Goal: Task Accomplishment & Management: Manage account settings

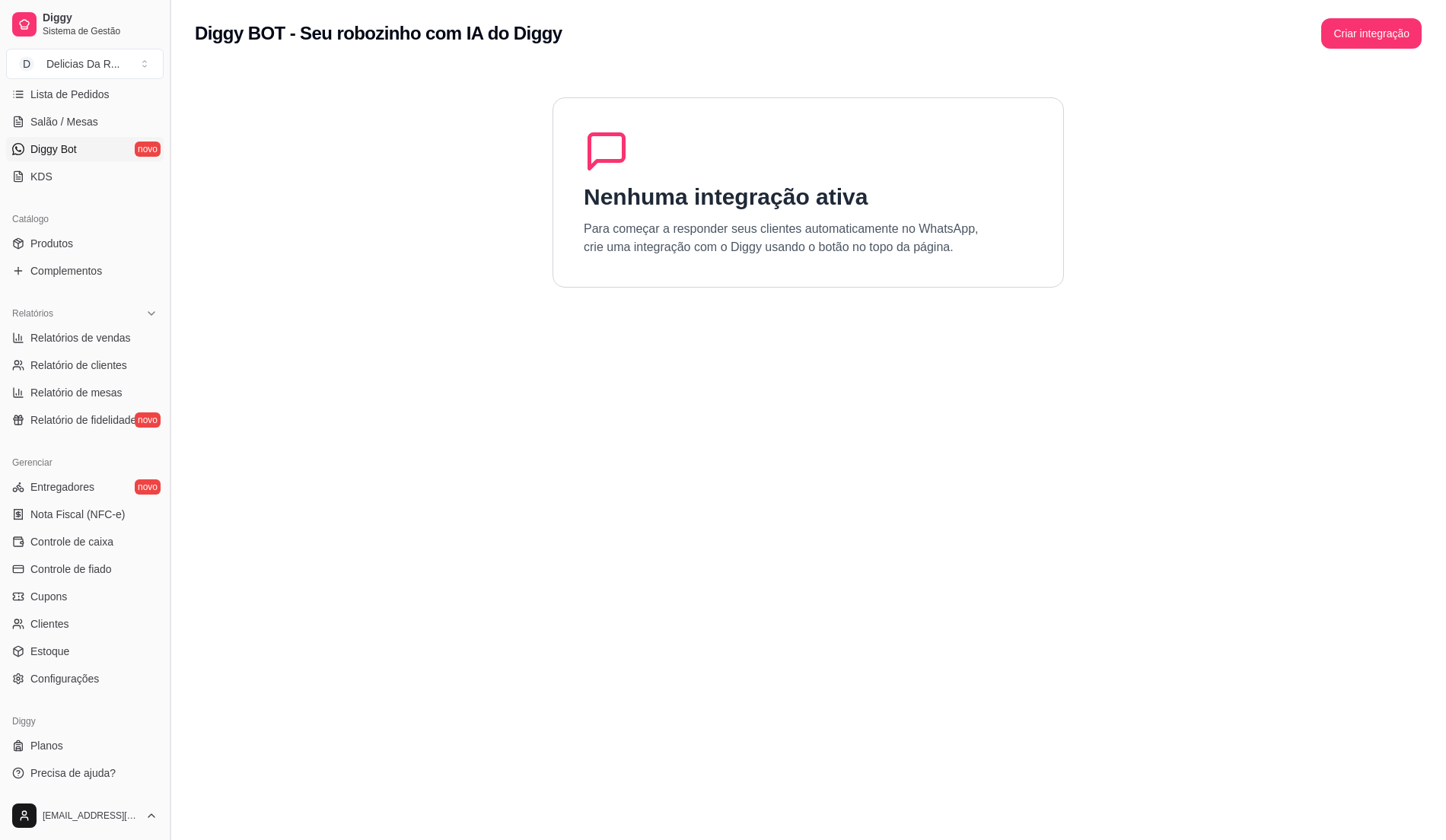
click at [172, 169] on button "Toggle Sidebar" at bounding box center [169, 420] width 12 height 840
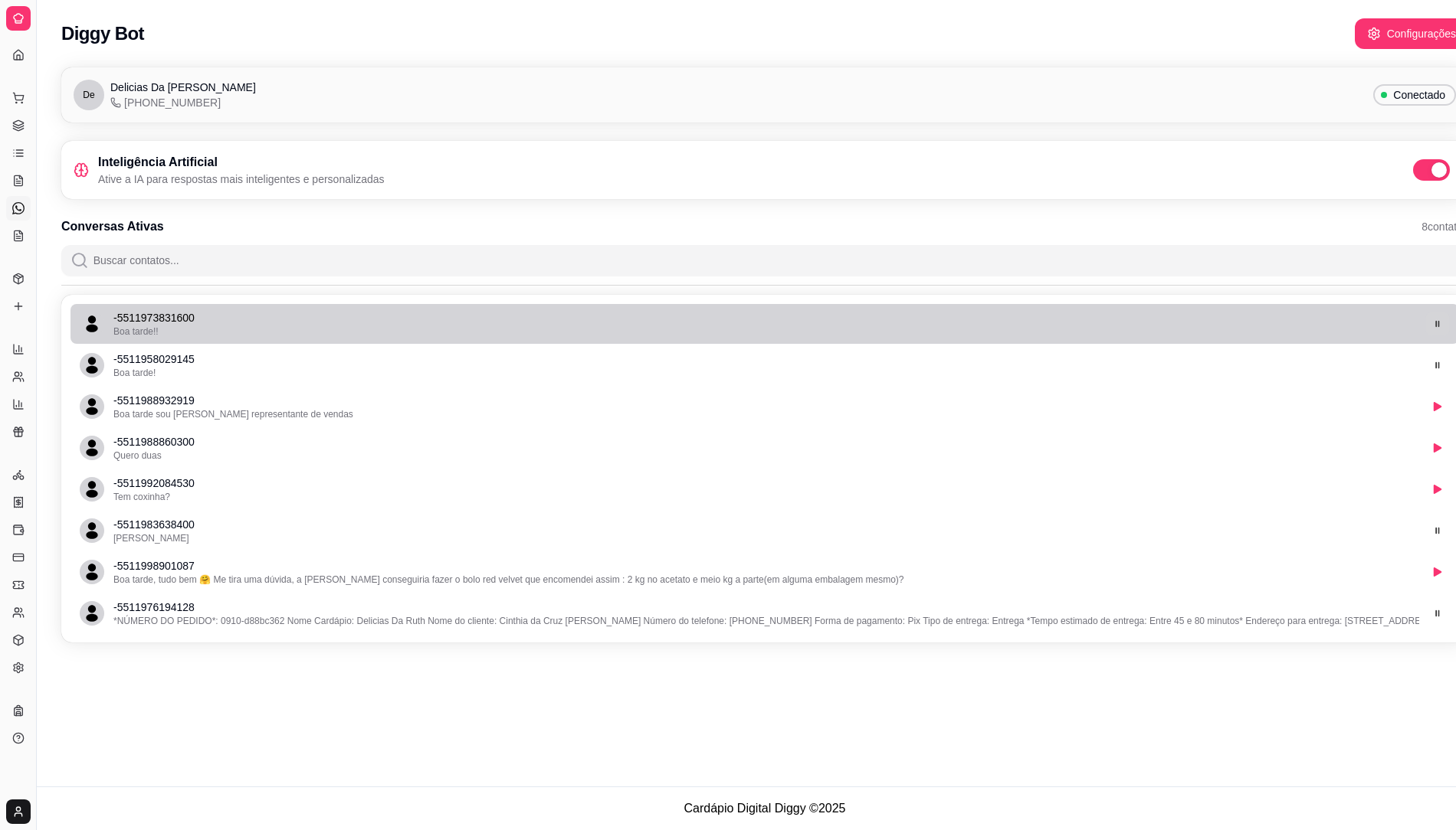
click at [1439, 328] on icon "button" at bounding box center [1438, 324] width 9 height 9
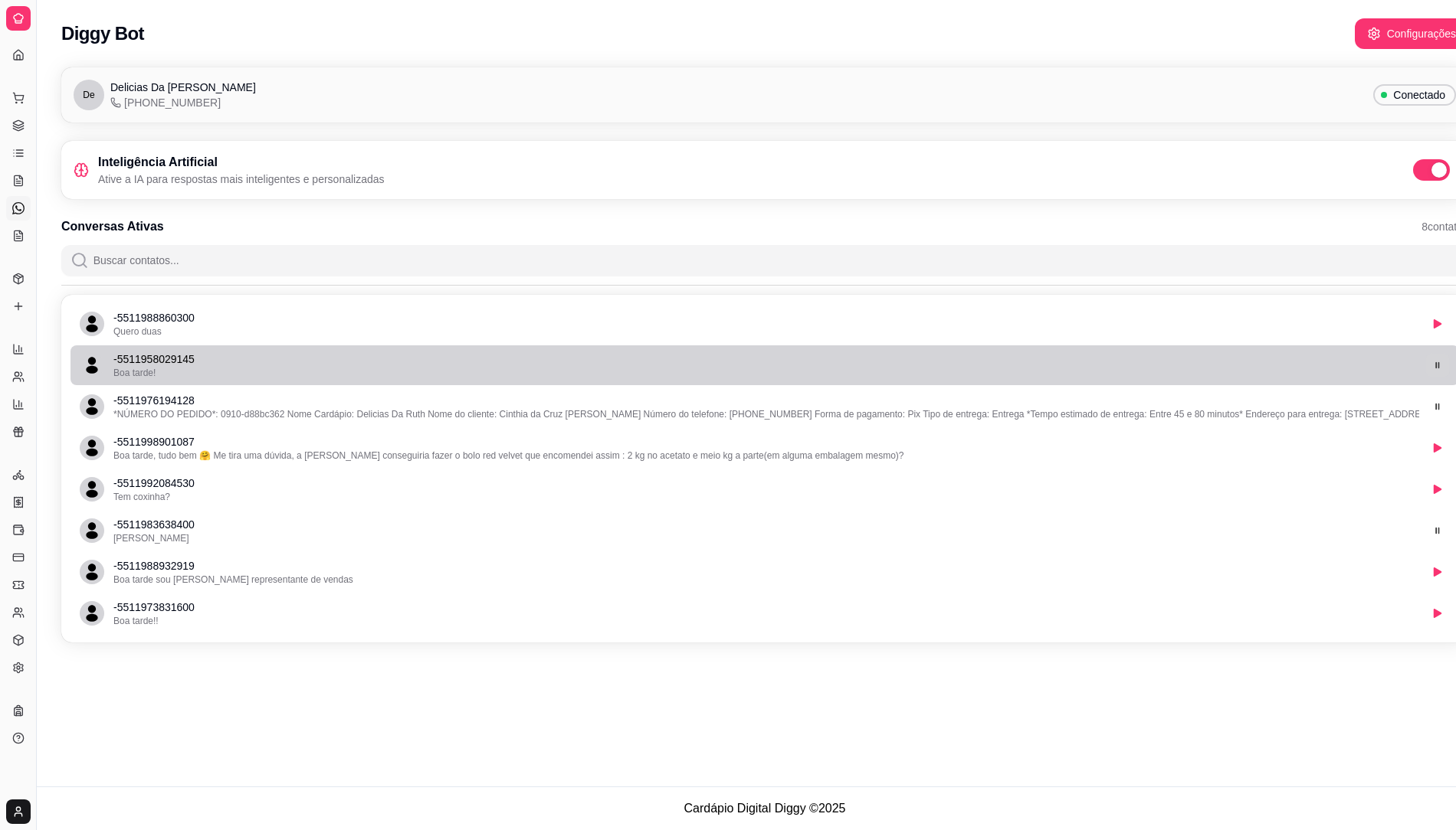
click at [1439, 359] on button "button" at bounding box center [1438, 365] width 24 height 24
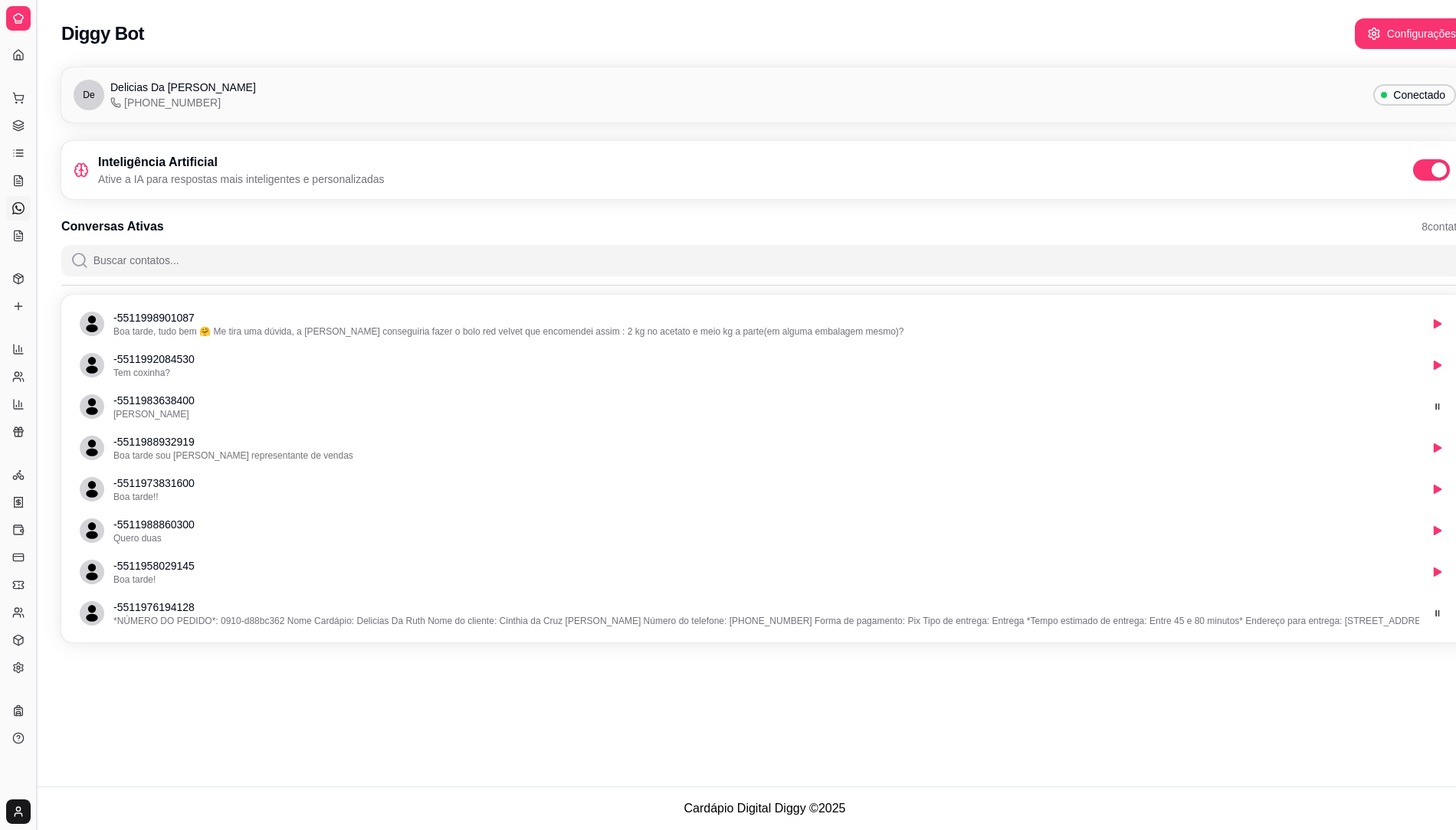
click at [32, 95] on button "Toggle Sidebar" at bounding box center [36, 415] width 12 height 830
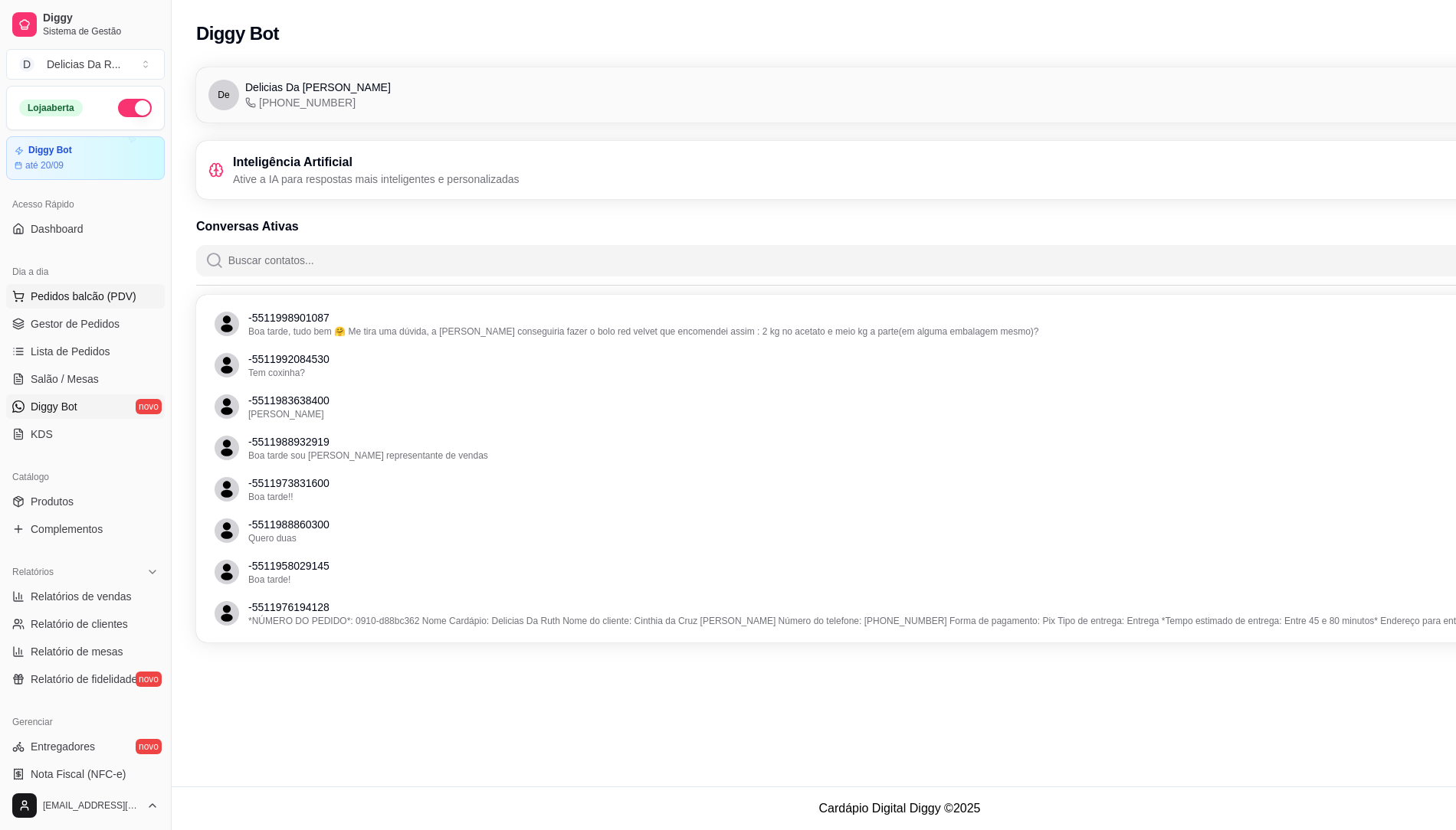
click at [103, 289] on span "Pedidos balcão (PDV)" at bounding box center [83, 297] width 106 height 16
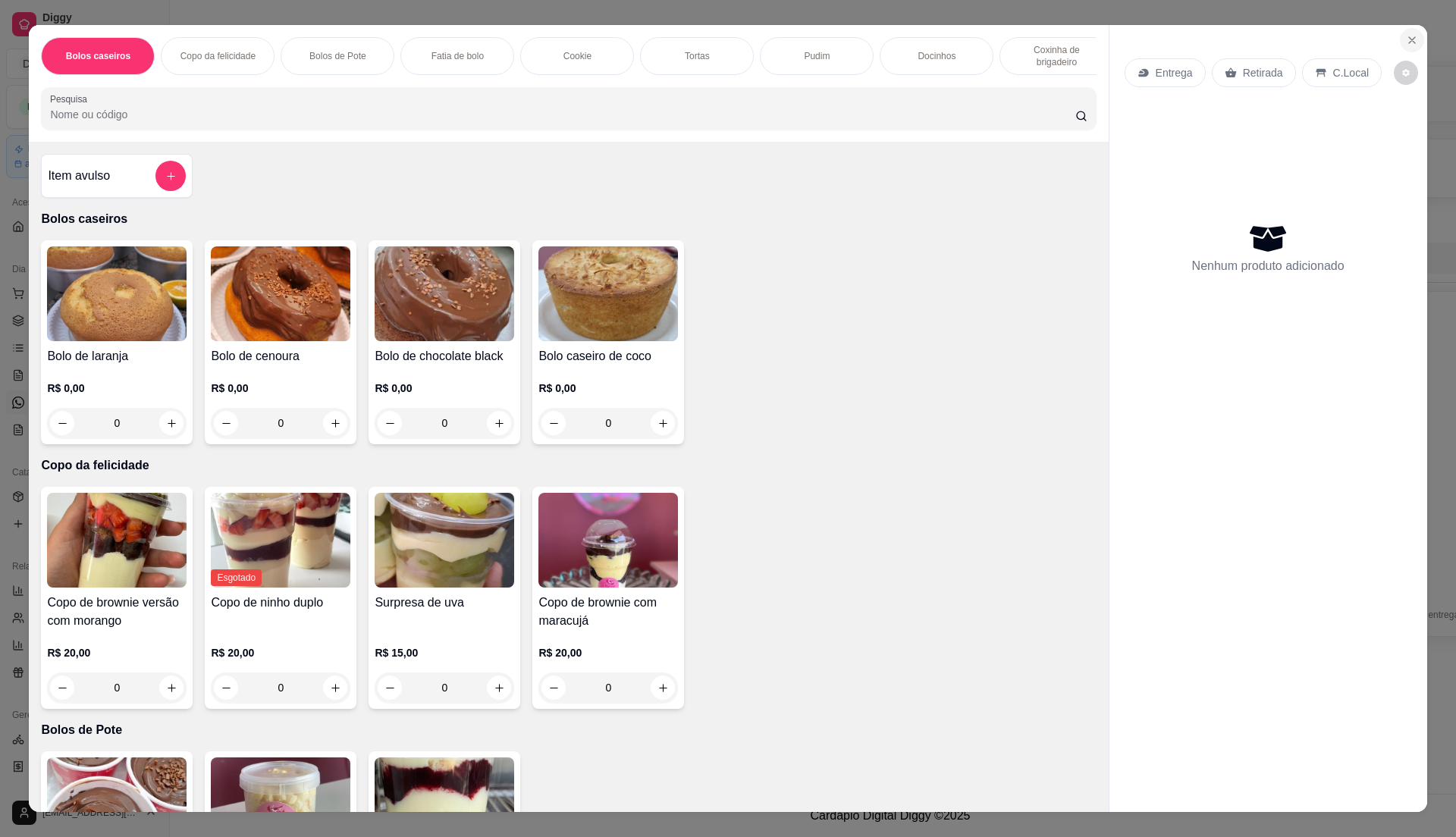
click at [1411, 46] on button "Close" at bounding box center [1411, 40] width 25 height 25
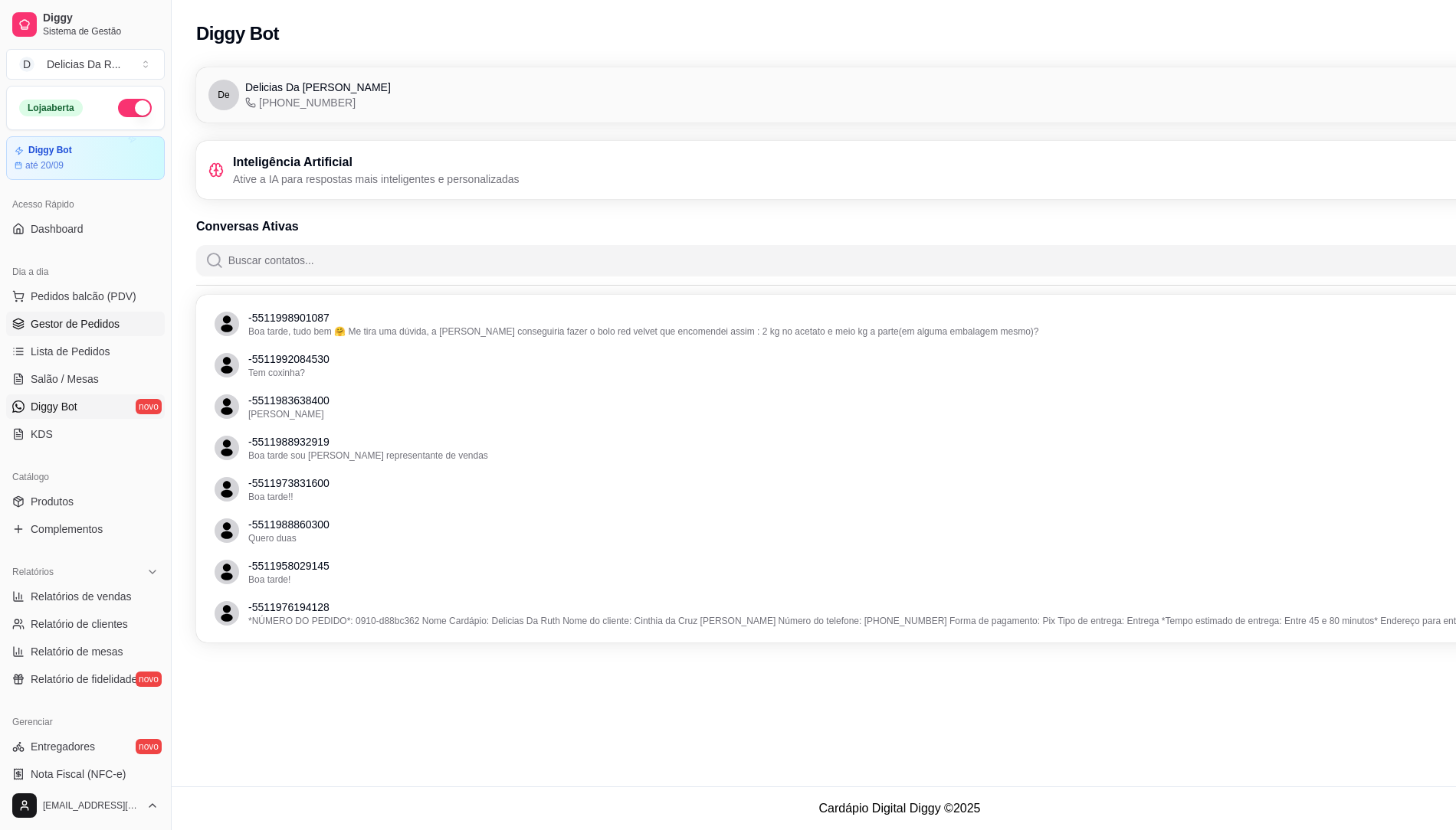
drag, startPoint x: 51, startPoint y: 311, endPoint x: 53, endPoint y: 320, distance: 9.2
click at [53, 313] on ul "Pedidos balcão (PDV) Gestor de Pedidos Lista de Pedidos Salão / Mesas Diggy Bot…" at bounding box center [85, 365] width 159 height 163
click at [57, 320] on span "Gestor de Pedidos" at bounding box center [74, 324] width 89 height 16
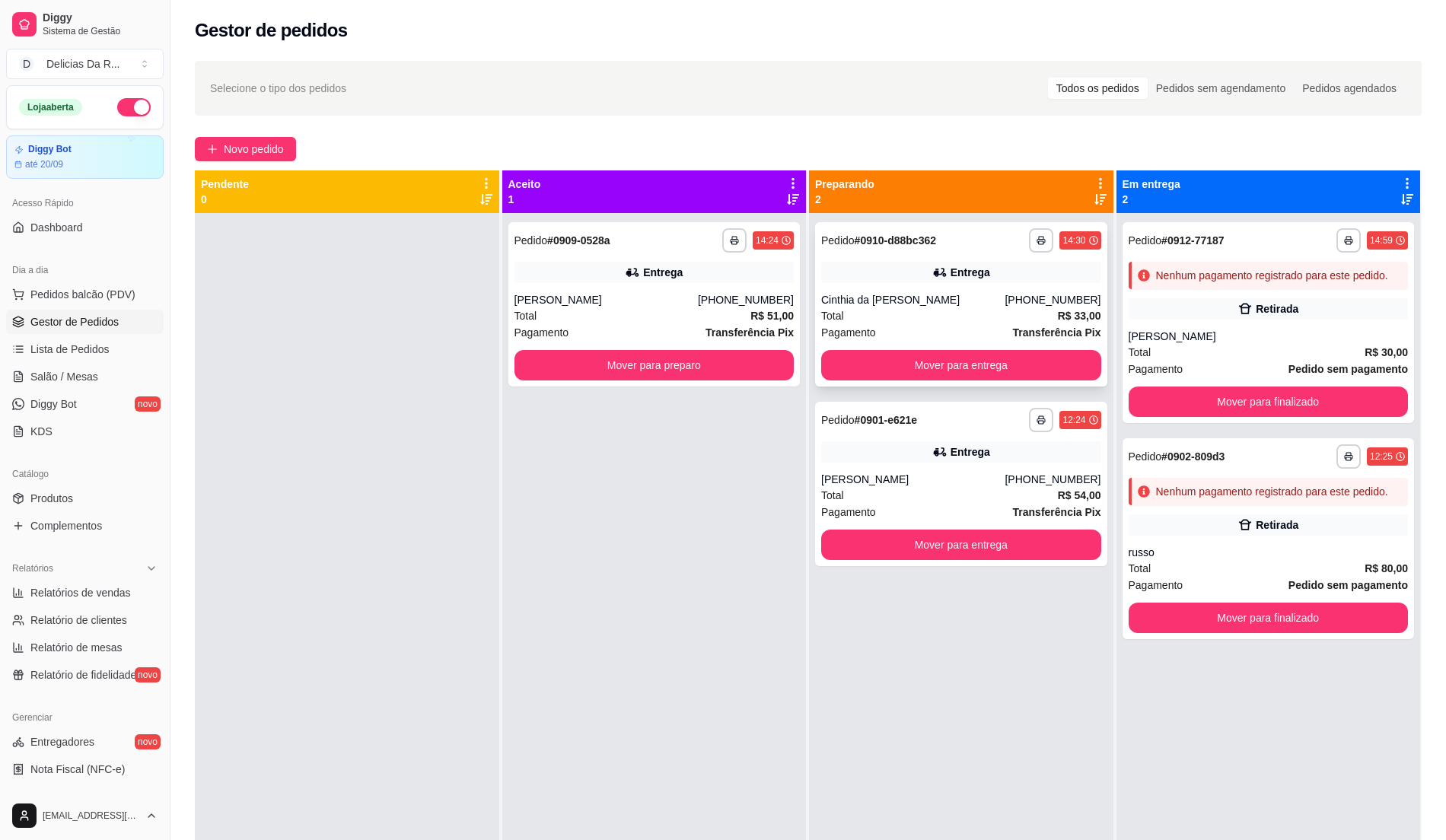
click at [1049, 253] on div "**********" at bounding box center [962, 305] width 292 height 164
click at [776, 311] on strong "R$ 51,00" at bounding box center [773, 316] width 44 height 12
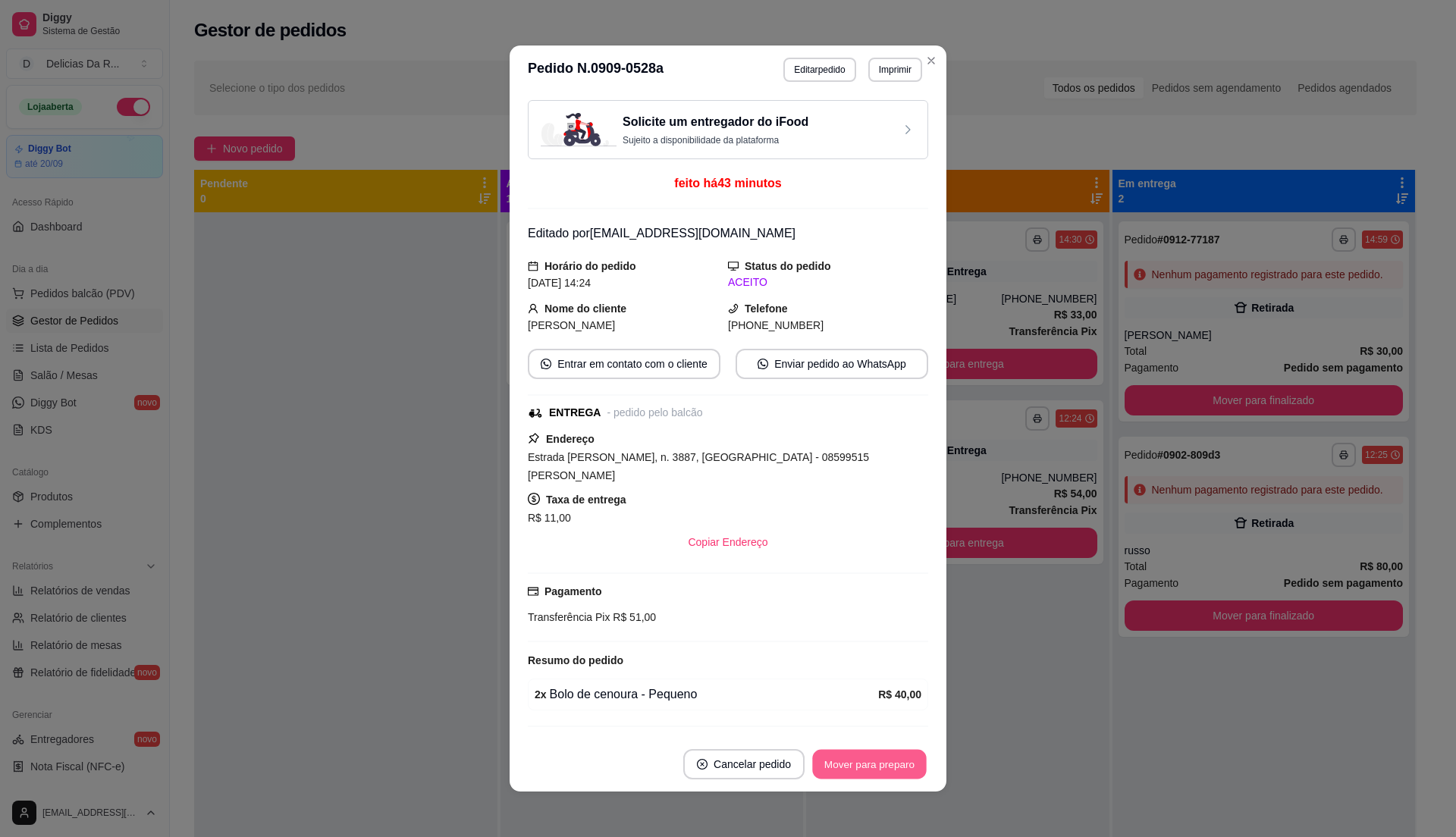
click at [884, 752] on button "Mover para preparo" at bounding box center [869, 764] width 114 height 30
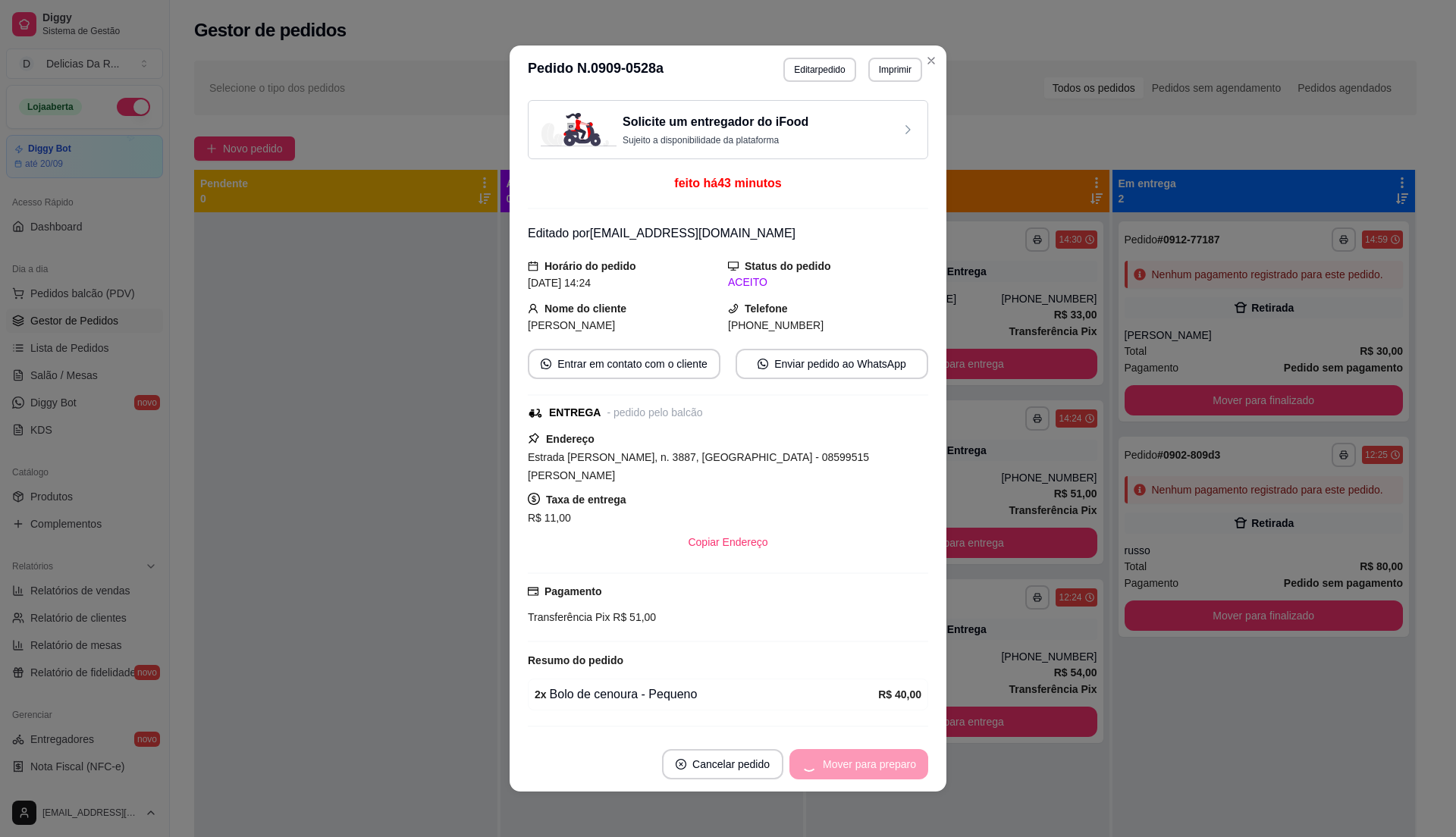
click at [893, 757] on div "Mover para preparo" at bounding box center [859, 763] width 139 height 30
click at [893, 757] on button "Mover para entrega" at bounding box center [869, 764] width 114 height 30
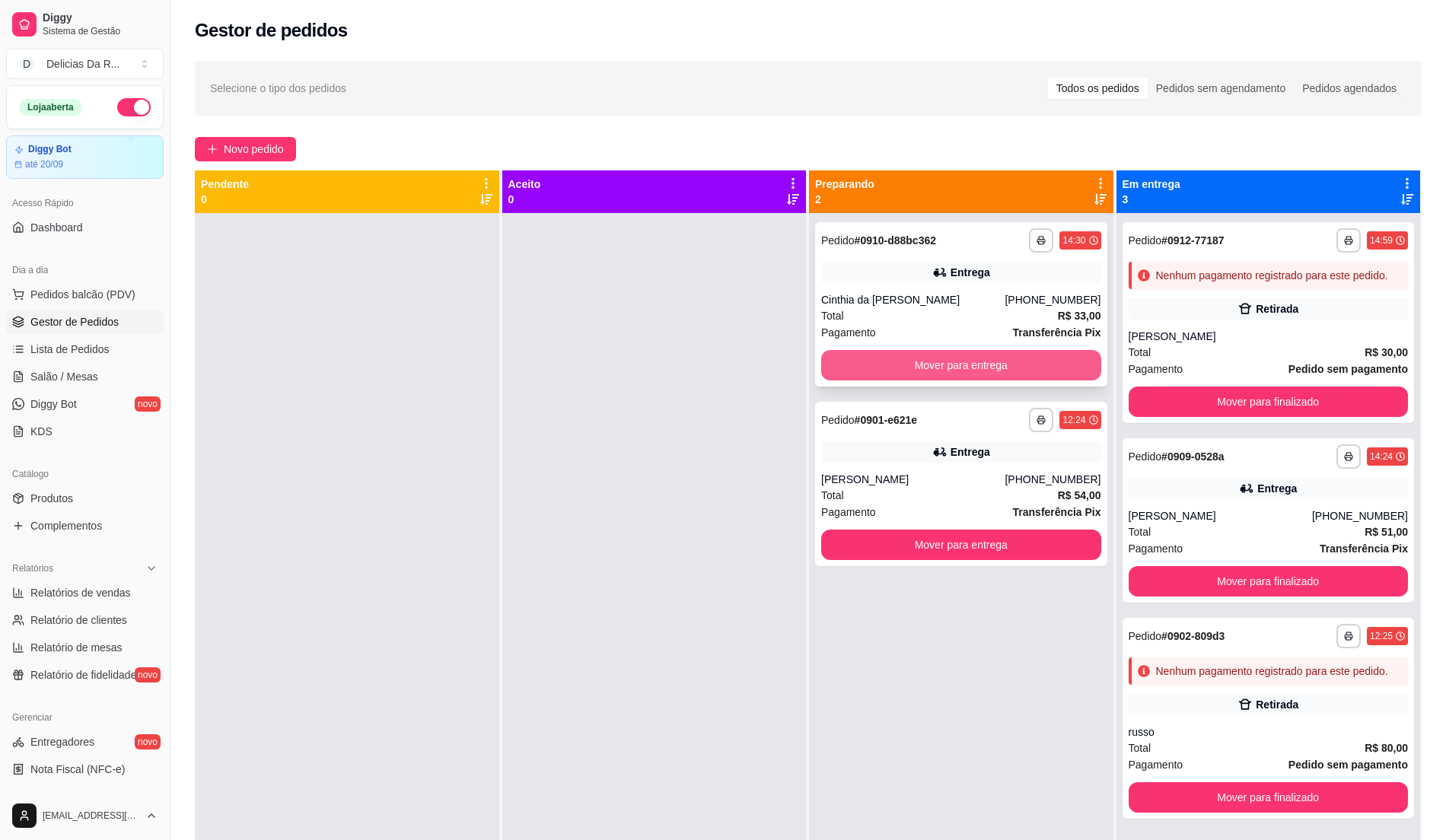
click at [1022, 362] on button "Mover para entrega" at bounding box center [961, 365] width 280 height 30
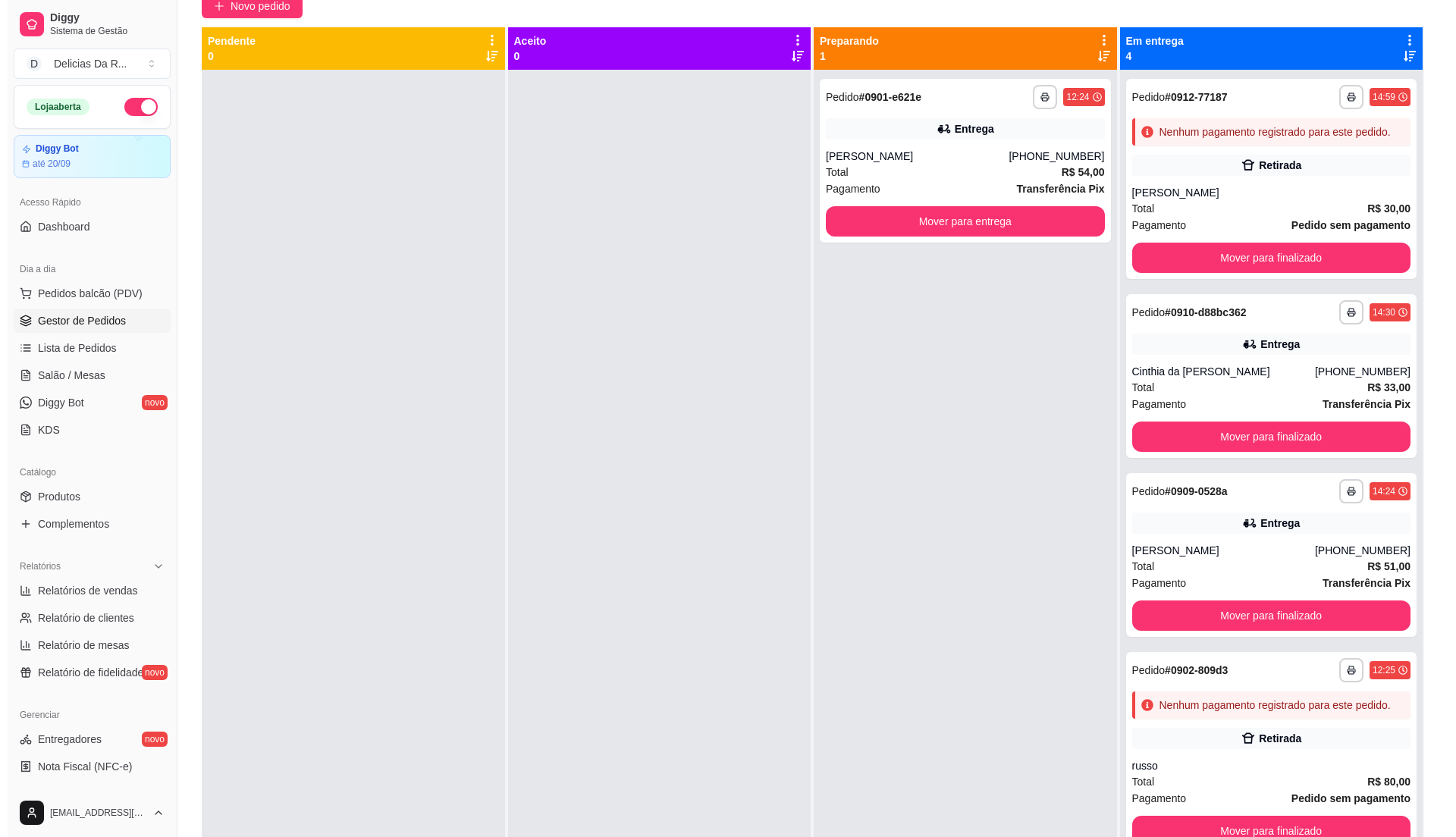
scroll to position [131, 0]
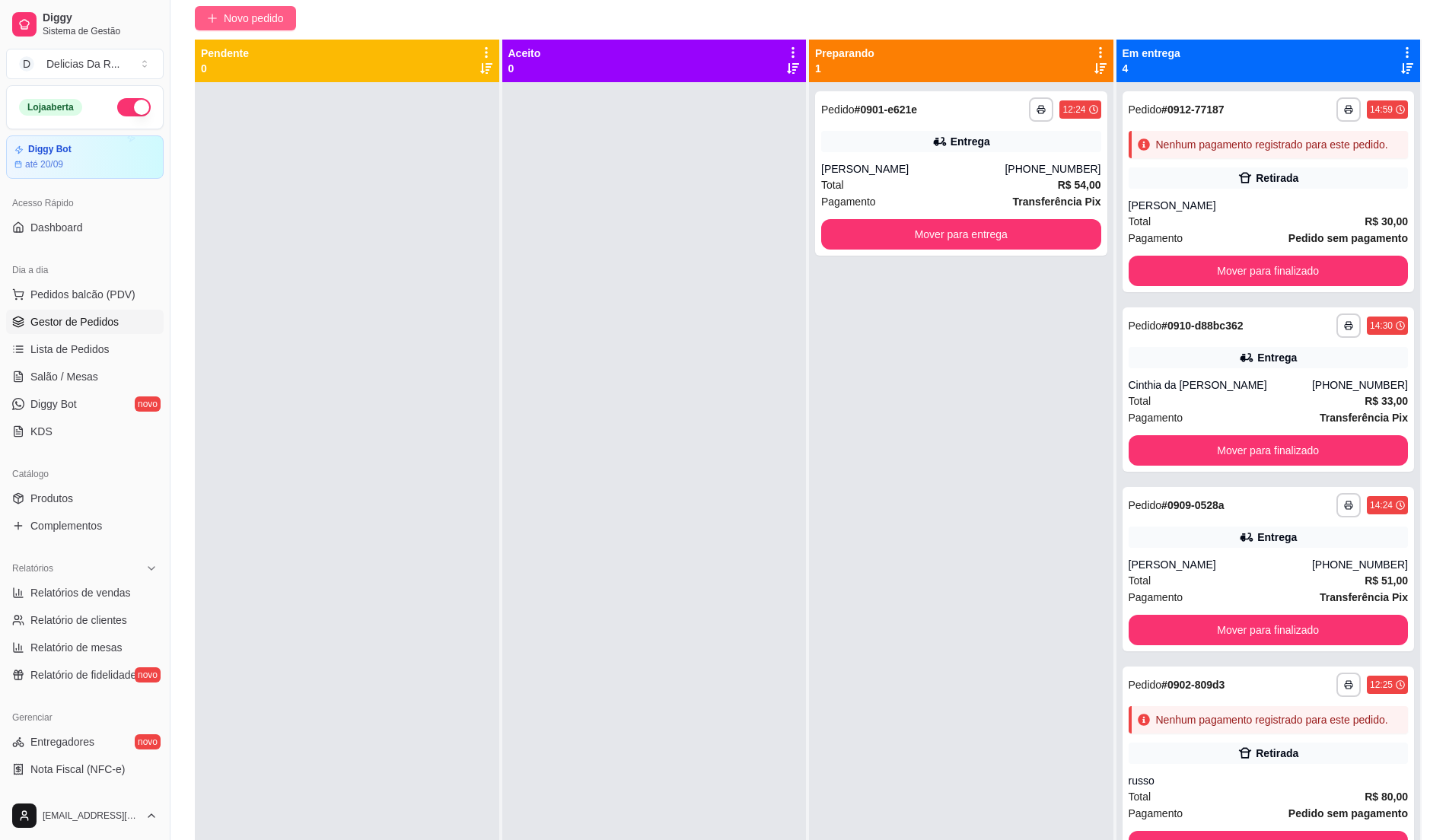
click at [283, 12] on span "Novo pedido" at bounding box center [254, 18] width 60 height 16
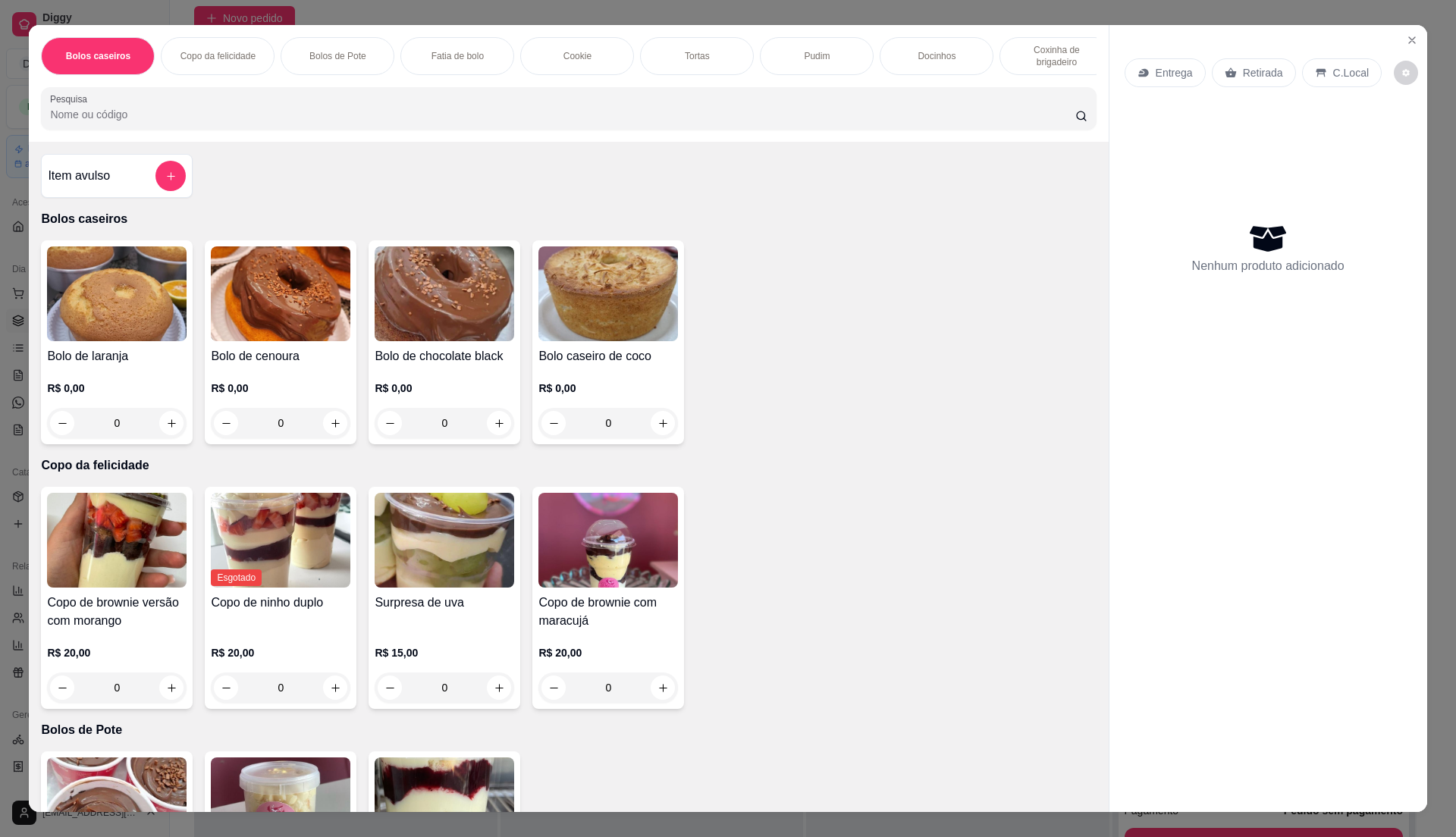
click at [281, 396] on p "R$ 0,00" at bounding box center [281, 388] width 140 height 15
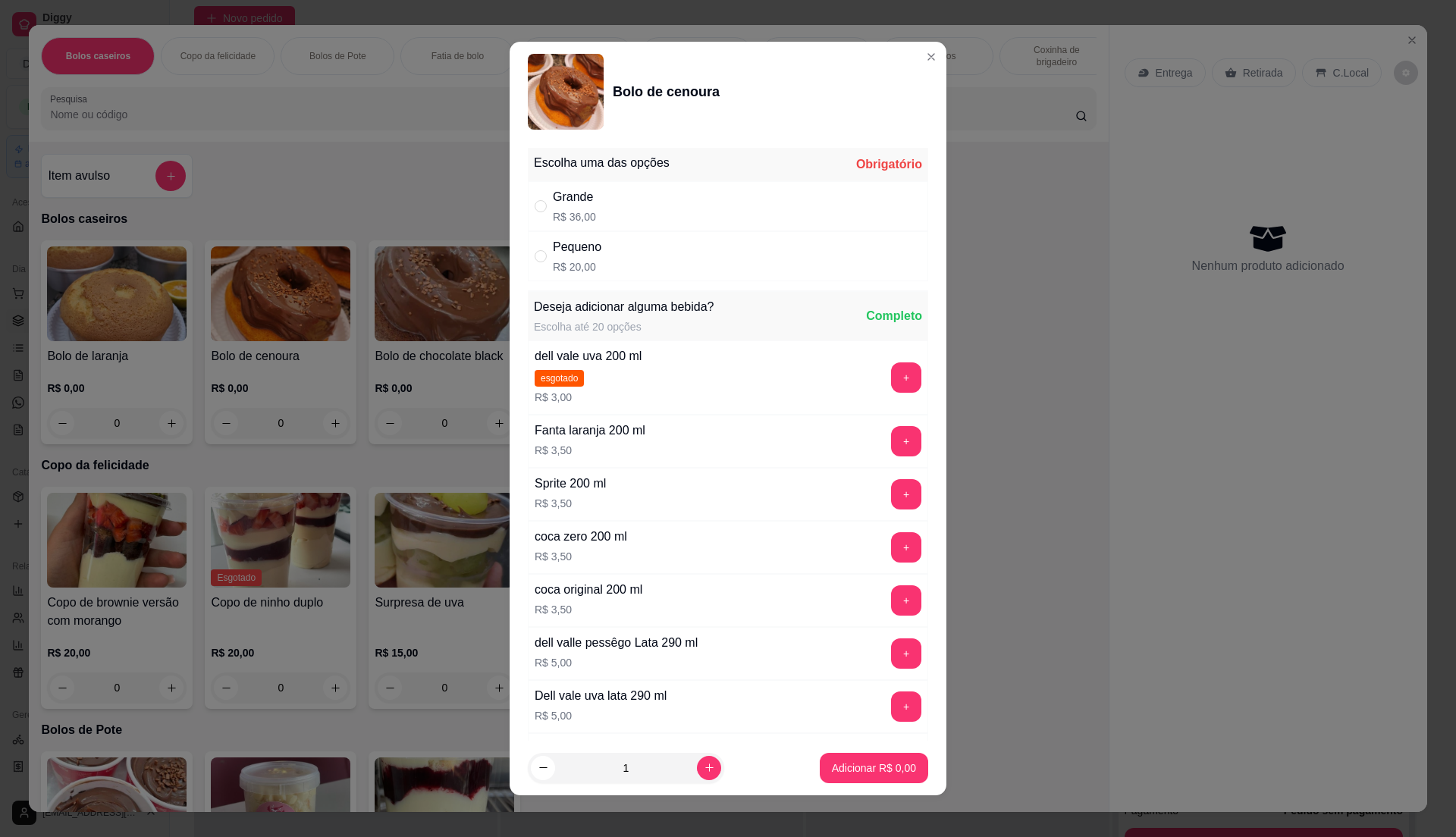
click at [574, 268] on p "R$ 20,00" at bounding box center [576, 266] width 48 height 15
radio input "true"
click at [856, 761] on p "Adicionar R$ 20,00" at bounding box center [871, 768] width 90 height 15
type input "1"
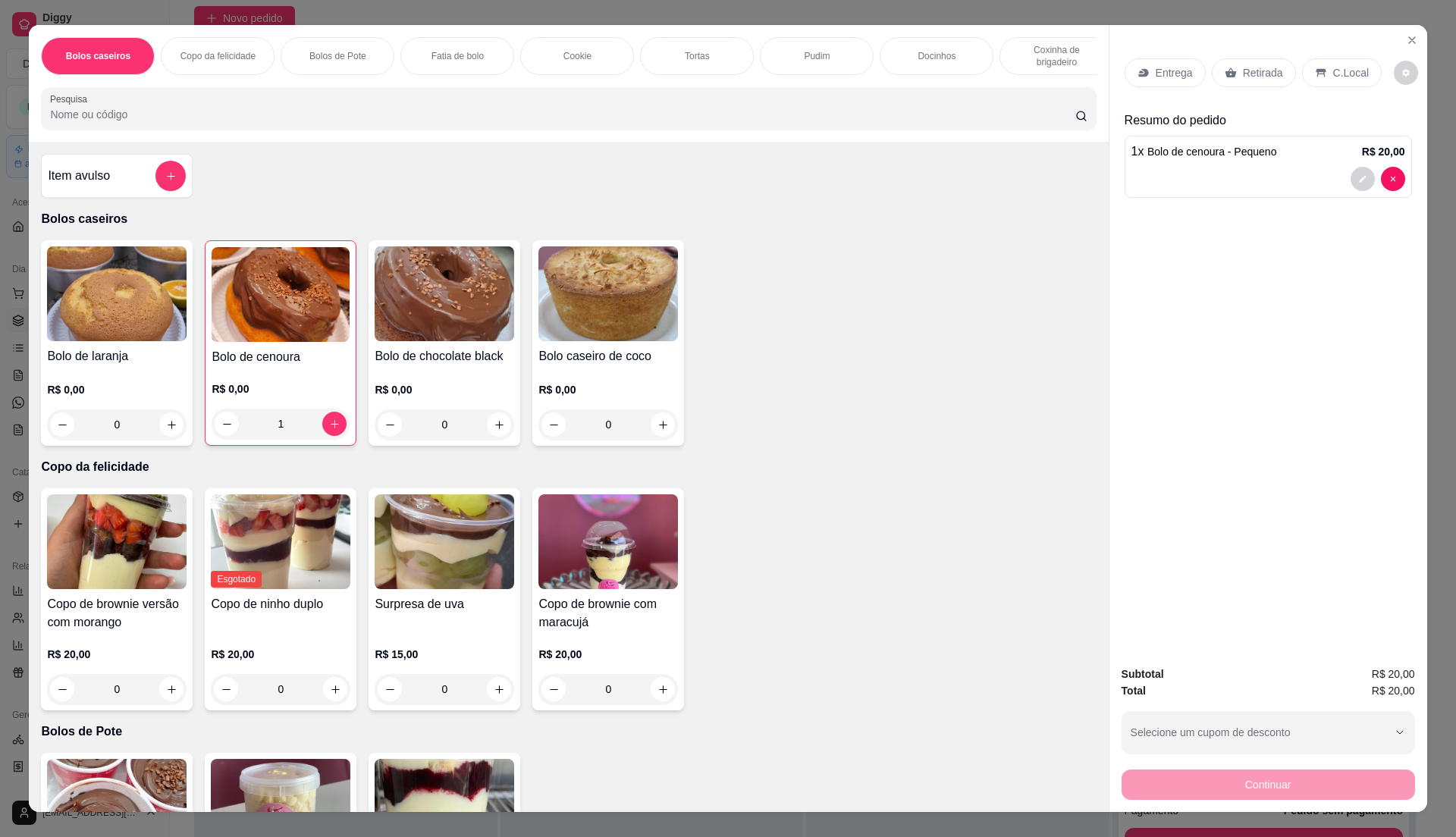
click at [1270, 88] on div "Entrega Retirada C.Local" at bounding box center [1268, 73] width 287 height 53
click at [1214, 62] on div "Retirada" at bounding box center [1253, 73] width 85 height 29
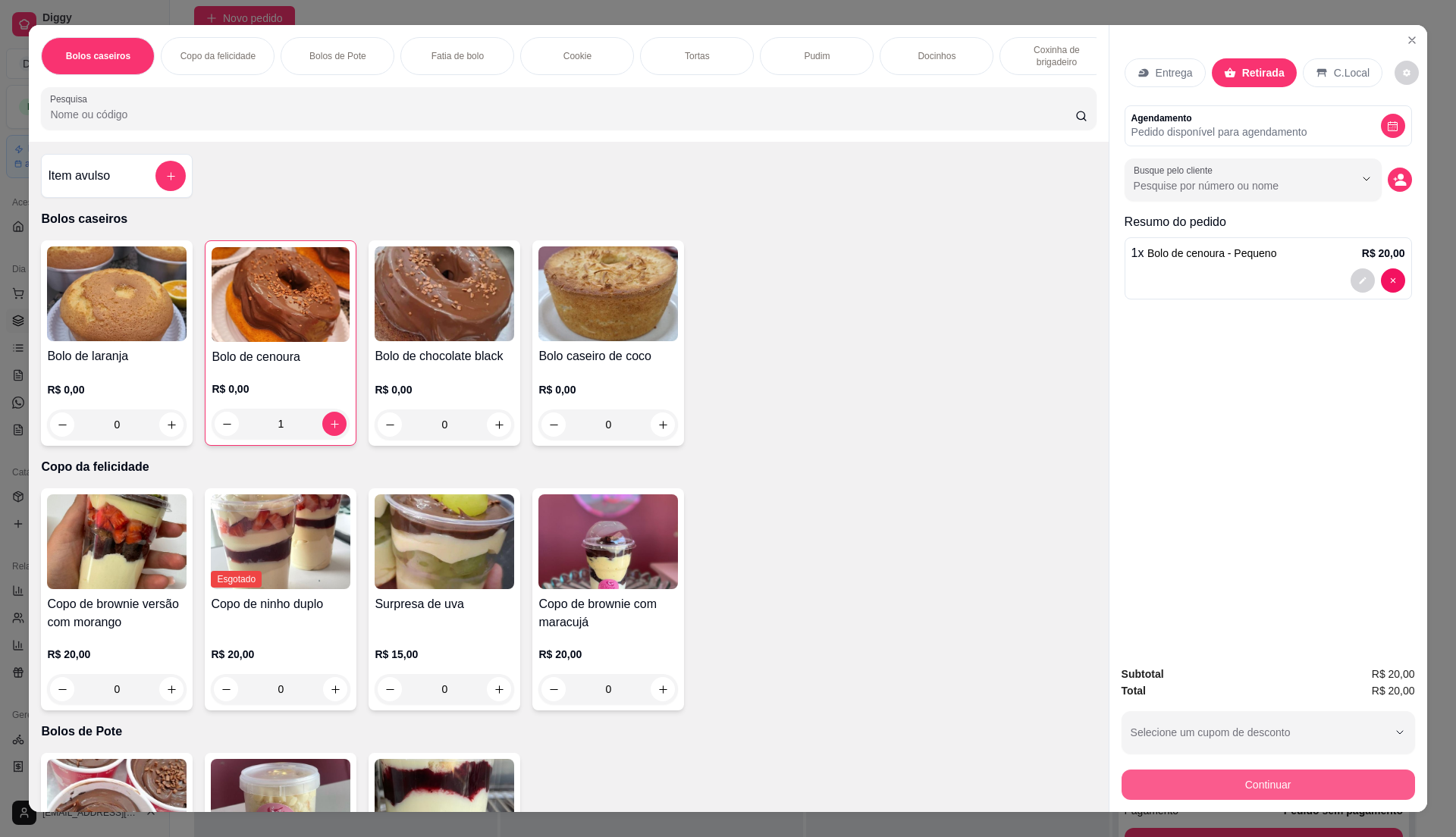
click at [1233, 781] on button "Continuar" at bounding box center [1268, 784] width 294 height 30
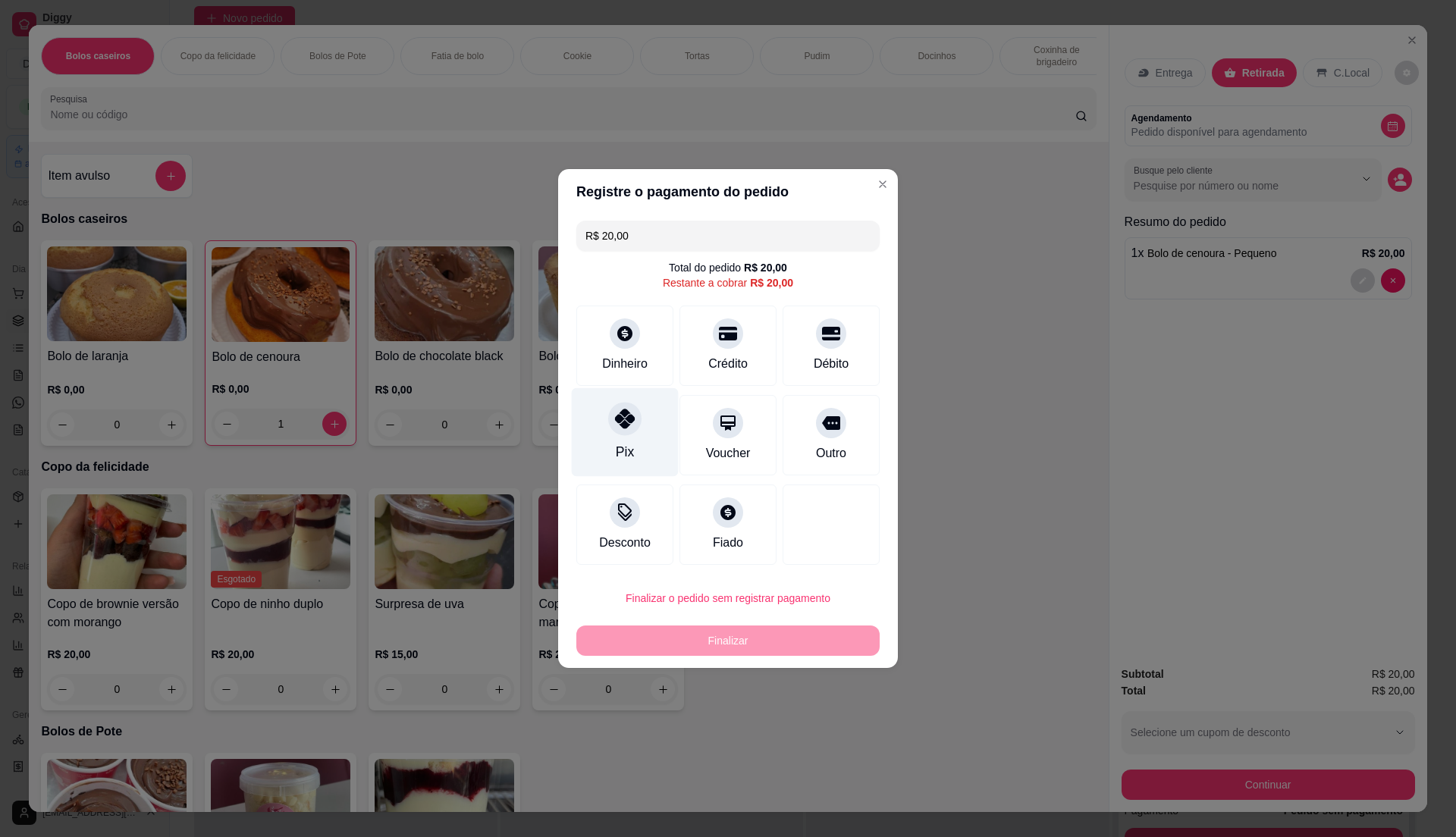
click at [613, 437] on div "Pix" at bounding box center [625, 433] width 107 height 89
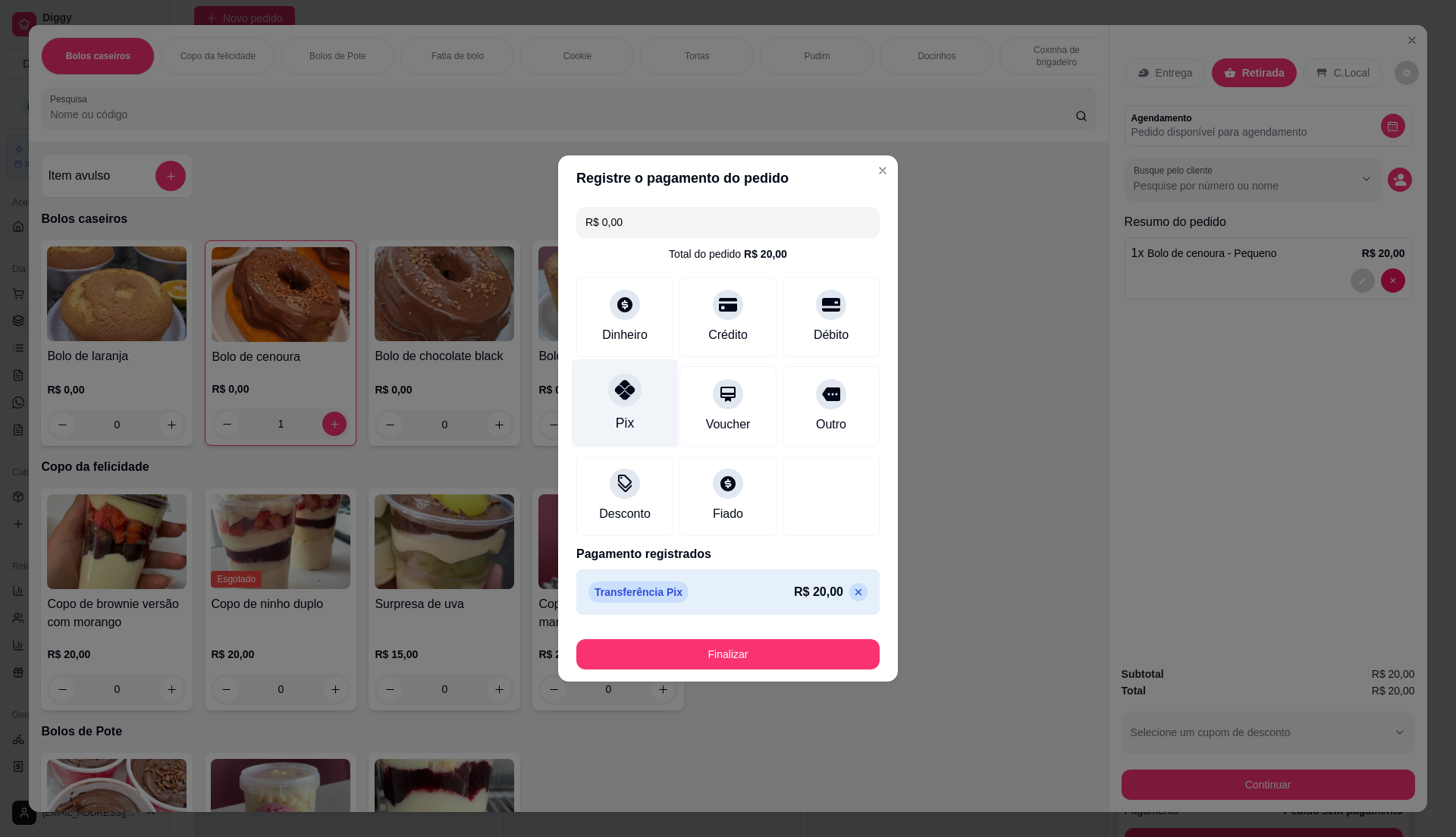
type input "R$ 0,00"
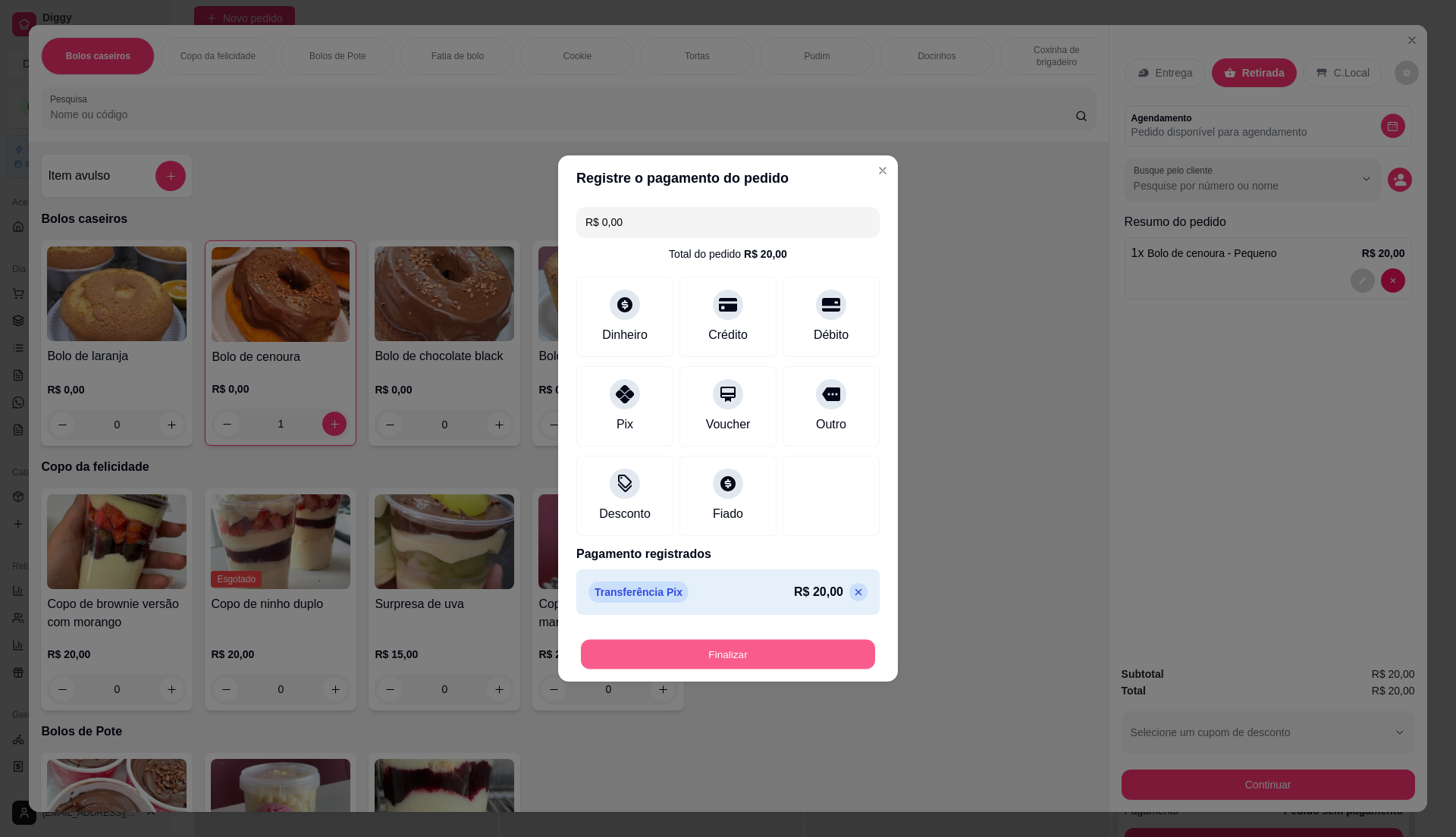
click at [771, 647] on button "Finalizar" at bounding box center [728, 654] width 294 height 30
type input "0"
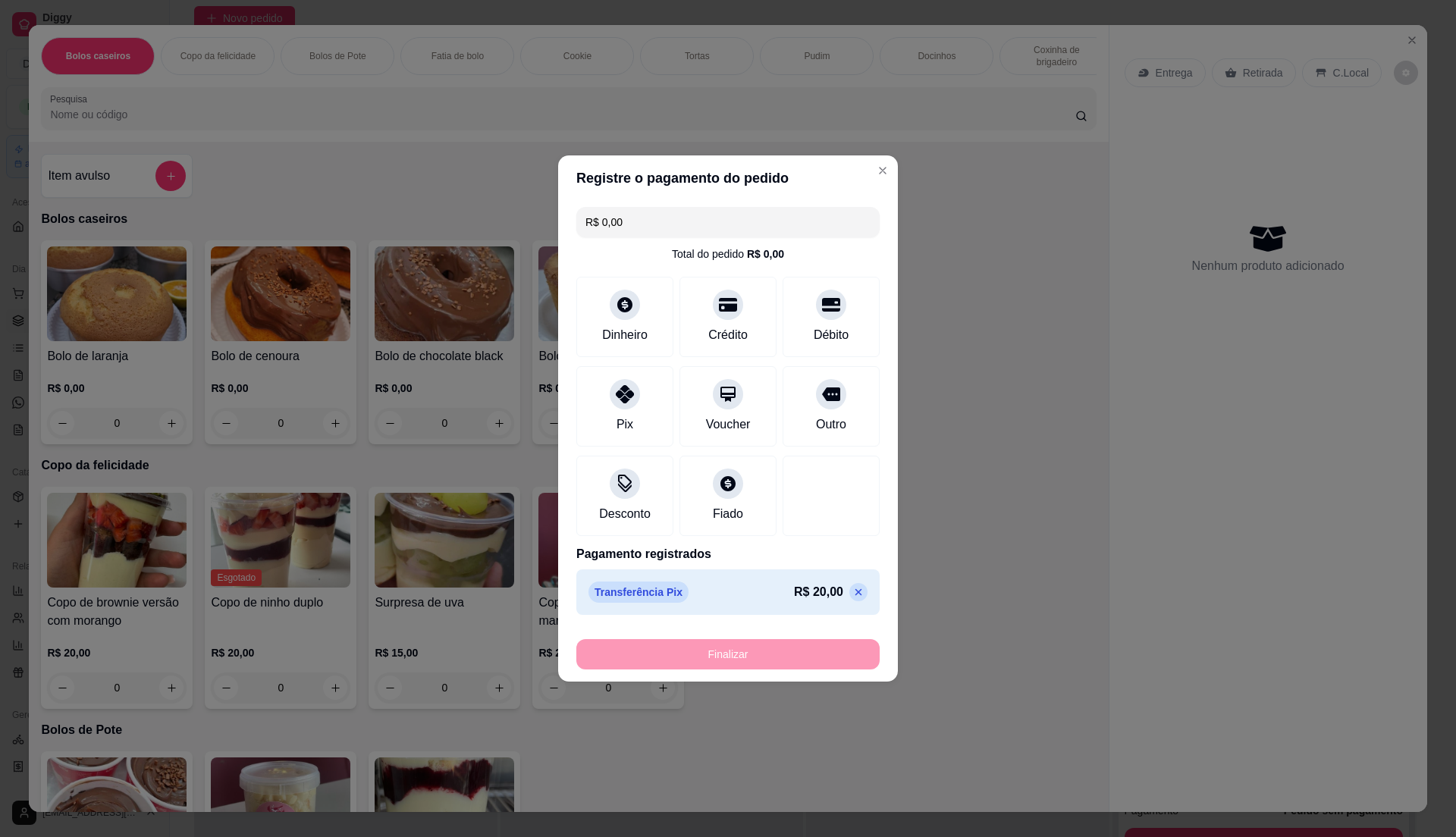
type input "-R$ 20,00"
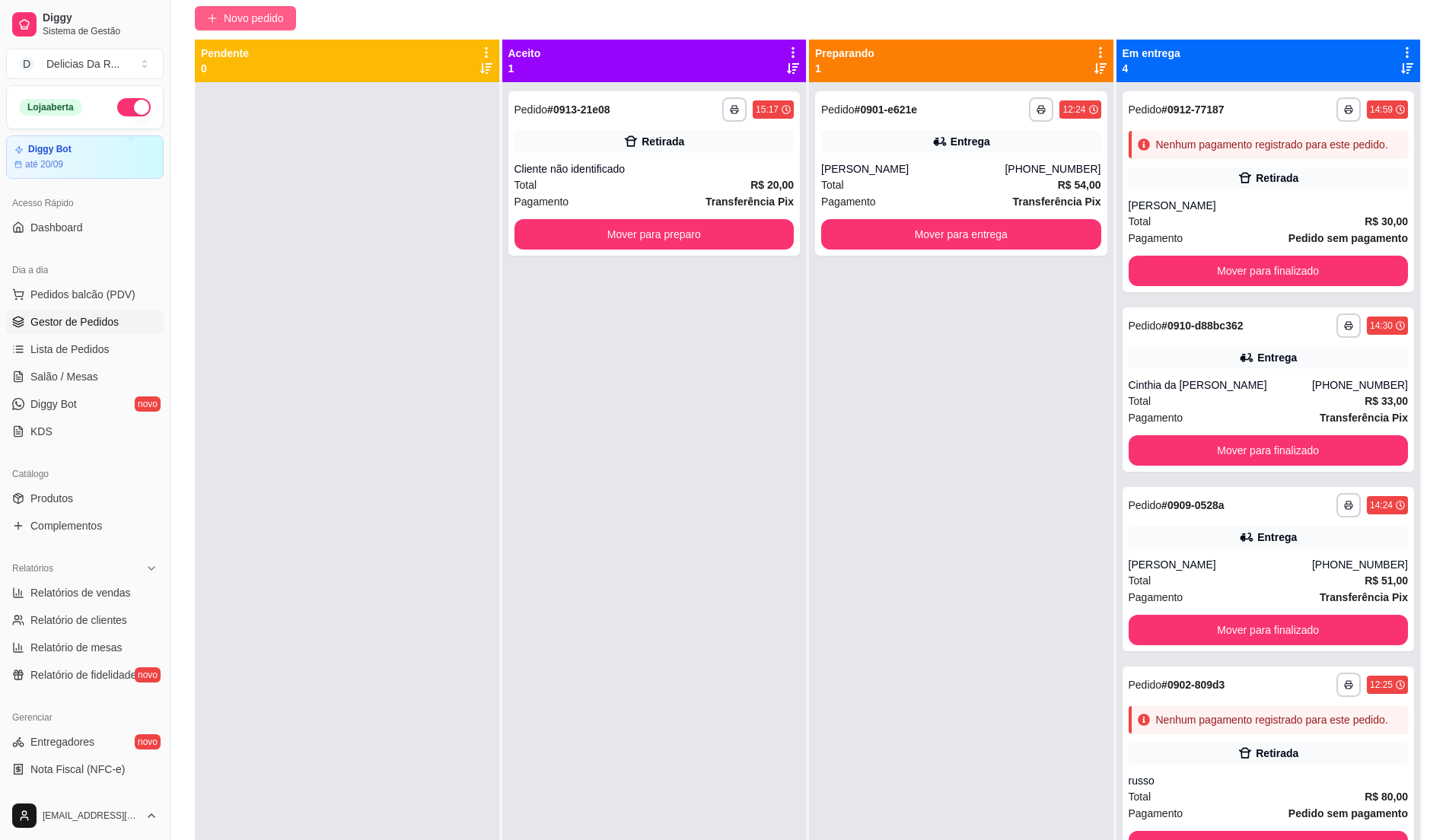
click at [254, 18] on span "Novo pedido" at bounding box center [254, 18] width 60 height 16
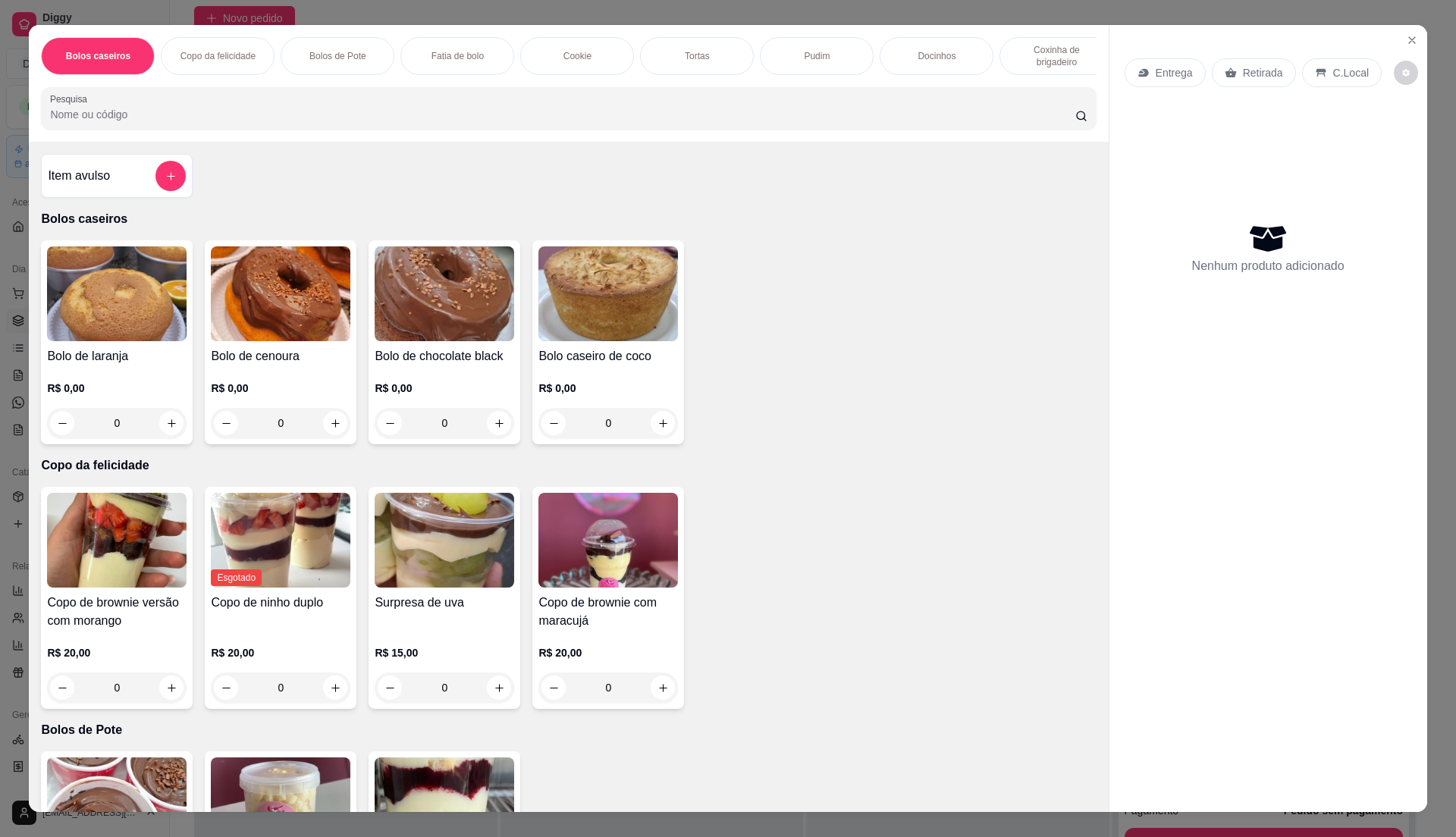
click at [341, 37] on div "Bolos de Pote" at bounding box center [337, 56] width 114 height 38
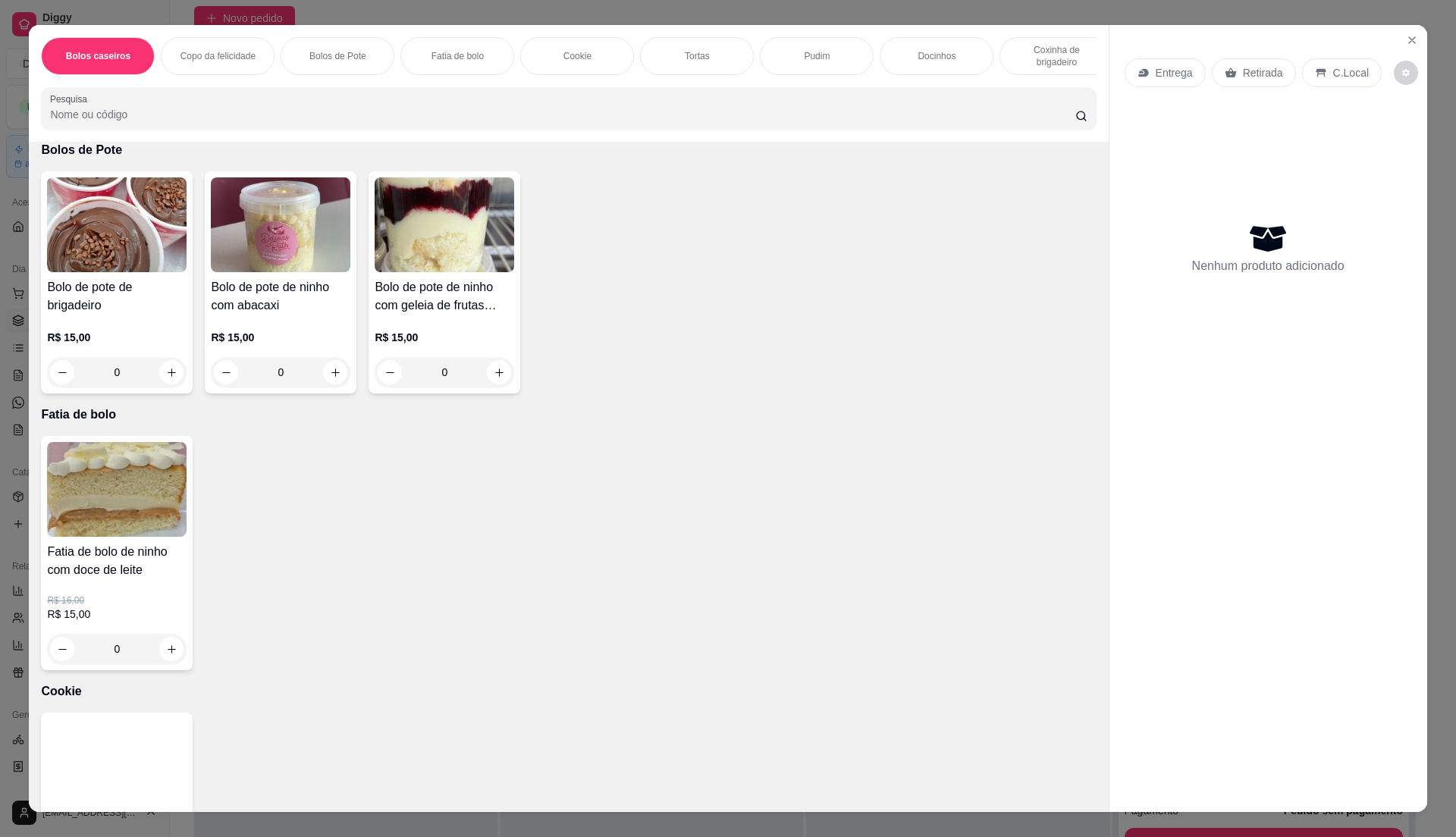
scroll to position [23, 0]
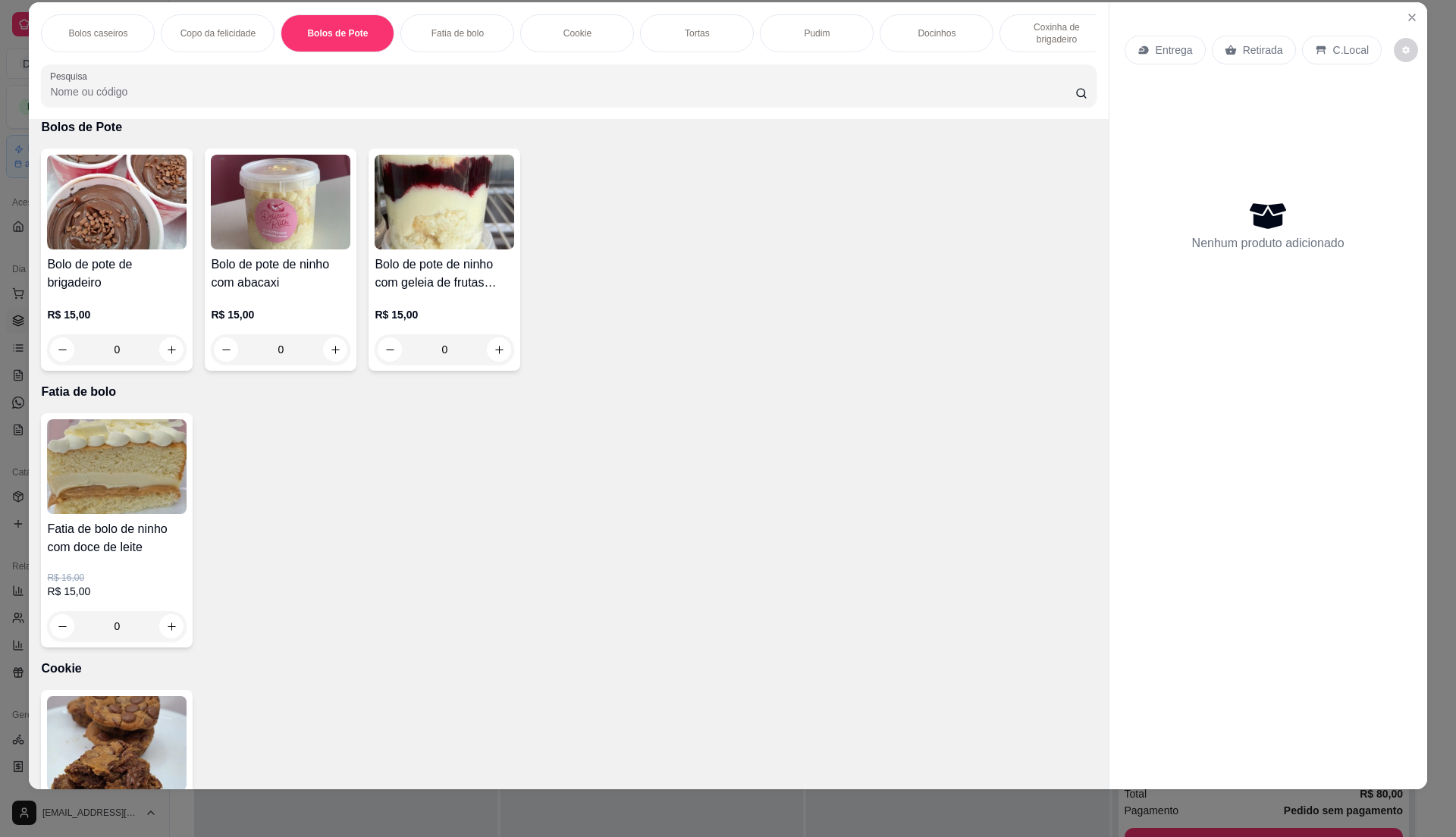
click at [334, 292] on h4 "Bolo de pote de ninho com abacaxi" at bounding box center [281, 274] width 140 height 36
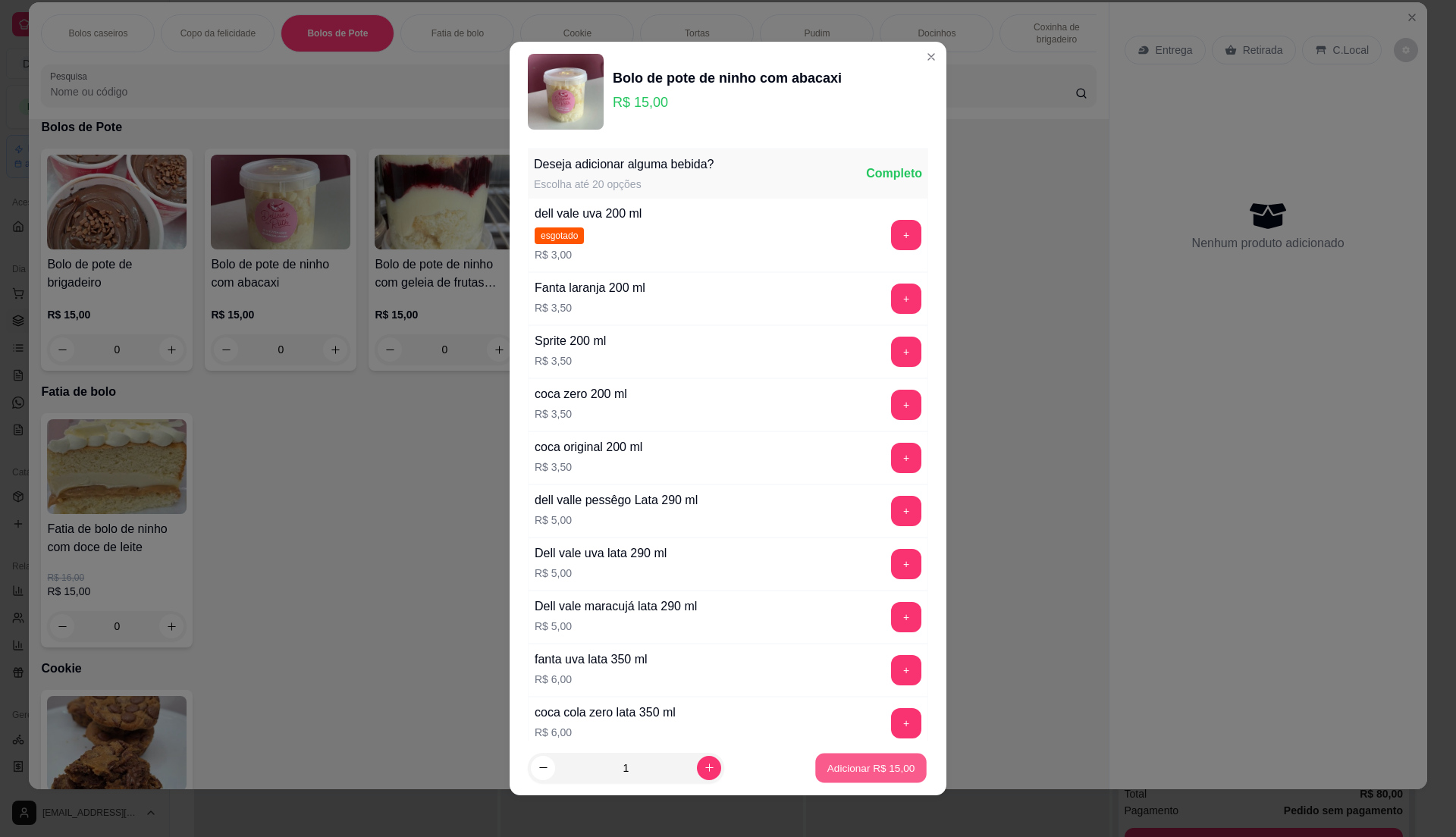
click at [815, 766] on button "Adicionar R$ 15,00" at bounding box center [871, 768] width 112 height 30
type input "1"
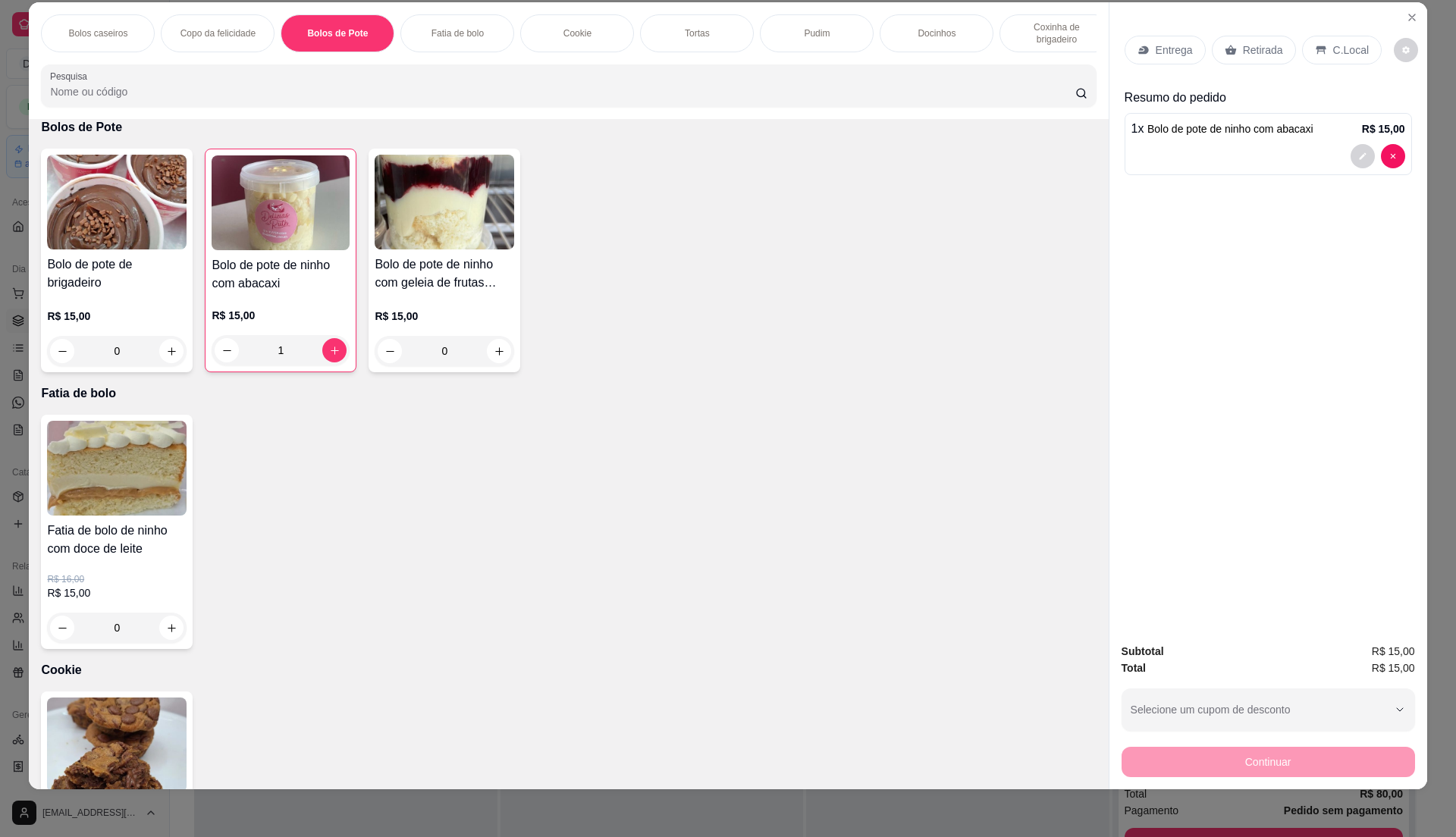
click at [506, 99] on input "Pesquisa" at bounding box center [562, 92] width 1024 height 15
click at [228, 37] on p "Copo da felicidade" at bounding box center [218, 33] width 75 height 12
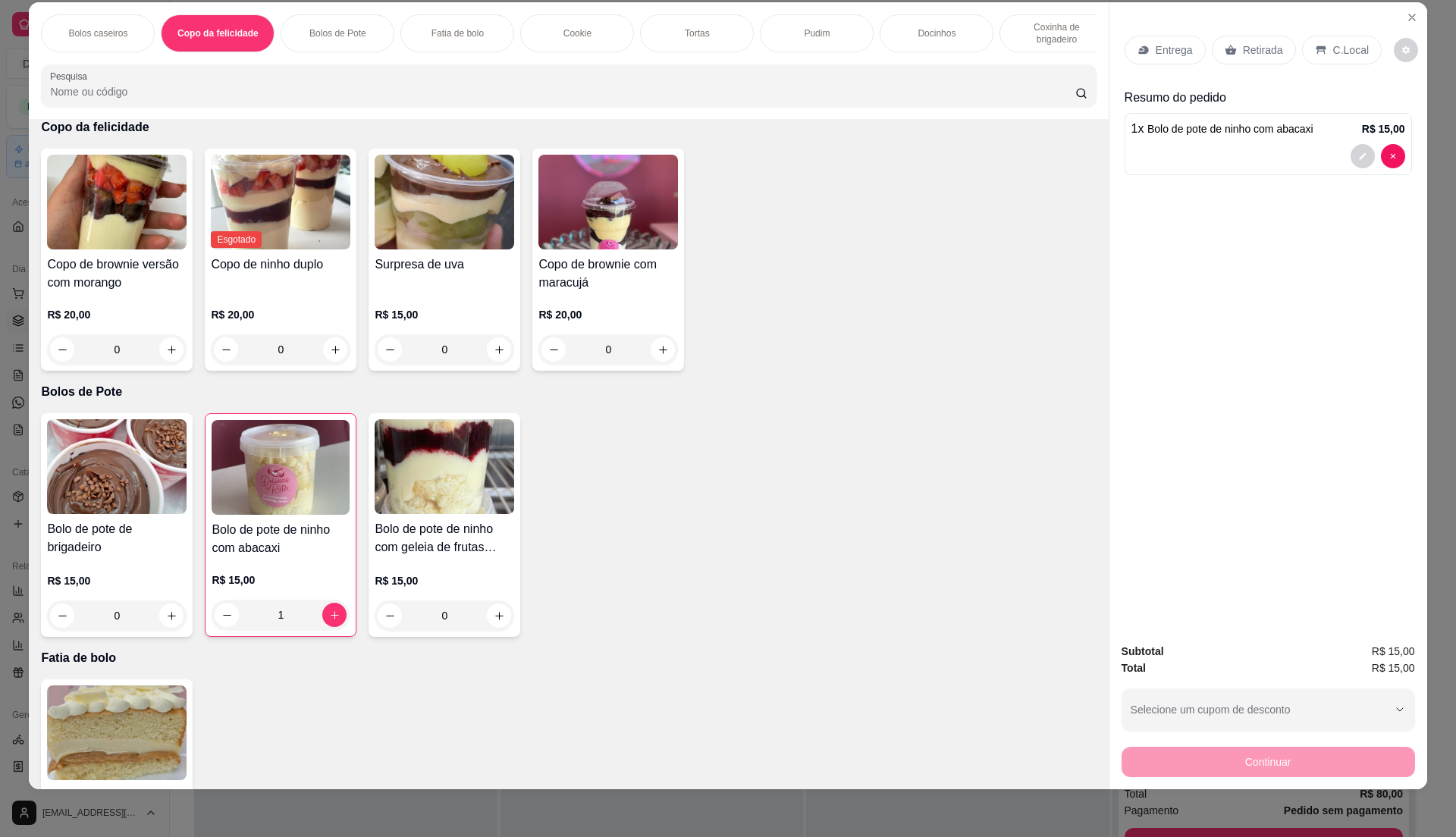
click at [149, 250] on img at bounding box center [117, 202] width 140 height 95
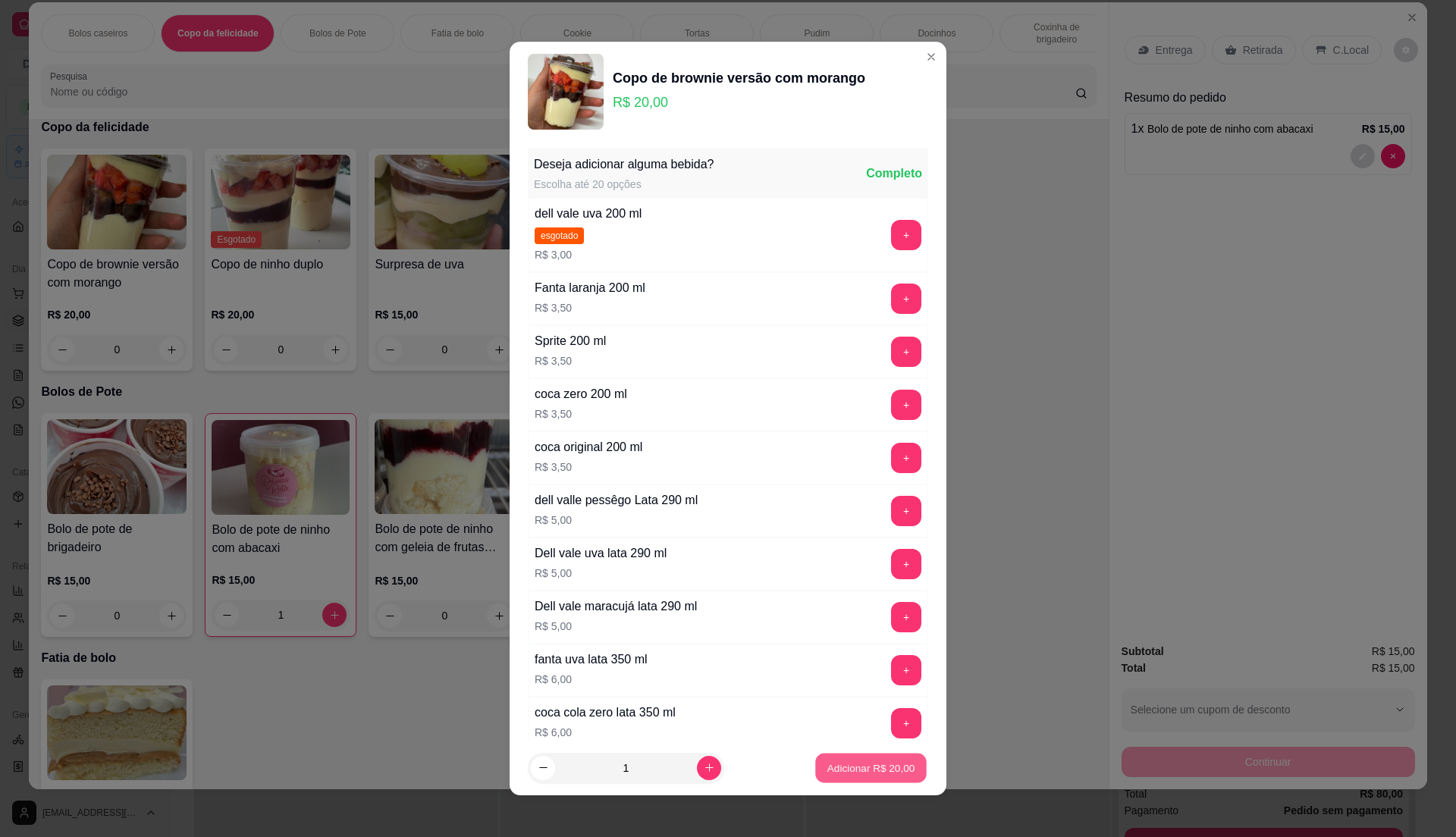
click at [844, 764] on p "Adicionar R$ 20,00" at bounding box center [871, 768] width 88 height 15
type input "1"
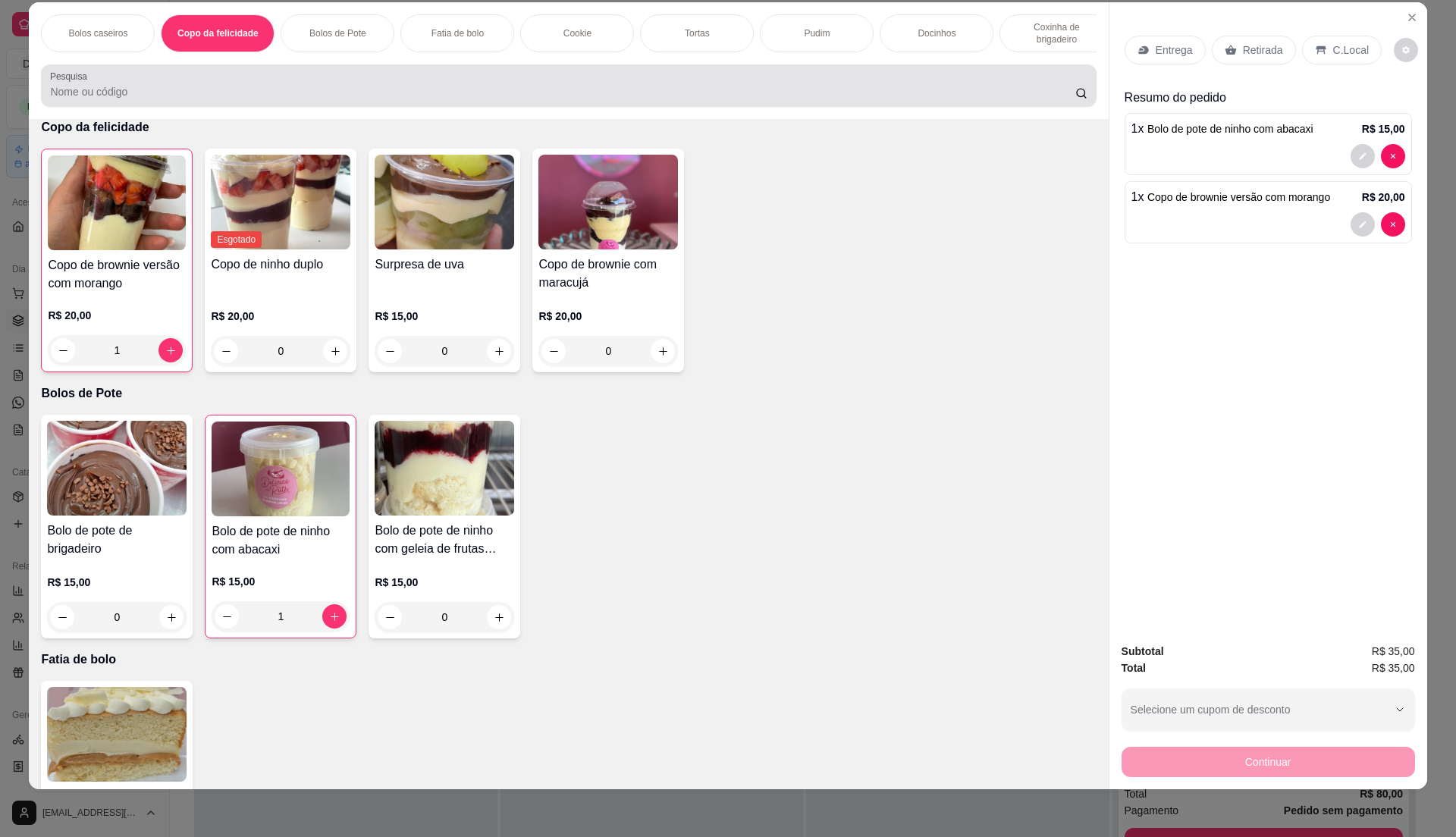
click at [319, 92] on div at bounding box center [568, 85] width 1037 height 30
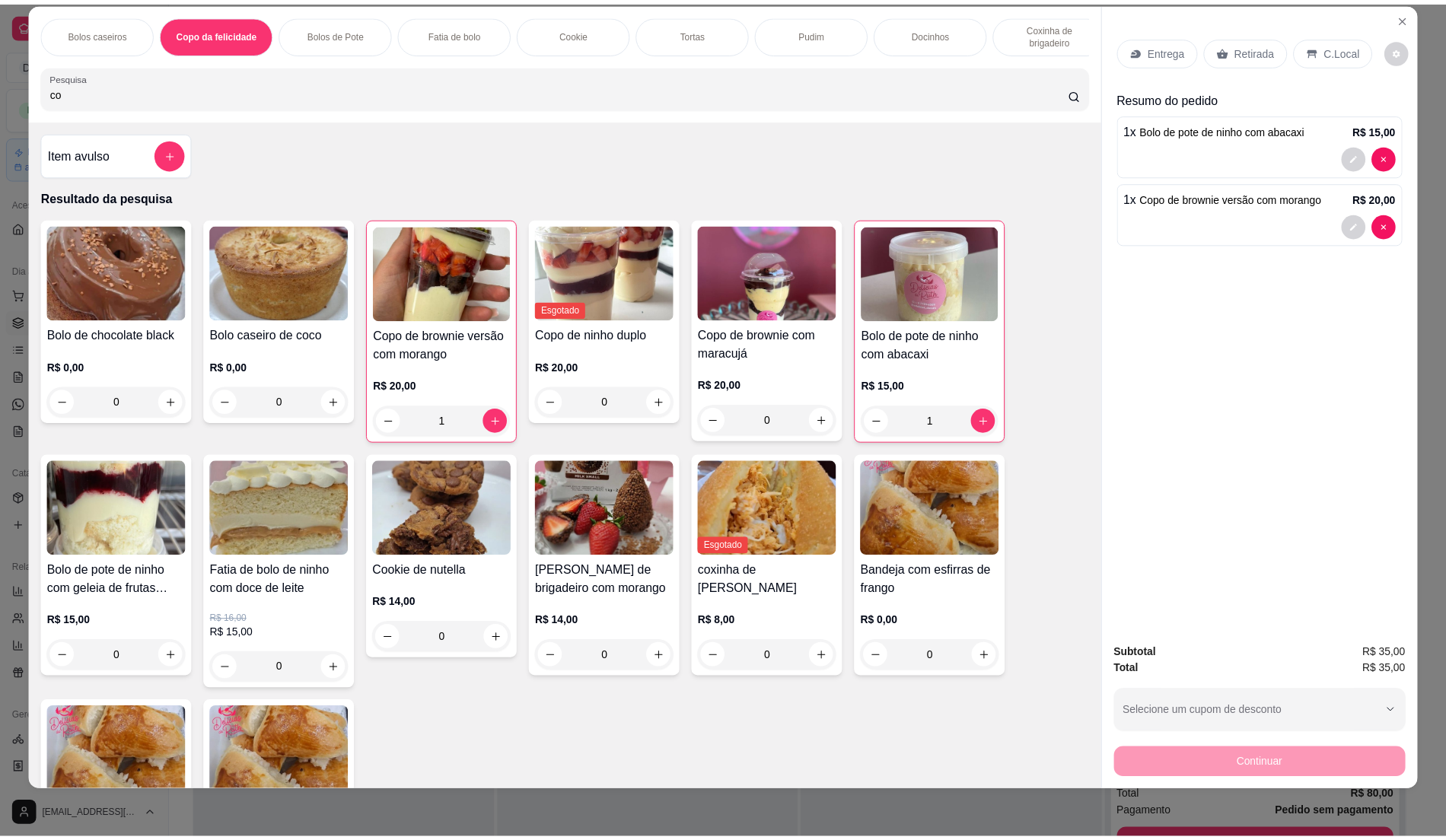
scroll to position [0, 0]
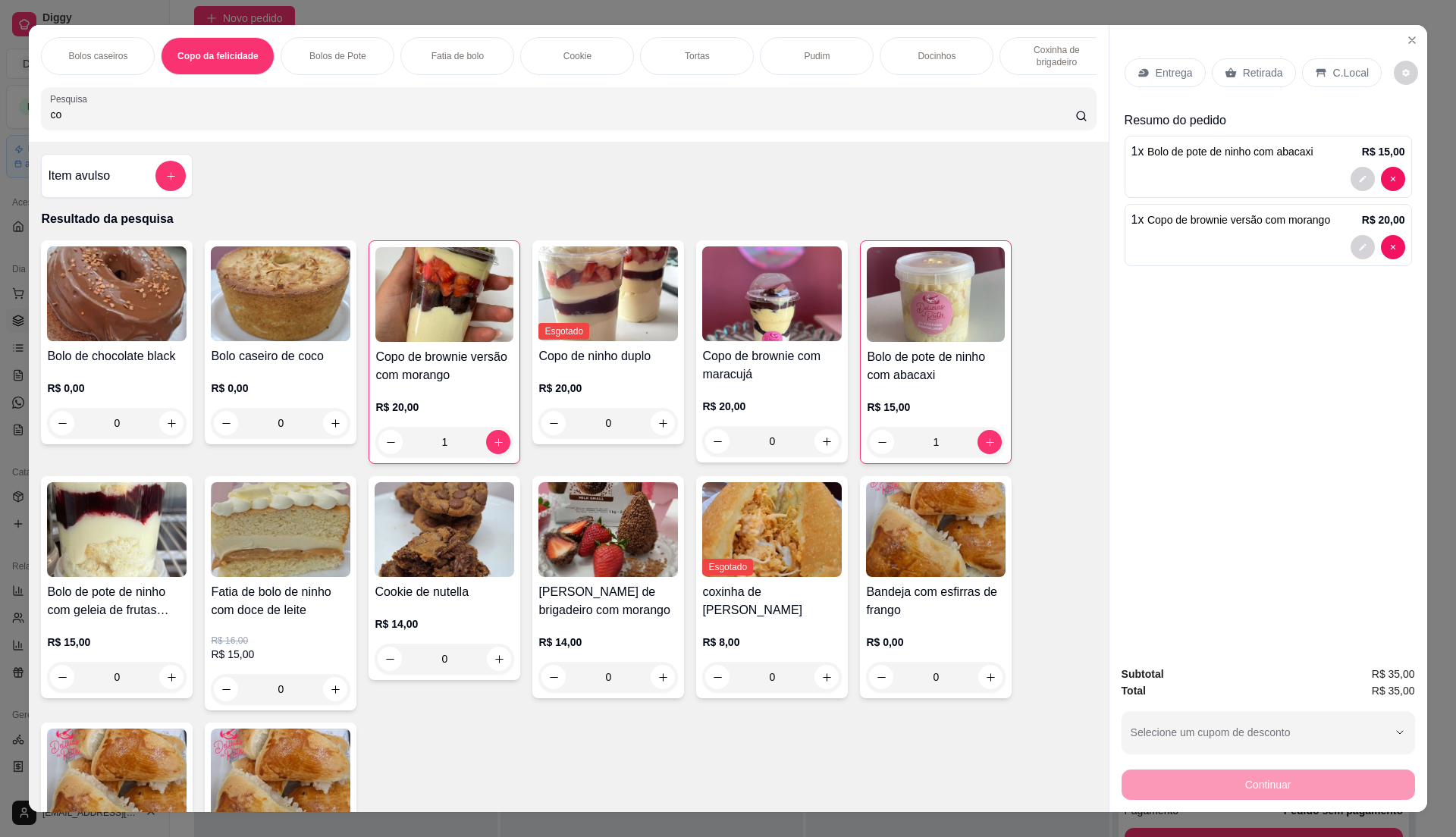
type input "co"
click at [438, 577] on img at bounding box center [444, 530] width 140 height 95
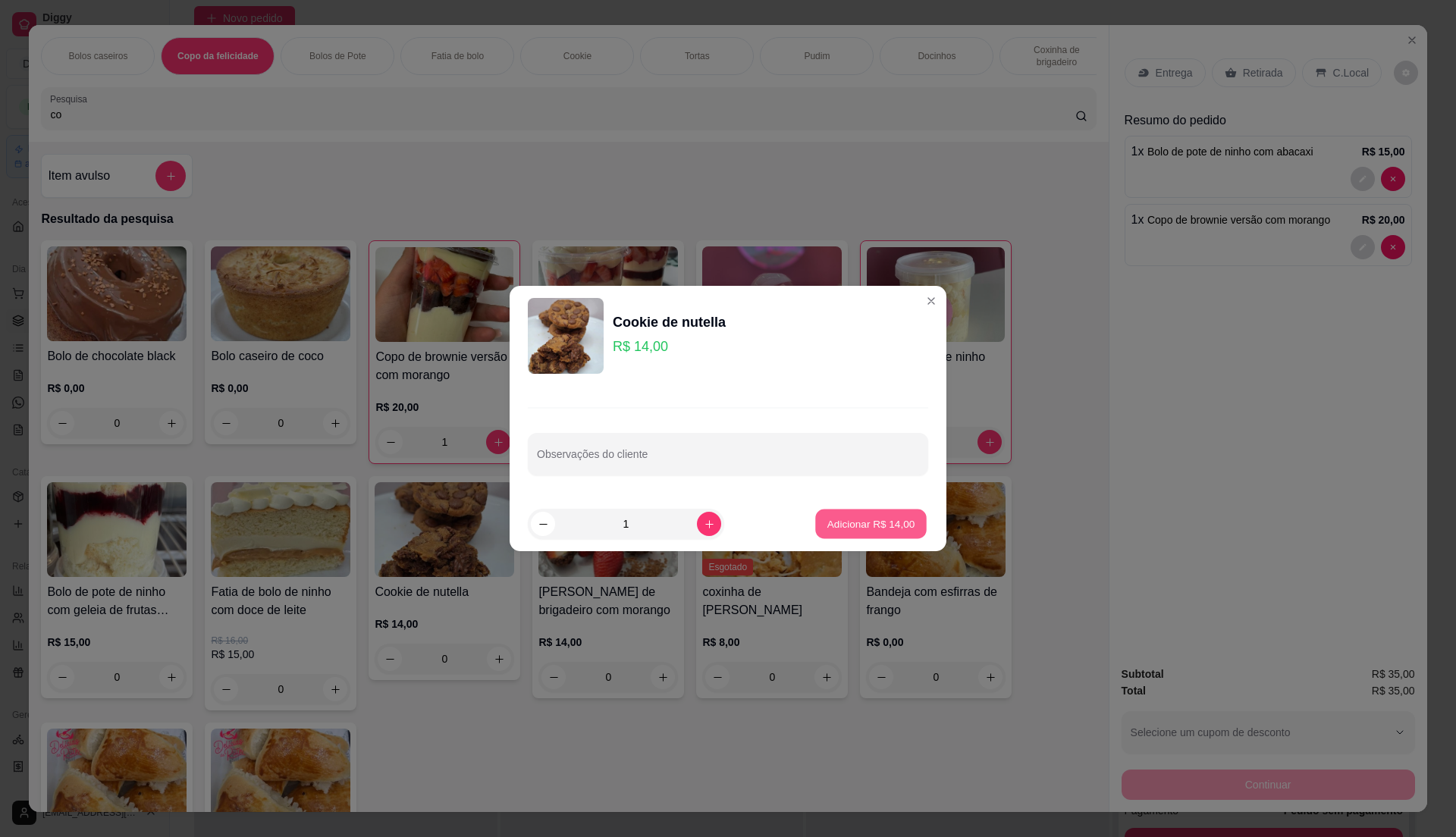
click at [880, 529] on p "Adicionar R$ 14,00" at bounding box center [871, 523] width 88 height 15
type input "1"
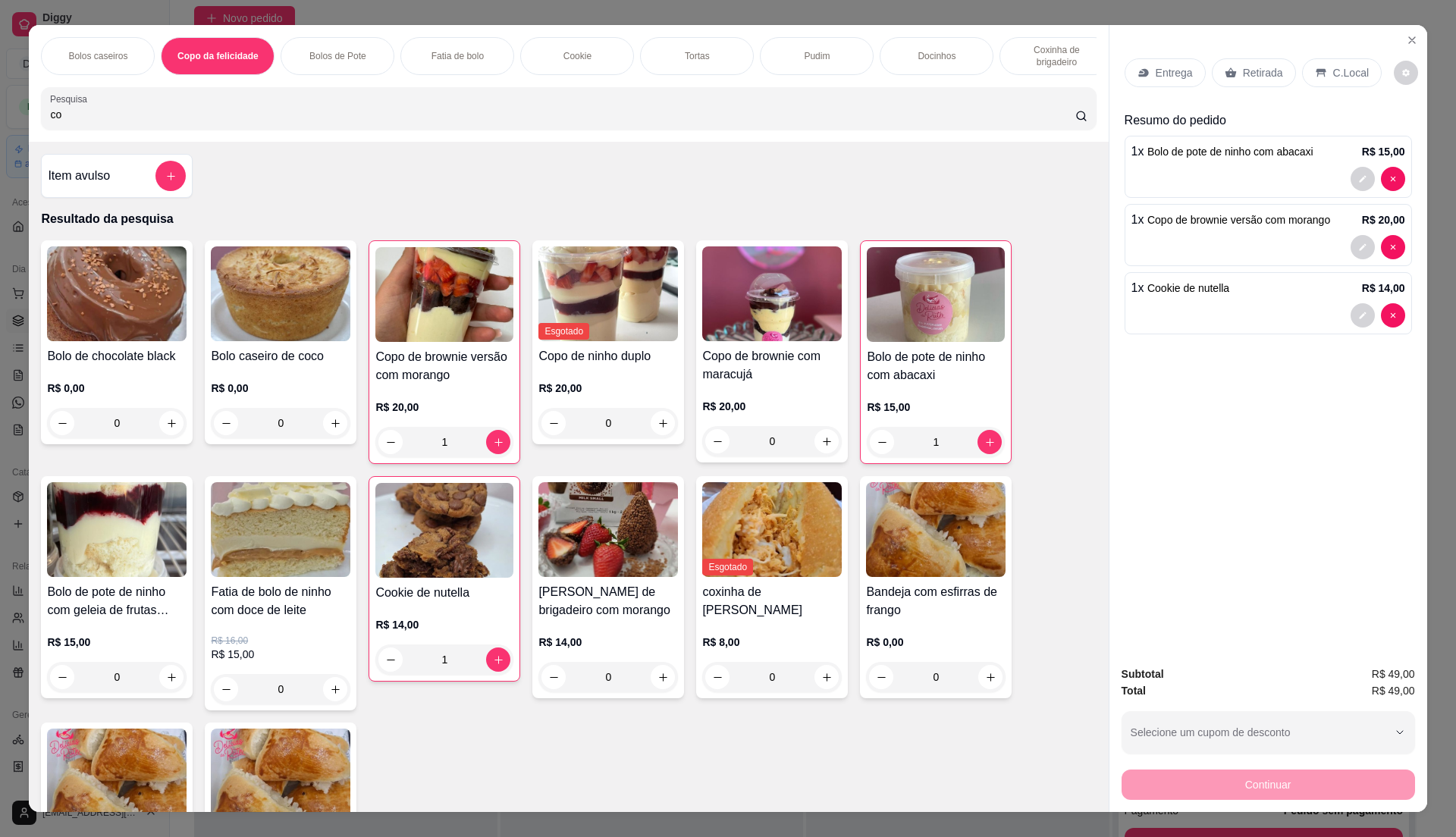
click at [1157, 84] on div "Entrega" at bounding box center [1164, 73] width 81 height 29
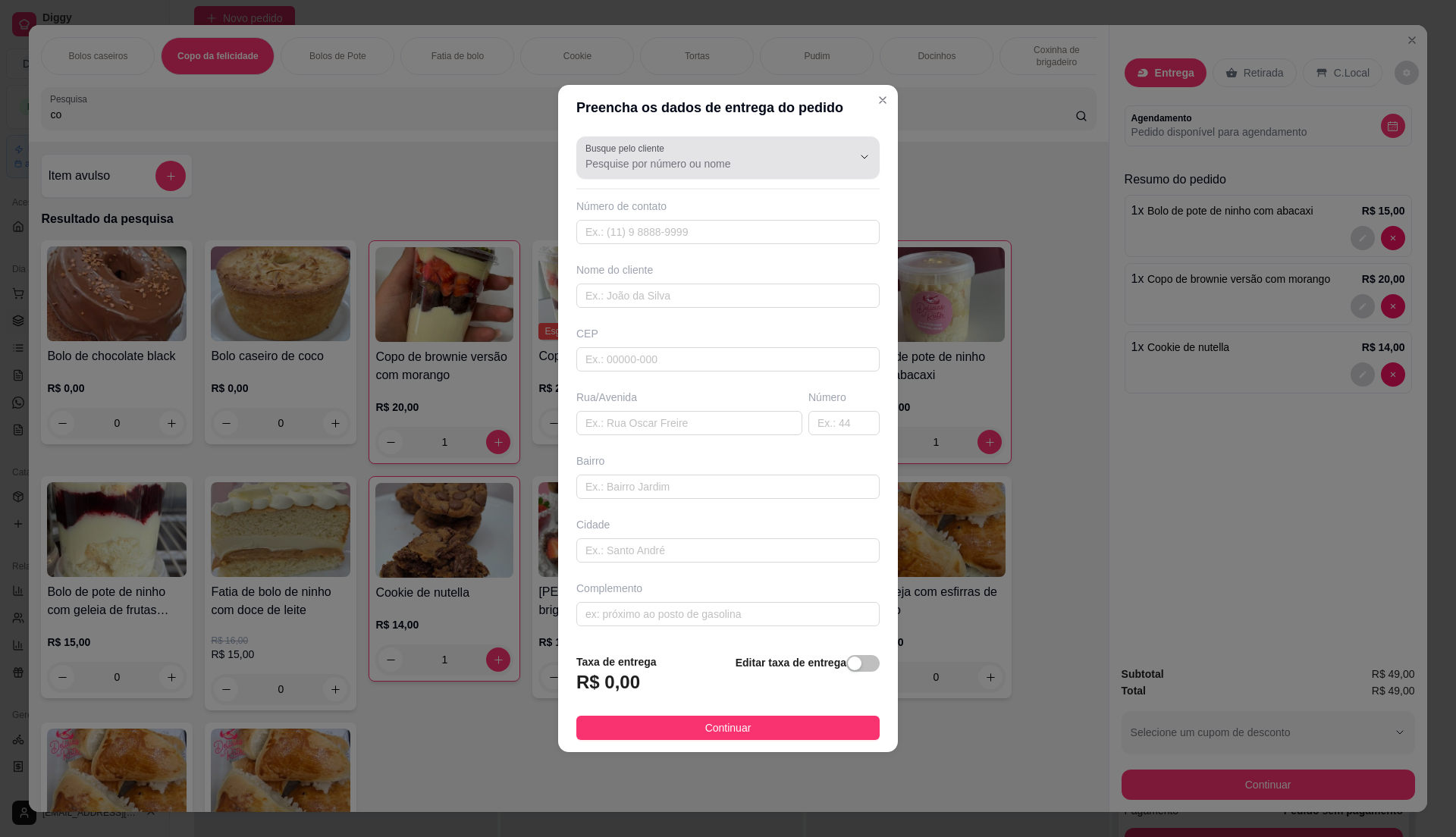
drag, startPoint x: 675, startPoint y: 150, endPoint x: 702, endPoint y: 158, distance: 28.2
click at [683, 156] on div at bounding box center [728, 157] width 285 height 30
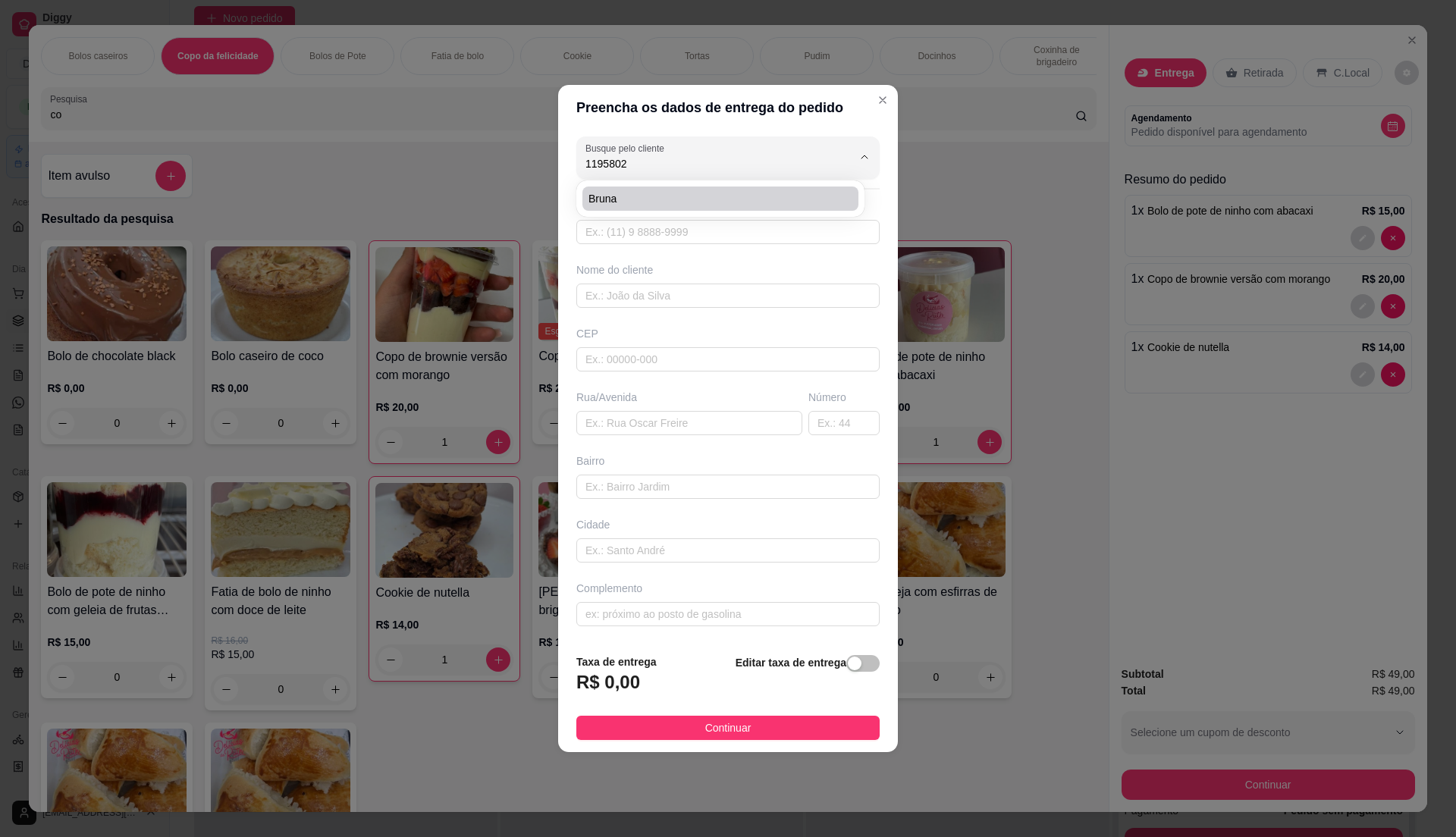
click at [698, 189] on li "Bruna" at bounding box center [721, 198] width 276 height 25
type input "Bruna"
type input "11958029145"
type input "Bruna"
type input "08577790"
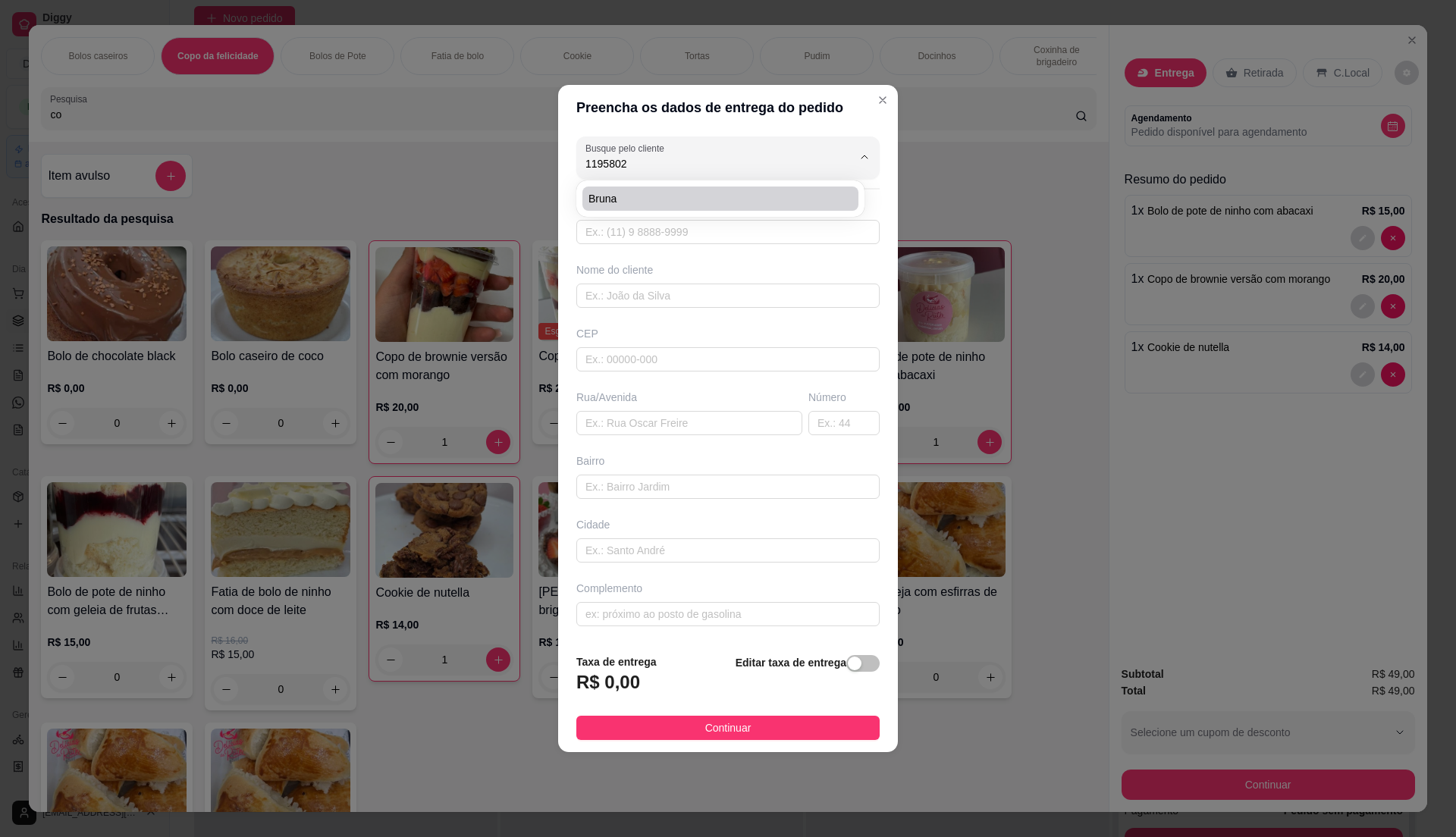
type input "Rua Lorena"
type input "231"
type input "[GEOGRAPHIC_DATA]"
type input "Itaquaquecetuba"
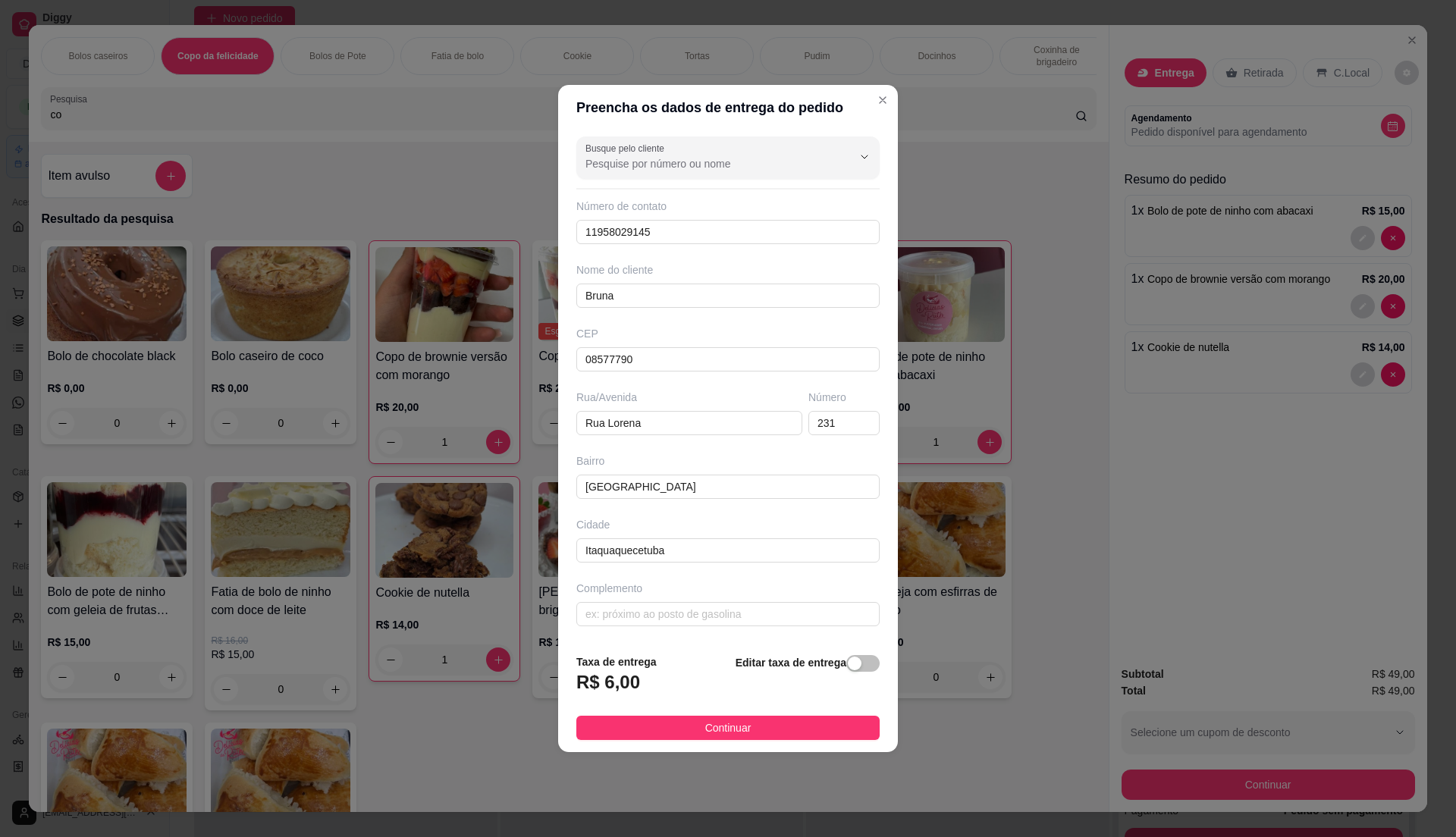
click at [746, 729] on button "Continuar" at bounding box center [728, 728] width 304 height 25
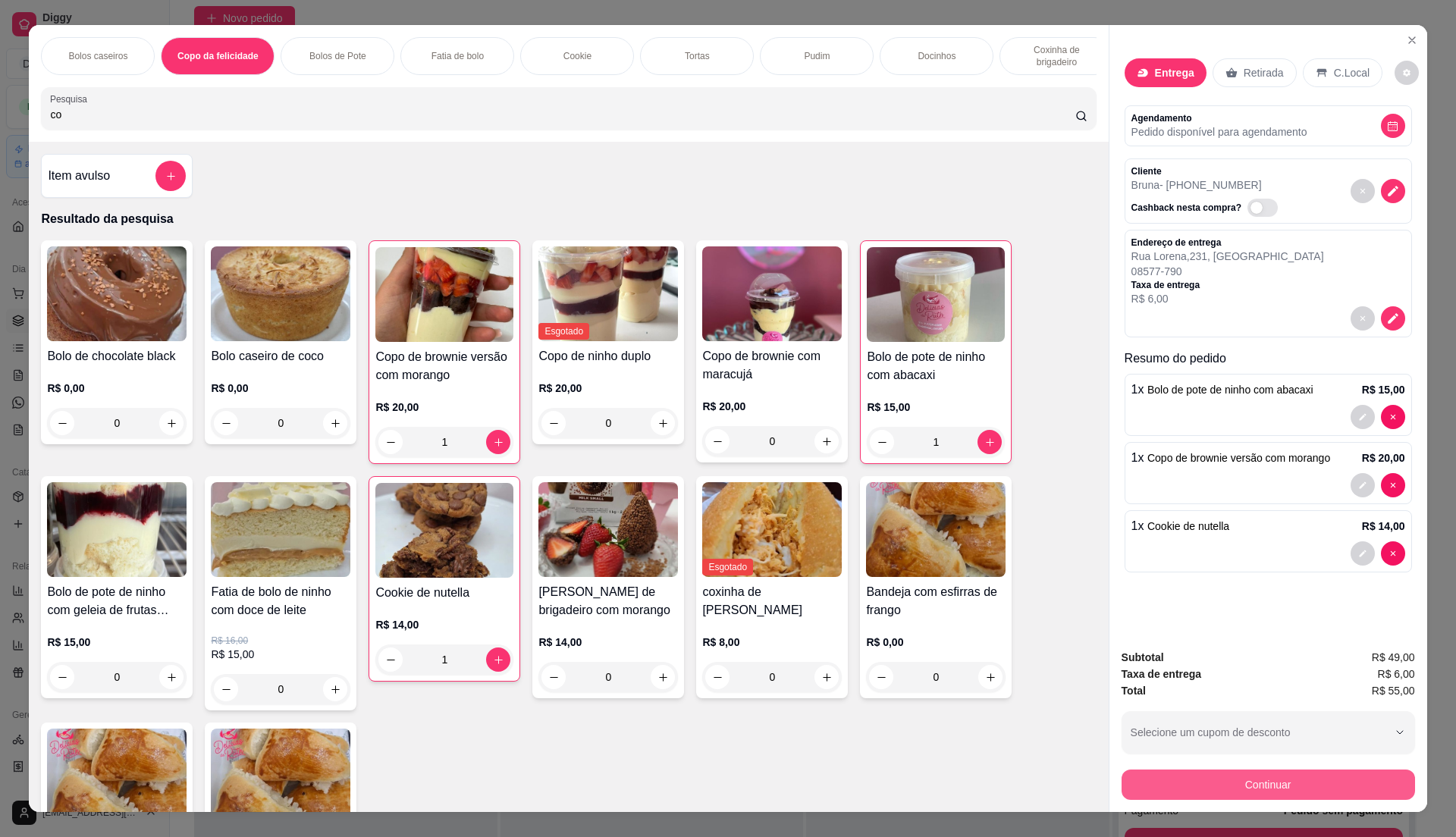
click at [1252, 784] on button "Continuar" at bounding box center [1268, 784] width 294 height 30
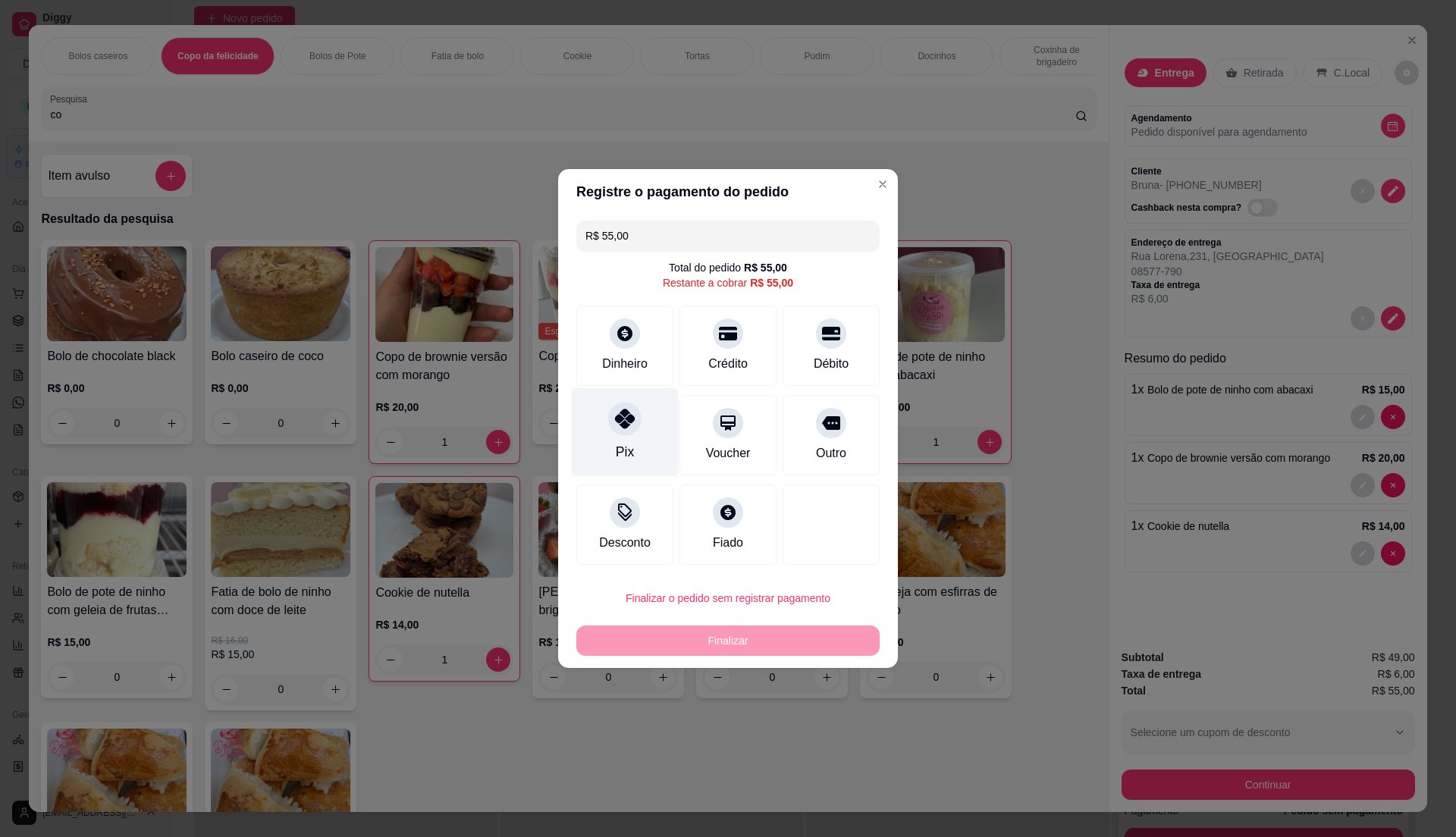
click at [621, 410] on div at bounding box center [624, 418] width 34 height 34
type input "R$ 0,00"
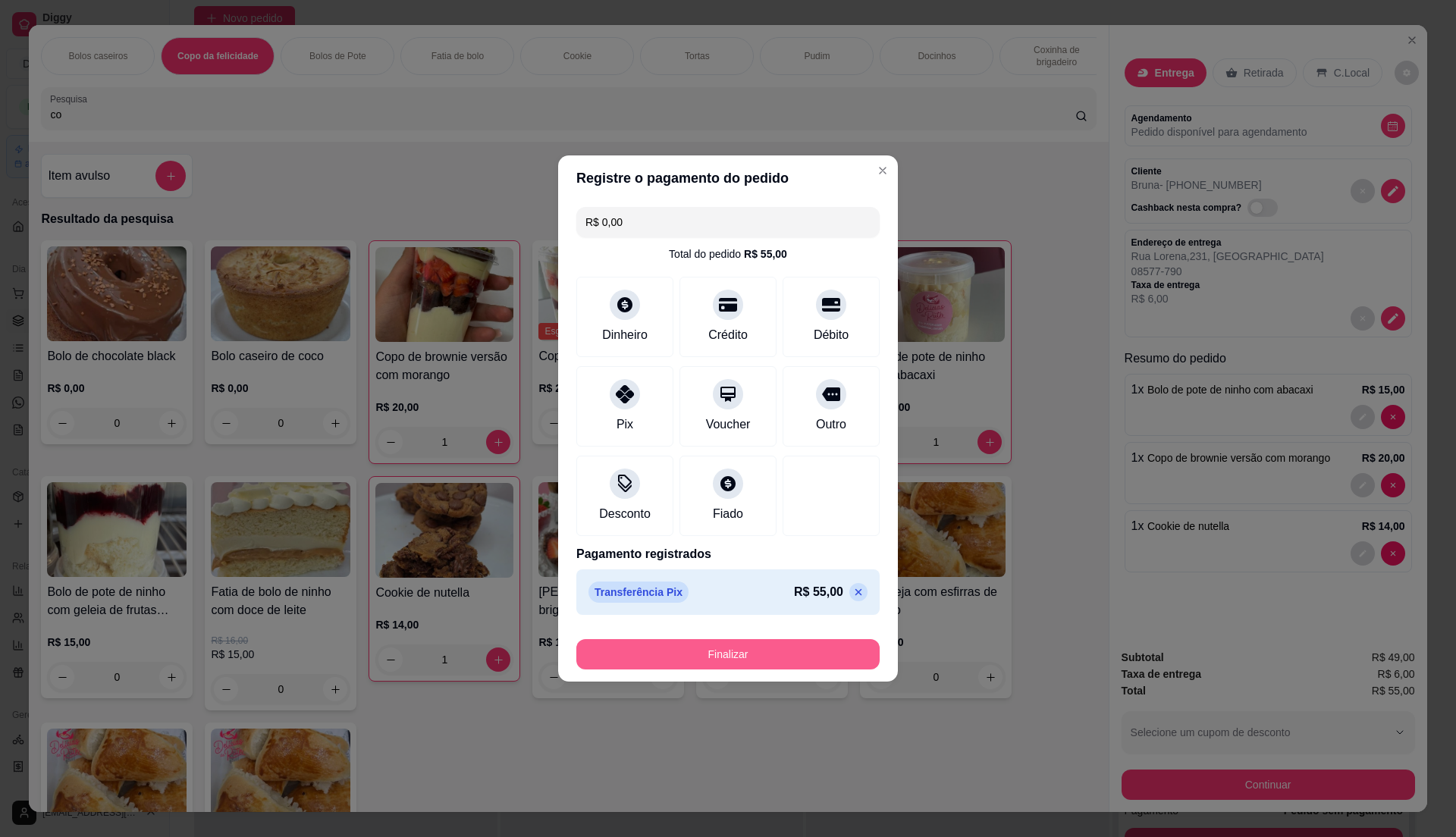
click at [757, 653] on button "Finalizar" at bounding box center [728, 653] width 304 height 30
type input "0"
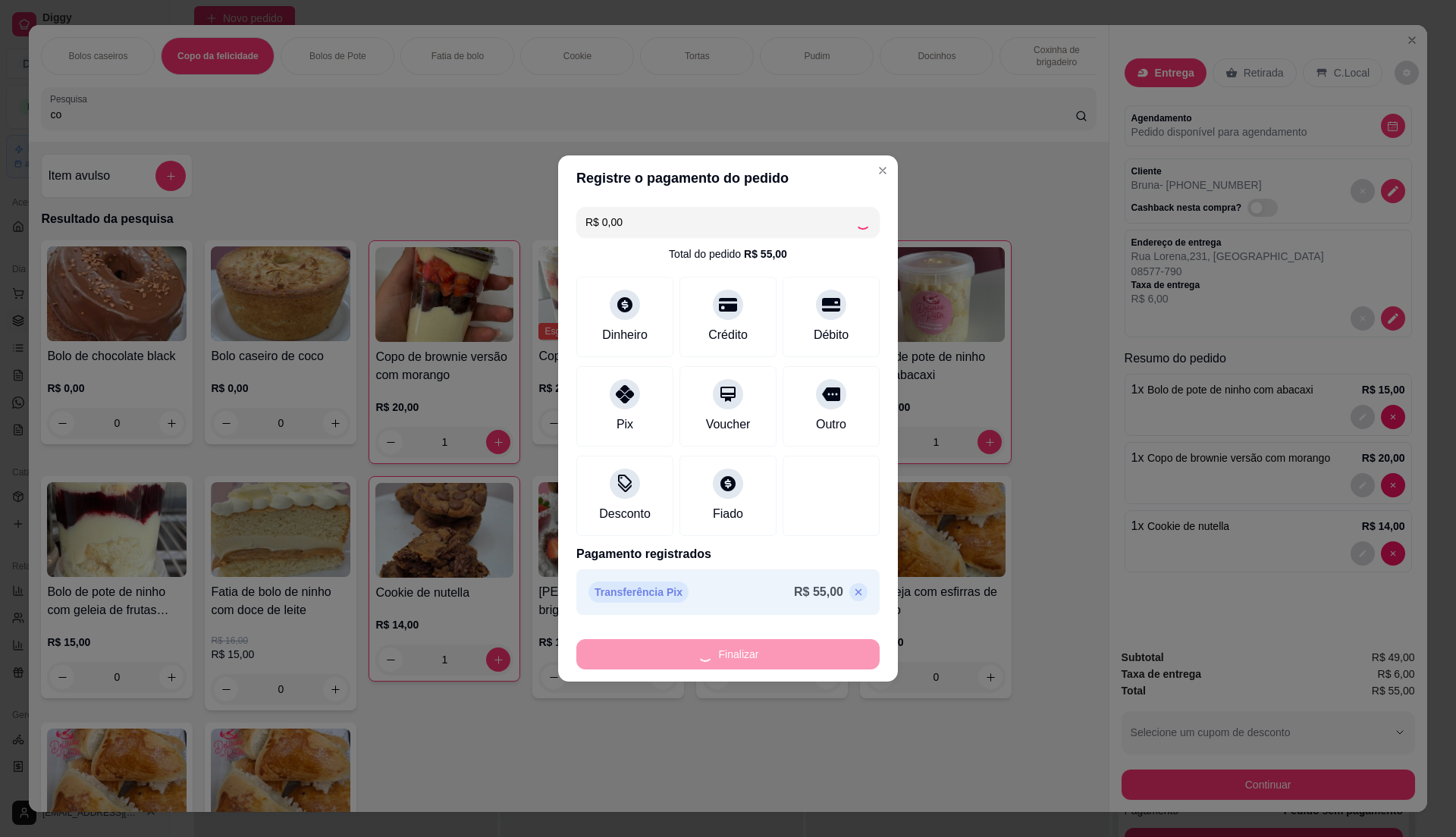
type input "0"
type input "-R$ 55,00"
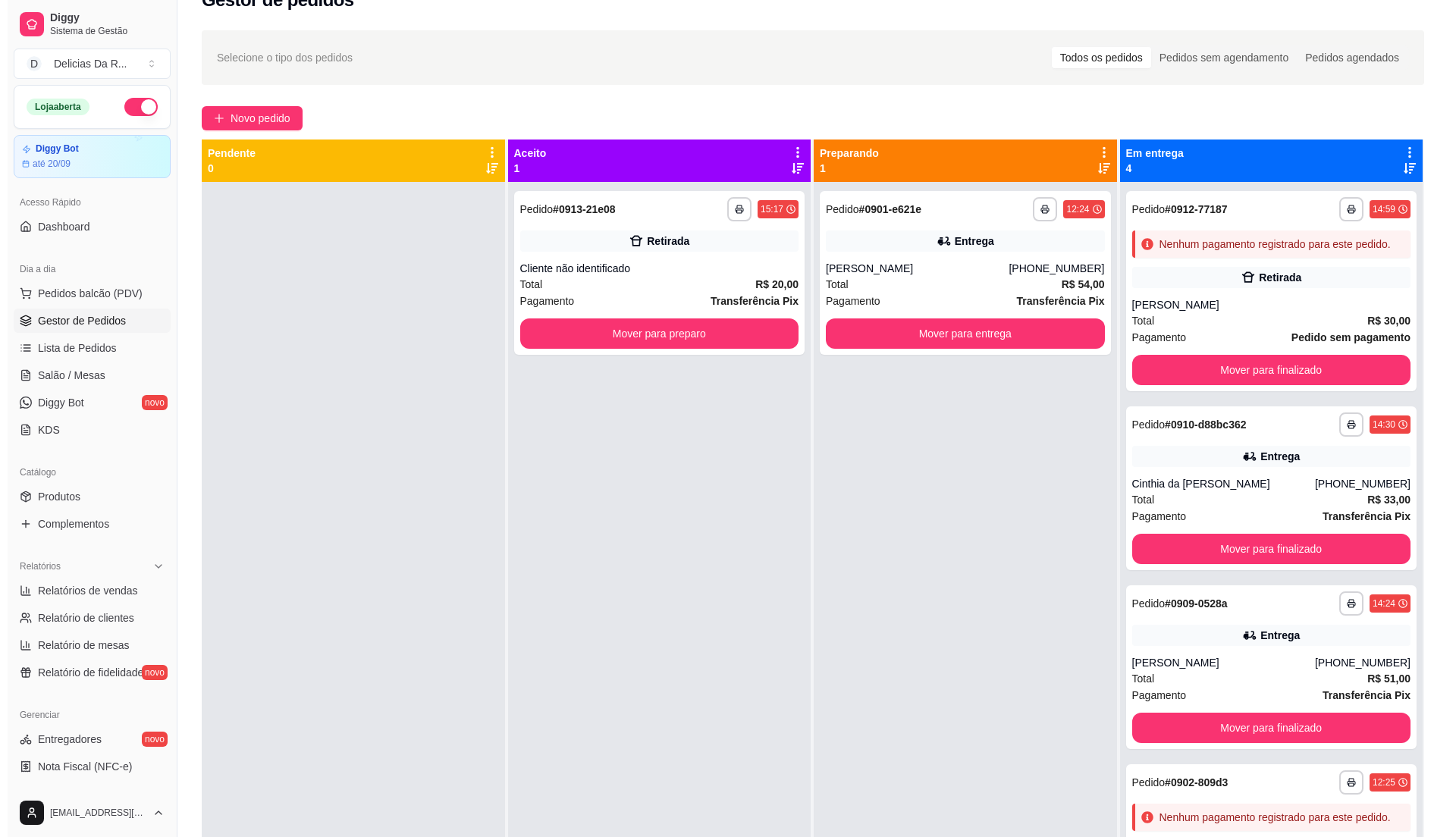
scroll to position [29, 0]
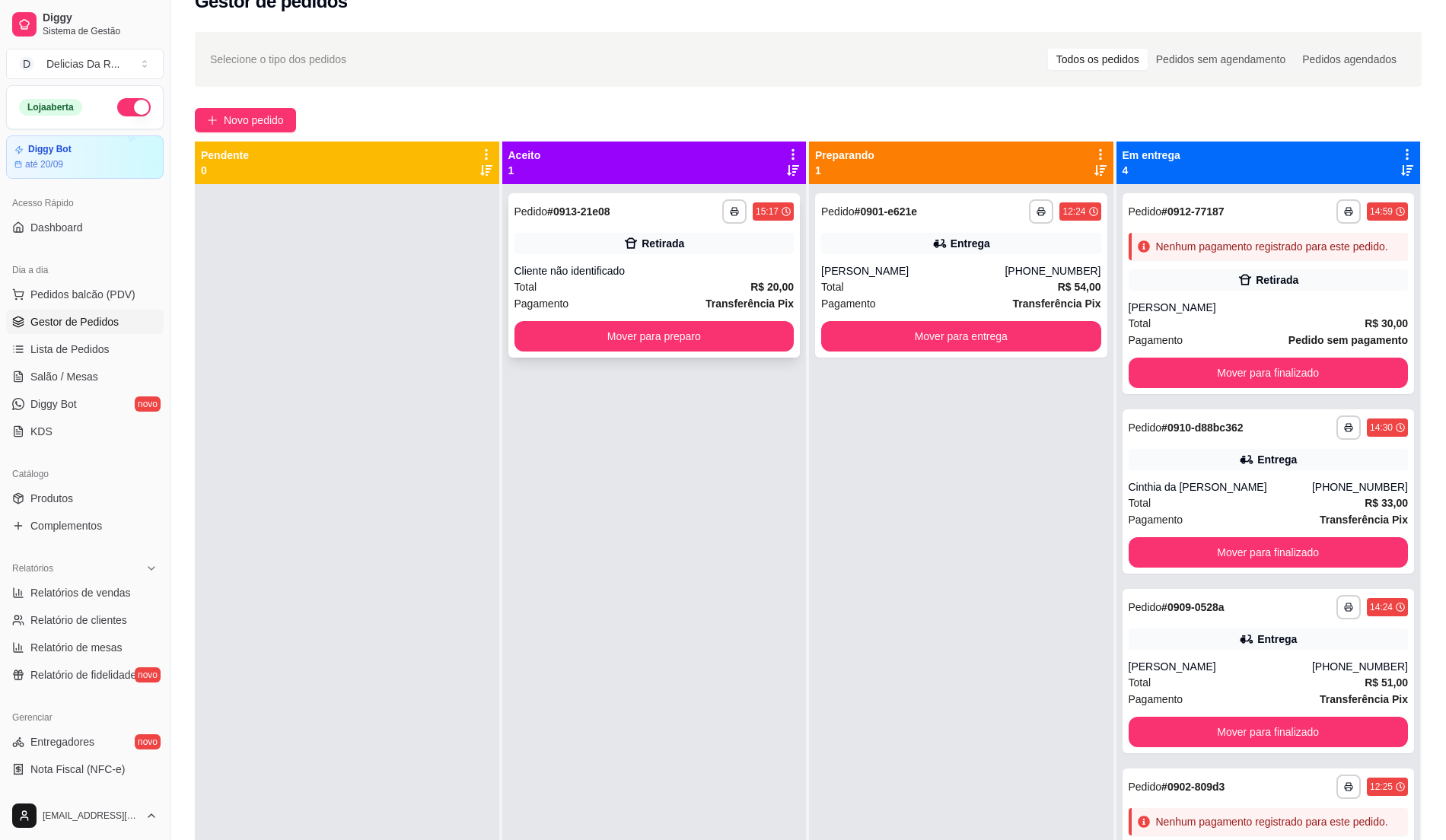
click at [562, 265] on div "Cliente não identificado" at bounding box center [654, 271] width 280 height 16
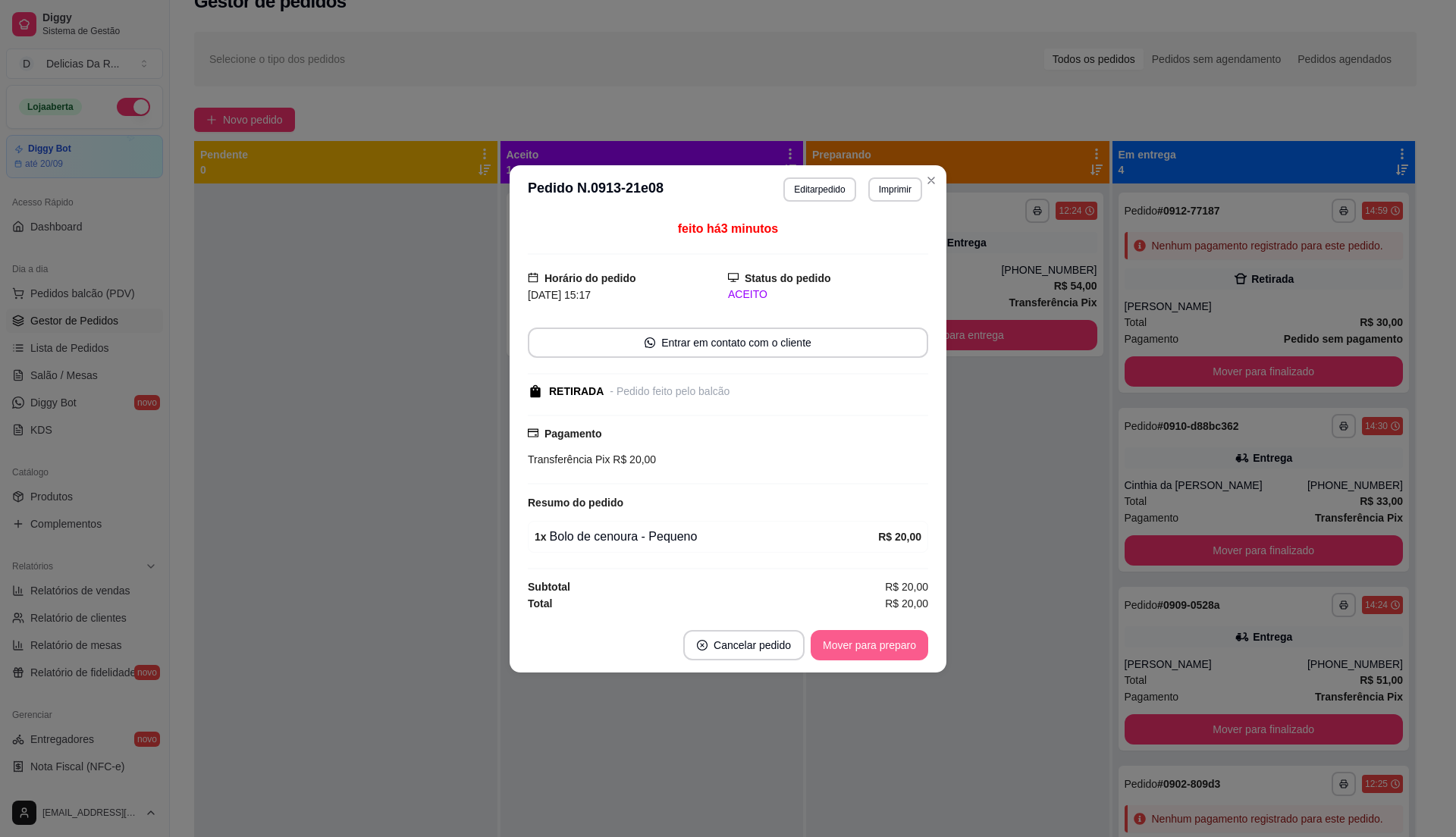
click at [869, 643] on button "Mover para preparo" at bounding box center [869, 644] width 117 height 30
click at [872, 655] on div "Mover para preparo" at bounding box center [859, 644] width 139 height 30
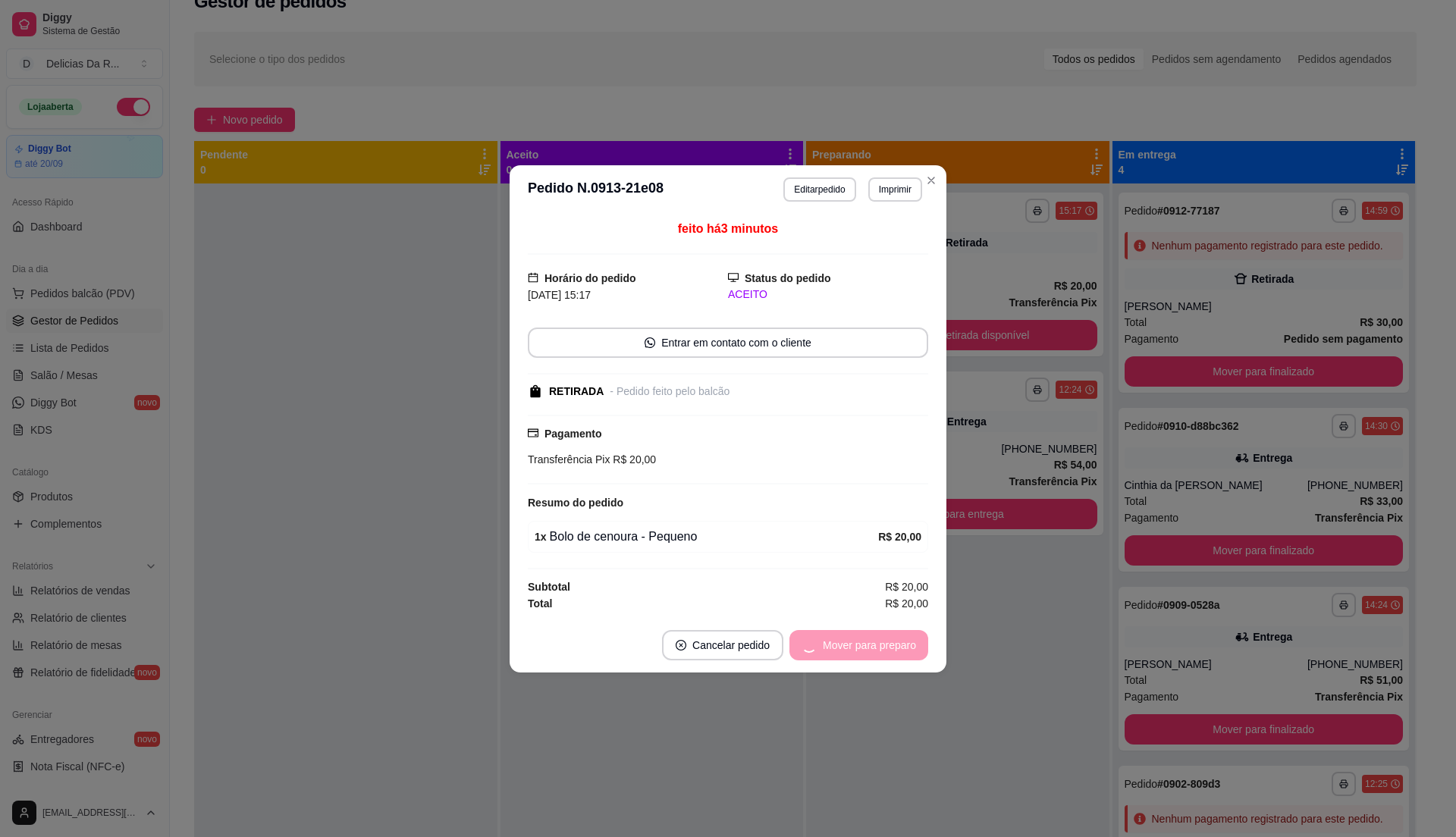
click at [873, 655] on div "Mover para preparo" at bounding box center [859, 644] width 139 height 30
click at [873, 655] on div "Mover para preparo" at bounding box center [859, 644] width 139 height 30
click at [874, 653] on button "Mover para retirada disponível" at bounding box center [844, 644] width 167 height 30
click at [874, 653] on div "Mover para retirada disponível" at bounding box center [844, 644] width 167 height 30
click at [874, 653] on div "Mover para retirada disponível" at bounding box center [833, 644] width 189 height 30
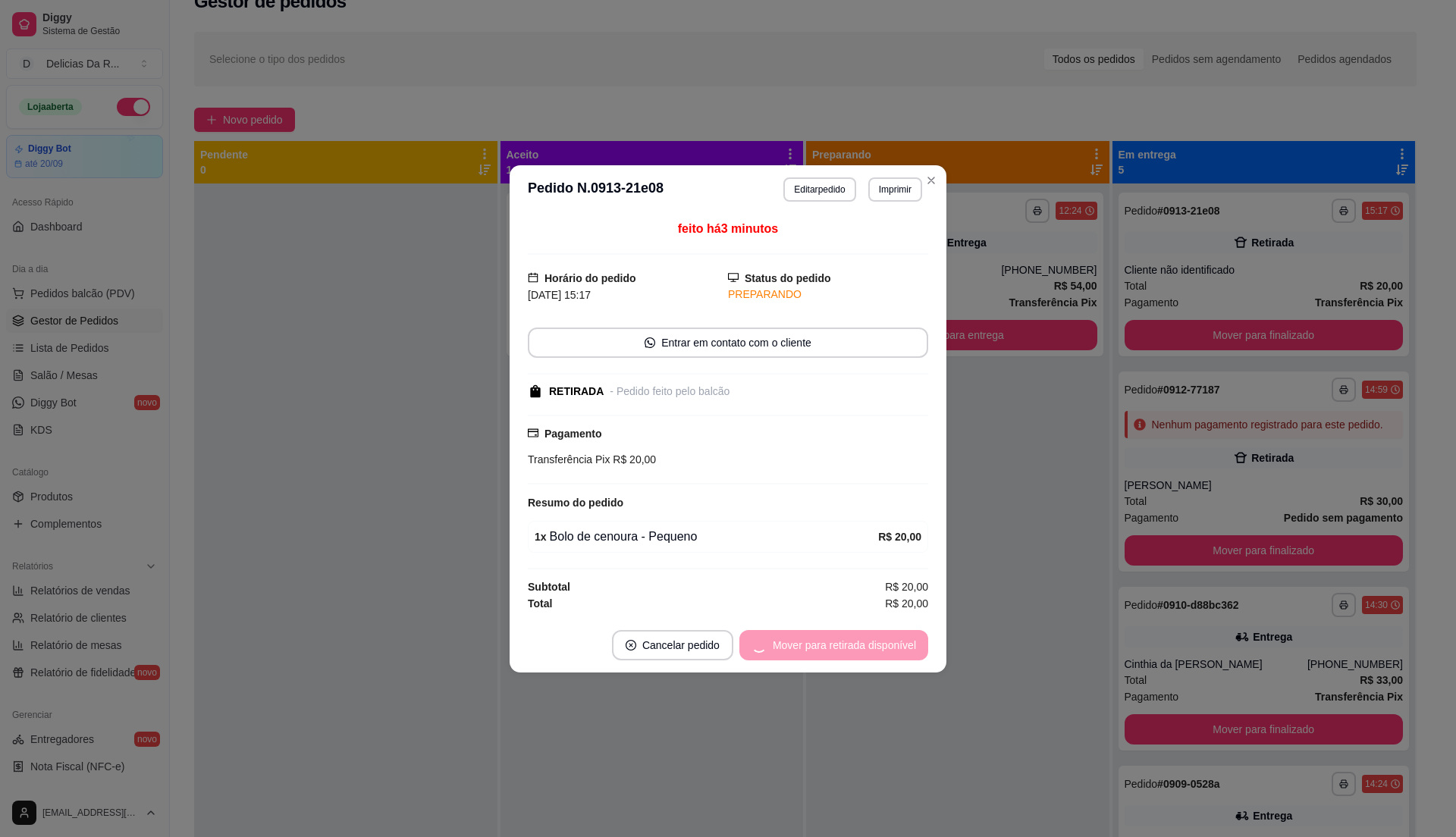
click at [874, 653] on div "Mover para retirada disponível" at bounding box center [833, 644] width 189 height 30
click at [901, 638] on button "Mover para finalizado" at bounding box center [865, 644] width 126 height 30
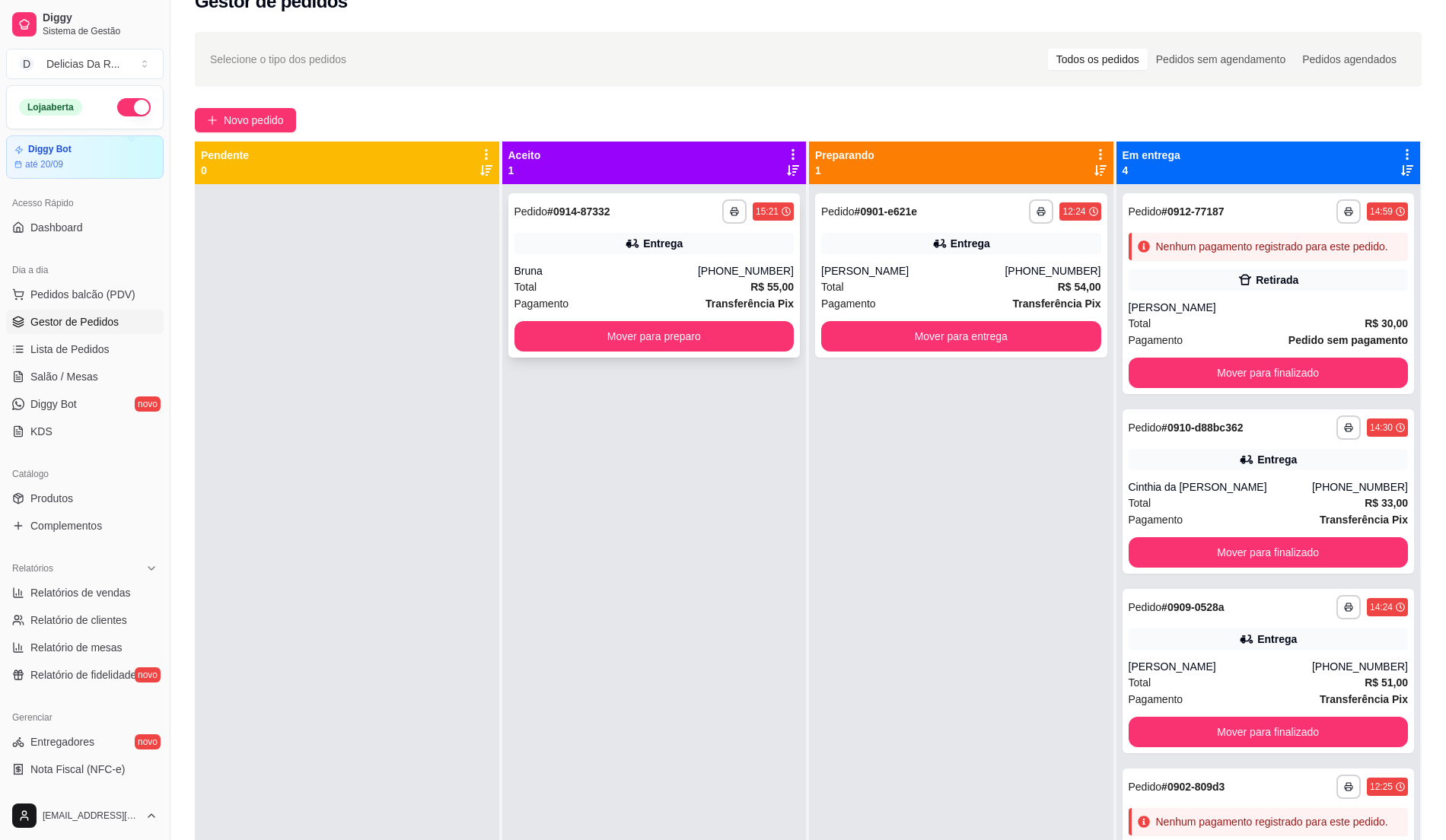
click at [659, 293] on div "Total R$ 55,00" at bounding box center [654, 286] width 280 height 16
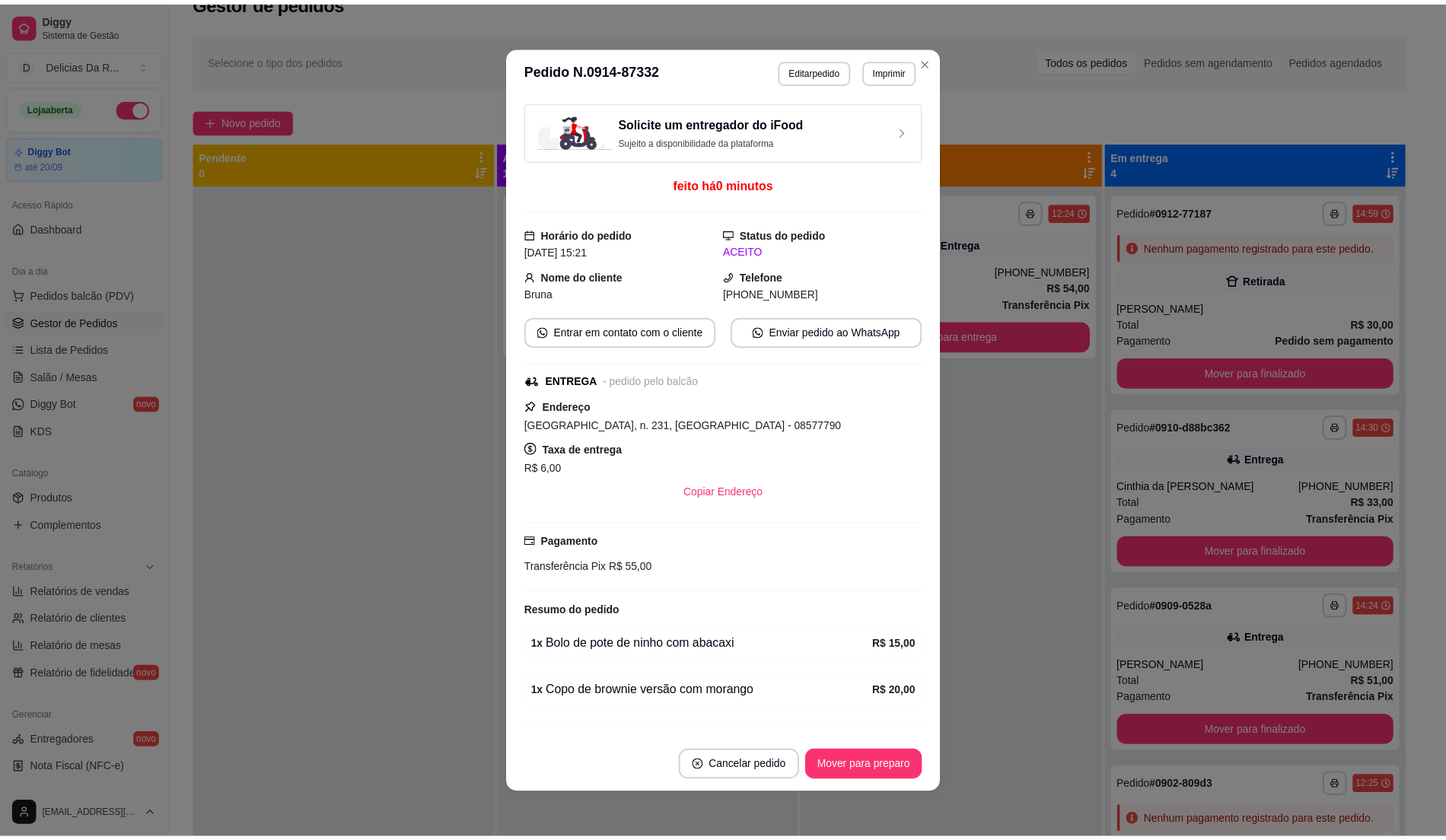
scroll to position [91, 0]
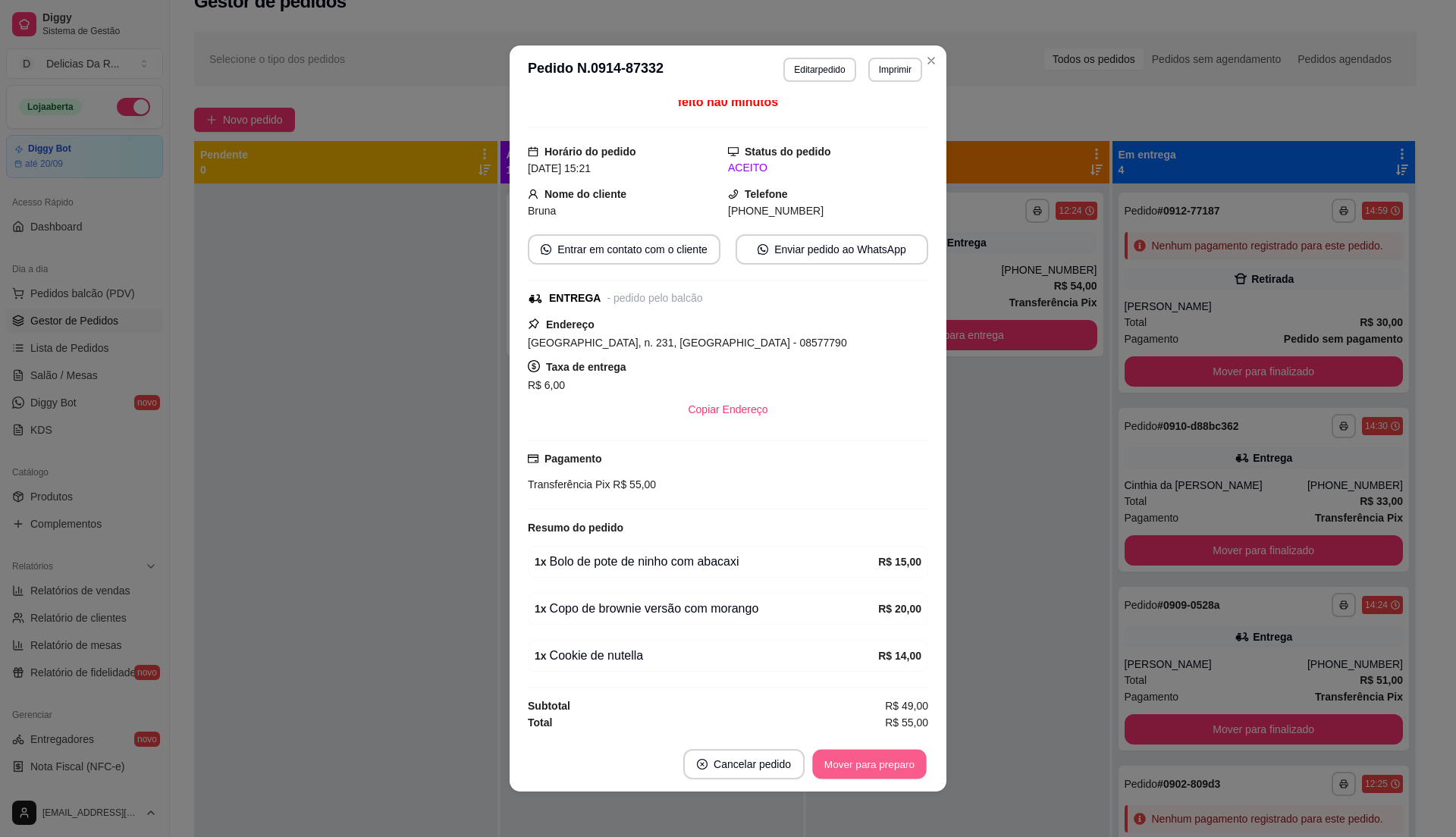
click at [891, 767] on button "Mover para preparo" at bounding box center [869, 764] width 114 height 30
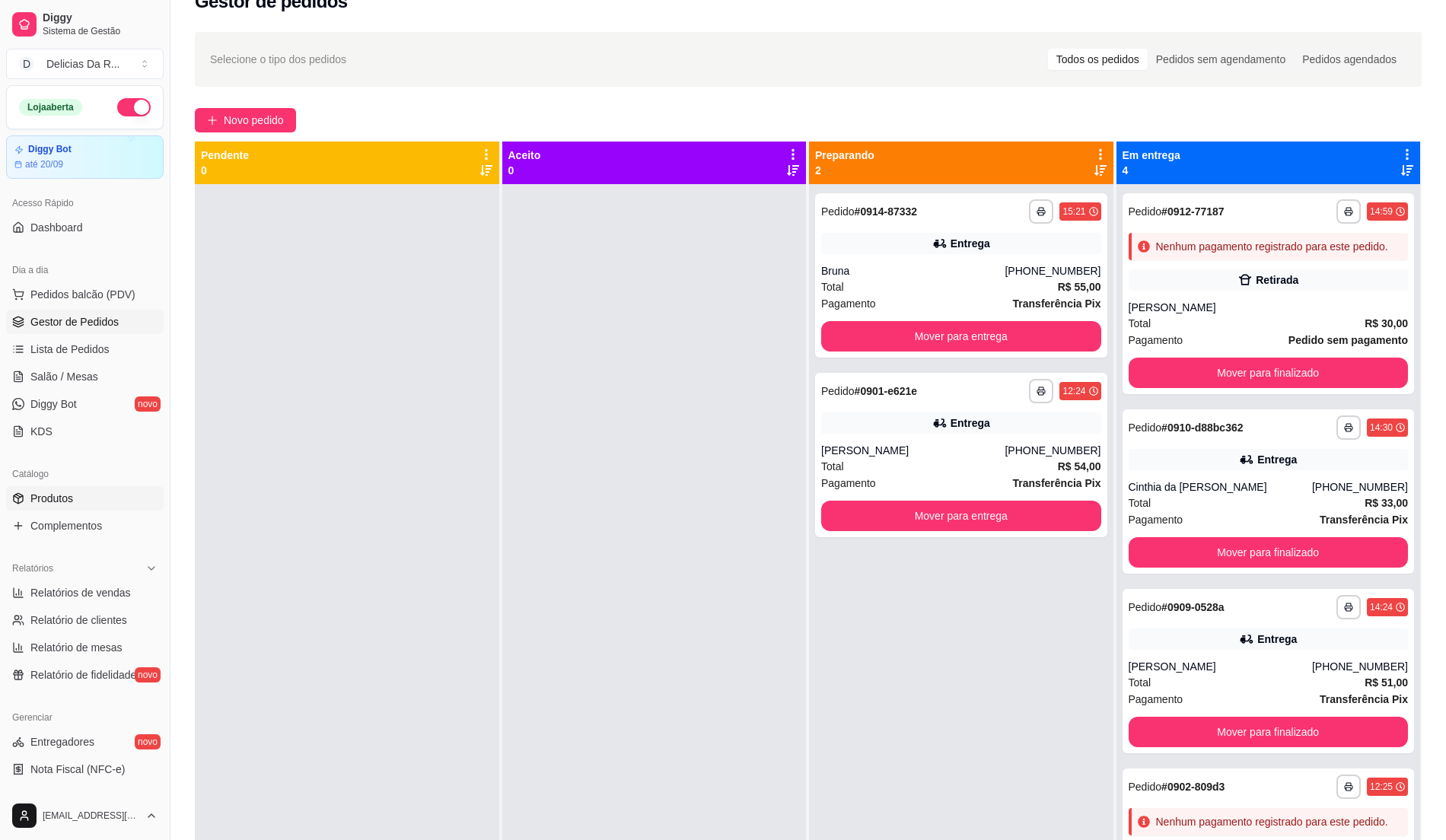
click at [26, 505] on link "Produtos" at bounding box center [85, 498] width 158 height 25
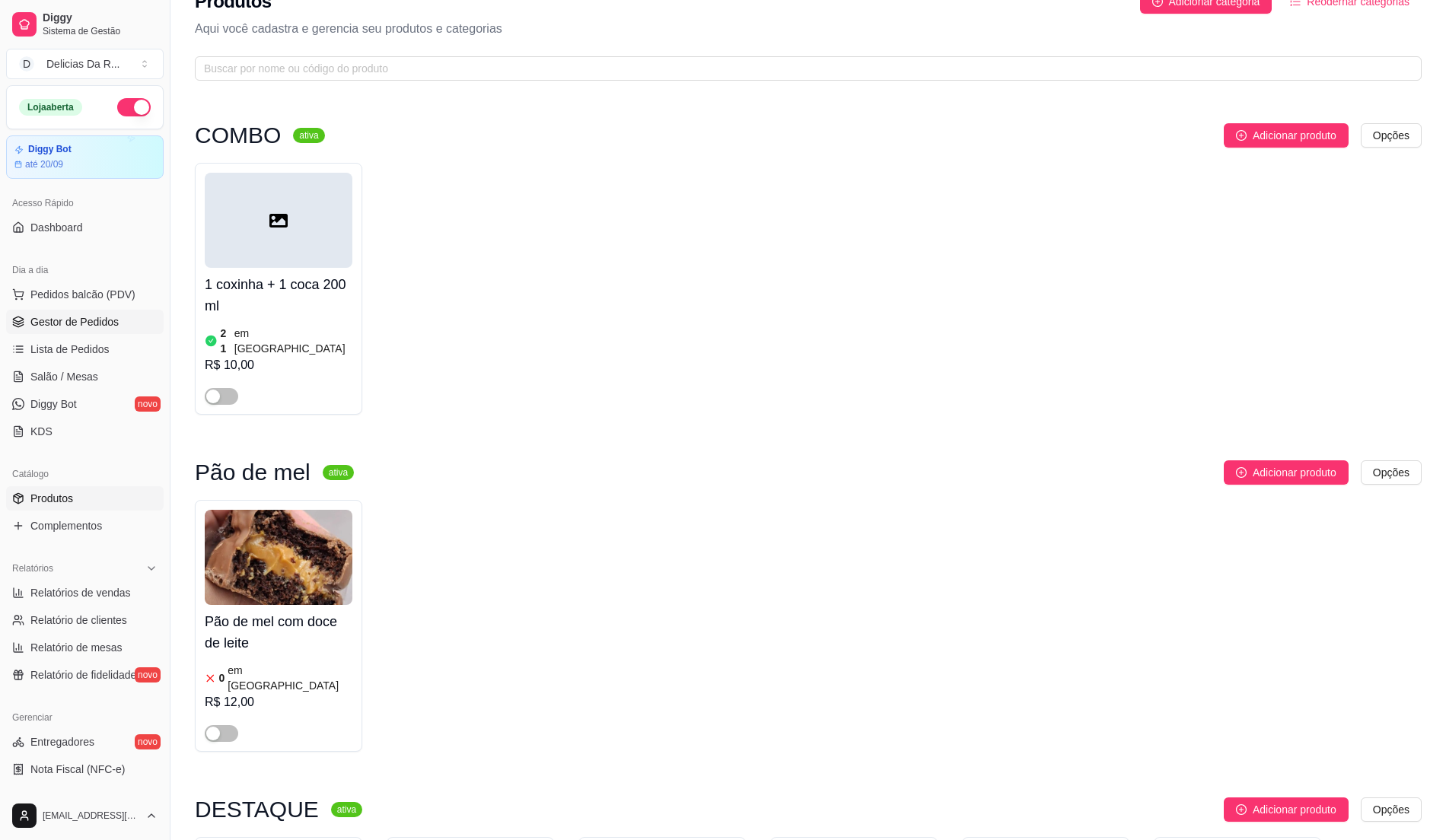
click at [62, 324] on span "Gestor de Pedidos" at bounding box center [74, 322] width 88 height 16
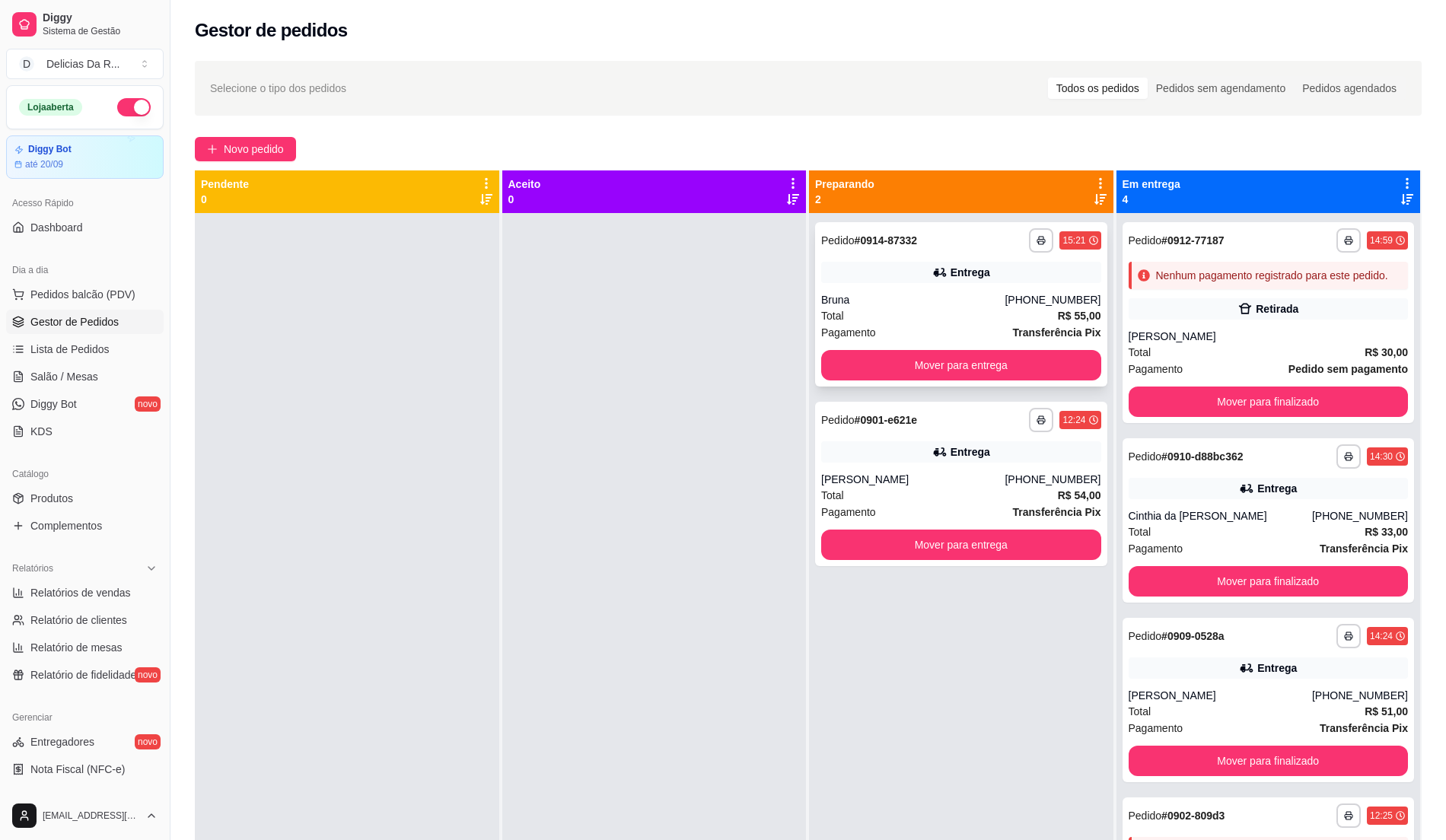
click at [1043, 314] on div "Total R$ 55,00" at bounding box center [961, 316] width 280 height 16
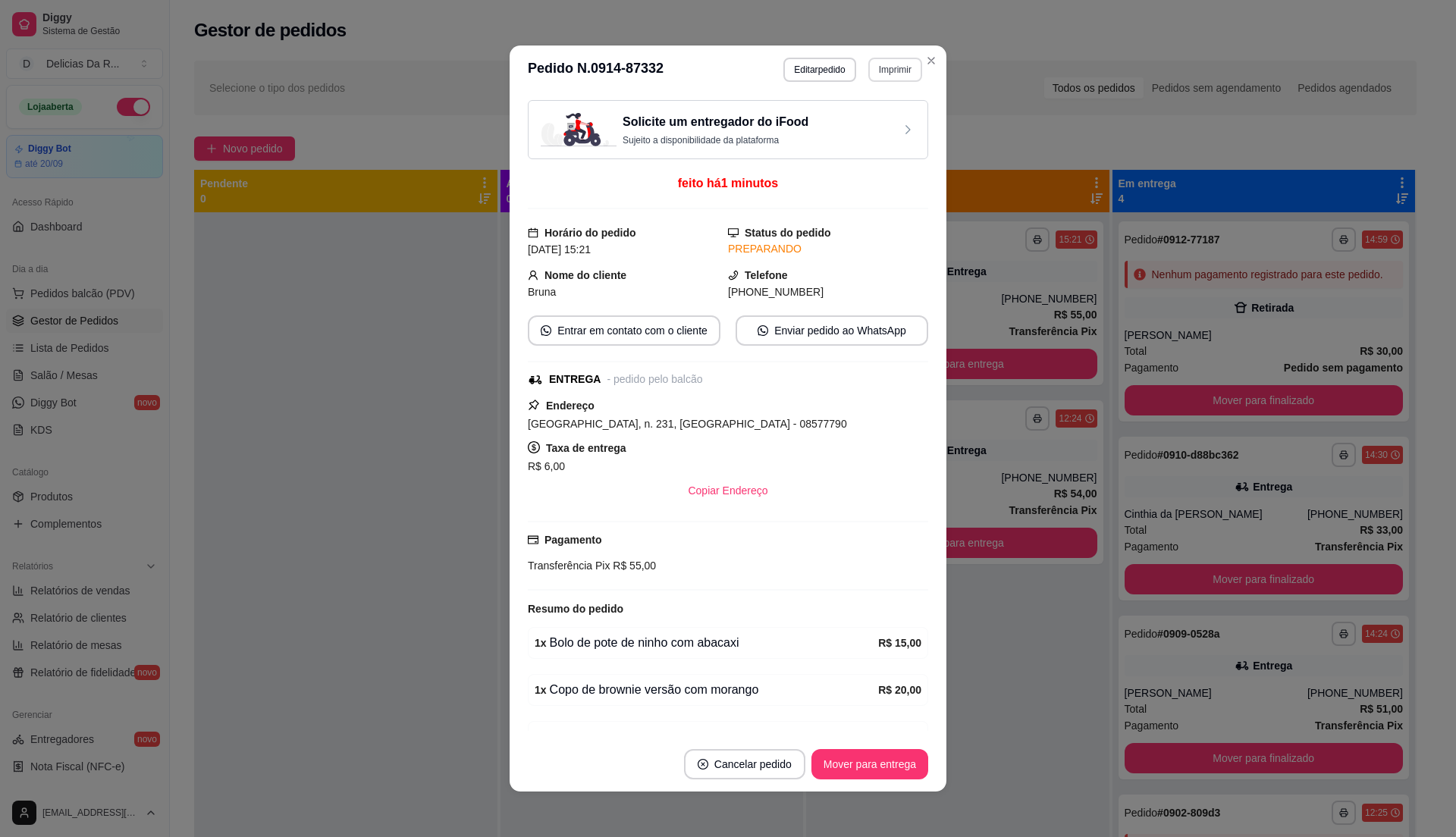
click at [880, 50] on header "**********" at bounding box center [728, 69] width 437 height 48
click at [851, 73] on div "**********" at bounding box center [853, 69] width 139 height 25
click at [881, 82] on header "**********" at bounding box center [728, 69] width 437 height 48
click at [878, 80] on button "Imprimir" at bounding box center [895, 69] width 53 height 24
click at [892, 120] on button "IMPRESSORA" at bounding box center [861, 123] width 106 height 24
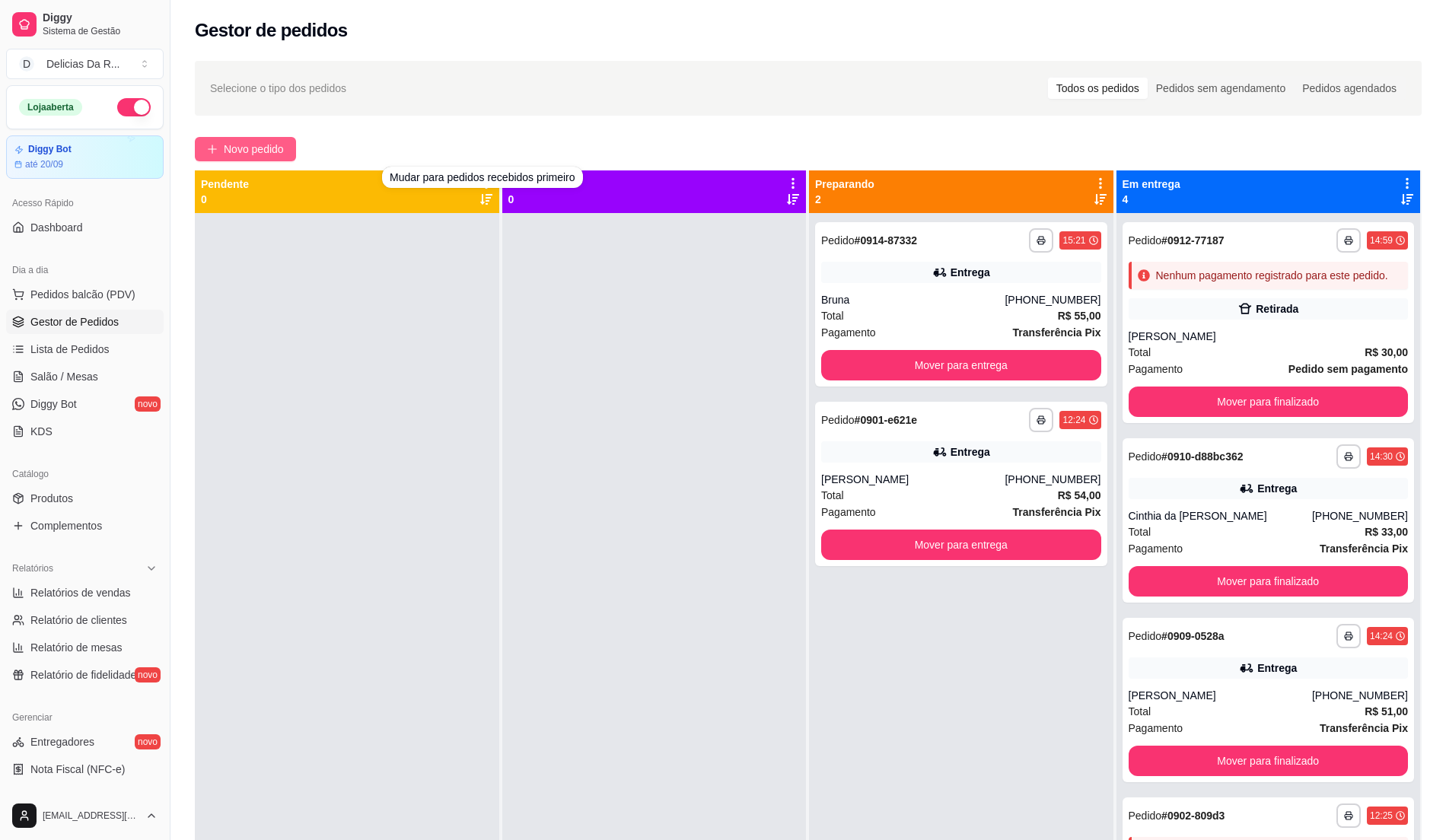
click at [239, 146] on span "Novo pedido" at bounding box center [254, 149] width 60 height 16
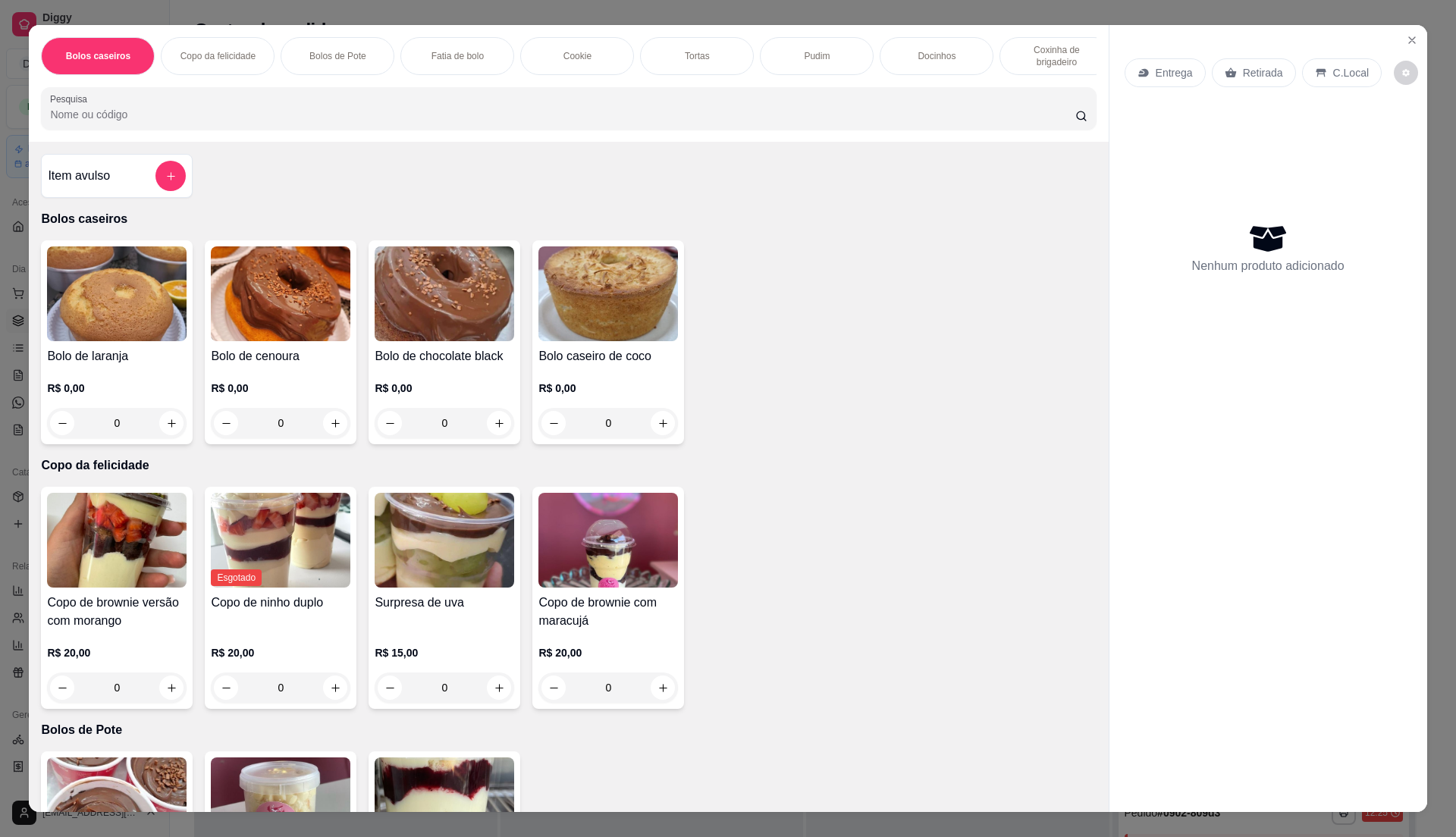
click at [446, 118] on div at bounding box center [568, 108] width 1037 height 30
click at [446, 110] on div at bounding box center [568, 108] width 1037 height 30
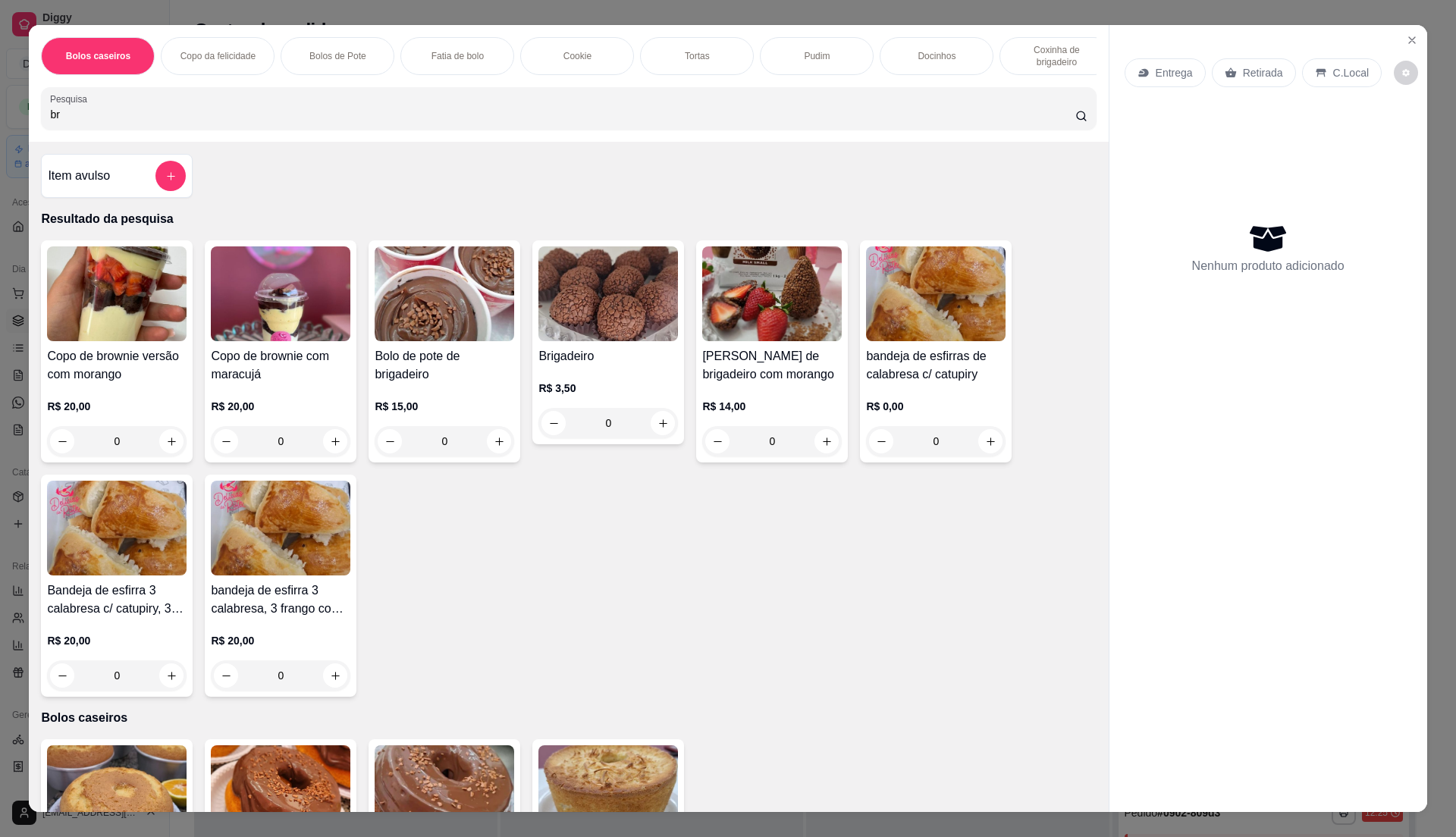
type input "b"
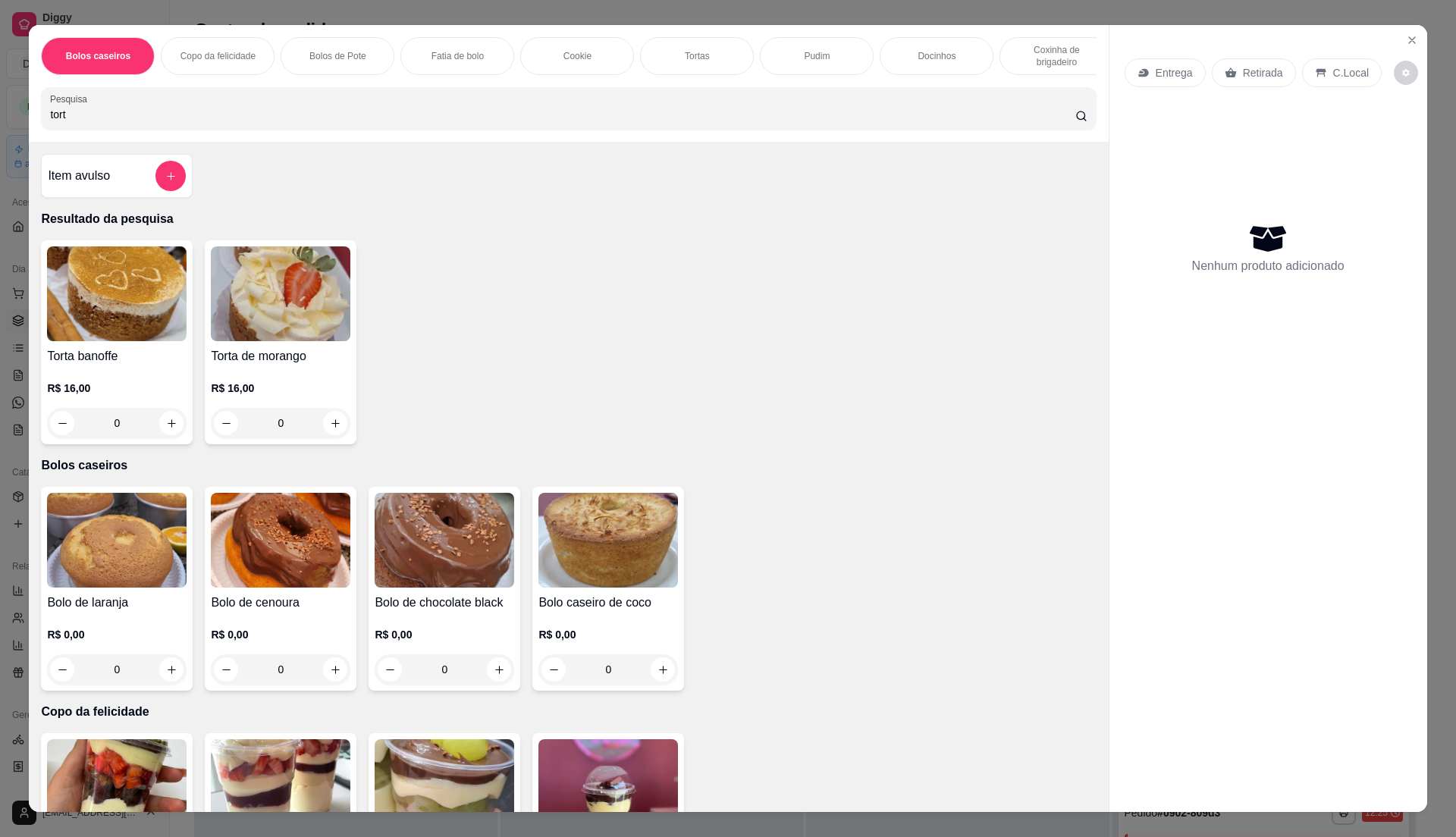
type input "tort"
click at [231, 396] on p "R$ 16,00" at bounding box center [281, 388] width 140 height 15
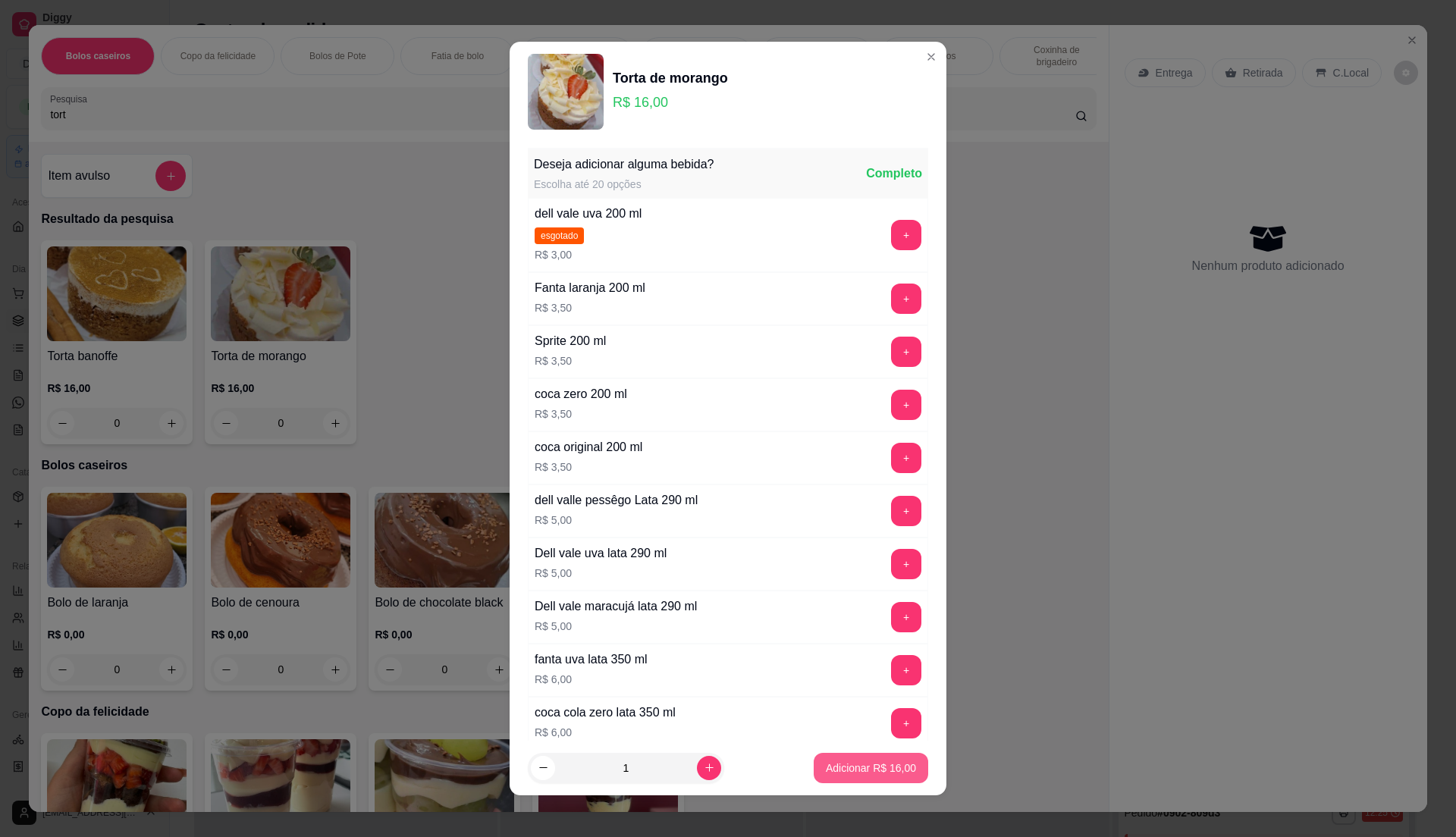
click at [893, 759] on button "Adicionar R$ 16,00" at bounding box center [871, 768] width 115 height 30
type input "1"
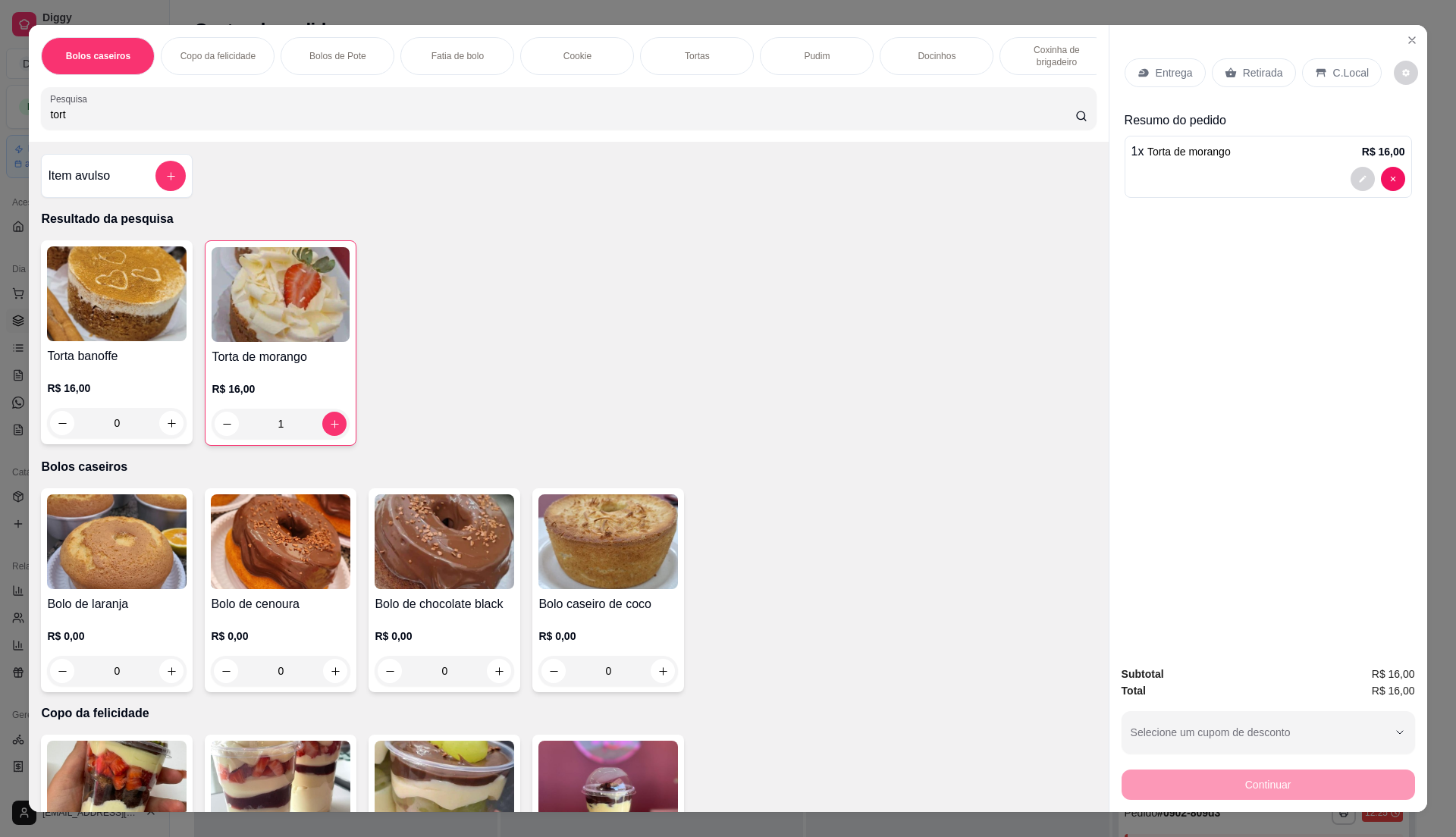
drag, startPoint x: 1241, startPoint y: 75, endPoint x: 1326, endPoint y: 154, distance: 116.0
click at [1243, 74] on p "Retirada" at bounding box center [1263, 73] width 40 height 15
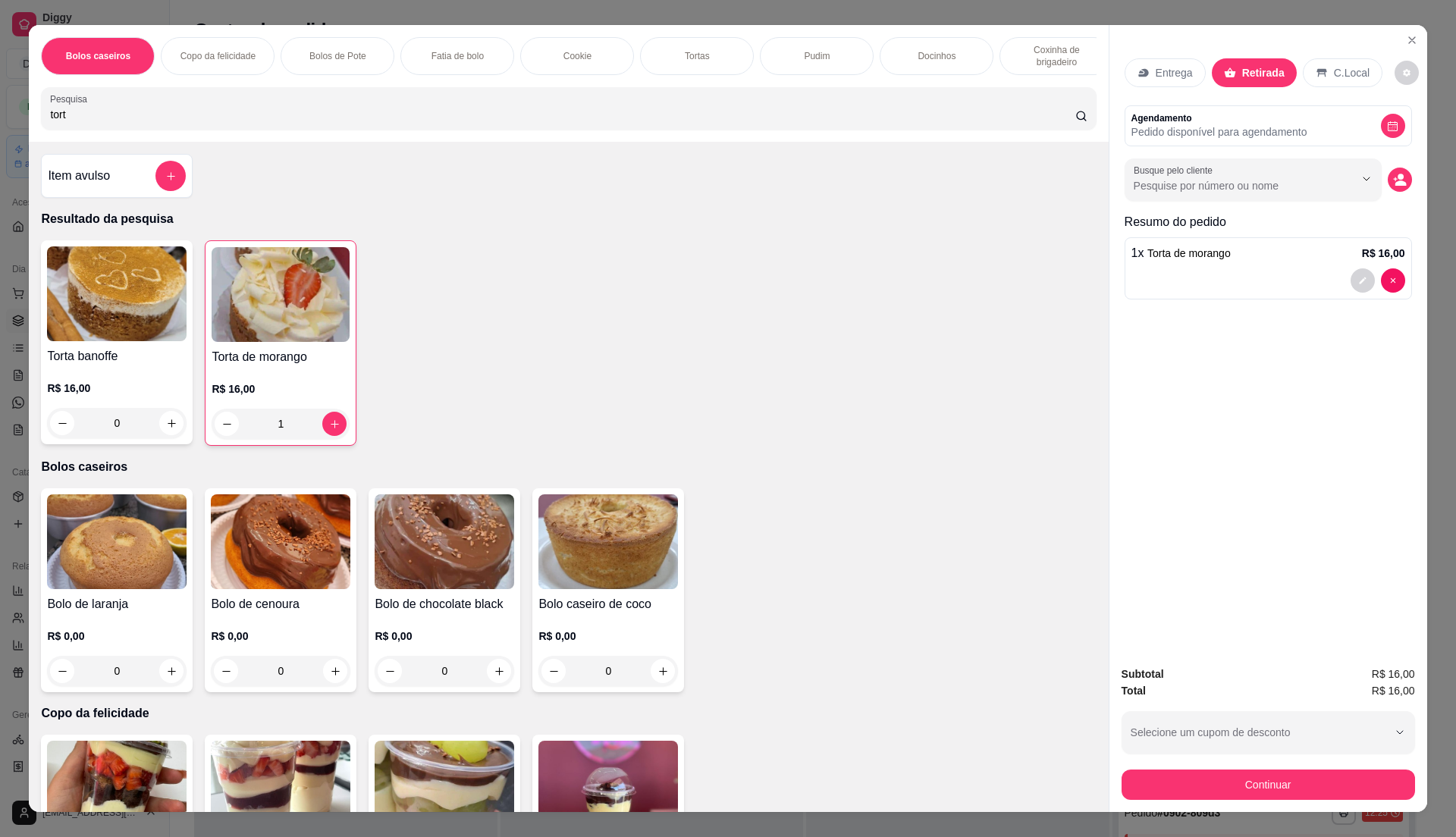
click at [1348, 82] on div "C.Local" at bounding box center [1342, 73] width 80 height 29
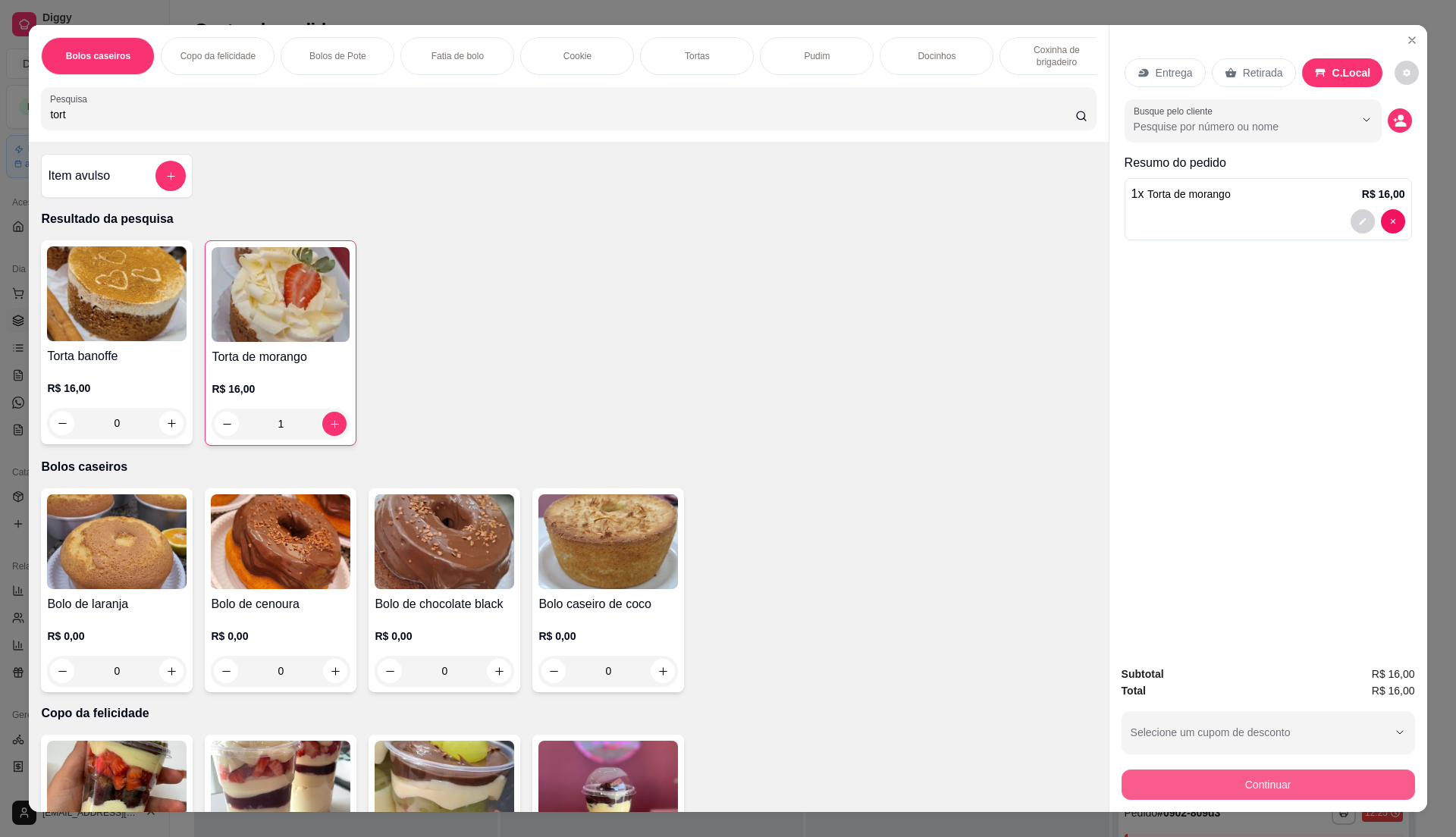
click at [1260, 793] on button "Continuar" at bounding box center [1268, 784] width 294 height 30
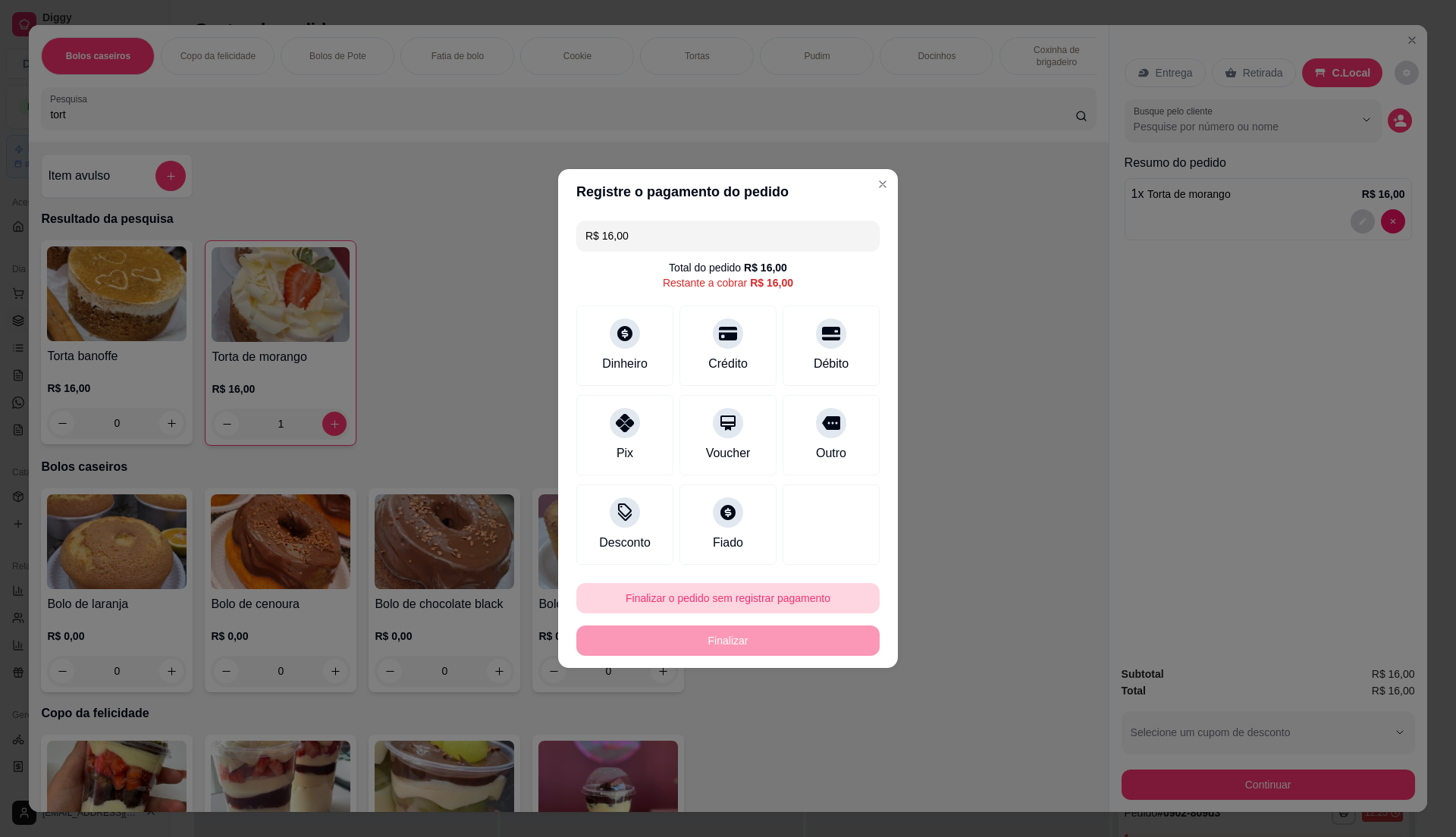
click at [783, 603] on button "Finalizar o pedido sem registrar pagamento" at bounding box center [728, 598] width 304 height 30
click at [819, 726] on button "Confirmar" at bounding box center [822, 723] width 56 height 24
type input "0"
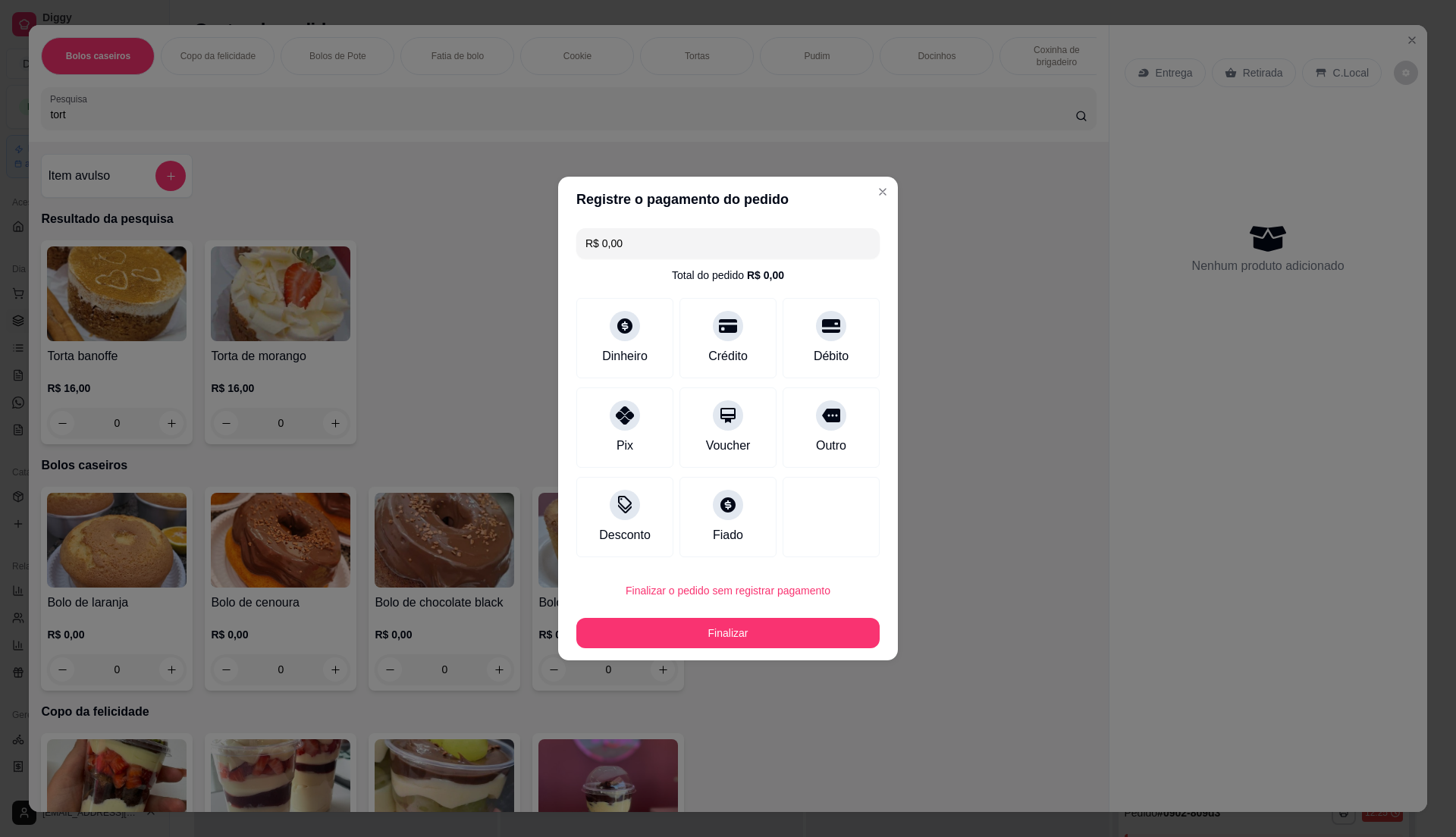
type input "R$ 0,00"
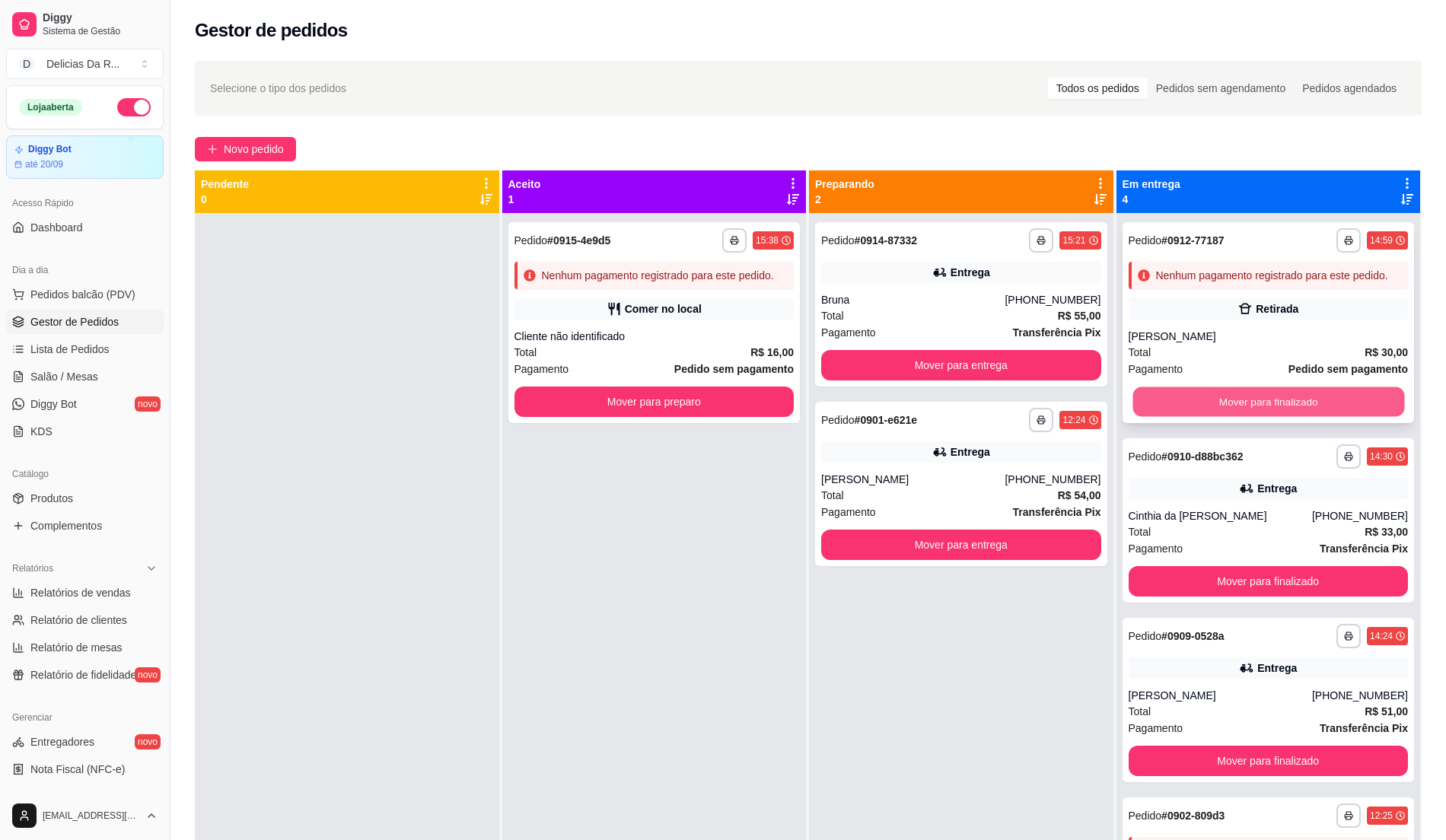
click at [1267, 411] on button "Mover para finalizado" at bounding box center [1268, 402] width 271 height 30
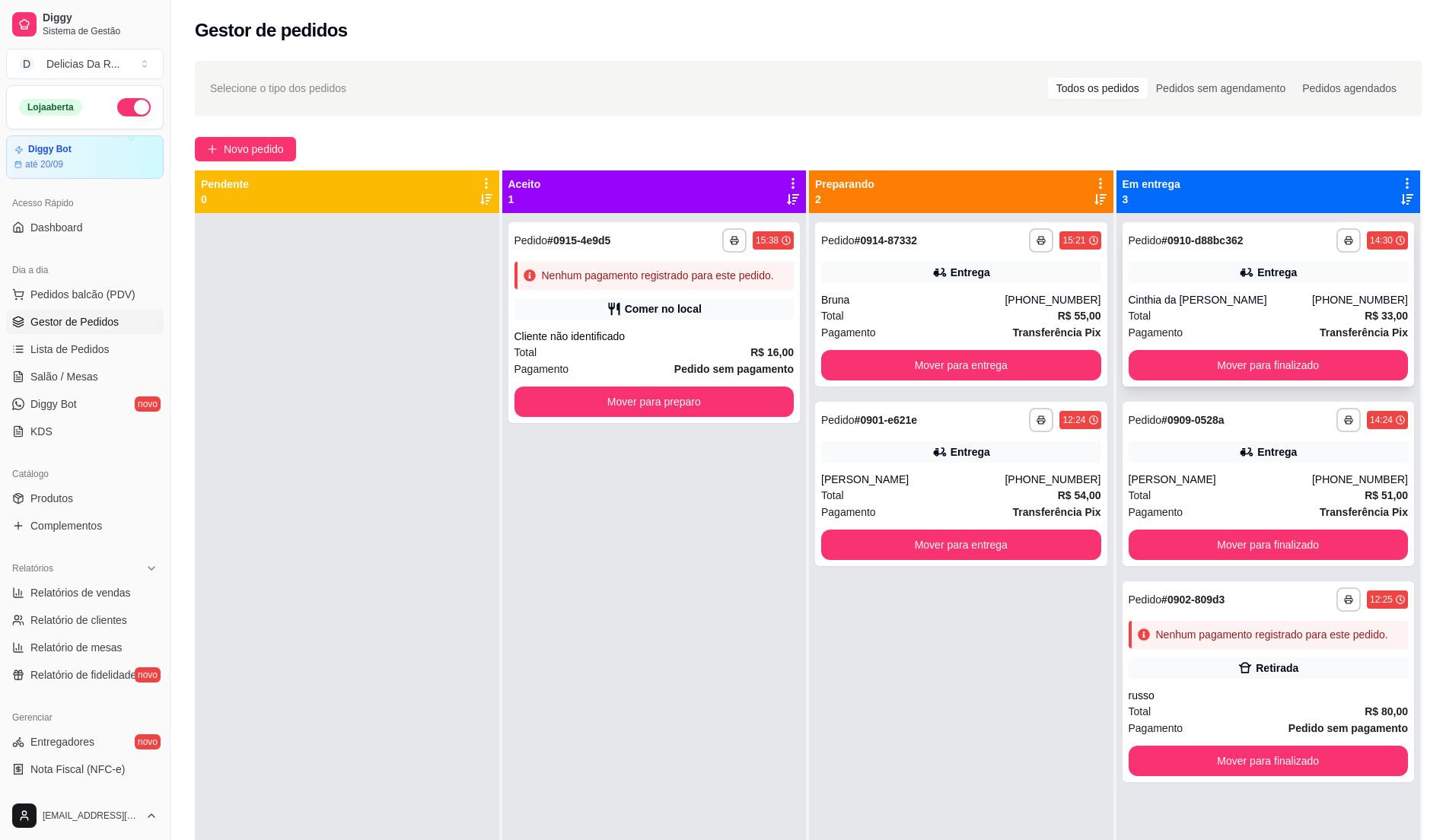
click at [1194, 341] on div "**********" at bounding box center [1269, 305] width 292 height 164
click at [1240, 369] on button "Mover para finalizado" at bounding box center [1268, 366] width 271 height 30
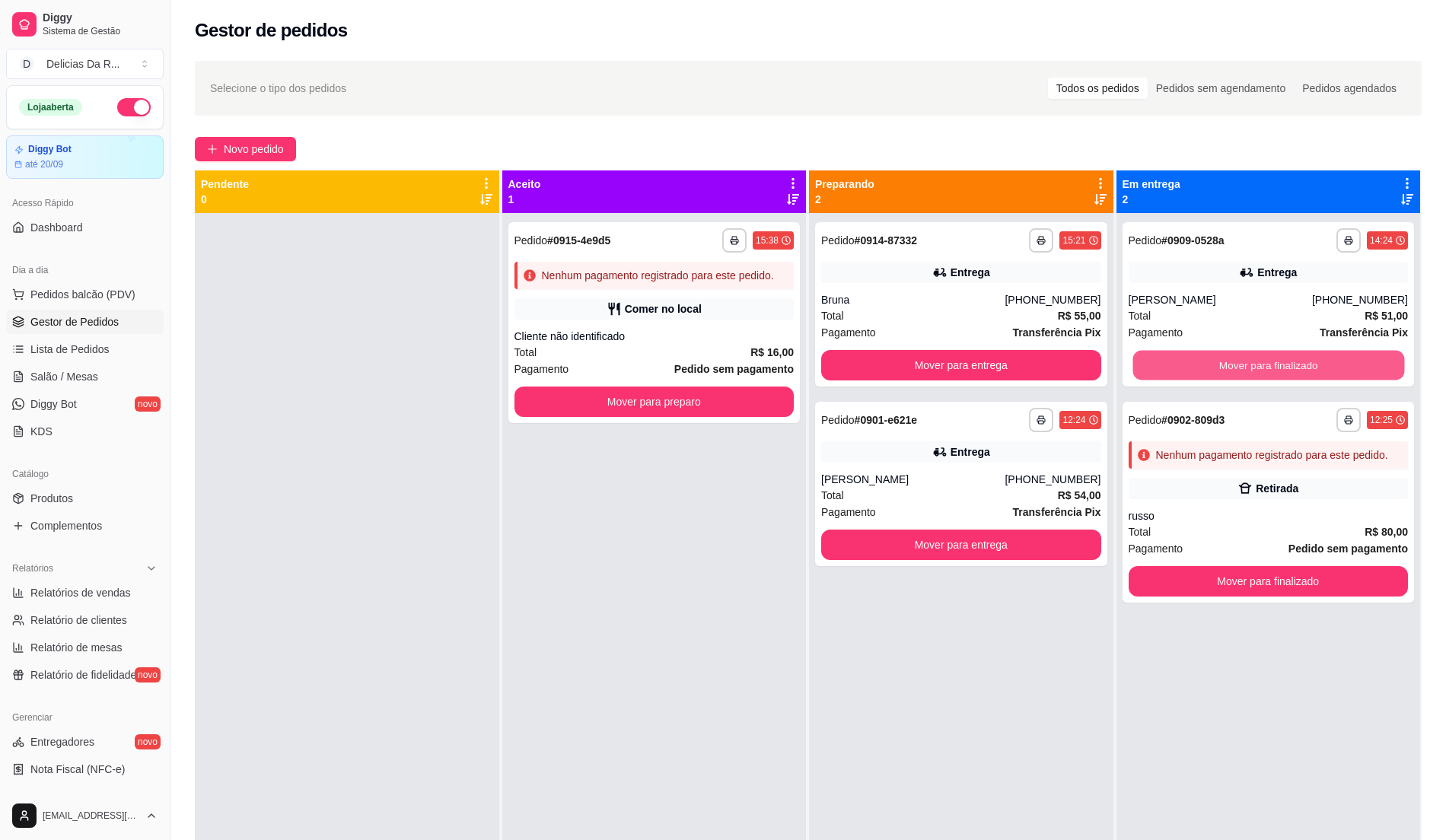
click at [1240, 369] on button "Mover para finalizado" at bounding box center [1268, 366] width 271 height 30
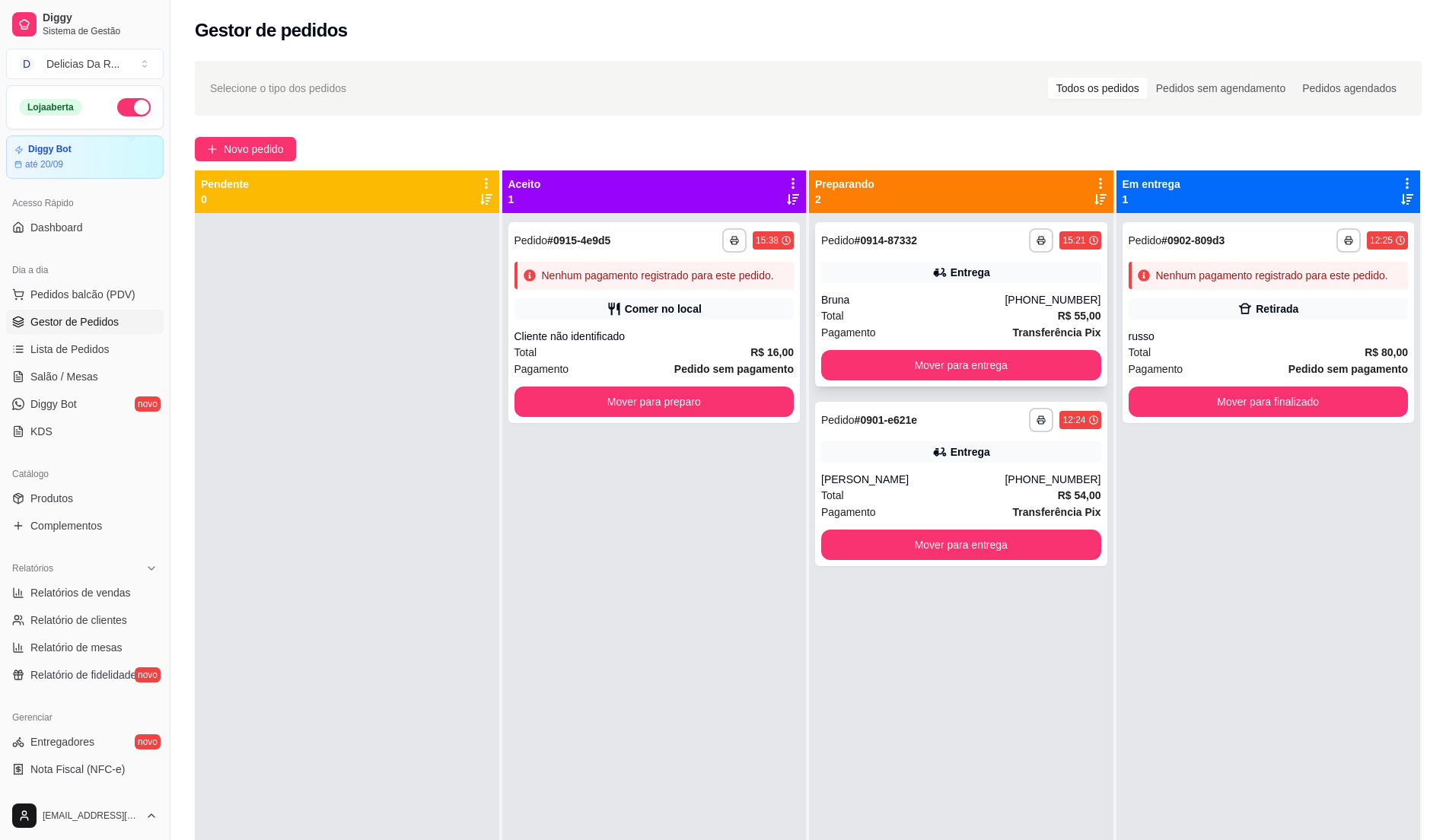
click at [1030, 301] on div "(11) 95802-9145" at bounding box center [1052, 299] width 96 height 16
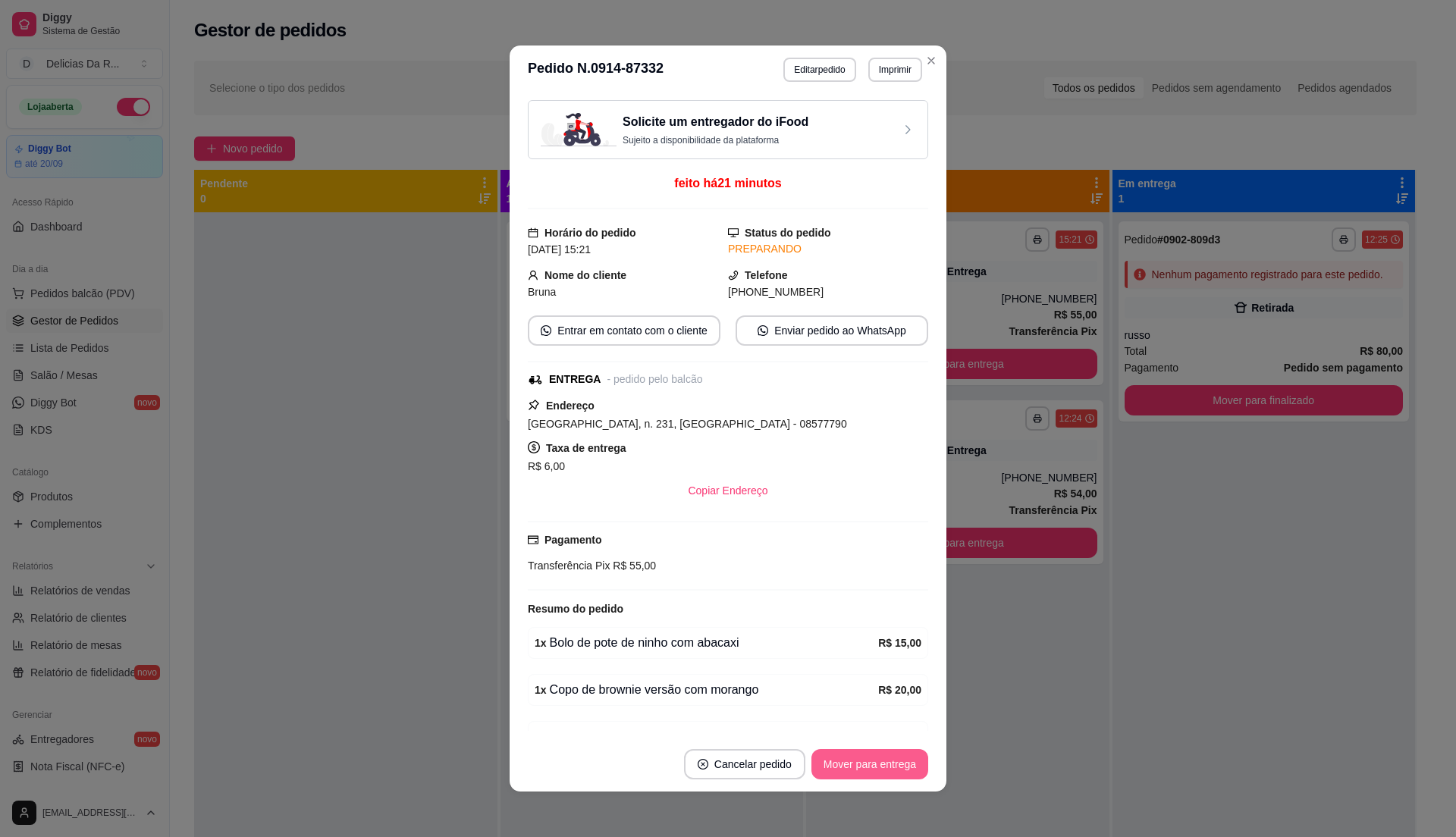
click at [904, 767] on button "Mover para entrega" at bounding box center [870, 763] width 116 height 30
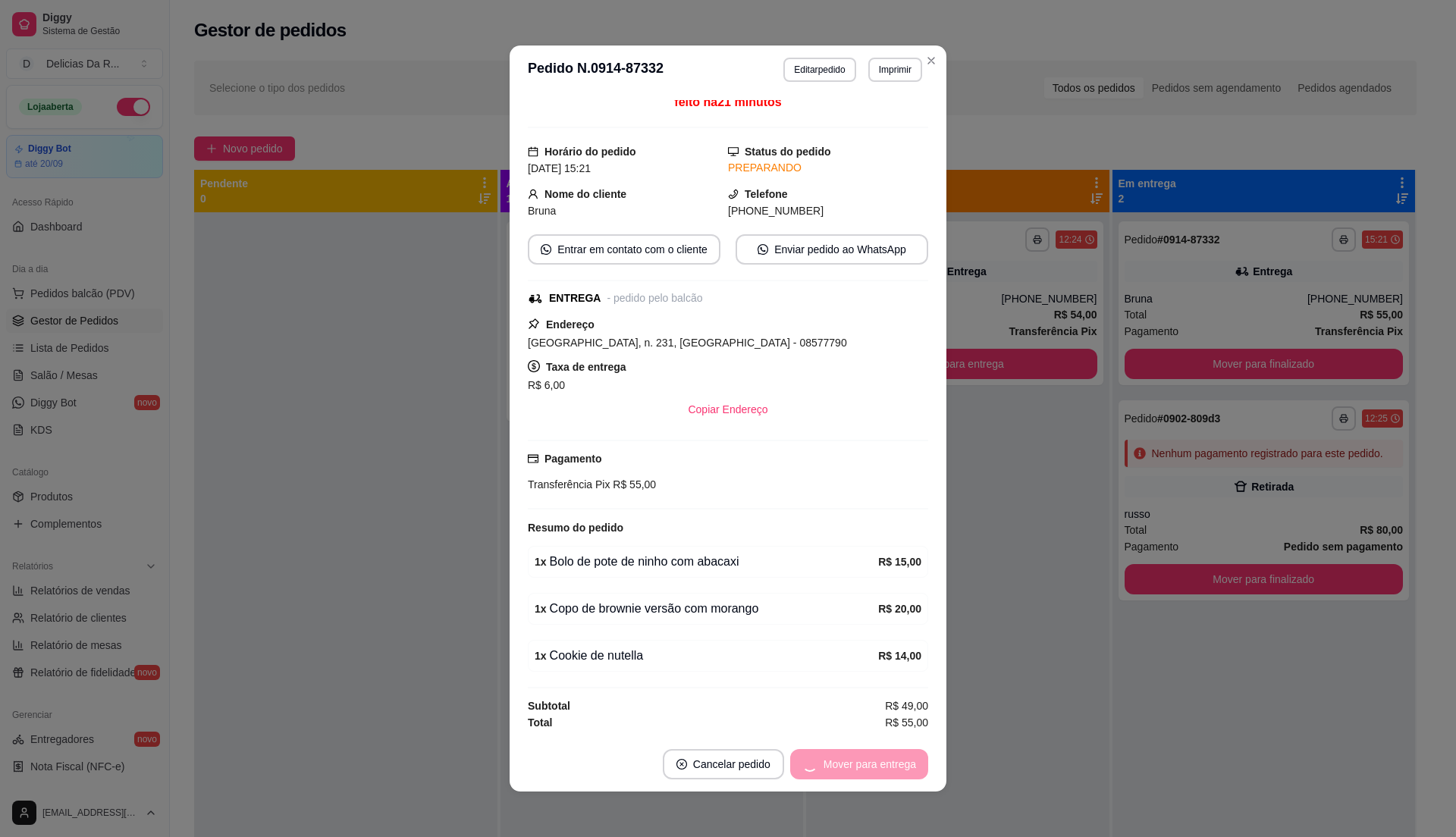
scroll to position [91, 0]
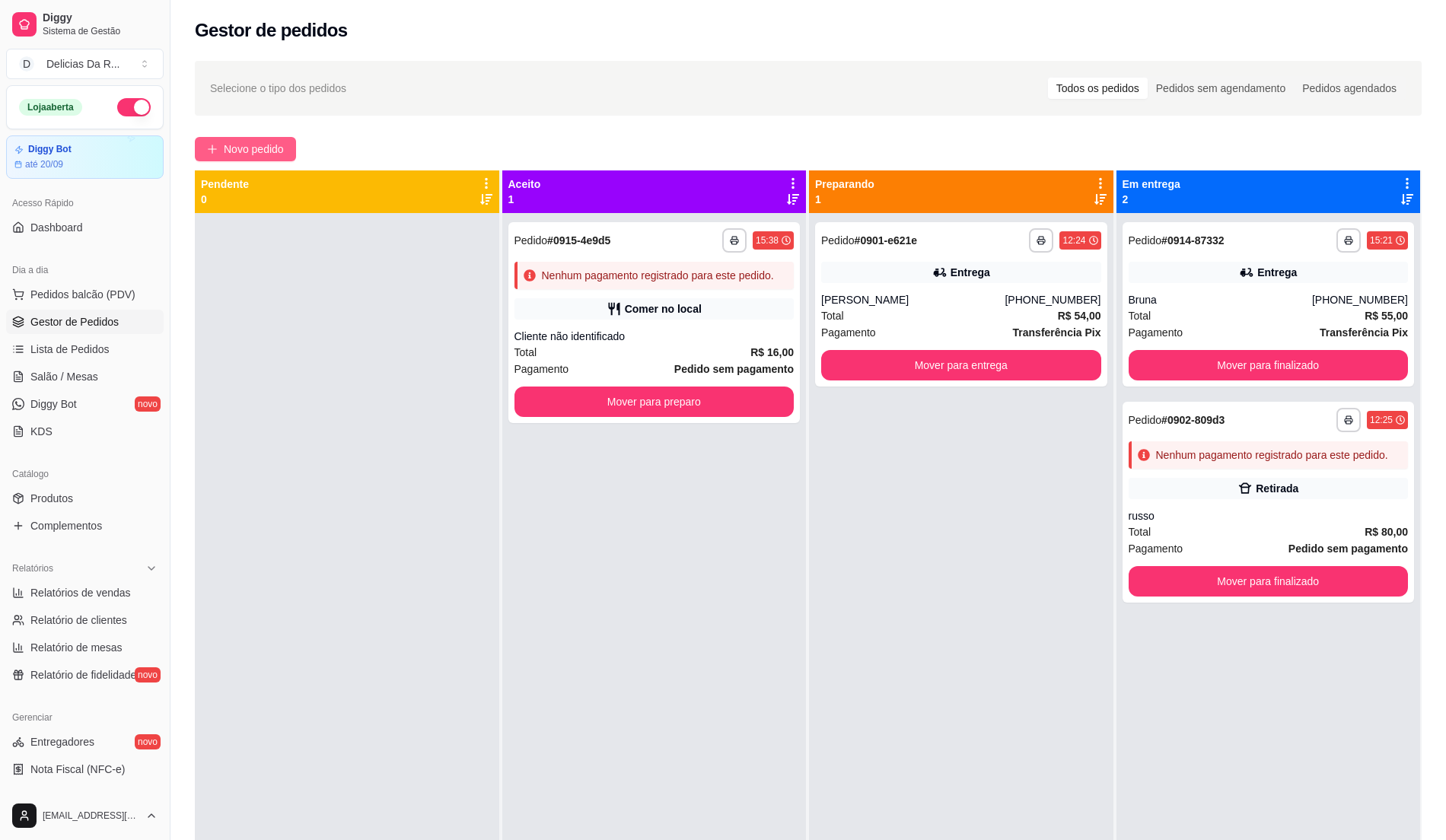
click at [269, 148] on span "Novo pedido" at bounding box center [254, 149] width 60 height 16
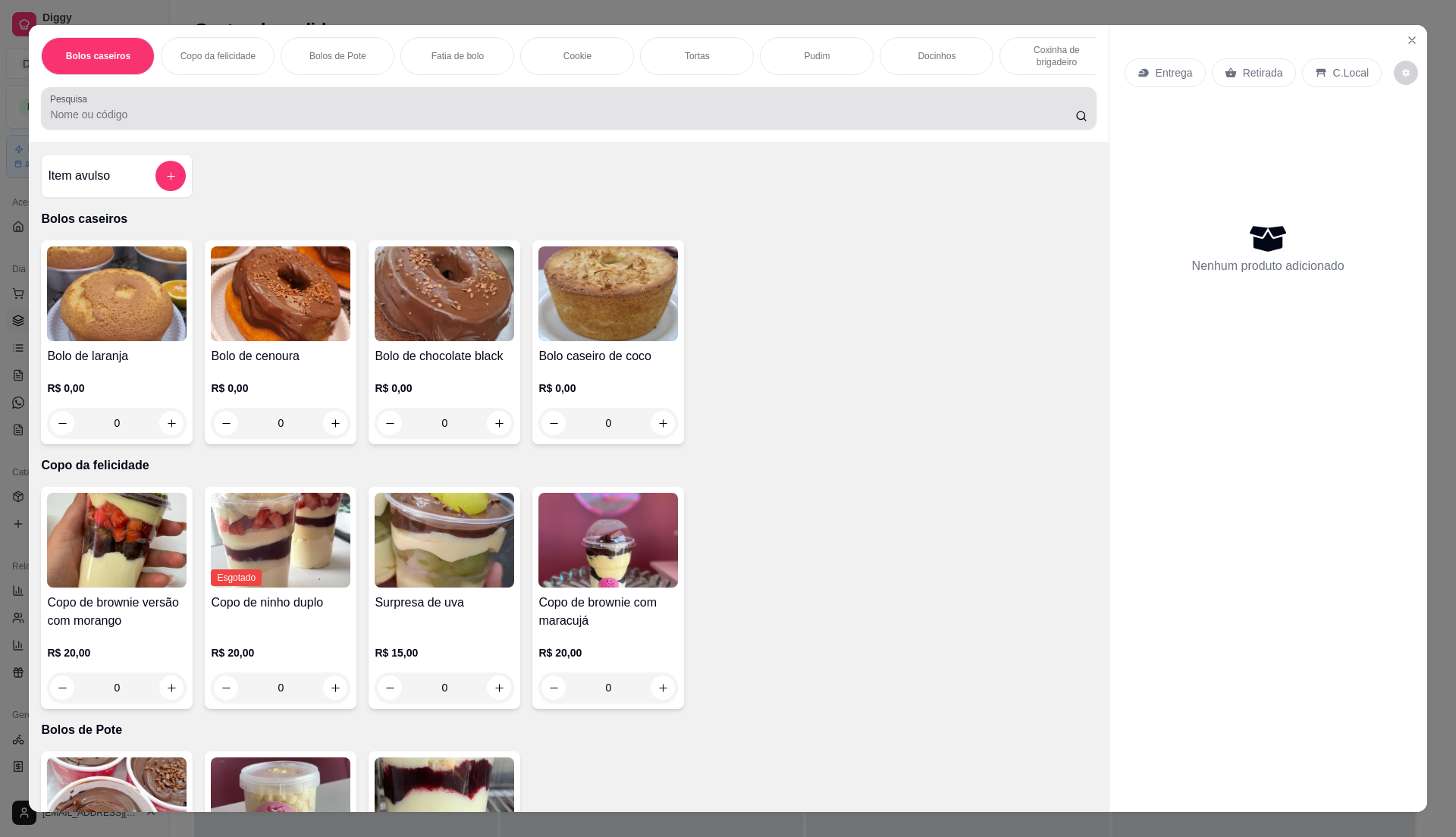
click at [250, 114] on div at bounding box center [568, 108] width 1037 height 30
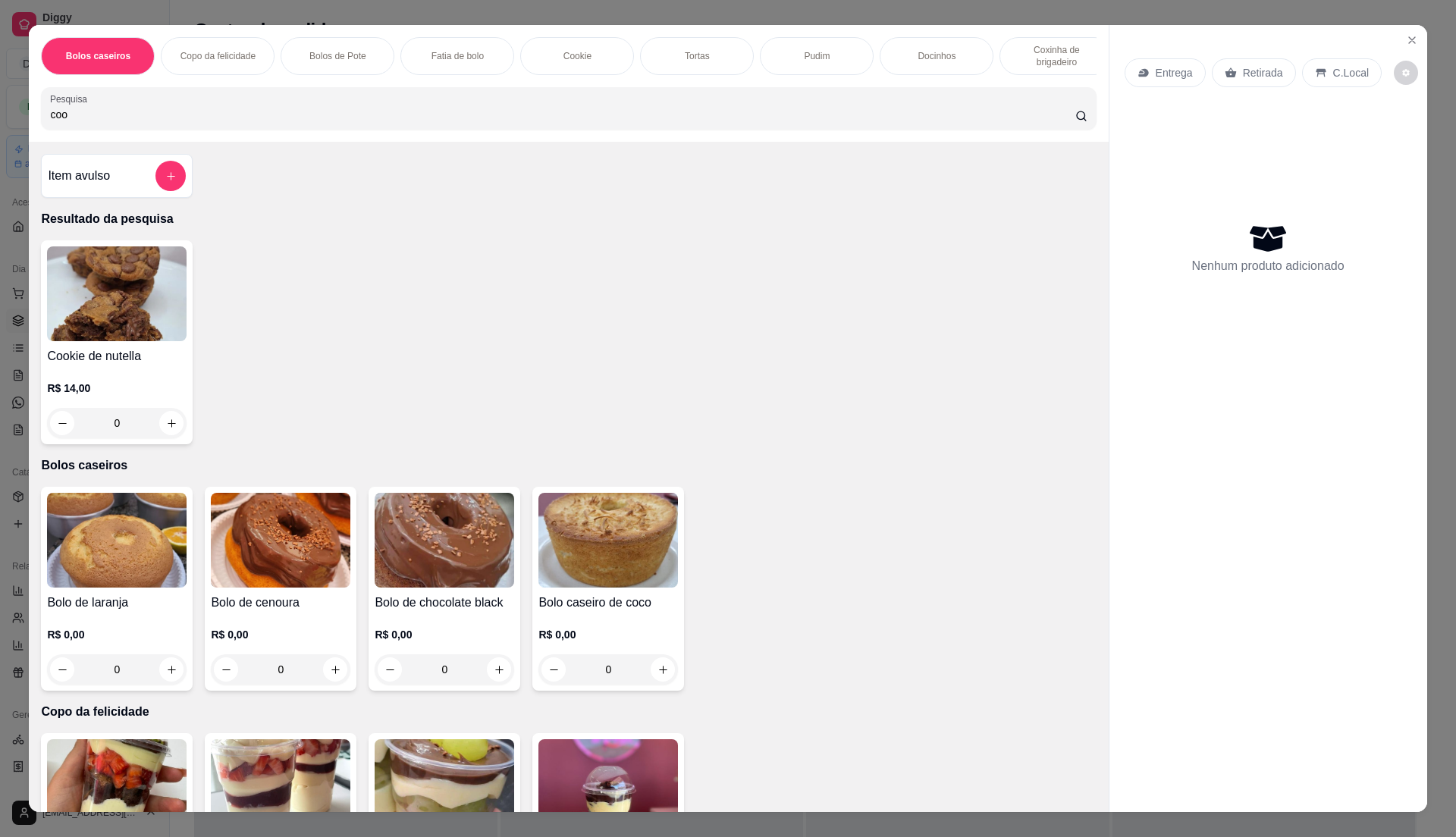
type input "coo"
click at [105, 299] on img at bounding box center [117, 294] width 140 height 95
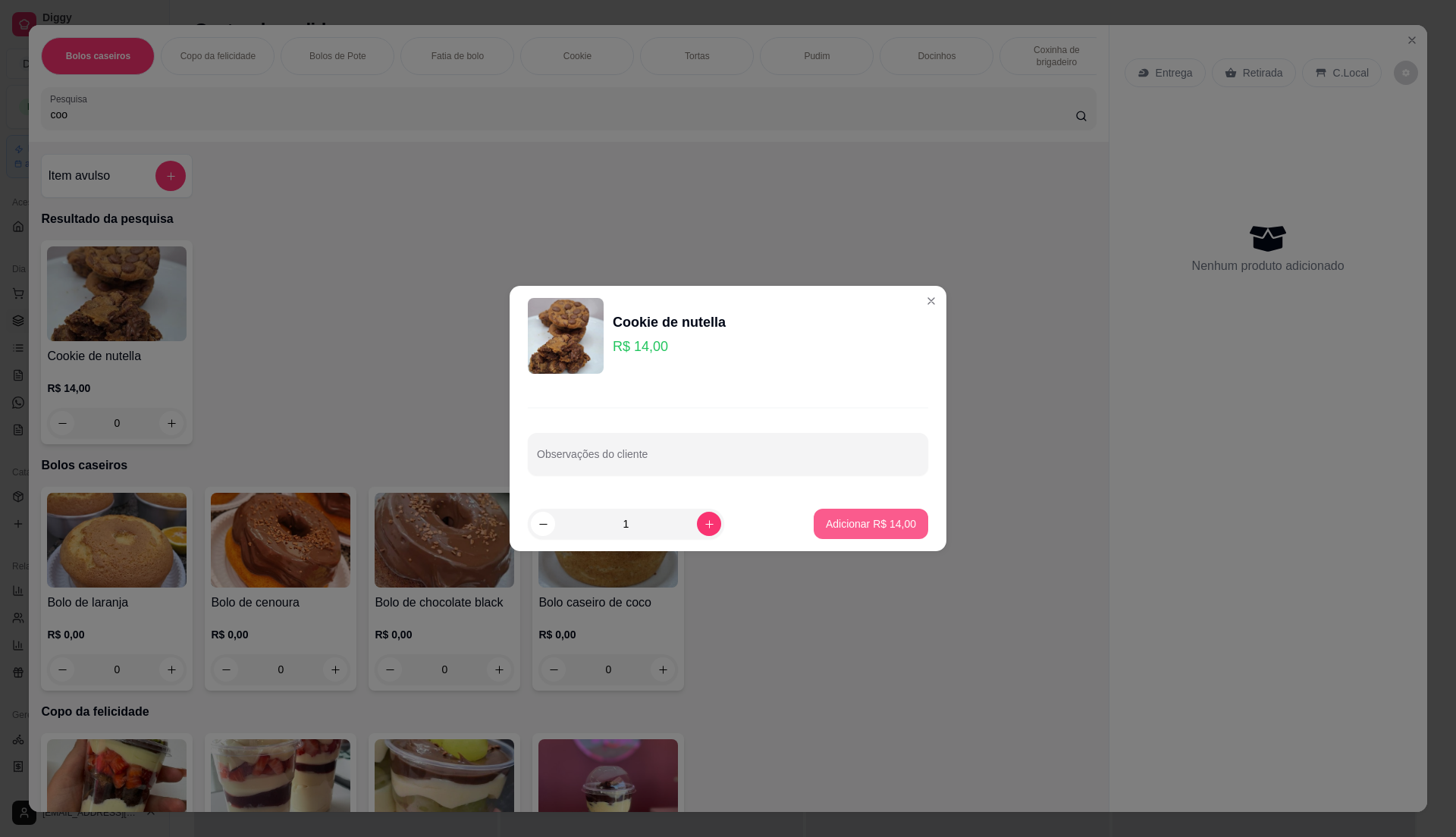
click at [835, 522] on p "Adicionar R$ 14,00" at bounding box center [871, 523] width 90 height 15
type input "1"
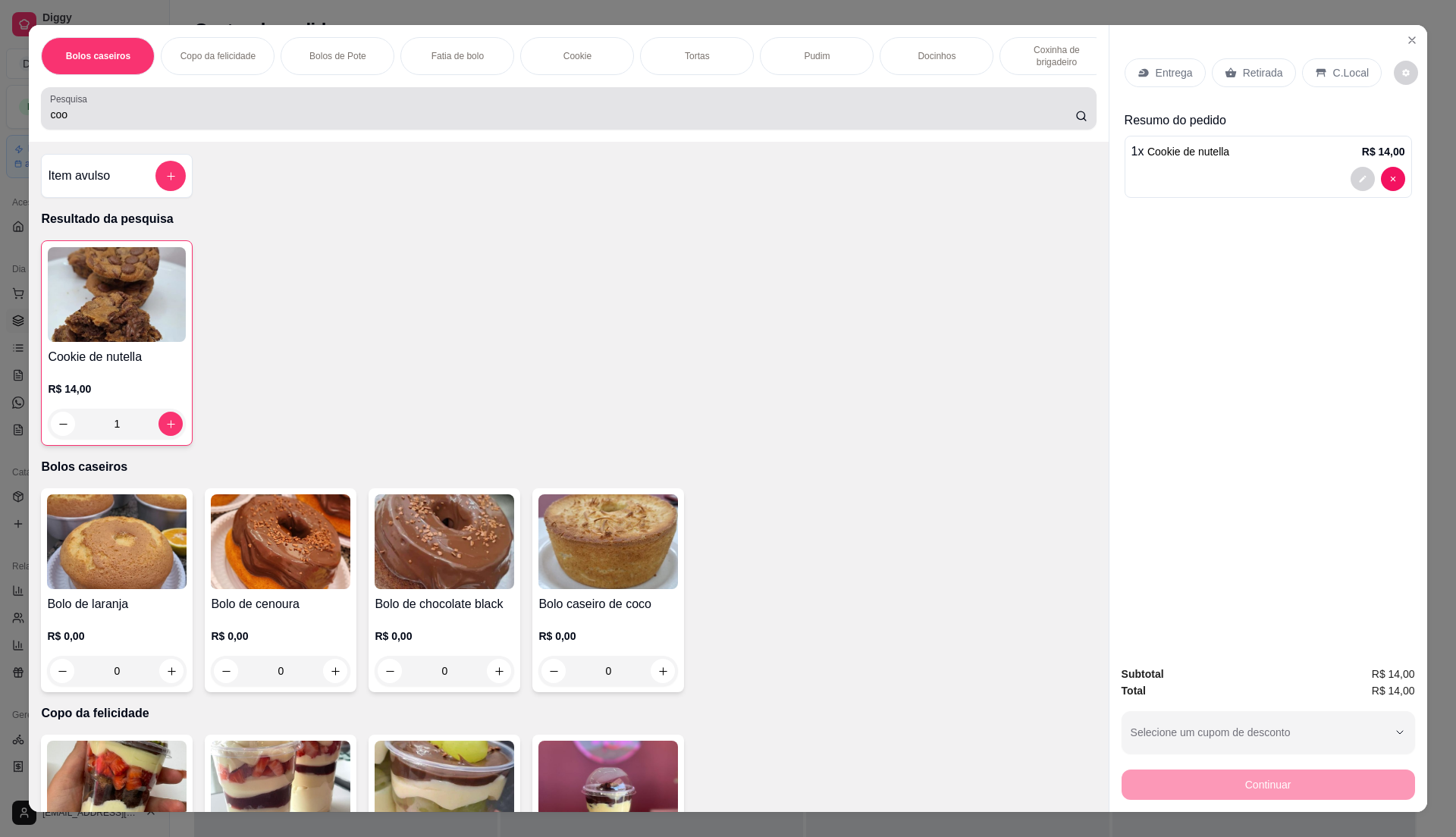
click at [361, 115] on div "coo" at bounding box center [568, 108] width 1037 height 30
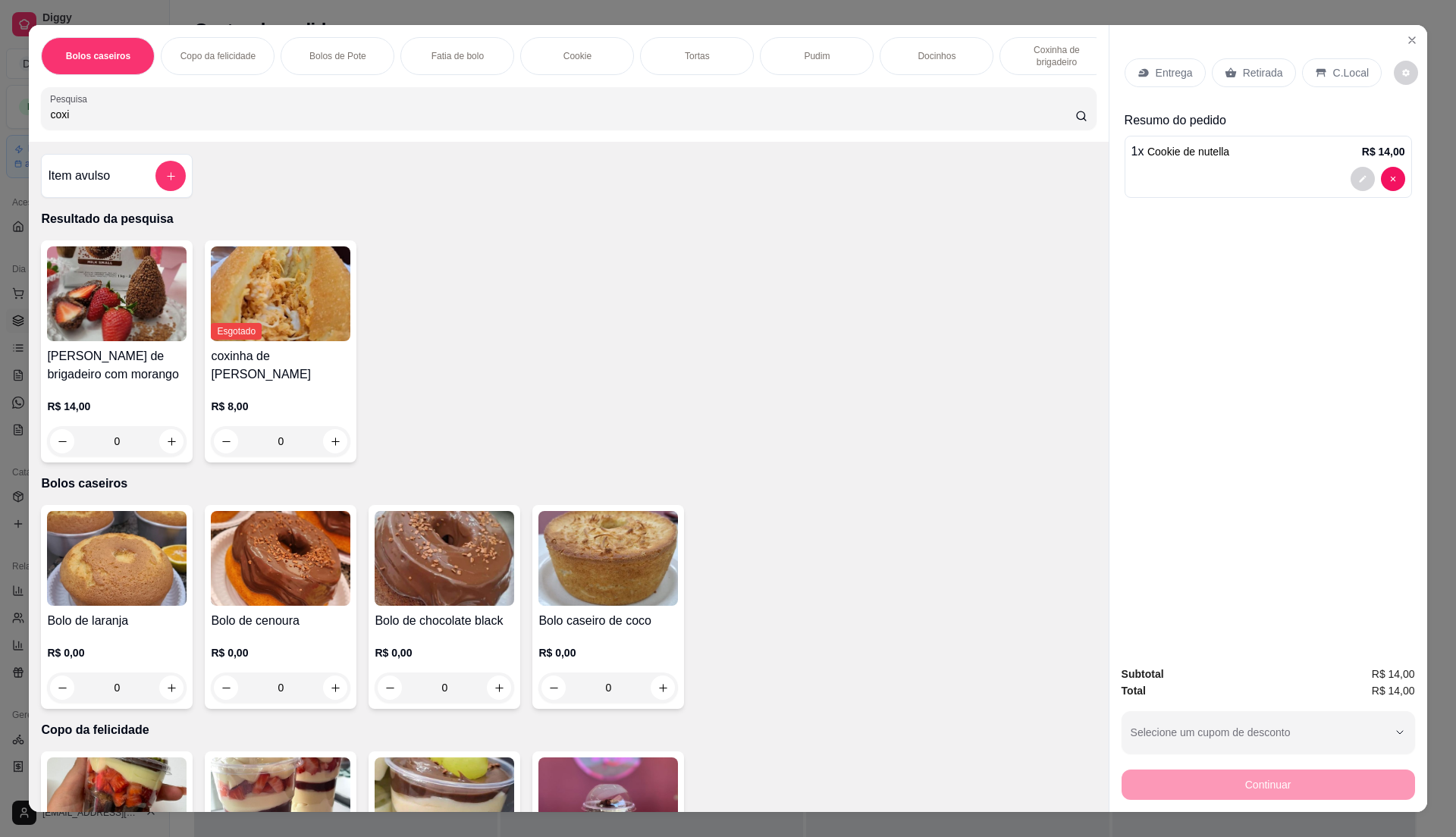
type input "coxi"
click at [93, 300] on img at bounding box center [117, 294] width 140 height 95
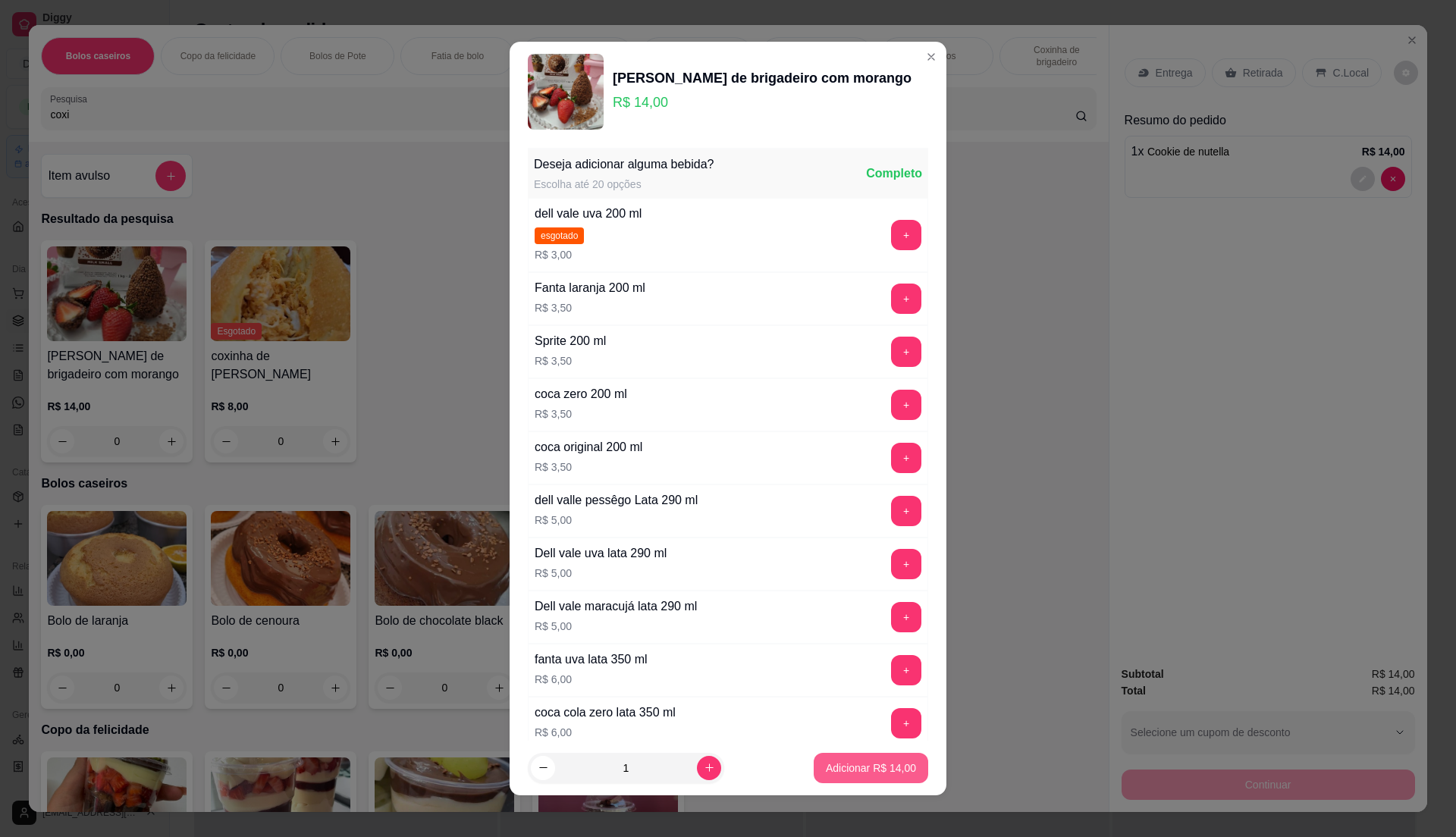
click at [833, 761] on p "Adicionar R$ 14,00" at bounding box center [871, 768] width 90 height 15
type input "1"
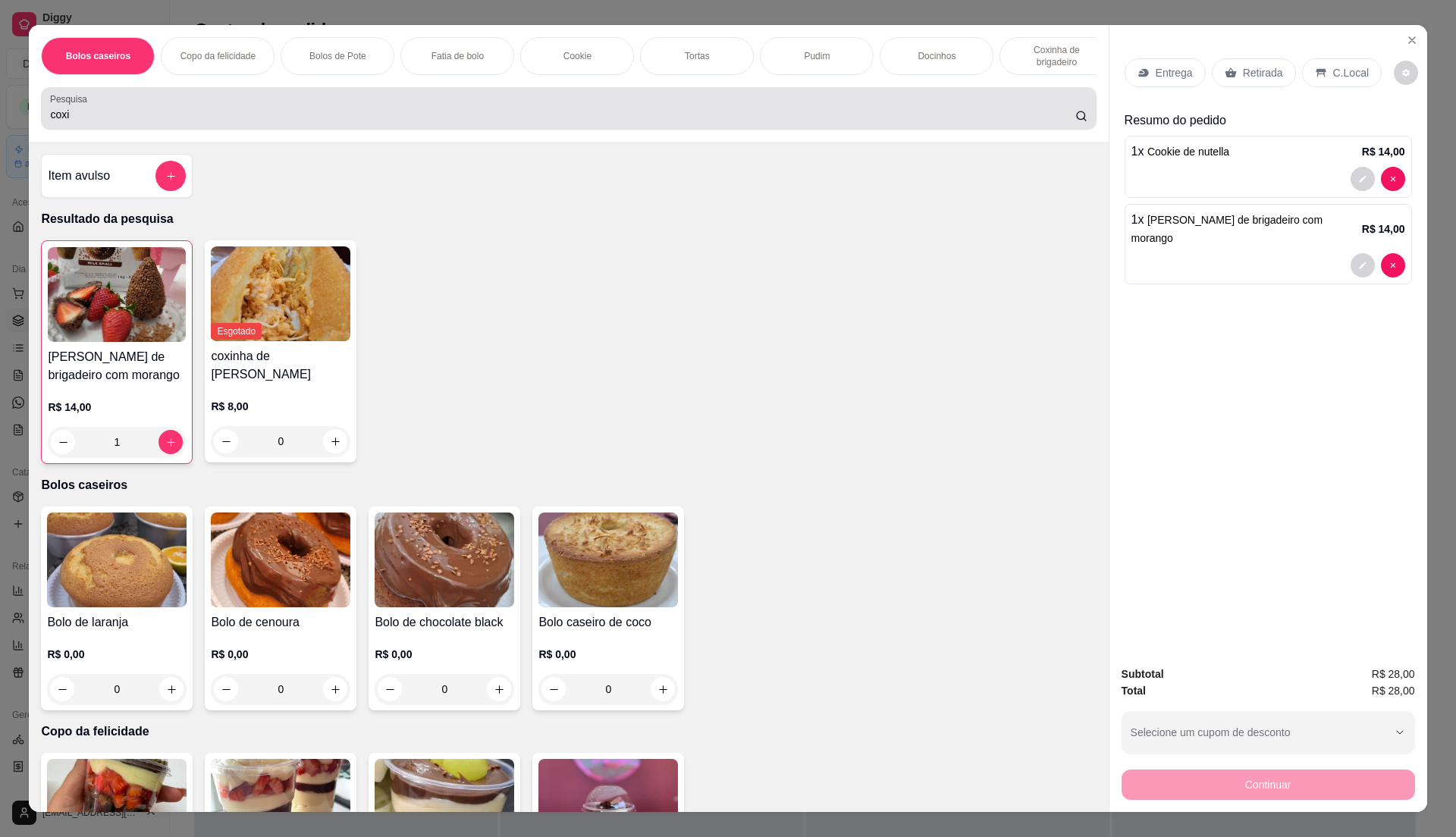
click at [262, 116] on div "coxi" at bounding box center [568, 108] width 1037 height 30
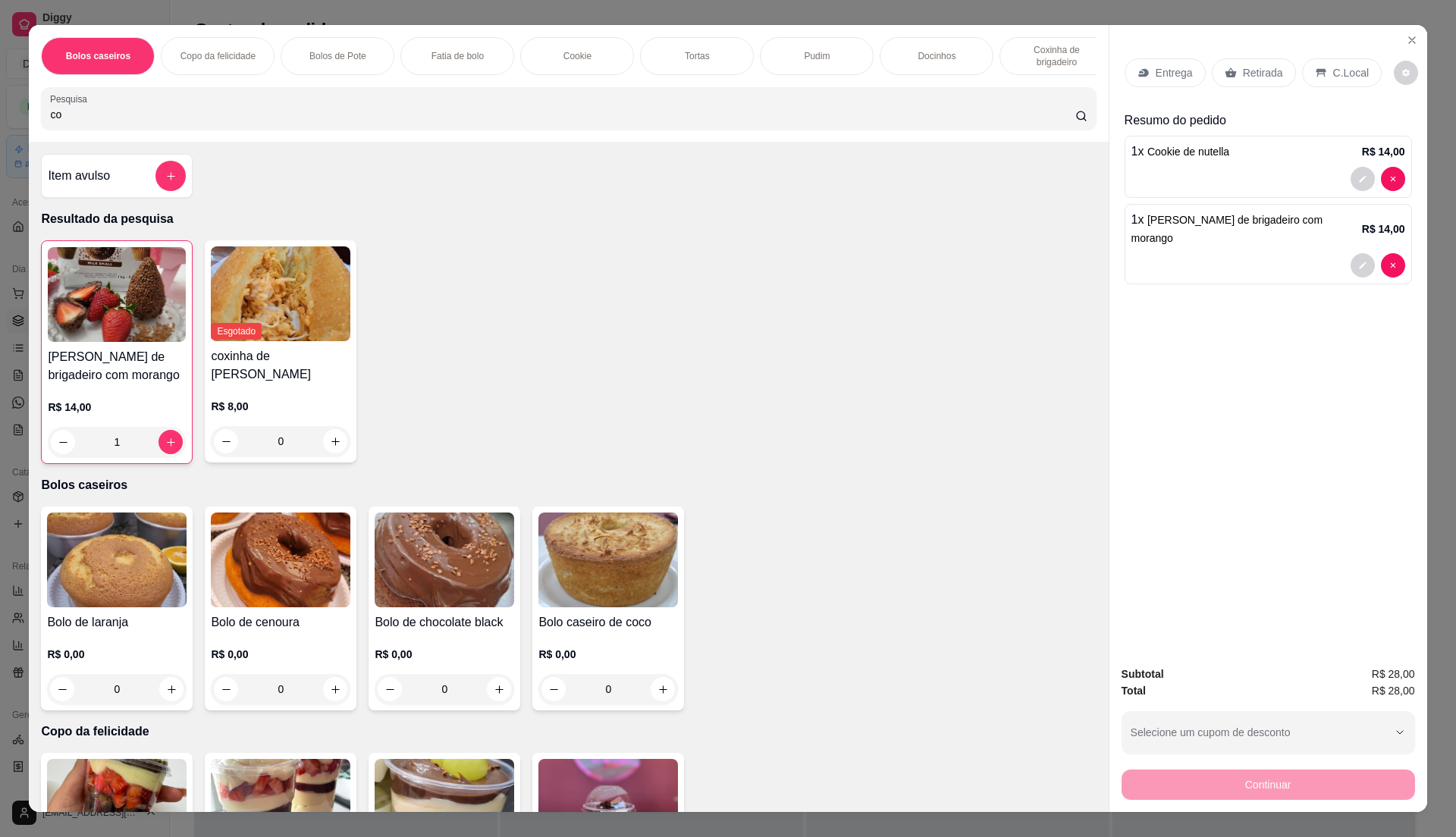
type input "c"
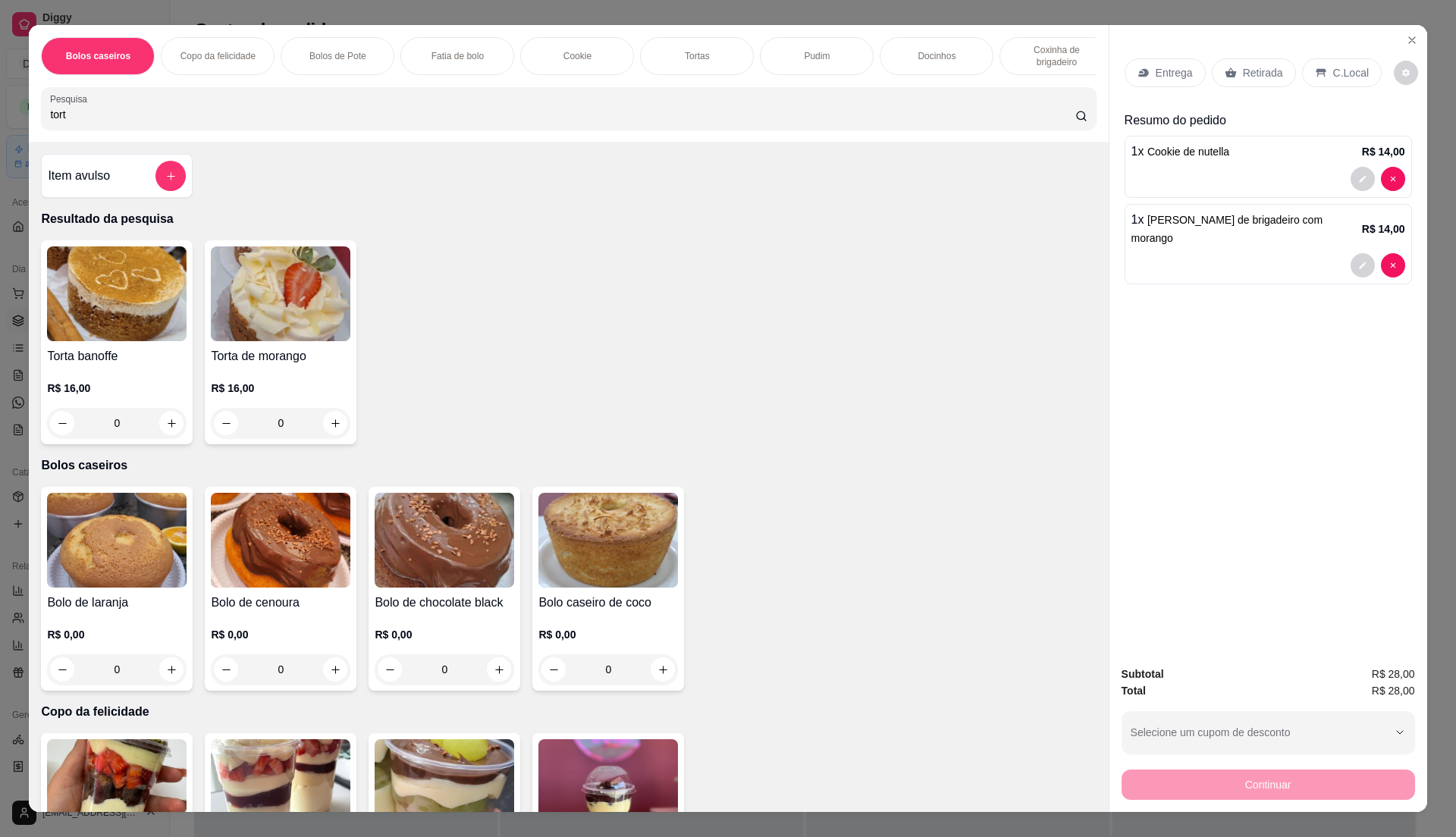
type input "tort"
click at [292, 319] on img at bounding box center [281, 294] width 140 height 95
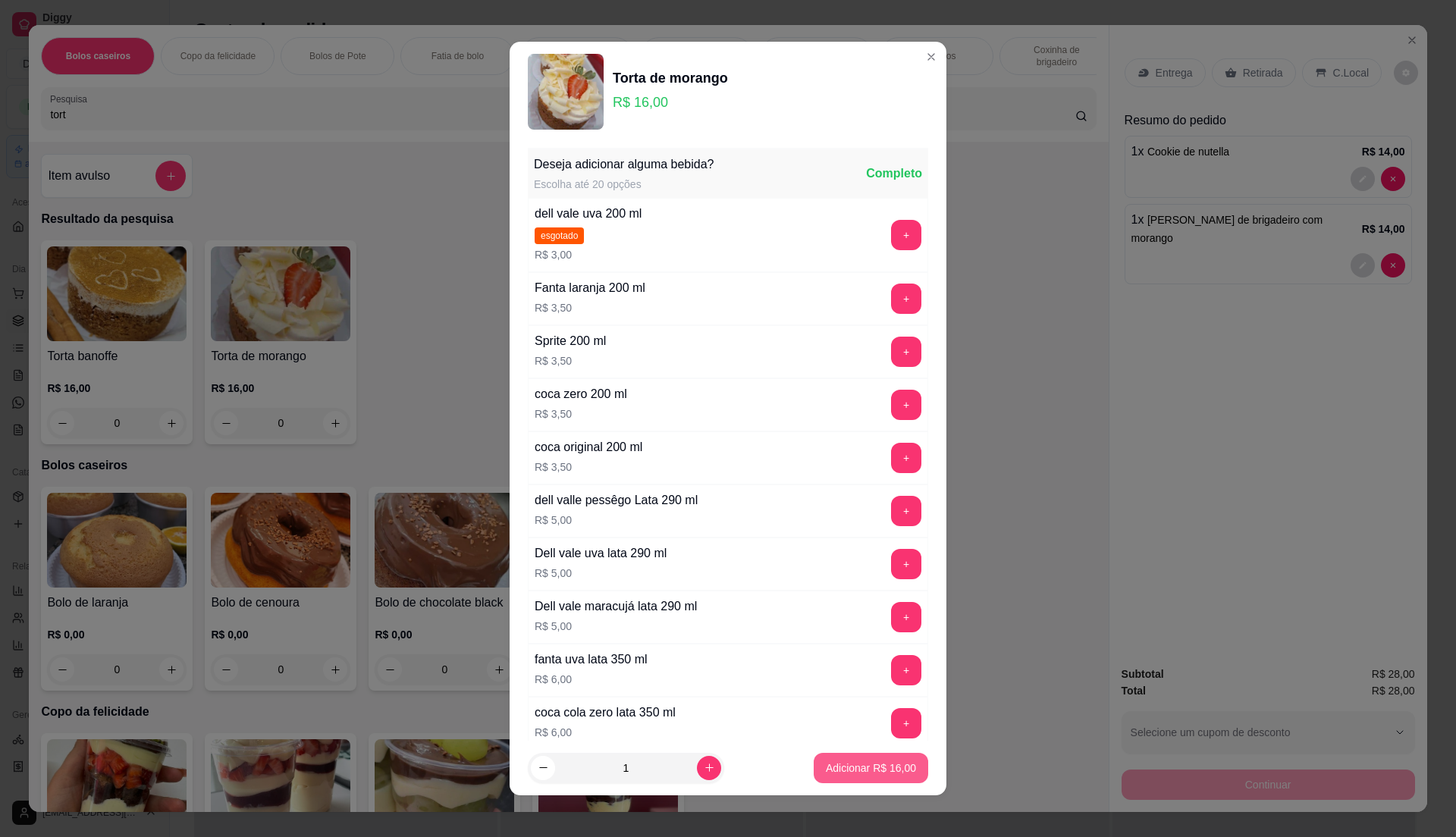
click at [863, 766] on p "Adicionar R$ 16,00" at bounding box center [871, 768] width 90 height 15
type input "1"
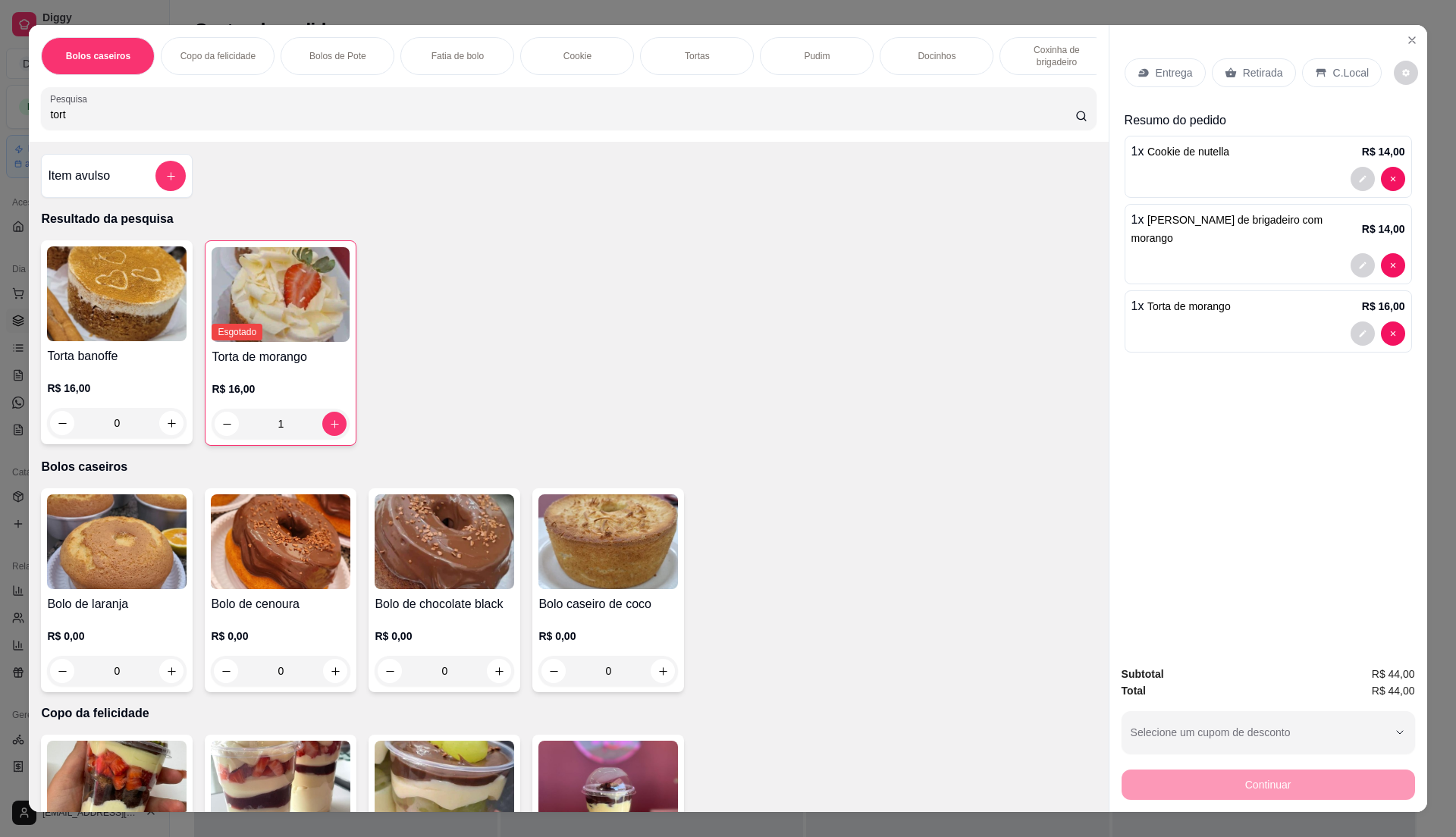
click at [1159, 83] on div "Entrega" at bounding box center [1164, 73] width 81 height 29
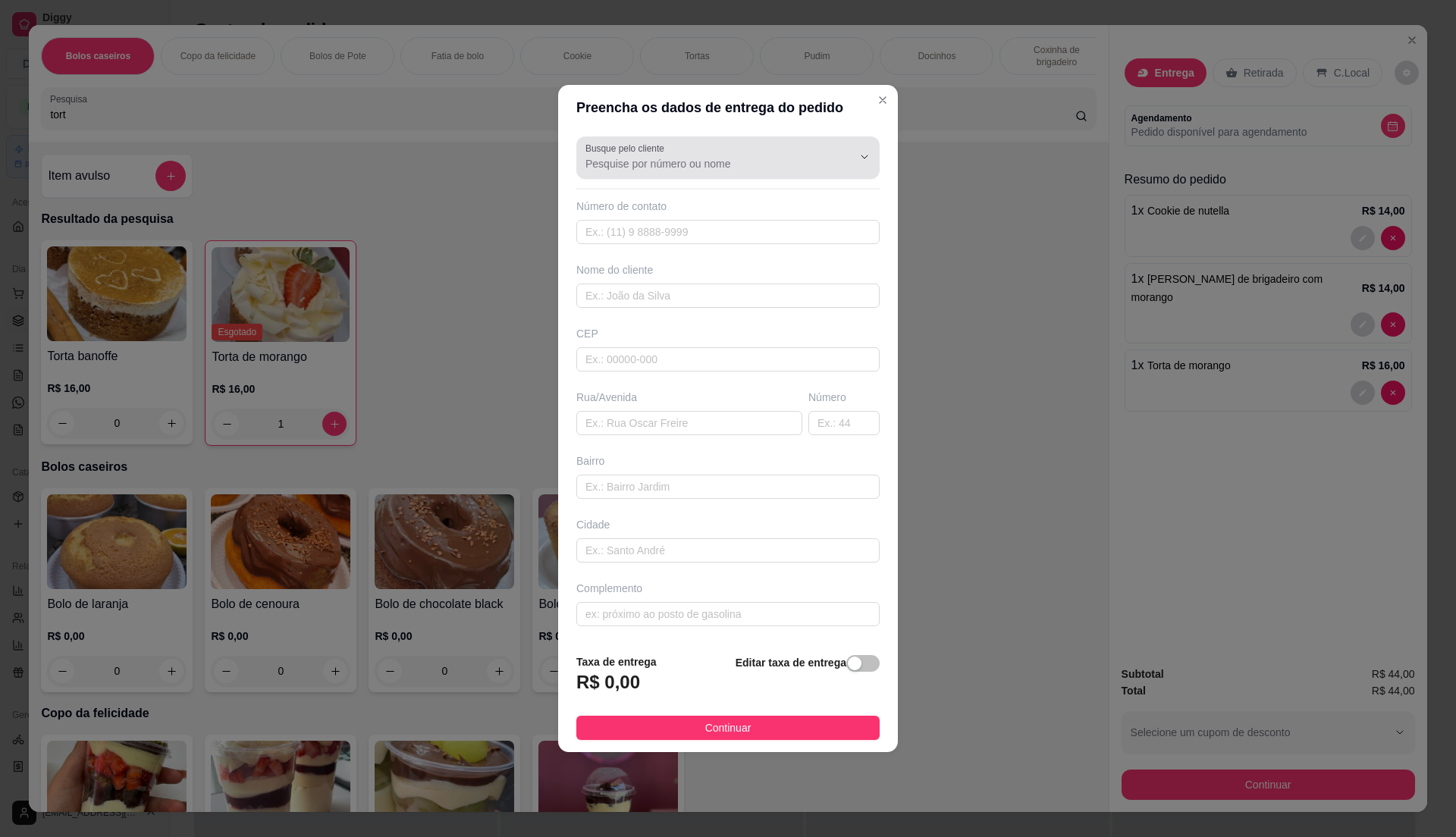
click at [723, 149] on div at bounding box center [728, 157] width 285 height 30
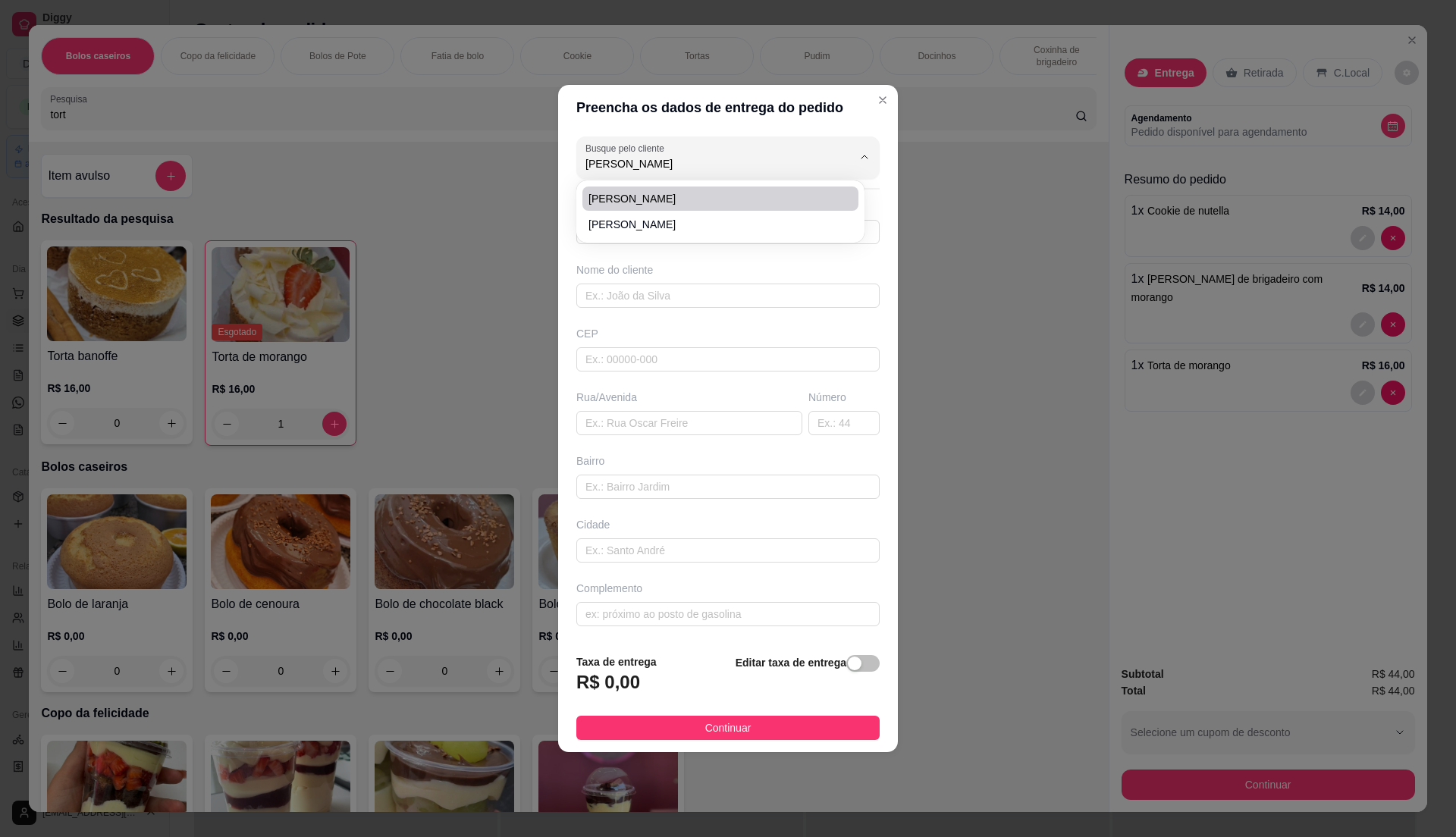
click at [692, 194] on span "Pamela" at bounding box center [713, 198] width 249 height 15
type input "Pamela"
type input "11959216684"
type input "Pamela"
type input "08575580"
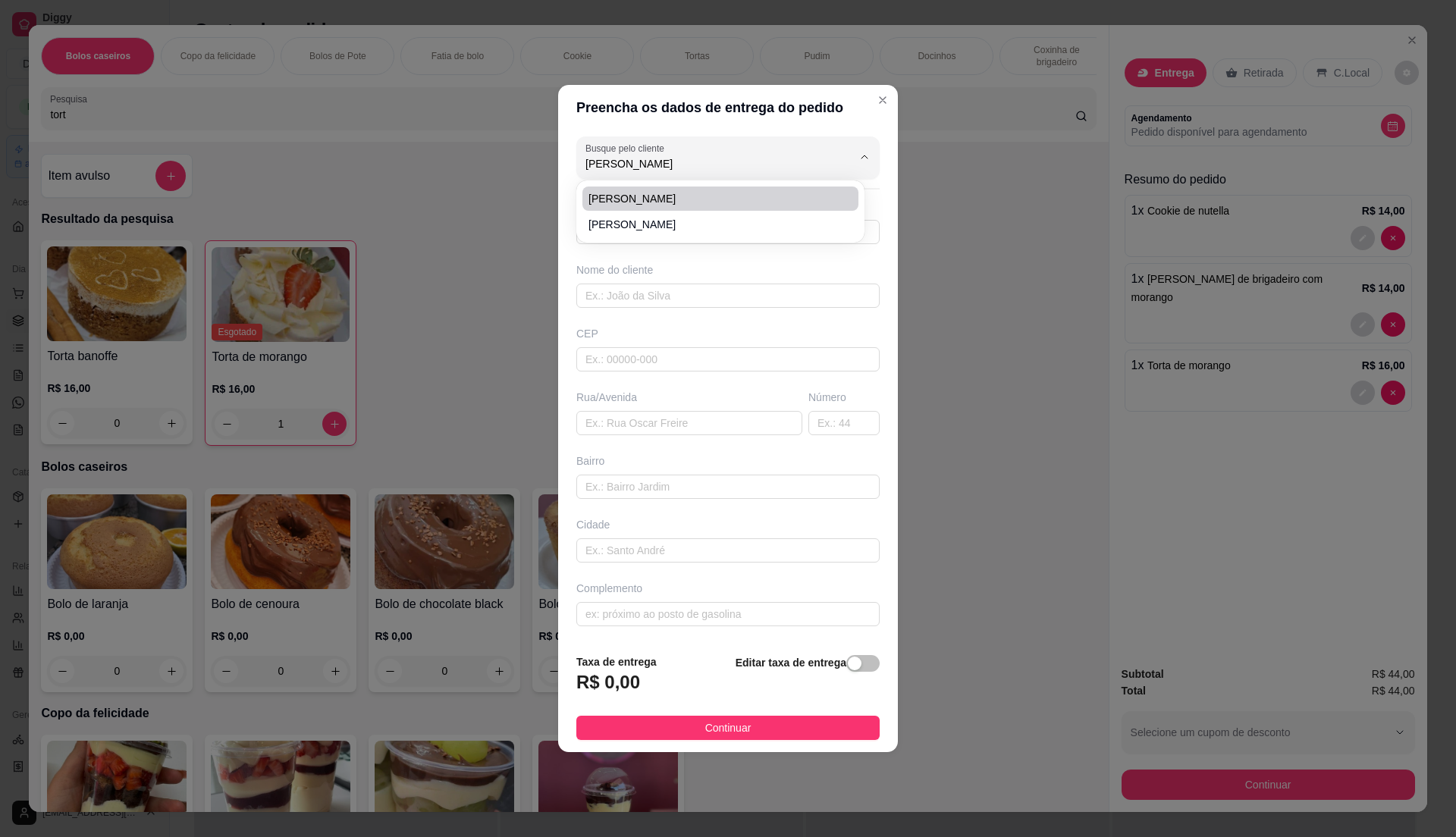
type input "Rua Bálsamo"
type input "168"
type input "Vila Arizona"
type input "Itaquaquecetuba"
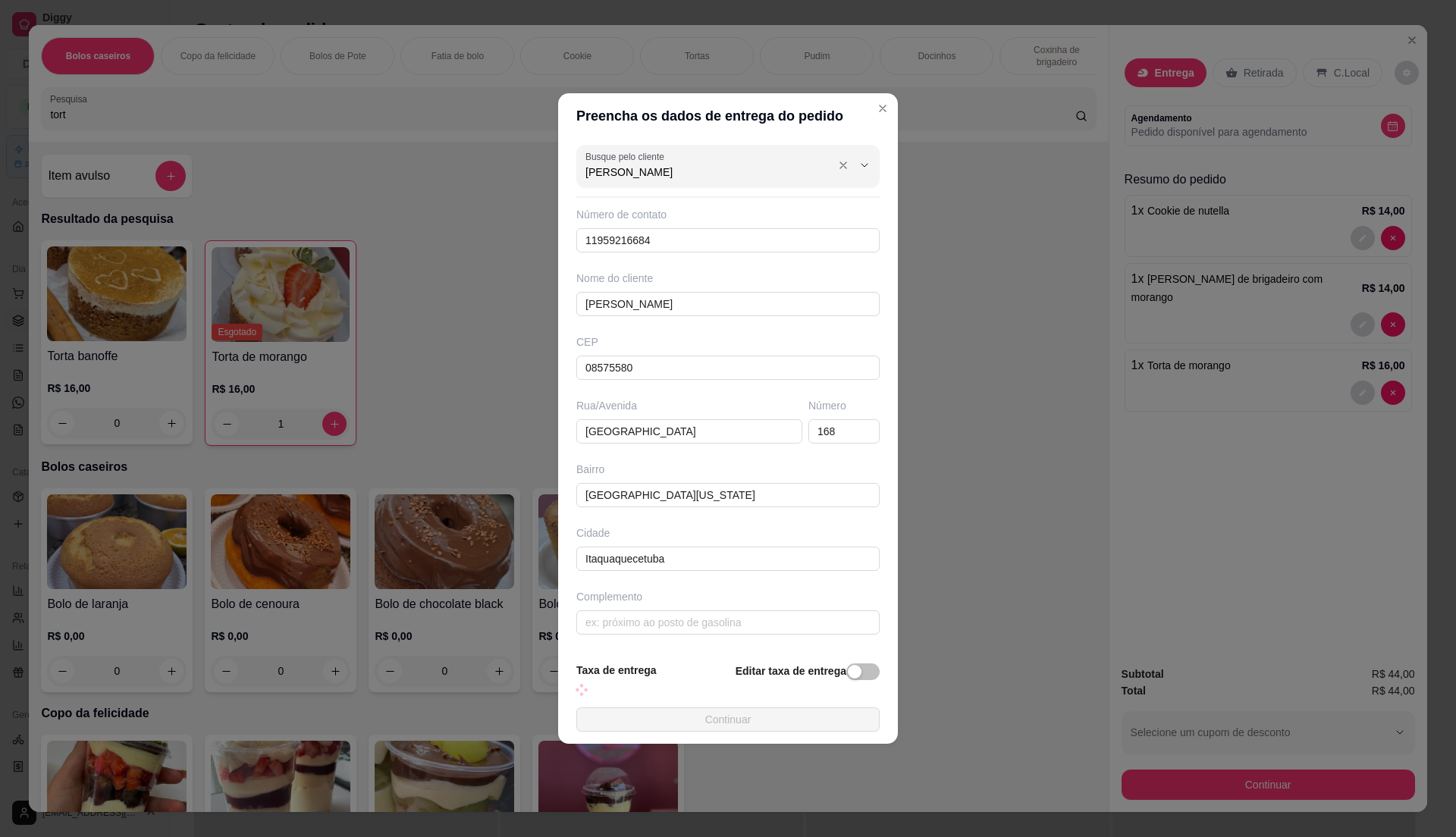
click at [705, 171] on input "Pamela" at bounding box center [706, 172] width 243 height 15
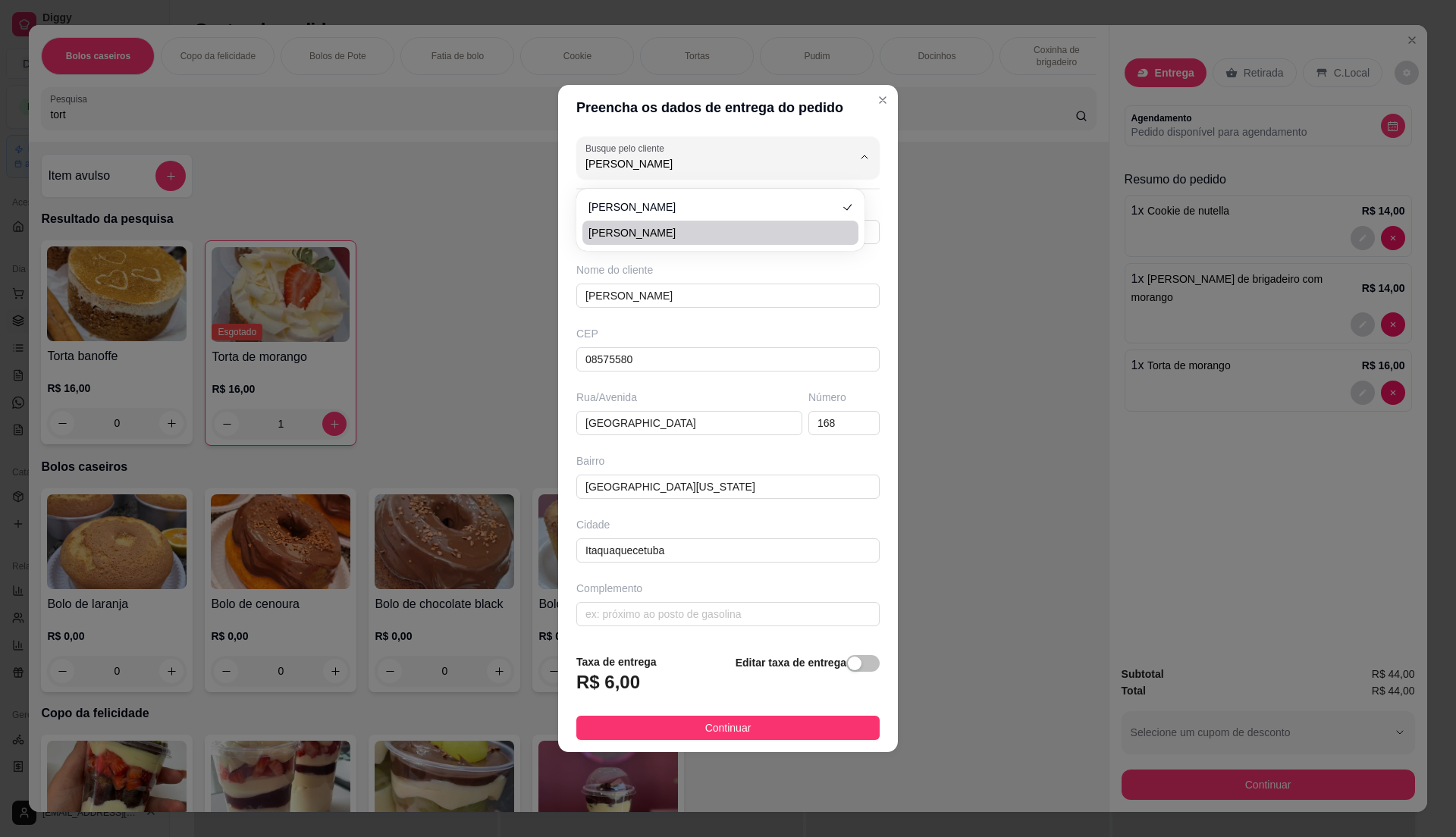
click at [631, 226] on span "Pamela" at bounding box center [713, 233] width 249 height 15
type input "Pamela"
type input "11954218221"
type input "Pamela"
type input "08571060"
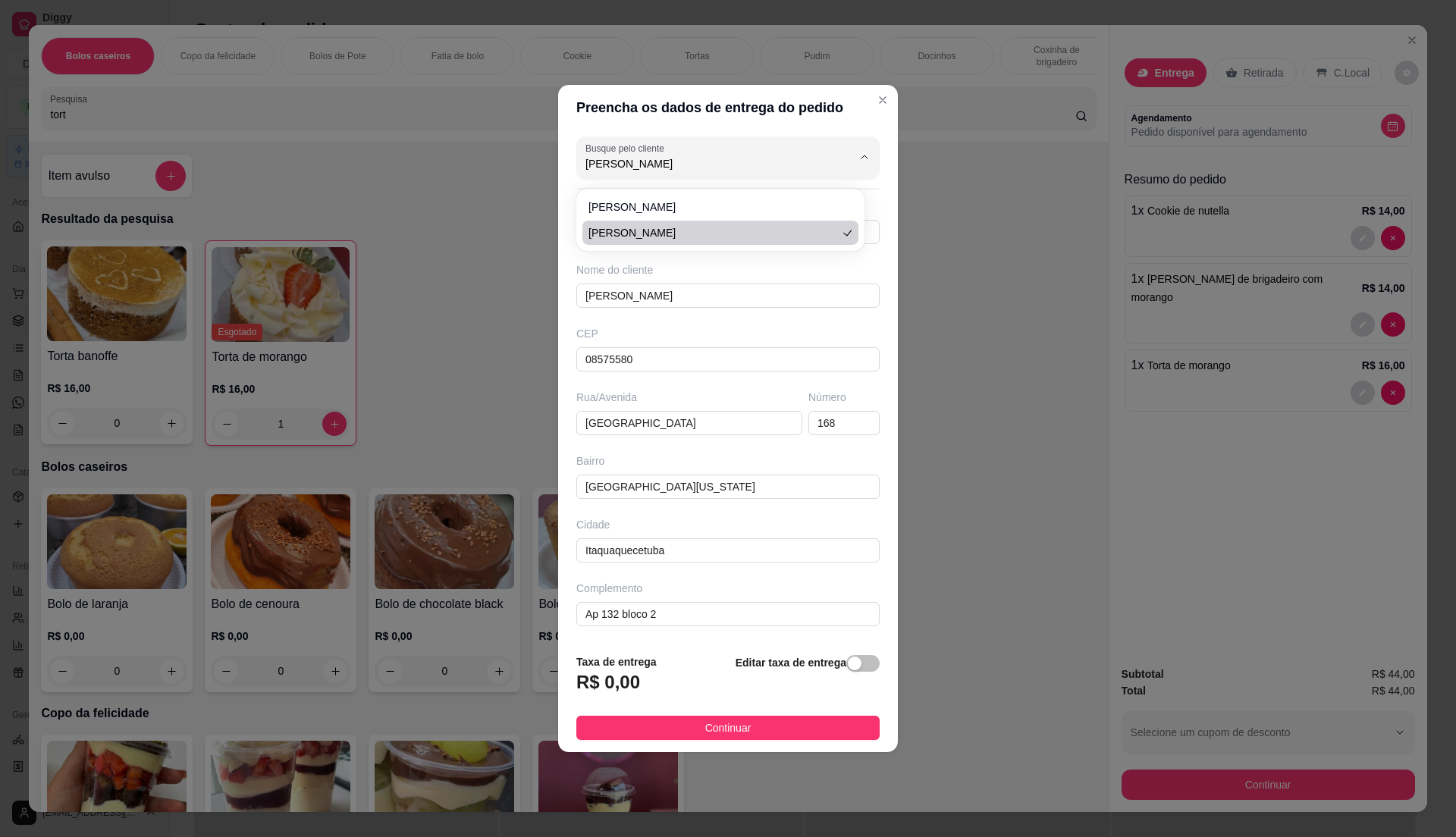
type input "Quinze de novembro"
type input "1077"
type input "Pedreira"
type input "Ap 132 bloco 2"
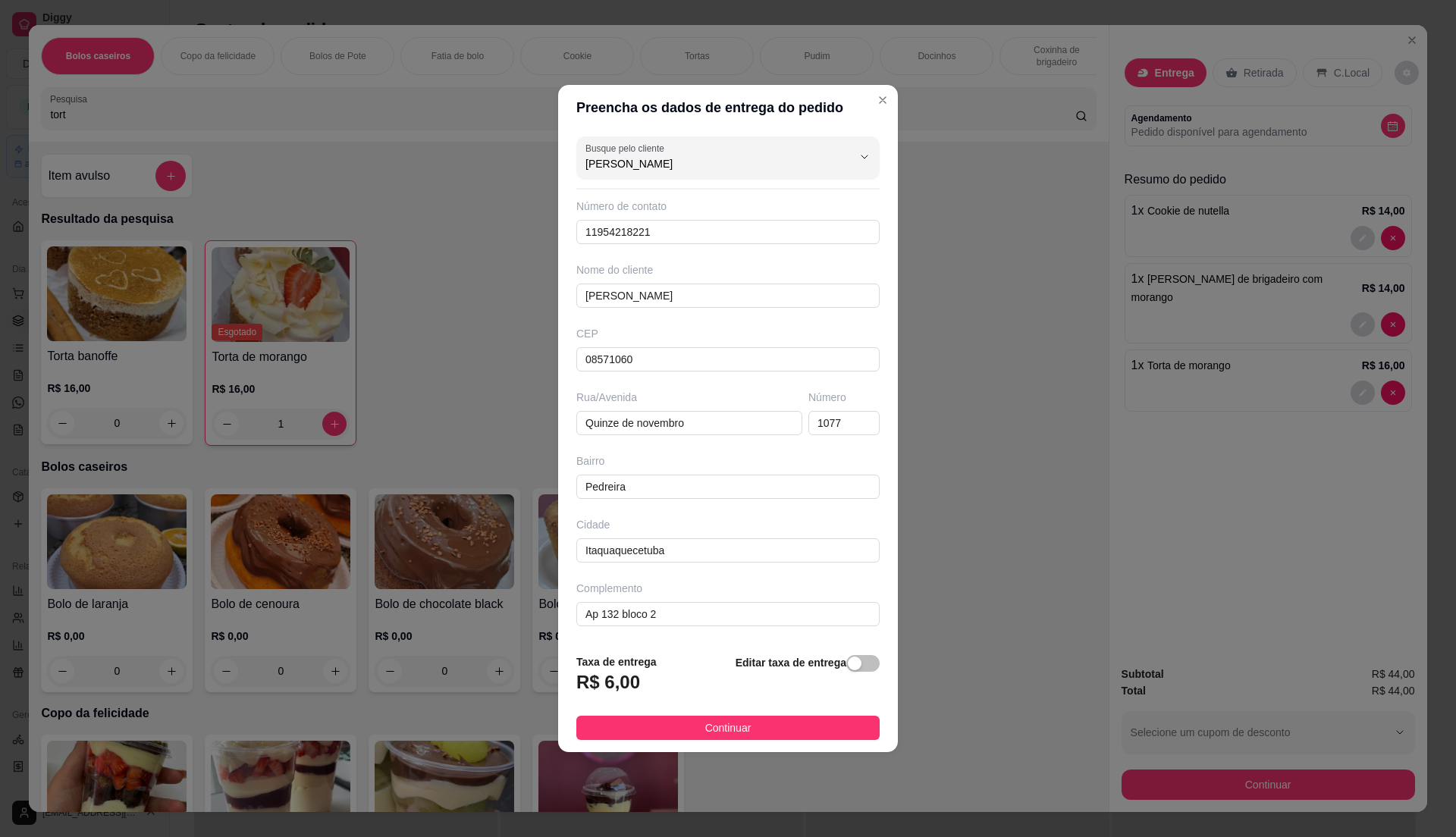
click at [785, 737] on button "Continuar" at bounding box center [728, 728] width 304 height 25
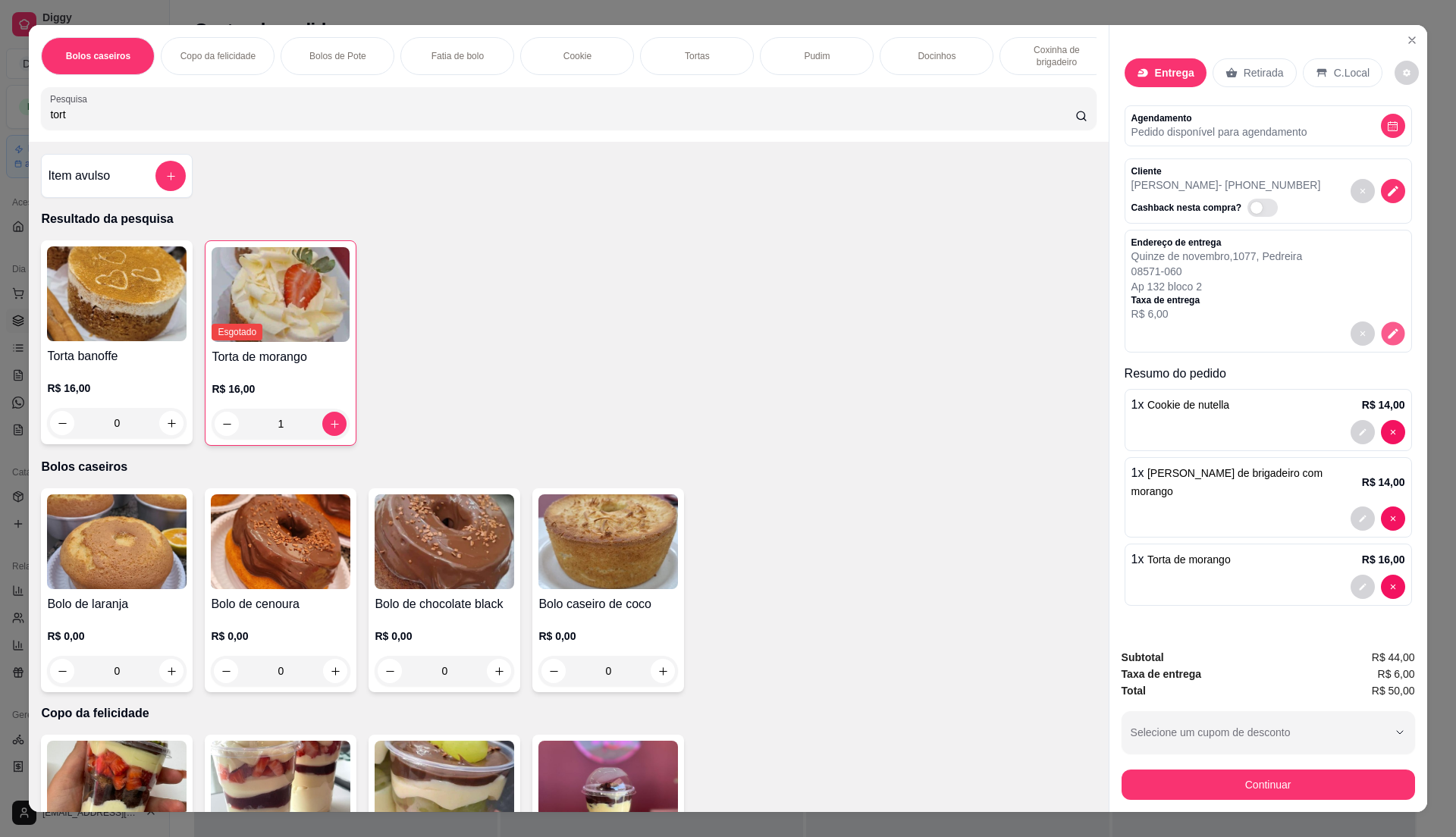
click at [1387, 332] on icon "decrease-product-quantity" at bounding box center [1392, 334] width 13 height 13
click at [1388, 341] on button "decrease-product-quantity" at bounding box center [1392, 334] width 25 height 25
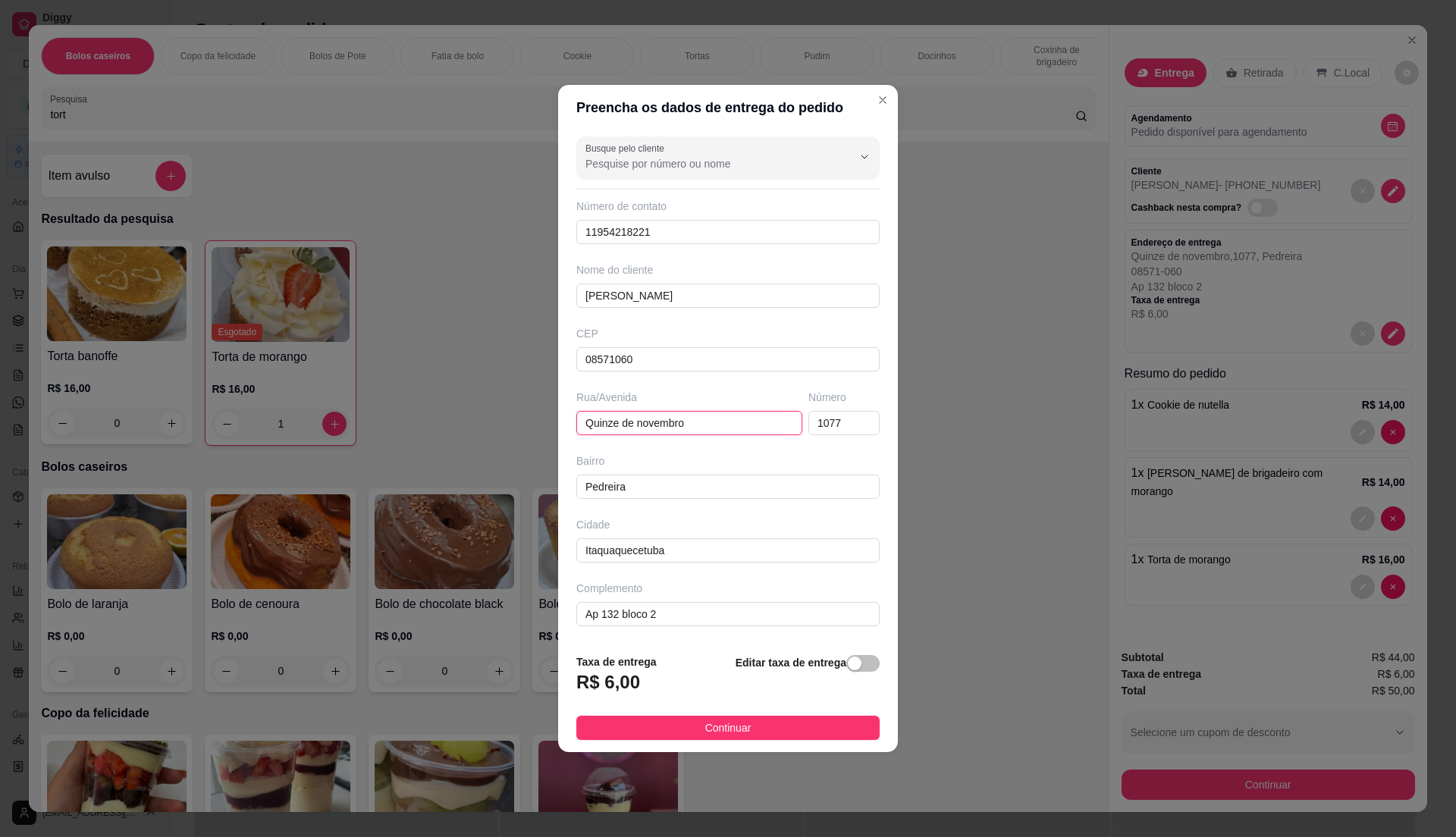
click at [710, 422] on input "Quinze de novembro" at bounding box center [689, 423] width 226 height 25
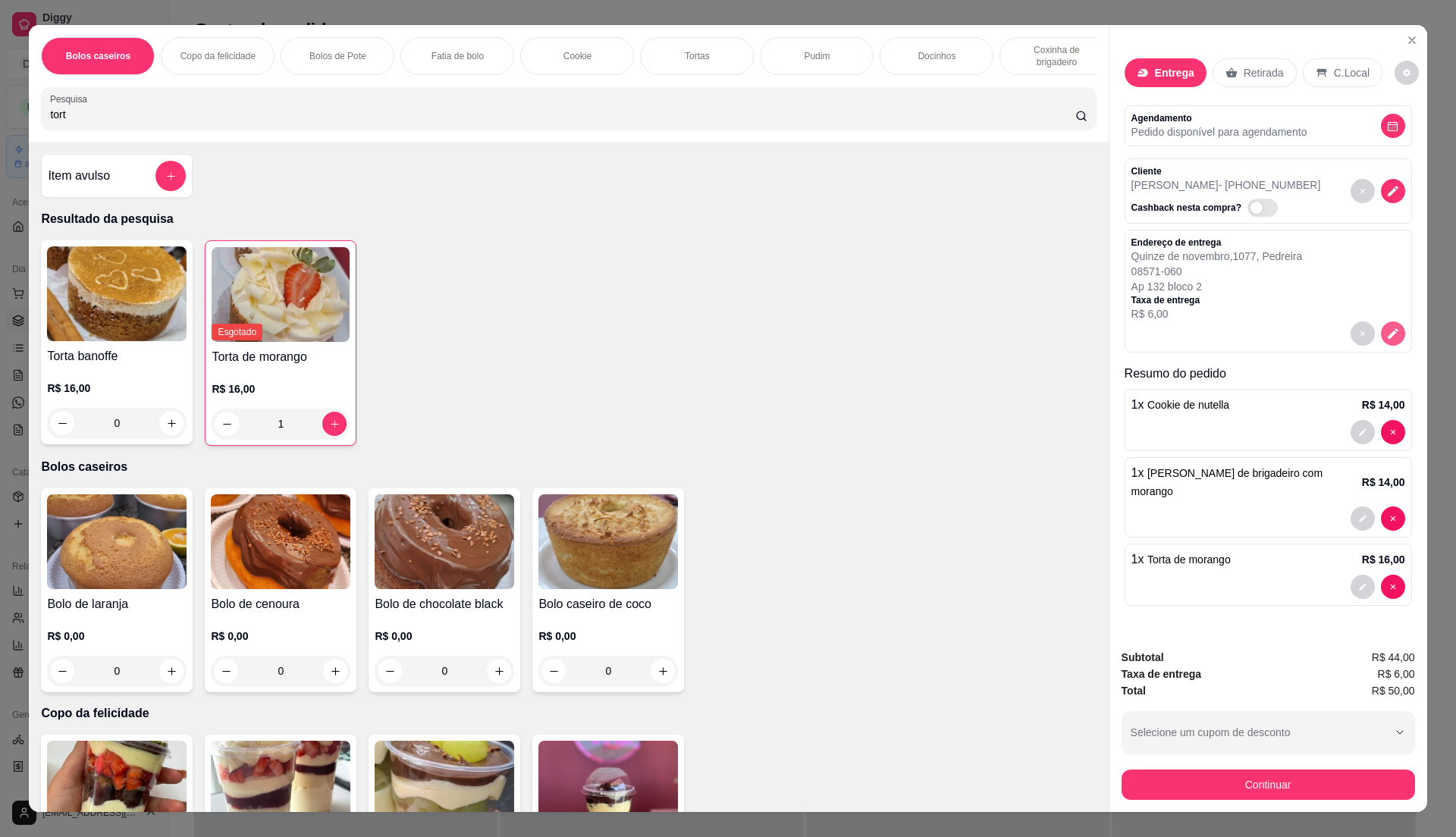
click at [1381, 335] on button "decrease-product-quantity" at bounding box center [1392, 334] width 25 height 25
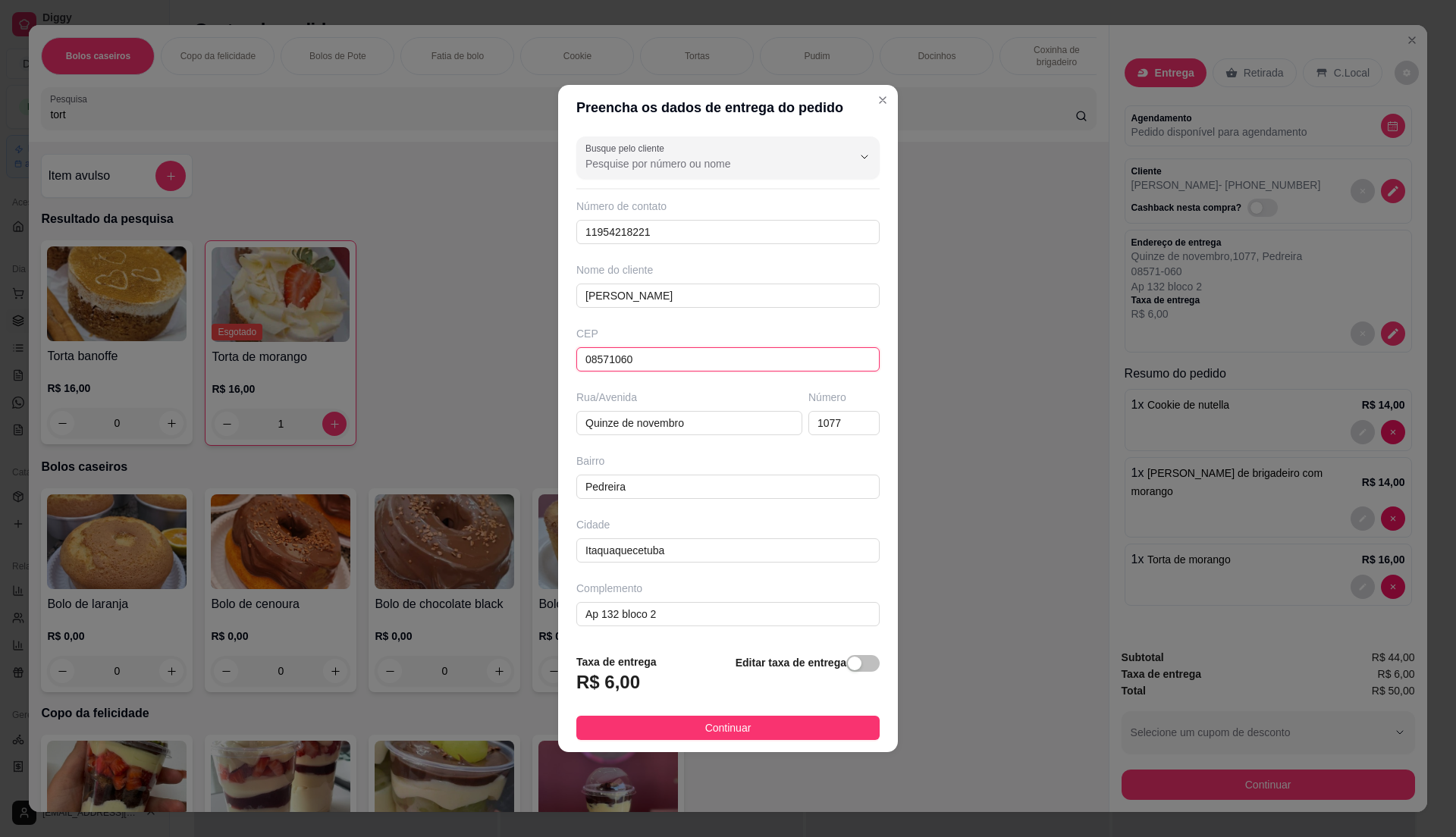
click at [640, 370] on input "08571060" at bounding box center [728, 359] width 304 height 25
type input "0"
click at [685, 364] on input "text" at bounding box center [728, 359] width 304 height 25
paste input "08599010"
type input "08599010"
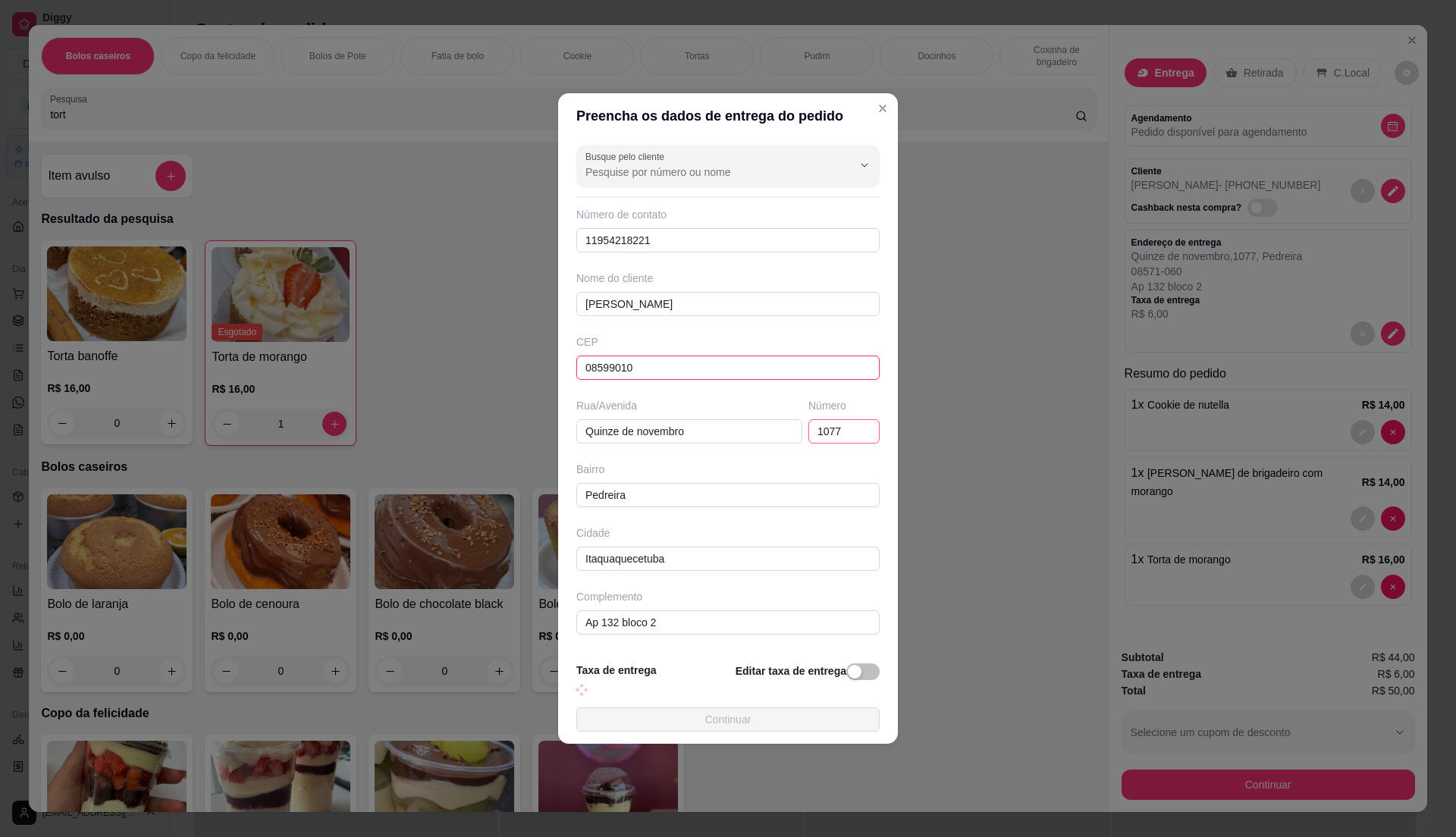
type input "Rua Santa Rita de Cássia"
type input "Vila Japão"
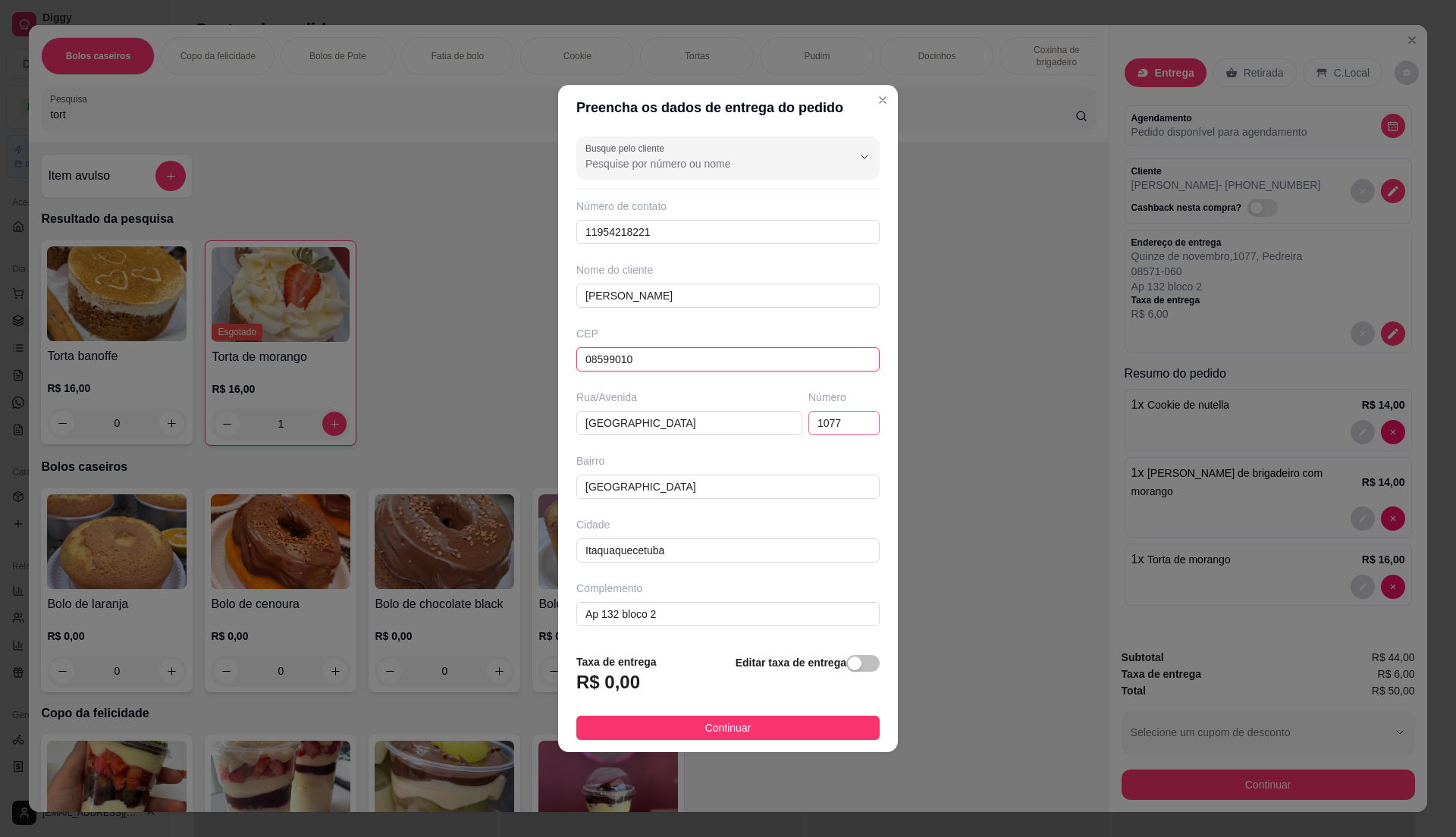
type input "08599010"
click at [835, 434] on input "1077" at bounding box center [843, 423] width 71 height 25
click at [776, 738] on button "Continuar" at bounding box center [728, 728] width 304 height 25
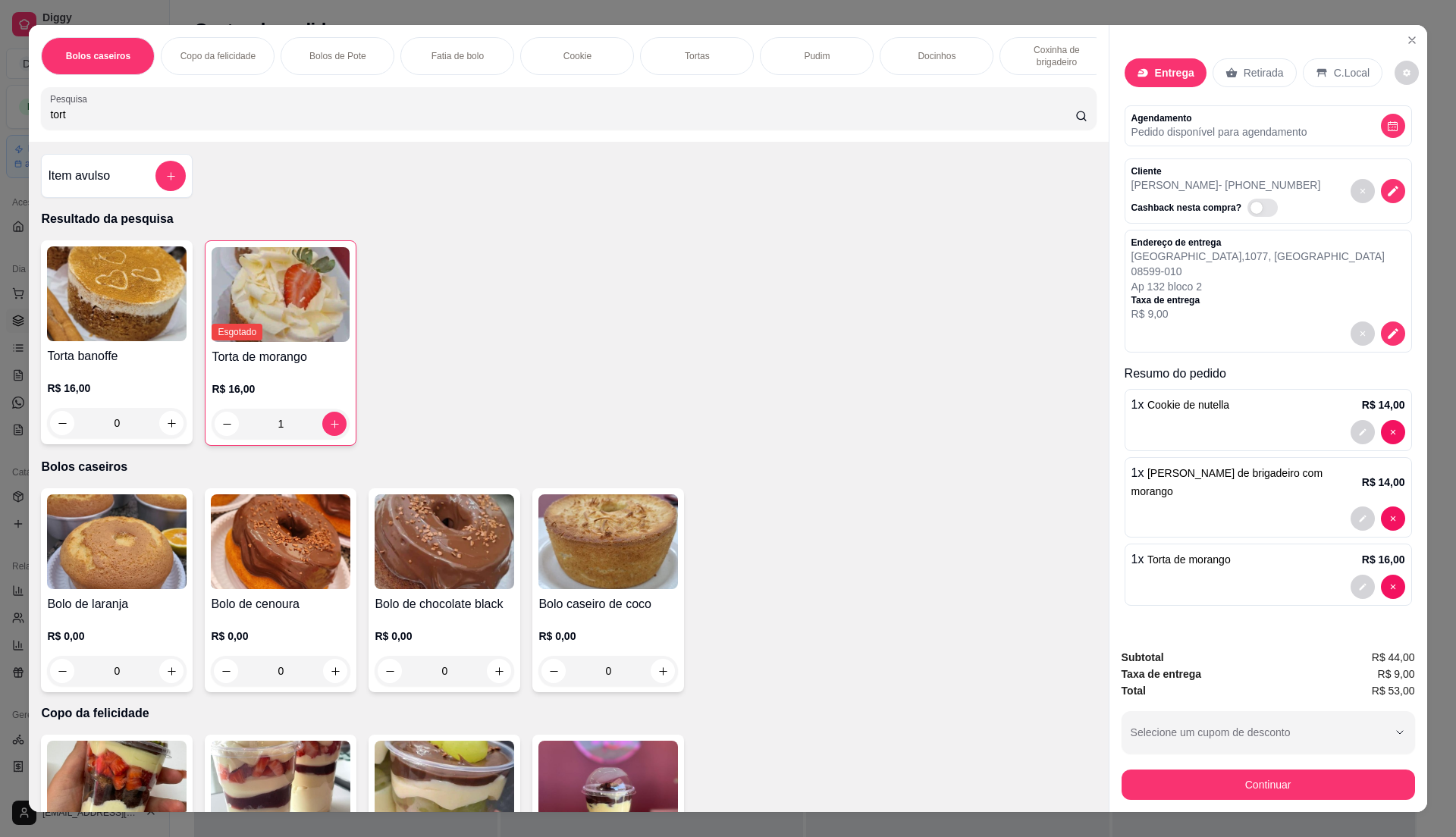
scroll to position [23, 0]
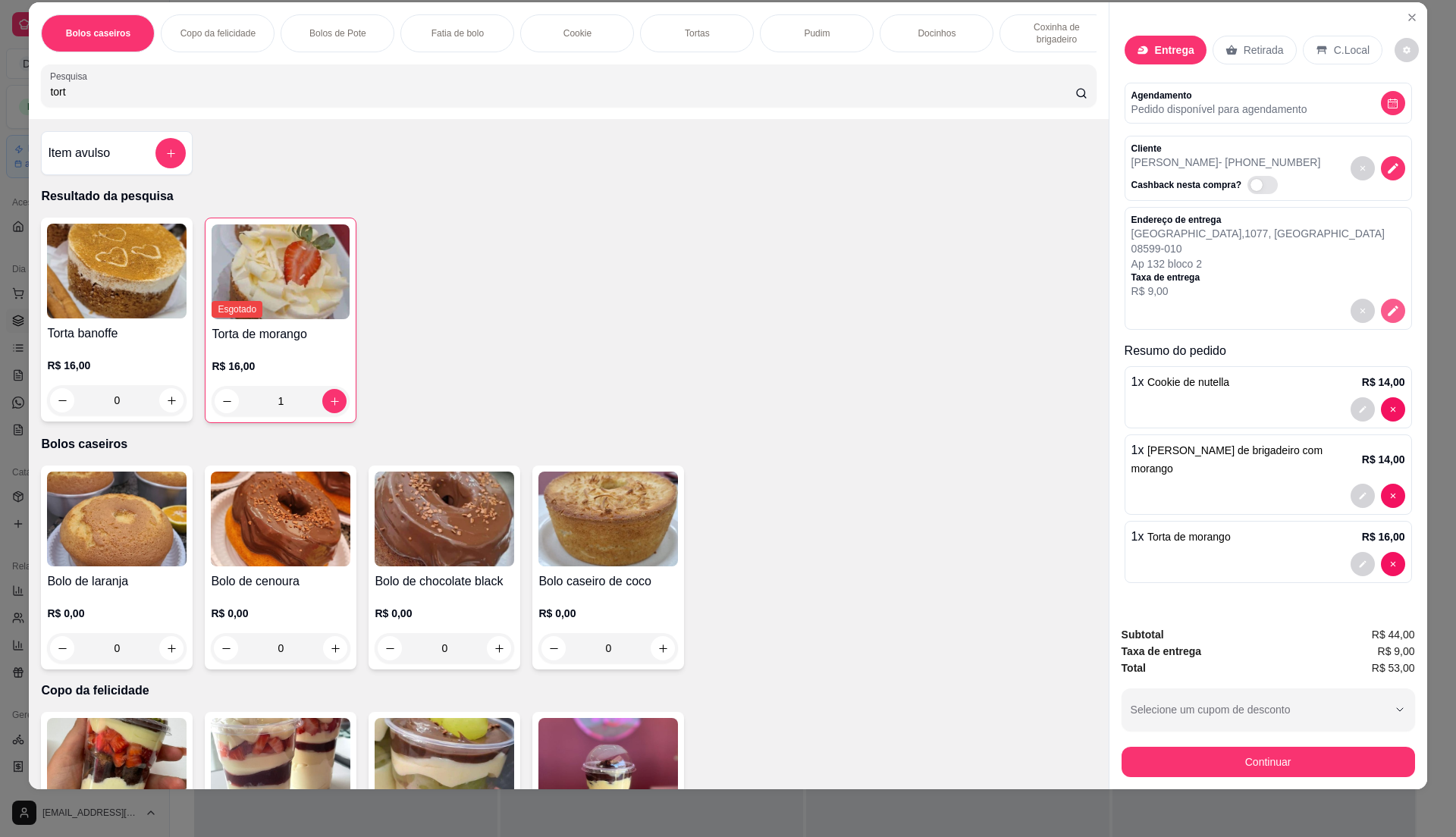
click at [1381, 320] on button "decrease-product-quantity" at bounding box center [1392, 311] width 25 height 25
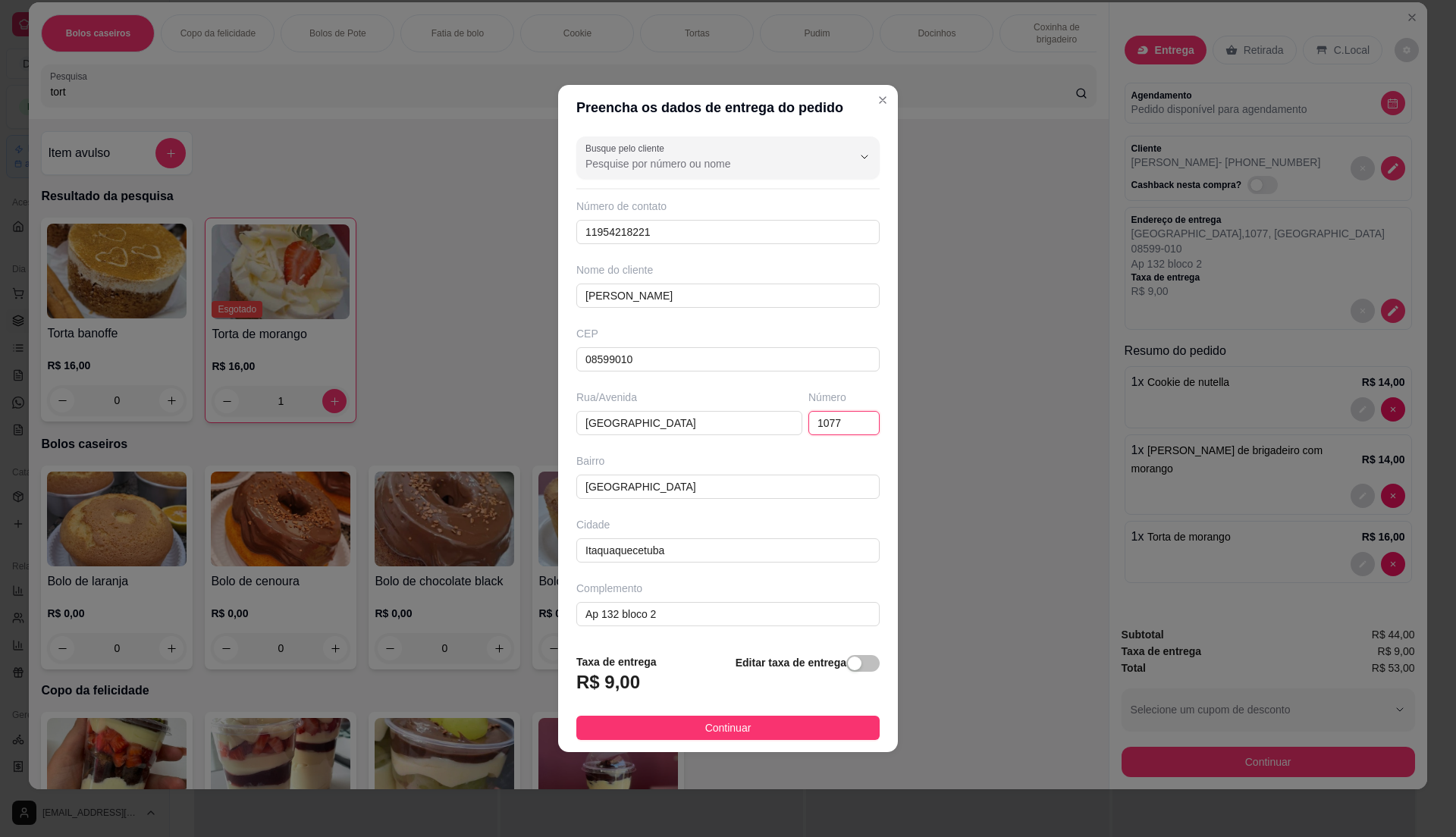
click at [853, 420] on input "1077" at bounding box center [843, 423] width 71 height 25
type input "173"
click at [701, 611] on input "Ap 132 bloco 2" at bounding box center [728, 613] width 304 height 25
click at [702, 611] on input "Ap 132 bloco 2" at bounding box center [728, 613] width 304 height 25
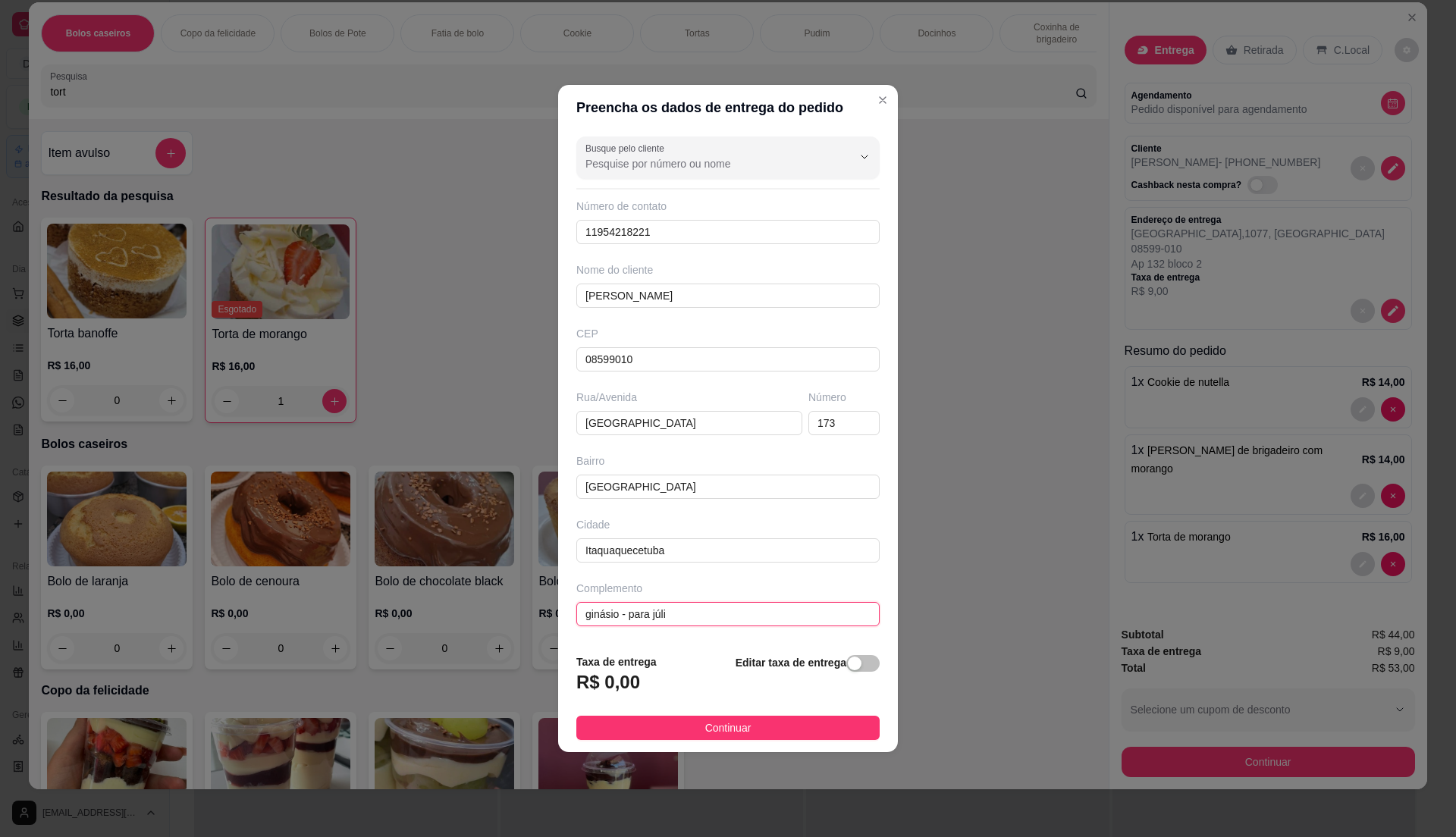
type input "ginásio - para júlia"
click at [795, 731] on button "Continuar" at bounding box center [728, 728] width 304 height 25
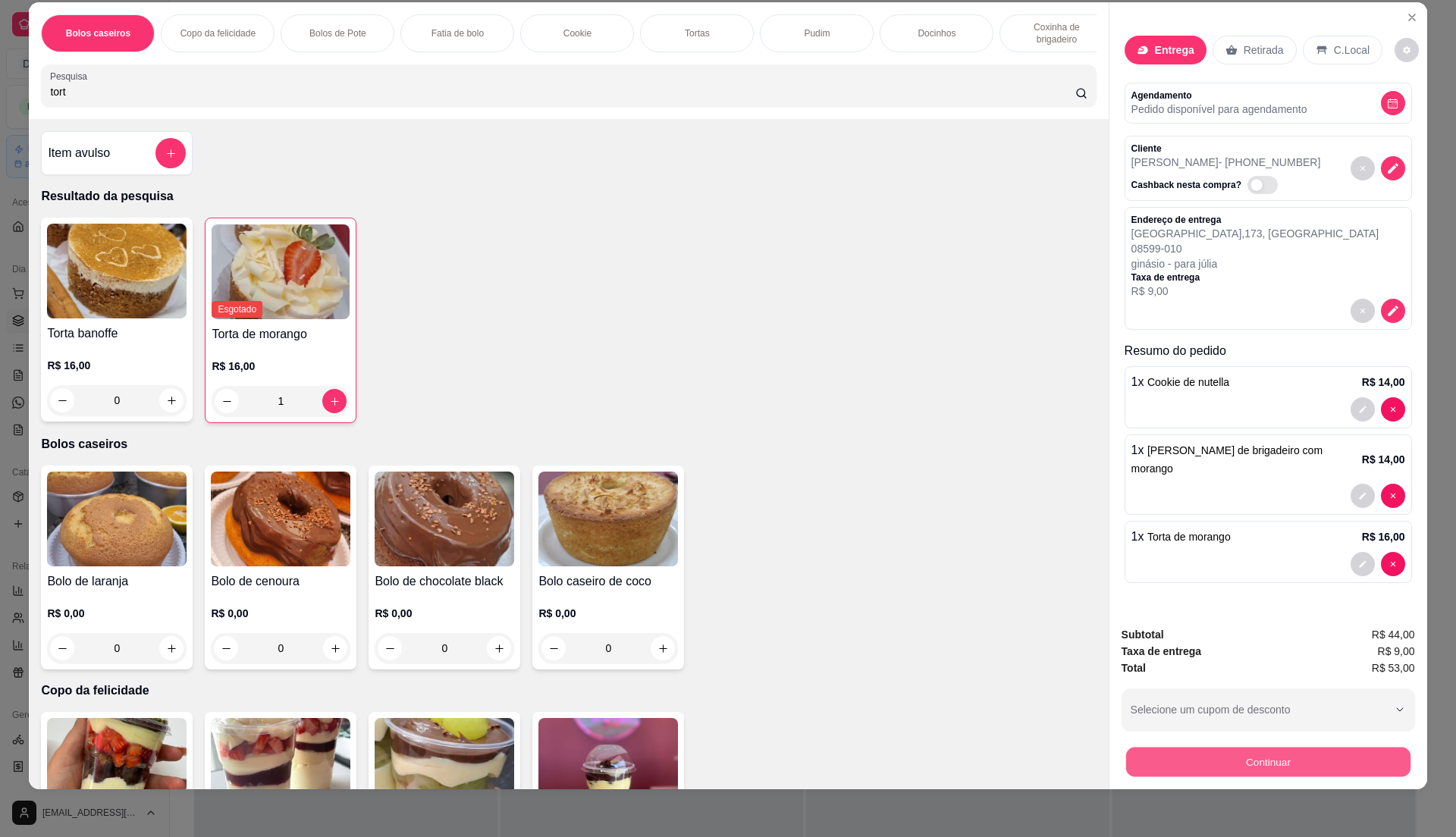
click at [1244, 753] on button "Continuar" at bounding box center [1267, 762] width 284 height 30
click at [1390, 309] on icon "decrease-product-quantity" at bounding box center [1393, 311] width 11 height 11
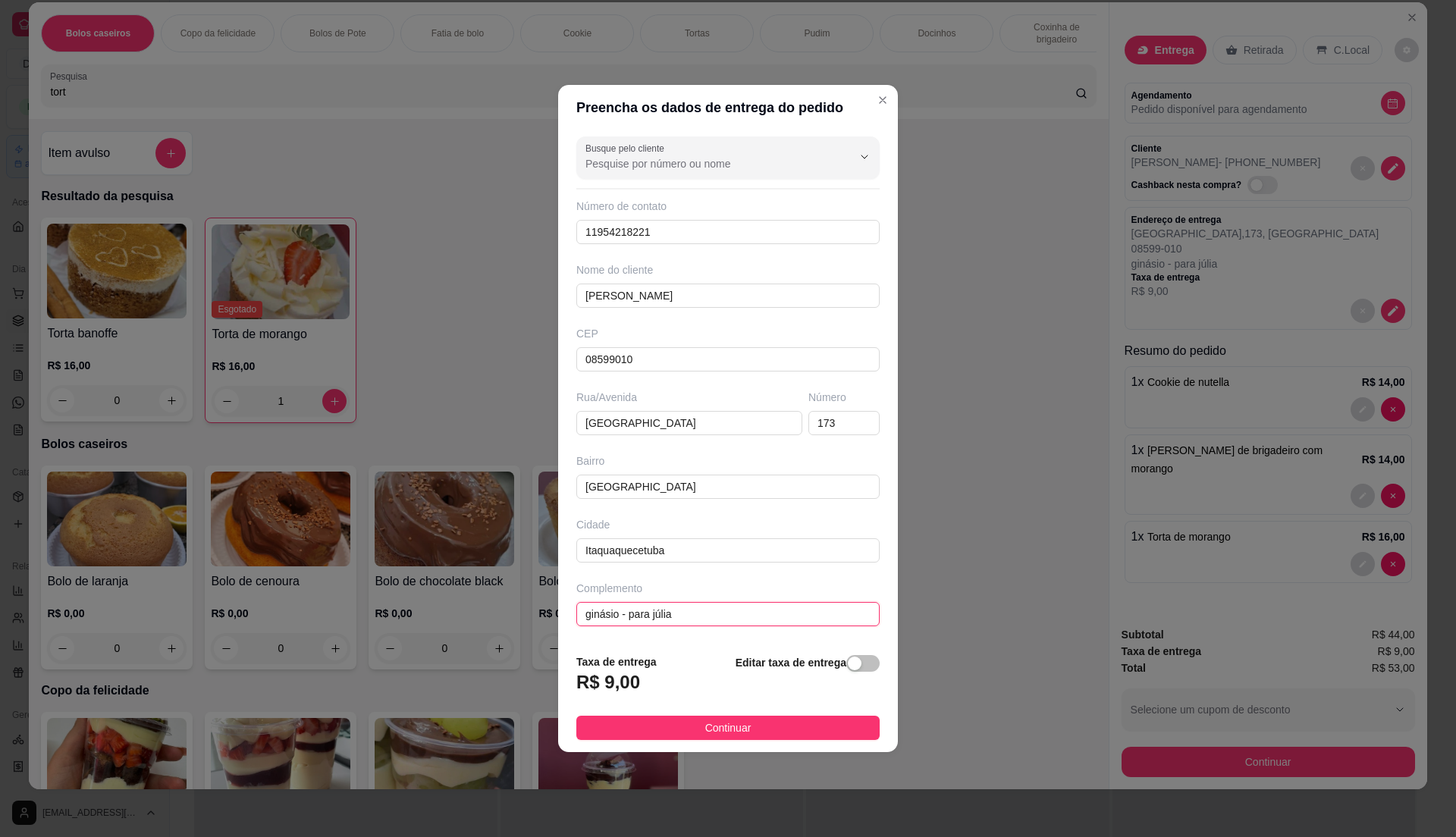
click at [617, 617] on input "ginásio - para júlia" at bounding box center [728, 613] width 304 height 25
type input "ginásio de esporte - para júlia"
click at [756, 726] on button "Continuar" at bounding box center [728, 728] width 304 height 25
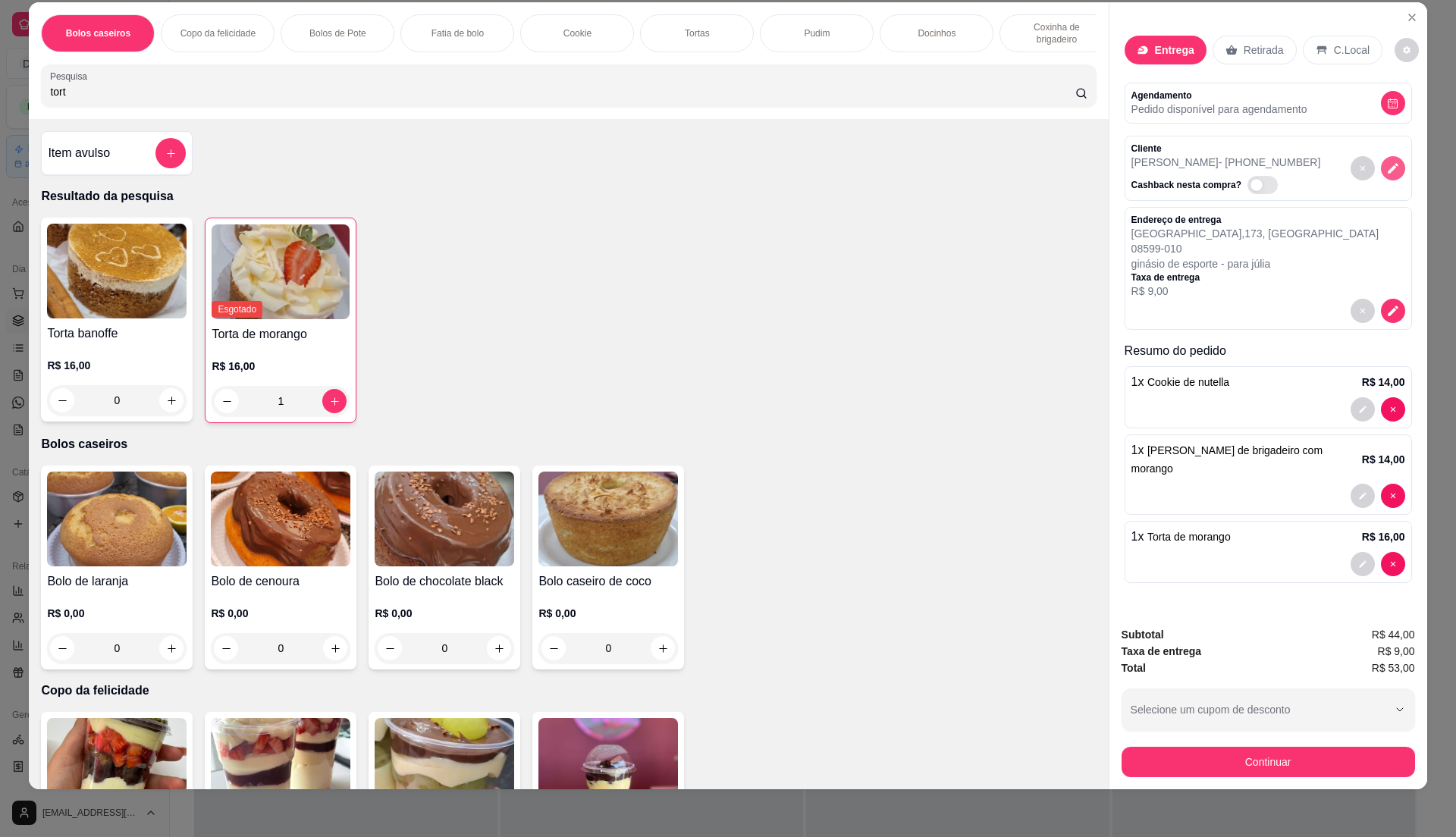
click at [1390, 167] on icon "decrease-product-quantity" at bounding box center [1393, 168] width 11 height 11
click at [1298, 750] on button "Continuar" at bounding box center [1268, 762] width 294 height 30
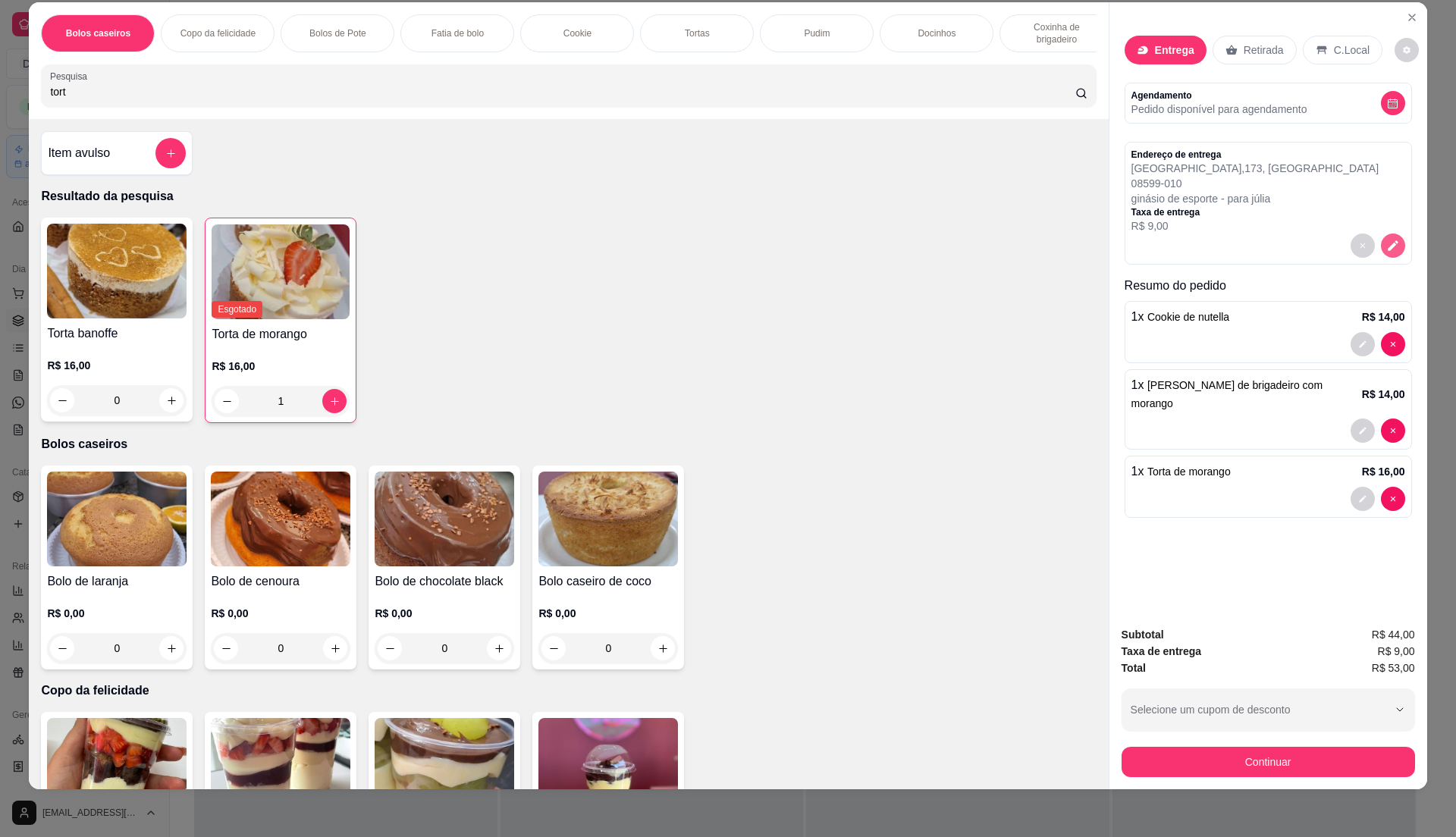
click at [1390, 244] on icon "decrease-product-quantity" at bounding box center [1392, 245] width 14 height 14
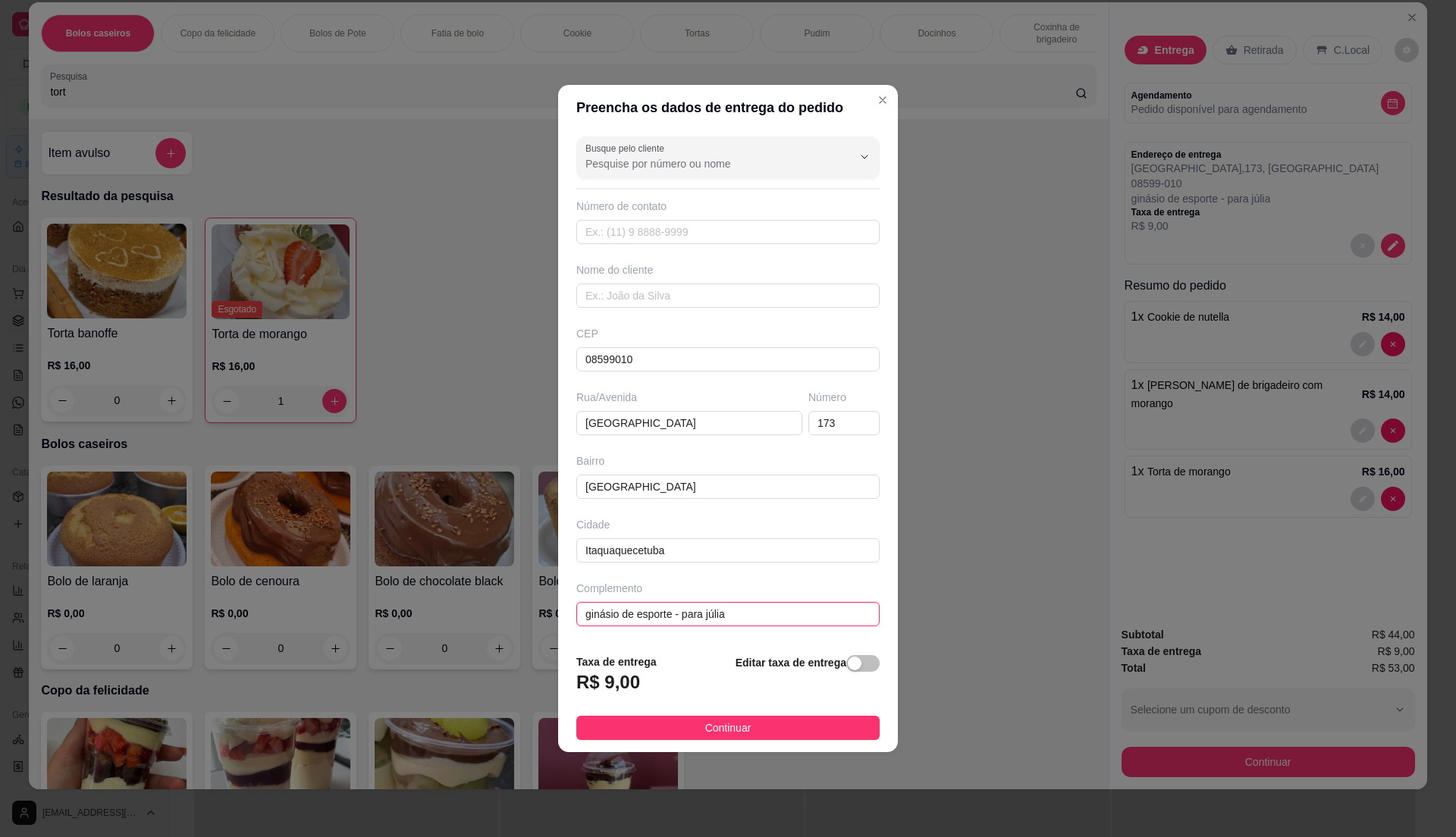
click at [780, 621] on input "ginásio de esporte - para júlia" at bounding box center [728, 613] width 304 height 25
type input "ginásio de esporte"
click at [659, 300] on input "text" at bounding box center [728, 295] width 304 height 25
type input "júlia"
click at [744, 725] on button "Continuar" at bounding box center [728, 728] width 304 height 25
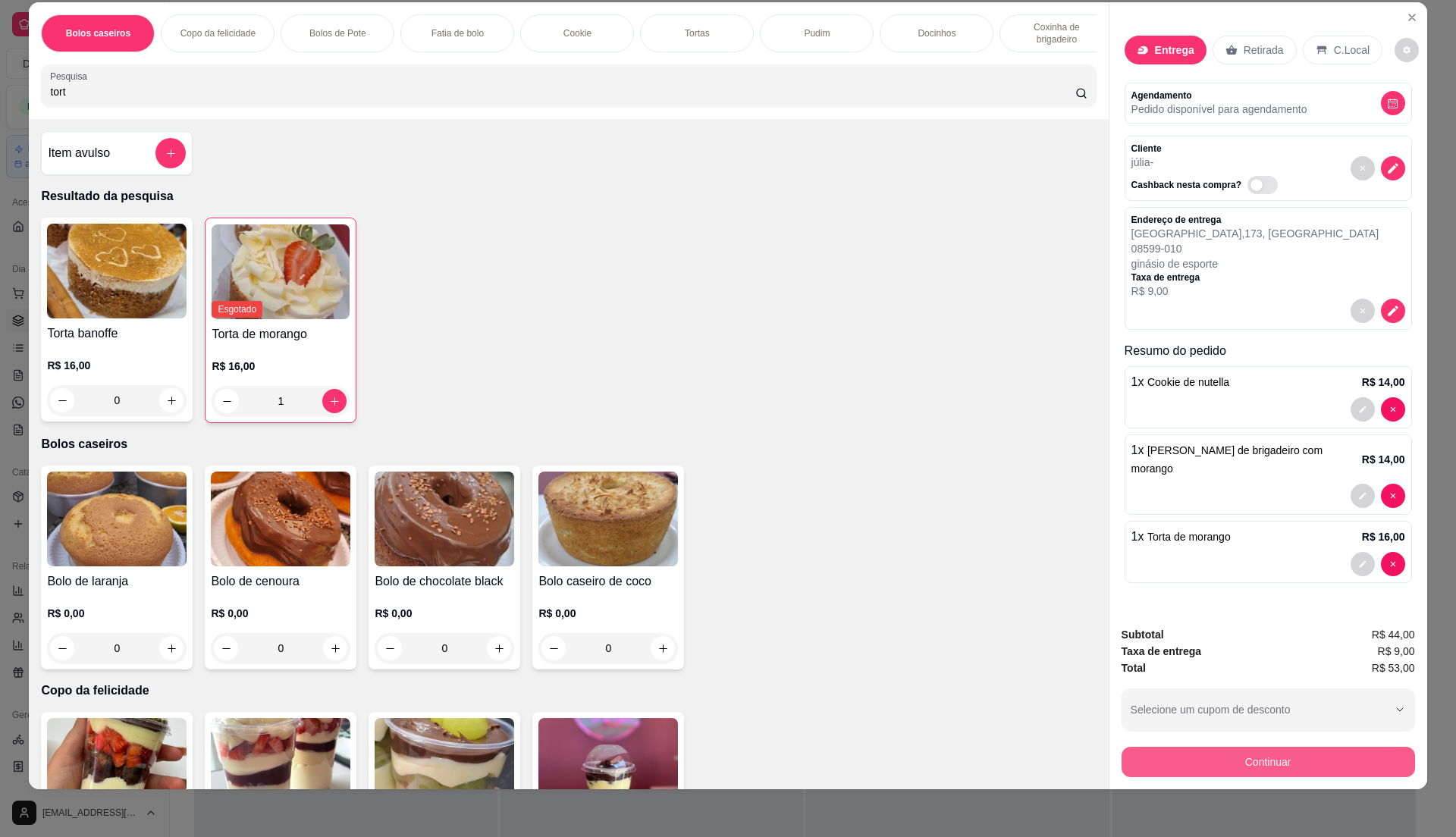
click at [1357, 767] on button "Continuar" at bounding box center [1268, 762] width 294 height 30
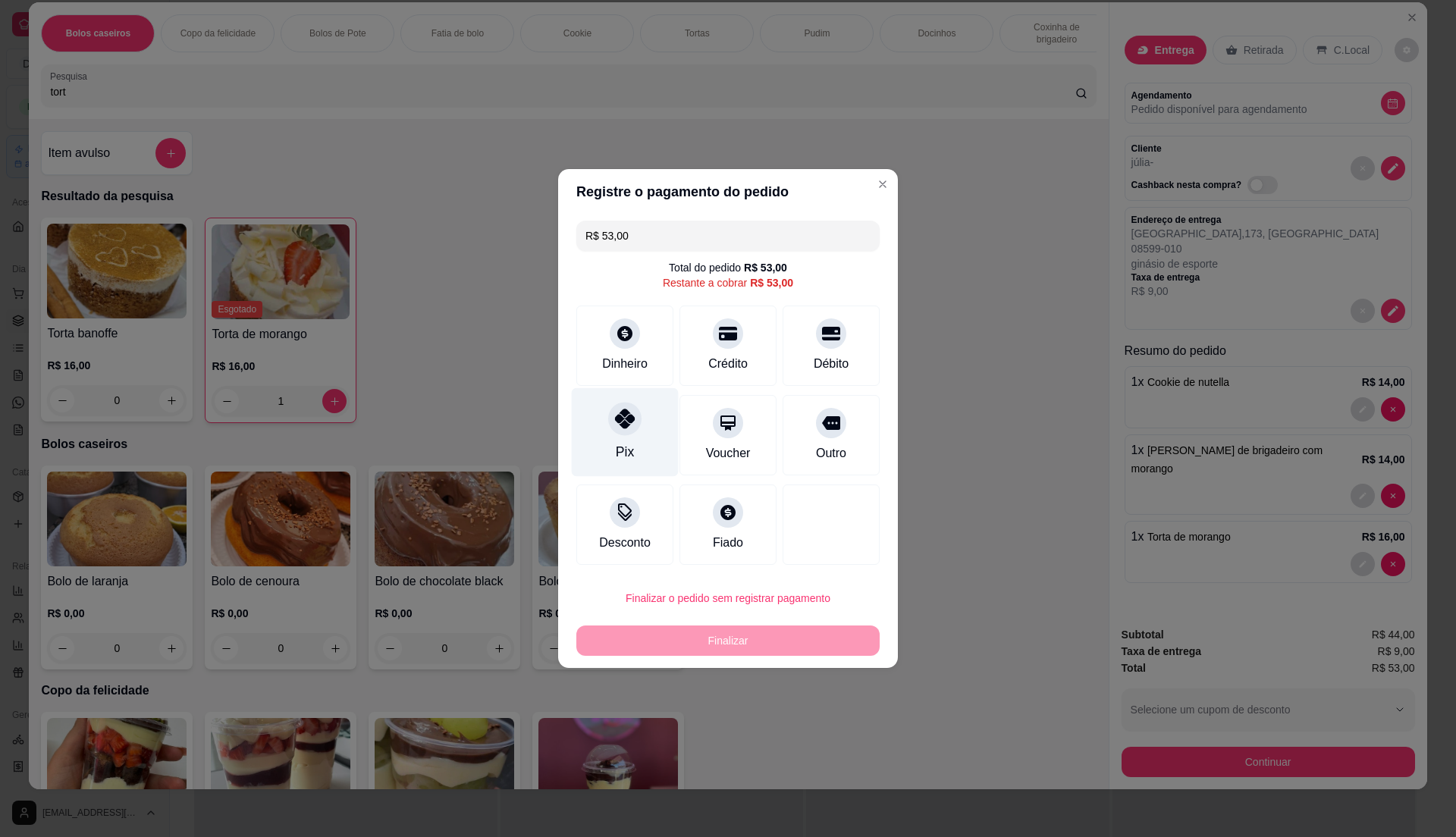
click at [608, 433] on div "Pix" at bounding box center [625, 433] width 107 height 89
type input "R$ 0,00"
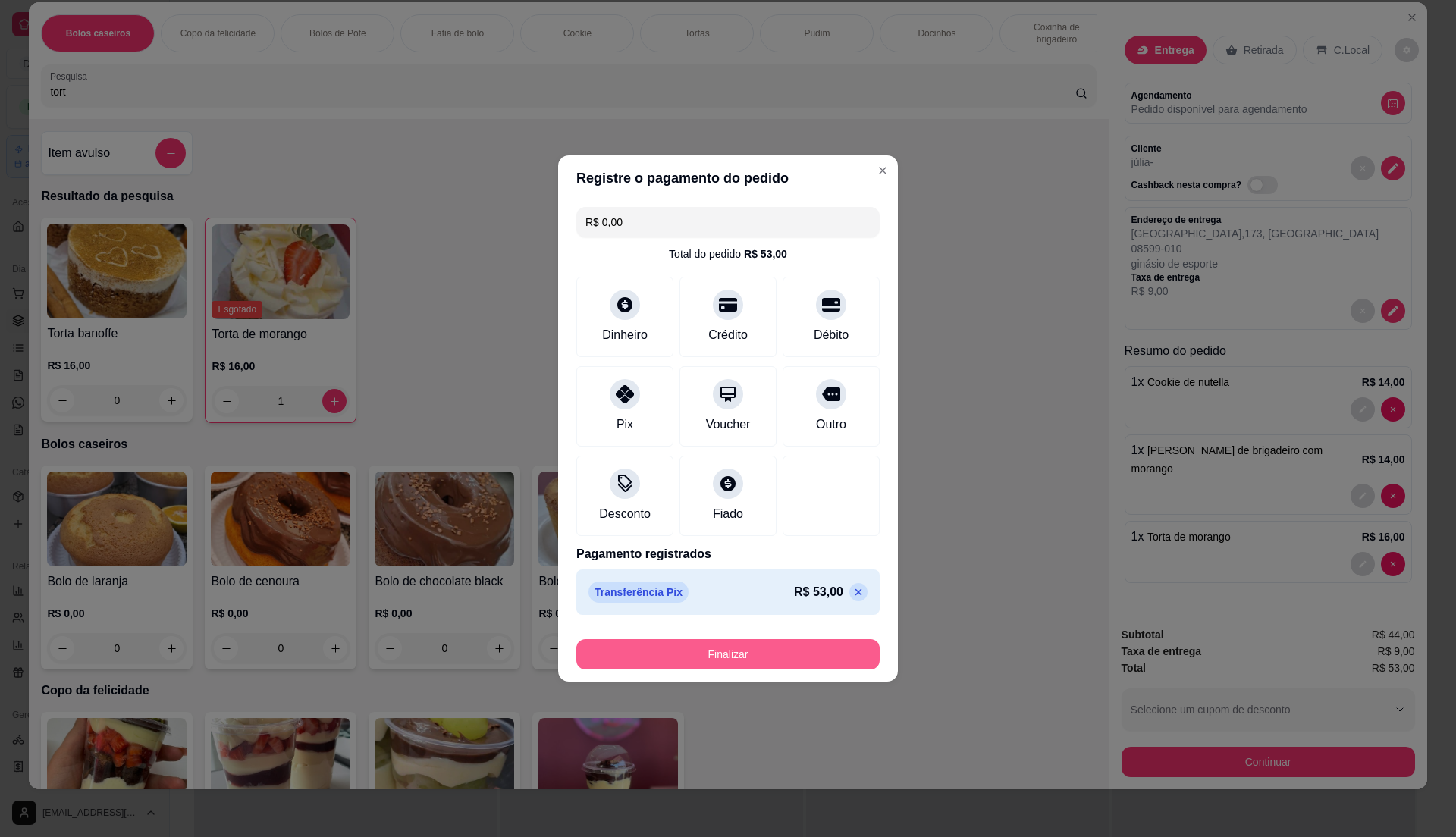
click at [705, 648] on button "Finalizar" at bounding box center [728, 653] width 304 height 30
type input "0"
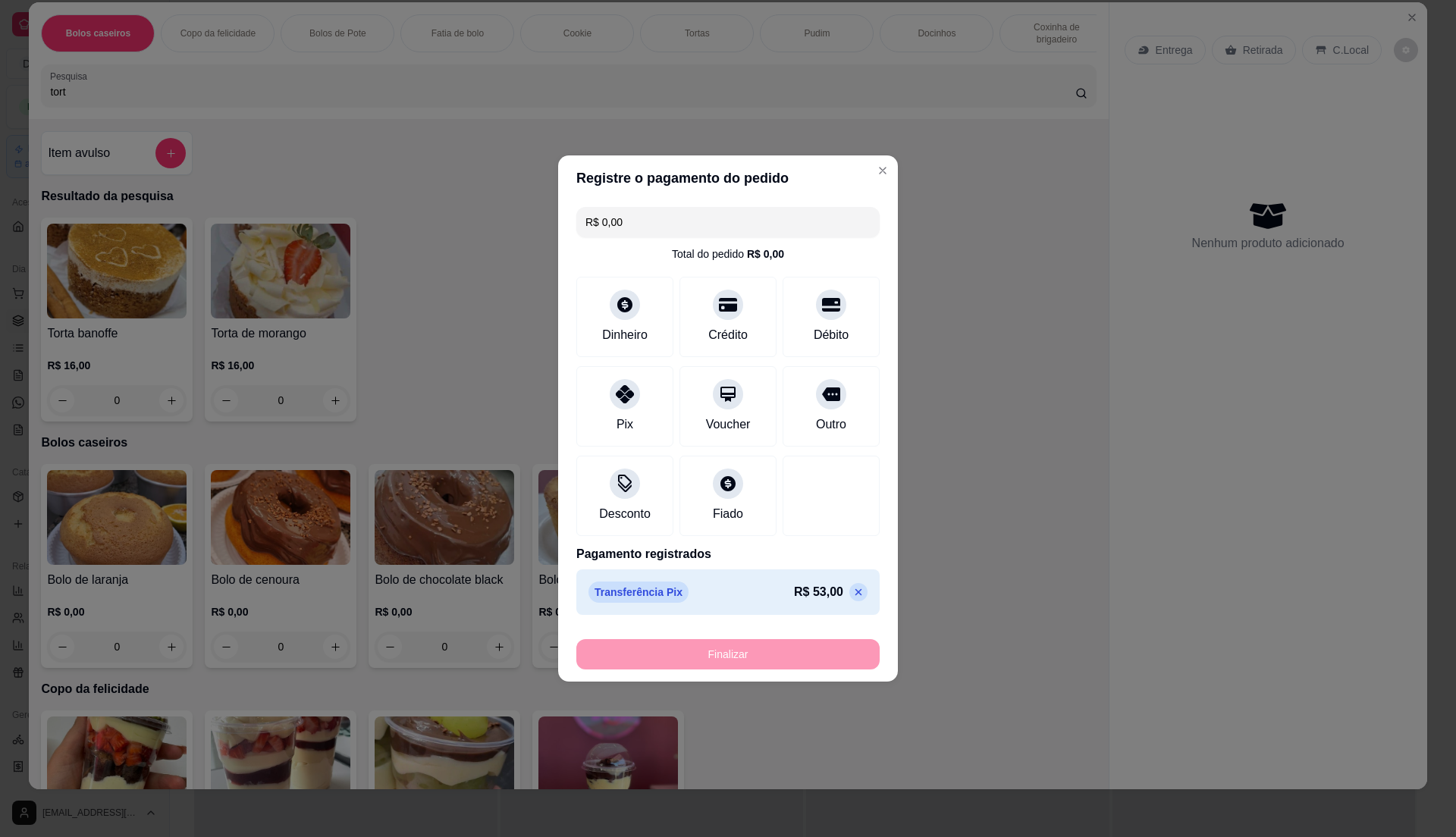
type input "-R$ 53,00"
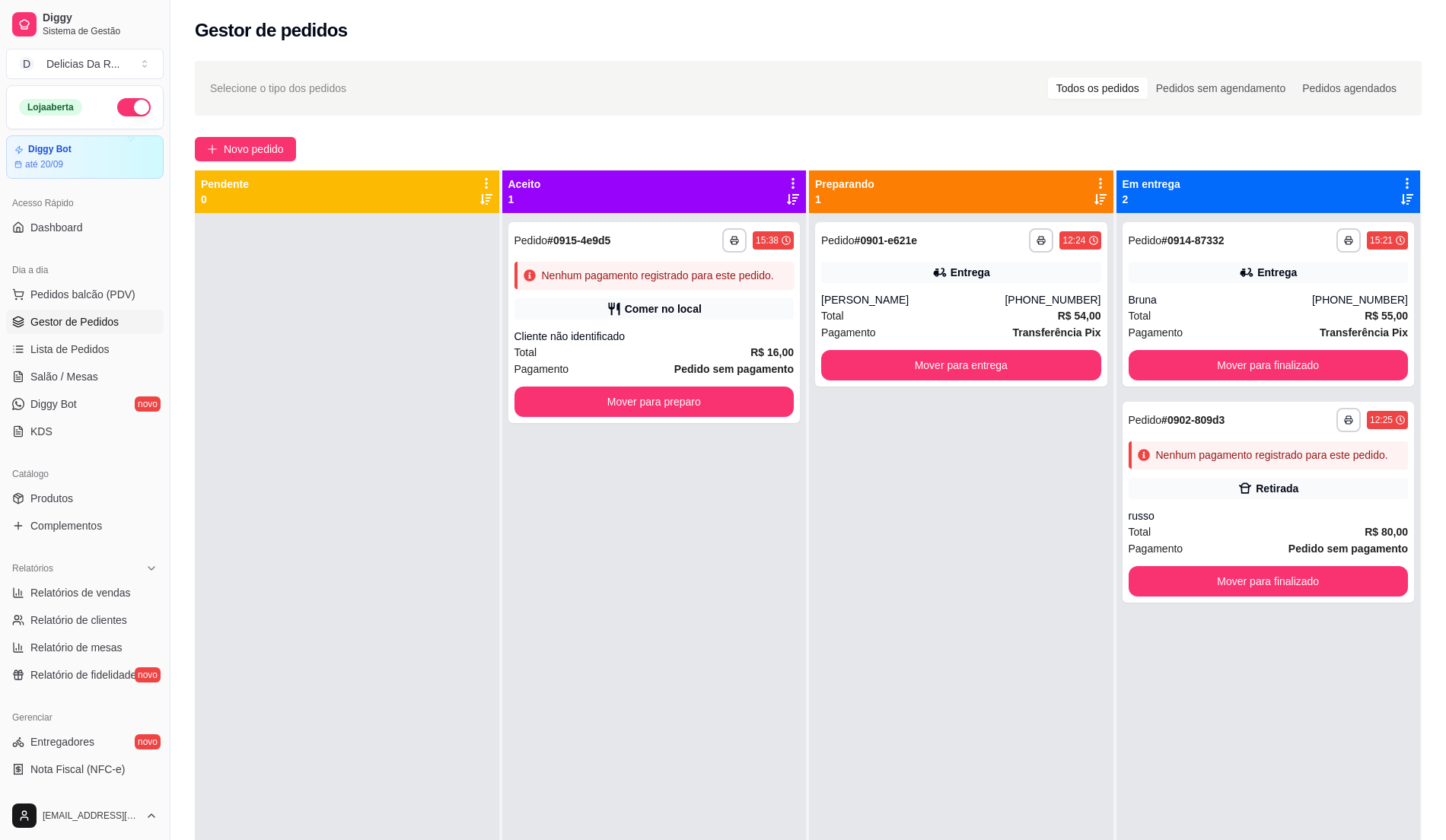
click at [70, 492] on span "Produtos" at bounding box center [51, 498] width 43 height 16
click at [113, 324] on span "Gestor de Pedidos" at bounding box center [74, 322] width 88 height 16
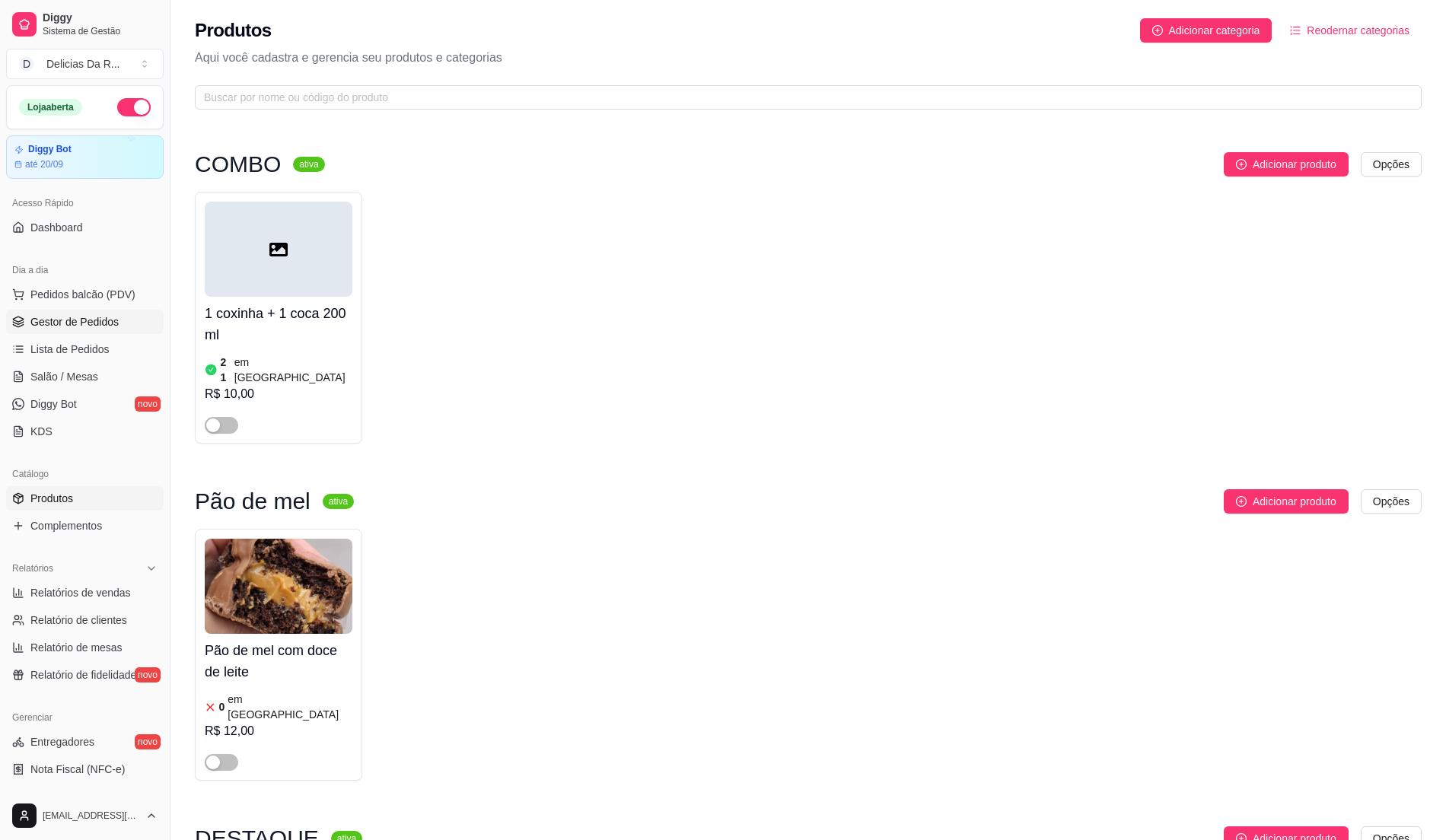
click at [110, 324] on span "Gestor de Pedidos" at bounding box center [74, 322] width 88 height 16
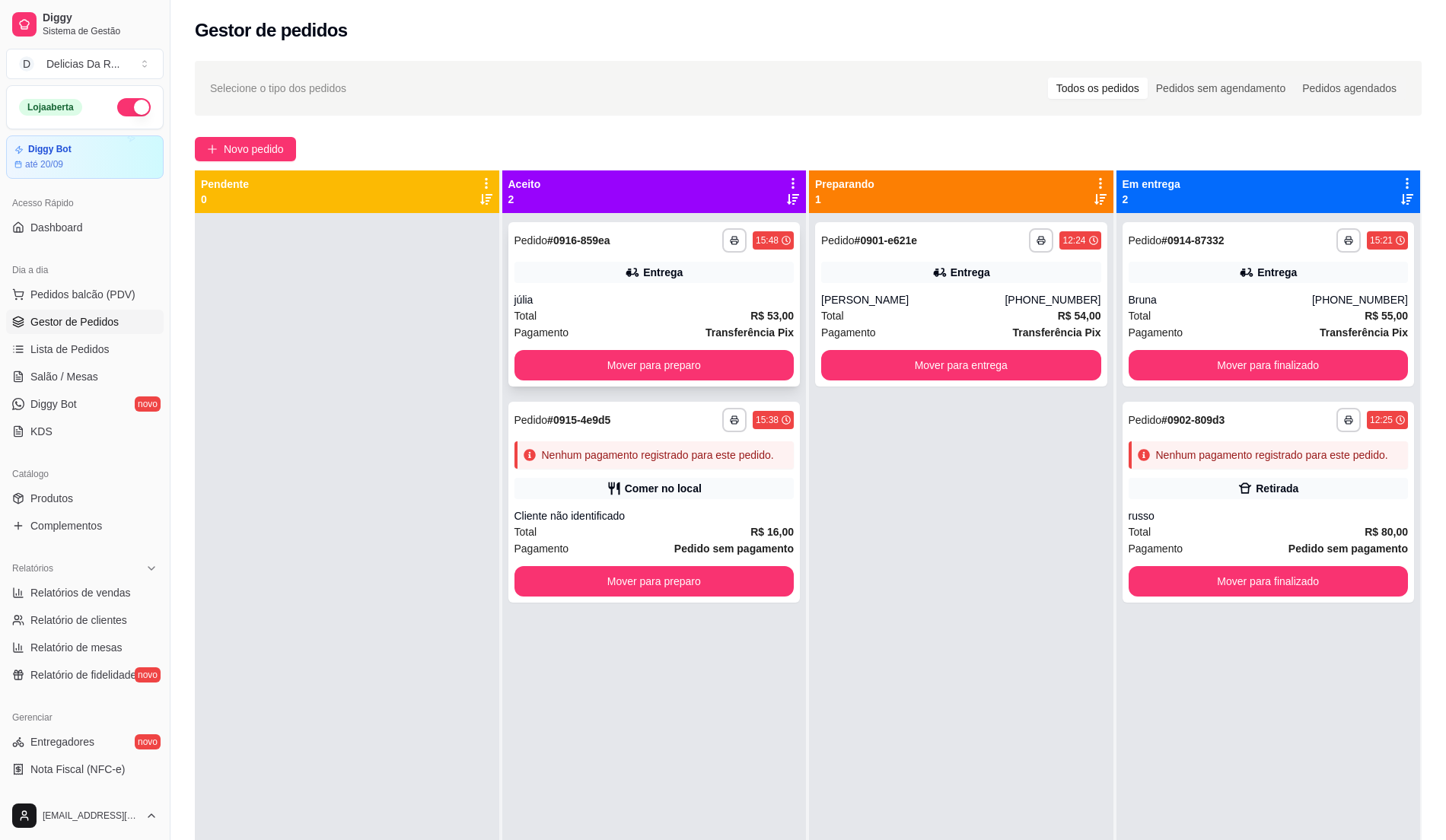
click at [706, 287] on div "**********" at bounding box center [654, 305] width 292 height 164
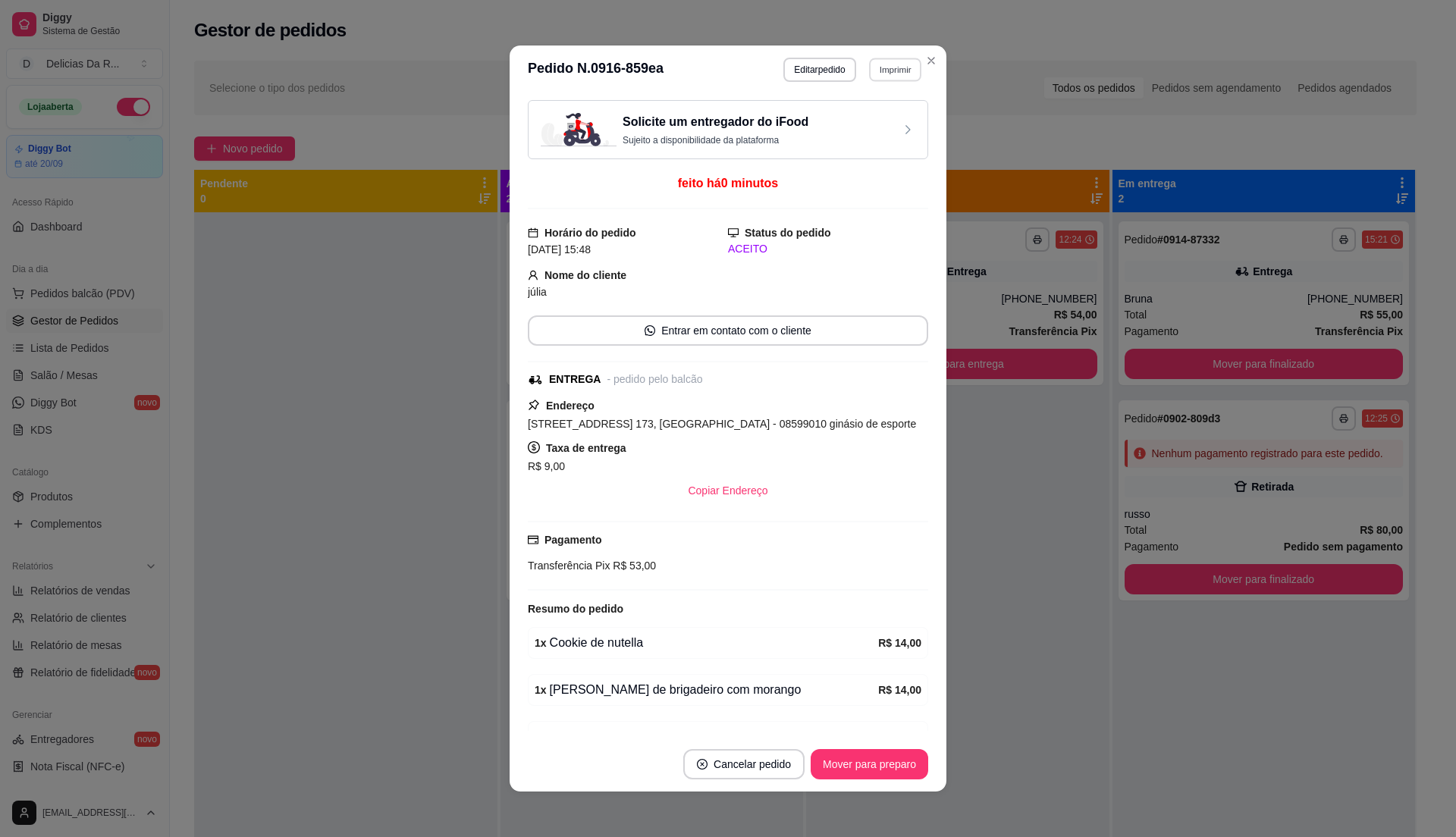
click at [889, 67] on button "Imprimir" at bounding box center [895, 69] width 53 height 24
click at [893, 125] on button "IMPRESSORA" at bounding box center [861, 123] width 110 height 25
click at [853, 765] on button "Mover para preparo" at bounding box center [869, 764] width 114 height 30
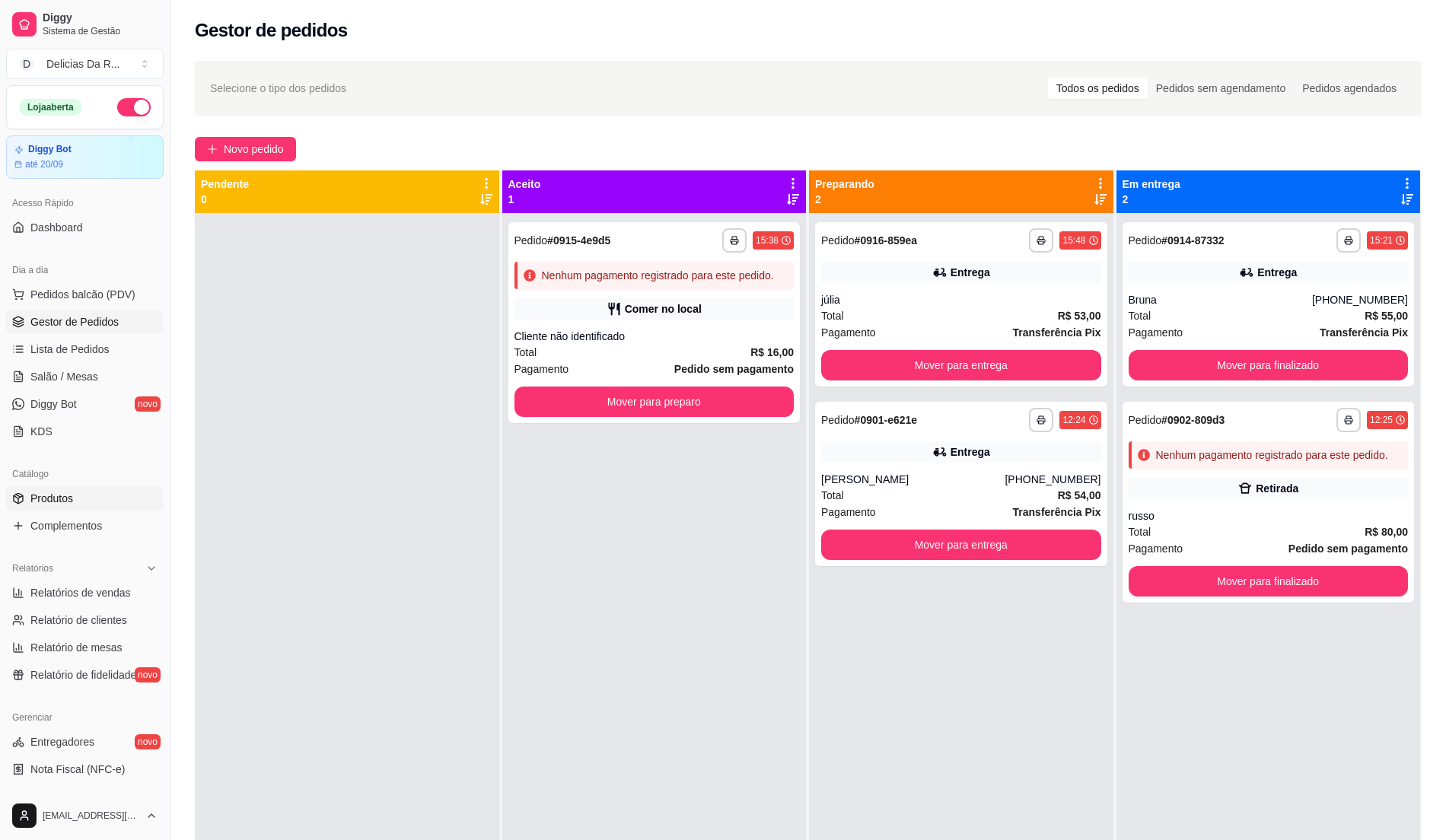
click at [101, 493] on link "Produtos" at bounding box center [85, 498] width 158 height 25
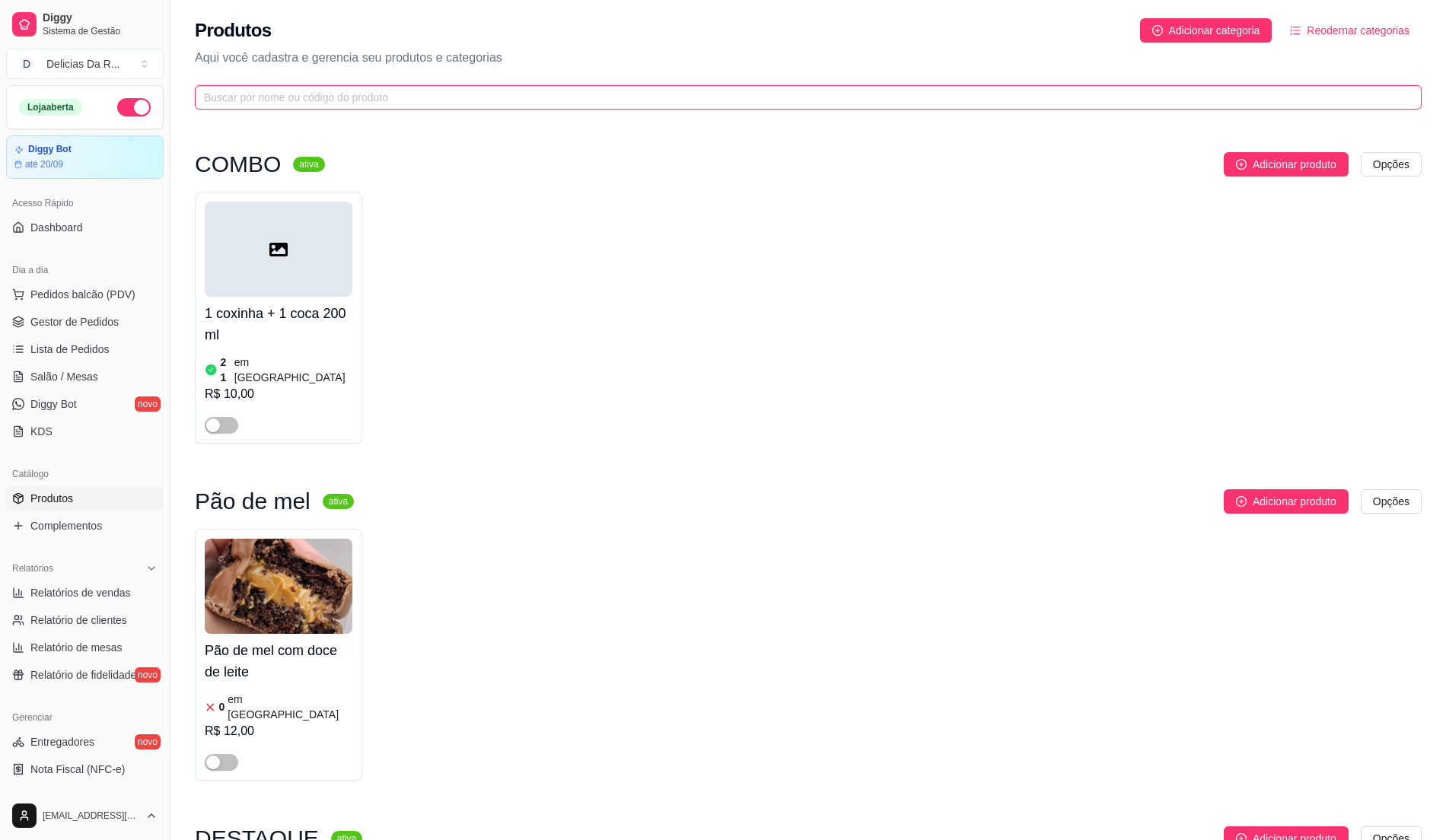
click at [303, 99] on input "text" at bounding box center [803, 98] width 1197 height 16
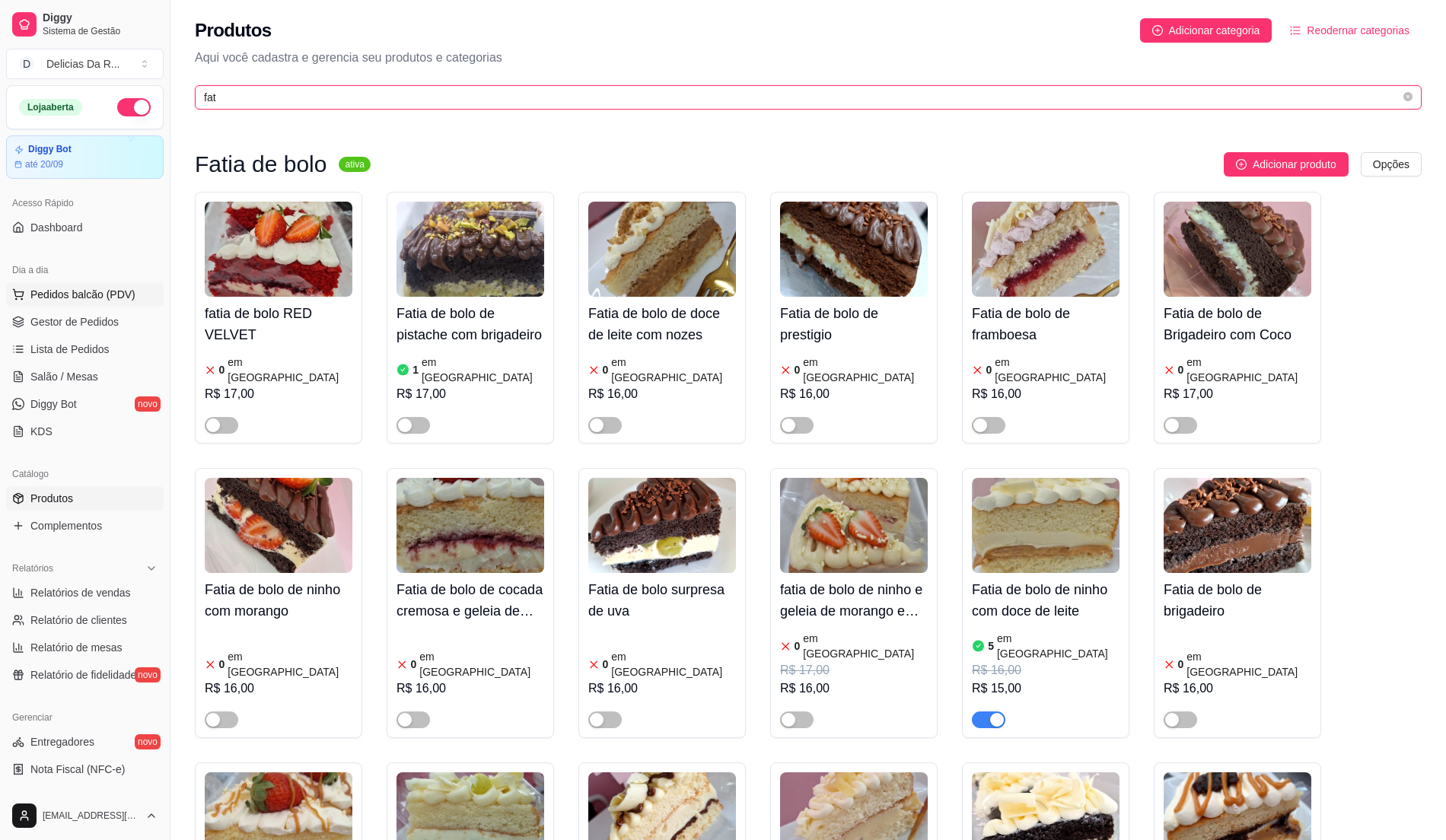
type input "fat"
click at [119, 296] on span "Pedidos balcão (PDV)" at bounding box center [82, 295] width 105 height 16
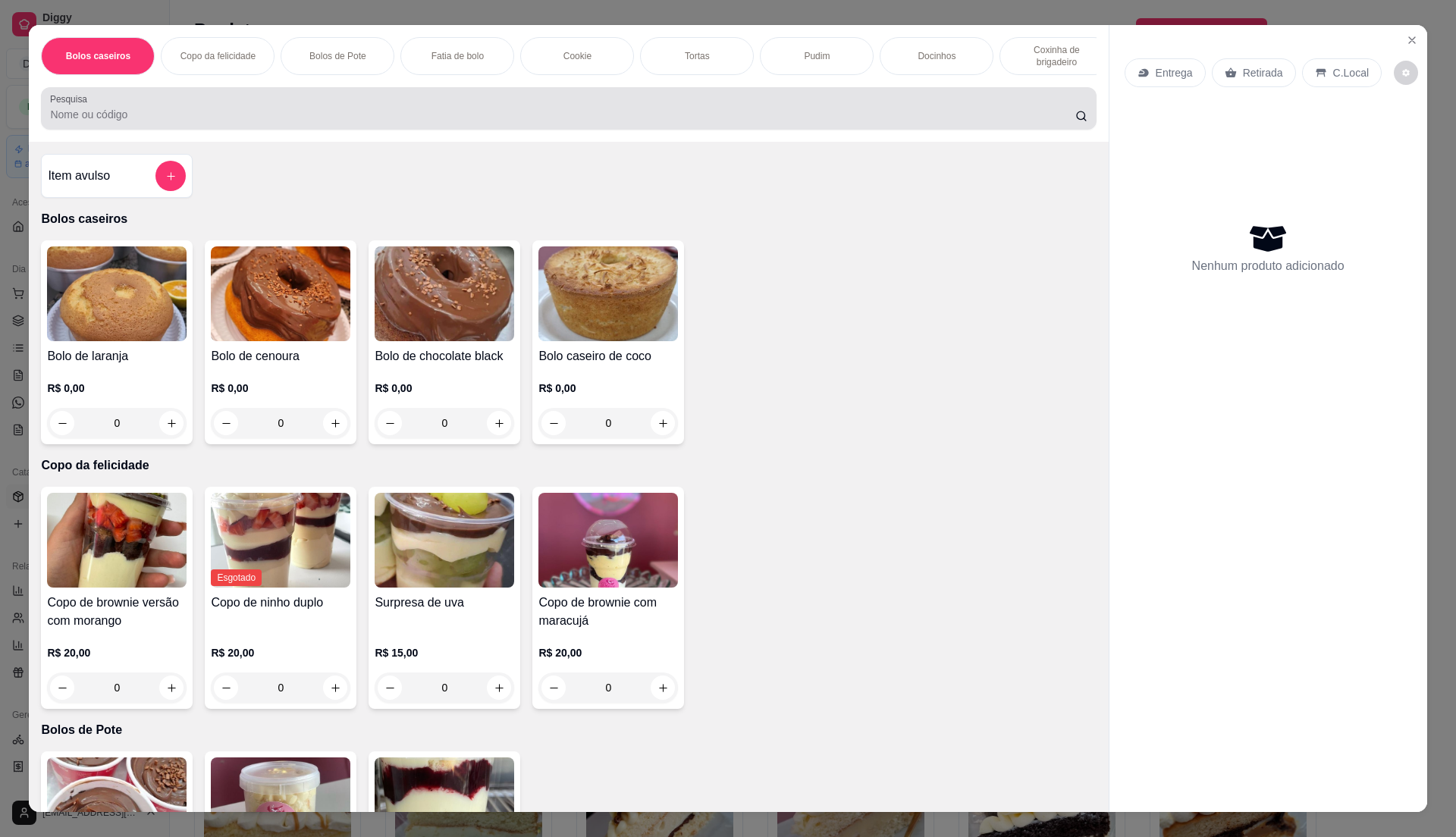
click at [344, 110] on div at bounding box center [568, 108] width 1037 height 30
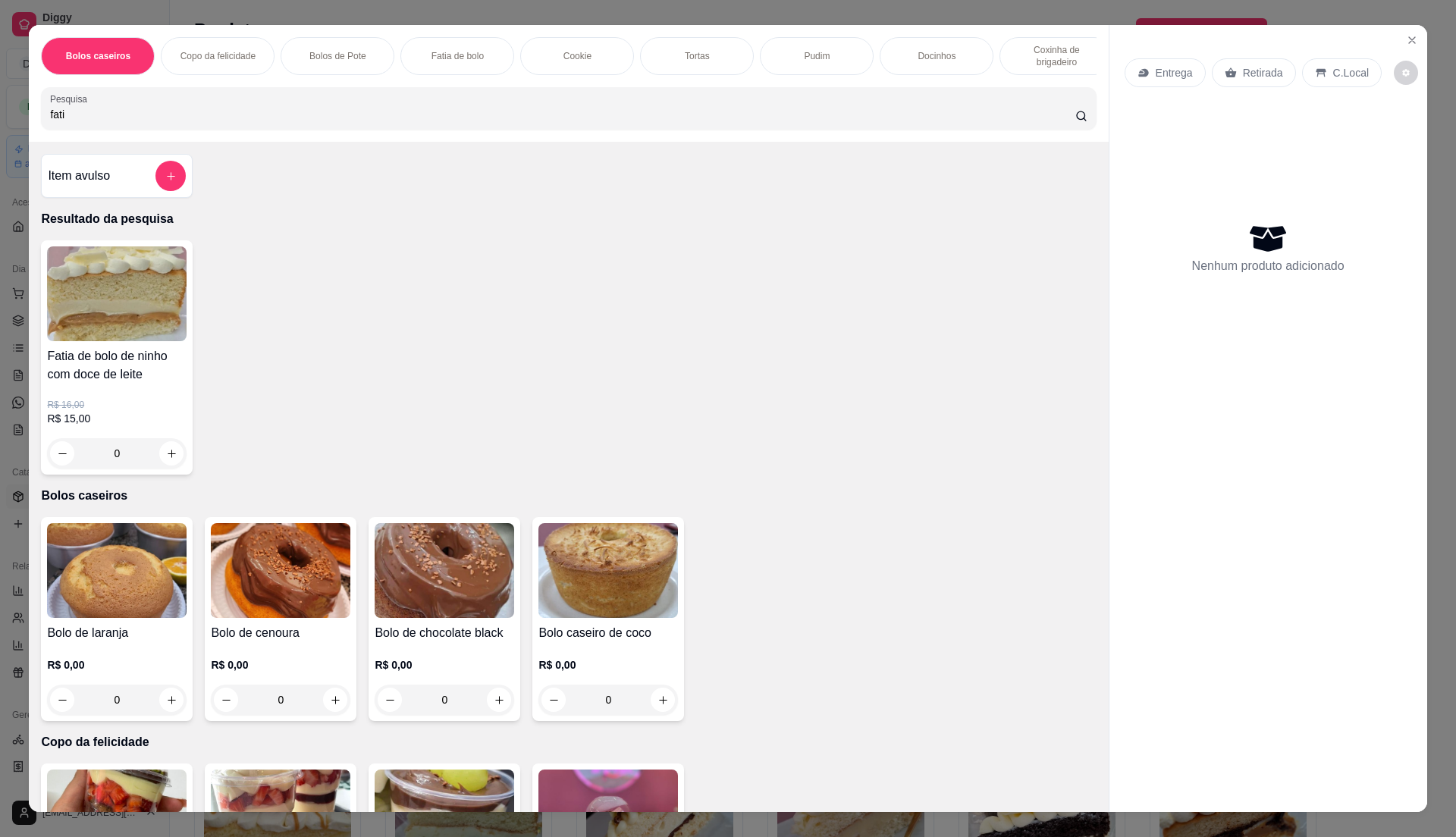
type input "fati"
click at [73, 411] on p "R$ 16,00" at bounding box center [117, 404] width 140 height 12
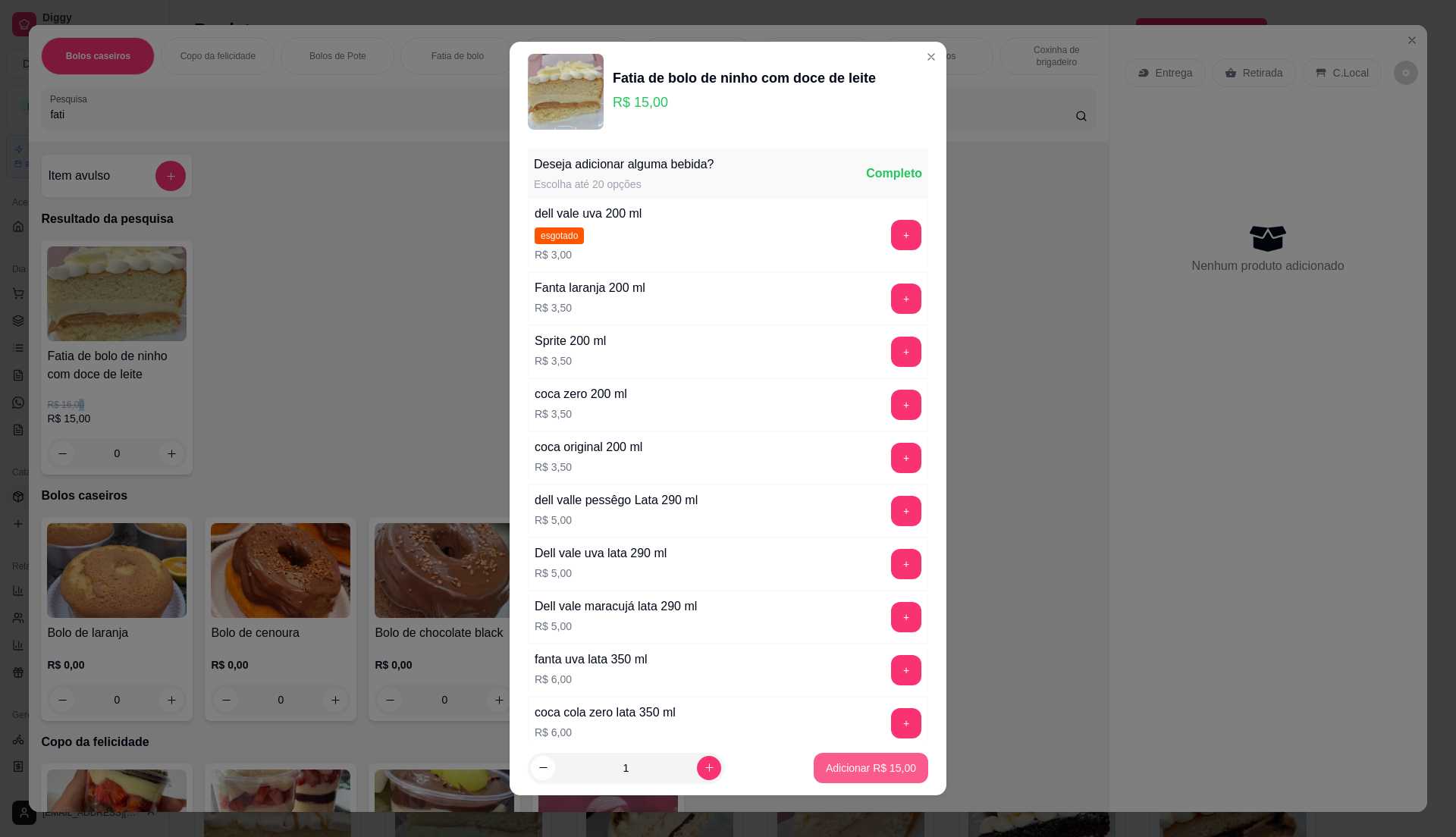
click at [850, 764] on p "Adicionar R$ 15,00" at bounding box center [871, 768] width 90 height 15
type input "1"
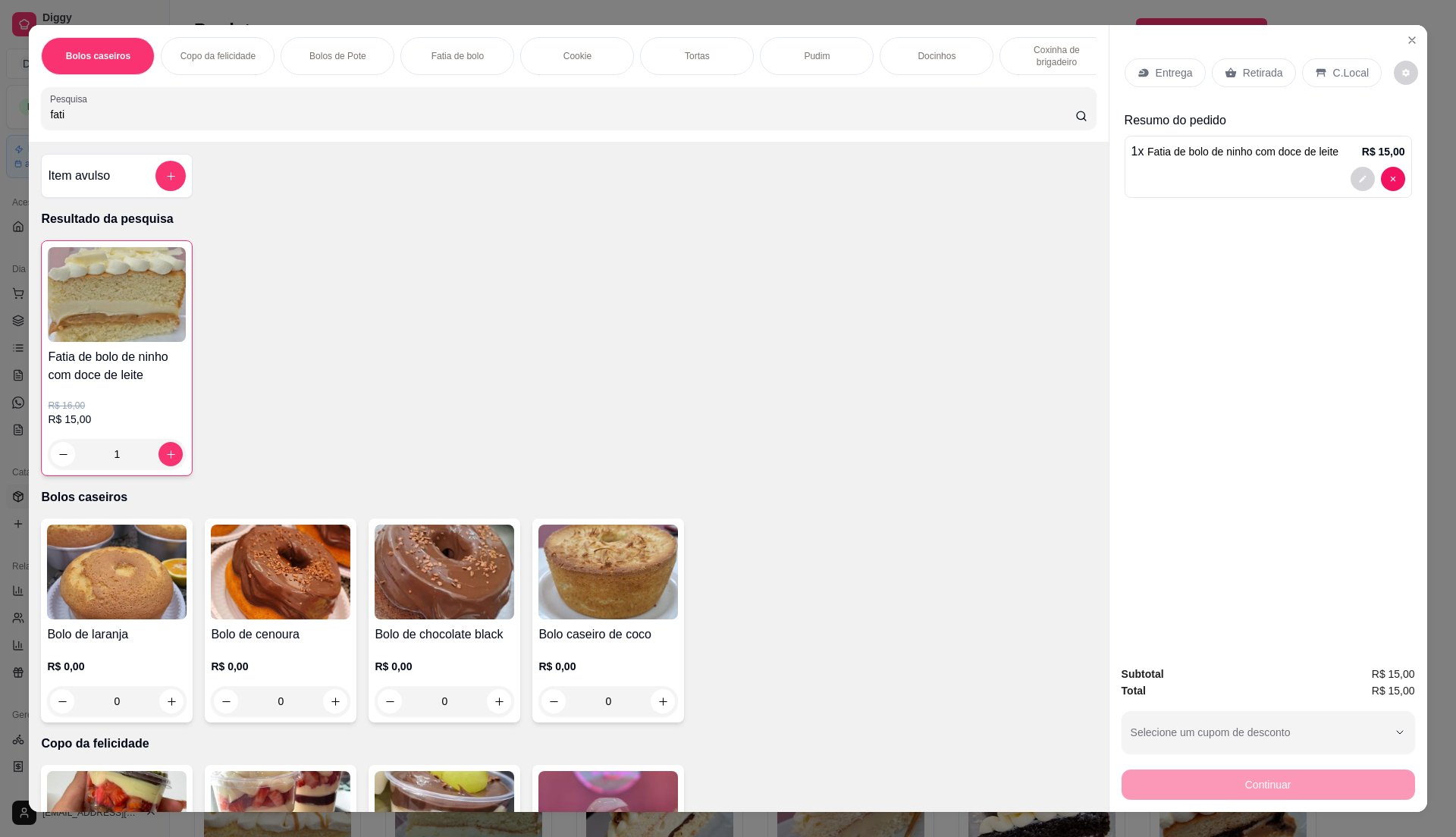
drag, startPoint x: 1272, startPoint y: 80, endPoint x: 1268, endPoint y: 277, distance: 197.0
click at [1271, 80] on p "Retirada" at bounding box center [1263, 73] width 40 height 15
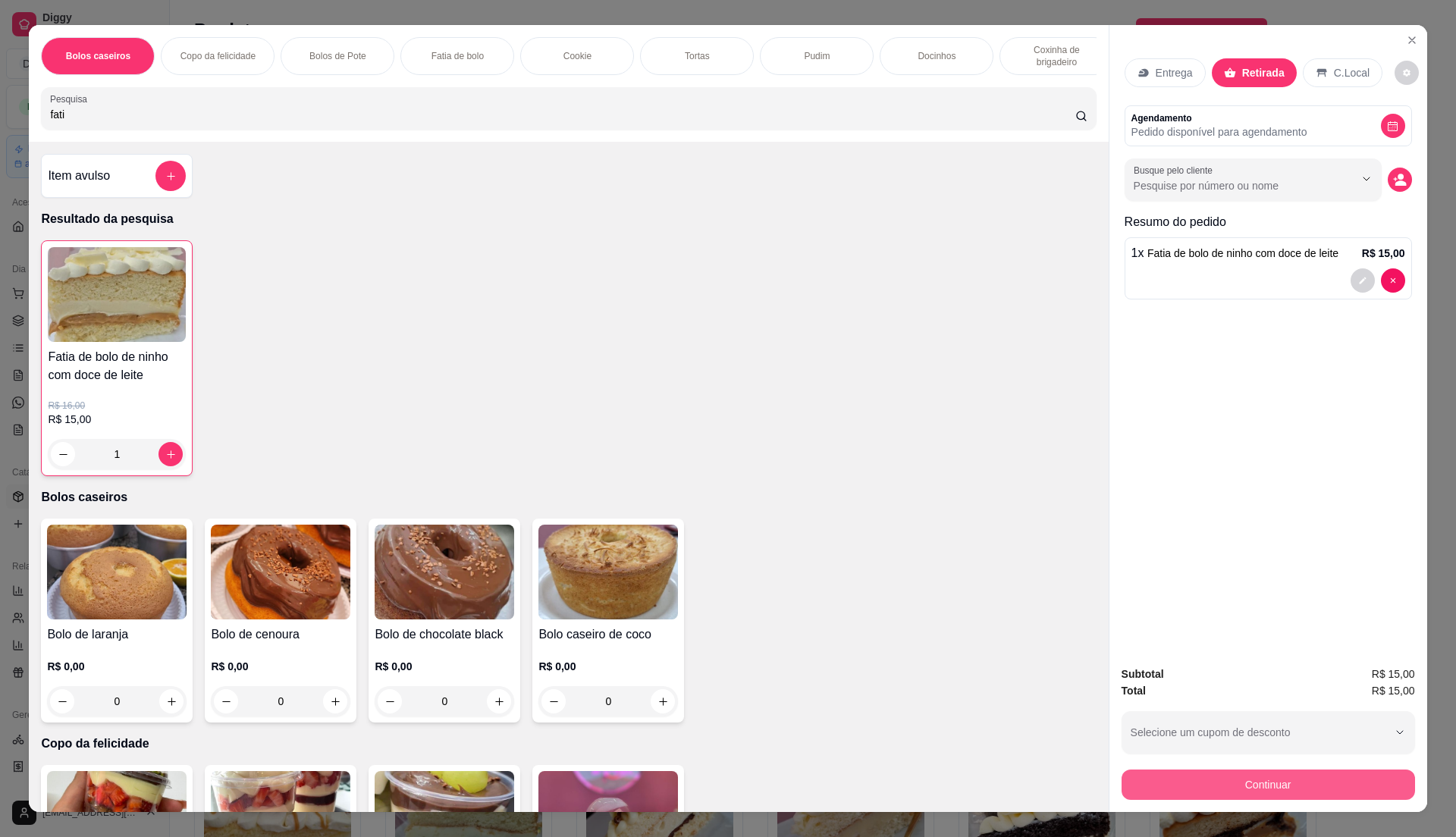
click at [1299, 786] on button "Continuar" at bounding box center [1268, 784] width 294 height 30
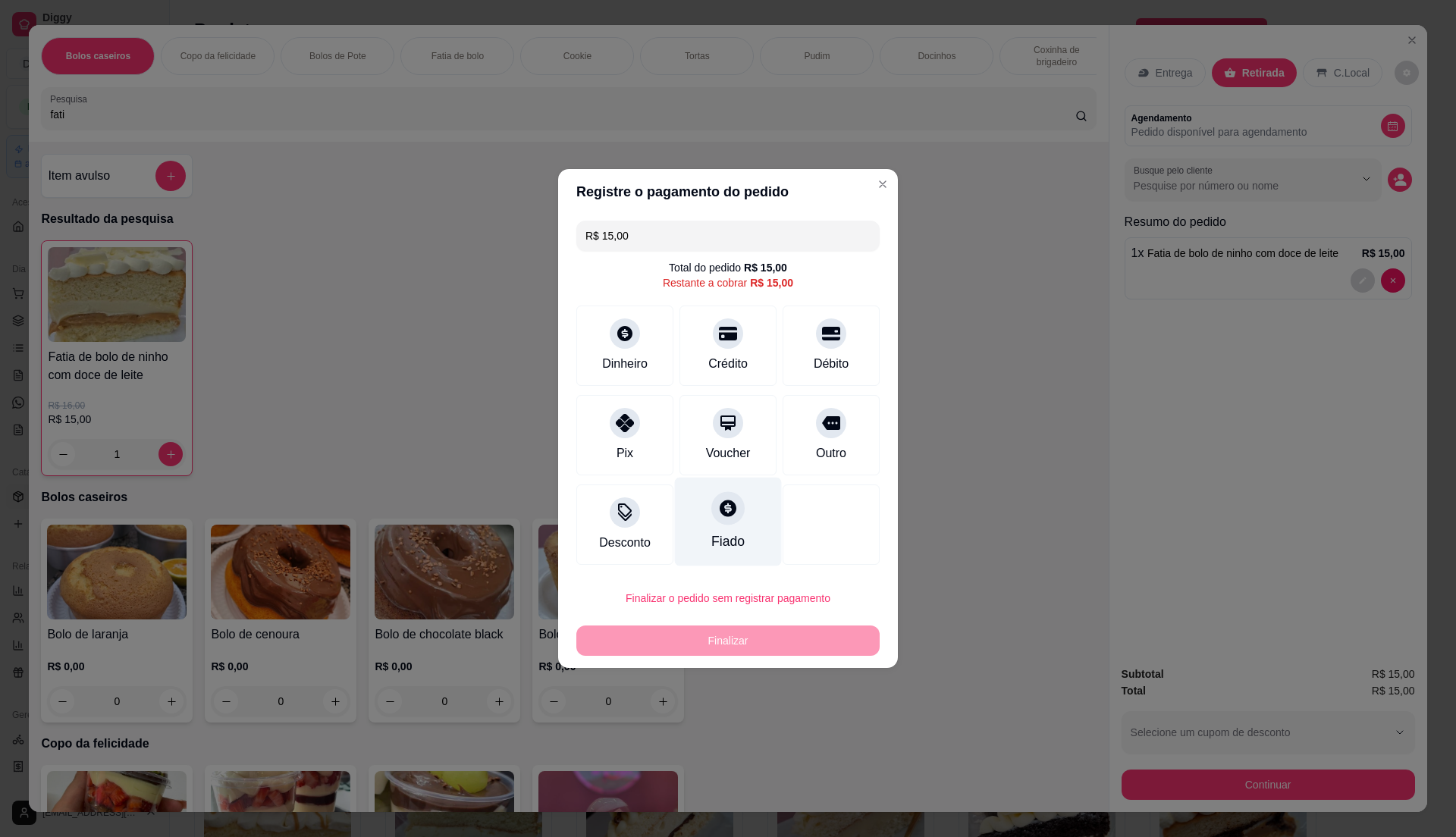
click at [723, 529] on div "Fiado" at bounding box center [729, 523] width 107 height 89
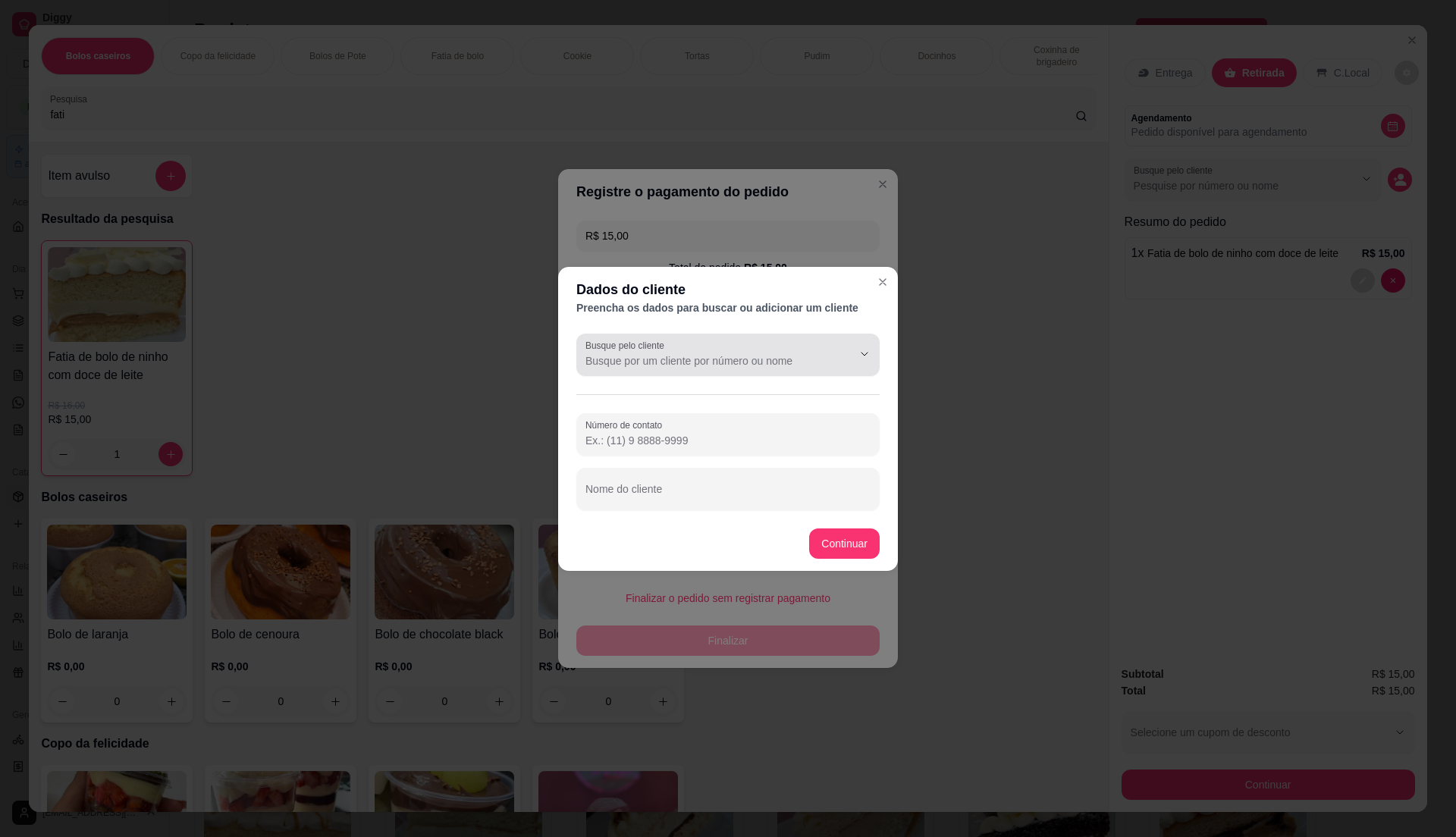
click at [737, 354] on input "Busque pelo cliente" at bounding box center [706, 361] width 243 height 15
type input "lais"
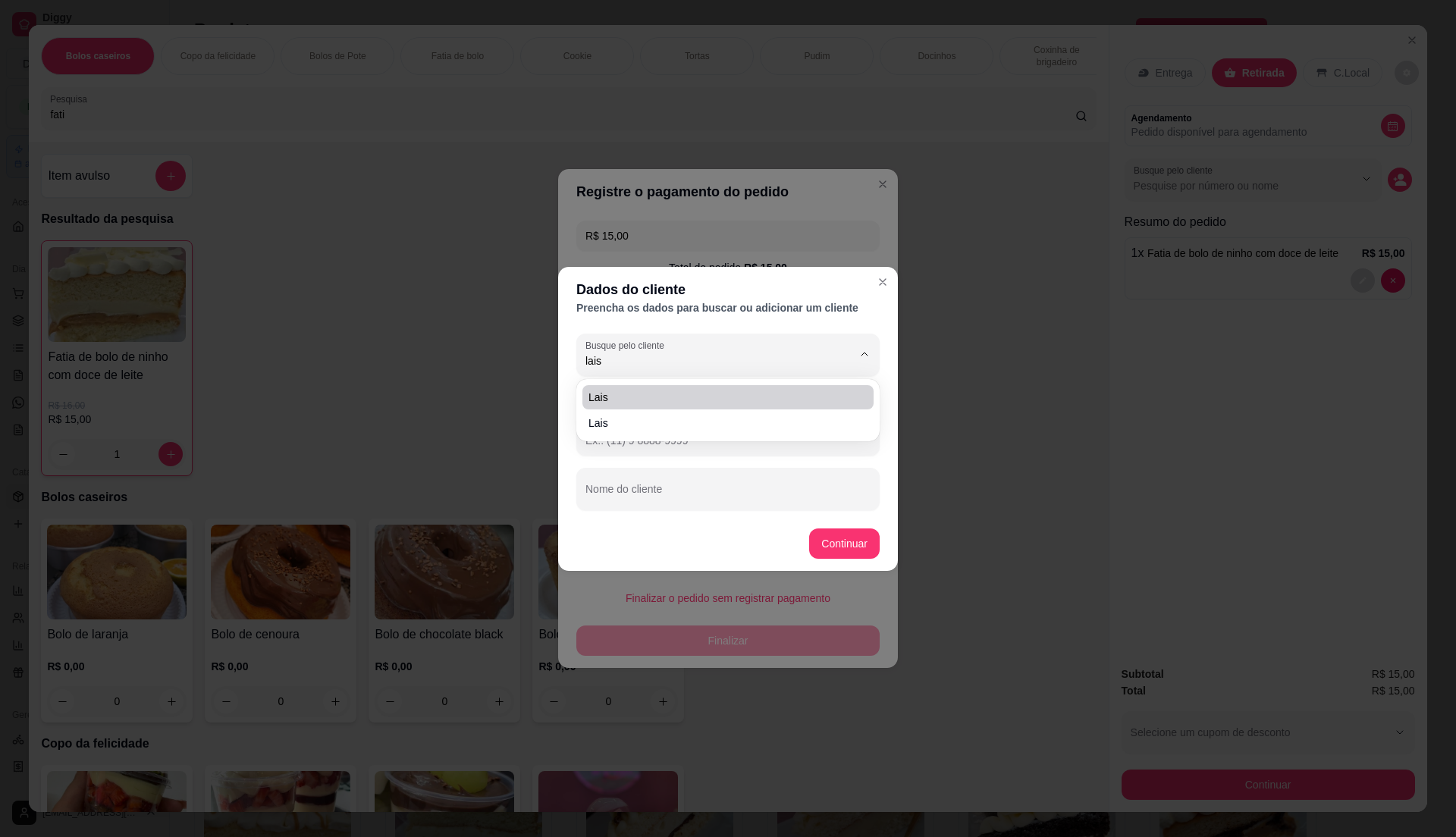
click at [644, 388] on li "lais" at bounding box center [728, 397] width 291 height 25
type input "(11) 9 3086-1994"
type input "lais"
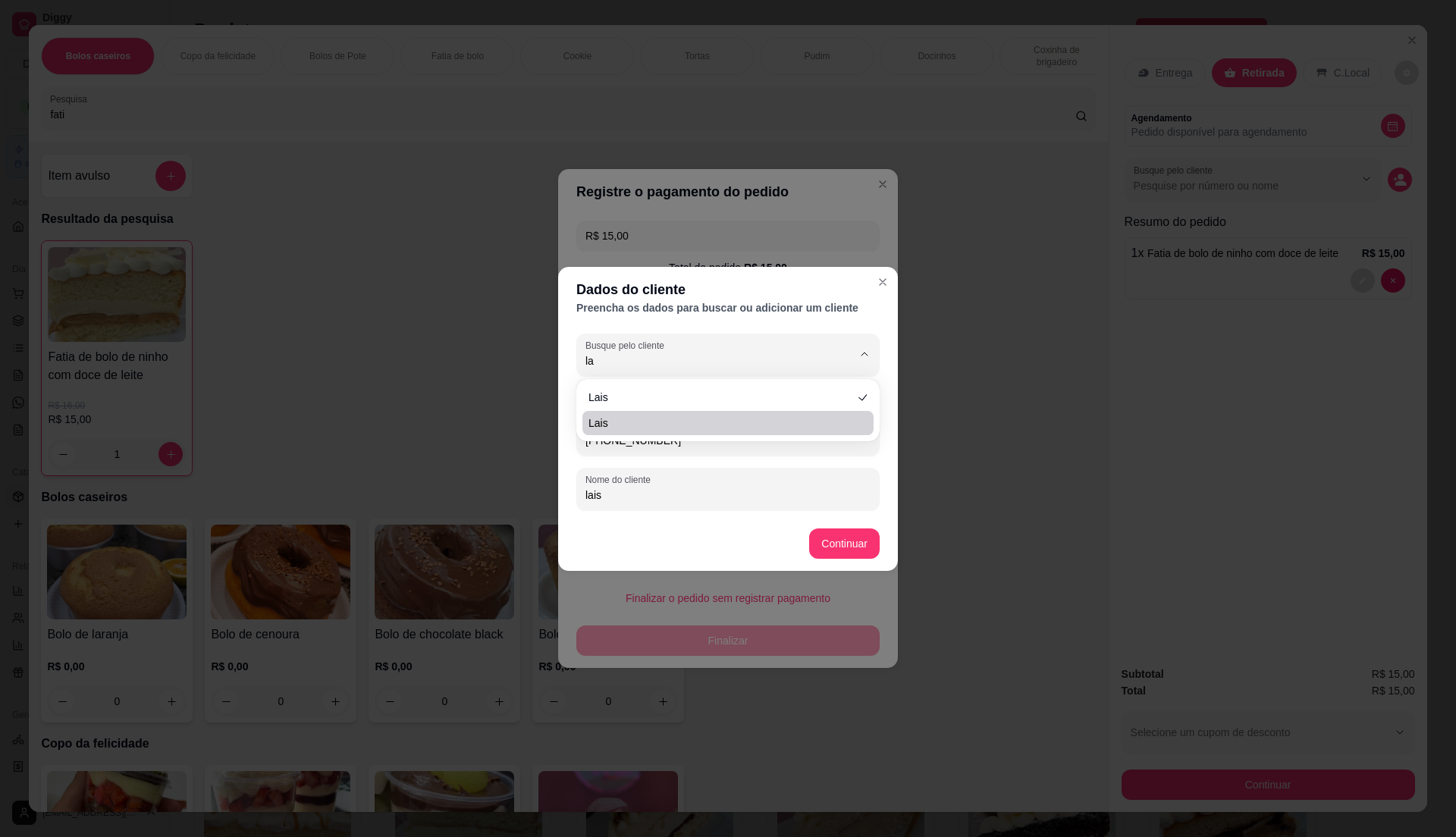
type input "l"
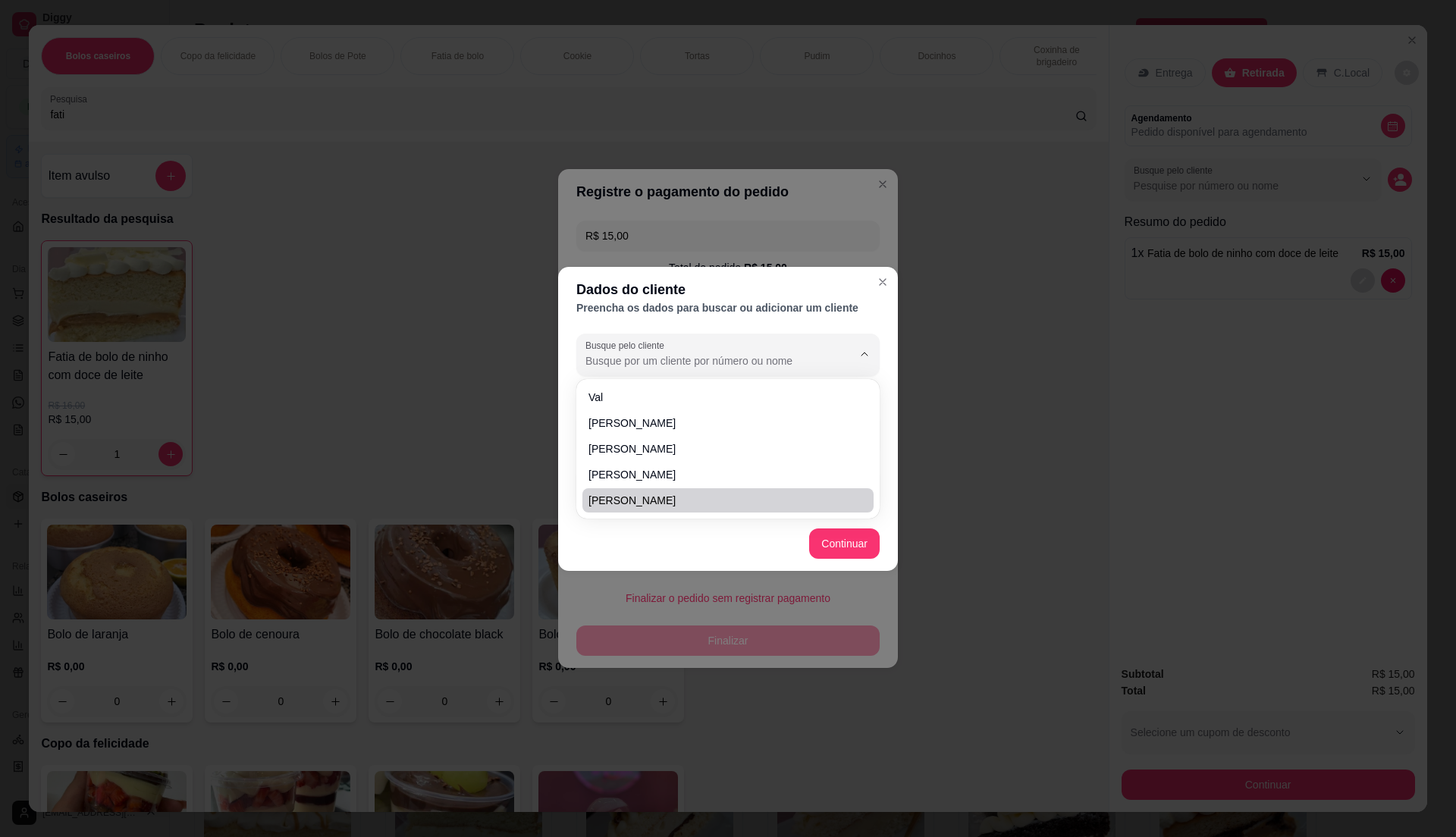
click at [755, 538] on footer "Continuar" at bounding box center [728, 543] width 340 height 55
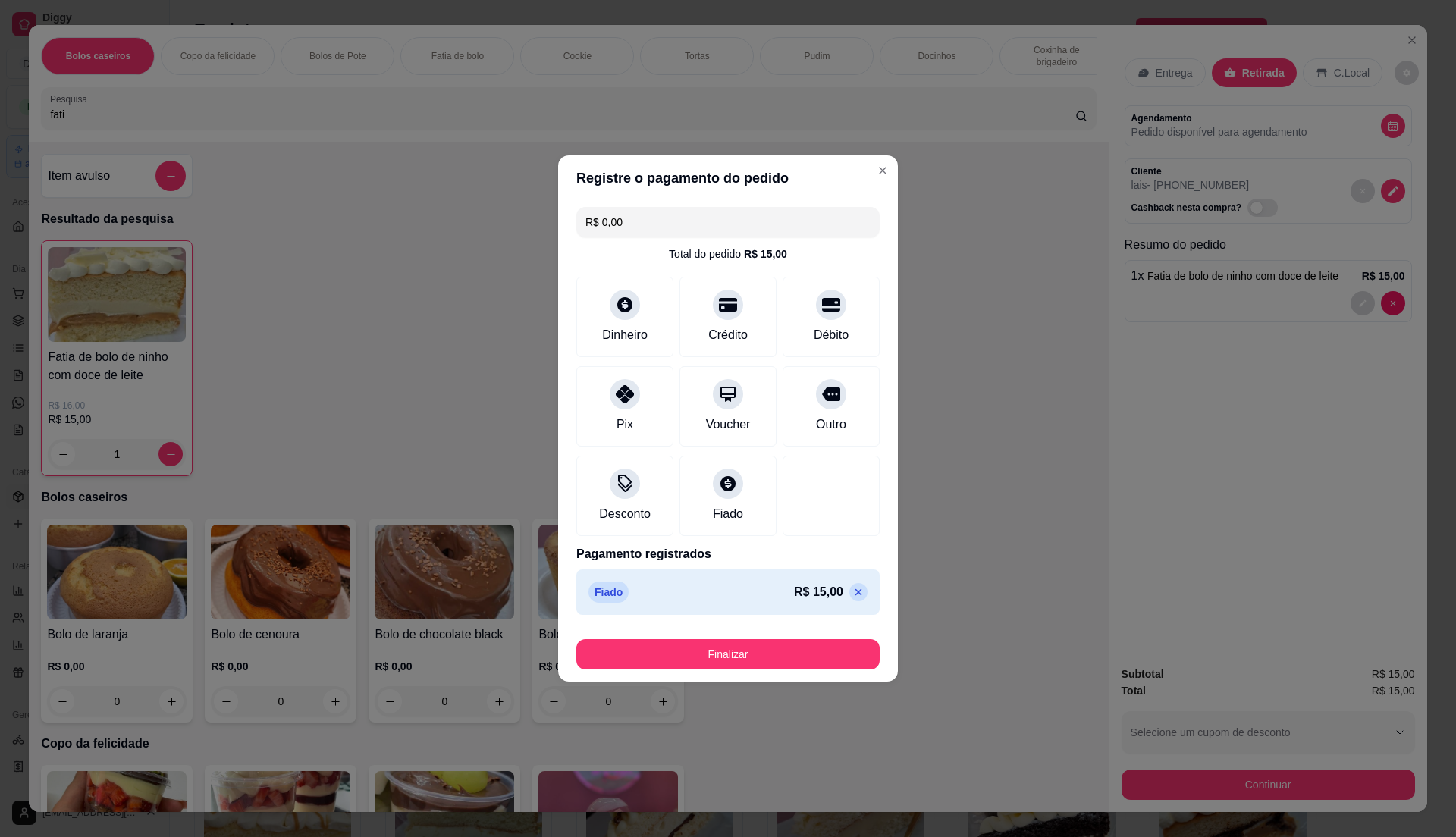
type input "R$ 0,00"
click at [831, 653] on button "Finalizar" at bounding box center [728, 653] width 304 height 30
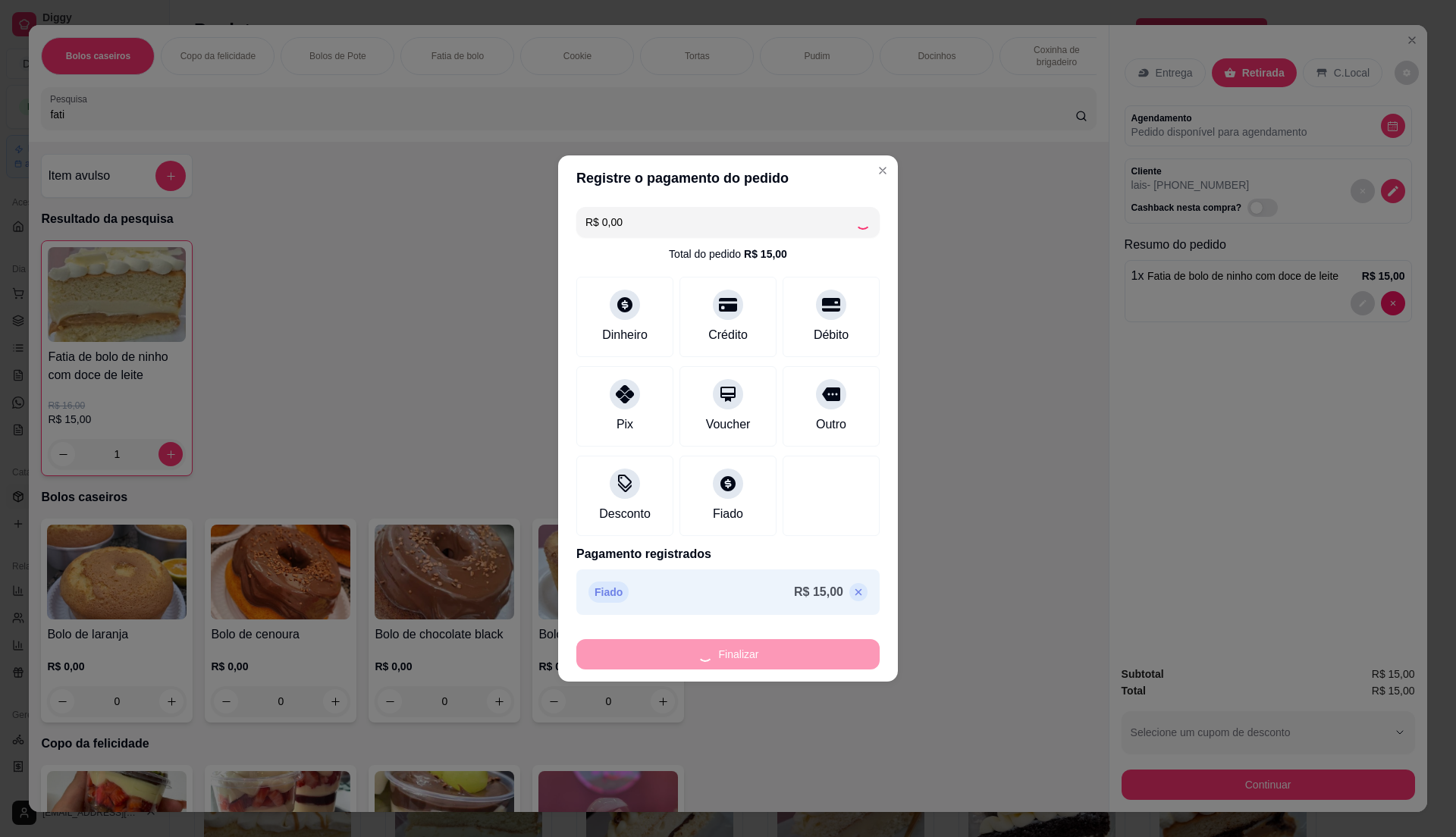
type input "0"
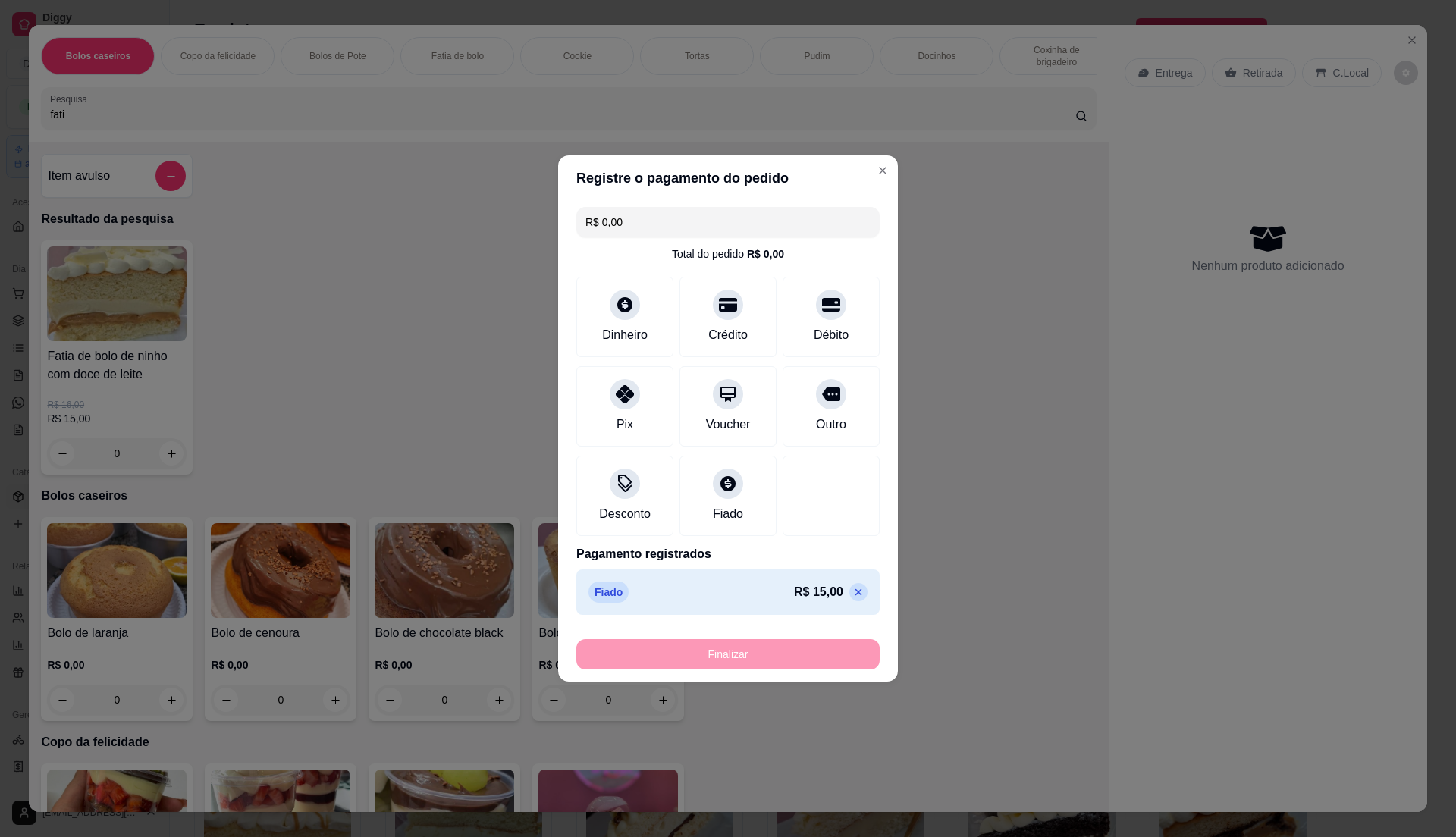
type input "-R$ 15,00"
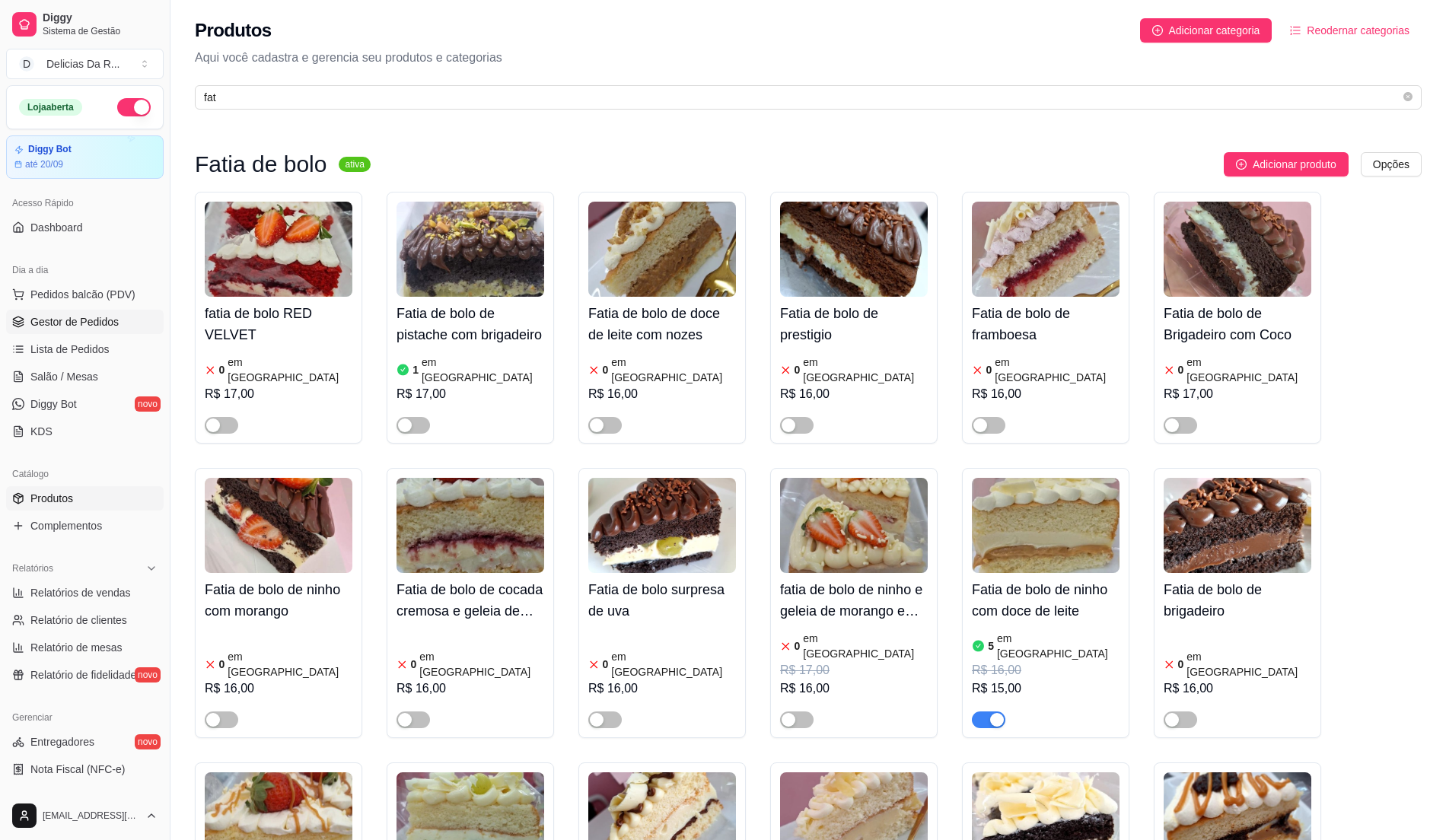
click at [85, 324] on span "Gestor de Pedidos" at bounding box center [74, 322] width 88 height 16
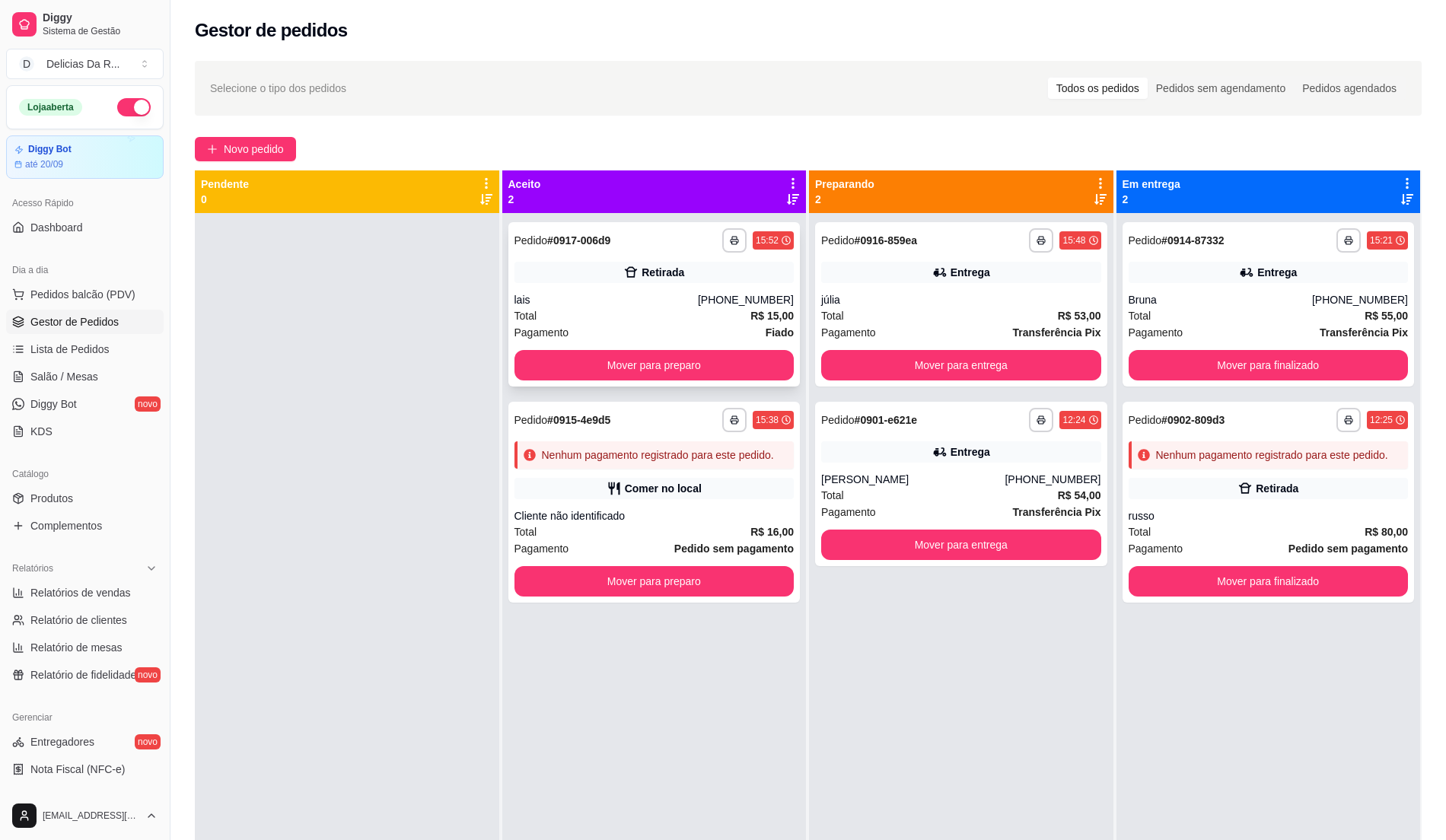
click at [765, 275] on div "Retirada" at bounding box center [654, 272] width 280 height 21
click at [598, 251] on div "**********" at bounding box center [654, 240] width 280 height 25
click at [44, 494] on span "Produtos" at bounding box center [51, 498] width 43 height 16
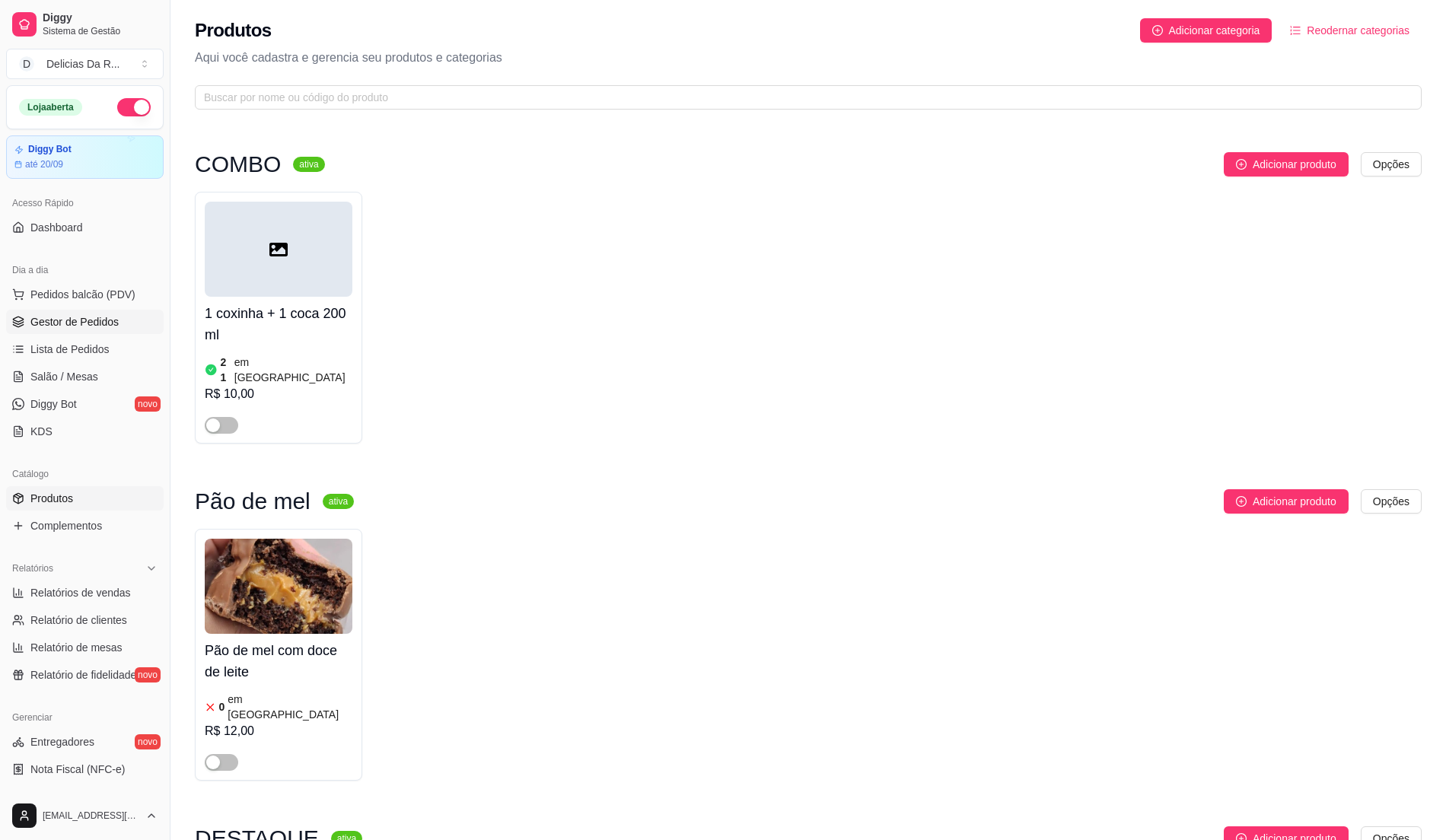
click at [89, 324] on span "Gestor de Pedidos" at bounding box center [74, 322] width 88 height 16
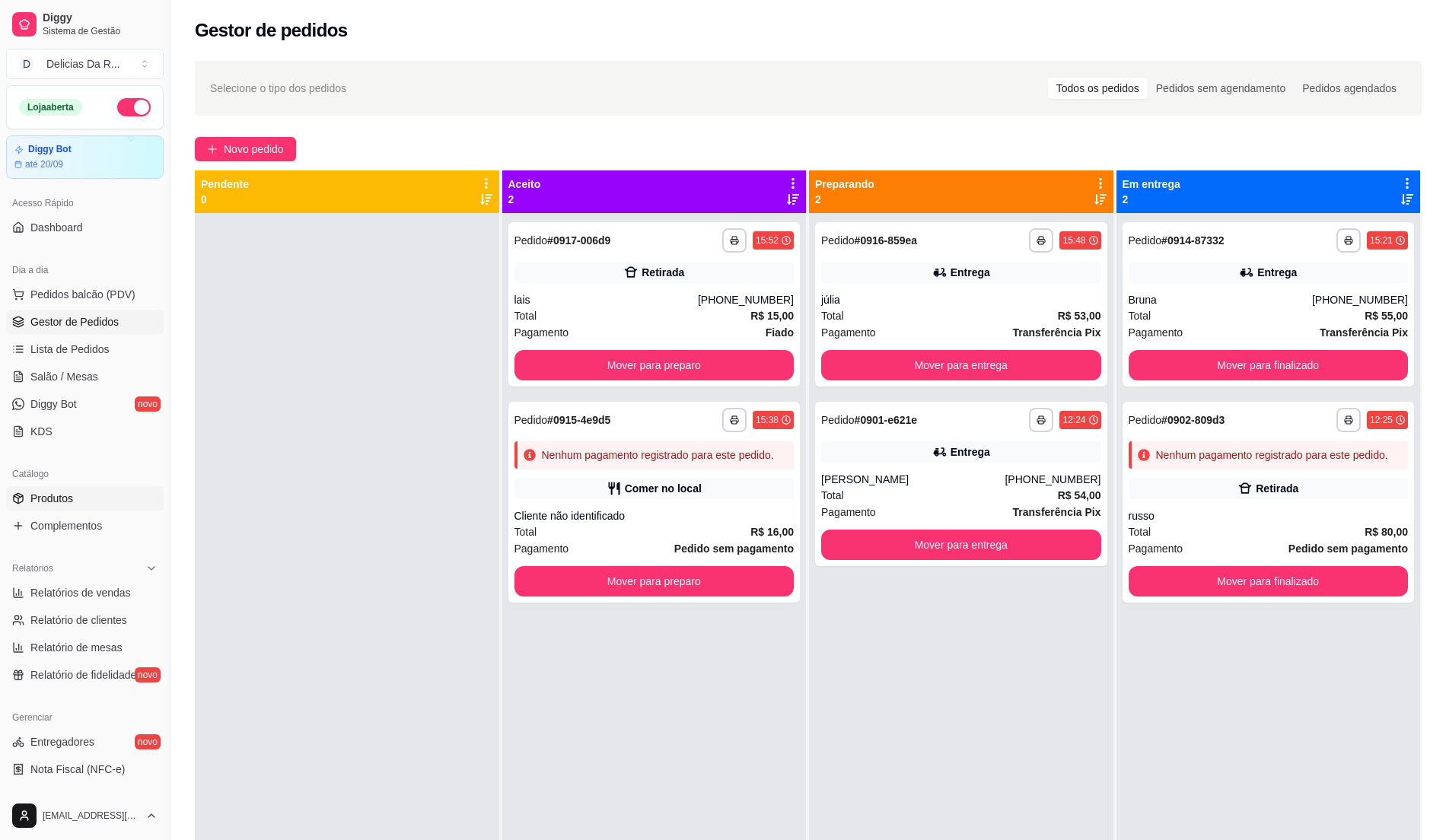
click at [76, 497] on link "Produtos" at bounding box center [85, 498] width 158 height 25
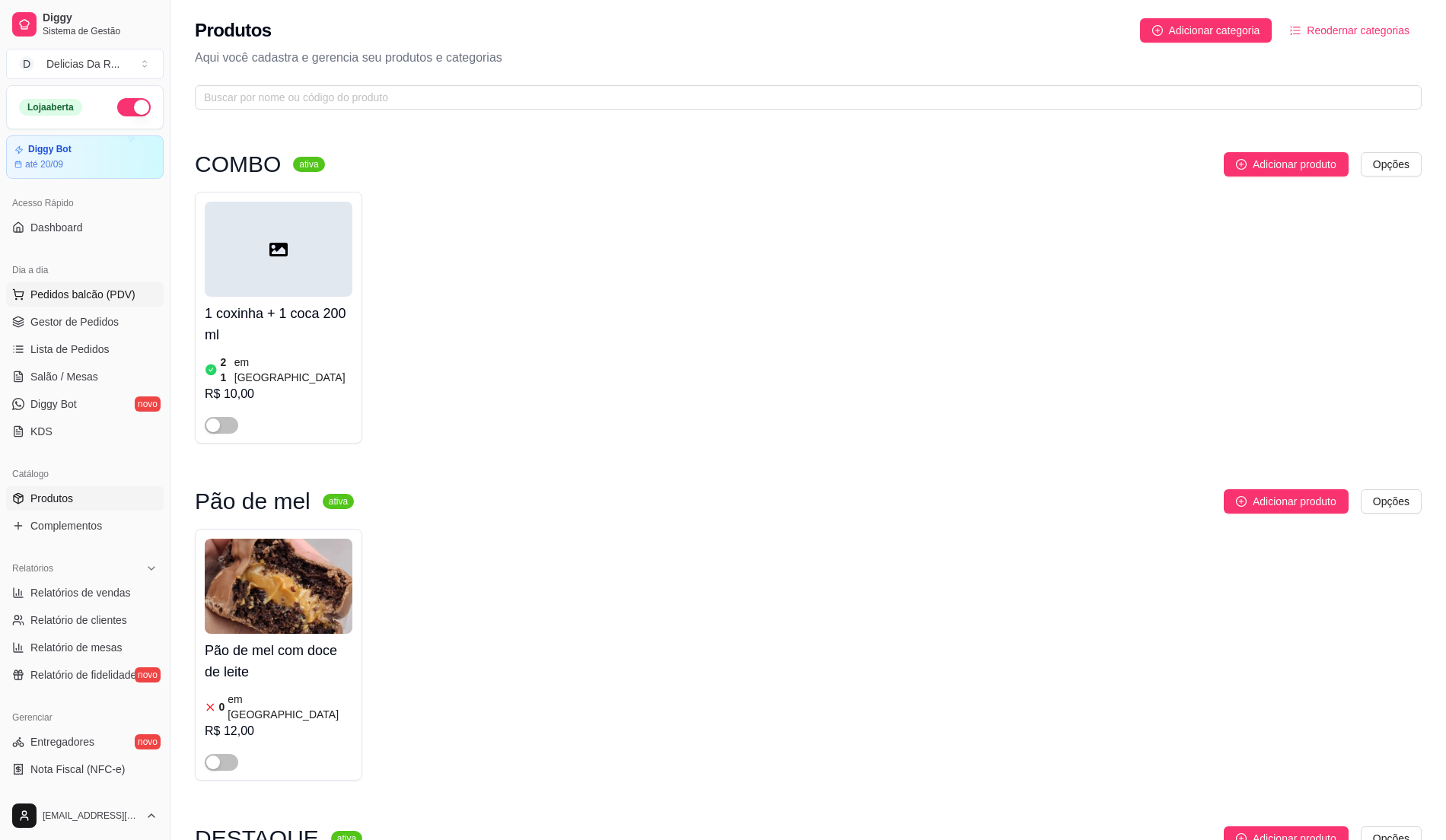
click at [91, 289] on span "Pedidos balcão (PDV)" at bounding box center [82, 295] width 105 height 16
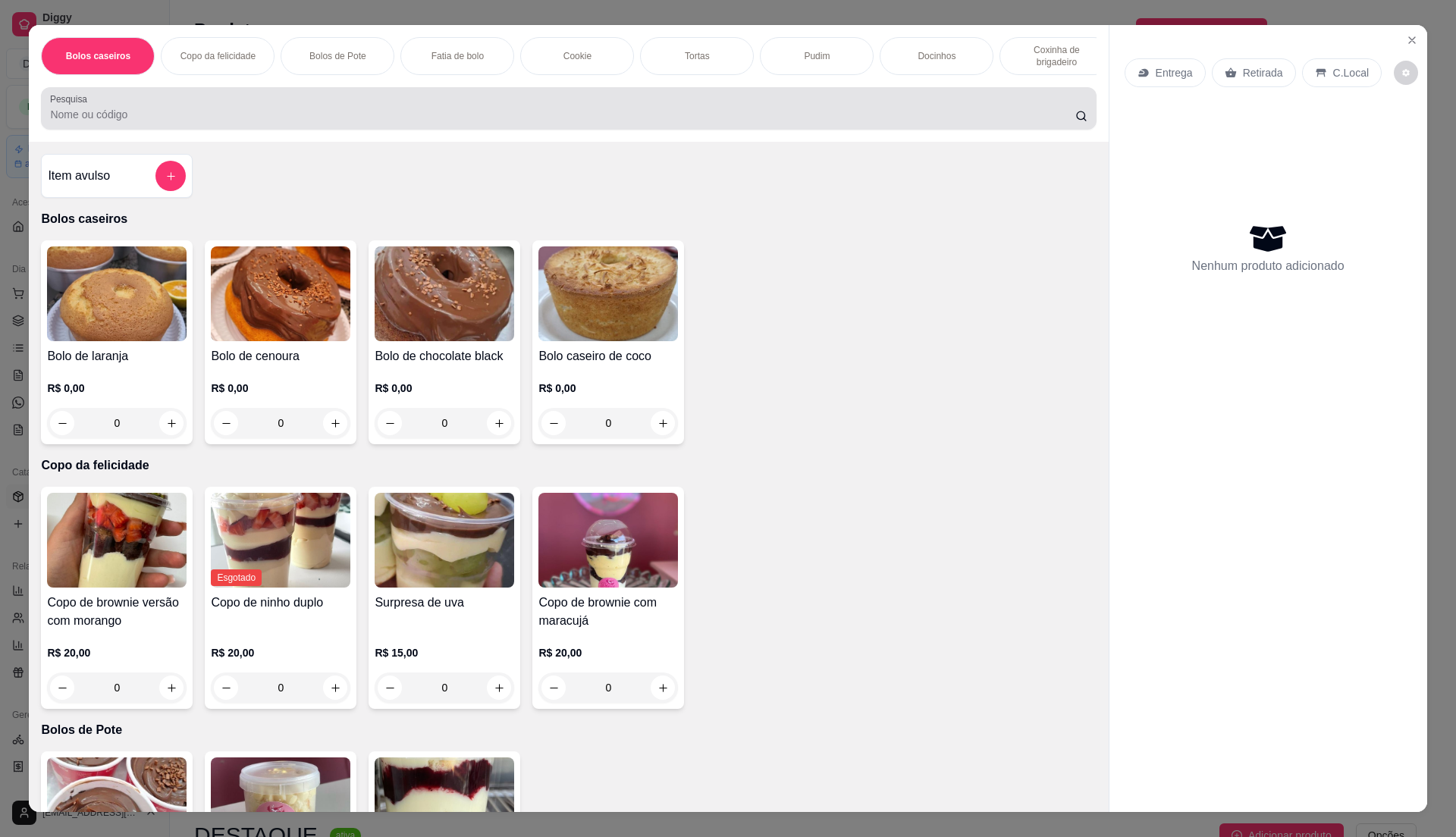
click at [264, 101] on div "Bolos caseiros Copo da felicidade Bolos de Pote Fatia de bolo Cookie Tortas Pud…" at bounding box center [568, 84] width 1079 height 116
click at [136, 122] on input "Pesquisa" at bounding box center [562, 115] width 1024 height 15
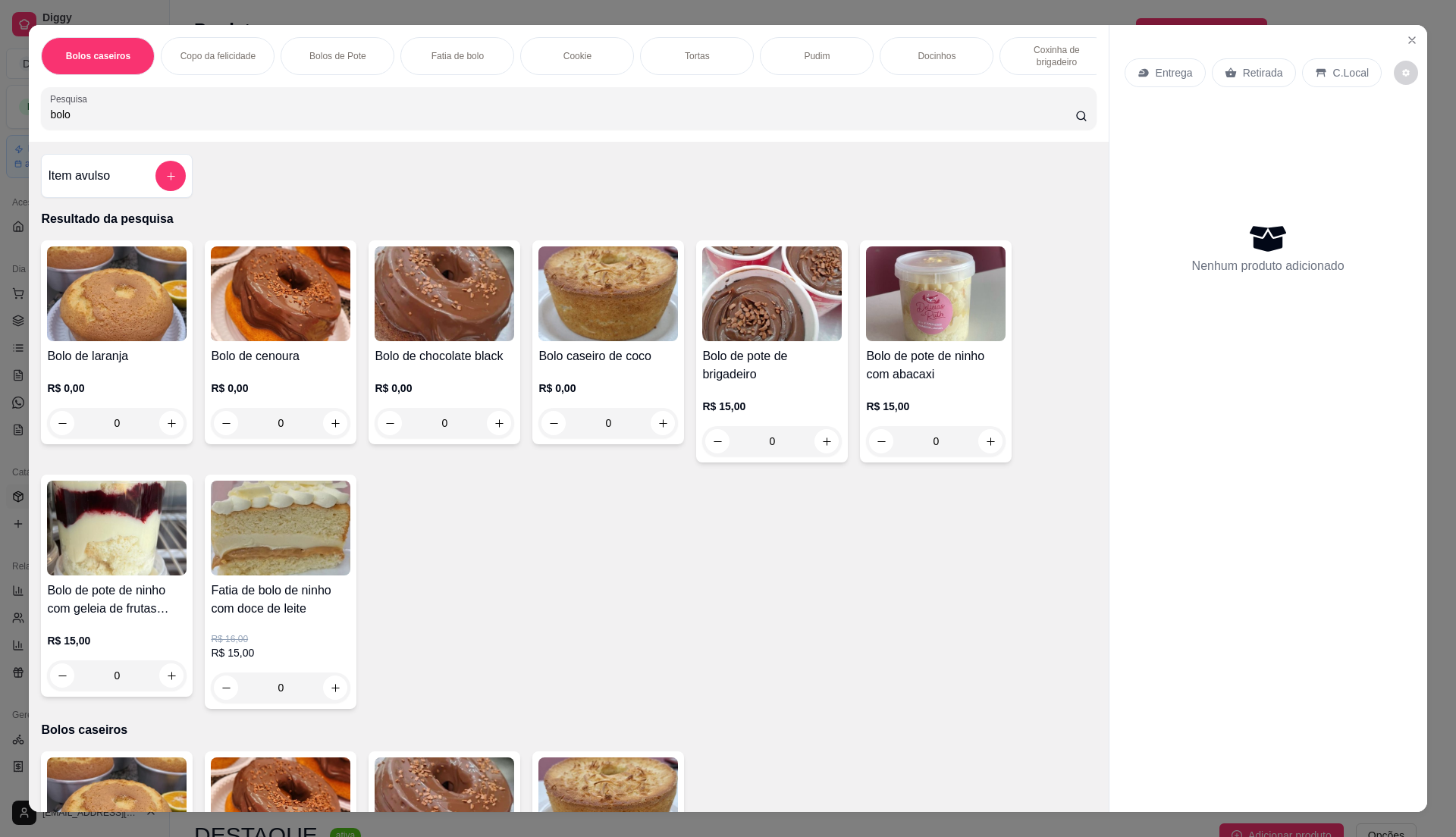
type input "bolo"
click at [141, 643] on div "R$ 15,00 0" at bounding box center [117, 654] width 140 height 73
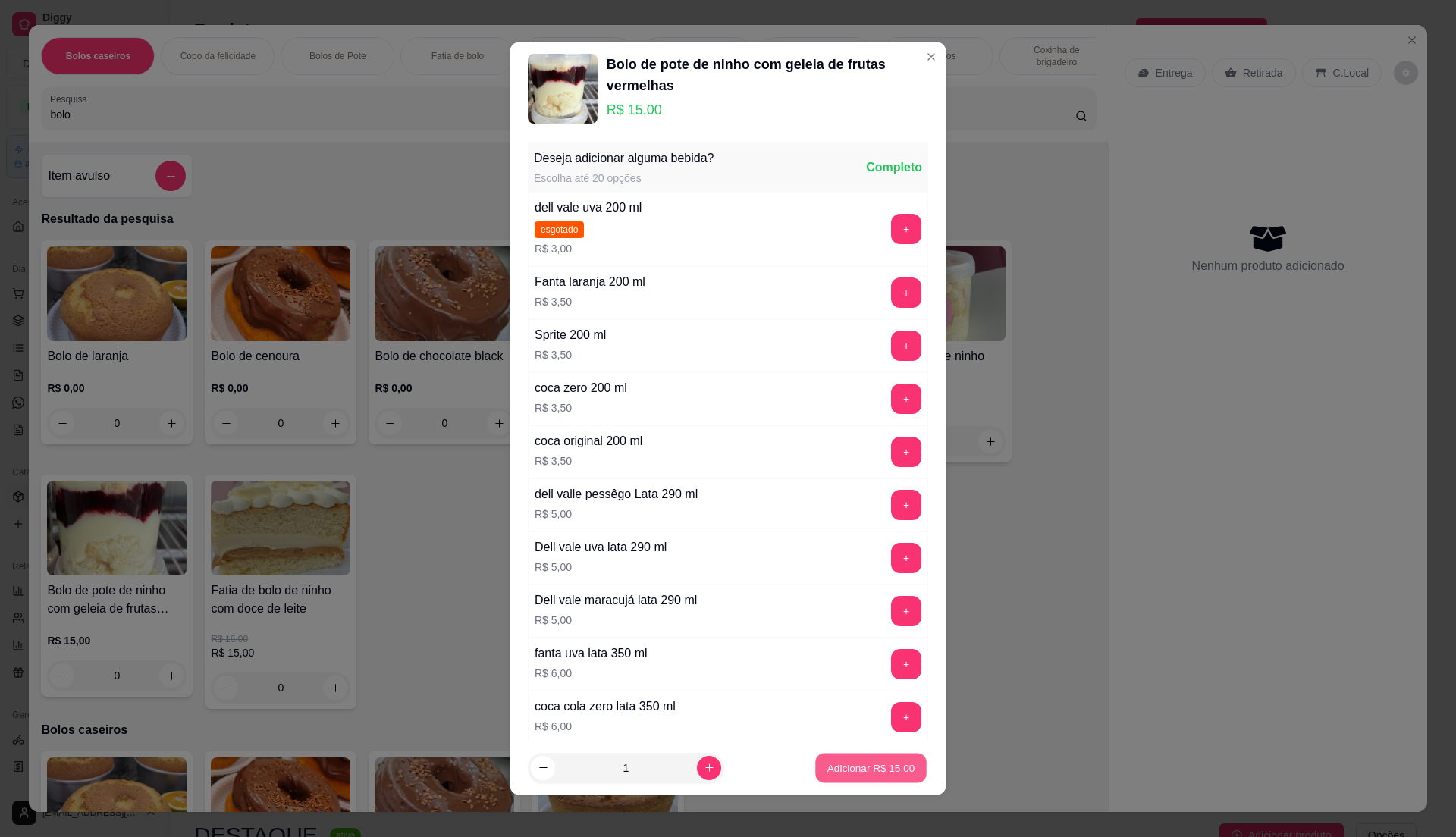
click at [895, 776] on button "Adicionar R$ 15,00" at bounding box center [871, 768] width 112 height 30
type input "1"
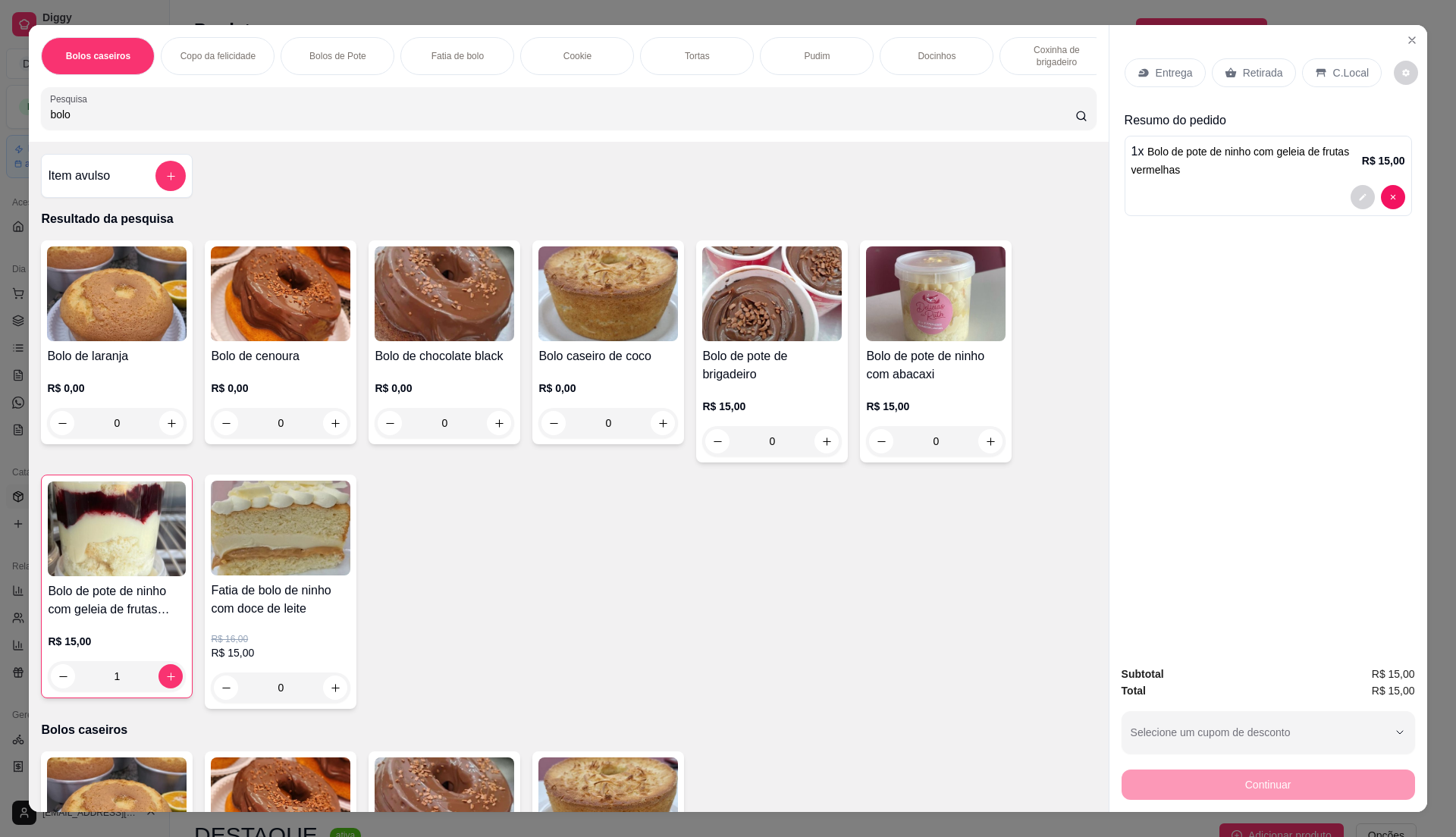
click at [350, 130] on div "Pesquisa bolo" at bounding box center [568, 108] width 1055 height 43
type input "b"
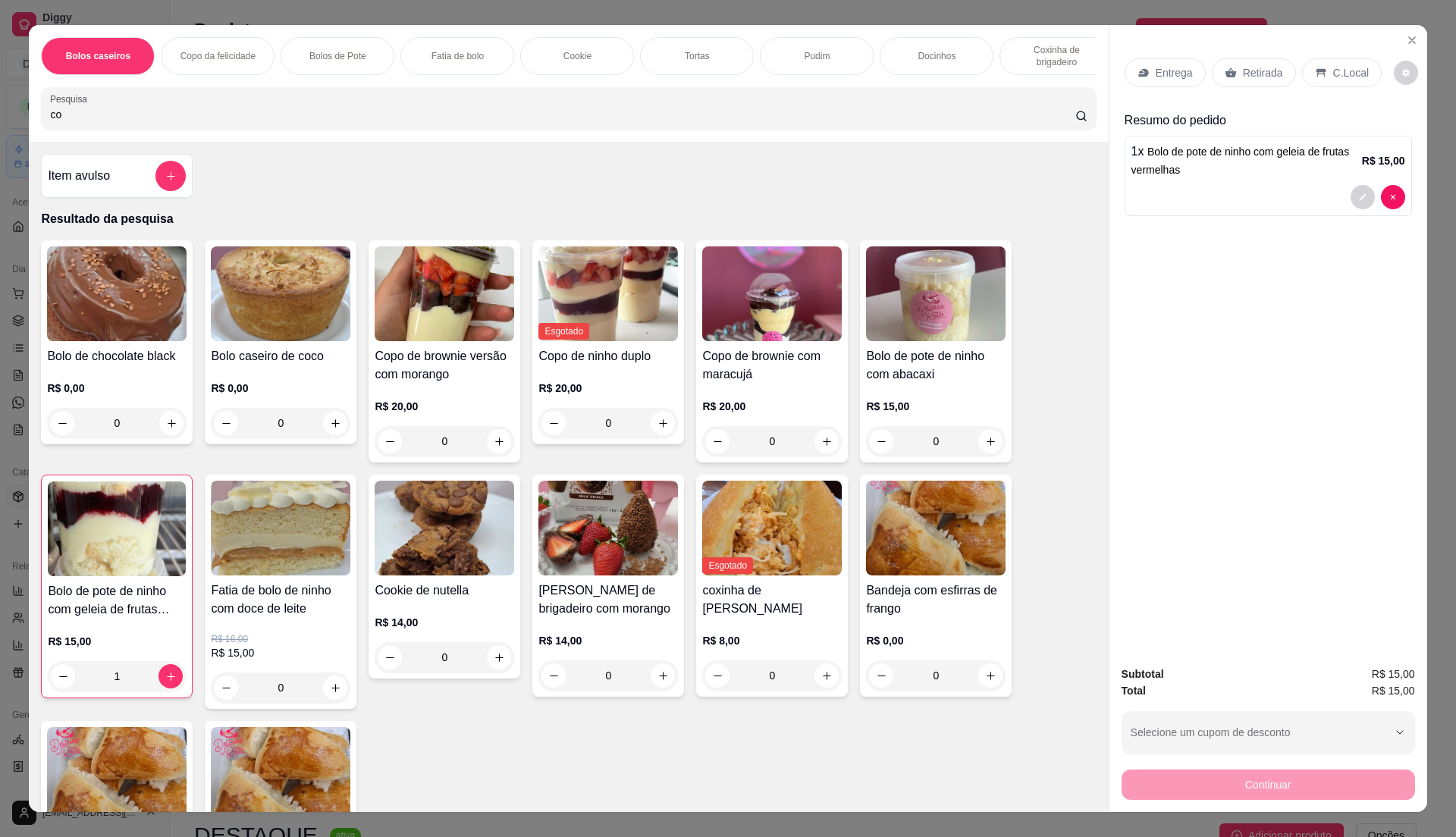
type input "co"
click at [1266, 86] on div "Retirada" at bounding box center [1253, 73] width 85 height 29
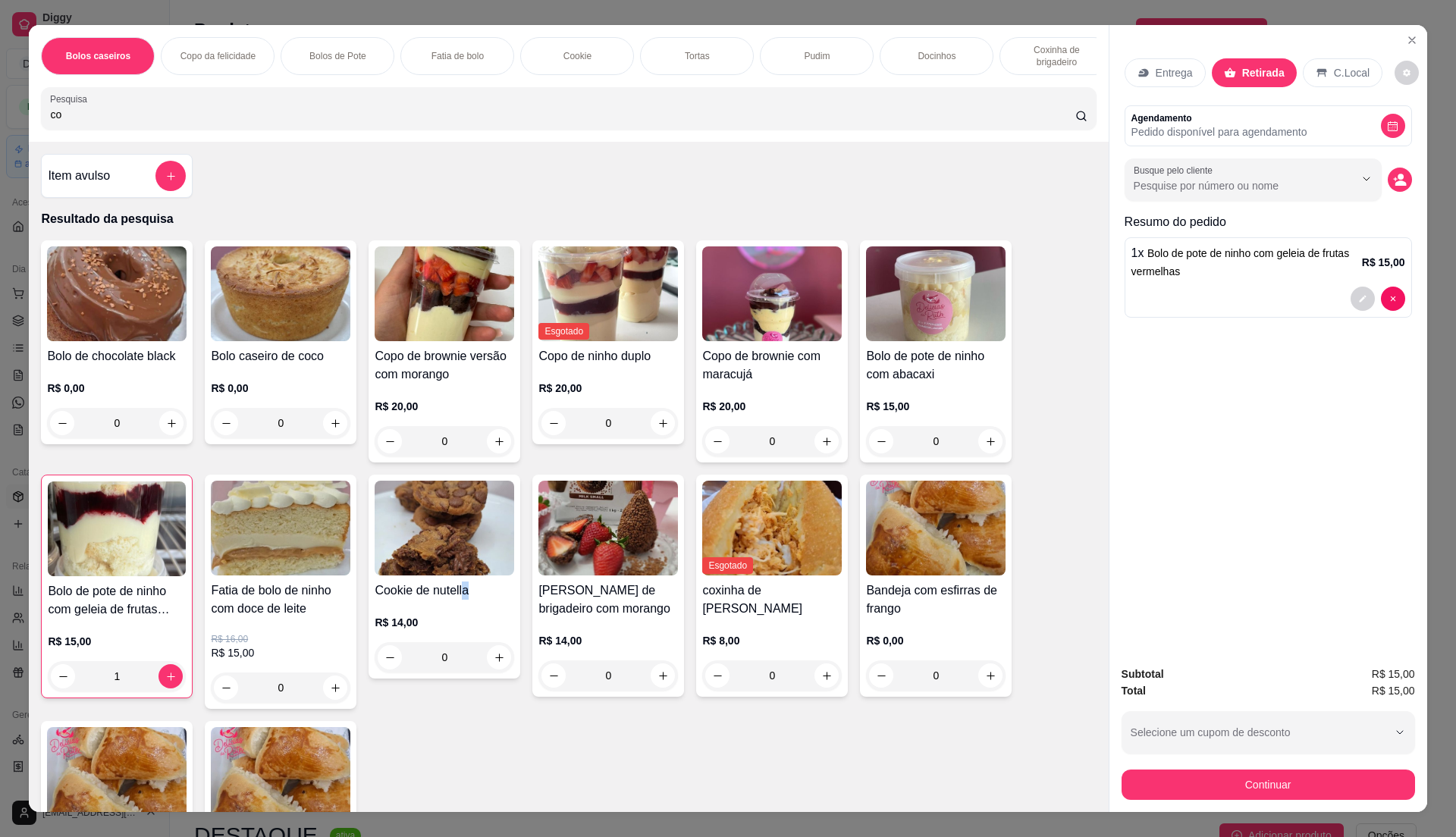
click at [489, 600] on h4 "Cookie de nutella" at bounding box center [444, 591] width 140 height 18
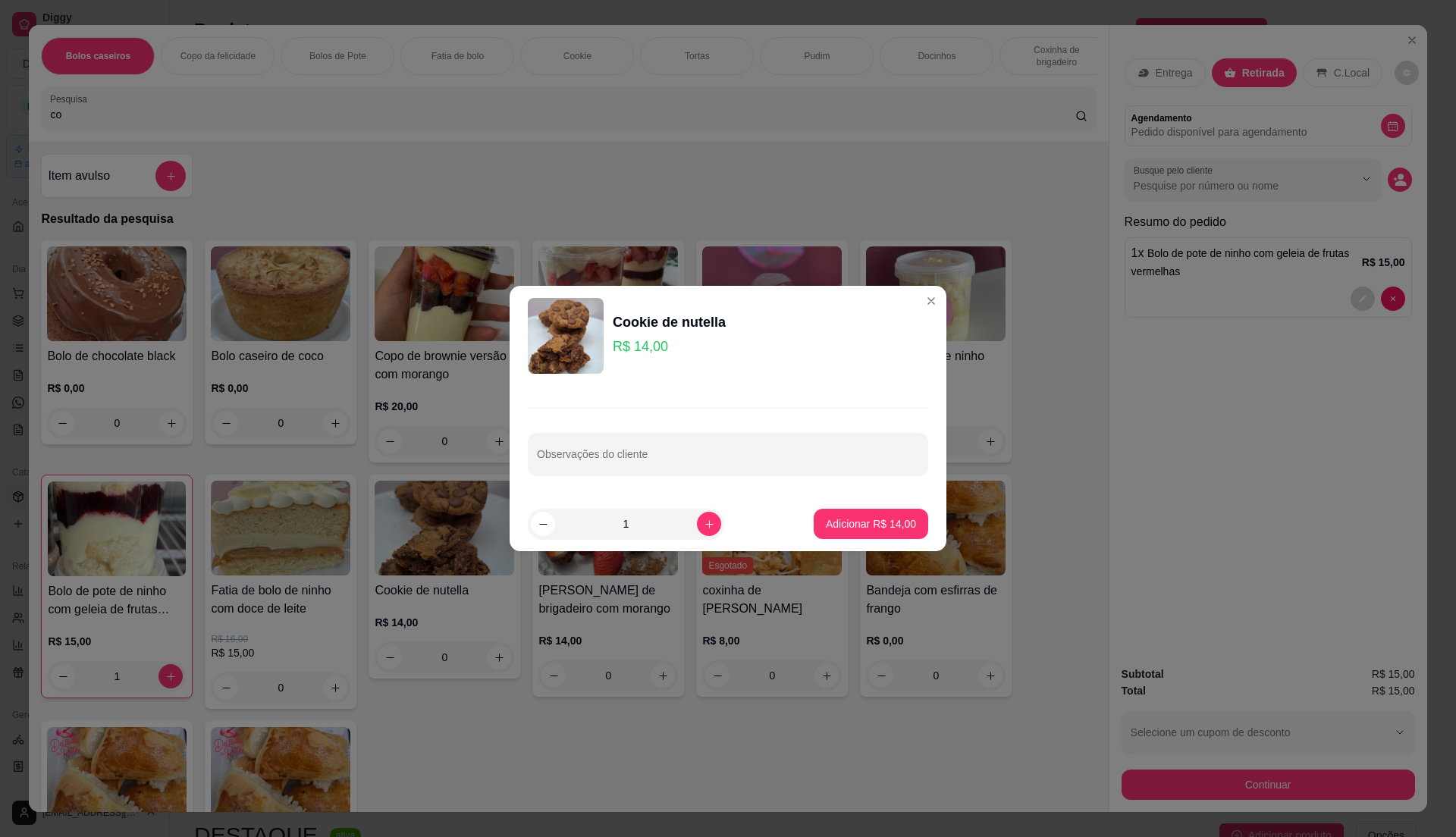
click at [853, 538] on footer "1 Adicionar R$ 14,00" at bounding box center [728, 524] width 437 height 55
click at [860, 528] on p "Adicionar R$ 14,00" at bounding box center [871, 523] width 90 height 15
type input "1"
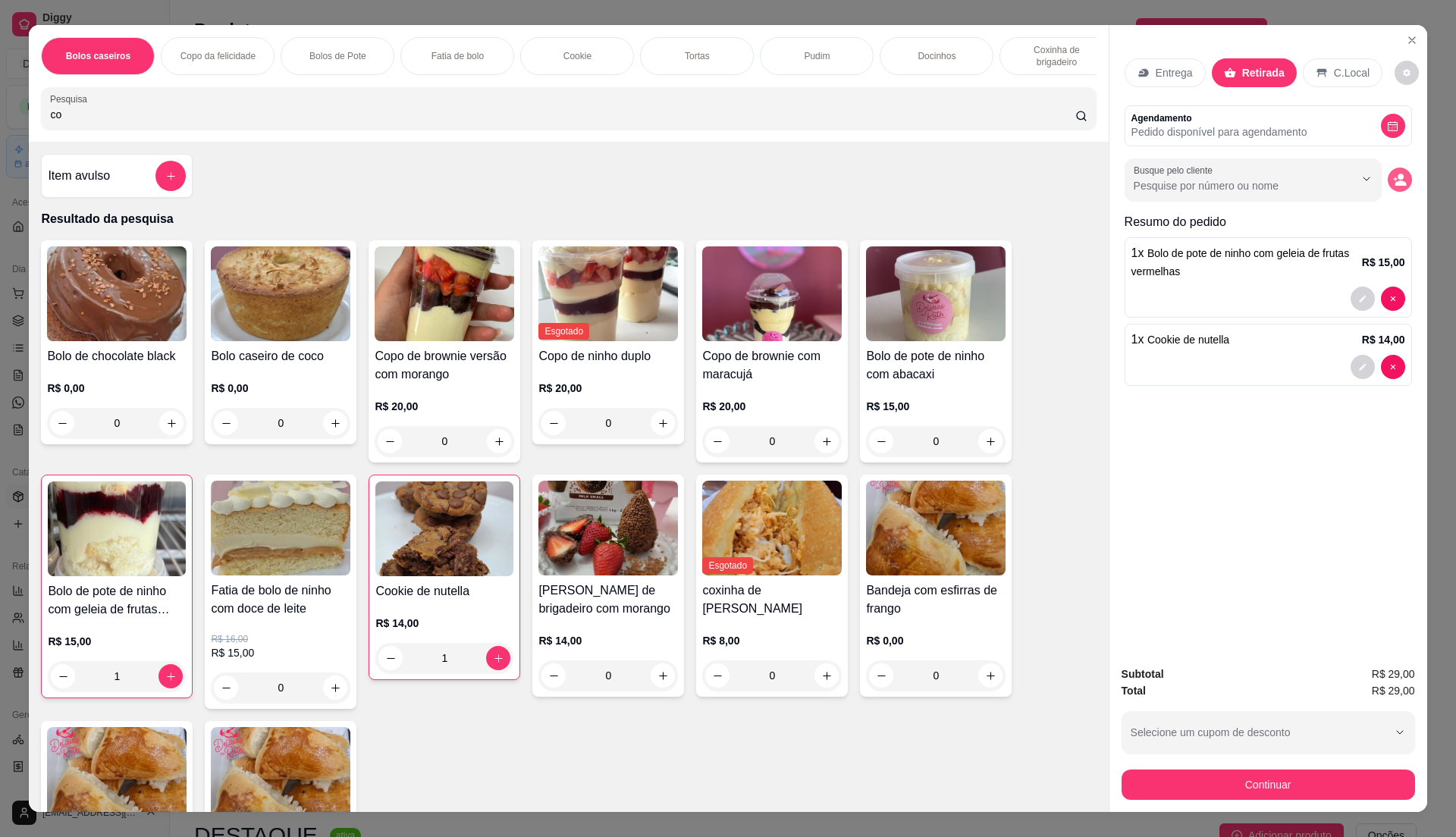
click at [1394, 182] on icon "decrease-product-quantity" at bounding box center [1400, 184] width 12 height 5
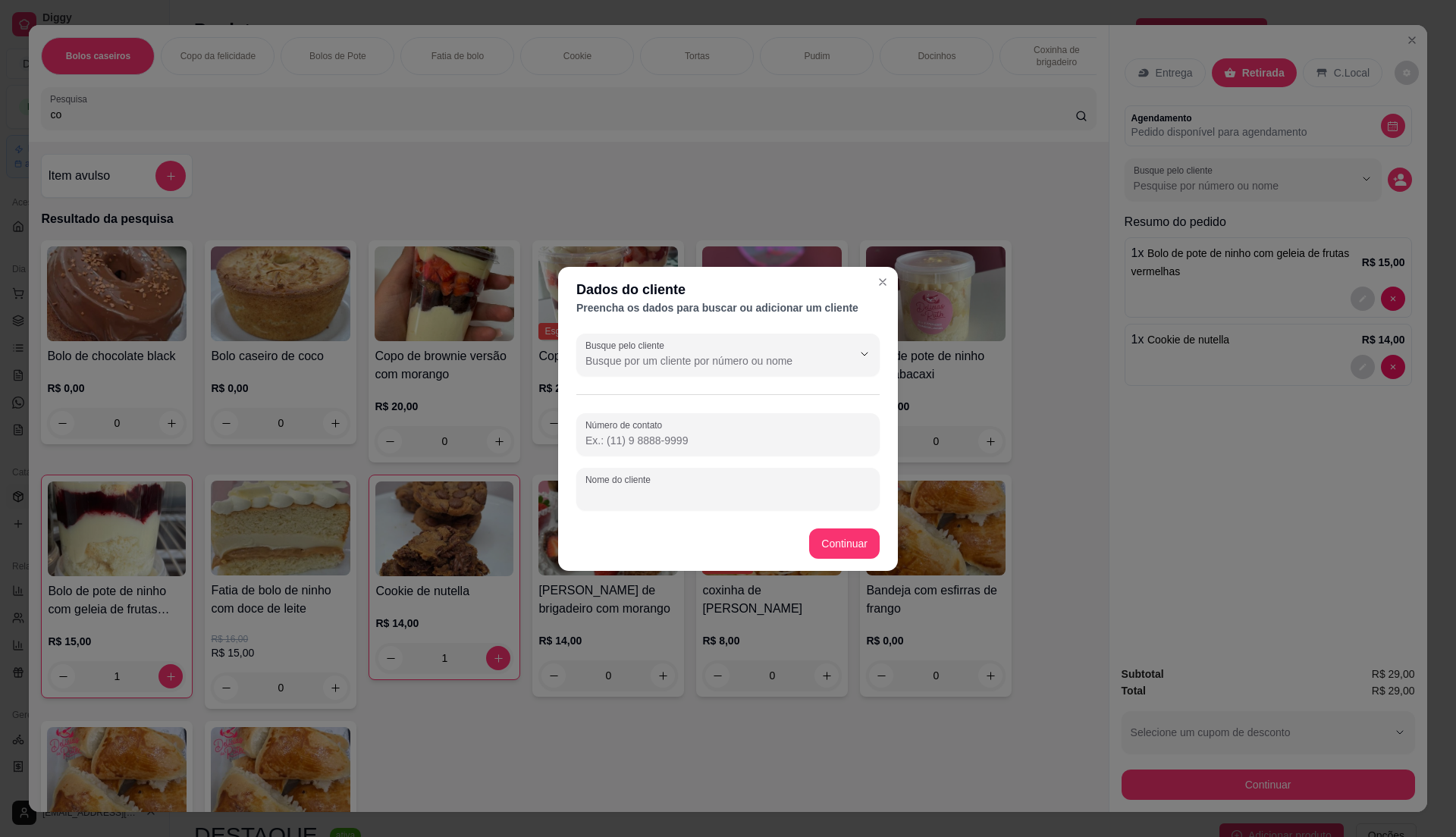
click at [773, 499] on input "Nome do cliente" at bounding box center [728, 494] width 285 height 15
type input "[PERSON_NAME]"
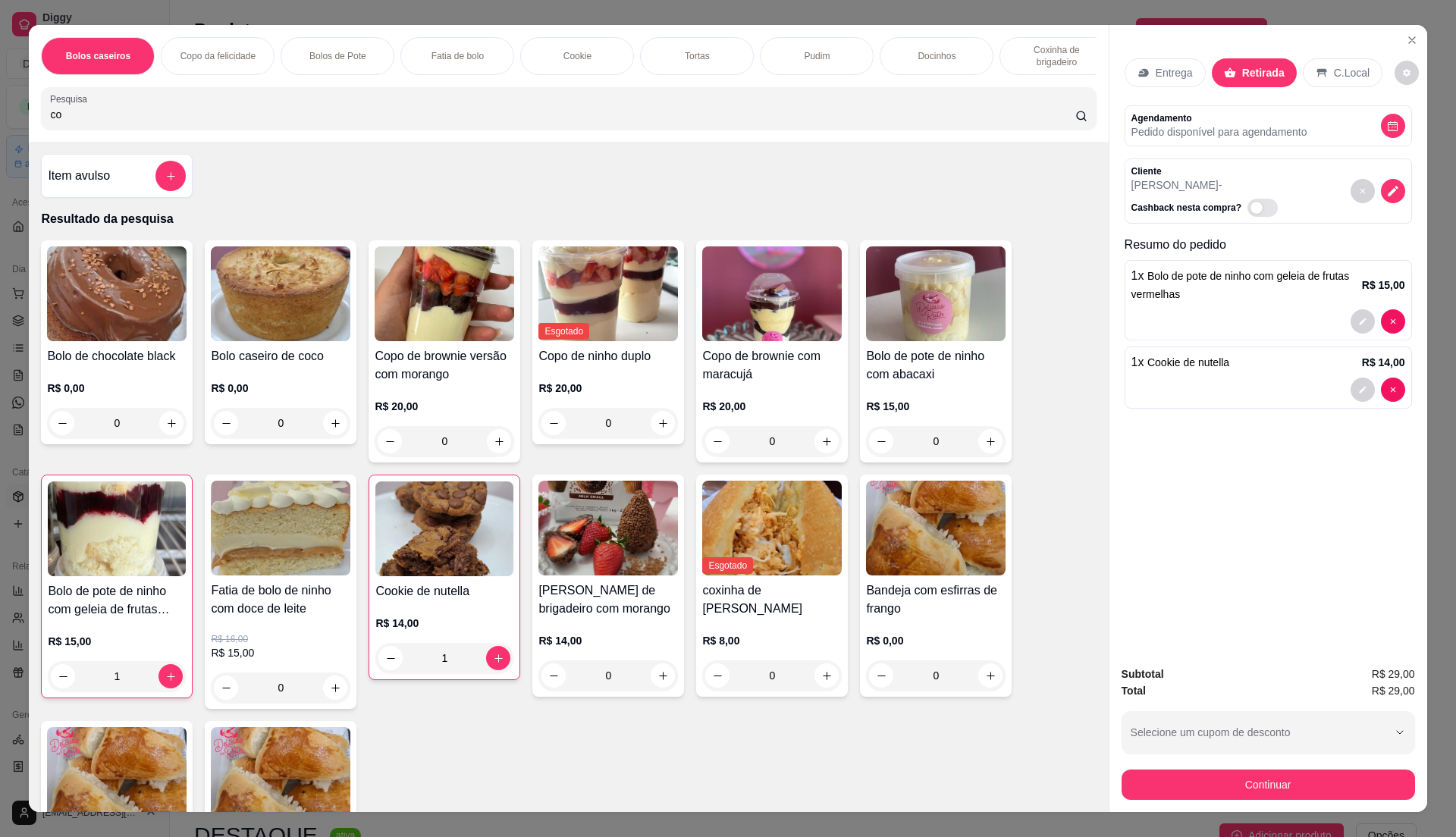
click at [1122, 792] on button "Continuar" at bounding box center [1268, 784] width 294 height 30
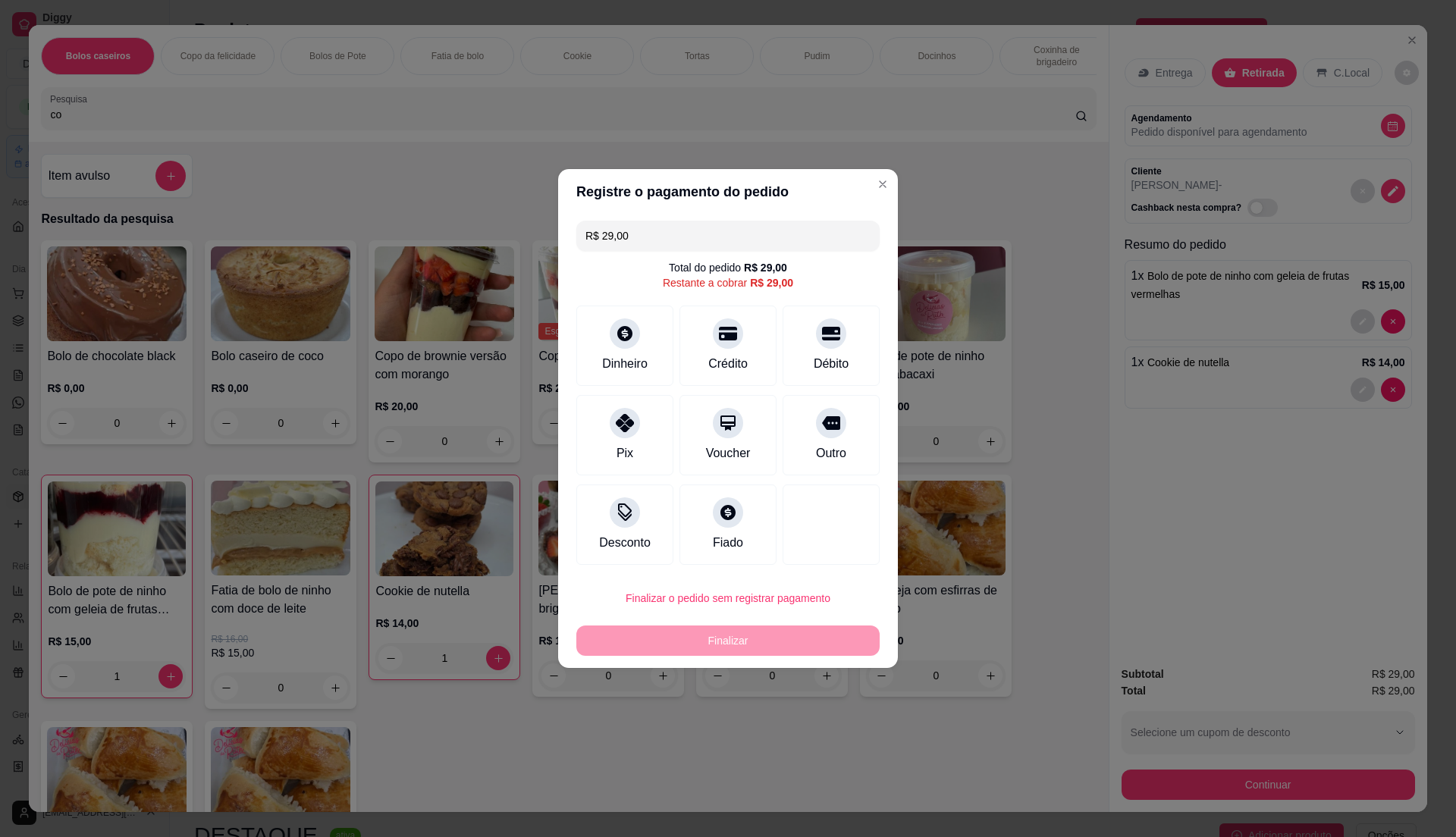
click at [801, 613] on button "Finalizar o pedido sem registrar pagamento" at bounding box center [728, 598] width 304 height 30
click at [833, 732] on button "Confirmar" at bounding box center [825, 724] width 56 height 24
type input "0"
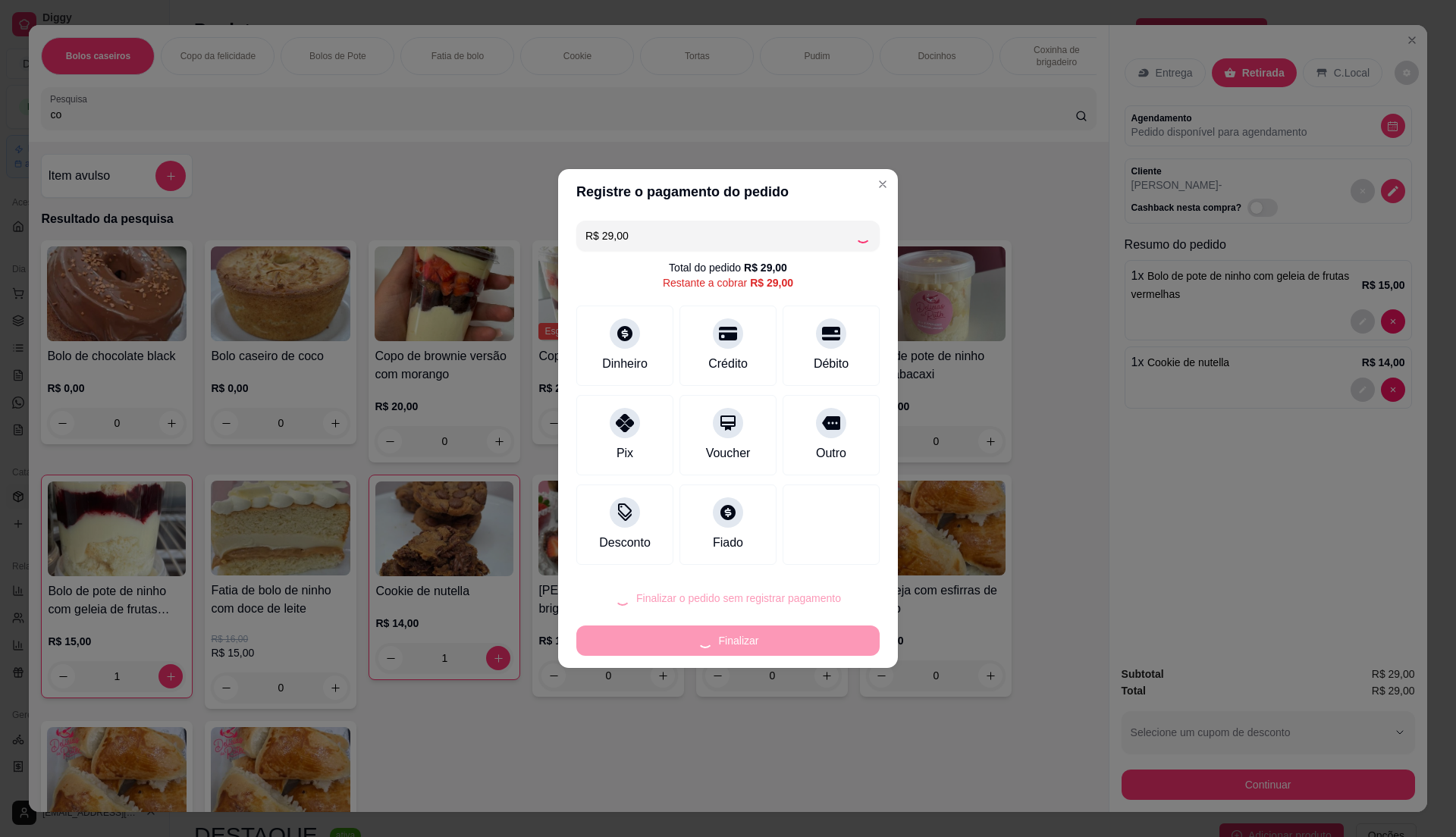
type input "0"
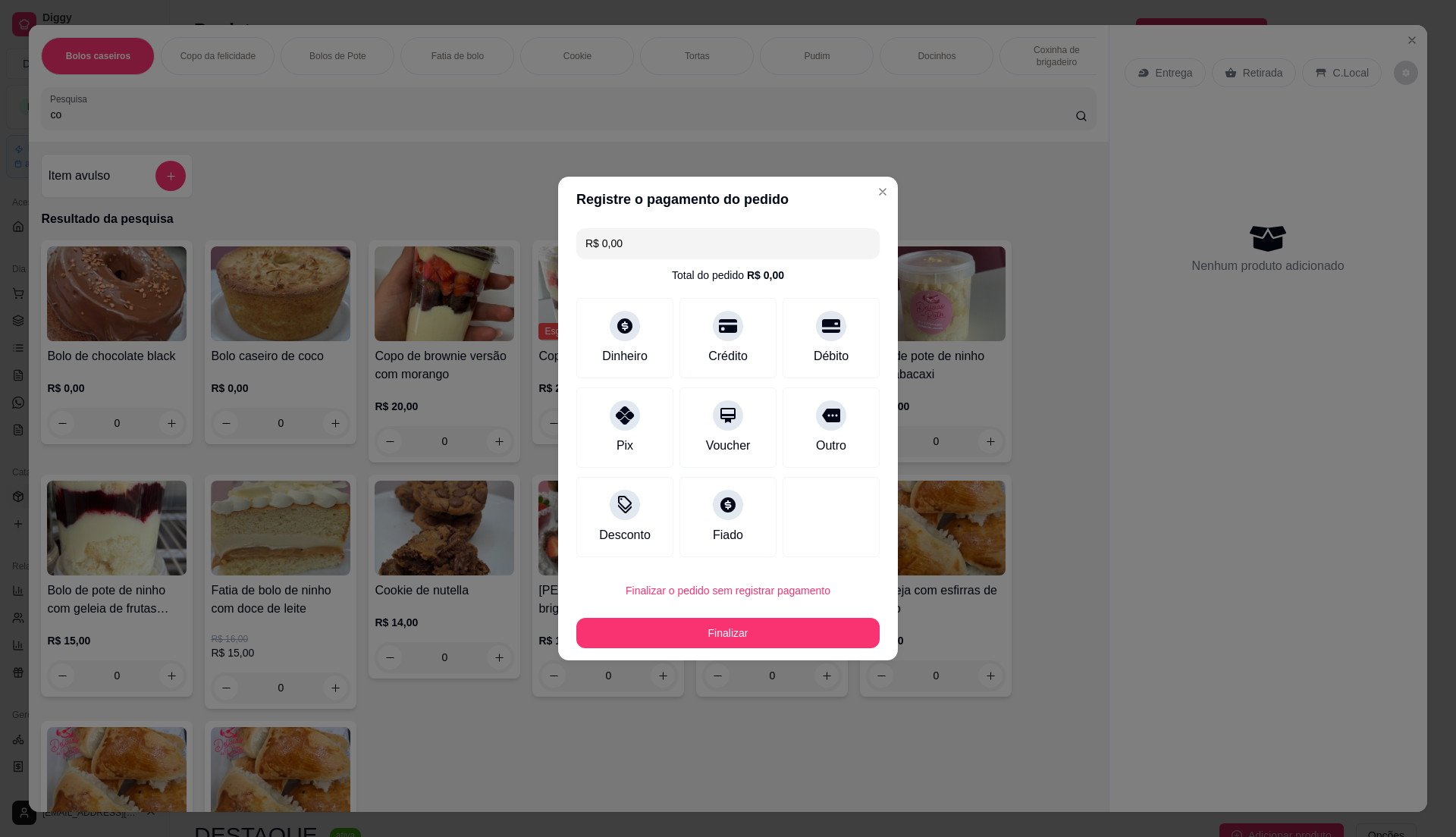
type input "R$ 0,00"
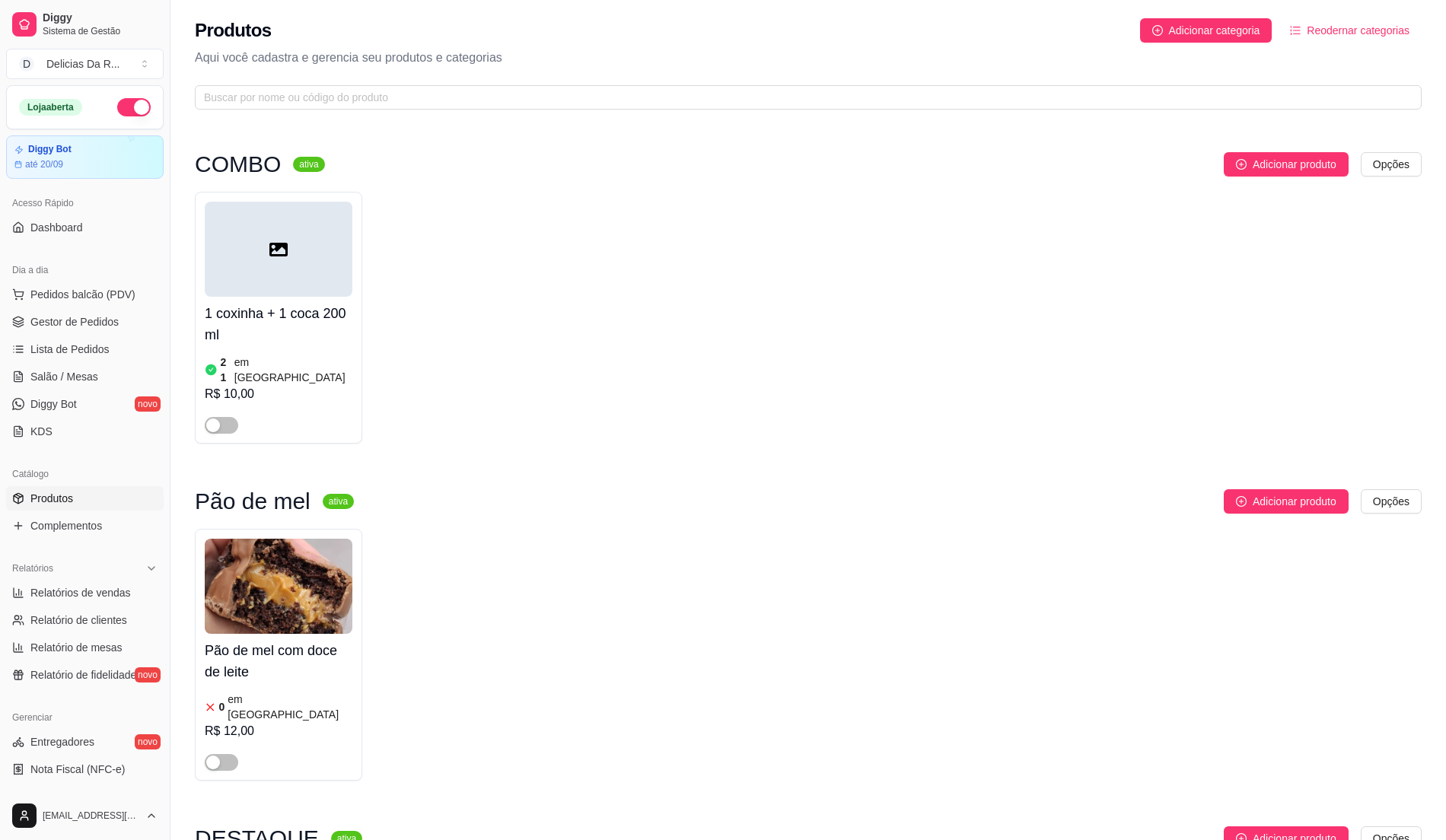
drag, startPoint x: 836, startPoint y: 717, endPoint x: 713, endPoint y: 807, distance: 152.4
click at [838, 717] on div "Pão de mel com doce de leite 0 em estoque R$ 12,00" at bounding box center [808, 655] width 1227 height 252
click at [65, 292] on span "Pedidos balcão (PDV)" at bounding box center [82, 295] width 105 height 16
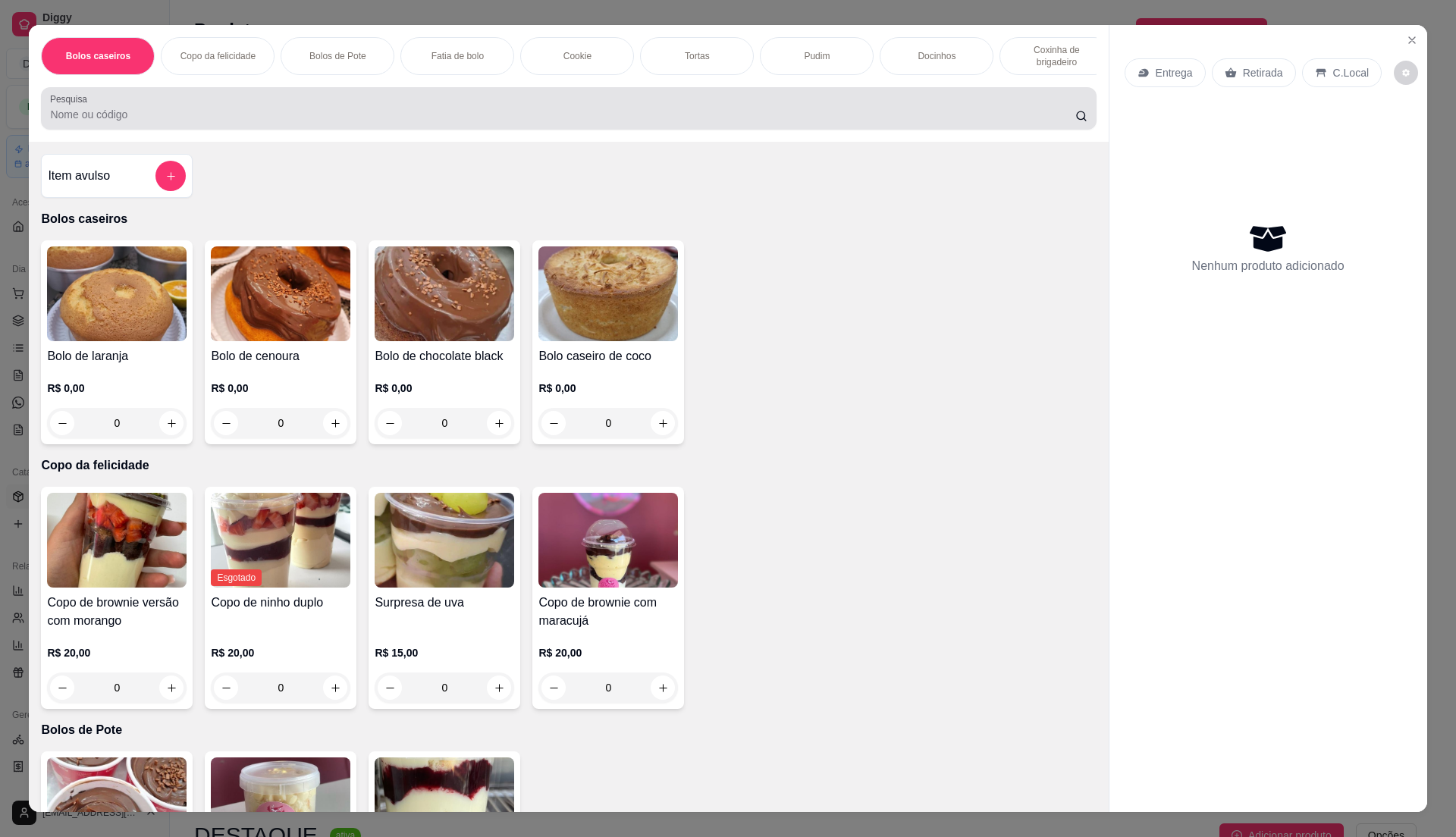
click at [314, 122] on input "Pesquisa" at bounding box center [562, 115] width 1024 height 15
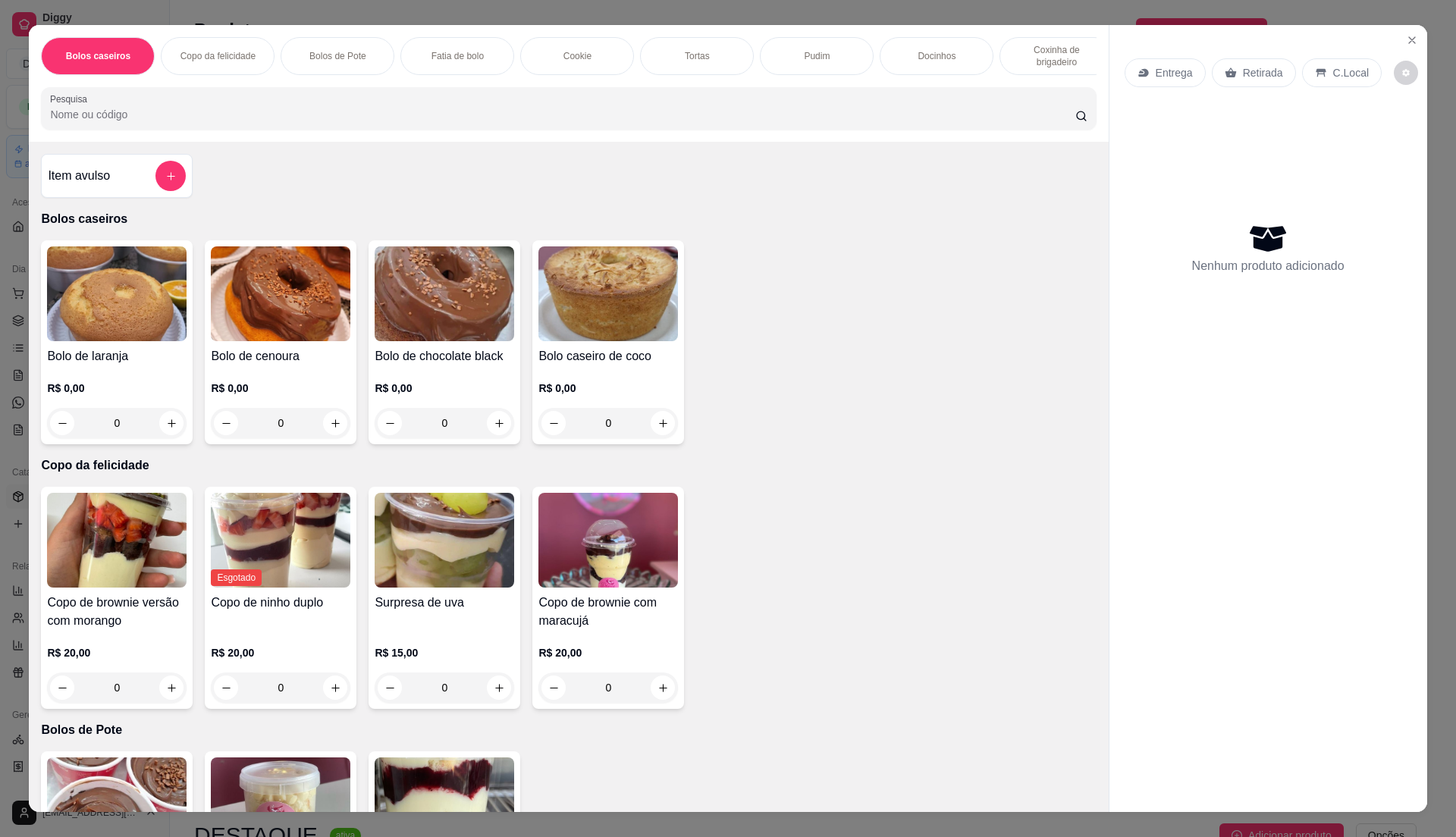
click at [295, 341] on img at bounding box center [281, 294] width 140 height 95
click at [122, 341] on img at bounding box center [117, 294] width 140 height 95
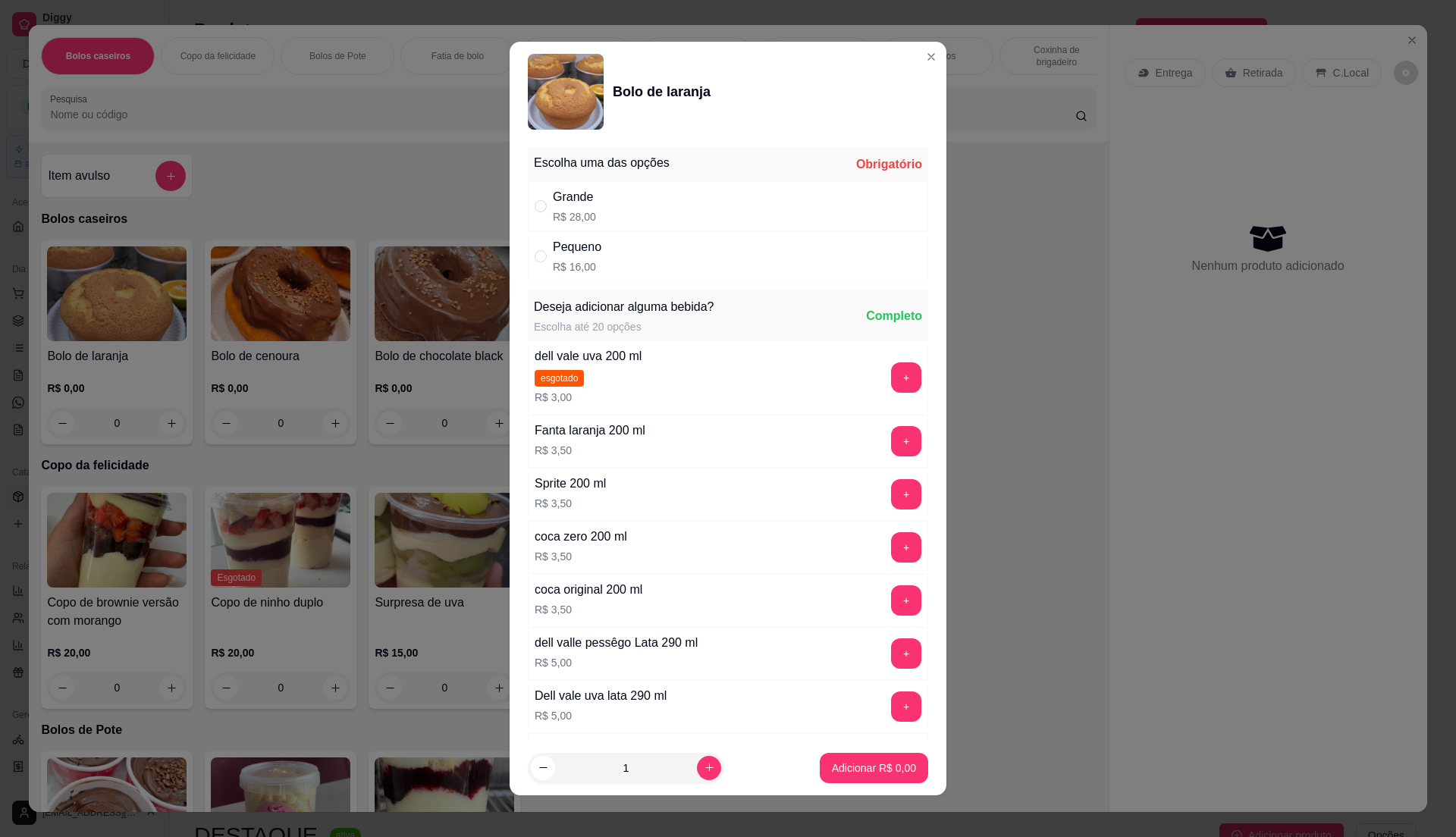
click at [588, 194] on div "Grande R$ 28,00" at bounding box center [728, 205] width 401 height 50
radio input "true"
click at [873, 772] on p "Adicionar R$ 28,00" at bounding box center [871, 768] width 90 height 15
type input "1"
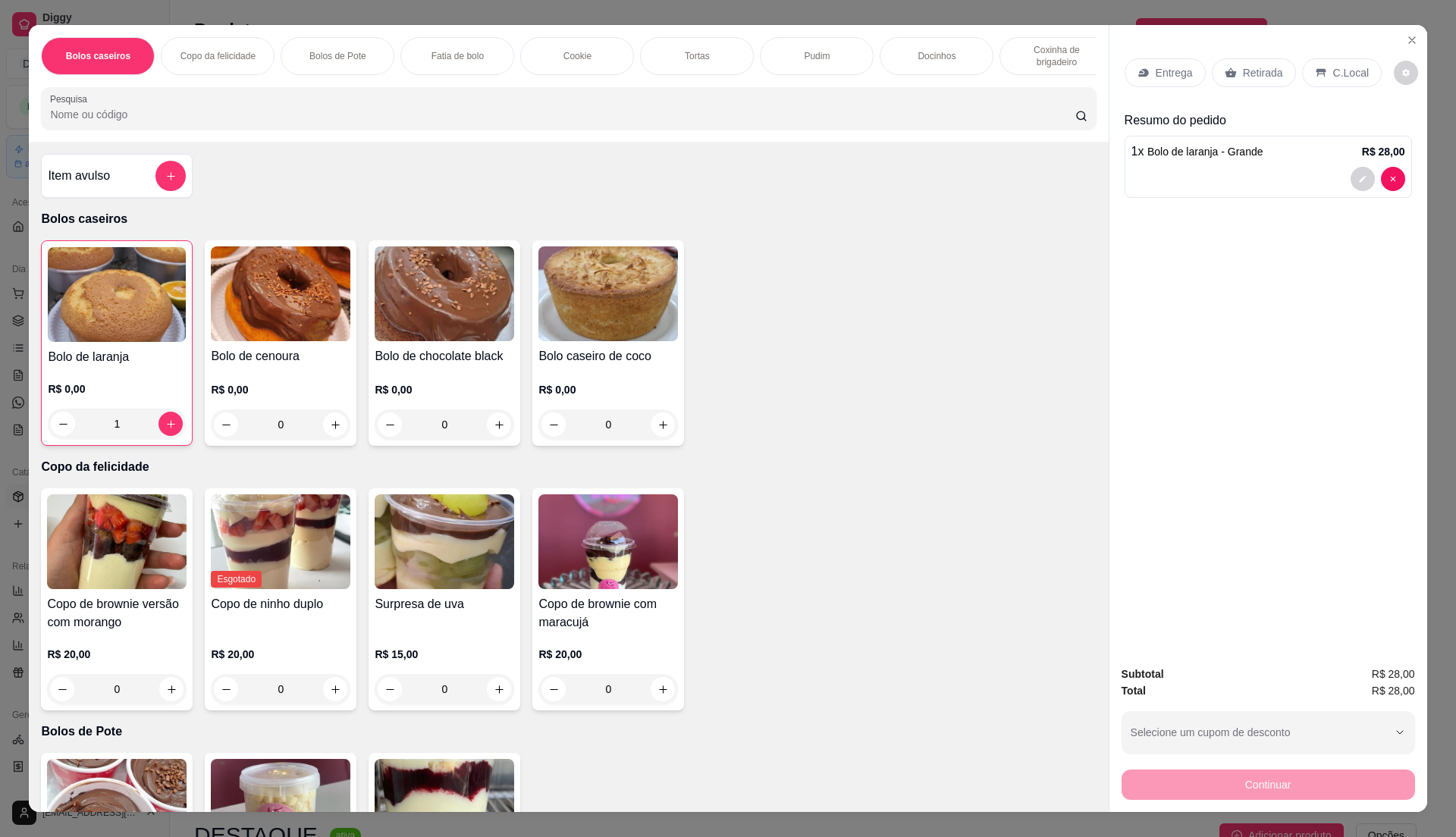
click at [1166, 61] on div "Entrega" at bounding box center [1164, 73] width 81 height 29
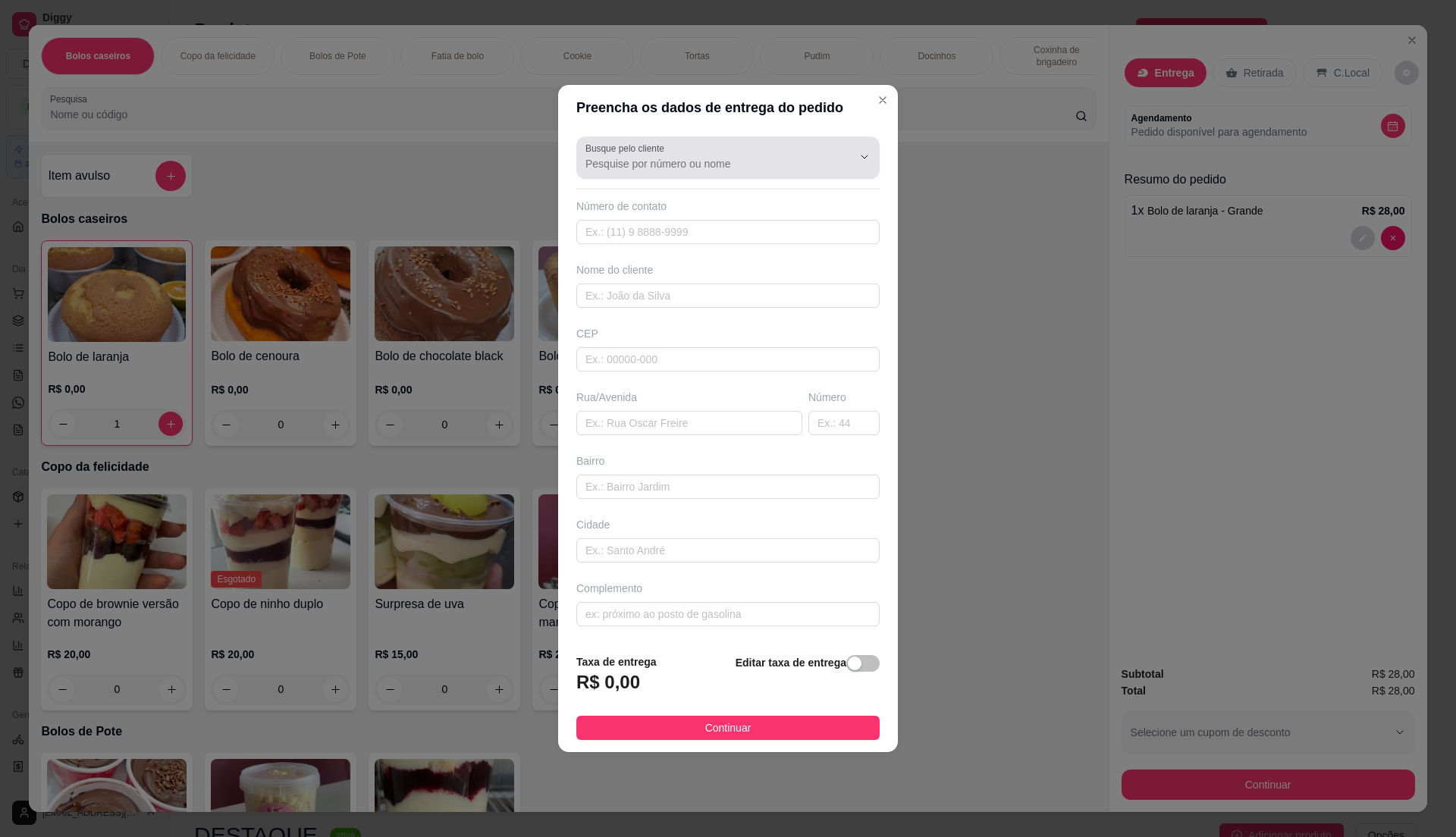
click at [763, 167] on input "Busque pelo cliente" at bounding box center [706, 164] width 243 height 15
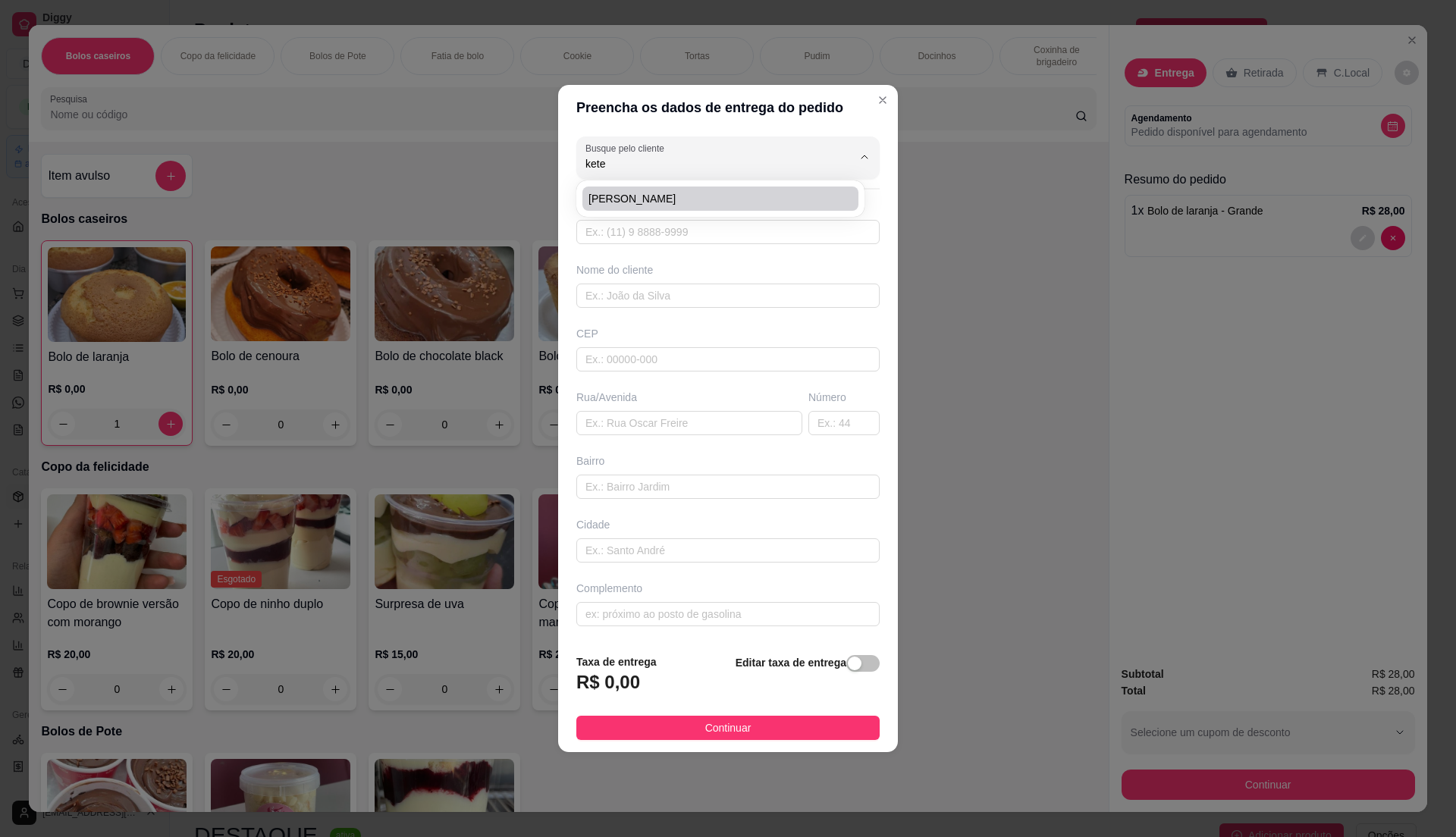
click at [631, 194] on span "[PERSON_NAME]" at bounding box center [713, 198] width 249 height 15
type input "[PERSON_NAME]"
type input "11932446545"
type input "[PERSON_NAME]"
type input "08576317"
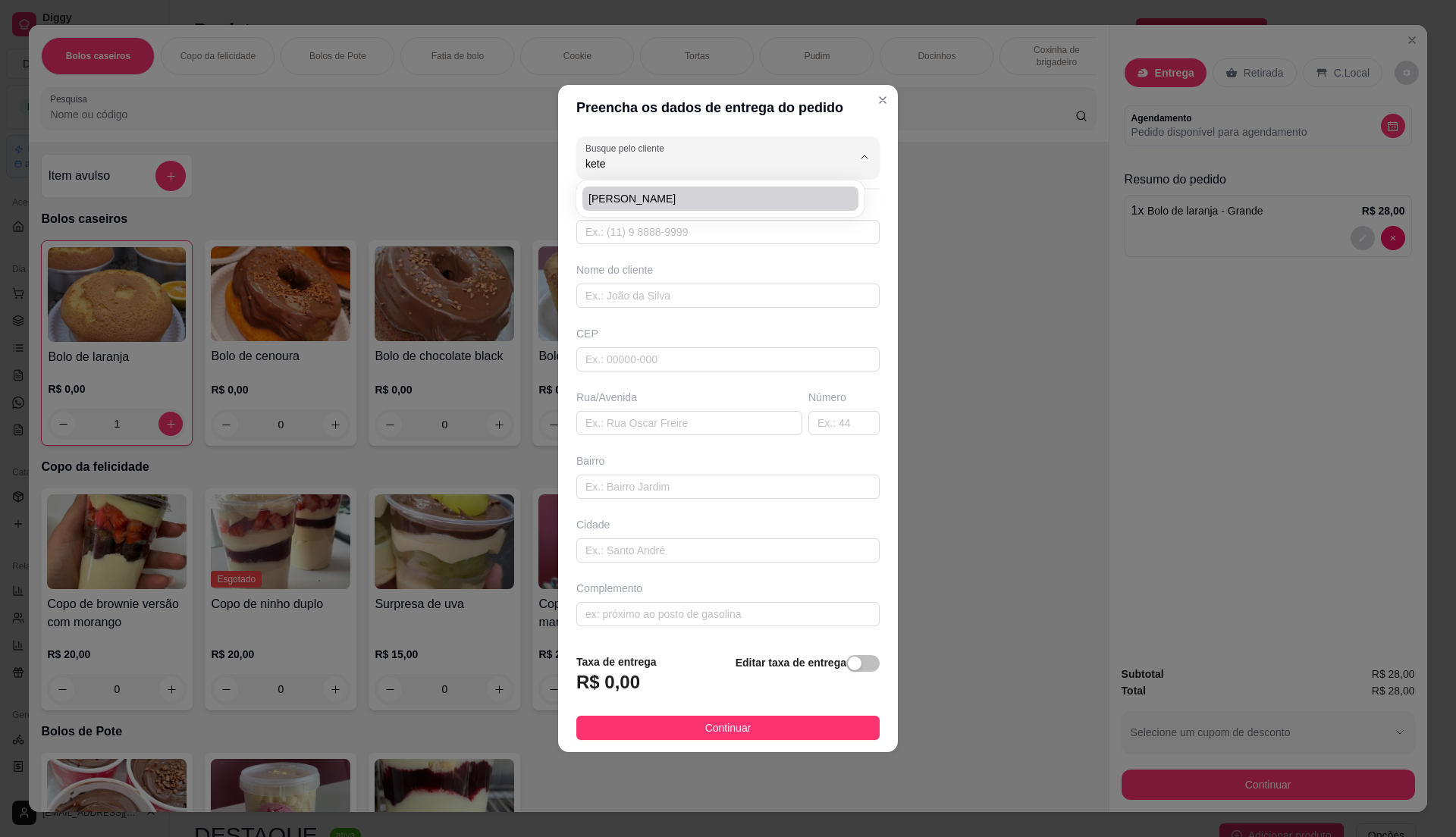
type input "Rua Alvaro Augusto da Silva"
type input "8"
type input "[GEOGRAPHIC_DATA]"
type input "Itaquaquecetuba"
type input "barbearia"
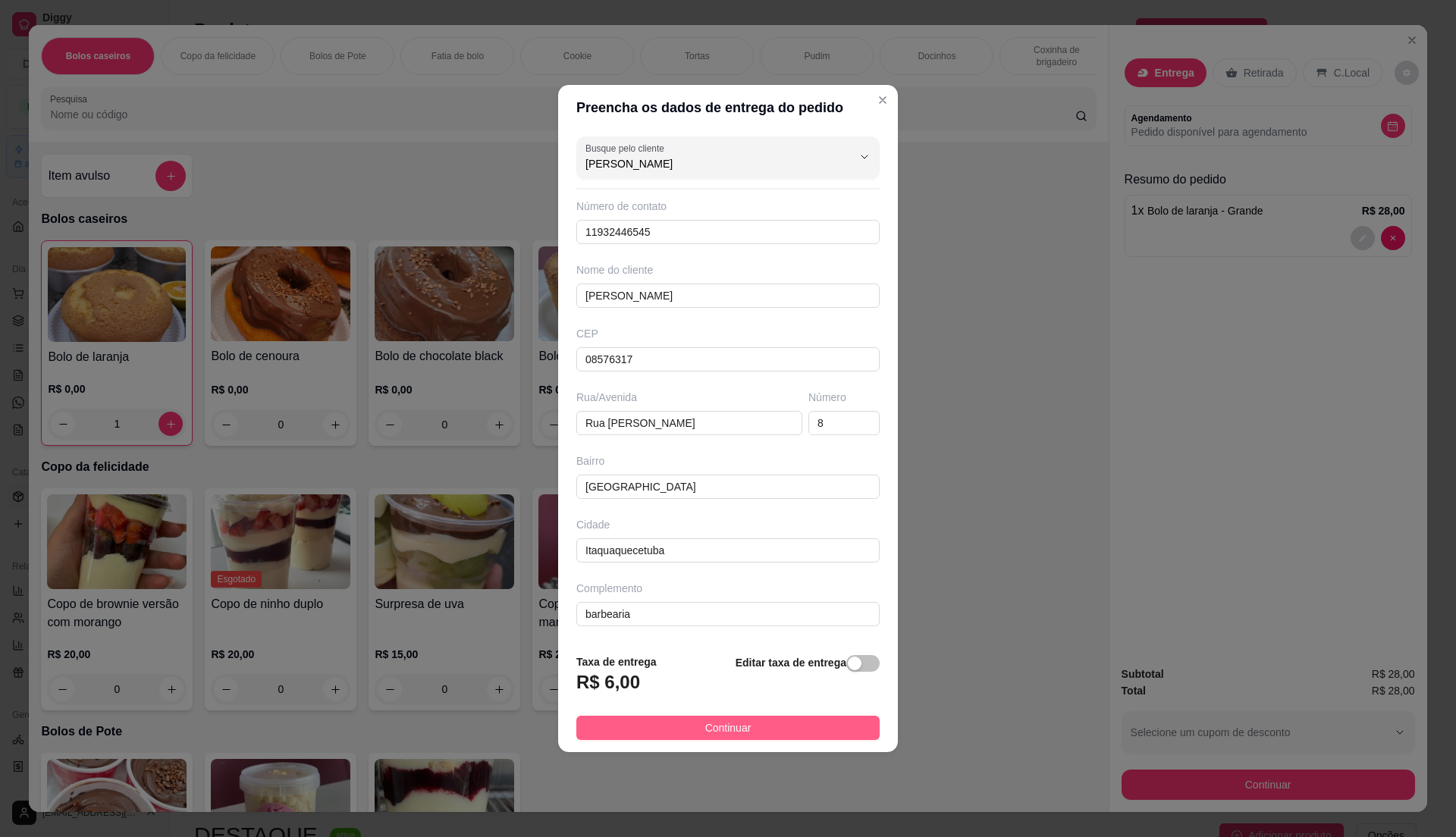
type input "[PERSON_NAME]"
click at [786, 730] on button "Continuar" at bounding box center [728, 728] width 304 height 25
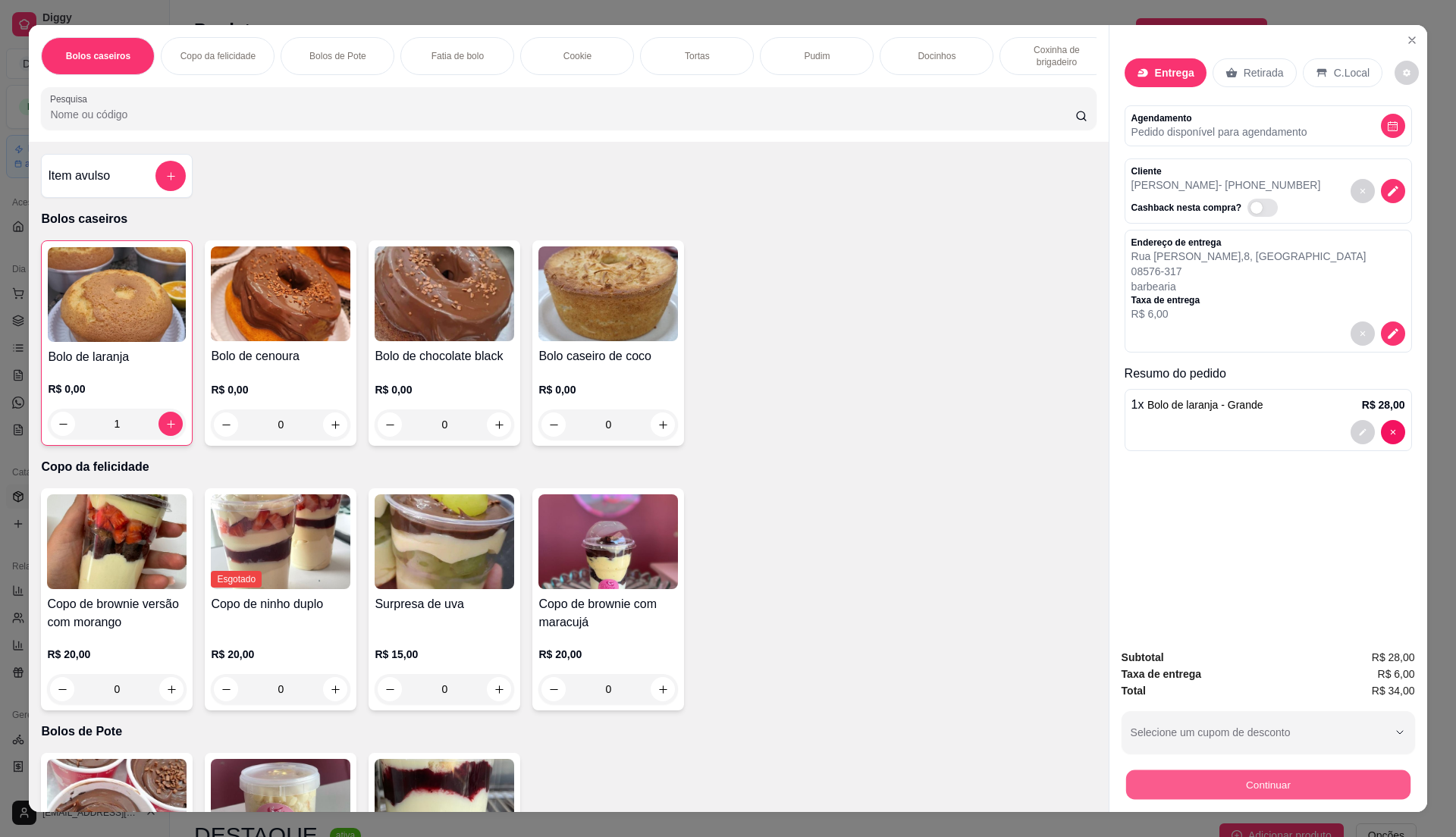
click at [1220, 781] on button "Continuar" at bounding box center [1267, 784] width 284 height 30
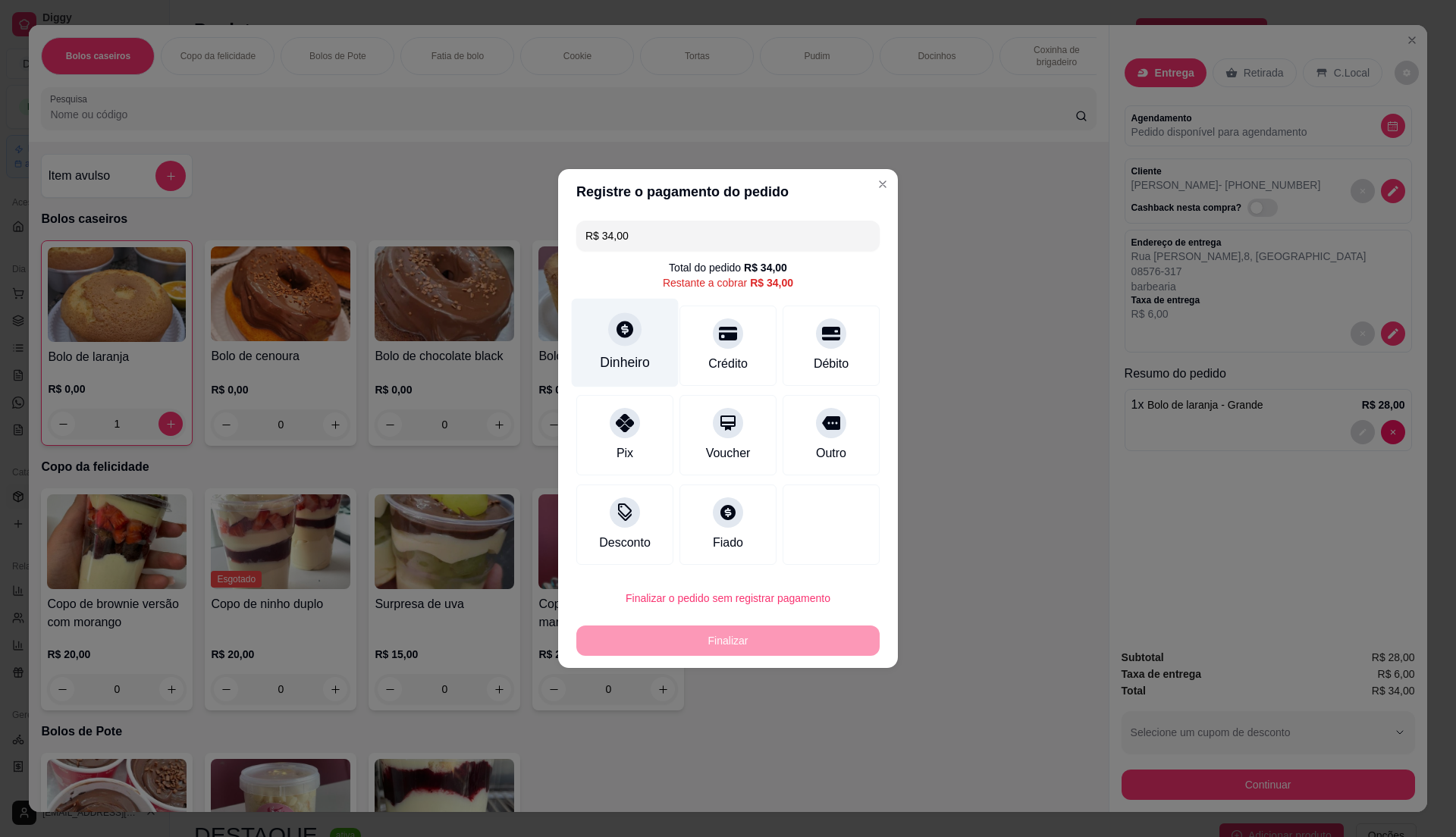
click at [634, 362] on div "Dinheiro" at bounding box center [624, 363] width 50 height 20
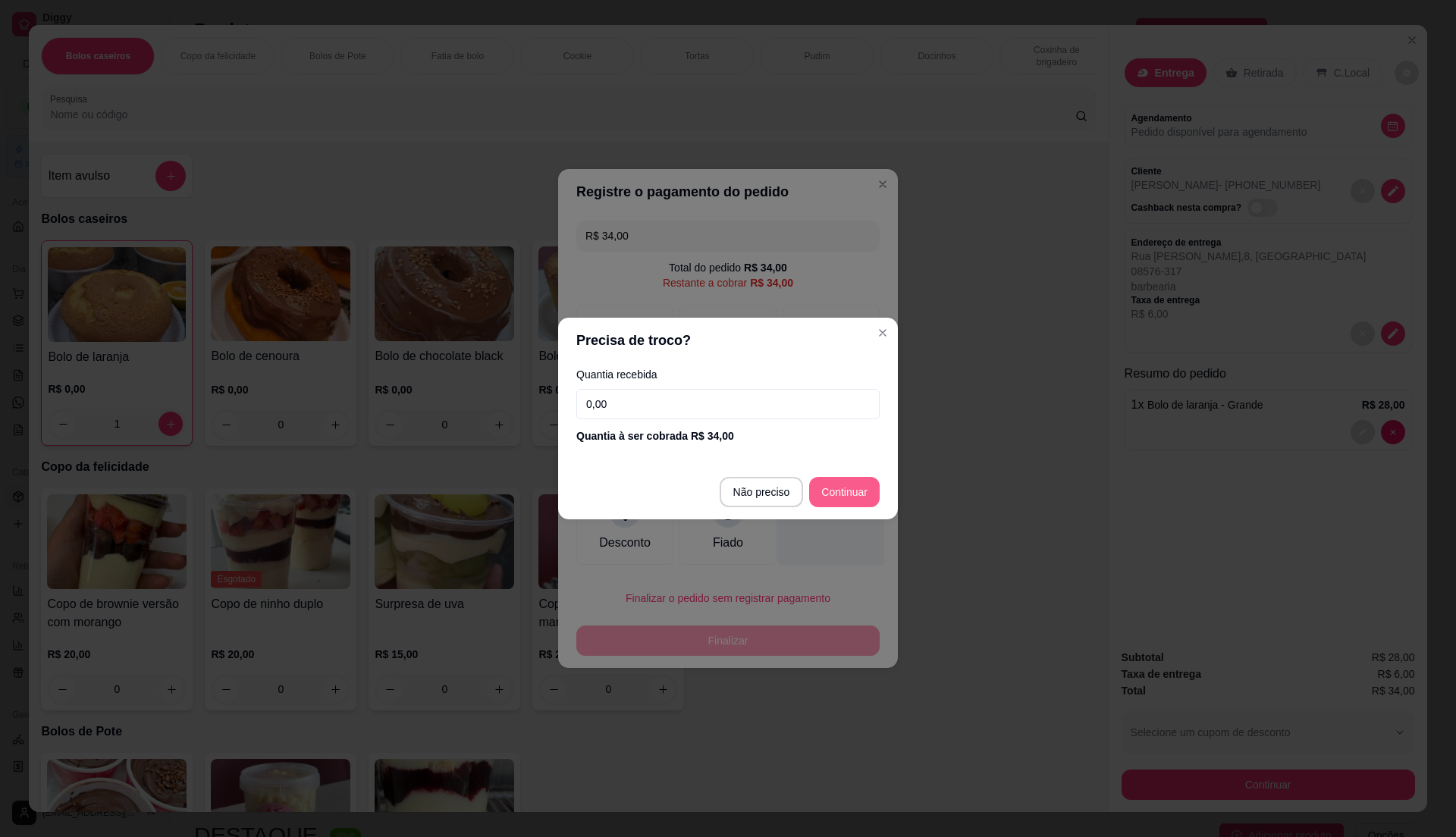
type input "R$ 0,00"
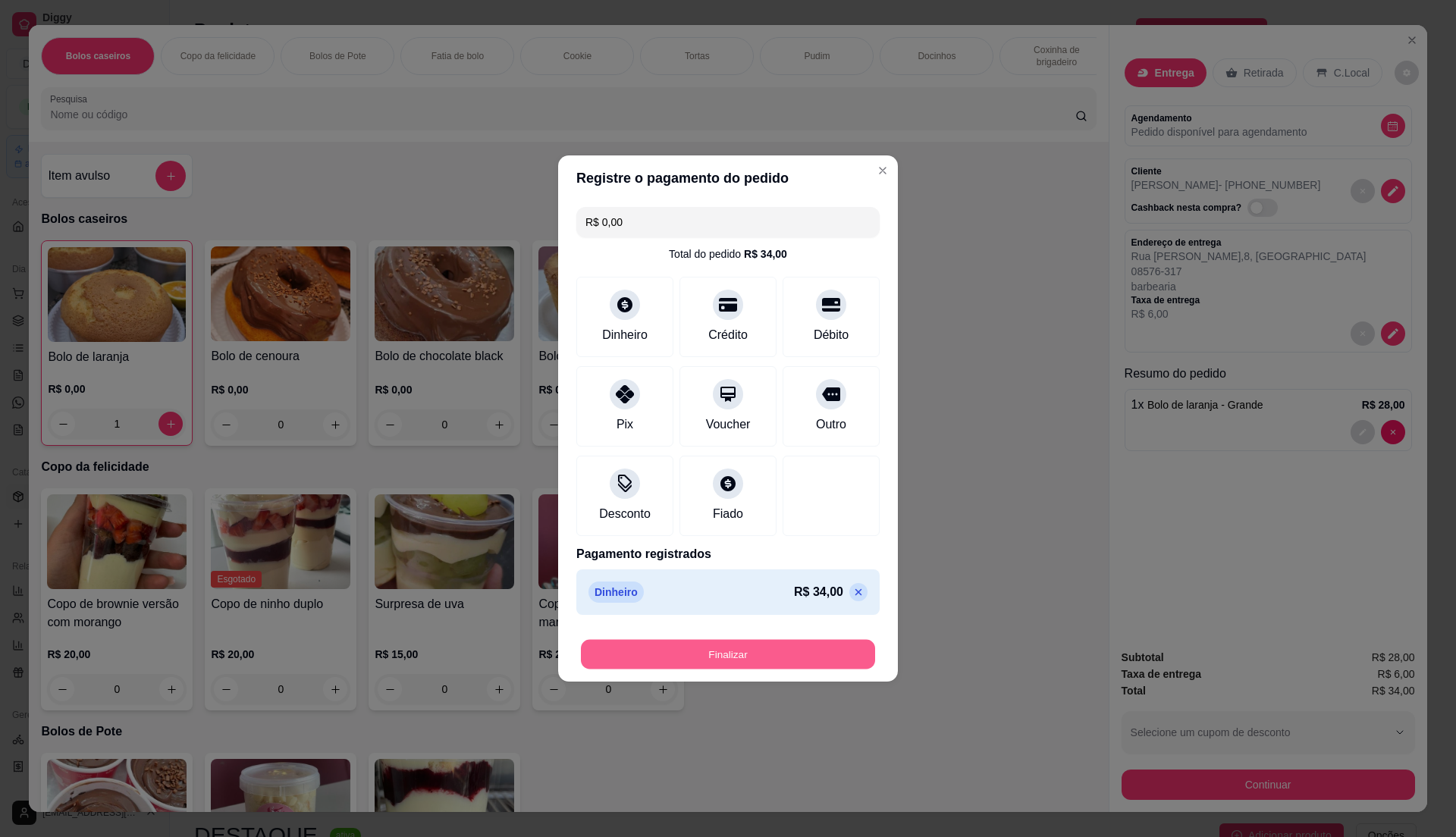
click at [838, 655] on button "Finalizar" at bounding box center [728, 654] width 294 height 30
type input "0"
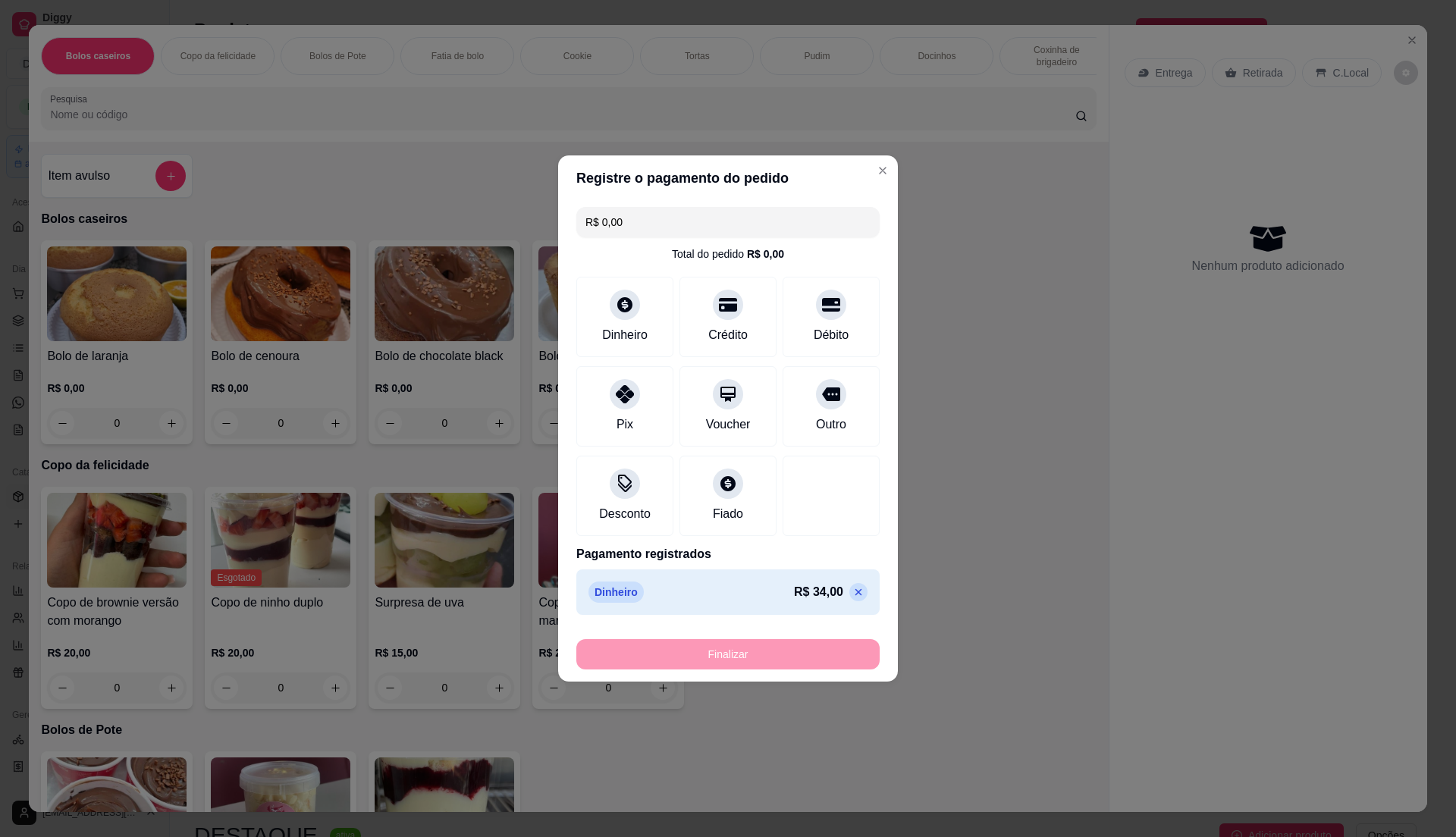
type input "-R$ 34,00"
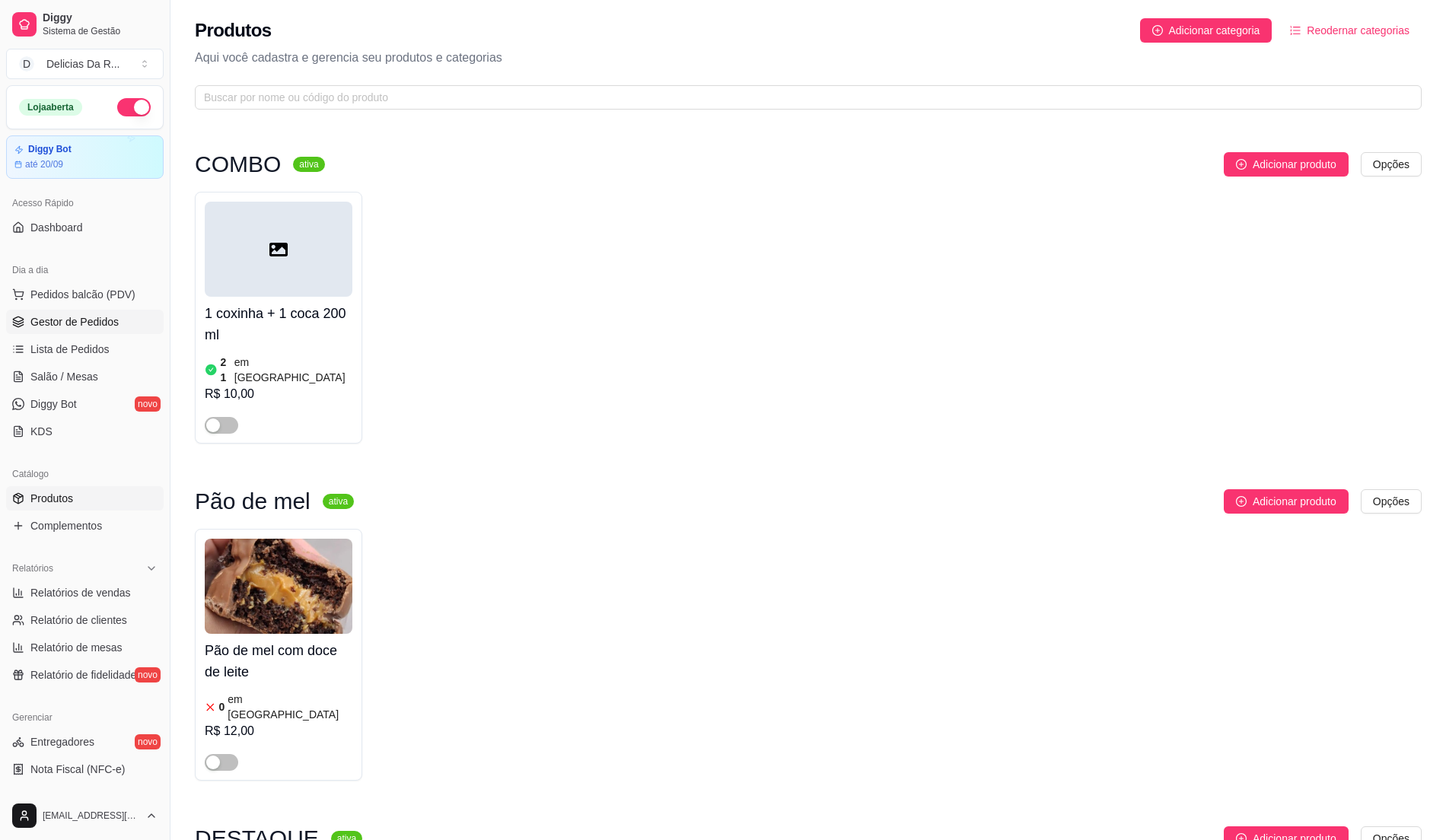
click at [57, 326] on span "Gestor de Pedidos" at bounding box center [74, 322] width 88 height 16
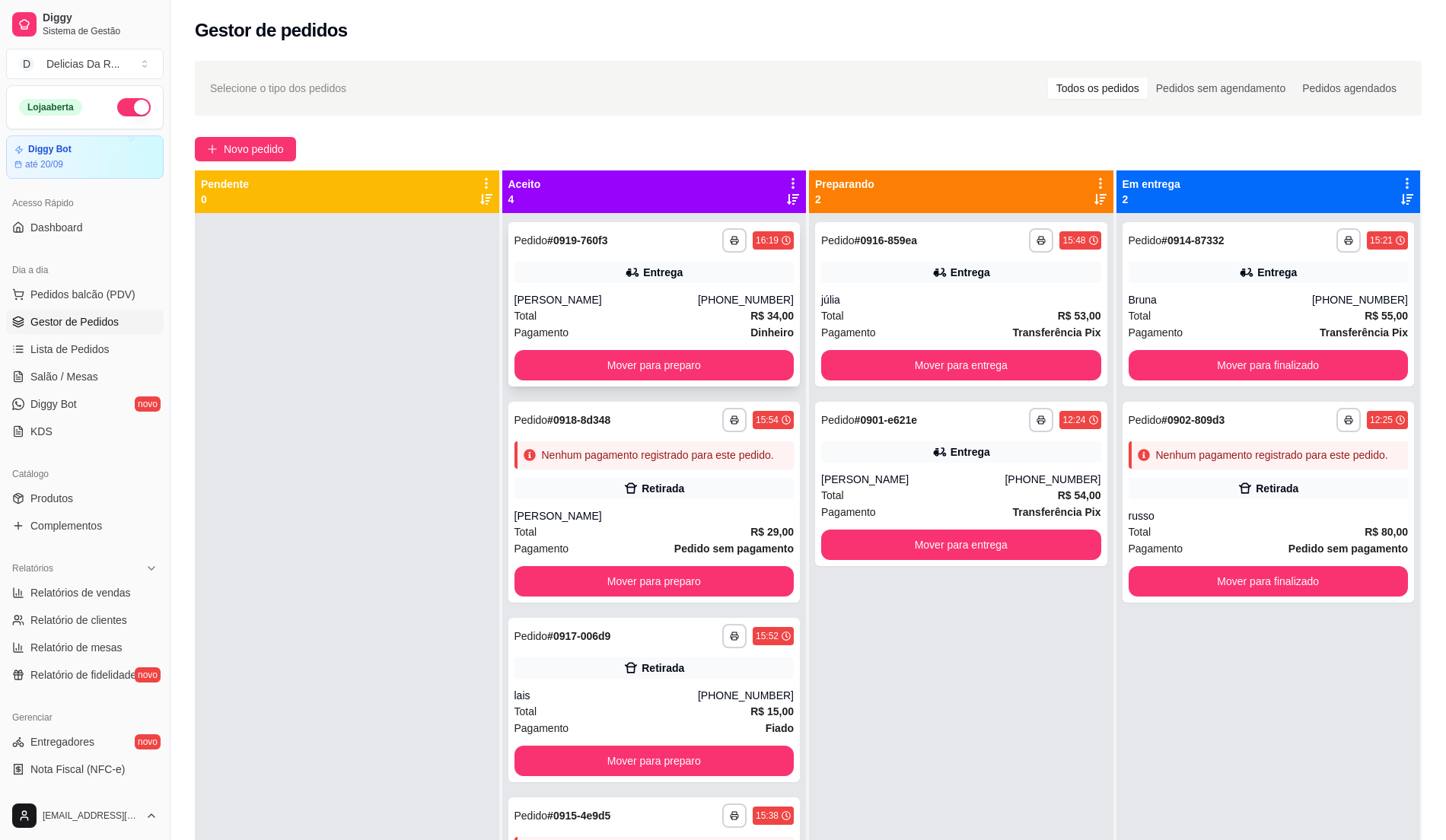
click at [586, 287] on div "**********" at bounding box center [654, 305] width 292 height 164
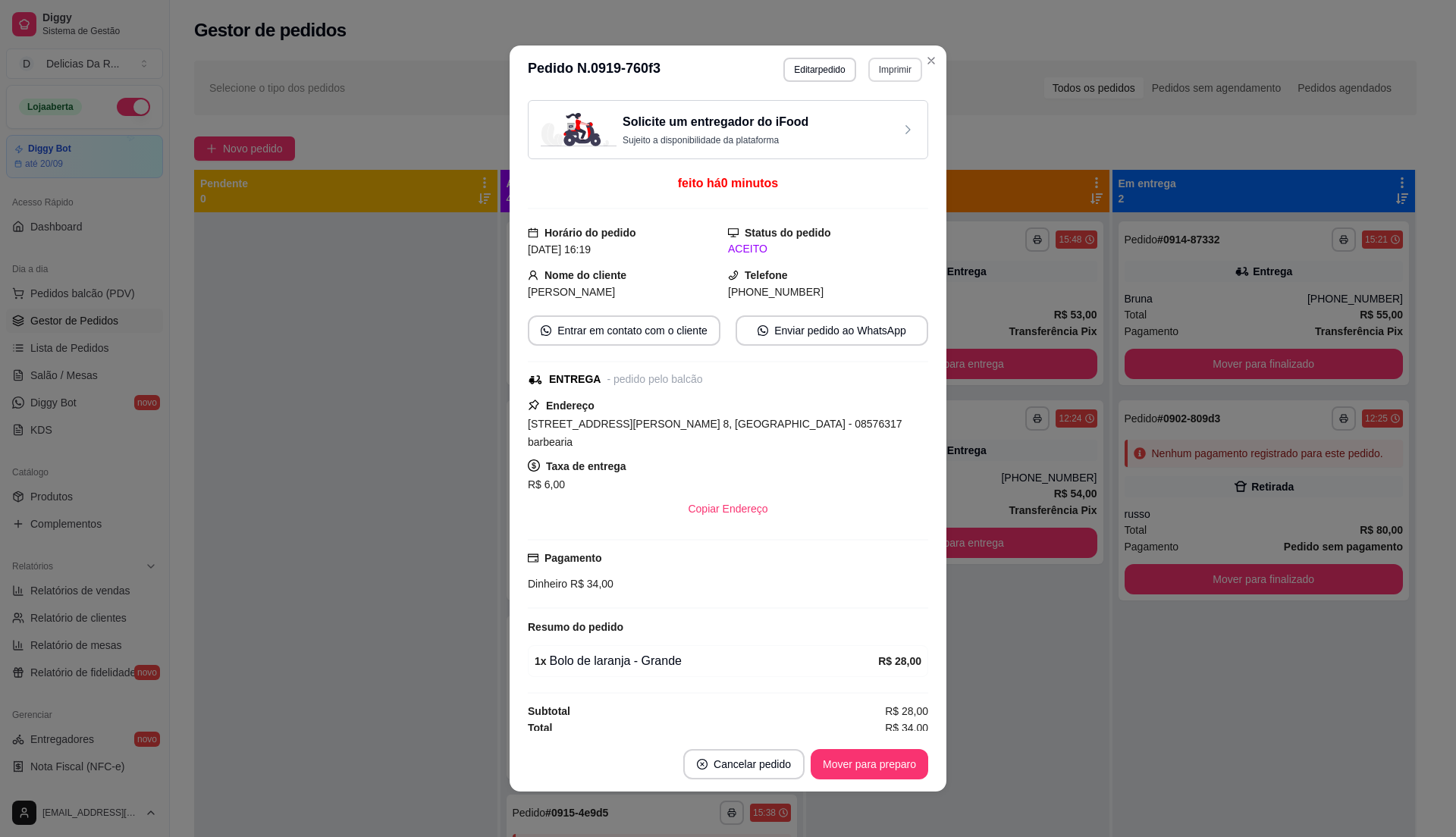
click at [890, 71] on button "Imprimir" at bounding box center [894, 69] width 54 height 25
click at [884, 125] on button "IMPRESSORA" at bounding box center [873, 118] width 88 height 20
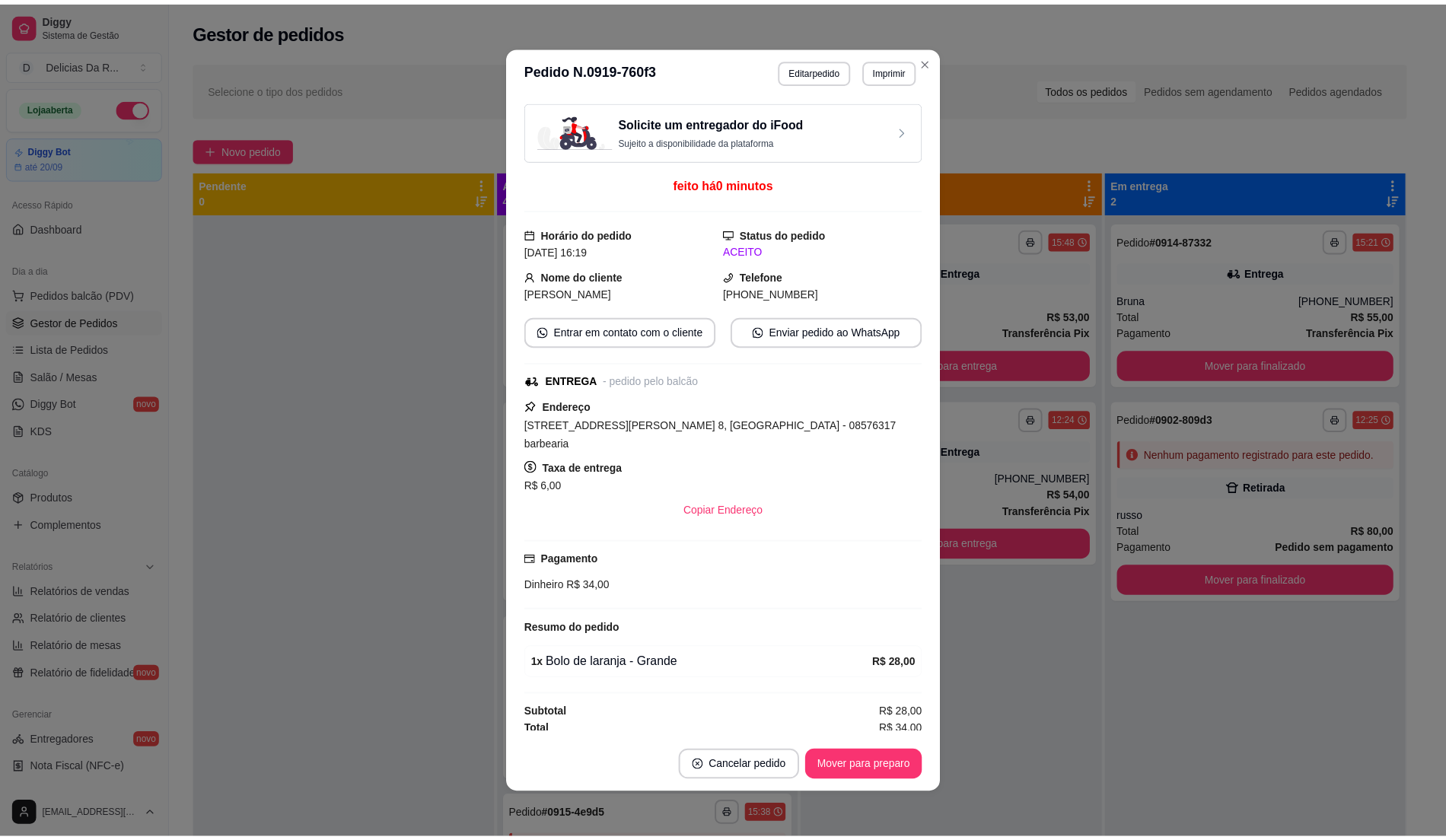
scroll to position [1, 0]
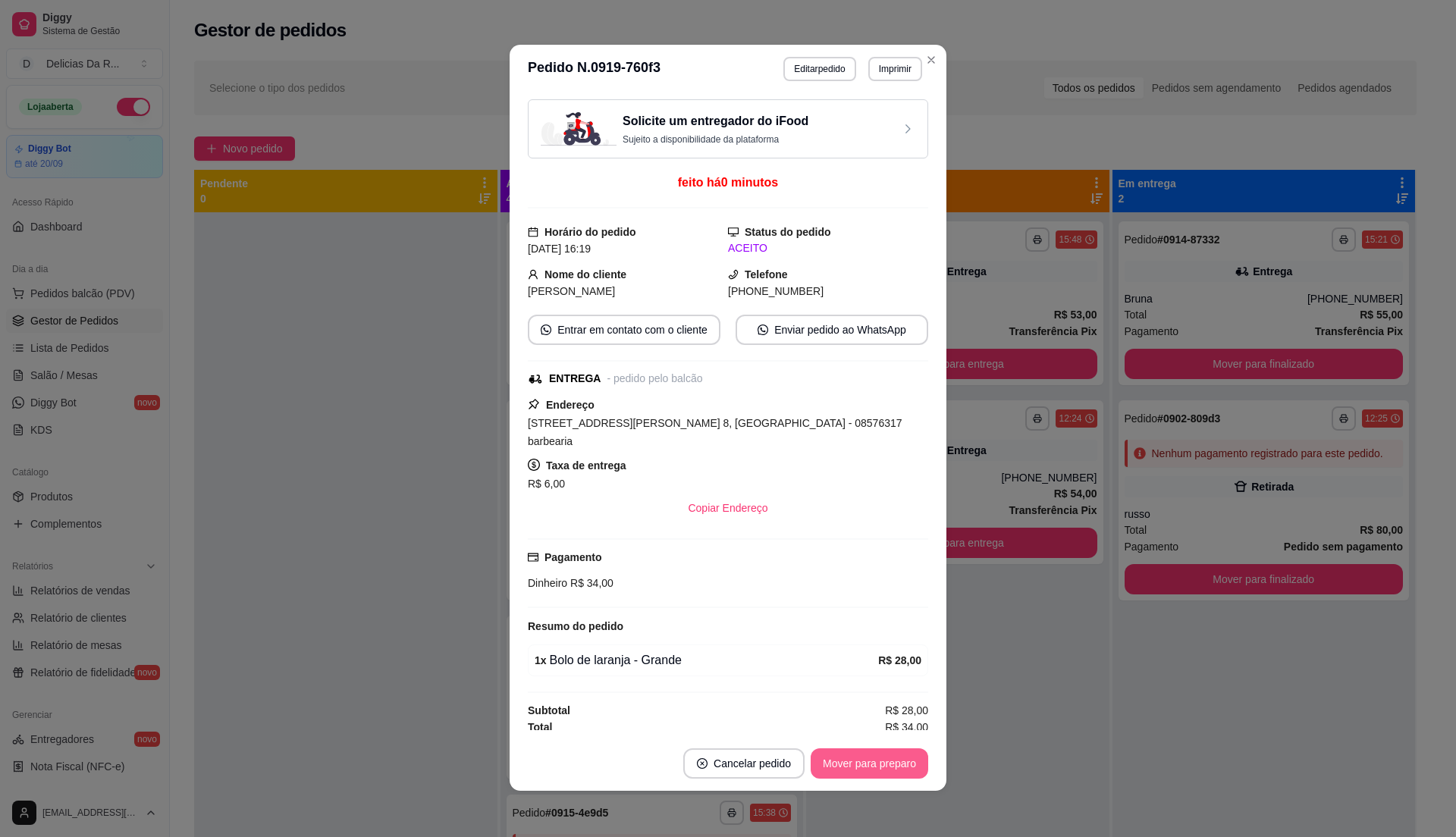
click at [882, 760] on button "Mover para preparo" at bounding box center [869, 763] width 117 height 30
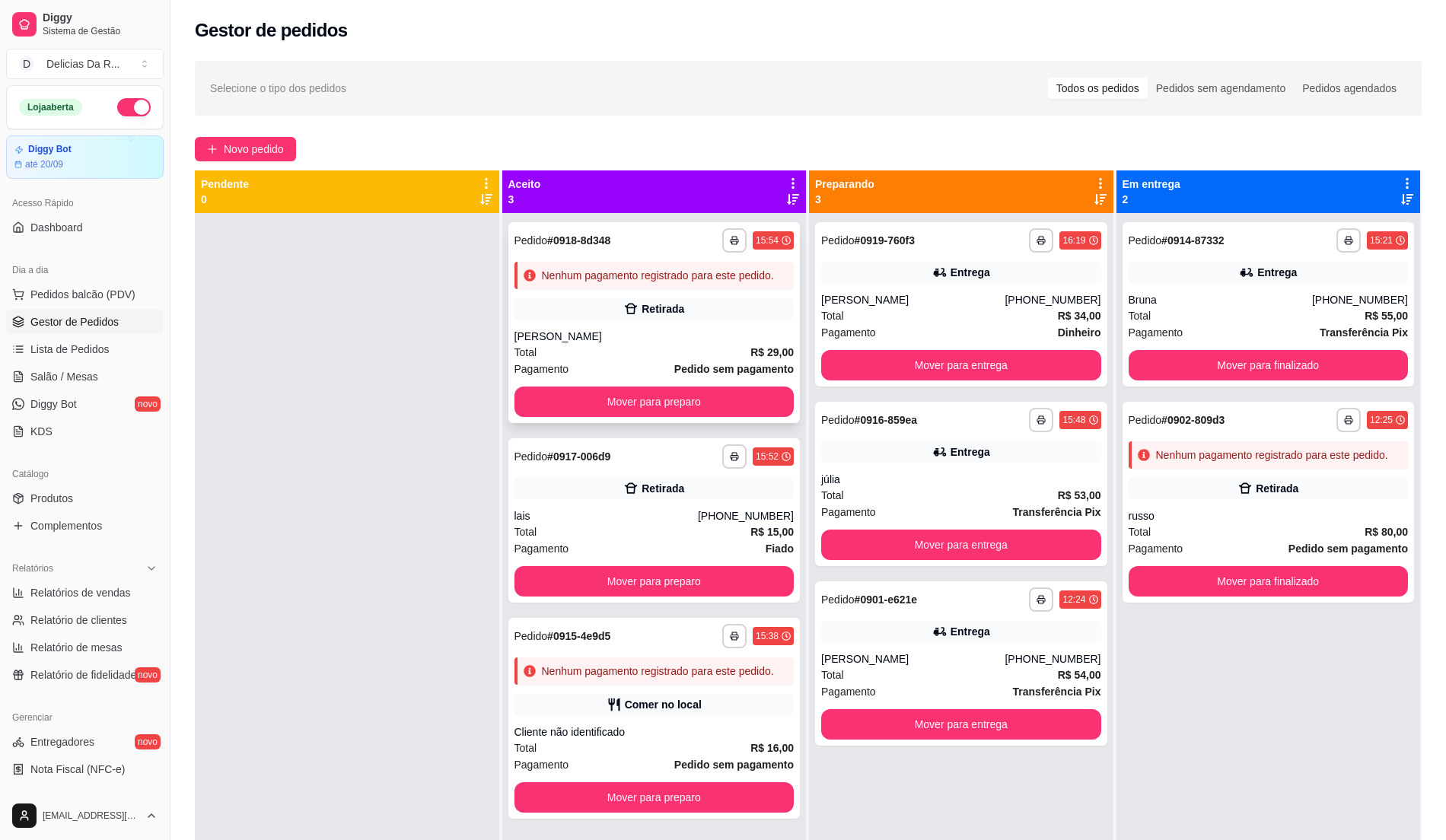
click at [717, 332] on div "[PERSON_NAME]" at bounding box center [654, 336] width 280 height 16
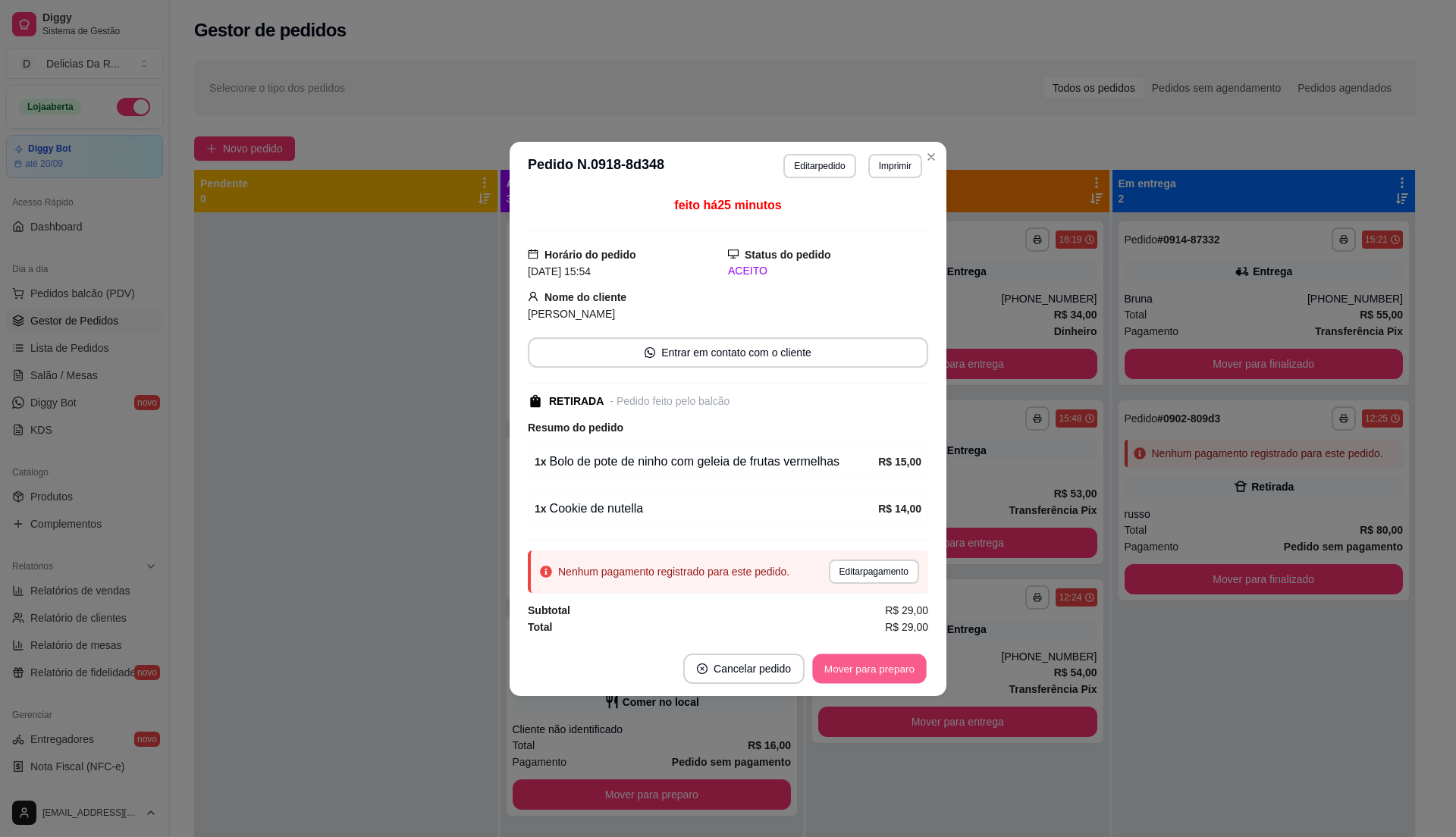
click at [912, 658] on button "Mover para preparo" at bounding box center [869, 668] width 114 height 30
click at [904, 667] on button "Mover para preparo" at bounding box center [869, 668] width 117 height 30
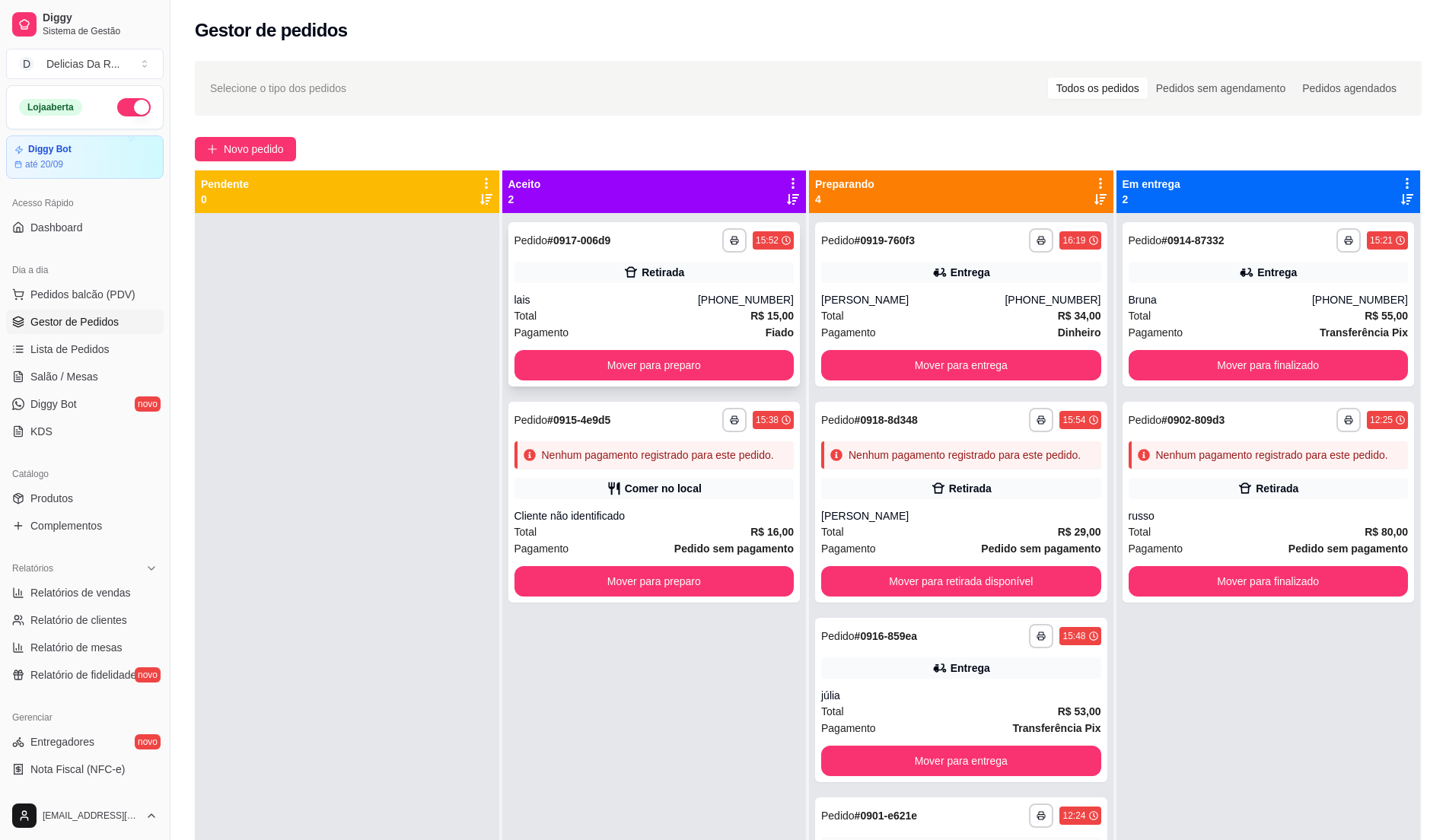
click at [582, 264] on div "Retirada" at bounding box center [654, 272] width 280 height 21
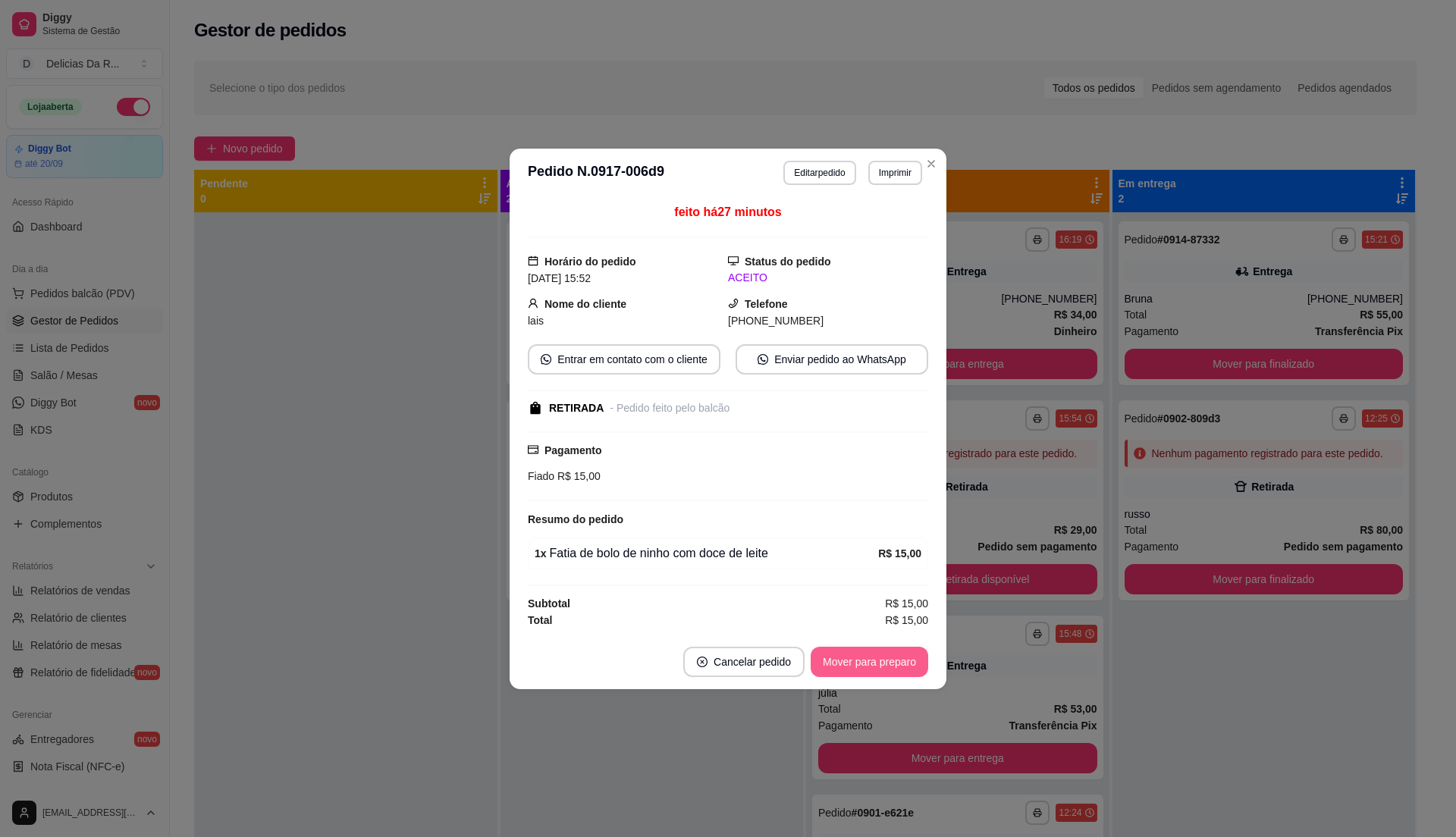
click at [843, 660] on button "Mover para preparo" at bounding box center [869, 662] width 117 height 30
click at [844, 662] on div "Mover para preparo" at bounding box center [859, 662] width 139 height 30
click at [846, 662] on div "Mover para preparo" at bounding box center [859, 662] width 139 height 30
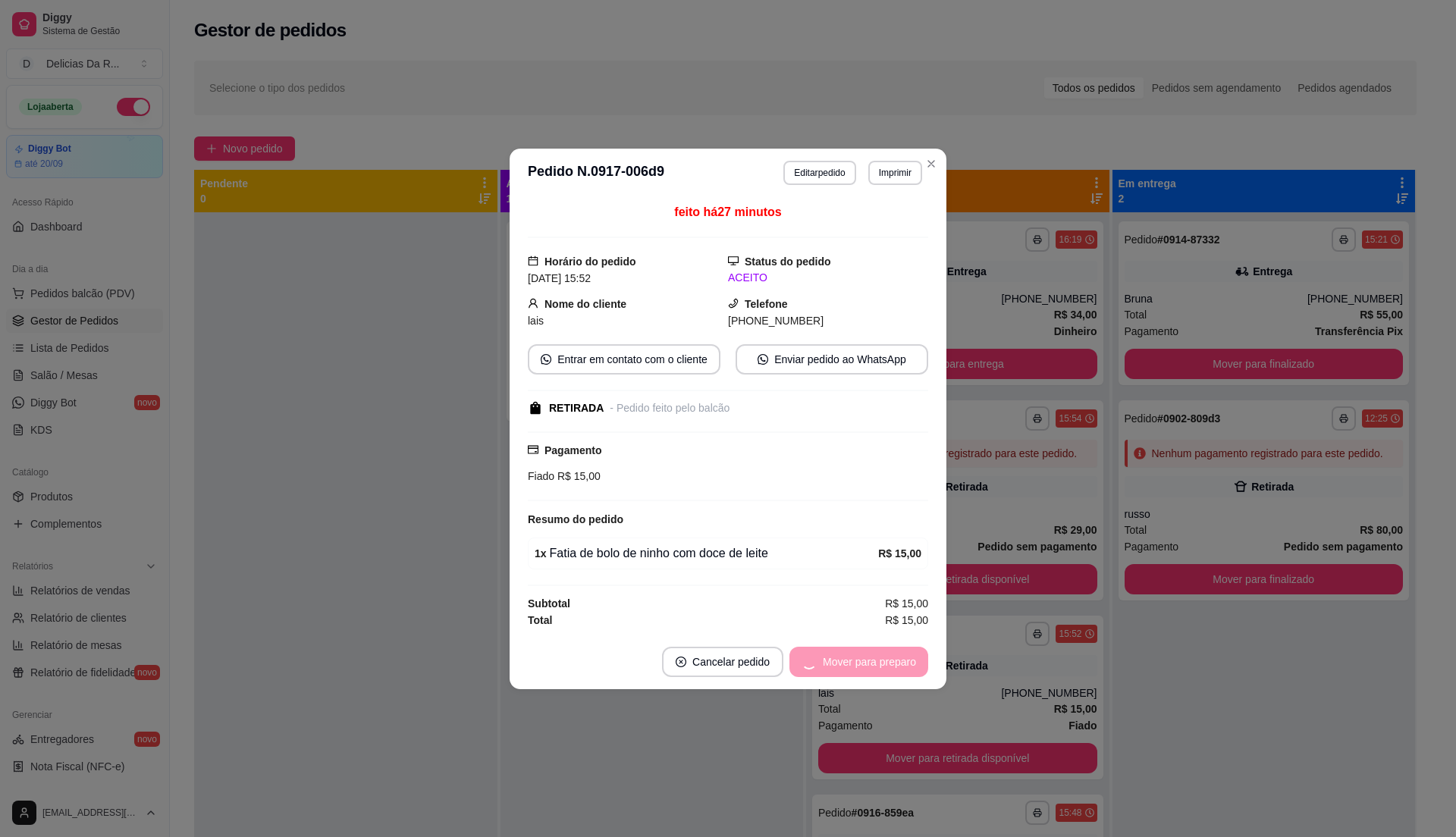
click at [846, 662] on div "Mover para preparo" at bounding box center [859, 662] width 139 height 30
click at [844, 662] on div "Mover para preparo" at bounding box center [859, 662] width 139 height 30
click at [844, 662] on button "Mover para retirada disponível" at bounding box center [844, 662] width 167 height 30
click at [844, 662] on div "Mover para retirada disponível" at bounding box center [833, 662] width 189 height 30
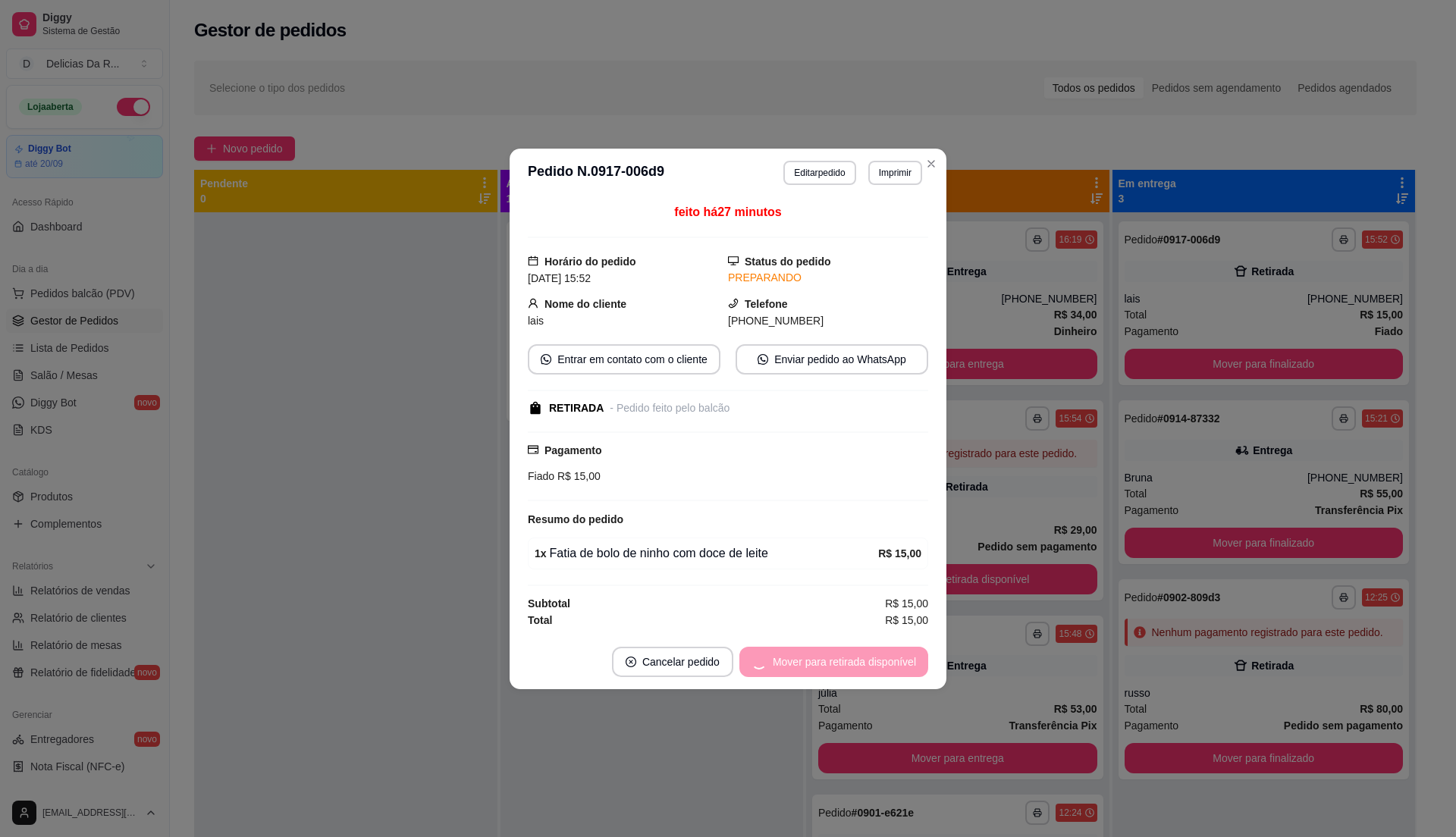
click at [846, 662] on div "Mover para retirada disponível" at bounding box center [833, 662] width 189 height 30
click at [847, 664] on div "Mover para retirada disponível" at bounding box center [833, 662] width 189 height 30
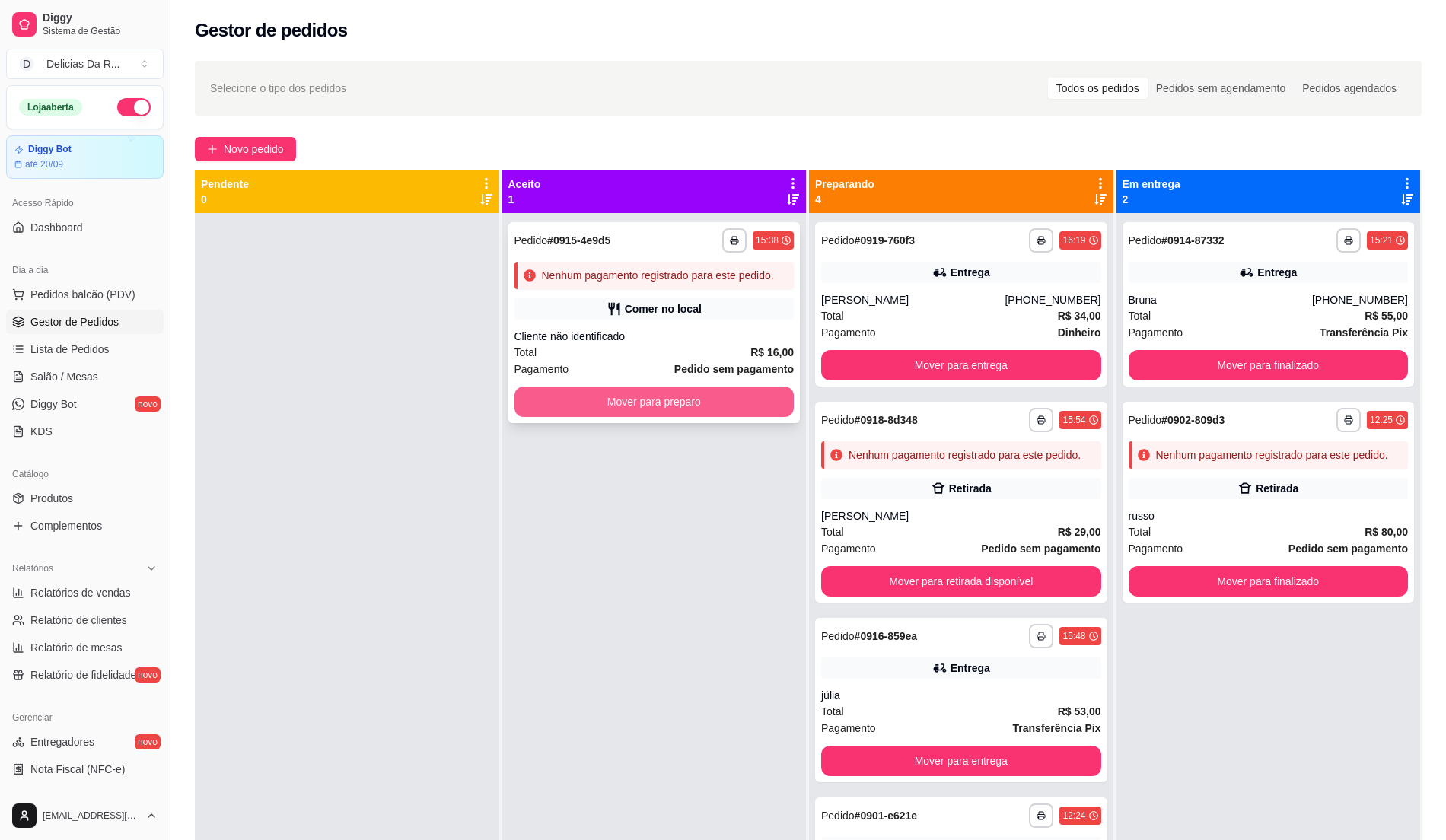
click at [702, 294] on div "**********" at bounding box center [654, 323] width 292 height 201
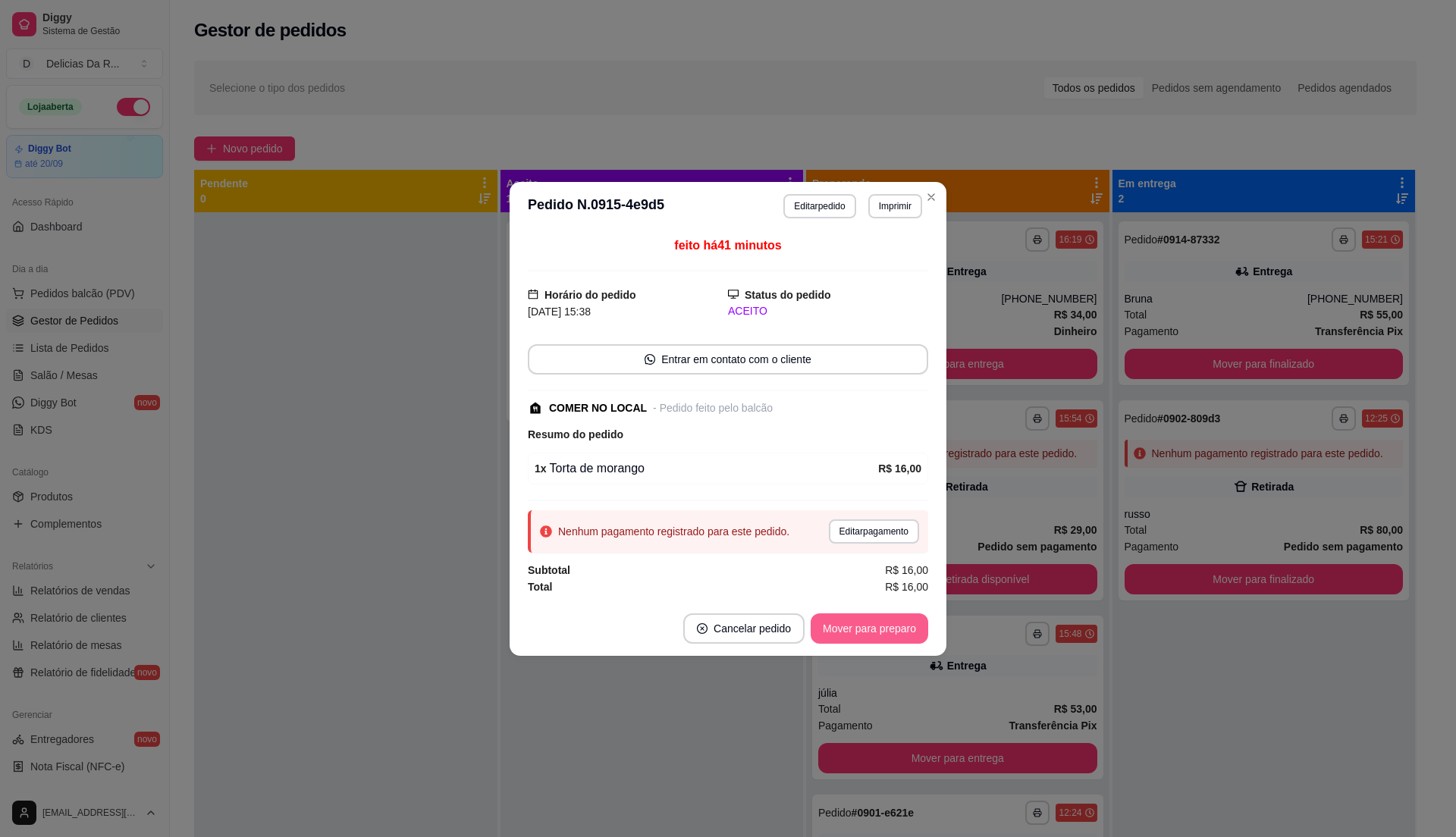
click at [883, 634] on button "Mover para preparo" at bounding box center [869, 628] width 117 height 30
click at [882, 634] on div "Mover para preparo" at bounding box center [859, 628] width 139 height 30
click at [889, 642] on button "Mover para retirada disponível" at bounding box center [844, 628] width 167 height 30
click at [889, 642] on div "Mover para retirada disponível" at bounding box center [833, 628] width 189 height 30
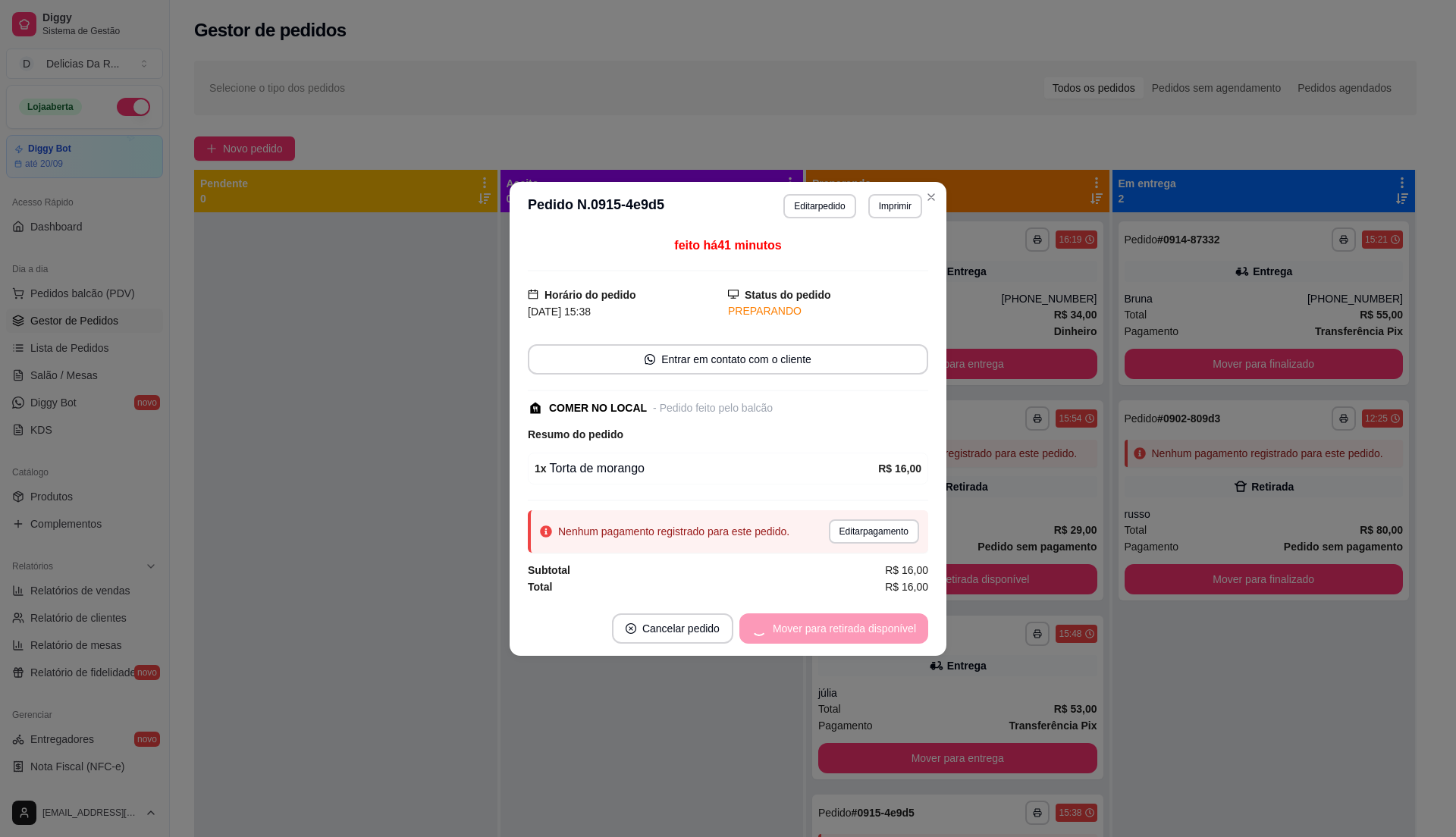
click at [887, 642] on div "Mover para retirada disponível" at bounding box center [833, 628] width 189 height 30
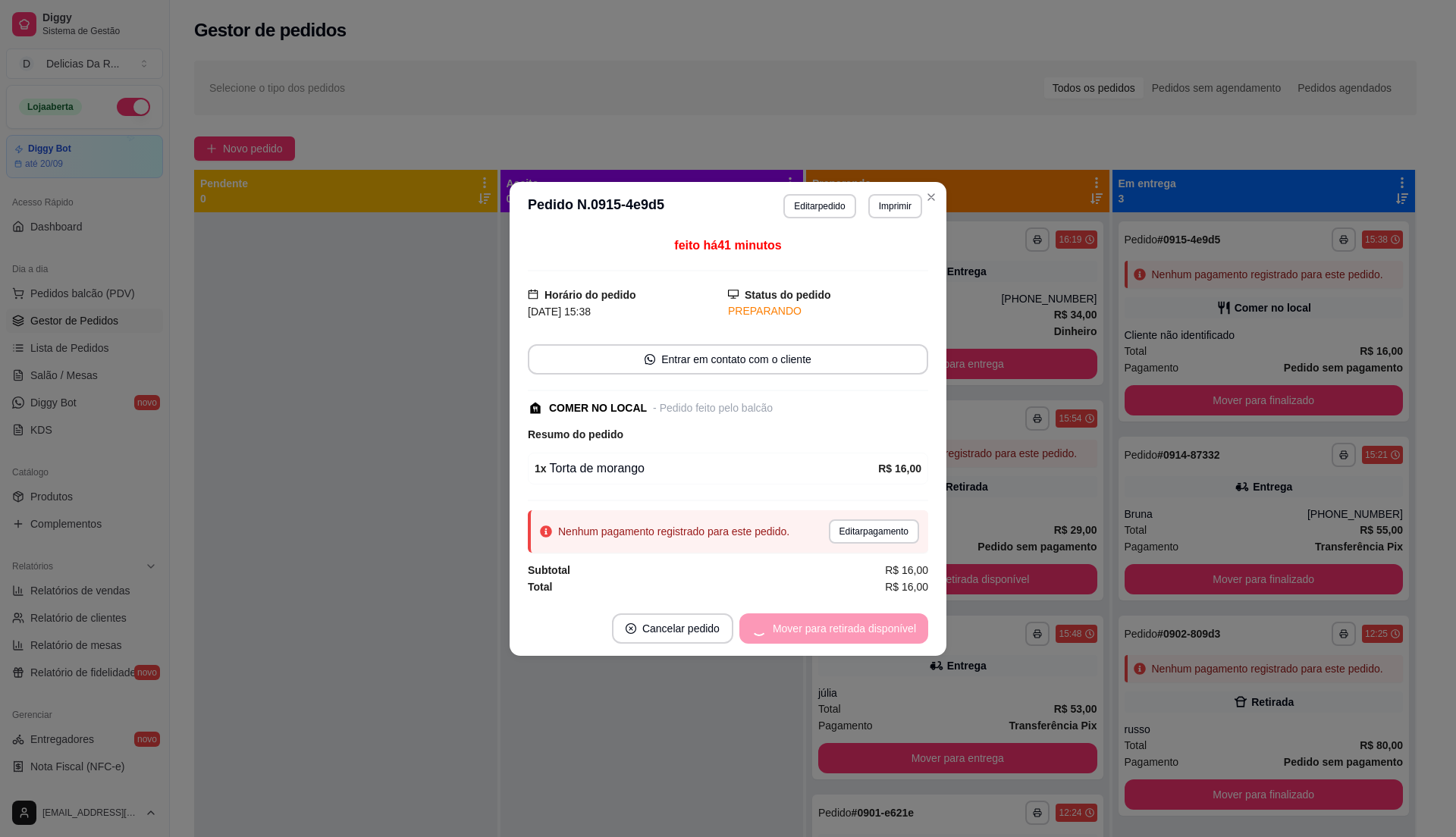
click at [884, 655] on footer "Cancelar pedido Mover para retirada disponível" at bounding box center [728, 629] width 437 height 55
click at [893, 628] on button "Mover para finalizado" at bounding box center [865, 628] width 126 height 30
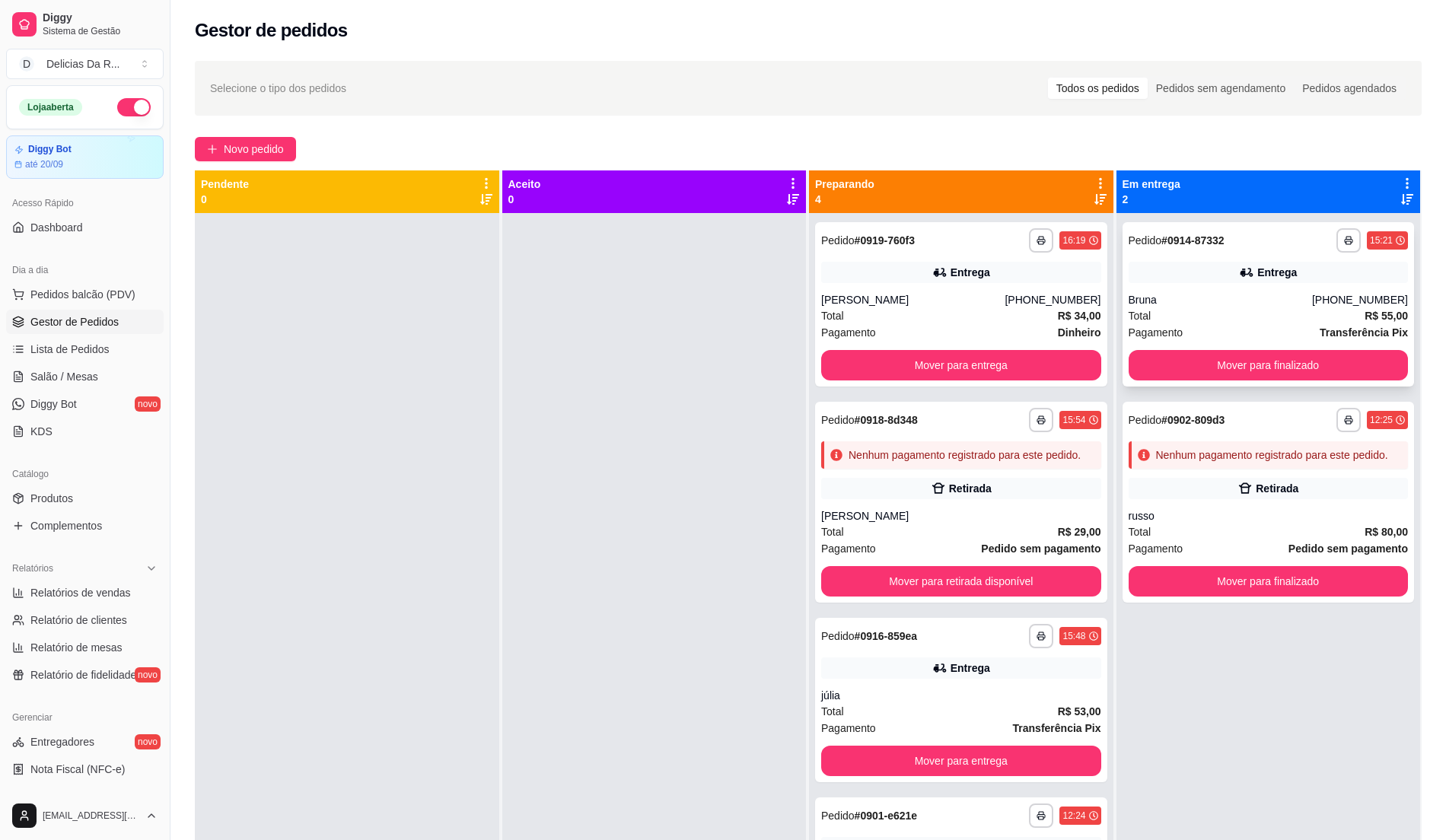
click at [1181, 355] on div "**********" at bounding box center [1269, 305] width 292 height 164
click at [1224, 355] on button "Mover para finalizado" at bounding box center [1268, 365] width 280 height 30
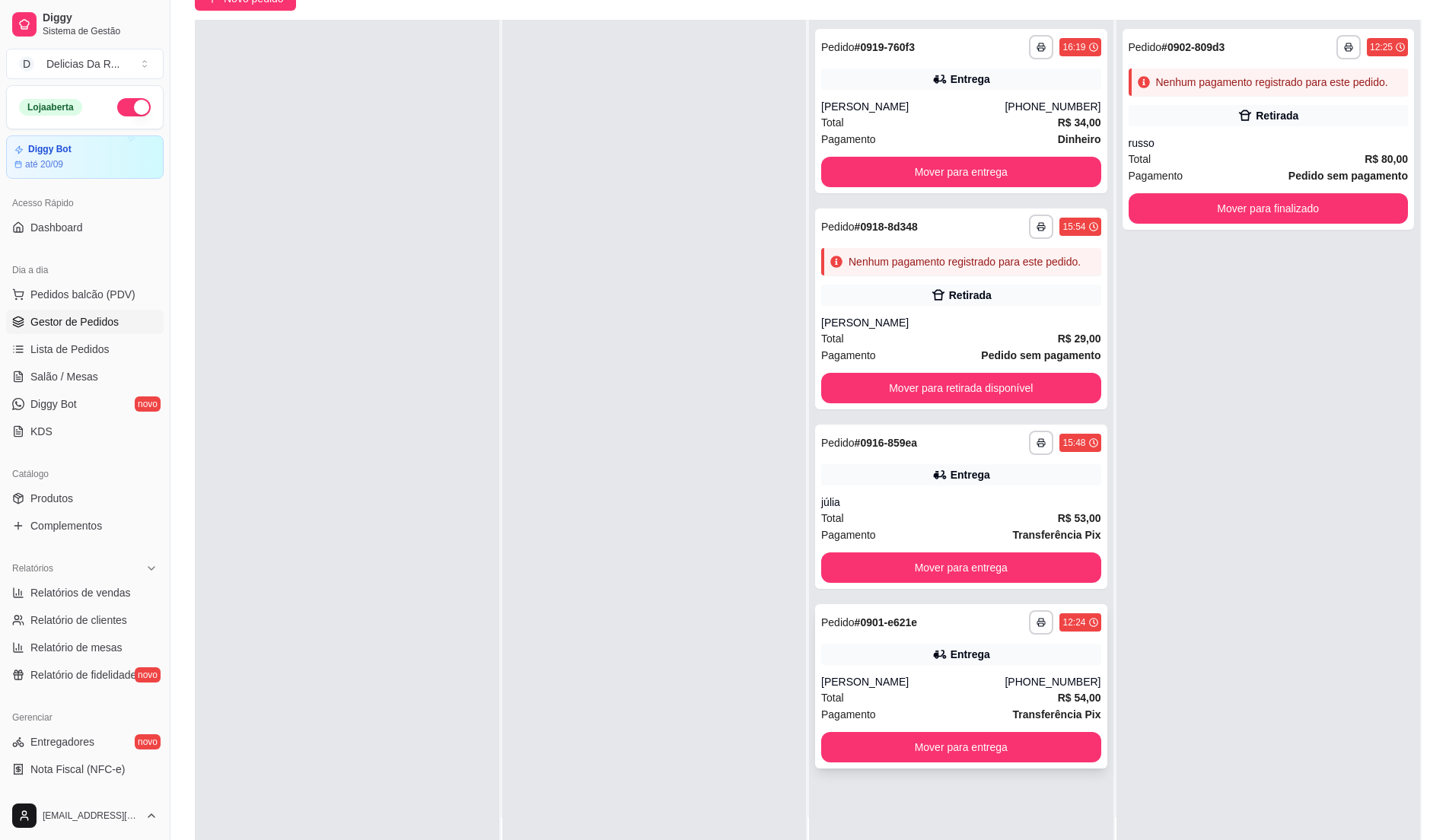
scroll to position [232, 0]
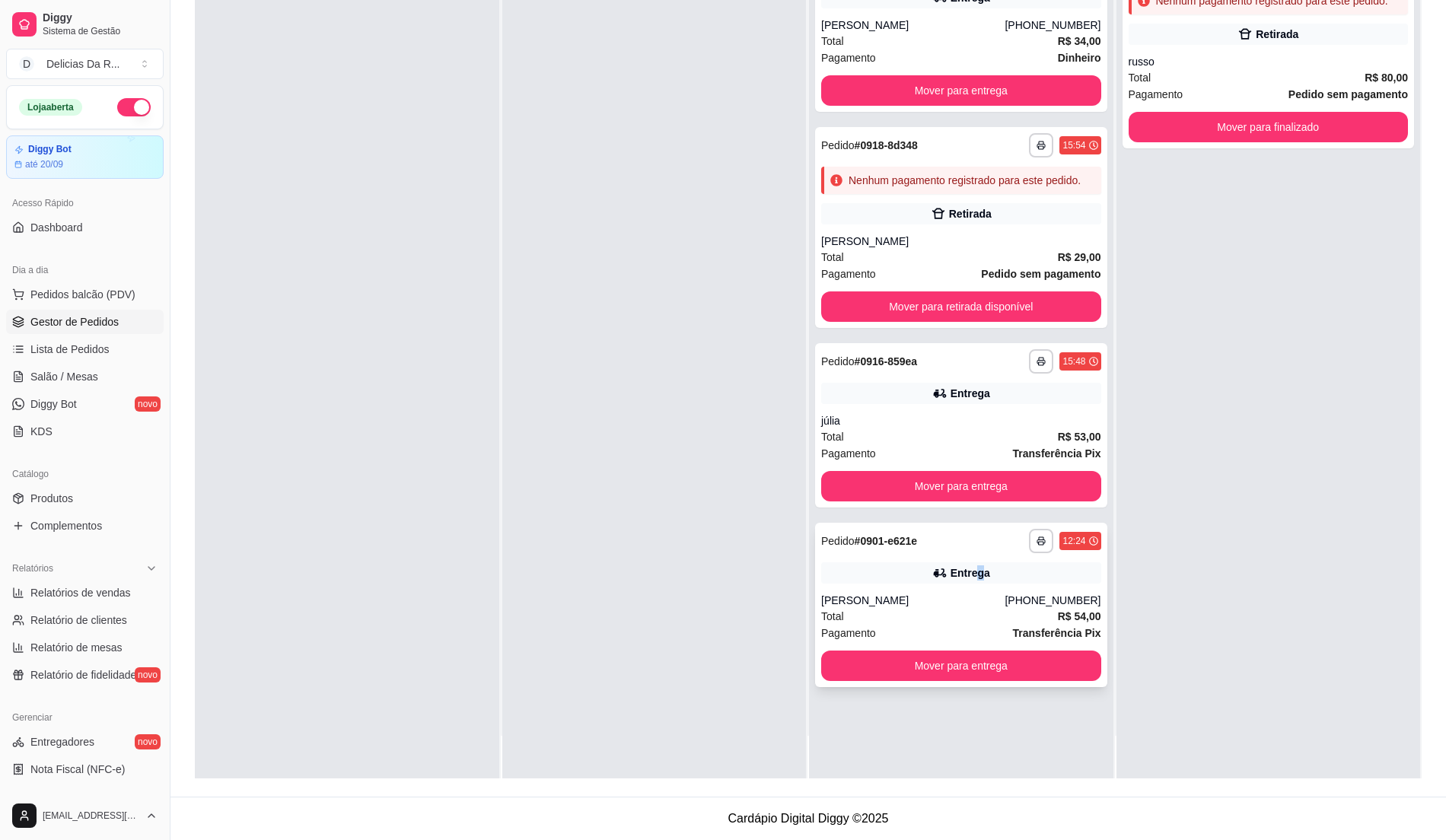
click at [972, 576] on div "Entrega" at bounding box center [970, 573] width 39 height 16
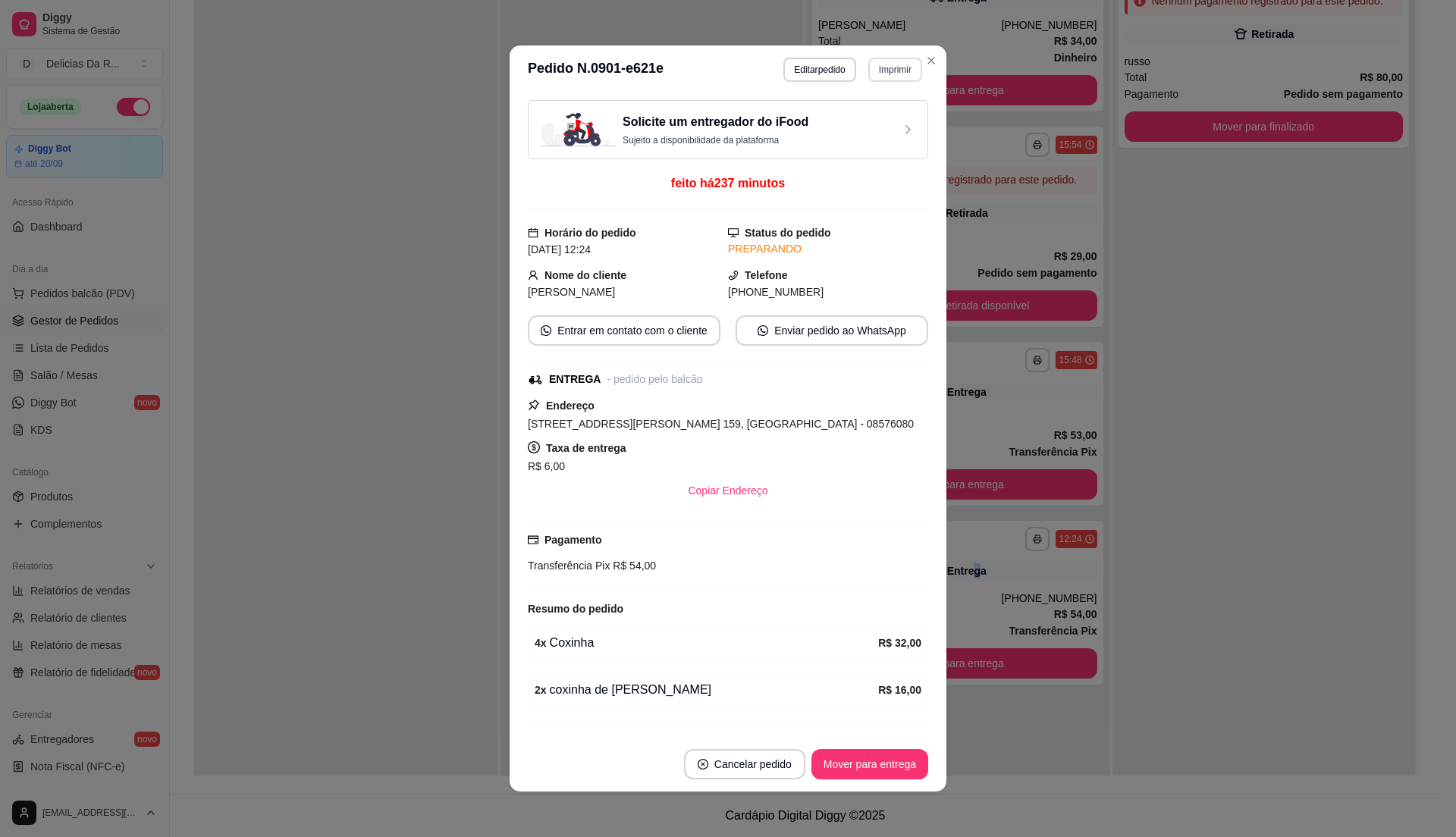
click at [886, 68] on button "Imprimir" at bounding box center [894, 69] width 54 height 25
click at [886, 116] on button "IMPRESSORA" at bounding box center [873, 117] width 88 height 20
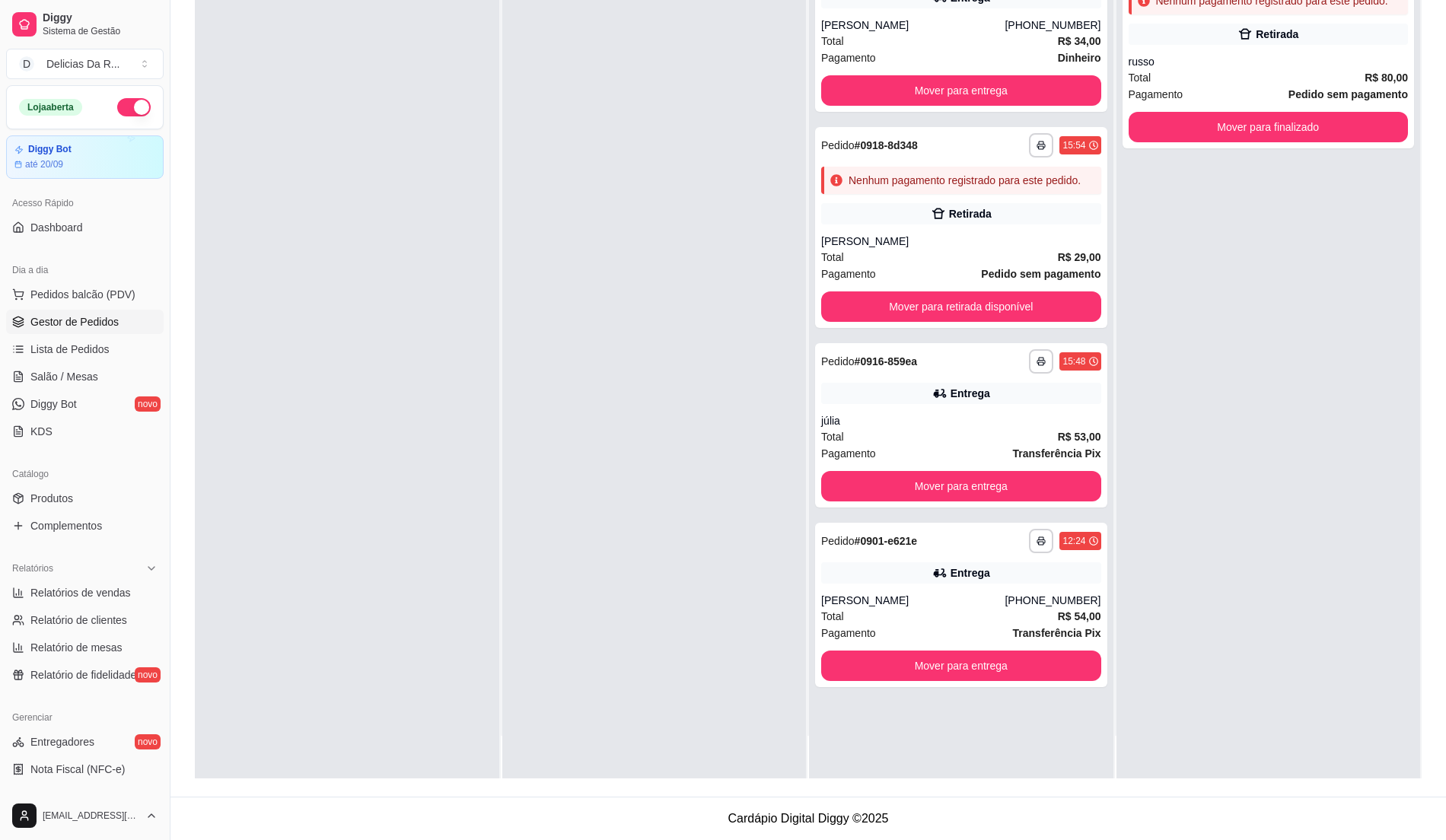
click at [1170, 269] on div "**********" at bounding box center [1269, 358] width 305 height 840
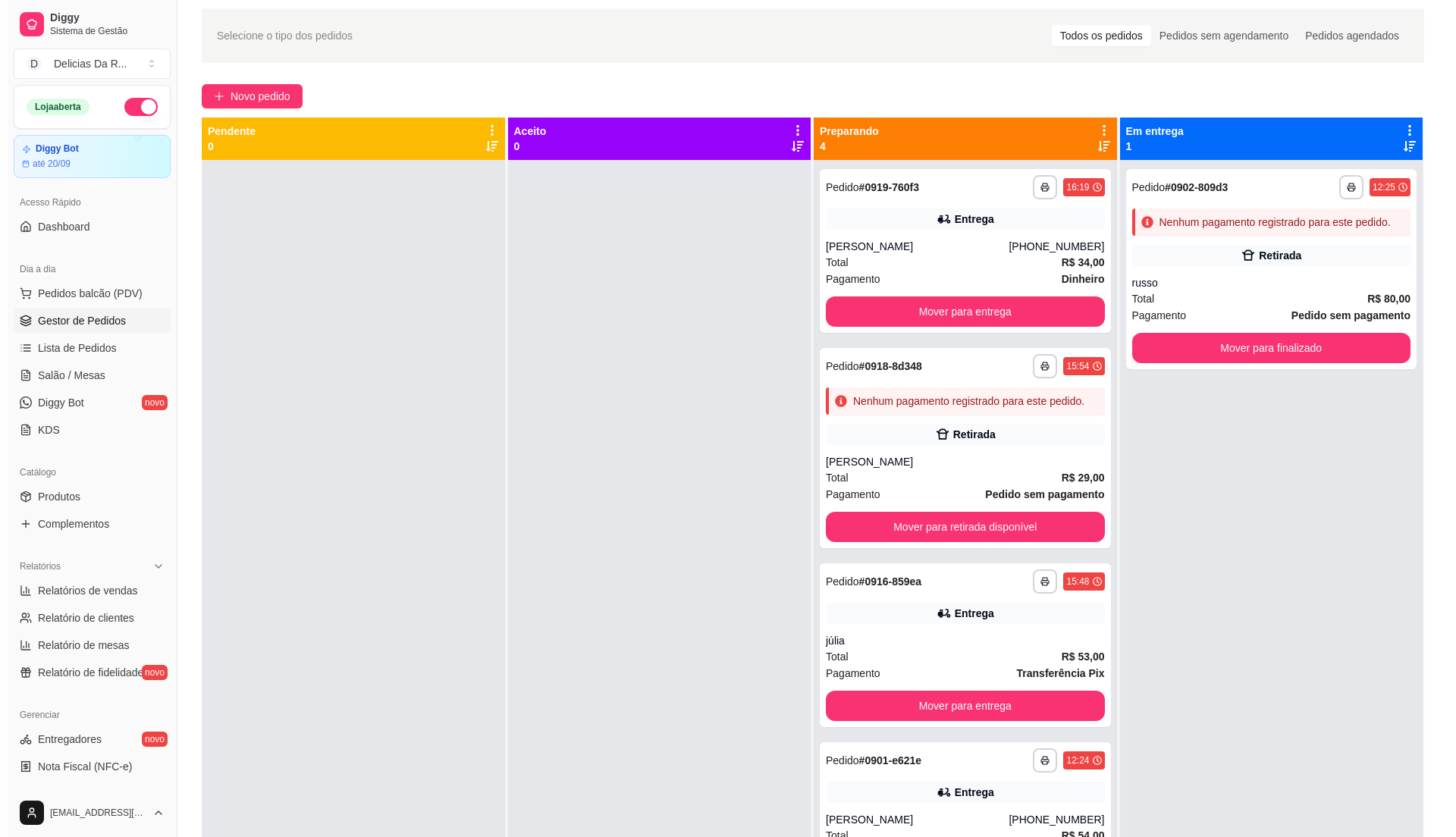
scroll to position [0, 0]
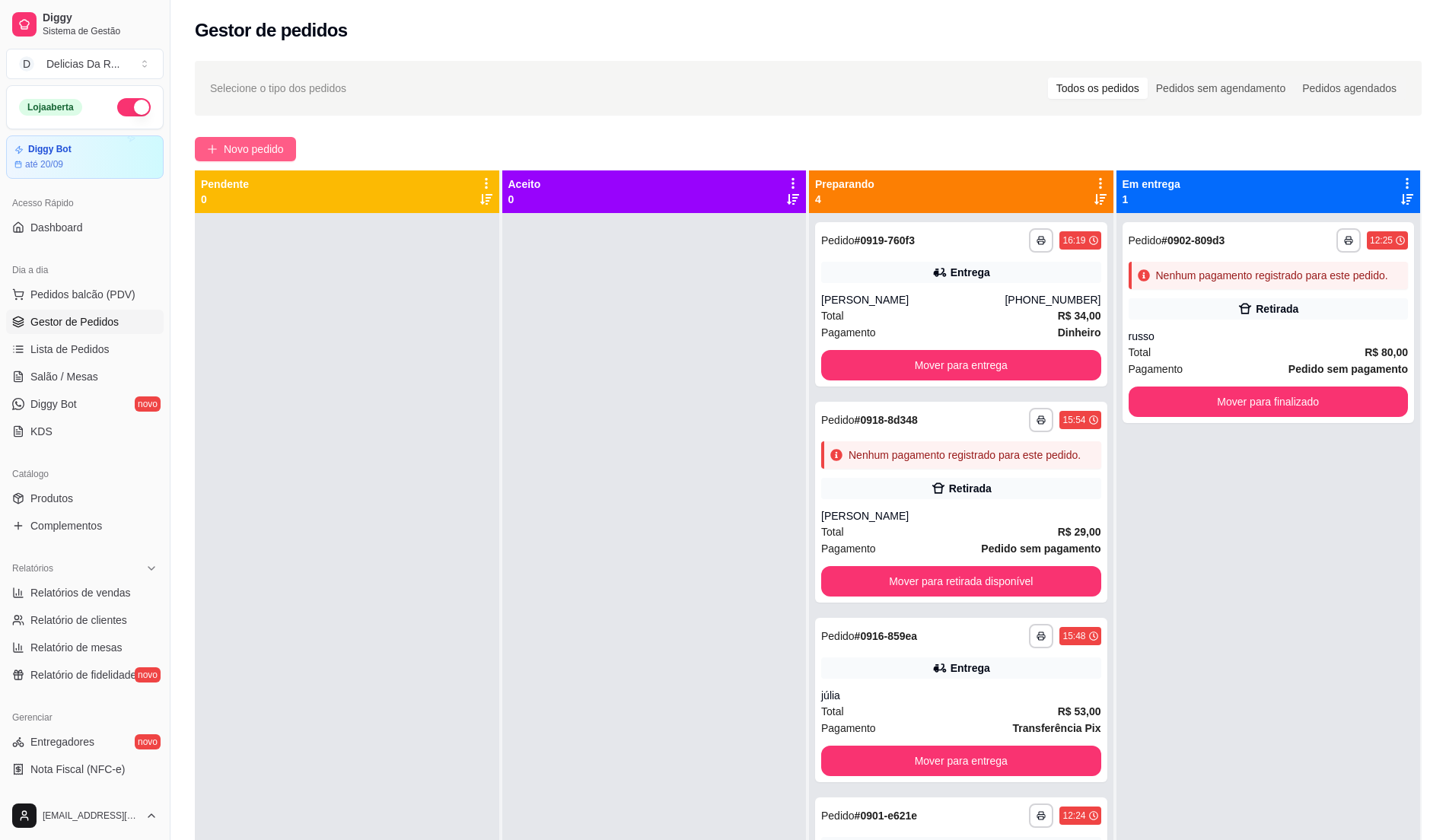
click at [208, 140] on button "Novo pedido" at bounding box center [245, 149] width 101 height 25
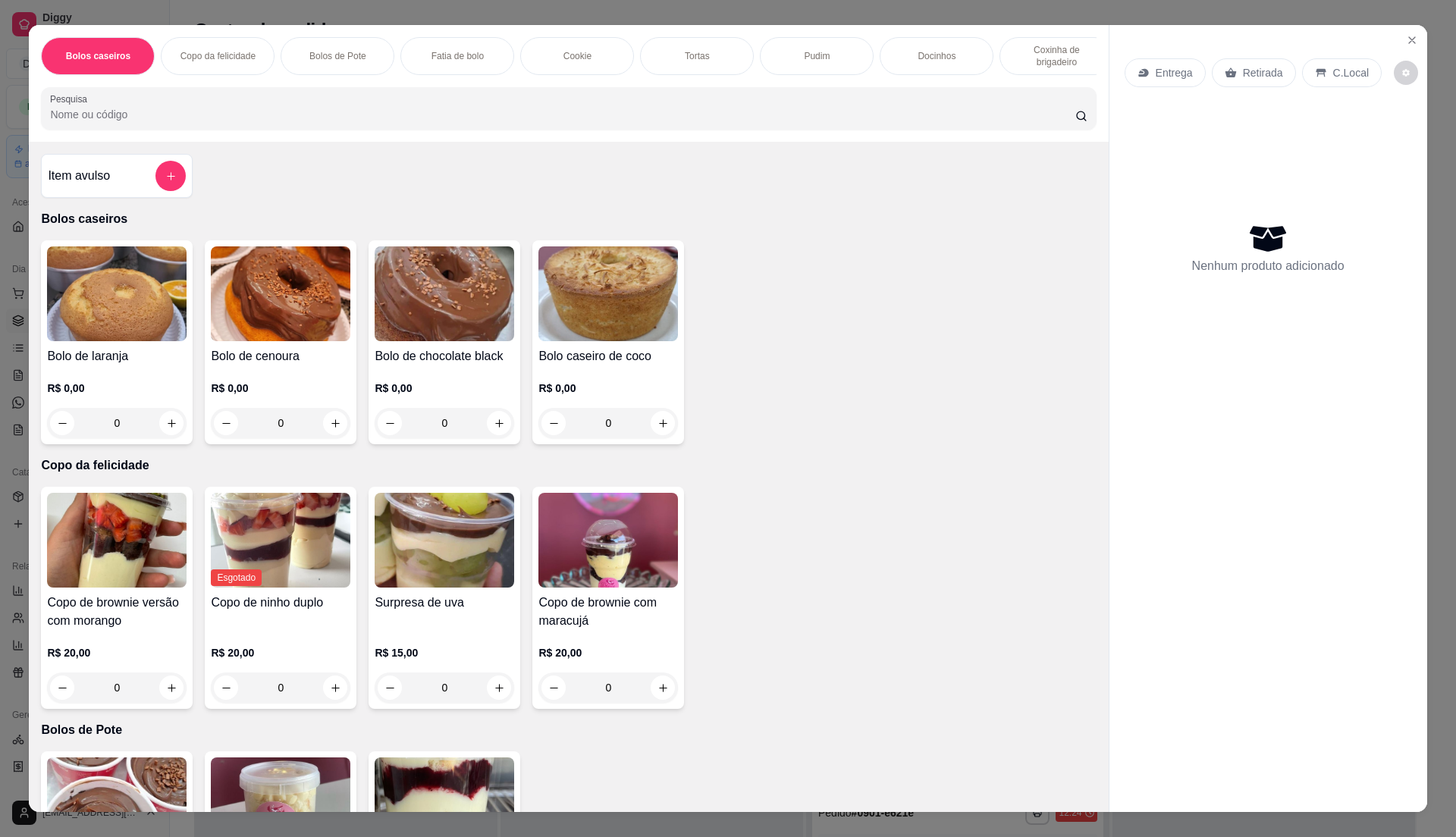
click at [428, 365] on h4 "Bolo de chocolate black" at bounding box center [444, 356] width 140 height 18
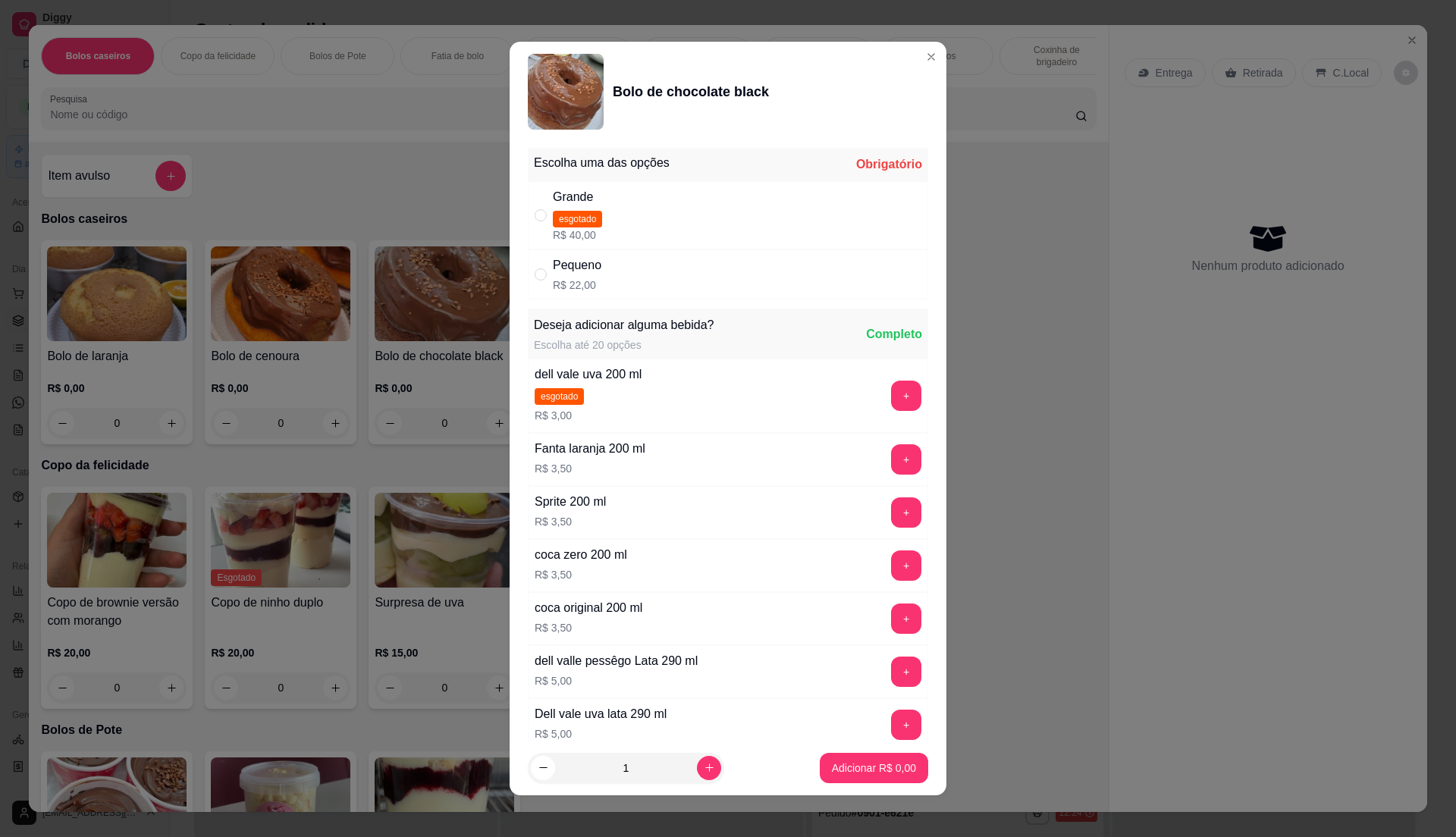
click at [568, 279] on p "R$ 22,00" at bounding box center [576, 284] width 48 height 15
radio input "true"
click at [874, 787] on footer "1 Adicionar R$ 22,00" at bounding box center [728, 768] width 437 height 55
click at [868, 766] on p "Adicionar R$ 22,00" at bounding box center [871, 768] width 90 height 15
type input "1"
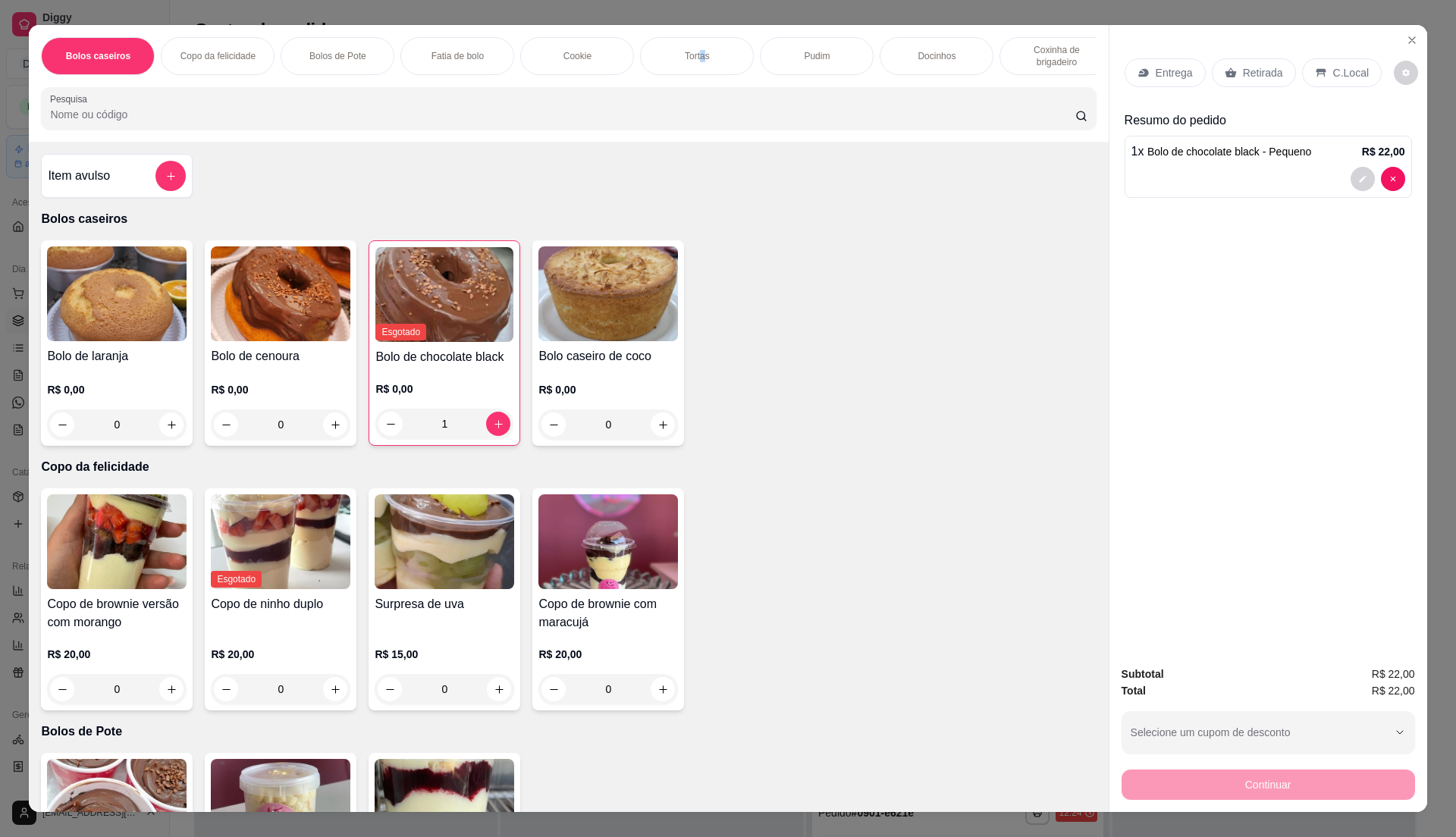
click at [690, 62] on p "Tortas" at bounding box center [697, 55] width 25 height 12
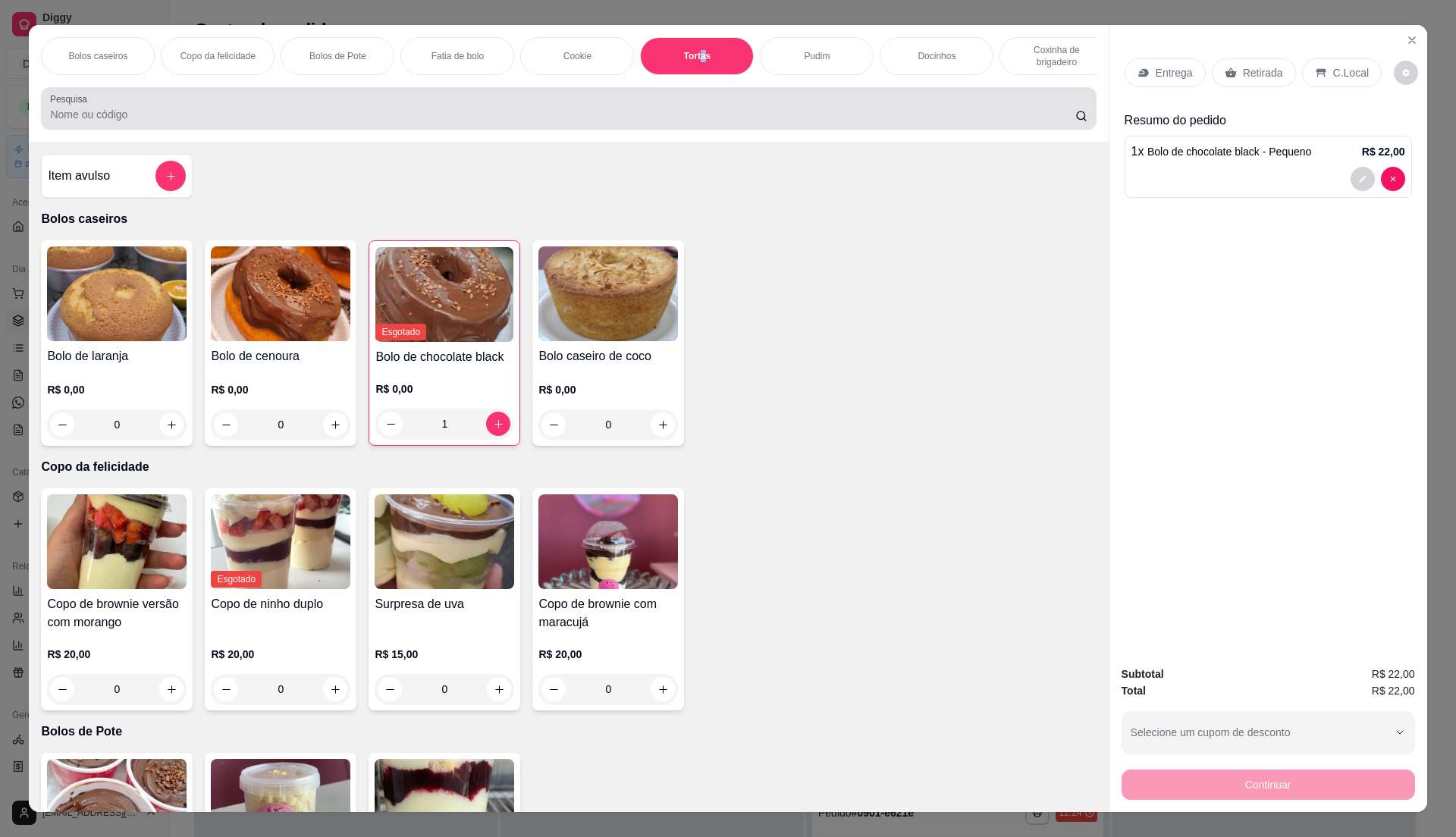
scroll to position [23, 0]
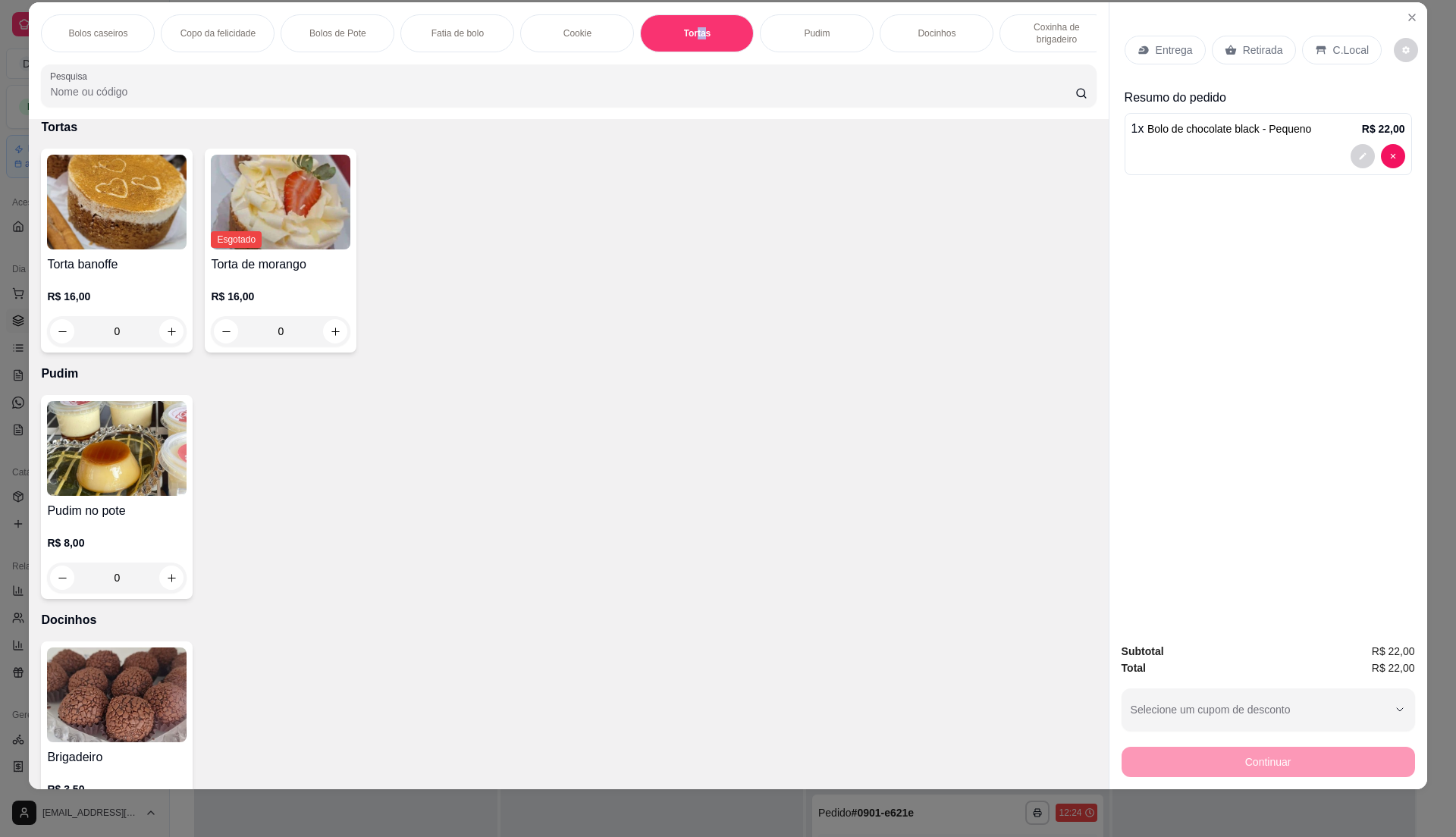
click at [165, 304] on p "R$ 16,00" at bounding box center [117, 296] width 140 height 15
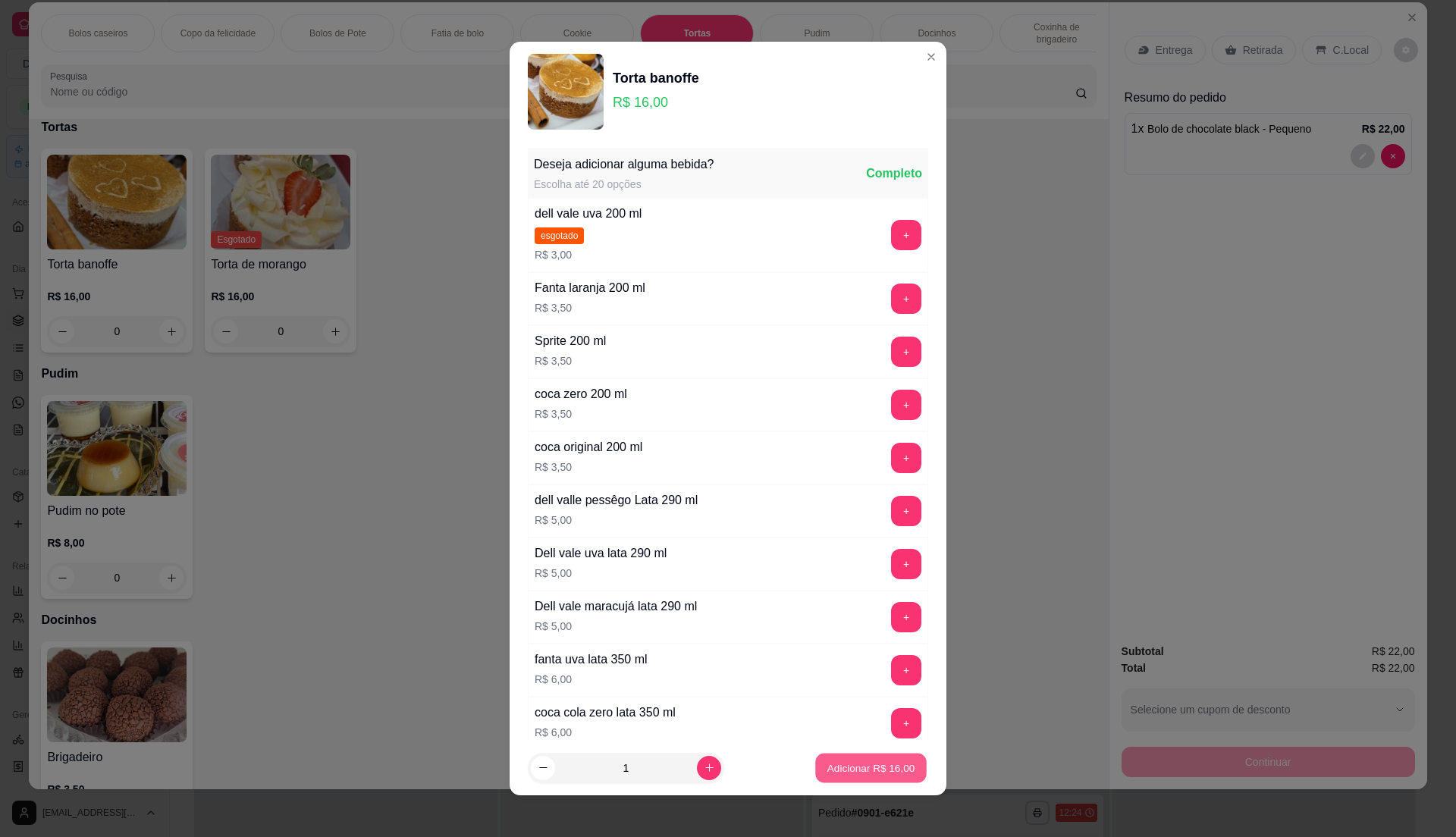
click at [868, 765] on p "Adicionar R$ 16,00" at bounding box center [871, 768] width 88 height 15
type input "1"
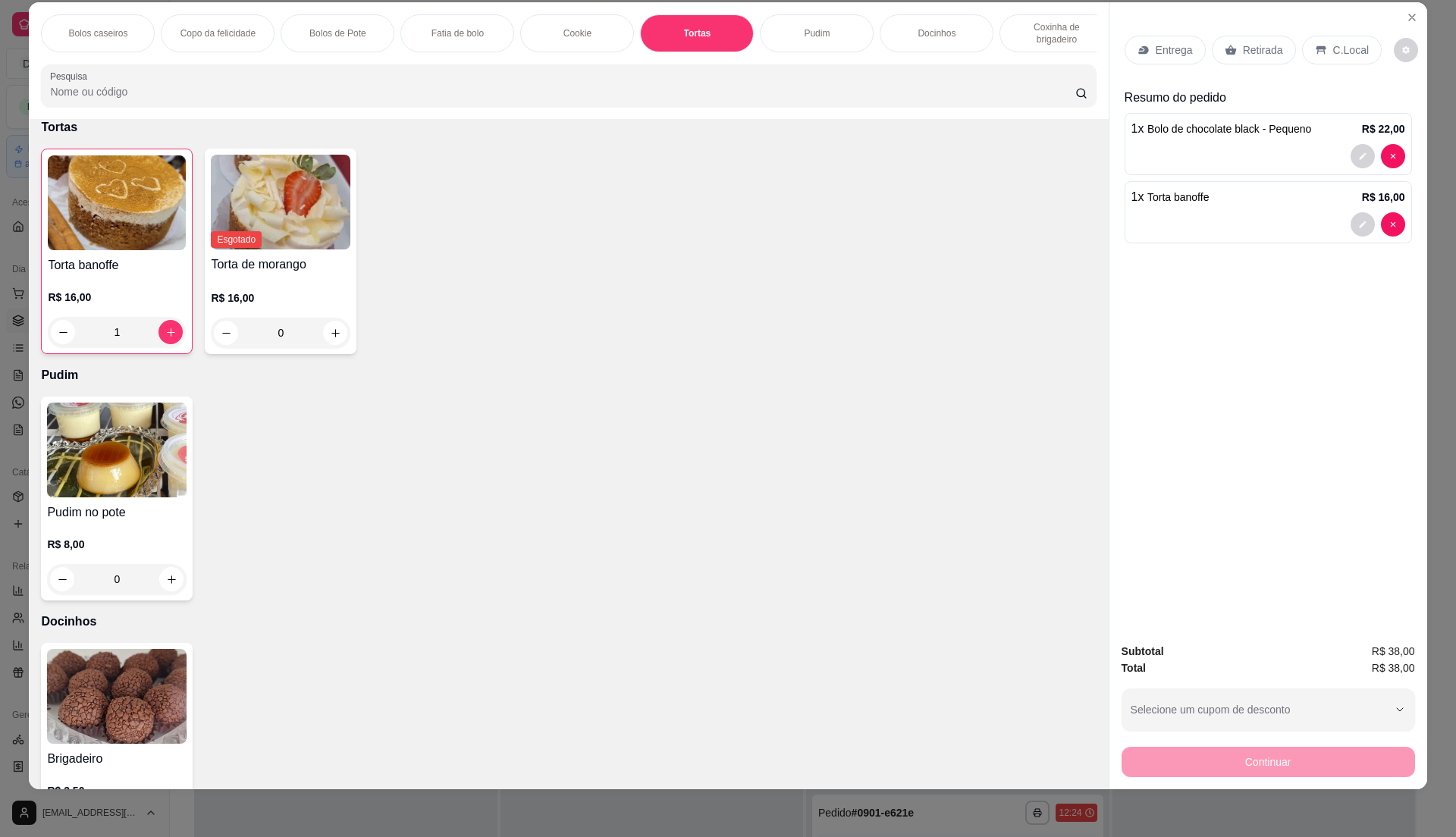
click at [1248, 39] on div "Retirada" at bounding box center [1253, 50] width 85 height 29
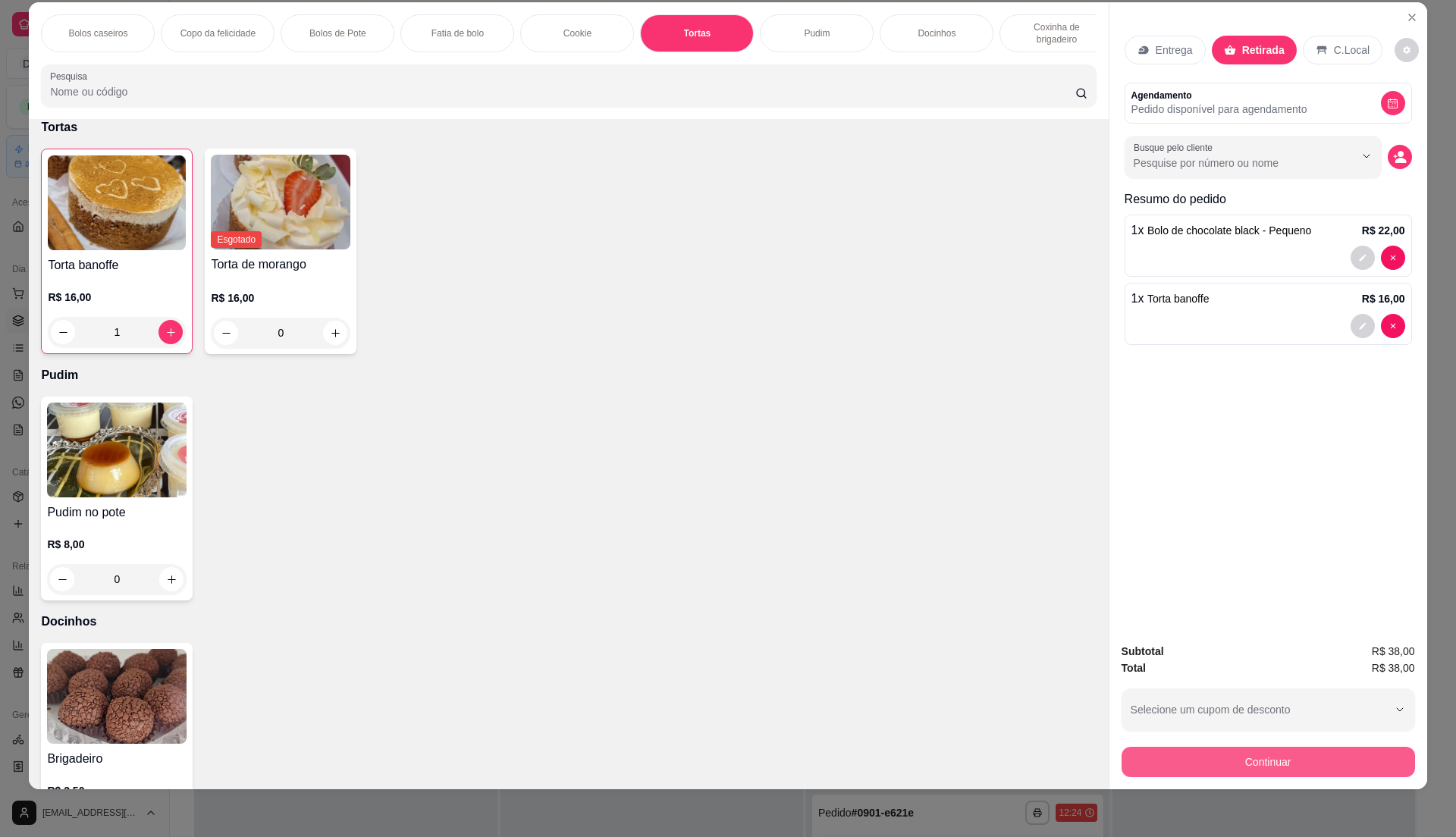
click at [1238, 755] on button "Continuar" at bounding box center [1268, 762] width 294 height 30
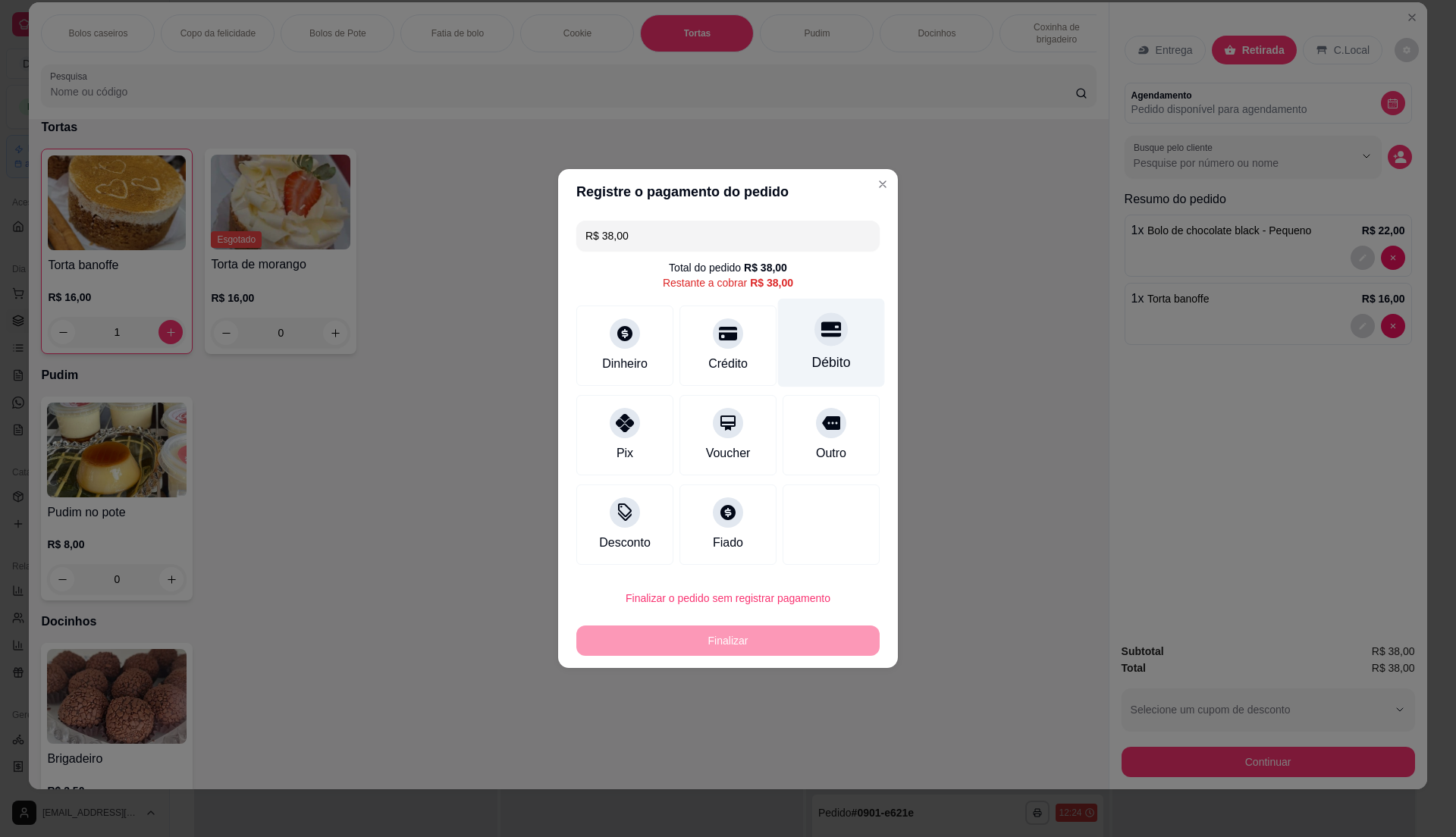
click at [822, 335] on icon at bounding box center [832, 329] width 20 height 20
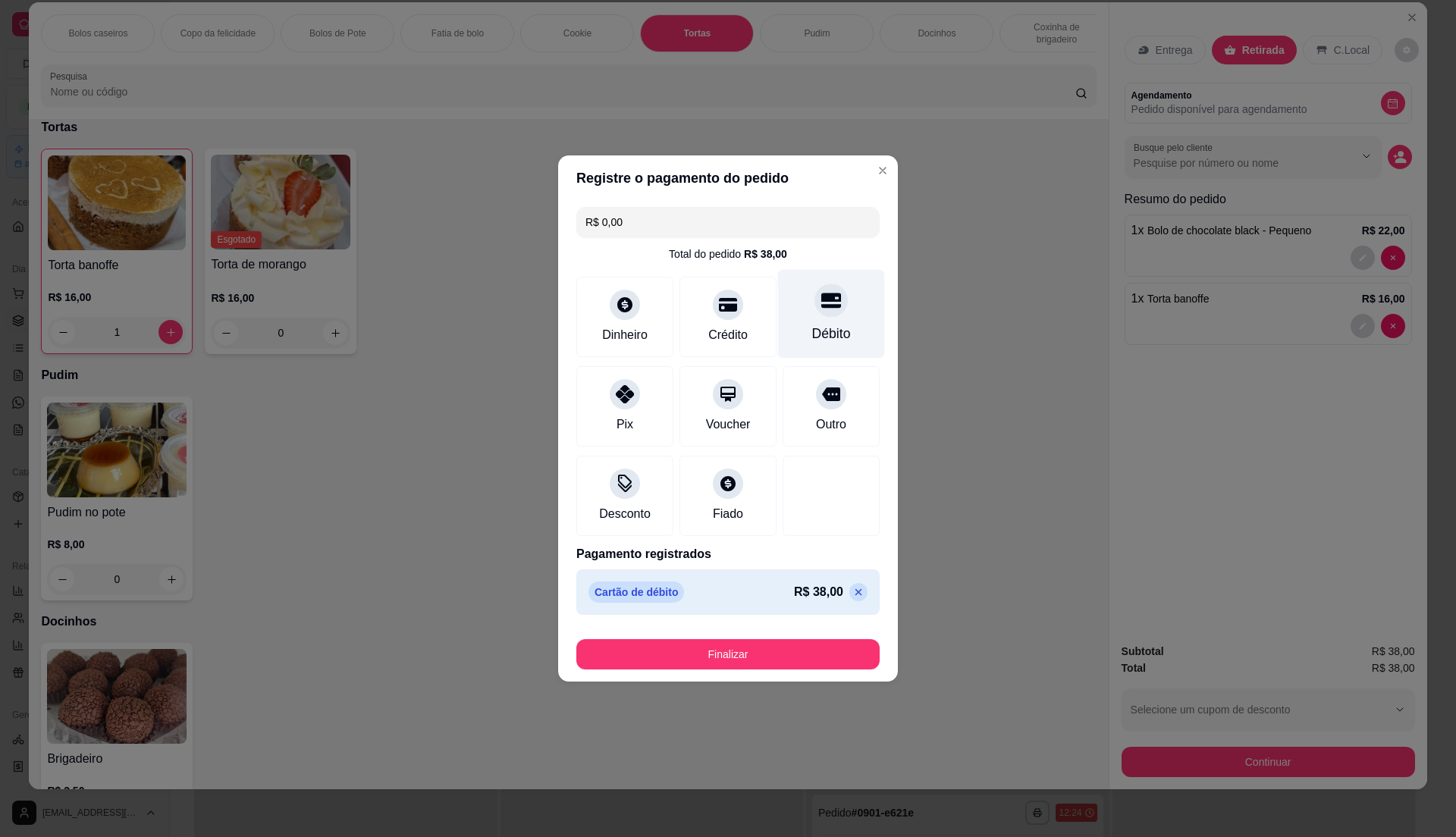
type input "R$ 0,00"
click at [823, 649] on button "Finalizar" at bounding box center [728, 653] width 304 height 30
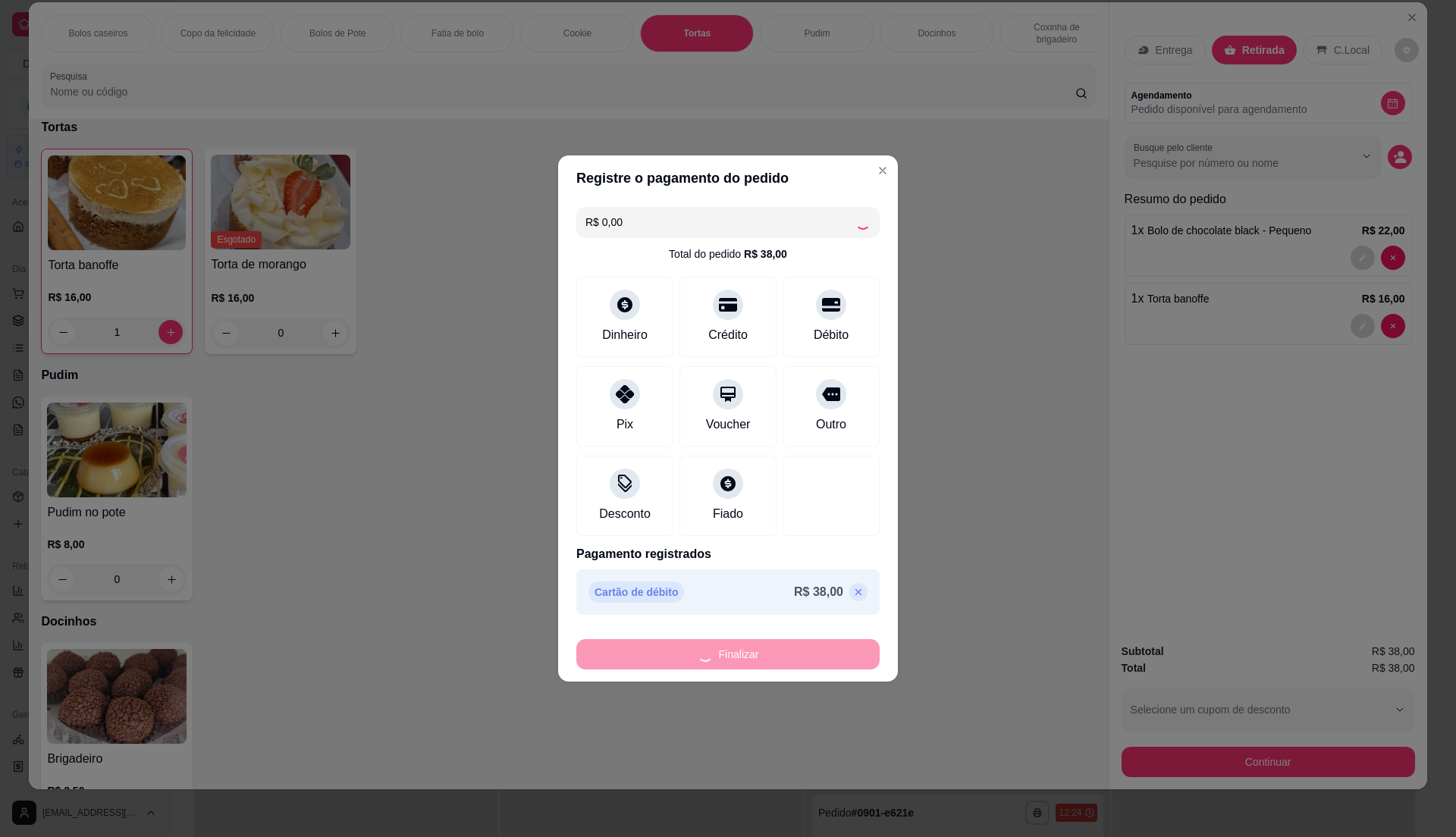
type input "0"
type input "-R$ 38,00"
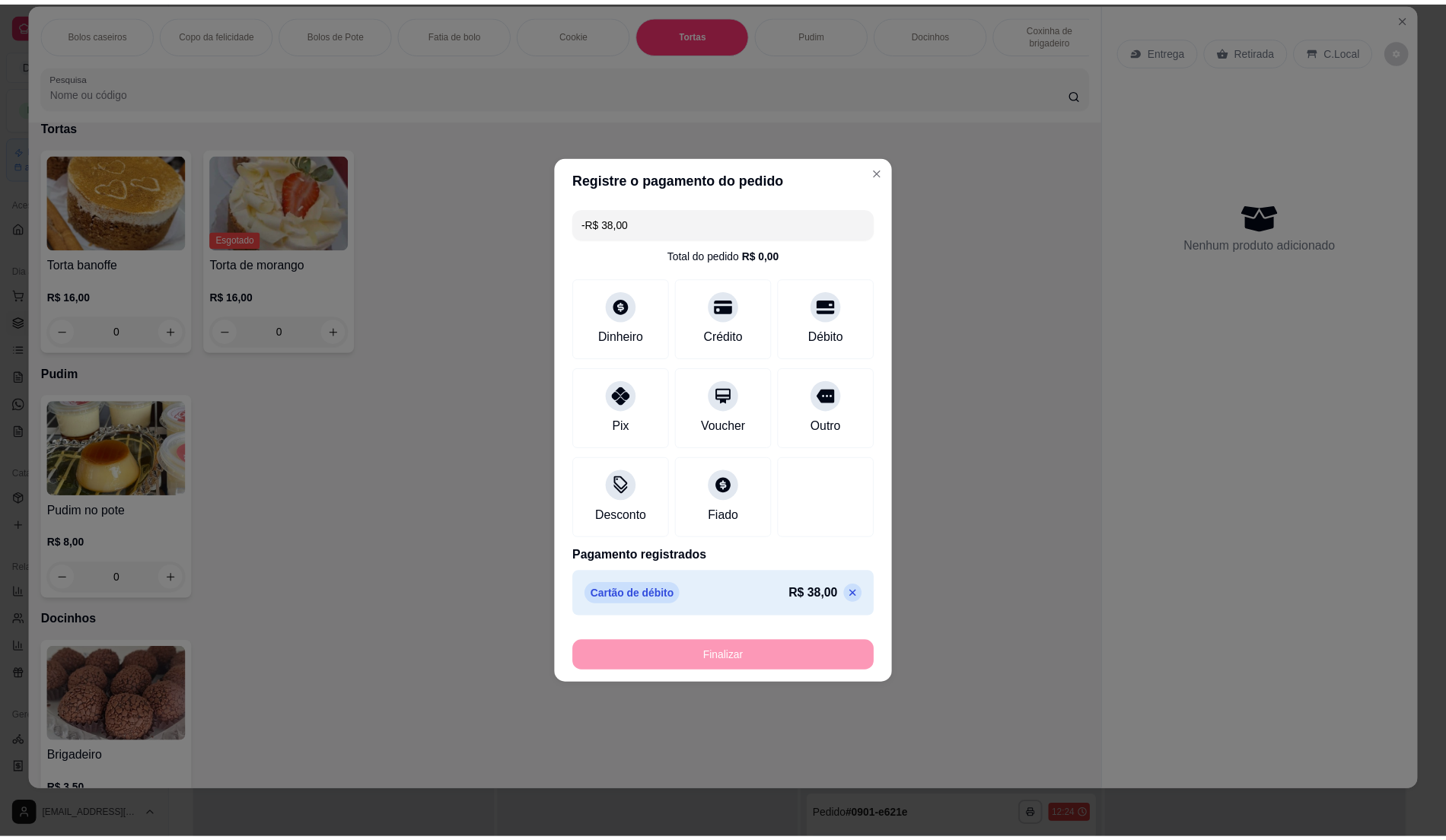
scroll to position [1373, 0]
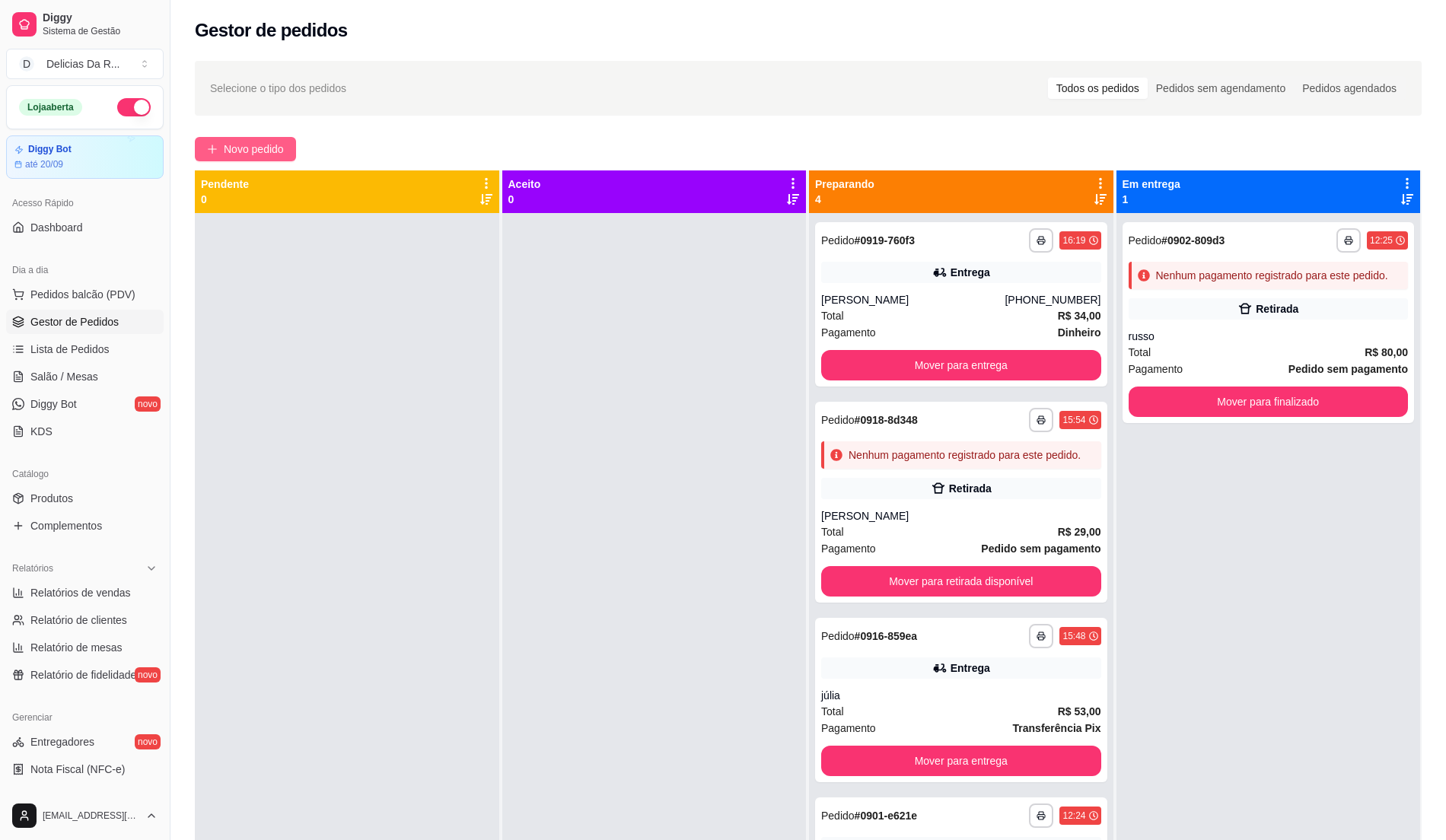
click at [230, 152] on span "Novo pedido" at bounding box center [254, 149] width 60 height 16
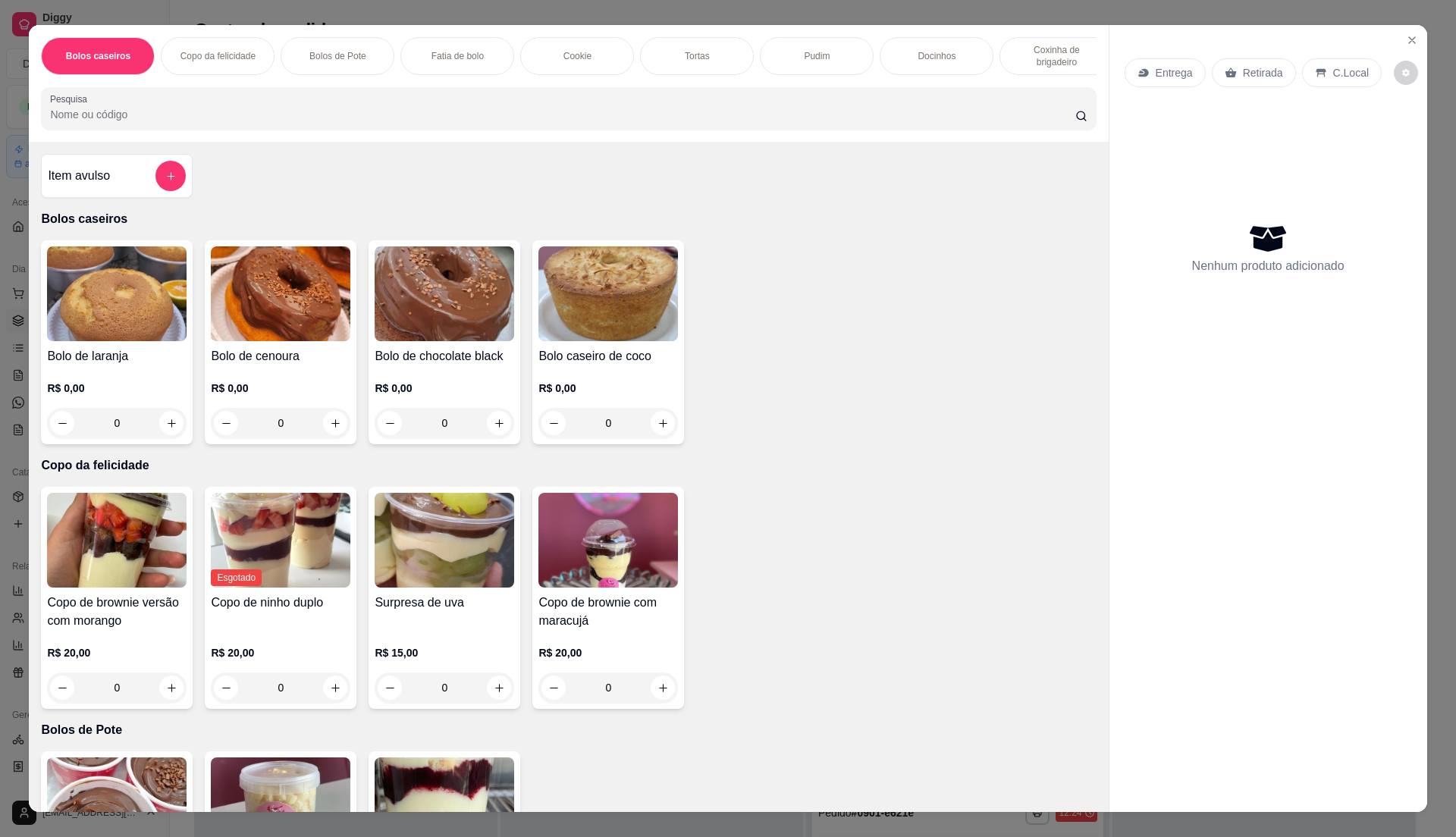
click at [274, 100] on div "Bolos caseiros Copo da felicidade Bolos de Pote Fatia de bolo Cookie Tortas Pud…" at bounding box center [568, 84] width 1079 height 116
click at [149, 314] on img at bounding box center [117, 294] width 140 height 95
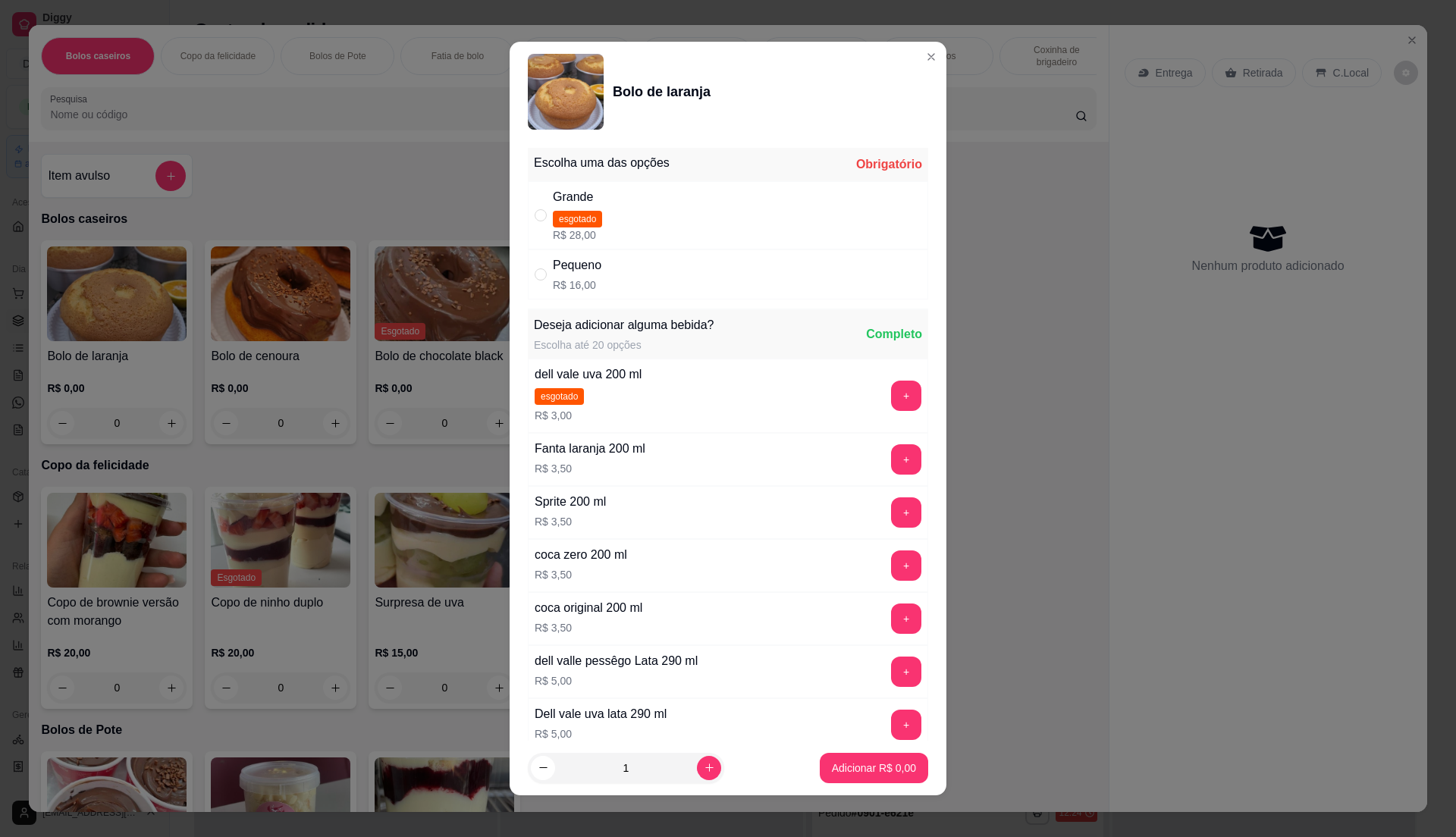
click at [660, 292] on div "Pequeno R$ 16,00" at bounding box center [728, 274] width 401 height 50
radio input "true"
click at [857, 766] on p "Adicionar R$ 16,00" at bounding box center [871, 768] width 90 height 15
type input "1"
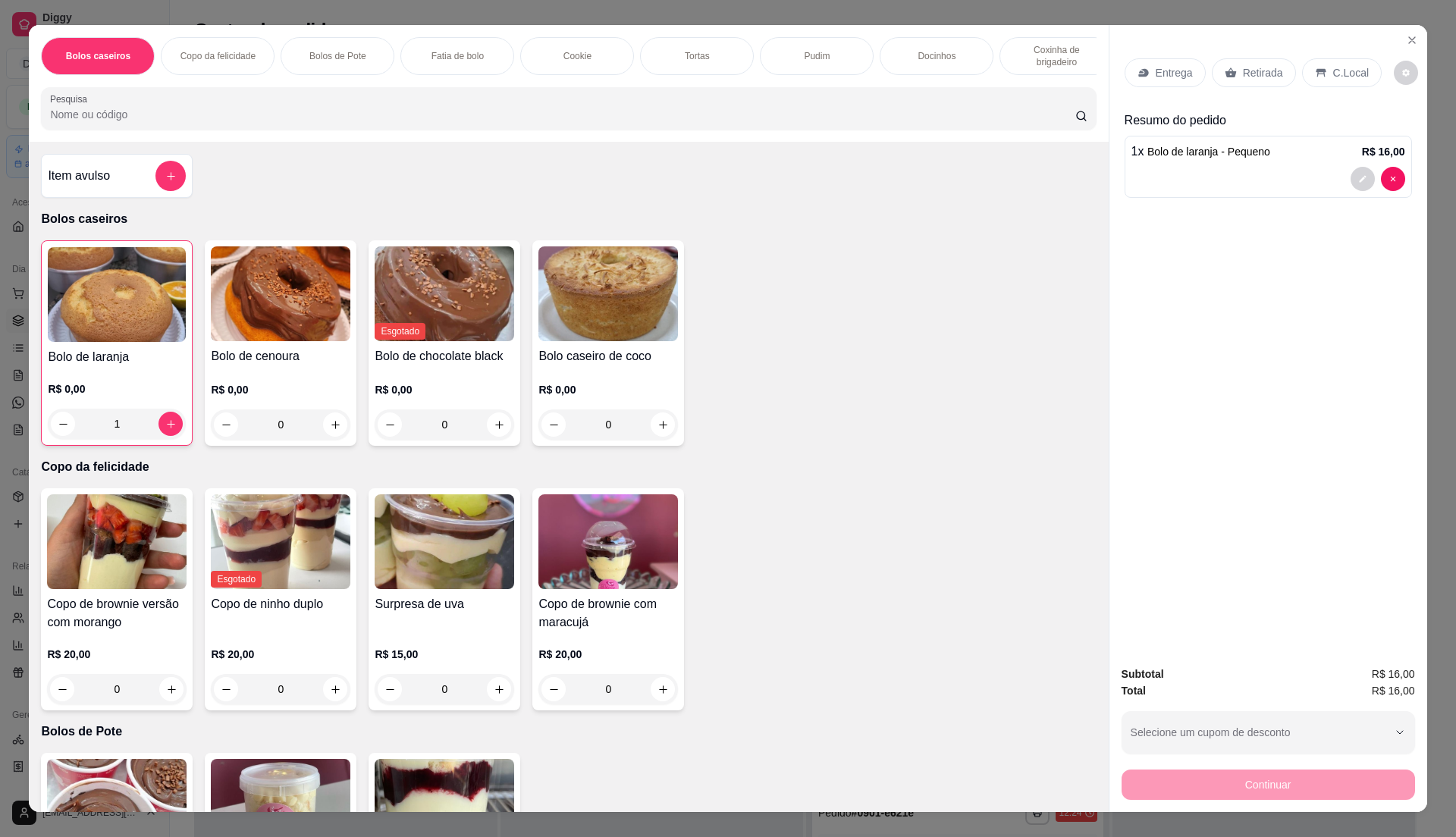
click at [599, 334] on img at bounding box center [608, 294] width 140 height 95
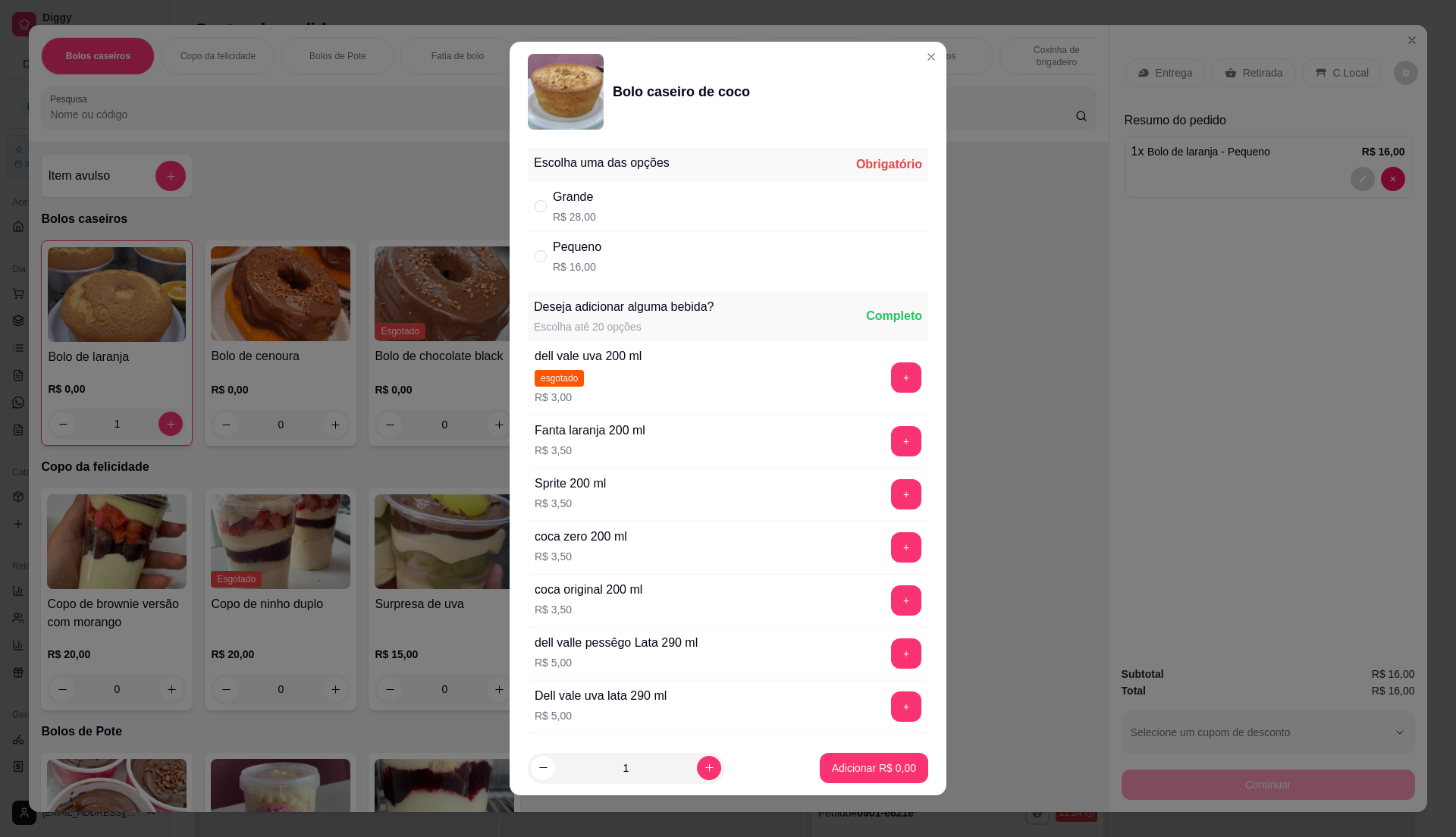
click at [607, 244] on div "Pequeno R$ 16,00" at bounding box center [728, 255] width 401 height 50
radio input "true"
click at [875, 761] on p "Adicionar R$ 16,00" at bounding box center [871, 768] width 90 height 15
type input "1"
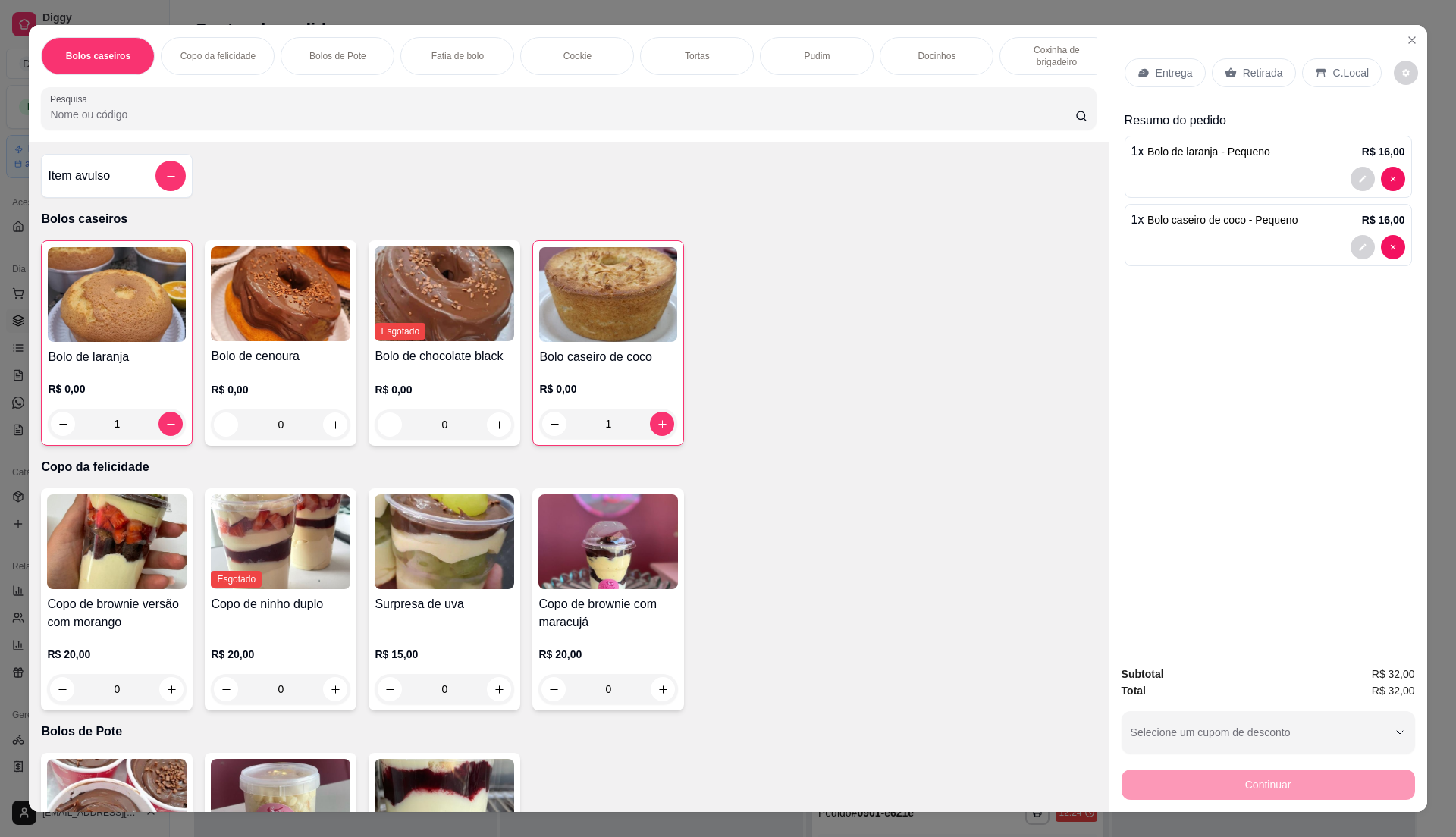
click at [1243, 71] on p "Retirada" at bounding box center [1263, 73] width 40 height 15
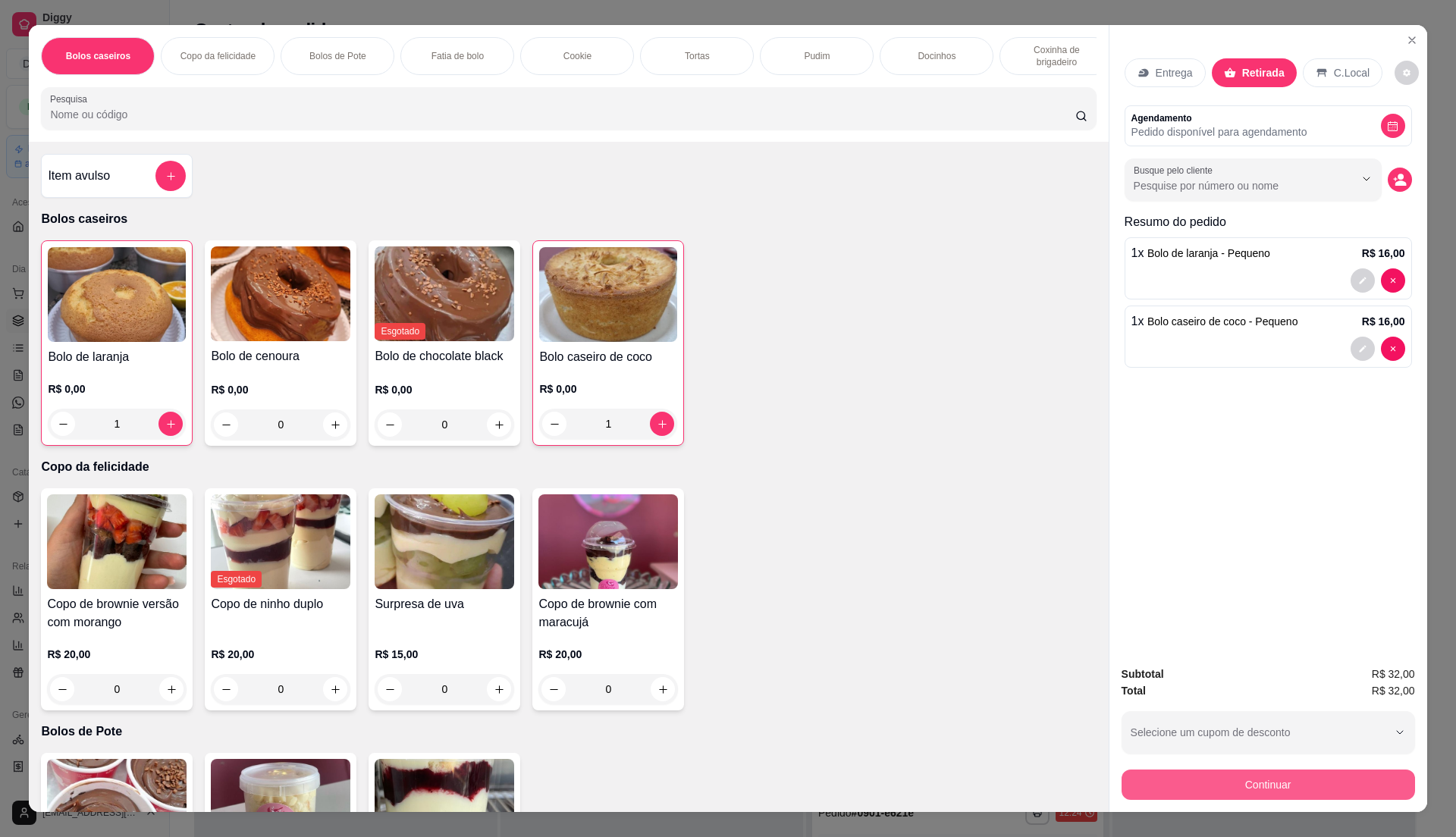
click at [1335, 786] on button "Continuar" at bounding box center [1268, 784] width 294 height 30
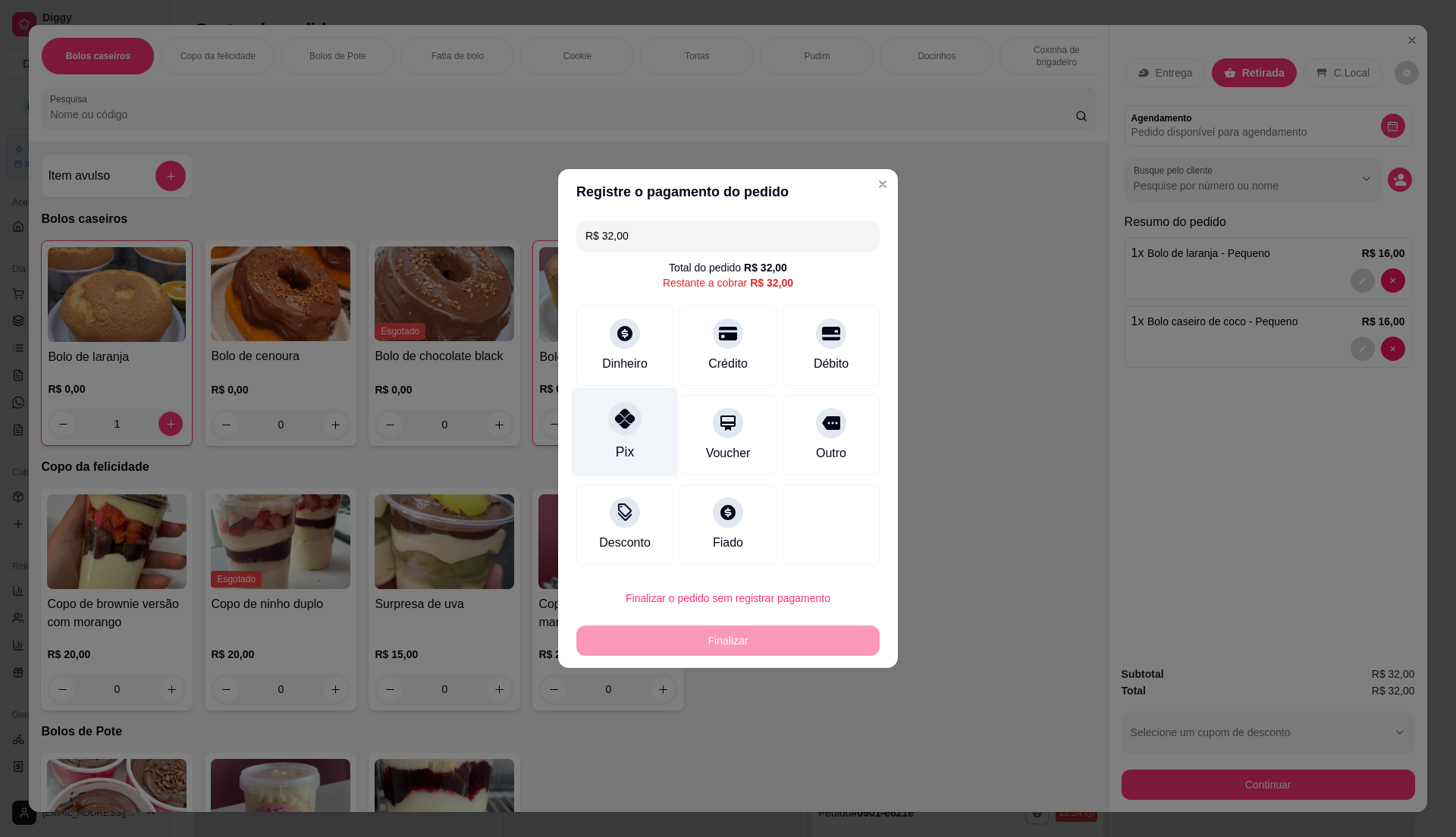
click at [615, 441] on div "Pix" at bounding box center [625, 433] width 107 height 89
type input "R$ 0,00"
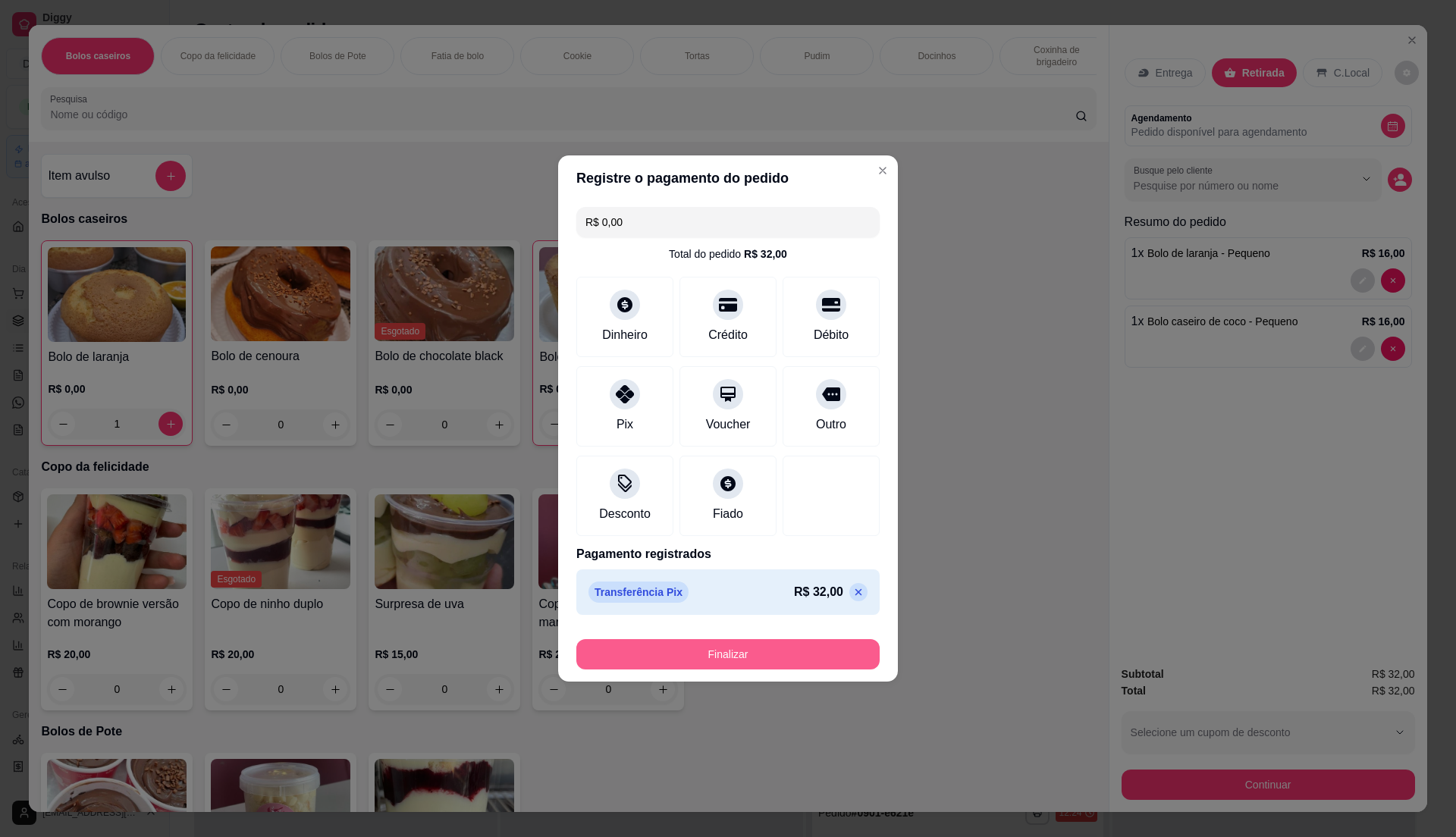
click at [789, 657] on button "Finalizar" at bounding box center [728, 653] width 304 height 30
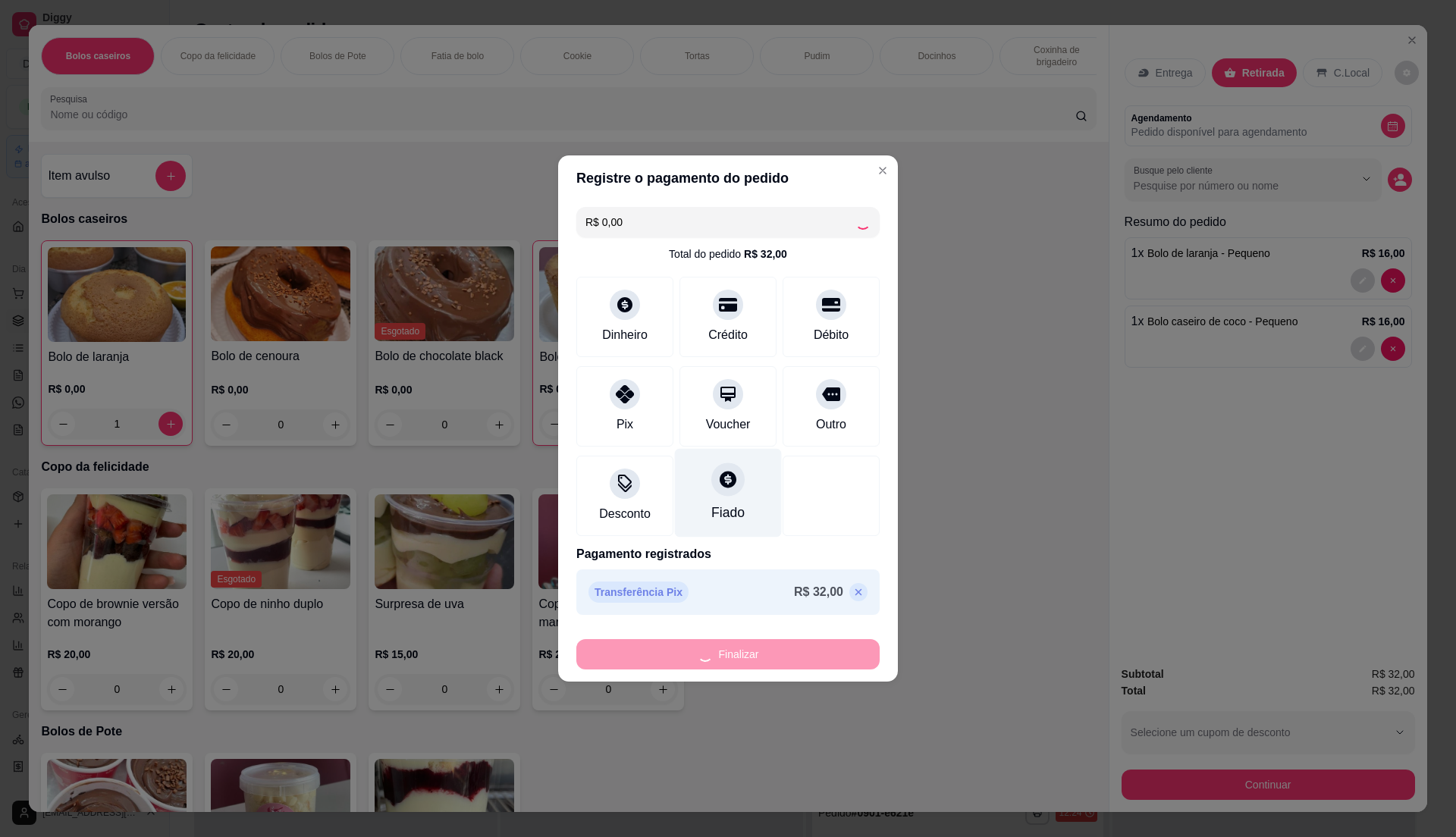
type input "0"
type input "-R$ 32,00"
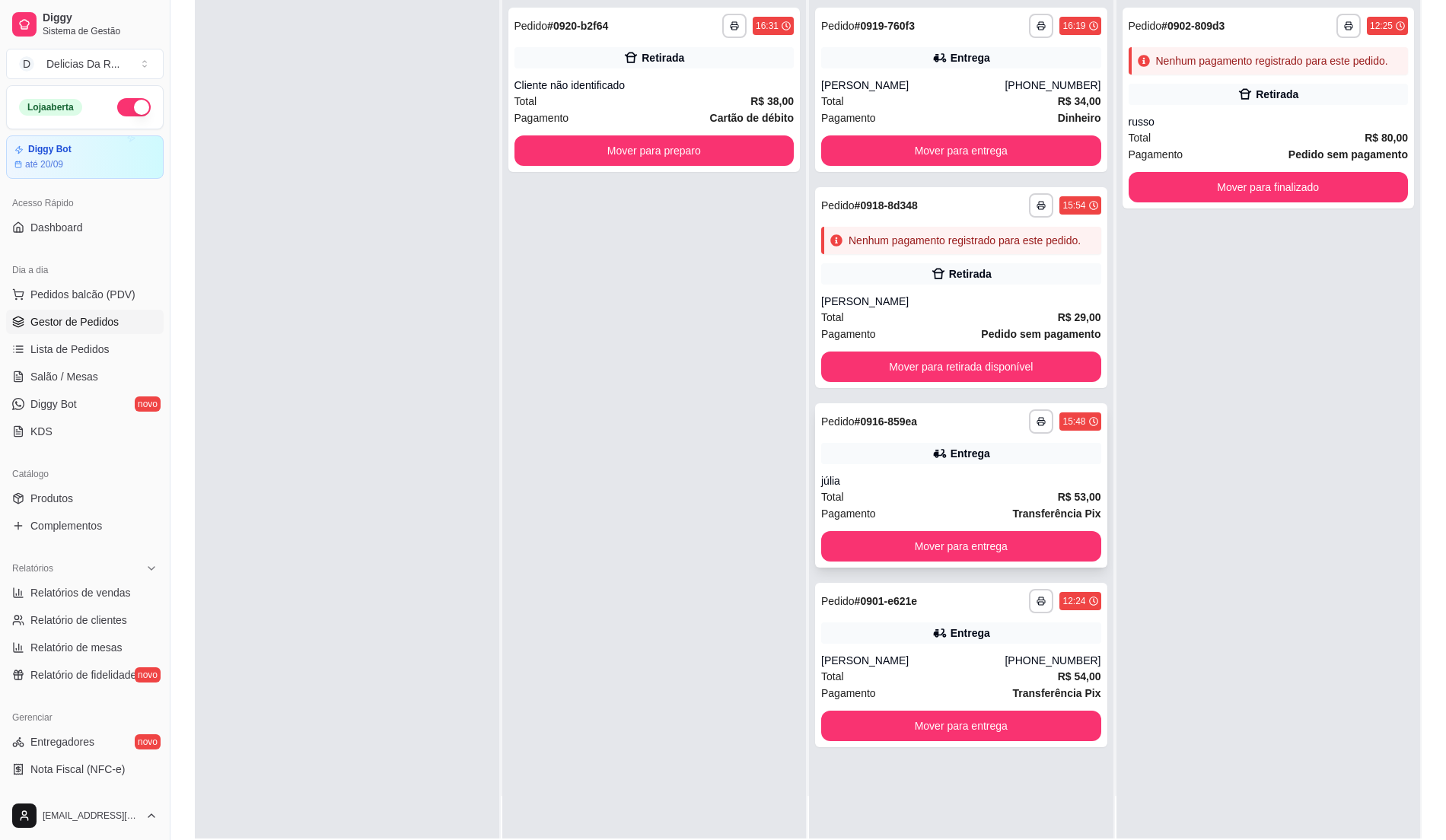
scroll to position [232, 0]
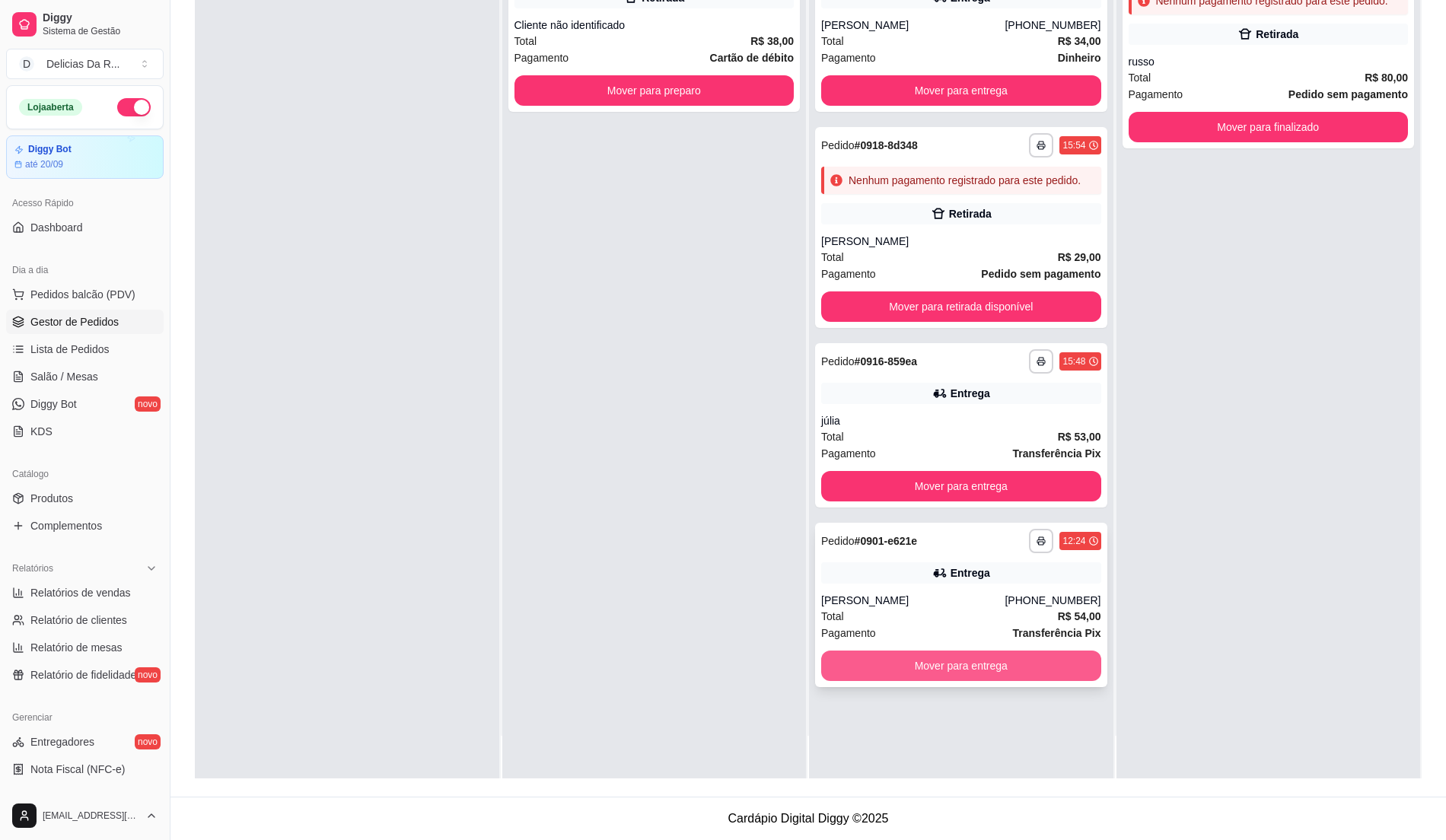
click at [947, 670] on button "Mover para entrega" at bounding box center [961, 665] width 280 height 30
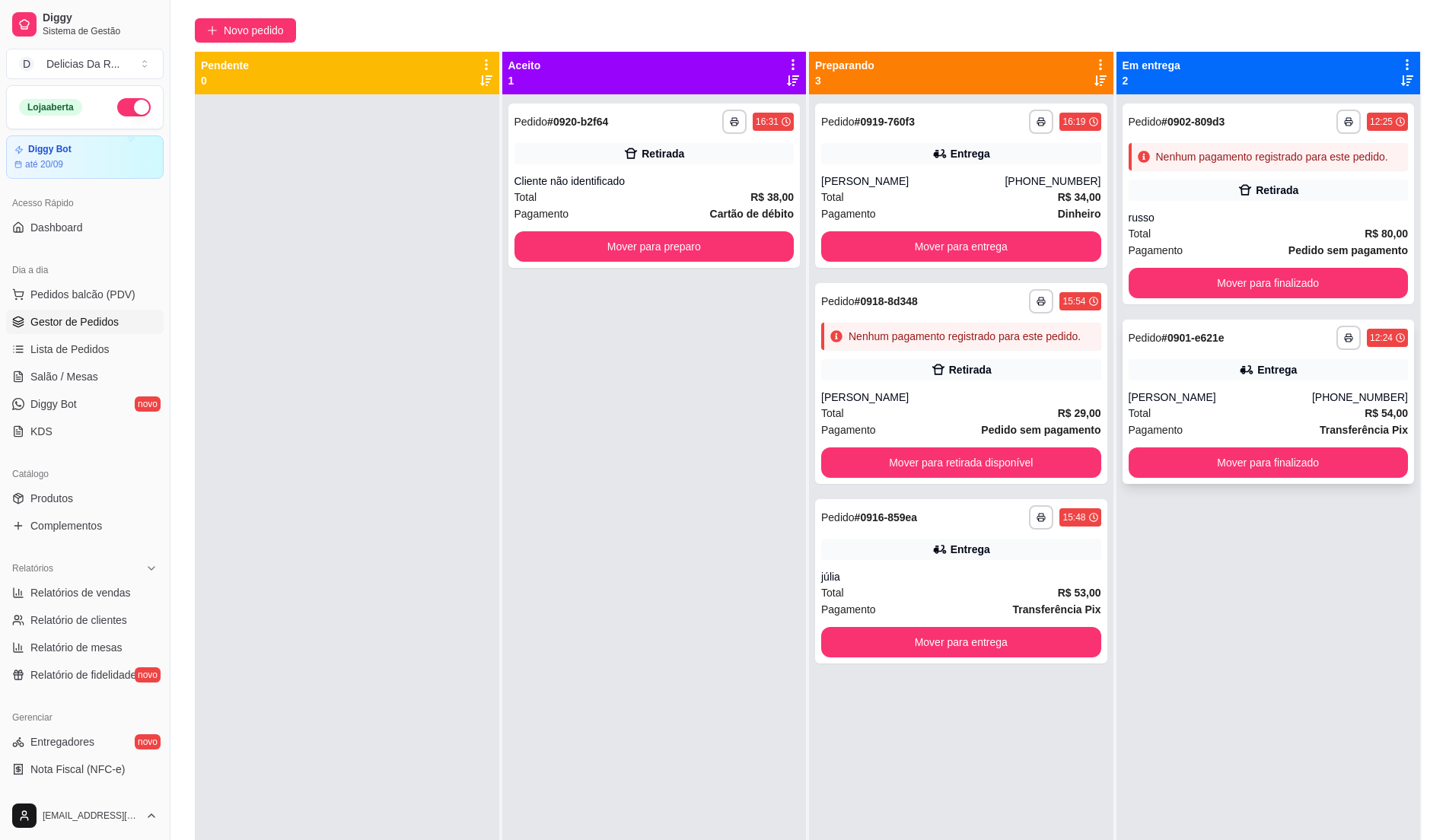
scroll to position [0, 0]
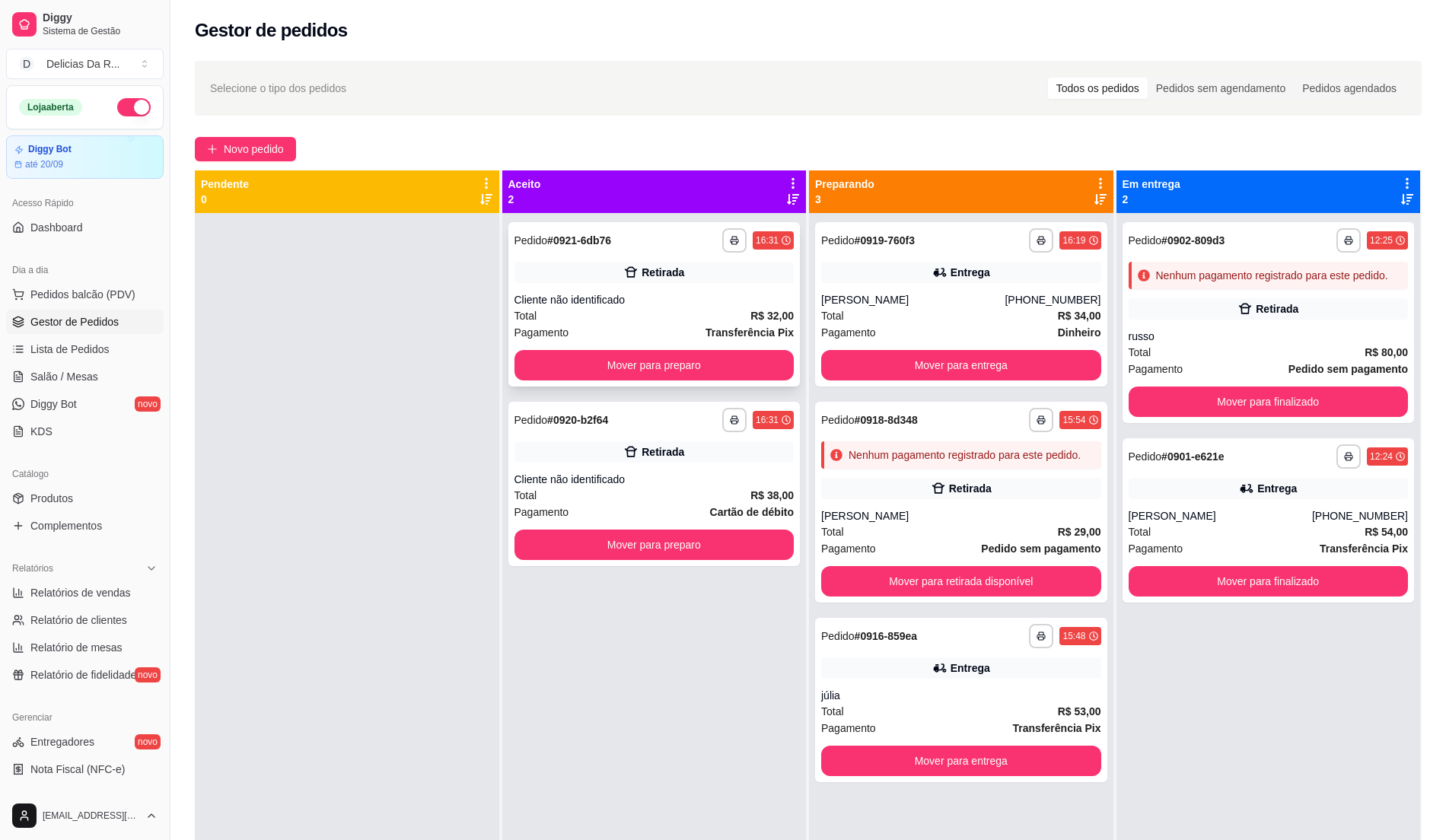
click at [539, 280] on div "Retirada" at bounding box center [654, 272] width 280 height 21
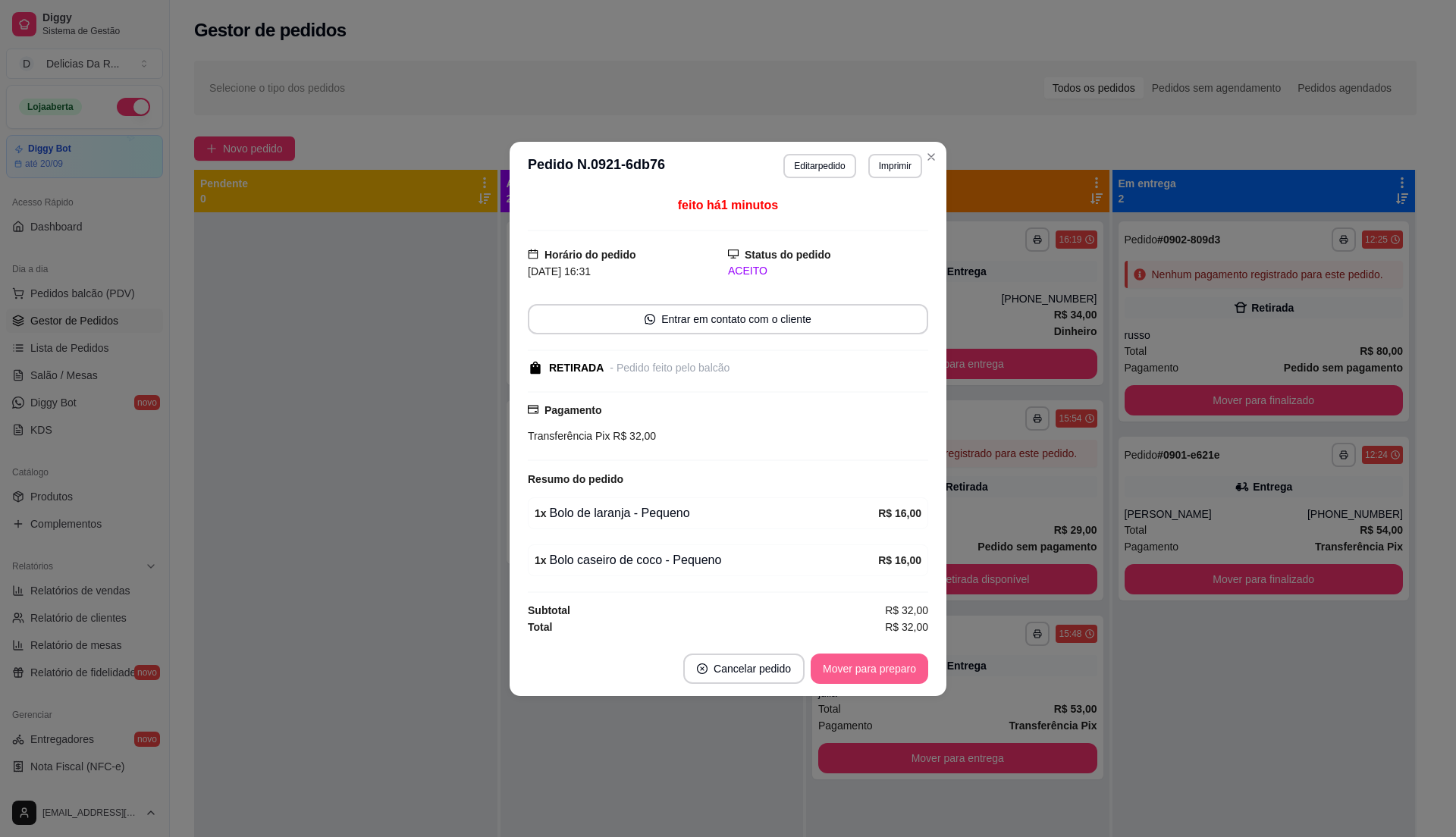
click at [875, 666] on button "Mover para preparo" at bounding box center [869, 668] width 117 height 30
click at [875, 667] on div "Mover para preparo" at bounding box center [859, 668] width 139 height 30
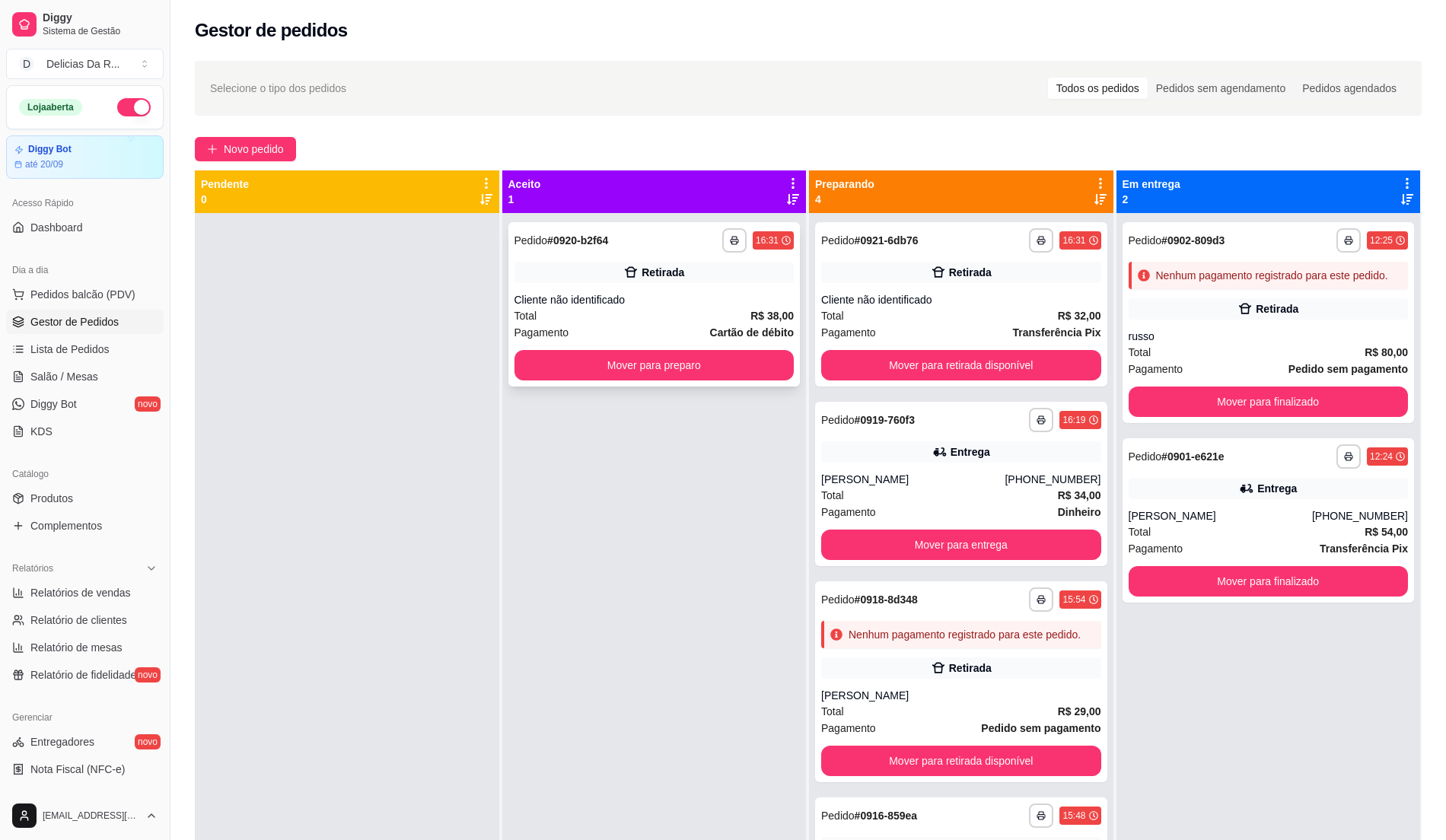
click at [738, 287] on div "**********" at bounding box center [654, 305] width 292 height 164
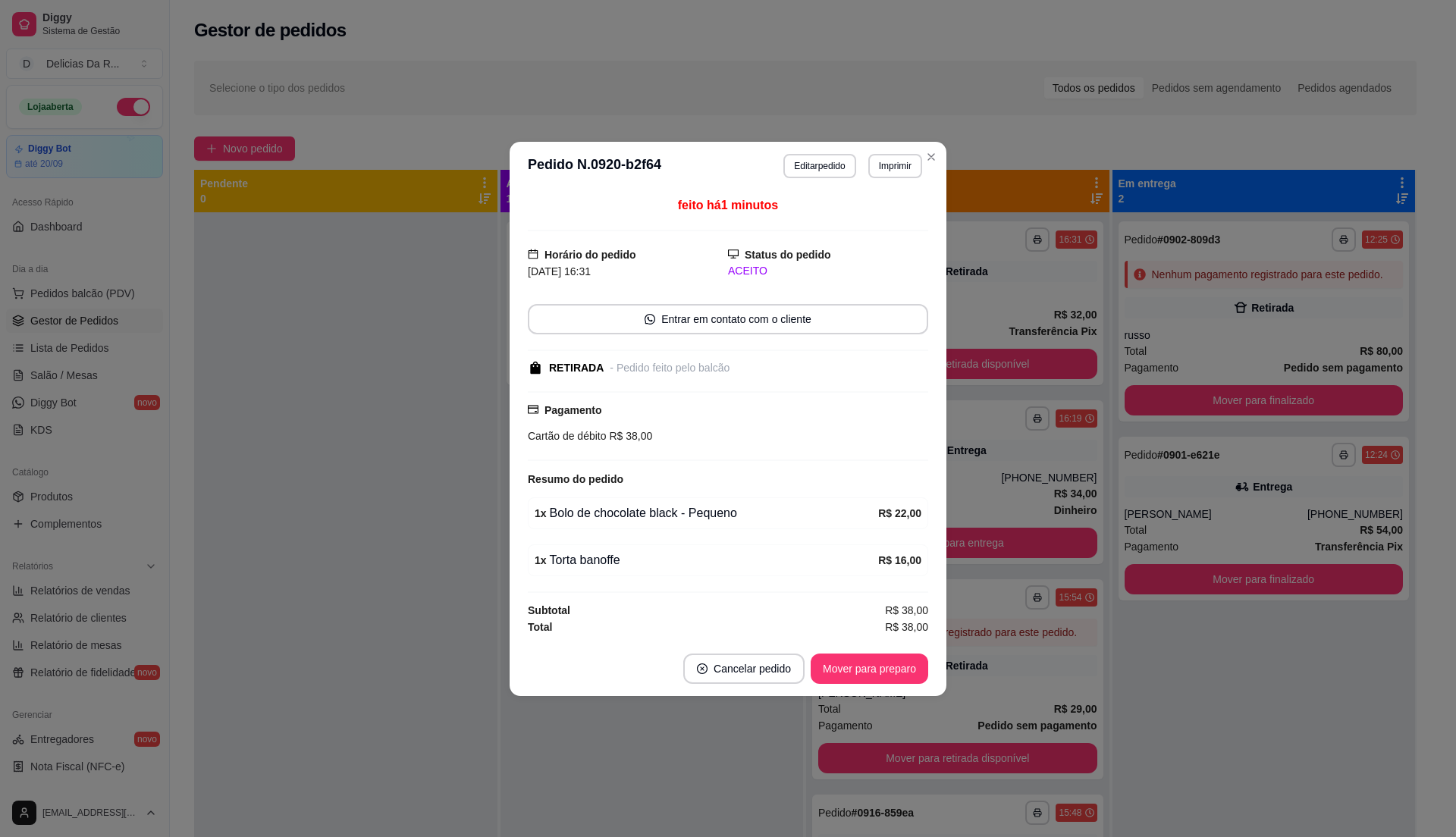
click at [863, 677] on button "Mover para preparo" at bounding box center [869, 668] width 117 height 30
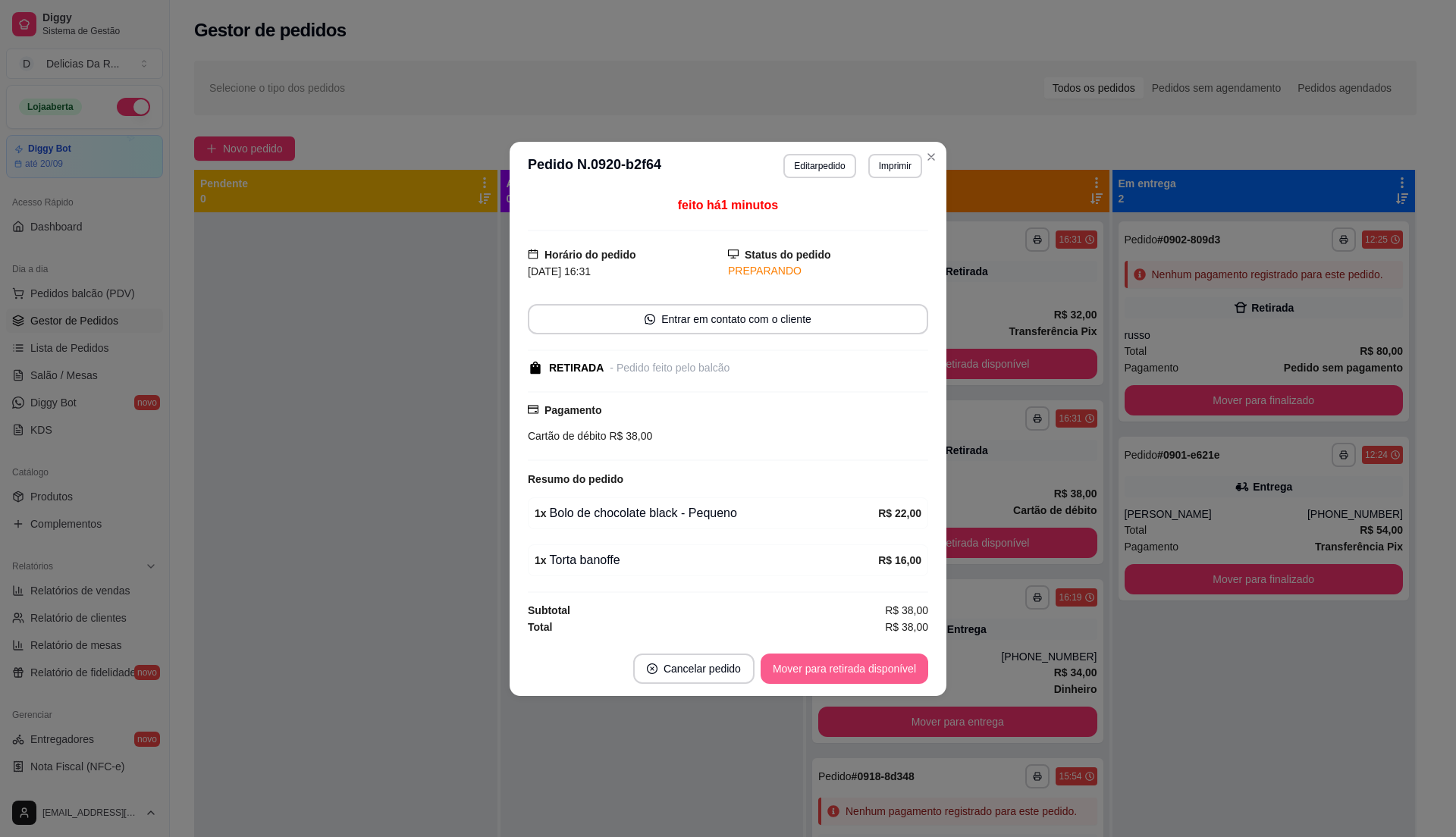
click at [868, 667] on button "Mover para retirada disponível" at bounding box center [844, 668] width 167 height 30
click at [869, 667] on div "Mover para retirada disponível" at bounding box center [833, 668] width 189 height 30
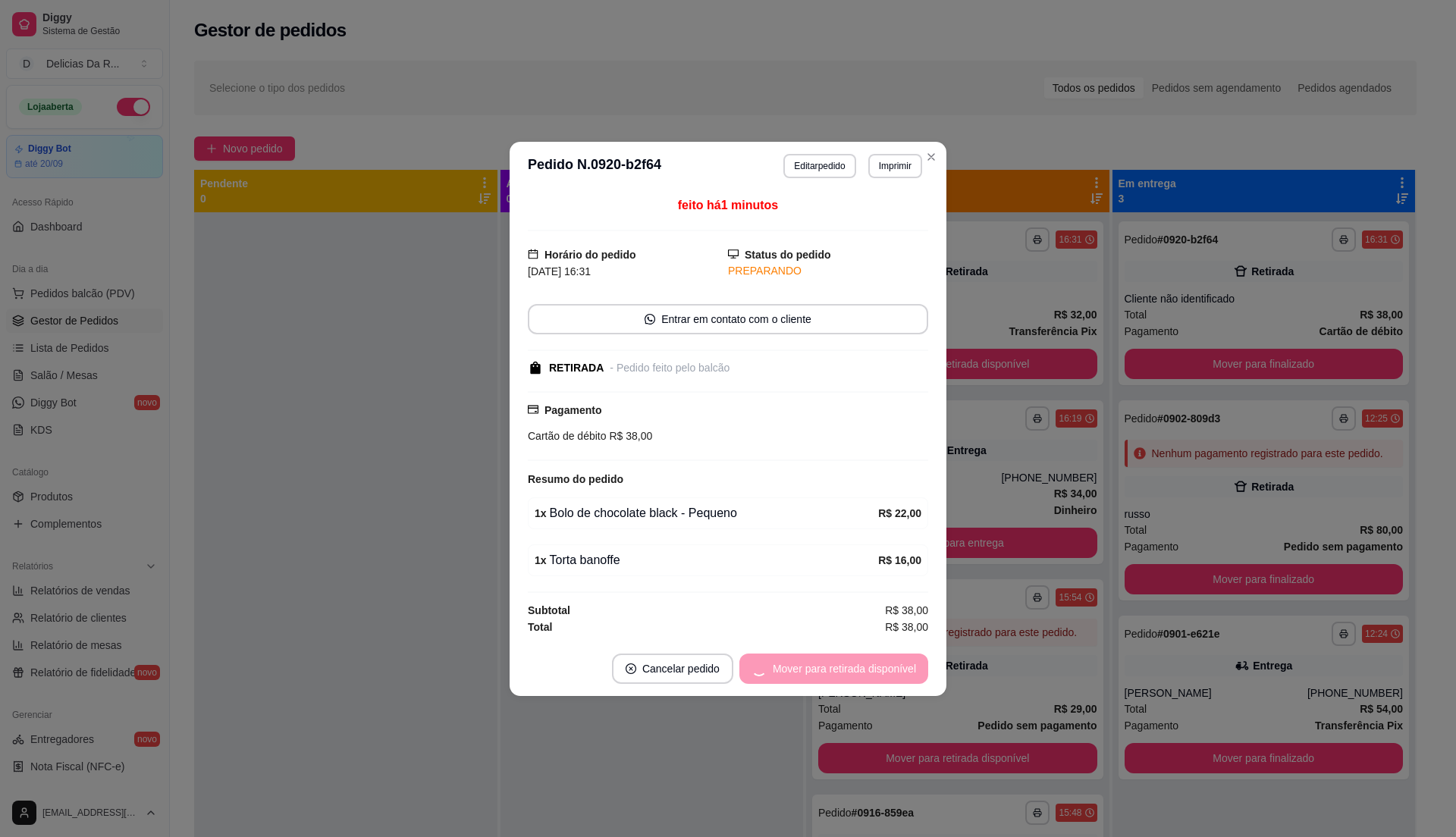
click at [871, 668] on div "Mover para retirada disponível" at bounding box center [833, 668] width 189 height 30
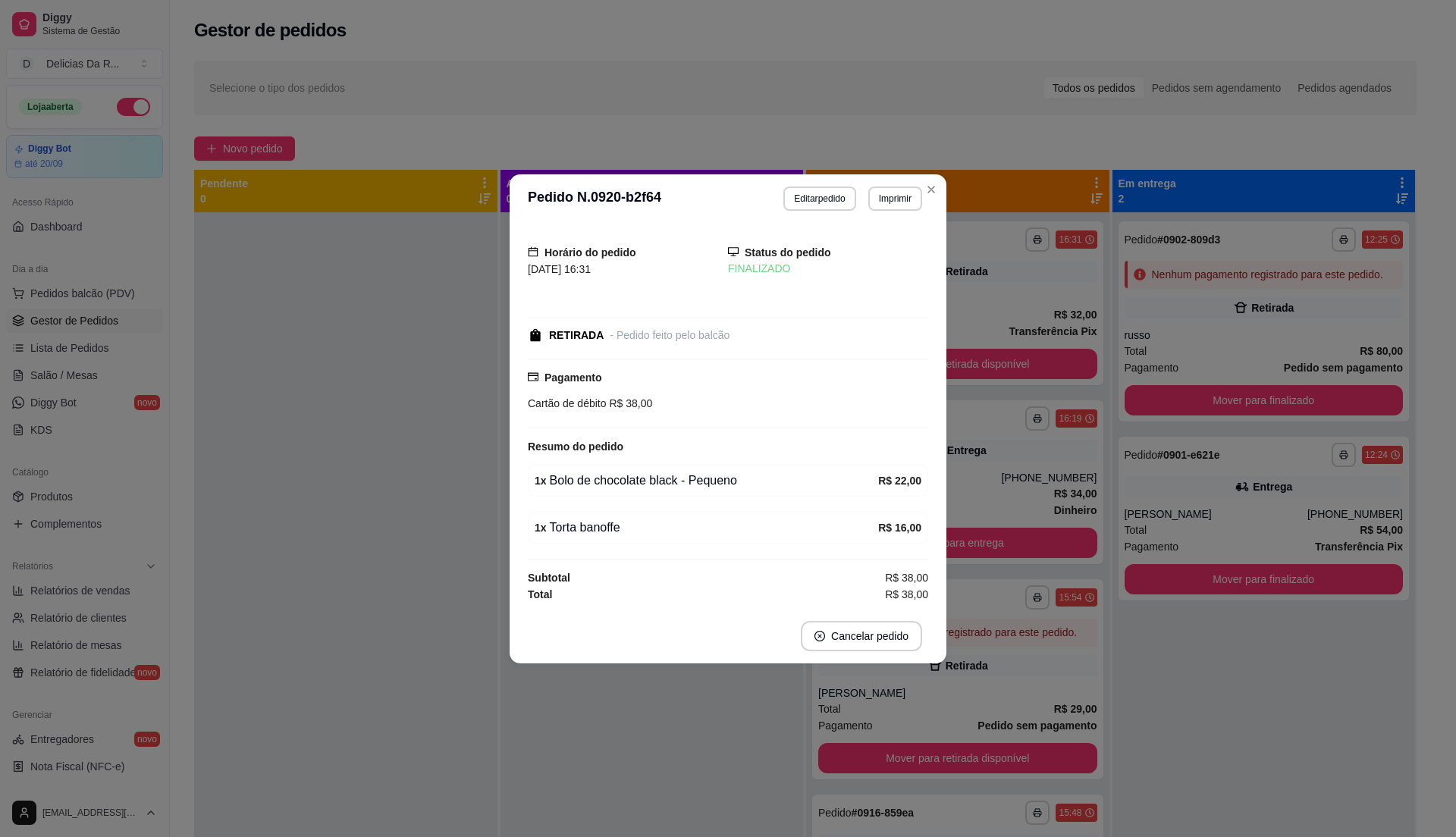
drag, startPoint x: 942, startPoint y: 602, endPoint x: 950, endPoint y: 599, distance: 8.5
click at [947, 602] on div "**********" at bounding box center [728, 418] width 1456 height 837
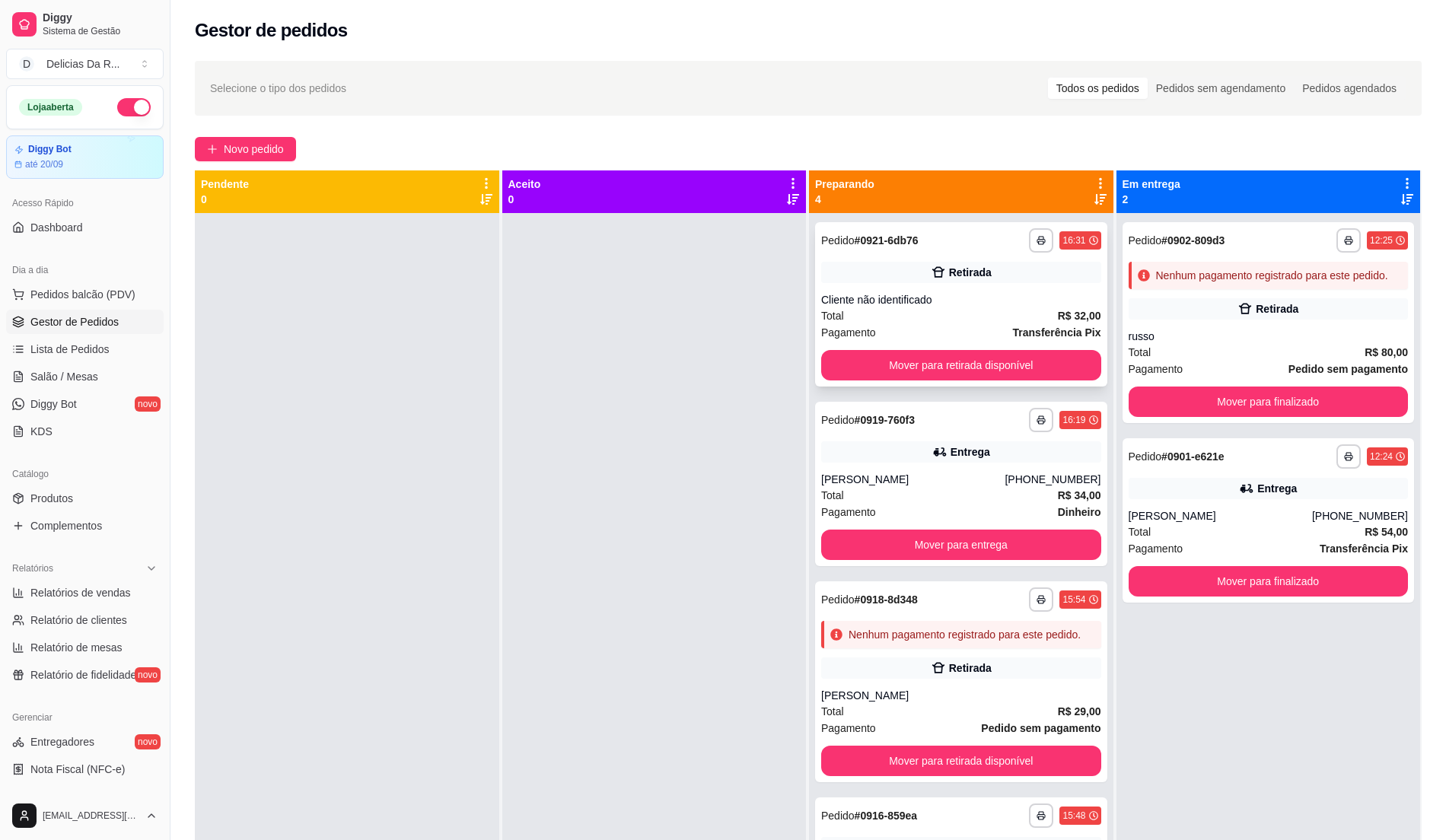
click at [929, 309] on div "Total R$ 32,00" at bounding box center [961, 316] width 280 height 16
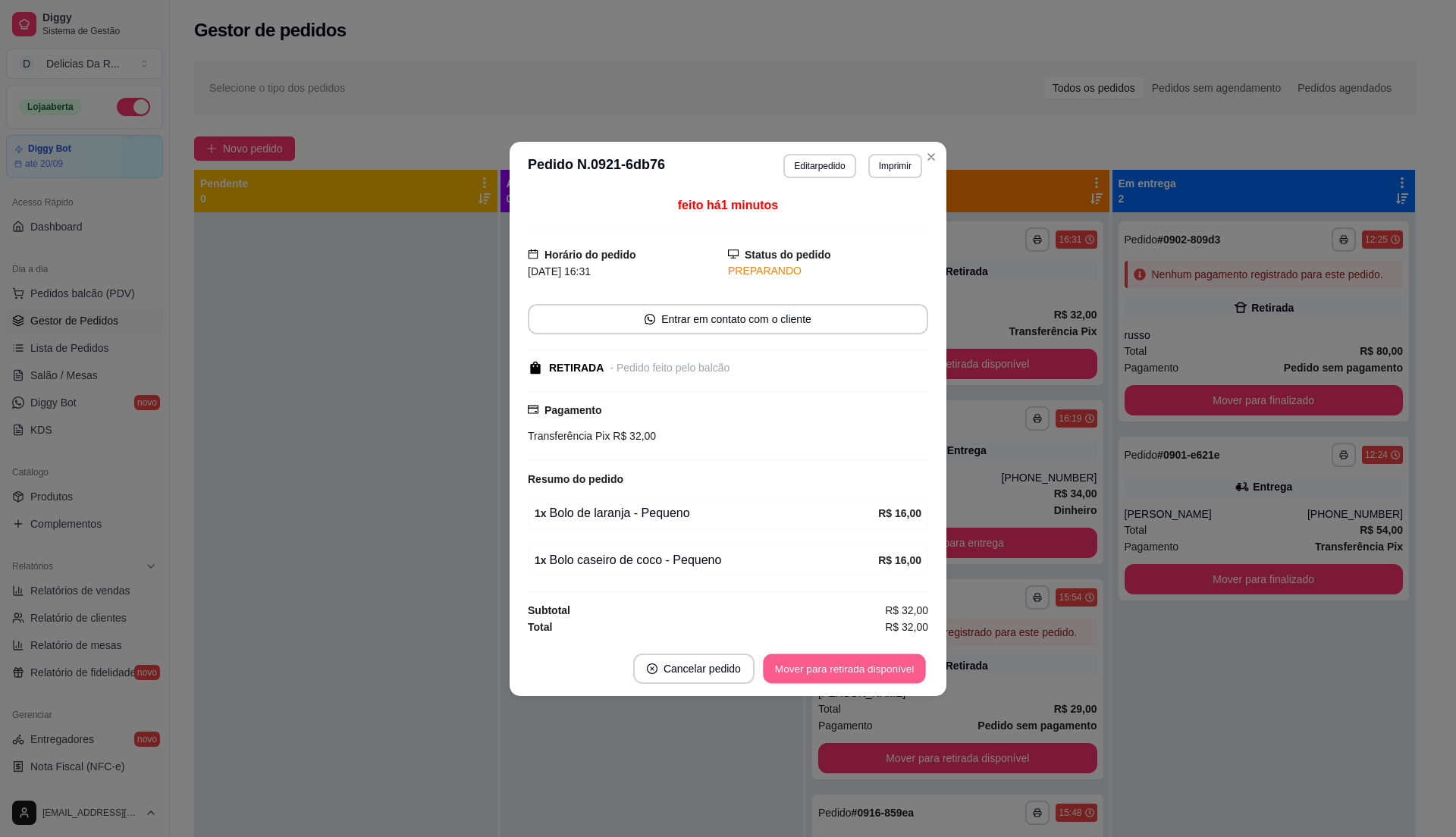
click at [900, 673] on button "Mover para retirada disponível" at bounding box center [843, 668] width 163 height 30
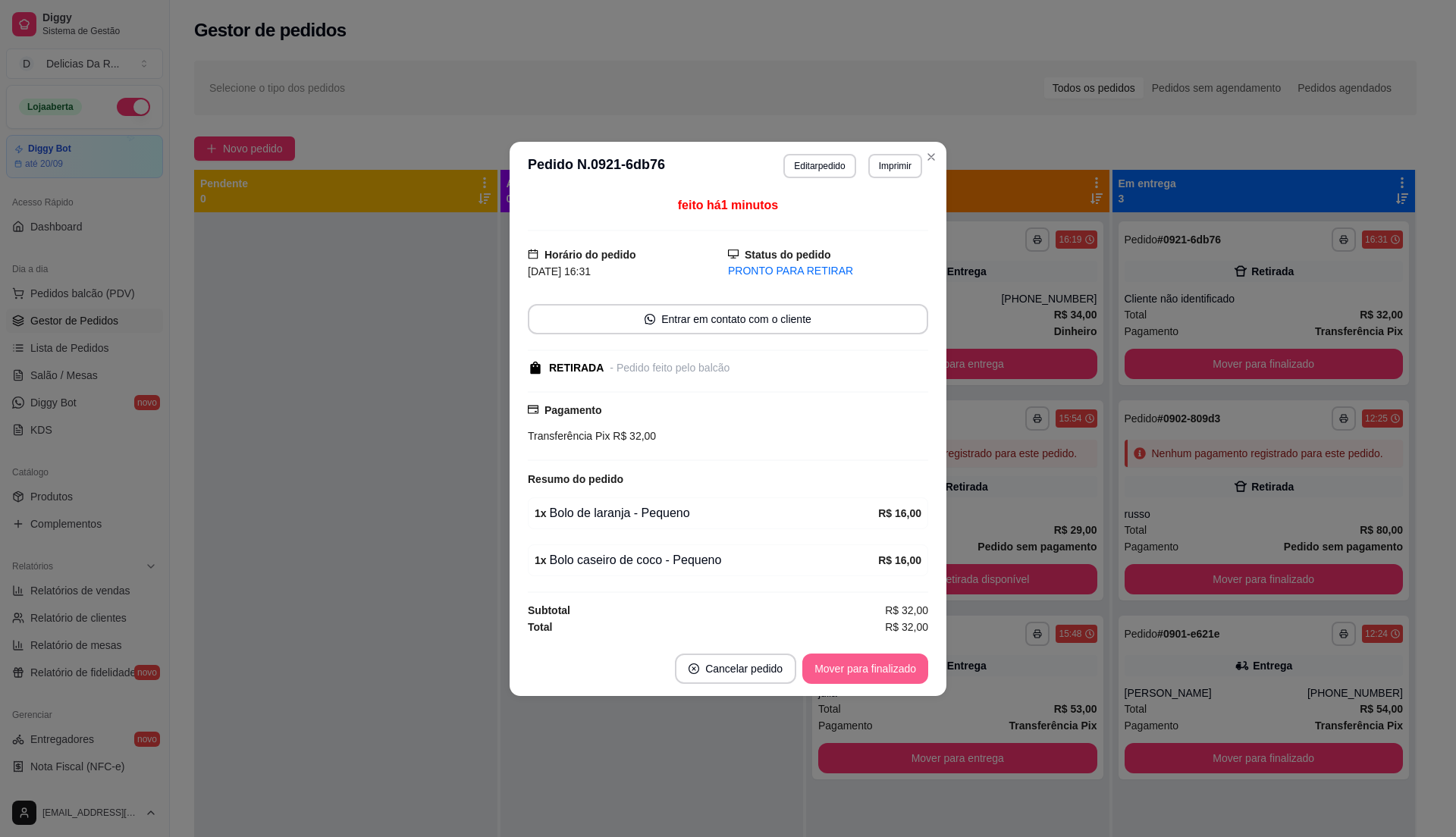
click at [892, 675] on button "Mover para finalizado" at bounding box center [865, 668] width 126 height 30
click at [892, 675] on div "Mover para finalizado" at bounding box center [865, 668] width 126 height 30
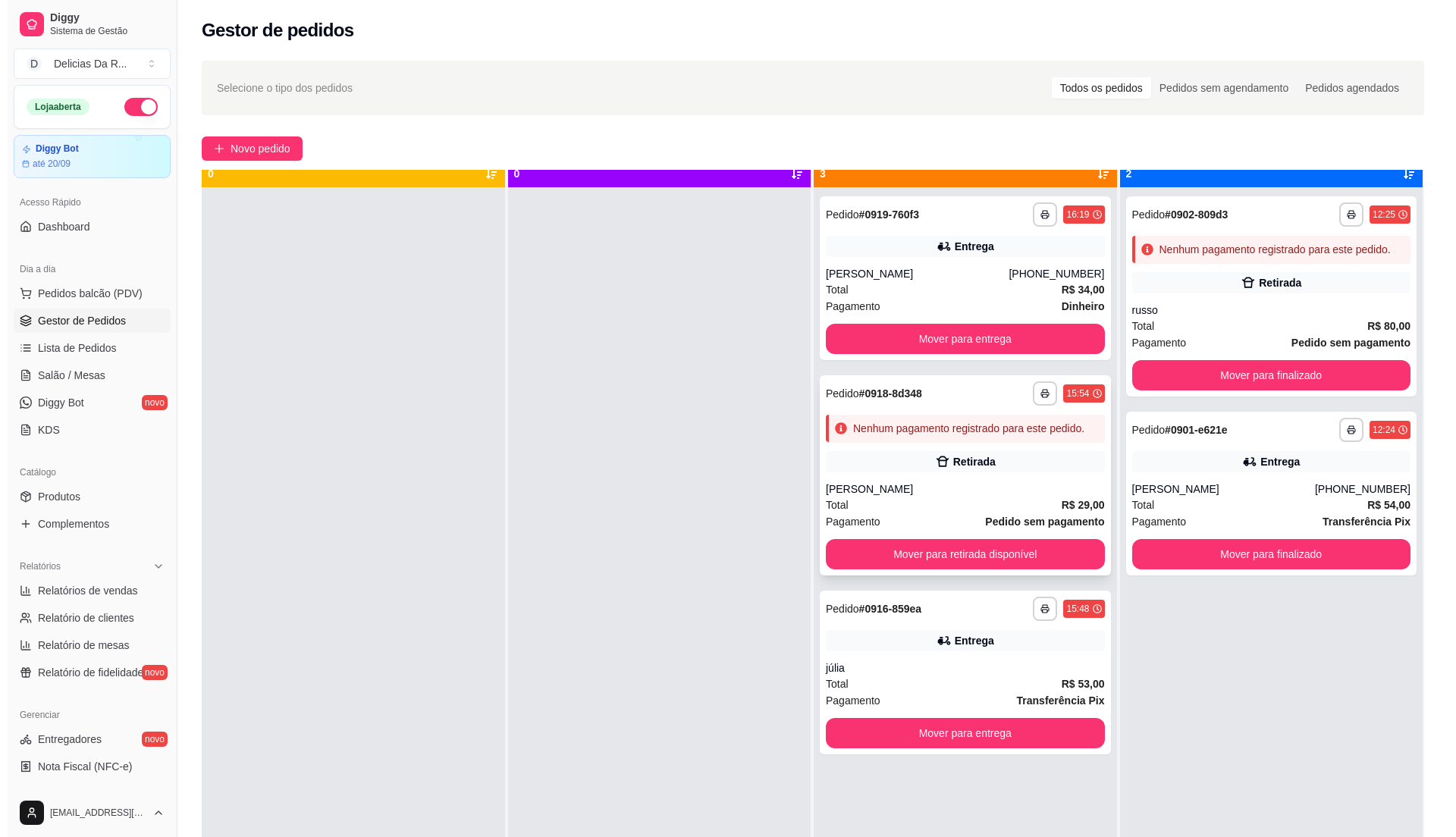
scroll to position [43, 0]
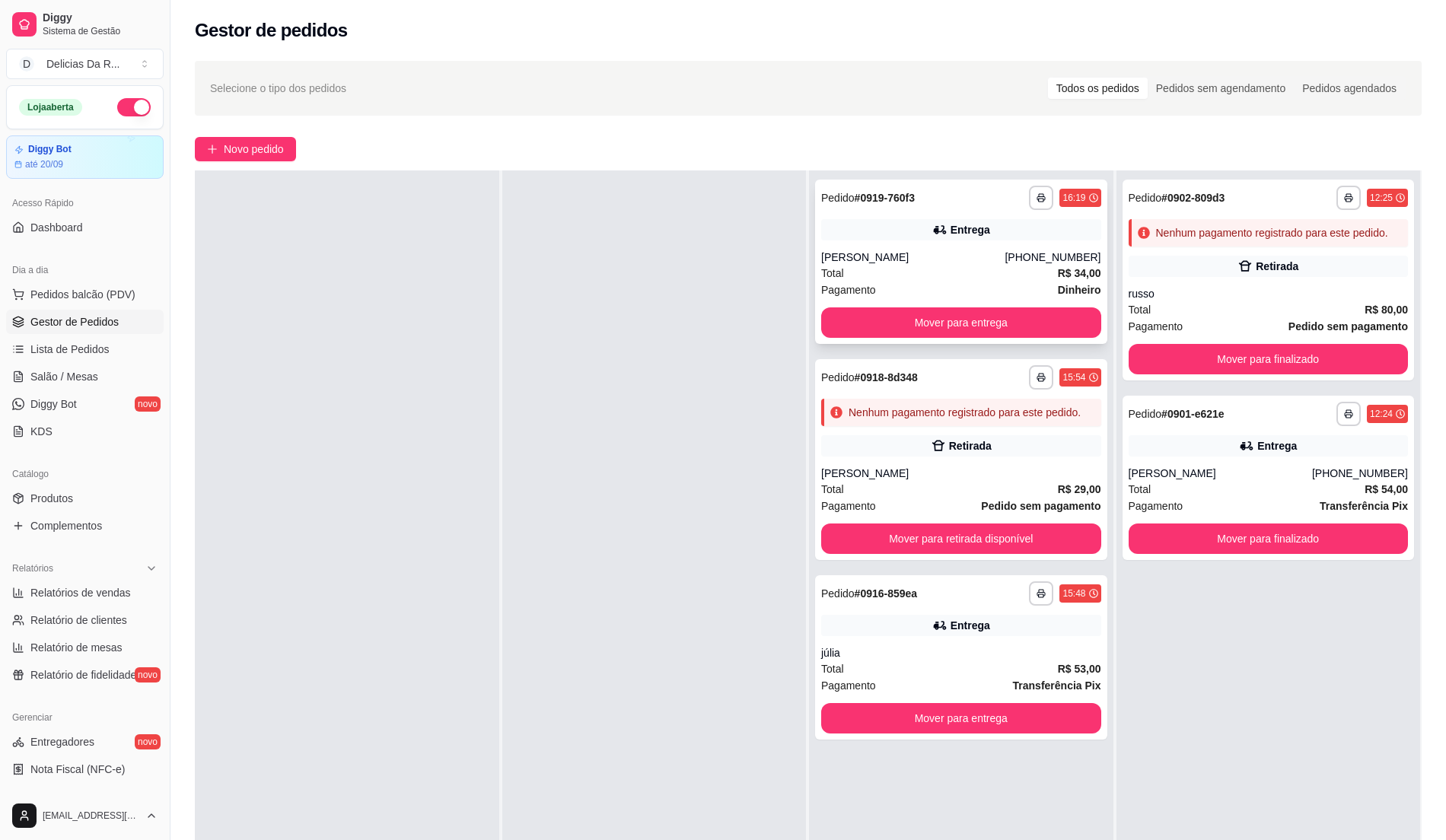
click at [915, 266] on div "Total R$ 34,00" at bounding box center [961, 273] width 280 height 16
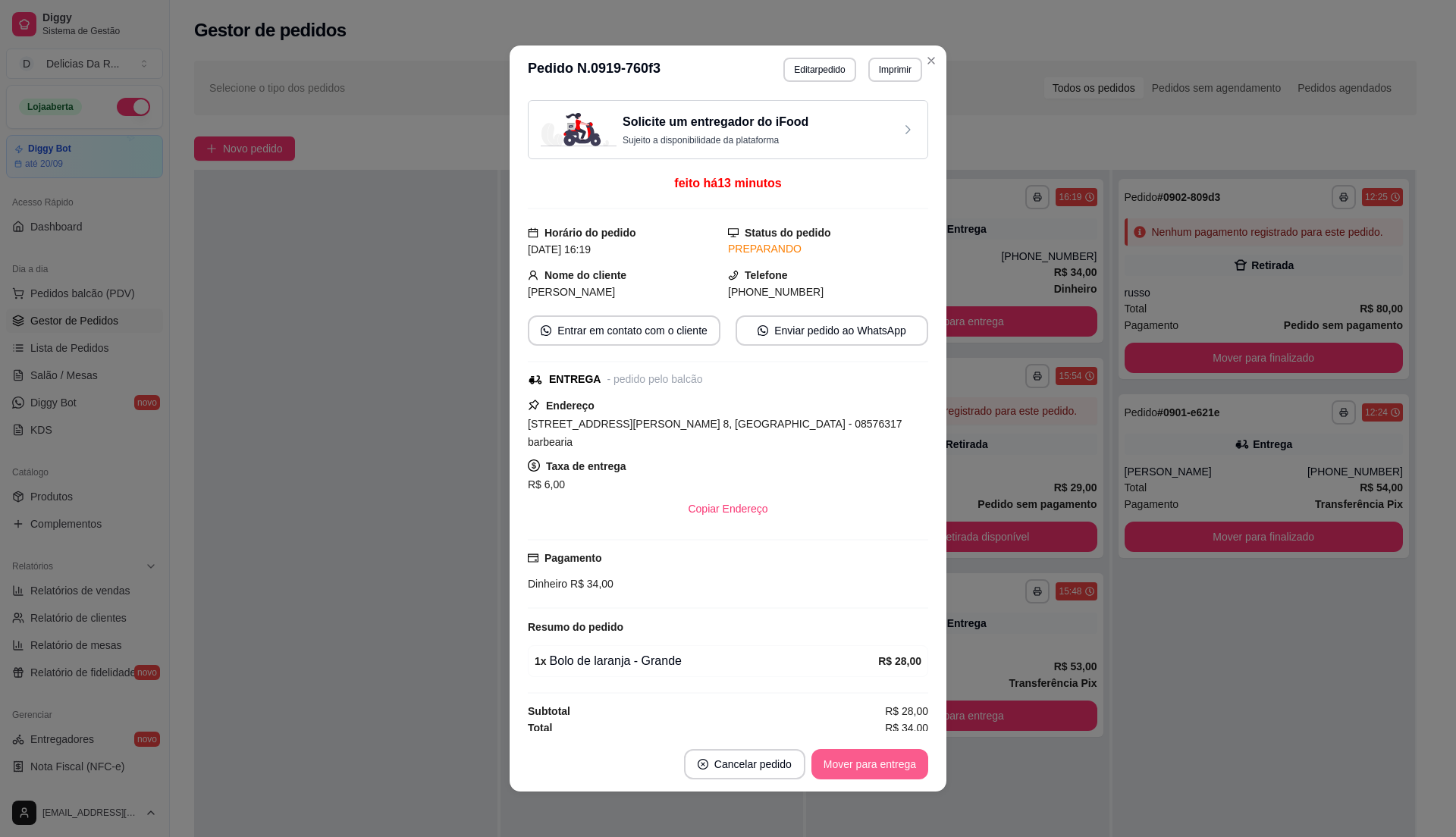
click at [830, 762] on button "Mover para entrega" at bounding box center [870, 763] width 116 height 30
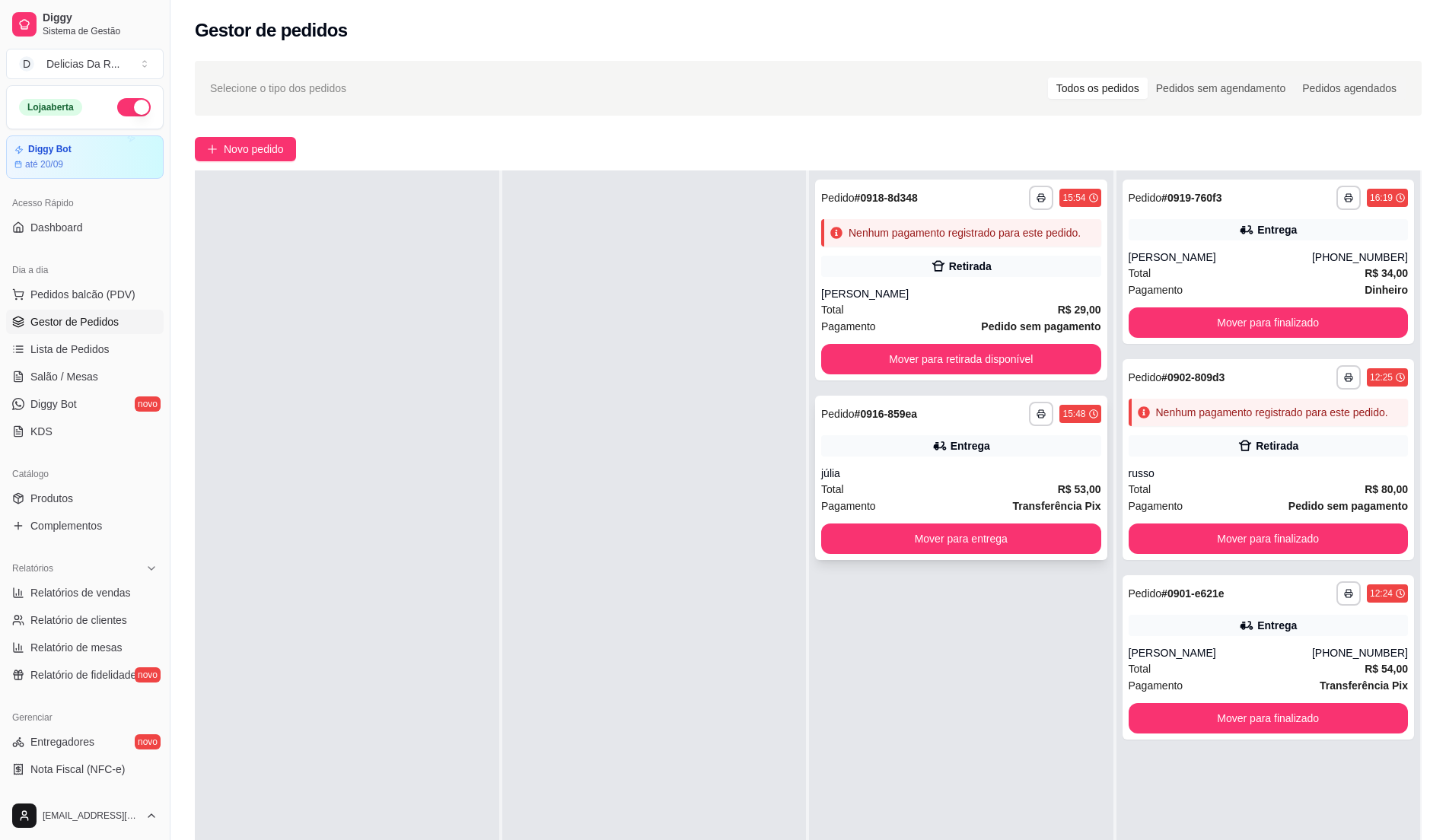
click at [1032, 466] on div "júlia" at bounding box center [961, 473] width 280 height 16
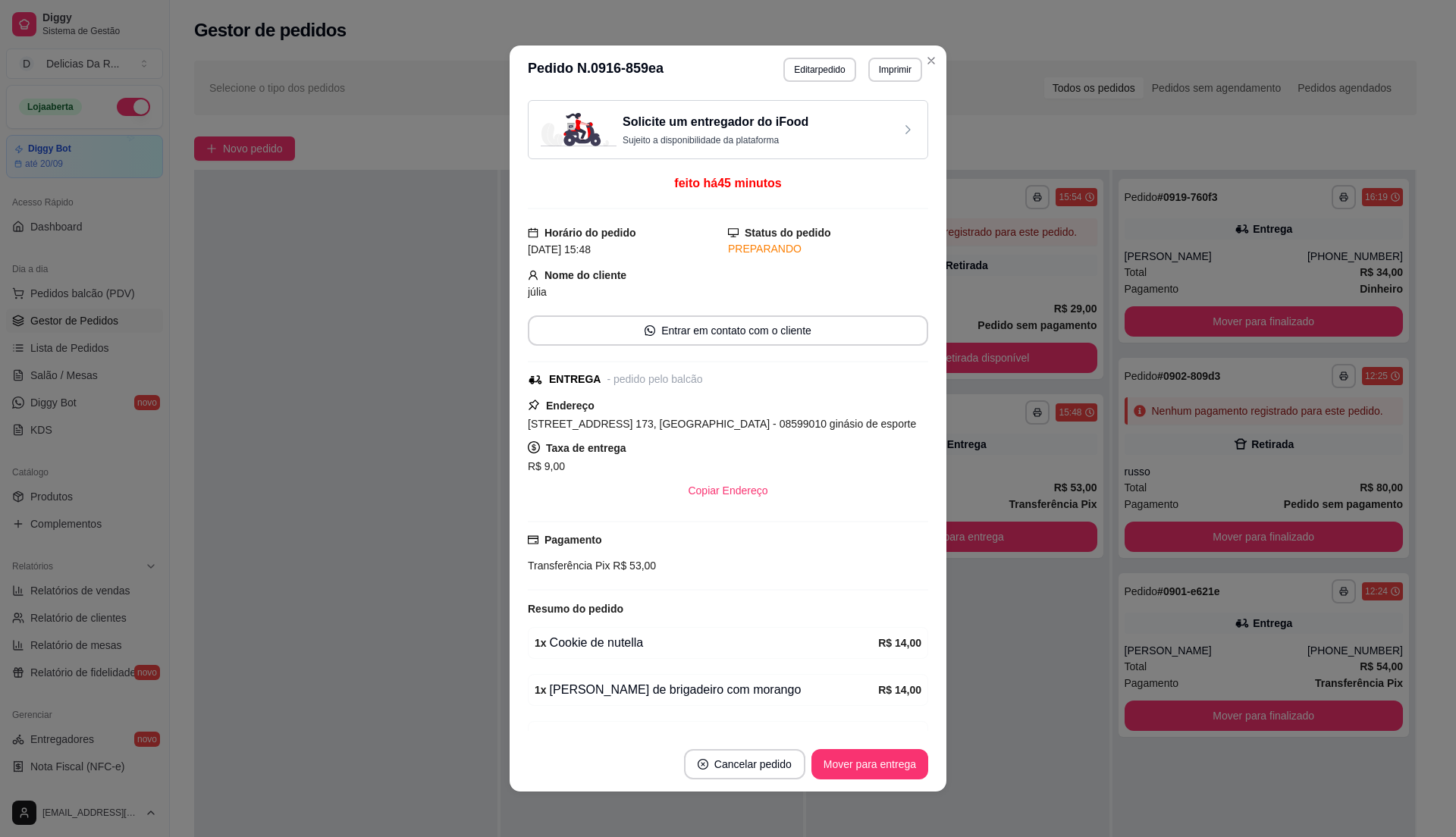
scroll to position [91, 0]
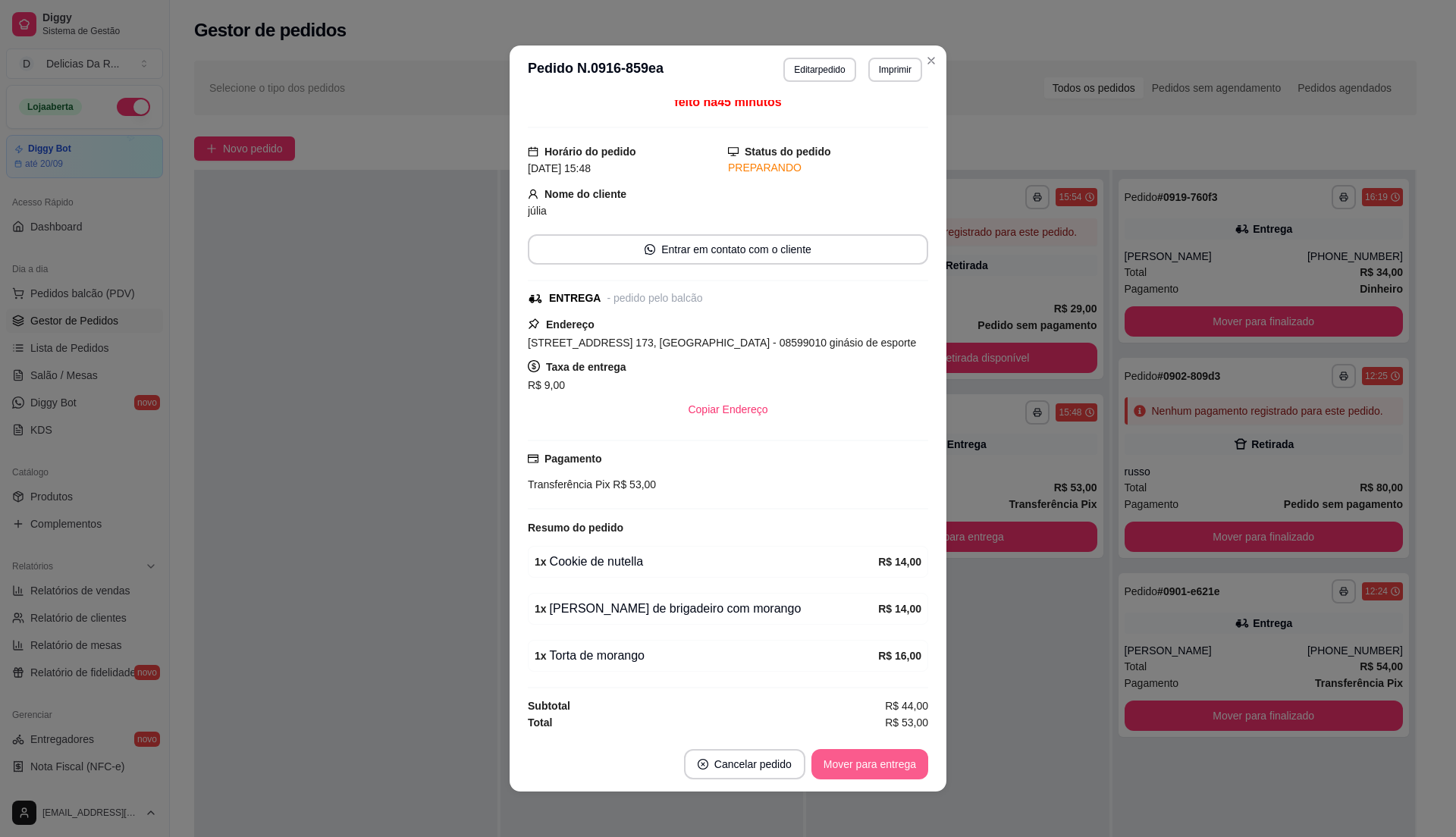
click at [855, 766] on button "Mover para entrega" at bounding box center [870, 763] width 116 height 30
click at [855, 766] on div "Mover para entrega" at bounding box center [859, 763] width 138 height 30
click at [853, 766] on div "Mover para entrega" at bounding box center [859, 763] width 138 height 30
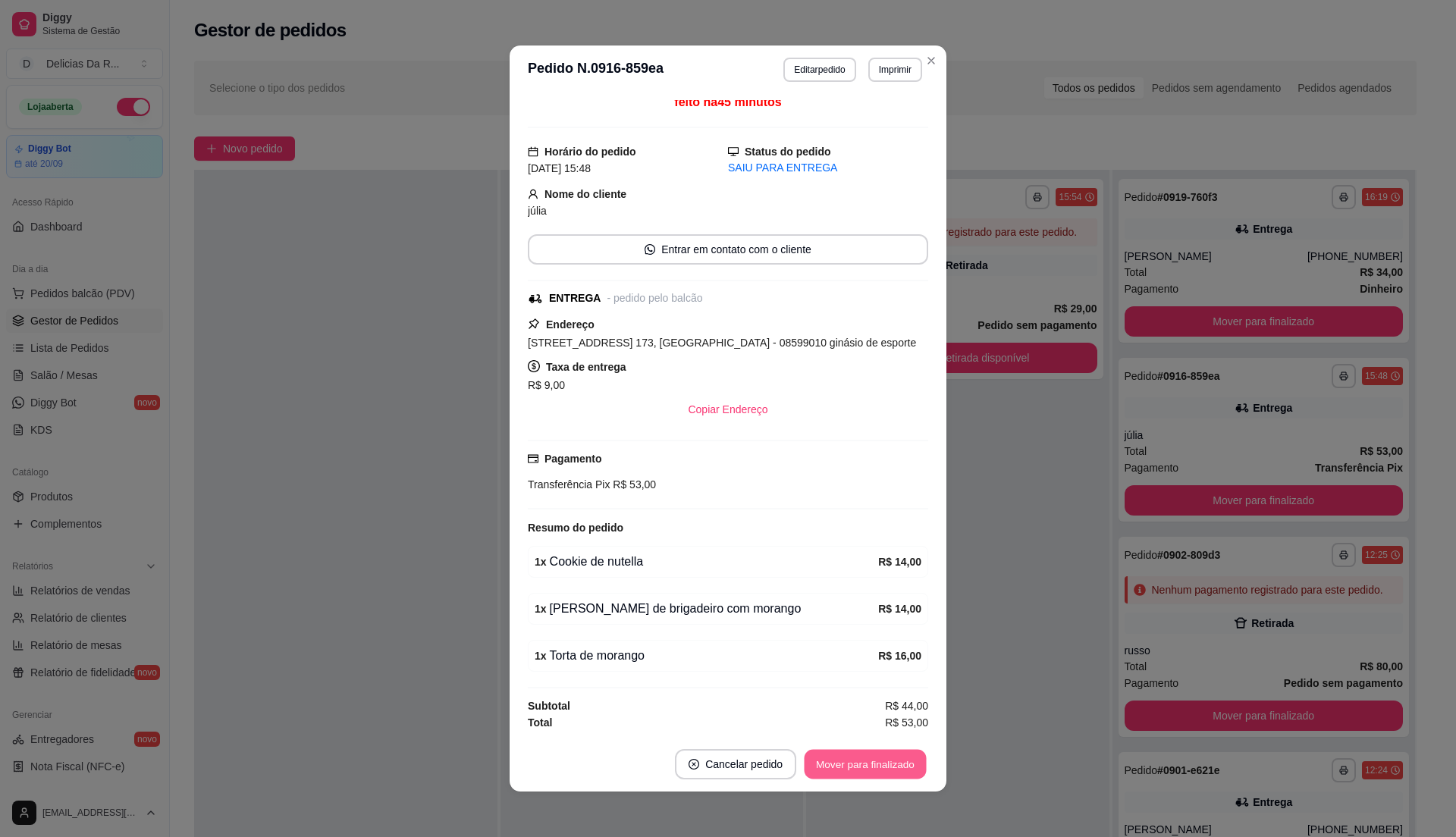
click at [853, 766] on button "Mover para finalizado" at bounding box center [865, 764] width 122 height 30
click at [853, 766] on div "Mover para finalizado" at bounding box center [865, 763] width 126 height 30
click at [853, 766] on div "Mover para finalizado" at bounding box center [854, 763] width 147 height 30
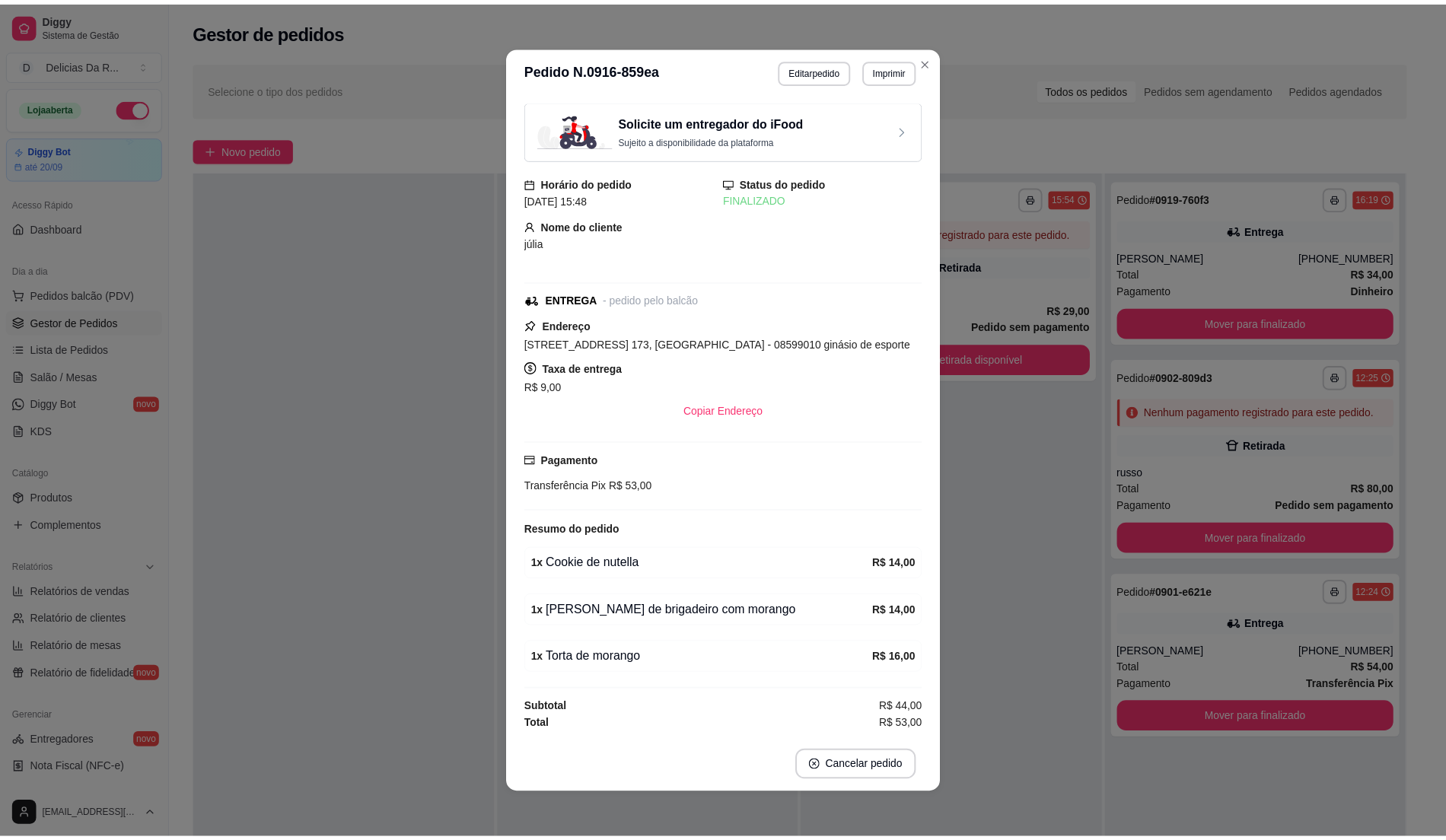
scroll to position [10, 0]
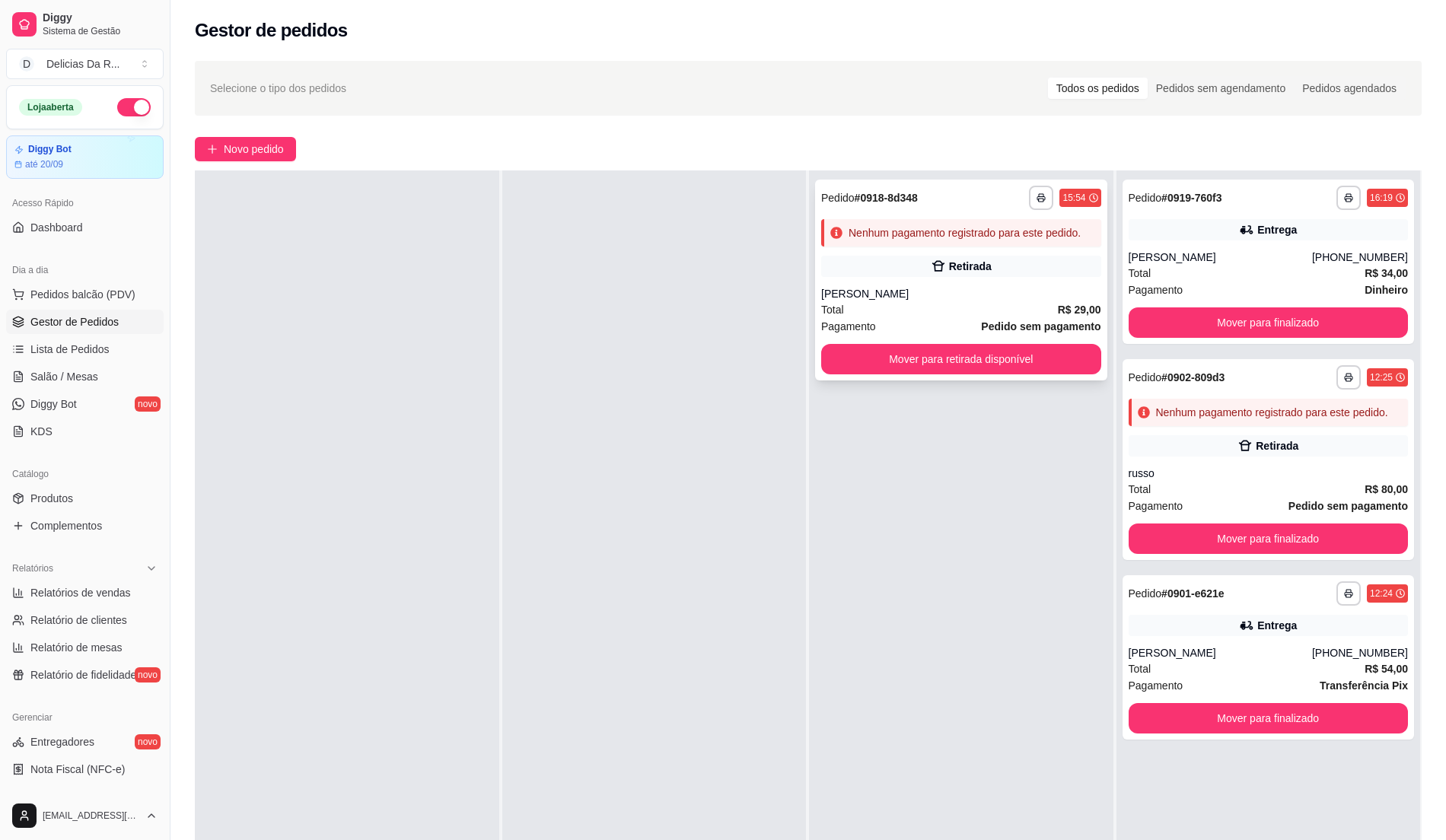
click at [1021, 251] on div "**********" at bounding box center [962, 280] width 292 height 201
click at [57, 490] on link "Produtos" at bounding box center [85, 498] width 158 height 25
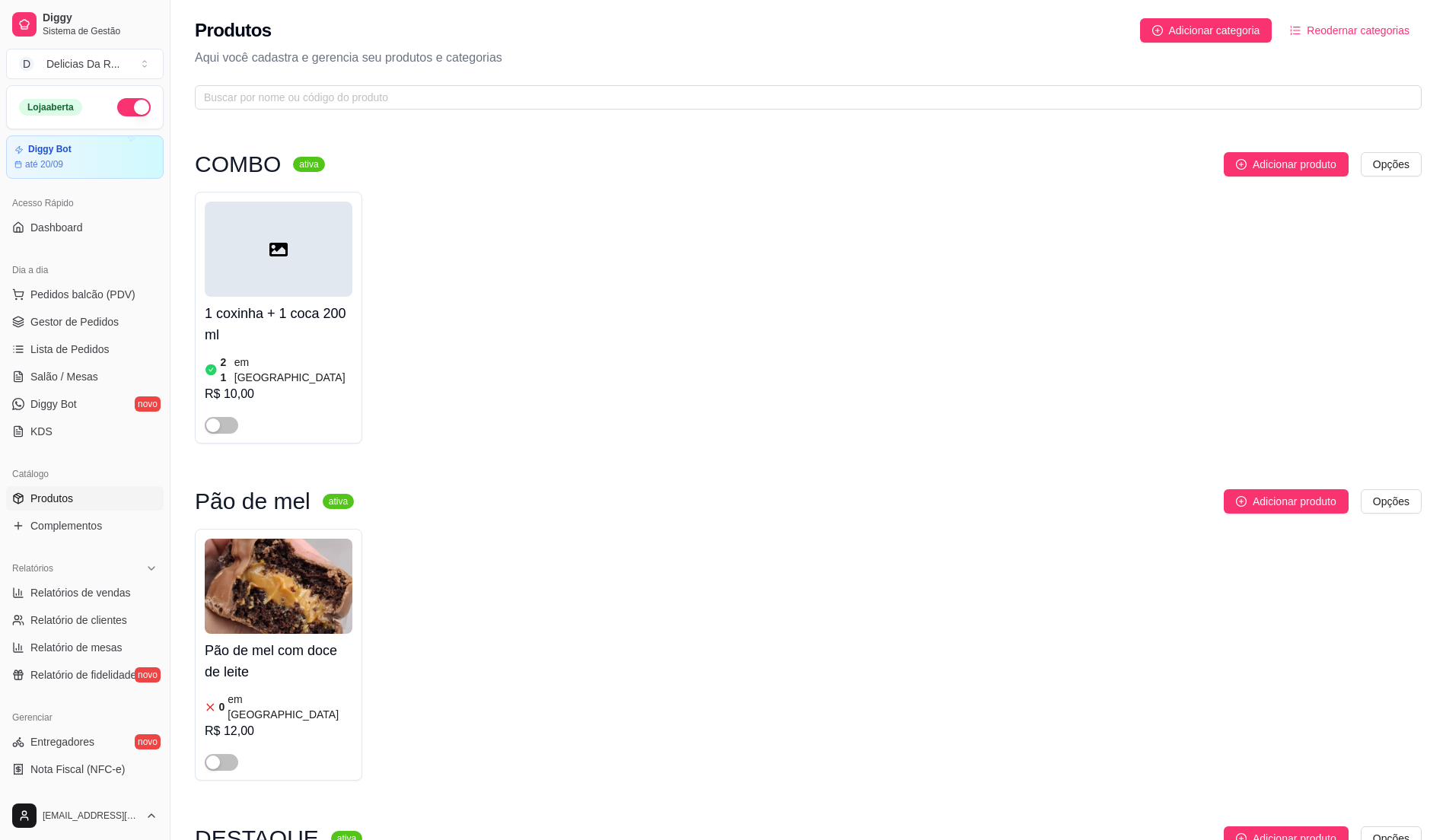
click at [56, 491] on link "Produtos" at bounding box center [85, 498] width 158 height 25
click at [289, 108] on div "Produtos Adicionar categoria Reodernar categorias Aqui você cadastra e gerencia…" at bounding box center [808, 59] width 1275 height 119
click at [296, 93] on input "text" at bounding box center [803, 98] width 1197 height 16
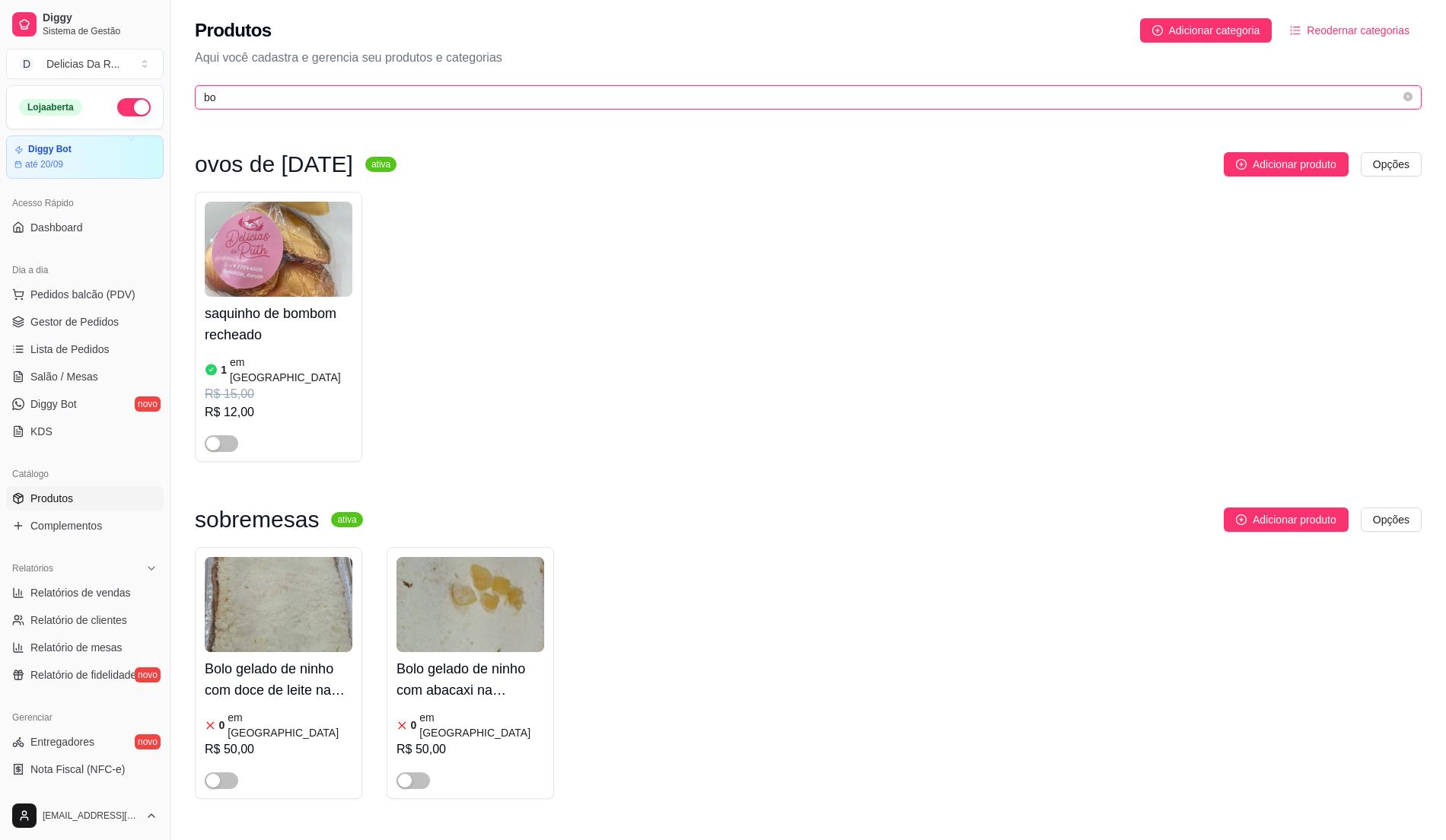
type input "b"
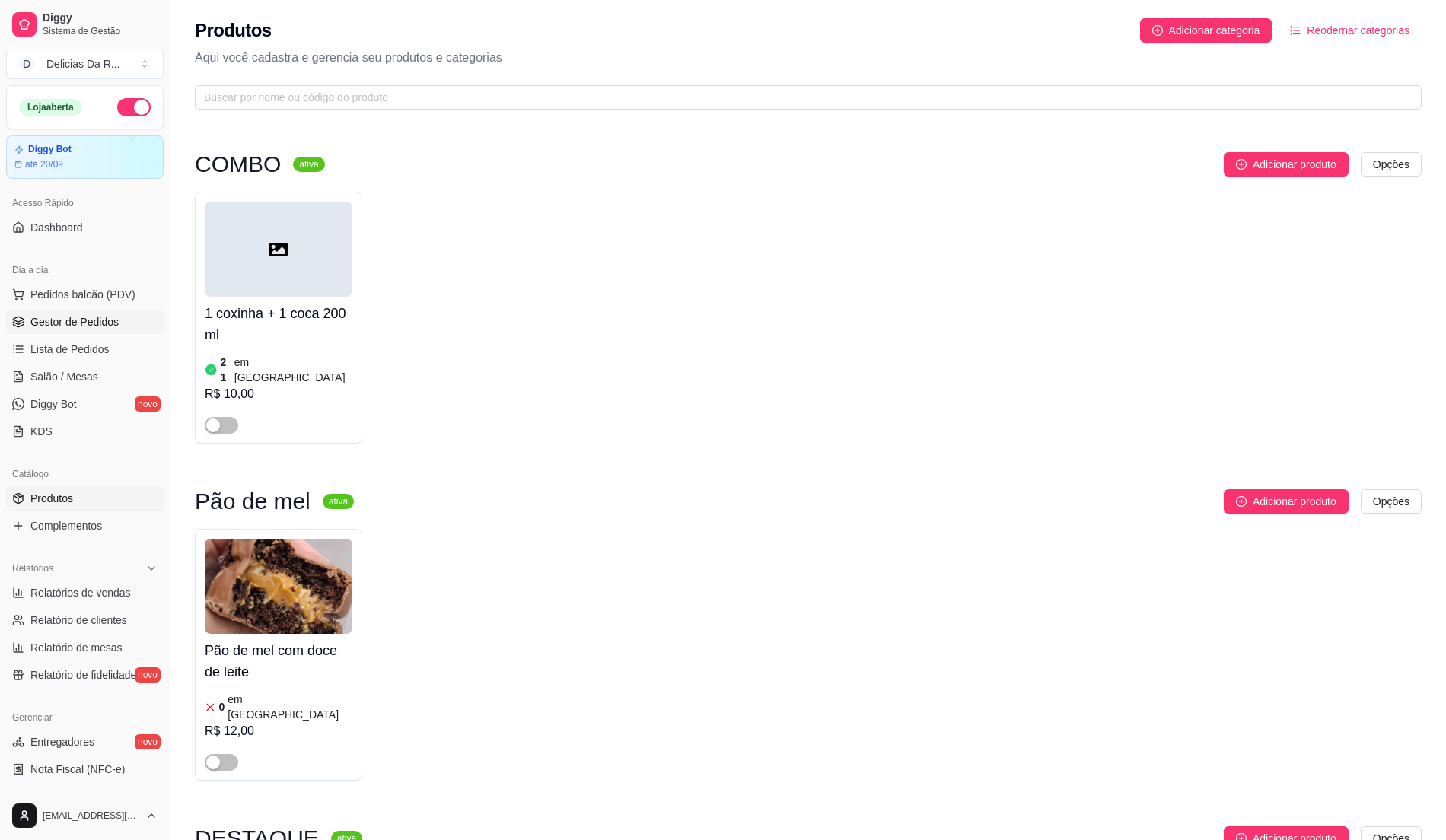
click at [105, 318] on span "Gestor de Pedidos" at bounding box center [74, 322] width 88 height 16
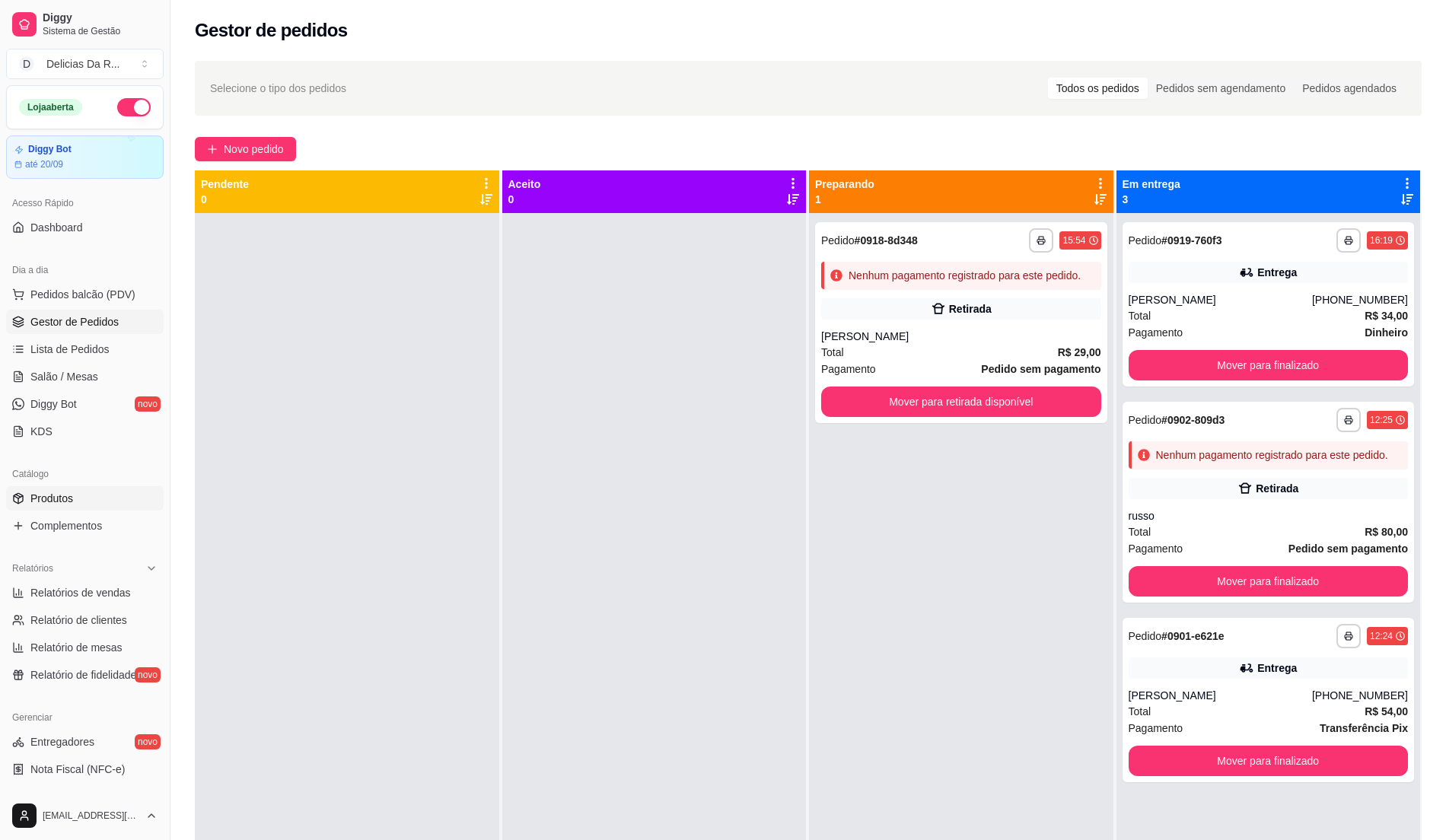
click at [77, 490] on link "Produtos" at bounding box center [85, 498] width 158 height 25
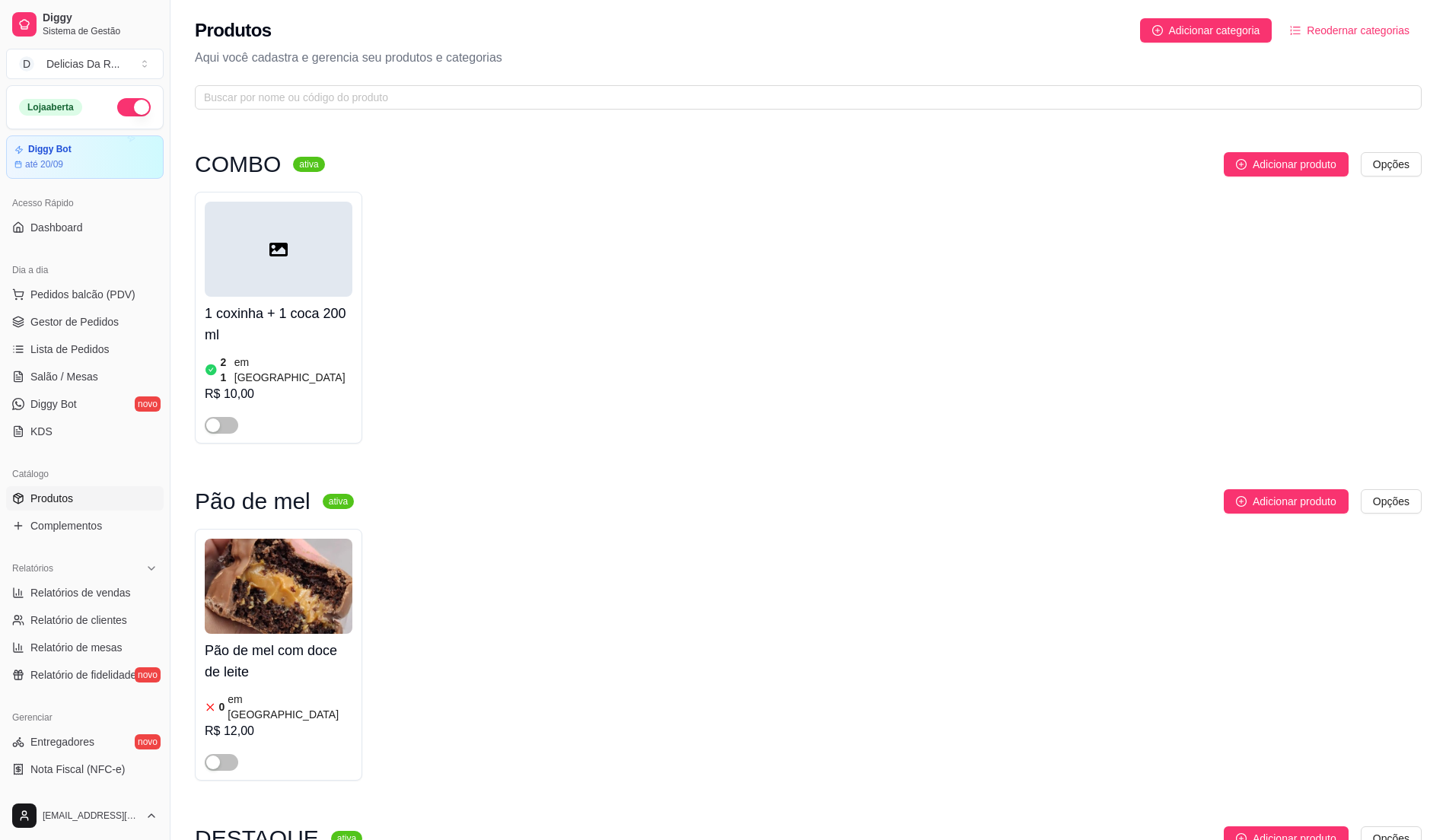
click at [88, 503] on link "Produtos" at bounding box center [85, 498] width 158 height 25
click at [242, 103] on input "text" at bounding box center [803, 98] width 1197 height 16
type input "coco"
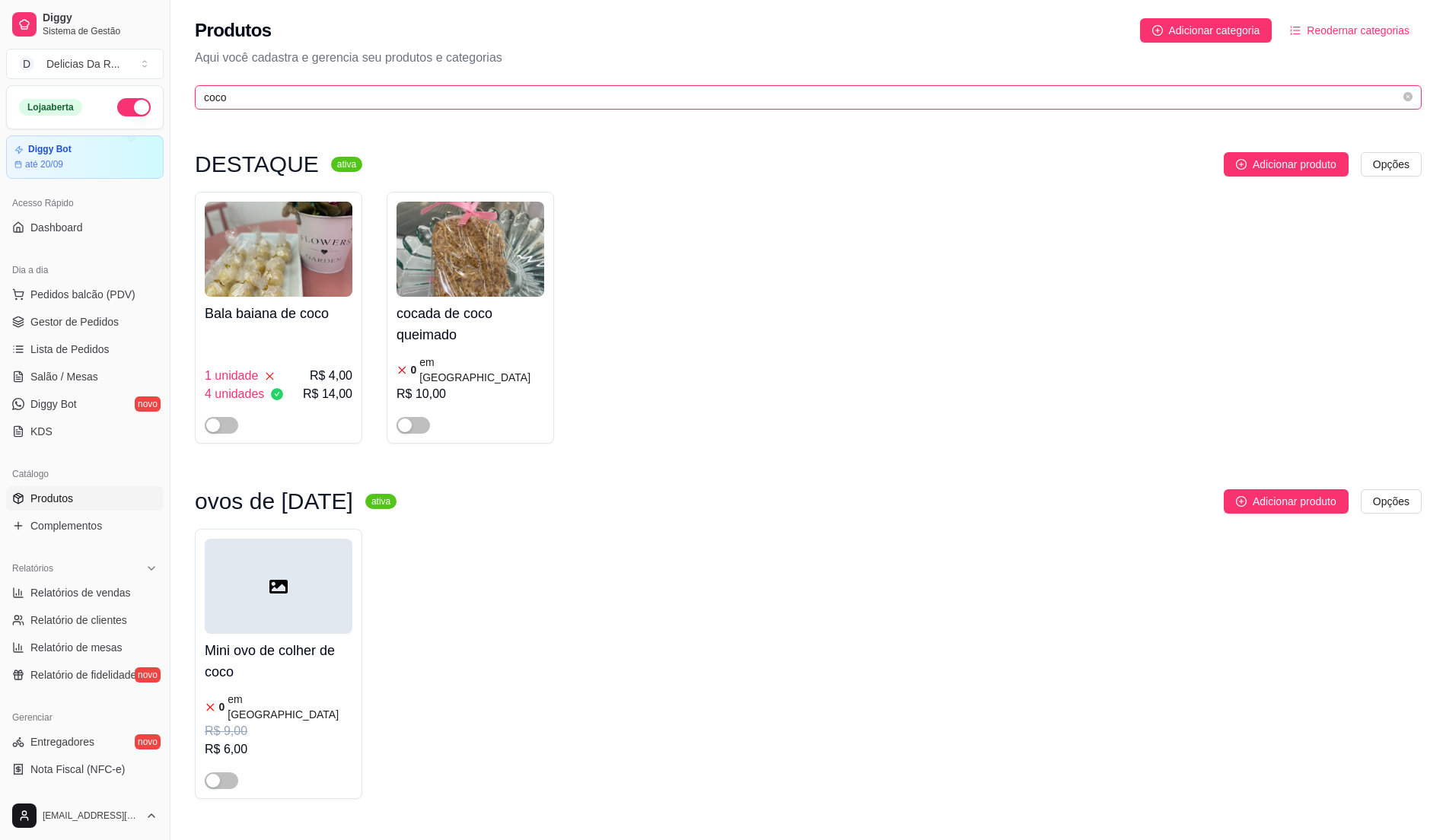
click at [407, 92] on input "coco" at bounding box center [803, 98] width 1197 height 16
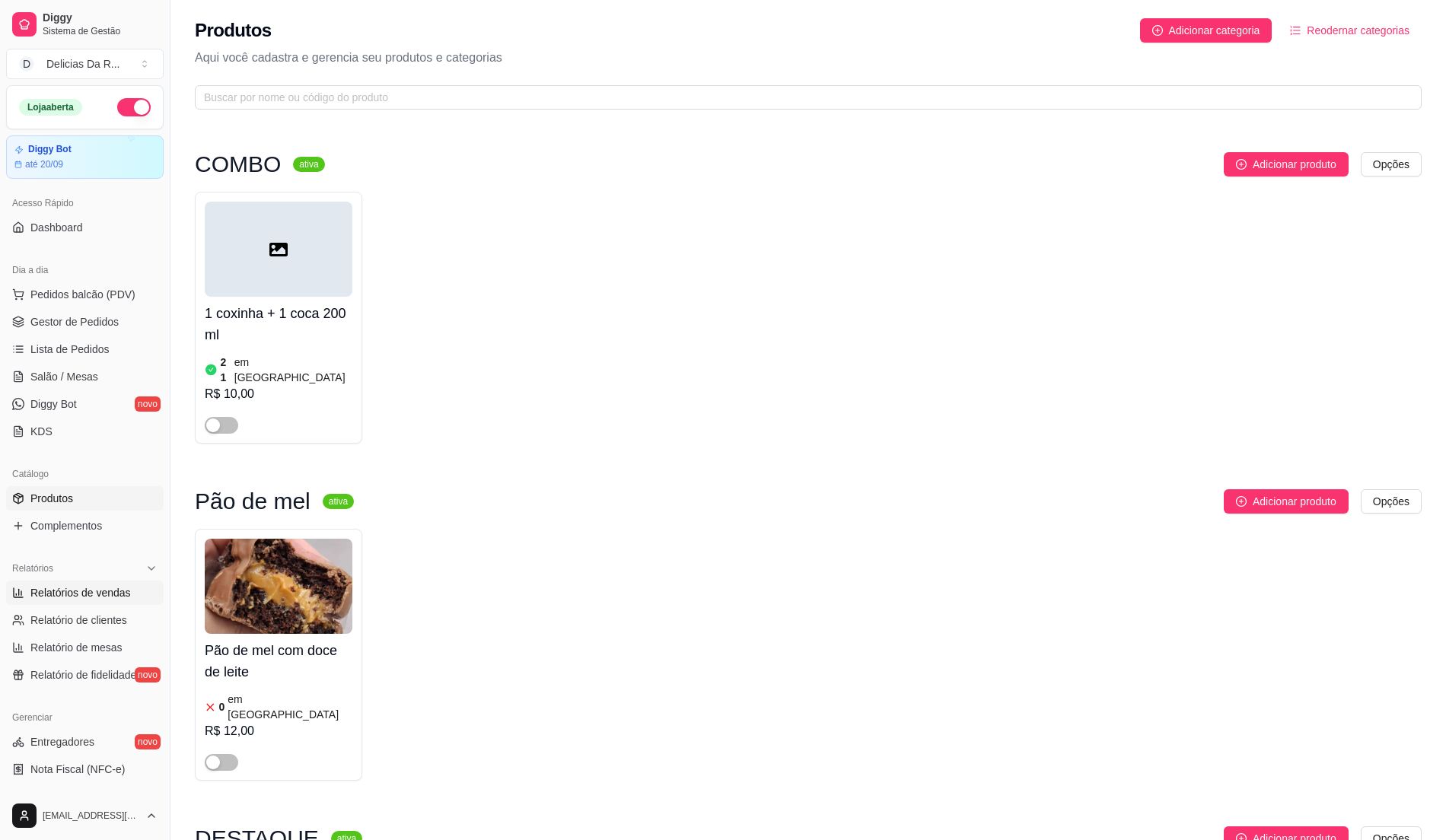
click at [44, 604] on link "Relatórios de vendas" at bounding box center [85, 593] width 158 height 25
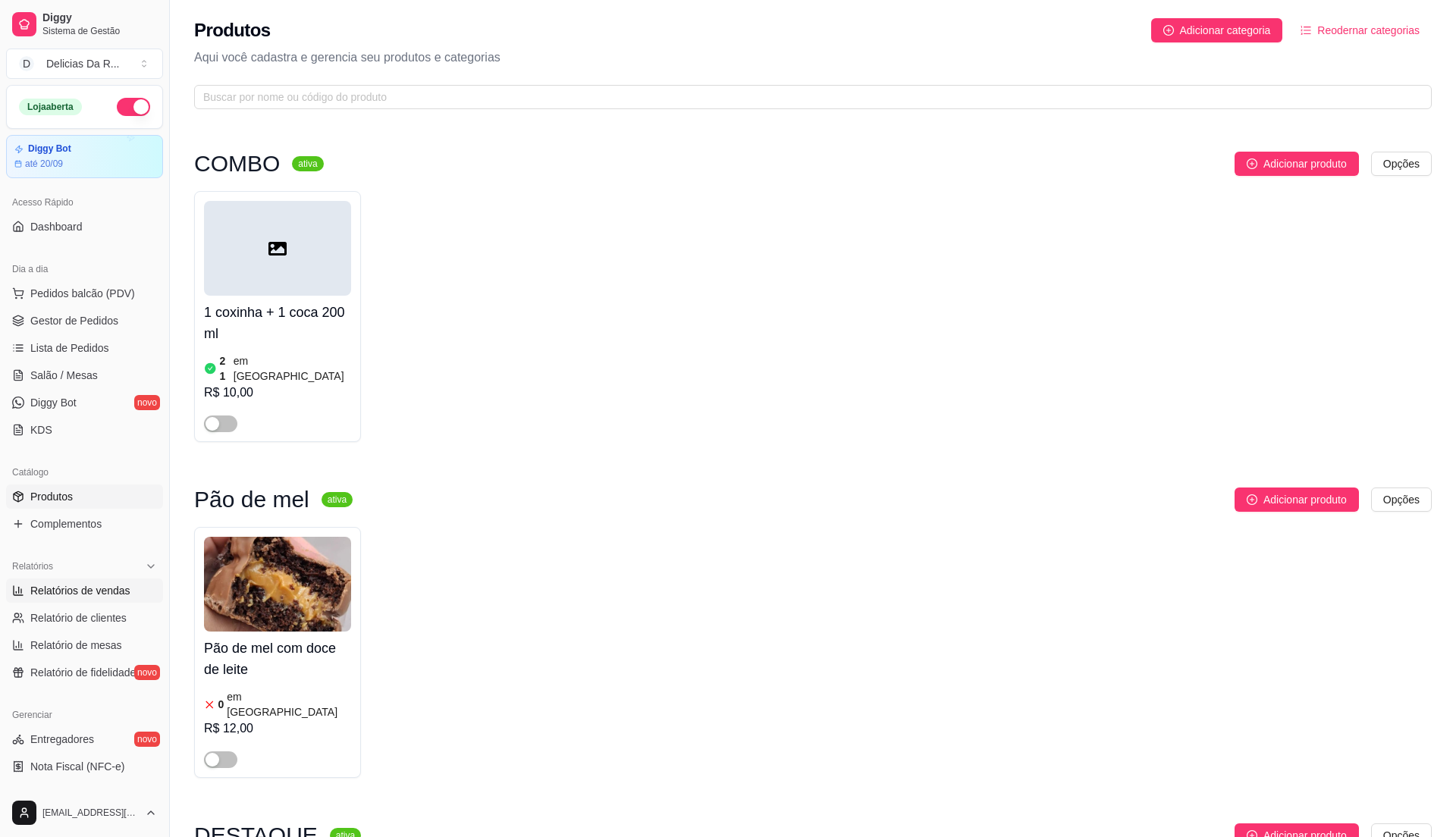
select select "ALL"
select select "0"
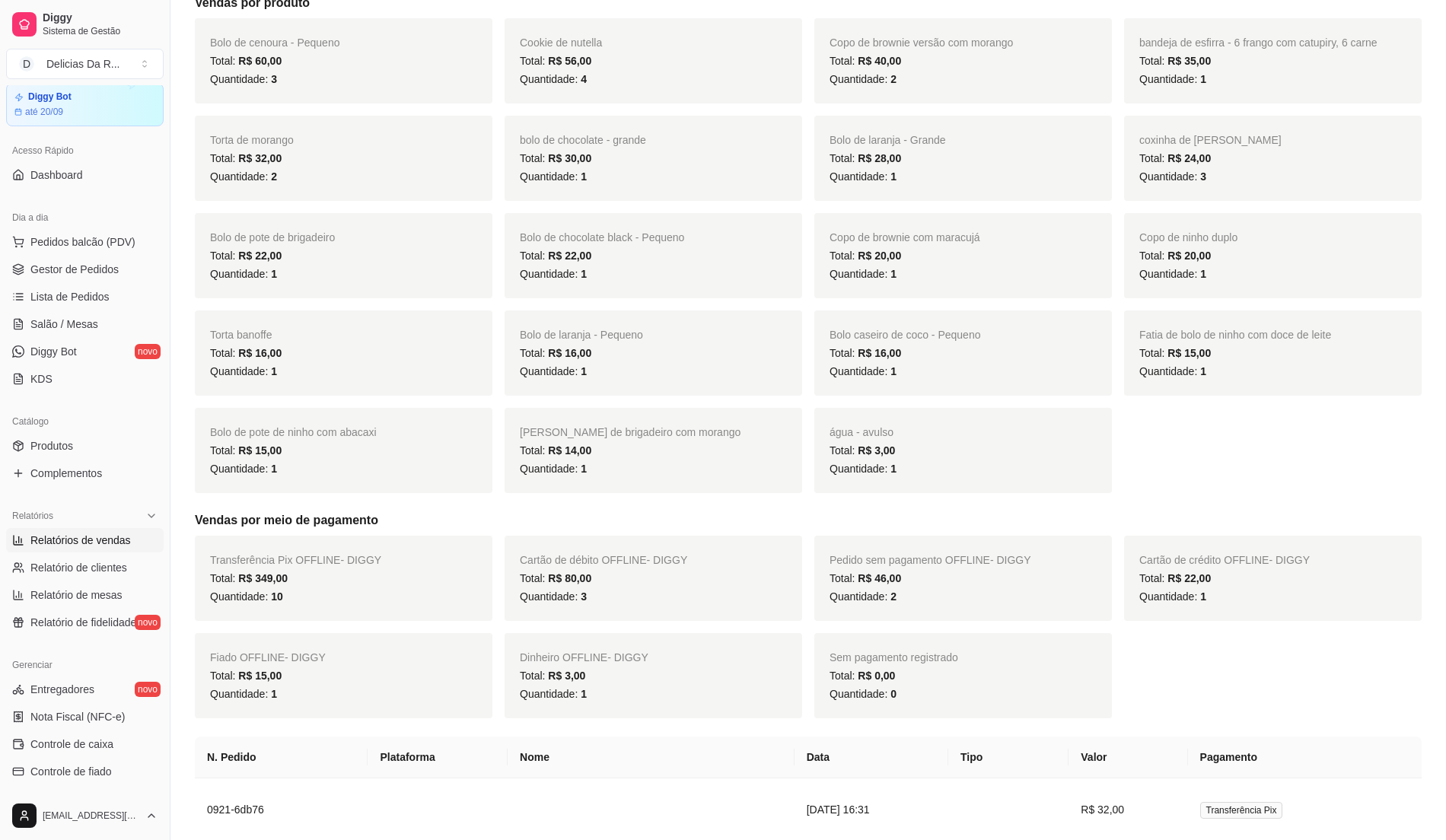
scroll to position [811, 0]
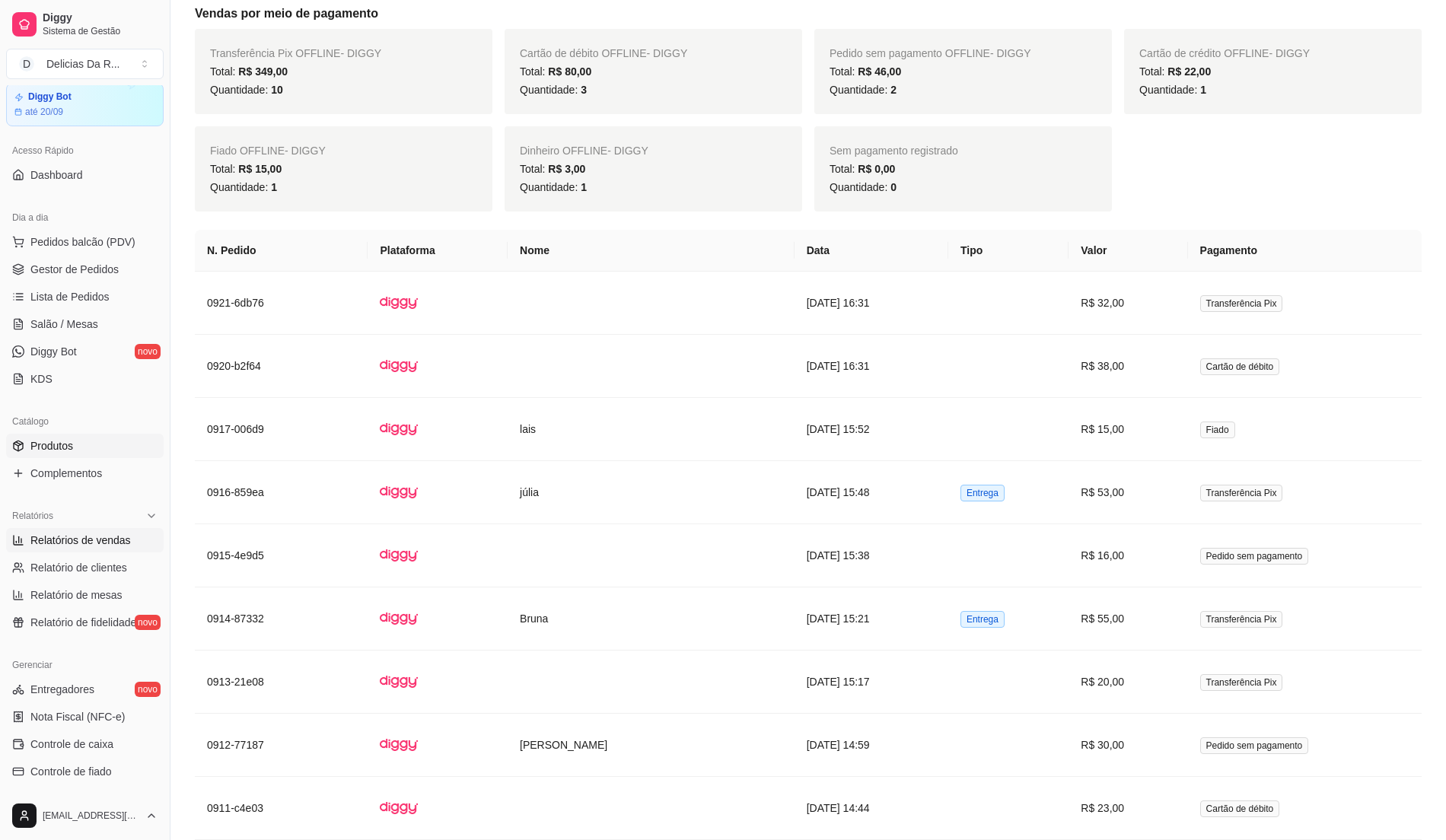
click at [85, 455] on link "Produtos" at bounding box center [85, 446] width 158 height 25
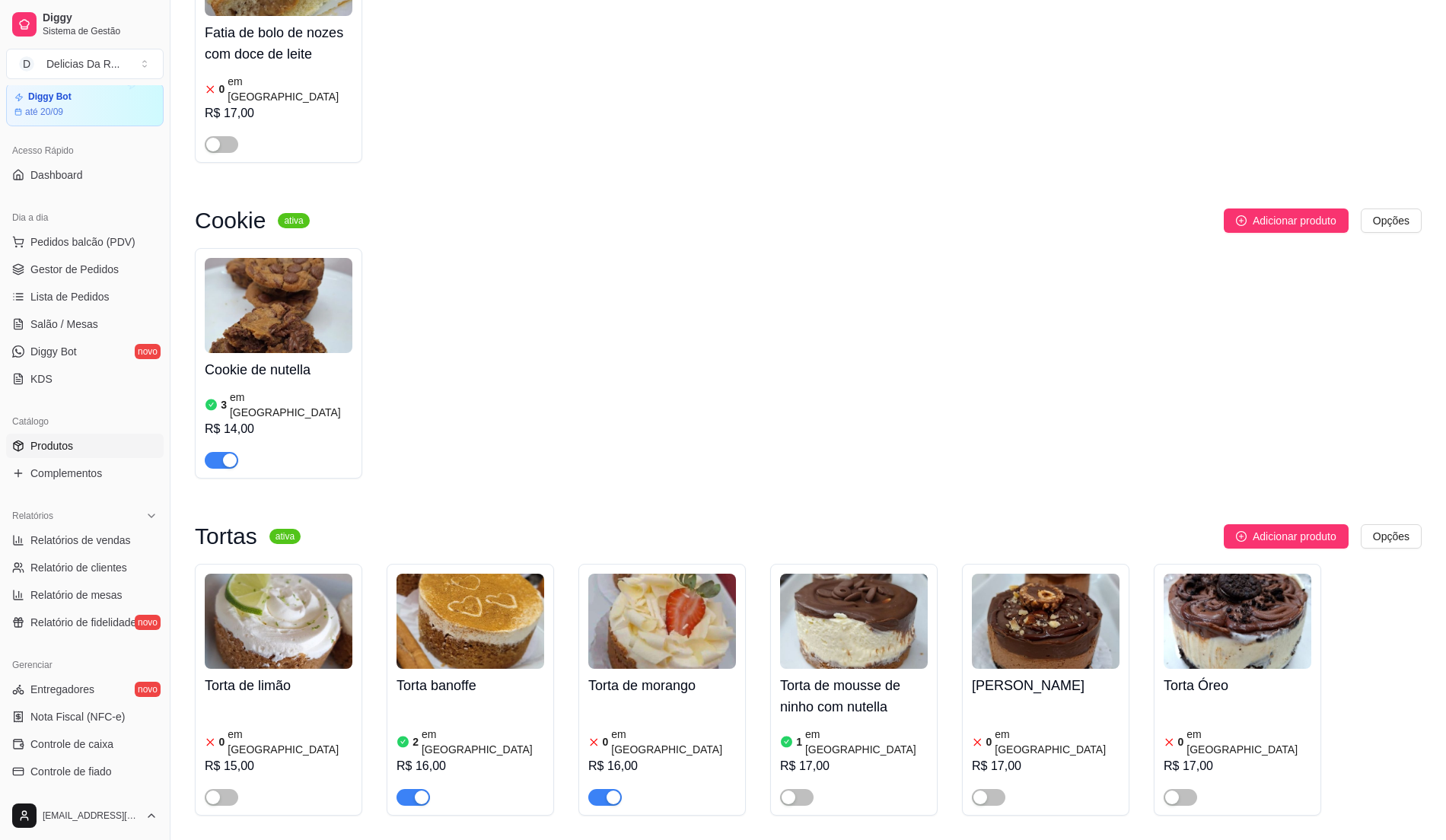
scroll to position [9131, 0]
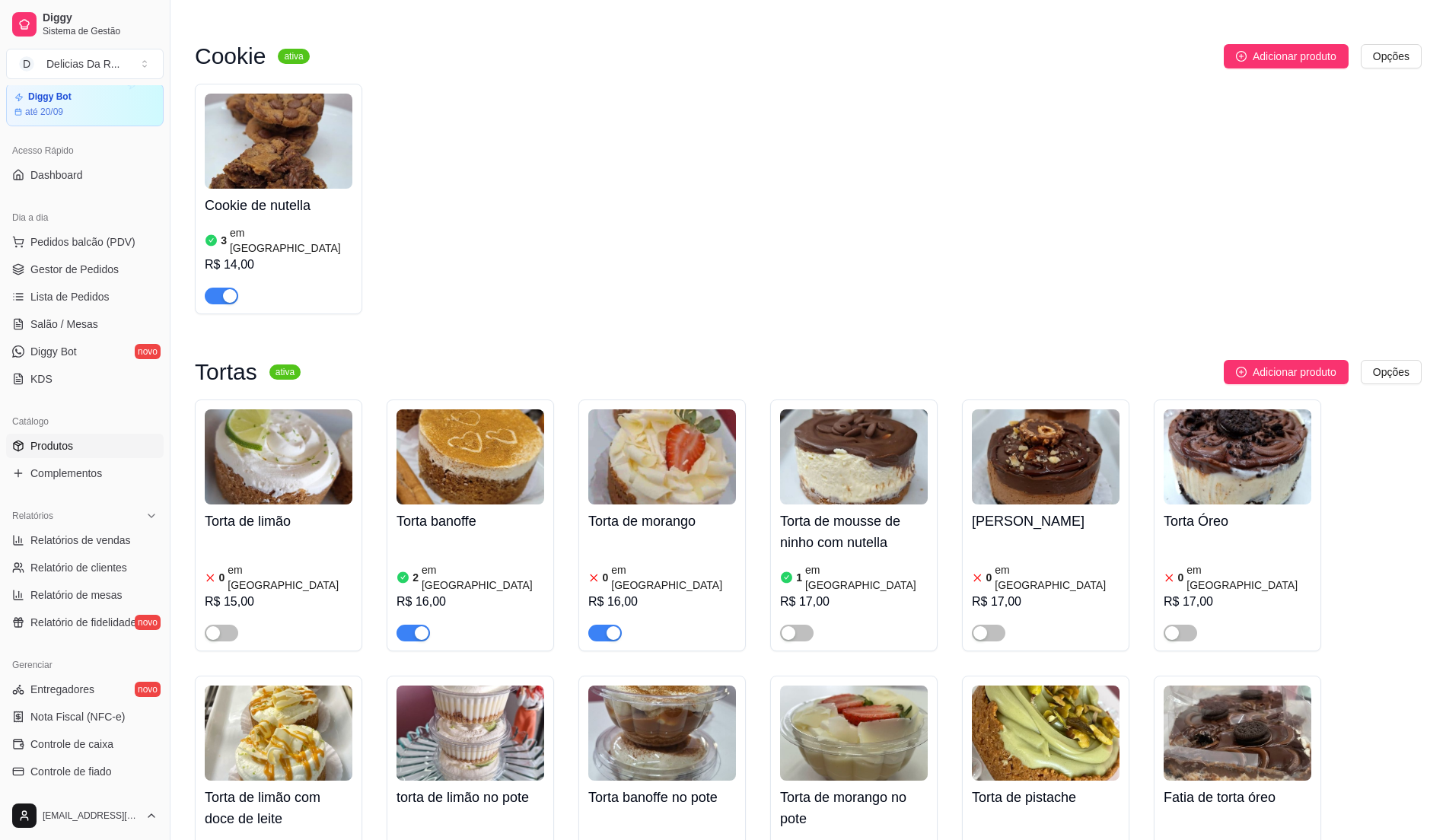
click at [616, 627] on div "button" at bounding box center [613, 633] width 14 height 14
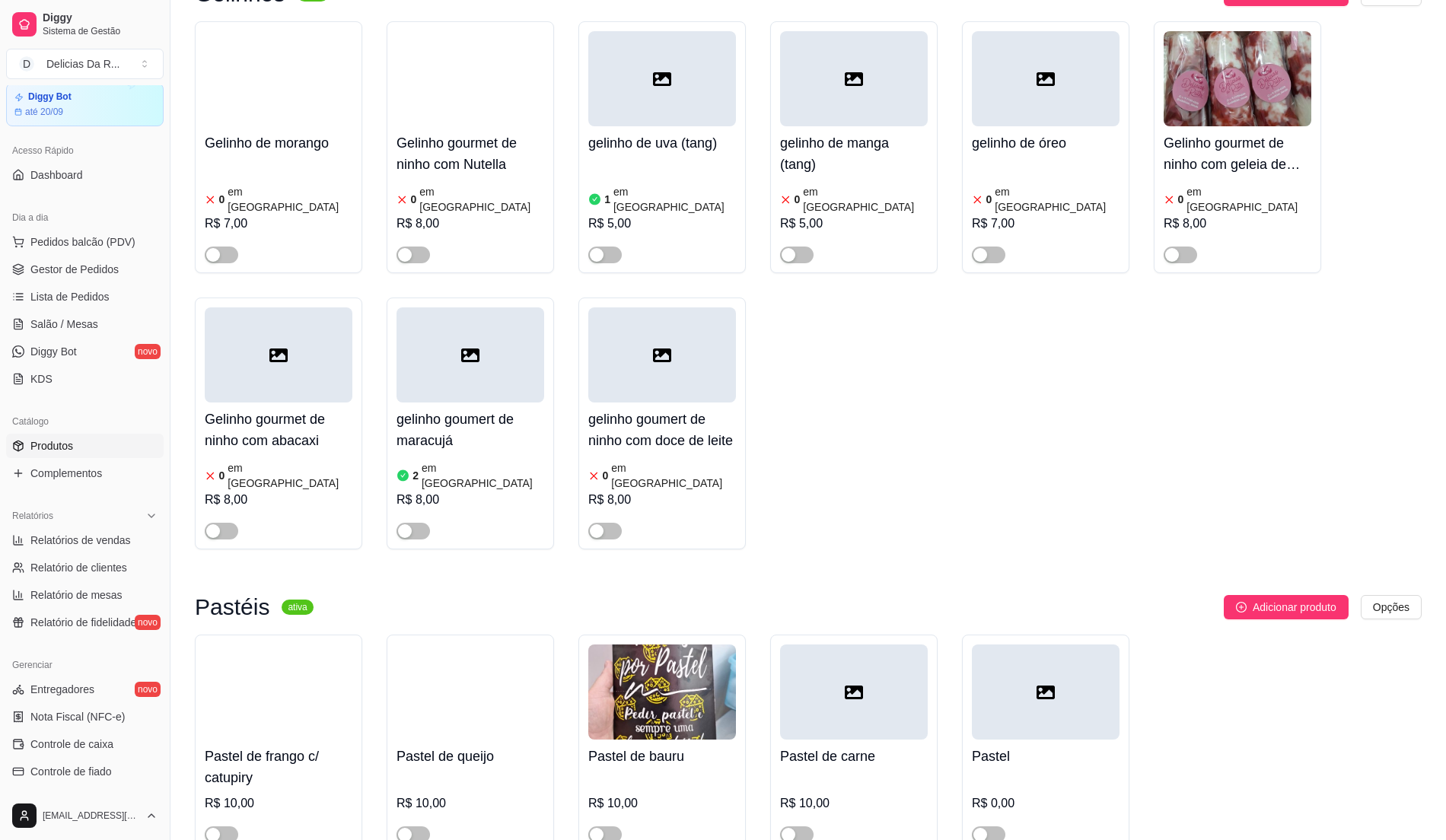
scroll to position [13190, 0]
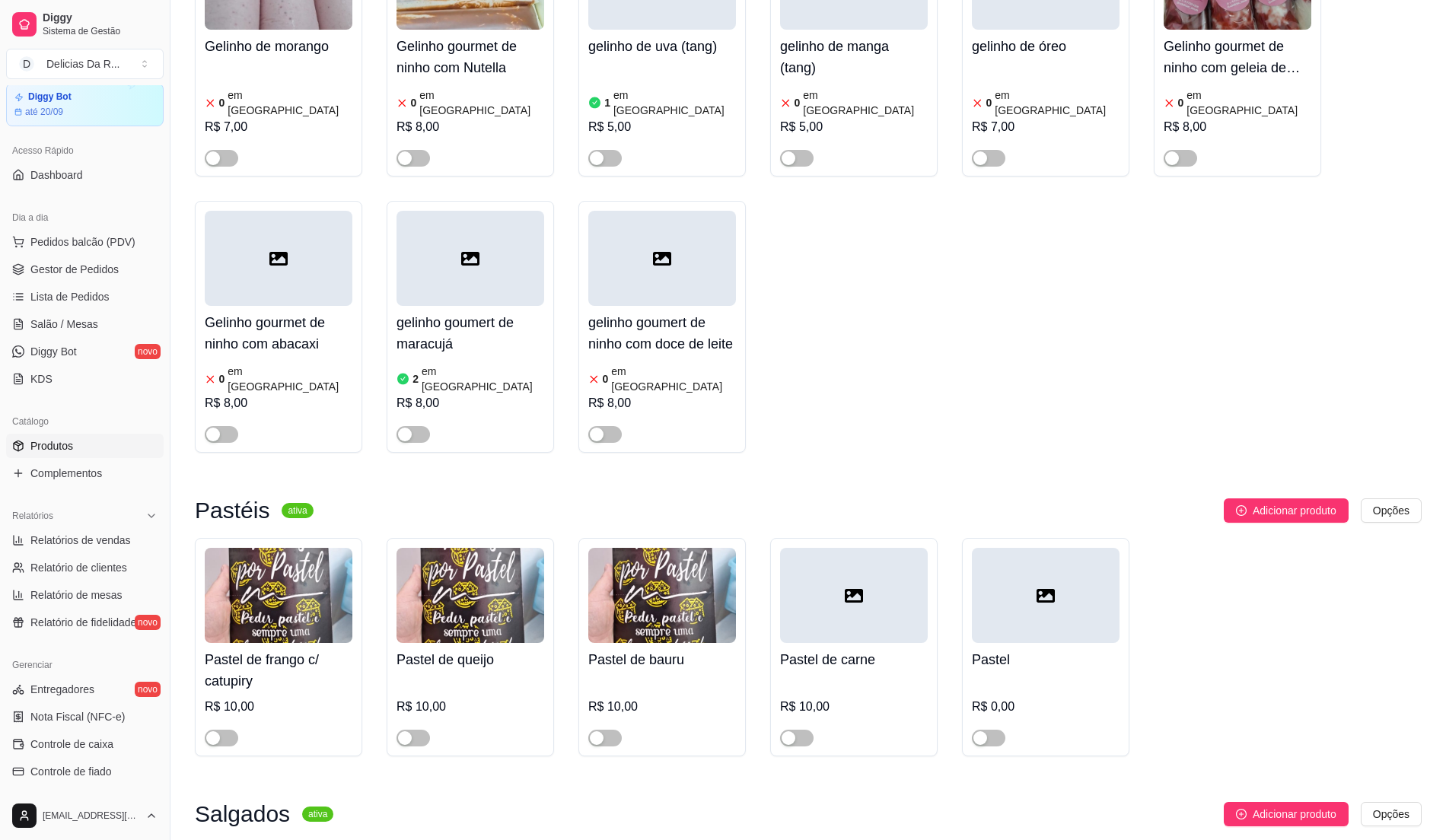
click at [107, 777] on span "Controle de fiado" at bounding box center [70, 772] width 81 height 16
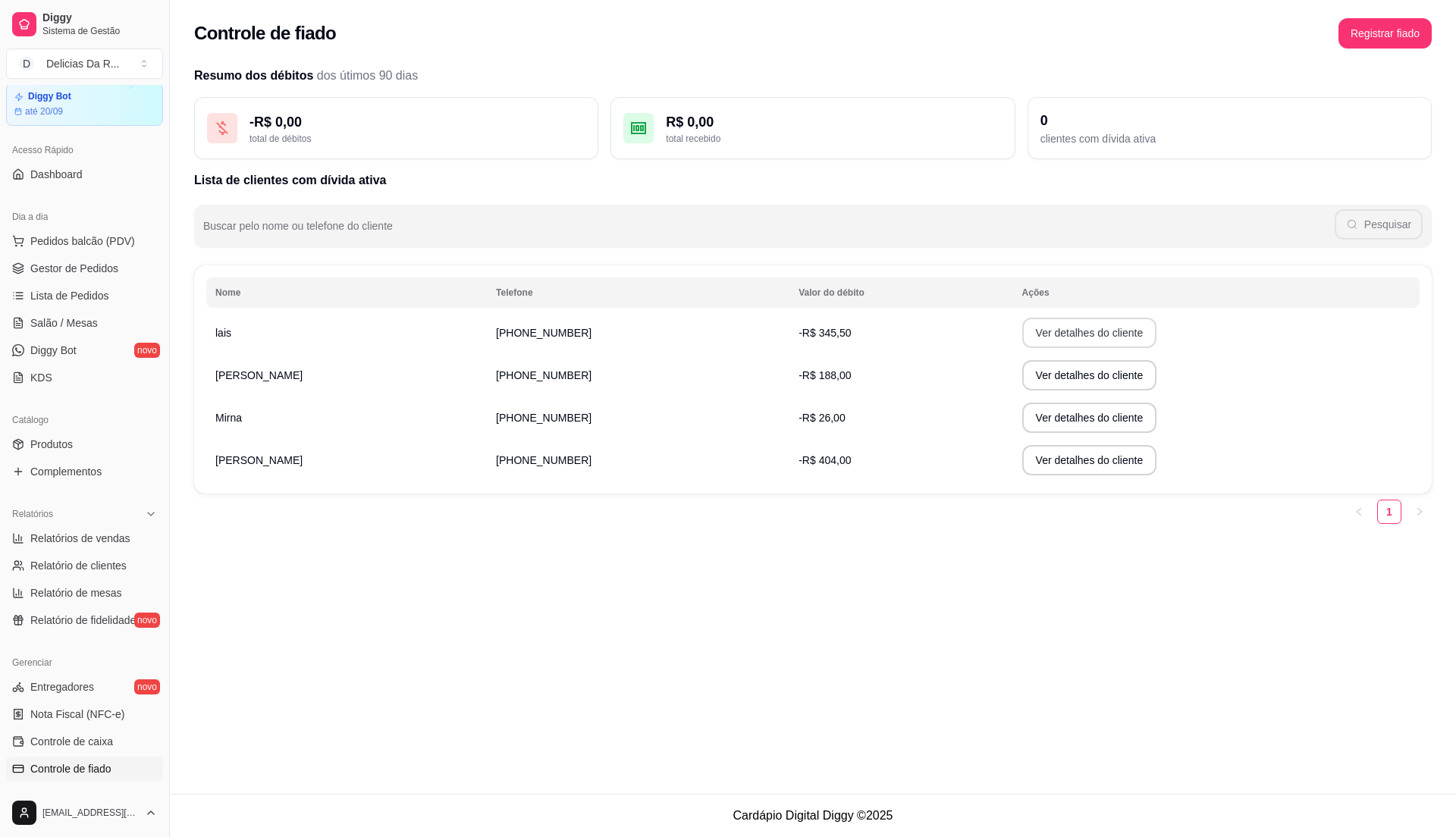
click at [1084, 350] on td "Ver detalhes do cliente" at bounding box center [1216, 333] width 406 height 43
click at [1062, 332] on button "Ver detalhes do cliente" at bounding box center [1090, 333] width 135 height 30
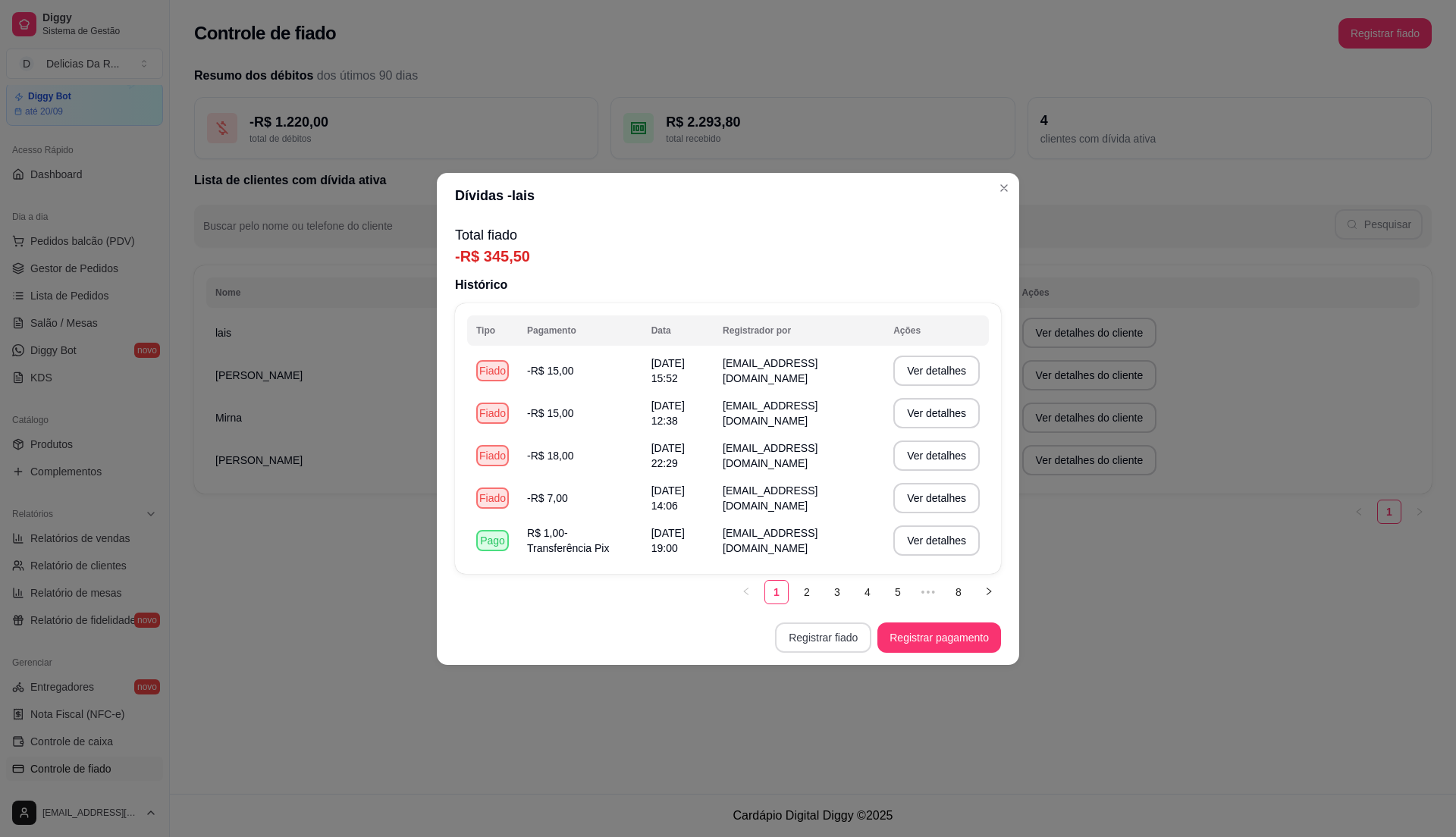
click at [841, 631] on button "Registrar fiado" at bounding box center [823, 637] width 96 height 30
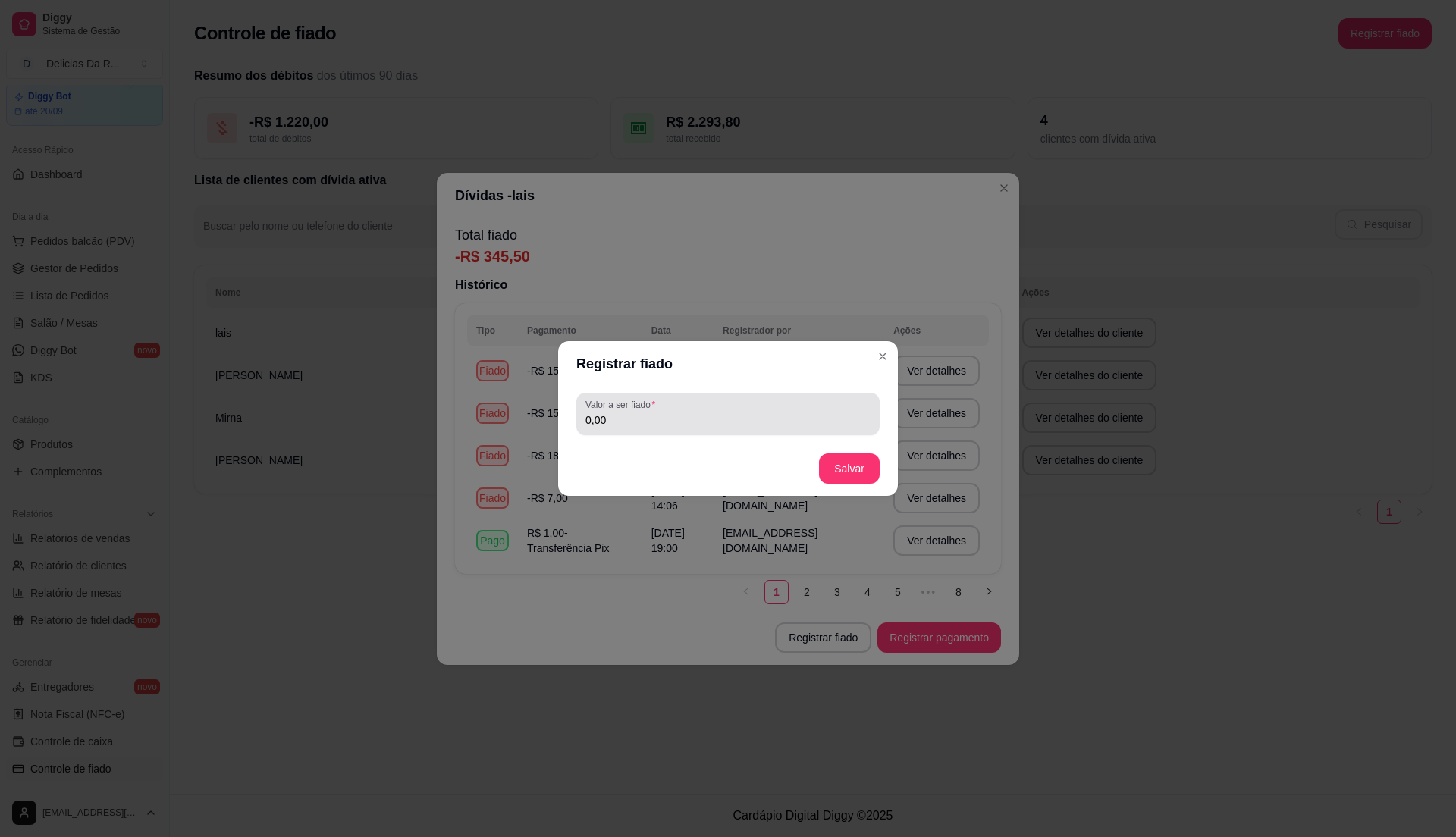
click at [750, 405] on div "0,00" at bounding box center [728, 414] width 285 height 30
type input "8,00"
click at [864, 455] on button "Salvar" at bounding box center [849, 469] width 59 height 30
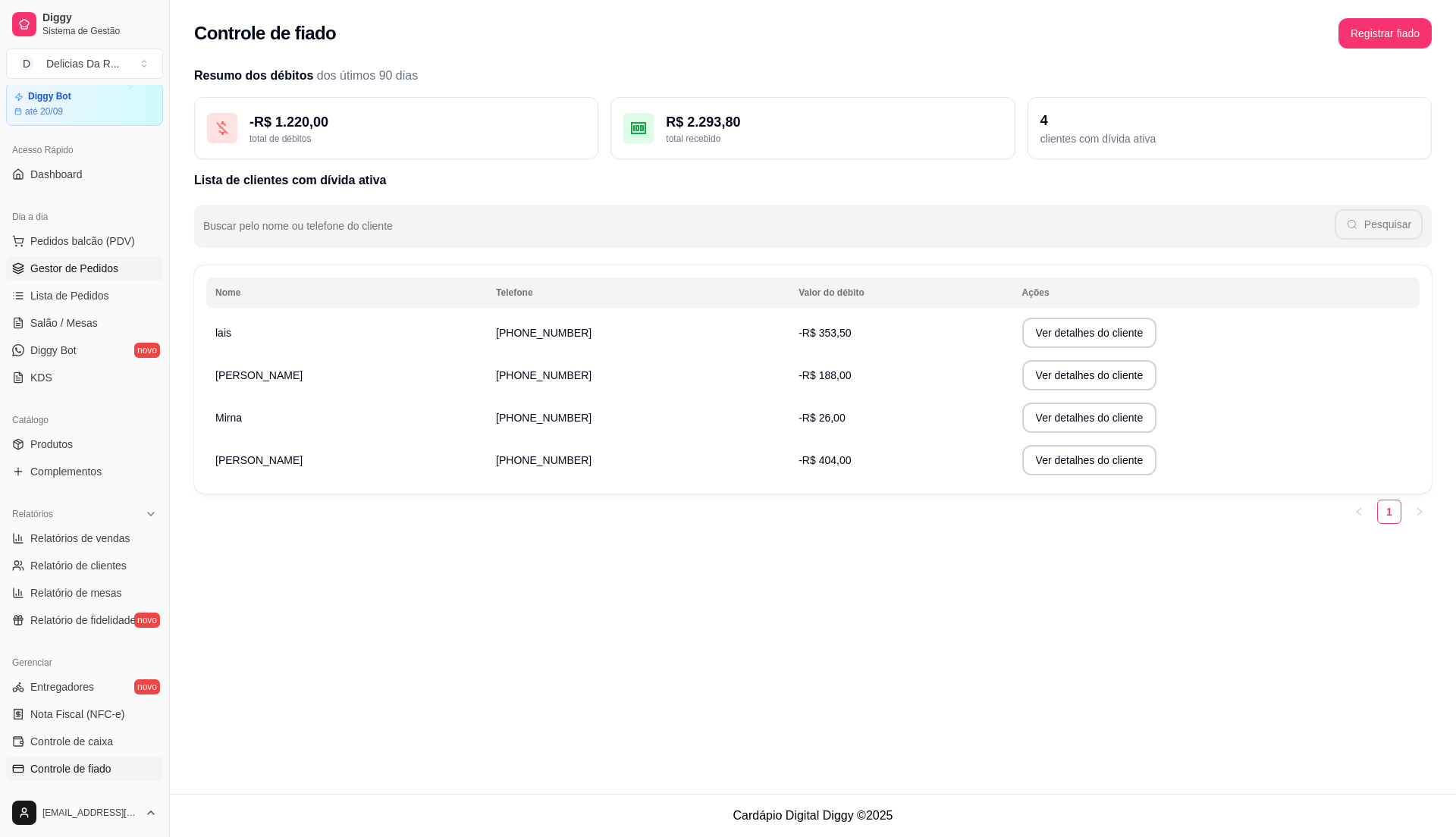
click at [118, 262] on link "Gestor de Pedidos" at bounding box center [85, 268] width 157 height 25
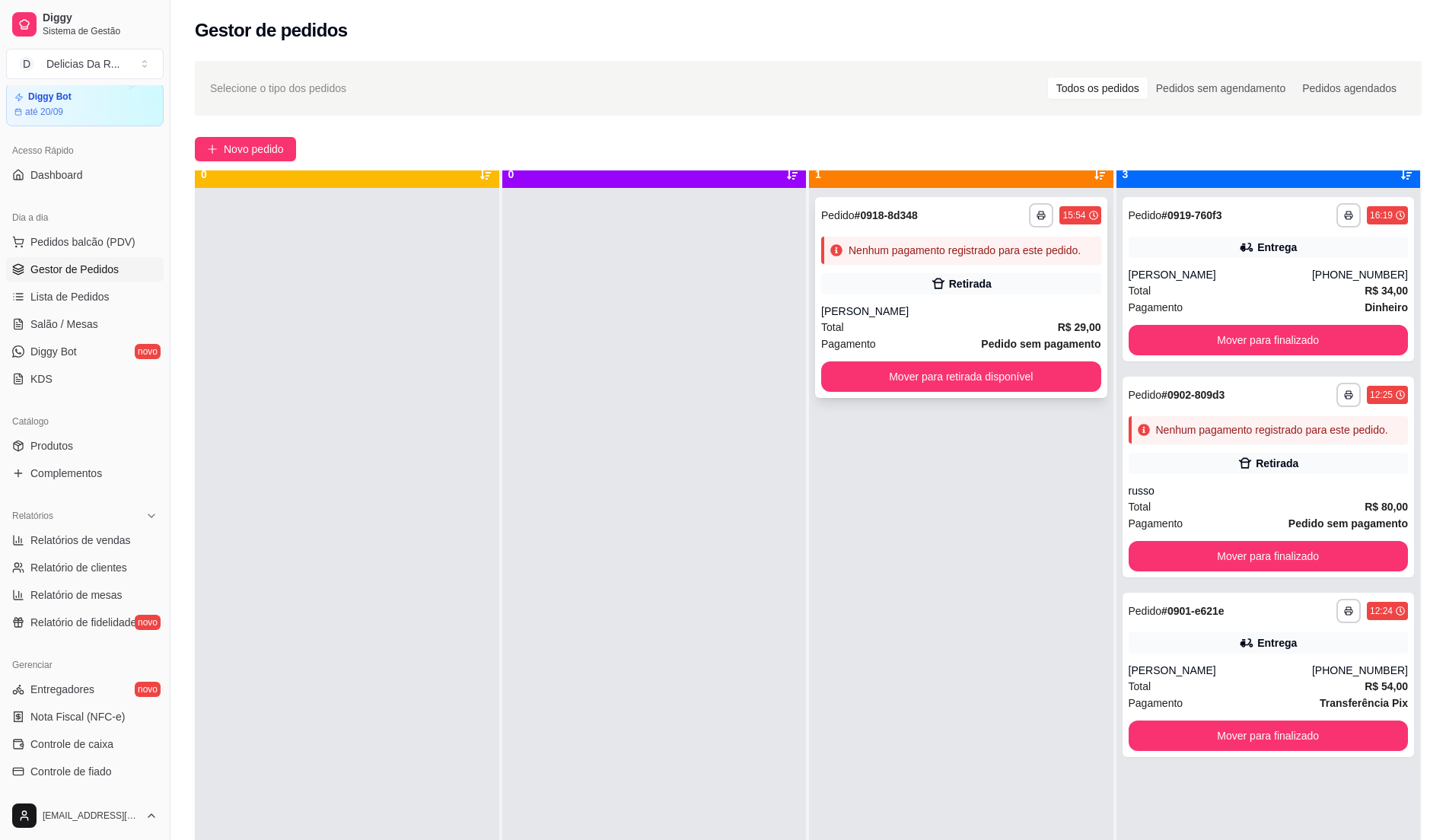
scroll to position [43, 0]
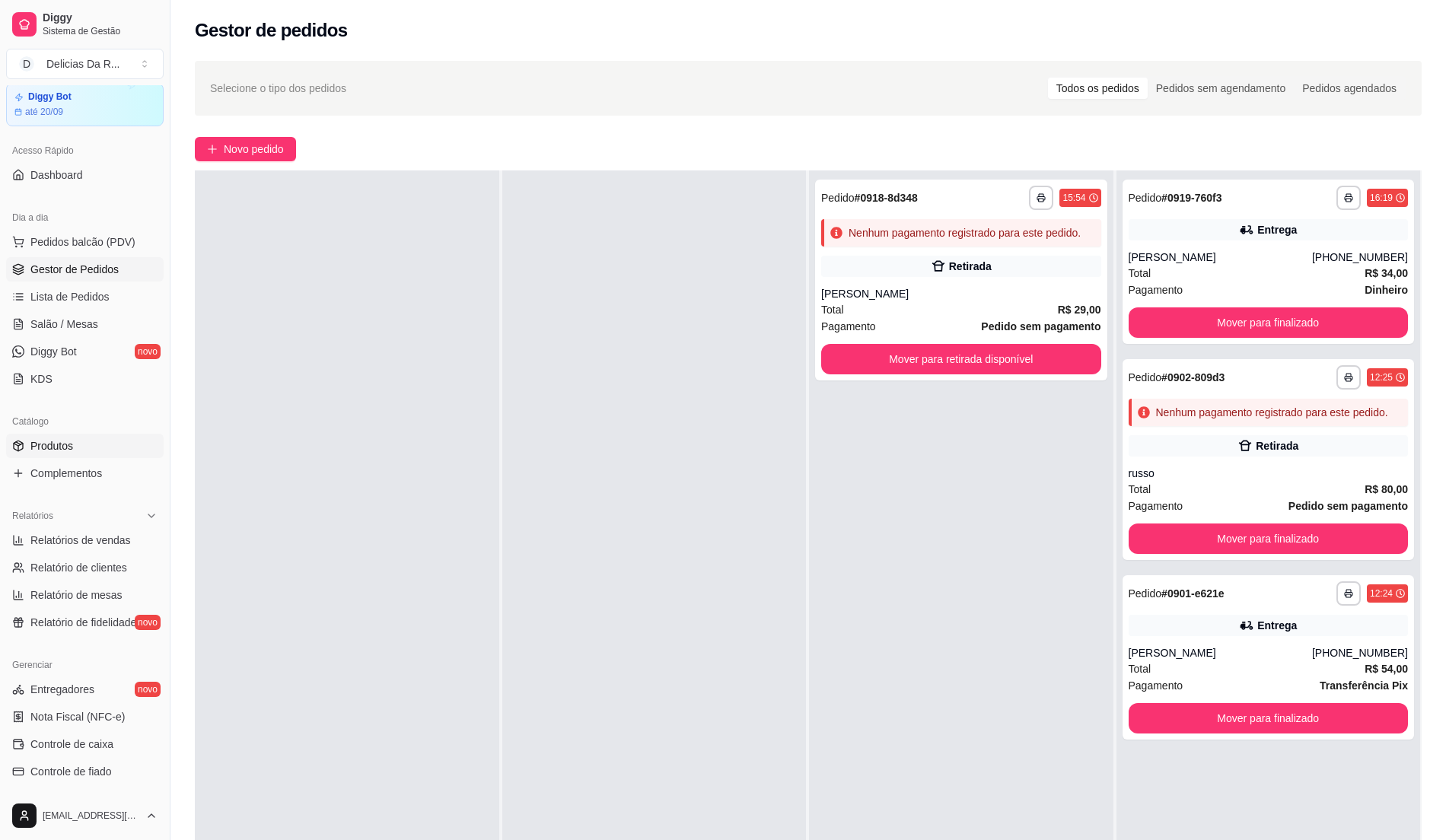
click at [53, 448] on span "Produtos" at bounding box center [51, 446] width 43 height 16
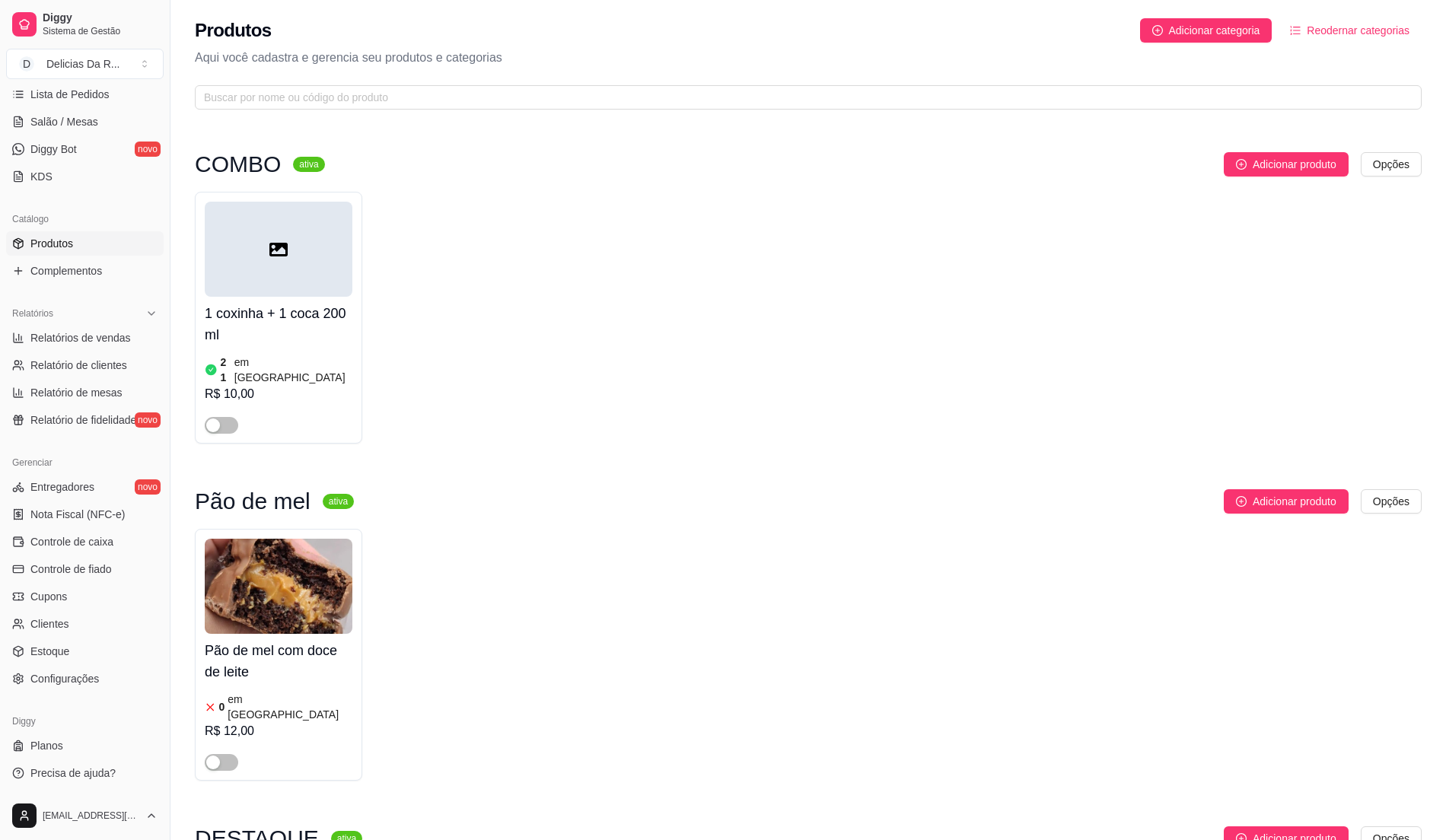
click at [70, 324] on div "Relatórios" at bounding box center [85, 313] width 158 height 25
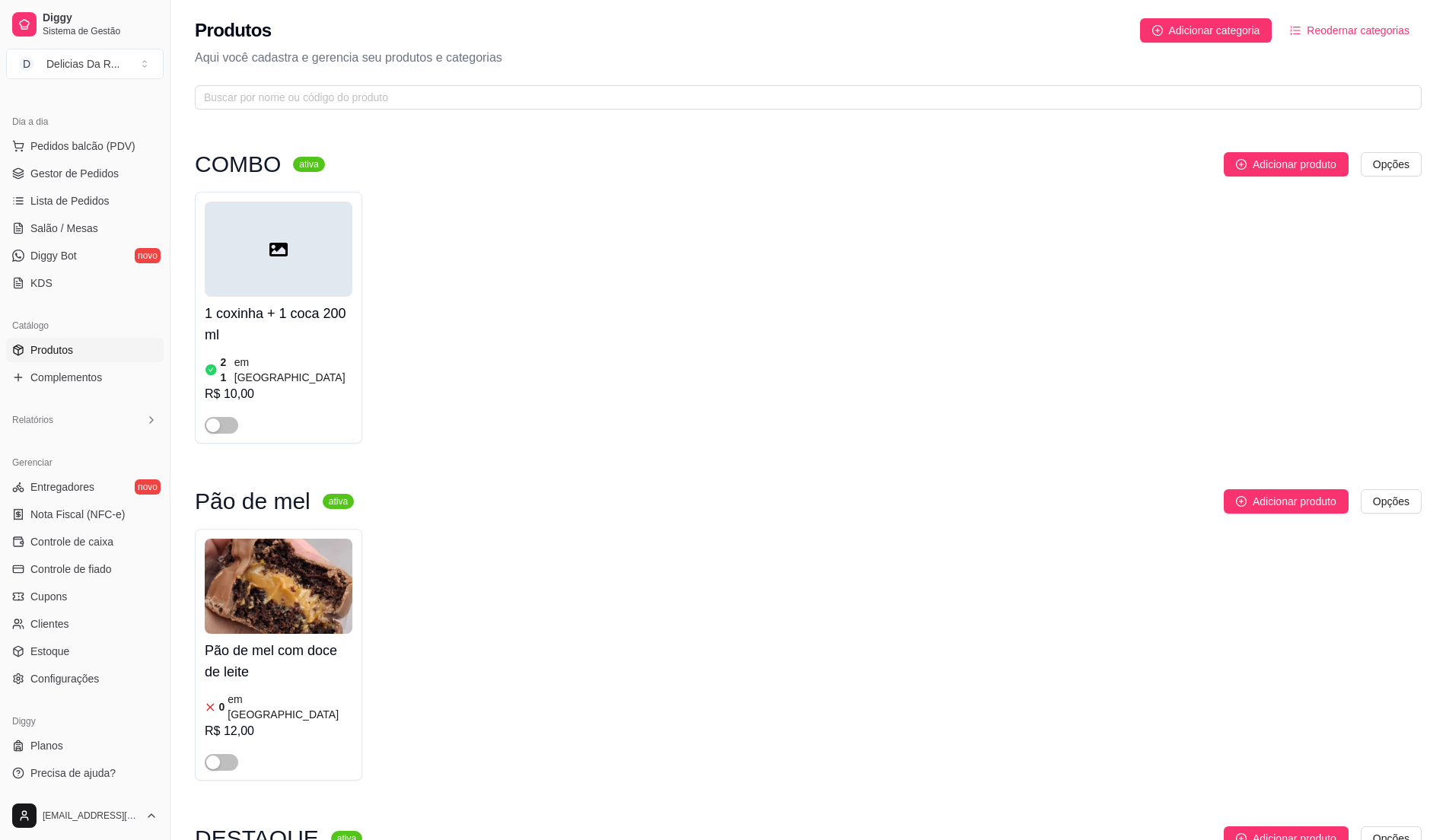
scroll to position [150, 0]
click at [73, 326] on div "Catálogo" at bounding box center [85, 326] width 158 height 25
click at [101, 423] on div "Relatórios" at bounding box center [85, 420] width 158 height 25
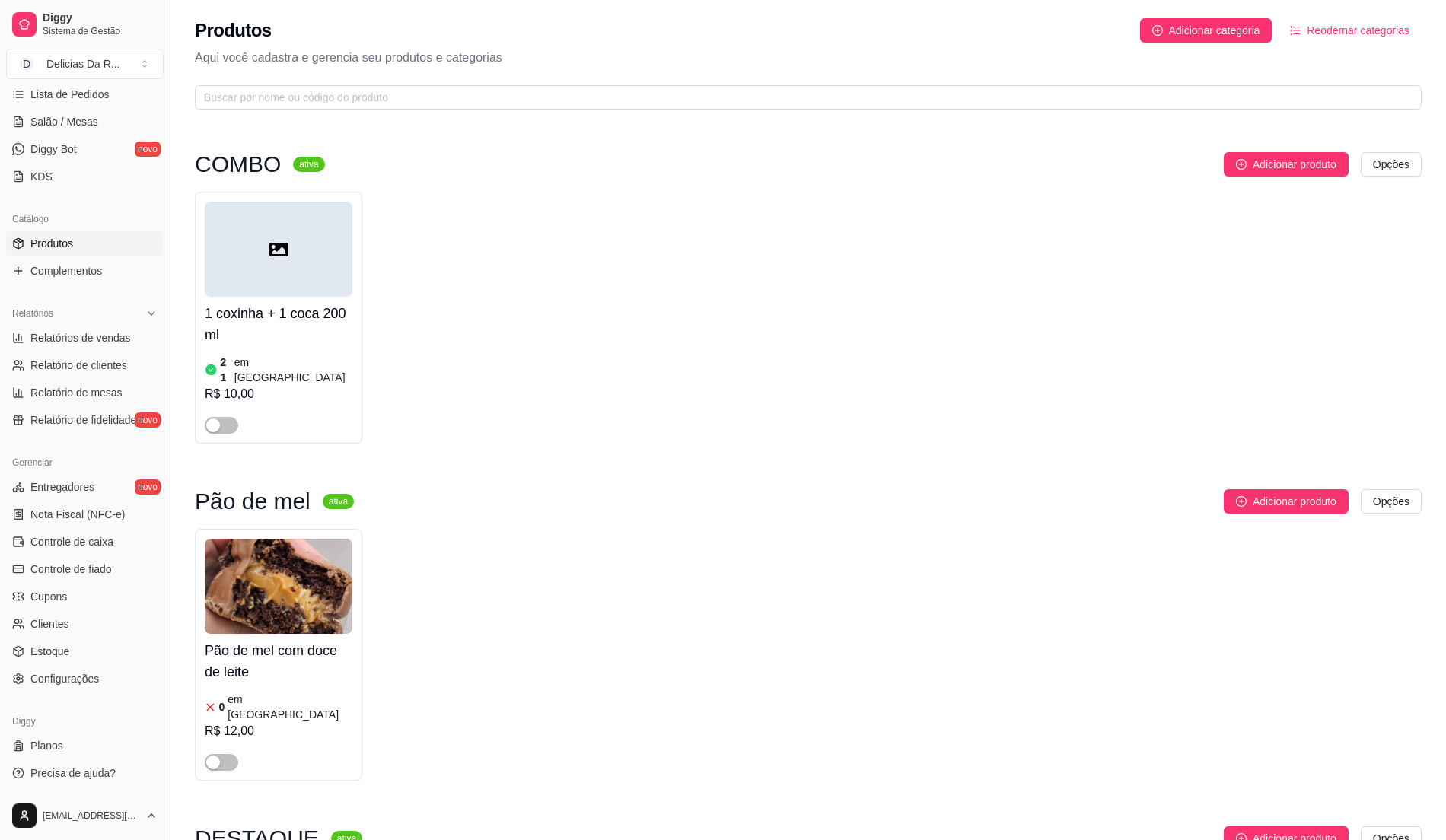
click at [108, 319] on div "Relatórios" at bounding box center [85, 313] width 158 height 25
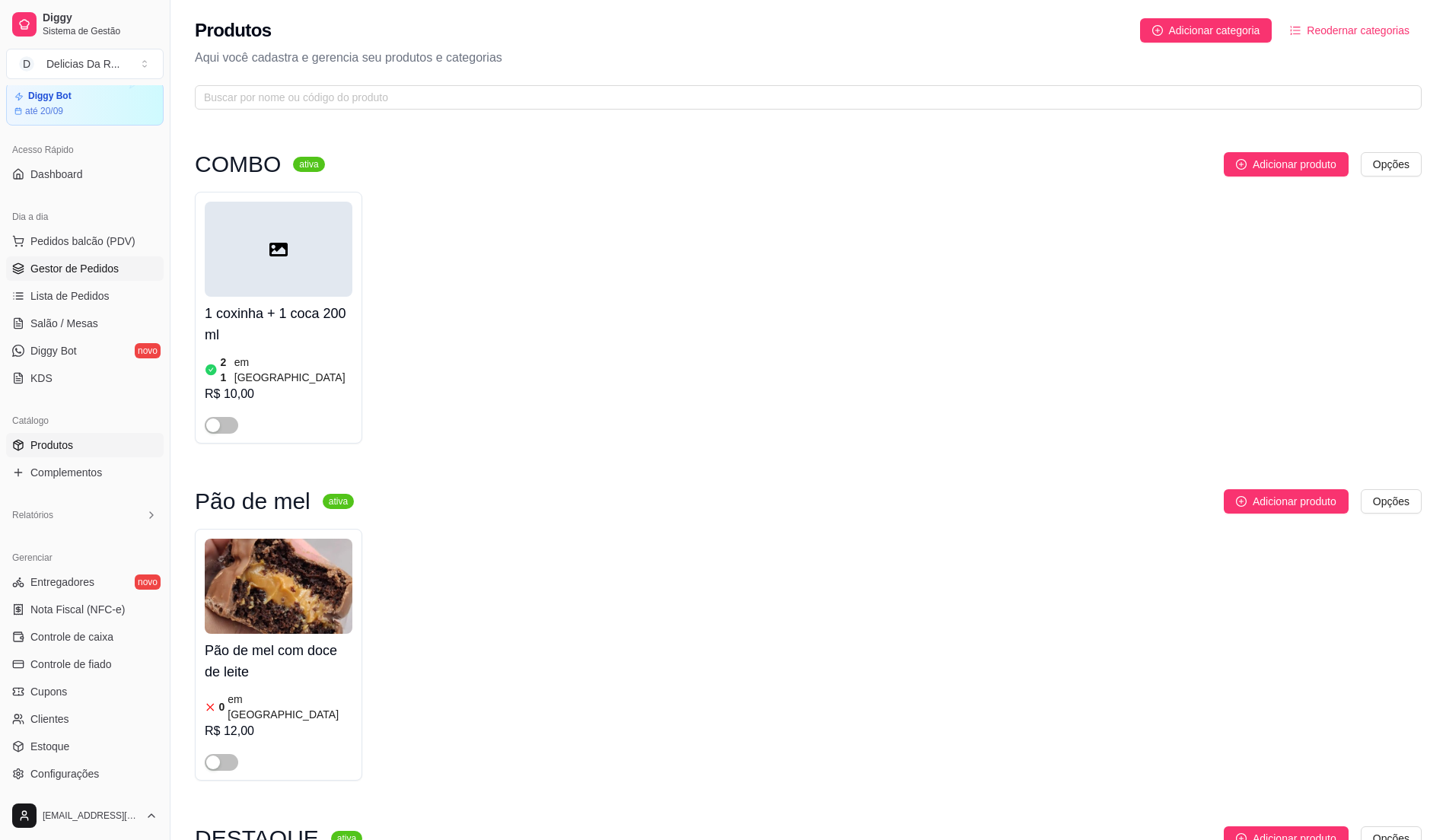
scroll to position [0, 0]
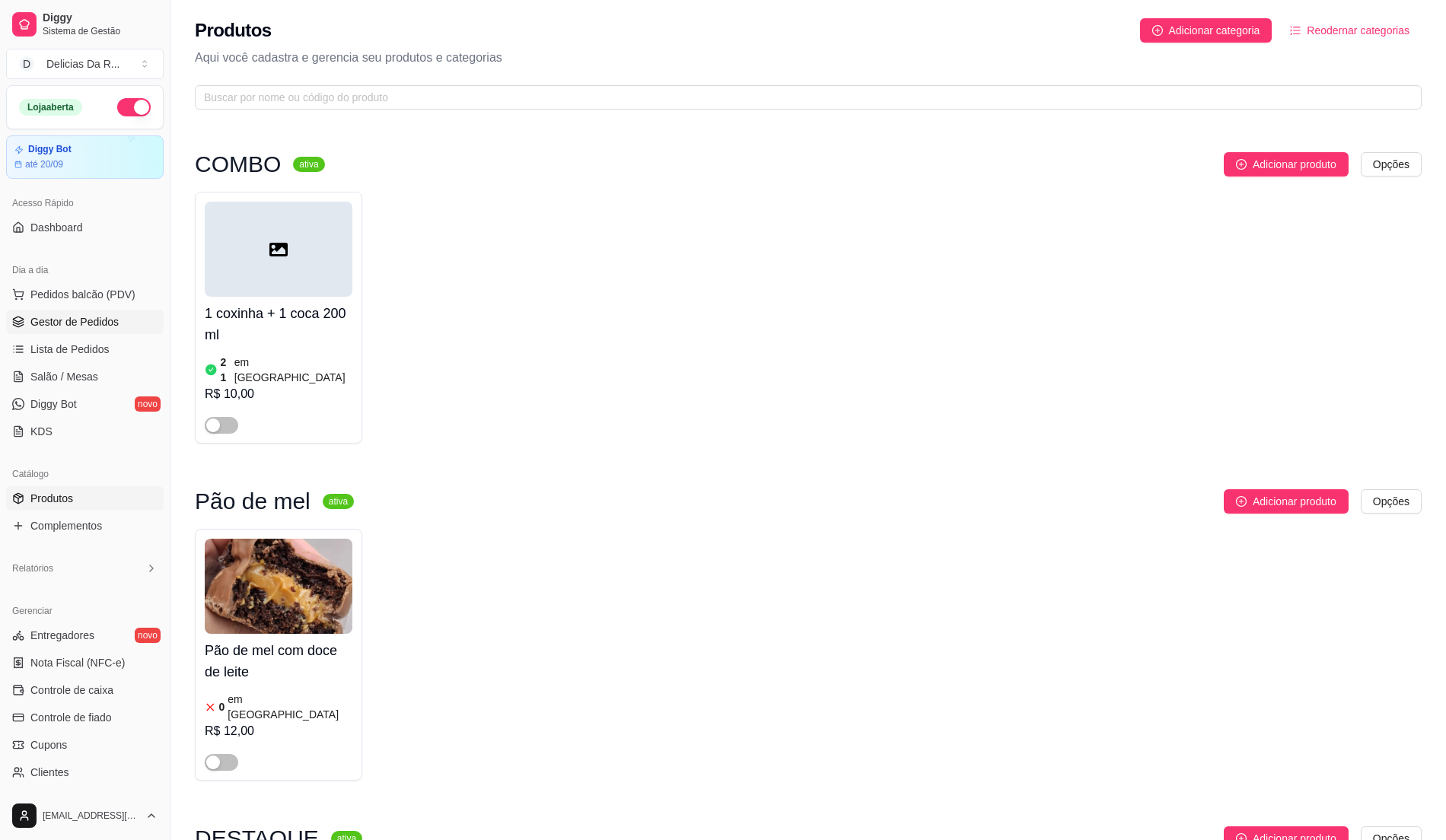
click at [86, 326] on span "Gestor de Pedidos" at bounding box center [74, 322] width 88 height 16
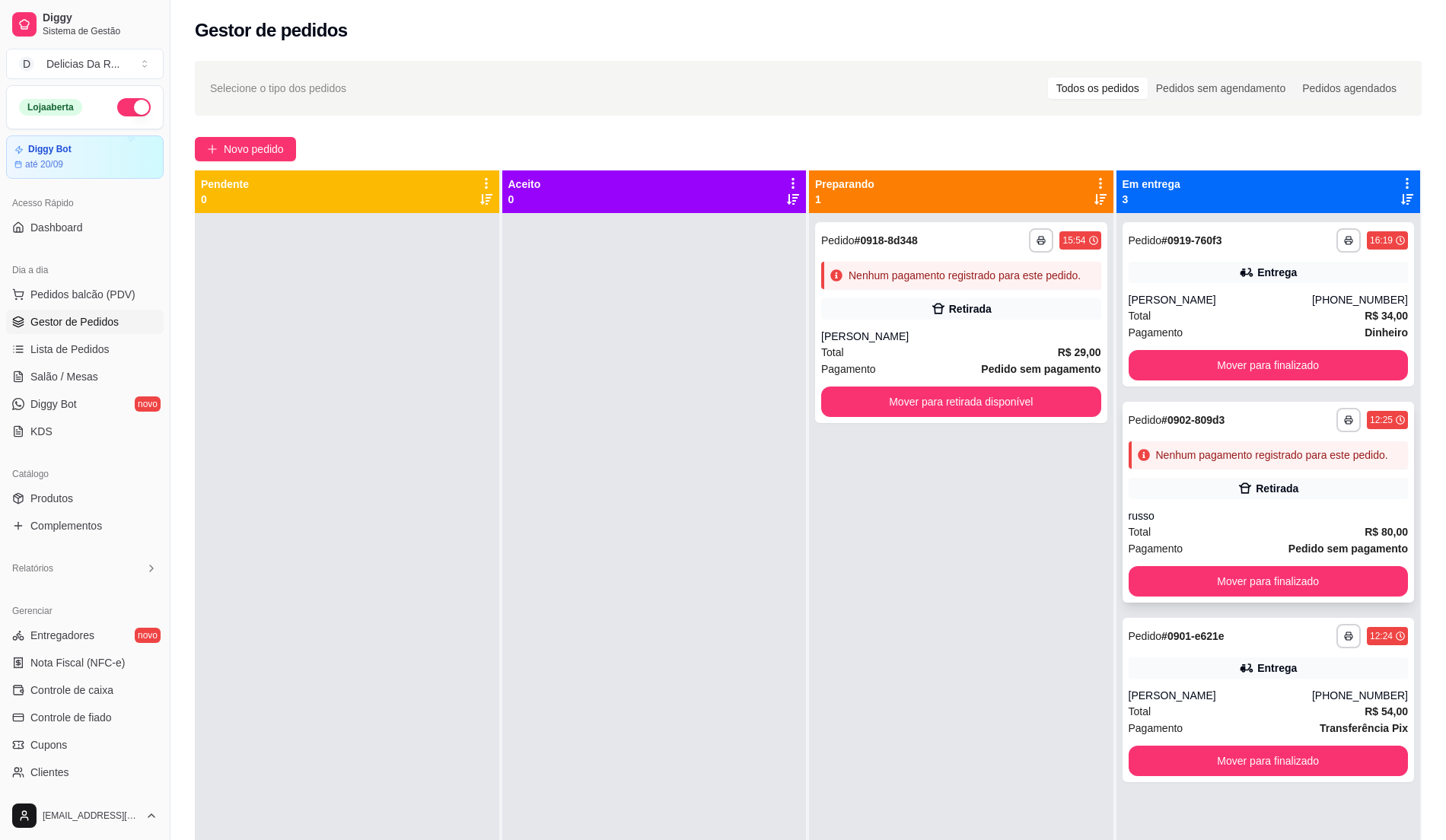
click at [1277, 531] on div "Total R$ 80,00" at bounding box center [1268, 532] width 280 height 16
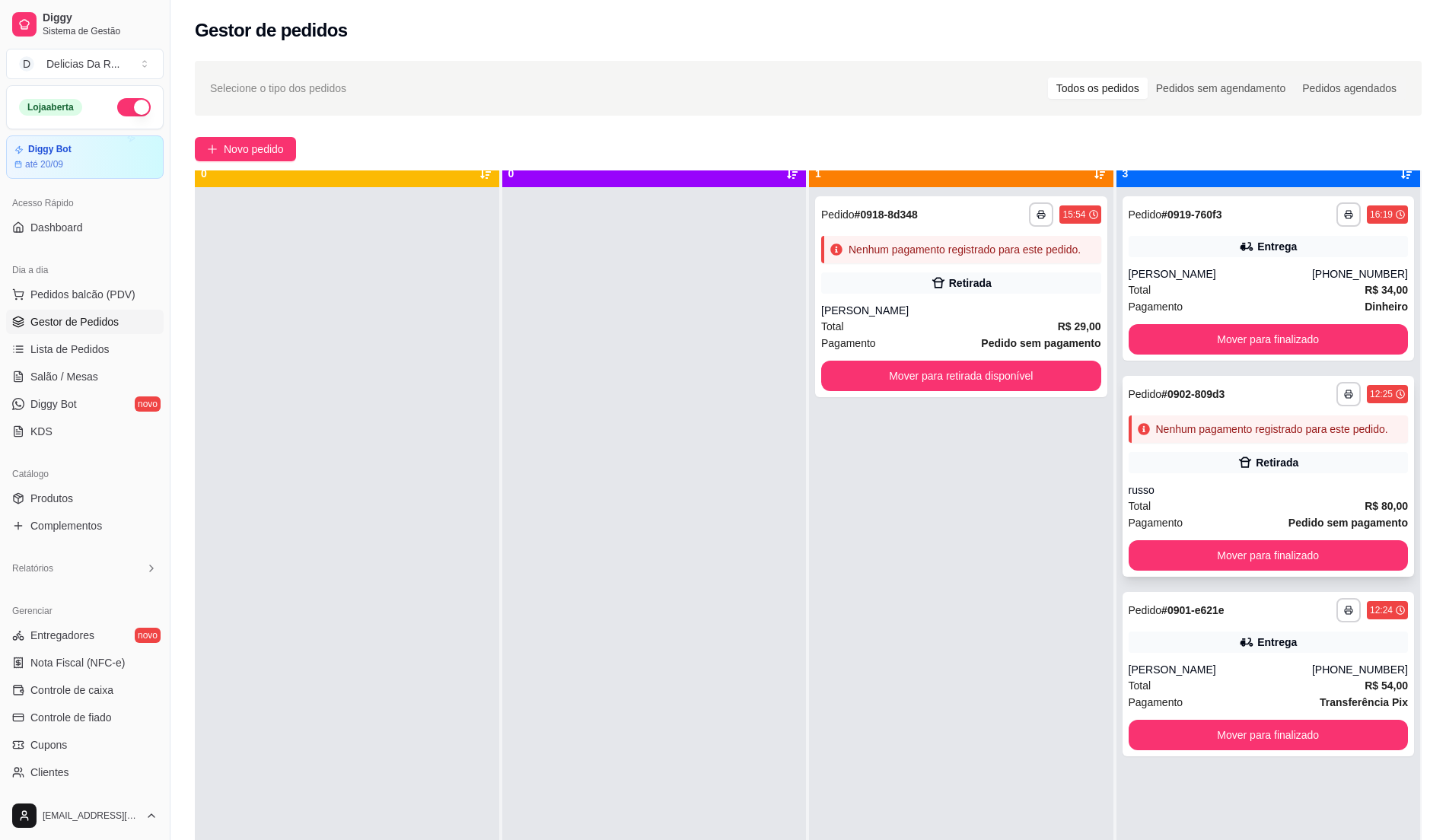
scroll to position [43, 0]
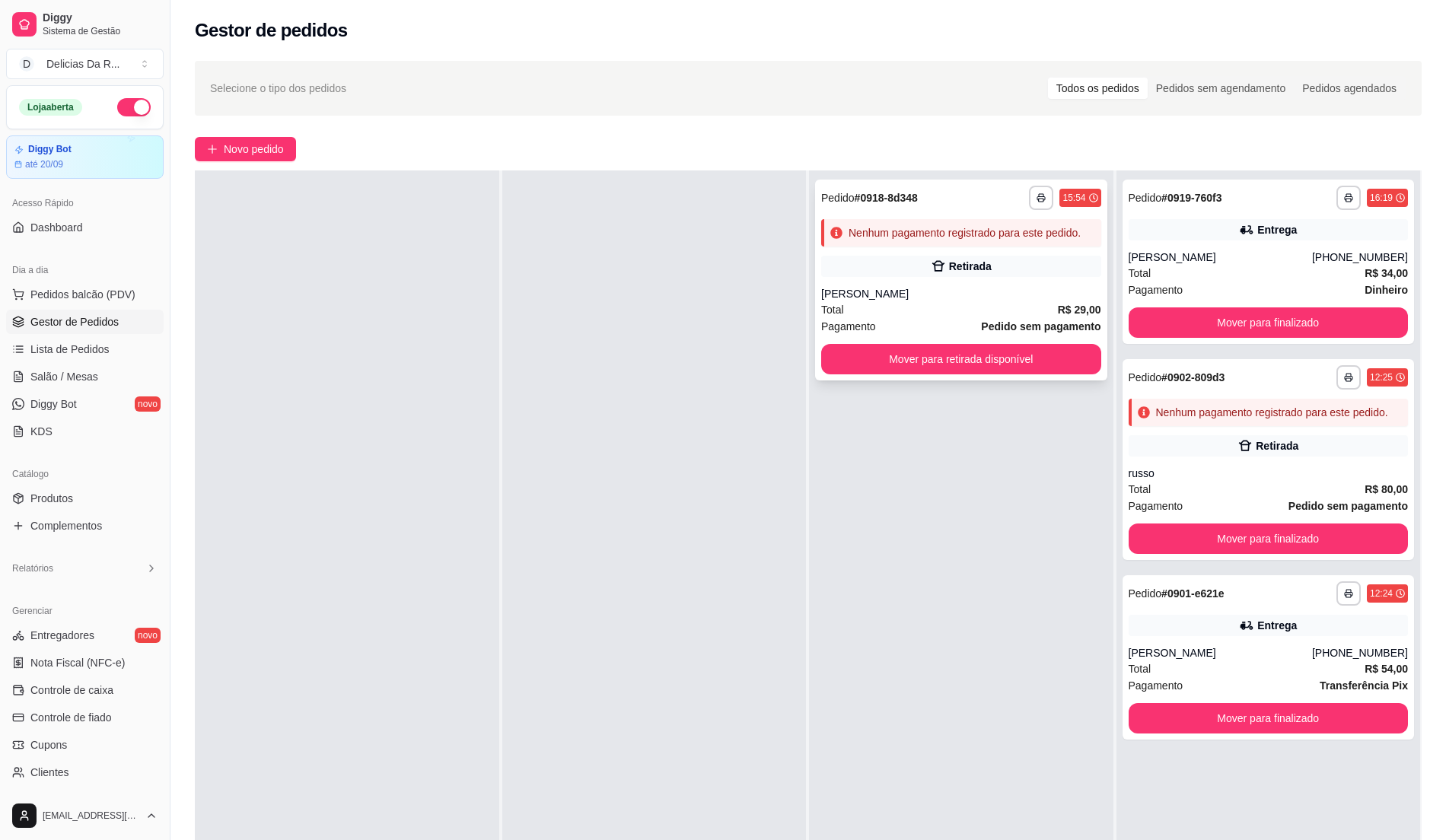
click at [968, 324] on div "Pagamento Pedido sem pagamento" at bounding box center [961, 327] width 280 height 16
click at [117, 494] on link "Produtos" at bounding box center [85, 498] width 158 height 25
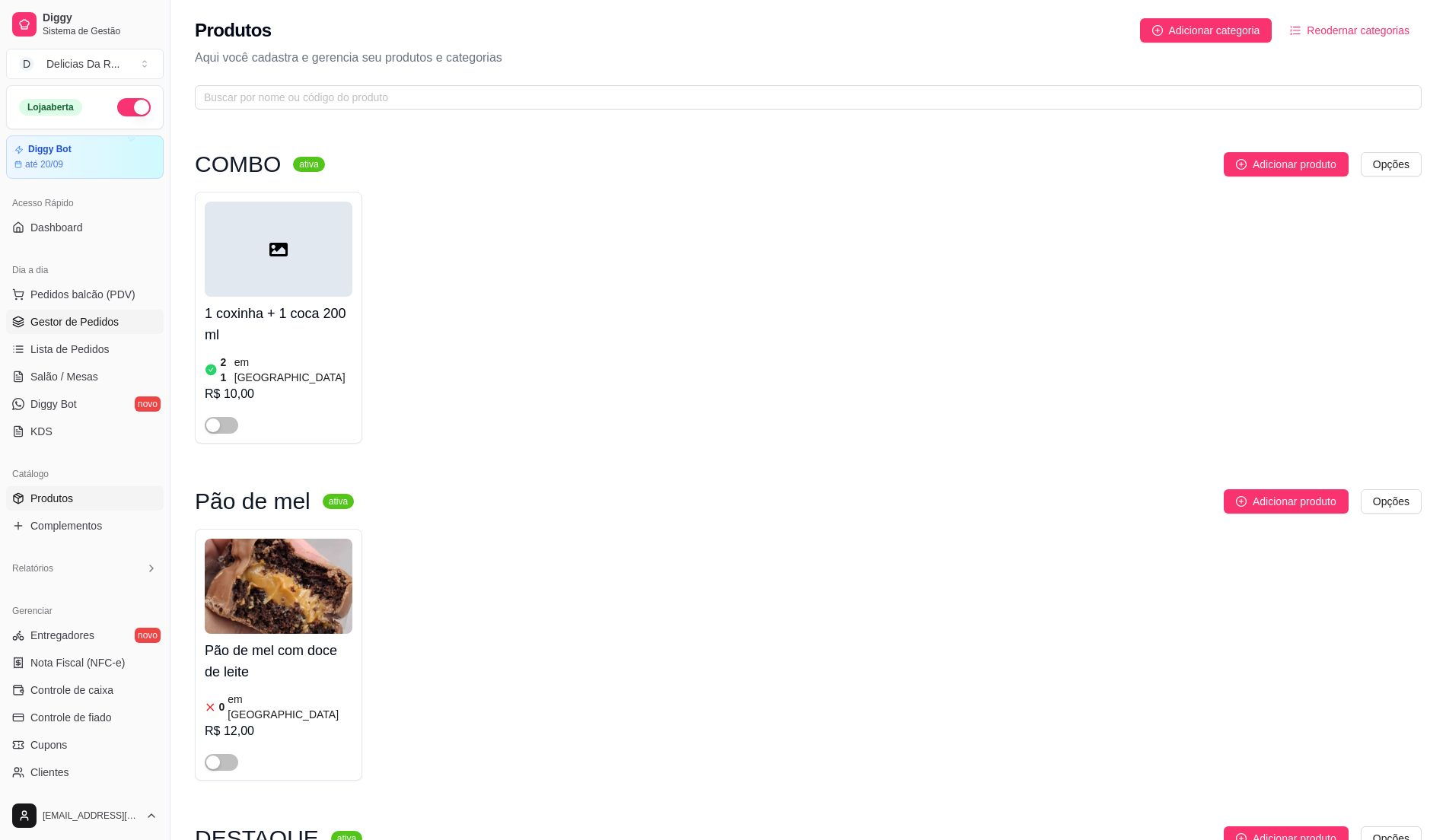
click at [82, 314] on link "Gestor de Pedidos" at bounding box center [85, 322] width 158 height 25
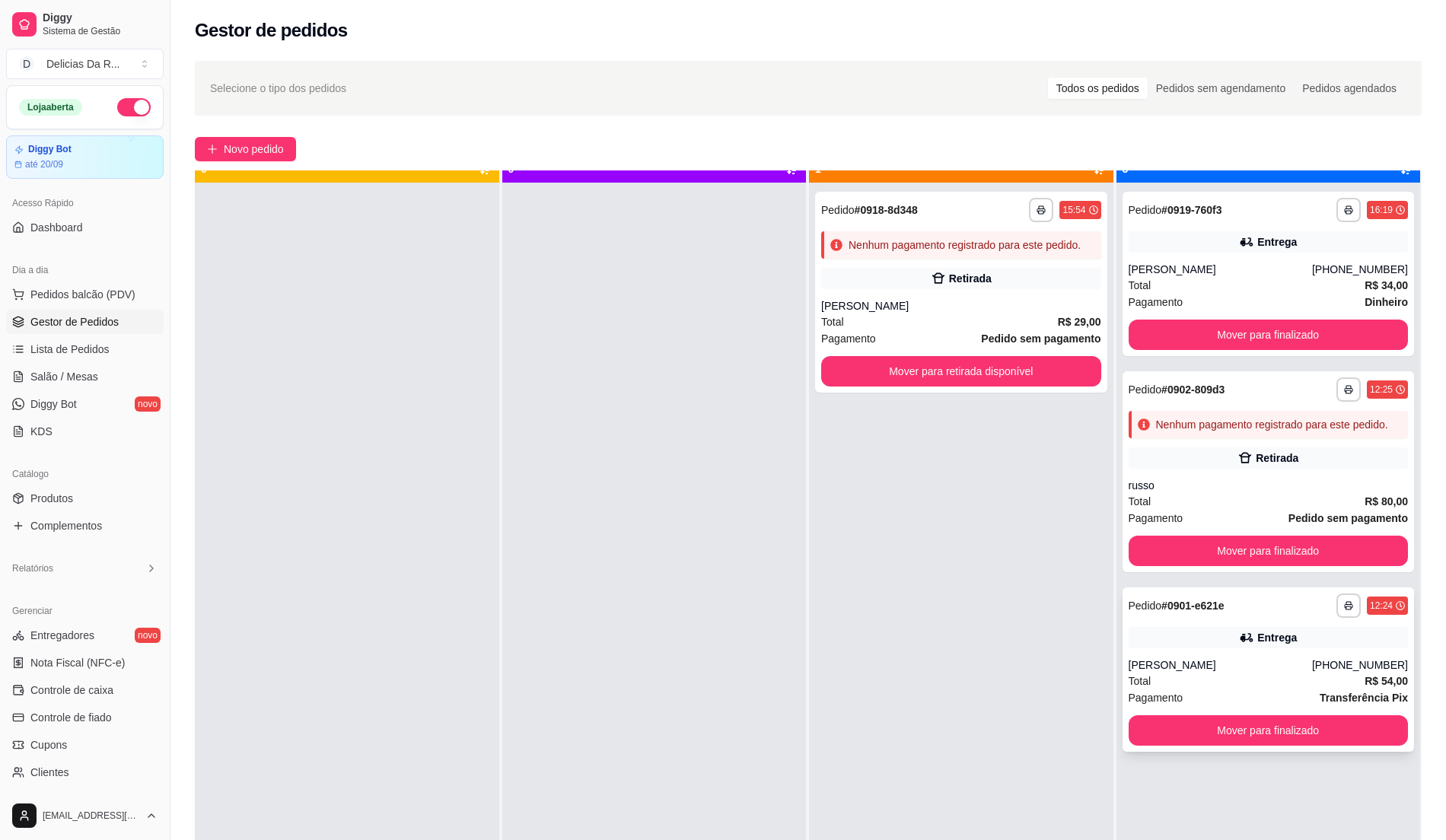
scroll to position [43, 0]
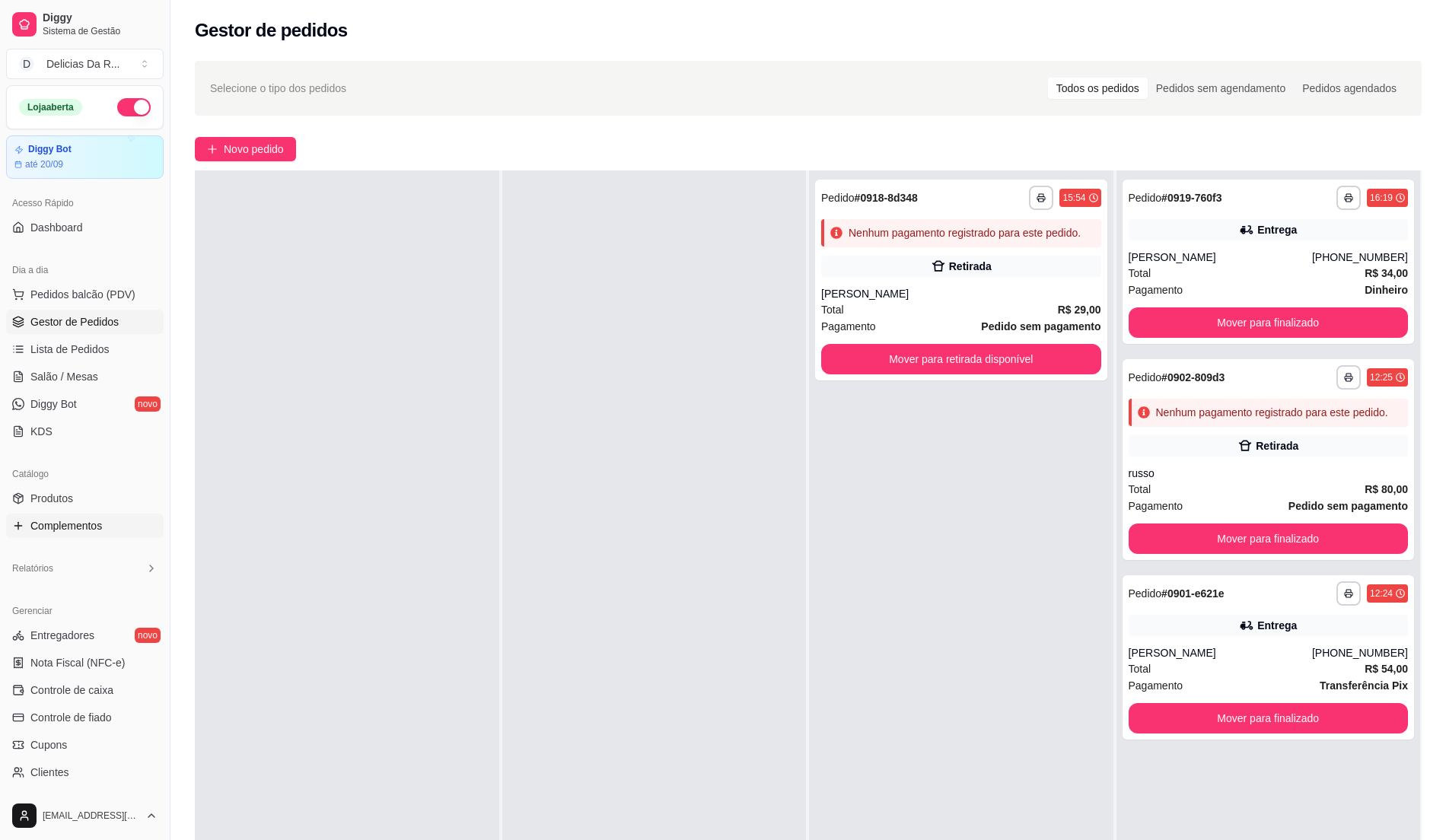
click at [119, 514] on link "Complementos" at bounding box center [85, 525] width 158 height 25
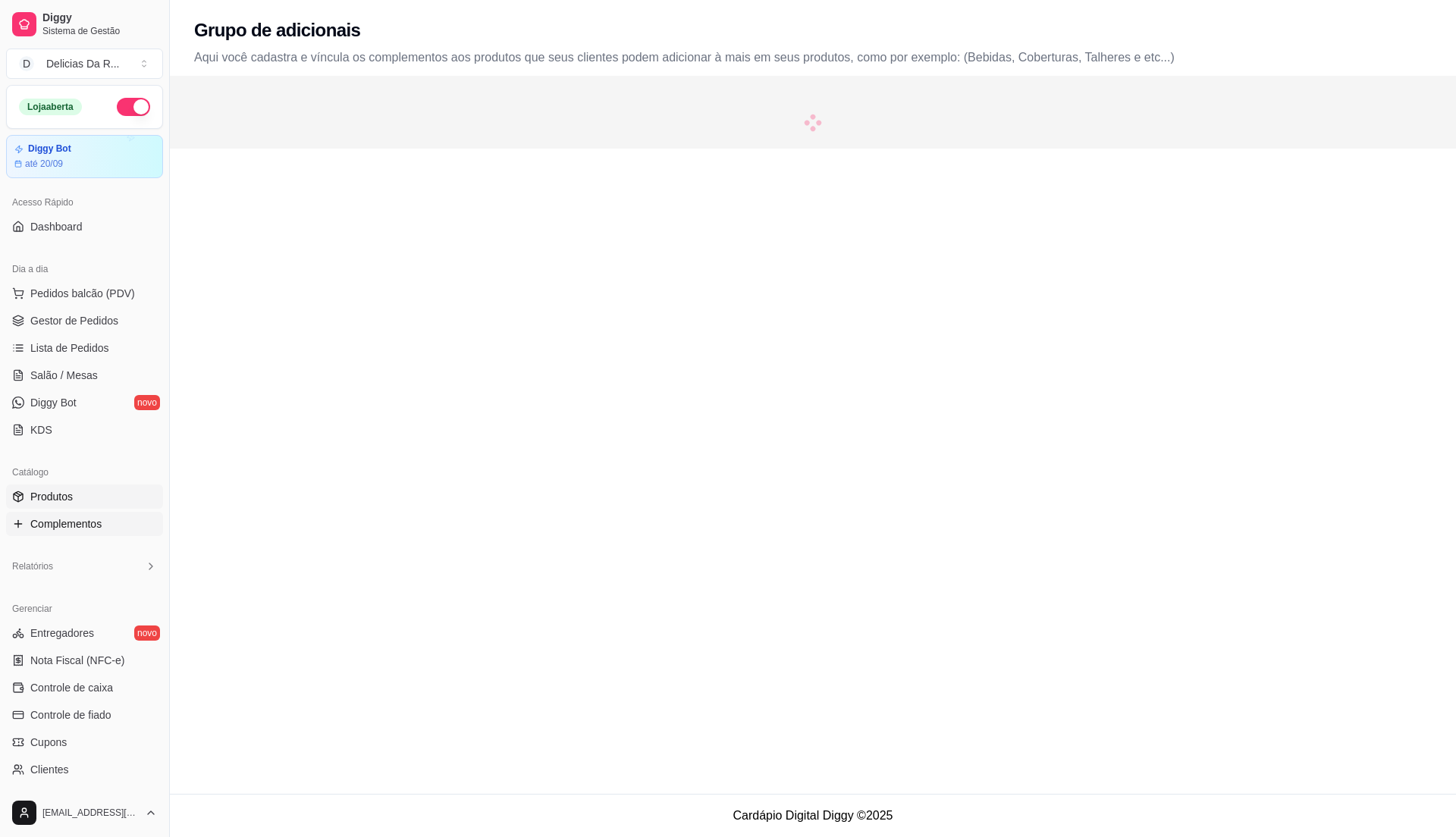
click at [111, 499] on link "Produtos" at bounding box center [85, 496] width 157 height 25
click at [85, 493] on link "Produtos" at bounding box center [85, 496] width 157 height 25
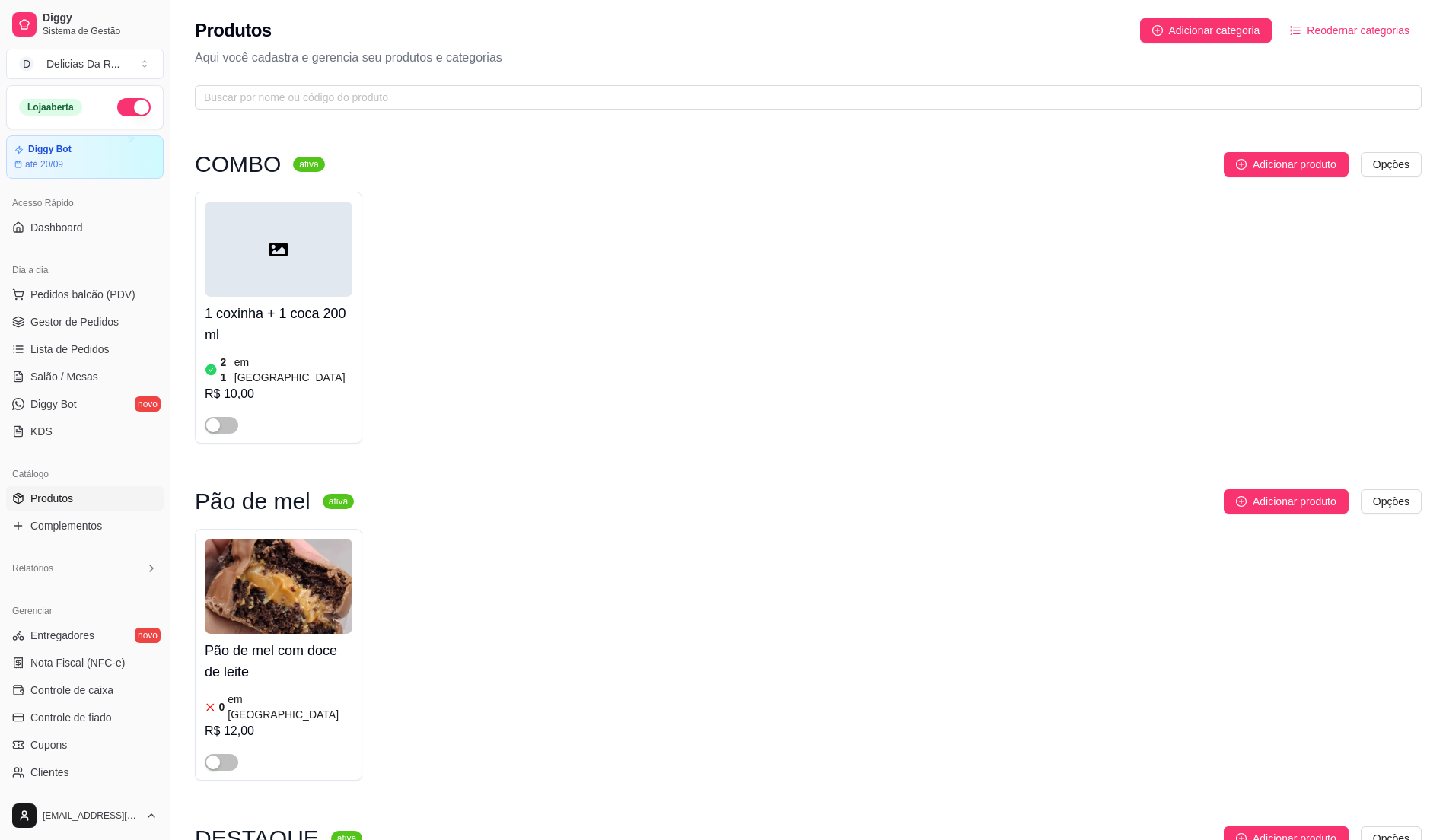
drag, startPoint x: 89, startPoint y: 498, endPoint x: 353, endPoint y: 522, distance: 265.1
click at [88, 498] on link "Produtos" at bounding box center [85, 498] width 158 height 25
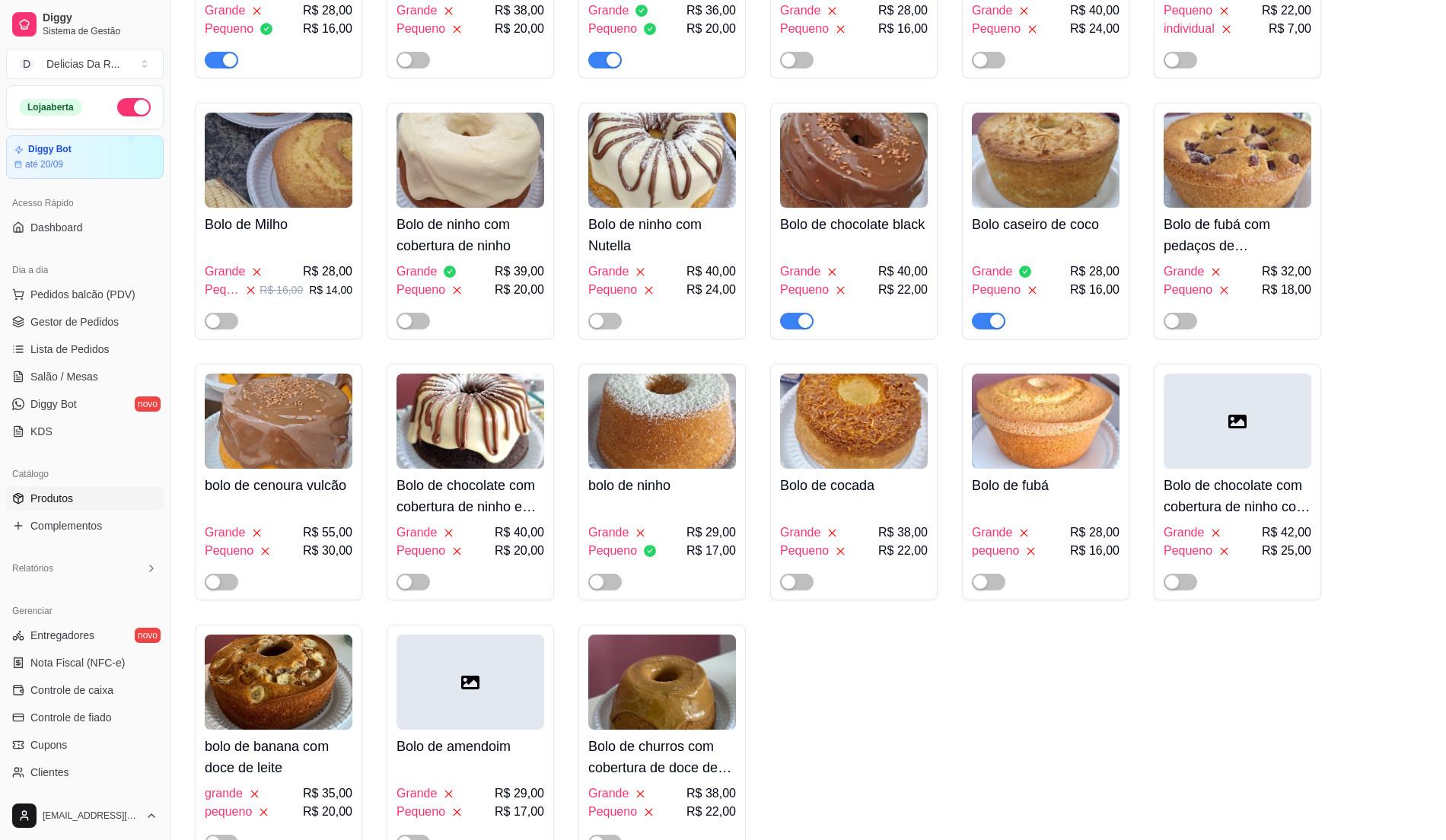
scroll to position [3449, 0]
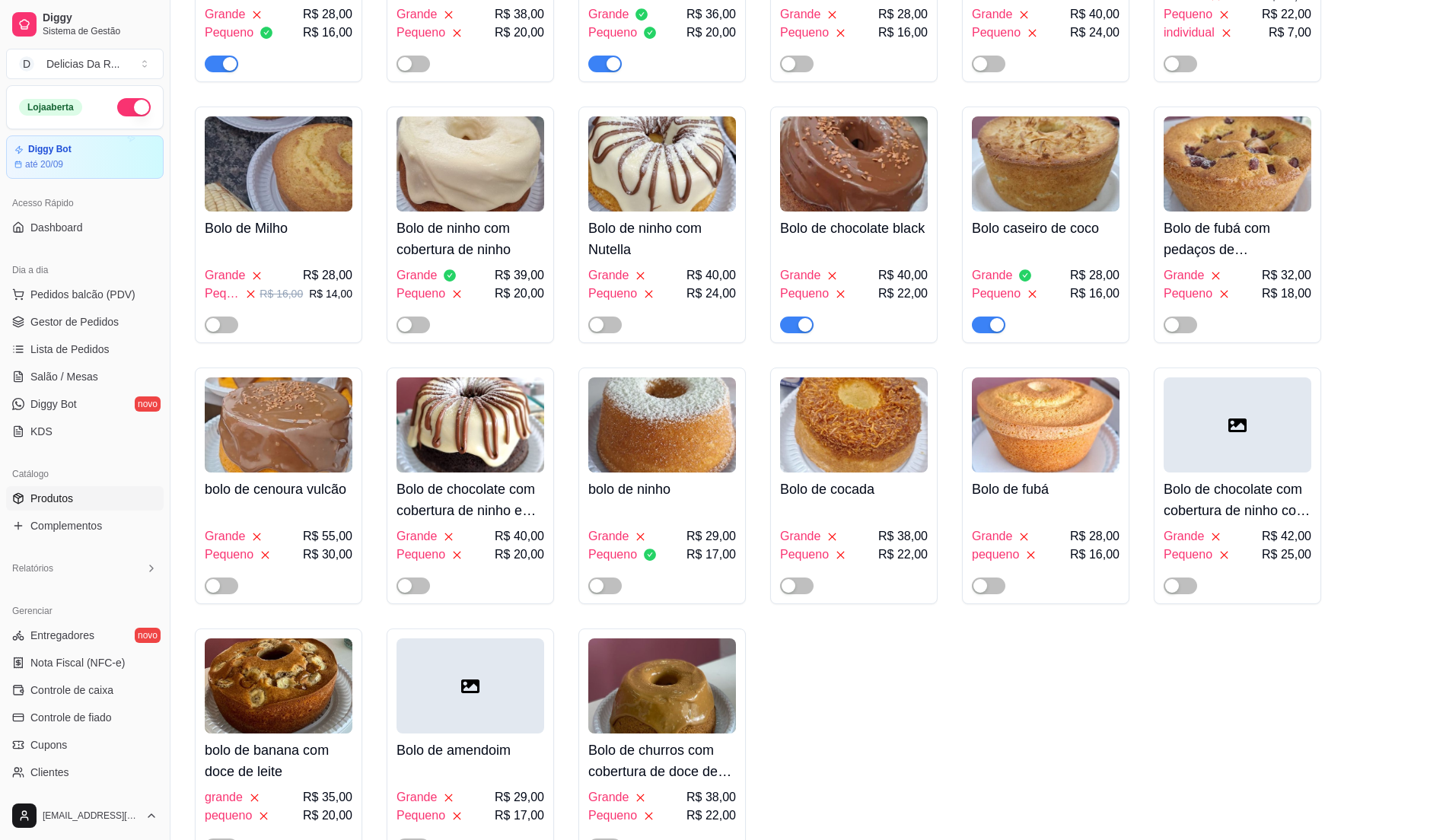
click at [802, 318] on div "button" at bounding box center [805, 325] width 14 height 14
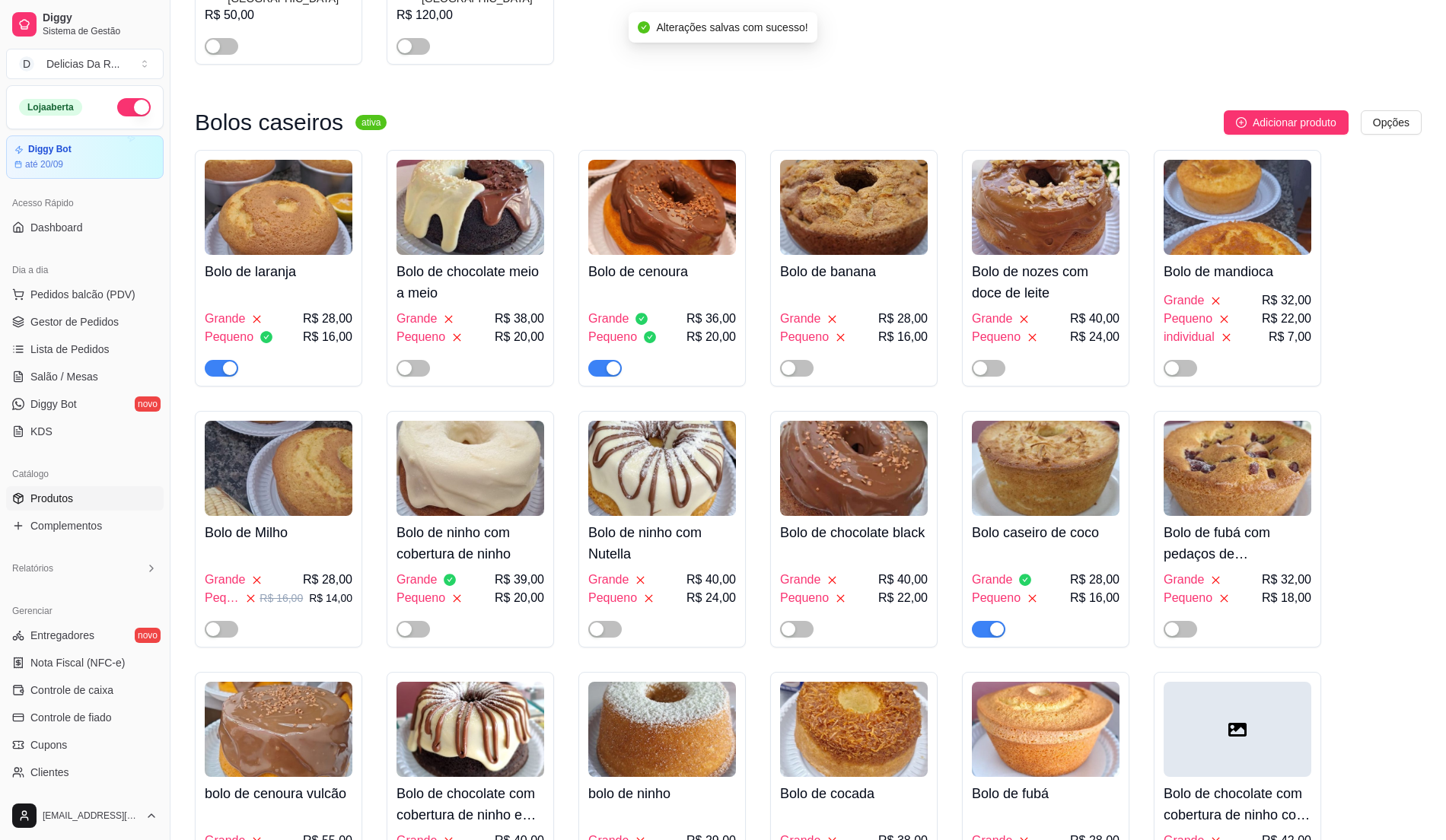
click at [635, 310] on div "Grande" at bounding box center [619, 319] width 60 height 18
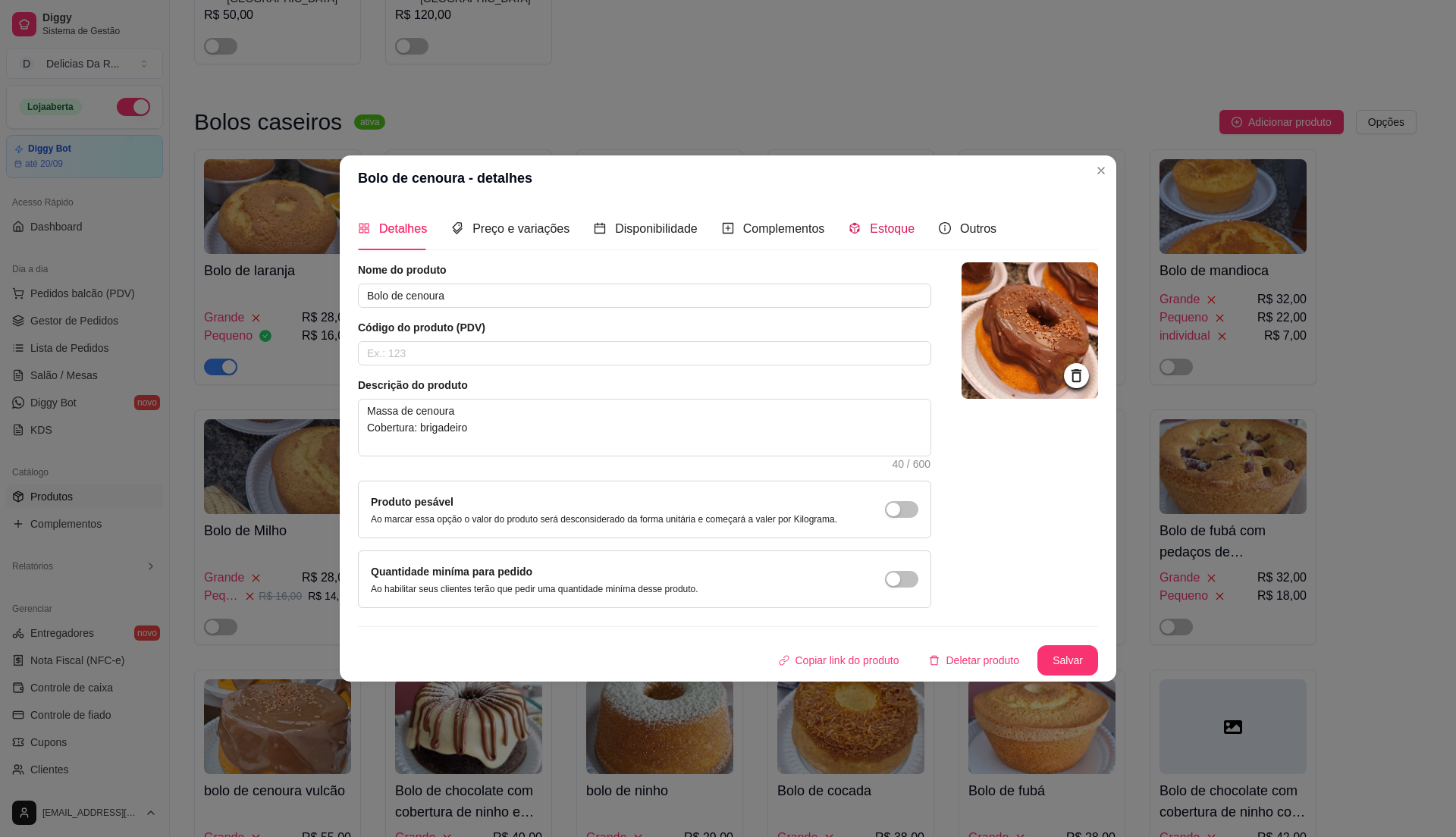
click at [869, 236] on div "Estoque" at bounding box center [882, 228] width 66 height 19
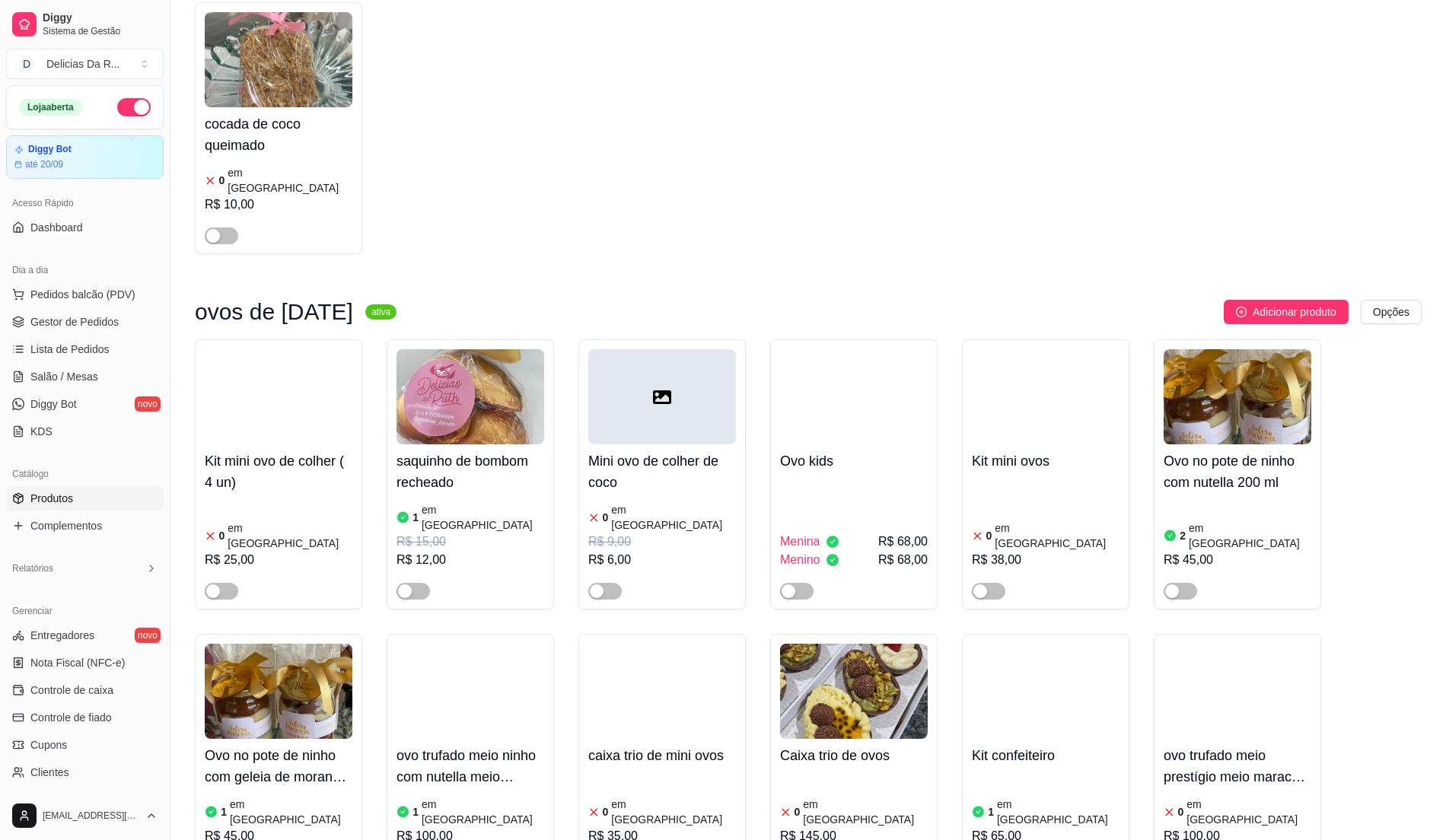
scroll to position [101, 0]
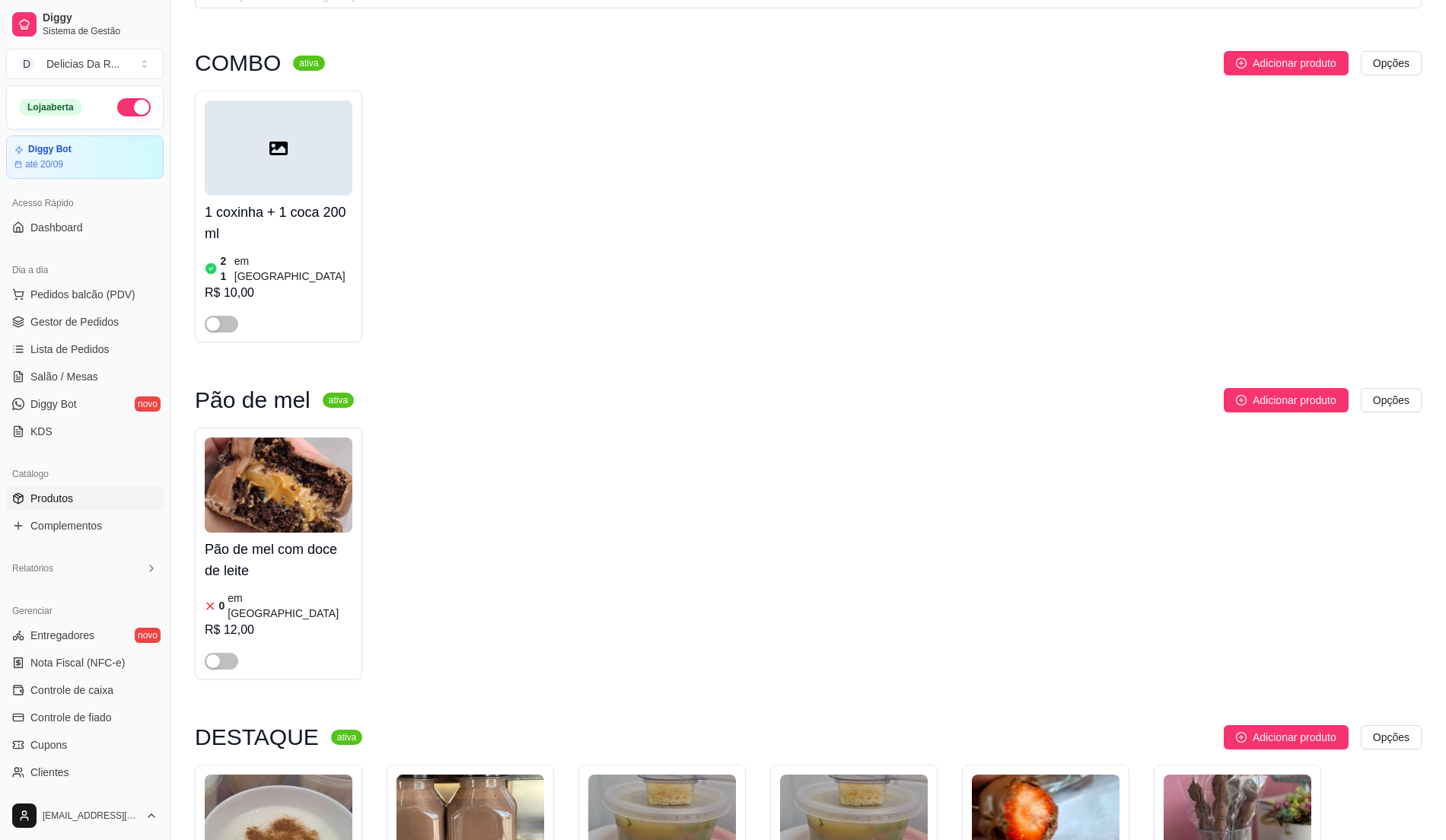
drag, startPoint x: 930, startPoint y: 327, endPoint x: 921, endPoint y: 317, distance: 13.5
click at [931, 326] on div "1 coxinha + 1 coca 200 ml 21 em estoque R$ 10,00" at bounding box center [808, 216] width 1227 height 252
click at [65, 534] on span "Complementos" at bounding box center [66, 525] width 71 height 16
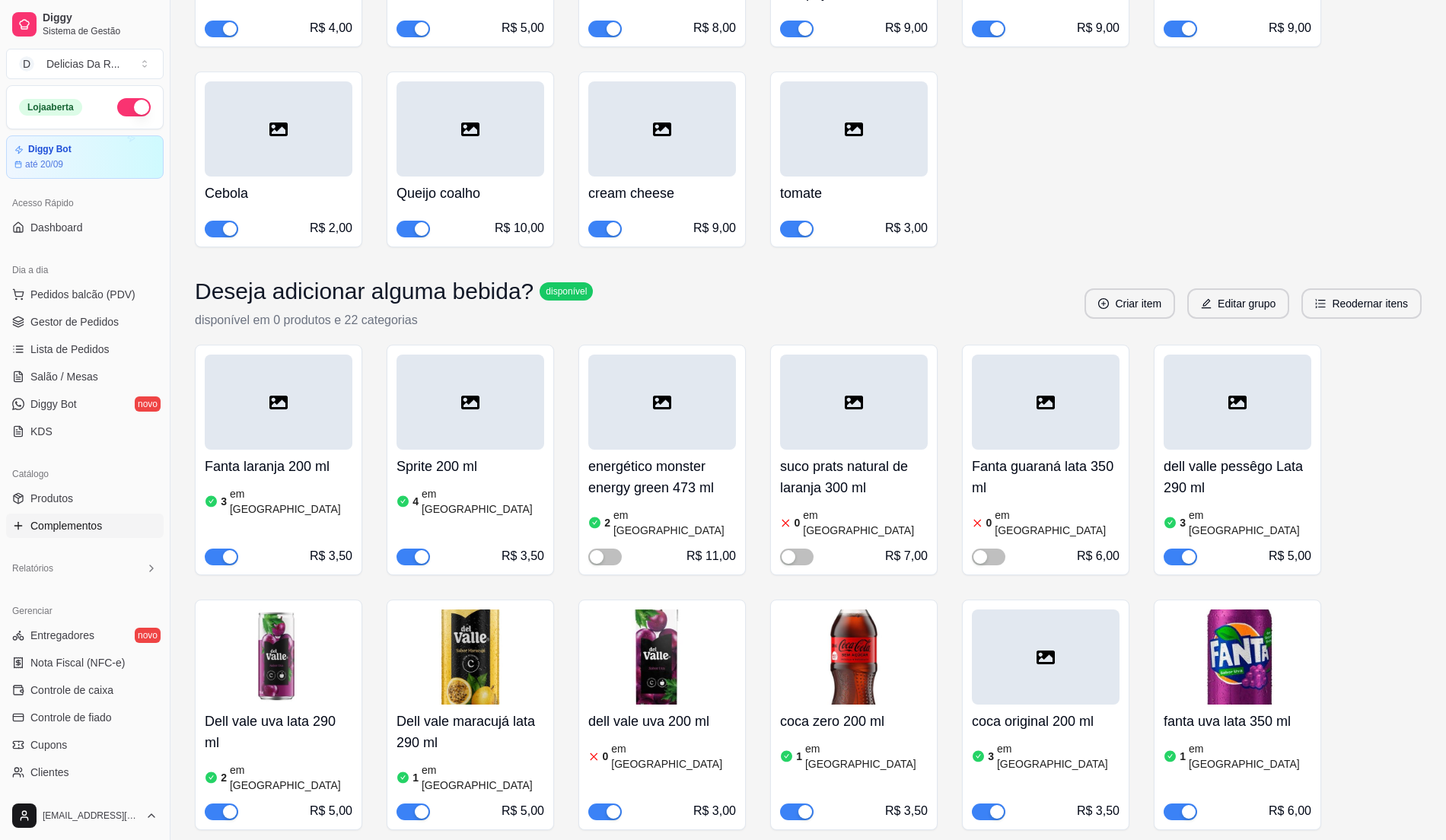
scroll to position [507, 0]
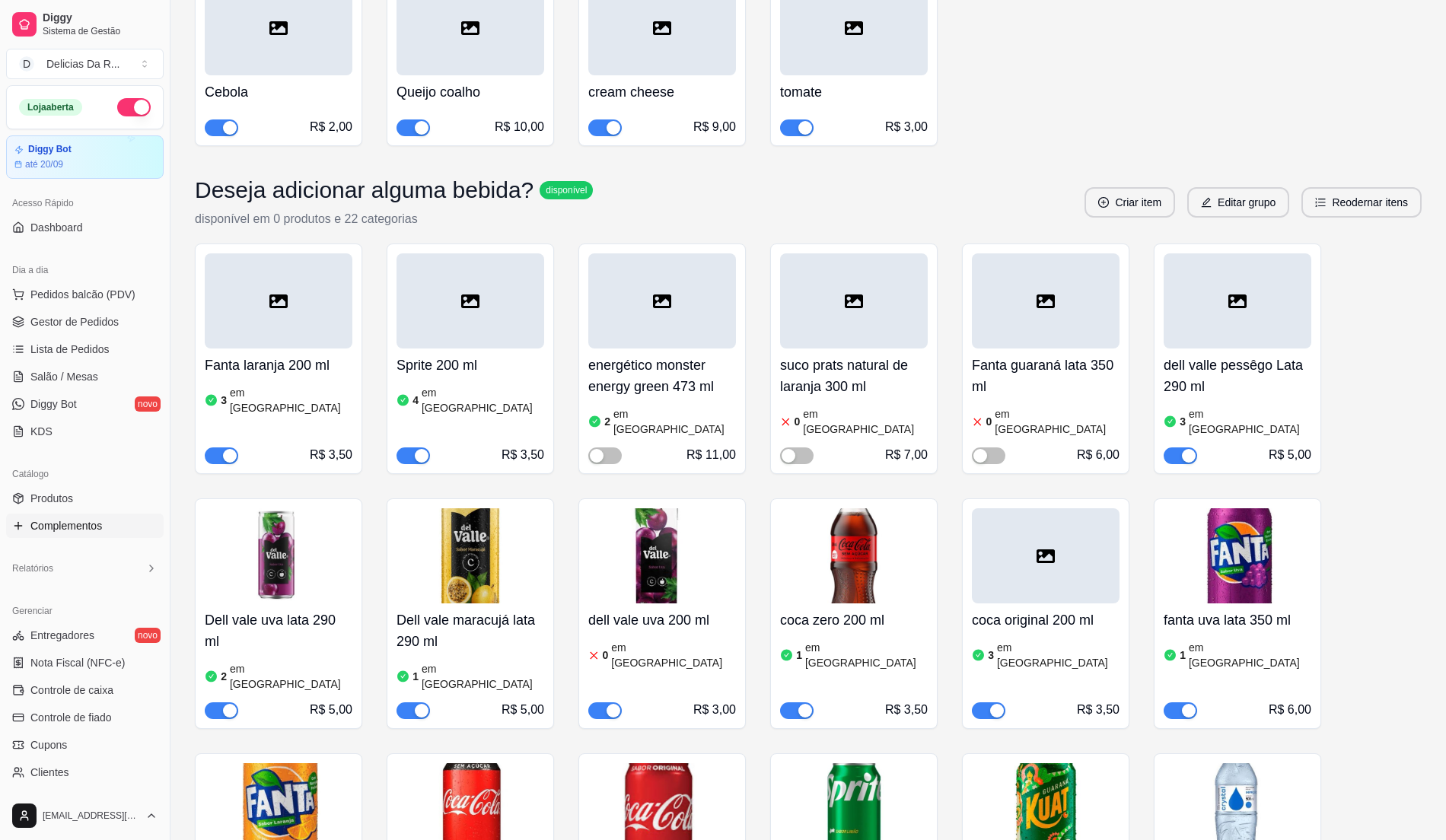
click at [802, 704] on div "button" at bounding box center [805, 710] width 14 height 14
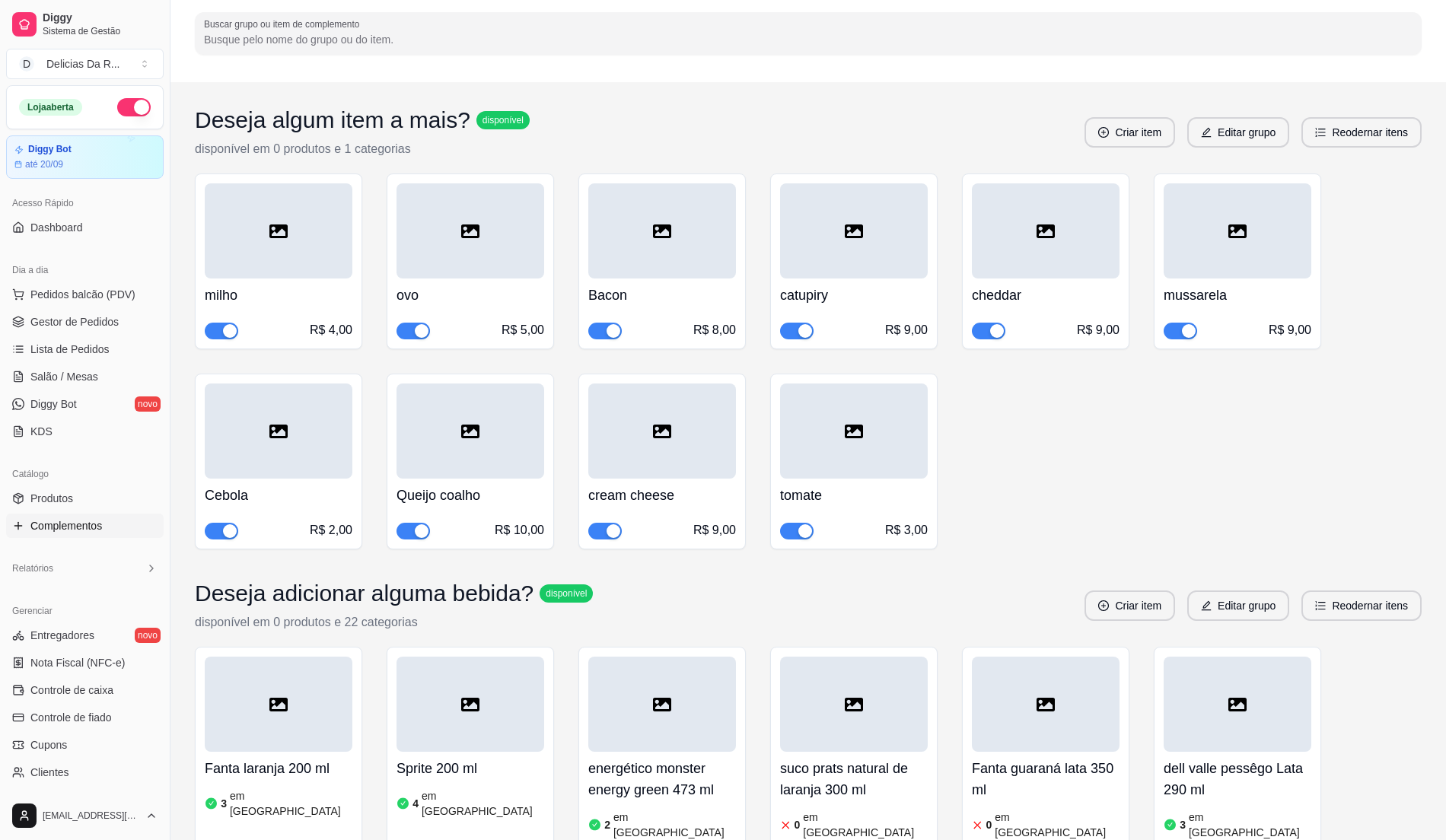
scroll to position [0, 0]
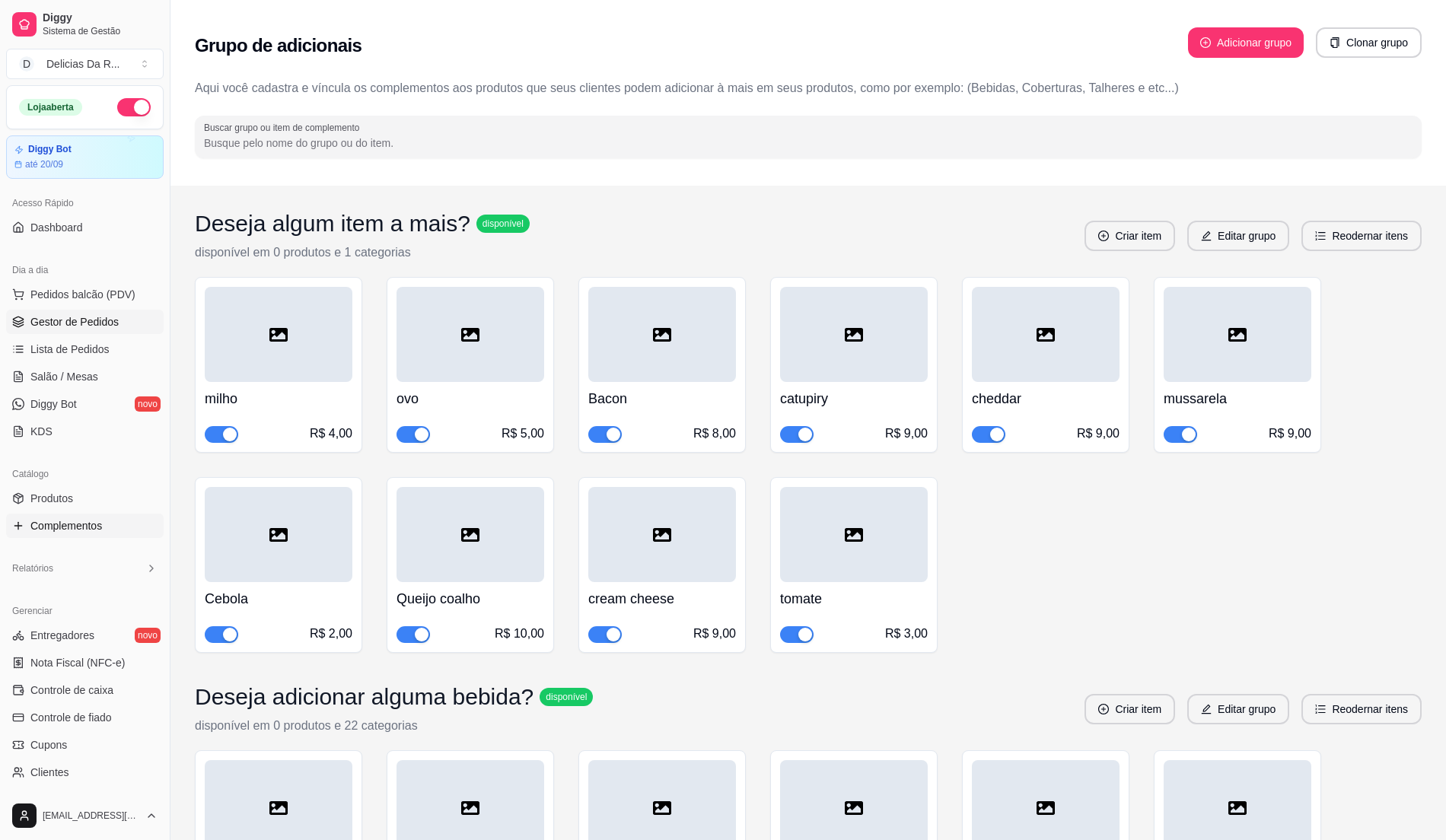
click at [80, 334] on link "Gestor de Pedidos" at bounding box center [85, 322] width 158 height 25
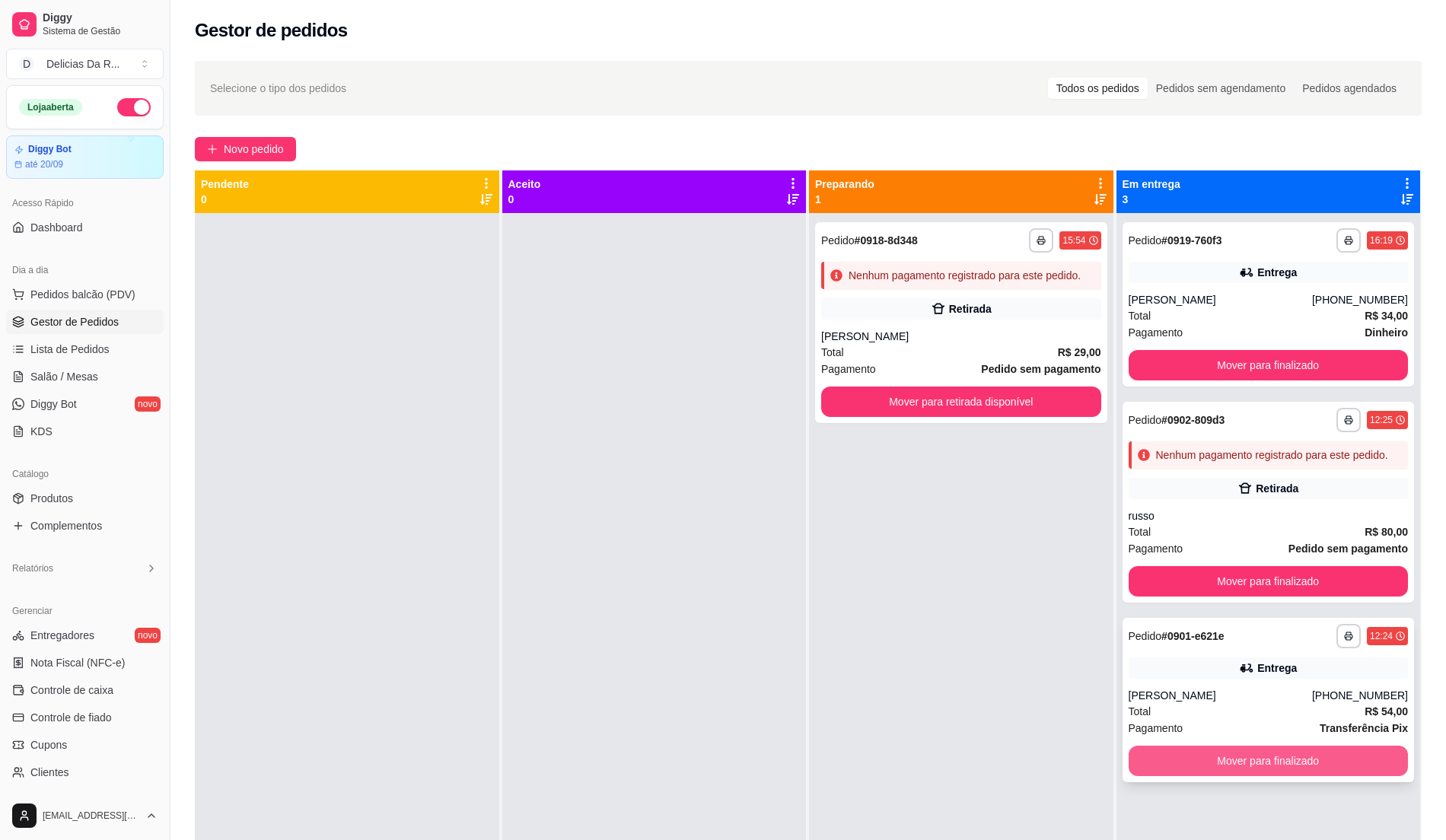
click at [1219, 762] on button "Mover para finalizado" at bounding box center [1268, 761] width 280 height 30
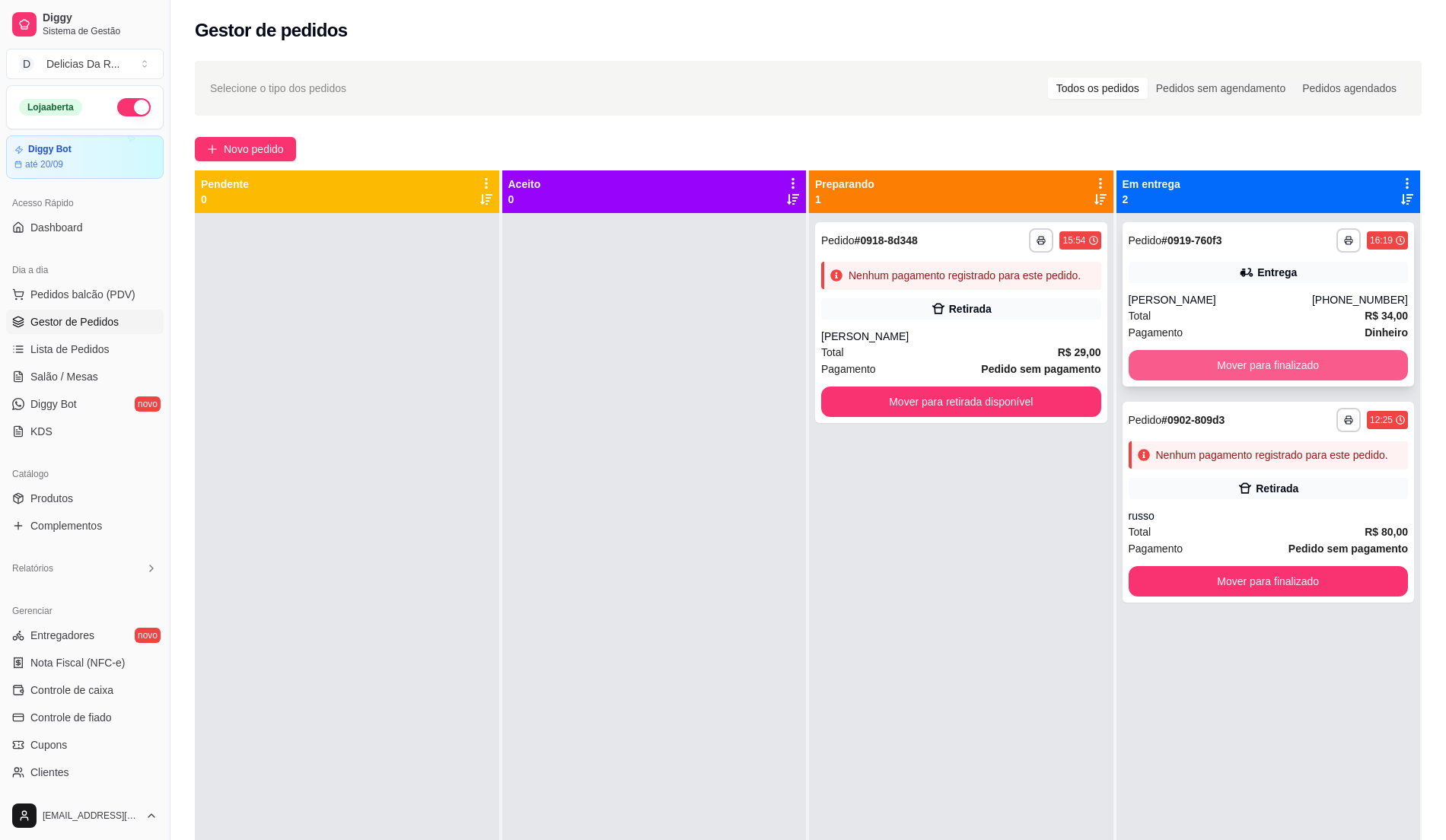
click at [1227, 364] on button "Mover para finalizado" at bounding box center [1268, 365] width 280 height 30
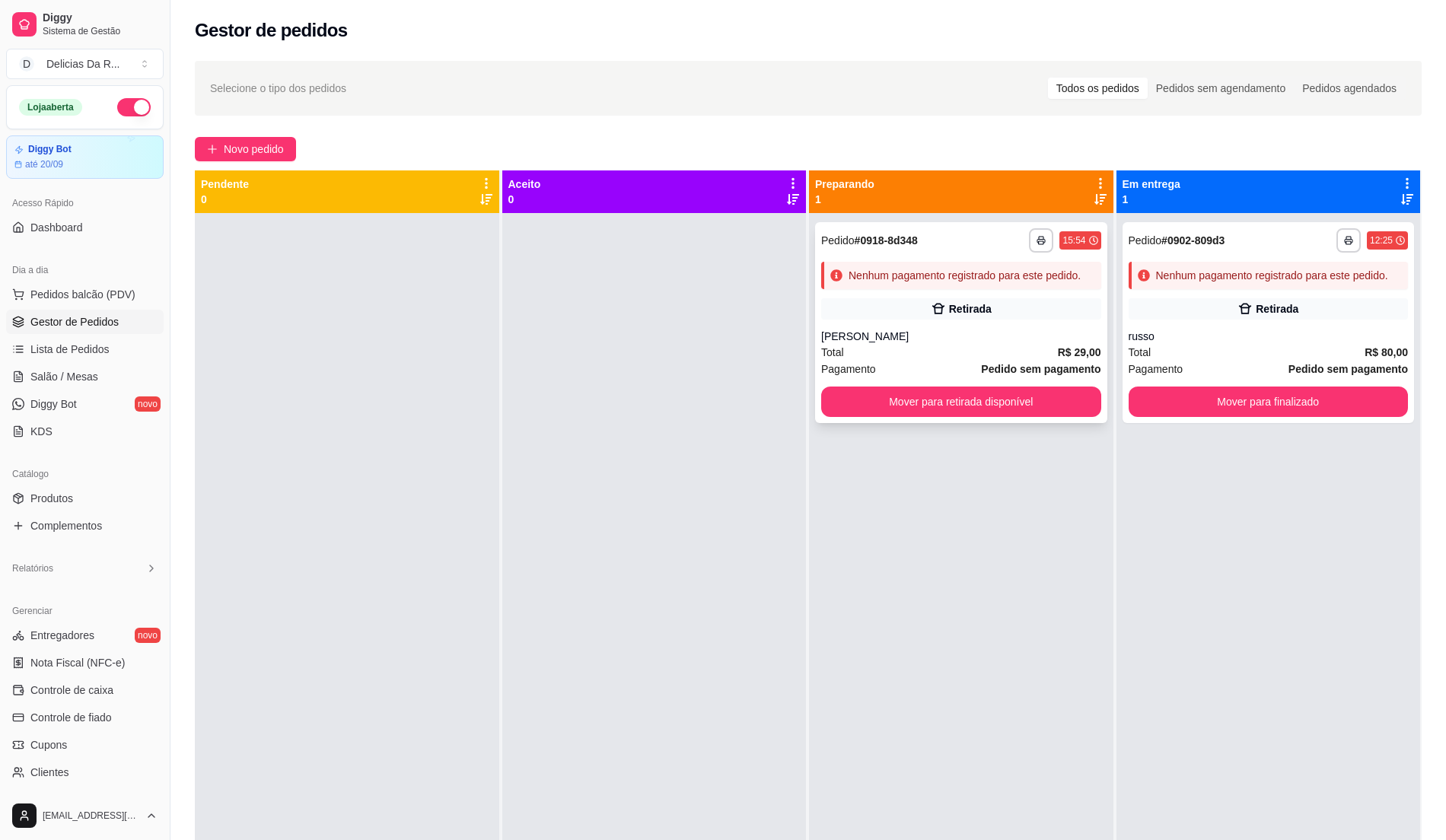
click at [935, 324] on div "**********" at bounding box center [962, 323] width 292 height 201
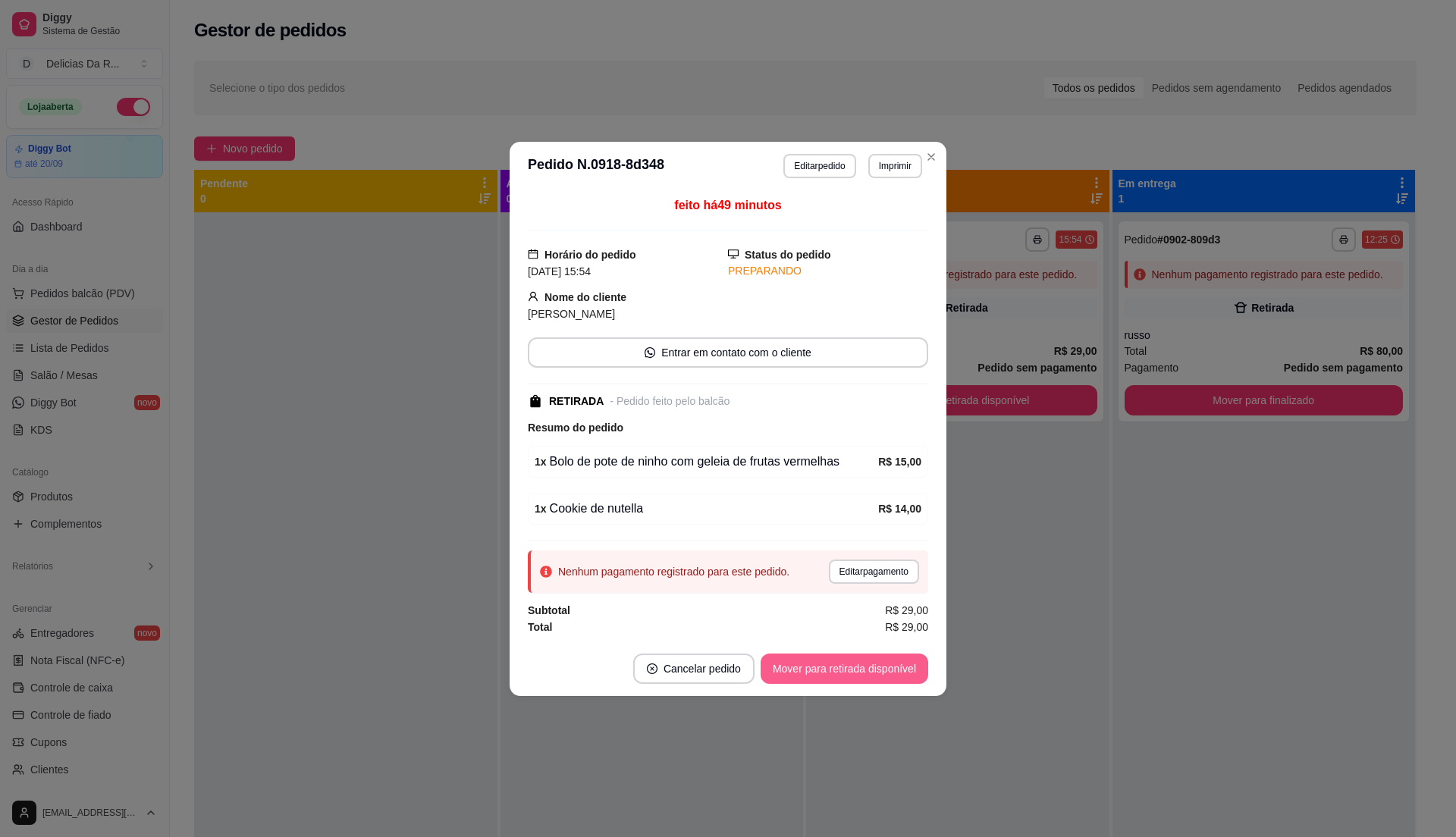
click at [864, 676] on button "Mover para retirada disponível" at bounding box center [844, 668] width 167 height 30
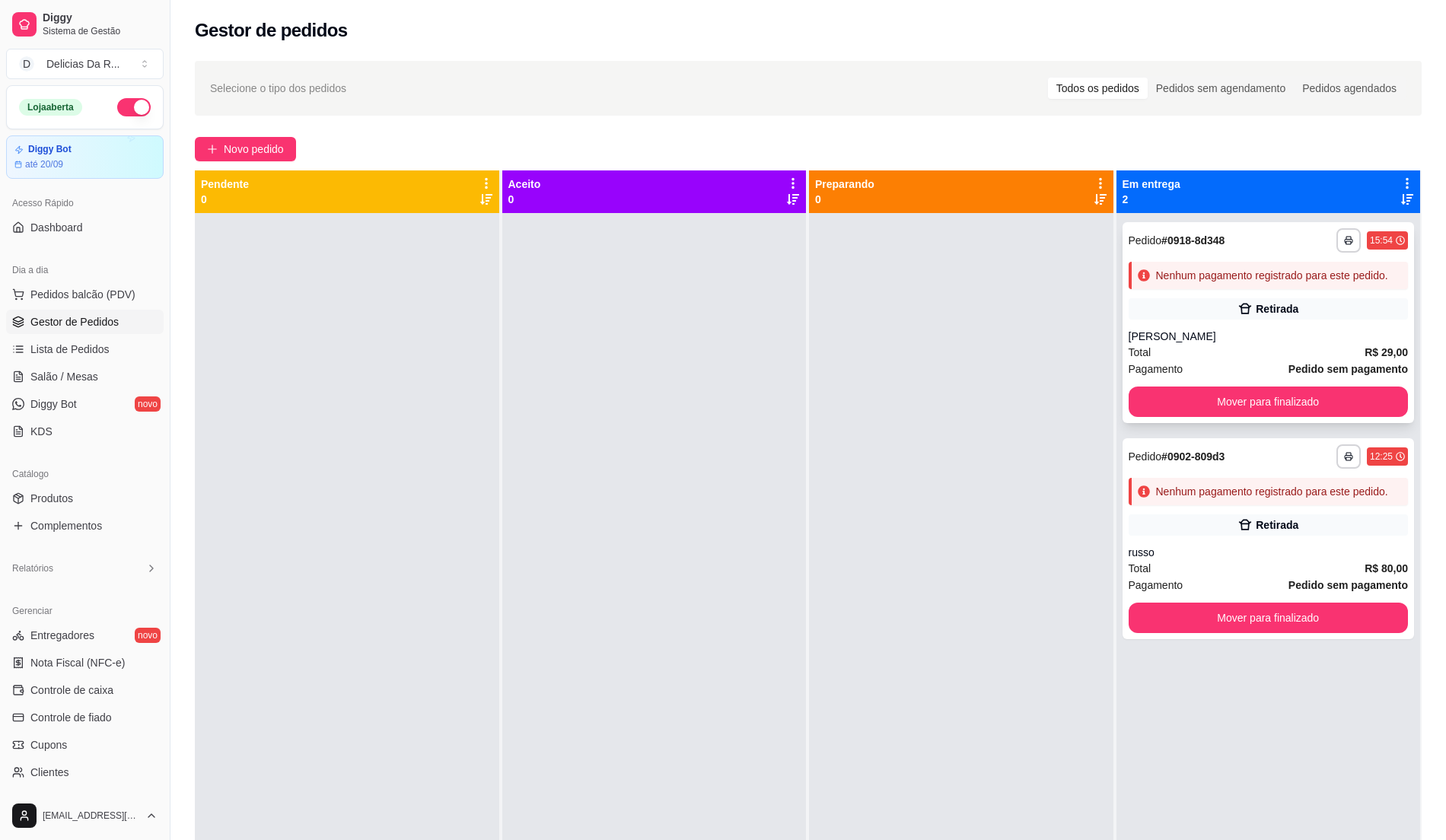
click at [1328, 306] on div "Retirada" at bounding box center [1268, 308] width 280 height 21
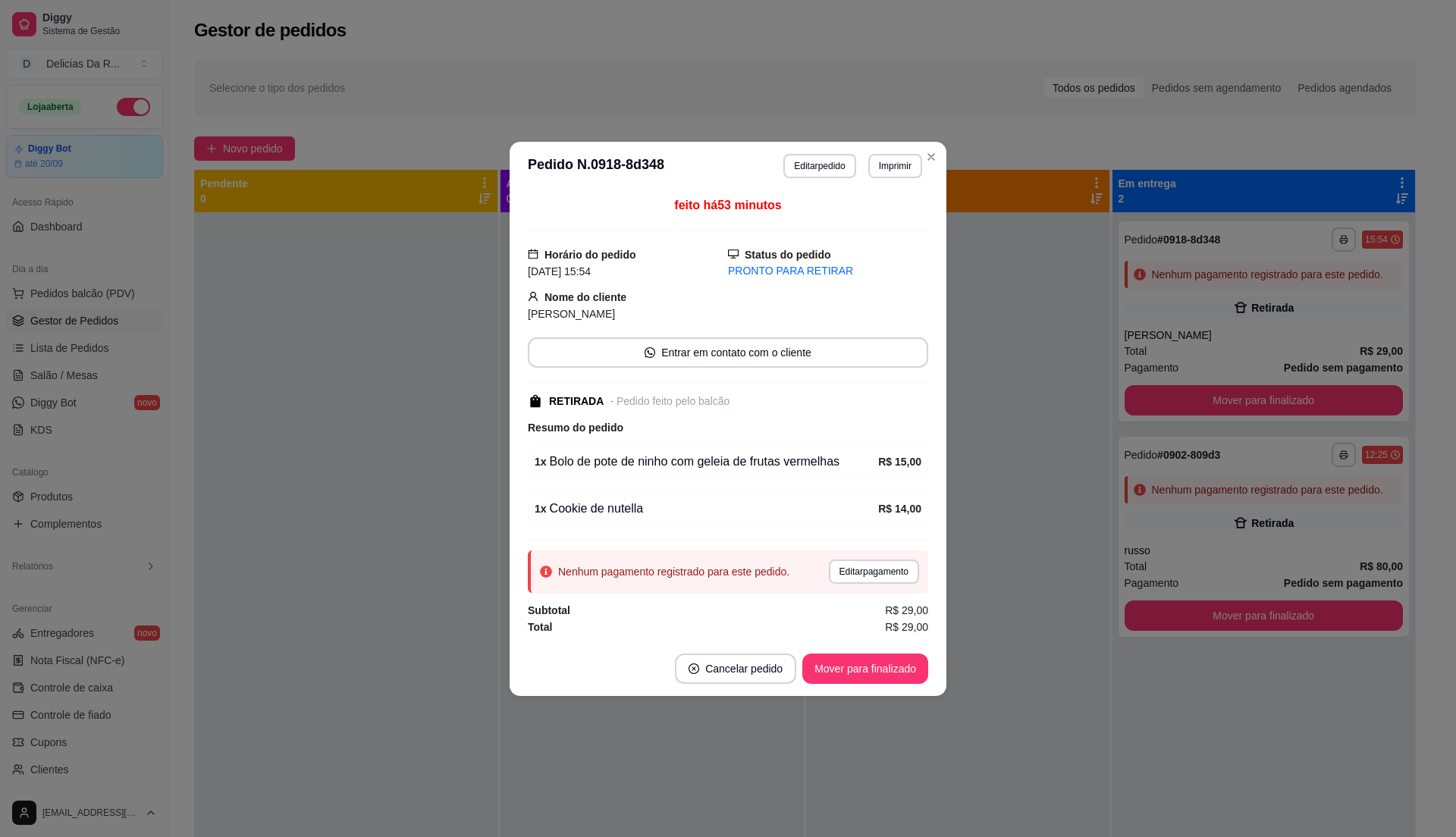
click at [848, 565] on button "Editar pagamento" at bounding box center [873, 572] width 90 height 25
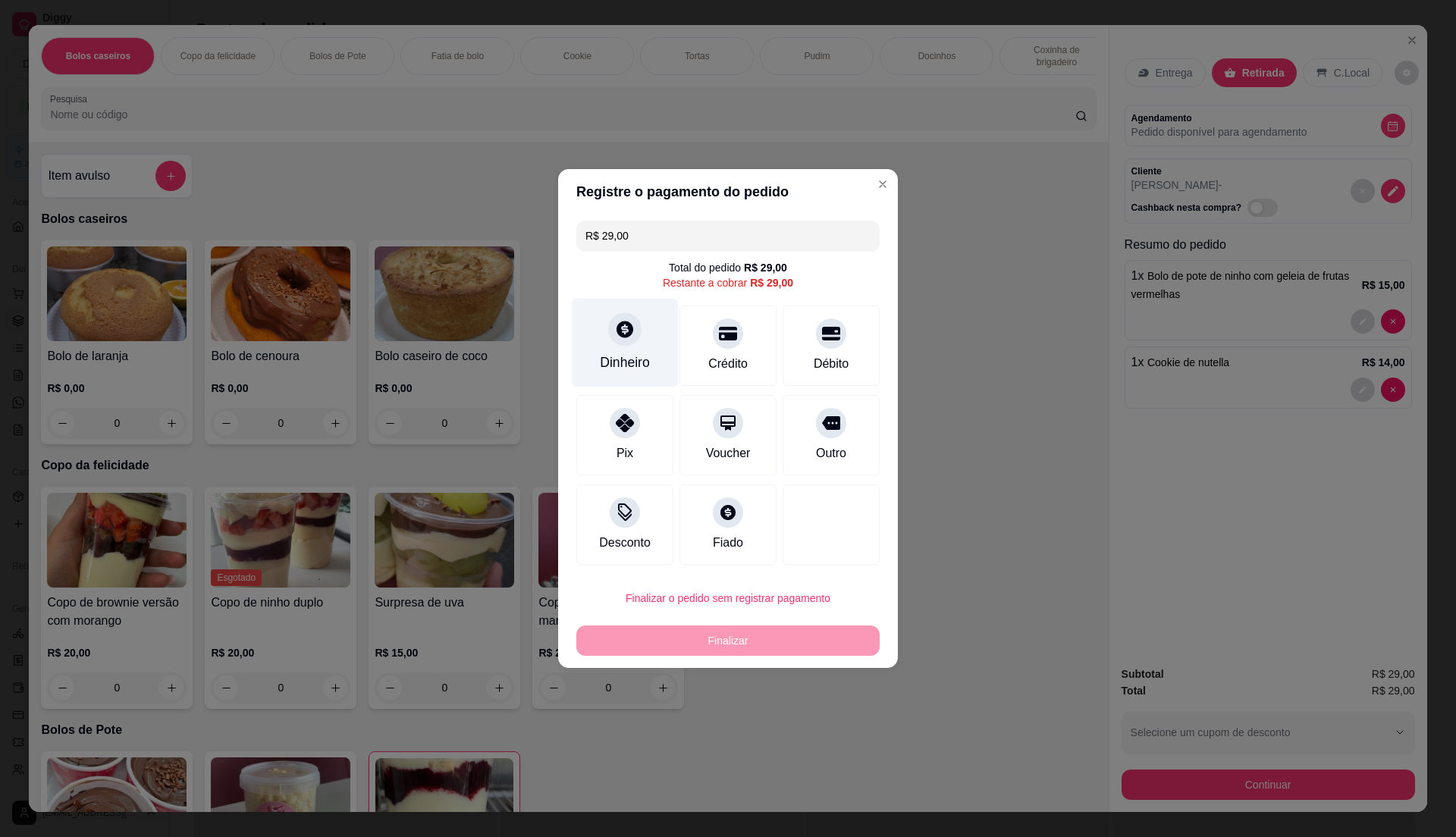
click at [640, 318] on div "Dinheiro" at bounding box center [625, 344] width 107 height 89
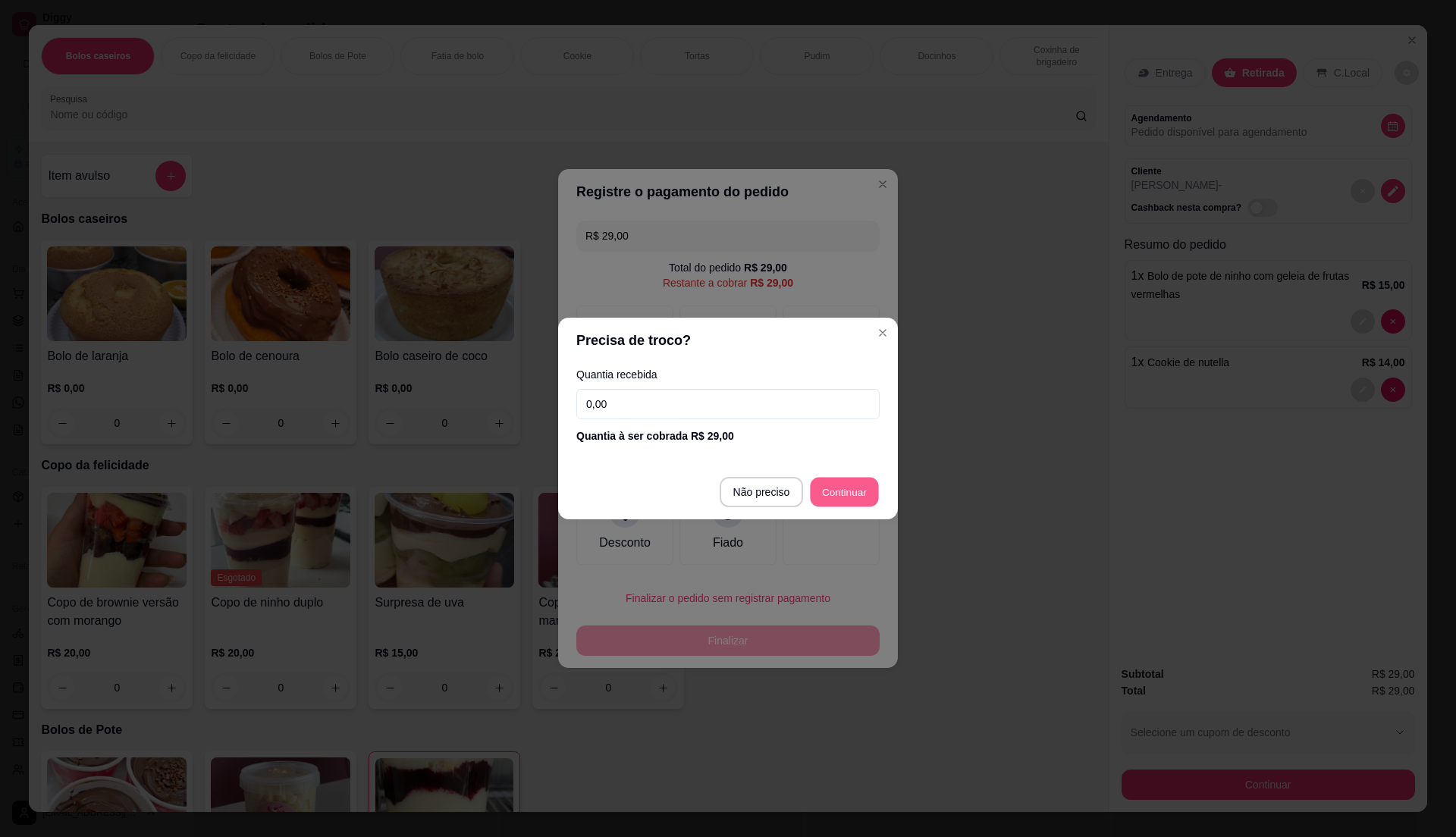
type input "R$ 0,00"
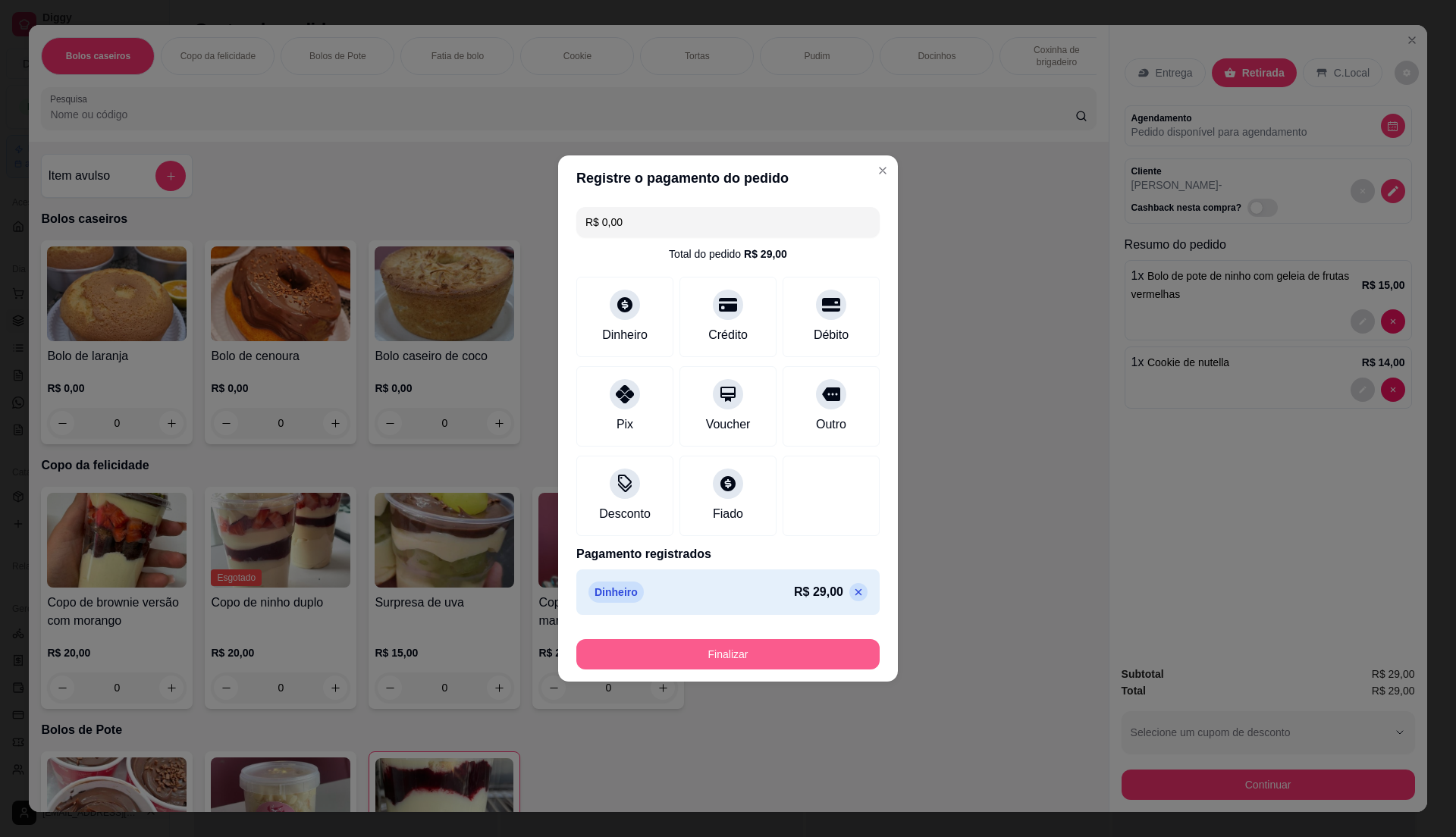
click at [751, 658] on button "Finalizar" at bounding box center [728, 653] width 304 height 30
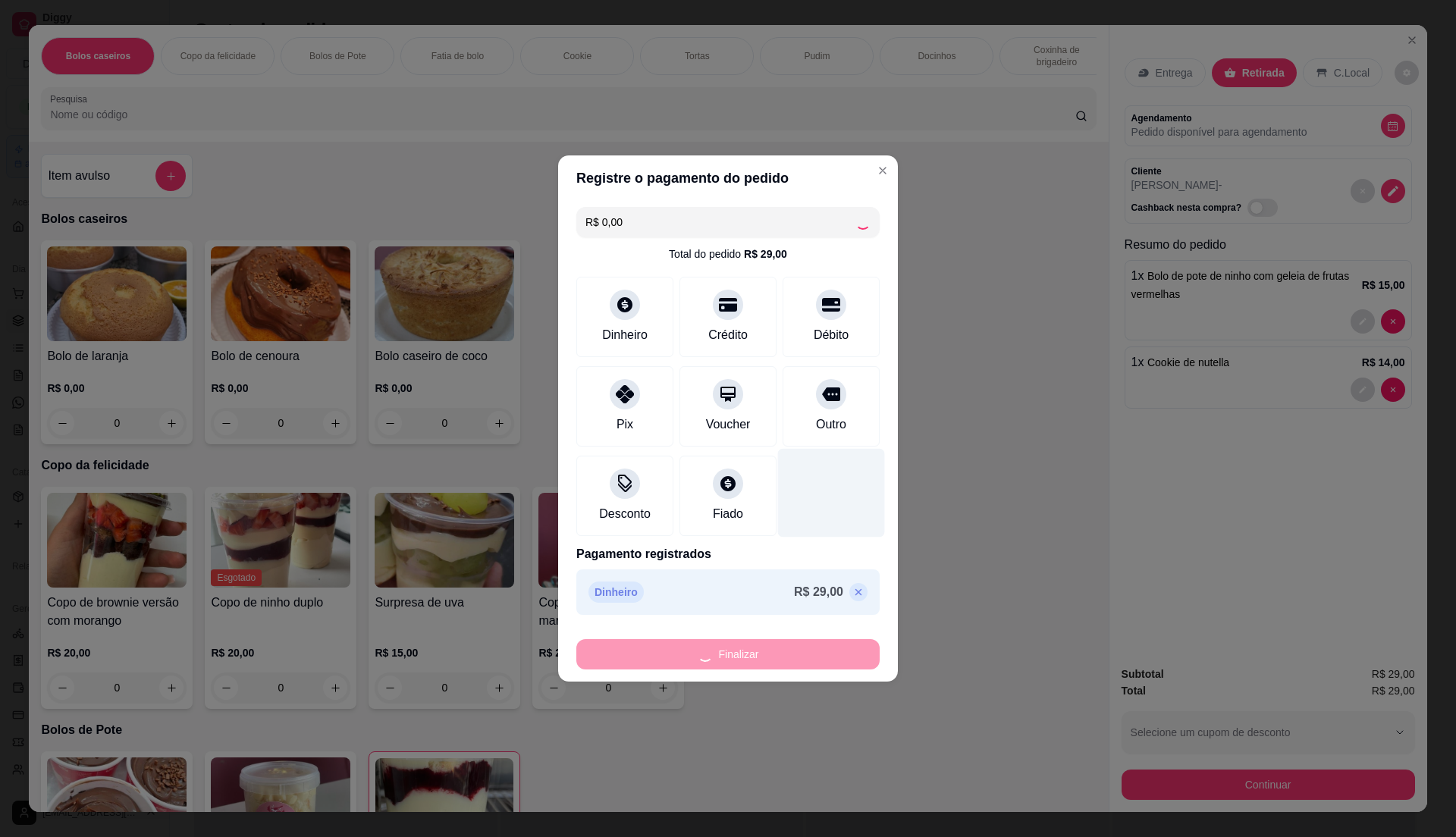
type input "0"
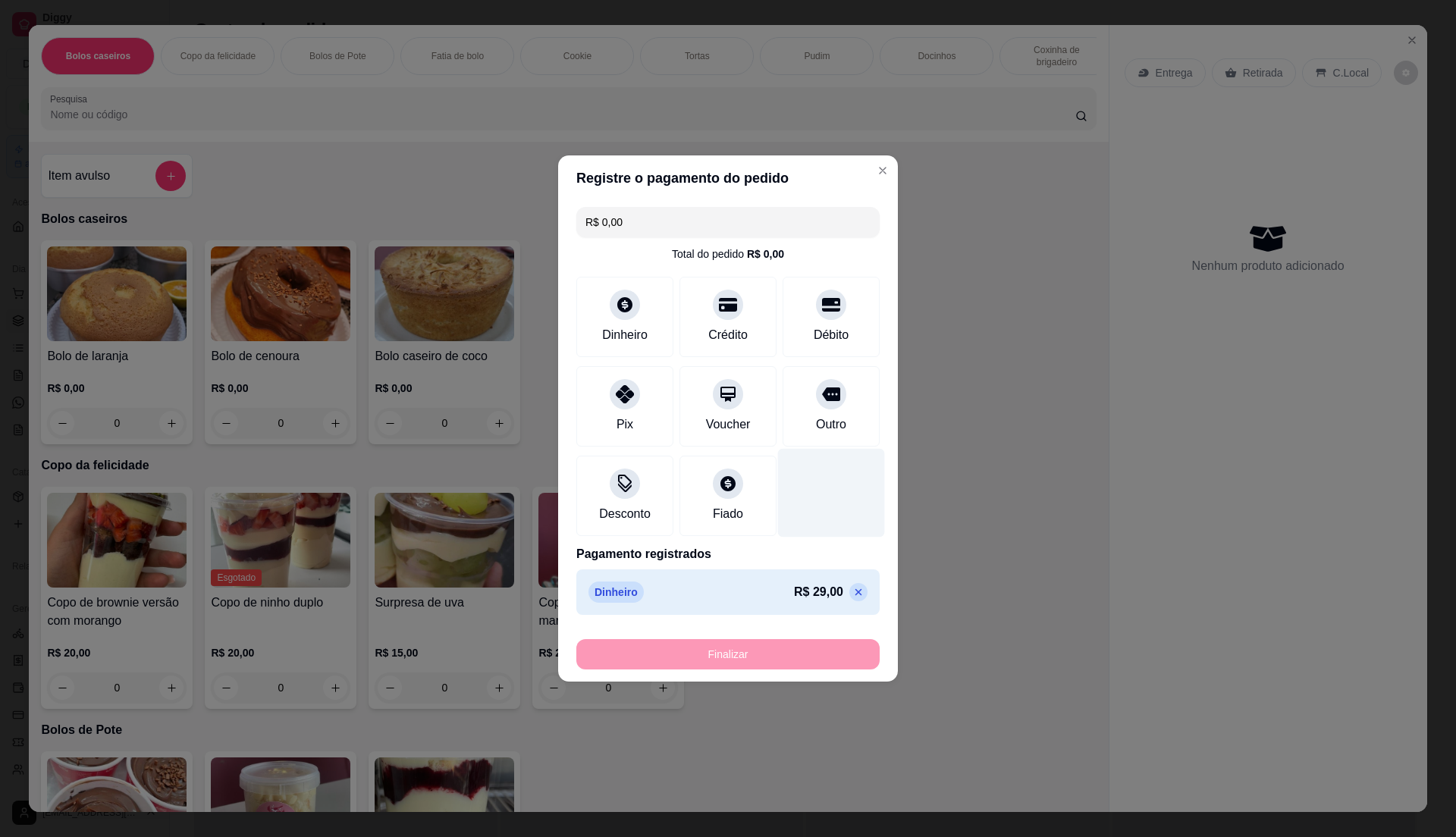
type input "-R$ 29,00"
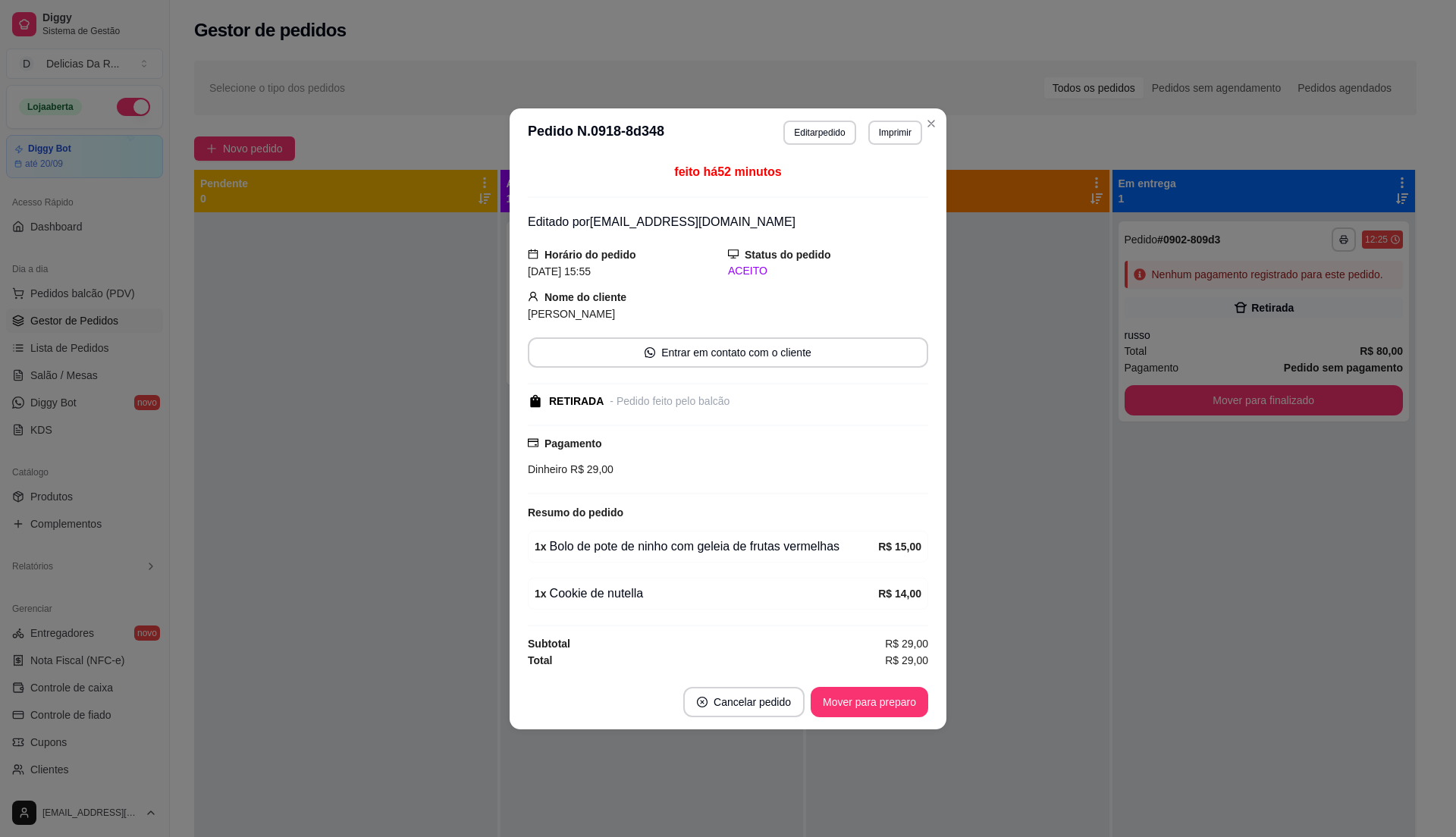
click at [866, 721] on footer "Cancelar pedido Mover para preparo" at bounding box center [728, 702] width 437 height 55
click at [868, 707] on button "Mover para preparo" at bounding box center [869, 702] width 114 height 30
click at [868, 707] on div "Mover para preparo" at bounding box center [869, 702] width 117 height 30
click at [869, 707] on div "Mover para preparo" at bounding box center [859, 702] width 139 height 30
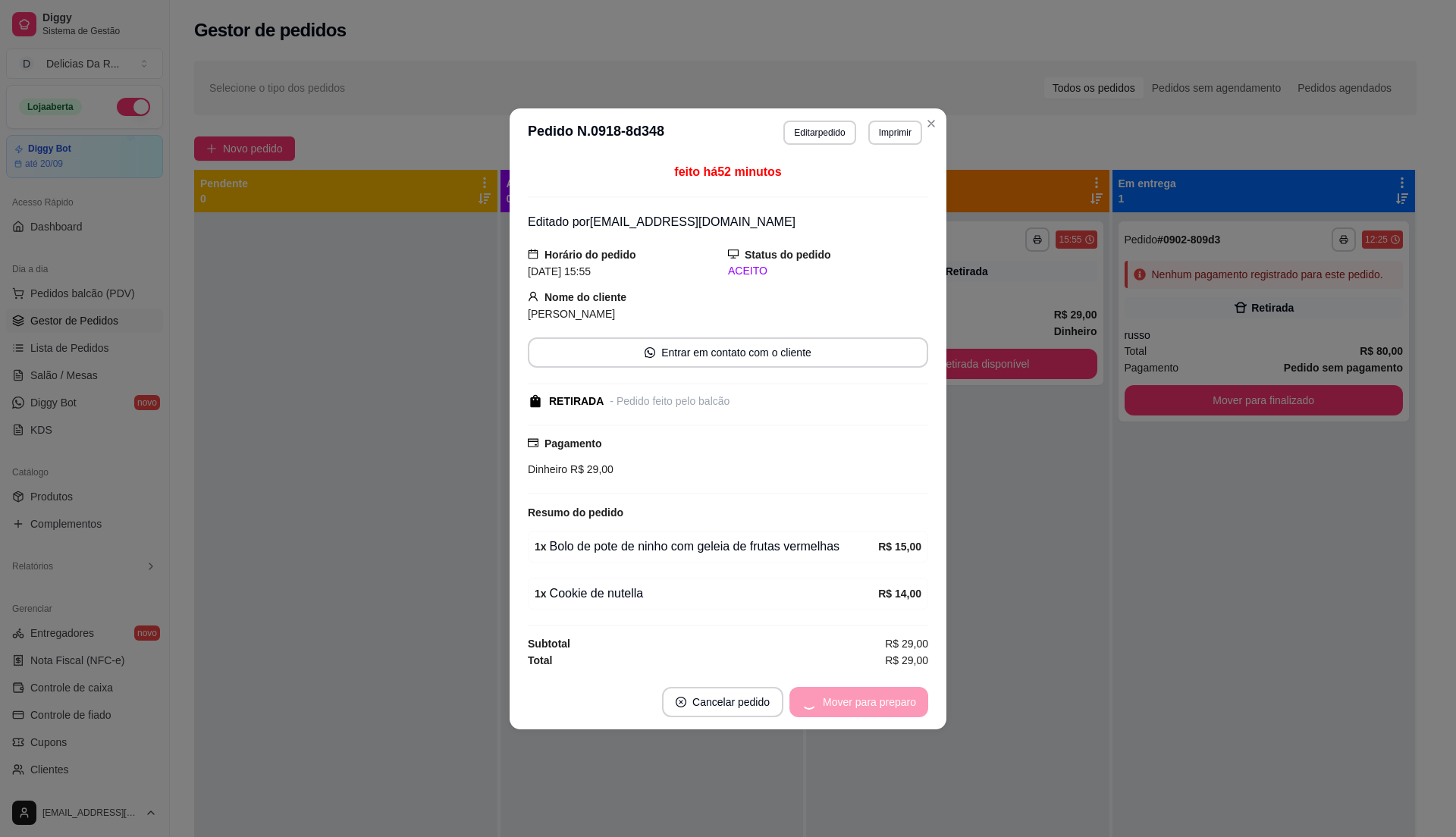
click at [868, 708] on div "Mover para preparo" at bounding box center [859, 702] width 139 height 30
click at [871, 695] on button "Mover para retirada disponível" at bounding box center [844, 702] width 167 height 30
click at [868, 695] on div "Mover para retirada disponível" at bounding box center [833, 702] width 189 height 30
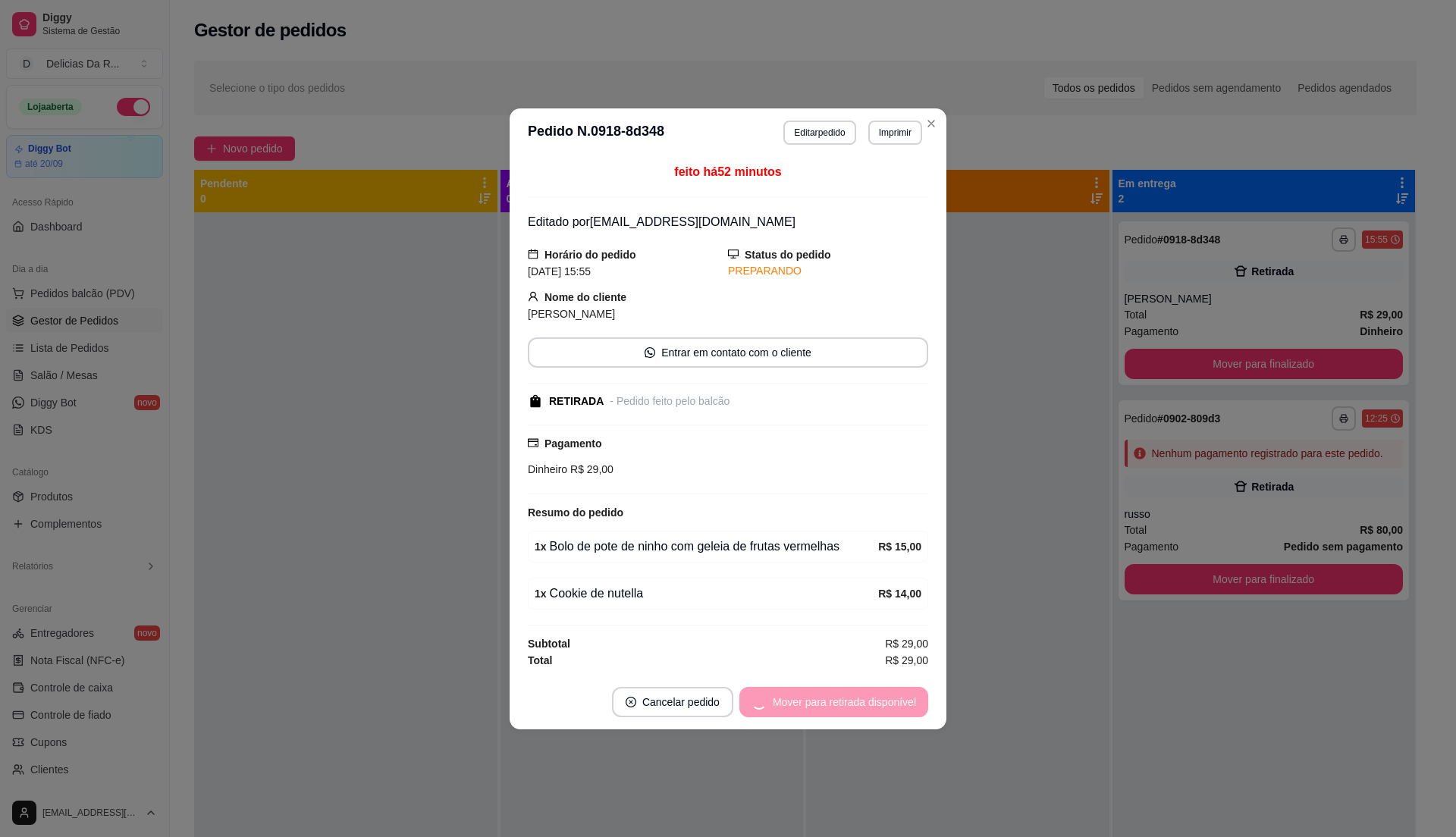
click at [868, 695] on div "Mover para retirada disponível" at bounding box center [833, 702] width 189 height 30
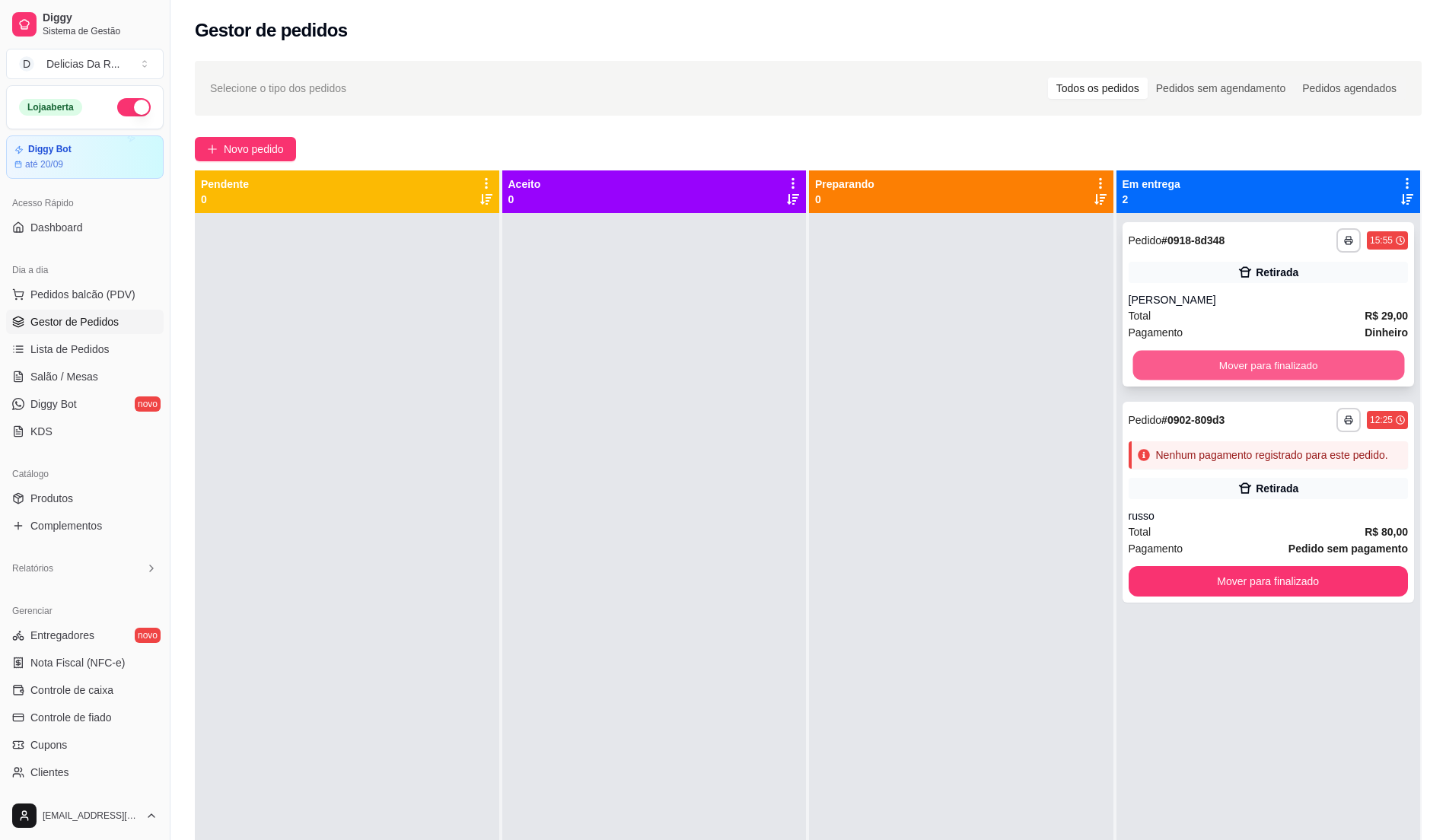
click at [1173, 360] on button "Mover para finalizado" at bounding box center [1268, 366] width 271 height 30
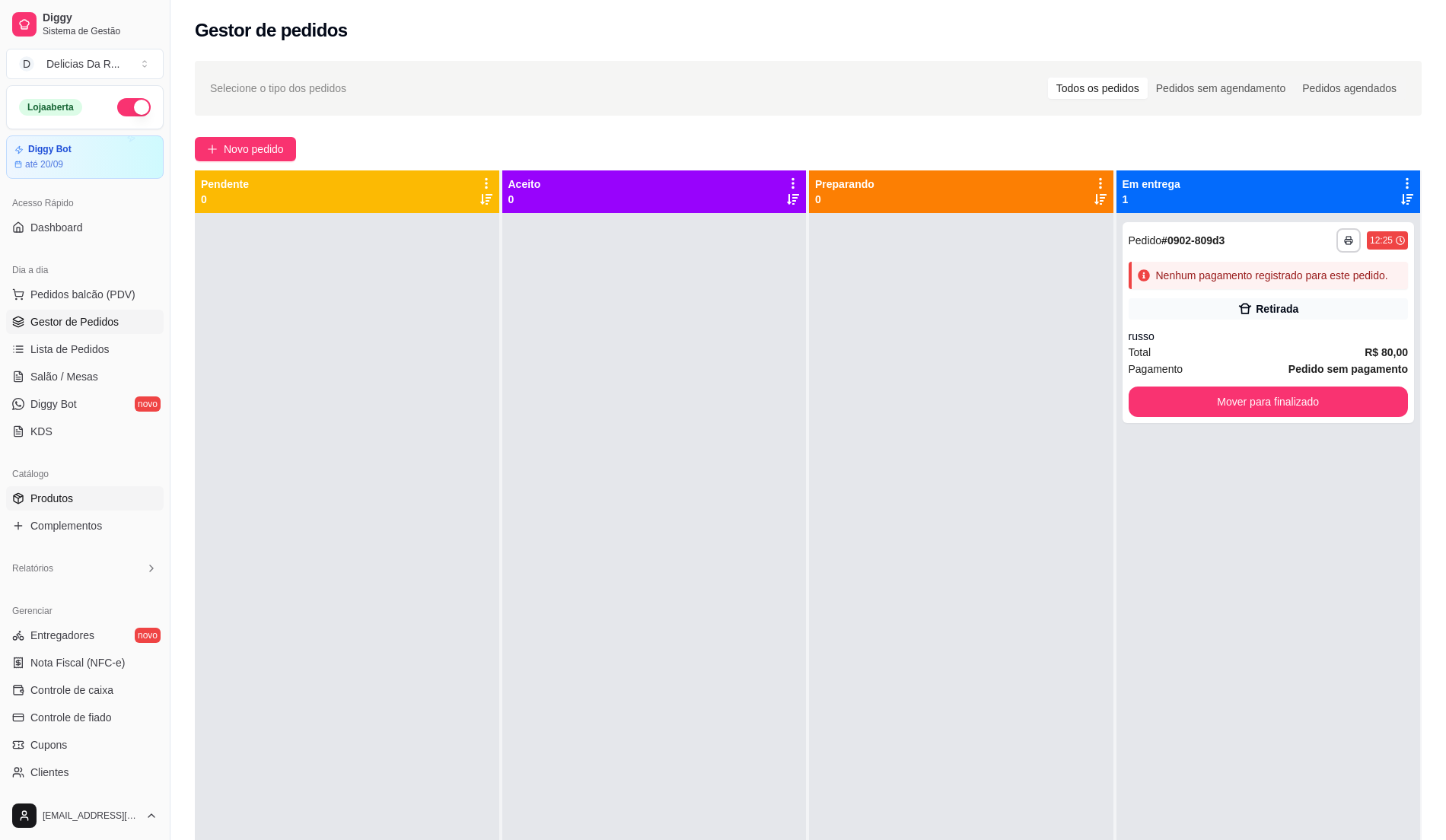
click at [39, 493] on span "Produtos" at bounding box center [51, 498] width 43 height 16
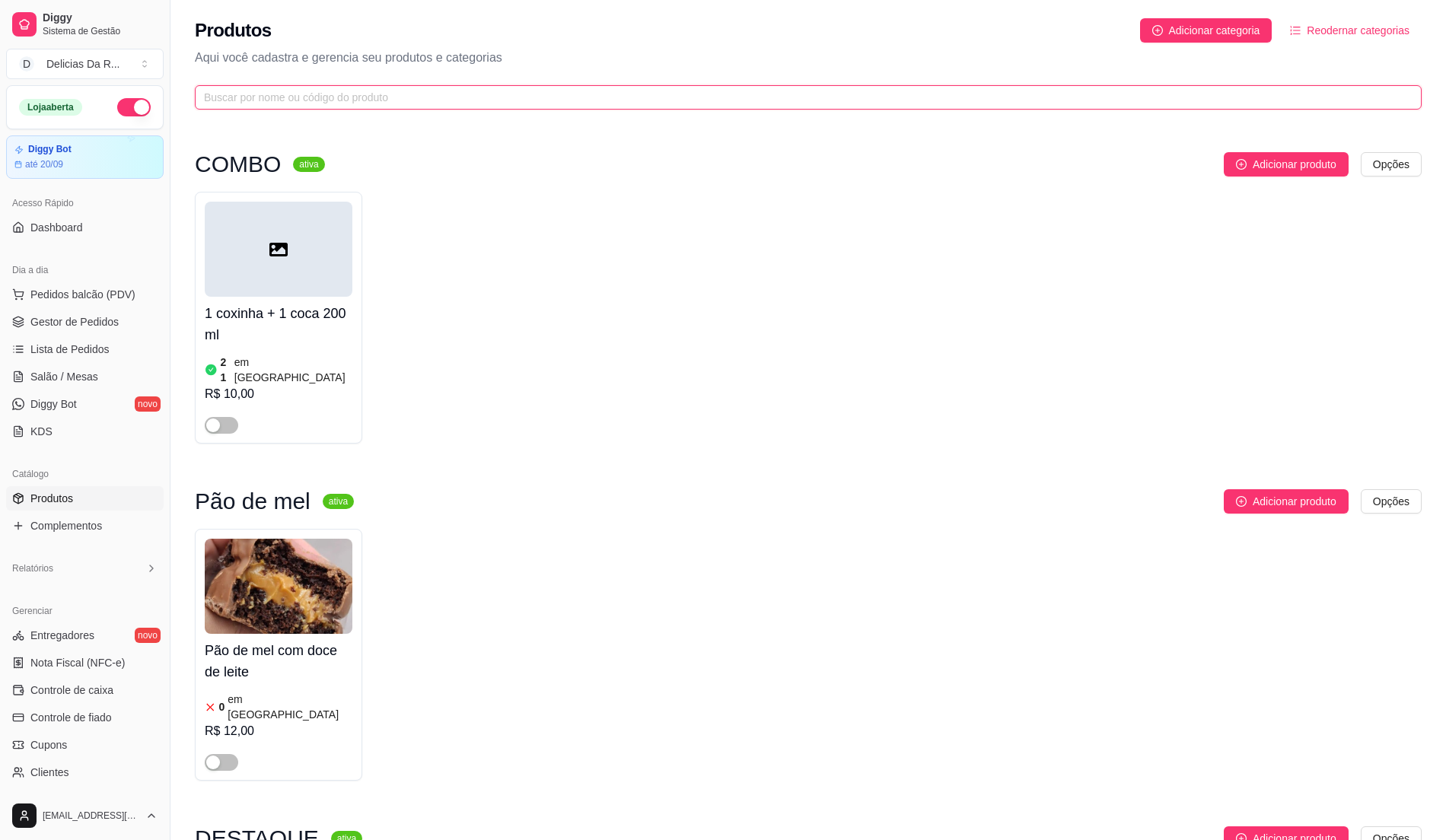
click at [296, 104] on input "text" at bounding box center [803, 98] width 1197 height 16
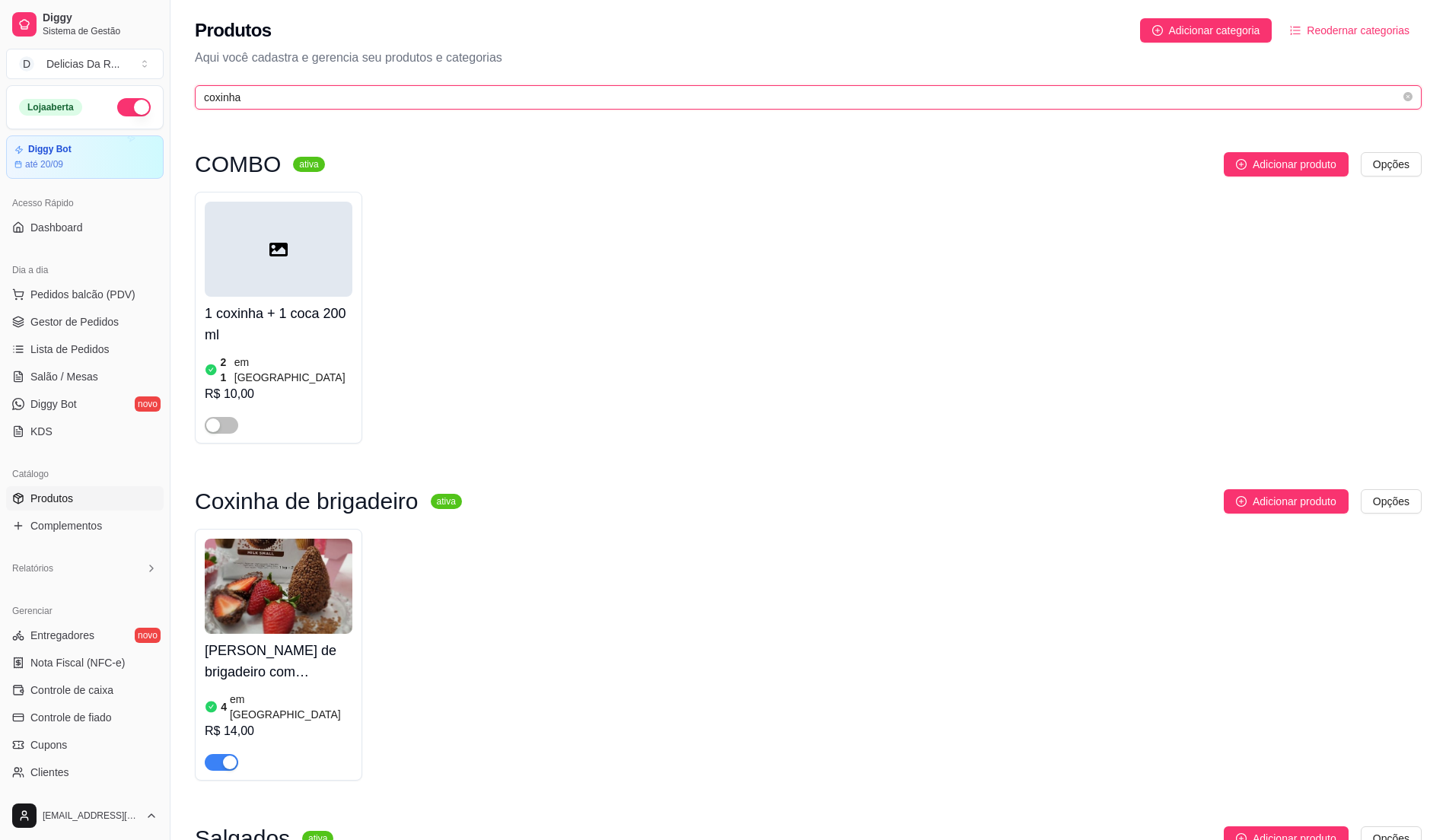
scroll to position [315, 0]
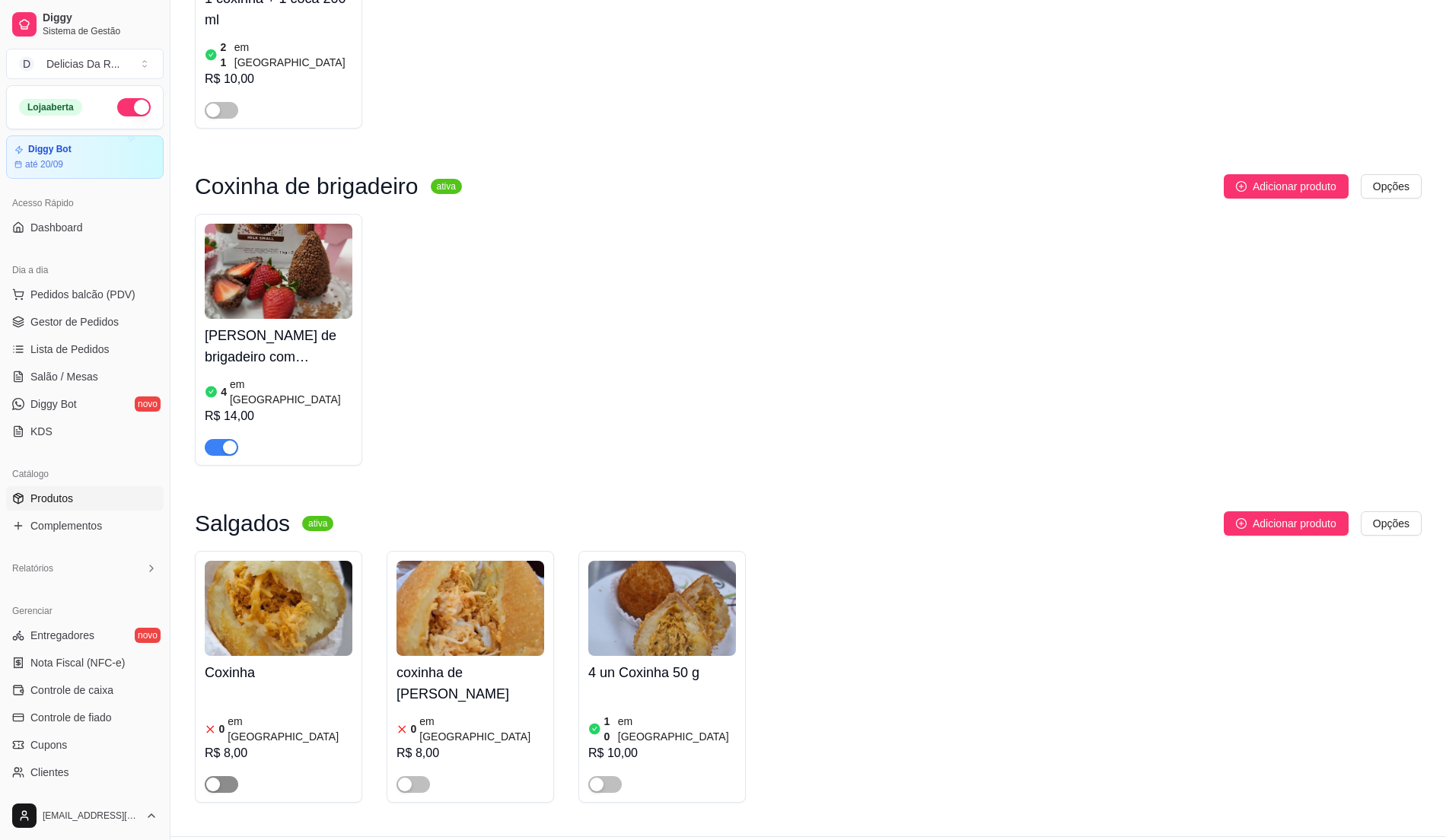
type input "coxinha"
click at [220, 776] on button "button" at bounding box center [221, 784] width 34 height 16
click at [237, 690] on div "0 em estoque R$ 8,00" at bounding box center [278, 741] width 148 height 103
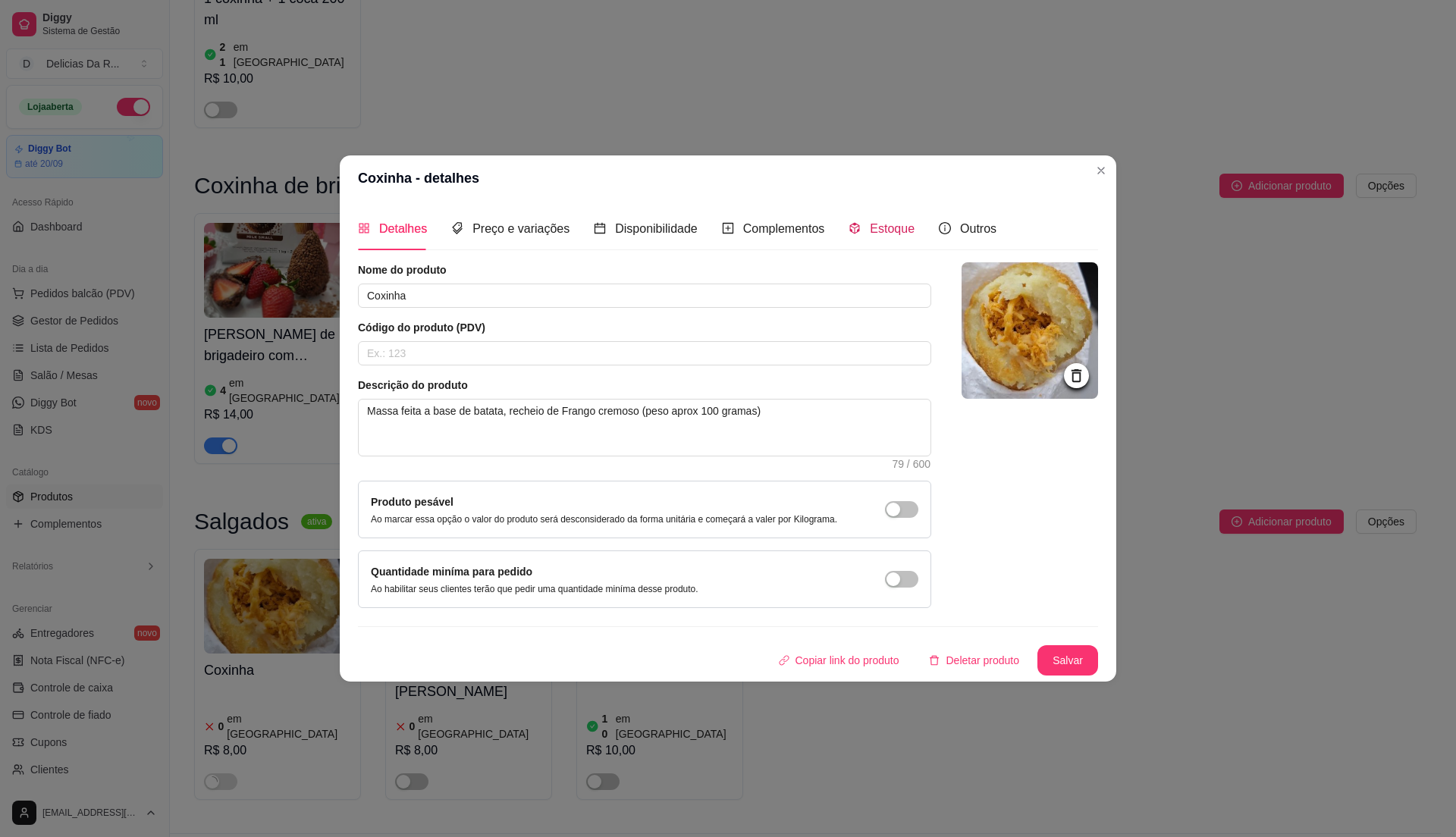
click at [896, 222] on span "Estoque" at bounding box center [892, 228] width 45 height 13
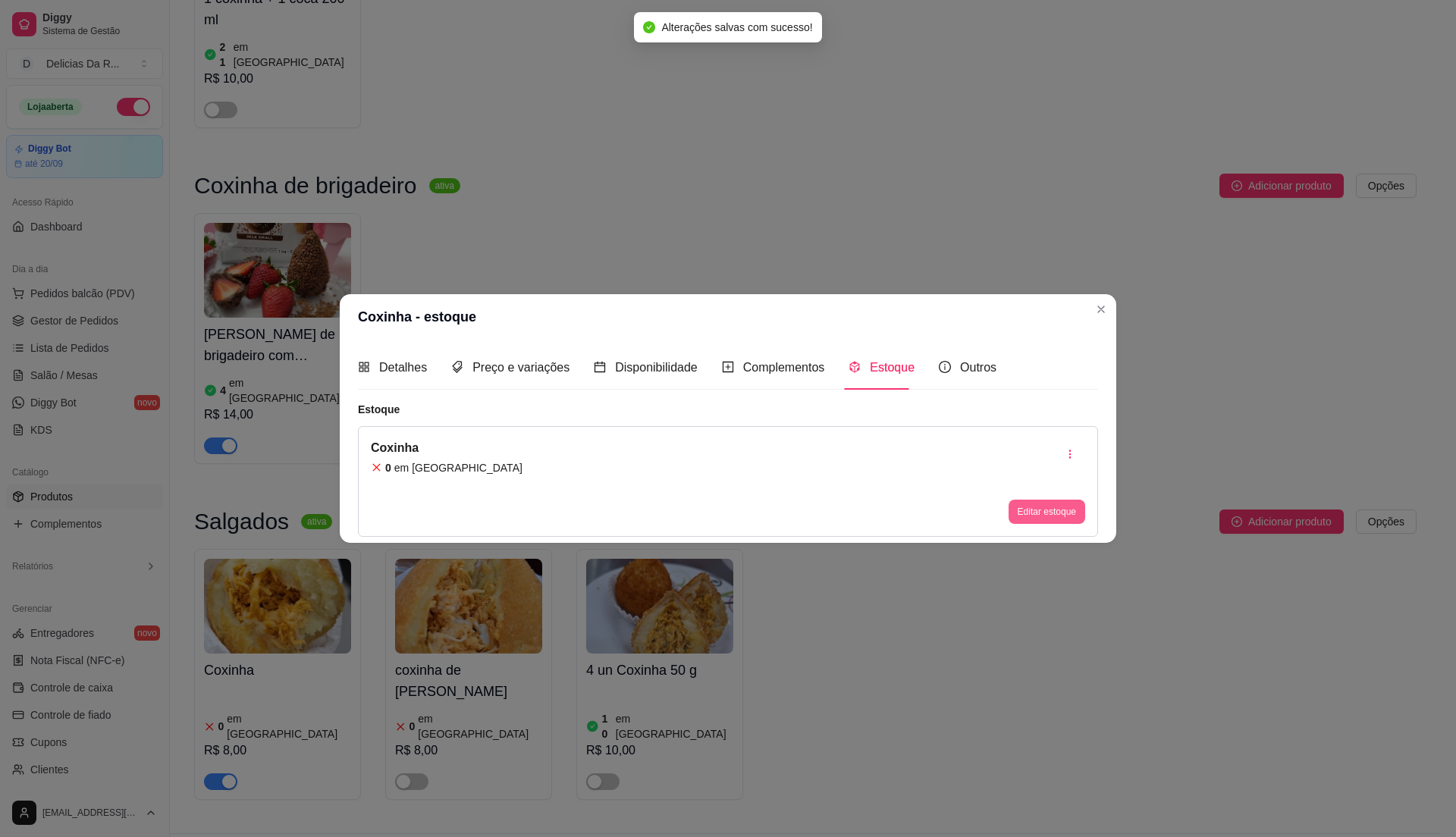
click at [1032, 506] on button "Editar estoque" at bounding box center [1047, 512] width 76 height 25
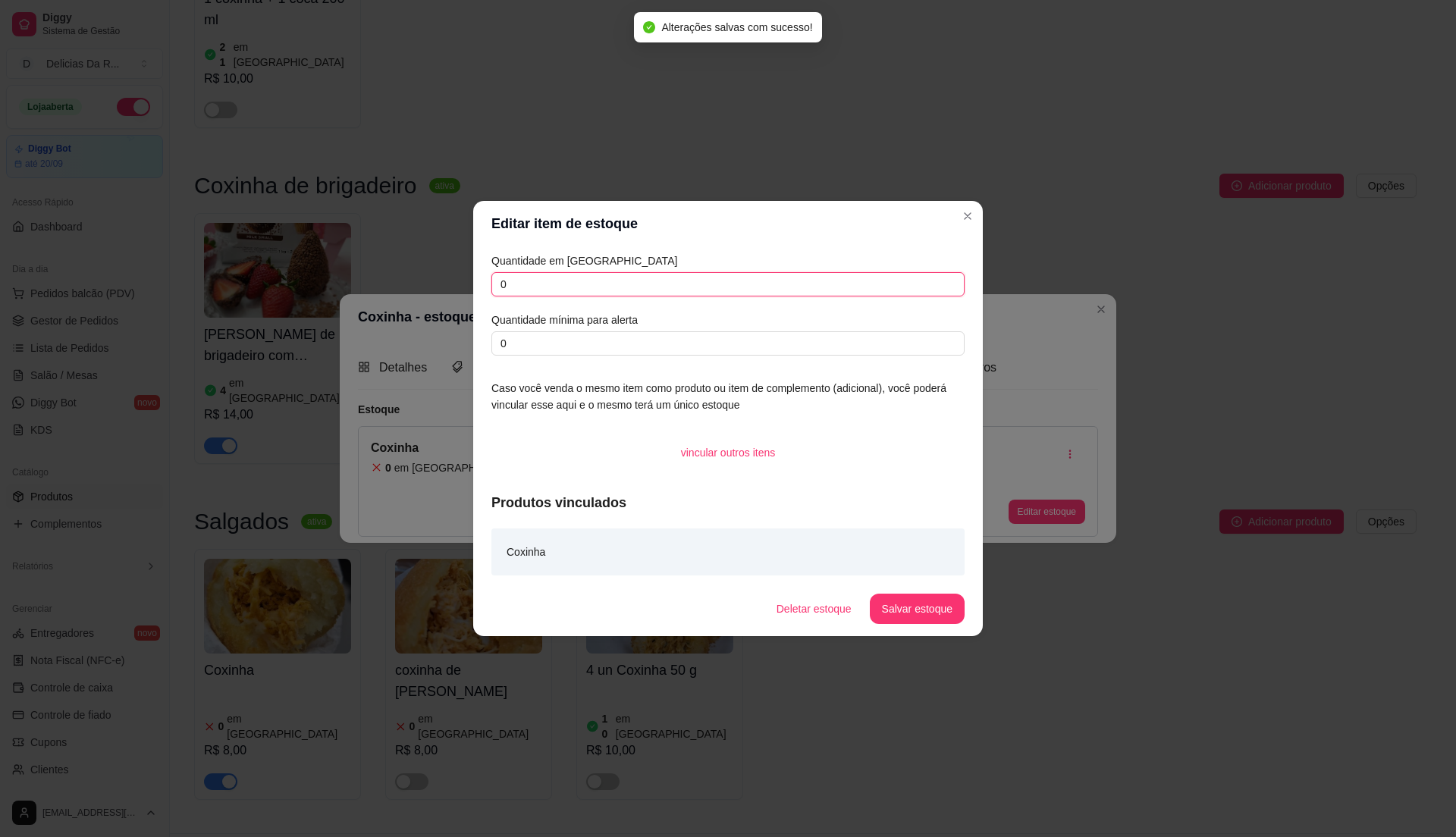
drag, startPoint x: 855, startPoint y: 282, endPoint x: 841, endPoint y: 261, distance: 25.2
click at [853, 280] on input "0" at bounding box center [728, 284] width 474 height 25
type input "30"
click at [921, 602] on button "Salvar estoque" at bounding box center [917, 608] width 95 height 30
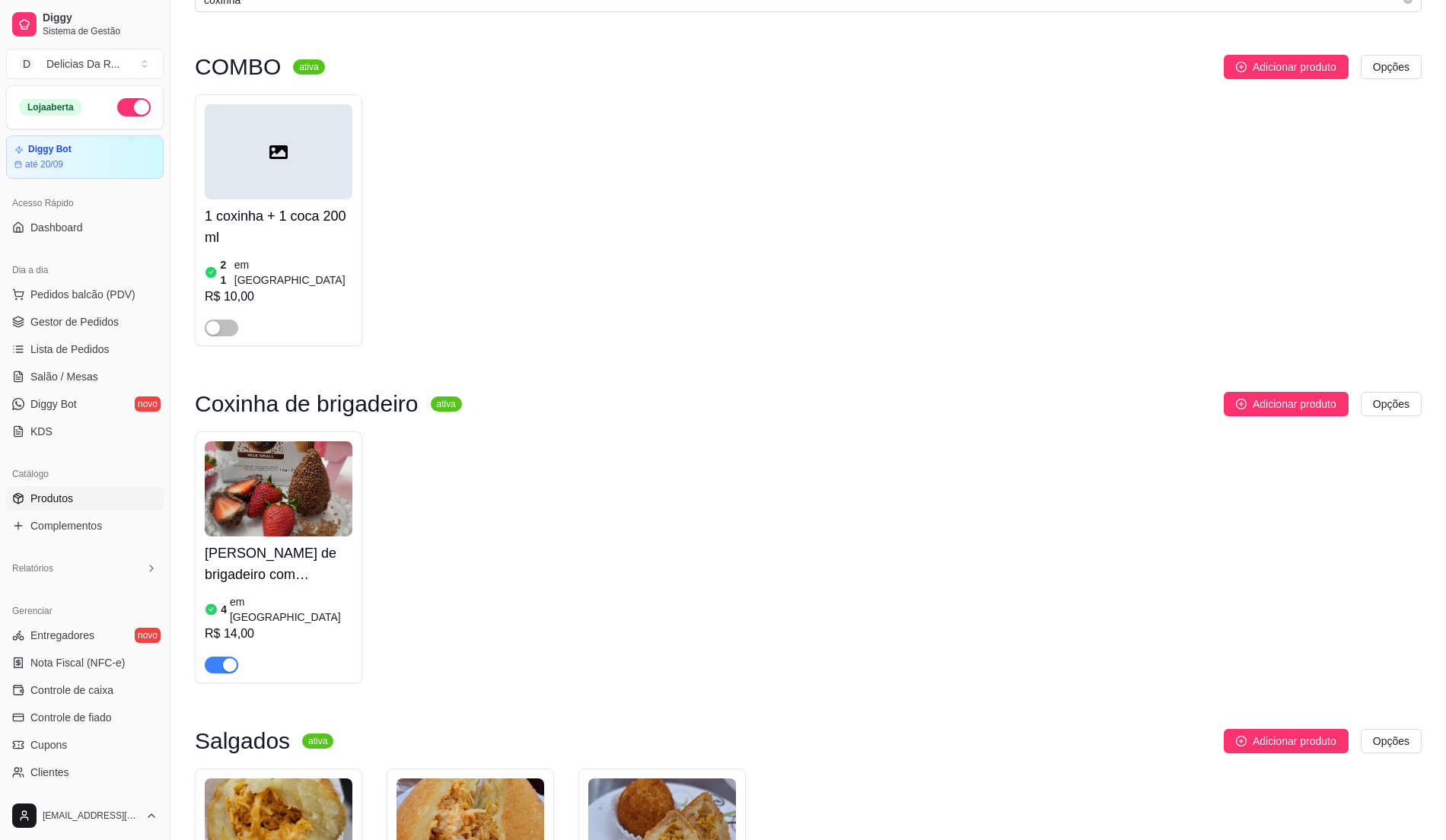
scroll to position [0, 0]
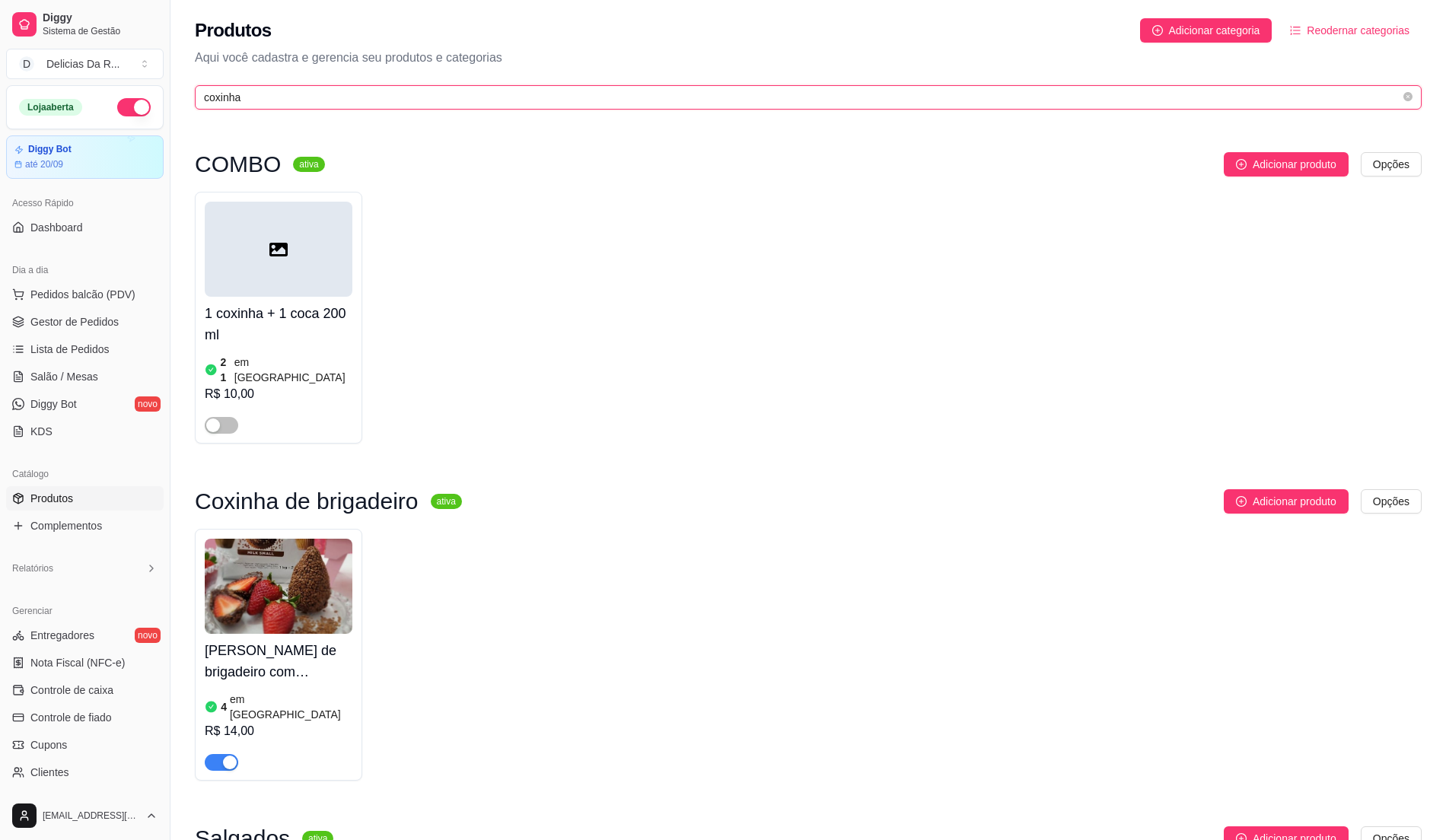
drag, startPoint x: 296, startPoint y: 99, endPoint x: 281, endPoint y: 95, distance: 15.5
click at [291, 95] on input "coxinha" at bounding box center [803, 98] width 1197 height 16
click at [281, 95] on input "coxinha" at bounding box center [803, 98] width 1197 height 16
click at [280, 95] on input "coxinha" at bounding box center [803, 98] width 1197 height 16
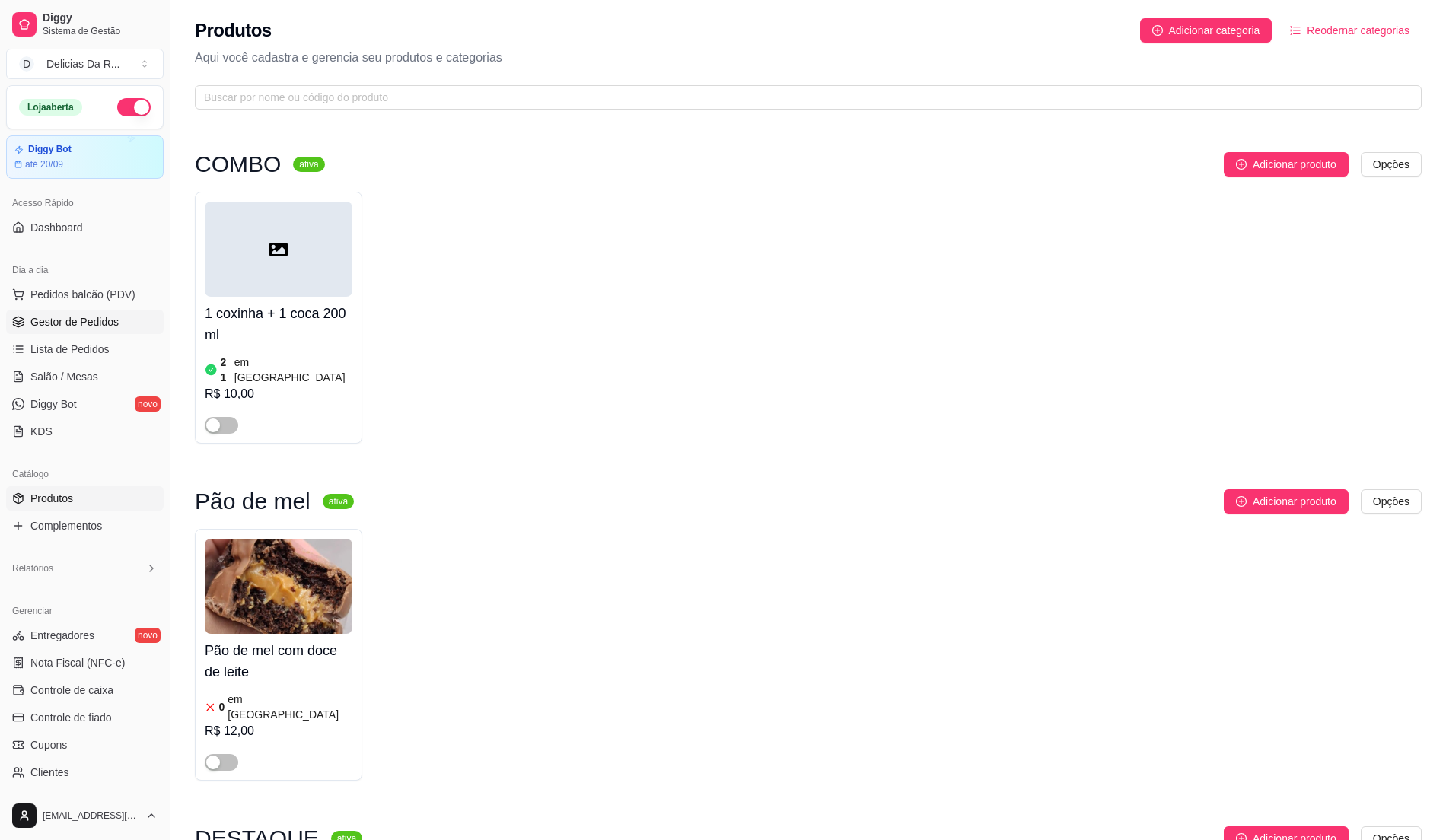
click at [101, 319] on span "Gestor de Pedidos" at bounding box center [74, 322] width 88 height 16
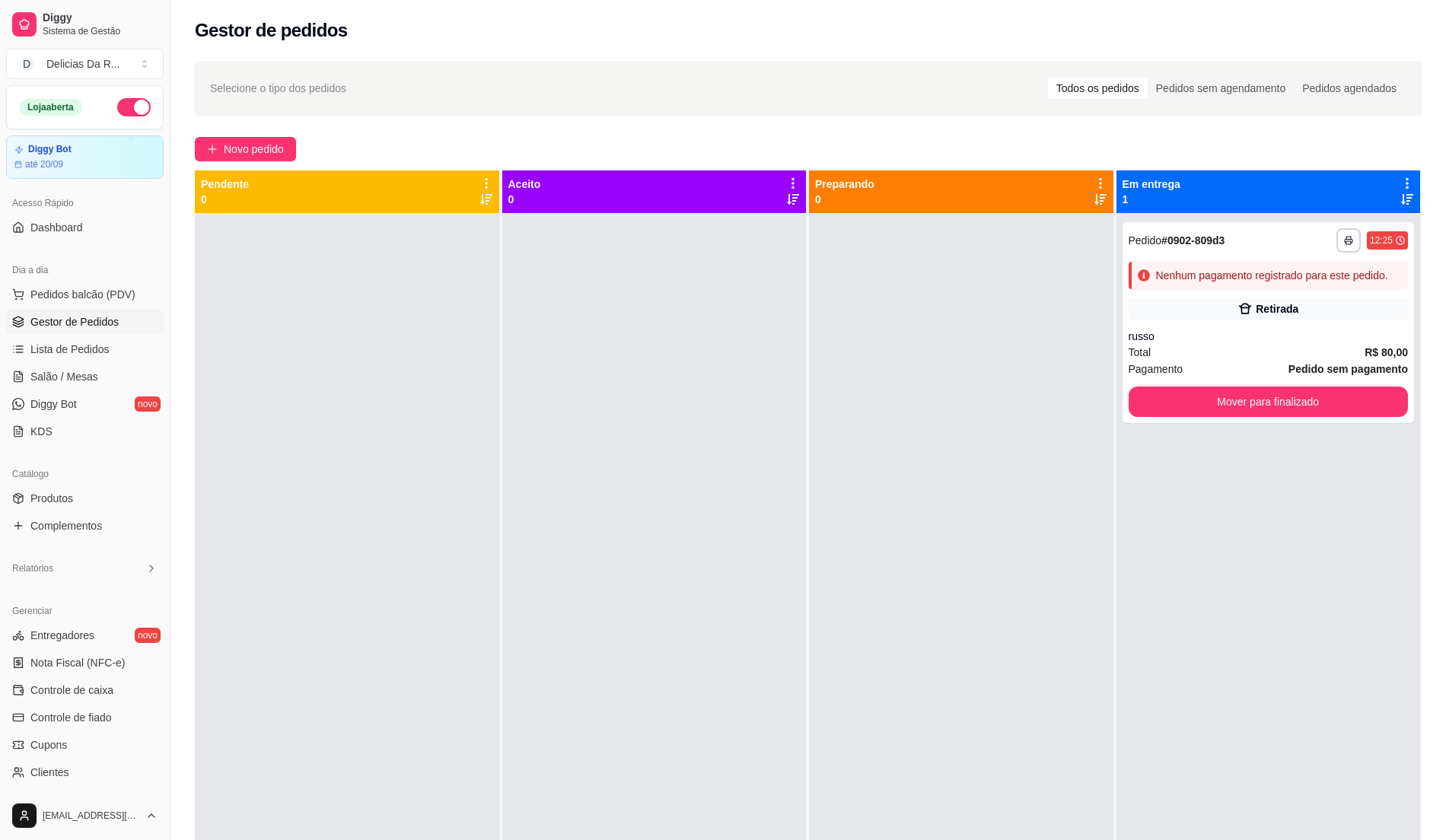
click at [77, 513] on ul "Produtos Complementos" at bounding box center [85, 512] width 158 height 52
click at [79, 505] on link "Produtos" at bounding box center [85, 498] width 158 height 25
click at [70, 494] on span "Produtos" at bounding box center [51, 498] width 43 height 16
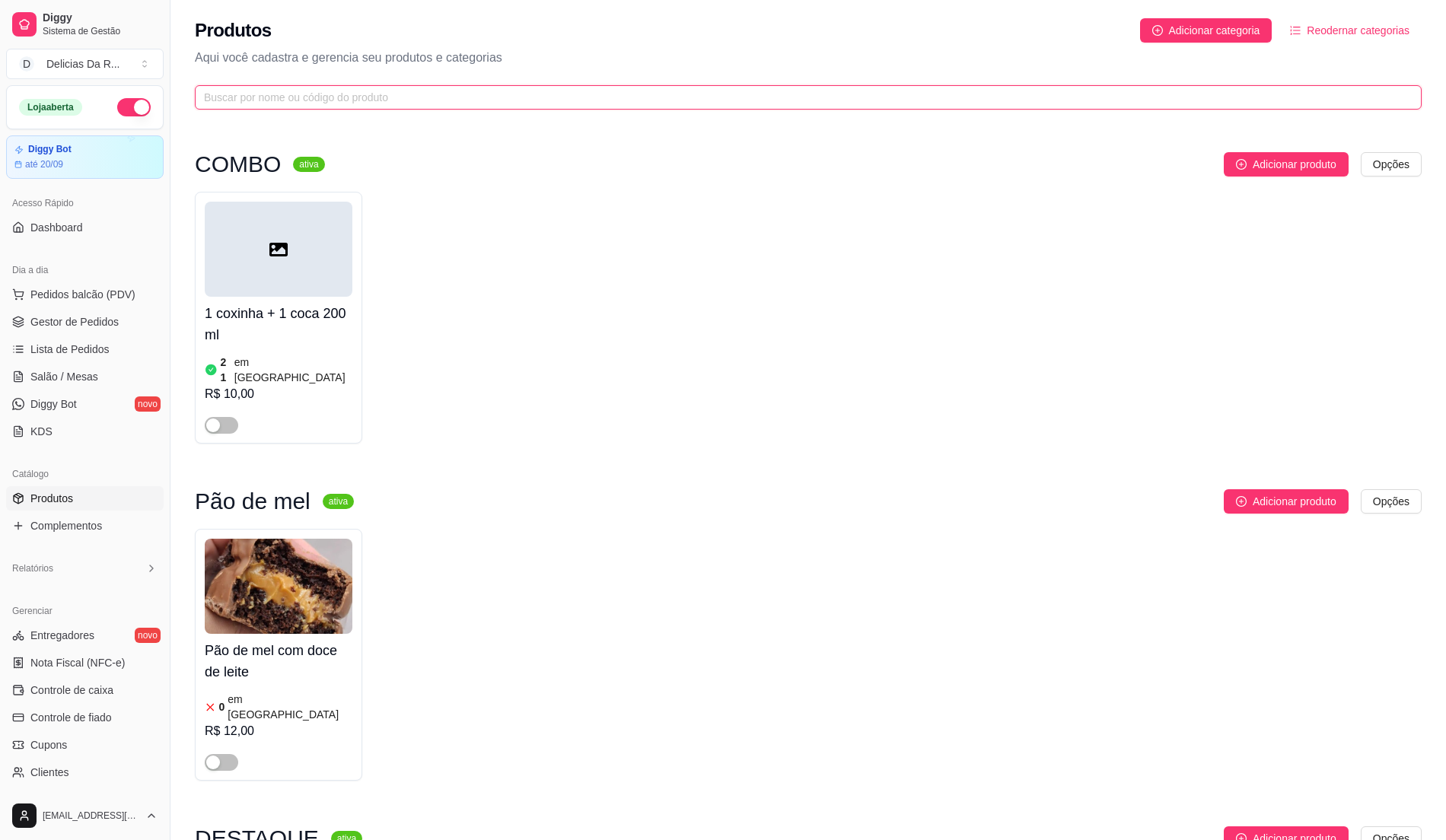
click at [314, 96] on input "text" at bounding box center [803, 98] width 1197 height 16
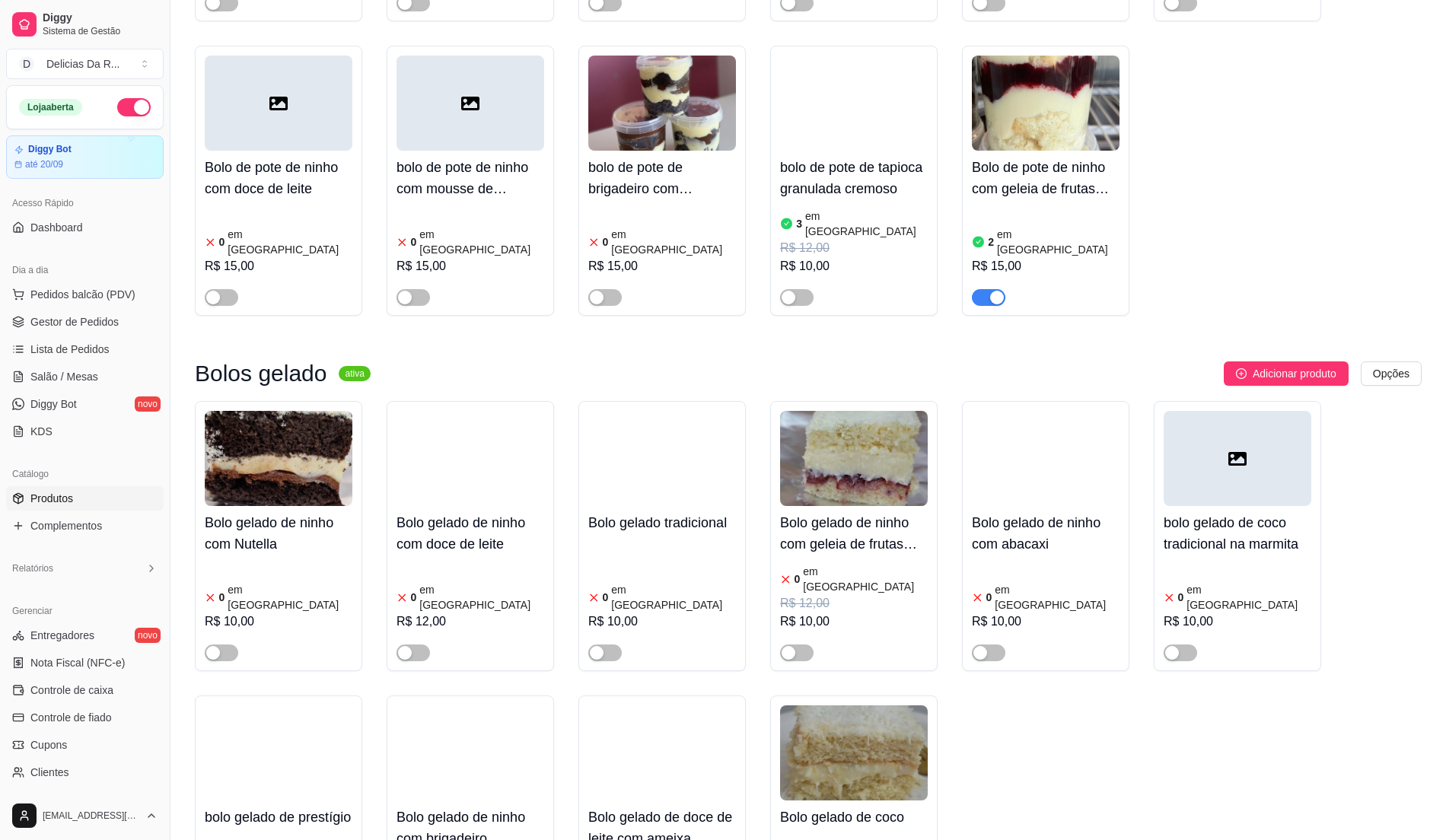
scroll to position [2232, 0]
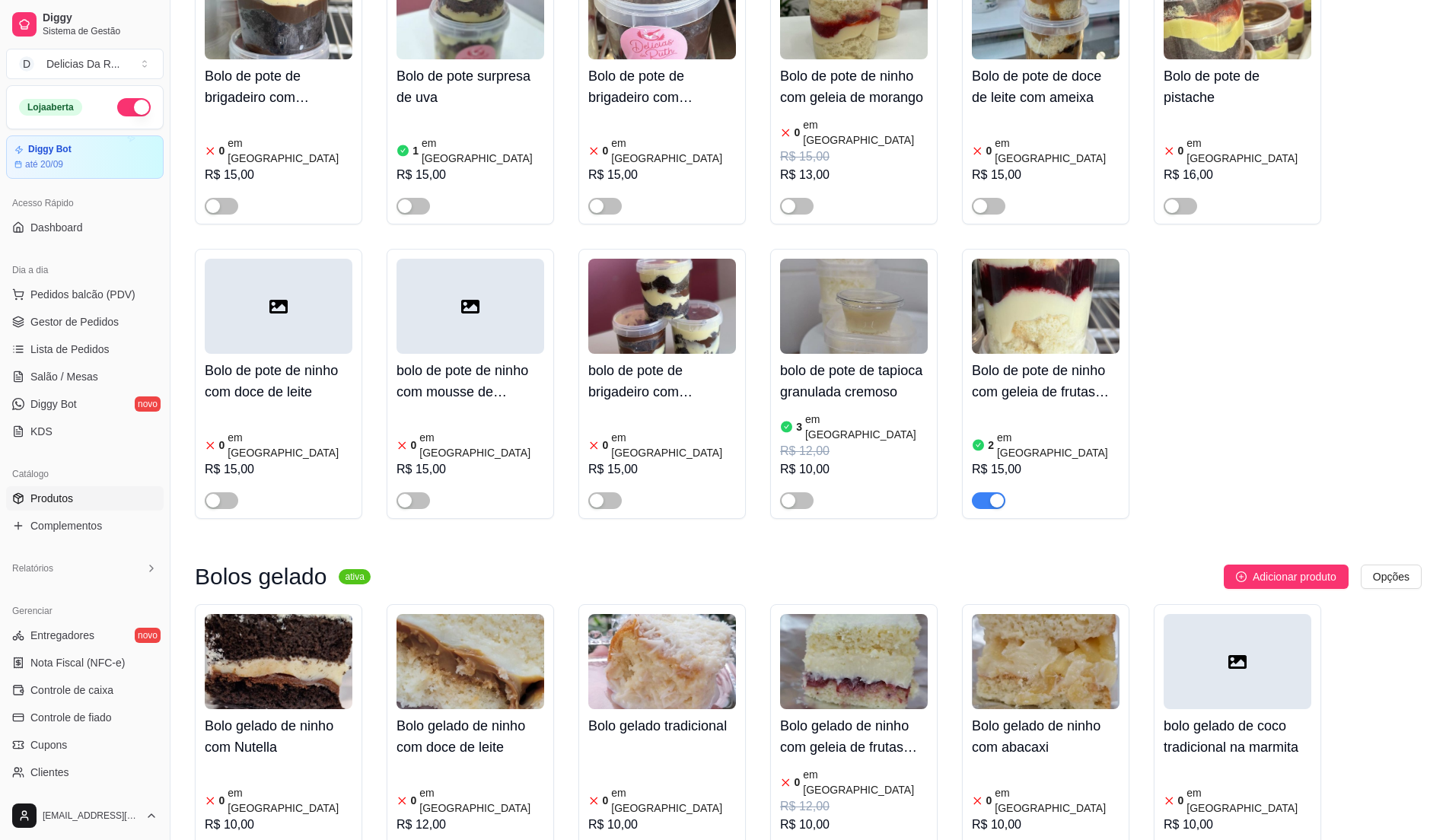
type input "bolo"
click at [1004, 461] on div "R$ 15,00" at bounding box center [1045, 470] width 148 height 18
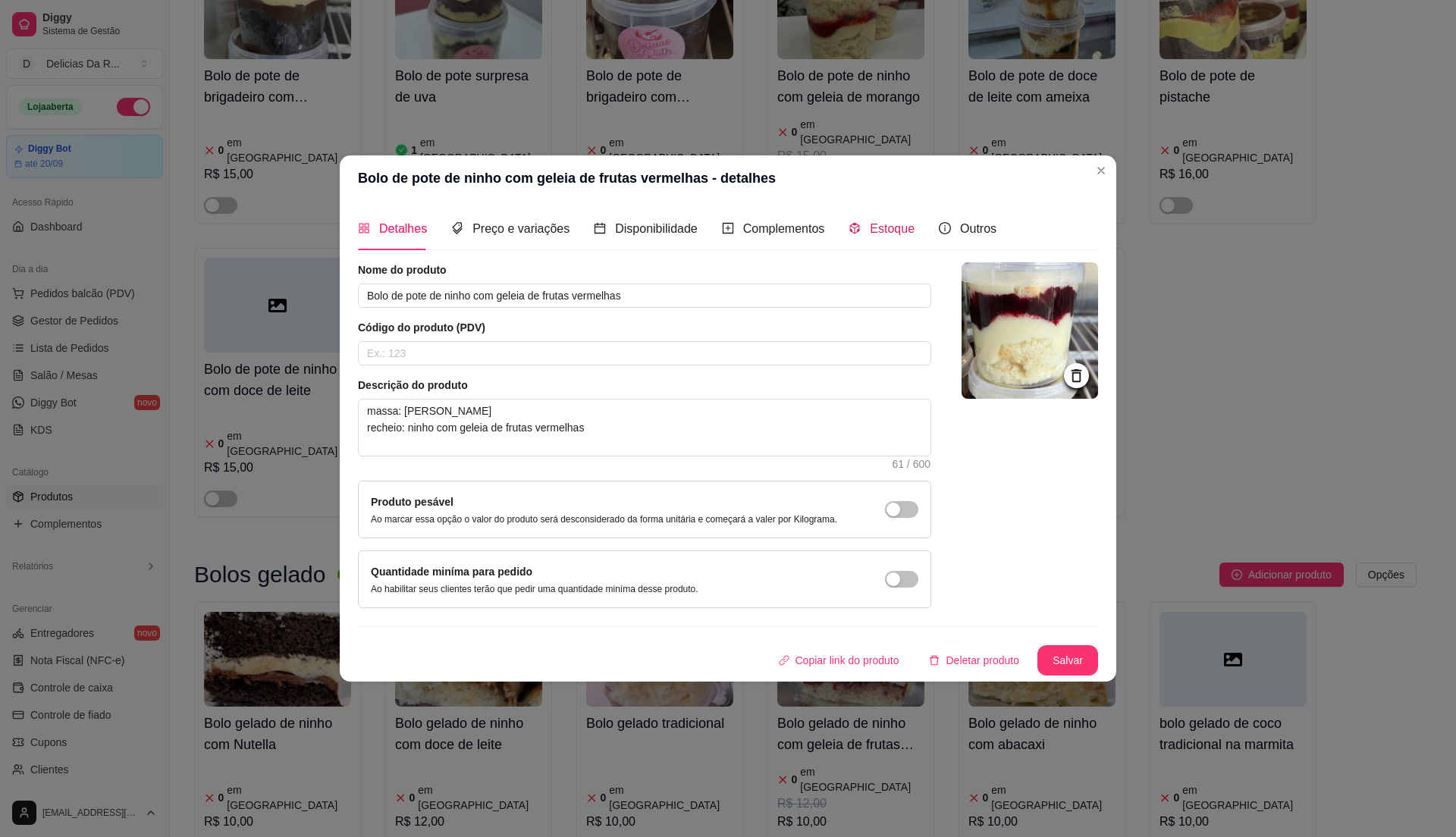
click at [883, 222] on span "Estoque" at bounding box center [892, 228] width 45 height 13
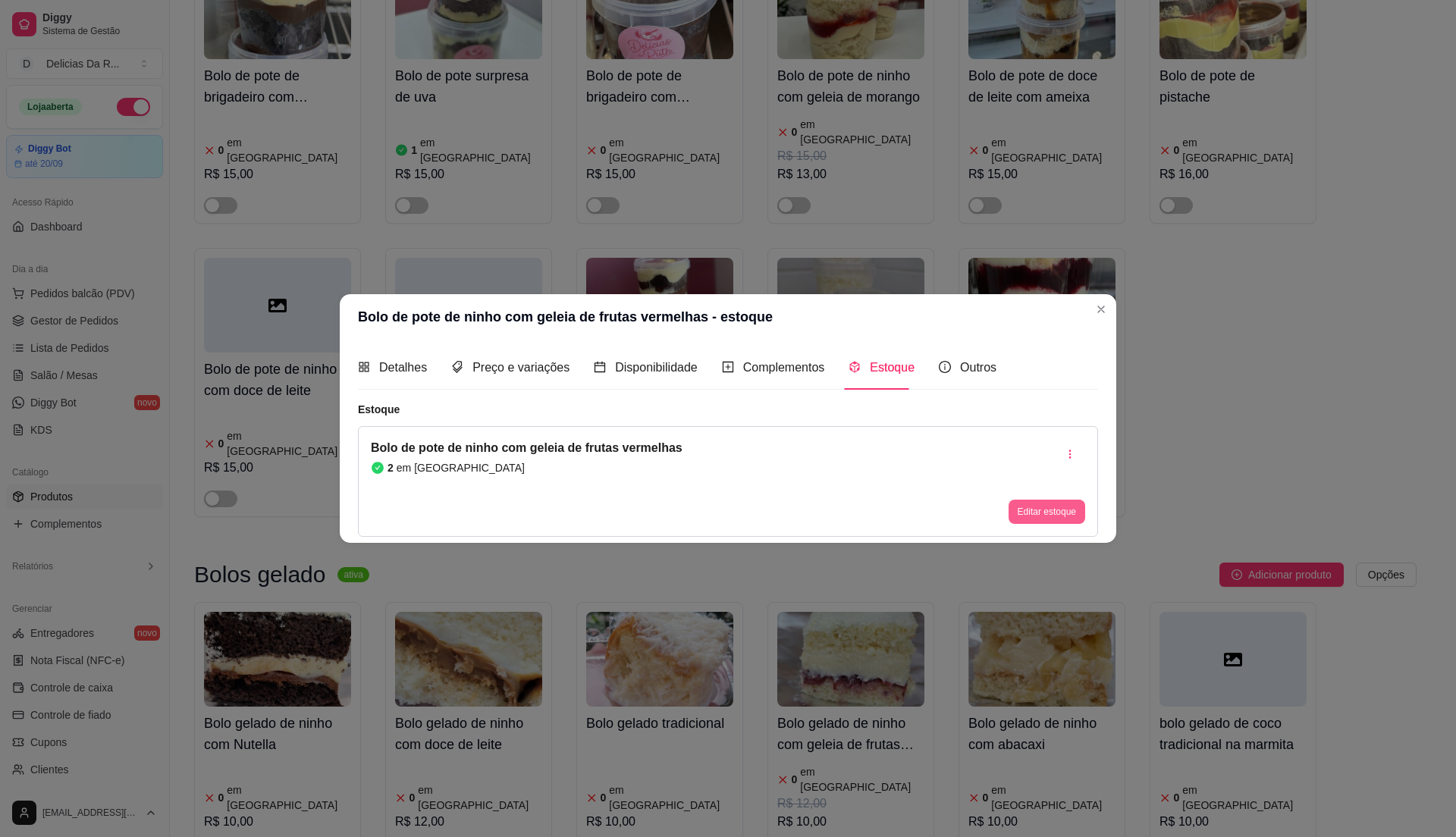
click at [1053, 514] on button "Editar estoque" at bounding box center [1047, 512] width 76 height 25
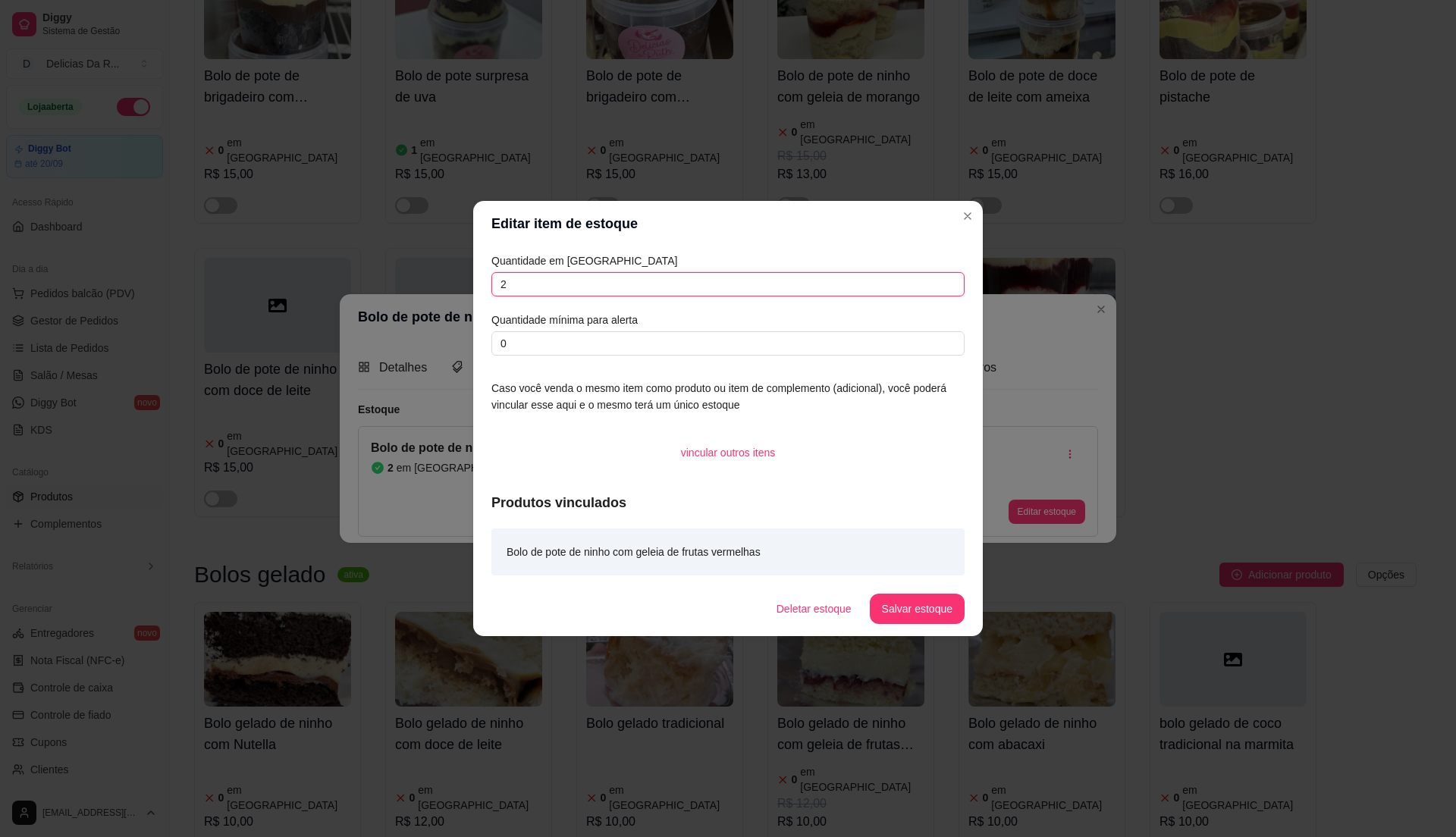
click at [925, 291] on input "2" at bounding box center [728, 284] width 474 height 25
type input "1"
click at [936, 603] on button "Salvar estoque" at bounding box center [917, 608] width 95 height 30
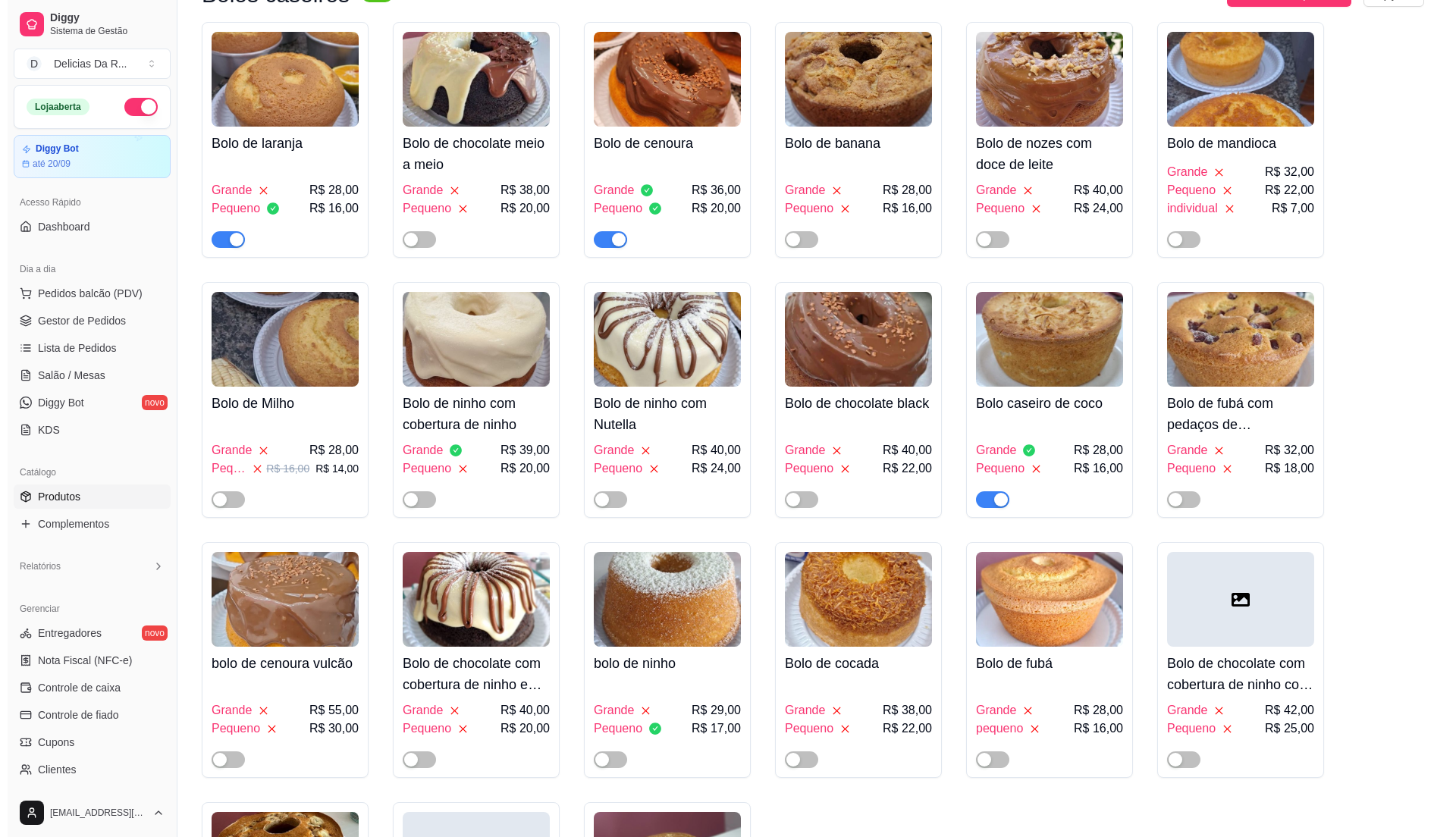
scroll to position [0, 0]
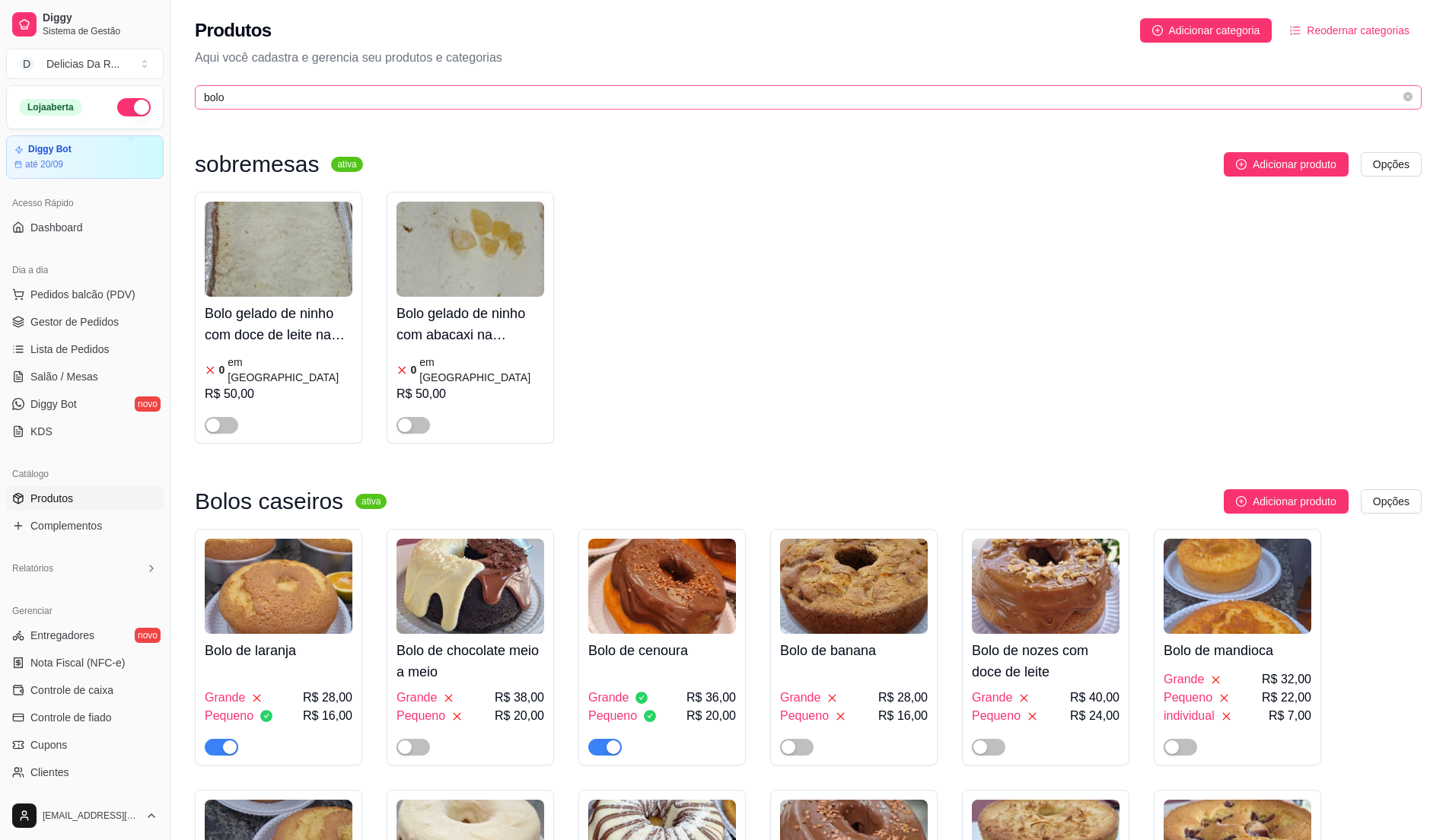
click at [348, 88] on span "bolo" at bounding box center [808, 97] width 1227 height 25
click at [357, 95] on input "bolo" at bounding box center [803, 98] width 1197 height 16
click at [355, 95] on input "bolo" at bounding box center [803, 98] width 1197 height 16
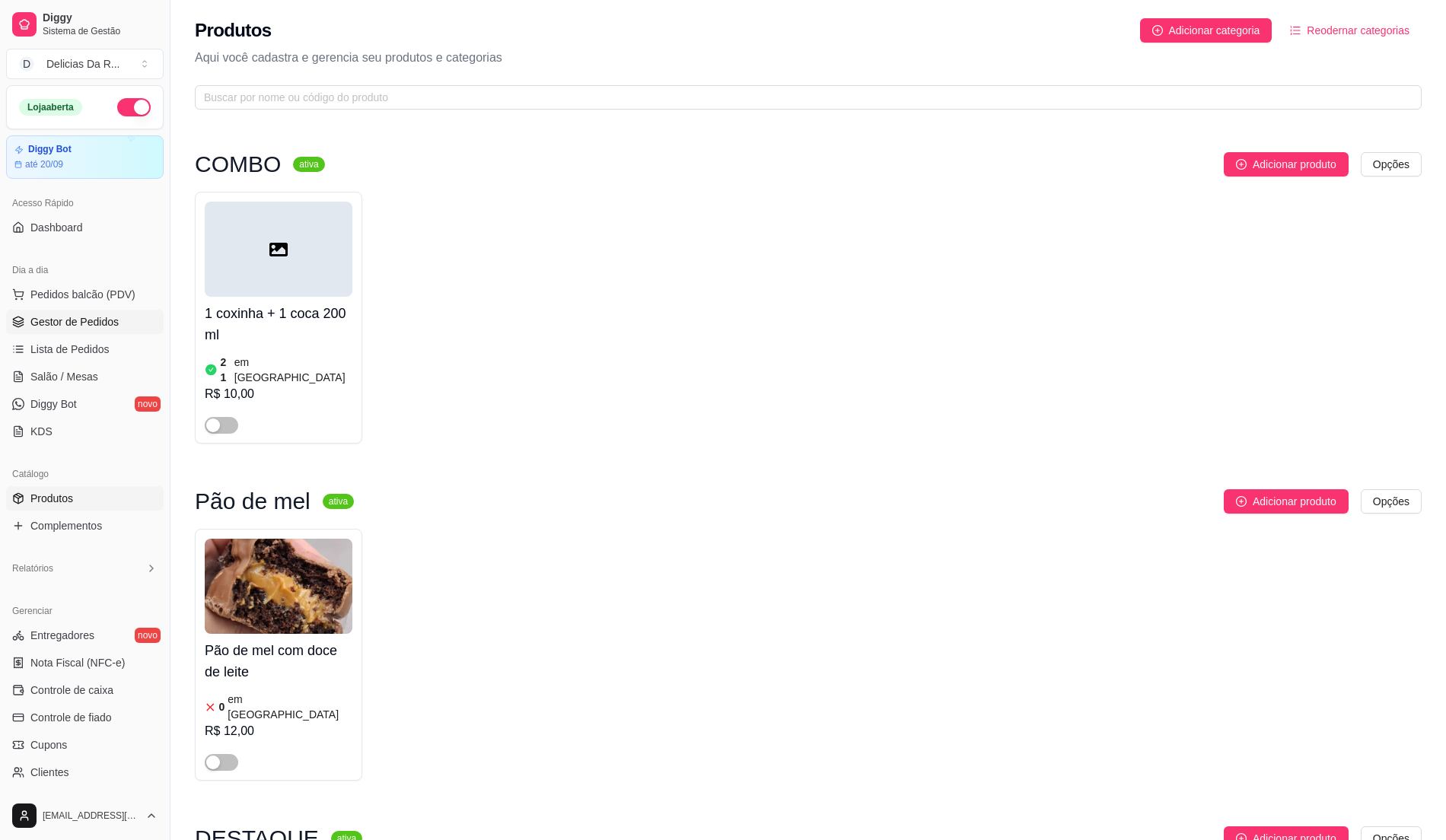
click at [73, 314] on link "Gestor de Pedidos" at bounding box center [85, 322] width 158 height 25
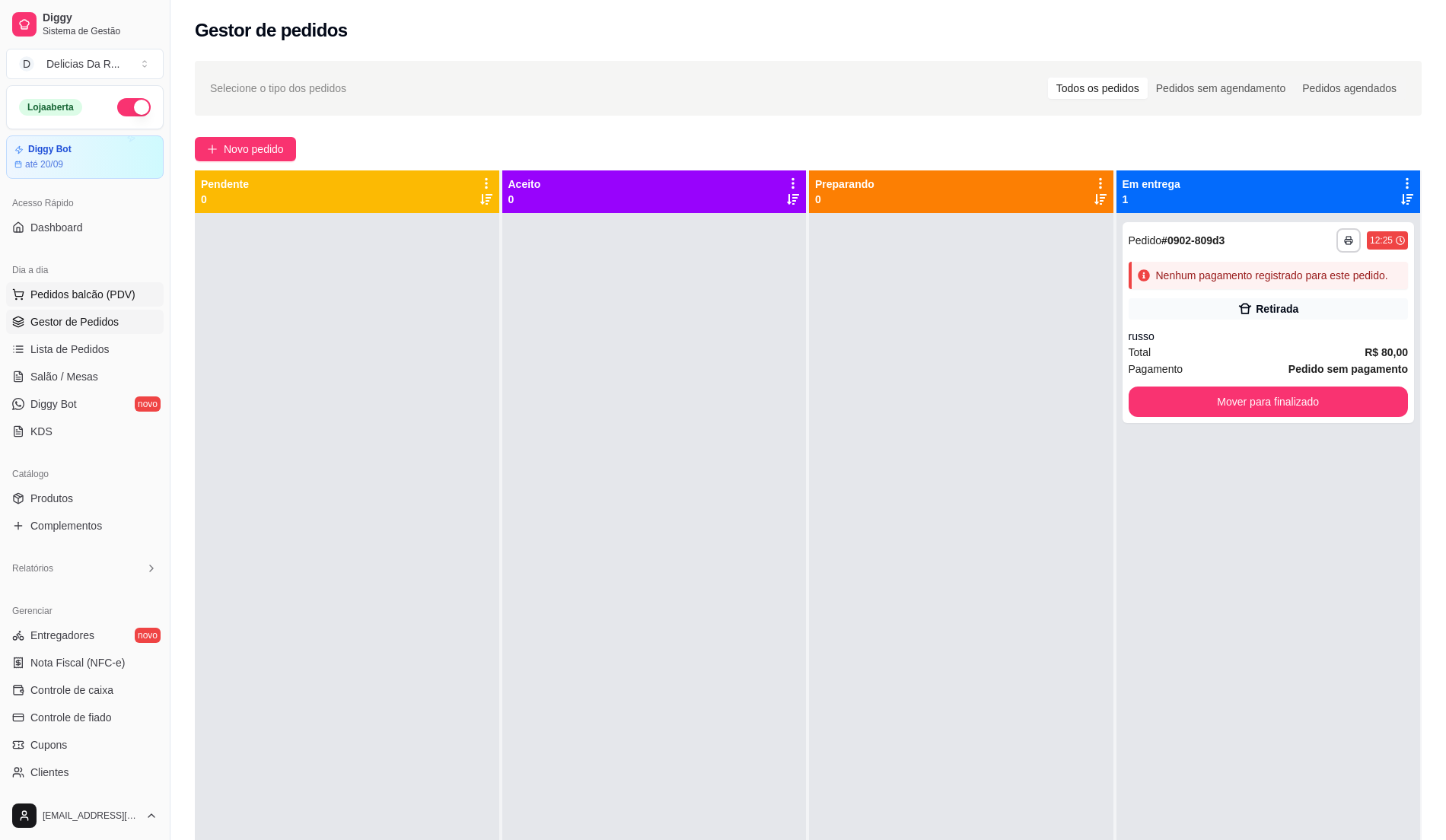
click at [61, 290] on span "Pedidos balcão (PDV)" at bounding box center [82, 295] width 105 height 16
click at [61, 290] on body "**********" at bounding box center [723, 420] width 1446 height 840
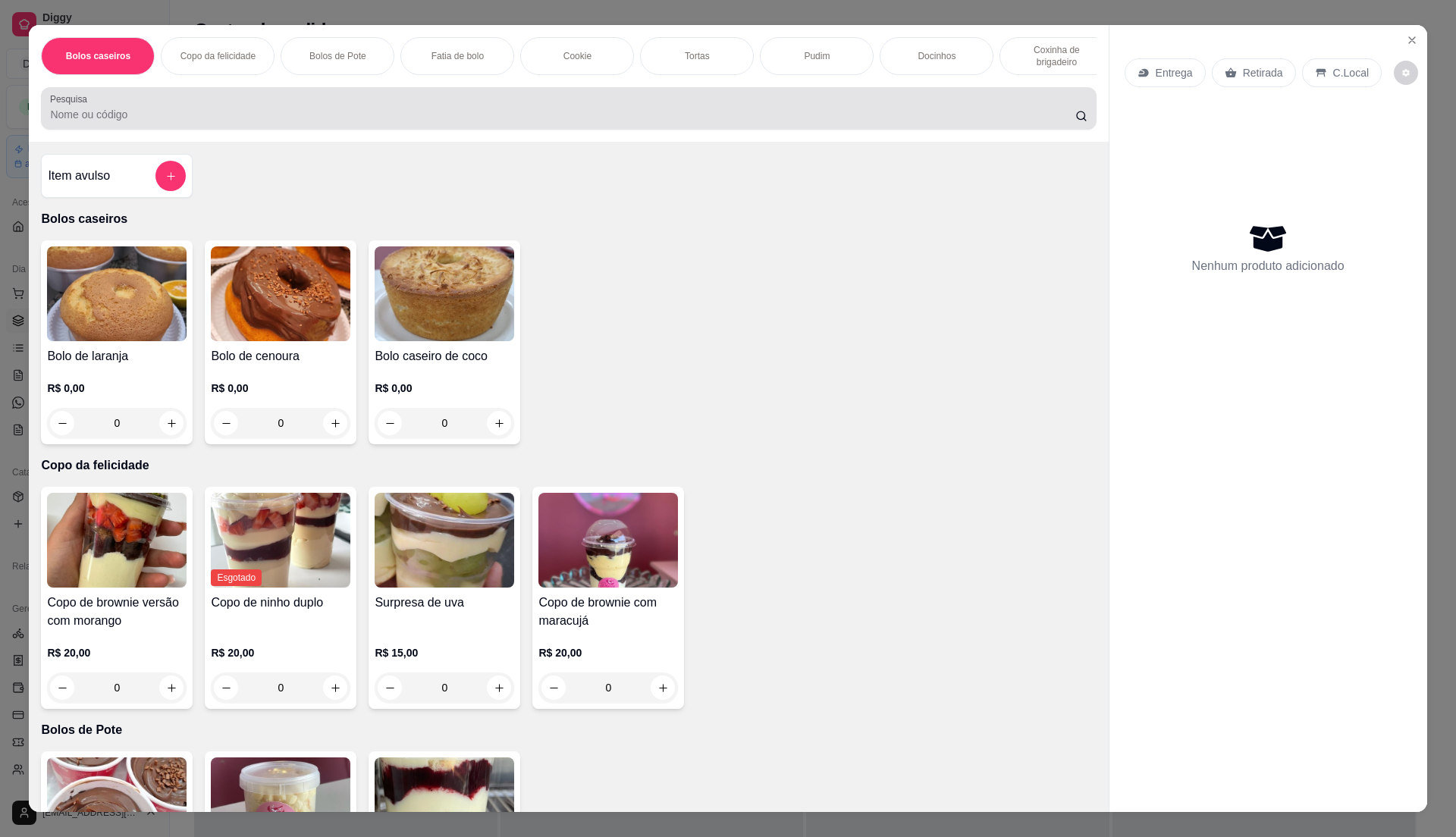
click at [208, 122] on input "Pesquisa" at bounding box center [562, 115] width 1024 height 15
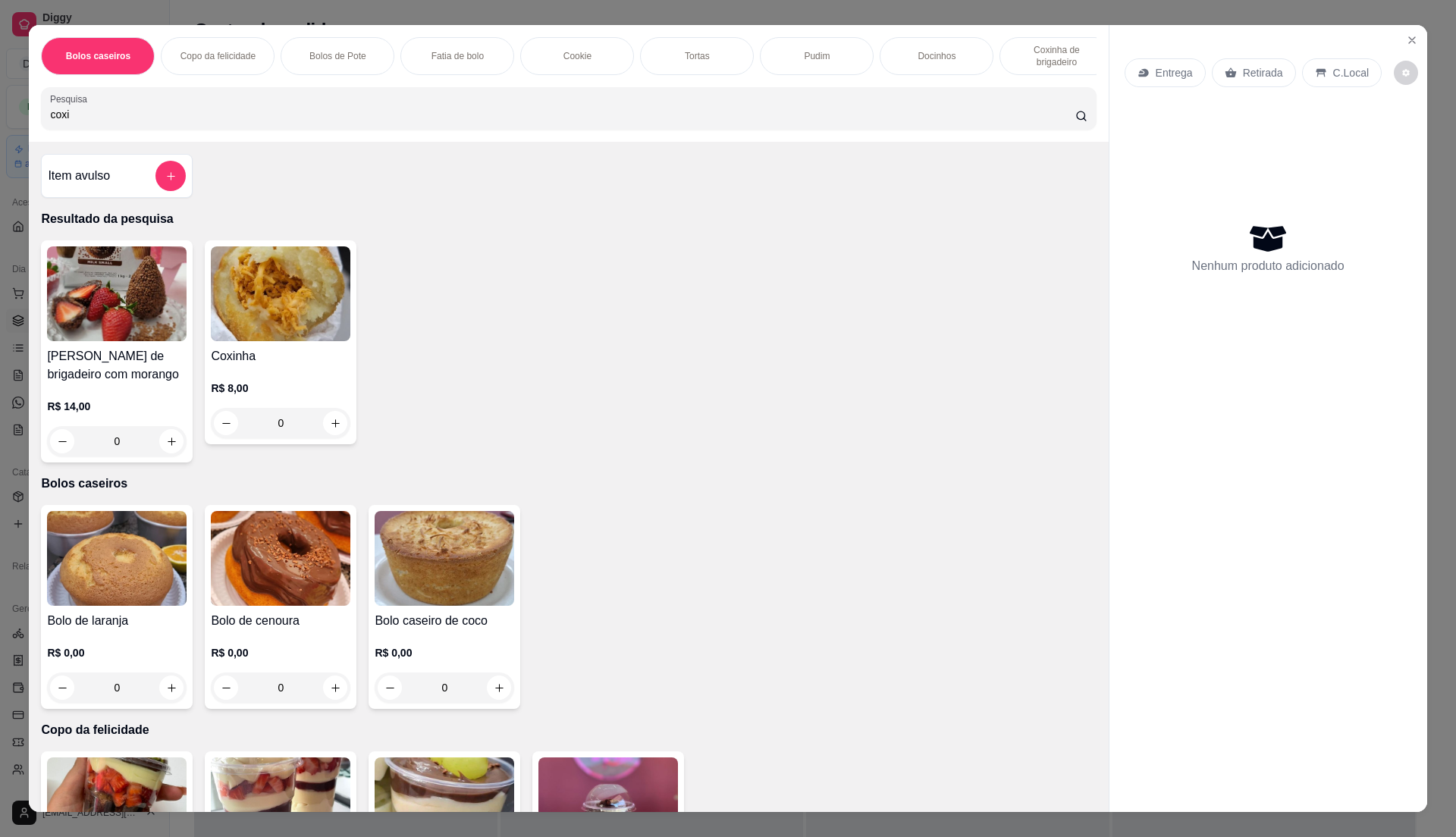
type input "coxi"
click at [304, 385] on div "R$ 8,00 0" at bounding box center [281, 402] width 140 height 73
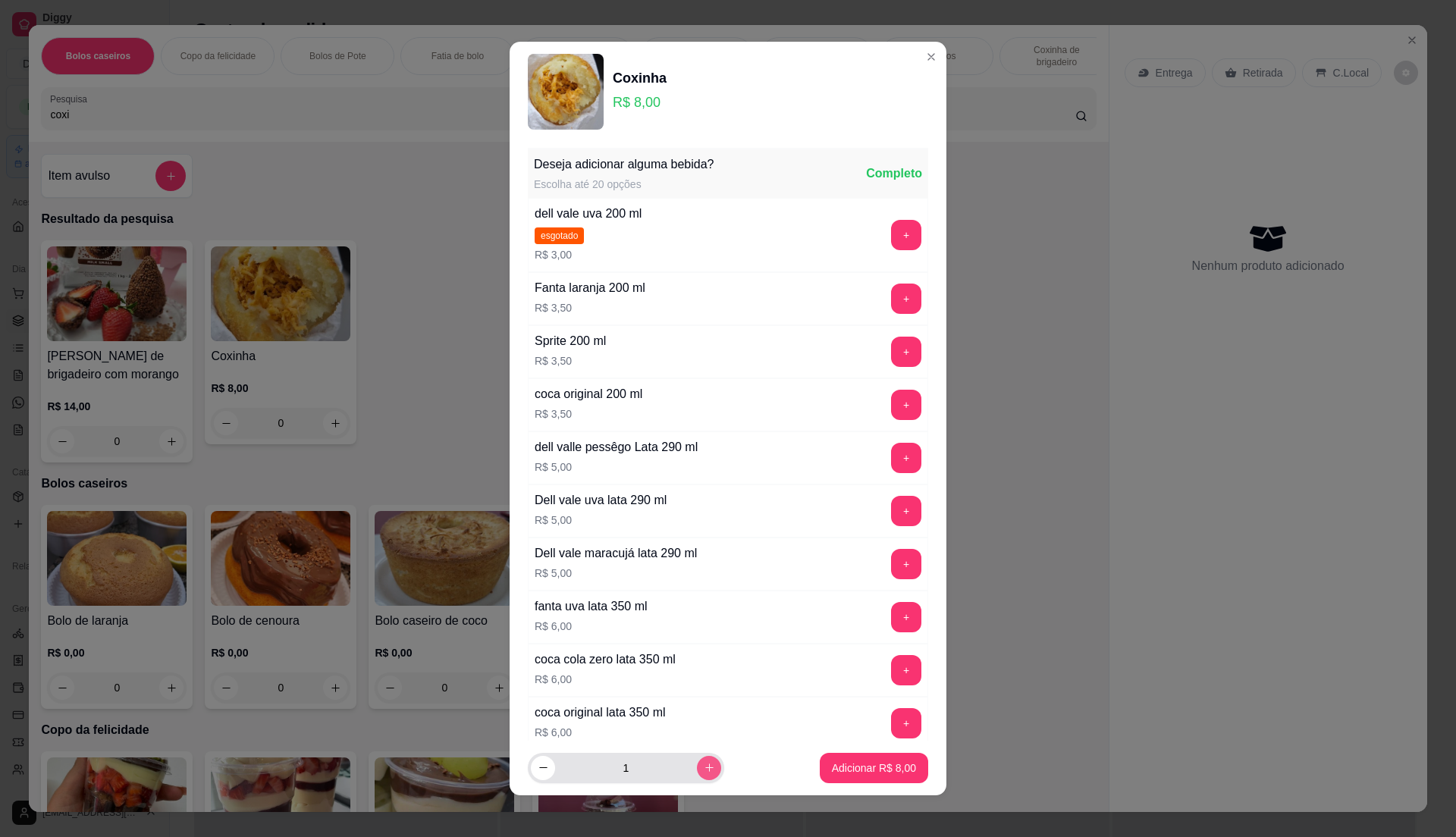
click at [703, 777] on div "1" at bounding box center [625, 768] width 190 height 30
type input "2"
click at [703, 772] on icon "increase-product-quantity" at bounding box center [709, 768] width 12 height 12
type input "4"
click at [829, 758] on button "Adicionar R$ 32,00" at bounding box center [871, 768] width 115 height 30
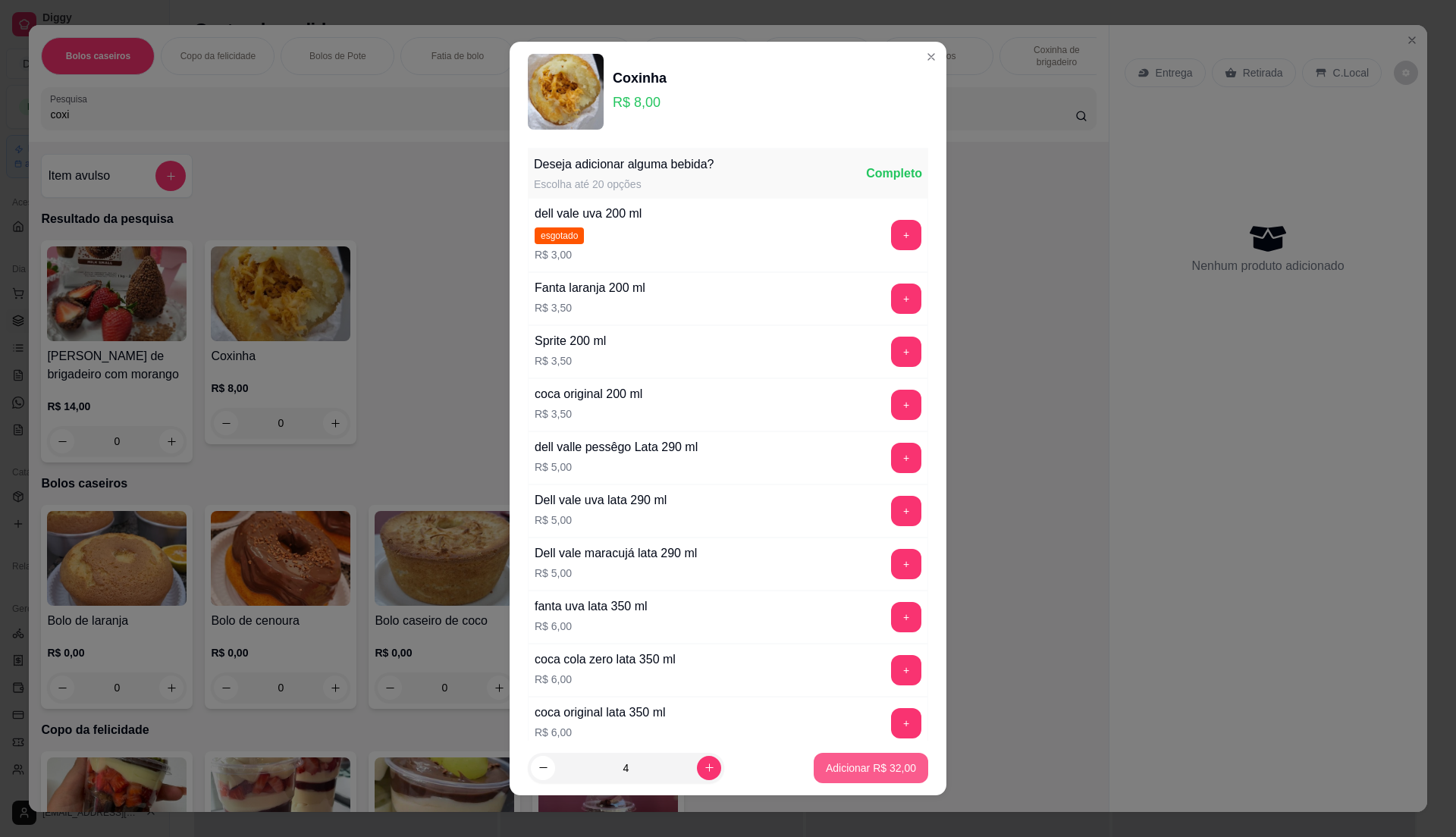
type input "4"
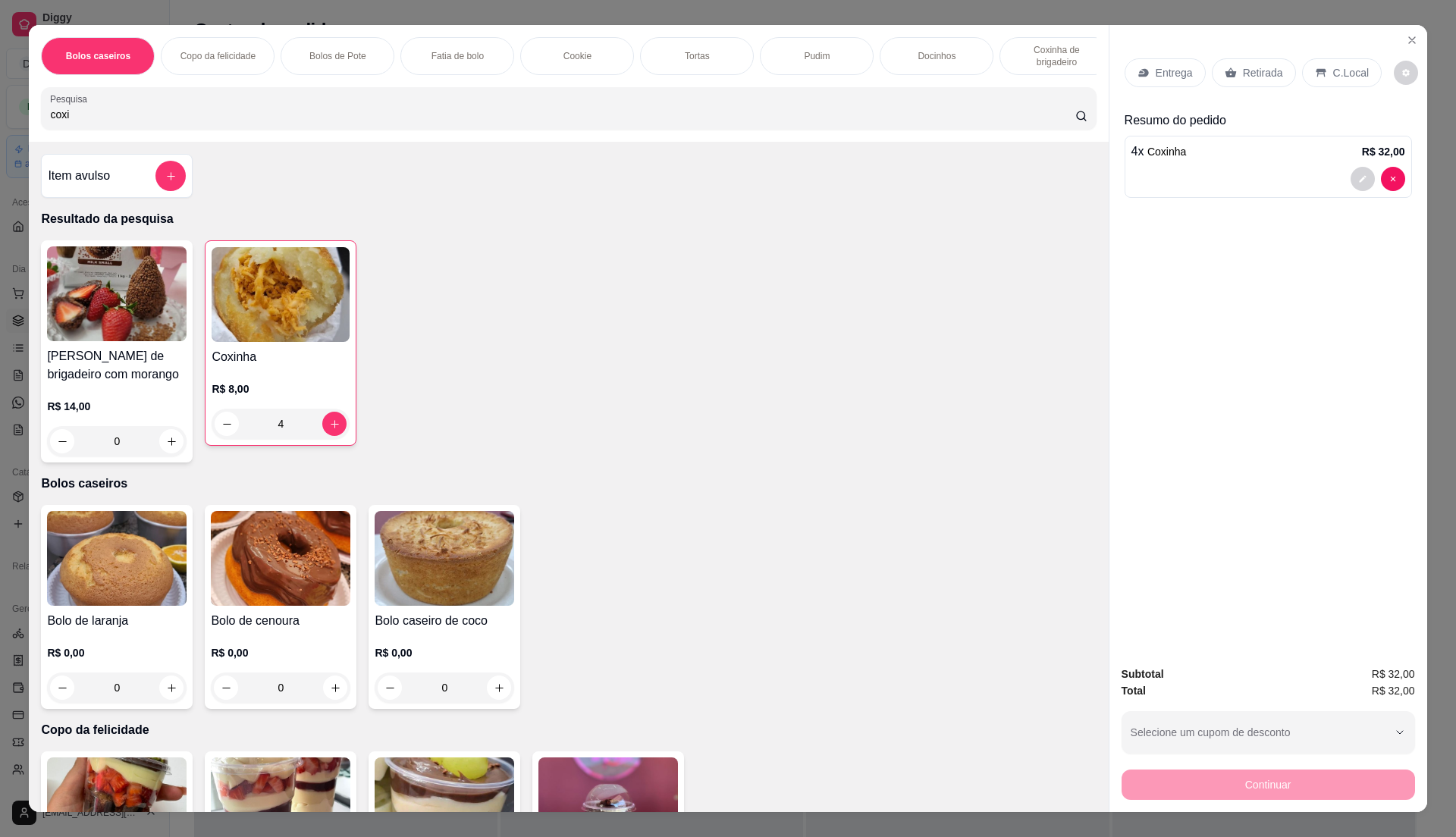
click at [1147, 65] on div "Entrega" at bounding box center [1164, 73] width 81 height 29
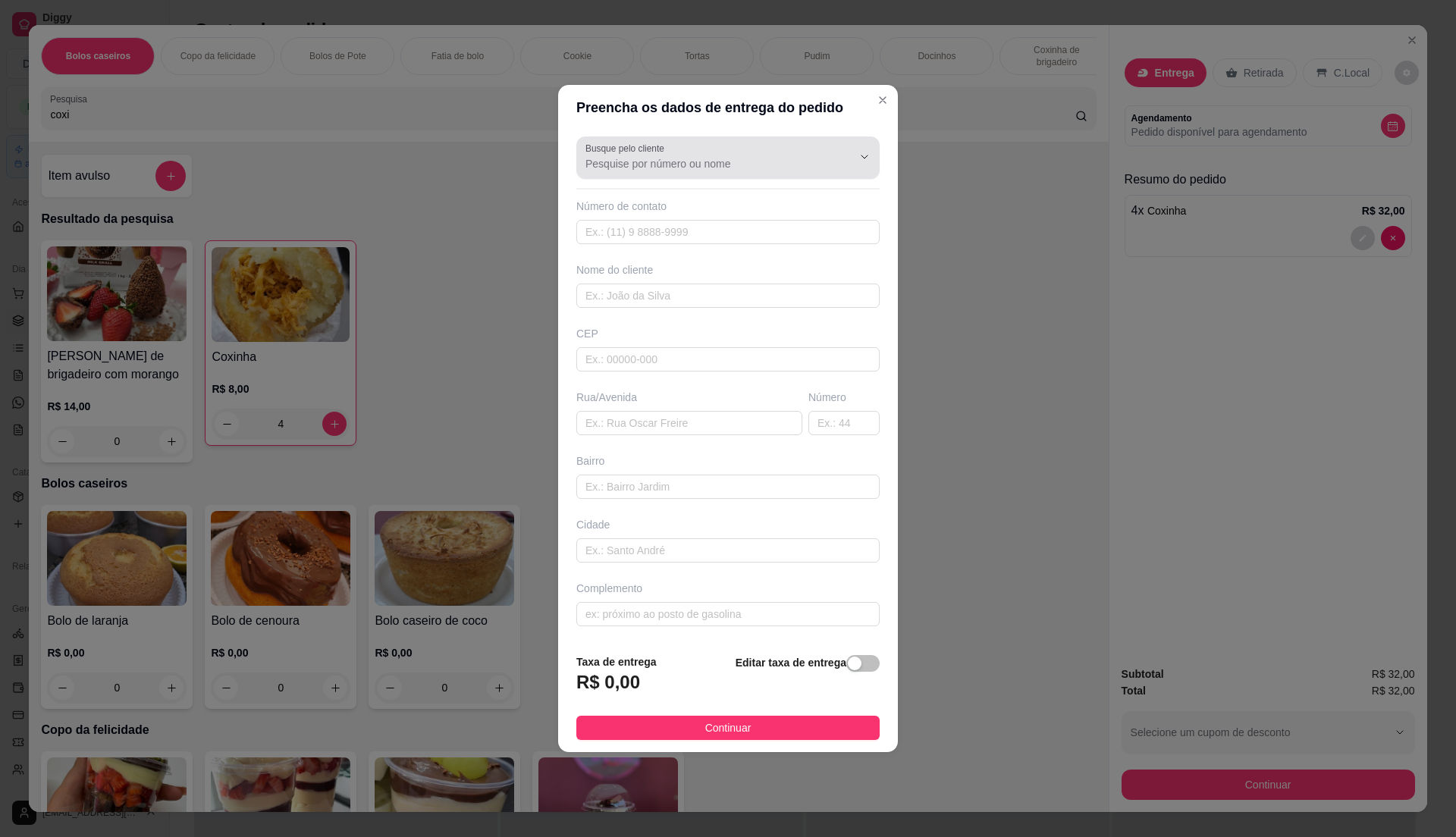
click at [689, 152] on div at bounding box center [728, 157] width 285 height 30
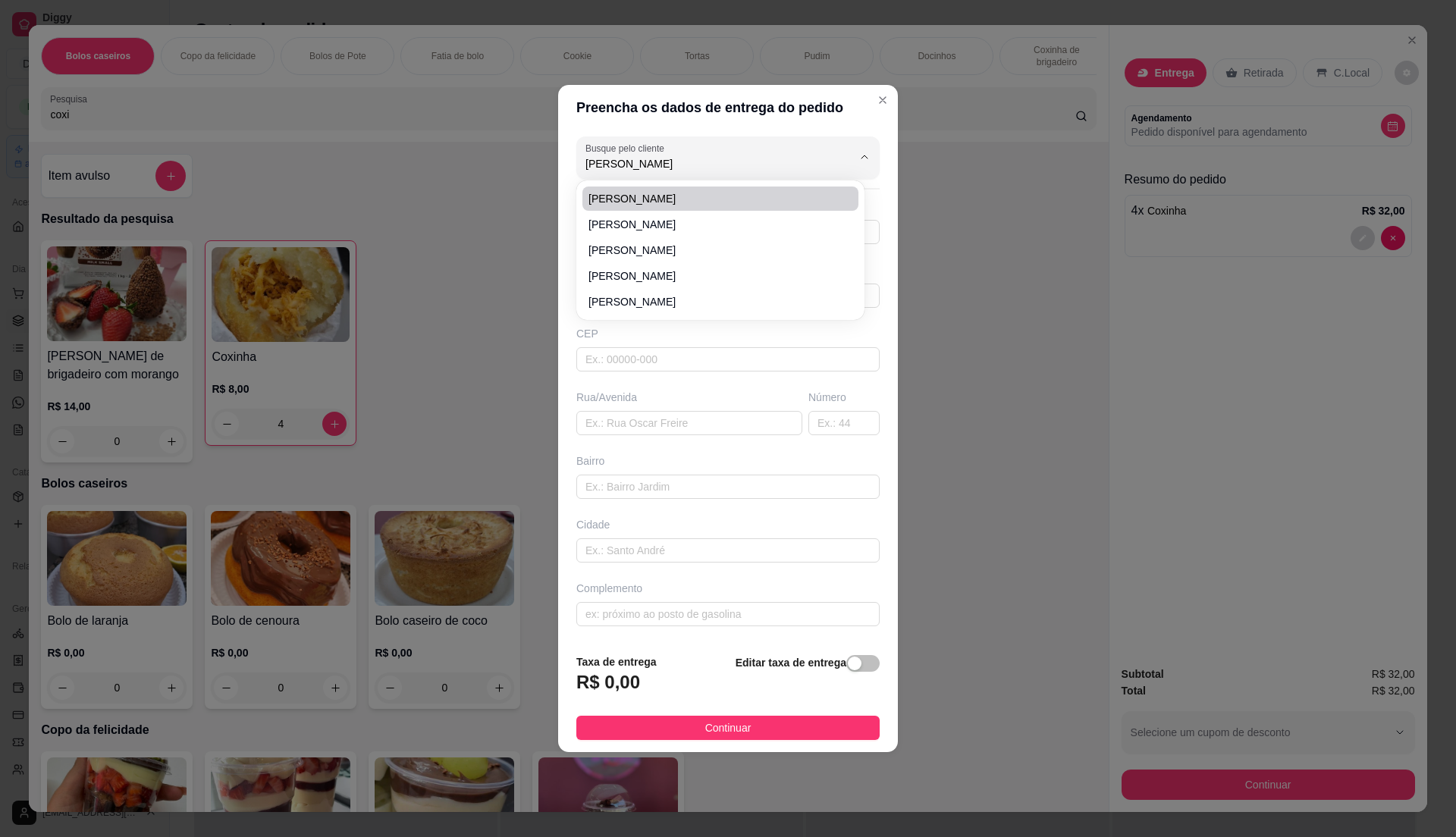
click at [634, 204] on span "[PERSON_NAME]" at bounding box center [713, 198] width 249 height 15
type input "[PERSON_NAME]"
type input "11986042925"
type input "[PERSON_NAME]"
type input "08575200"
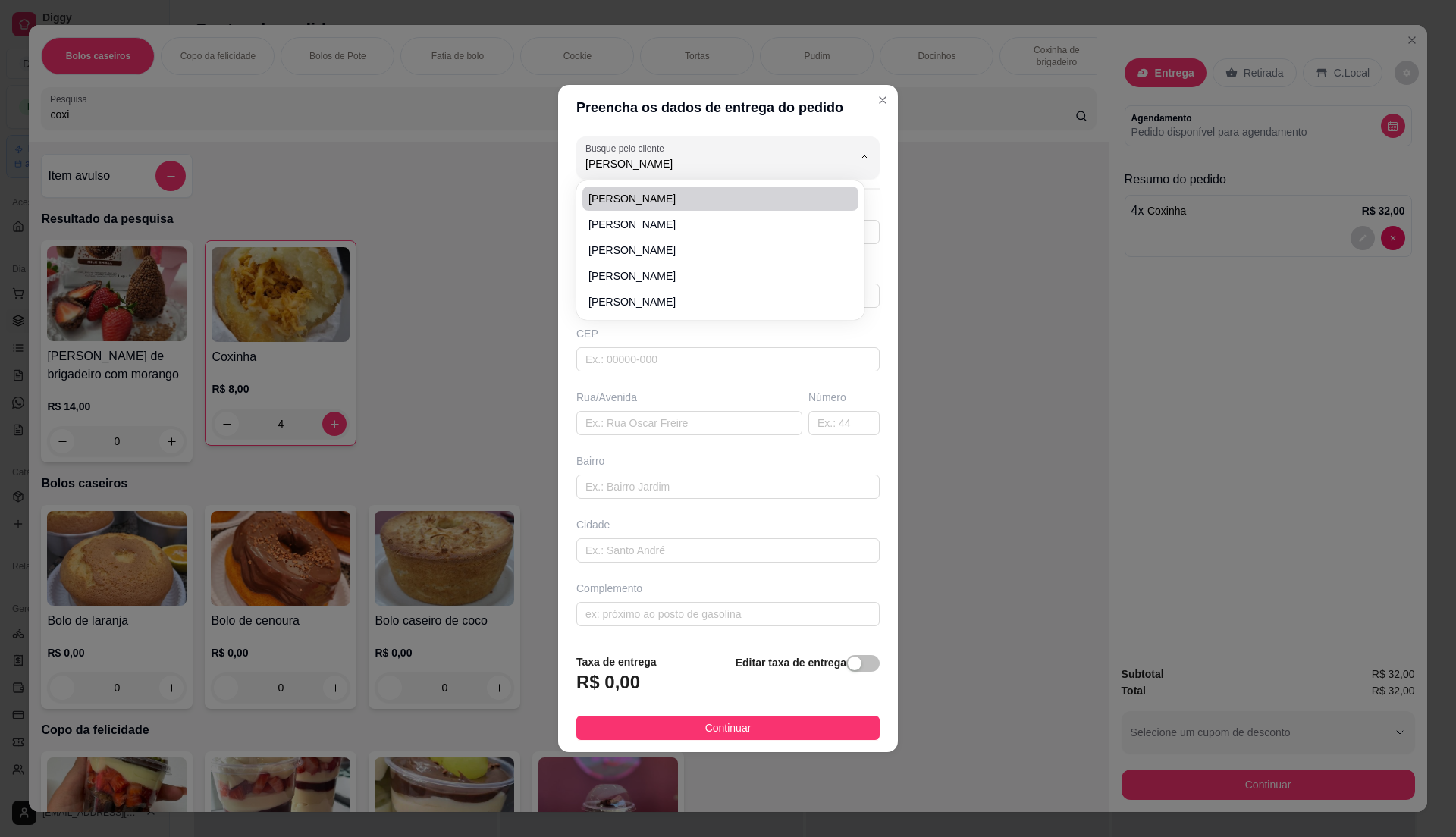
type input "Rua [PERSON_NAME]"
type input "657"
type input "[GEOGRAPHIC_DATA]"
type input "Itaquaquecetuba"
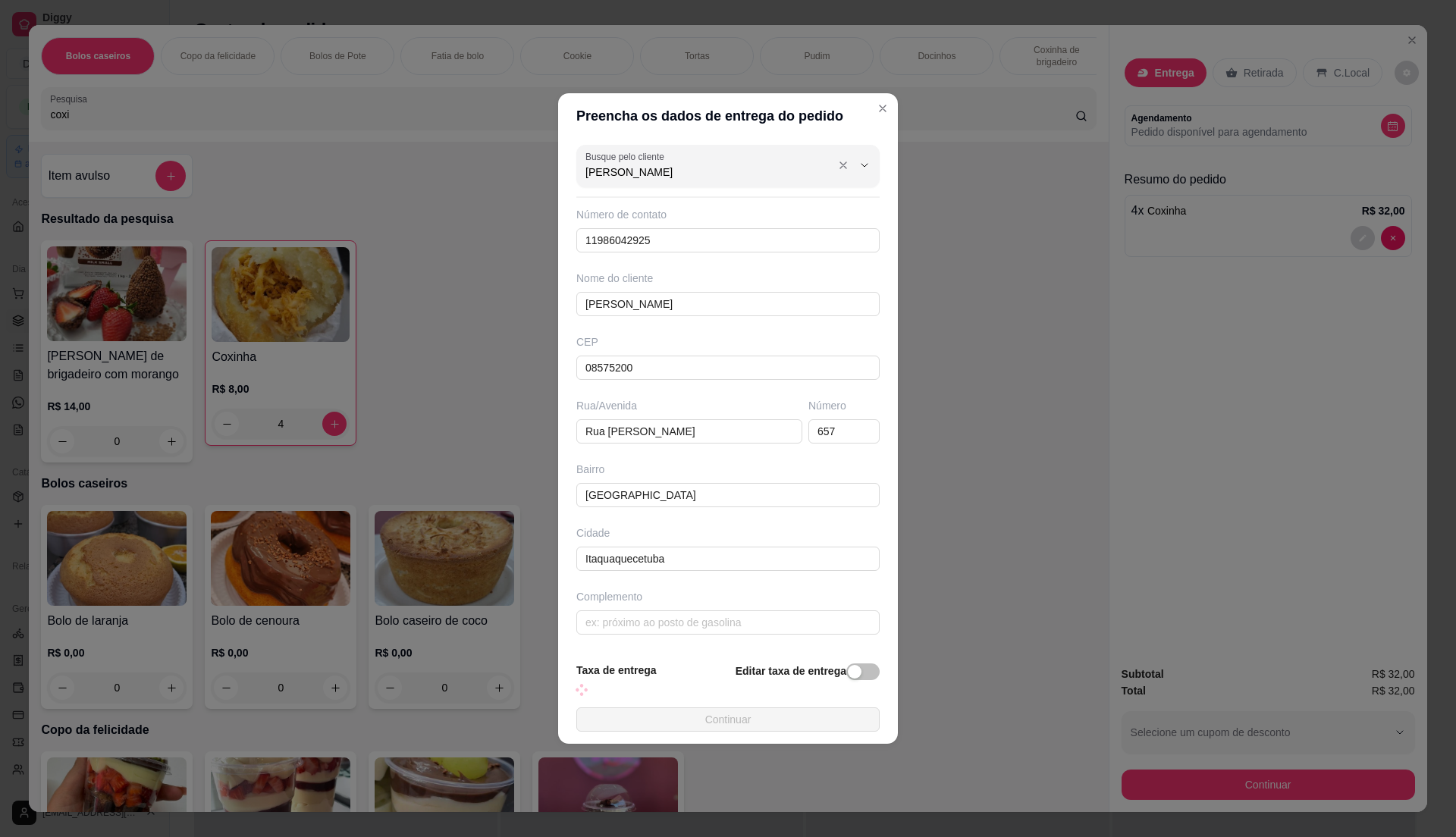
type input "[PERSON_NAME]"
click at [685, 155] on div "[PERSON_NAME]" at bounding box center [728, 165] width 285 height 30
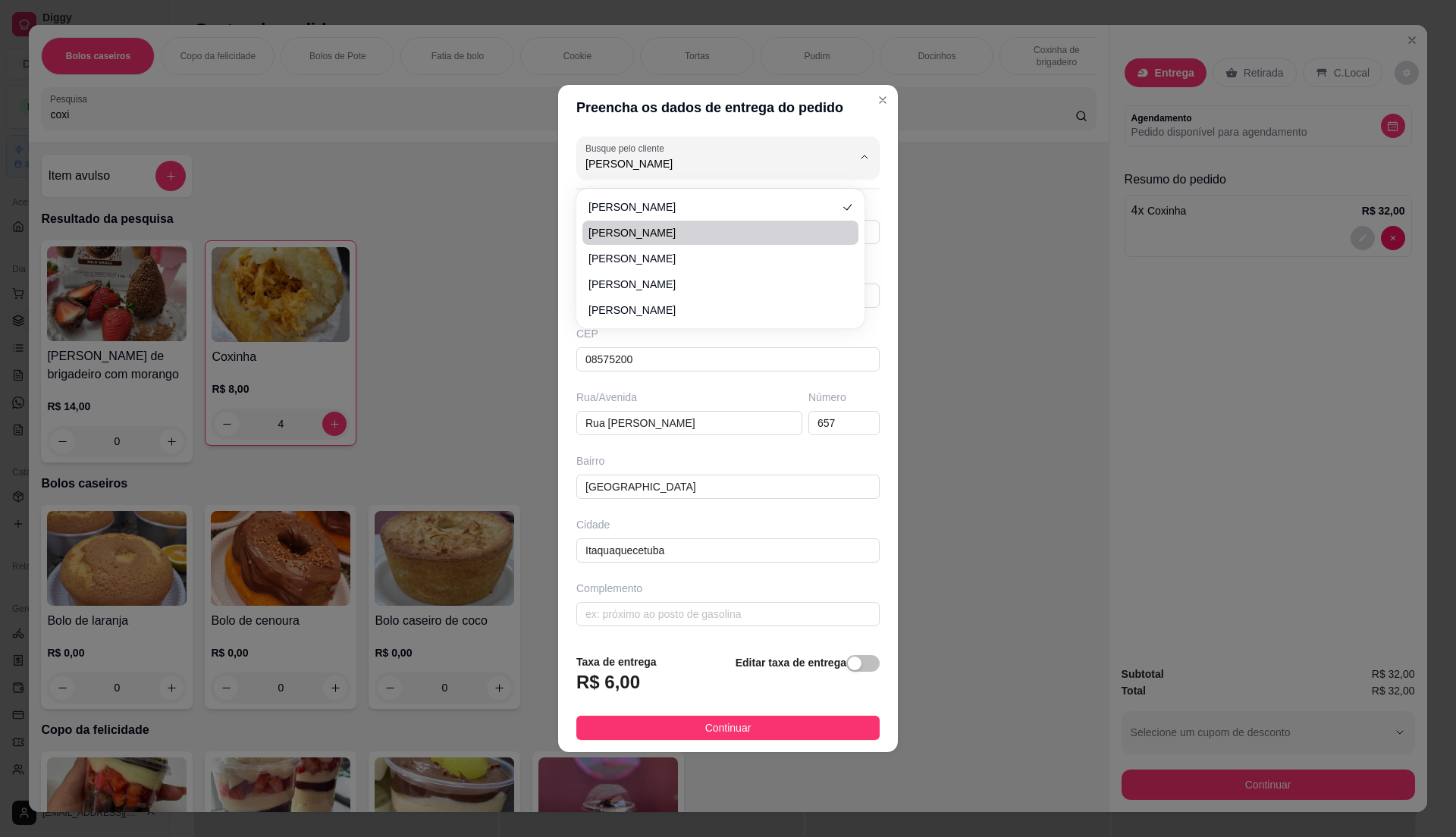
click at [640, 222] on li "[PERSON_NAME]" at bounding box center [721, 233] width 276 height 25
type input "11947227509"
type input "08599310"
type input "[GEOGRAPHIC_DATA]"
type input "51"
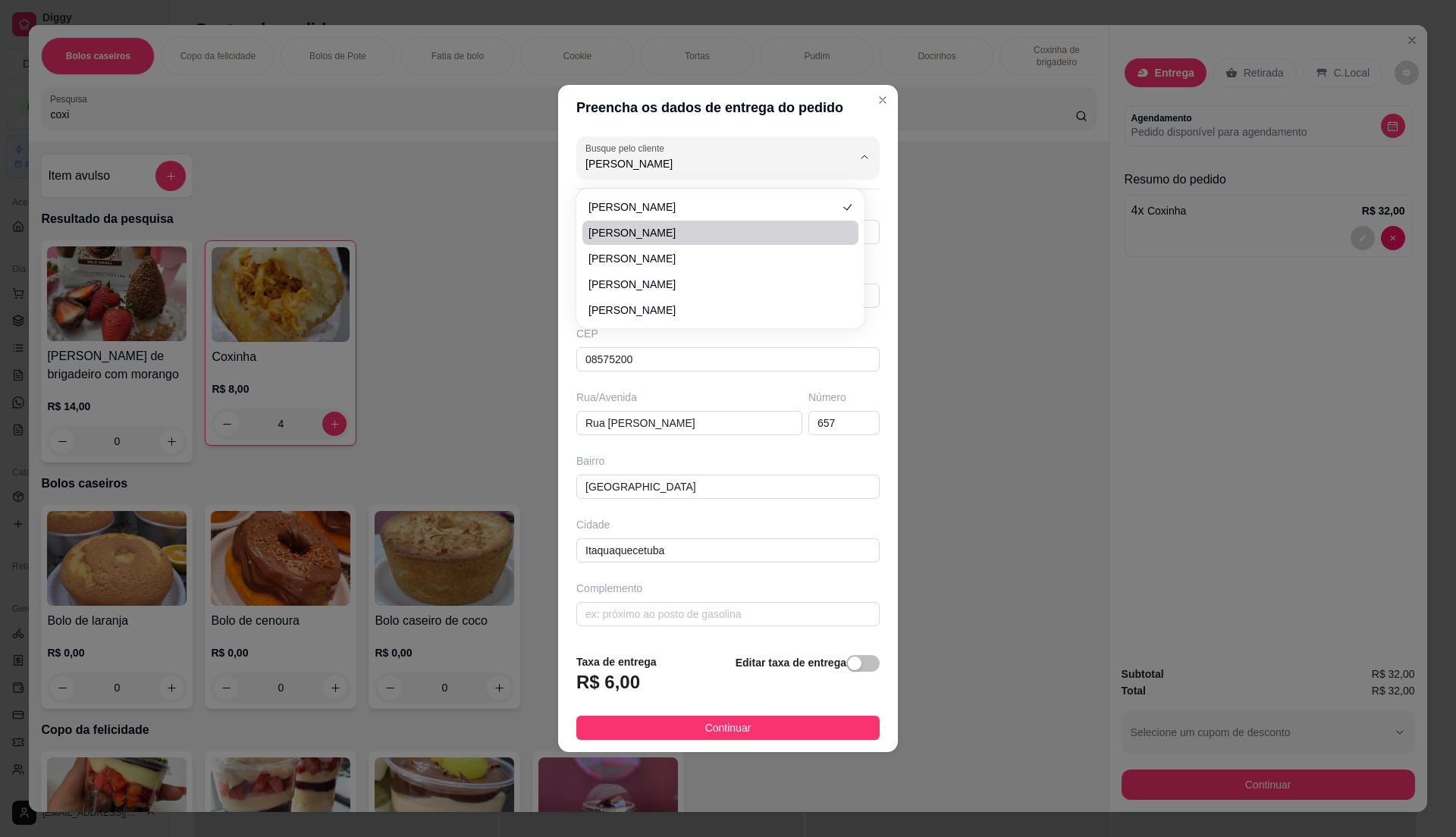
type input "[GEOGRAPHIC_DATA]"
type input "Próx Santa Marcelina"
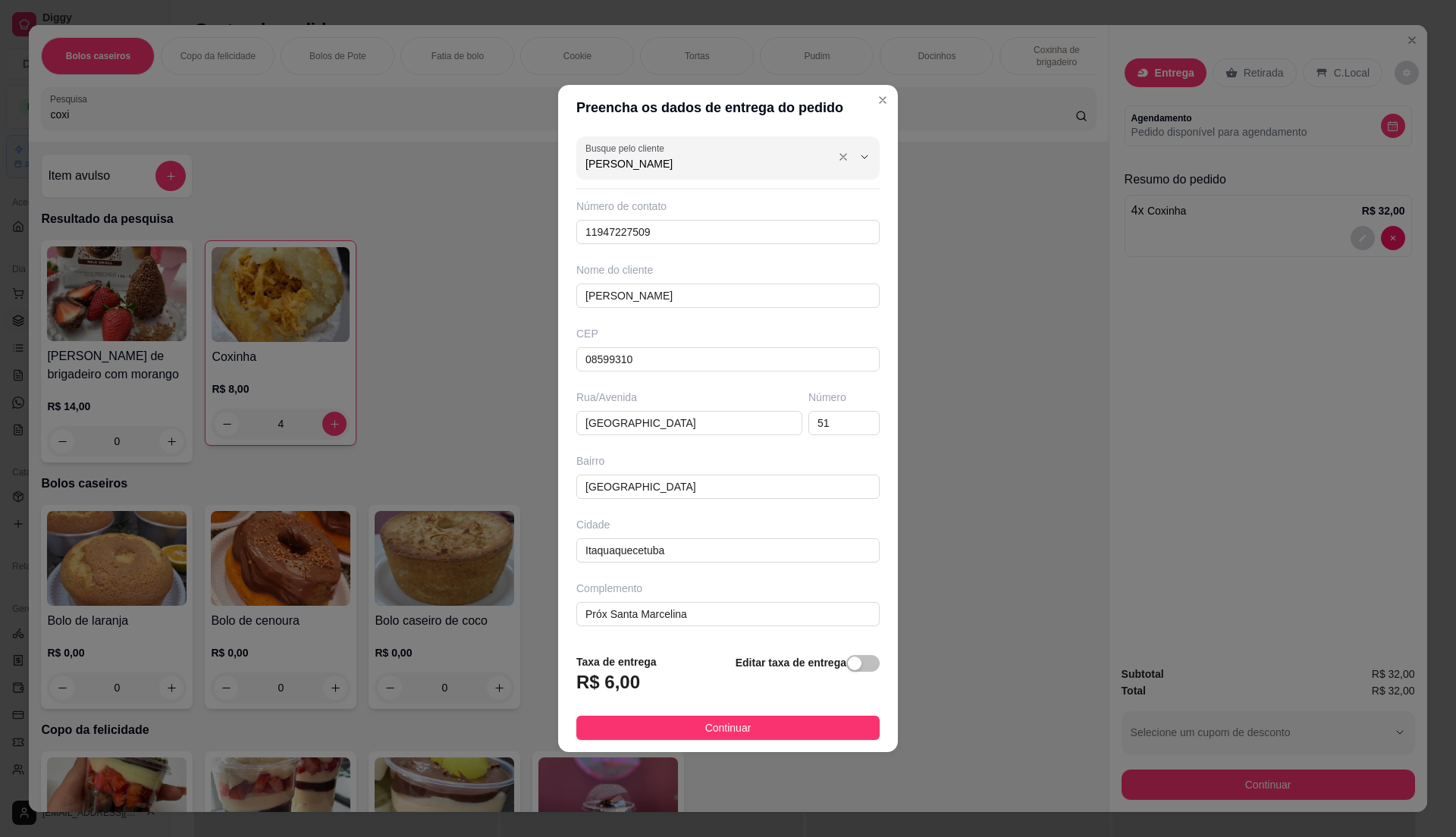
type input "[PERSON_NAME]"
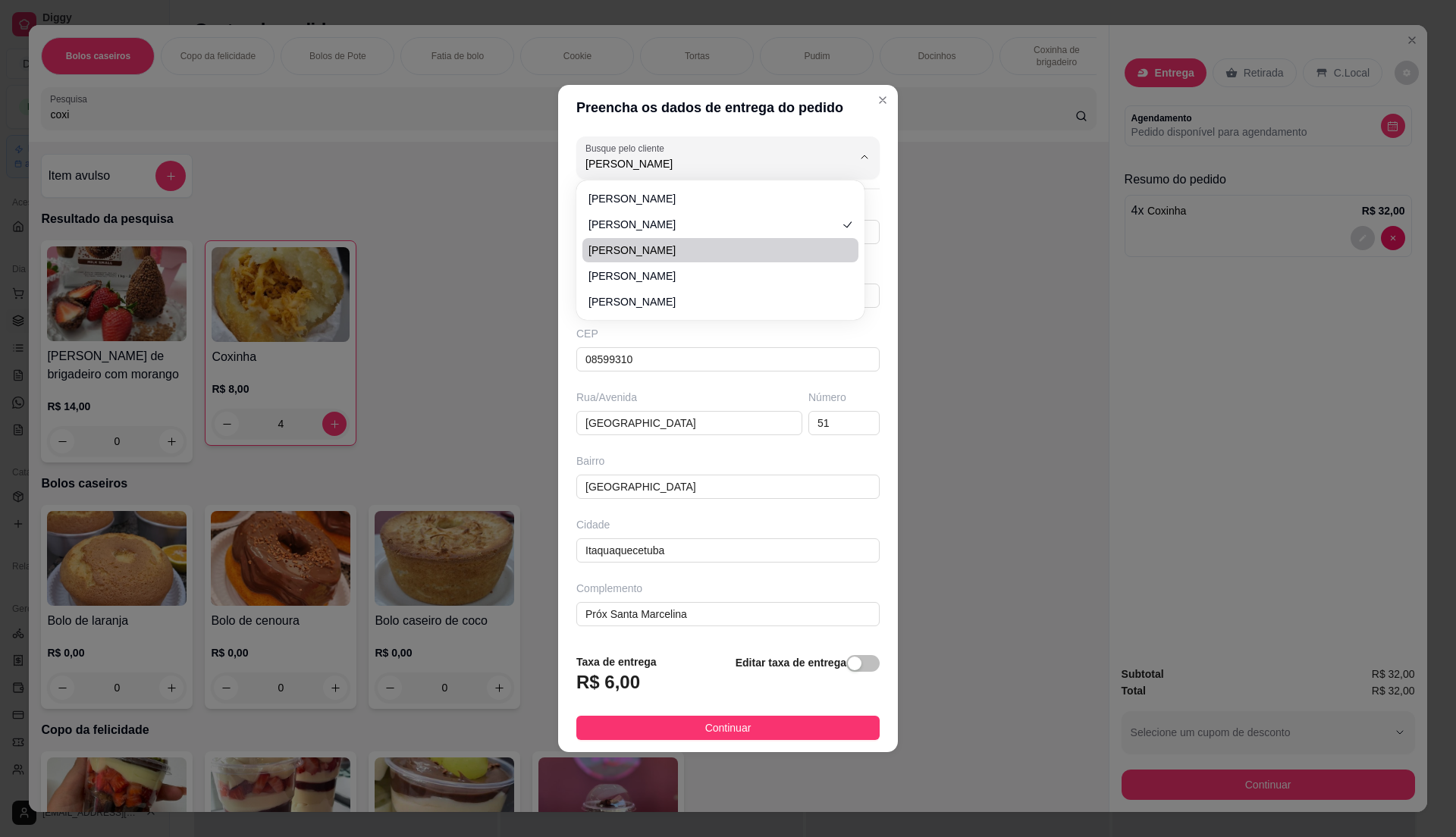
click at [625, 245] on span "[PERSON_NAME]" at bounding box center [713, 250] width 249 height 15
type input "11988161678"
type input "[PERSON_NAME]"
type input "08575450"
type input "Rua Apucarana"
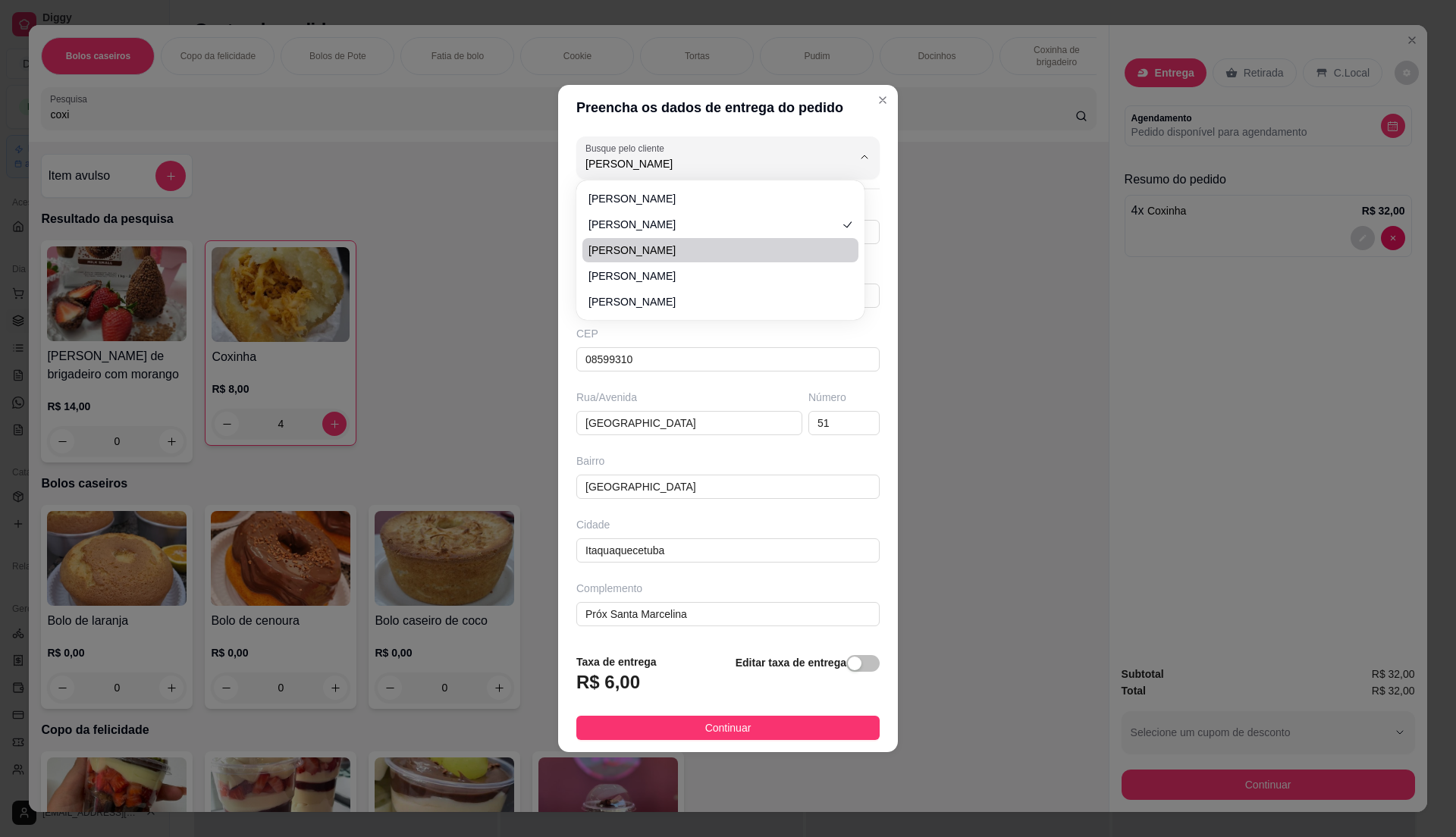
type input "76"
type input "[PERSON_NAME]"
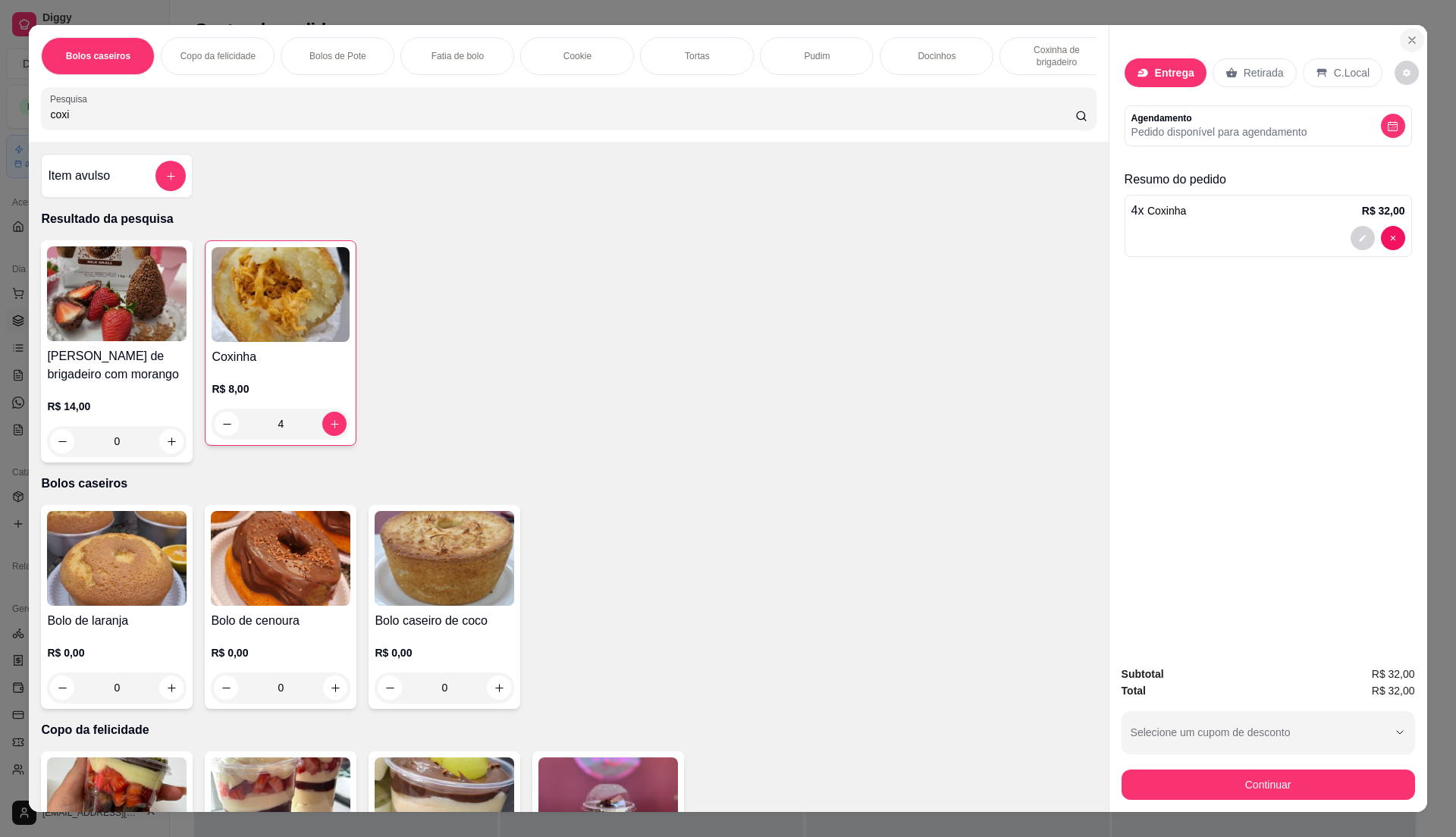
click at [1406, 43] on icon "Close" at bounding box center [1411, 40] width 12 height 12
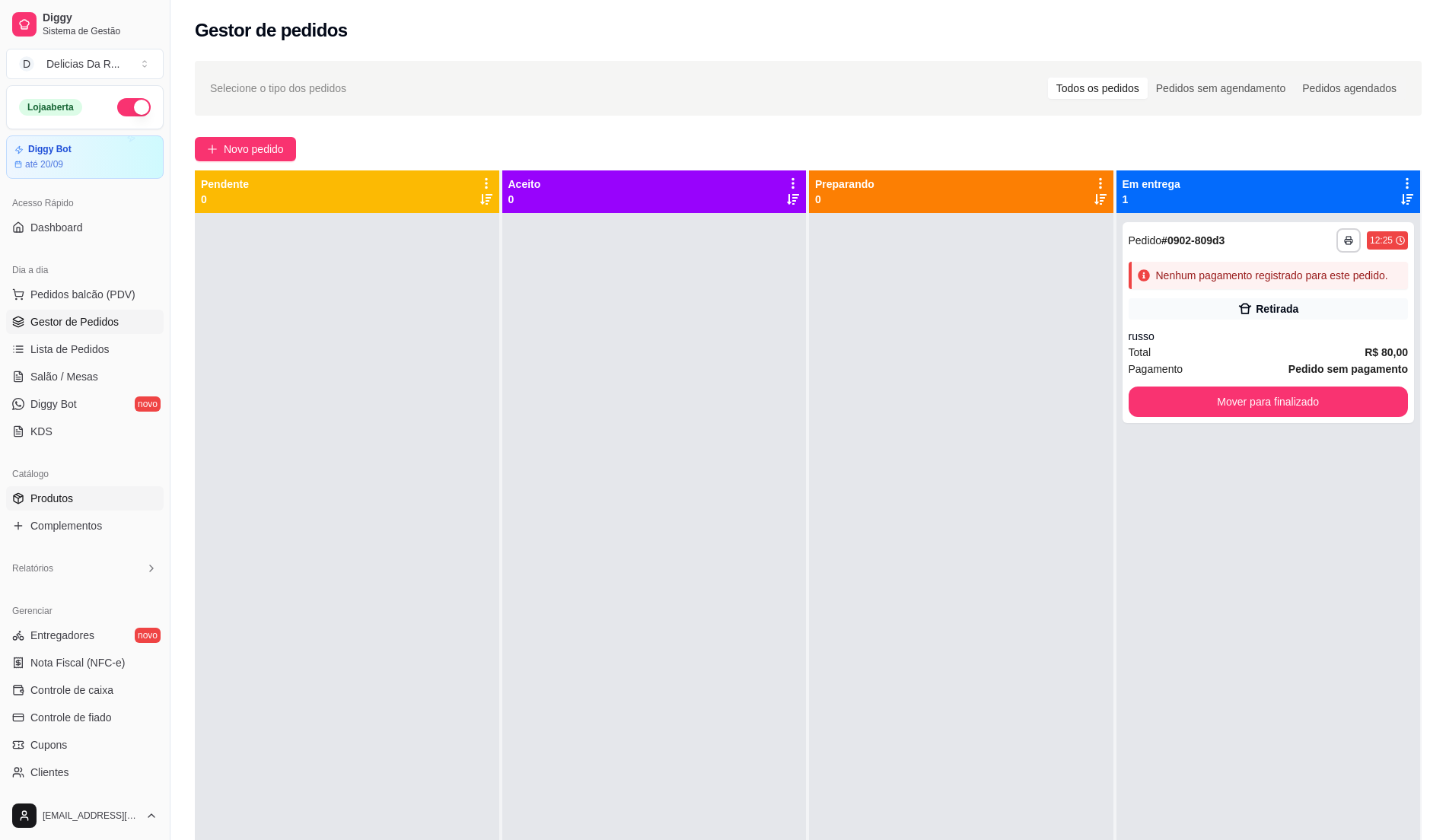
click at [26, 497] on link "Produtos" at bounding box center [85, 498] width 158 height 25
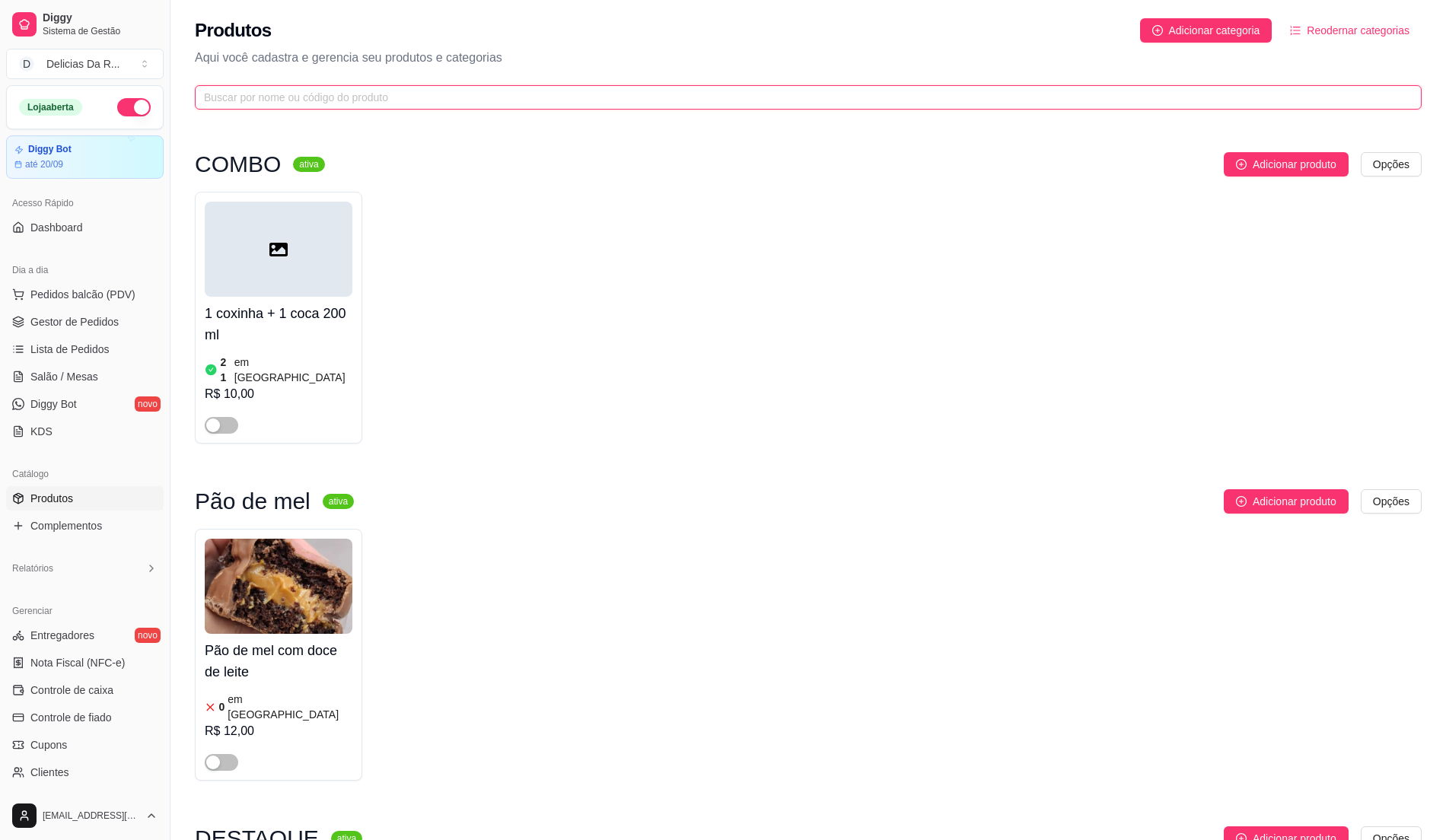
click at [253, 99] on input "text" at bounding box center [803, 98] width 1197 height 16
click at [251, 99] on input "text" at bounding box center [803, 98] width 1197 height 16
click at [273, 99] on input "text" at bounding box center [803, 98] width 1197 height 16
drag, startPoint x: 302, startPoint y: 99, endPoint x: 280, endPoint y: 71, distance: 35.6
click at [283, 71] on div "Produtos Adicionar categoria Reodernar categorias Aqui você cadastra e gerencia…" at bounding box center [808, 59] width 1275 height 119
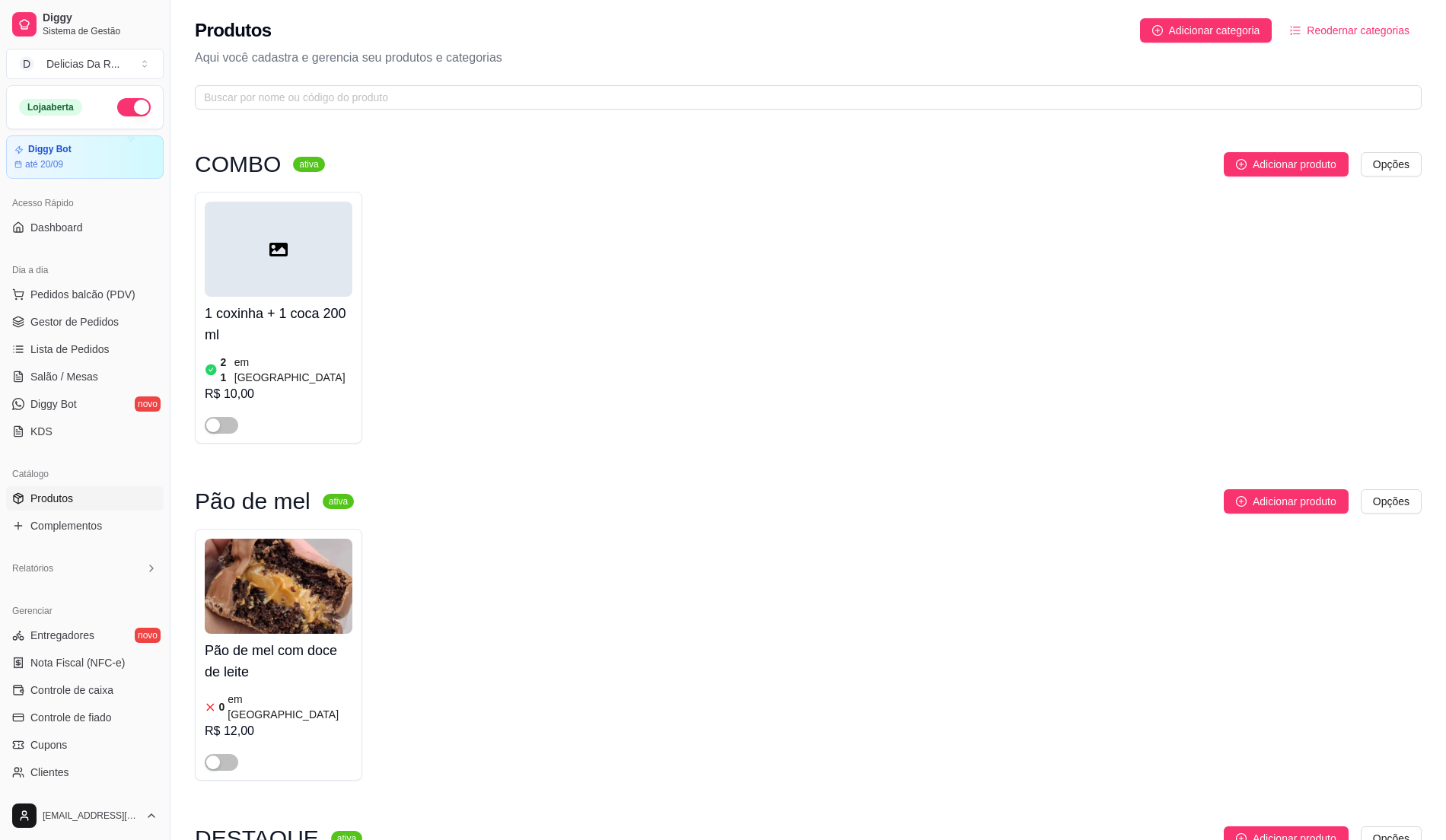
click at [281, 67] on div "Produtos Adicionar categoria Reodernar categorias Aqui você cadastra e gerencia…" at bounding box center [808, 59] width 1275 height 119
click at [306, 104] on input "text" at bounding box center [803, 98] width 1197 height 16
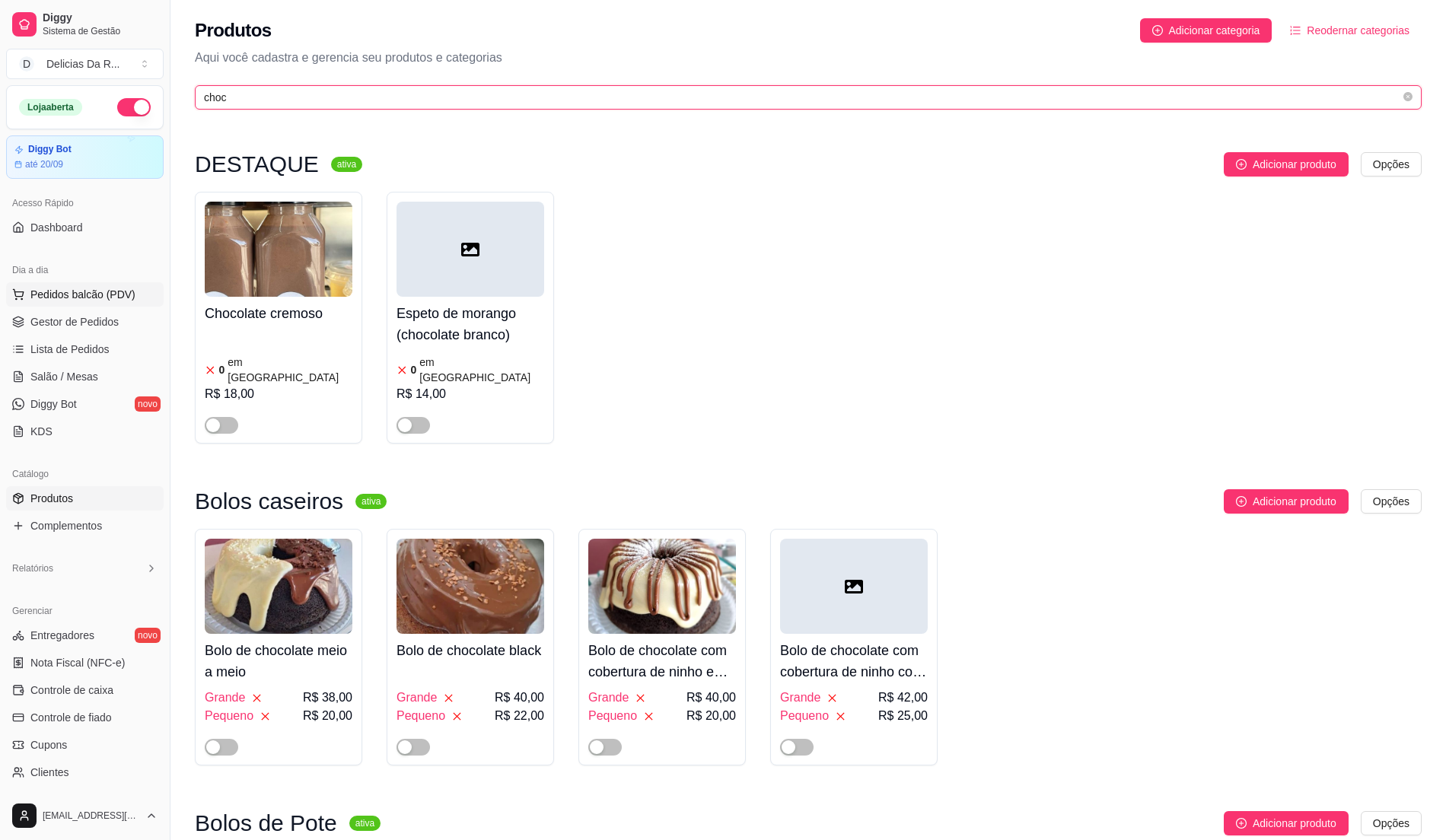
type input "choc"
drag, startPoint x: 119, startPoint y: 287, endPoint x: 103, endPoint y: 296, distance: 18.4
click at [116, 287] on span "Pedidos balcão (PDV)" at bounding box center [82, 295] width 105 height 16
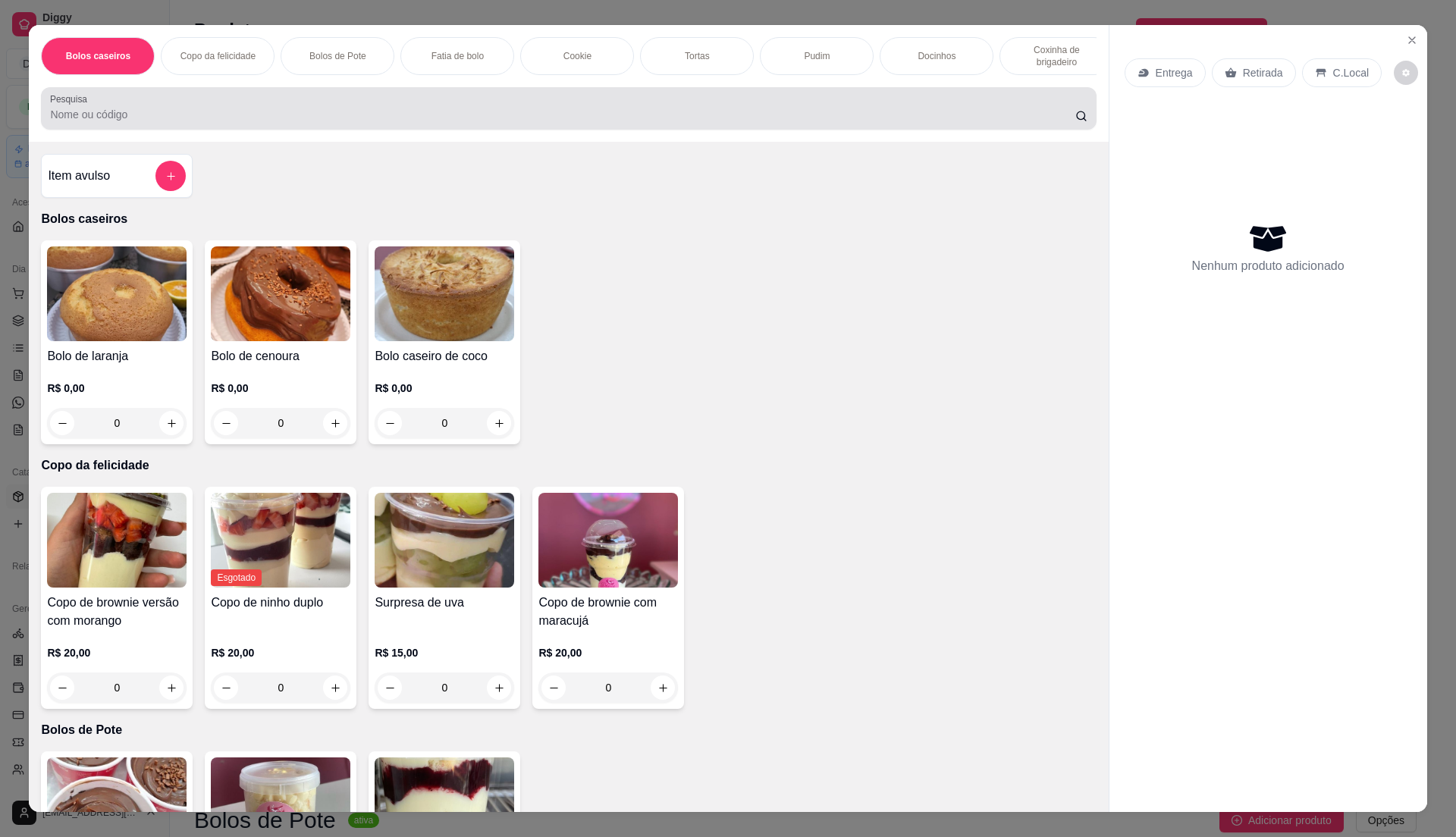
click at [200, 116] on div at bounding box center [568, 108] width 1037 height 30
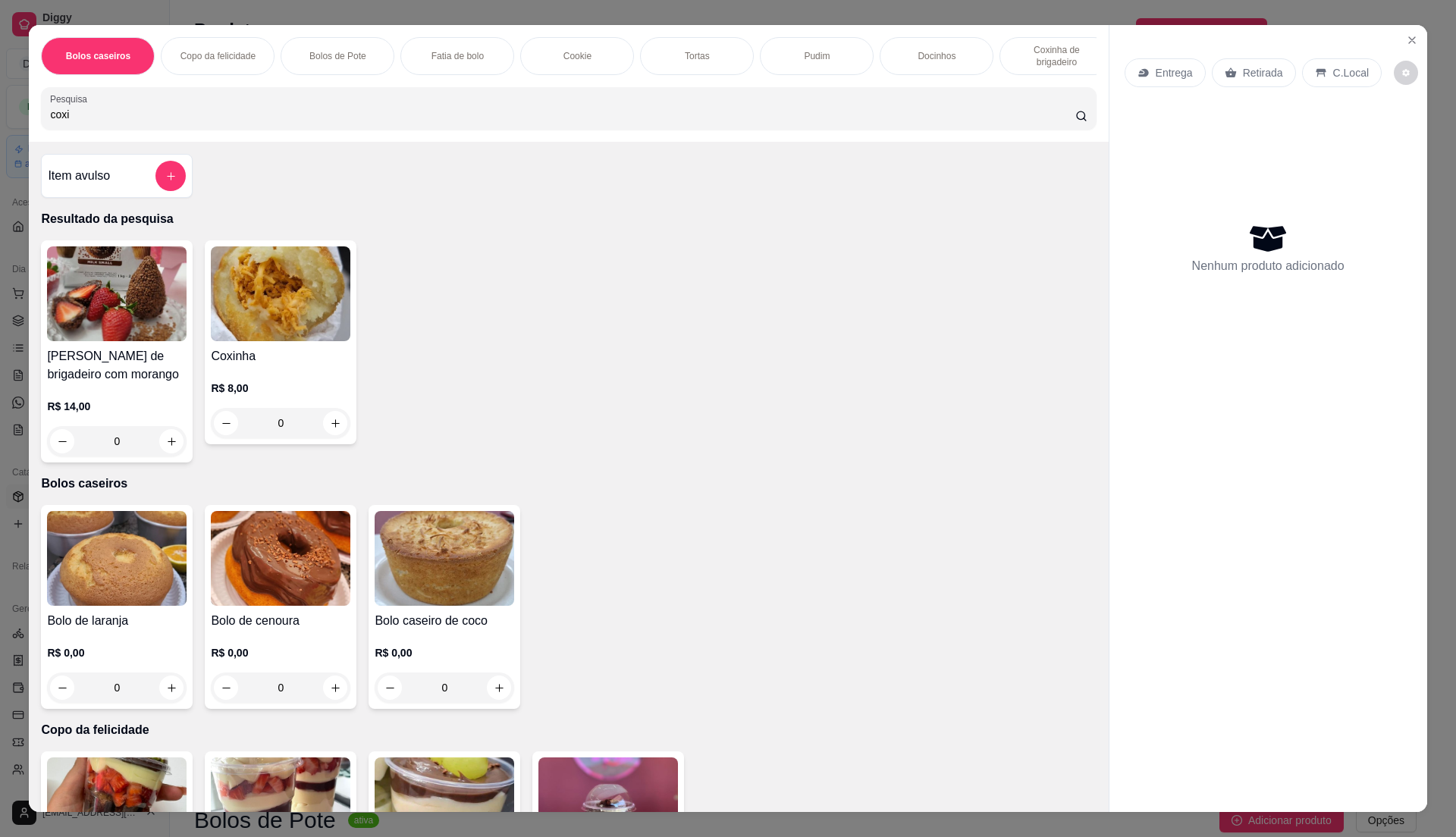
type input "coxi"
click at [277, 341] on img at bounding box center [281, 294] width 140 height 95
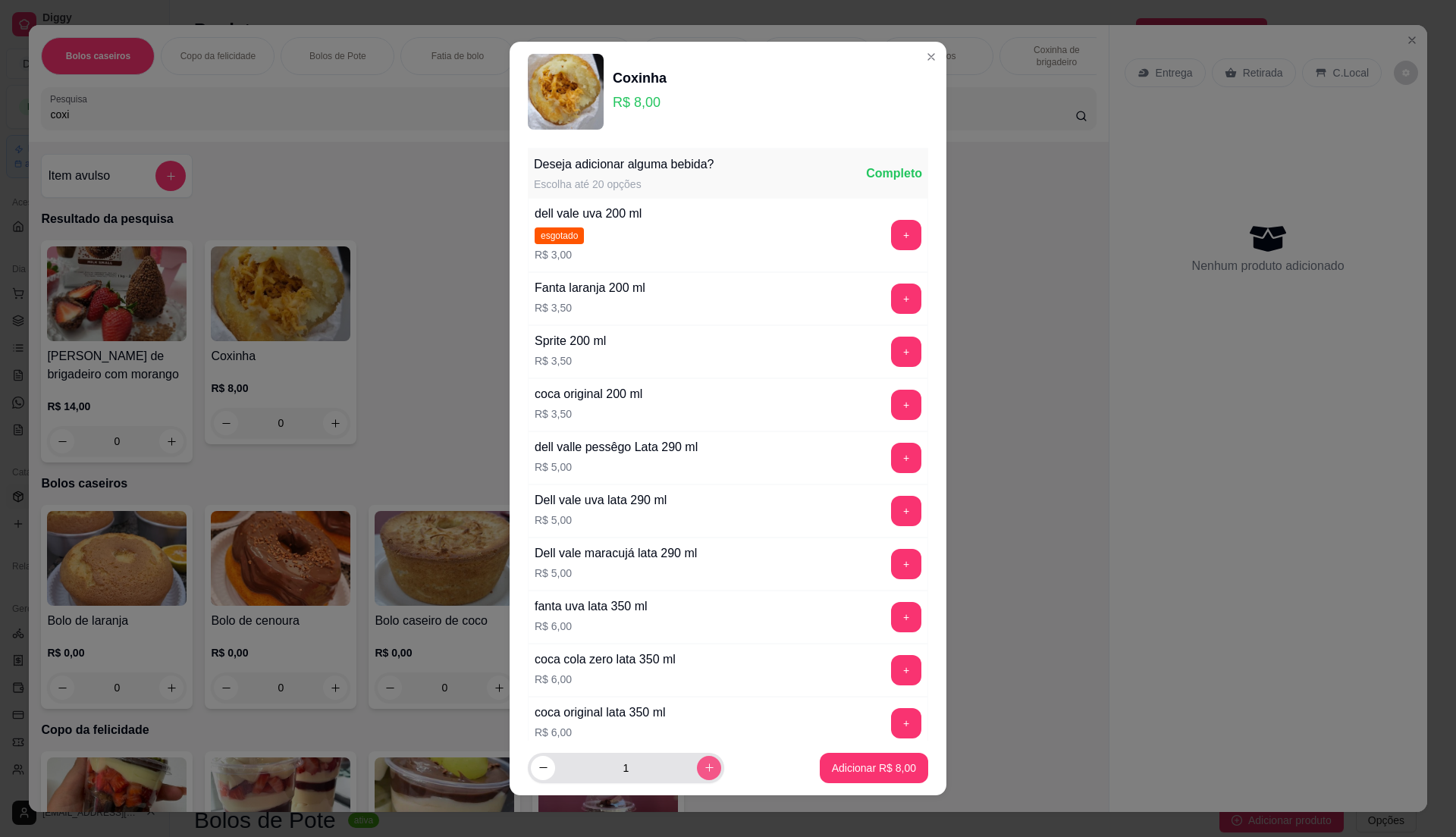
click at [697, 768] on button "increase-product-quantity" at bounding box center [709, 768] width 25 height 25
type input "3"
click at [884, 757] on button "Adicionar R$ 24,00" at bounding box center [871, 768] width 112 height 30
type input "3"
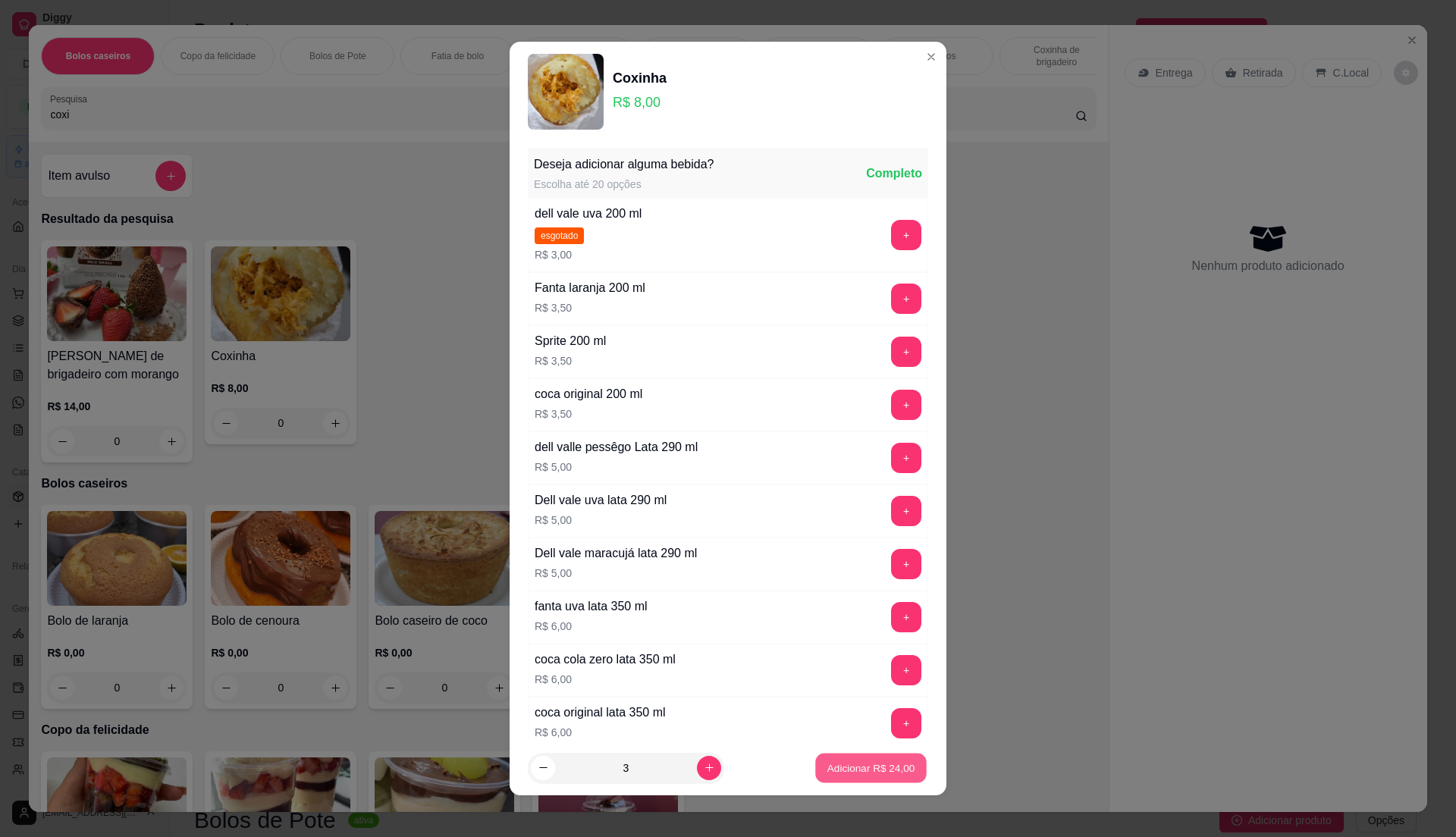
type input "3"
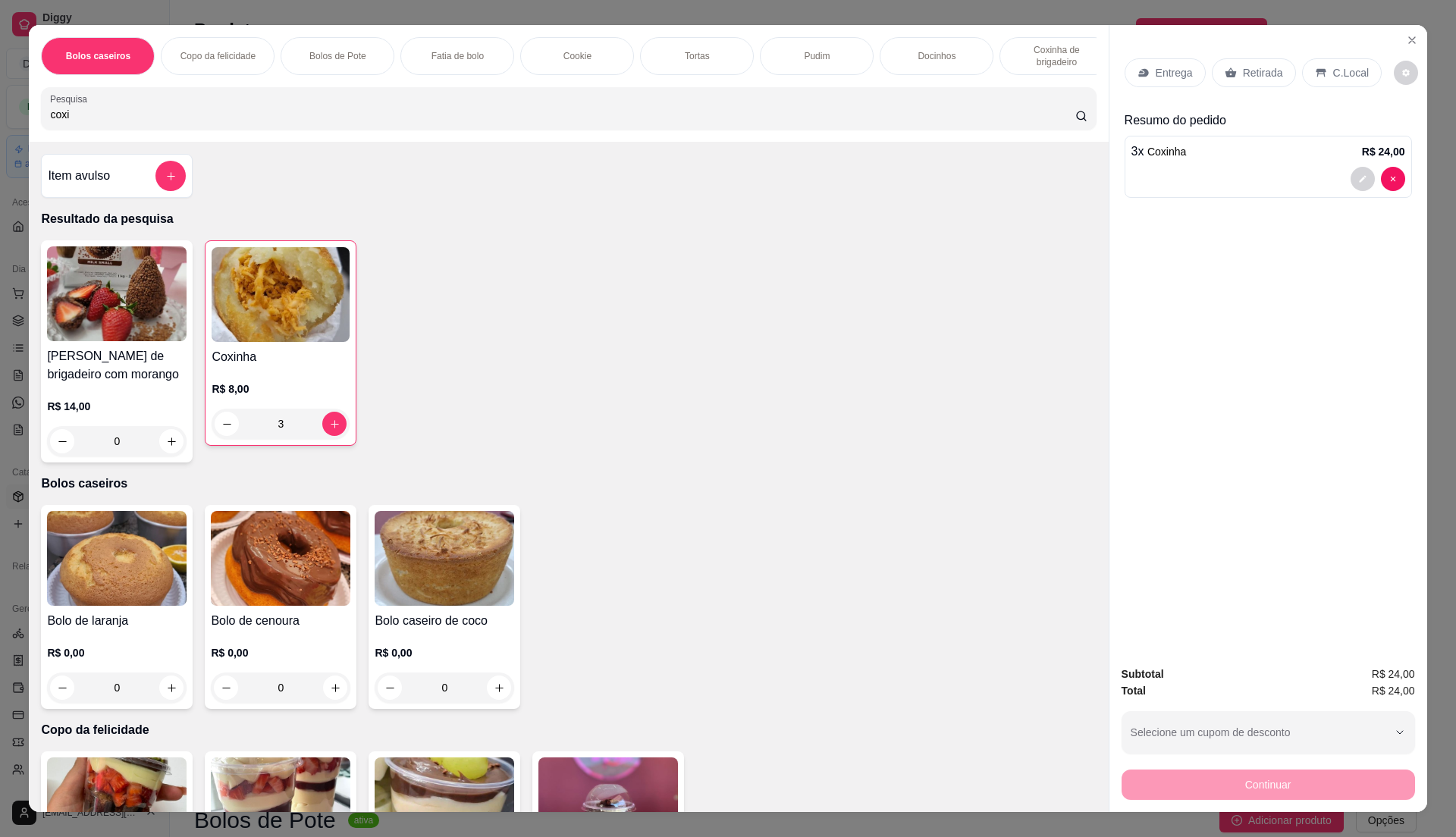
click at [111, 122] on input "coxi" at bounding box center [562, 115] width 1024 height 15
click at [109, 122] on input "coxi" at bounding box center [562, 115] width 1024 height 15
type input "c"
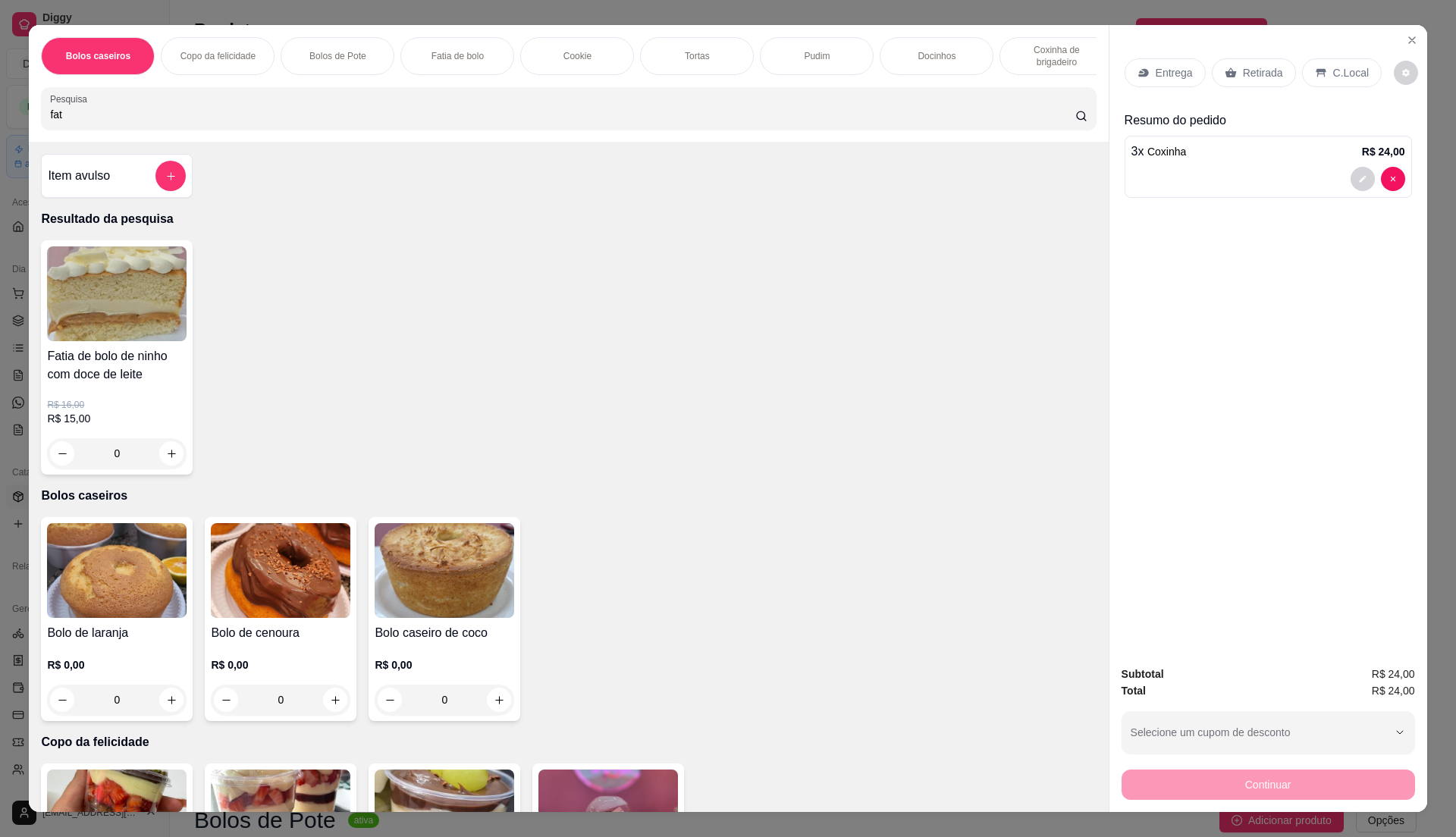
type input "fat"
click at [94, 411] on p "R$ 16,00" at bounding box center [117, 404] width 140 height 12
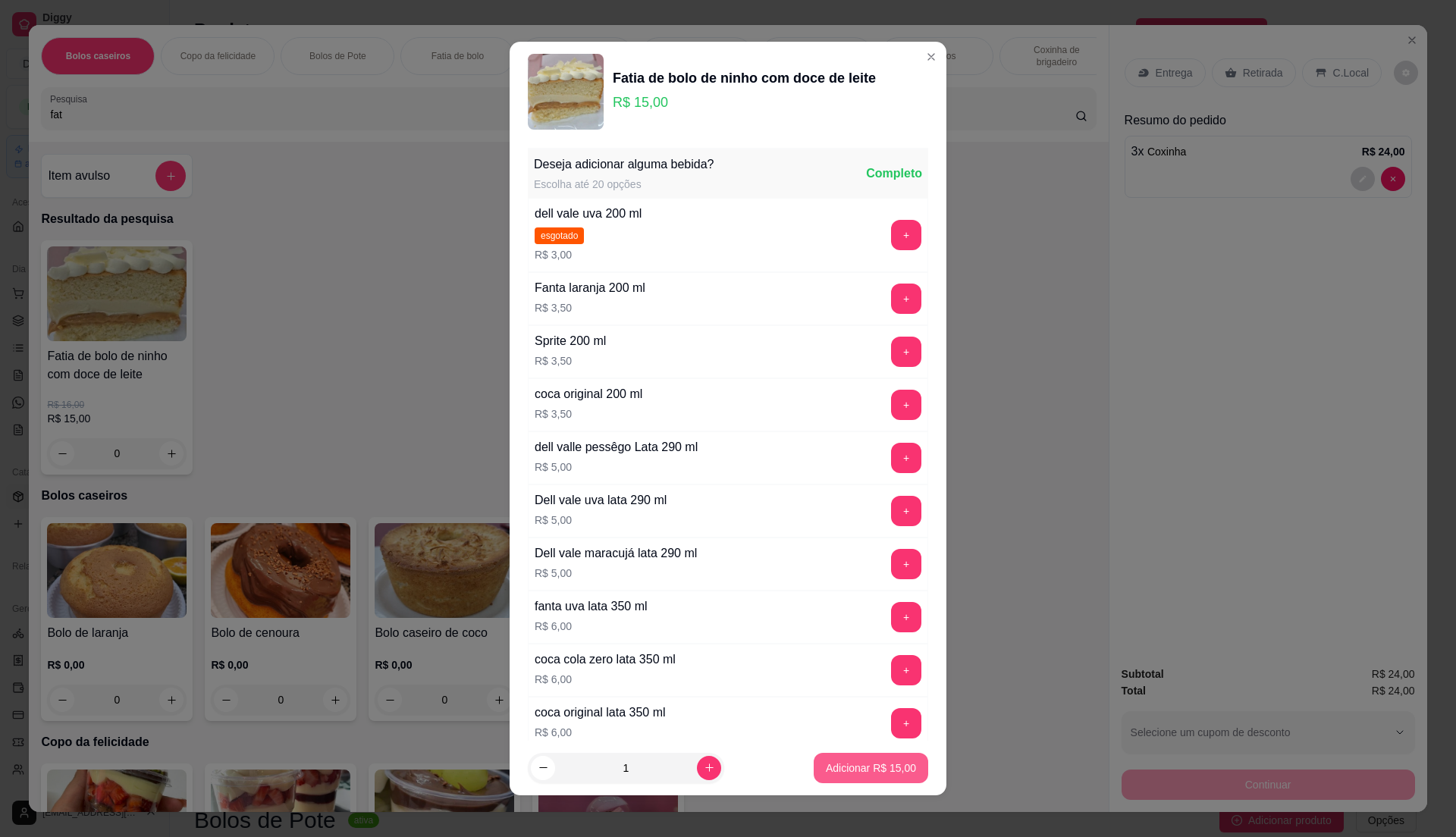
click at [826, 767] on p "Adicionar R$ 15,00" at bounding box center [871, 768] width 90 height 15
type input "1"
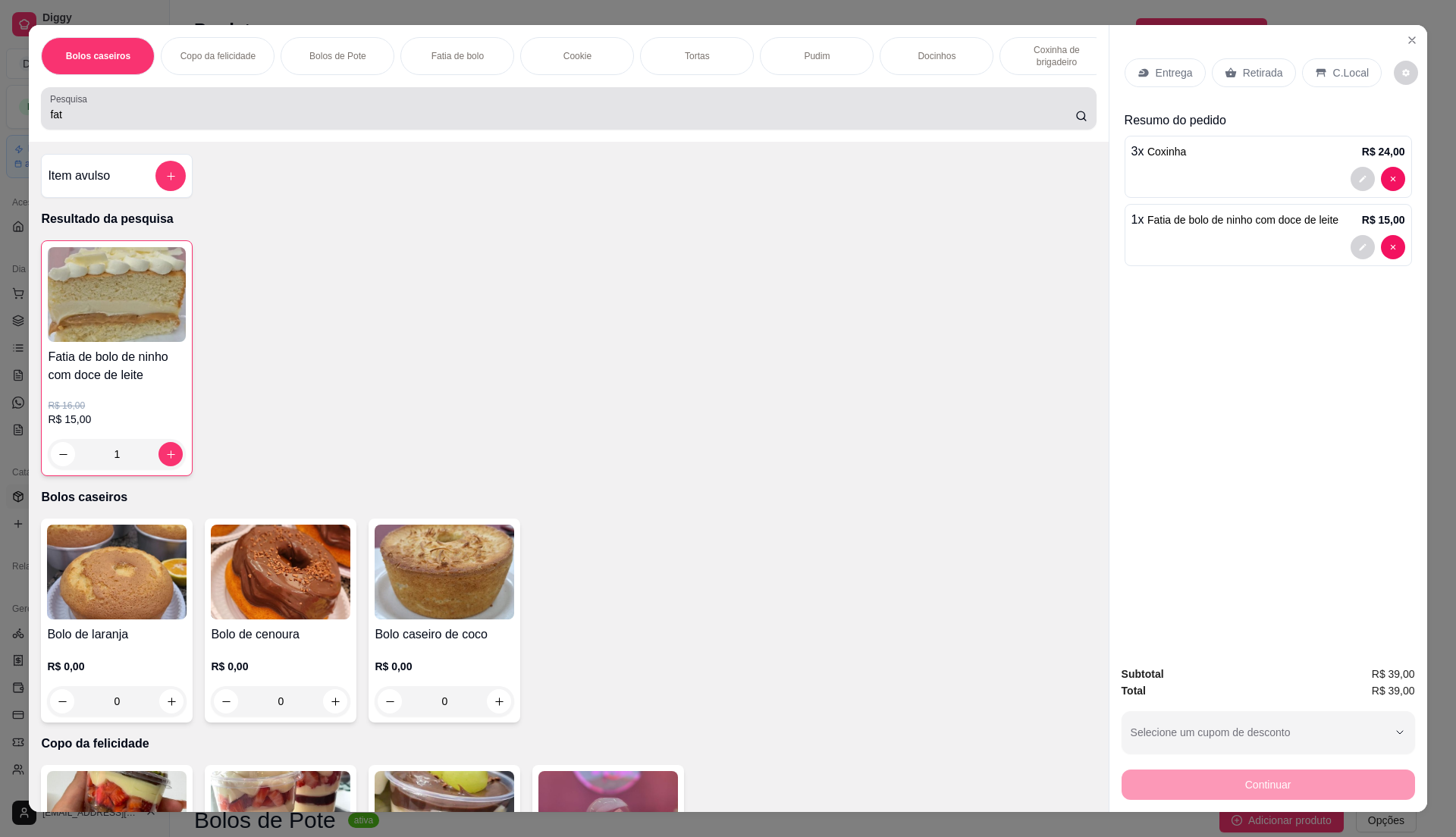
click at [232, 122] on input "fat" at bounding box center [562, 115] width 1024 height 15
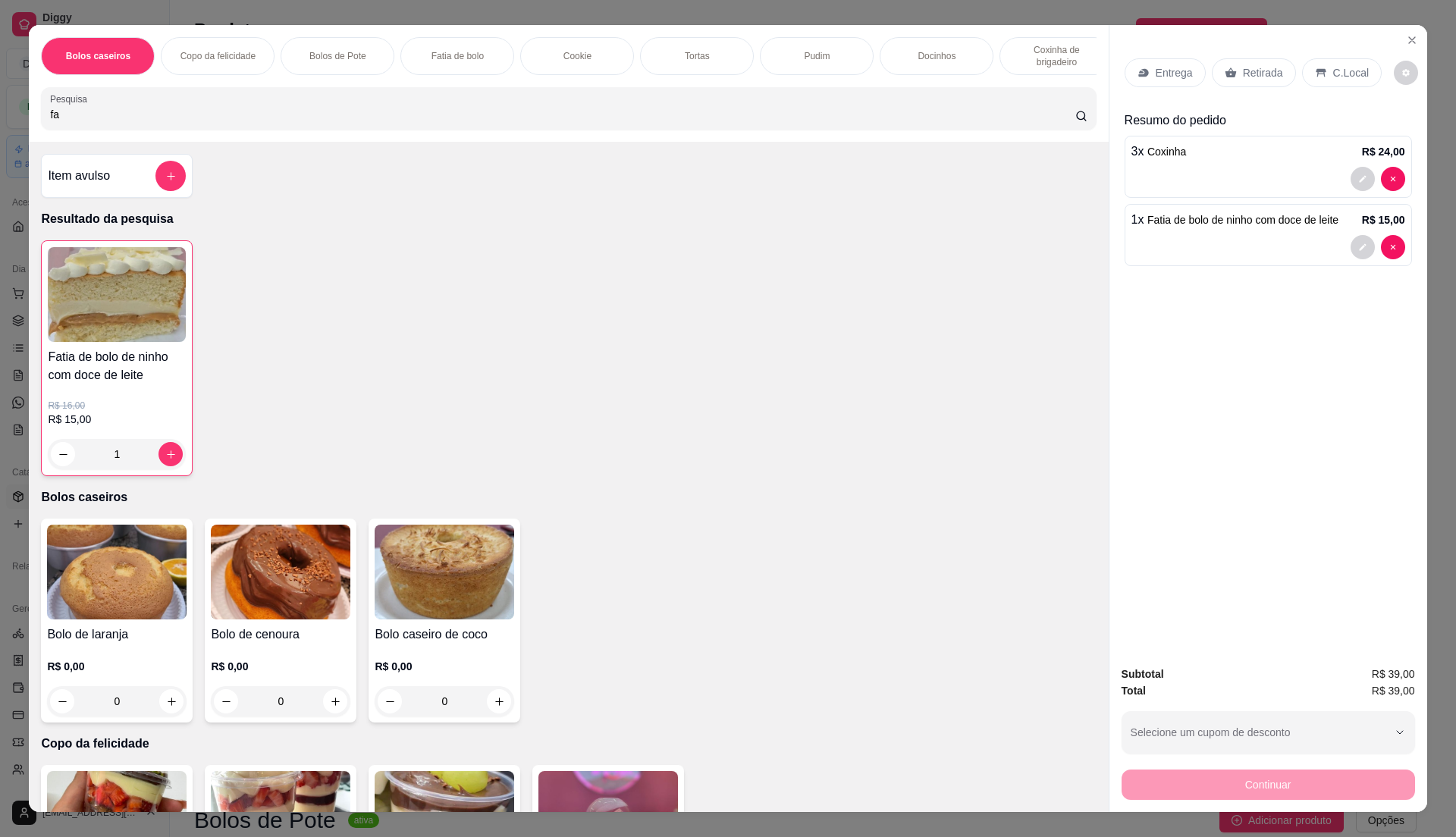
type input "f"
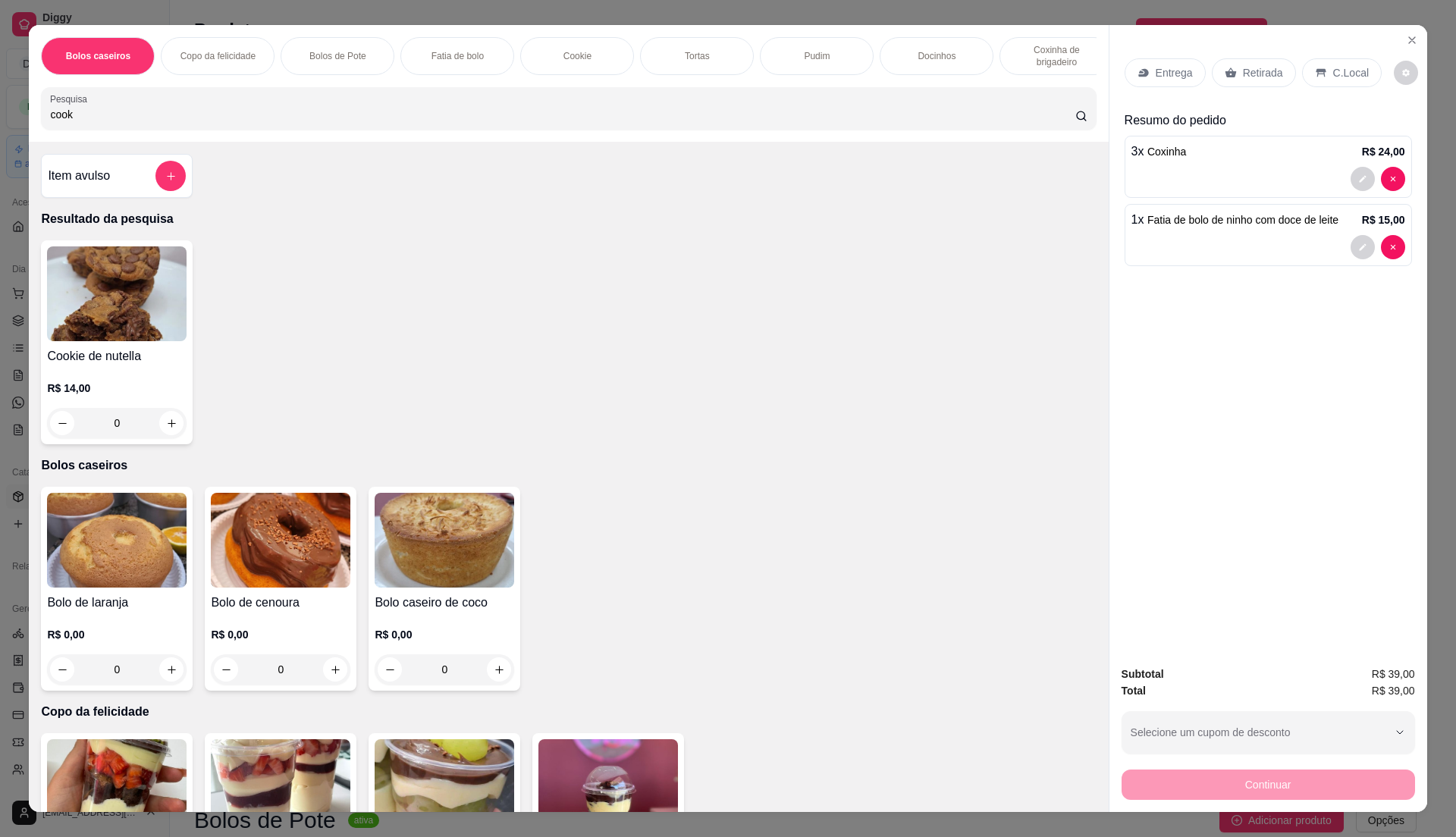
type input "cook"
click at [144, 306] on img at bounding box center [117, 294] width 140 height 95
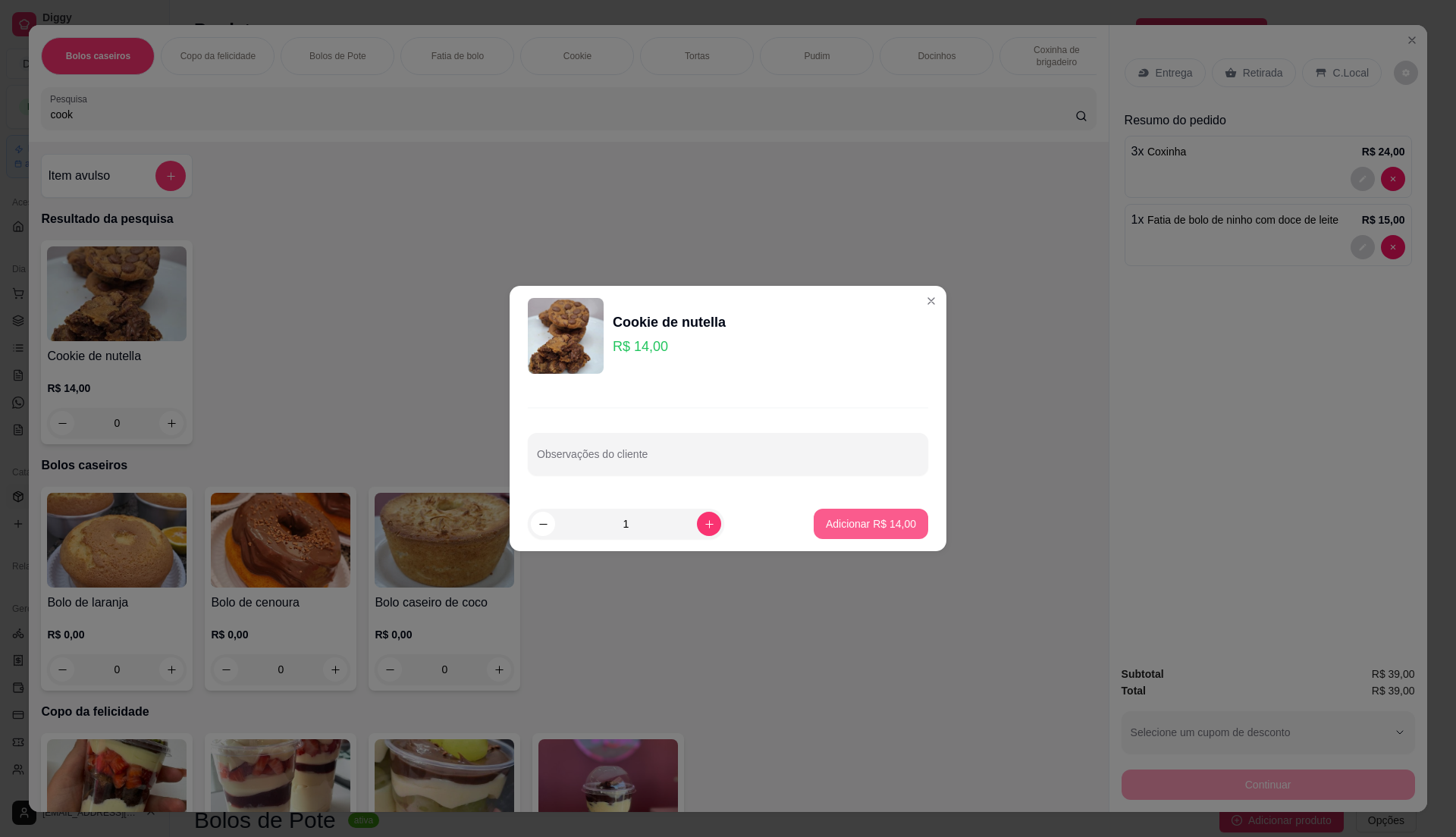
click at [868, 515] on button "Adicionar R$ 14,00" at bounding box center [871, 523] width 115 height 30
type input "1"
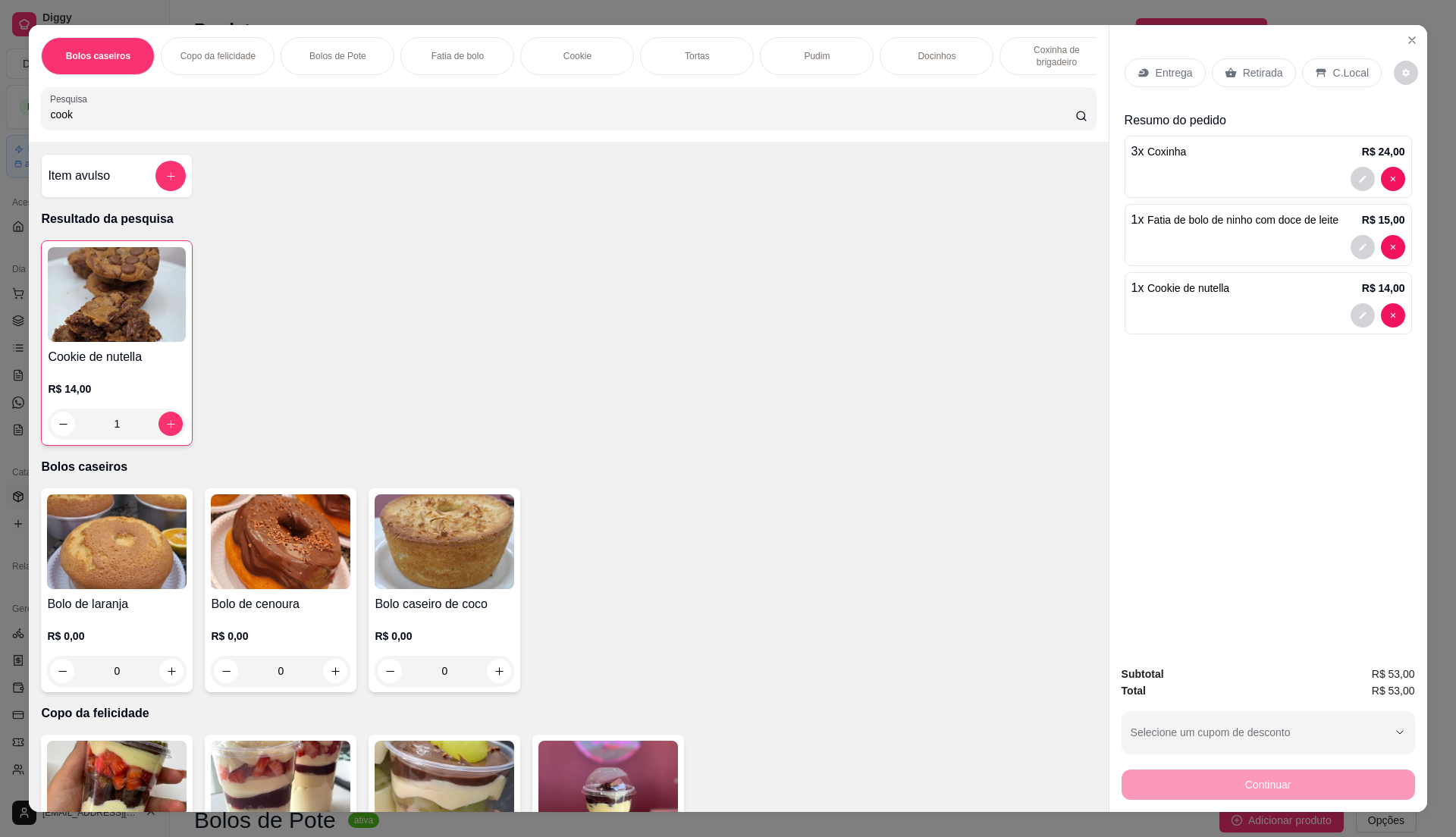
click at [1159, 58] on div "Entrega" at bounding box center [1164, 73] width 81 height 29
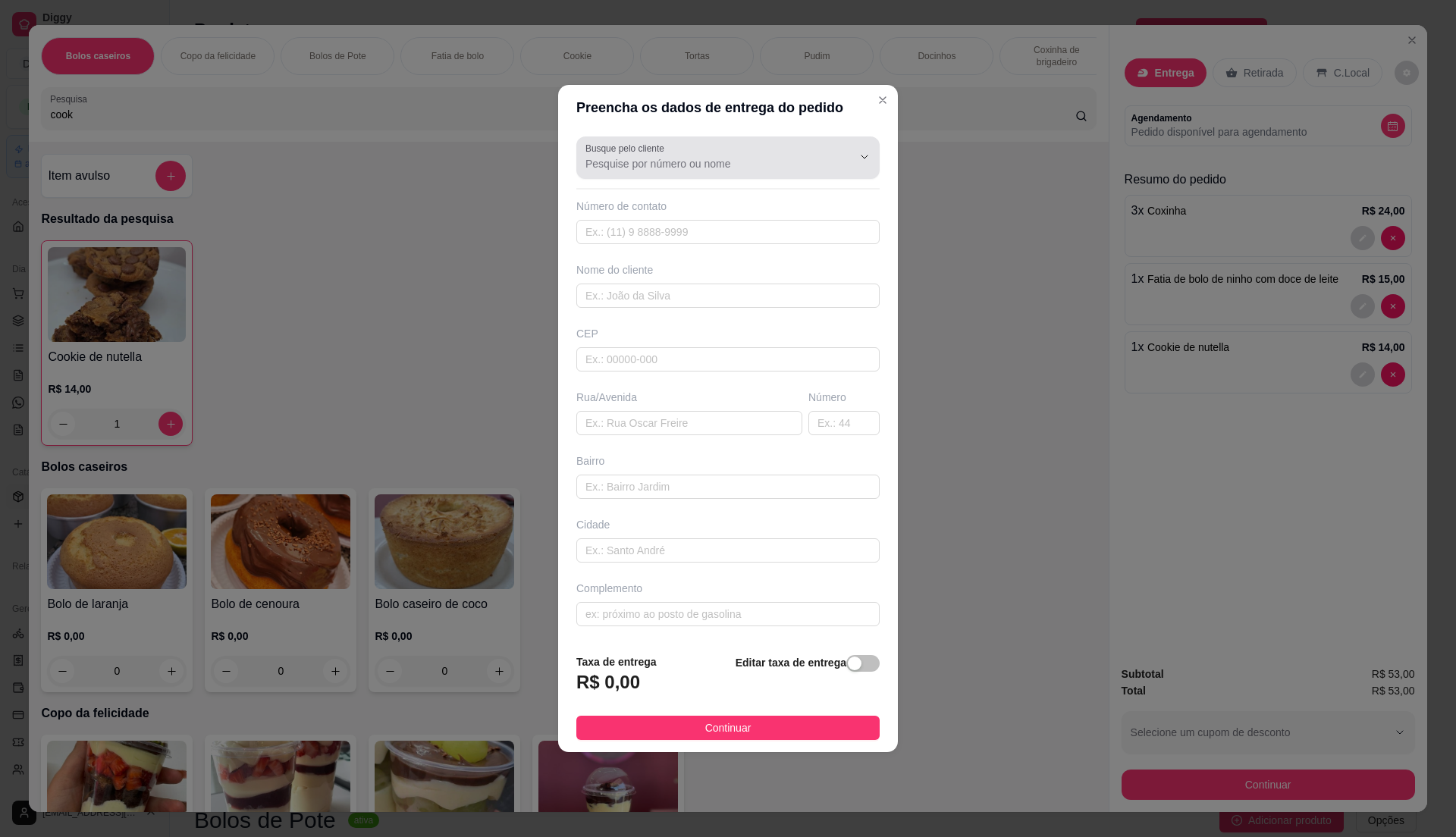
click at [741, 156] on input "Busque pelo cliente" at bounding box center [706, 164] width 243 height 15
type input "caludinei"
click at [680, 198] on span "Claudinei" at bounding box center [713, 198] width 249 height 15
type input "Claudinei"
type input "11935056933"
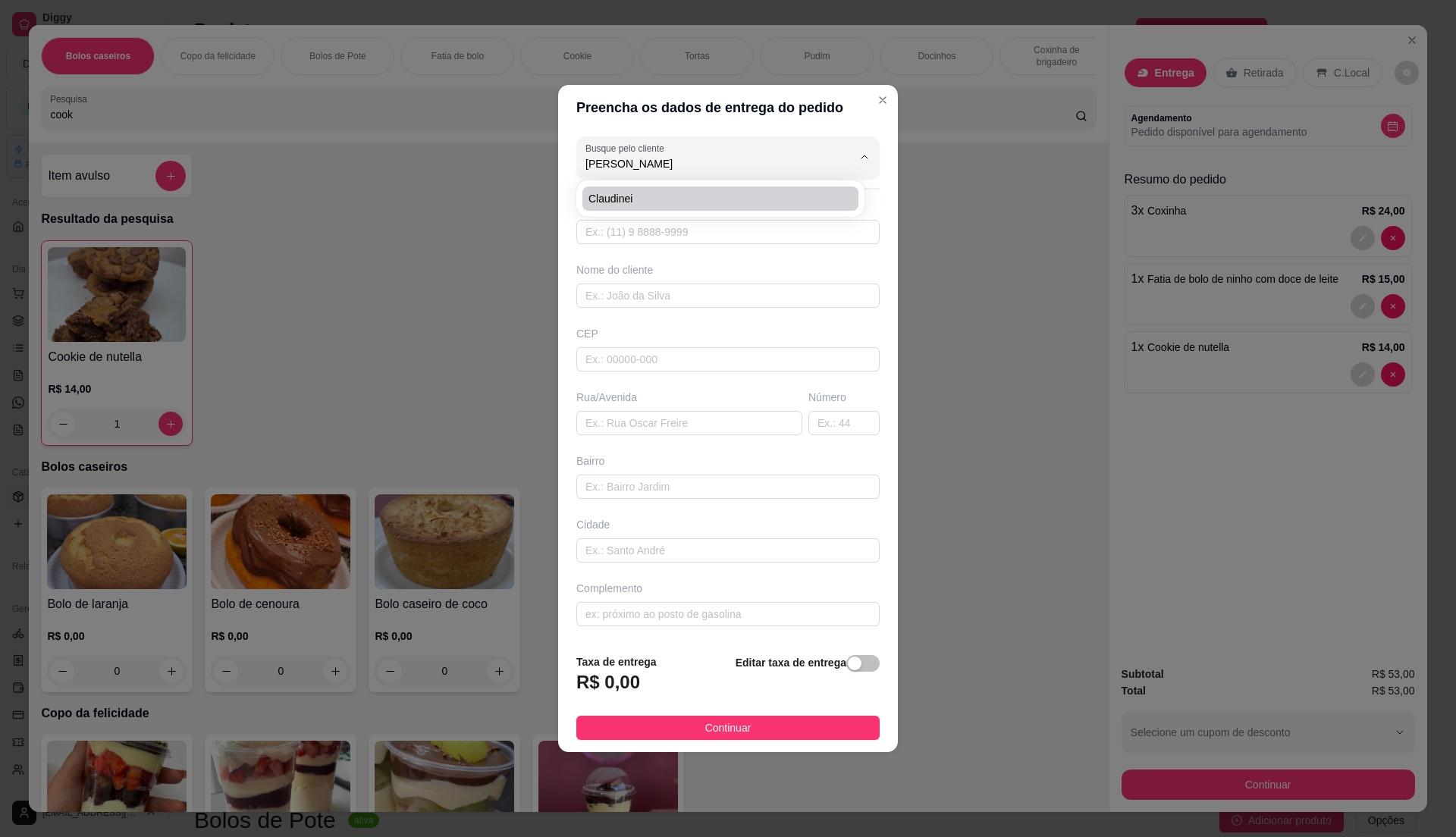
type input "Claudinei"
click at [684, 191] on span "Cintia" at bounding box center [713, 198] width 249 height 15
type input "Cintia"
type input "11976170851"
type input "Cintia"
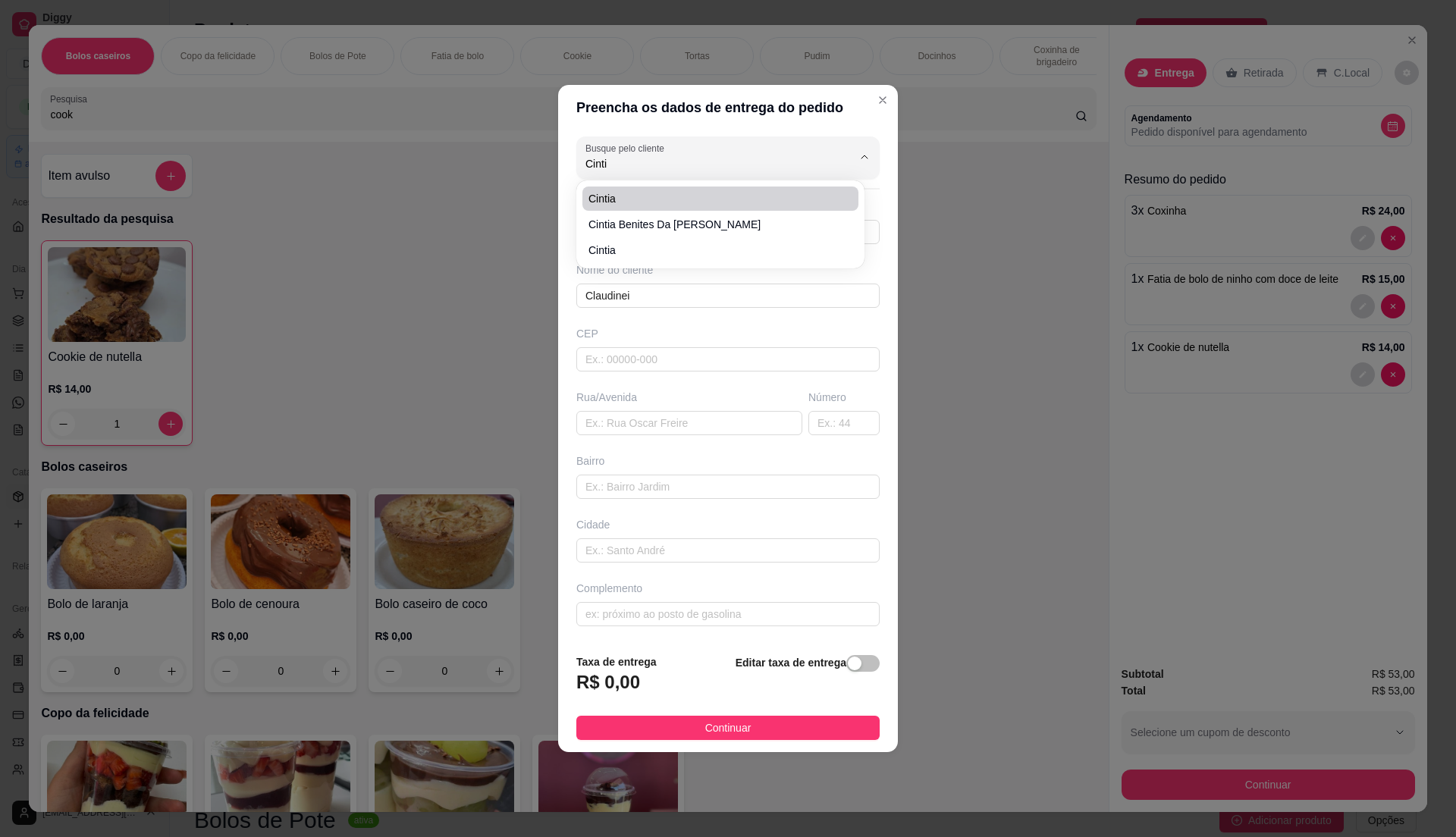
type input "08577790"
type input "Rua Lorena"
type input "49"
type input "[GEOGRAPHIC_DATA]"
type input "Itaquaquecetuba"
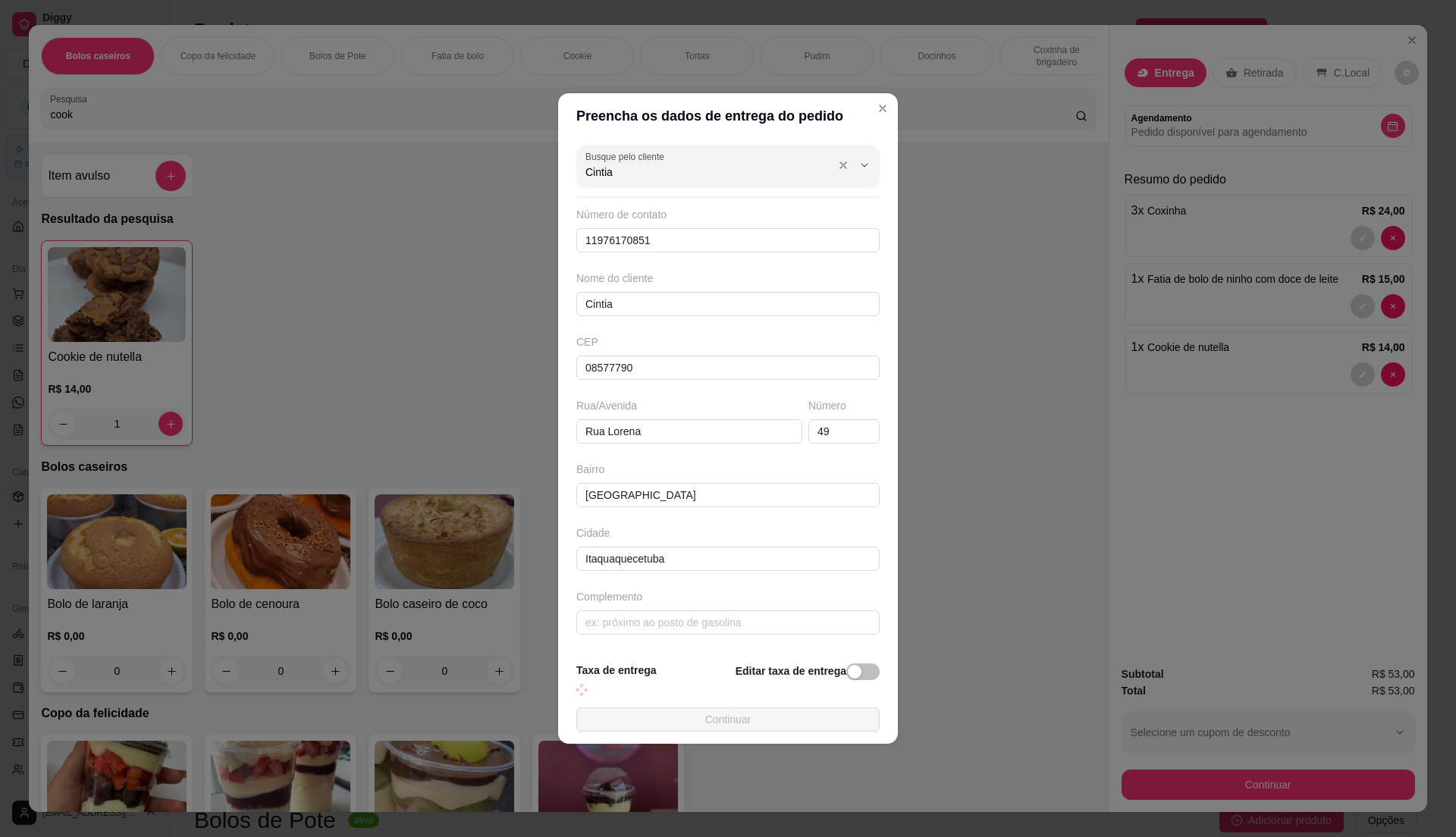
click at [702, 154] on div "Cintia" at bounding box center [728, 165] width 285 height 30
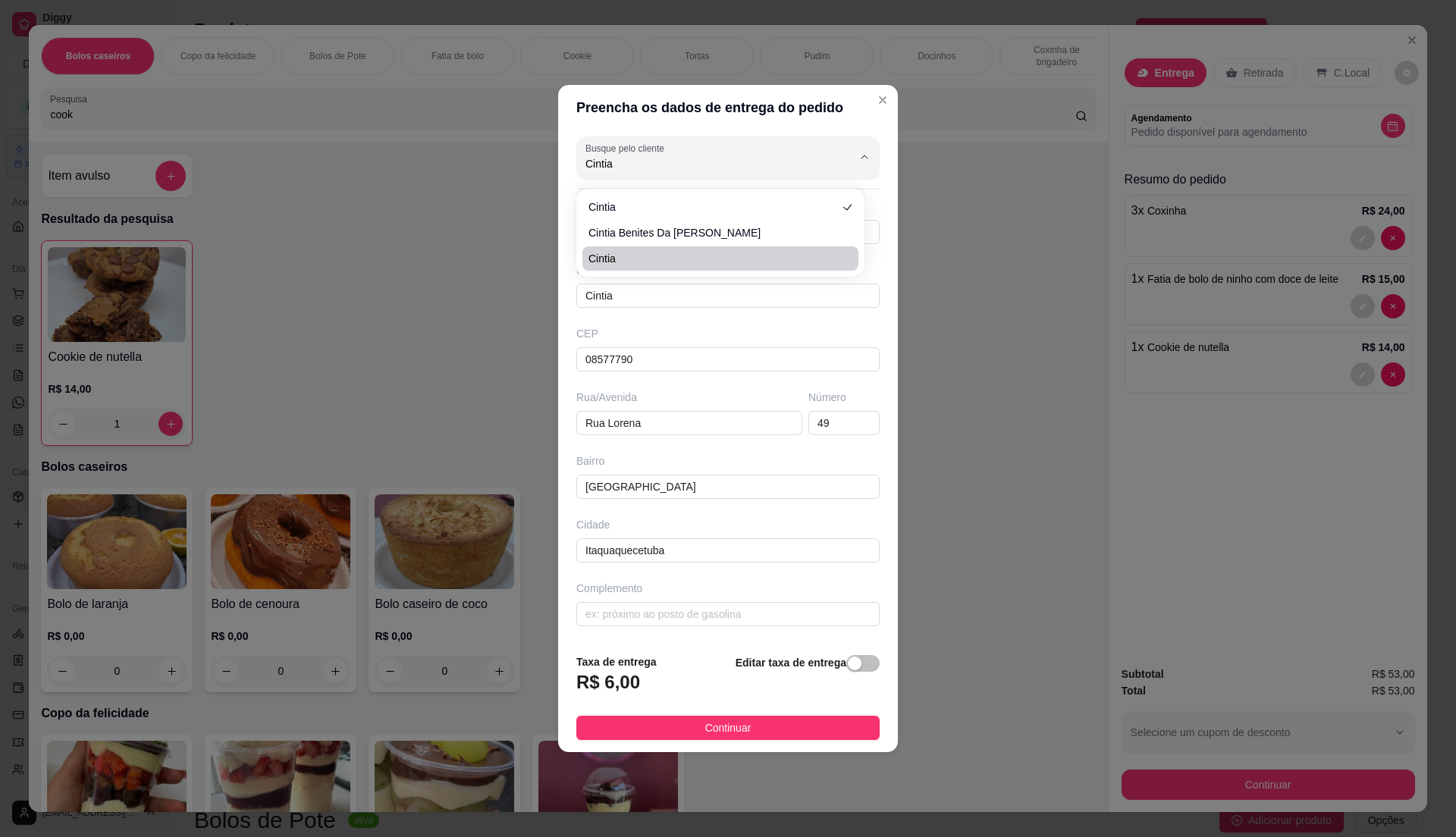
click at [630, 251] on span "cintia" at bounding box center [713, 258] width 249 height 15
type input "cintia"
type input "11935054483"
type input "cintia"
type input "08572580"
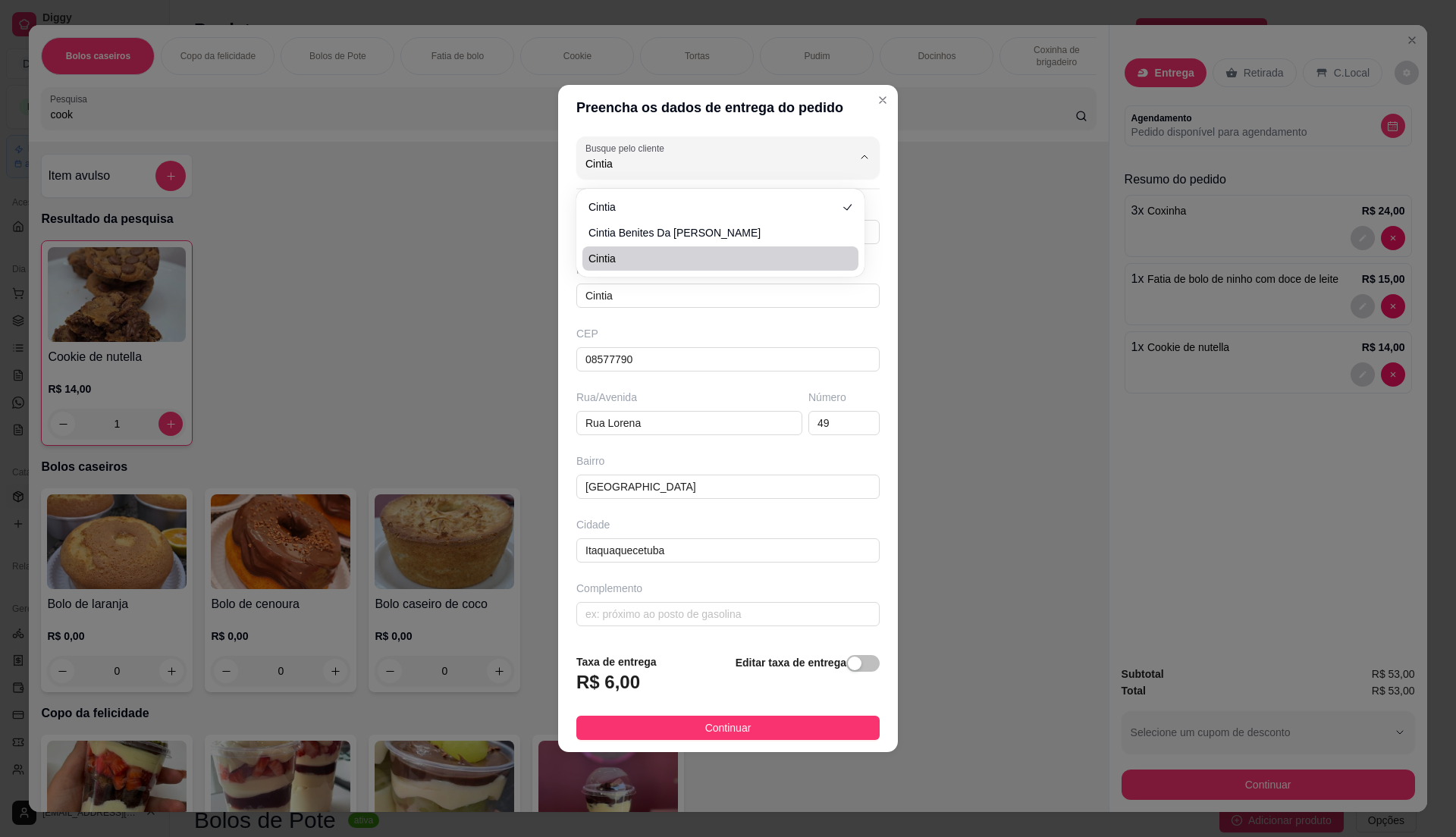
type input "[PERSON_NAME]"
type input "89"
type input "Vila Miranda"
click at [753, 726] on button "Continuar" at bounding box center [728, 728] width 304 height 25
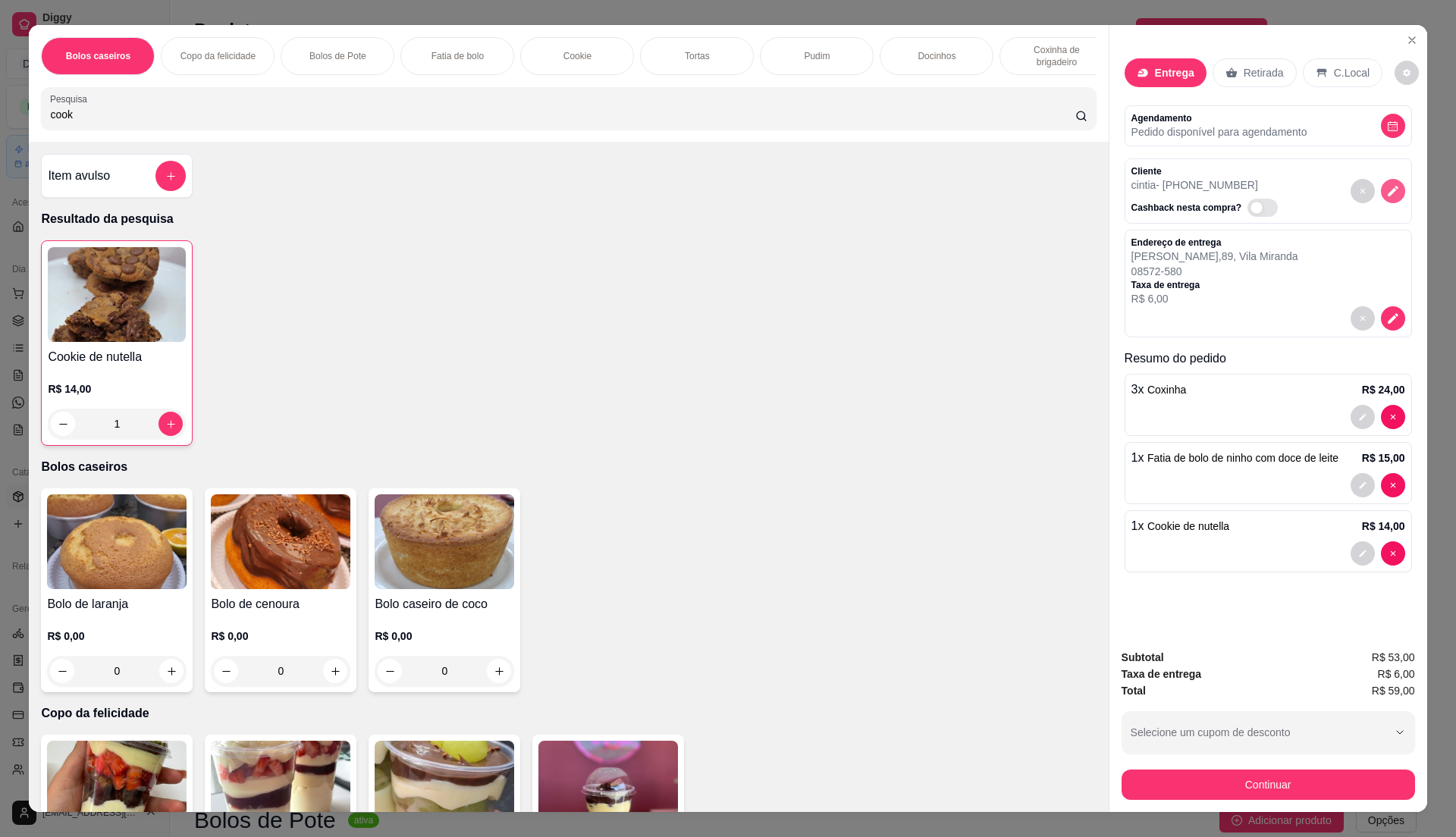
click at [1386, 189] on icon "decrease-product-quantity" at bounding box center [1392, 191] width 14 height 14
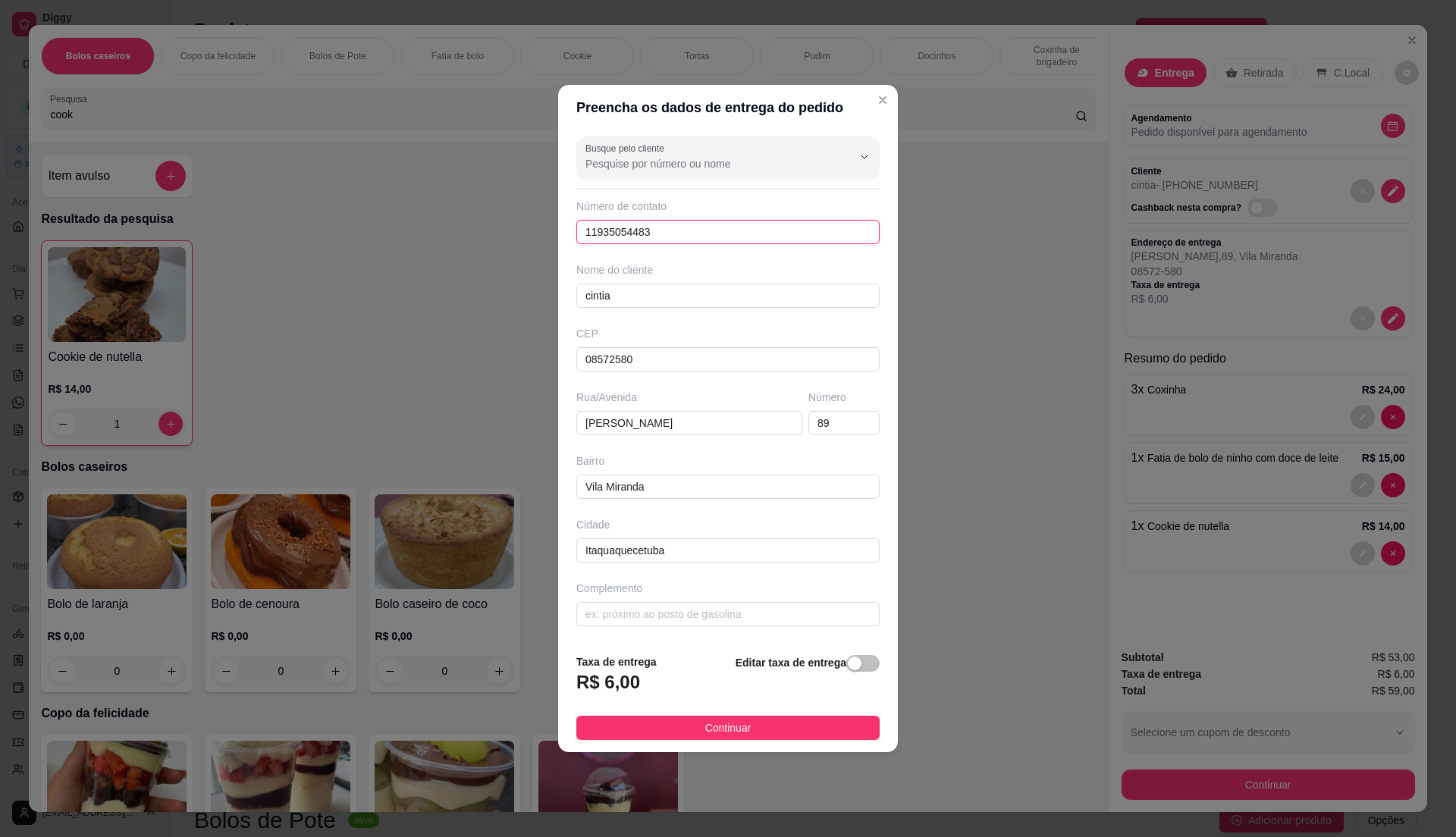
click at [692, 238] on input "11935054483" at bounding box center [728, 232] width 304 height 25
type input "1"
drag, startPoint x: 696, startPoint y: 273, endPoint x: 701, endPoint y: 281, distance: 9.4
click at [701, 279] on div "Nome do cliente cintia" at bounding box center [728, 285] width 309 height 45
click at [701, 285] on input "cintia" at bounding box center [728, 295] width 304 height 25
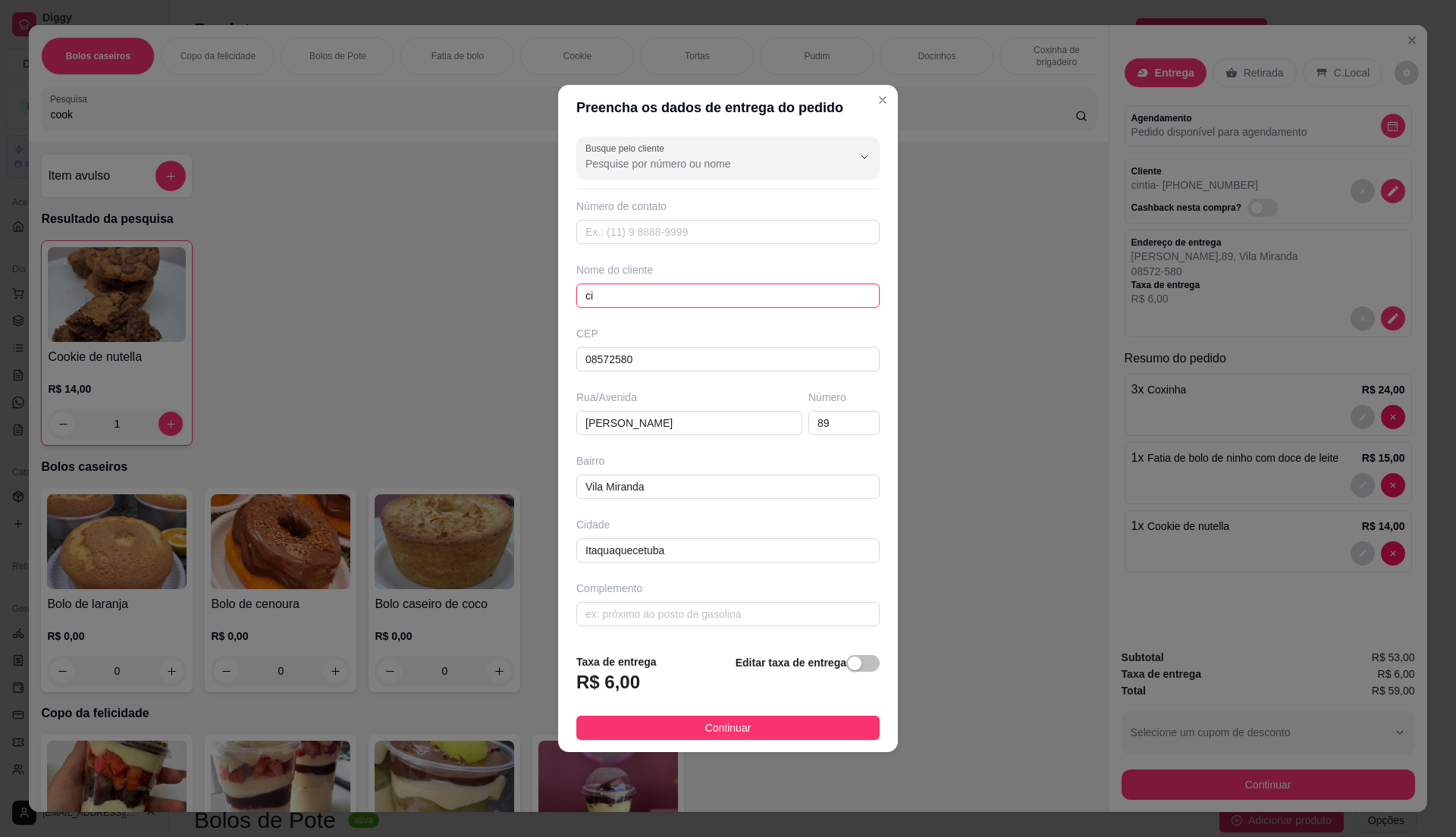
type input "c"
type input "Claudinei"
click at [716, 223] on input "text" at bounding box center [728, 232] width 304 height 25
type input "[PHONE_NUMBER]"
click at [738, 730] on span "Continuar" at bounding box center [728, 728] width 46 height 16
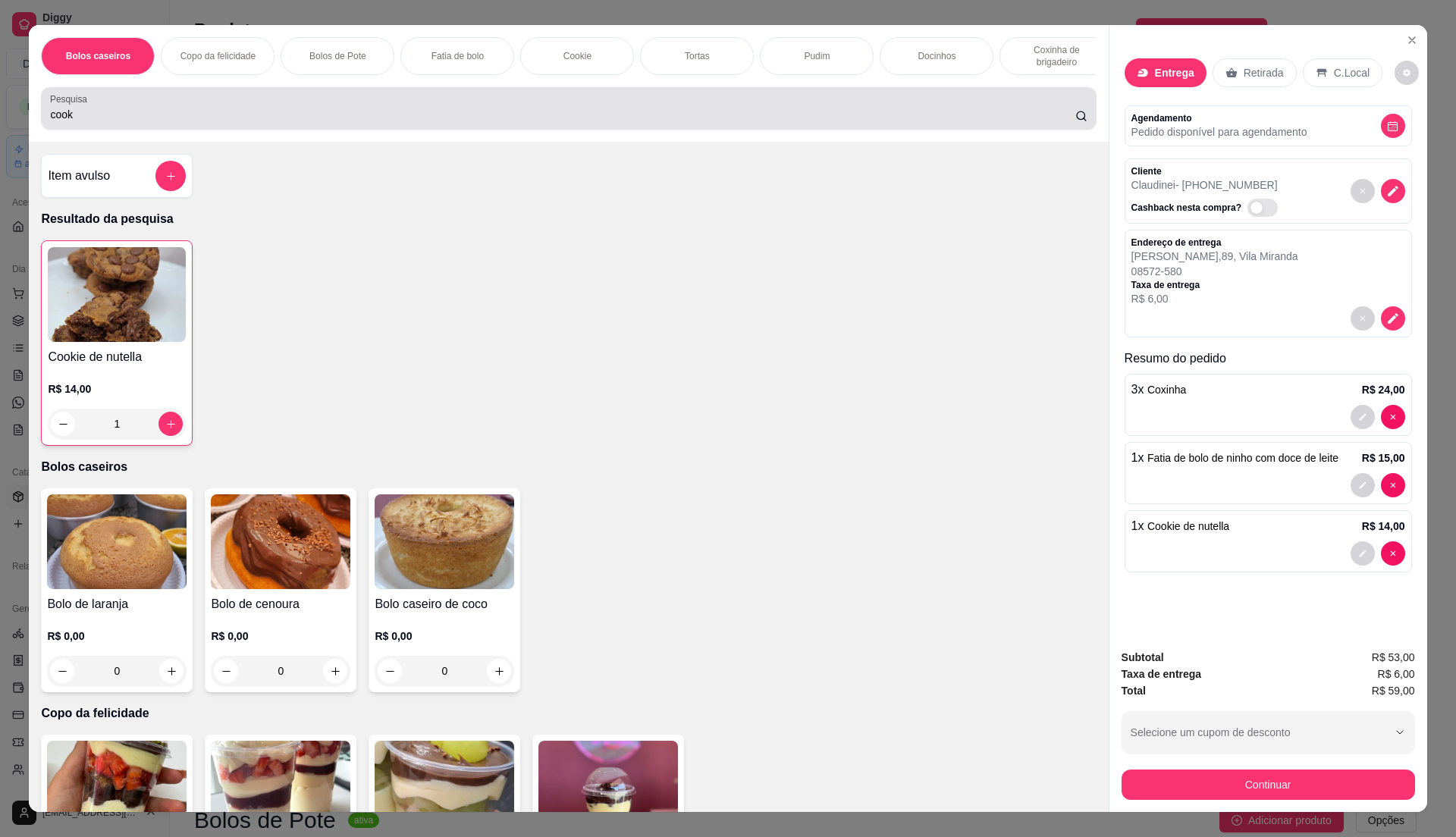
click at [467, 106] on div "Pesquisa cook" at bounding box center [568, 108] width 1055 height 43
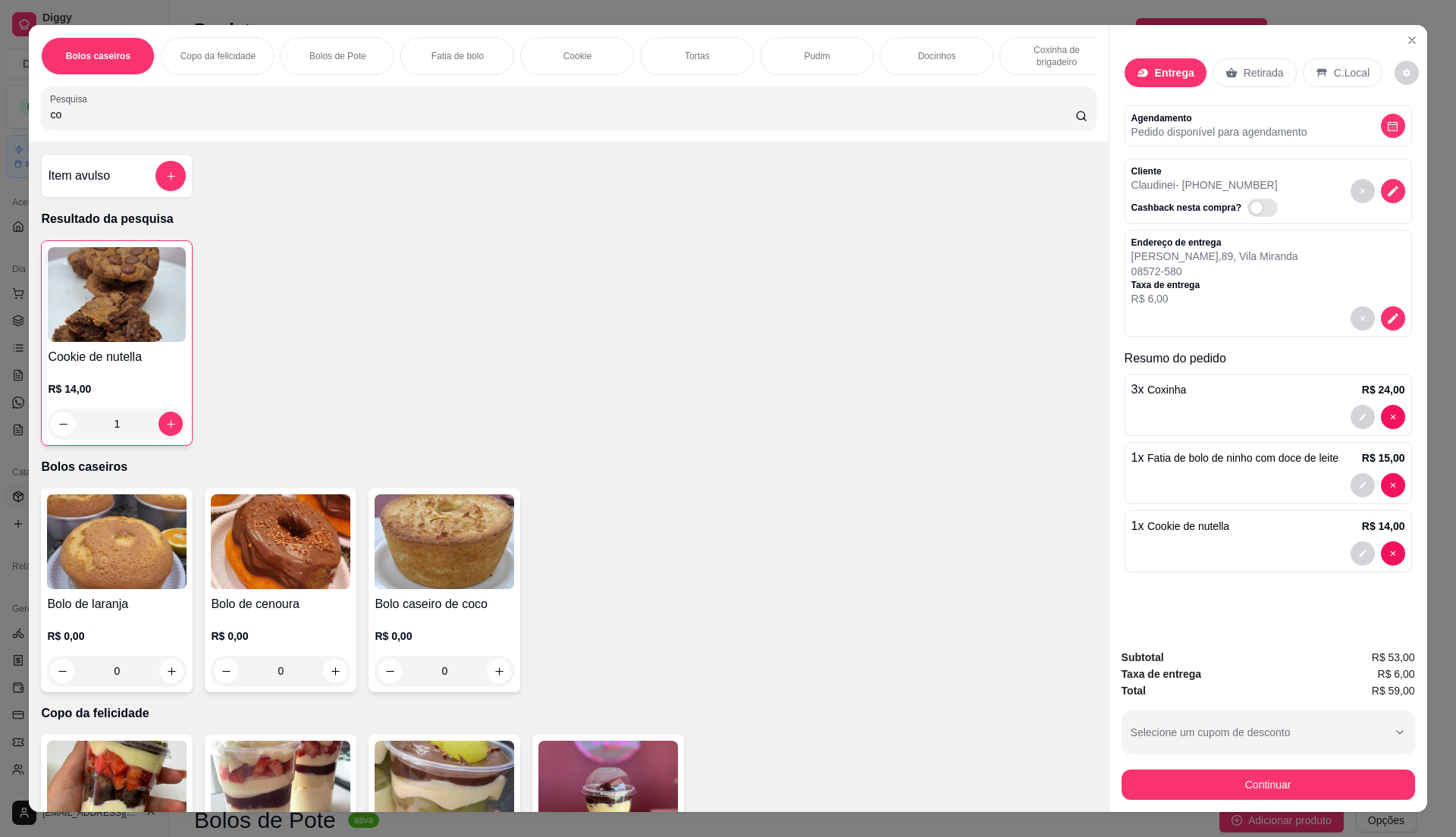
type input "c"
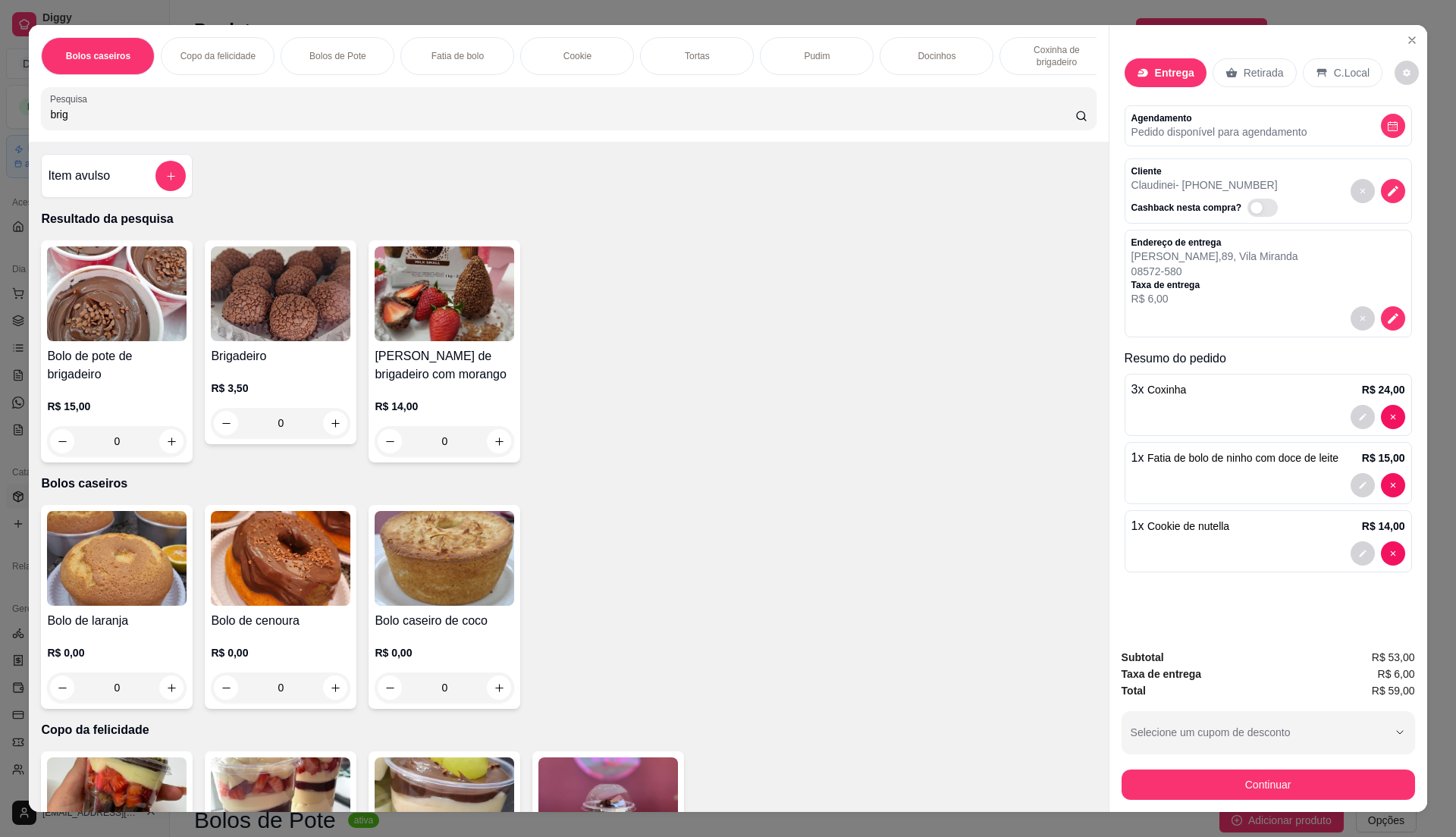
type input "brig"
click at [268, 392] on div "R$ 3,50 0" at bounding box center [281, 402] width 140 height 73
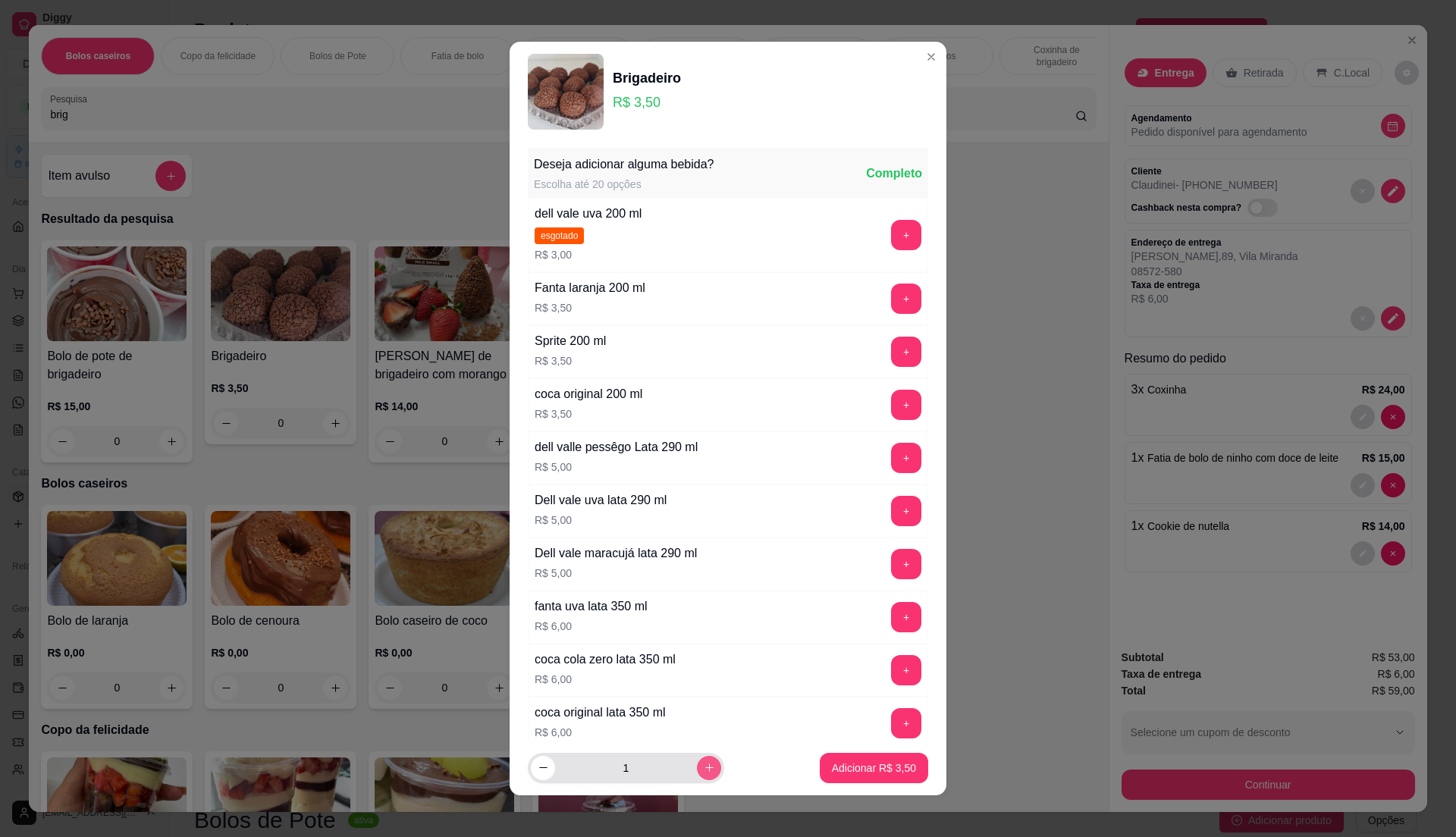
click at [703, 762] on icon "increase-product-quantity" at bounding box center [709, 768] width 12 height 12
click at [697, 759] on button "increase-product-quantity" at bounding box center [709, 768] width 24 height 24
type input "3"
click at [863, 758] on button "Adicionar R$ 10,50" at bounding box center [871, 768] width 115 height 30
type input "3"
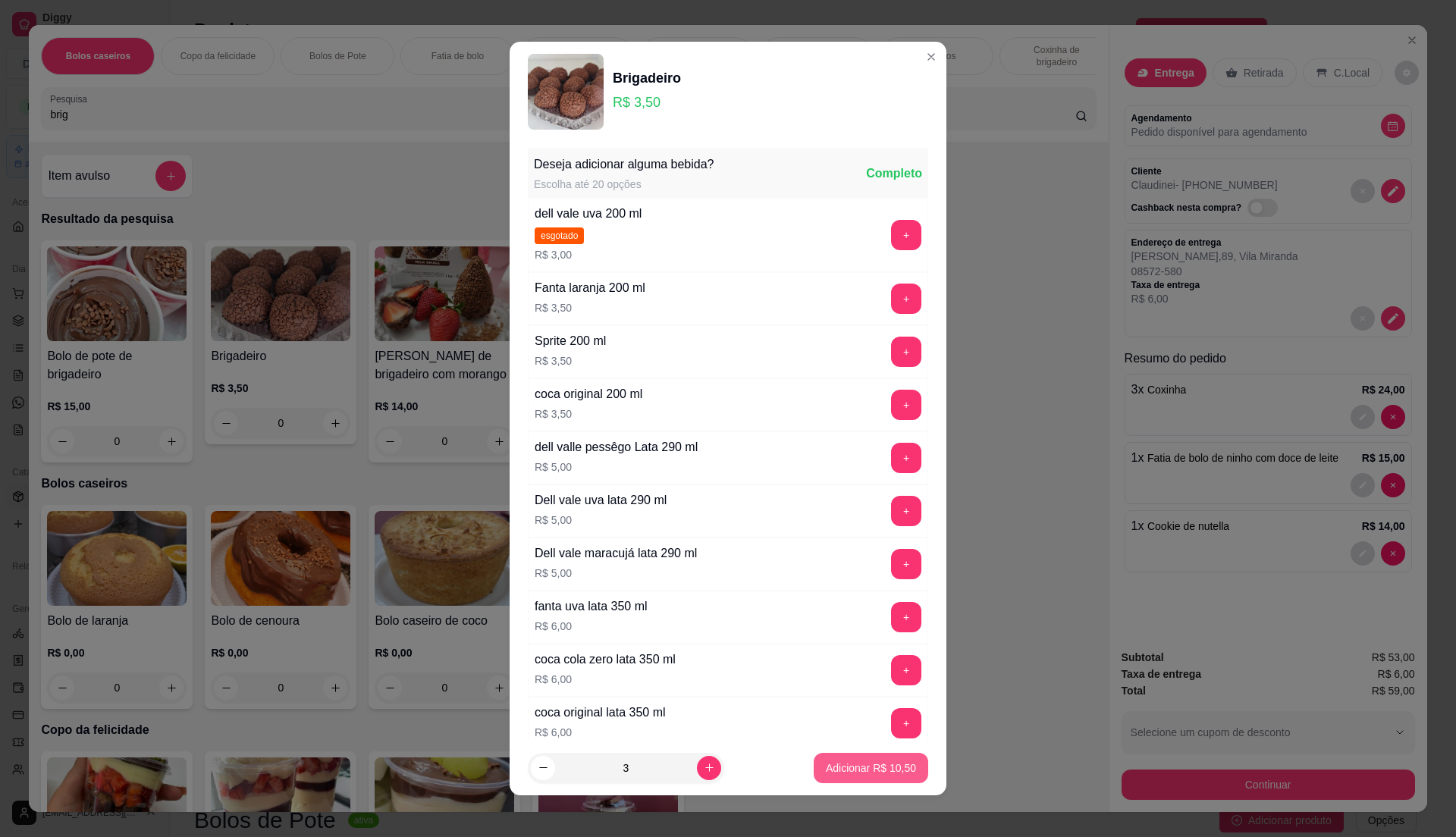
type input "3"
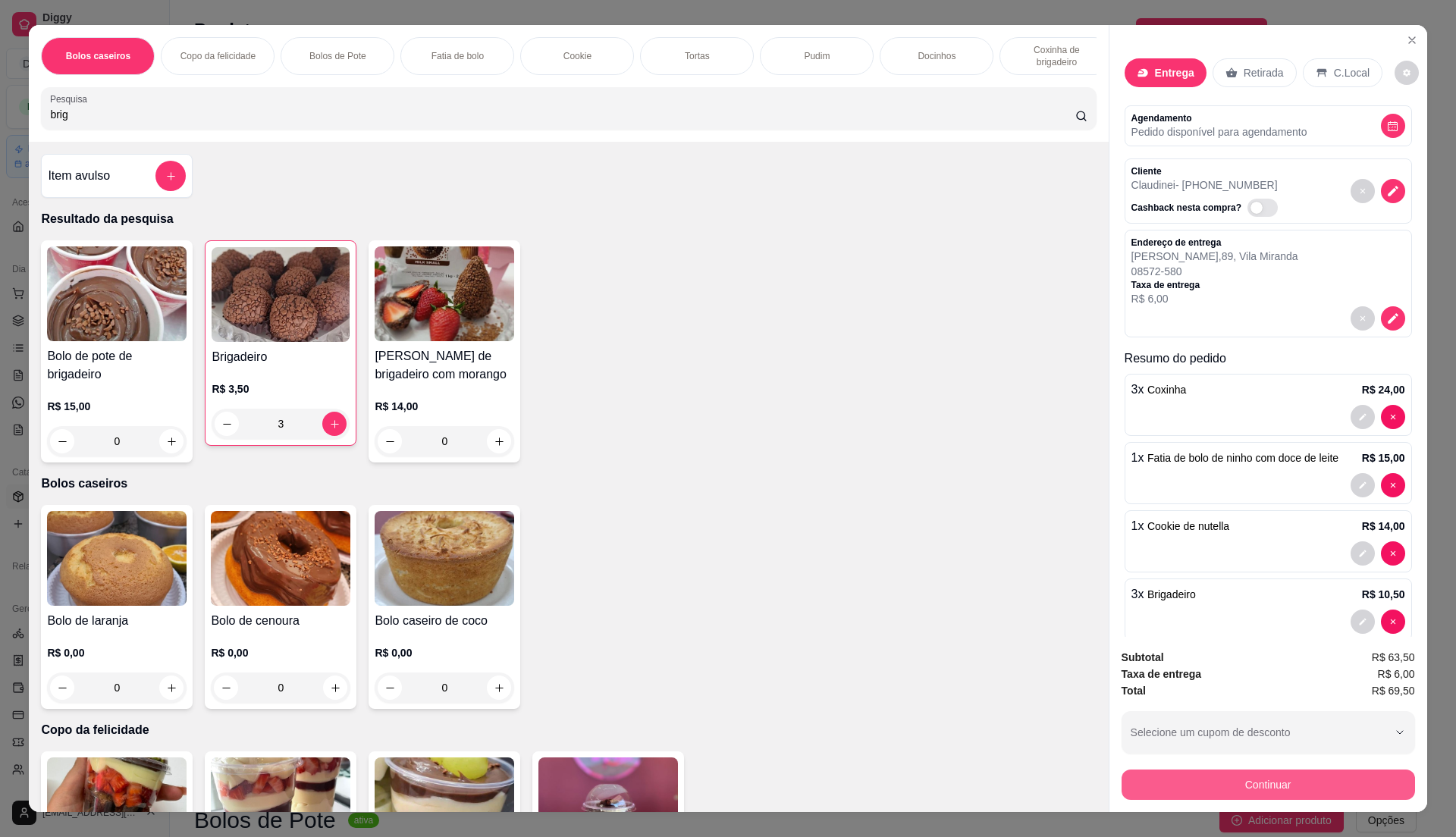
click at [1156, 793] on button "Continuar" at bounding box center [1268, 784] width 294 height 30
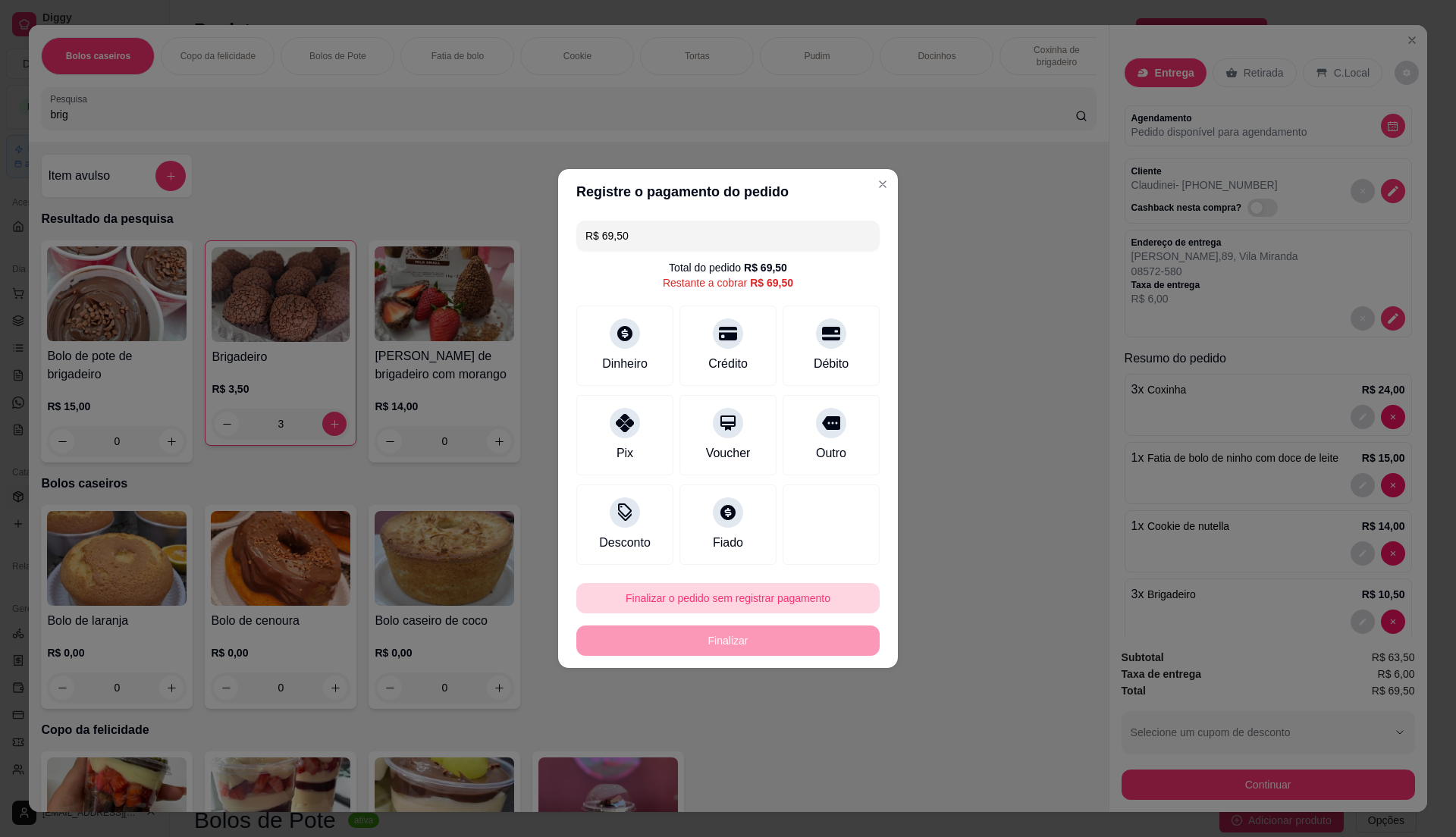
click at [772, 592] on button "Finalizar o pedido sem registrar pagamento" at bounding box center [728, 598] width 304 height 30
click at [820, 725] on button "Confirmar" at bounding box center [821, 722] width 54 height 23
type input "0"
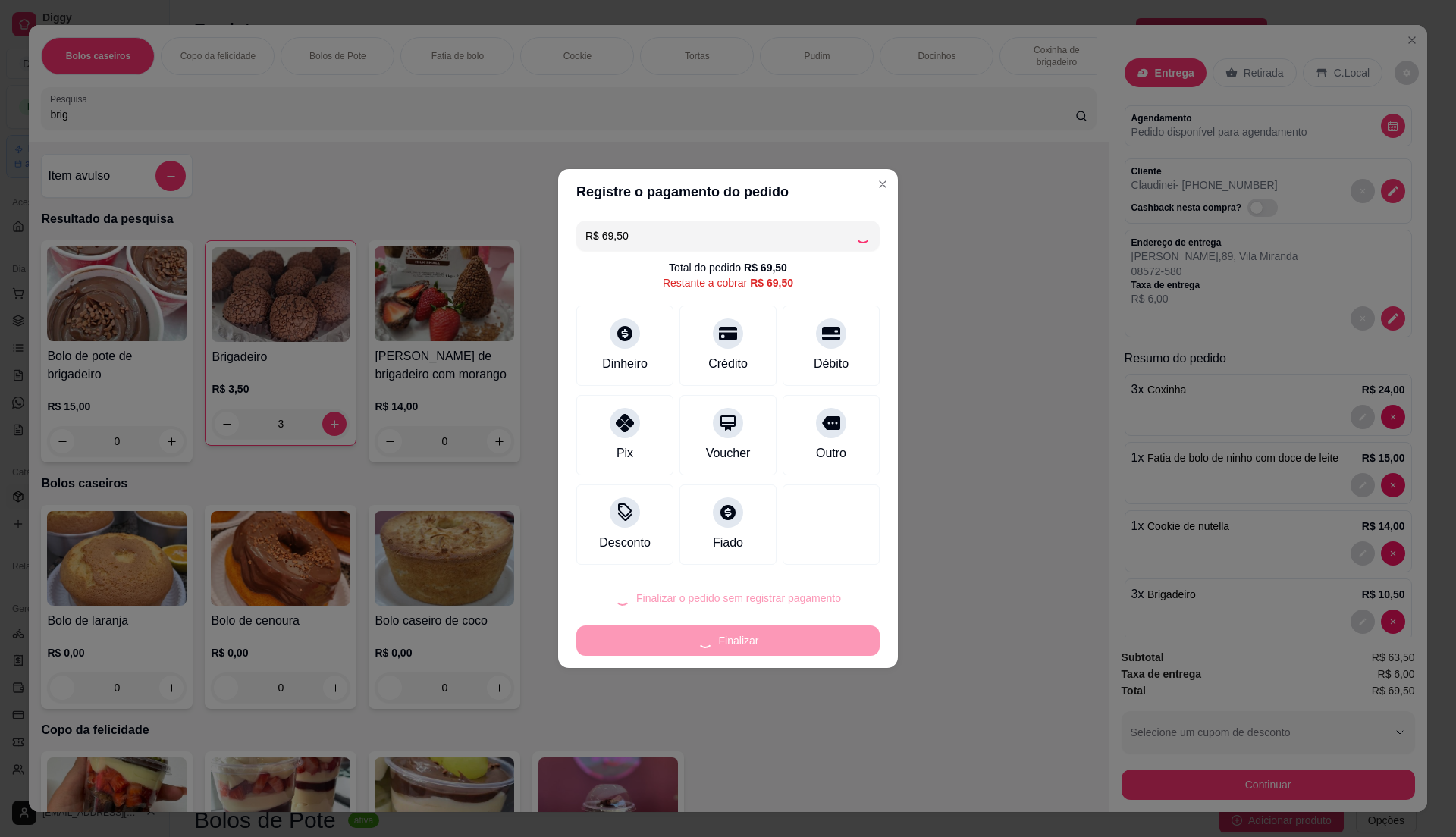
type input "0"
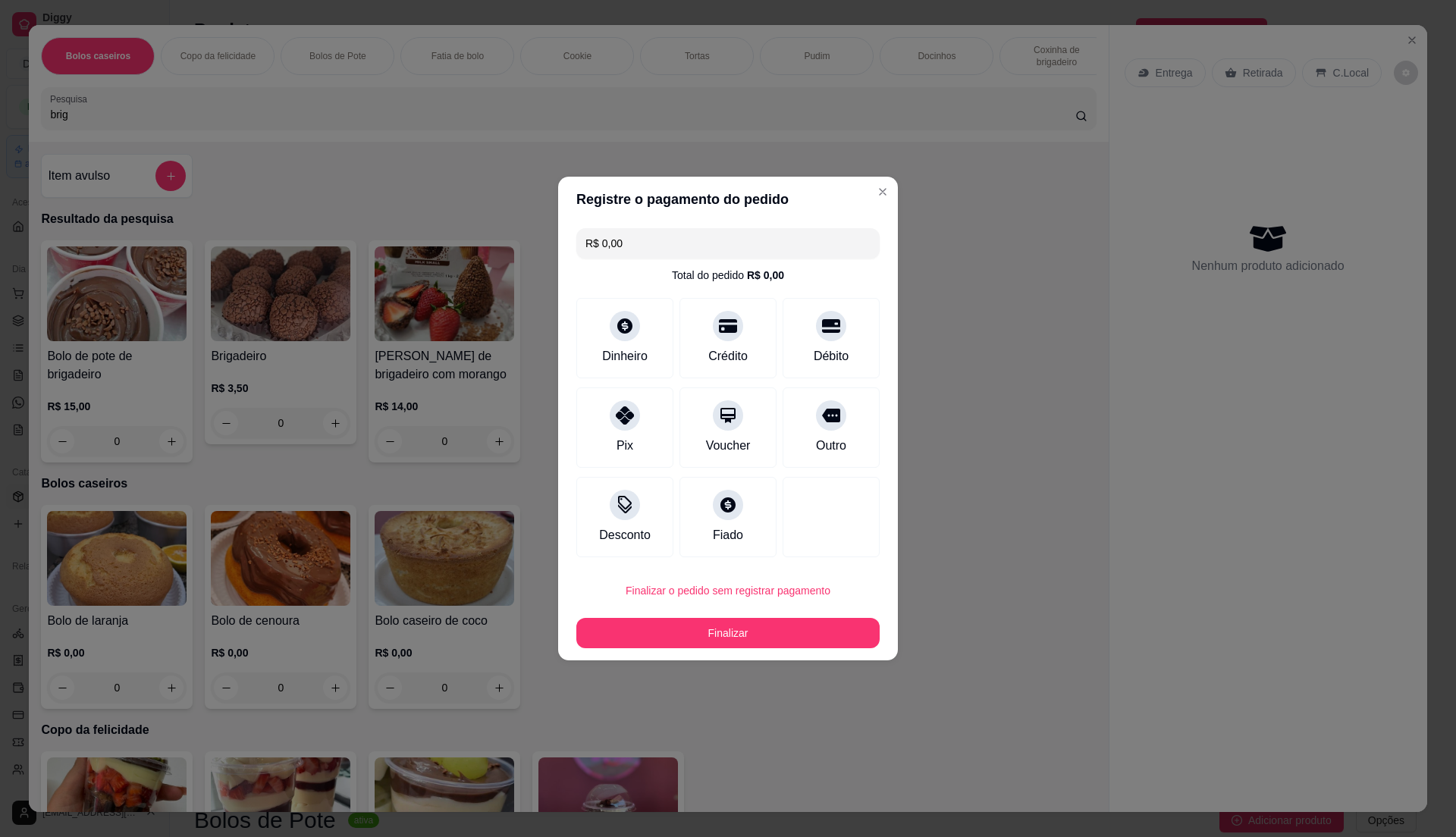
type input "R$ 0,00"
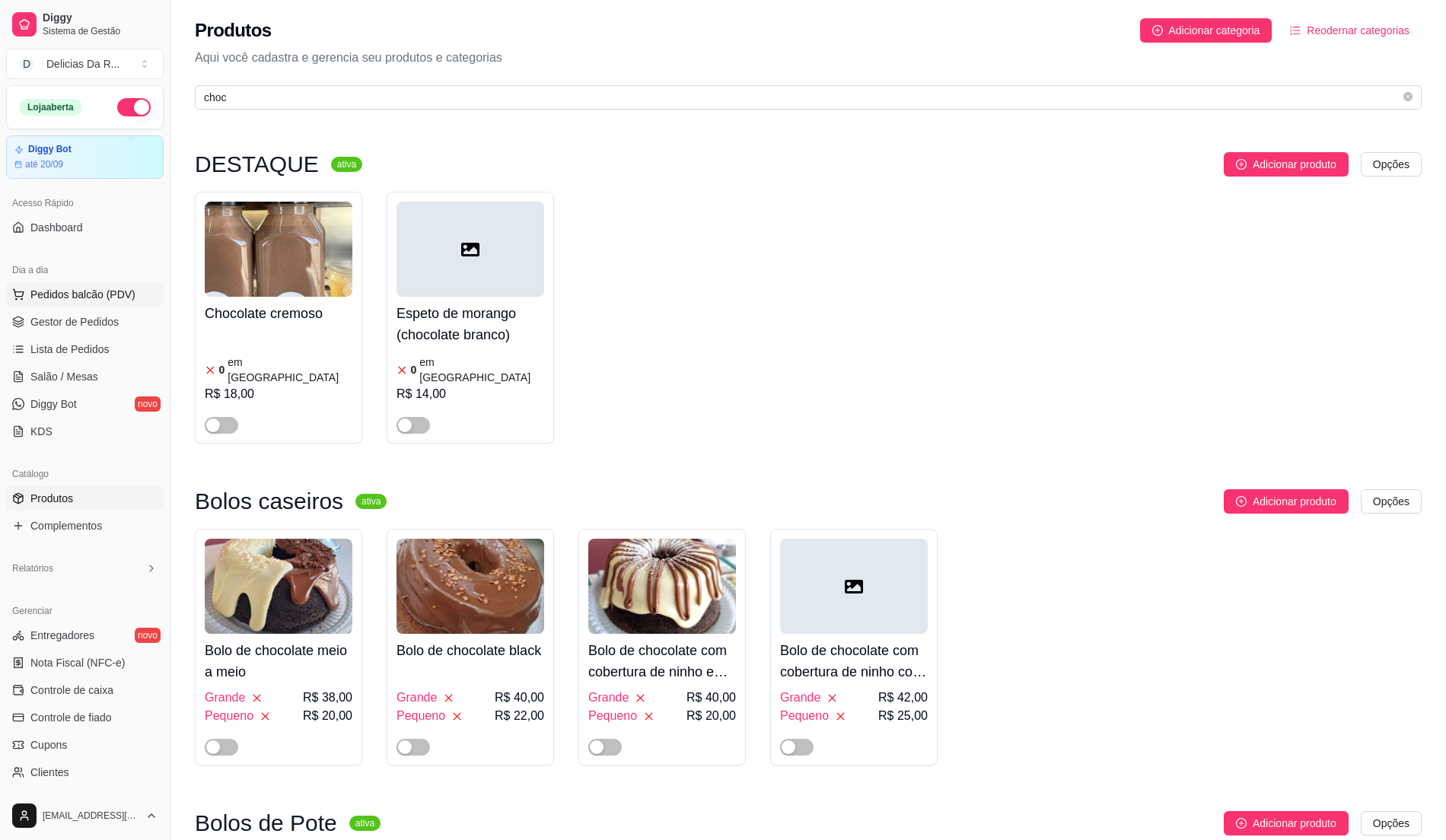
click at [70, 292] on span "Pedidos balcão (PDV)" at bounding box center [82, 295] width 105 height 16
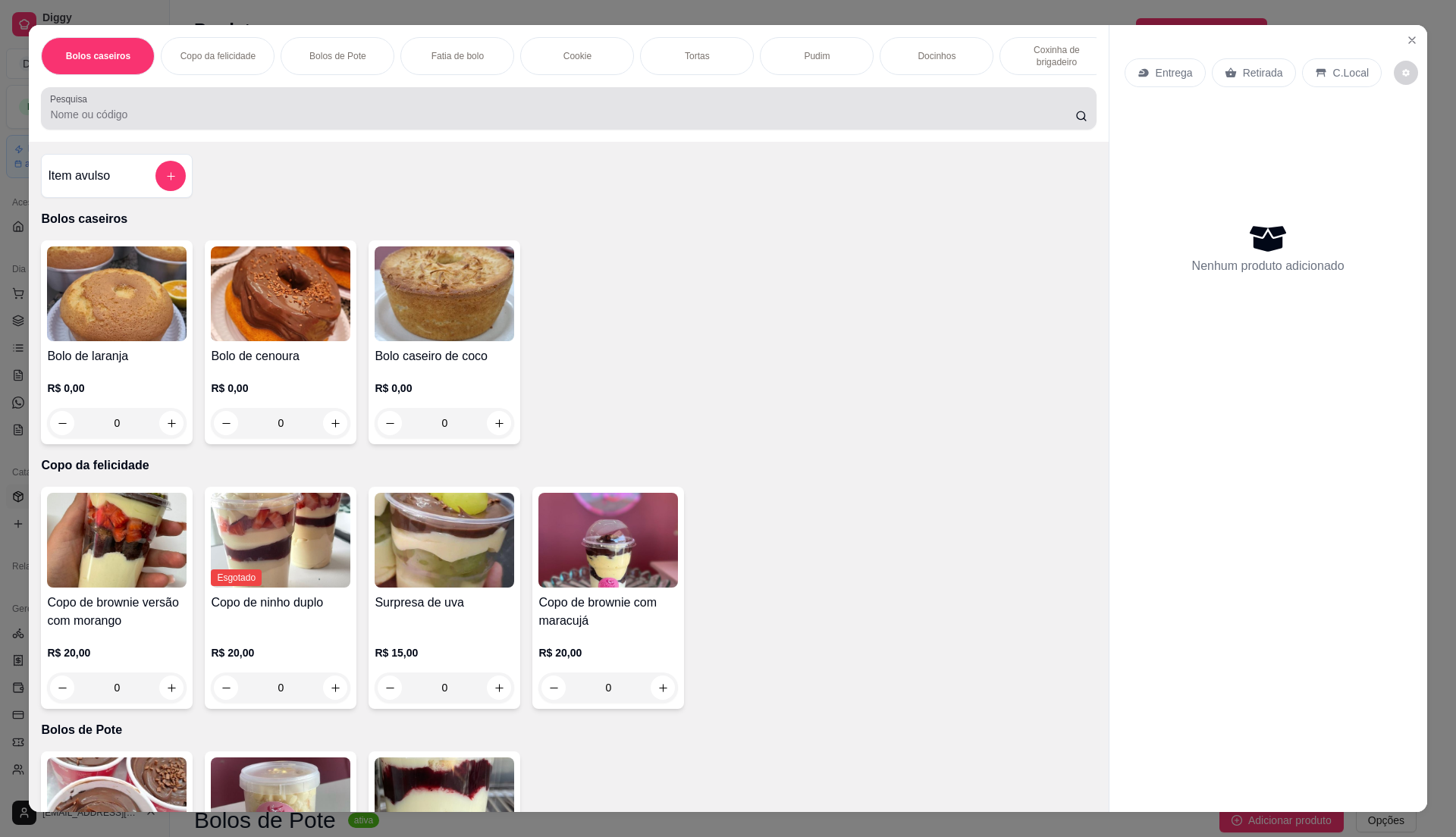
click at [304, 112] on div at bounding box center [568, 108] width 1037 height 30
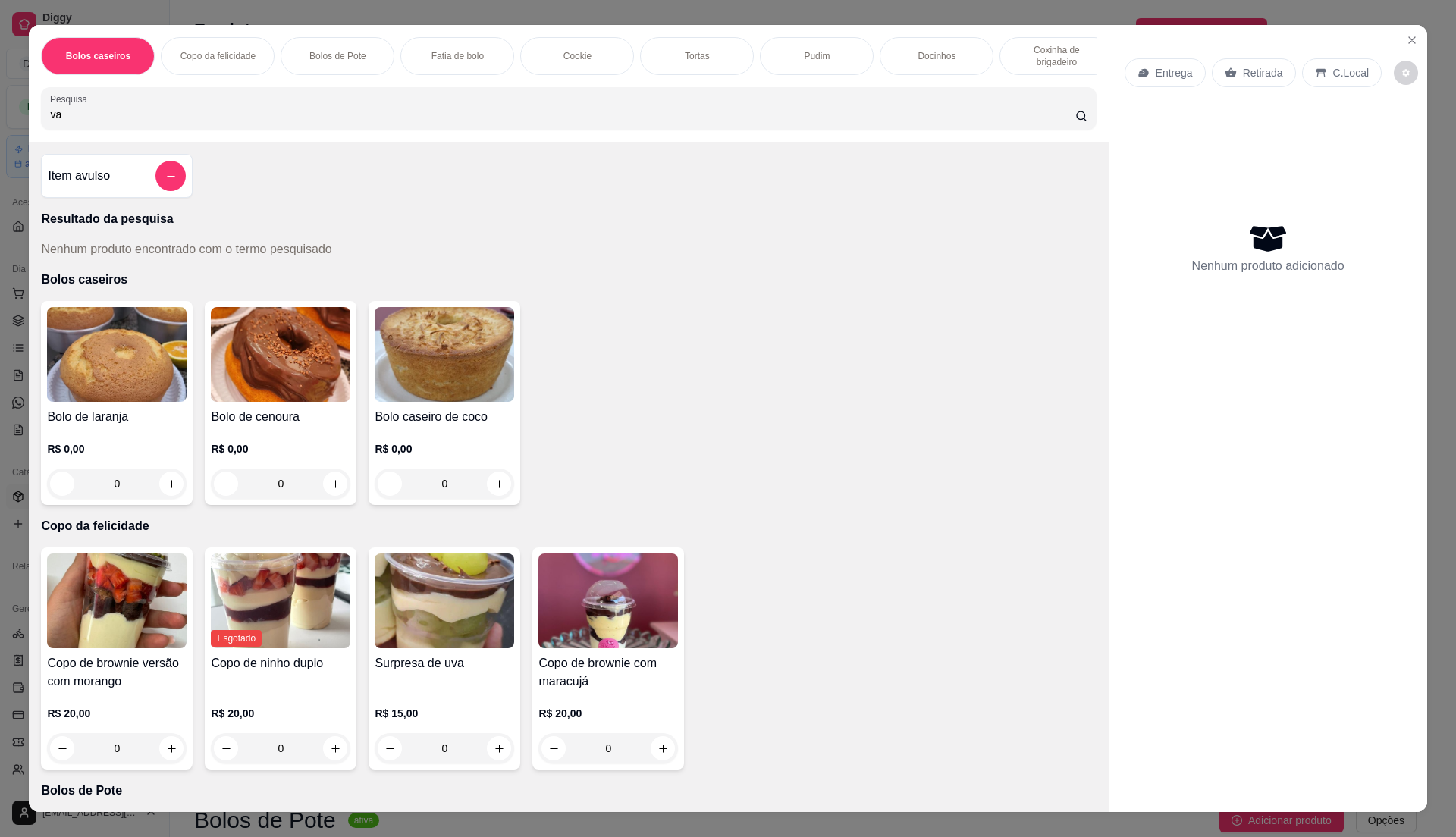
type input "v"
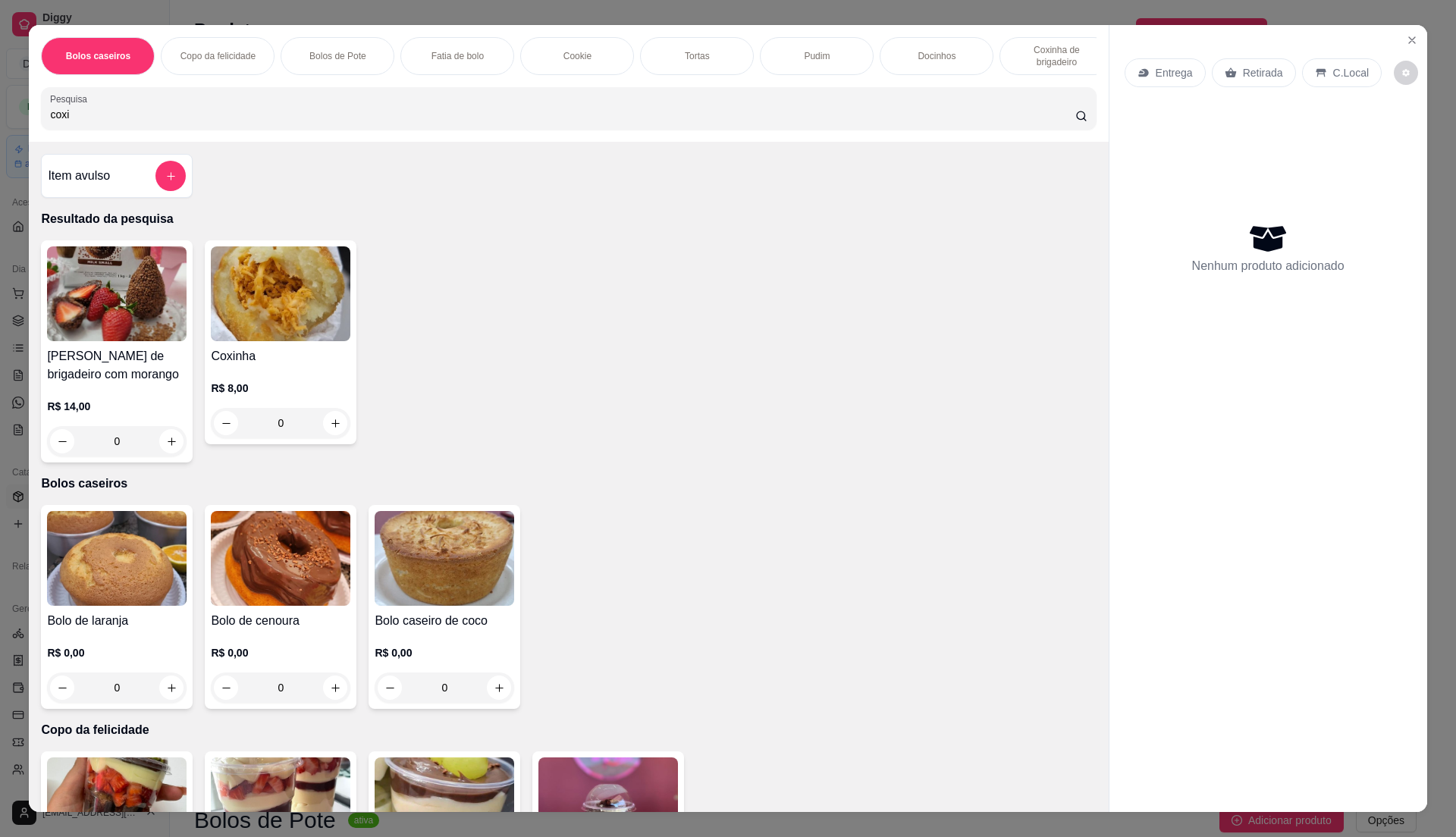
type input "coxi"
click at [213, 365] on h4 "Coxinha" at bounding box center [281, 356] width 140 height 18
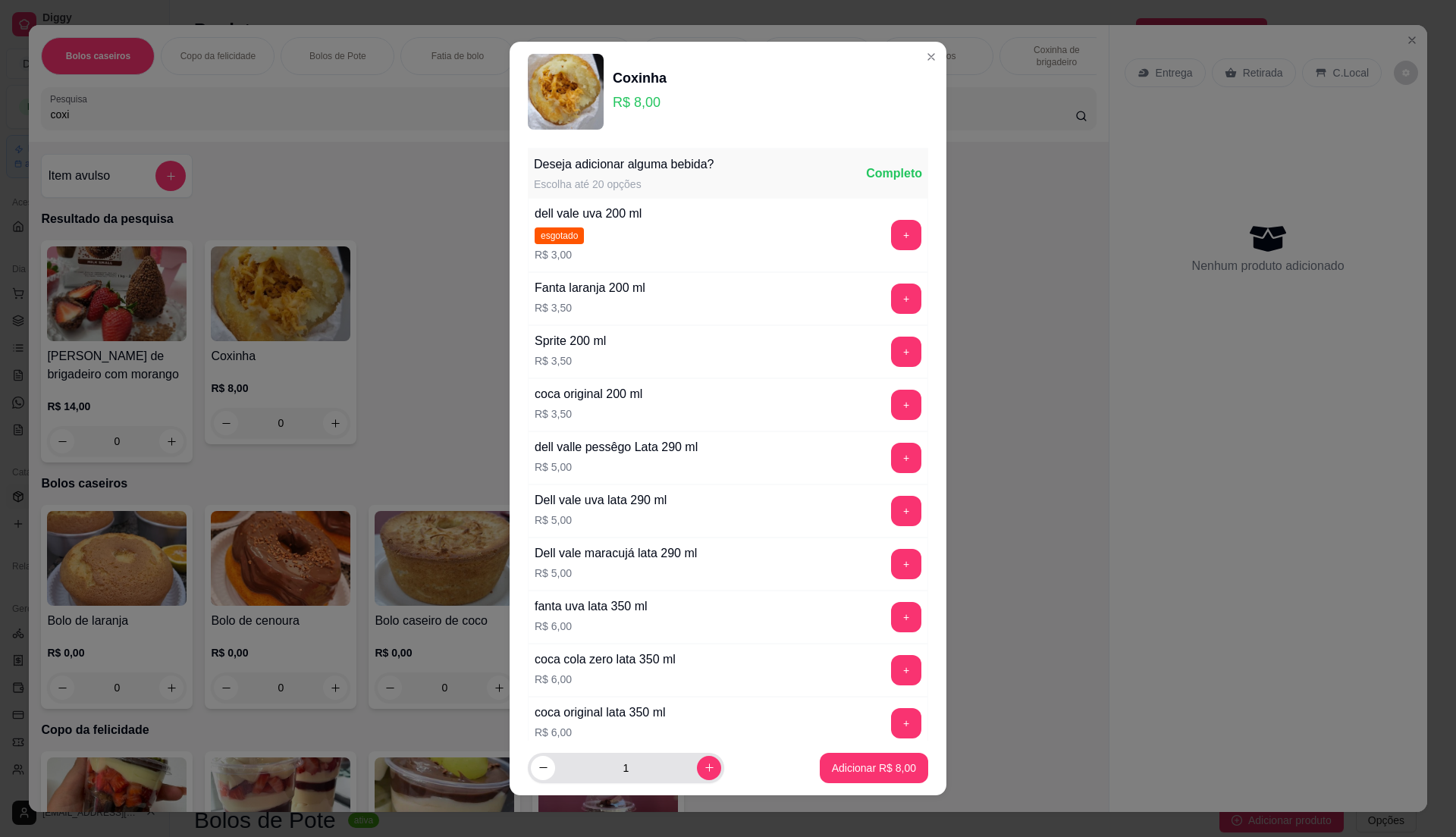
click at [703, 762] on icon "increase-product-quantity" at bounding box center [709, 768] width 12 height 12
type input "4"
click at [850, 762] on p "Adicionar R$ 32,00" at bounding box center [871, 768] width 90 height 15
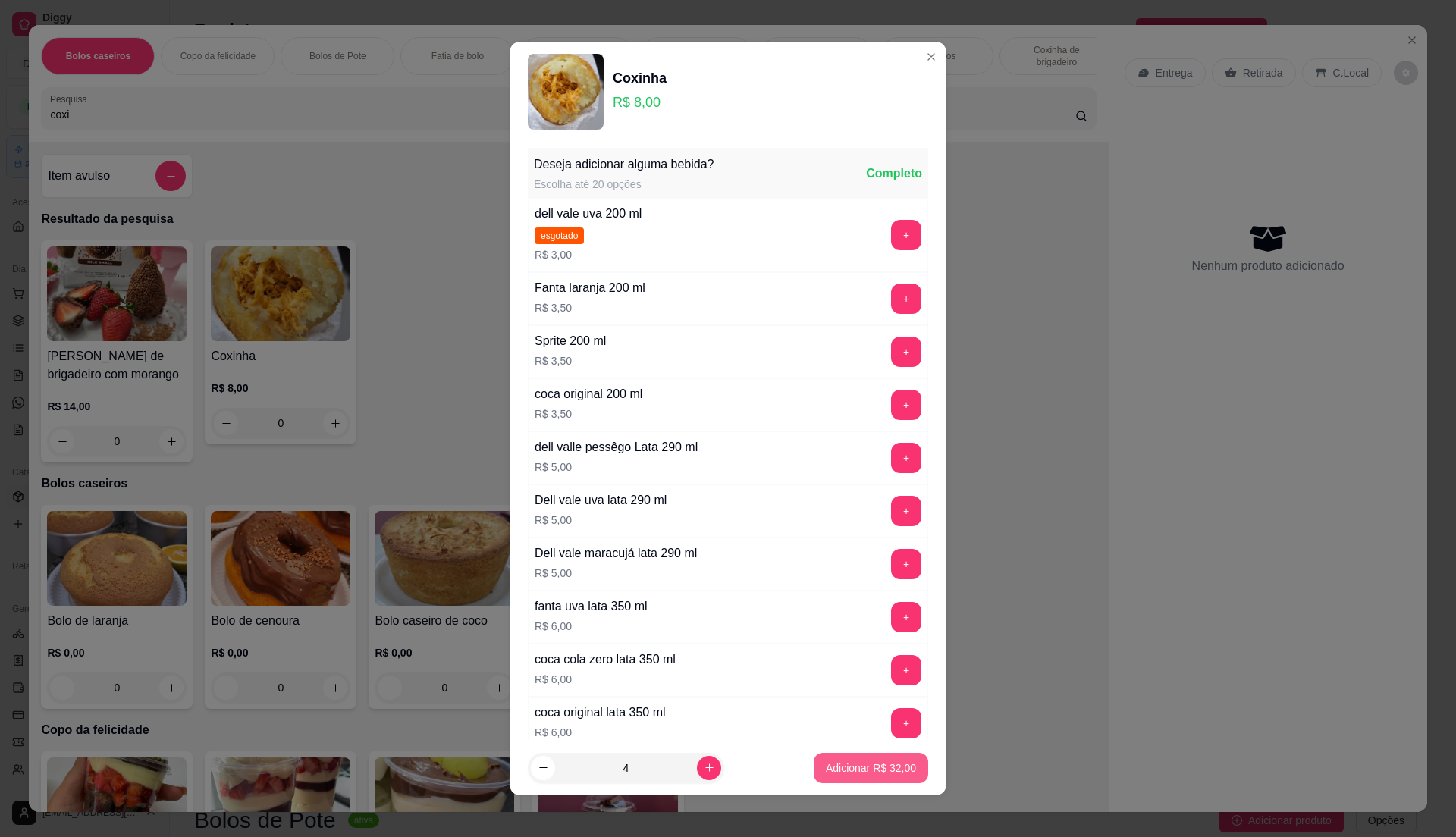
type input "4"
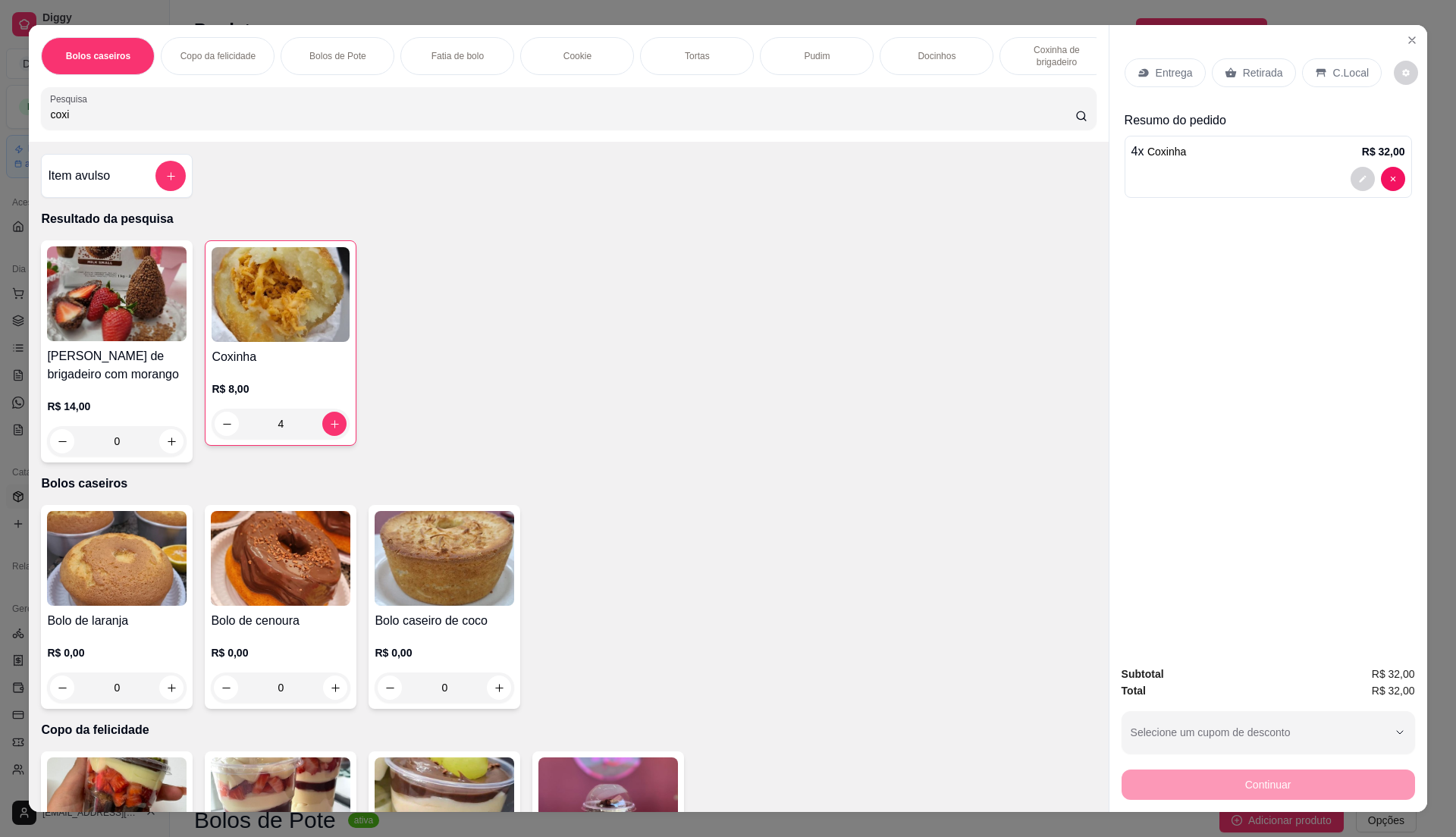
click at [1186, 62] on div "Entrega" at bounding box center [1164, 73] width 81 height 29
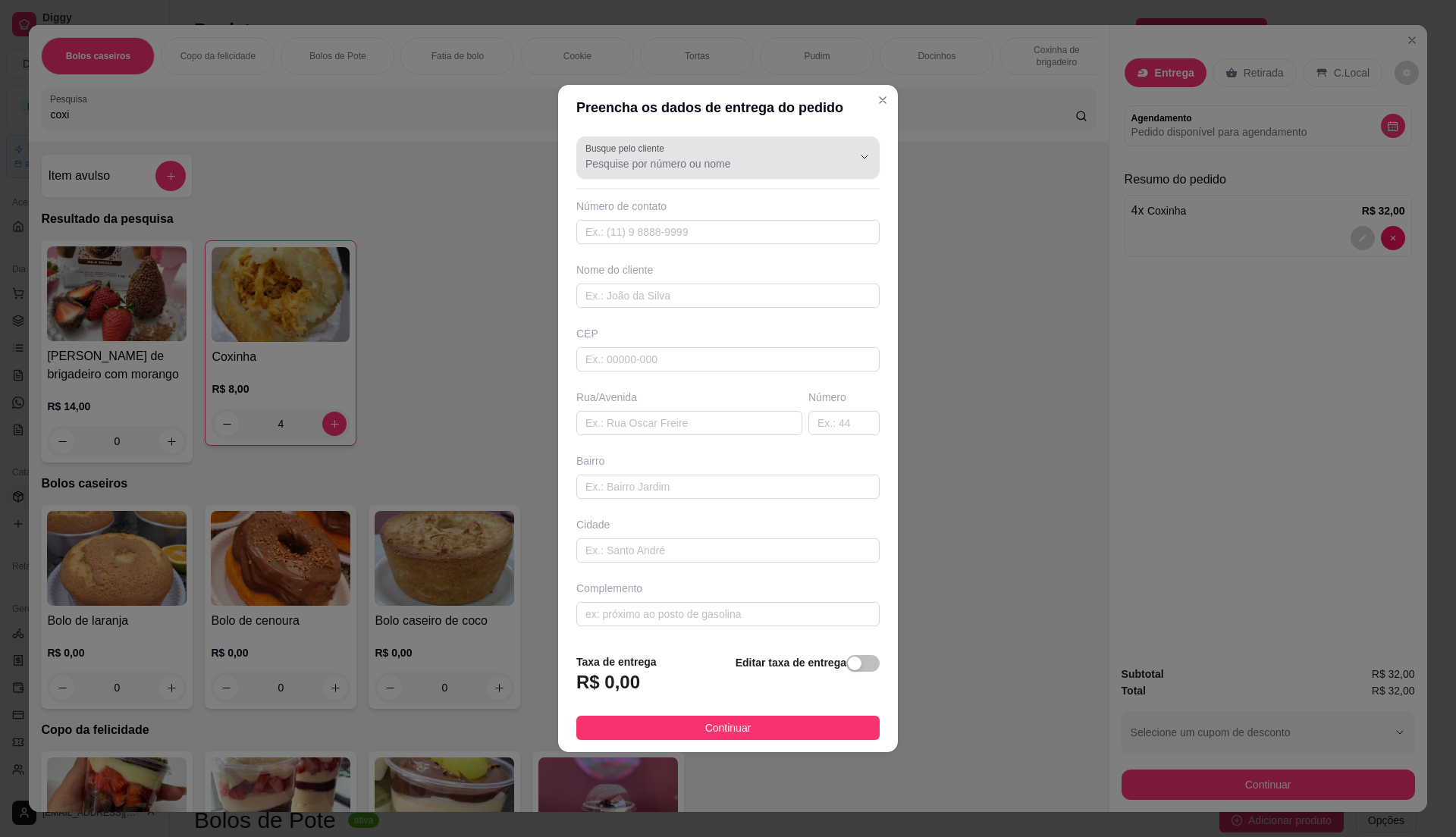
click at [698, 152] on div at bounding box center [728, 157] width 285 height 30
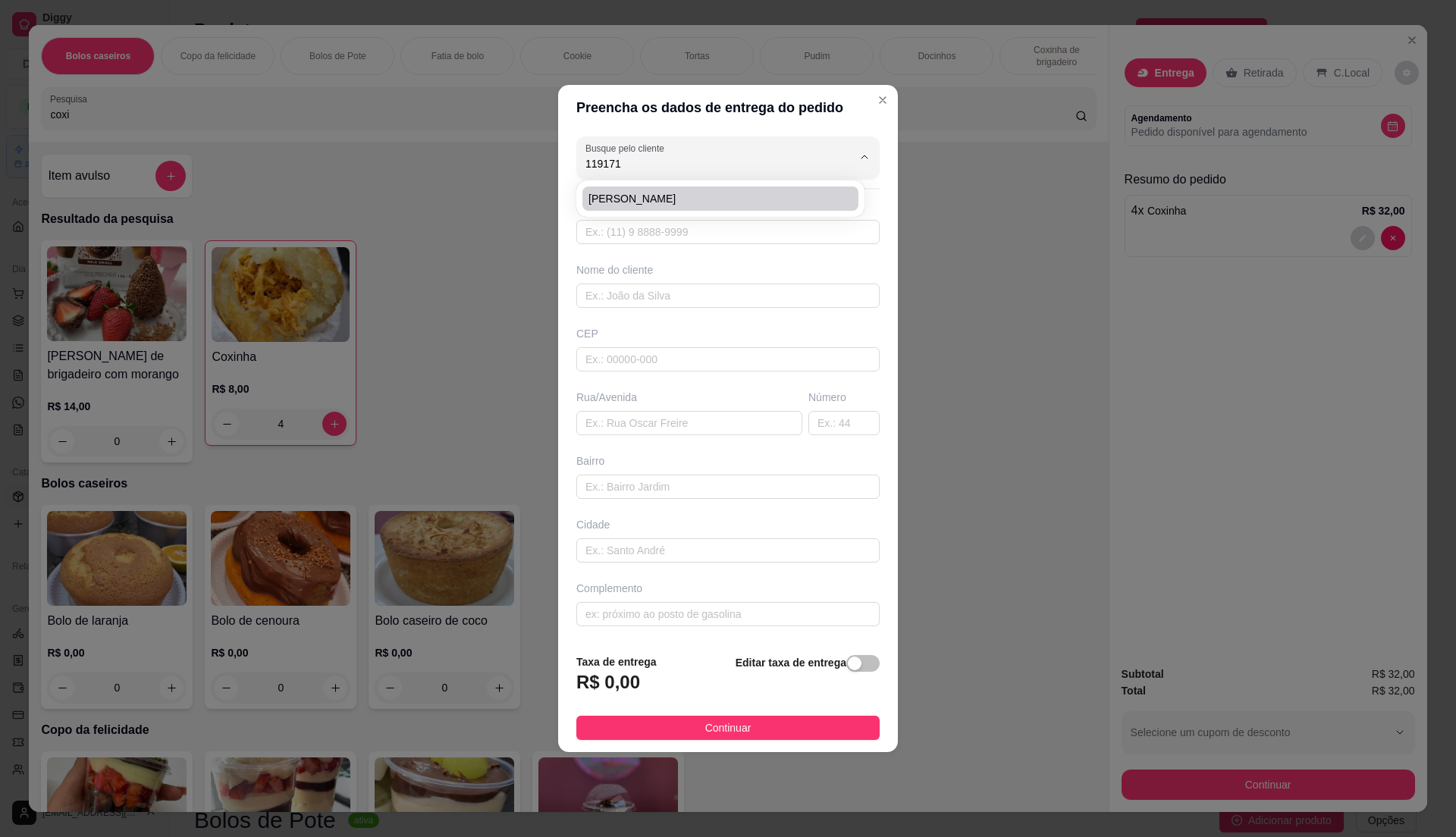
click at [657, 204] on span "[PERSON_NAME]" at bounding box center [713, 198] width 249 height 15
type input "[PERSON_NAME]"
type input "11917167462"
type input "[PERSON_NAME]"
type input "08570730"
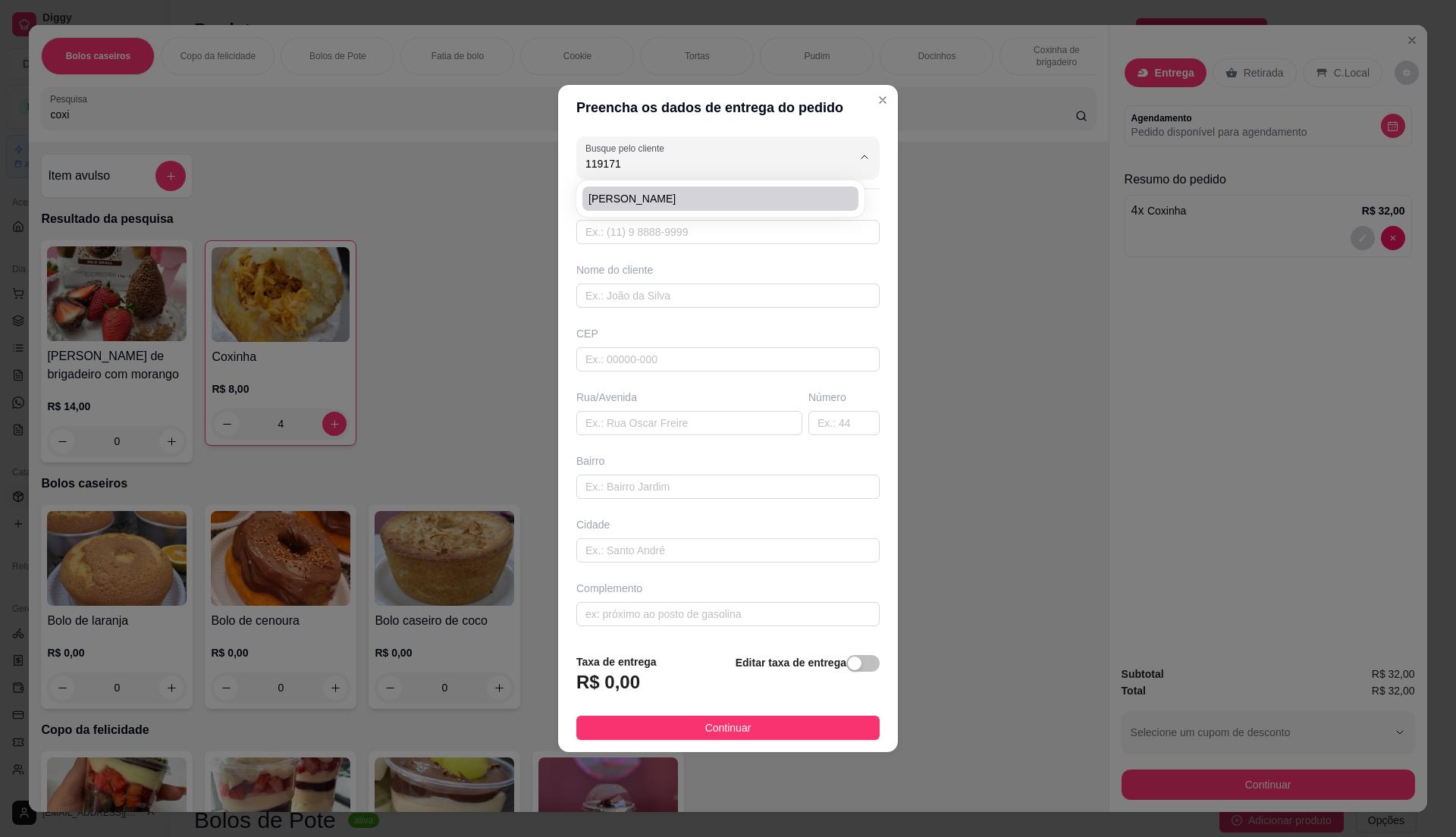
type input "[GEOGRAPHIC_DATA]"
type input "94"
type input "[GEOGRAPHIC_DATA]"
type input "Itaquaquecetuba"
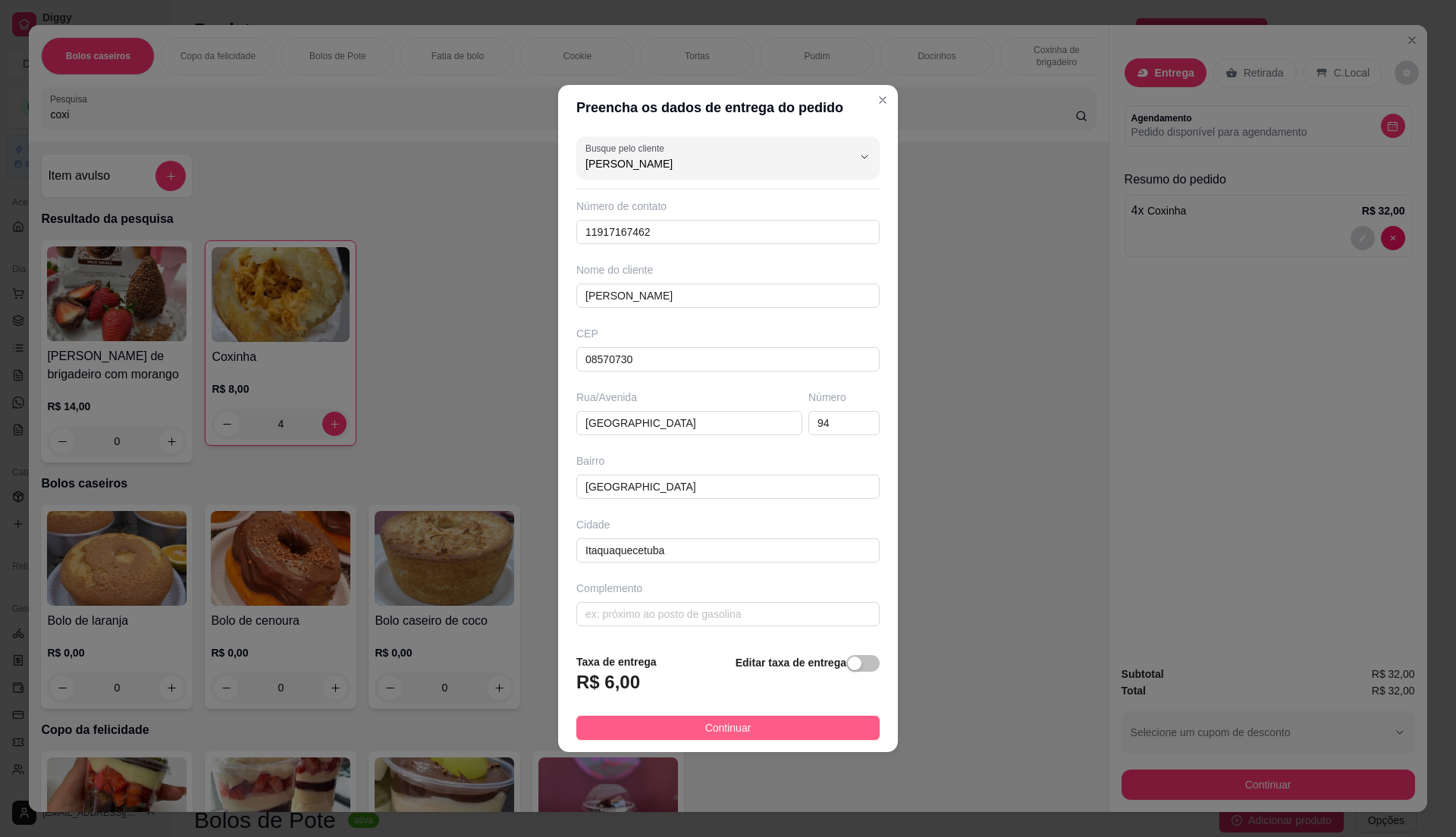
type input "[PERSON_NAME]"
click at [790, 722] on button "Continuar" at bounding box center [728, 728] width 304 height 25
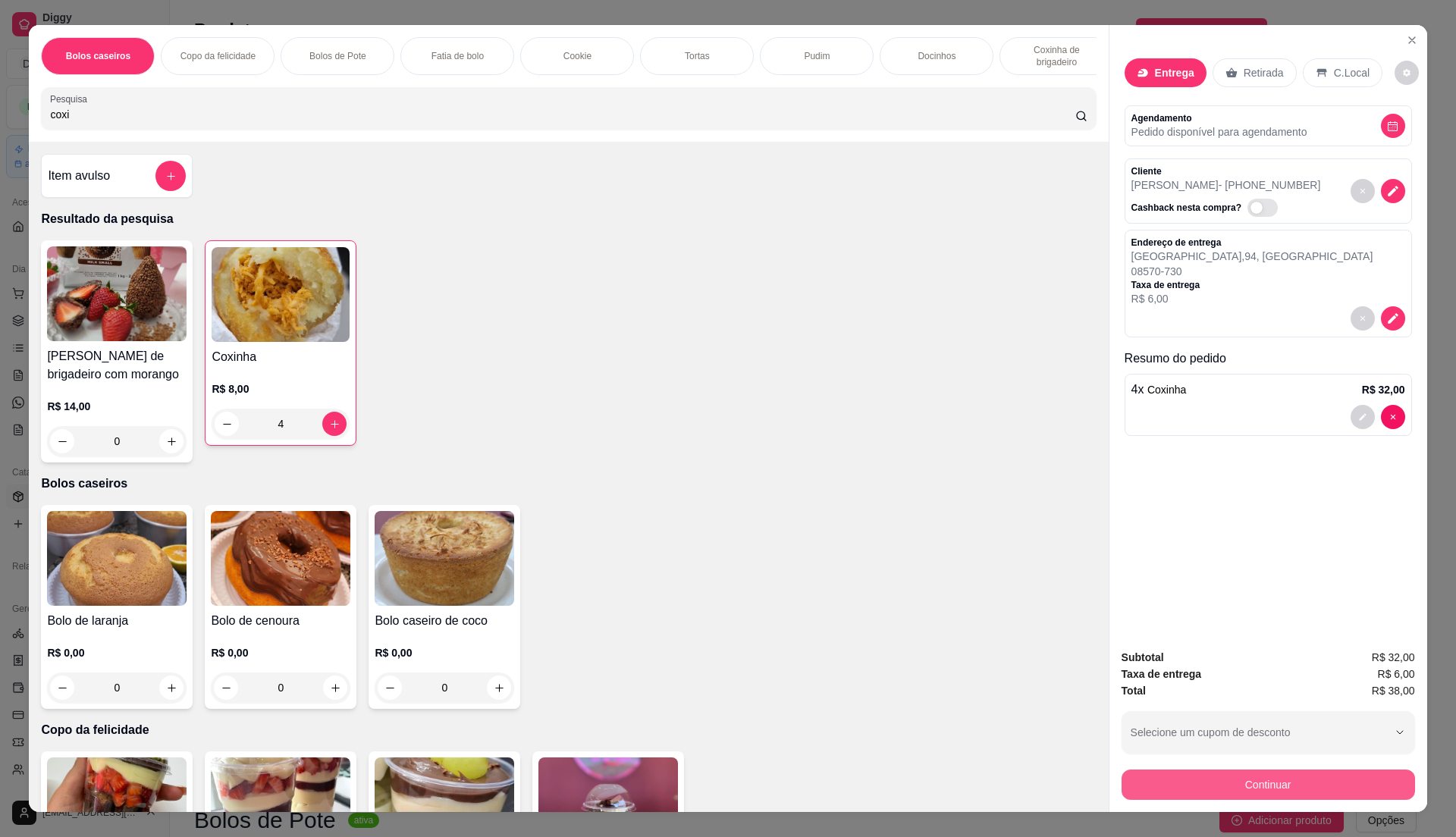
click at [1248, 786] on button "Continuar" at bounding box center [1268, 784] width 294 height 30
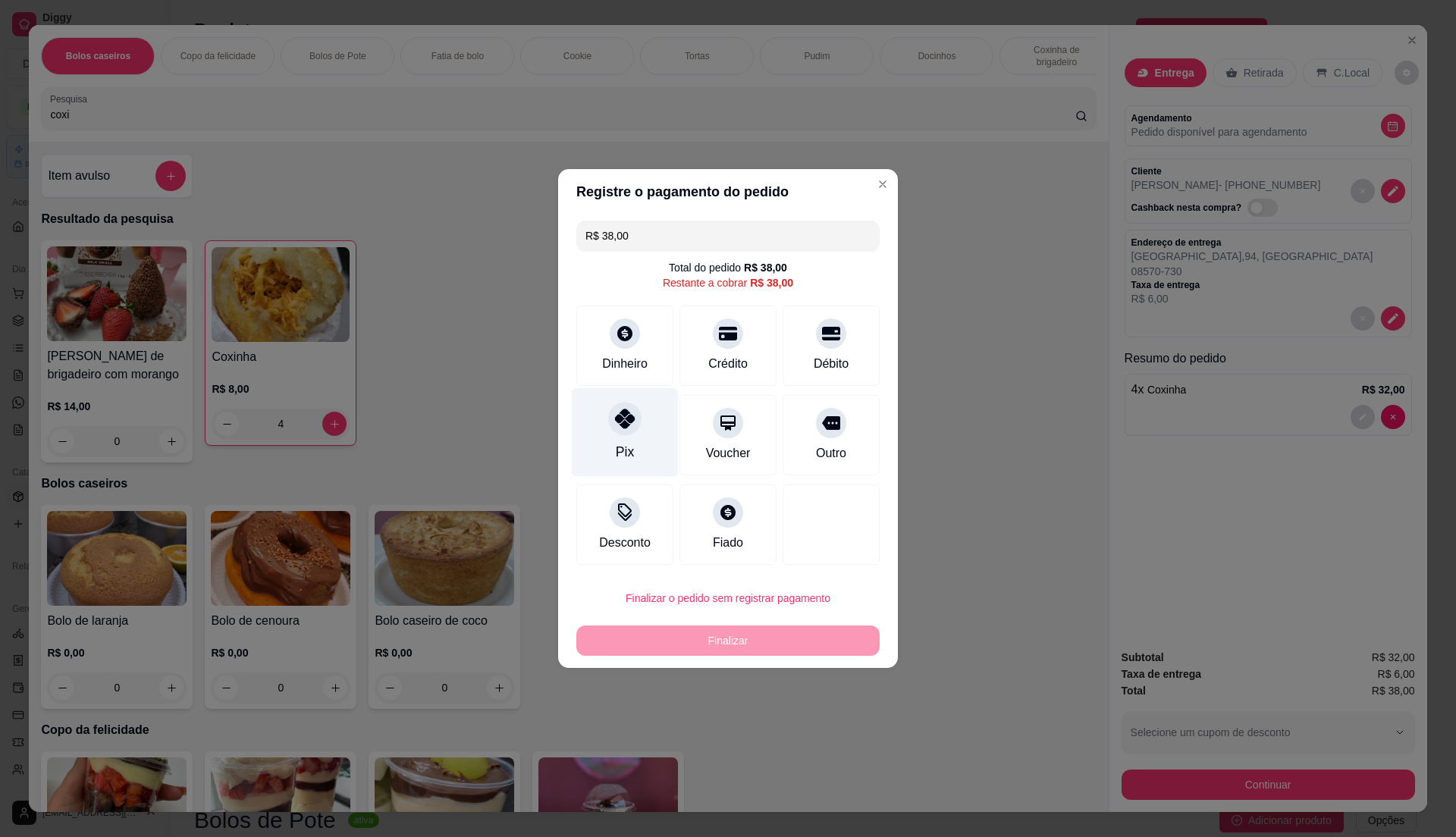
click at [625, 417] on icon at bounding box center [625, 419] width 20 height 20
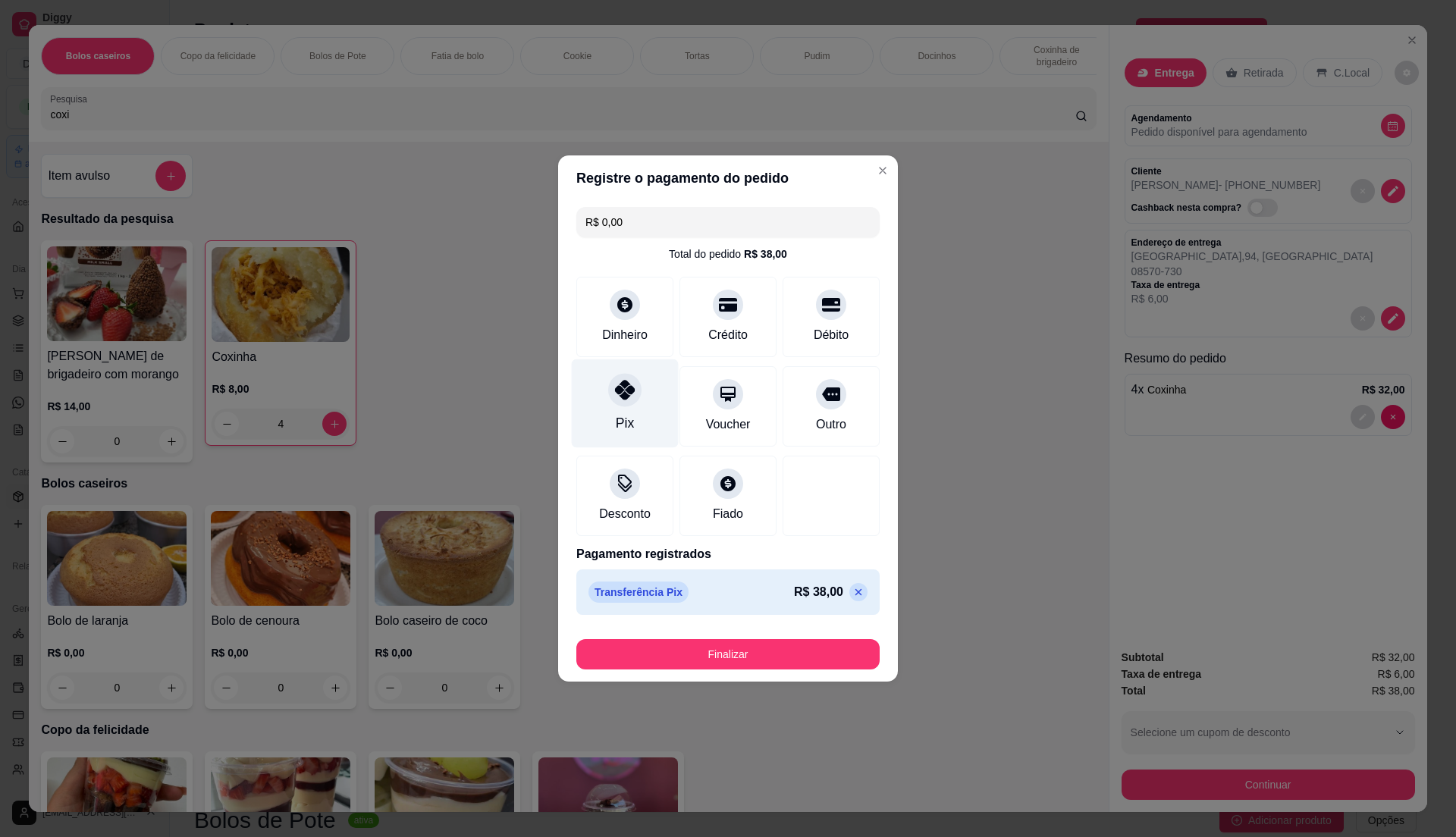
type input "R$ 0,00"
click at [701, 650] on button "Finalizar" at bounding box center [728, 653] width 304 height 30
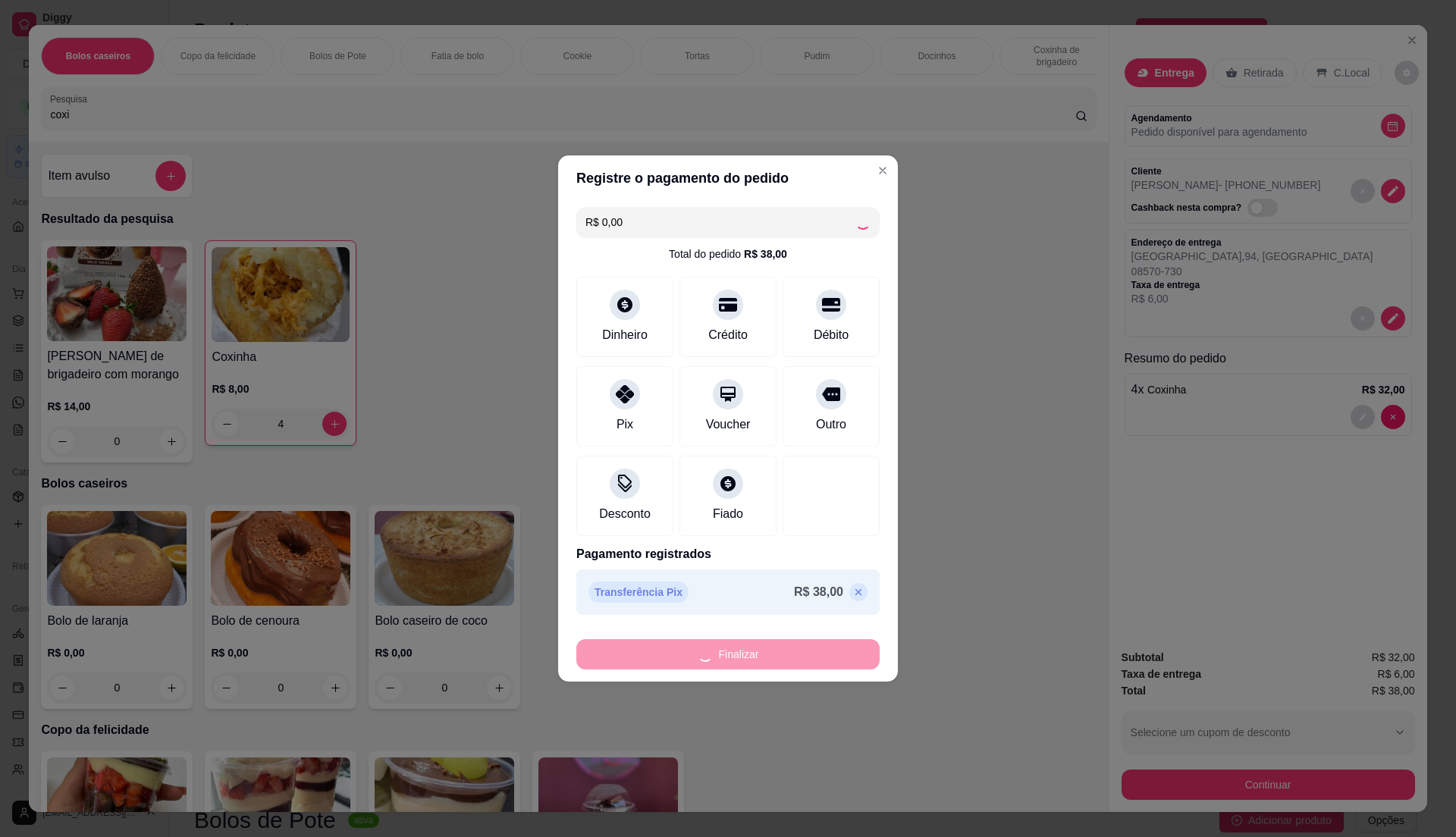
type input "0"
type input "-R$ 38,00"
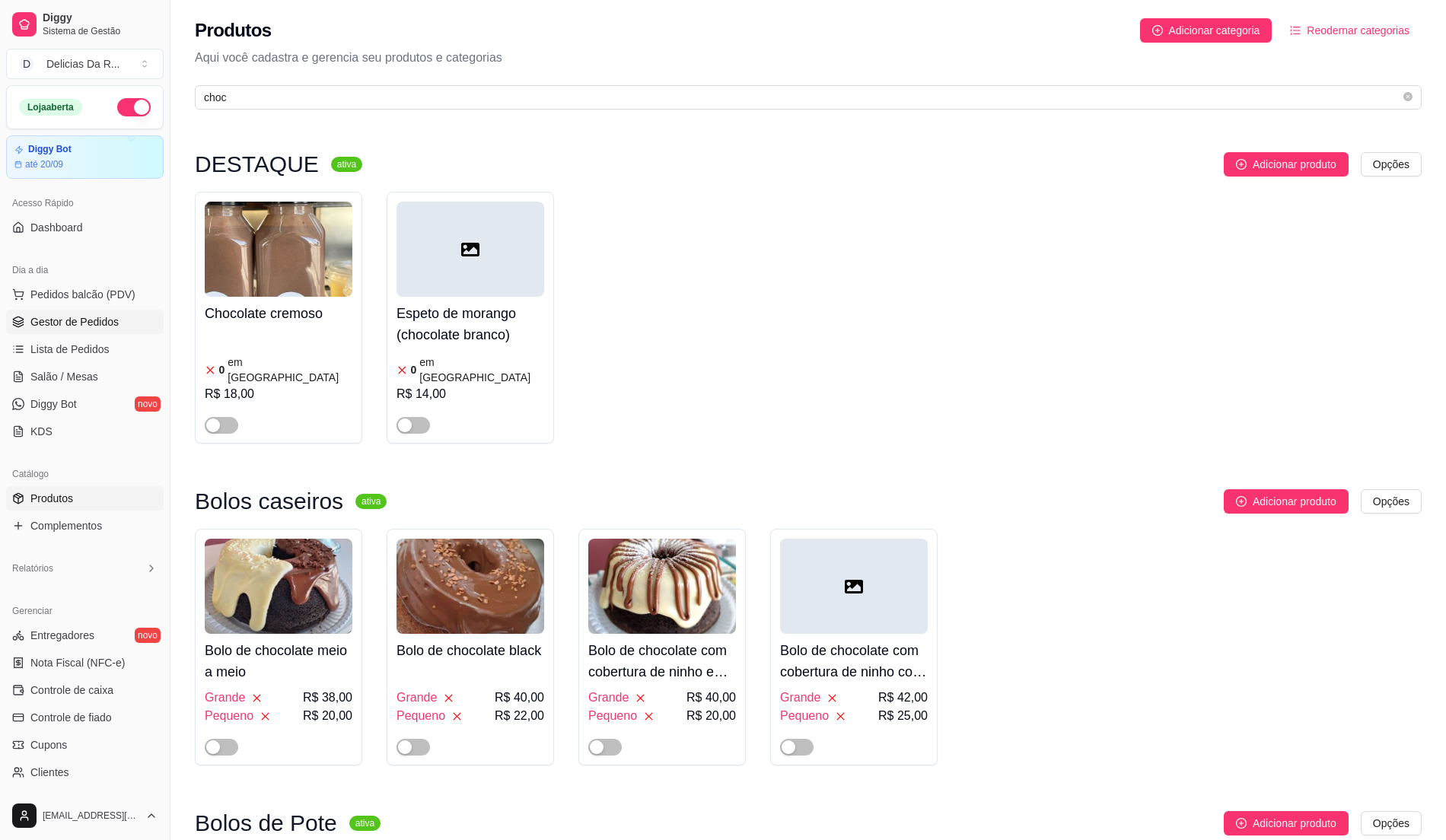
click at [78, 329] on span "Gestor de Pedidos" at bounding box center [74, 322] width 88 height 16
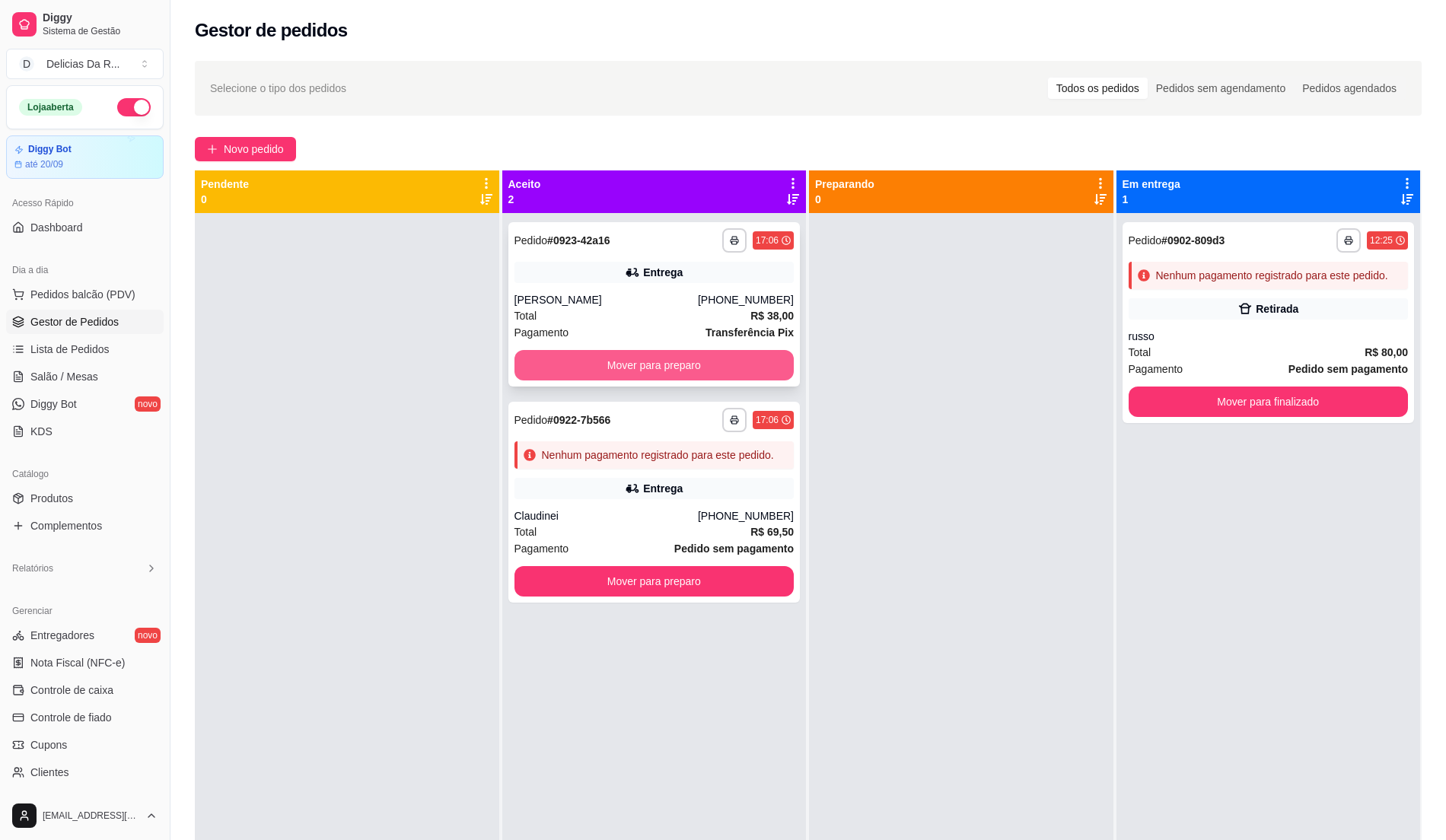
click at [667, 368] on button "Mover para preparo" at bounding box center [654, 365] width 280 height 30
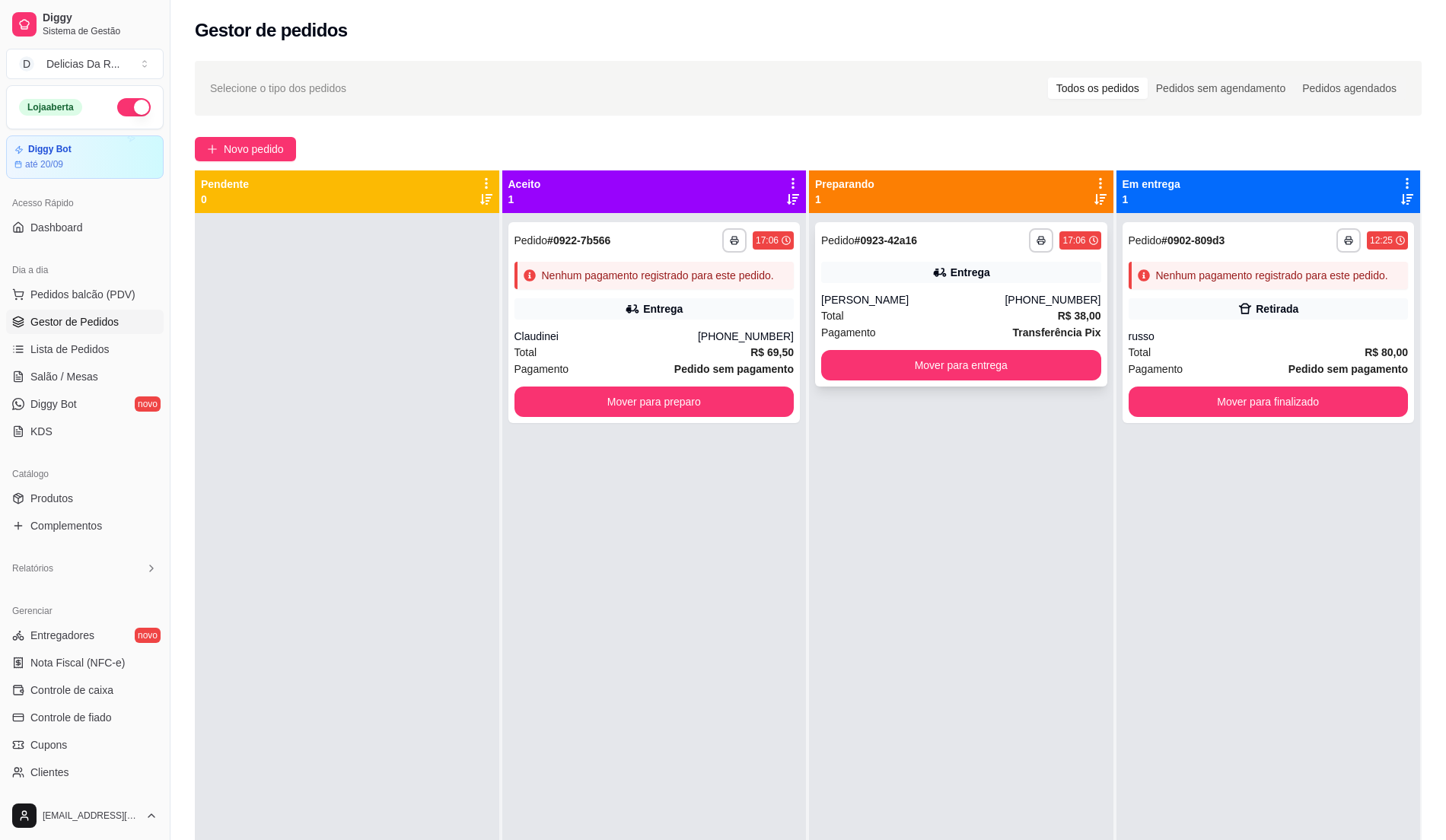
click at [1027, 282] on div "Entrega" at bounding box center [961, 272] width 280 height 21
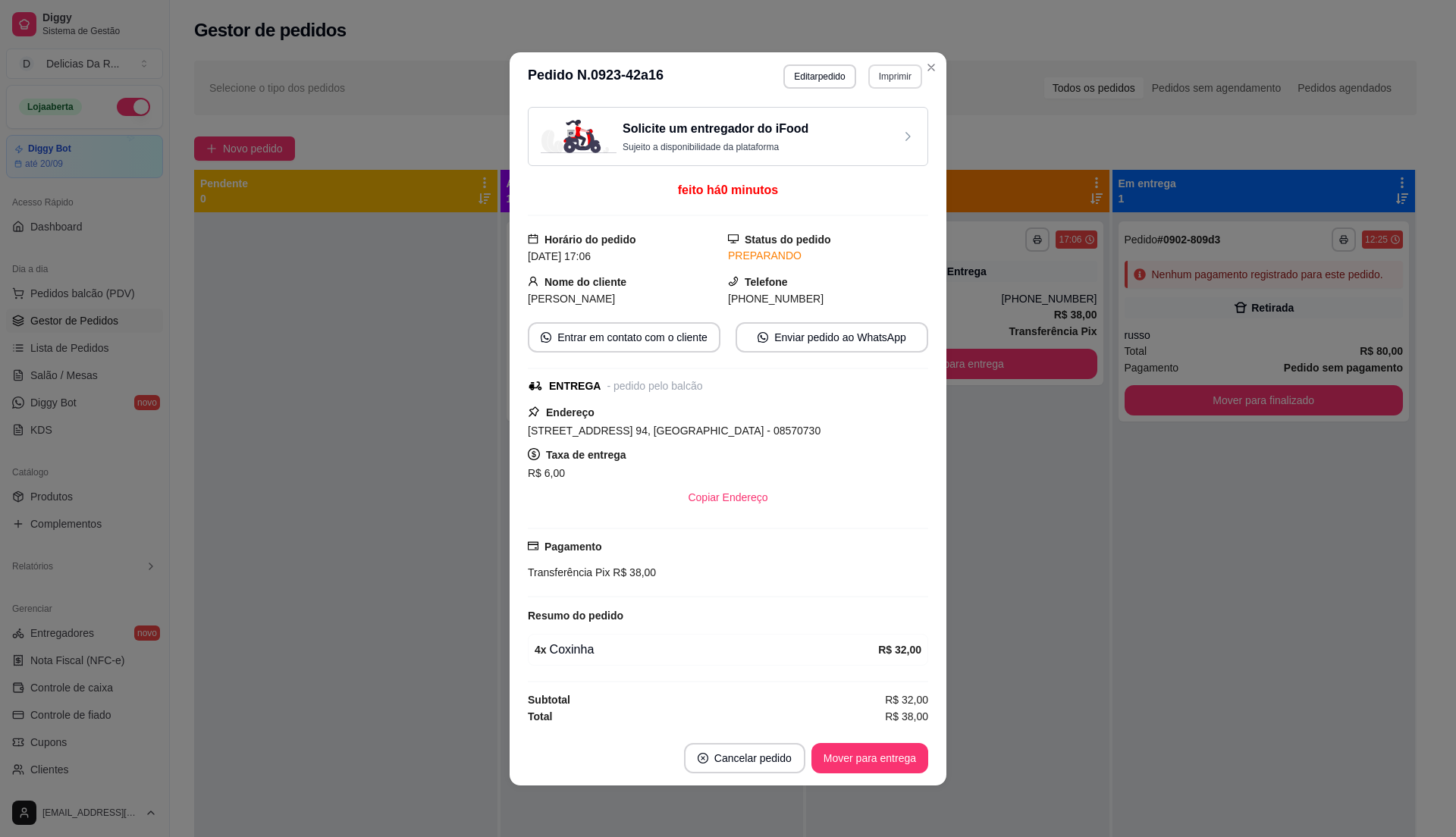
click at [902, 68] on button "Imprimir" at bounding box center [894, 76] width 54 height 25
click at [891, 131] on button "IMPRESSORA" at bounding box center [861, 125] width 110 height 25
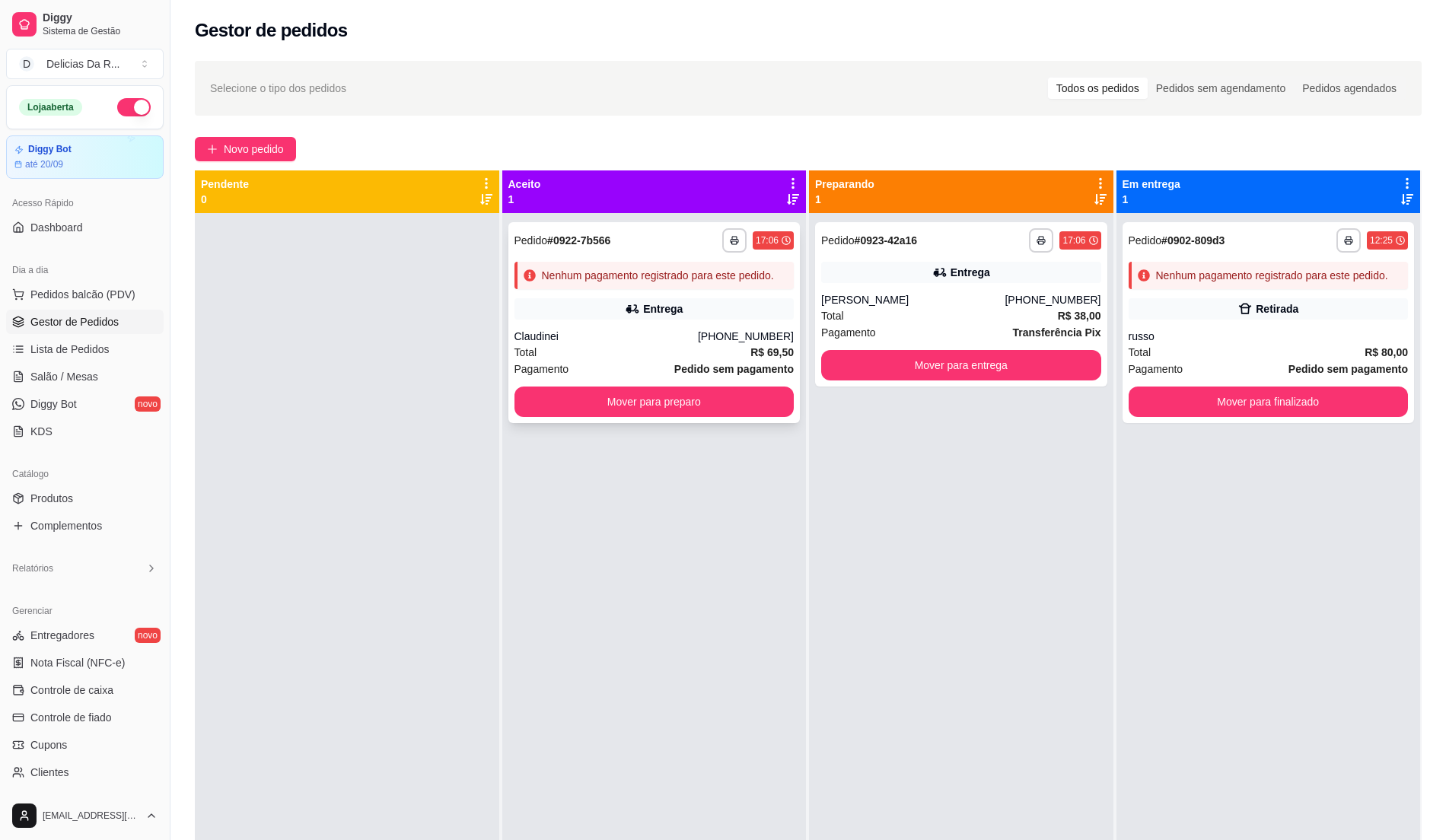
click at [579, 244] on strong "# 0922-7b566" at bounding box center [578, 240] width 63 height 12
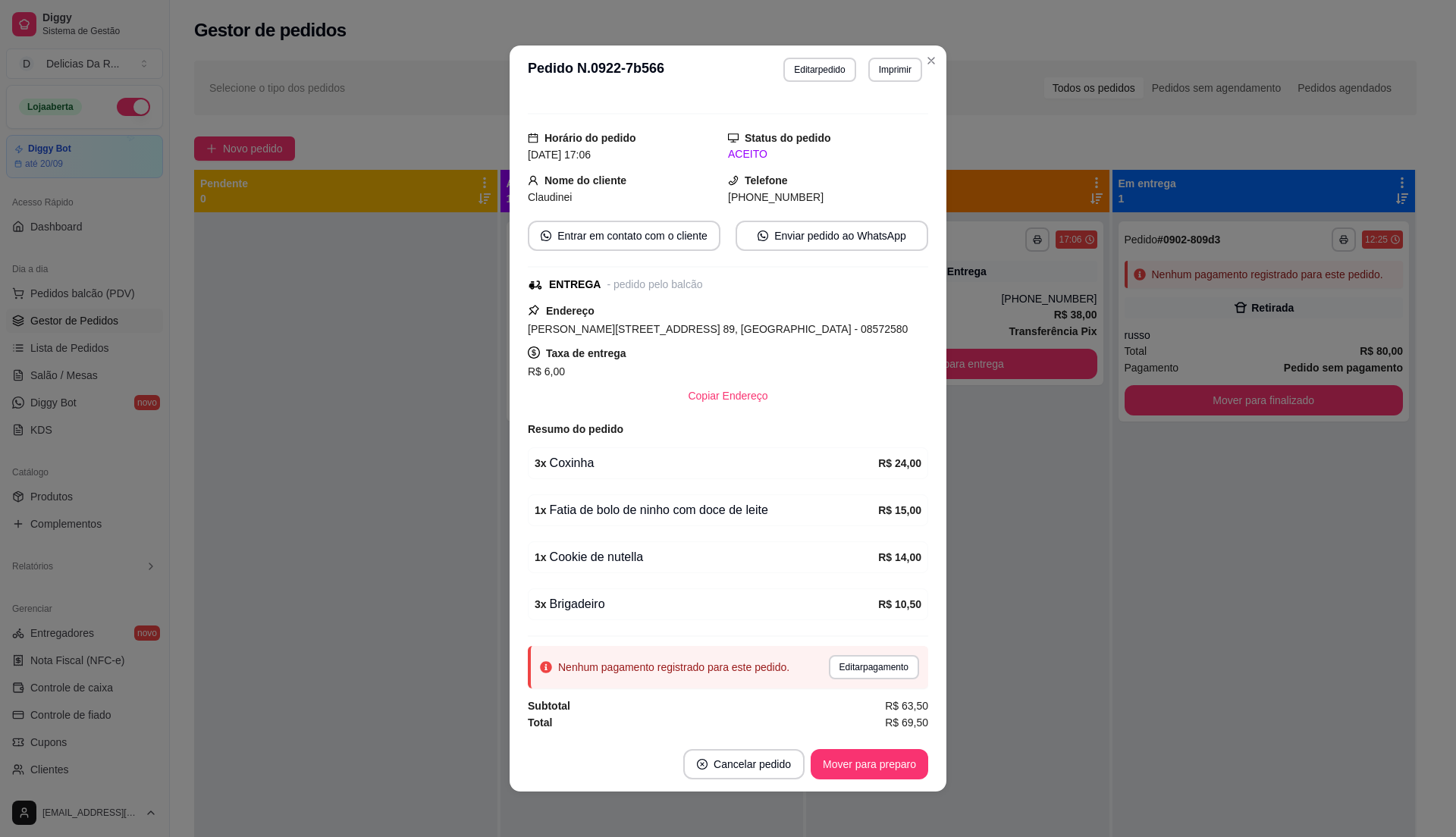
scroll to position [101, 0]
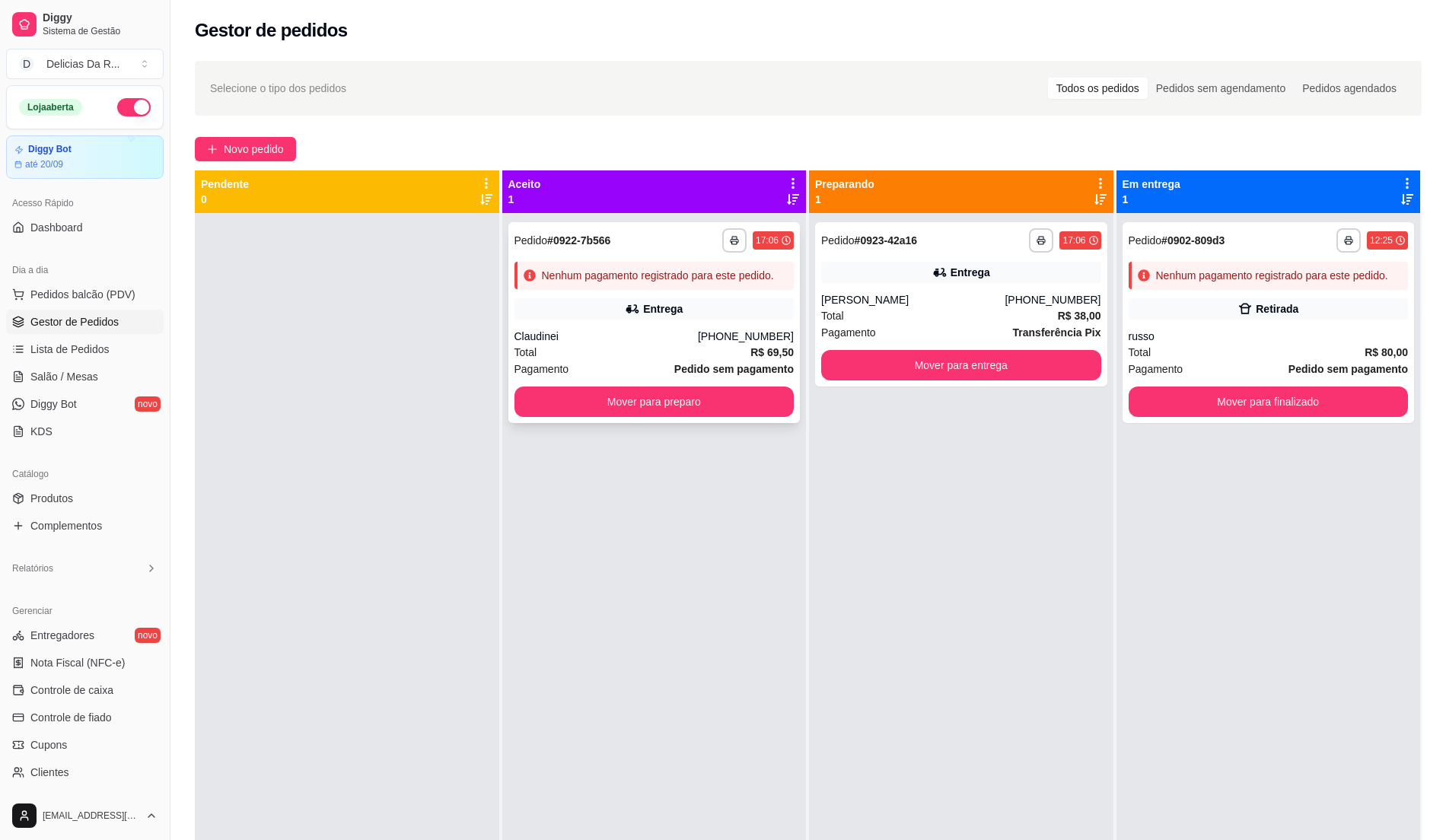
click at [751, 351] on strong "R$ 69,50" at bounding box center [773, 352] width 44 height 12
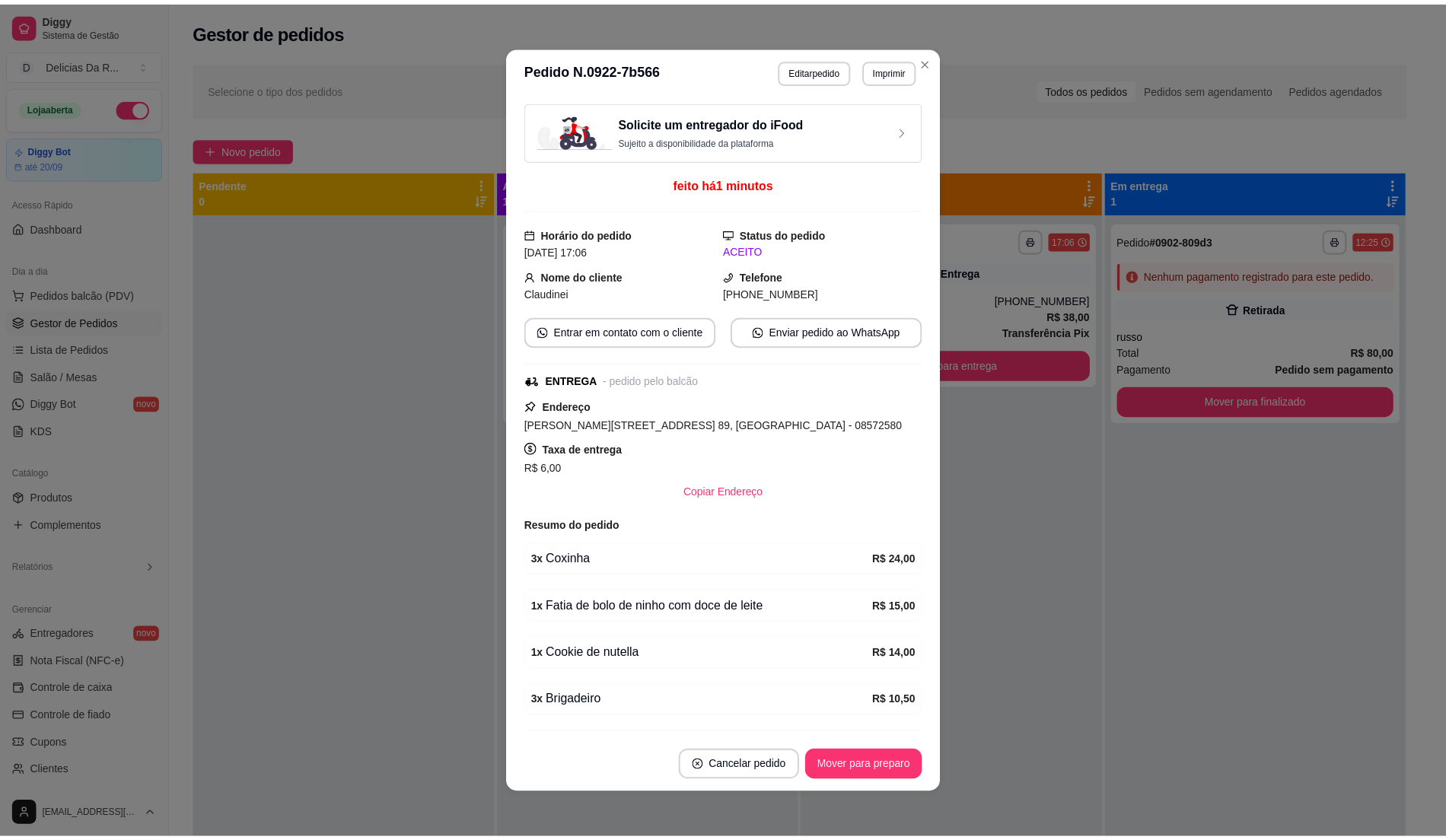
scroll to position [104, 0]
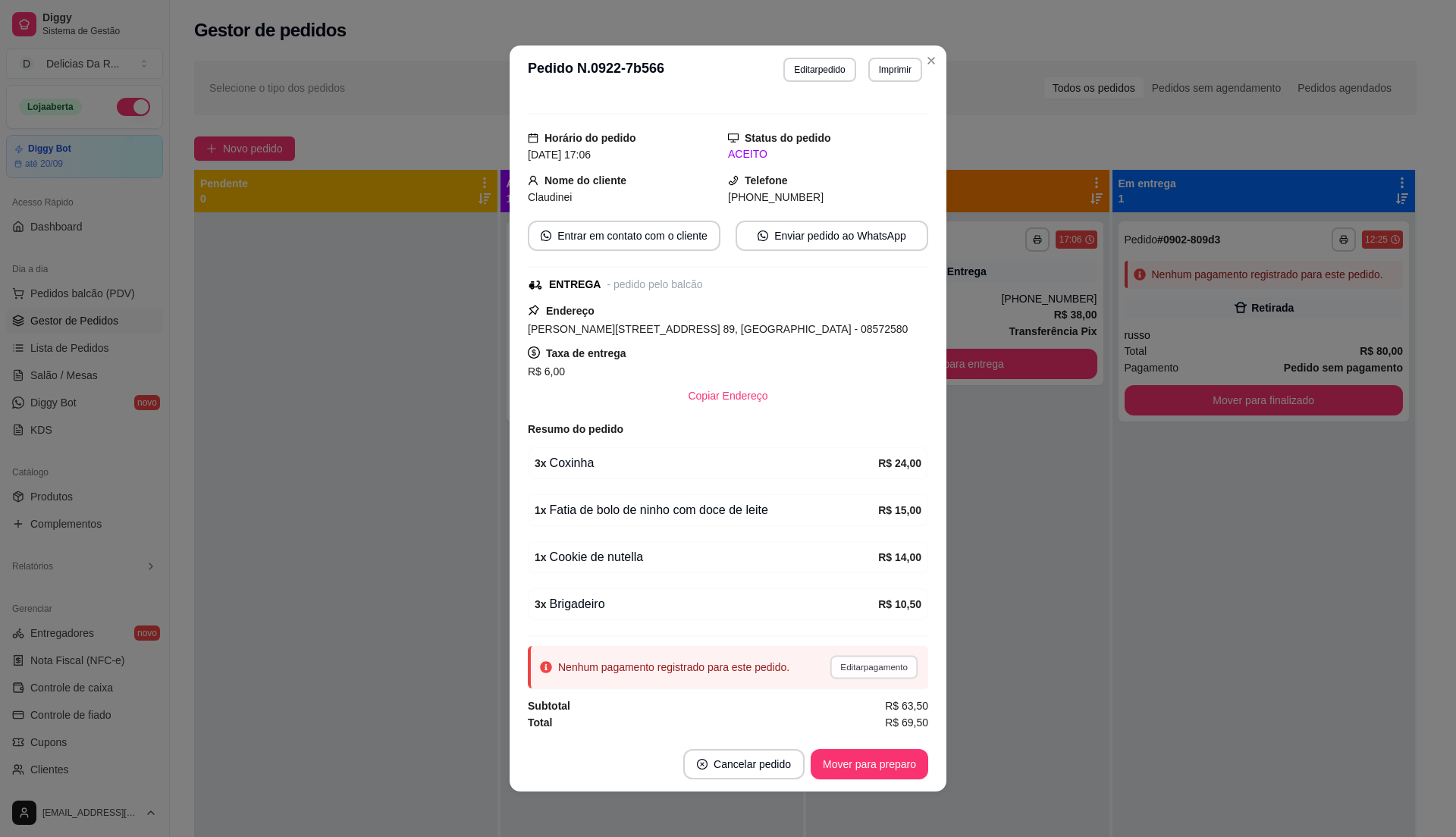
click at [846, 677] on button "Editar pagamento" at bounding box center [873, 667] width 88 height 24
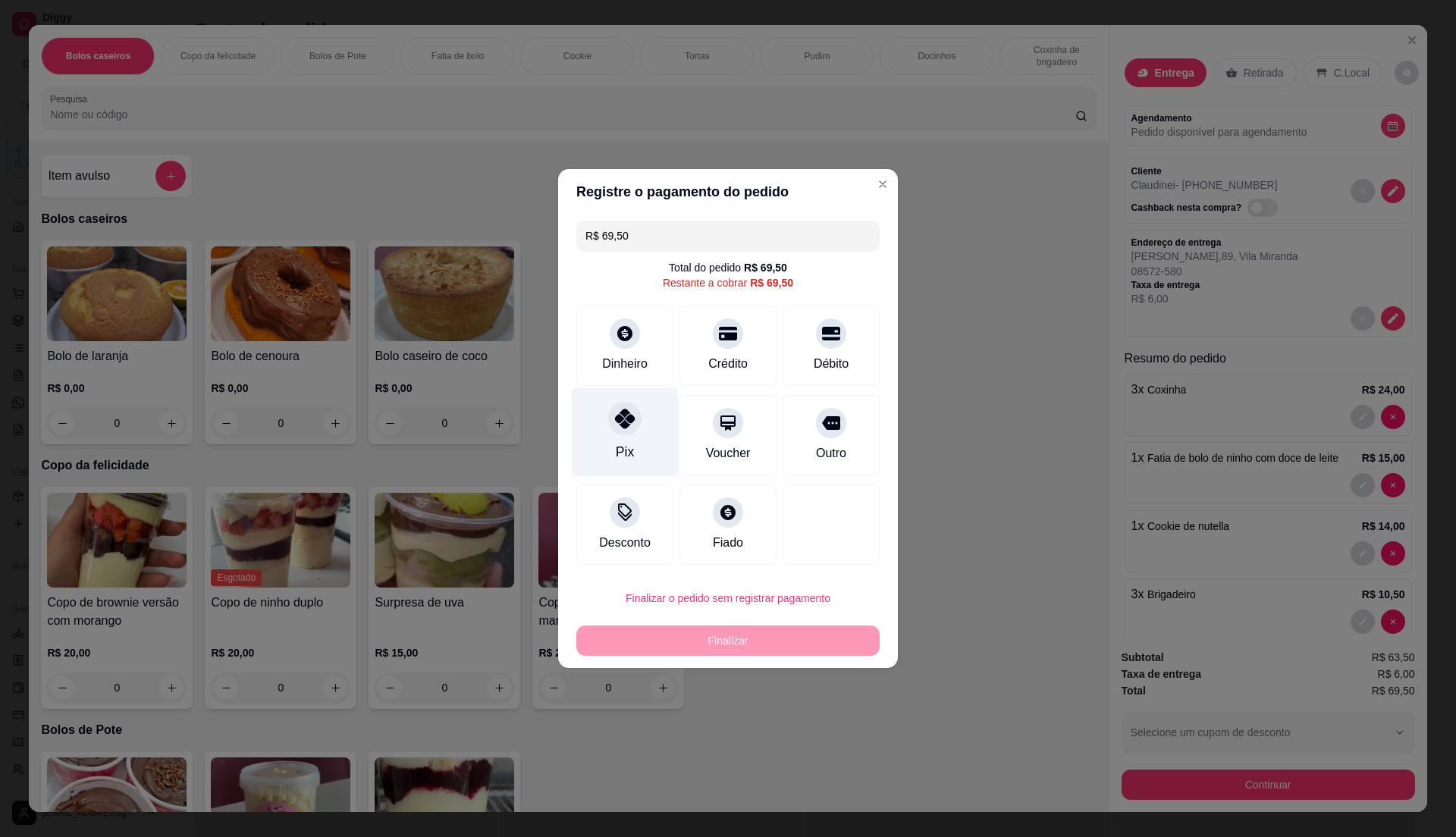
click at [596, 407] on div "Pix" at bounding box center [625, 433] width 107 height 89
type input "R$ 0,00"
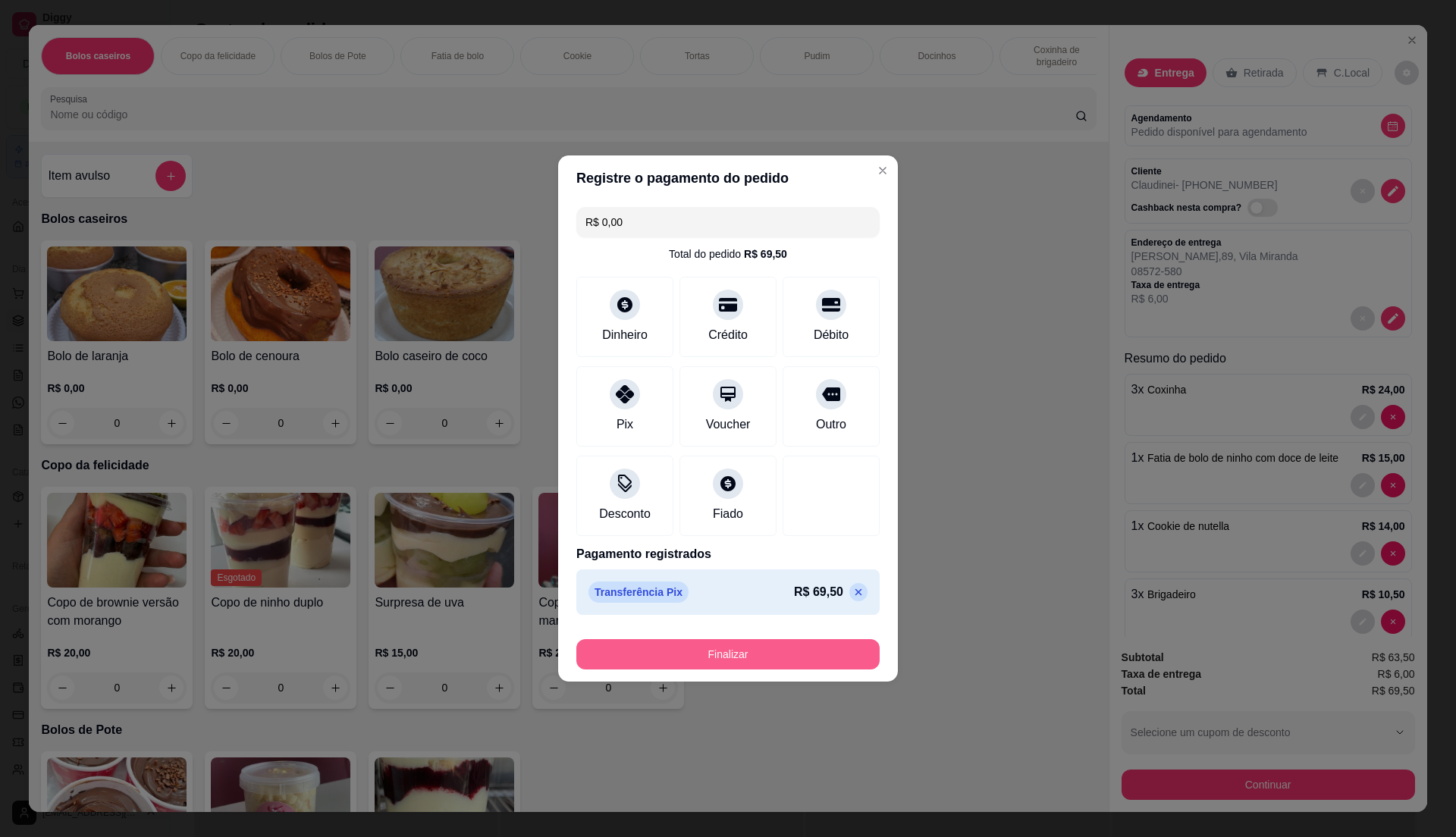
click at [835, 657] on button "Finalizar" at bounding box center [728, 653] width 304 height 30
type input "0"
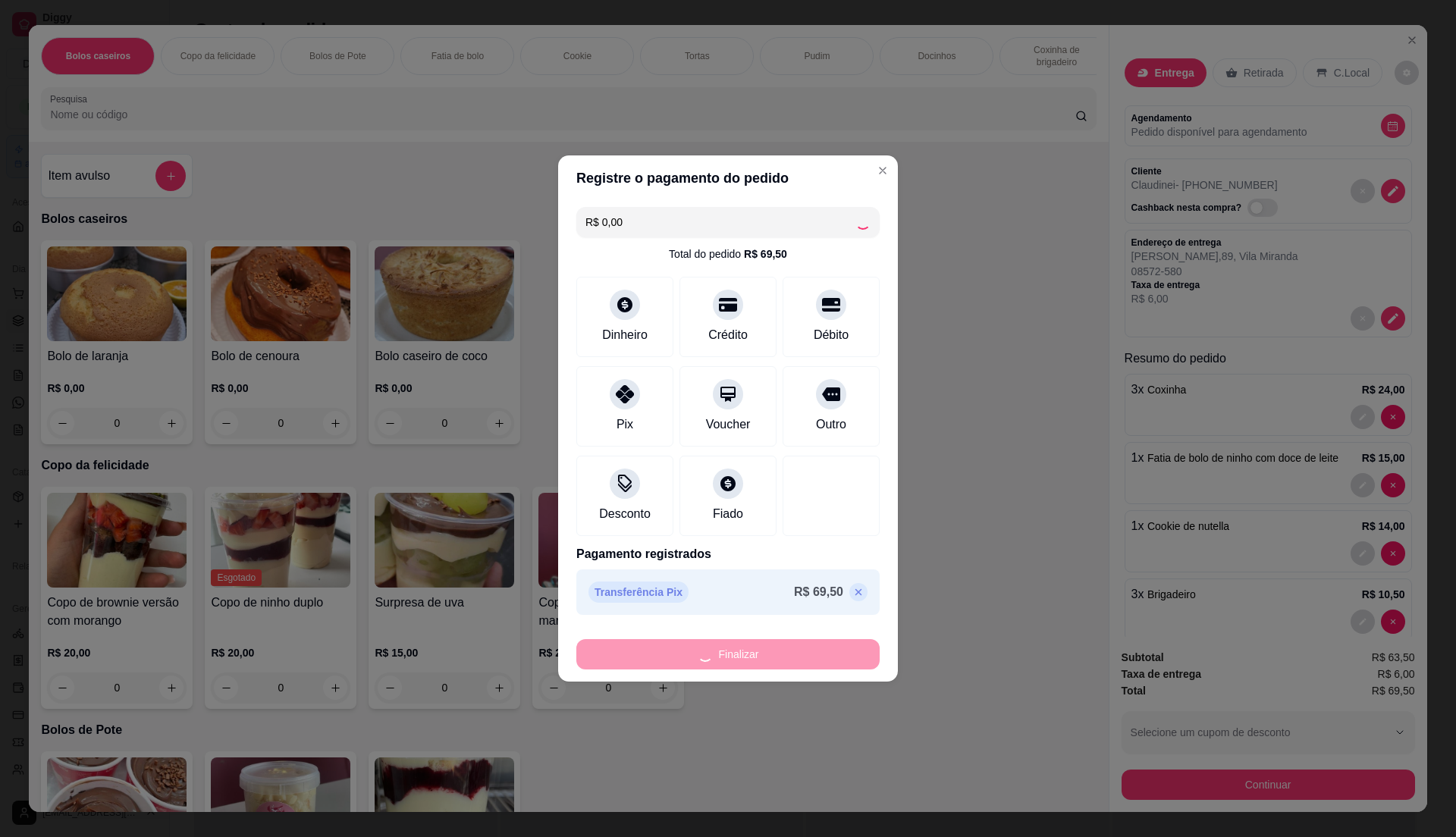
type input "-R$ 69,50"
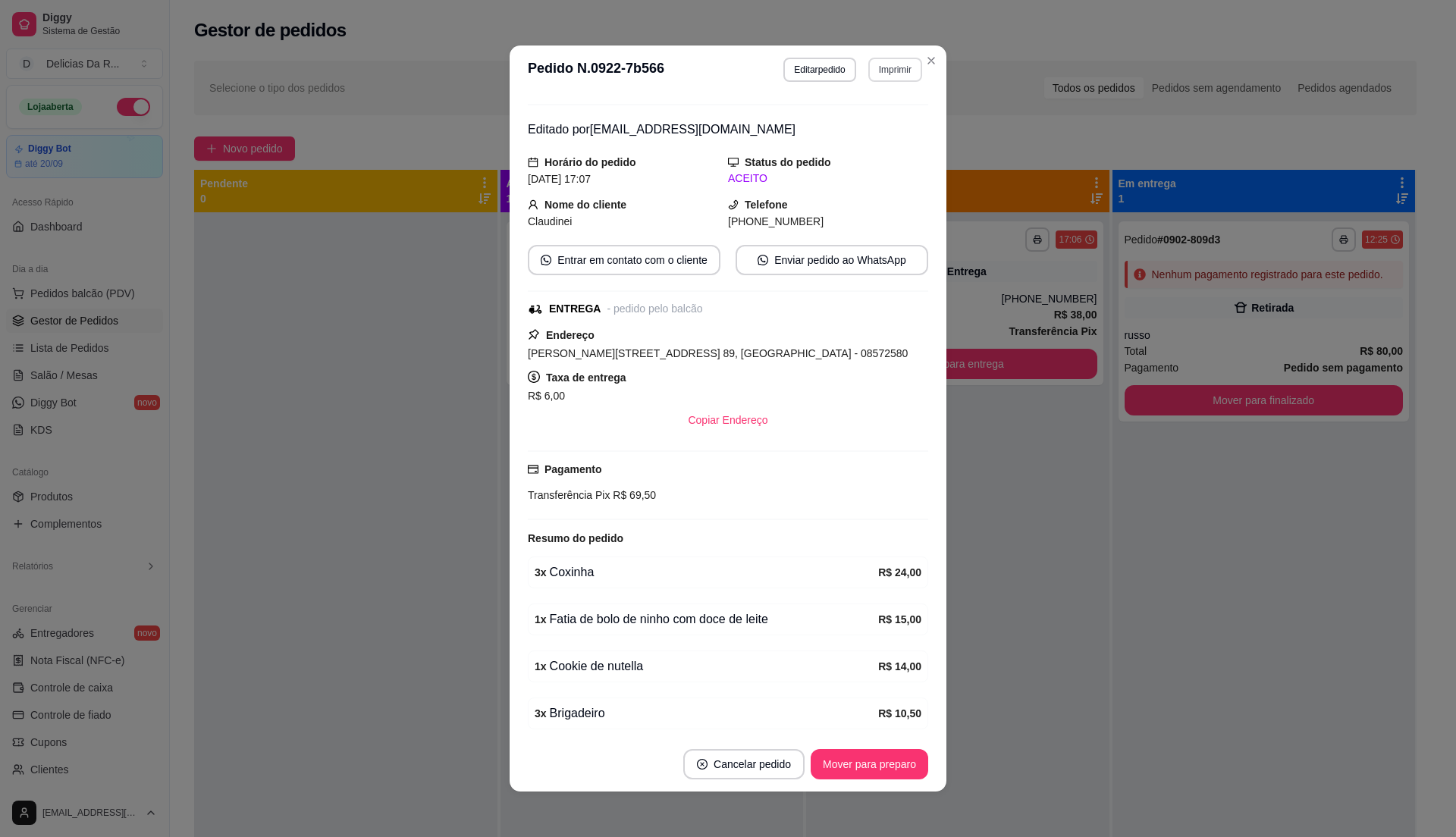
click at [890, 62] on button "Imprimir" at bounding box center [894, 69] width 54 height 25
click at [877, 123] on button "IMPRESSORA" at bounding box center [861, 123] width 106 height 24
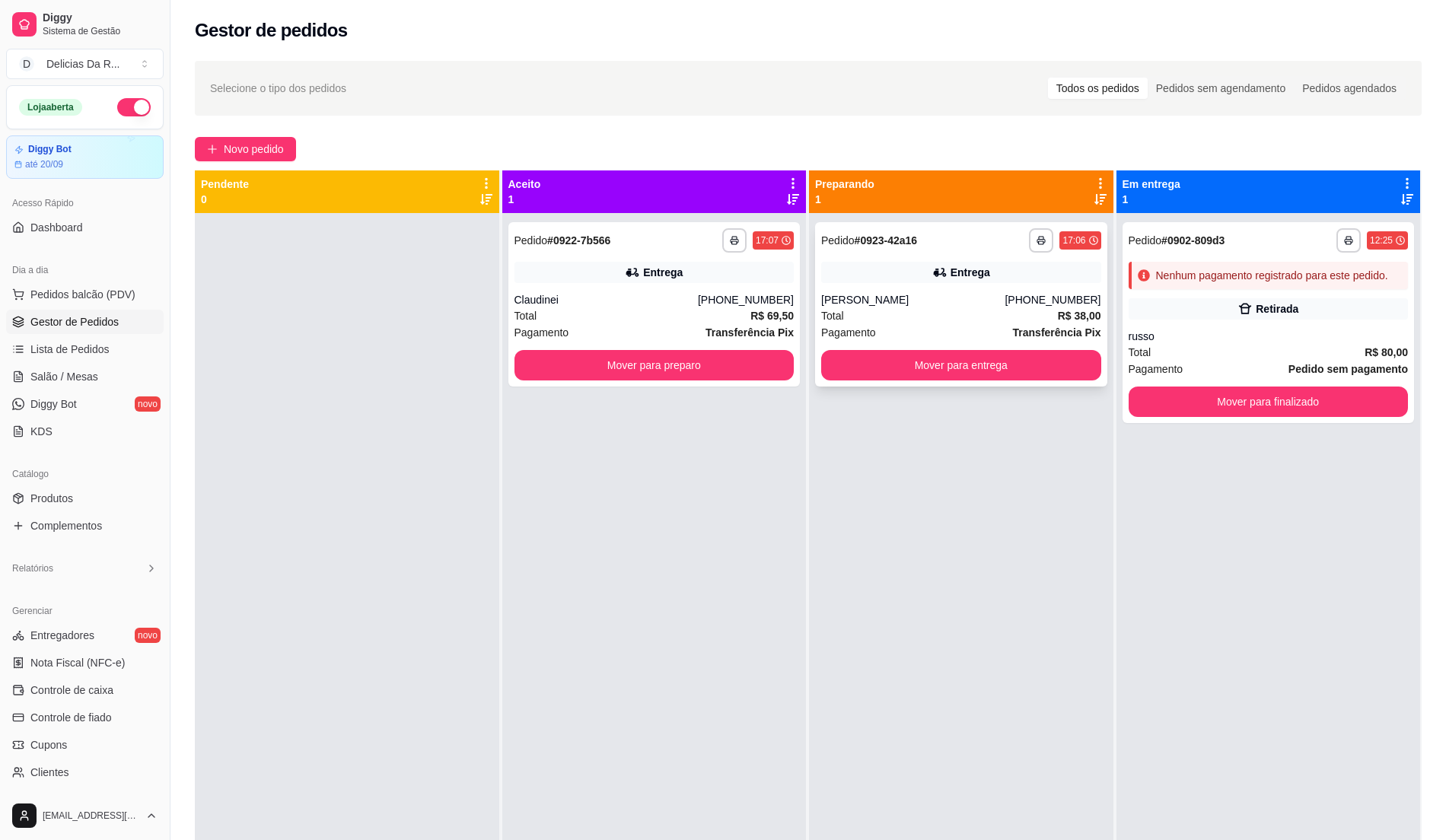
click at [875, 296] on div "[PERSON_NAME]" at bounding box center [912, 299] width 183 height 16
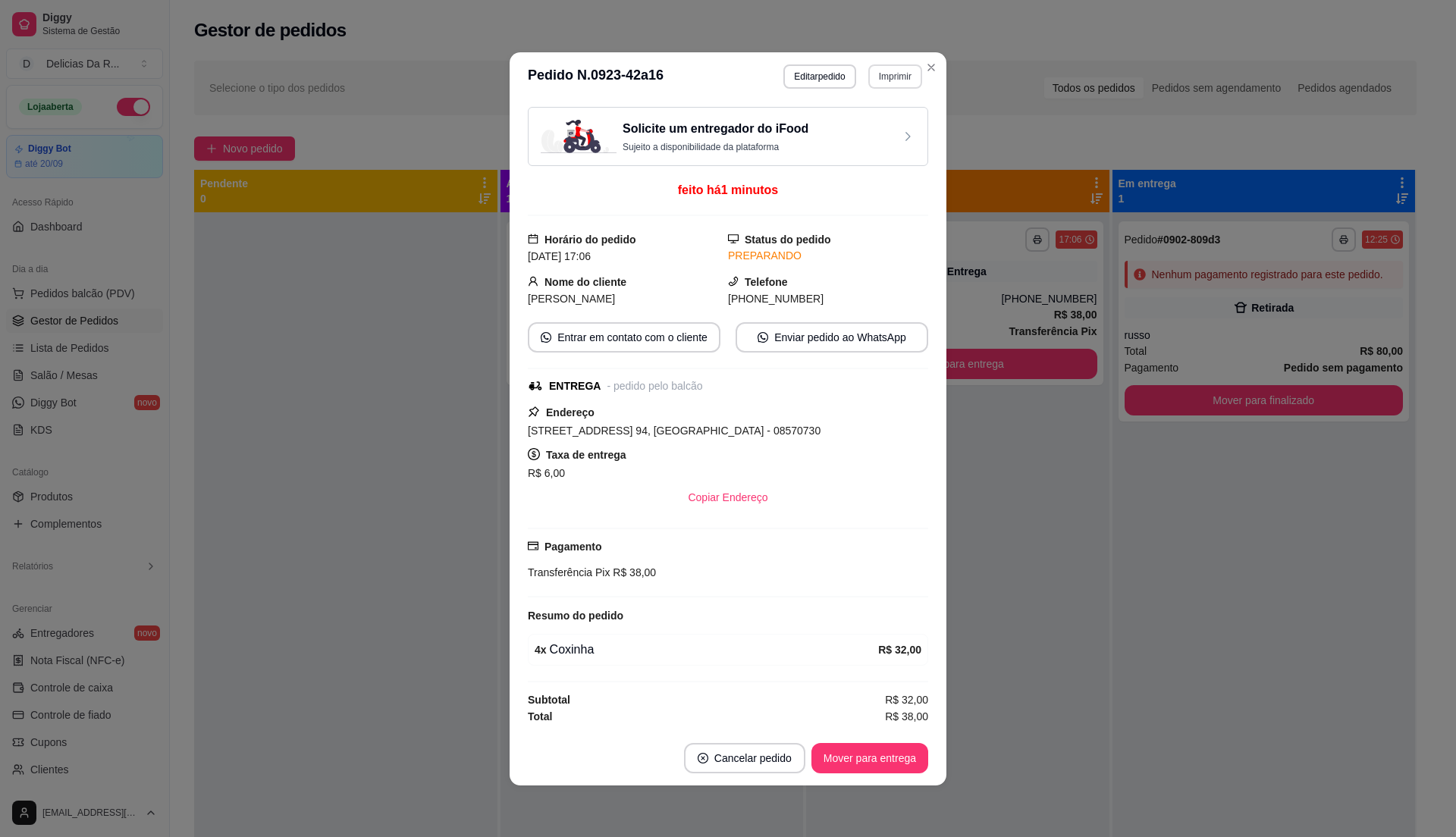
click at [868, 74] on button "Imprimir" at bounding box center [894, 76] width 54 height 25
click at [868, 128] on button "IMPRESSORA" at bounding box center [873, 118] width 88 height 20
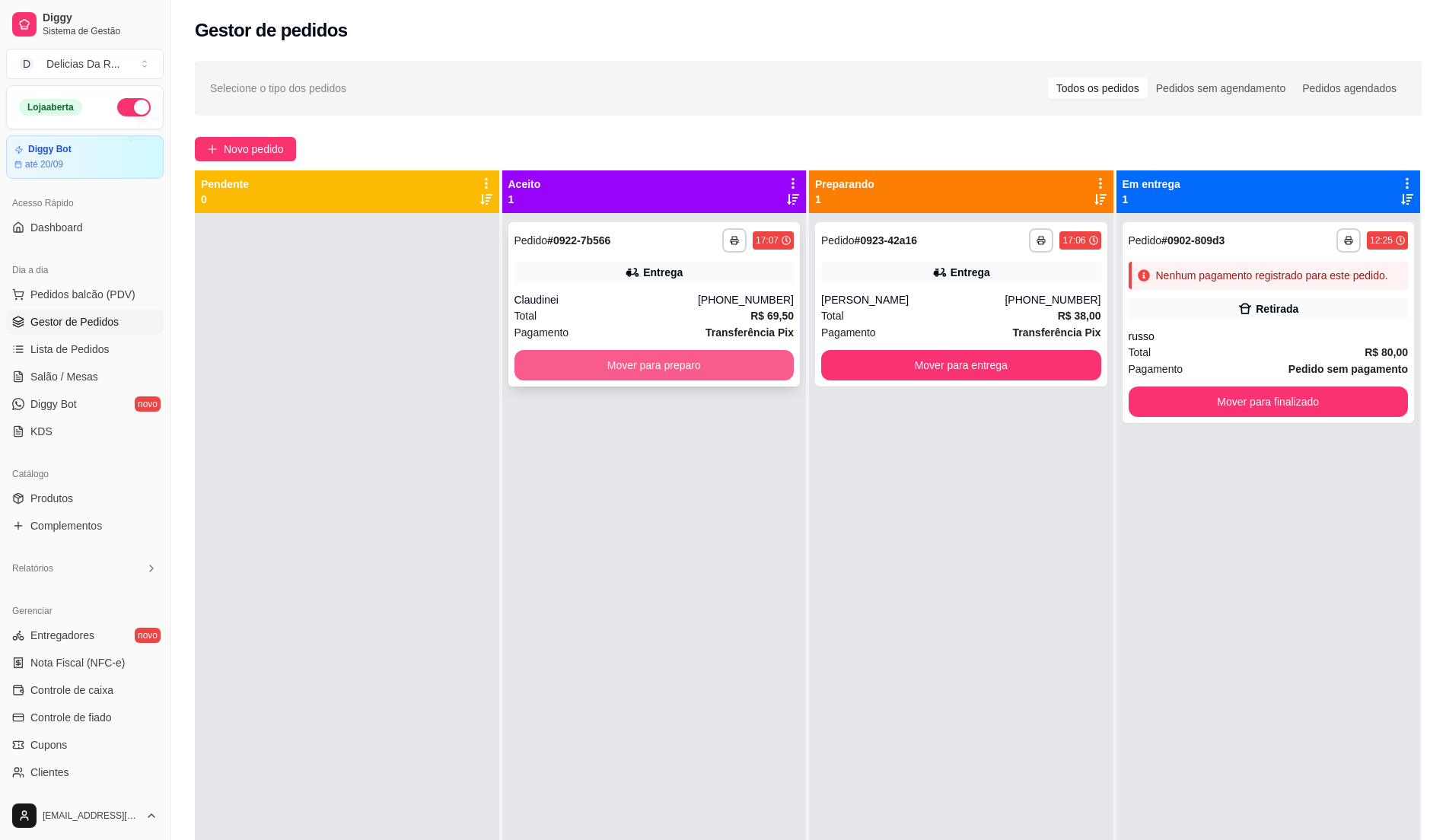
click at [690, 371] on button "Mover para preparo" at bounding box center [654, 365] width 280 height 30
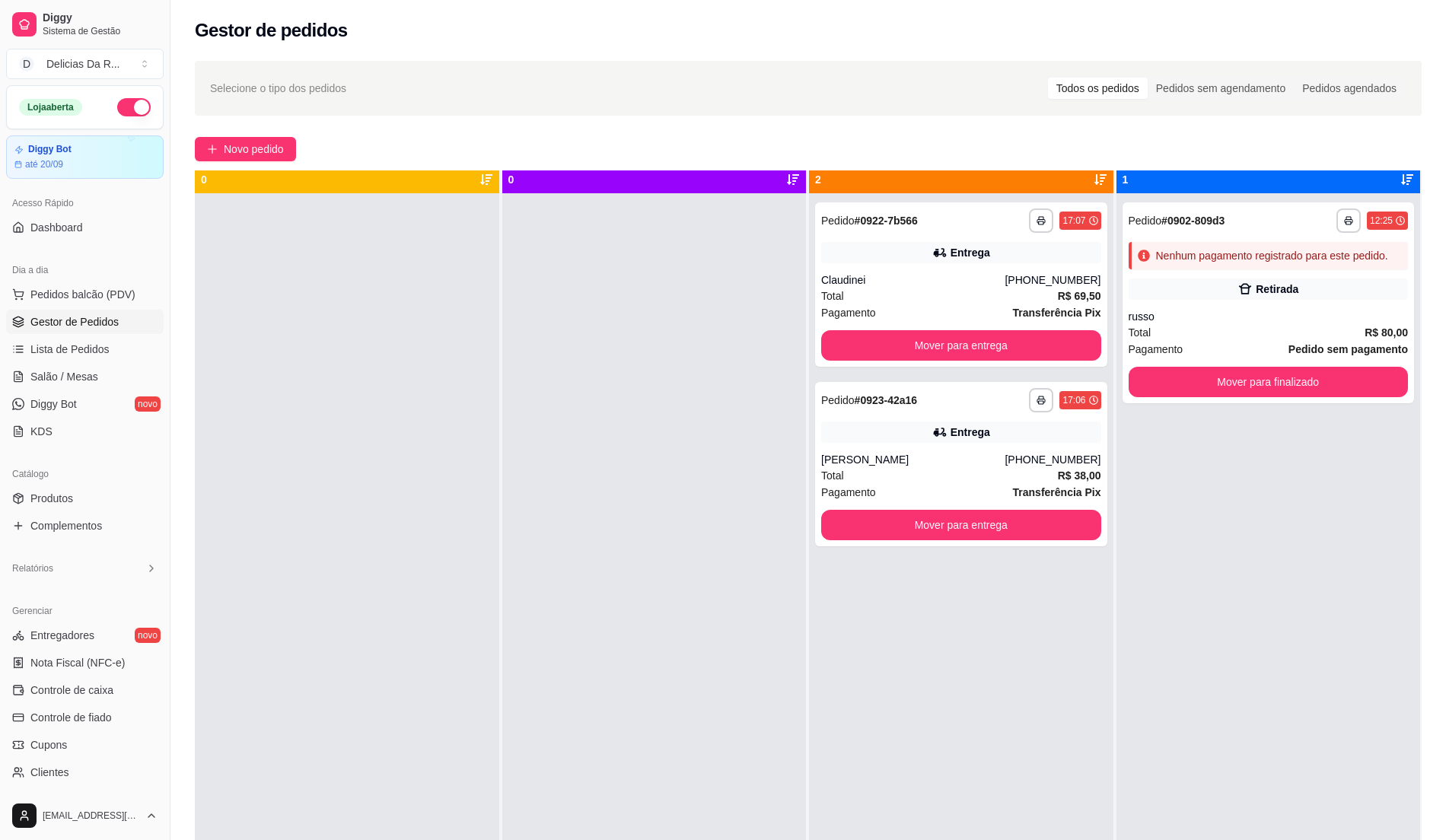
scroll to position [43, 0]
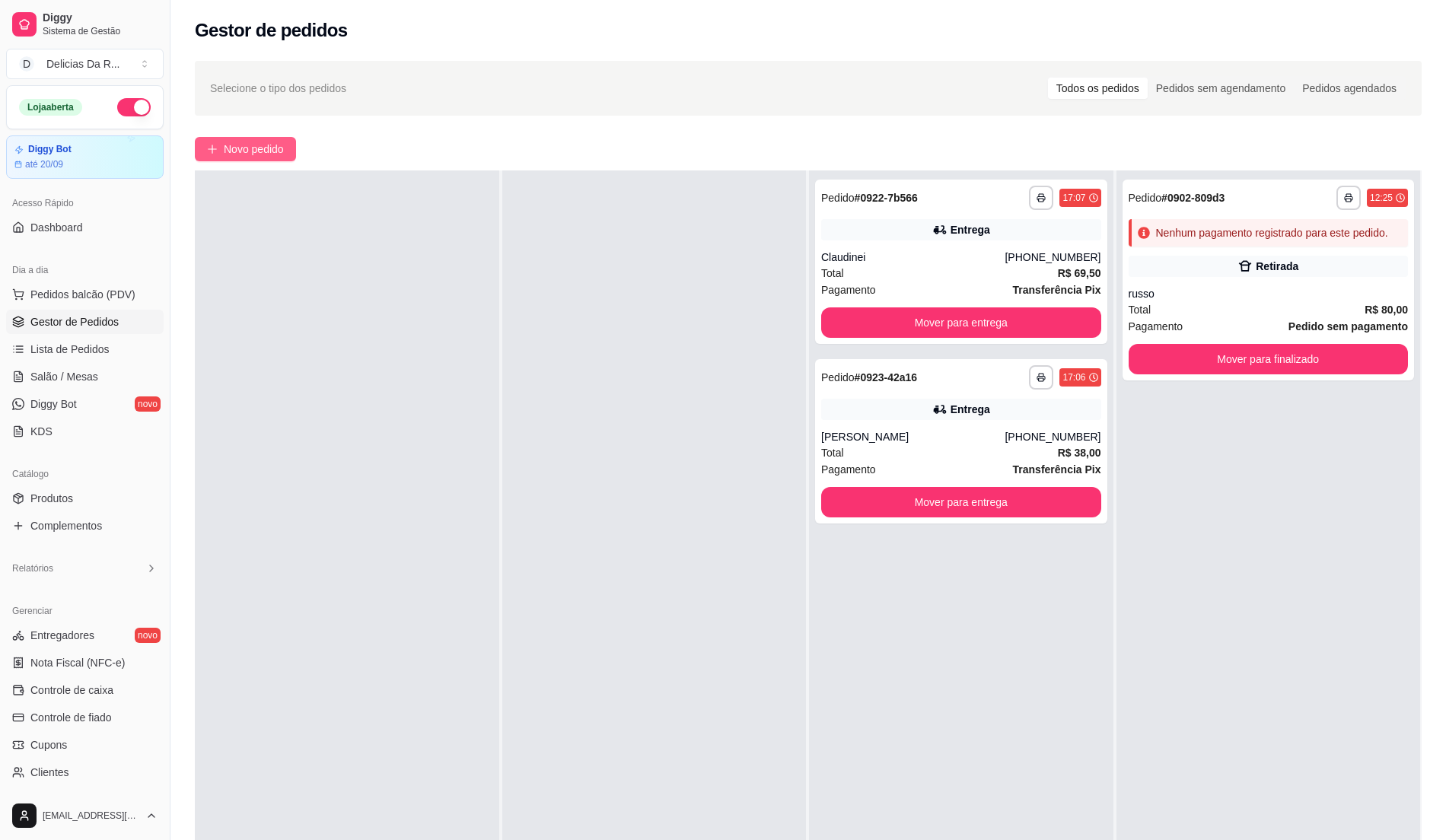
click at [265, 155] on span "Novo pedido" at bounding box center [254, 149] width 60 height 16
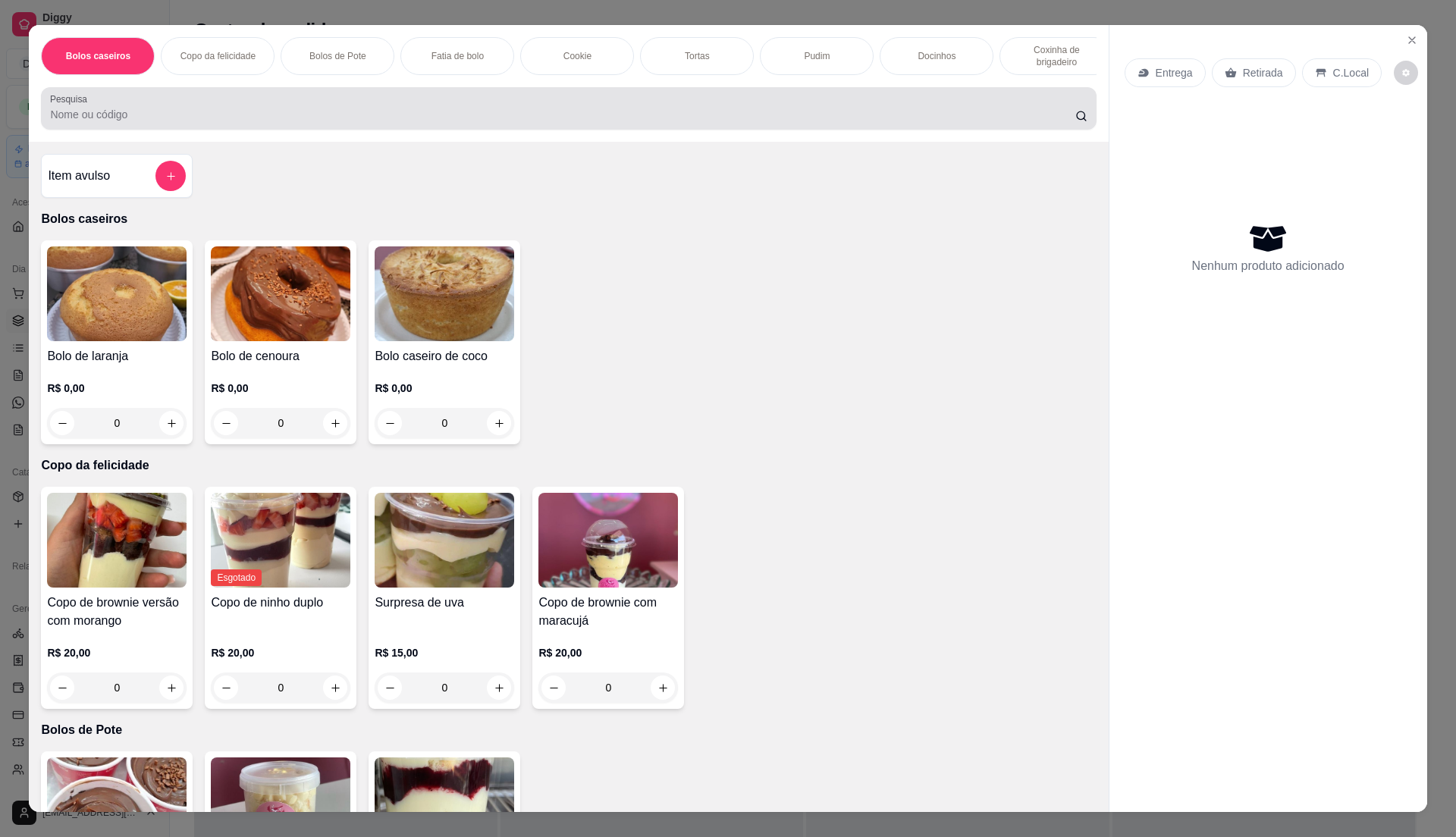
drag, startPoint x: 204, startPoint y: 120, endPoint x: 175, endPoint y: 21, distance: 103.2
click at [206, 121] on div at bounding box center [568, 108] width 1037 height 30
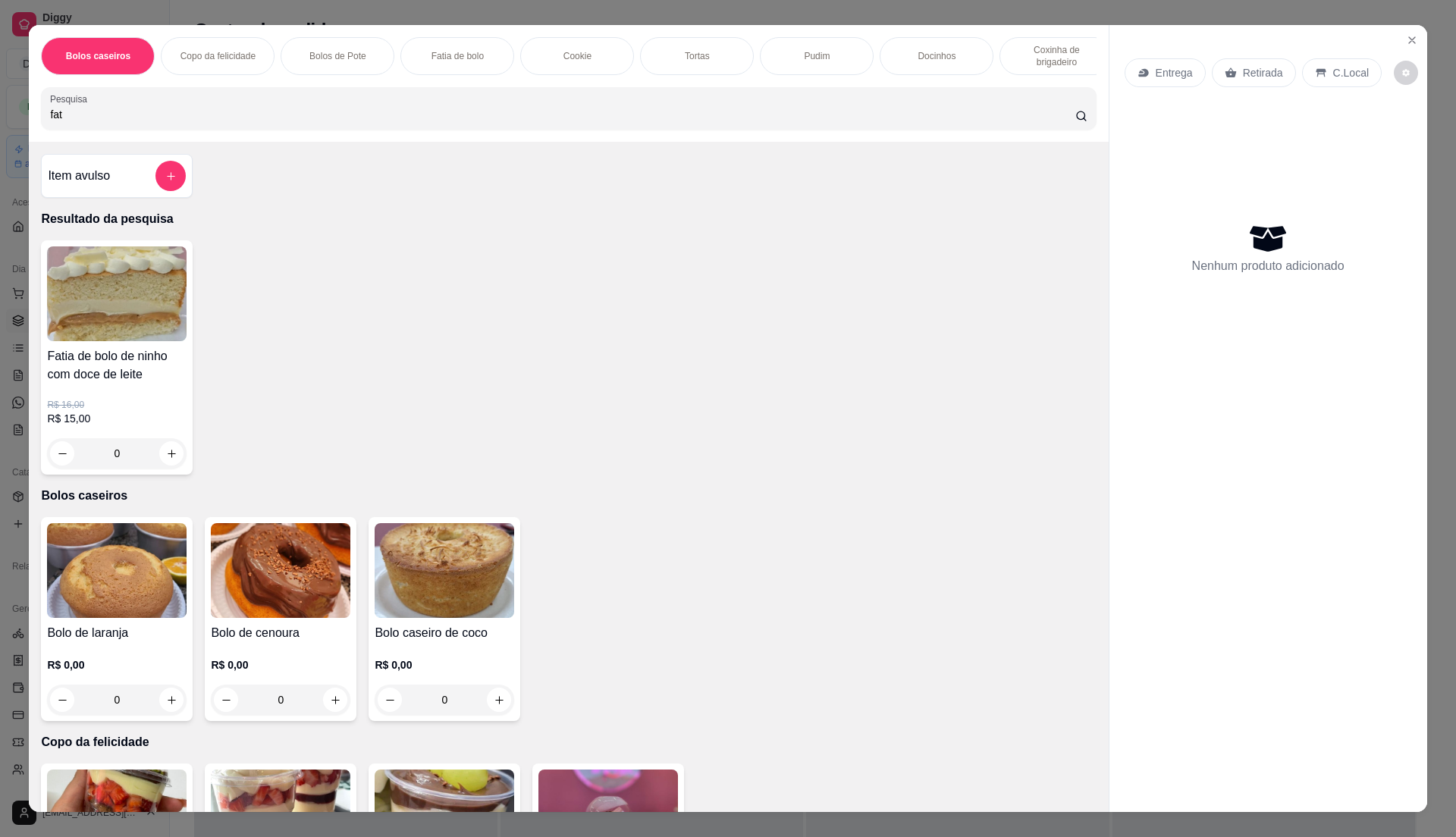
type input "fat"
click at [84, 329] on img at bounding box center [117, 294] width 140 height 95
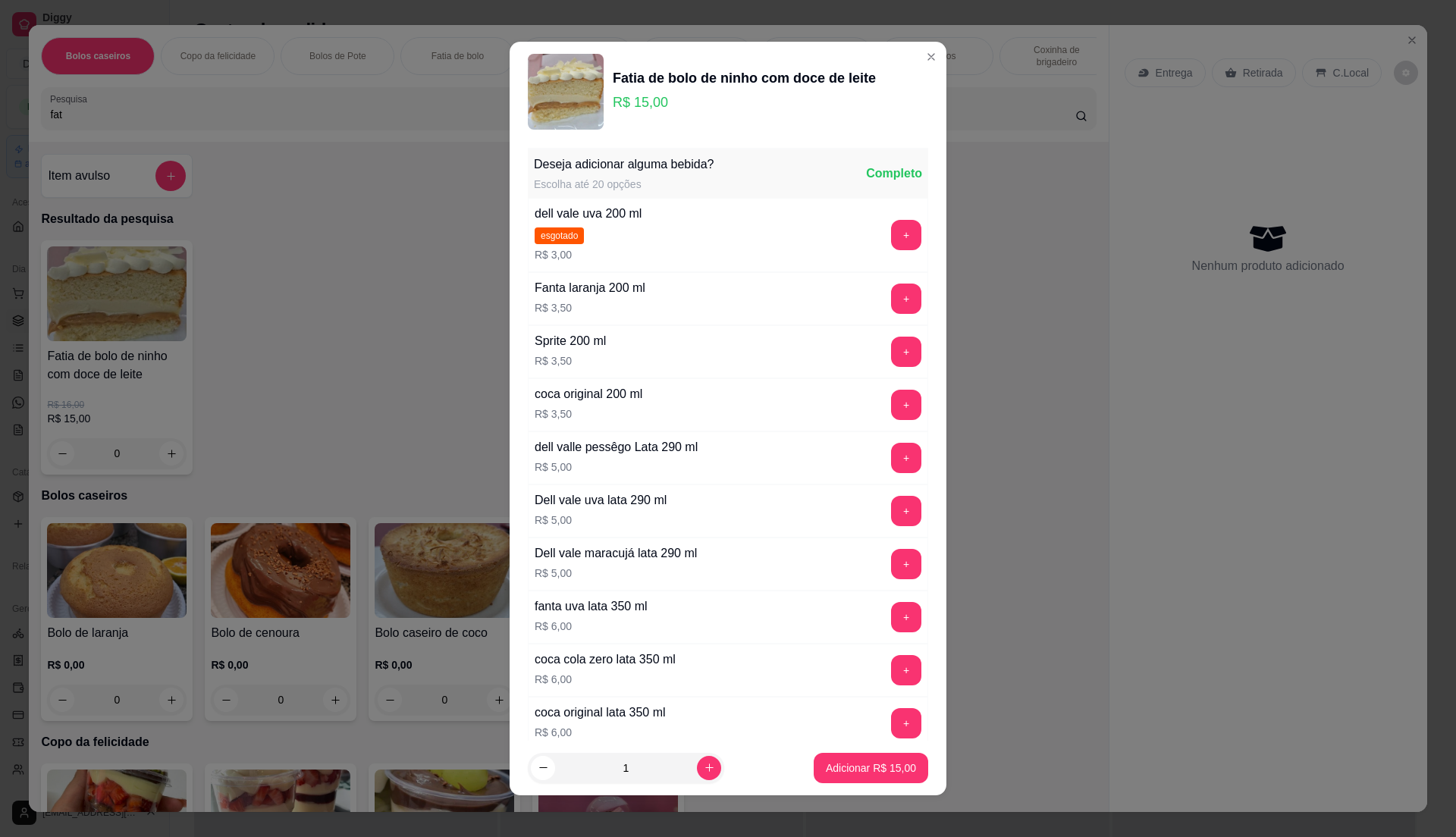
click at [886, 772] on p "Adicionar R$ 15,00" at bounding box center [871, 768] width 90 height 15
type input "1"
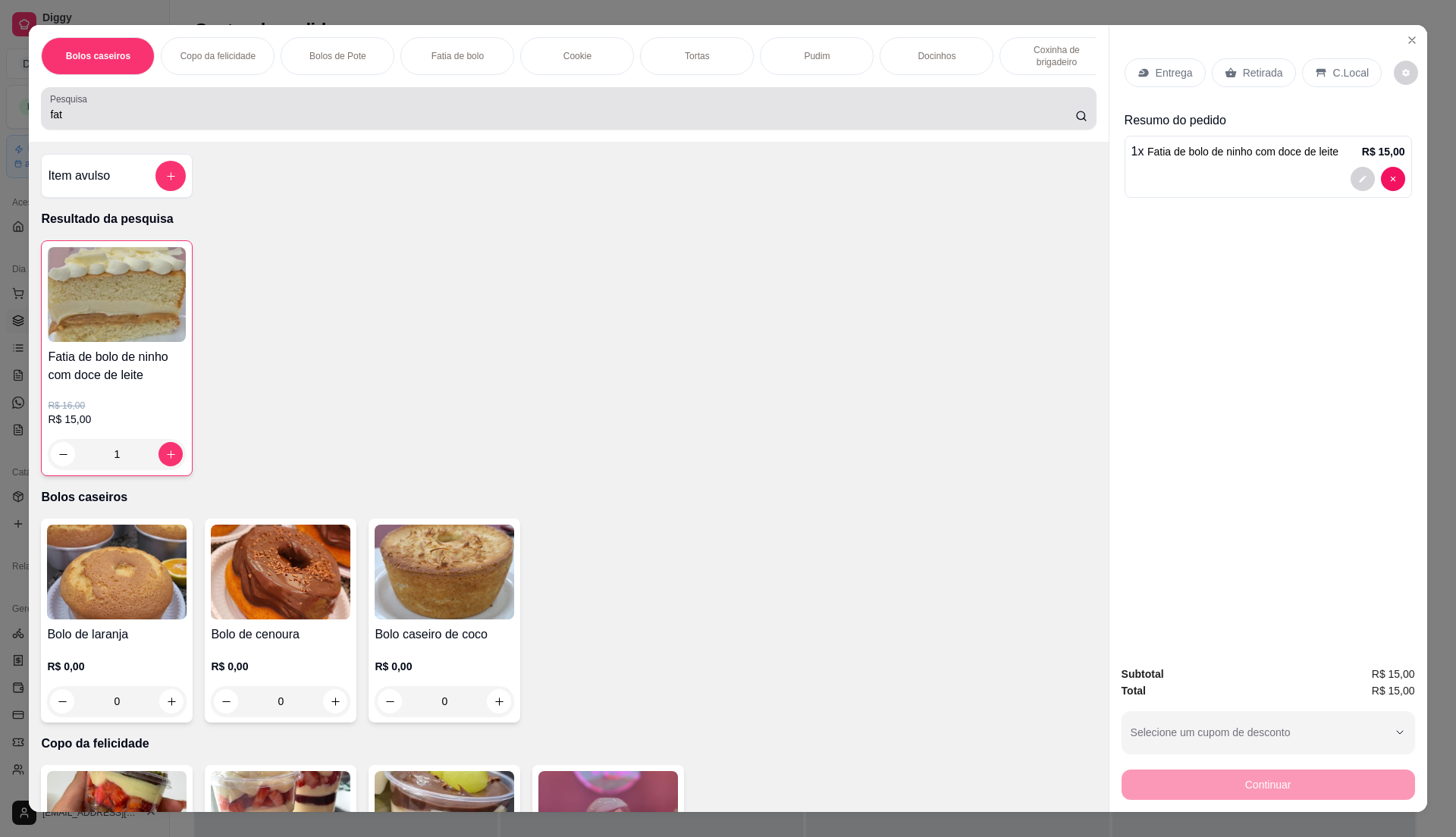
click at [214, 130] on div "Pesquisa fat" at bounding box center [568, 108] width 1055 height 43
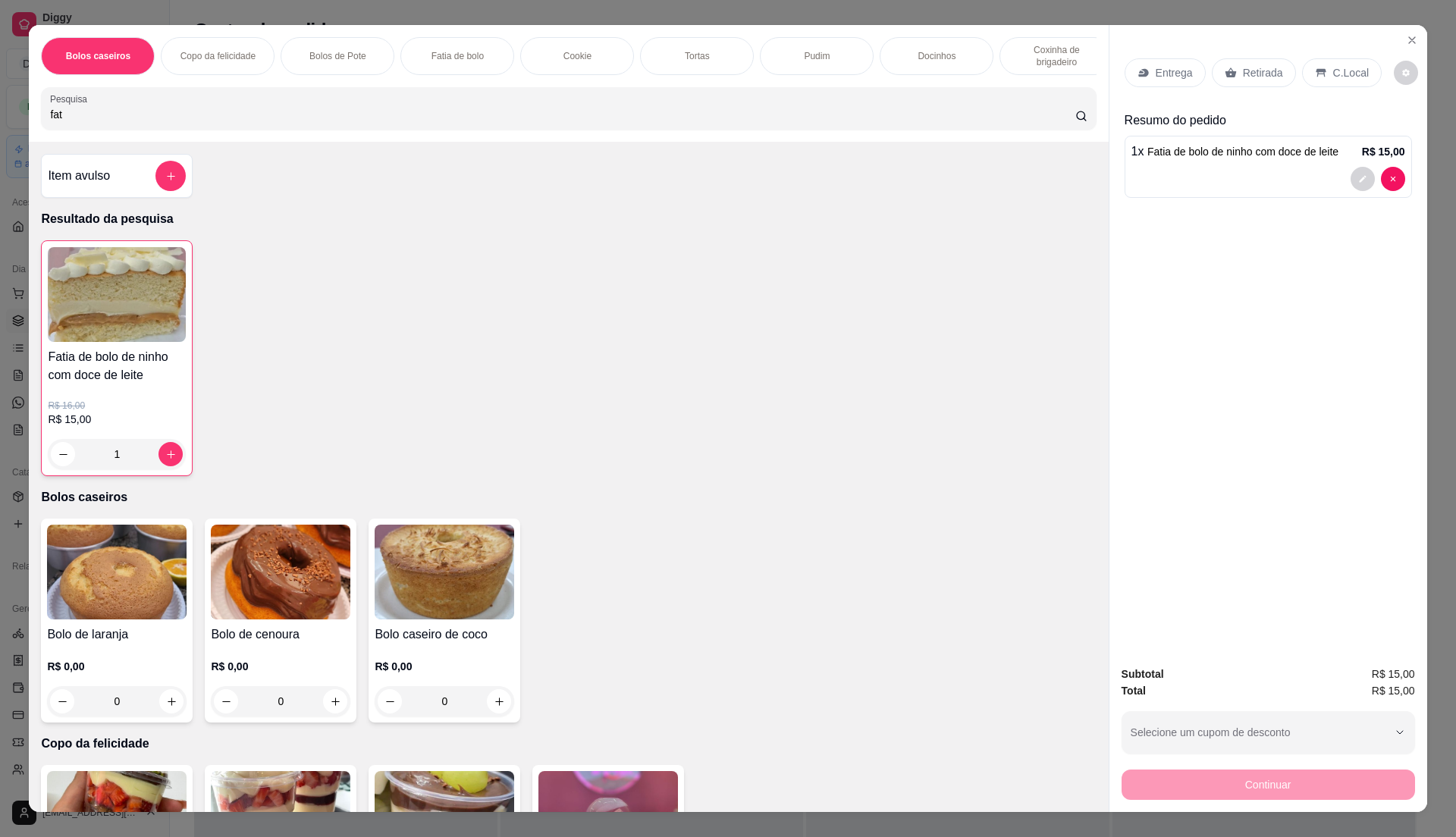
click at [213, 130] on div "Pesquisa fat" at bounding box center [568, 108] width 1055 height 43
type input "f"
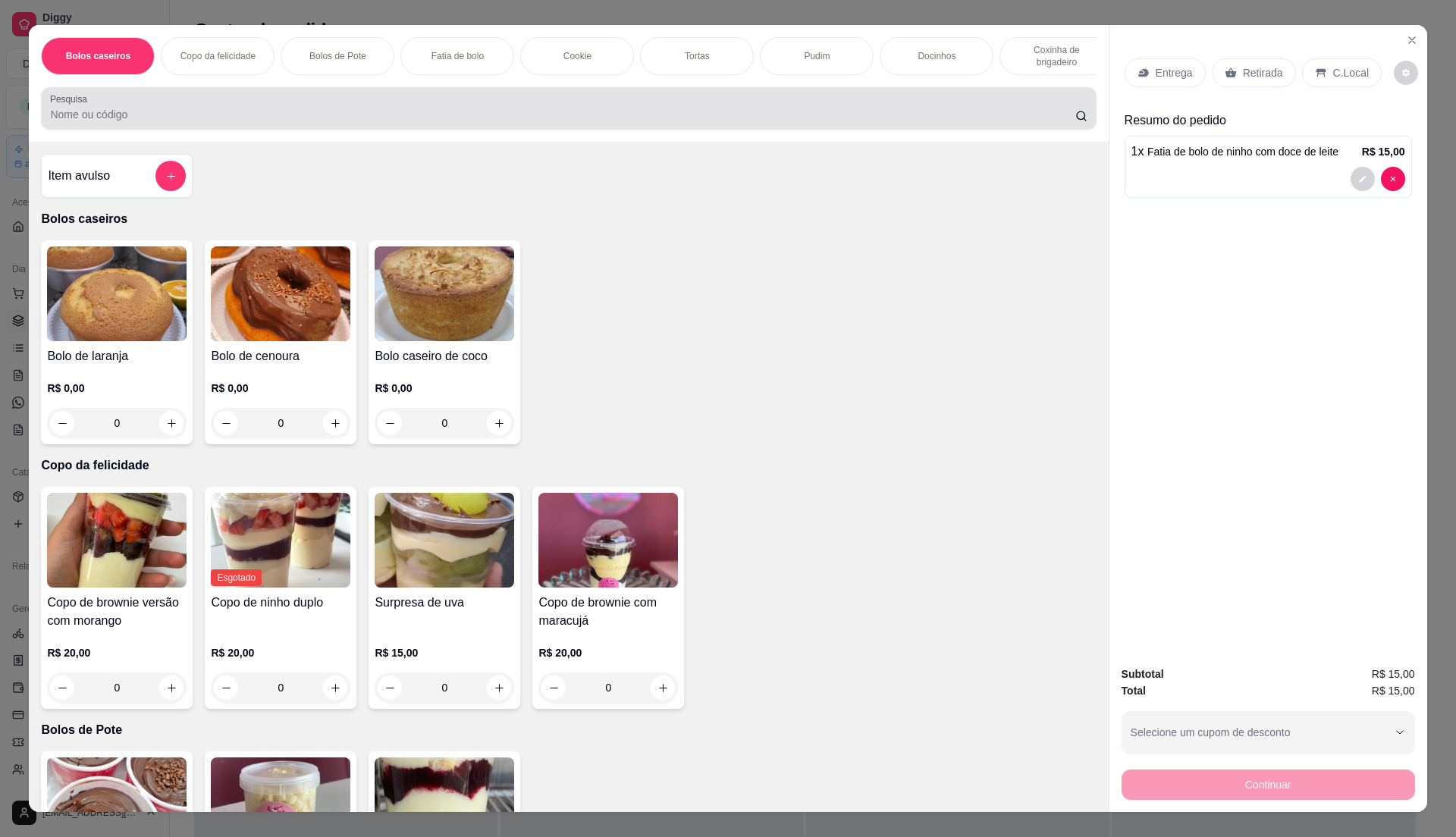
click at [110, 119] on div at bounding box center [568, 108] width 1037 height 30
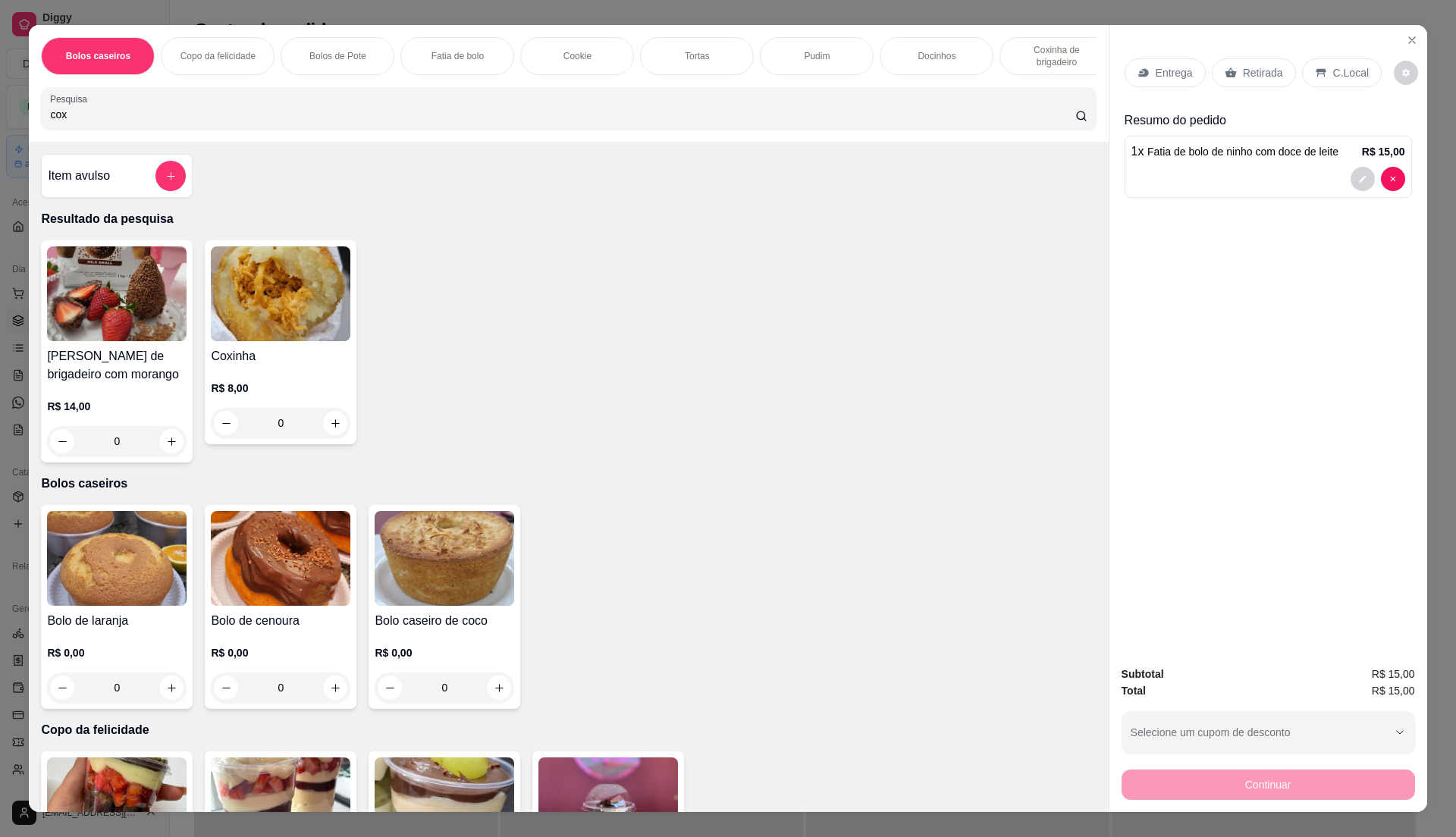
type input "cox"
click at [323, 341] on img at bounding box center [281, 294] width 140 height 95
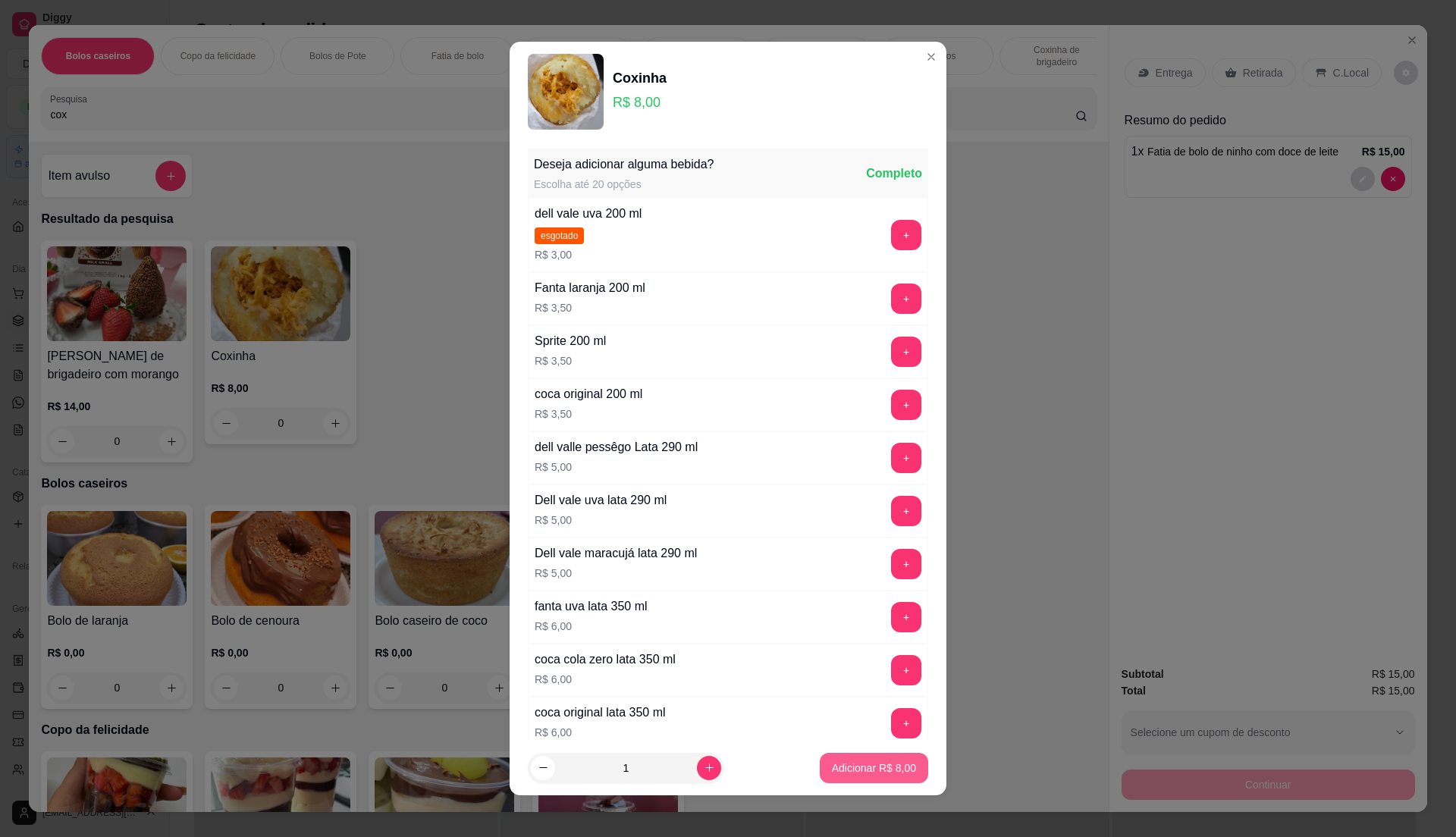
click at [873, 765] on p "Adicionar R$ 8,00" at bounding box center [873, 768] width 85 height 15
type input "1"
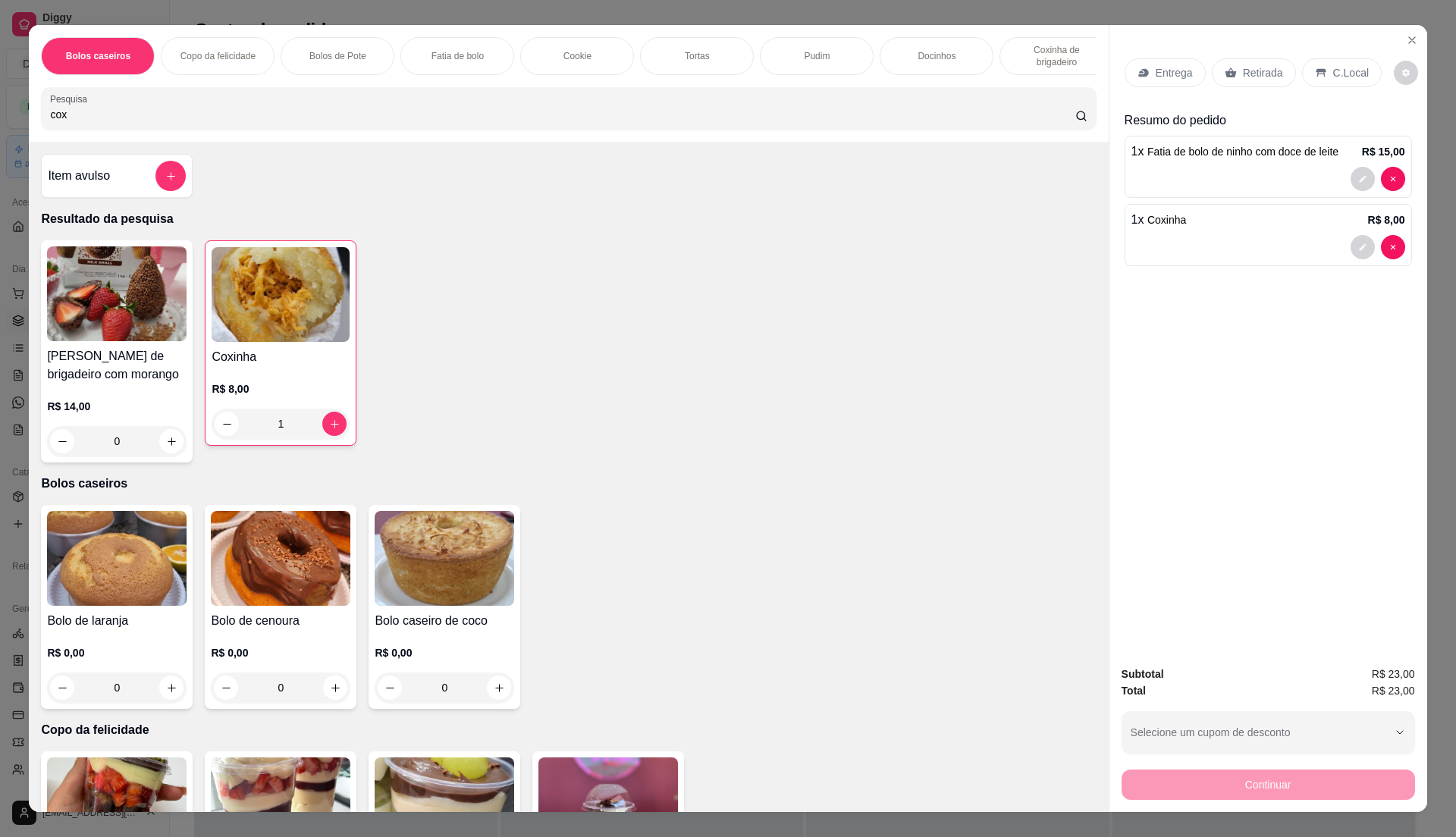
click at [1344, 76] on p "C.Local" at bounding box center [1351, 73] width 35 height 15
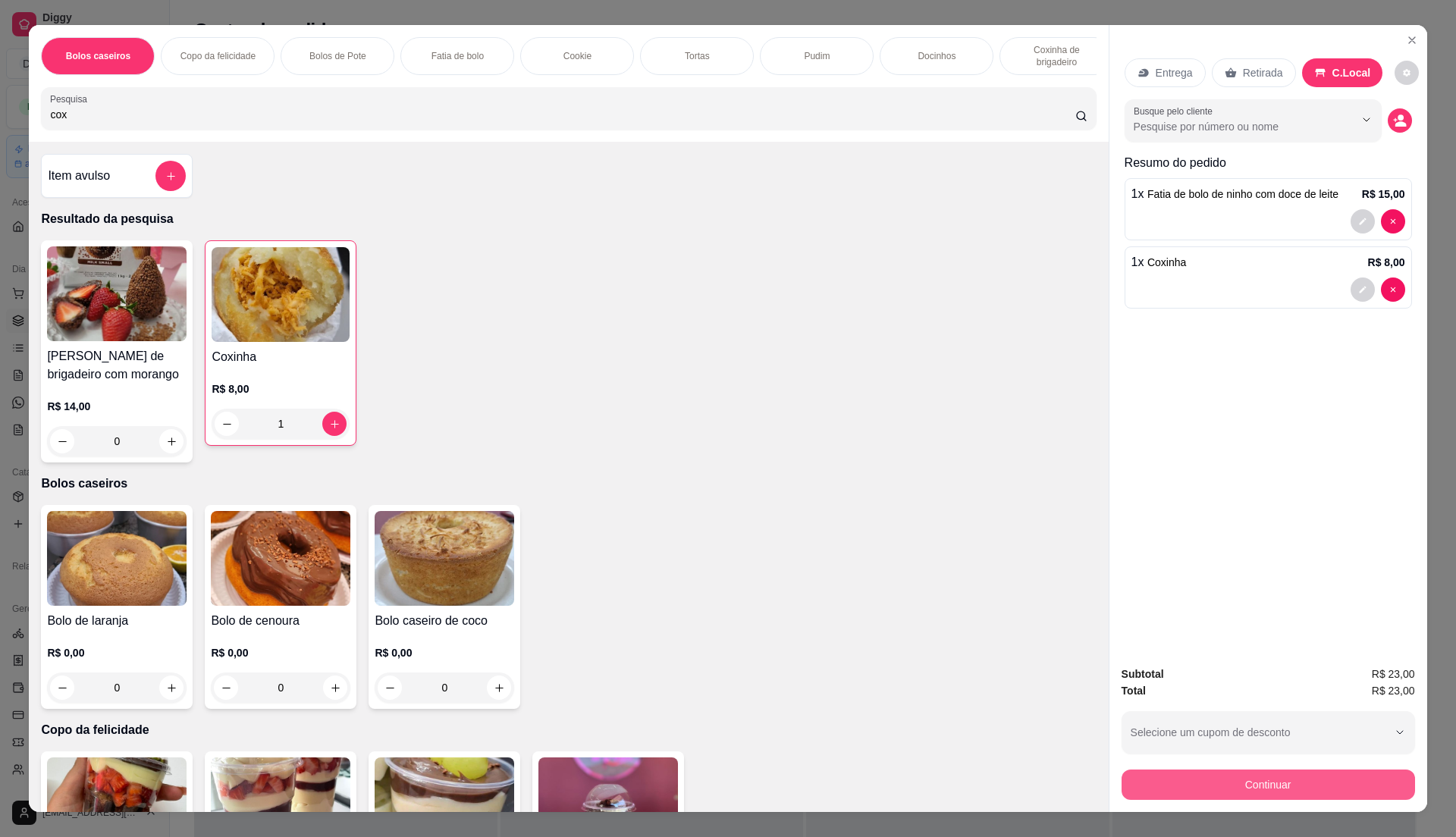
click at [1192, 777] on button "Continuar" at bounding box center [1268, 784] width 294 height 30
click at [776, 604] on button "Finalizar o pedido sem registrar pagamento" at bounding box center [728, 598] width 304 height 30
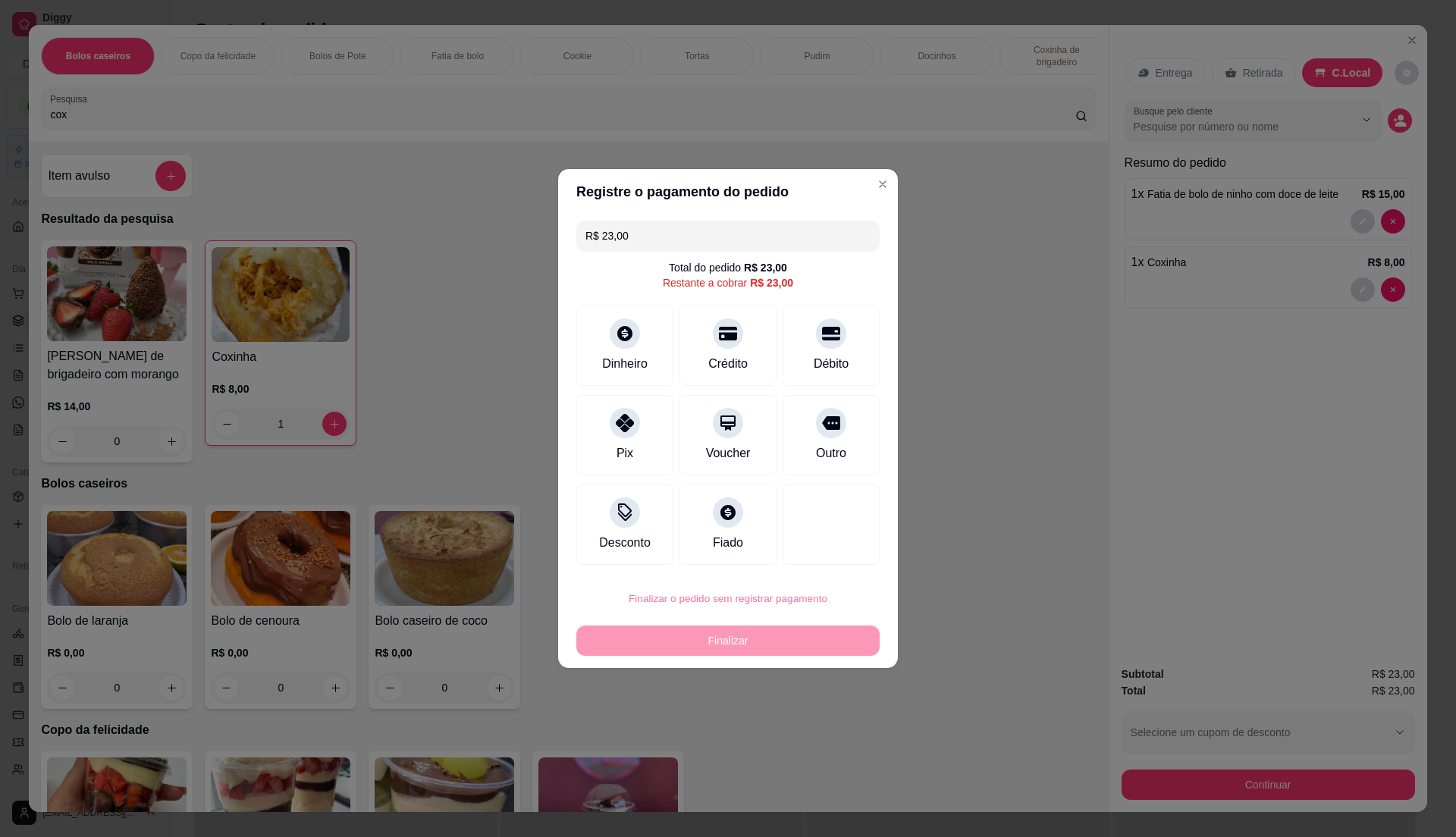
click at [828, 730] on button "Confirmar" at bounding box center [825, 724] width 56 height 24
type input "0"
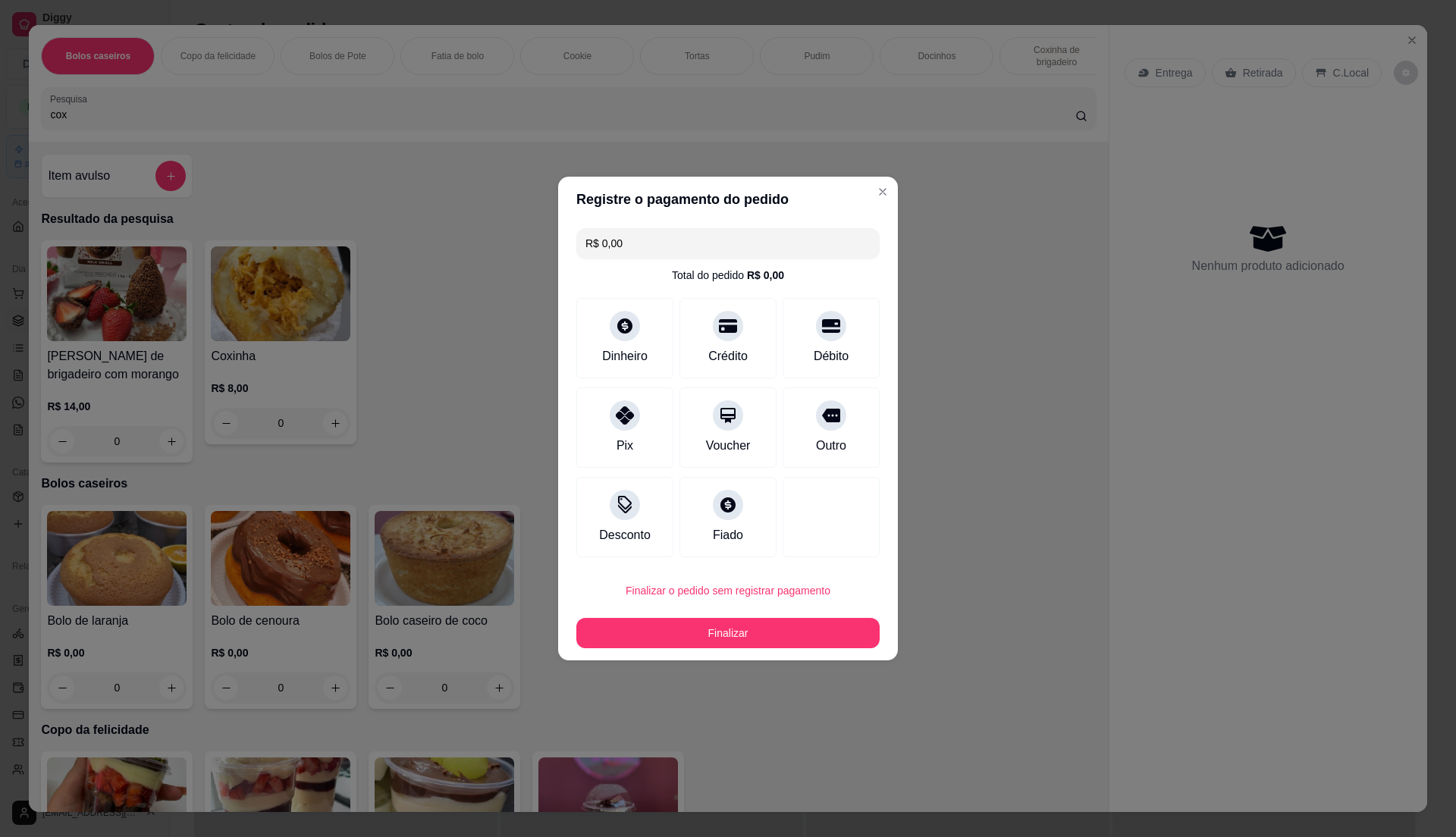
type input "R$ 0,00"
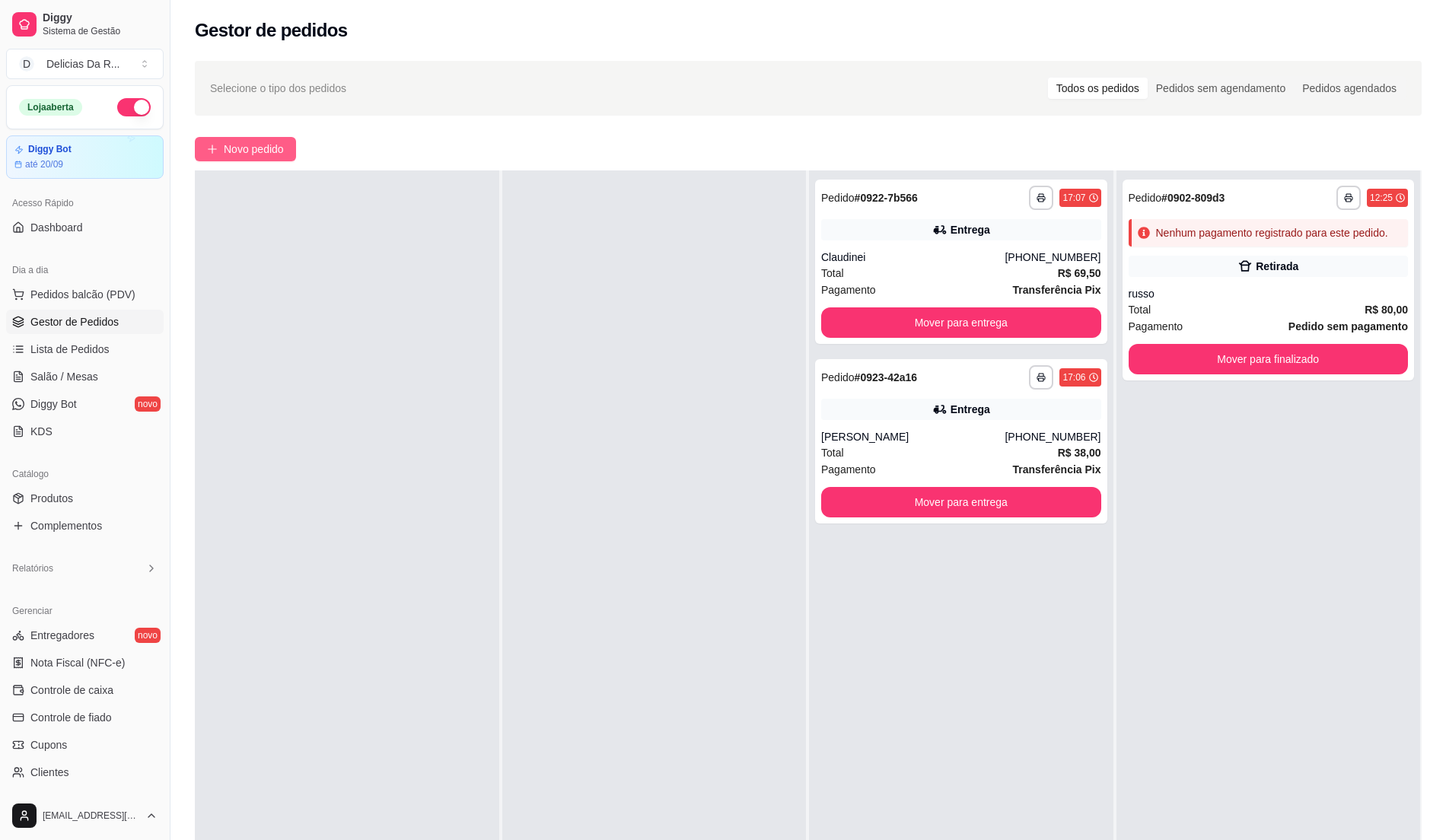
click at [239, 138] on button "Novo pedido" at bounding box center [245, 149] width 101 height 25
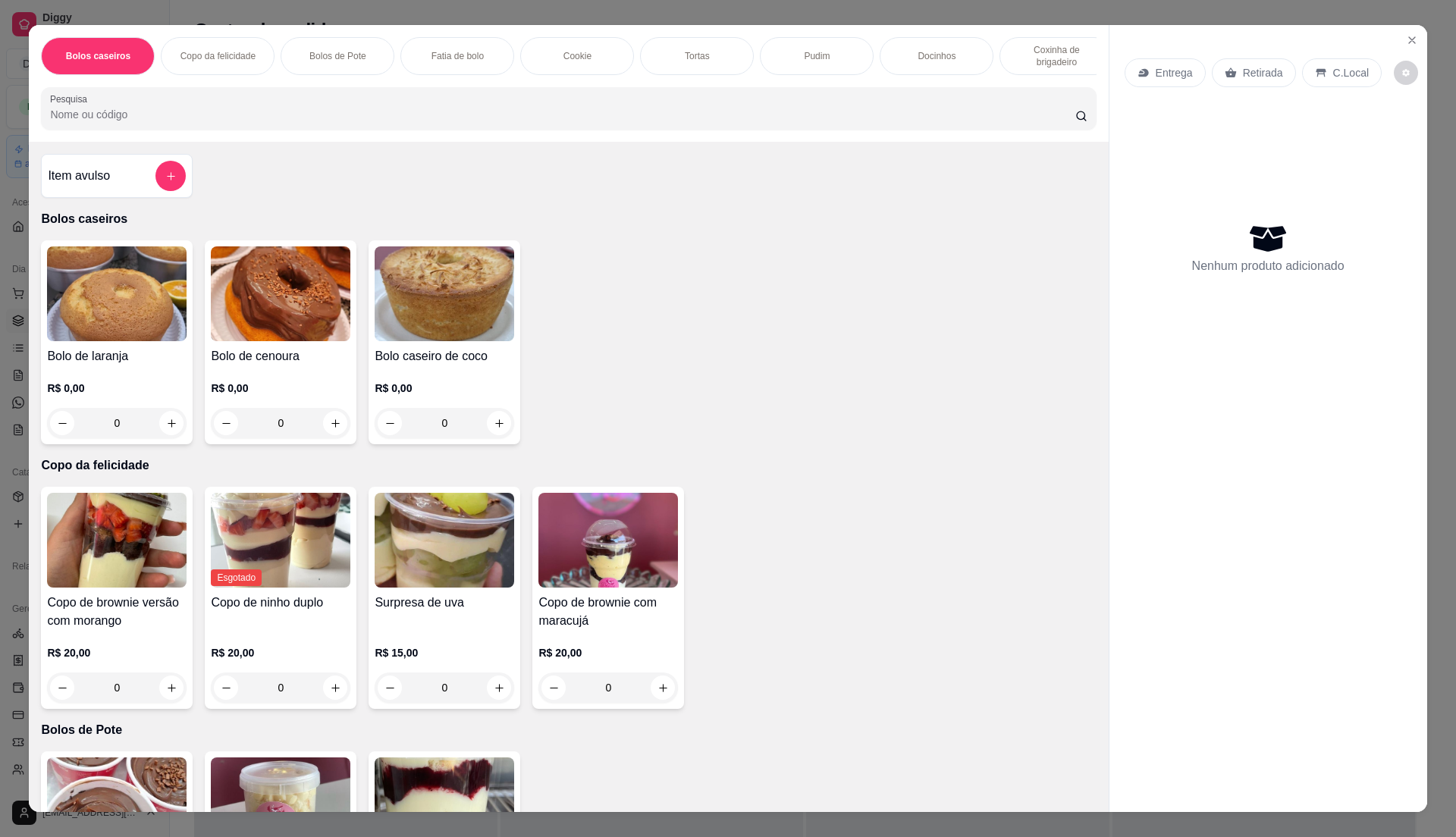
click at [82, 588] on img at bounding box center [117, 540] width 140 height 95
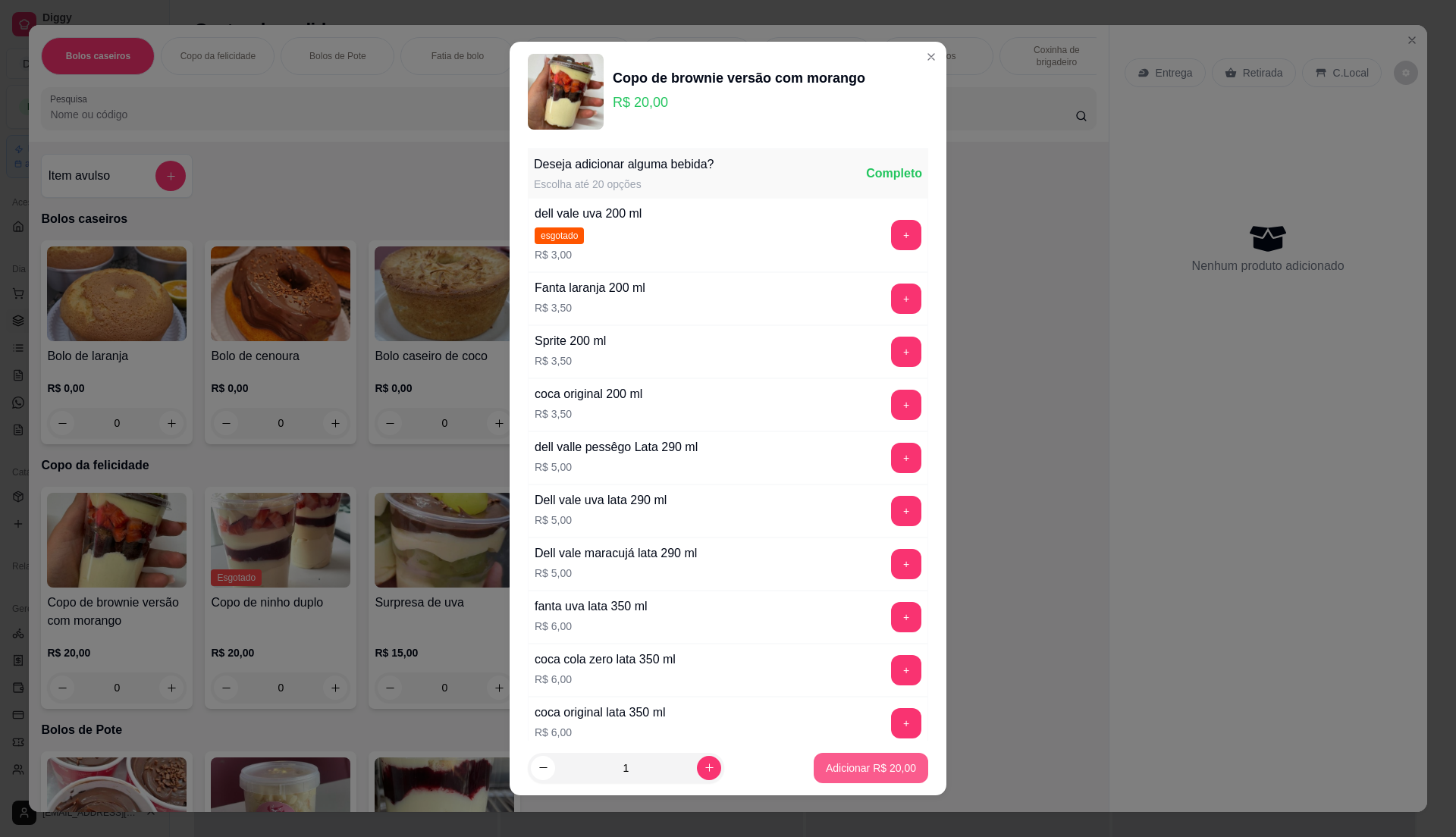
click at [835, 781] on button "Adicionar R$ 20,00" at bounding box center [871, 768] width 115 height 30
type input "1"
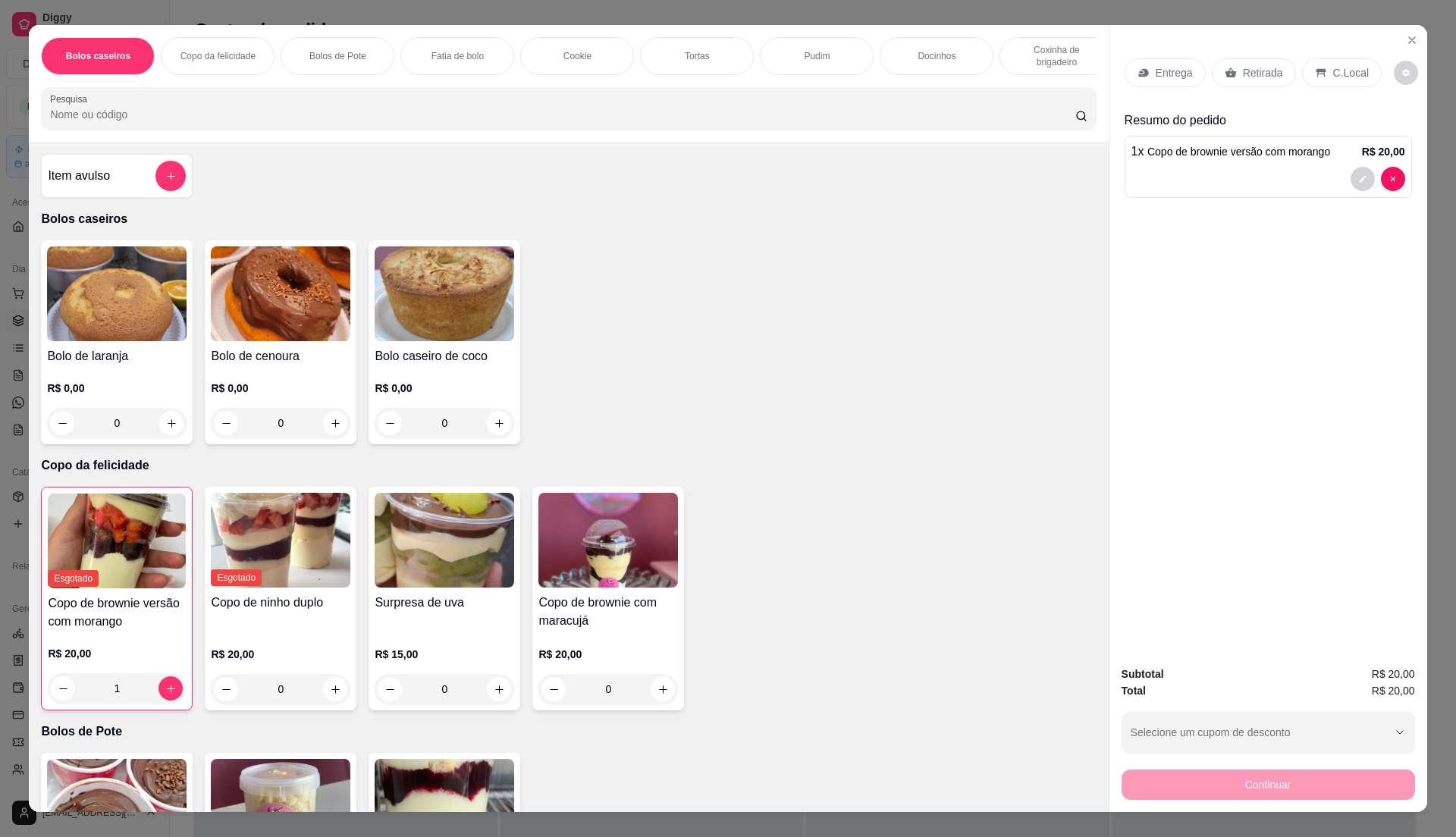
click at [83, 185] on h4 "Item avulso" at bounding box center [79, 176] width 62 height 18
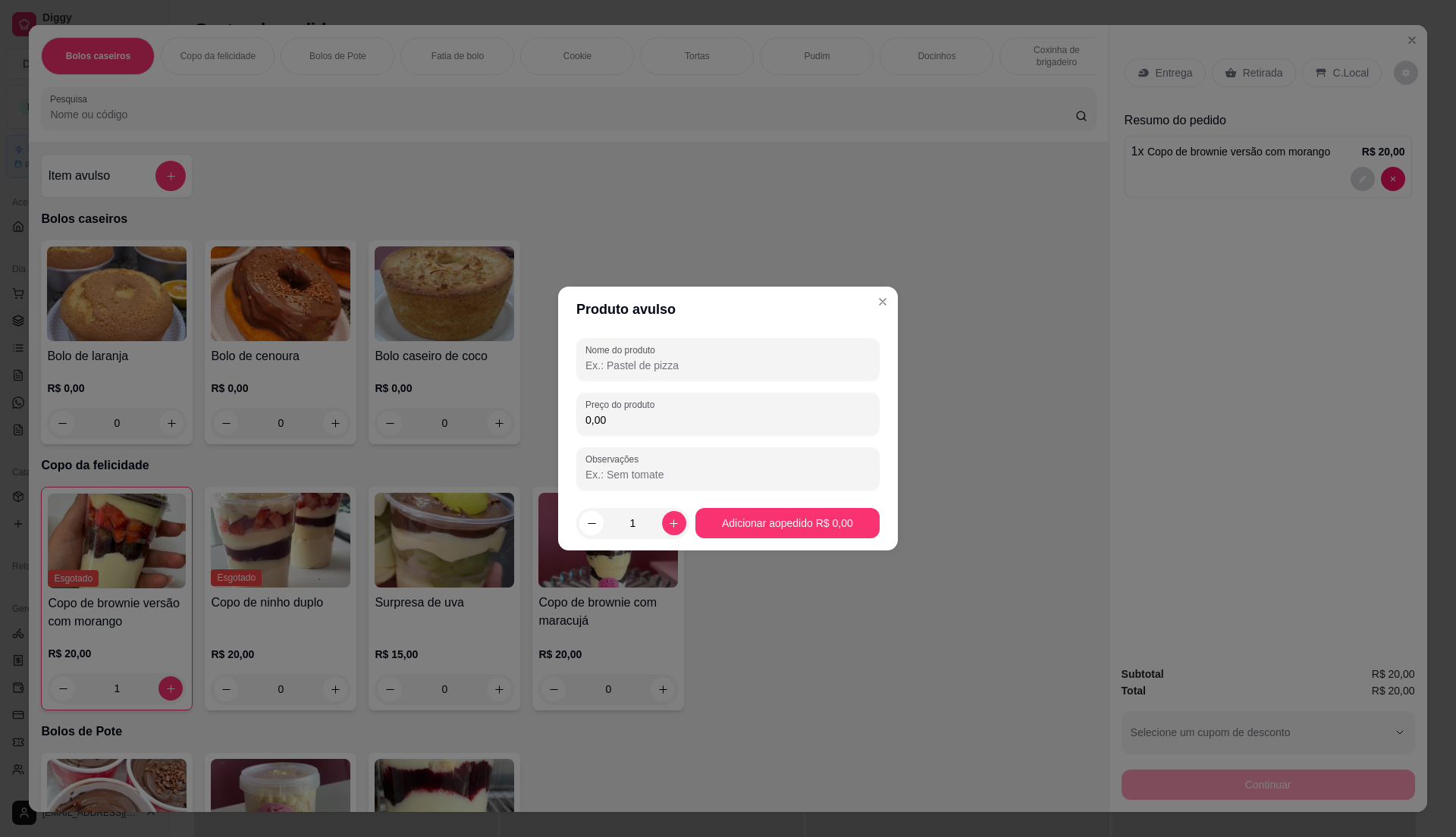
click at [683, 356] on div at bounding box center [728, 359] width 285 height 30
type input "copo"
click at [707, 419] on input "0,00" at bounding box center [728, 420] width 285 height 15
type input "20,00"
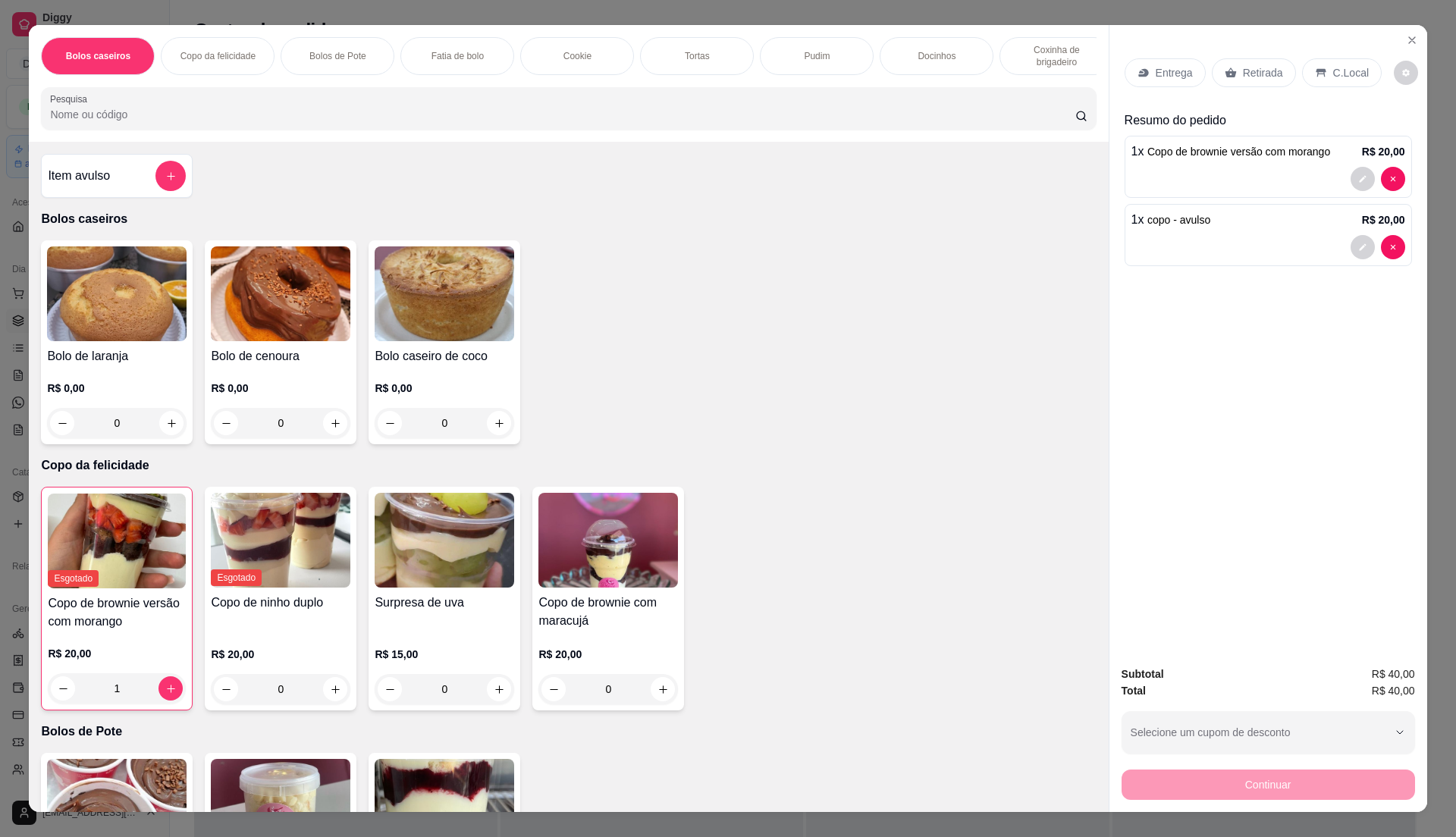
click at [1357, 74] on div "C.Local" at bounding box center [1342, 73] width 80 height 29
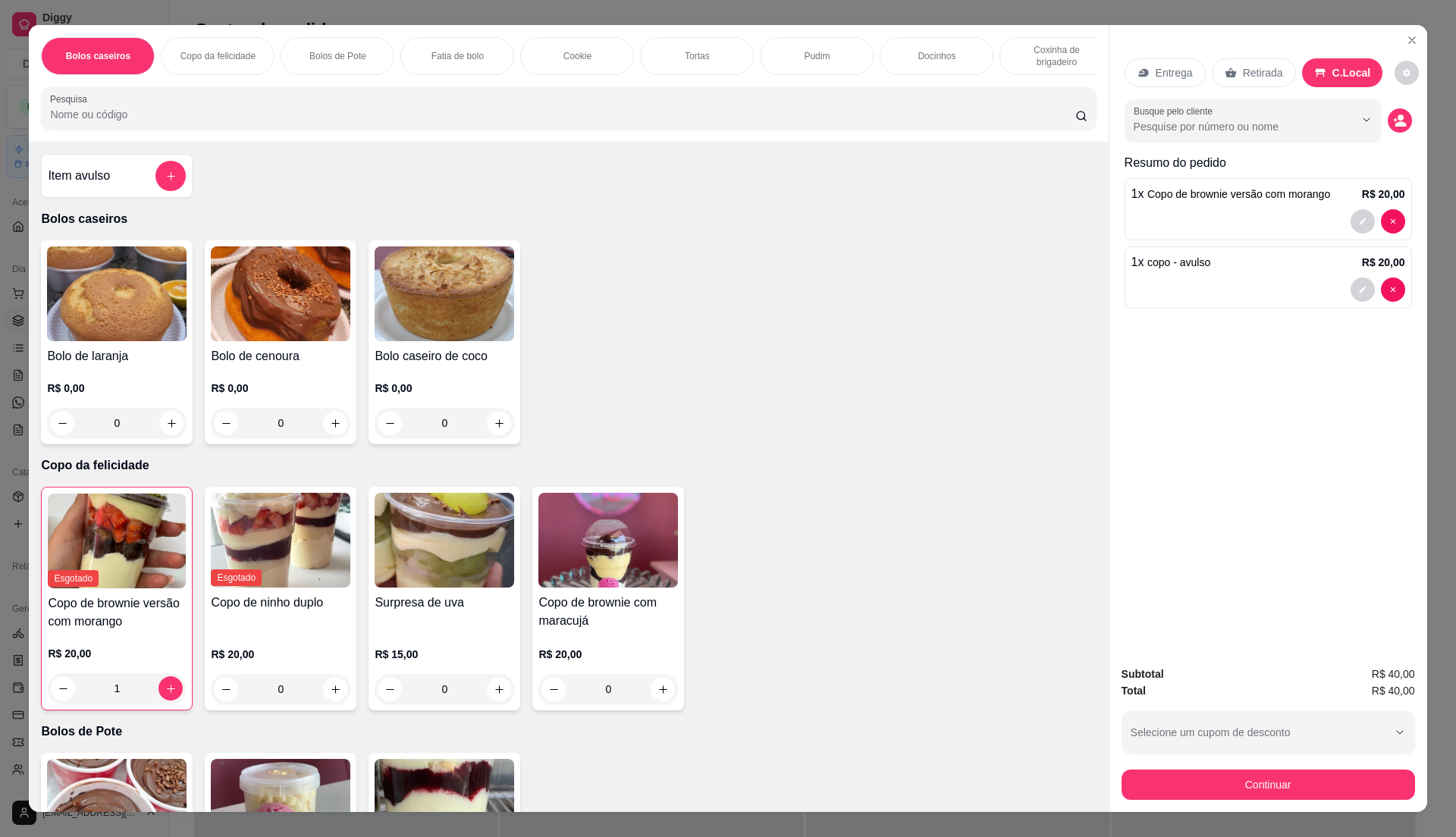
click at [1252, 75] on p "Retirada" at bounding box center [1263, 73] width 40 height 15
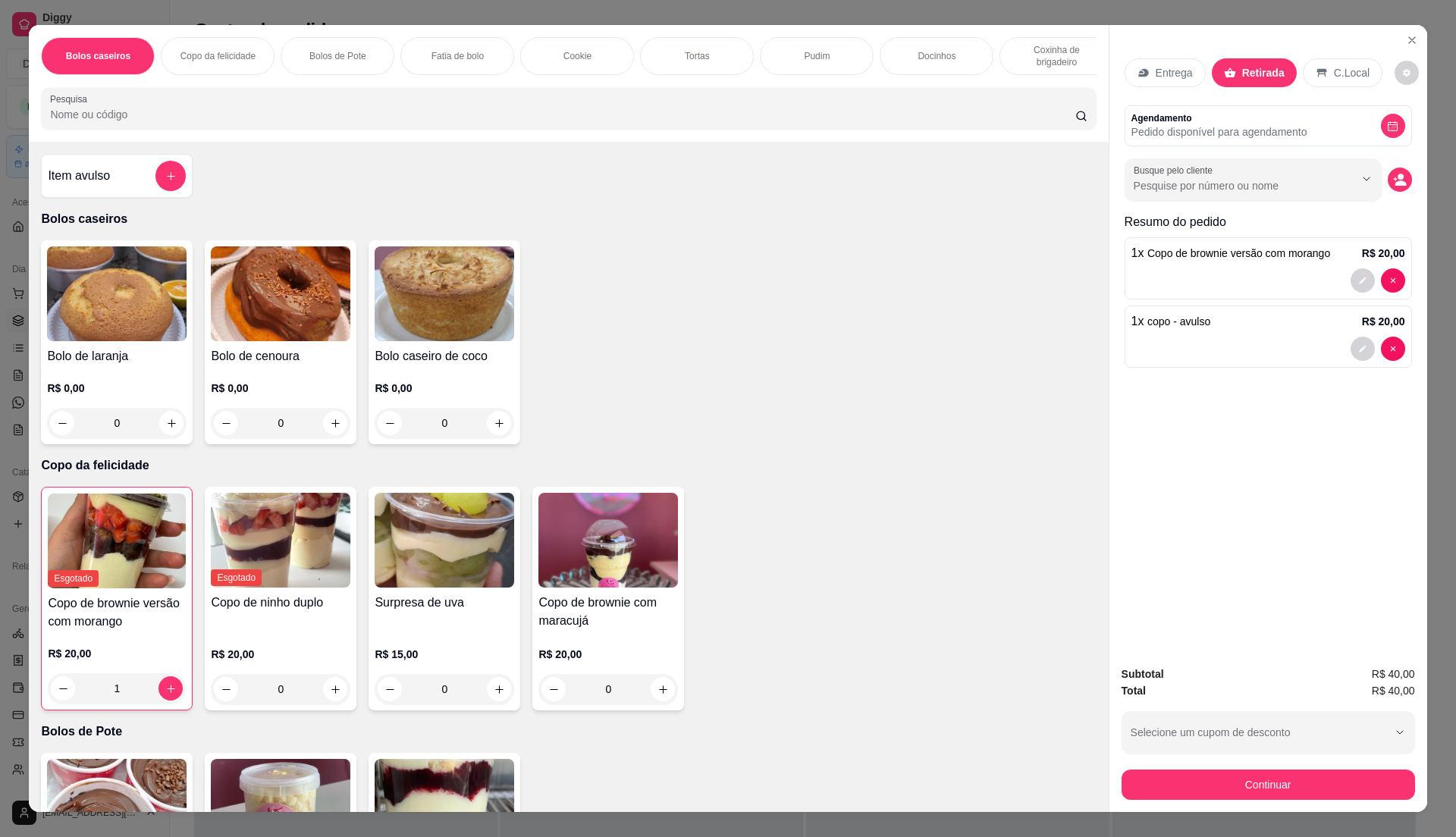
click at [1250, 766] on div "Continuar" at bounding box center [1268, 783] width 294 height 35
click at [1248, 781] on button "Continuar" at bounding box center [1267, 784] width 284 height 30
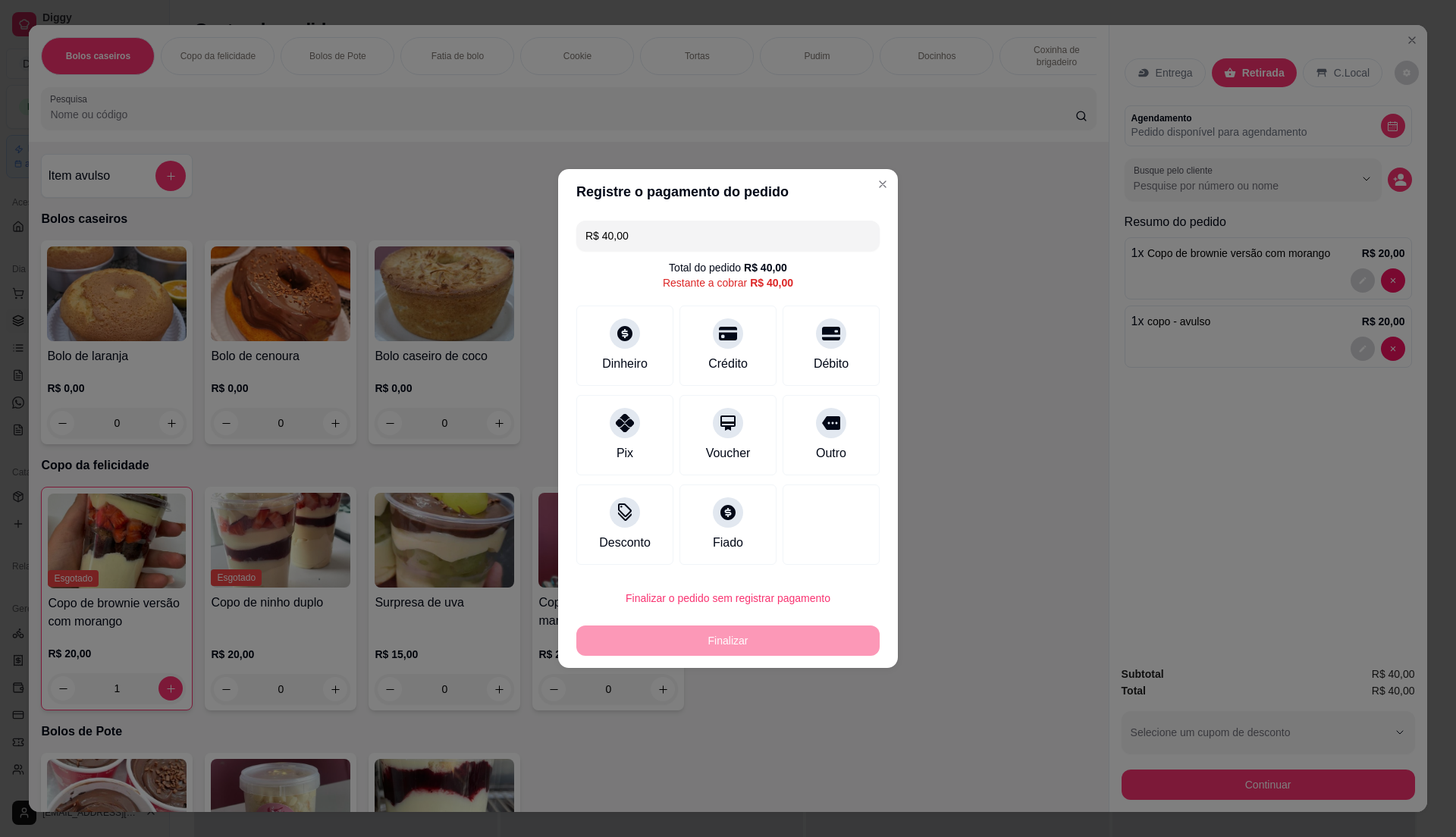
click at [817, 596] on button "Finalizar o pedido sem registrar pagamento" at bounding box center [728, 598] width 304 height 30
click at [839, 726] on button "Confirmar" at bounding box center [825, 724] width 56 height 24
type input "0"
type input "R$ 0,00"
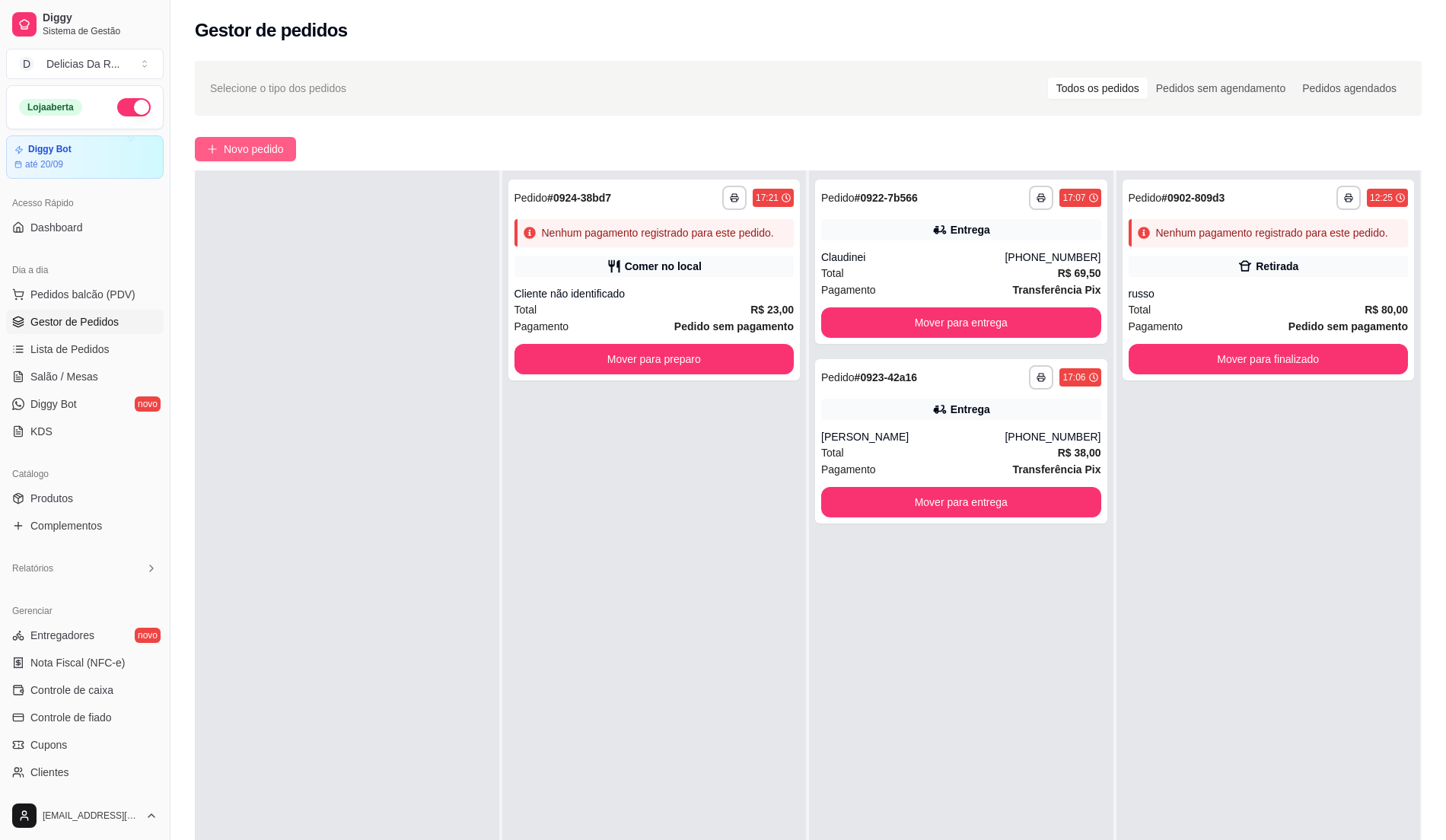
click at [229, 150] on span "Novo pedido" at bounding box center [254, 149] width 60 height 16
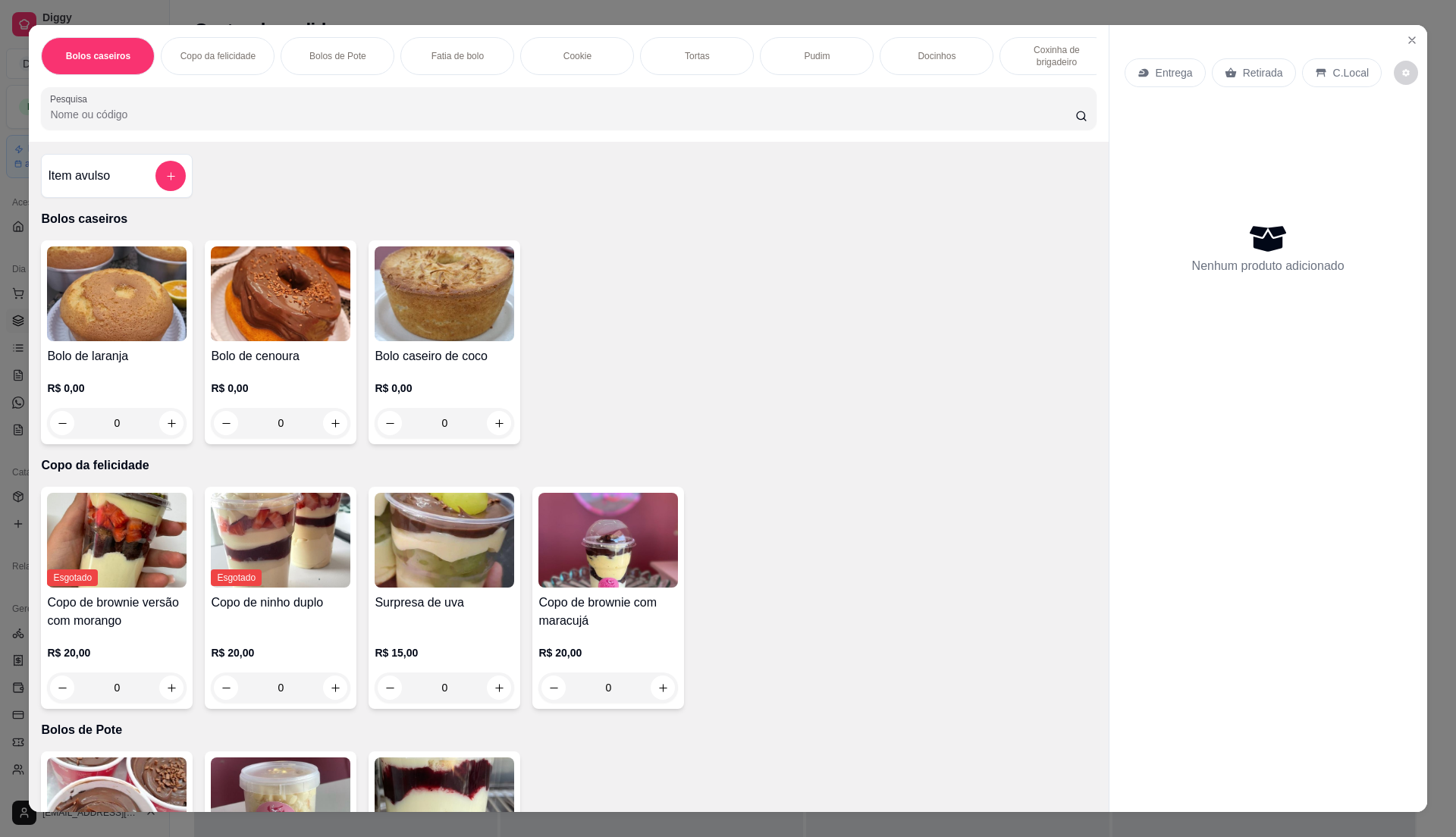
click at [341, 122] on input "Pesquisa" at bounding box center [562, 115] width 1024 height 15
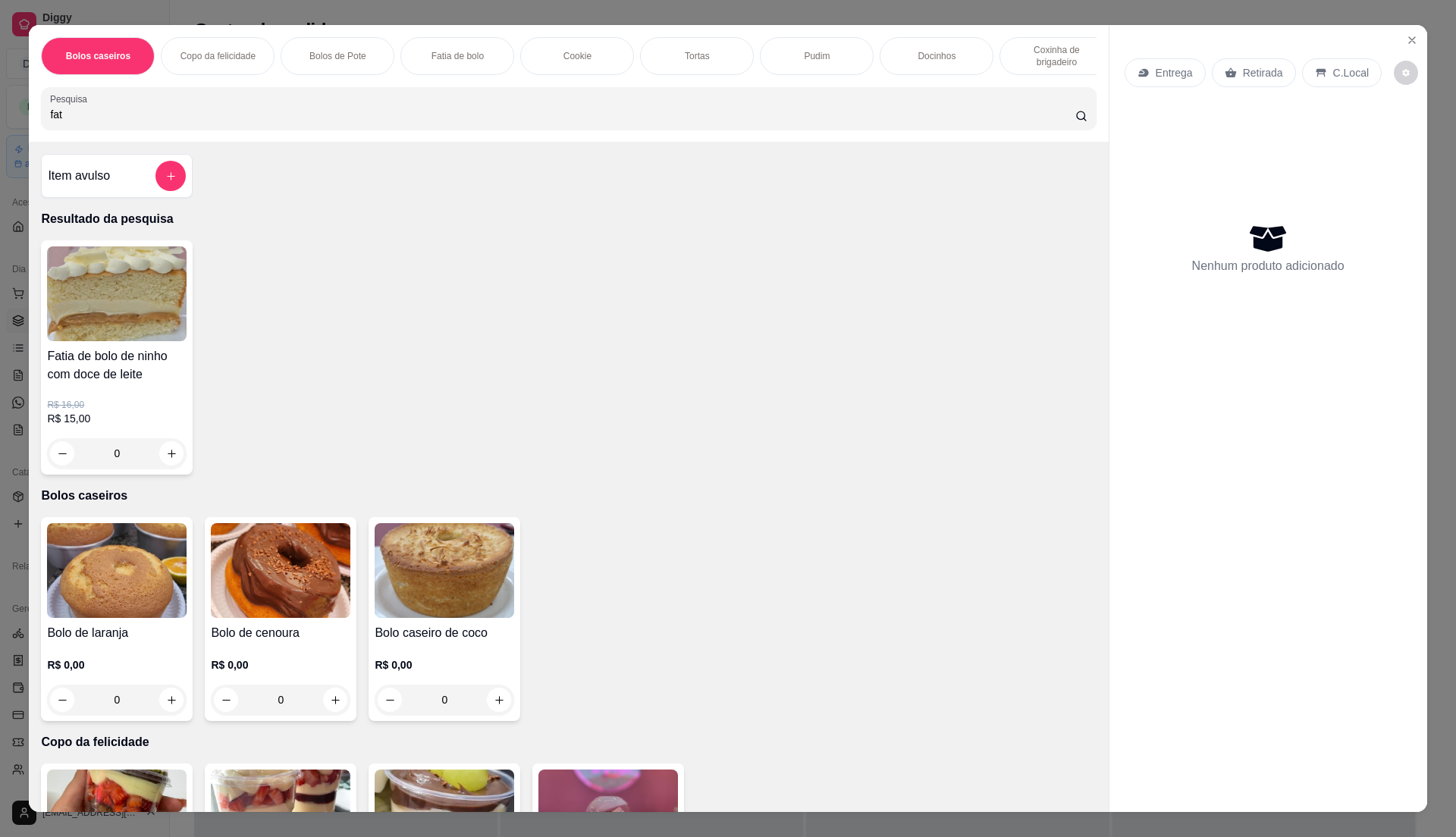
type input "fat"
click at [143, 426] on p "R$ 15,00" at bounding box center [117, 418] width 140 height 15
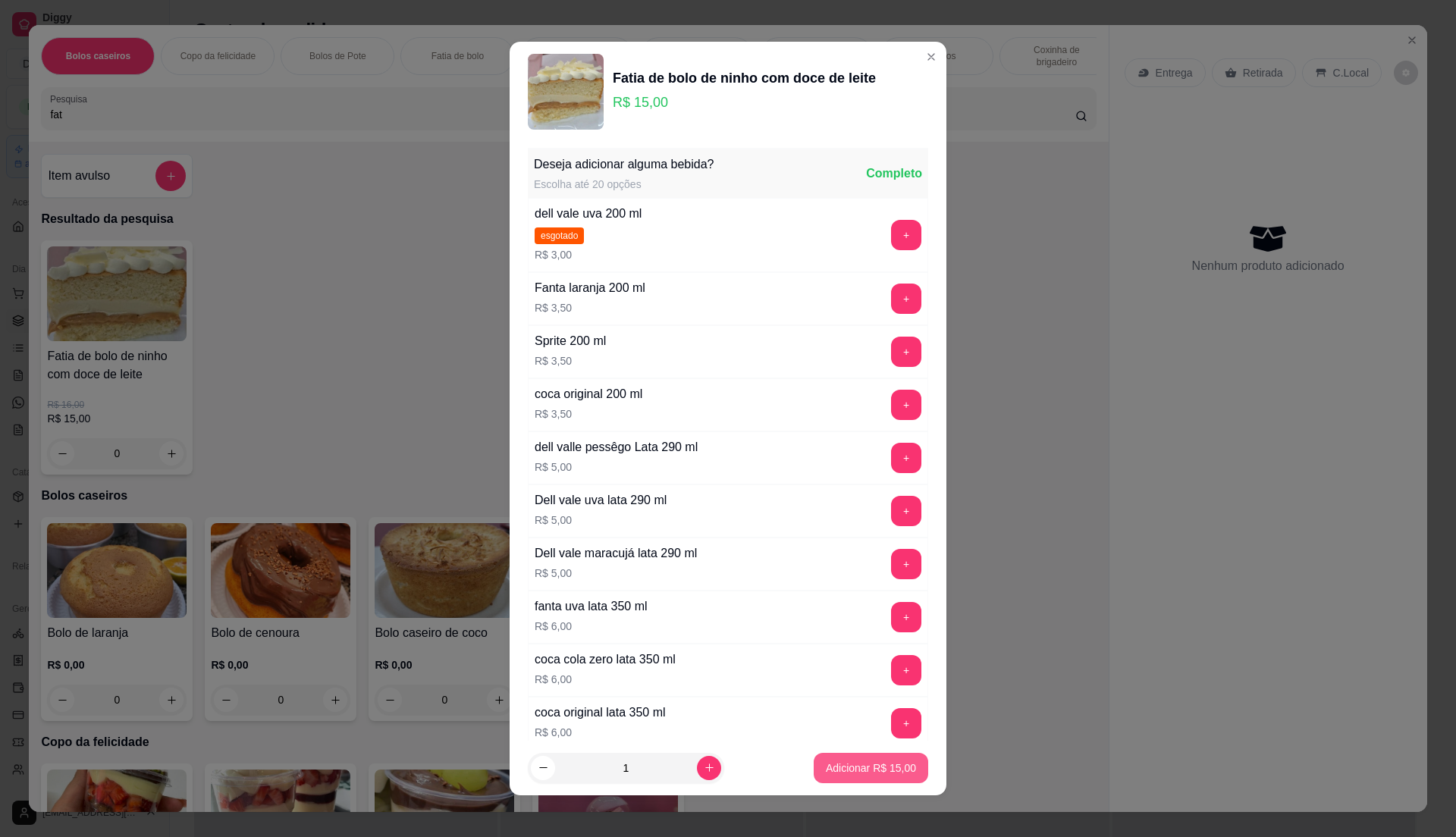
click at [832, 772] on p "Adicionar R$ 15,00" at bounding box center [871, 768] width 90 height 15
type input "1"
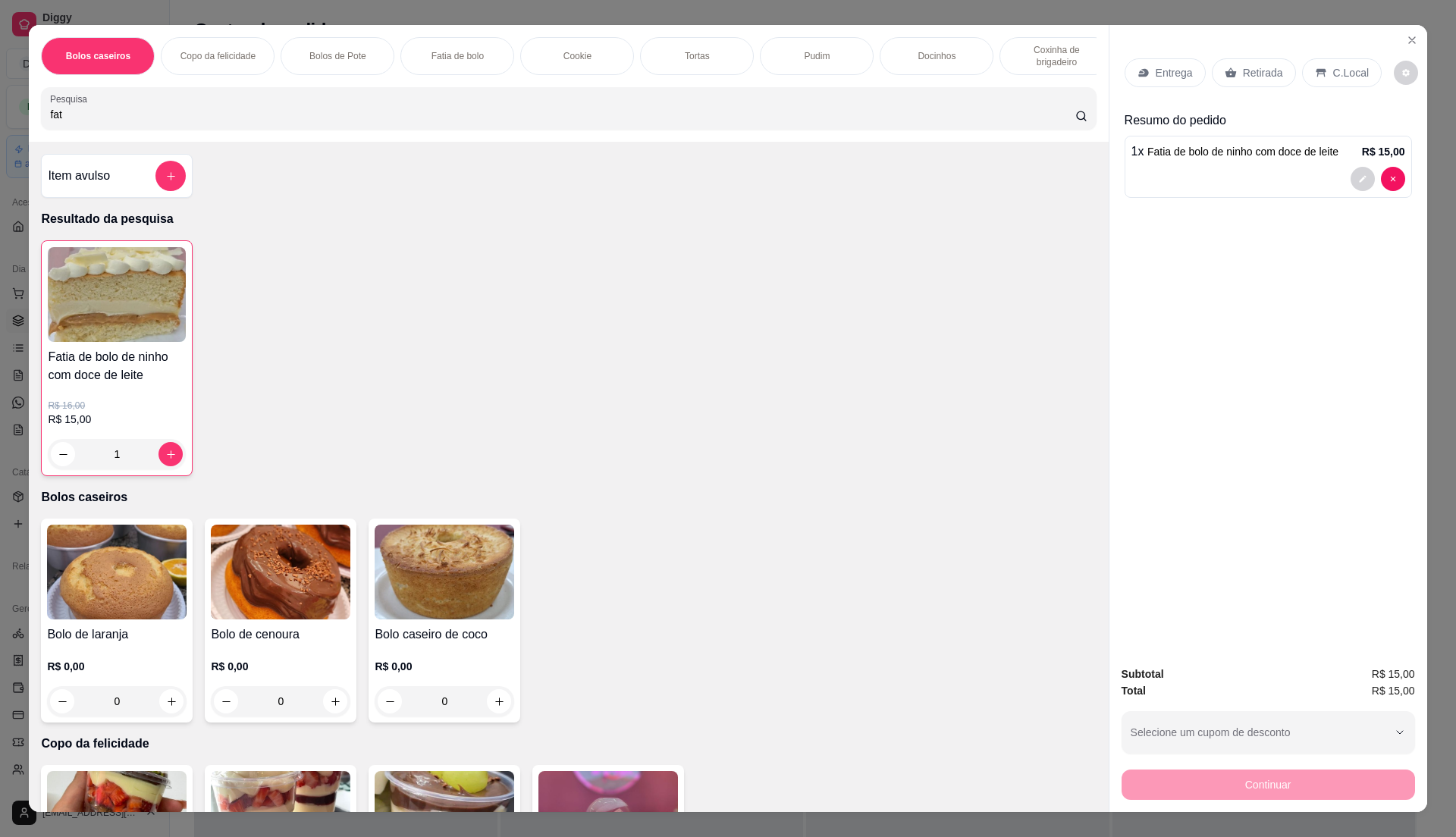
click at [1257, 65] on p "Retirada" at bounding box center [1263, 73] width 40 height 15
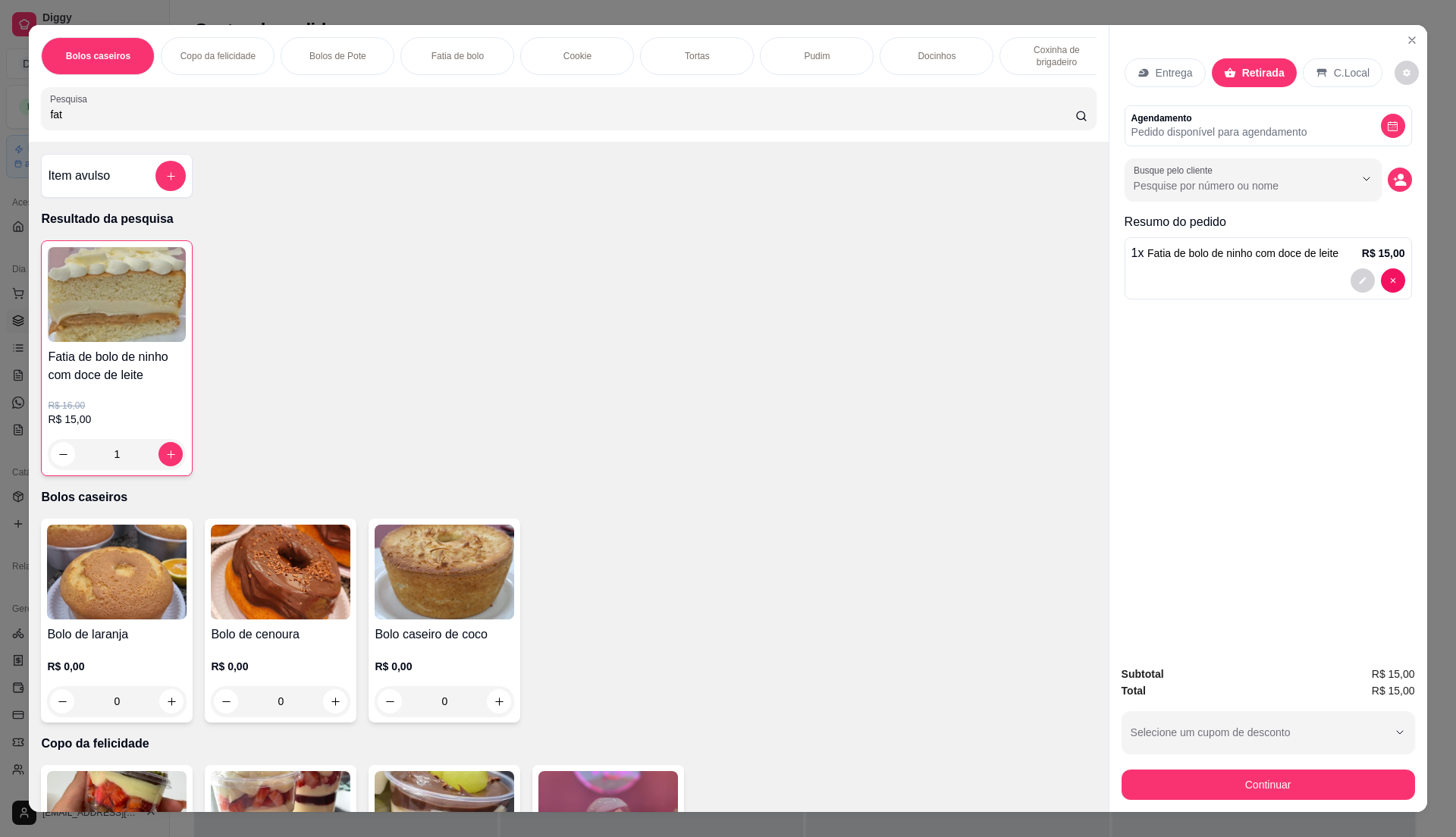
click at [1287, 802] on div "Subtotal R$ 15,00 Total R$ 15,00 Selecione um cupom de desconto Selecione um cu…" at bounding box center [1269, 732] width 318 height 158
click at [1268, 787] on button "Continuar" at bounding box center [1268, 784] width 294 height 30
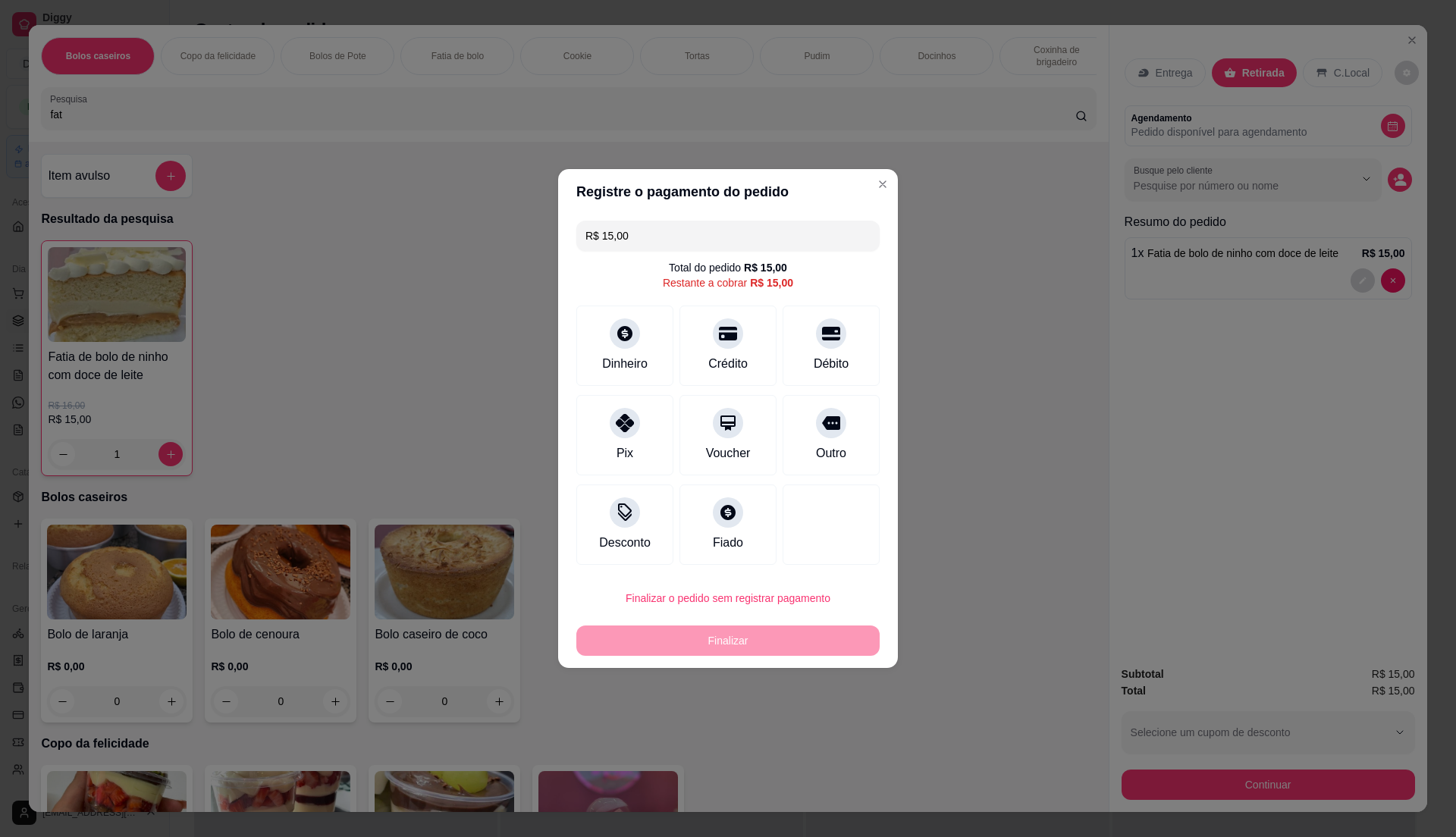
click at [778, 607] on button "Finalizar o pedido sem registrar pagamento" at bounding box center [728, 598] width 304 height 30
click at [830, 734] on button "Confirmar" at bounding box center [825, 724] width 56 height 24
type input "0"
type input "R$ 0,00"
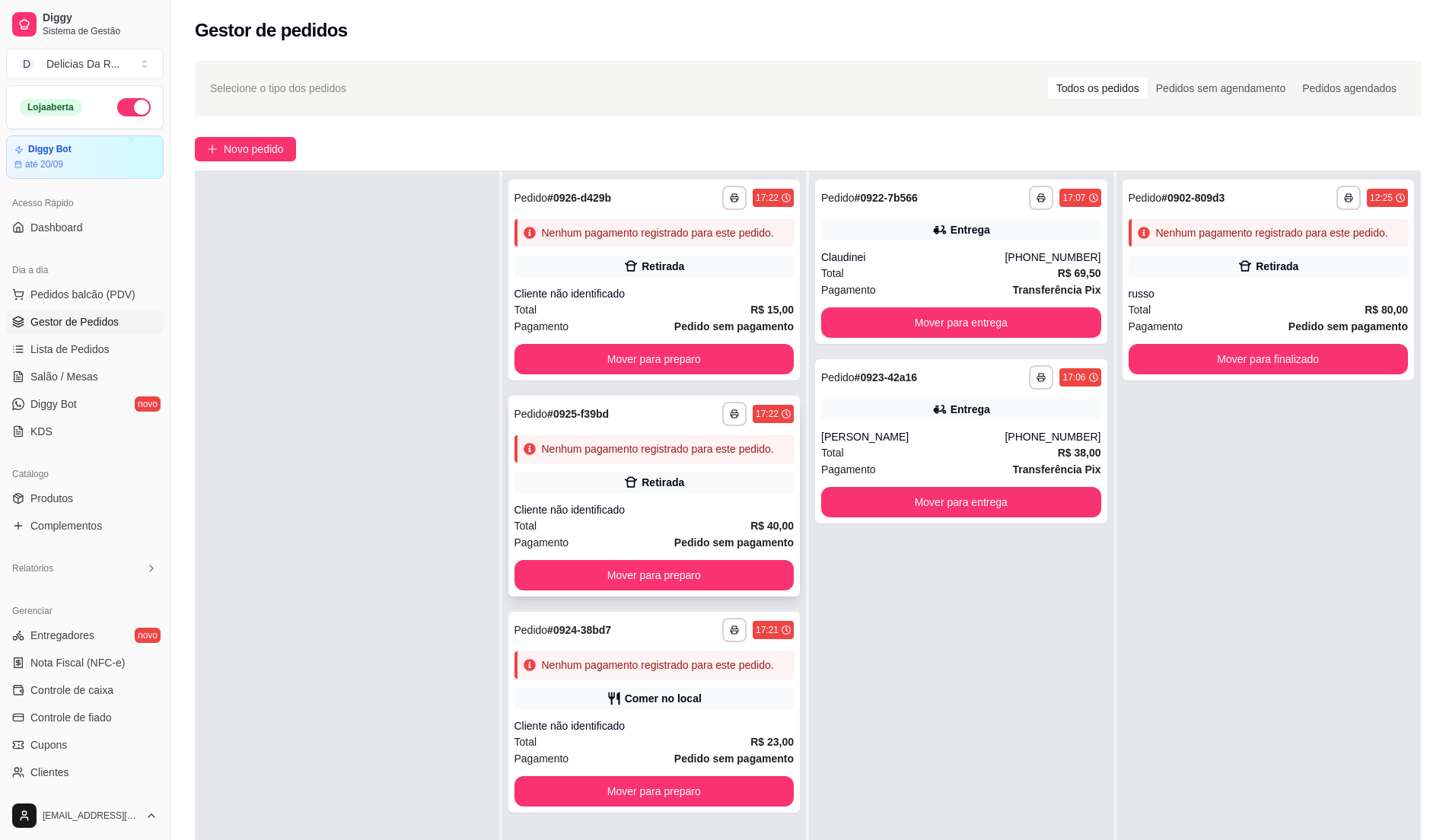
click at [625, 503] on div "Cliente não identificado" at bounding box center [654, 510] width 280 height 16
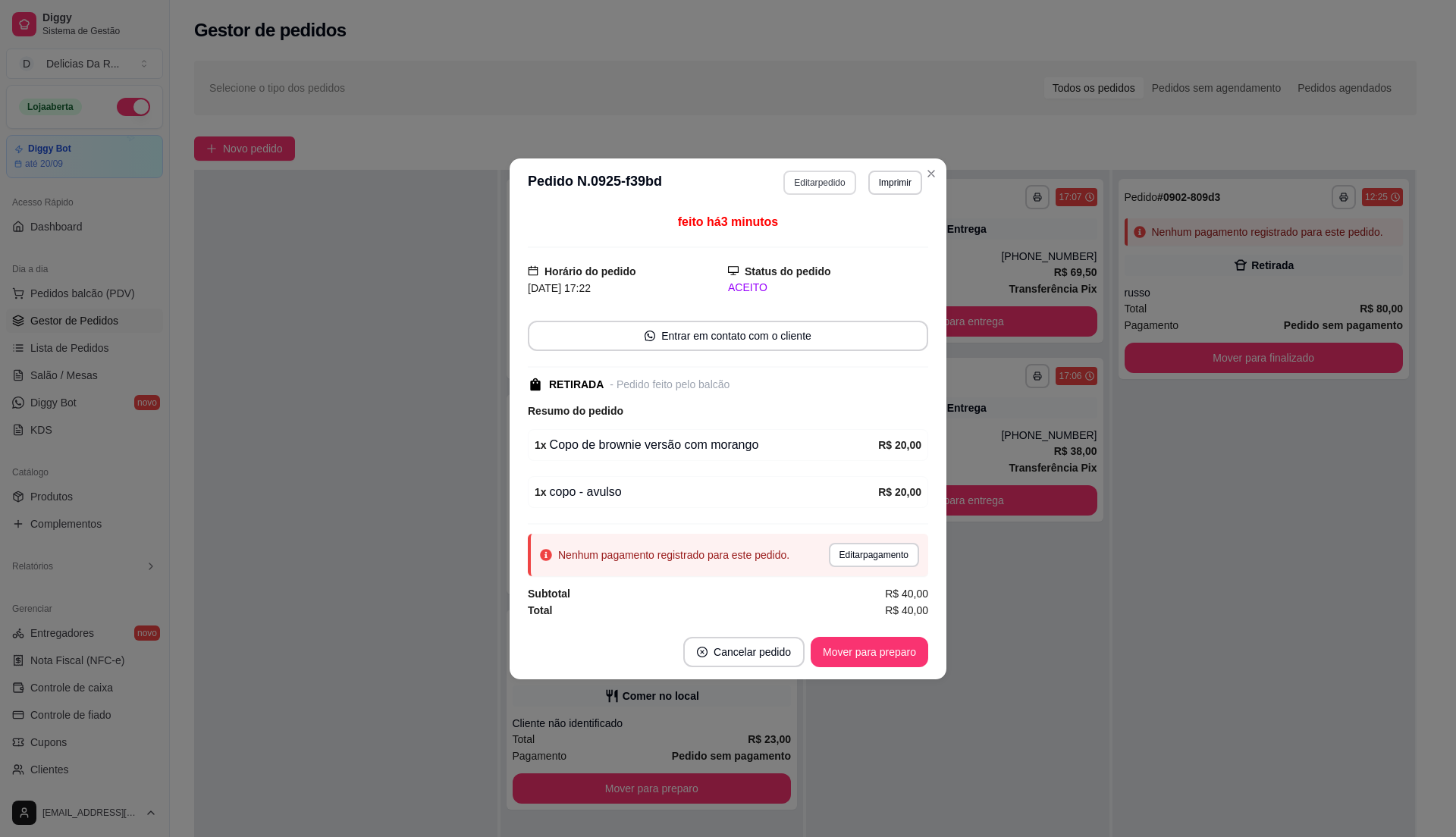
click at [808, 174] on button "Editar pedido" at bounding box center [819, 183] width 72 height 25
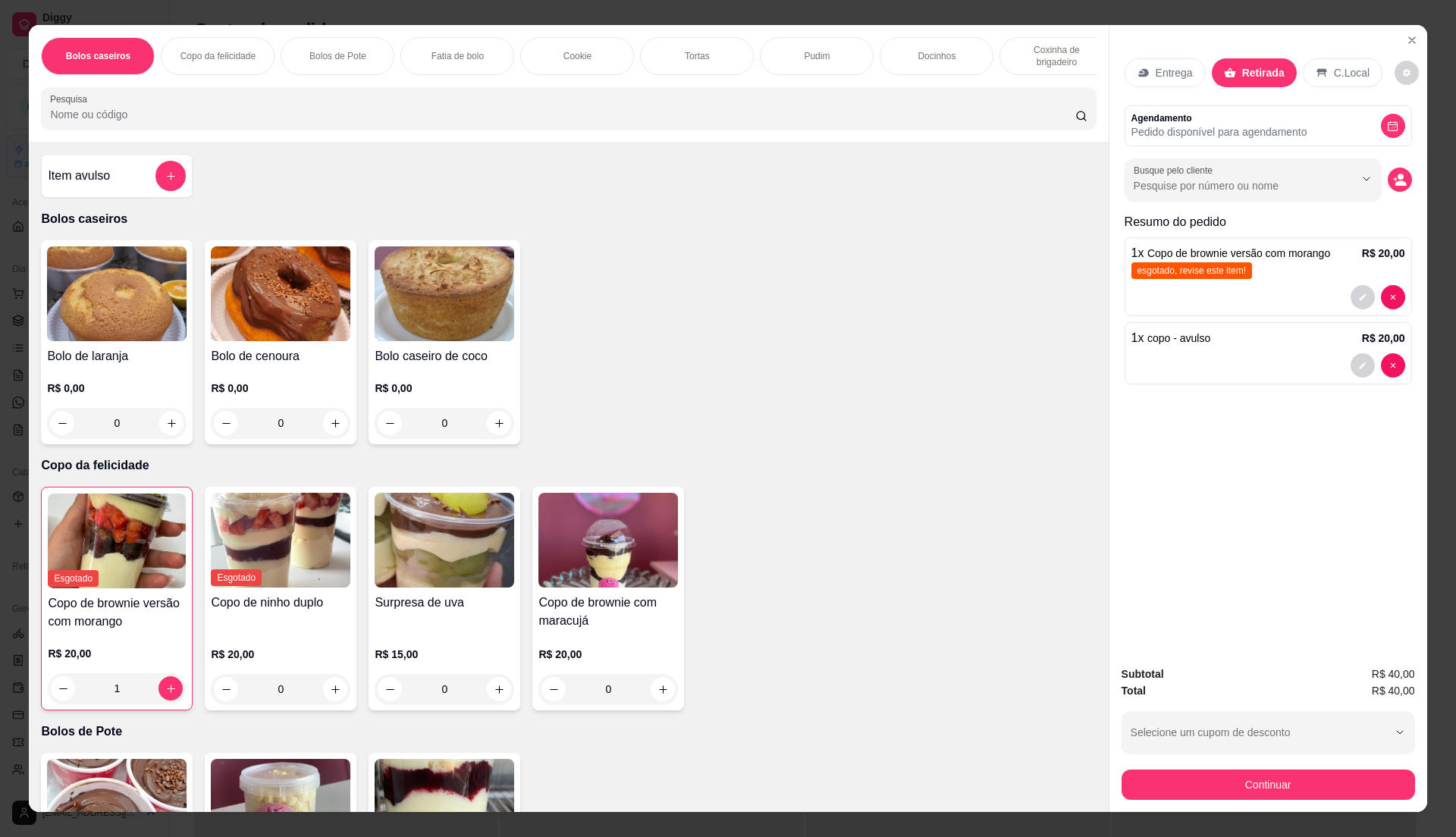
click at [446, 588] on img at bounding box center [444, 540] width 140 height 95
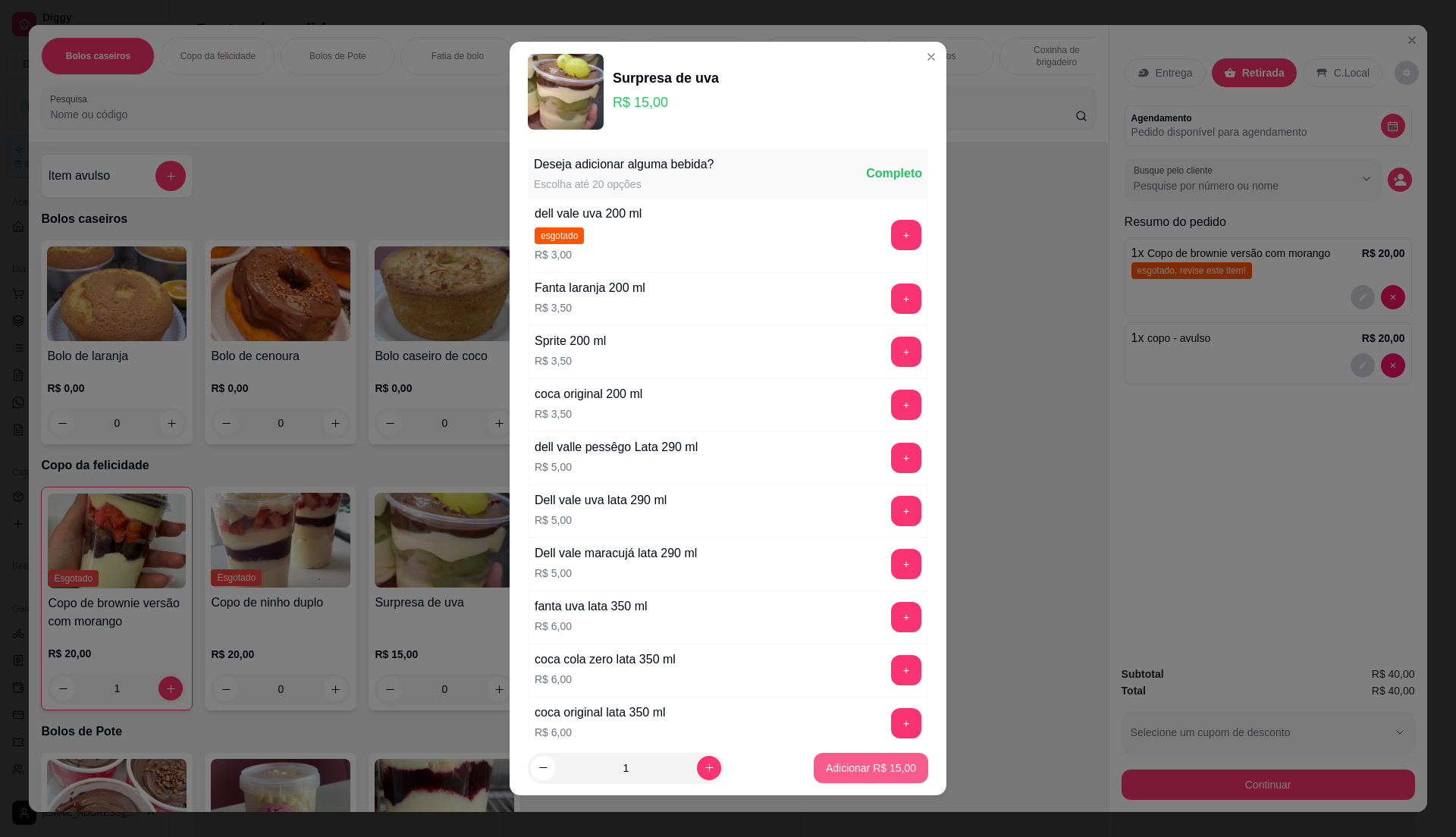
click at [831, 762] on p "Adicionar R$ 15,00" at bounding box center [871, 768] width 90 height 15
type input "1"
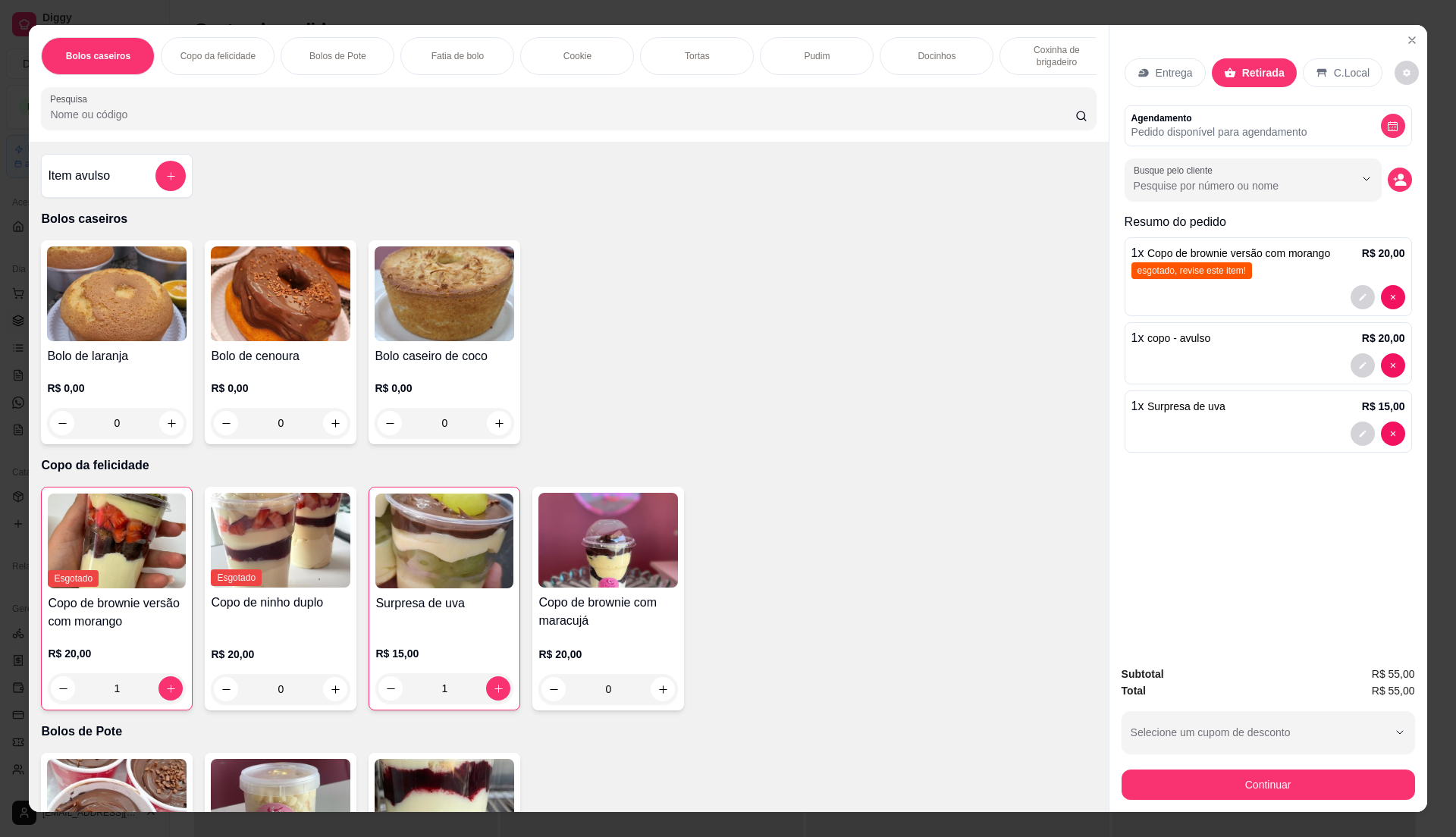
click at [1257, 338] on div "1 x copo - avulso R$ 20,00" at bounding box center [1268, 338] width 274 height 18
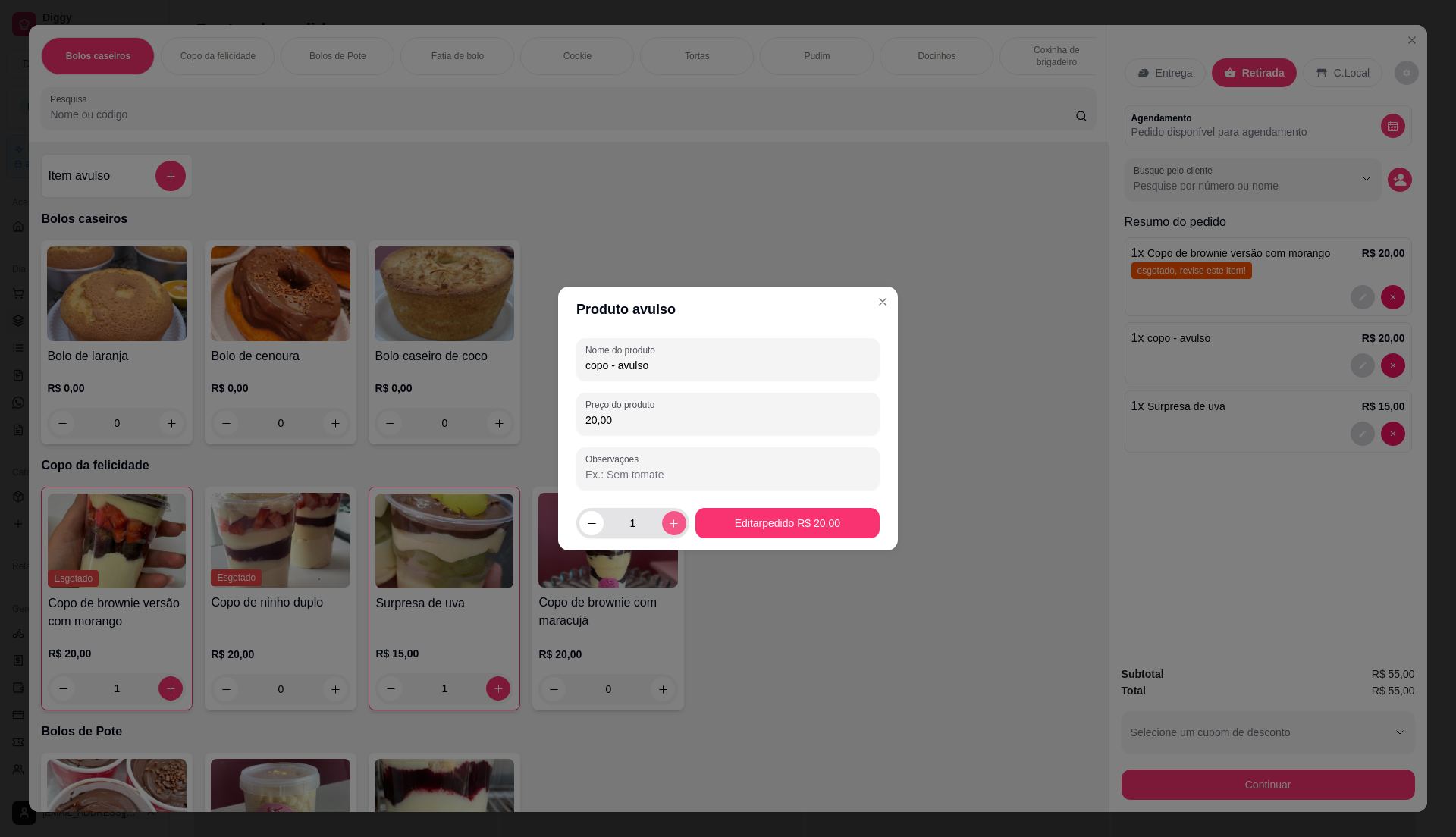
click at [668, 520] on icon "increase-product-quantity" at bounding box center [673, 523] width 12 height 12
type input "2"
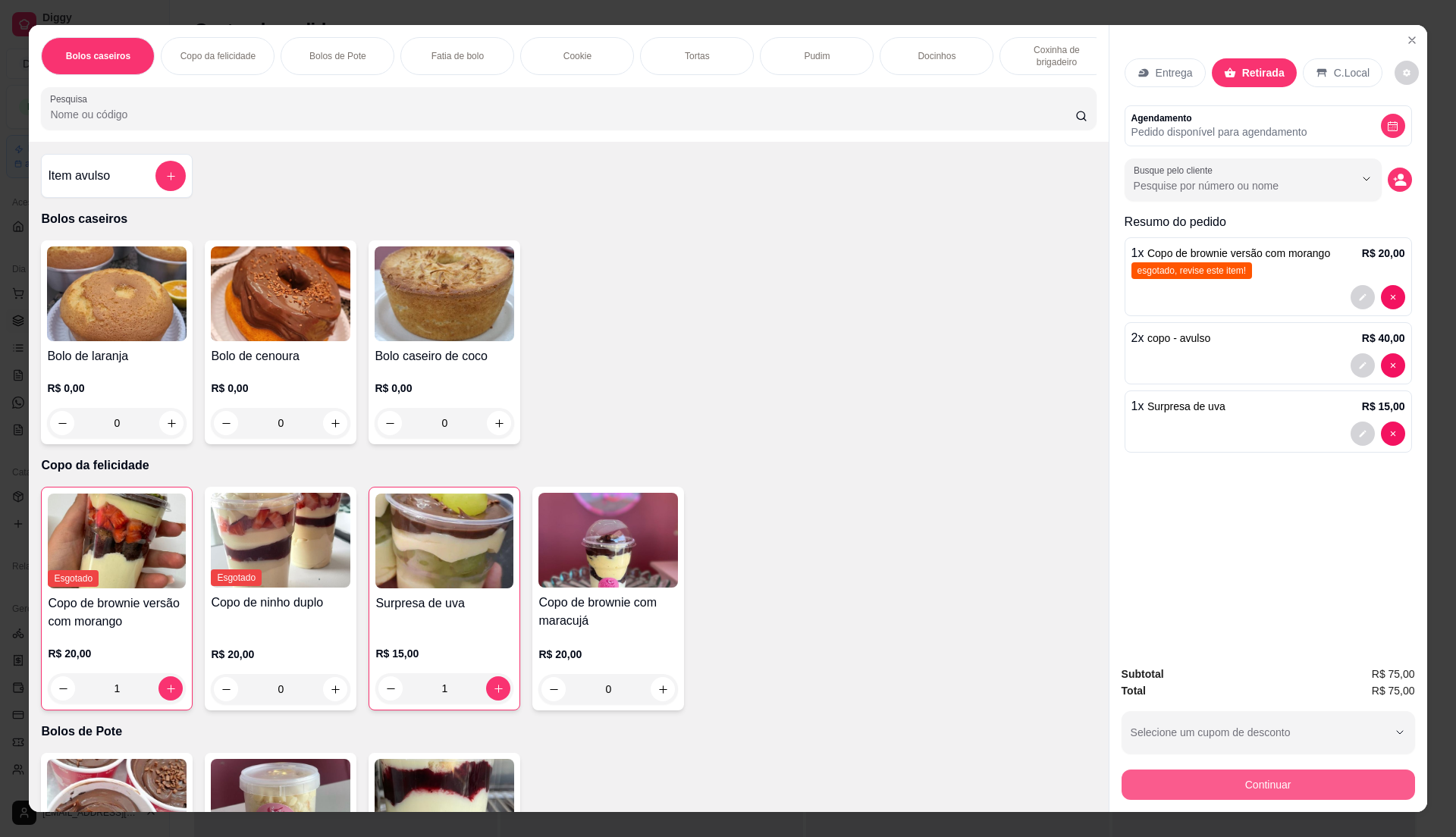
click at [1160, 787] on button "Continuar" at bounding box center [1268, 784] width 294 height 30
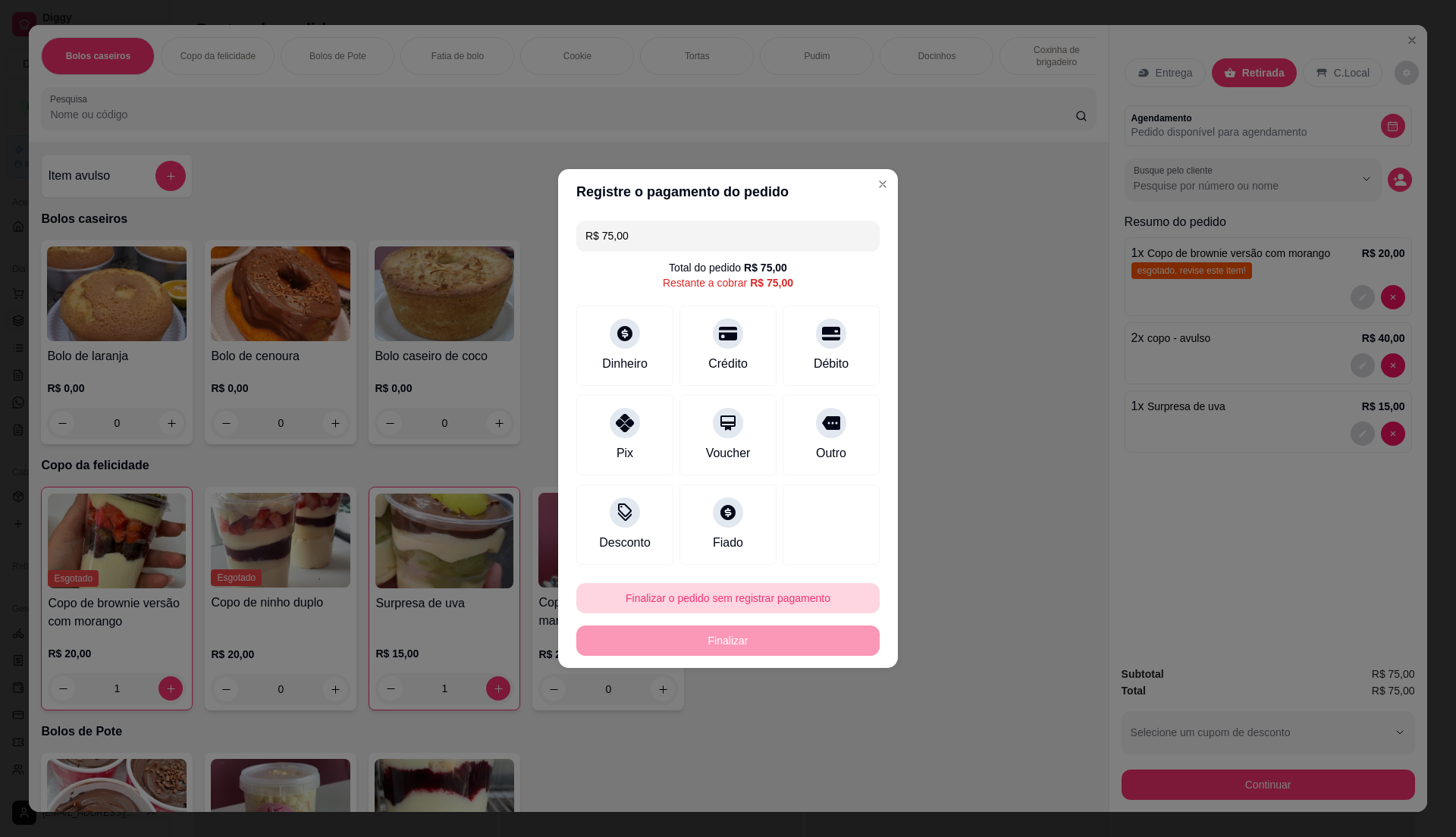
click at [678, 596] on button "Finalizar o pedido sem registrar pagamento" at bounding box center [728, 598] width 304 height 30
click at [822, 722] on button "Confirmar" at bounding box center [822, 723] width 56 height 24
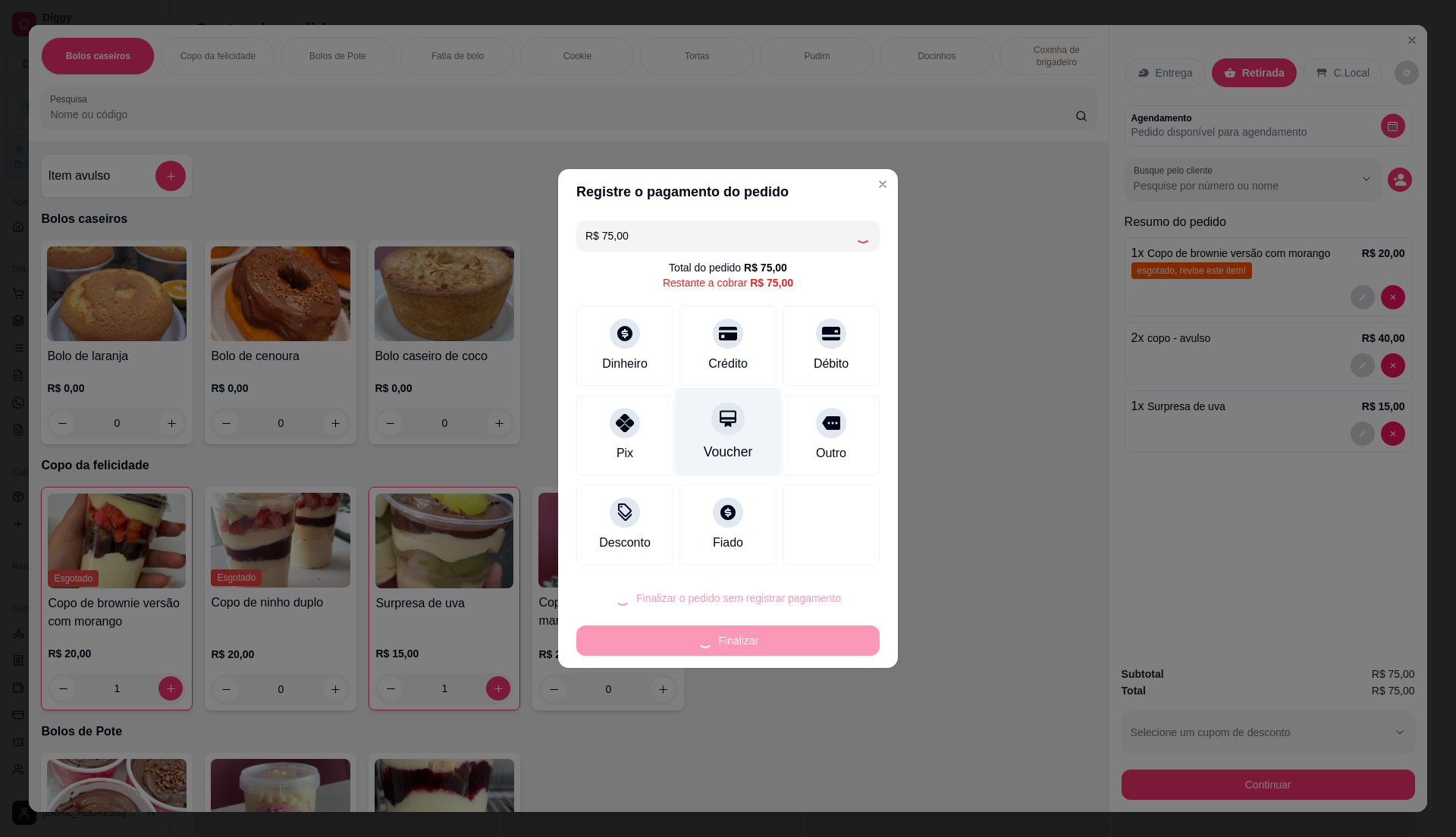
type input "0"
type input "R$ 0,00"
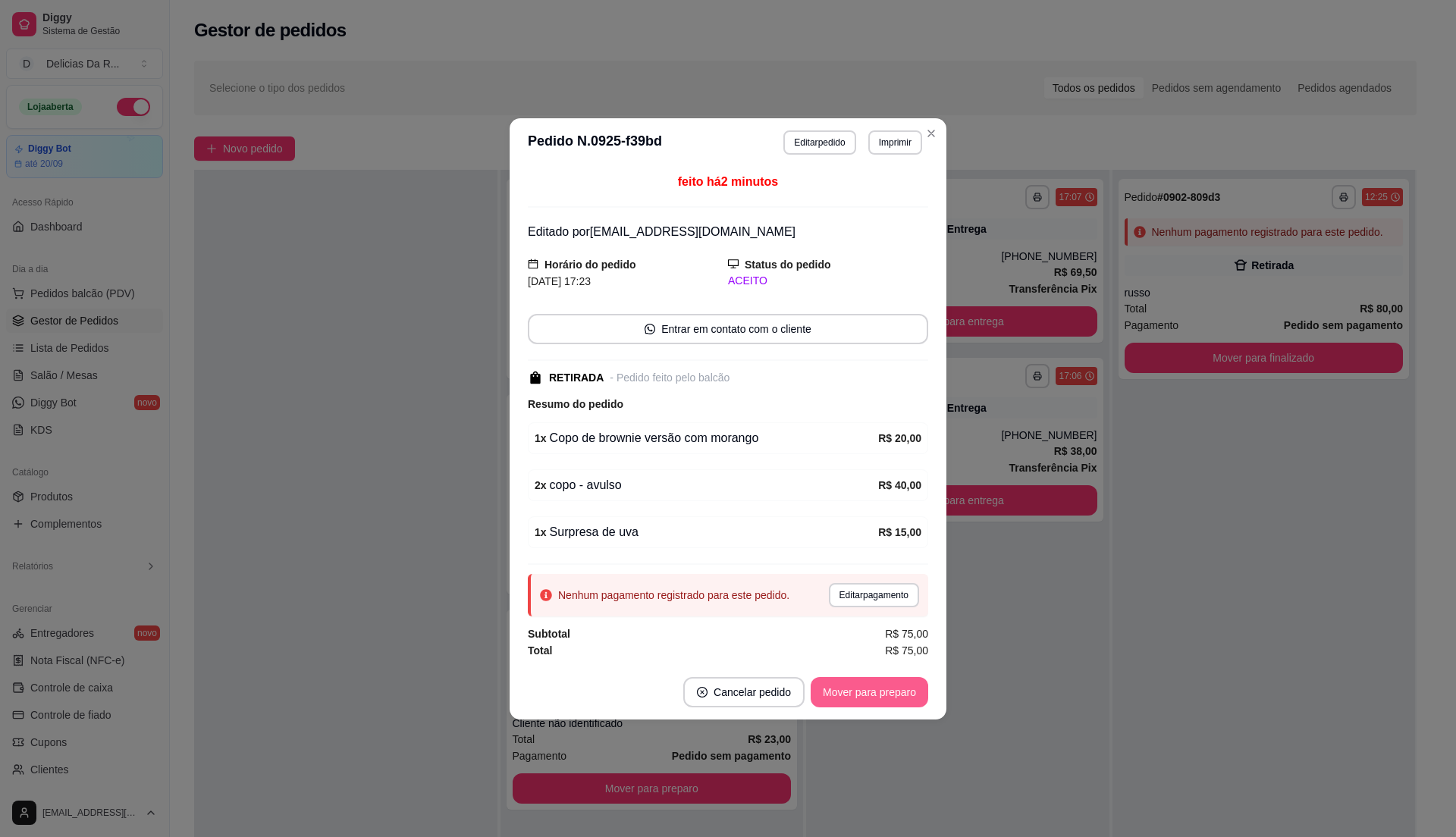
click at [893, 692] on button "Mover para preparo" at bounding box center [869, 692] width 117 height 30
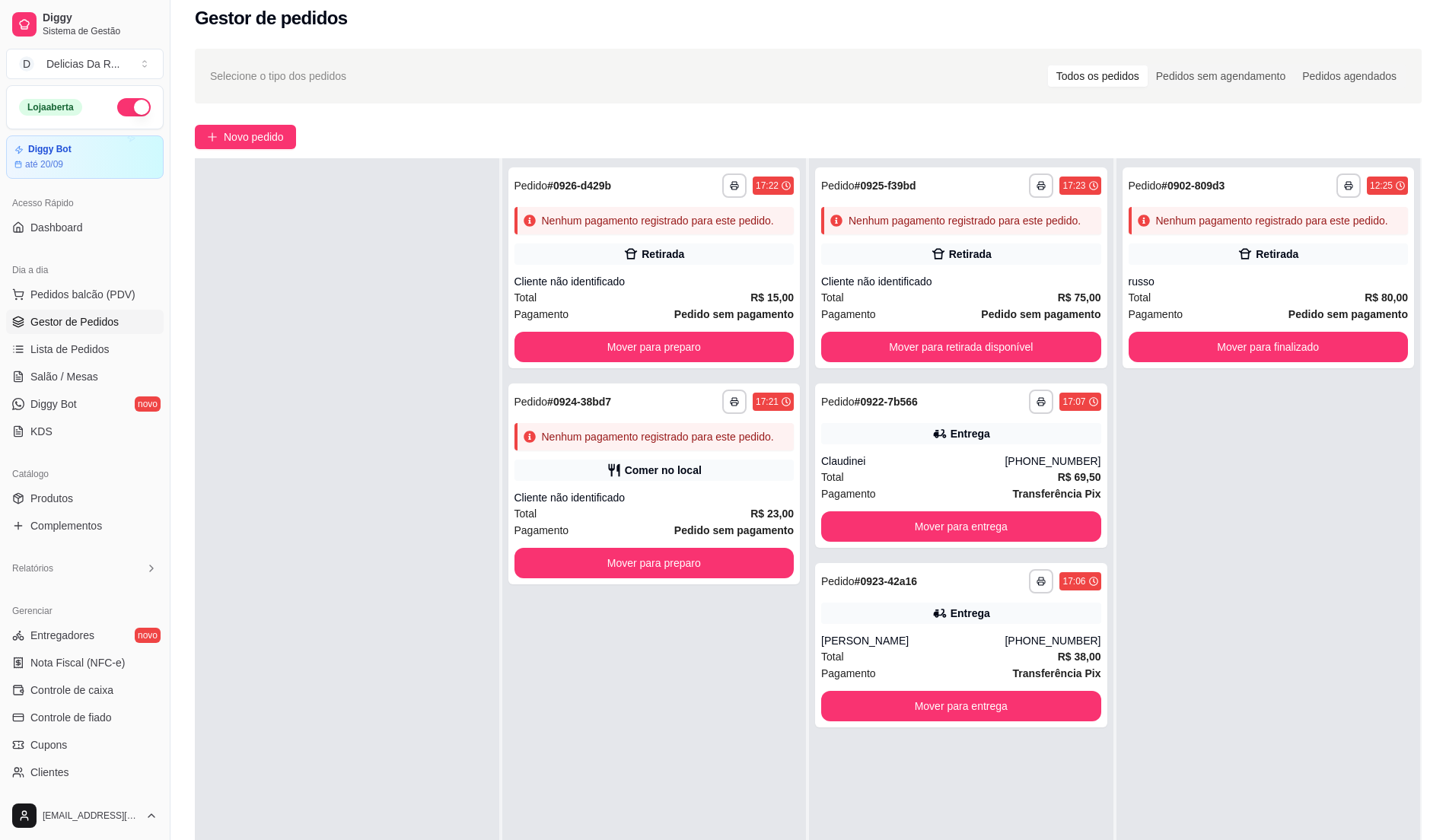
scroll to position [202, 0]
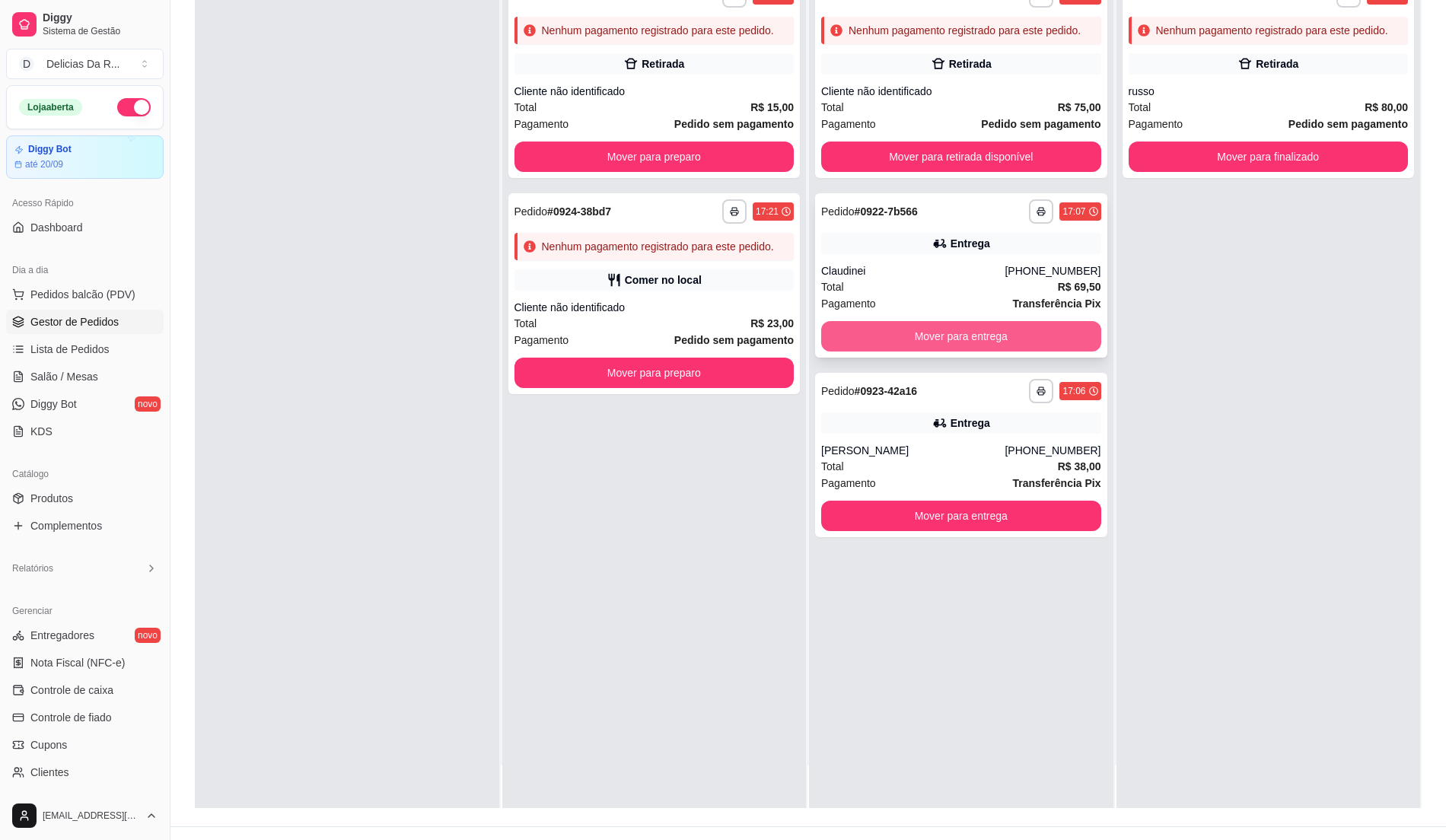
click at [944, 327] on button "Mover para entrega" at bounding box center [961, 336] width 280 height 30
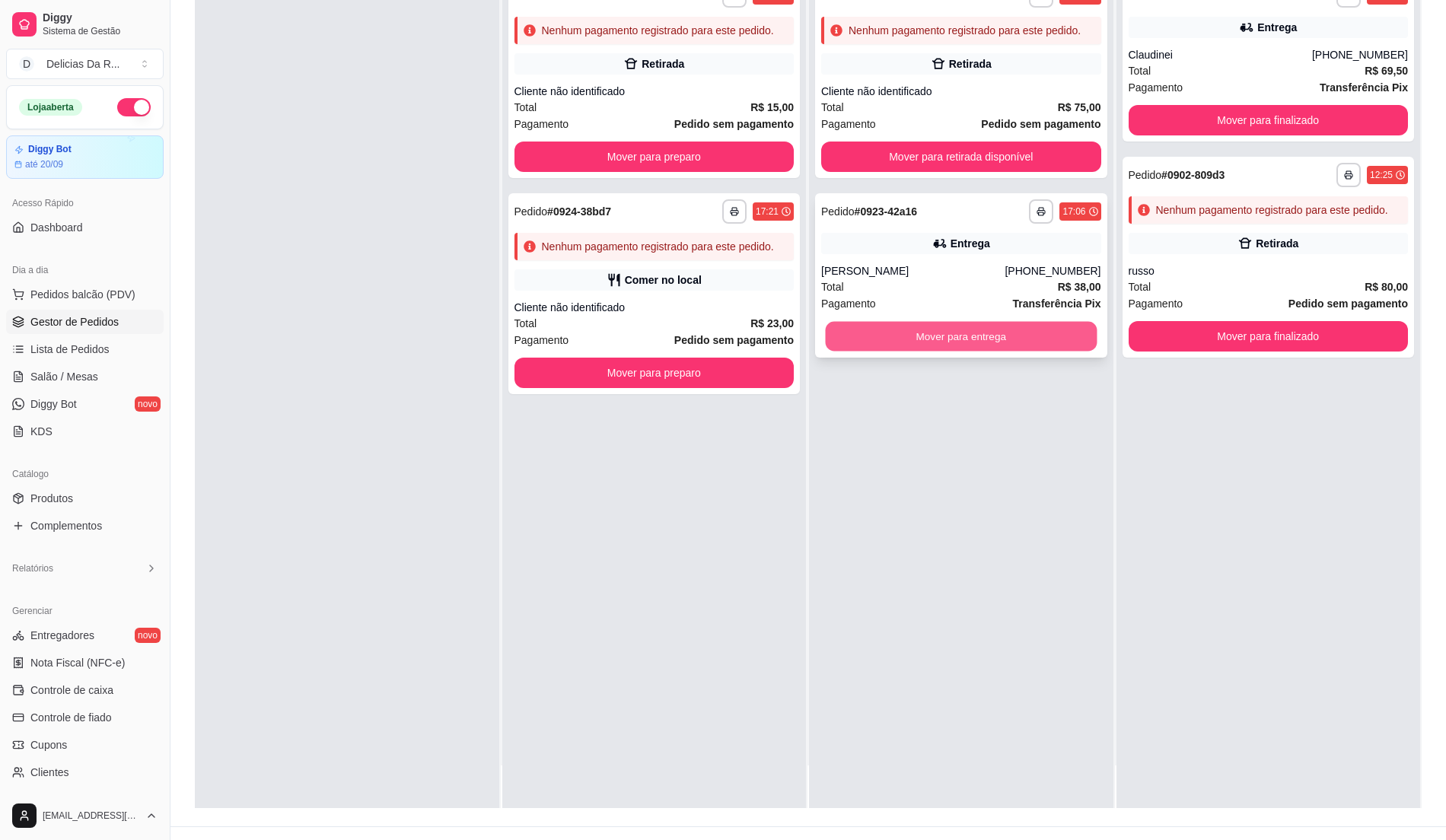
click at [990, 333] on button "Mover para entrega" at bounding box center [961, 337] width 271 height 30
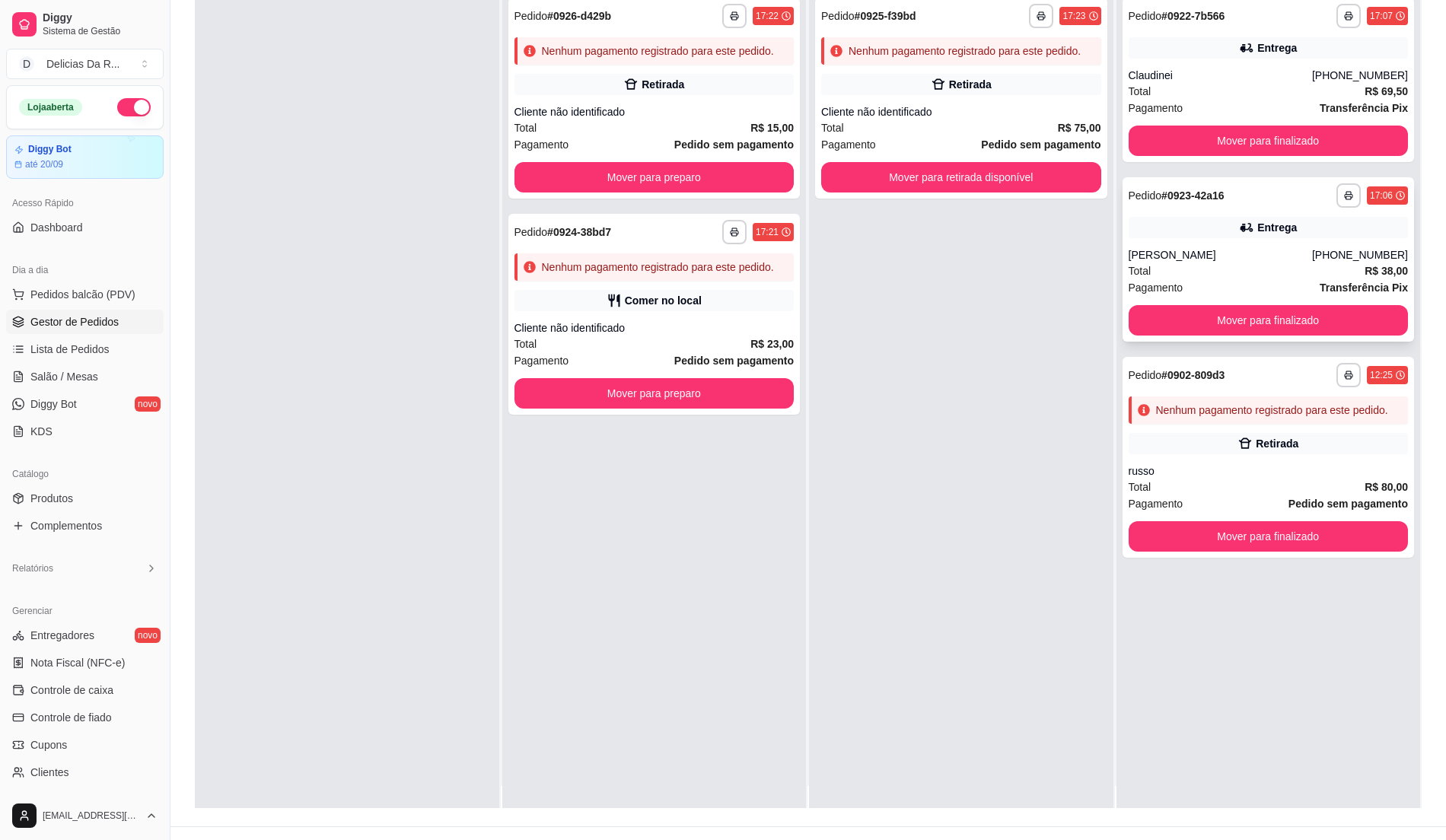
scroll to position [0, 0]
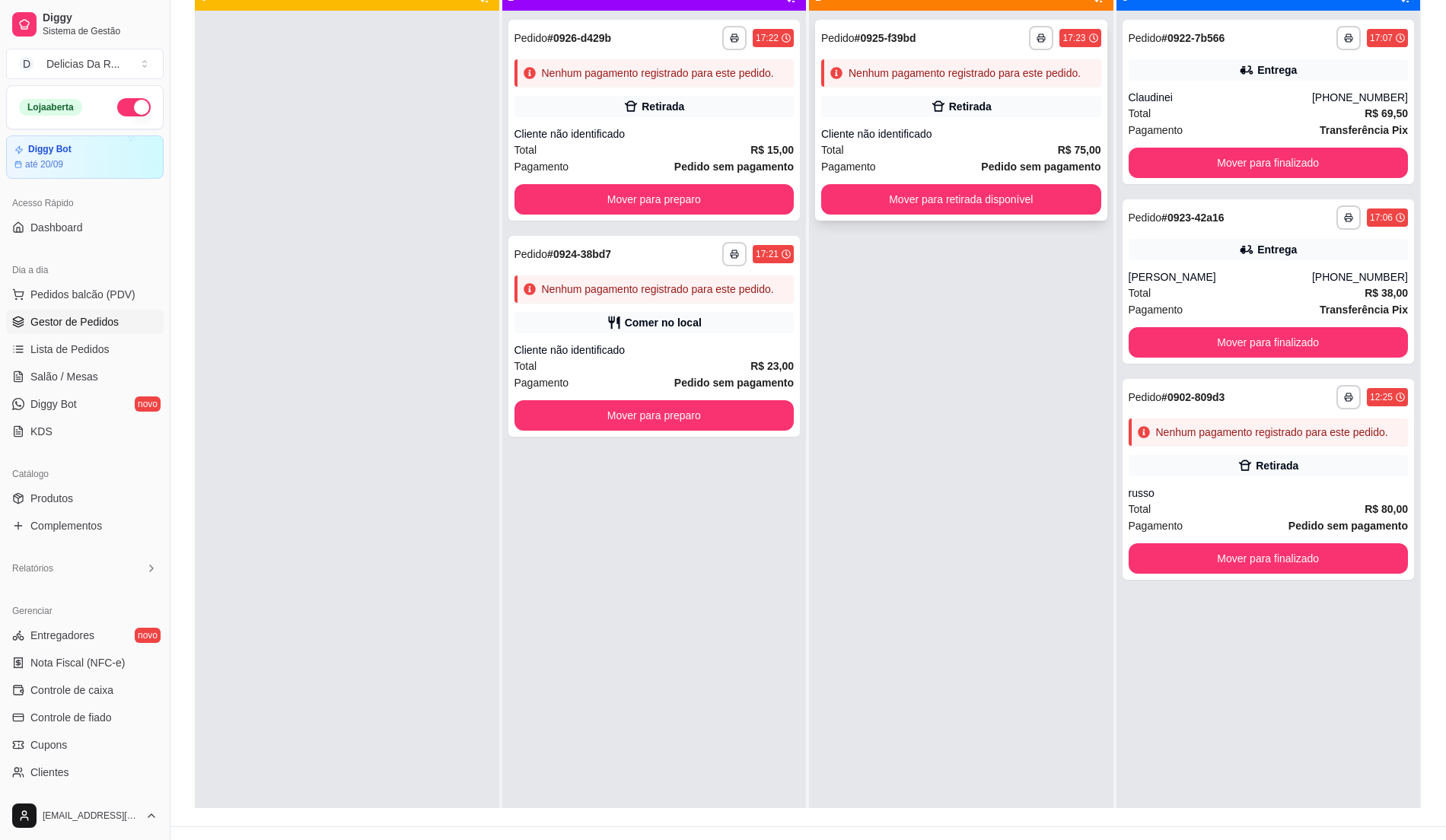
click at [1018, 139] on div "Cliente não identificado" at bounding box center [961, 134] width 280 height 16
click at [674, 341] on div "**********" at bounding box center [654, 337] width 292 height 201
click at [733, 164] on strong "Pedido sem pagamento" at bounding box center [733, 166] width 120 height 12
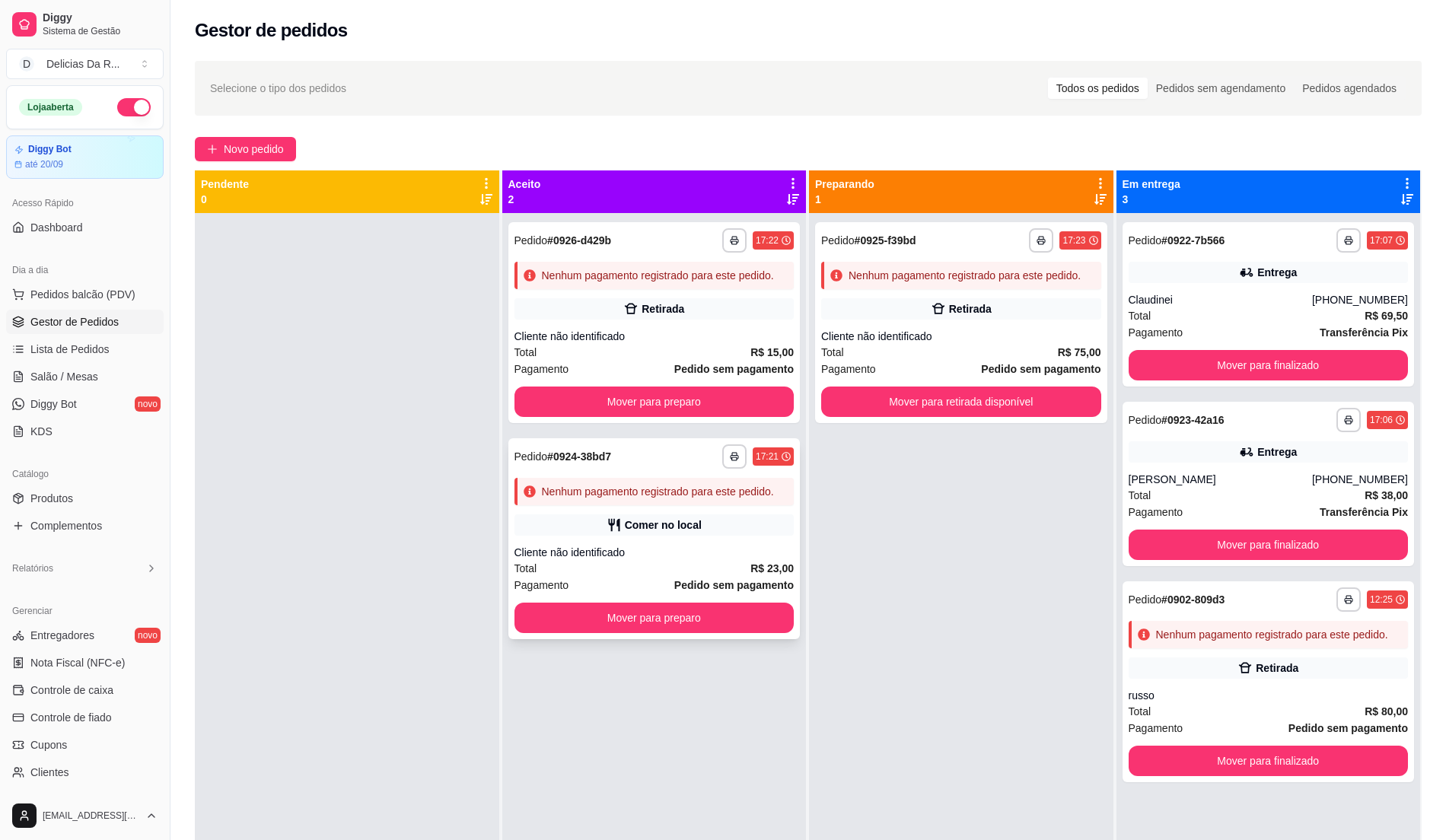
click at [699, 485] on div "Nenhum pagamento registrado para este pedido." at bounding box center [658, 492] width 232 height 16
click at [777, 551] on div "Cliente não identificado" at bounding box center [654, 552] width 280 height 16
click at [744, 524] on div "Comer no local" at bounding box center [654, 524] width 280 height 21
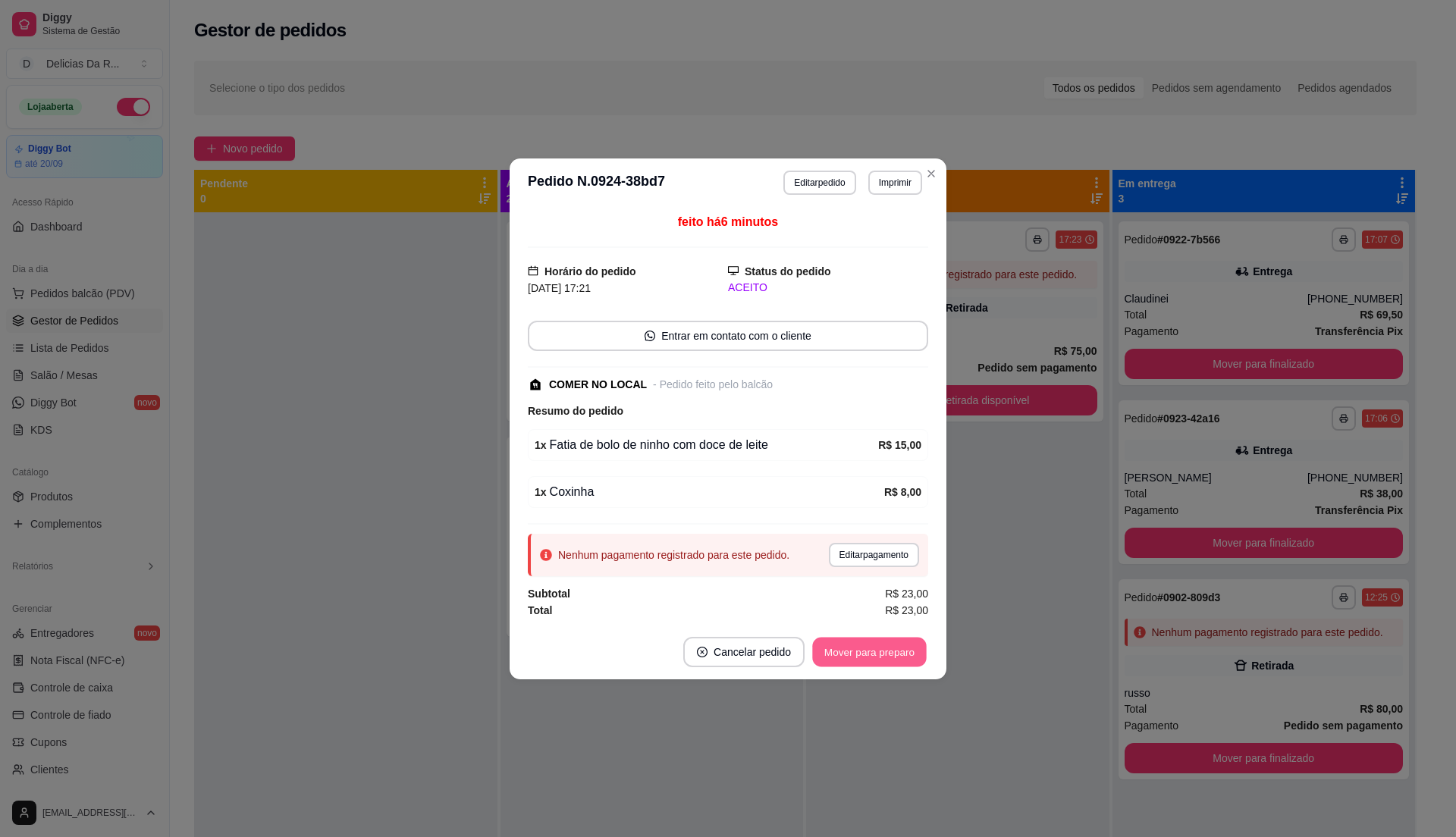
click at [902, 664] on button "Mover para preparo" at bounding box center [869, 652] width 114 height 30
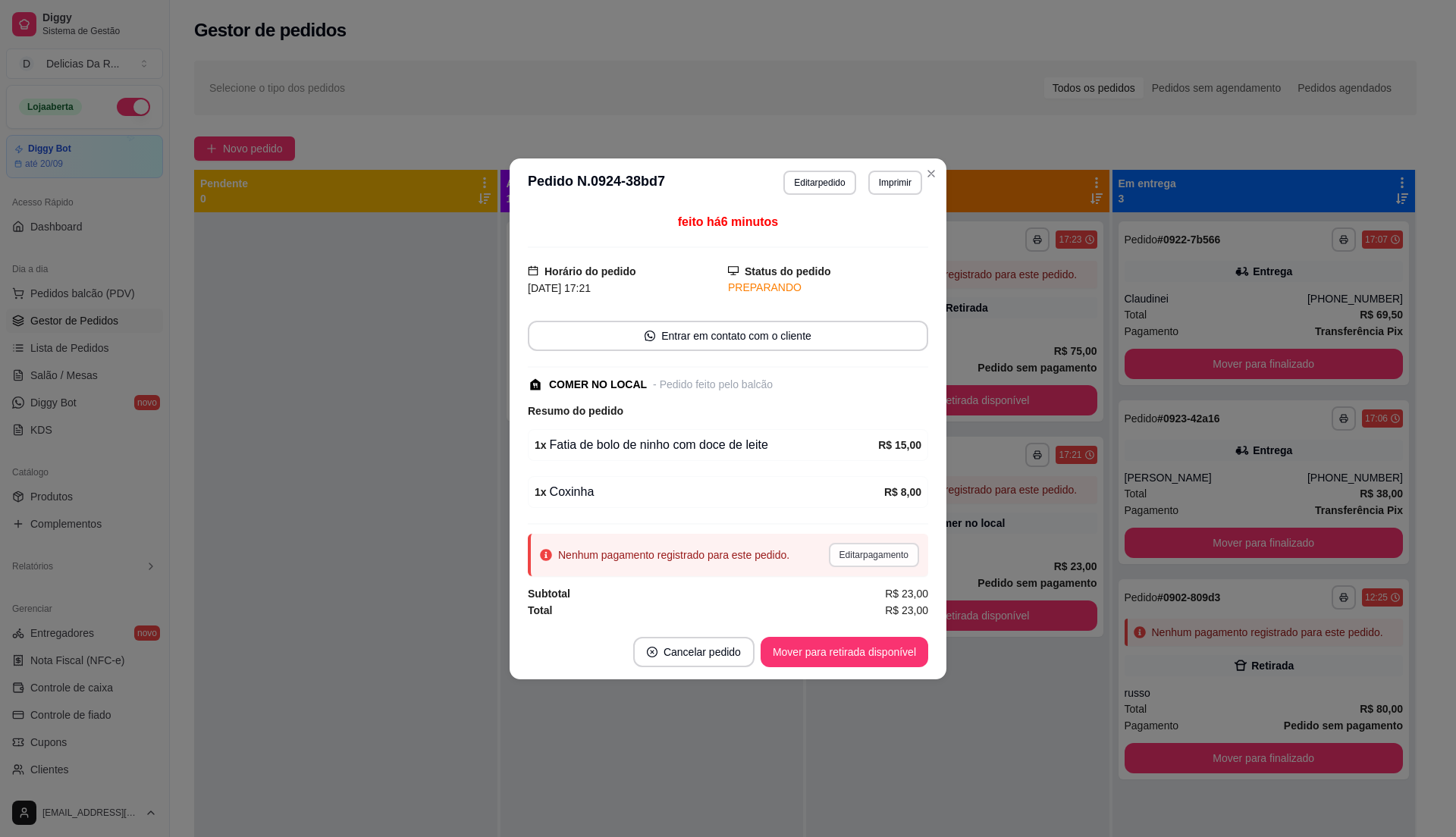
click at [899, 565] on button "Editar pagamento" at bounding box center [873, 554] width 90 height 25
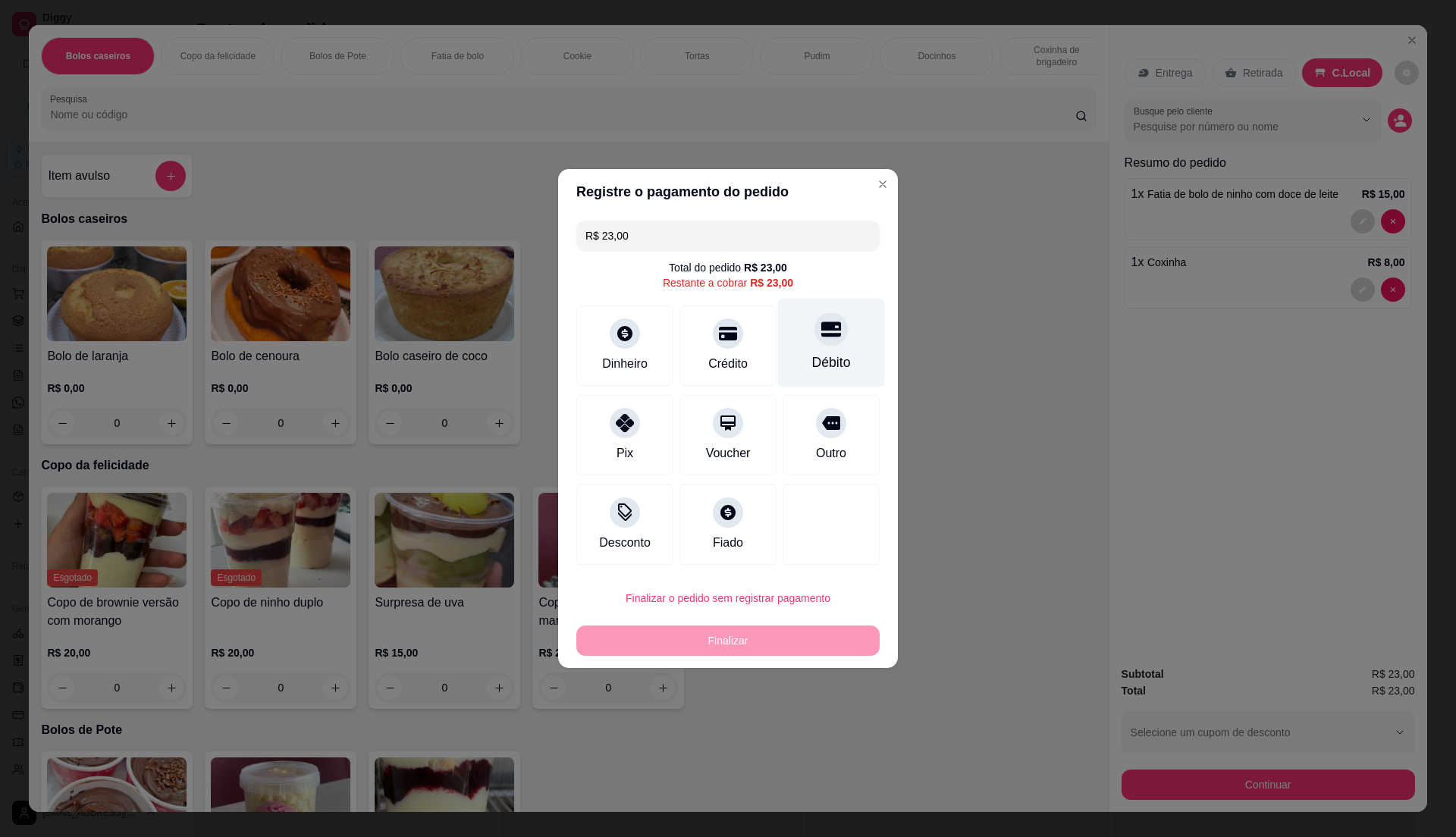
click at [817, 349] on div "Débito" at bounding box center [832, 344] width 107 height 89
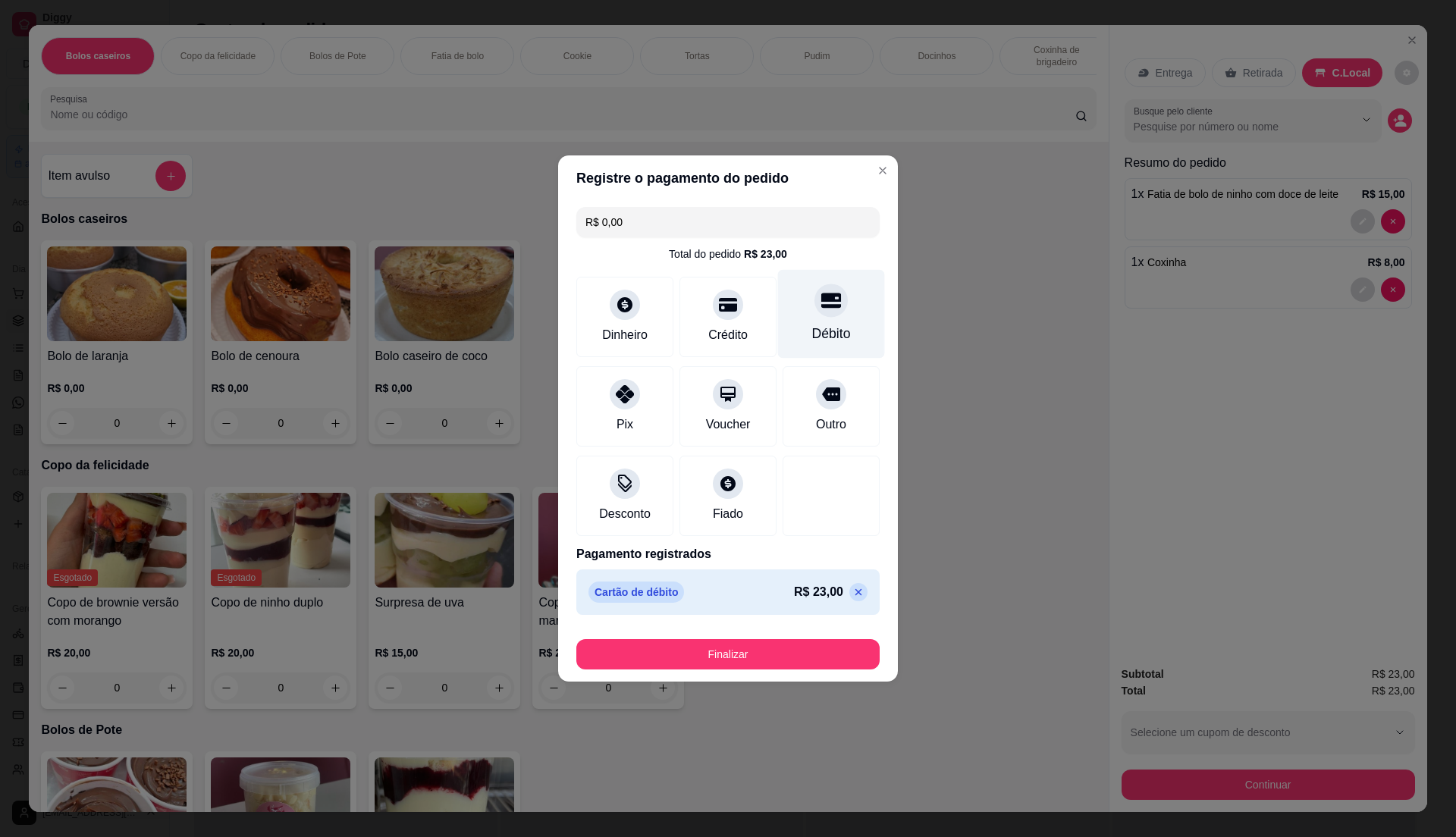
type input "R$ 0,00"
click at [783, 653] on button "Finalizar" at bounding box center [728, 653] width 304 height 30
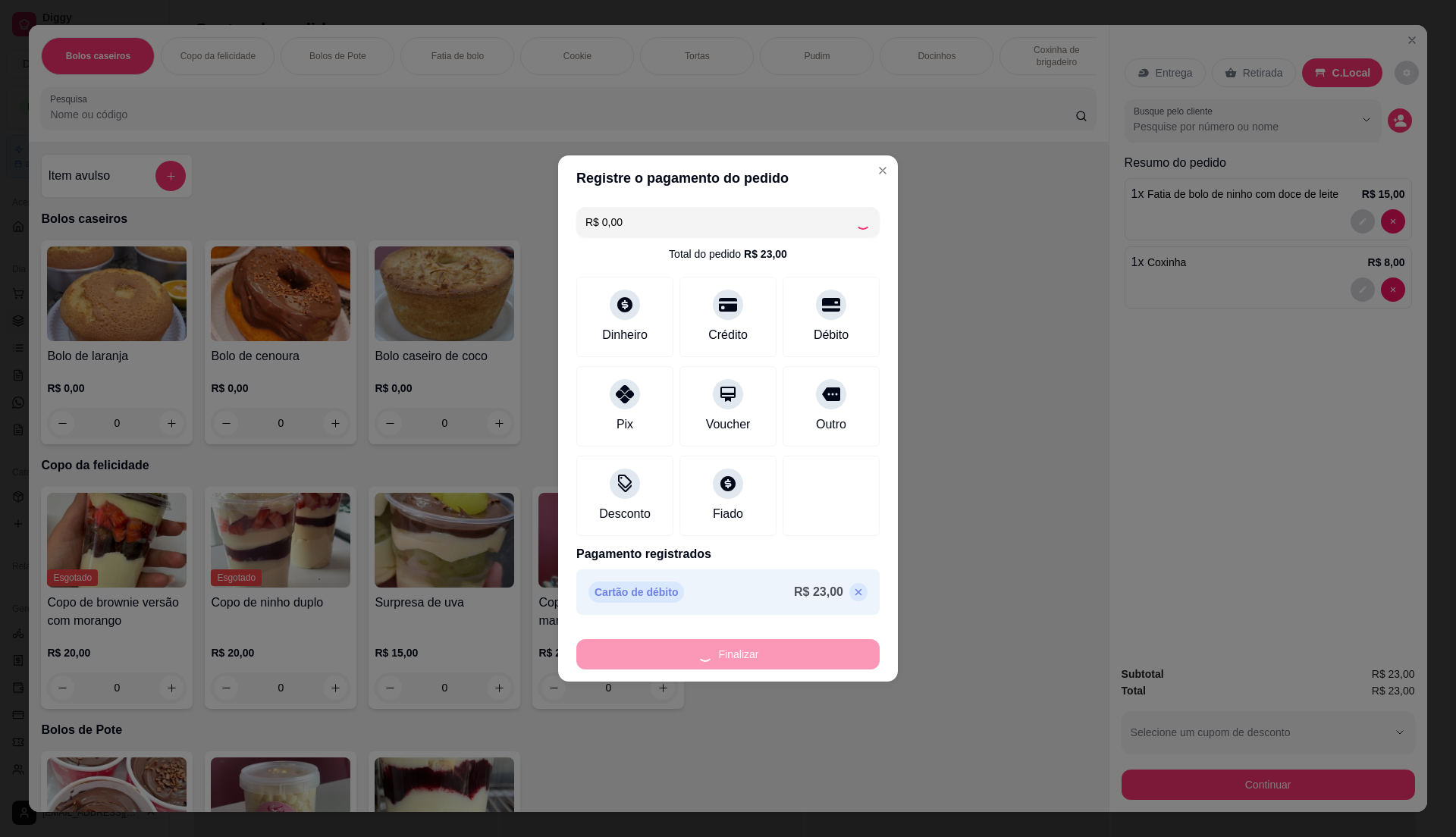
type input "0"
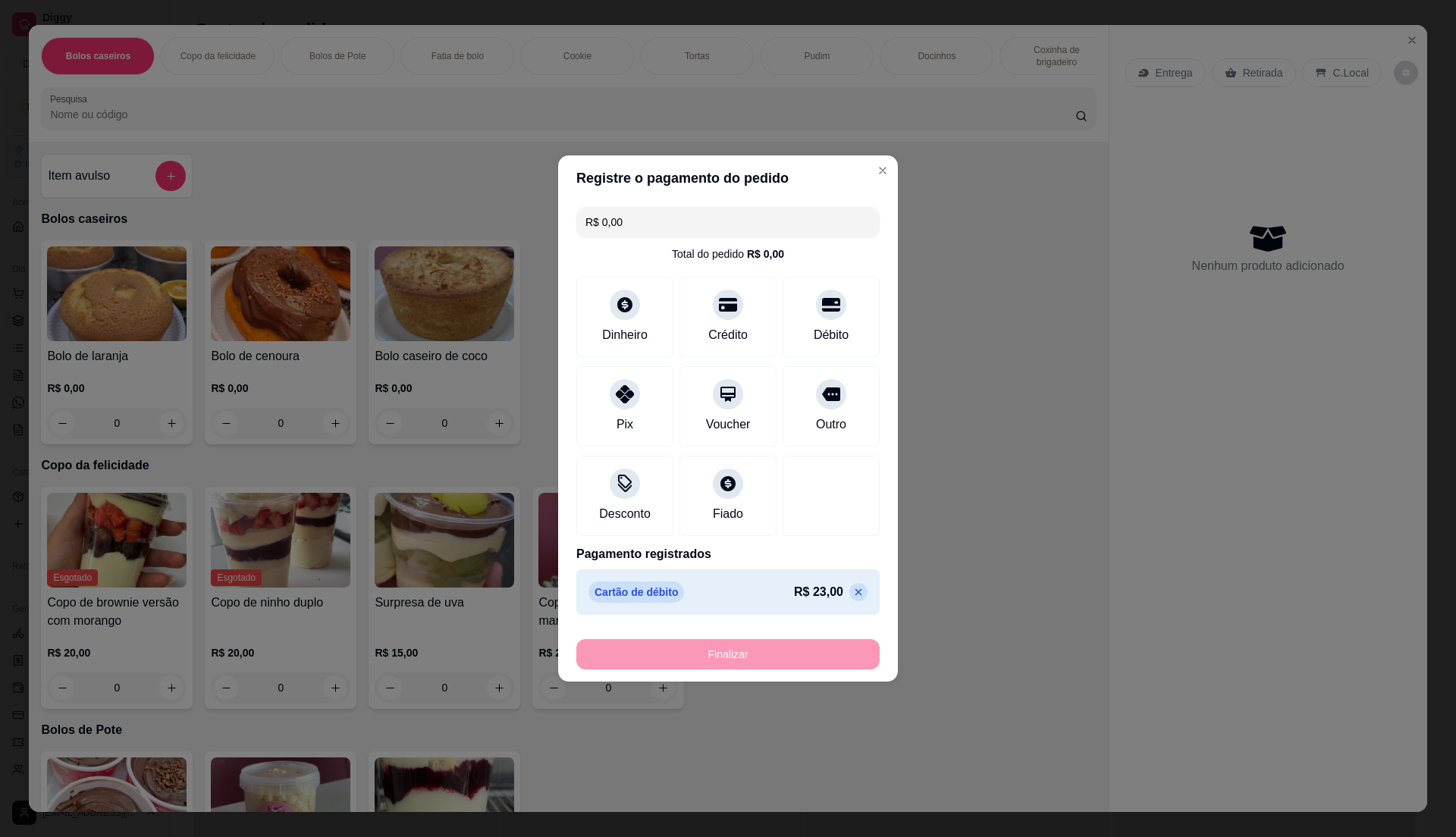
type input "-R$ 23,00"
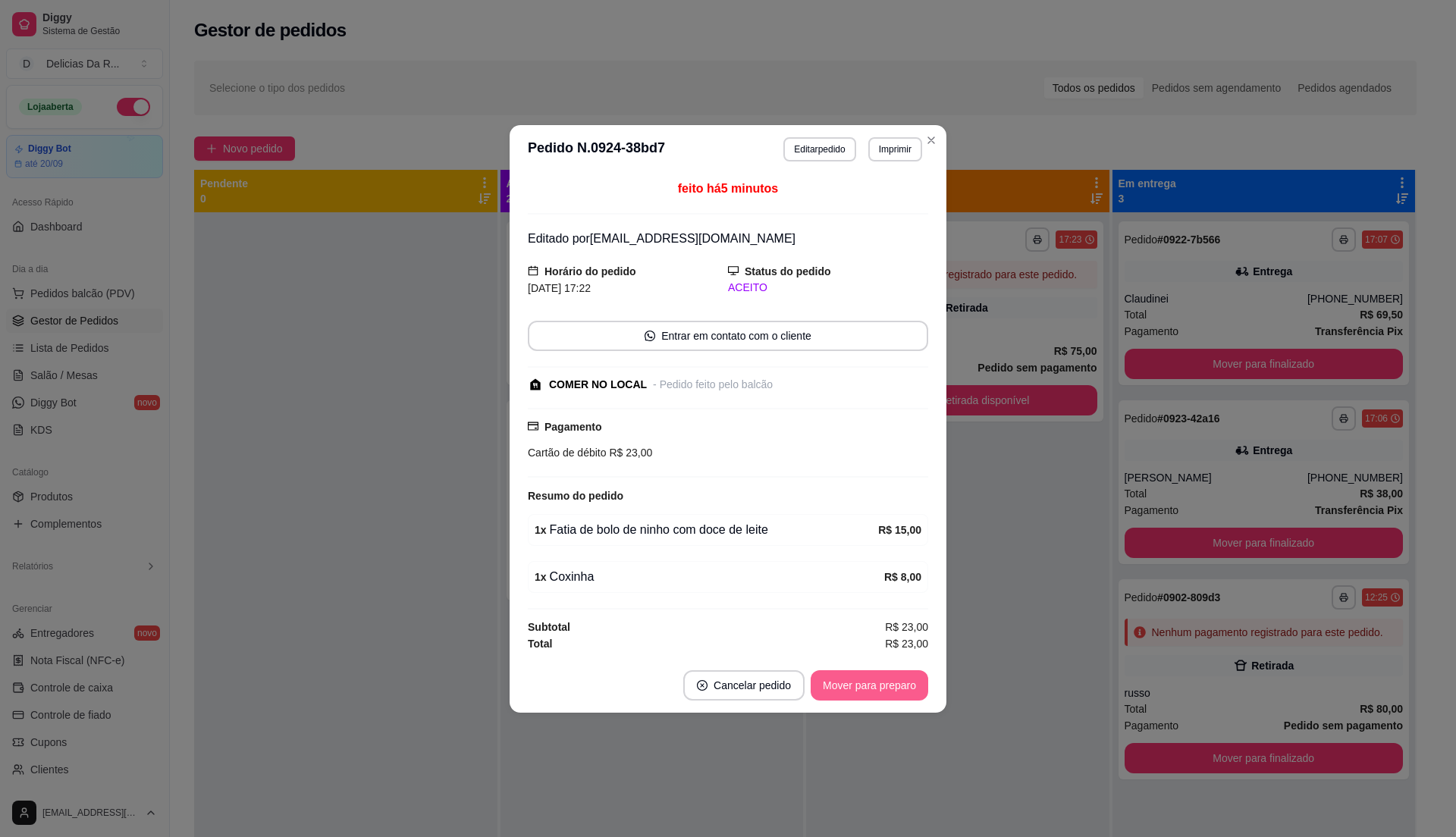
click at [883, 696] on button "Mover para preparo" at bounding box center [869, 685] width 117 height 30
click at [882, 689] on div "Mover para preparo" at bounding box center [859, 685] width 139 height 30
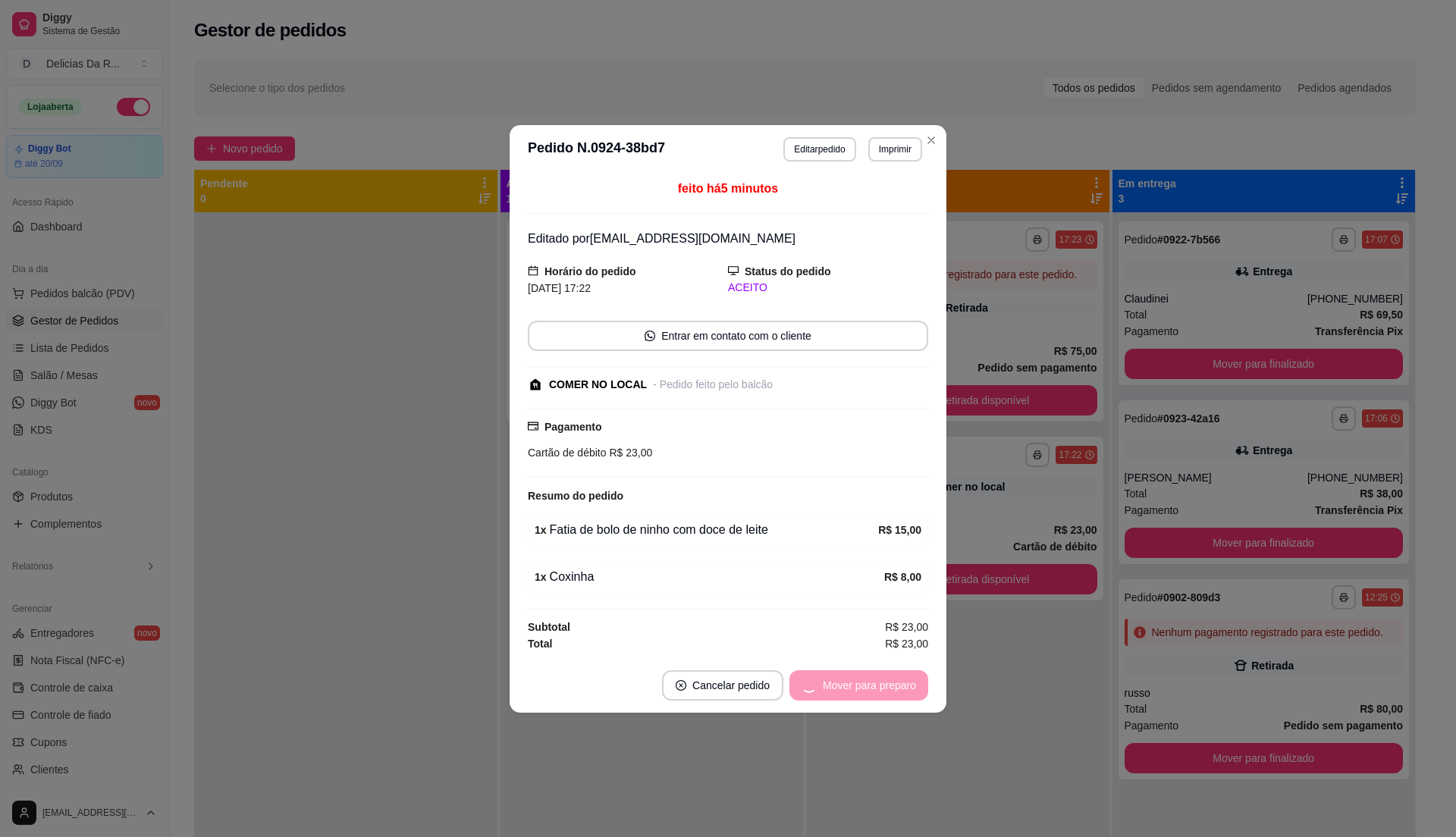
click at [878, 685] on div "Mover para preparo" at bounding box center [859, 685] width 139 height 30
click at [891, 683] on button "Mover para retirada disponível" at bounding box center [843, 685] width 163 height 30
click at [891, 683] on div "Mover para retirada disponível" at bounding box center [844, 685] width 167 height 30
click at [890, 683] on div "Mover para retirada disponível" at bounding box center [833, 685] width 189 height 30
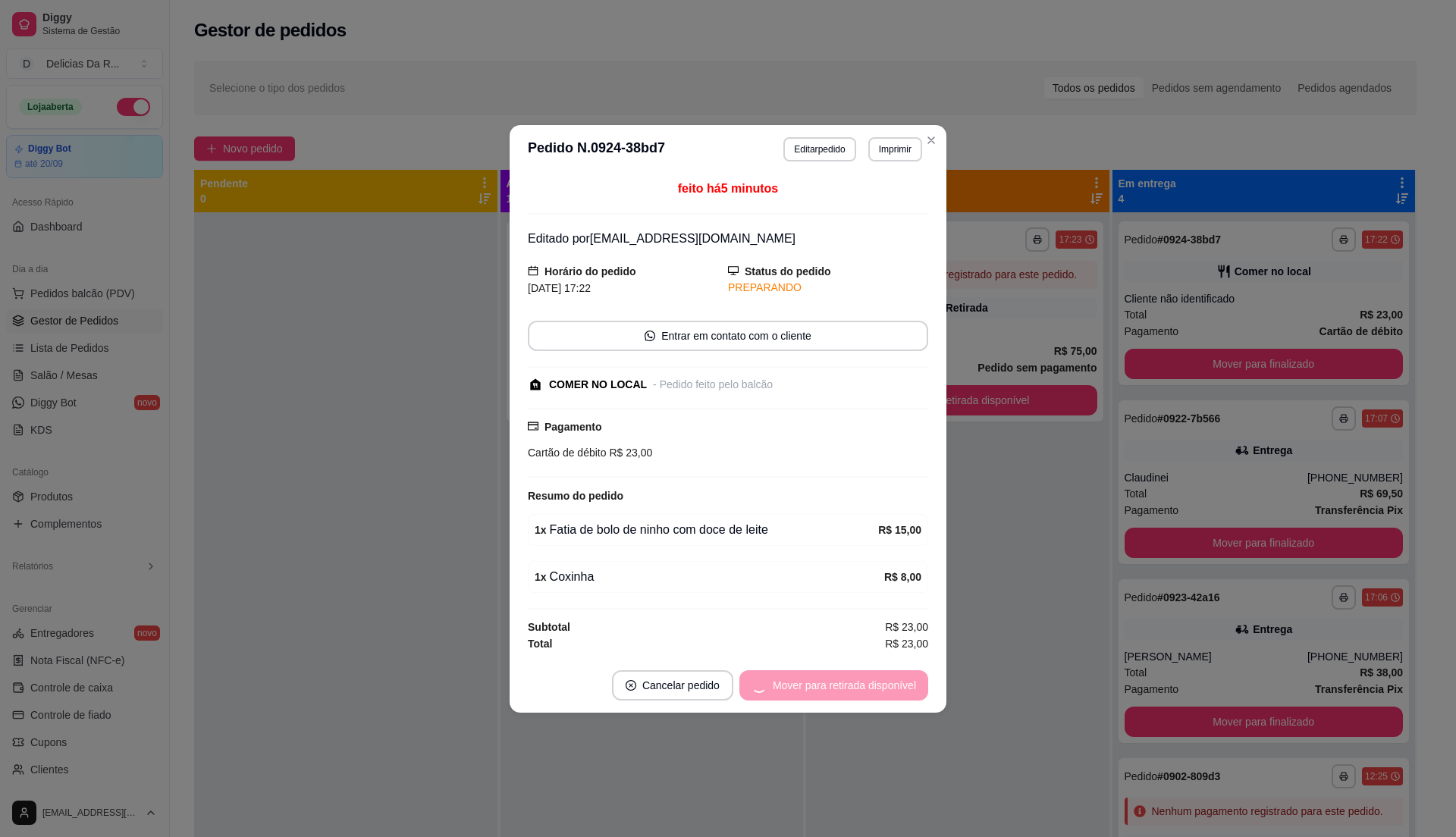
click at [883, 686] on div "Mover para retirada disponível" at bounding box center [833, 685] width 189 height 30
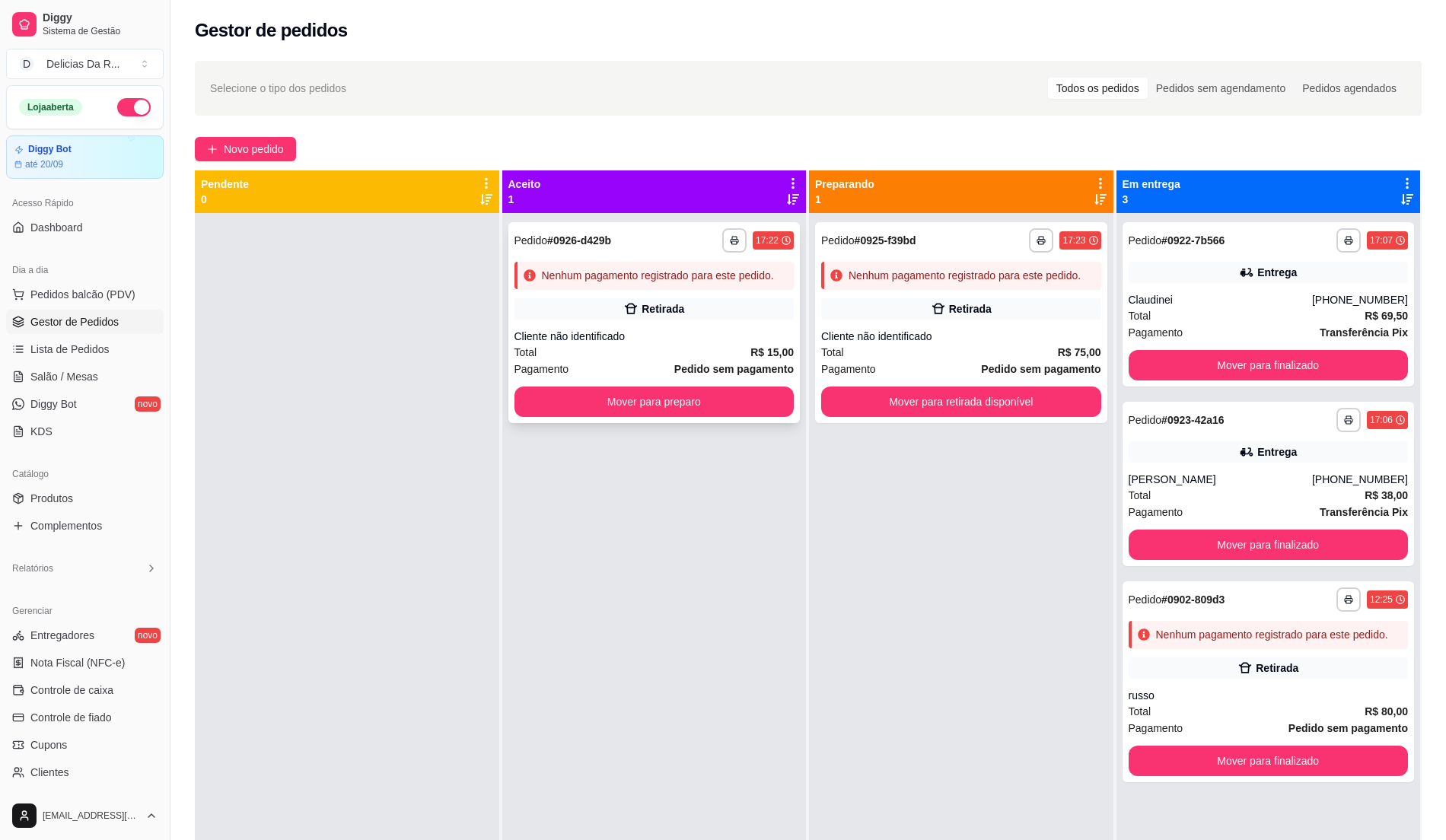
click at [679, 317] on div "Retirada" at bounding box center [654, 308] width 280 height 21
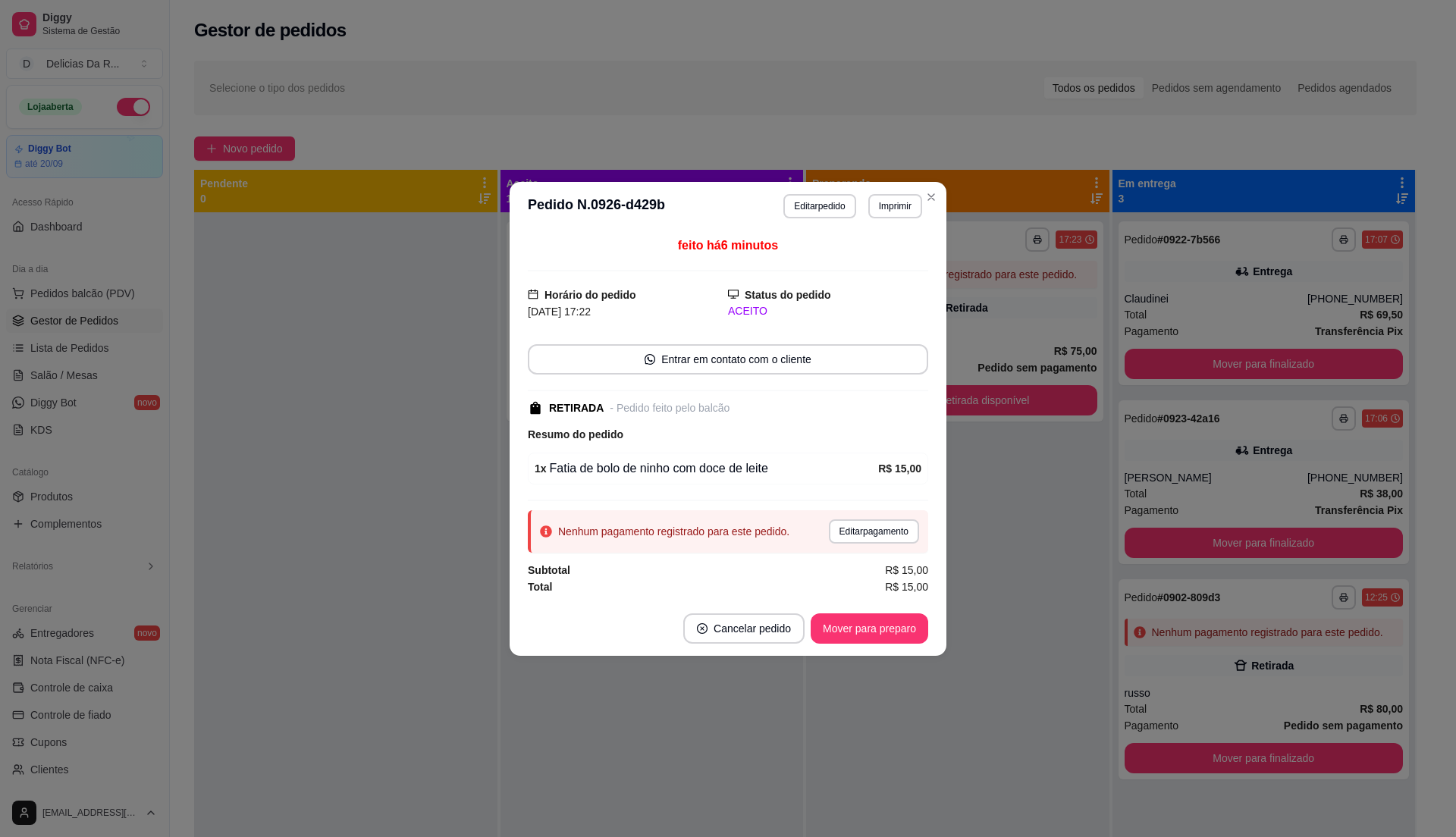
click at [873, 549] on div "Nenhum pagamento registrado para este pedido. Editar pagamento" at bounding box center [728, 532] width 401 height 43
click at [868, 534] on button "Editar pagamento" at bounding box center [873, 532] width 90 height 25
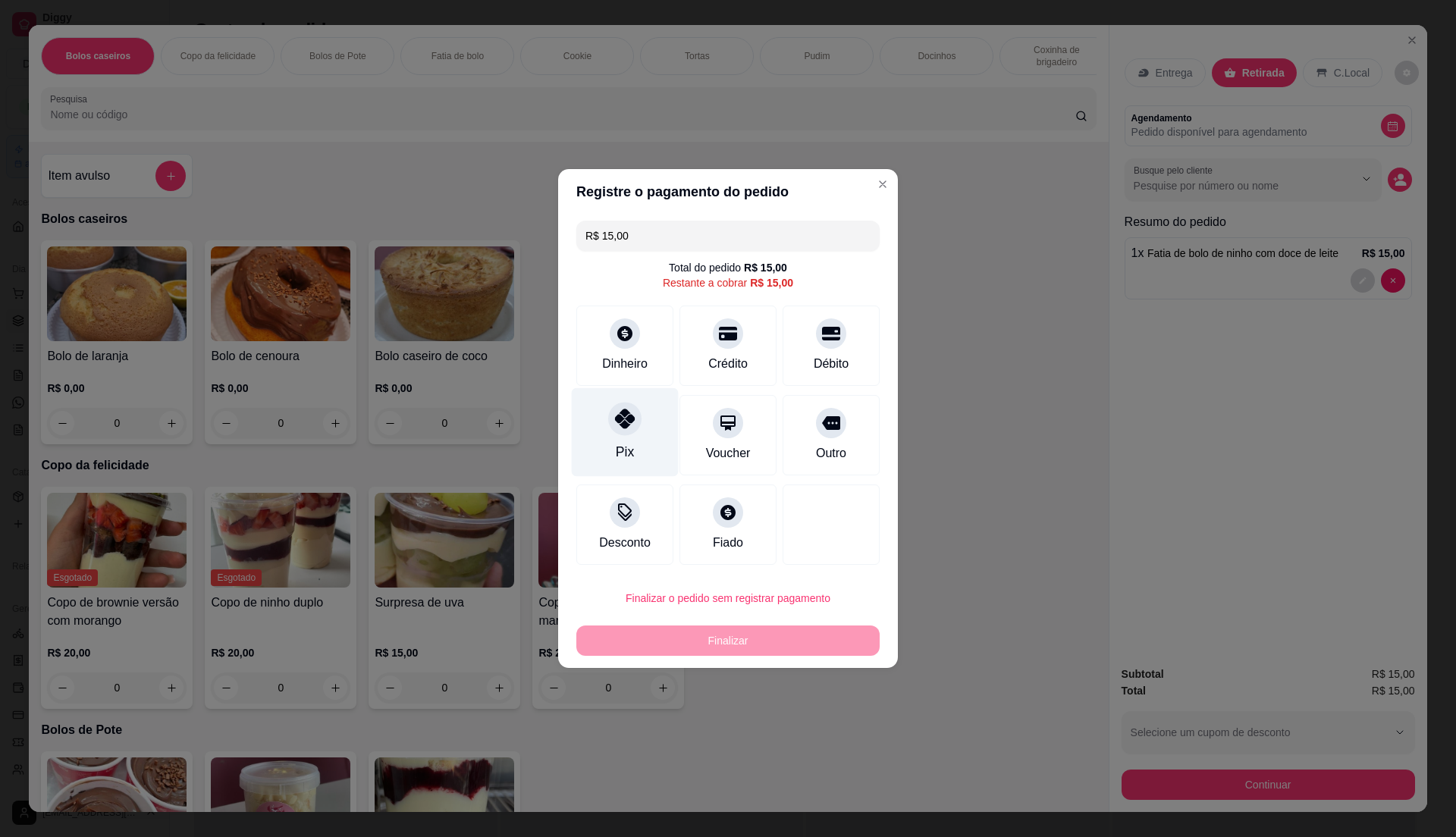
drag, startPoint x: 643, startPoint y: 423, endPoint x: 638, endPoint y: 453, distance: 30.4
click at [643, 426] on div "Pix" at bounding box center [624, 435] width 97 height 80
type input "R$ 0,00"
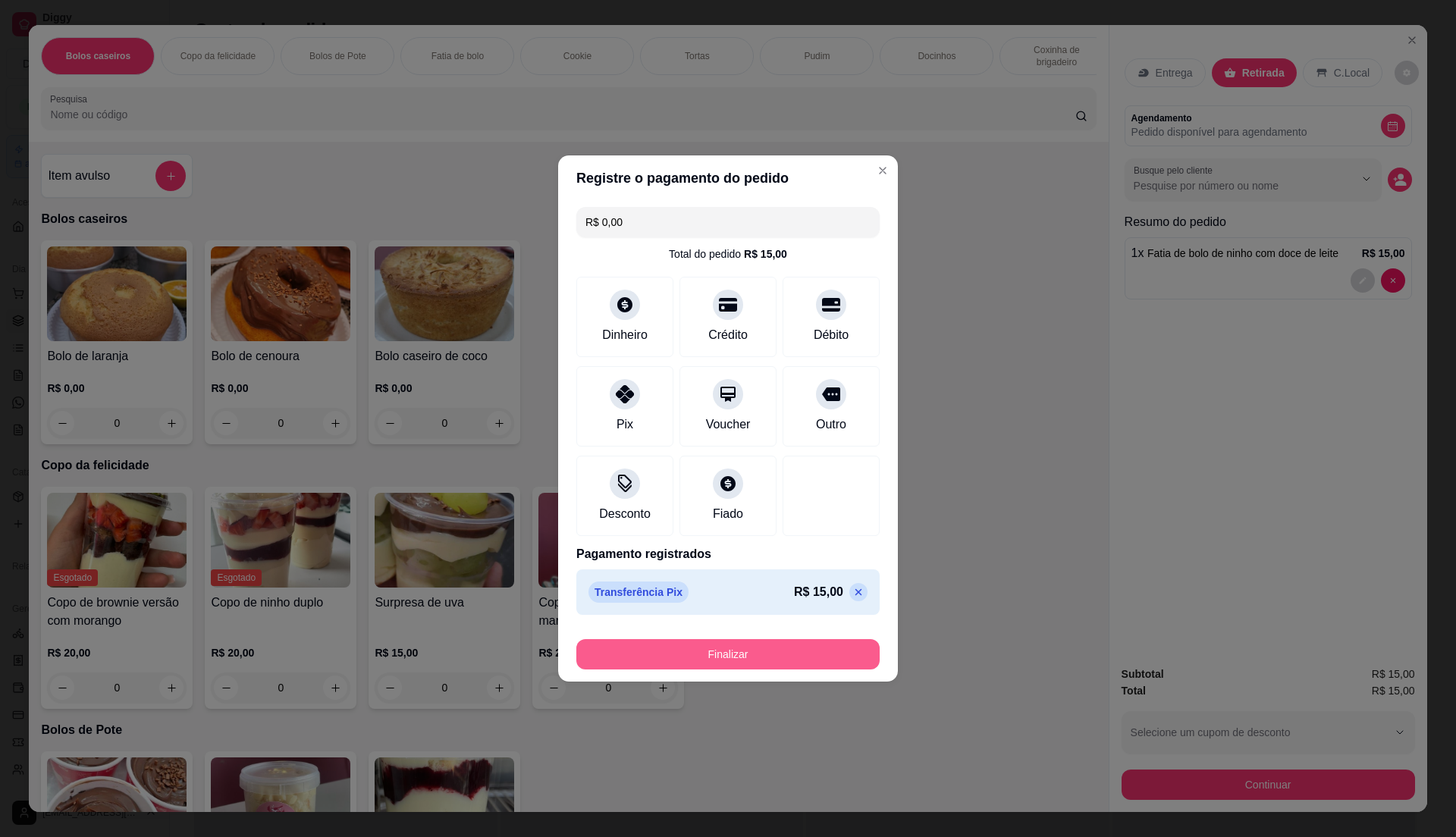
click at [707, 662] on button "Finalizar" at bounding box center [728, 653] width 304 height 30
type input "0"
type input "-R$ 15,00"
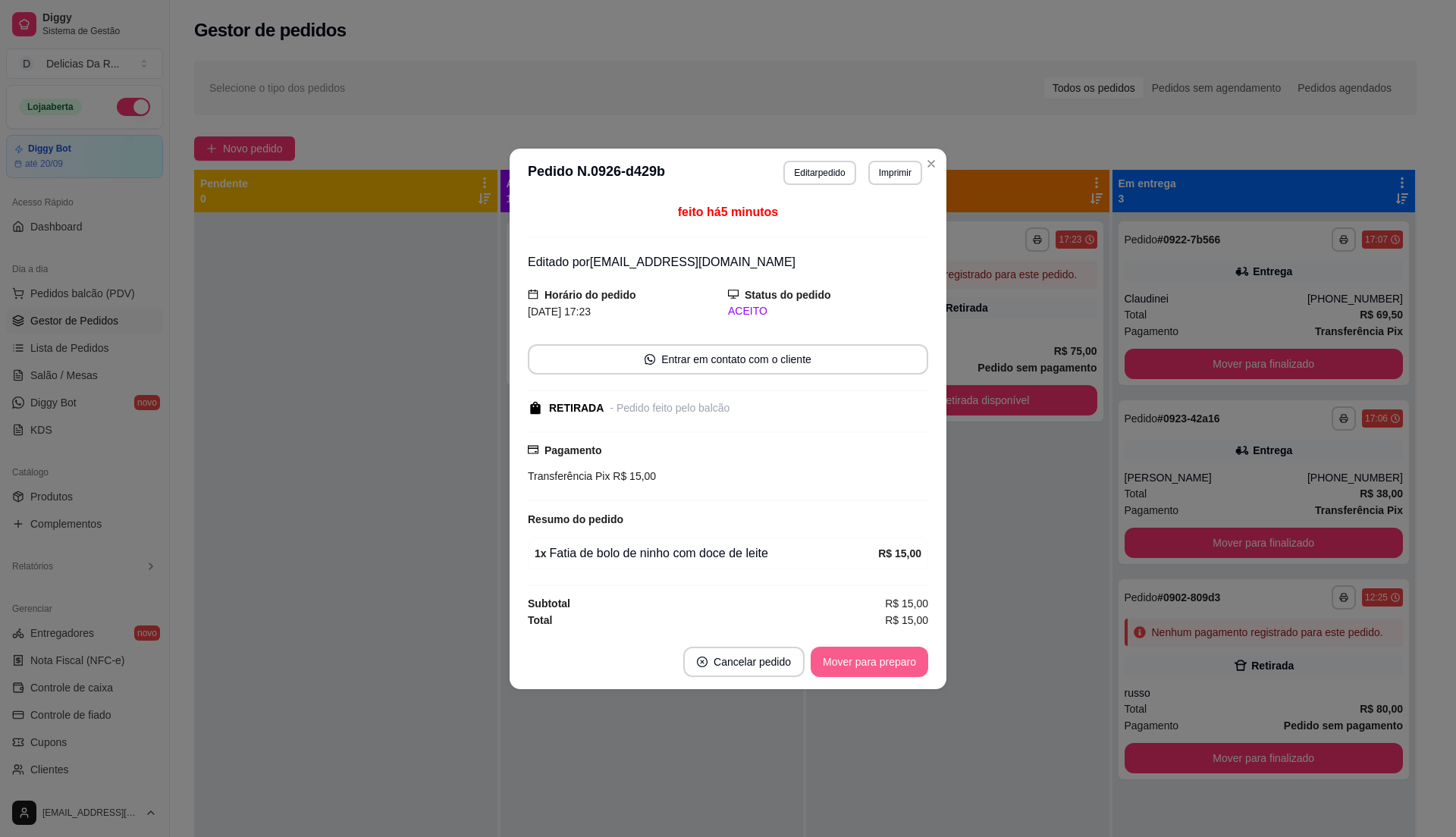
click at [844, 668] on button "Mover para preparo" at bounding box center [869, 662] width 117 height 30
click at [846, 664] on div "Mover para preparo" at bounding box center [859, 662] width 139 height 30
click at [848, 664] on div "Mover para preparo" at bounding box center [859, 662] width 139 height 30
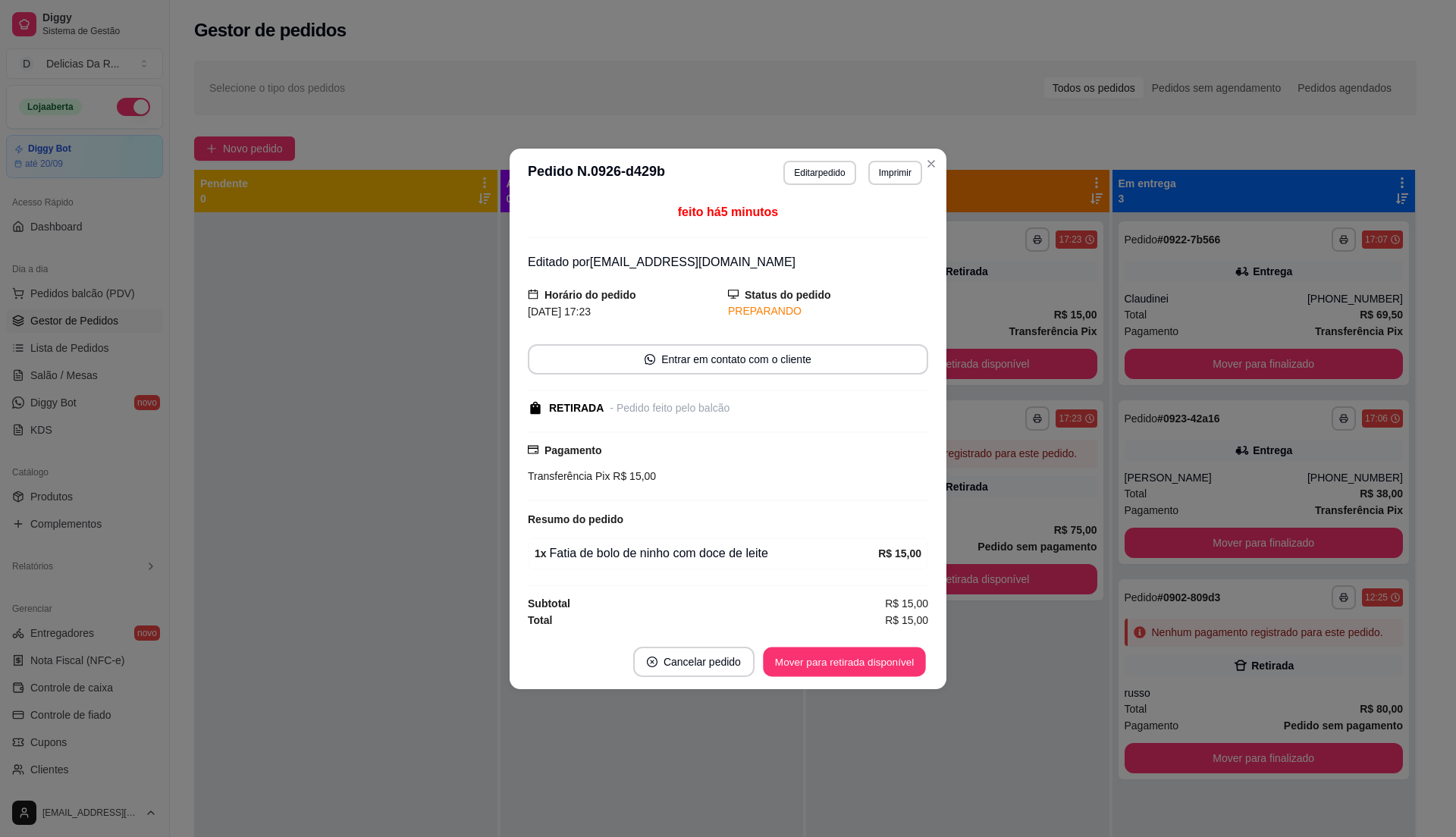
click at [848, 664] on button "Mover para retirada disponível" at bounding box center [843, 662] width 163 height 30
click at [848, 664] on div "Mover para retirada disponível" at bounding box center [844, 662] width 167 height 30
click at [848, 664] on div "Mover para retirada disponível" at bounding box center [833, 662] width 189 height 30
click at [848, 662] on div "Mover para retirada disponível" at bounding box center [833, 662] width 189 height 30
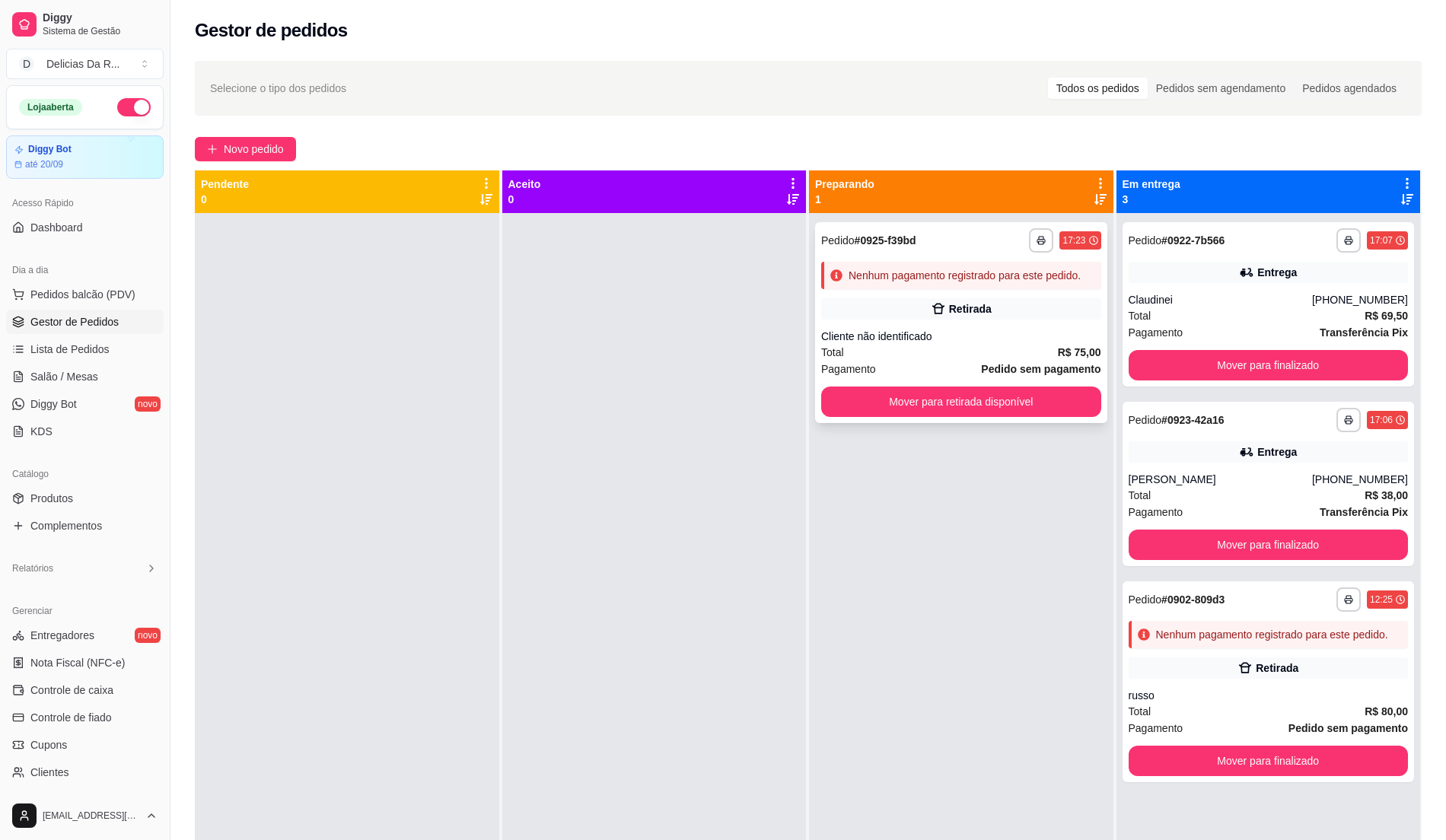
click at [953, 351] on div "Total R$ 75,00" at bounding box center [961, 352] width 280 height 16
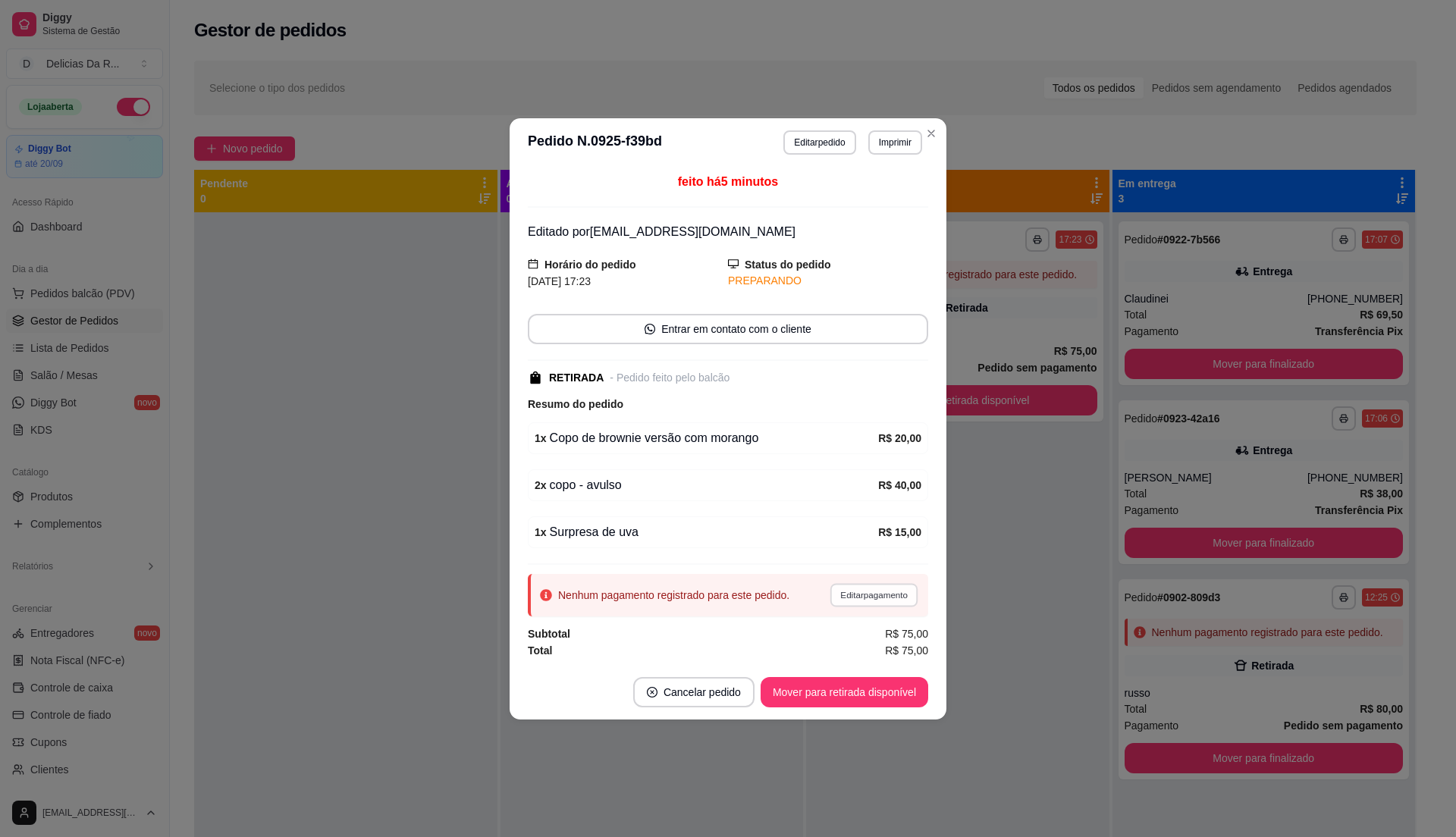
click at [878, 606] on button "Editar pagamento" at bounding box center [873, 595] width 88 height 24
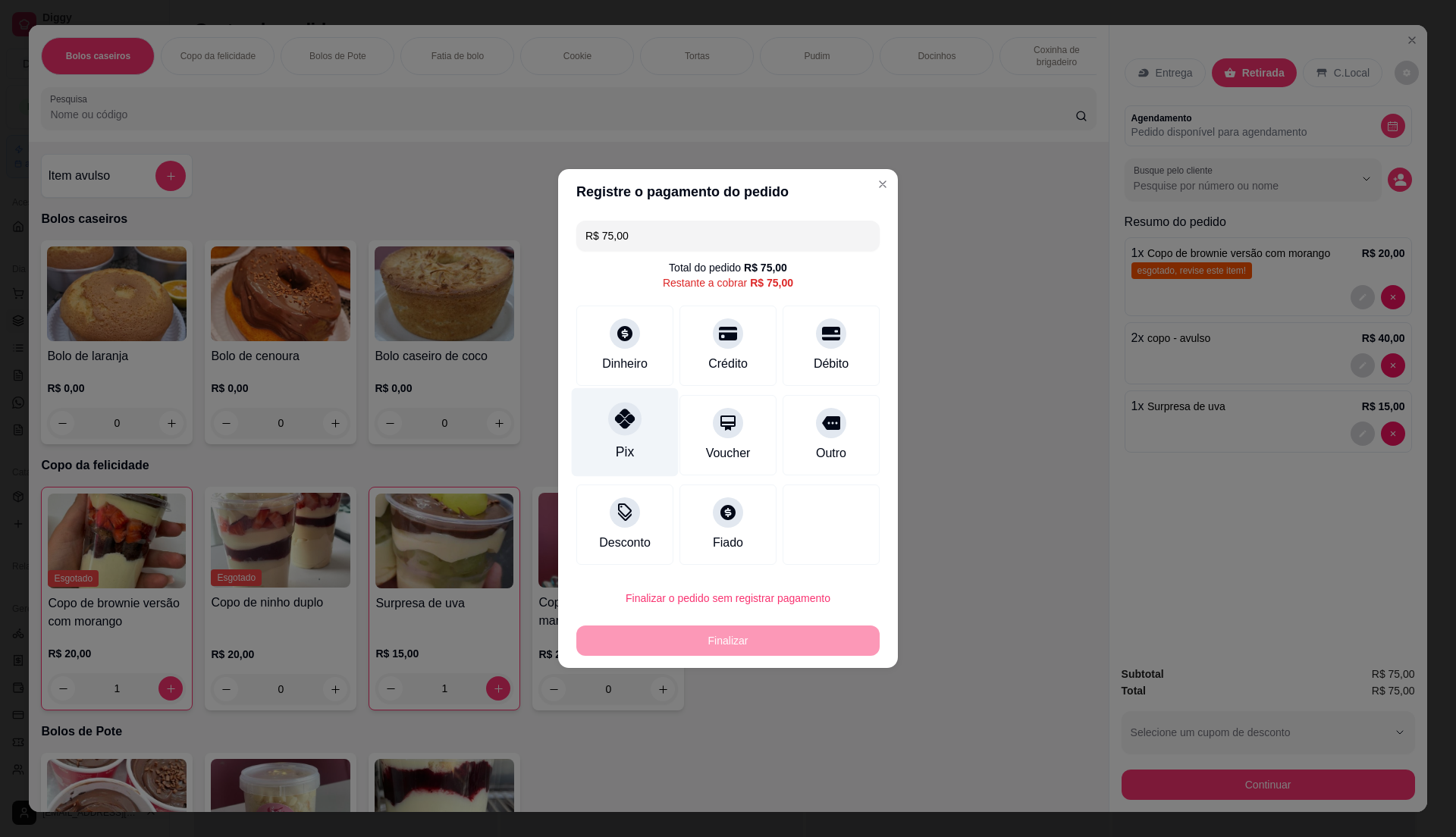
click at [643, 437] on div "Pix" at bounding box center [625, 433] width 107 height 89
type input "R$ 0,00"
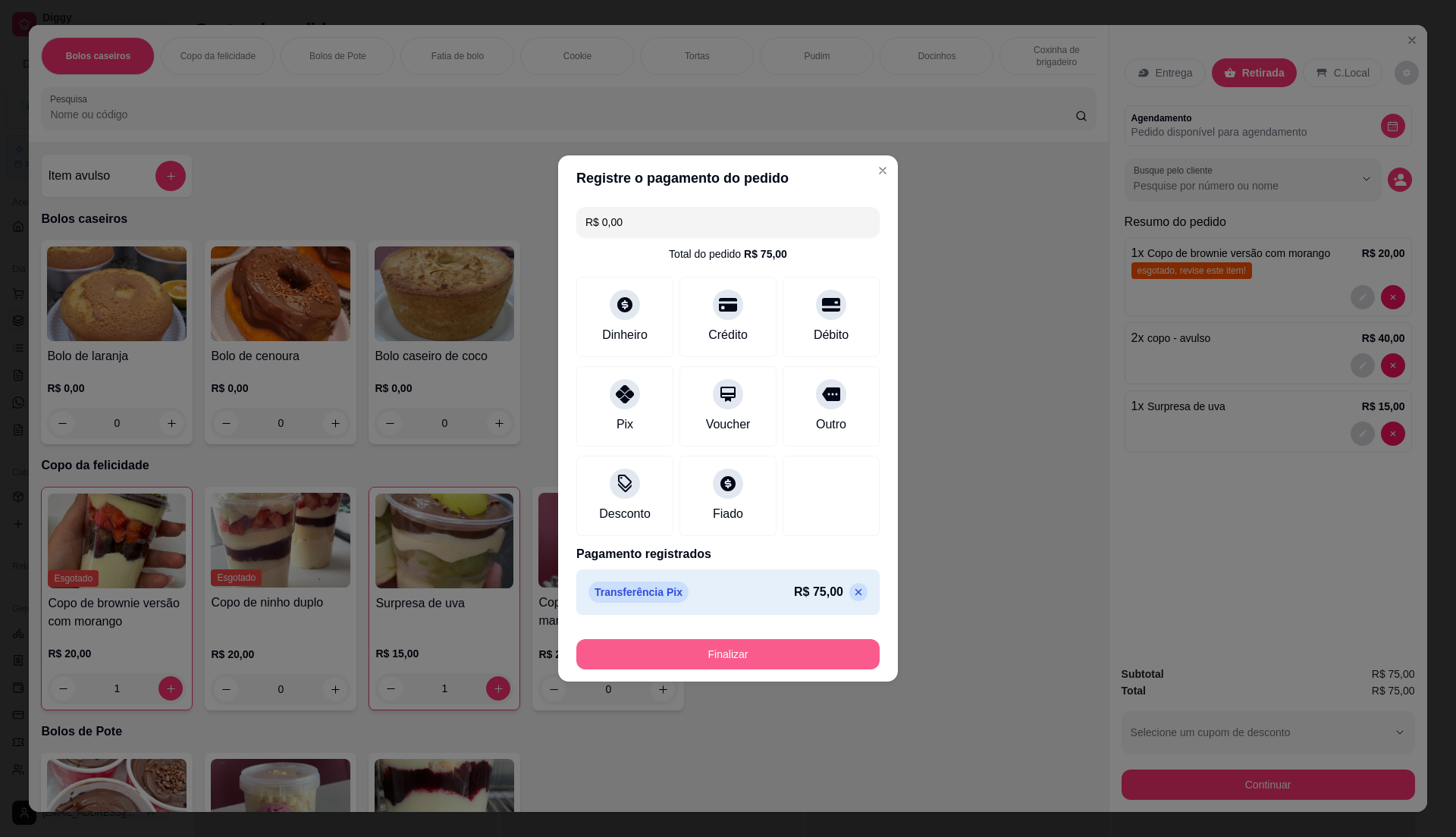
click at [676, 657] on button "Finalizar" at bounding box center [728, 653] width 304 height 30
type input "0"
type input "-R$ 75,00"
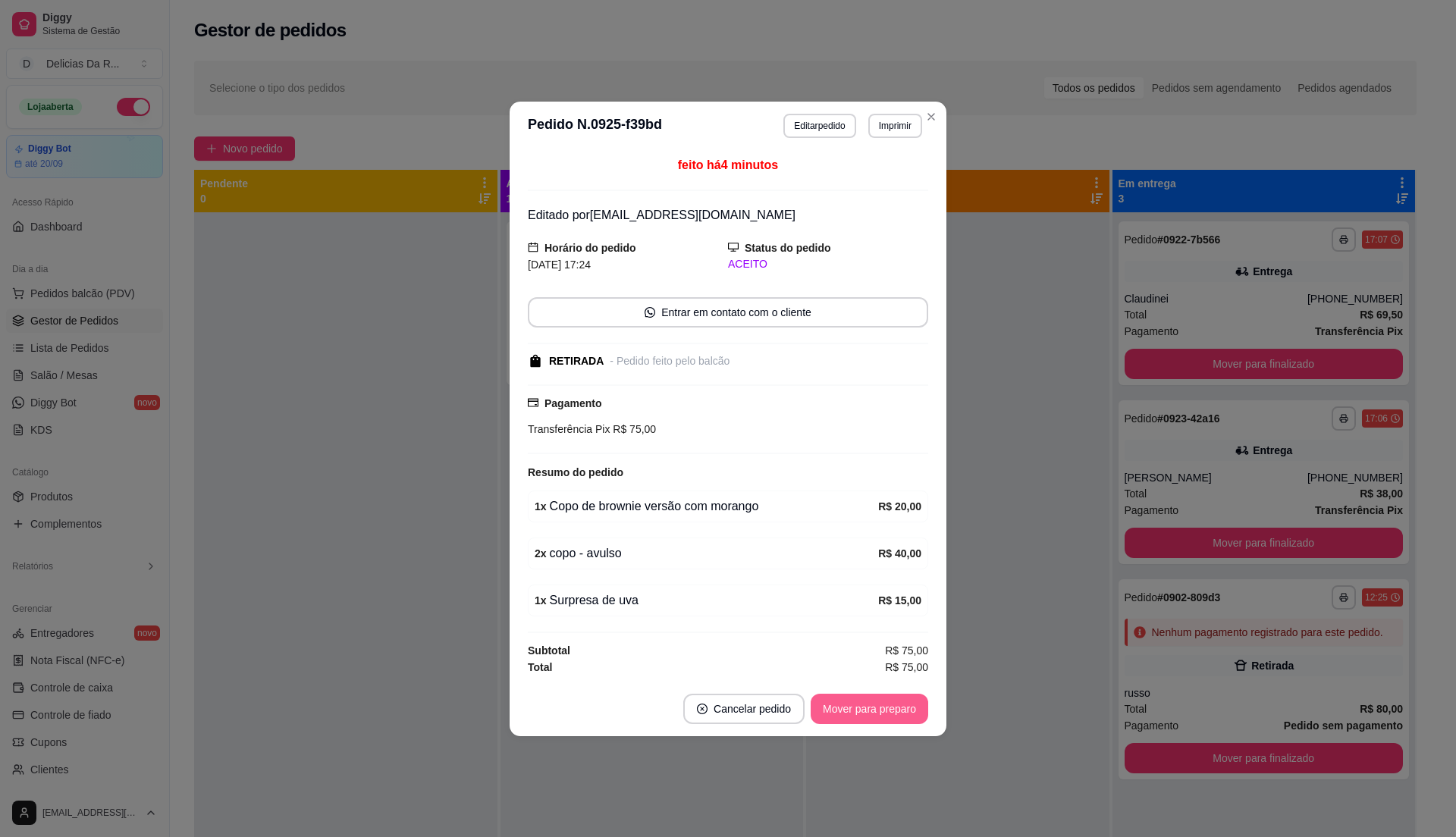
click at [868, 707] on button "Mover para preparo" at bounding box center [869, 708] width 117 height 30
click at [868, 707] on div "Mover para preparo" at bounding box center [859, 708] width 139 height 30
click at [866, 707] on div "Mover para preparo" at bounding box center [859, 708] width 139 height 30
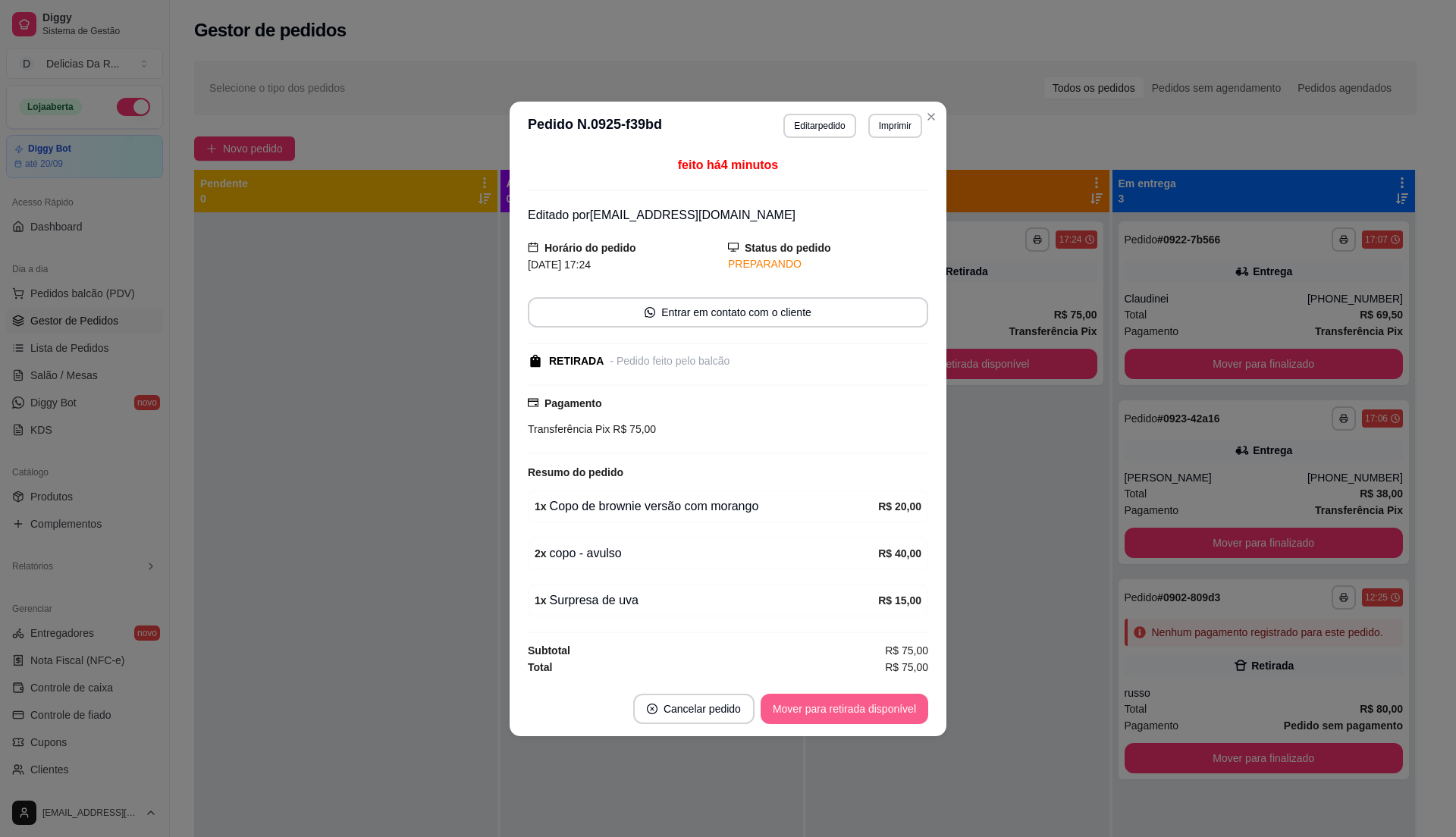
click at [869, 705] on button "Mover para retirada disponível" at bounding box center [844, 708] width 167 height 30
click at [869, 702] on div "Mover para retirada disponível" at bounding box center [833, 708] width 189 height 30
click at [869, 699] on div "Mover para retirada disponível" at bounding box center [833, 708] width 189 height 30
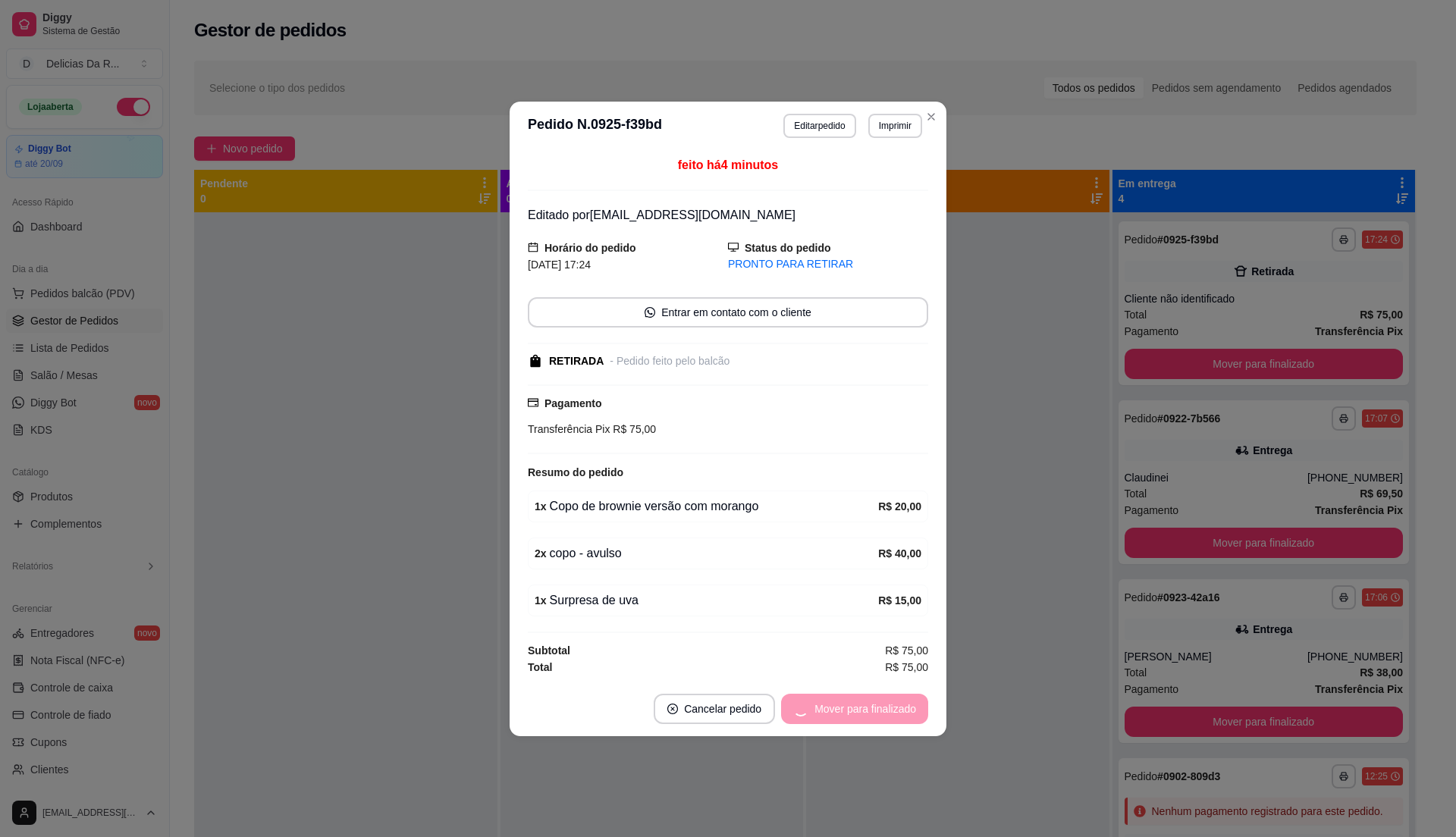
click at [869, 699] on div "Mover para finalizado" at bounding box center [854, 708] width 147 height 30
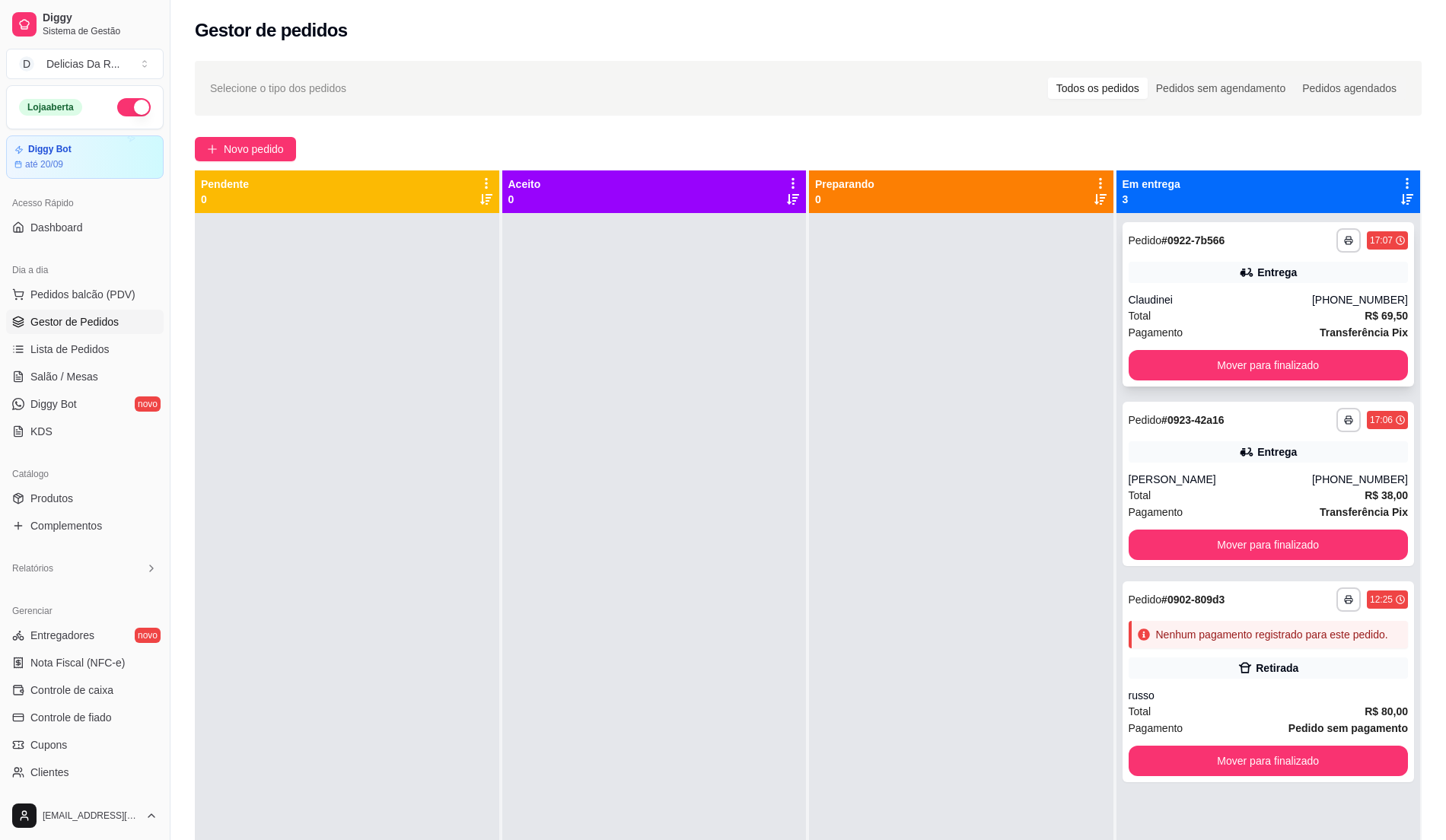
click at [1232, 347] on div "**********" at bounding box center [1269, 305] width 292 height 164
click at [1238, 363] on button "Mover para finalizado" at bounding box center [1268, 366] width 271 height 30
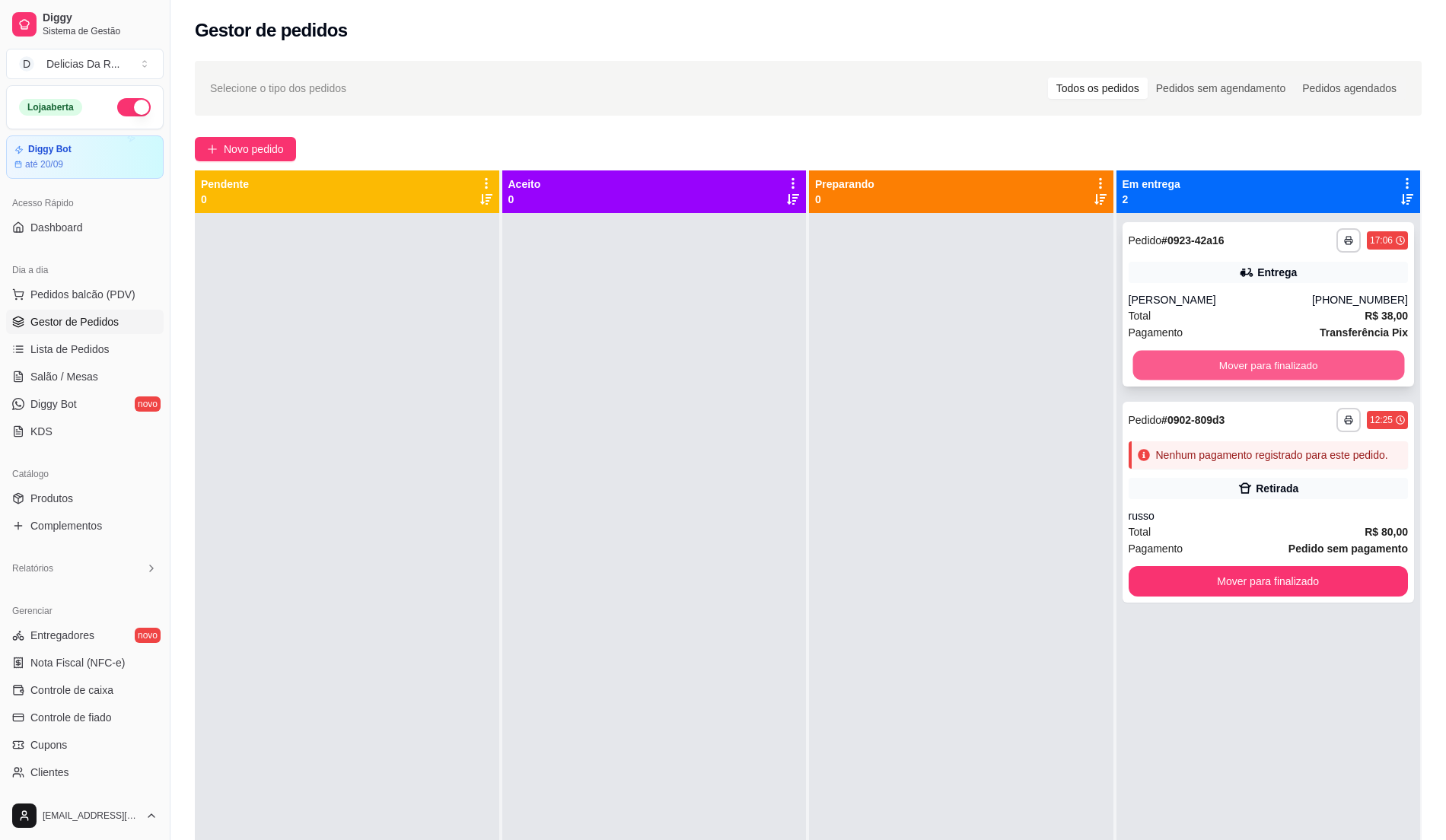
click at [1243, 360] on button "Mover para finalizado" at bounding box center [1268, 366] width 271 height 30
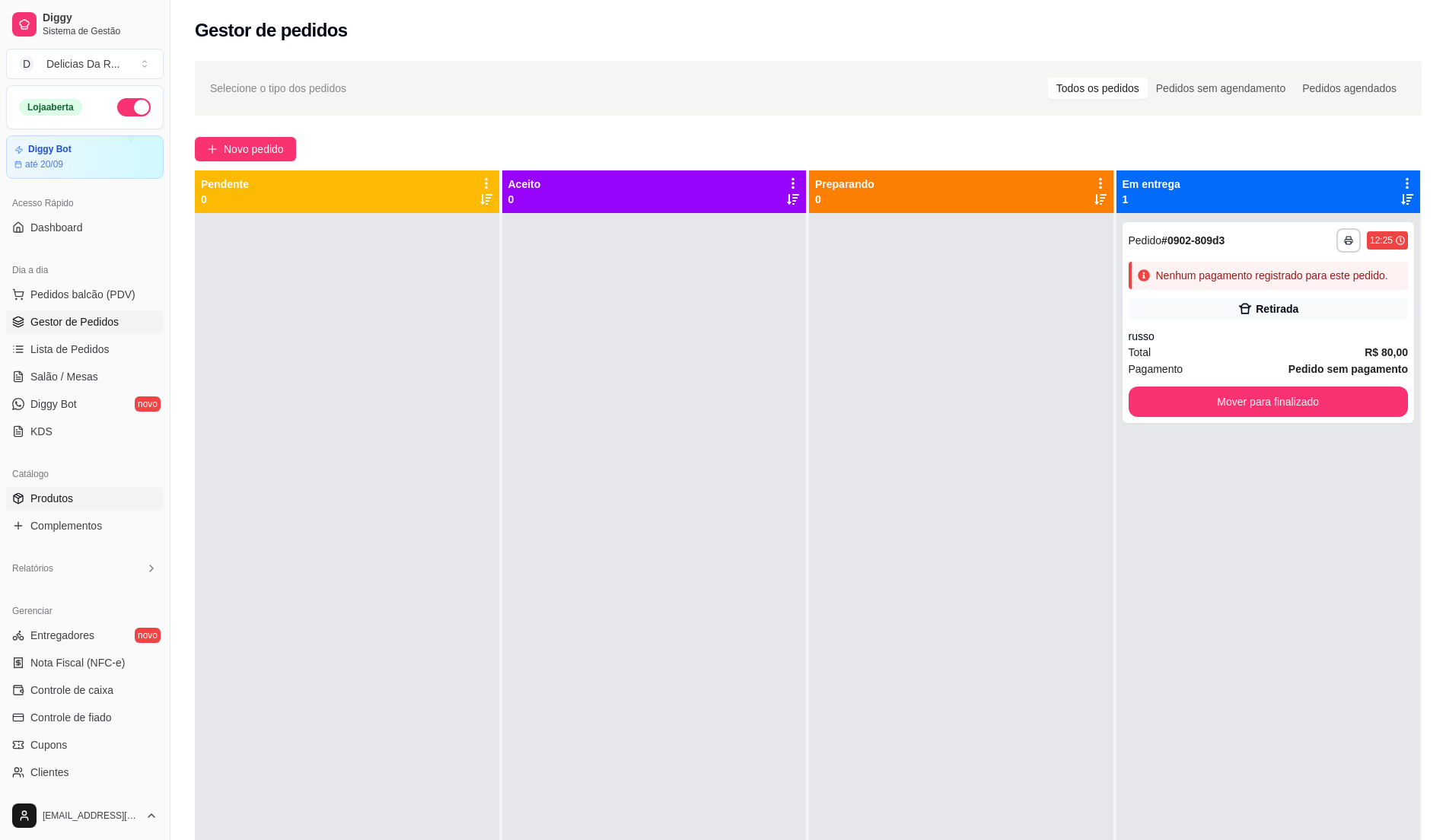
click at [75, 496] on link "Produtos" at bounding box center [85, 498] width 158 height 25
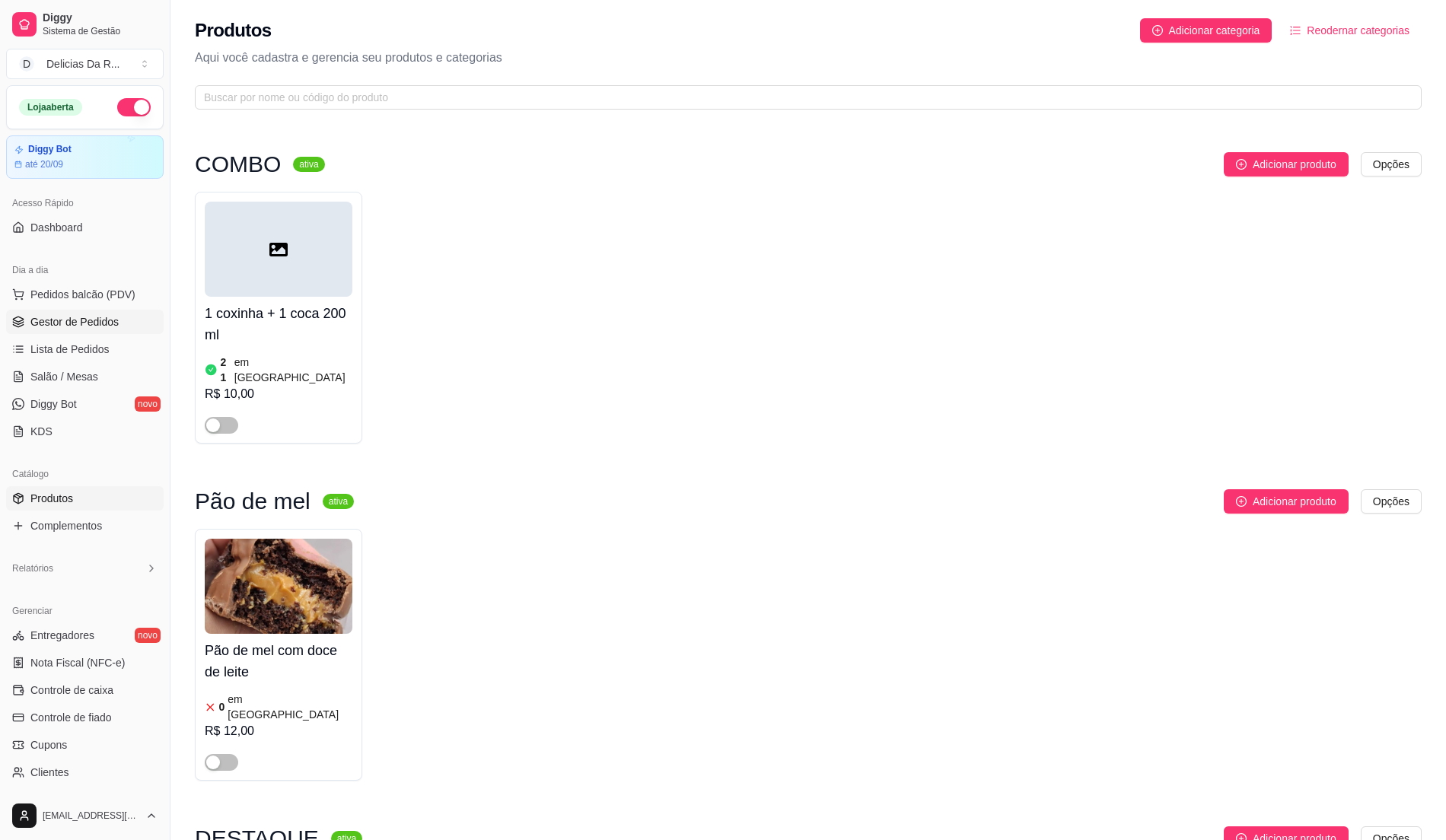
click at [103, 314] on link "Gestor de Pedidos" at bounding box center [85, 322] width 158 height 25
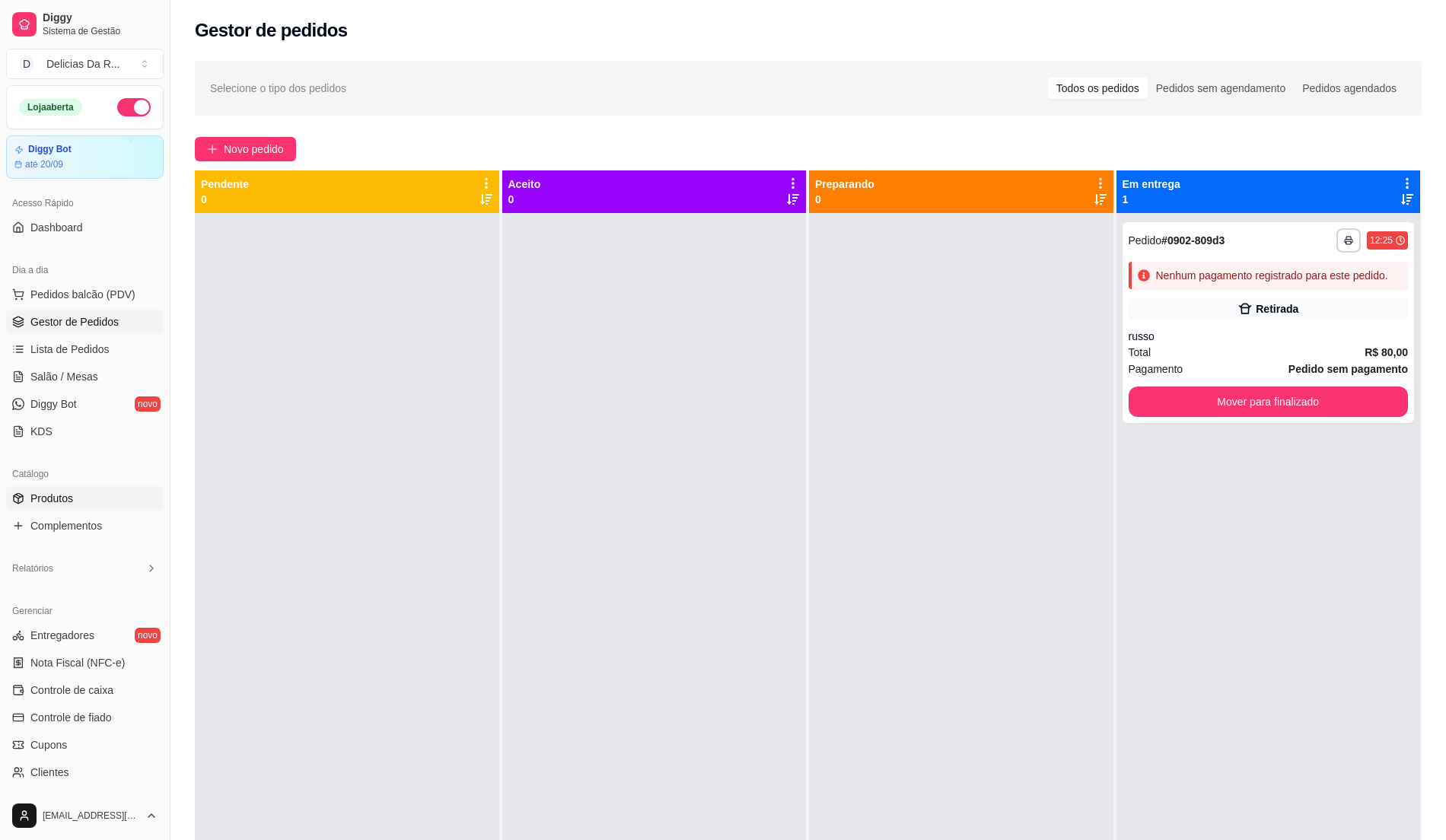
click at [96, 498] on link "Produtos" at bounding box center [85, 498] width 158 height 25
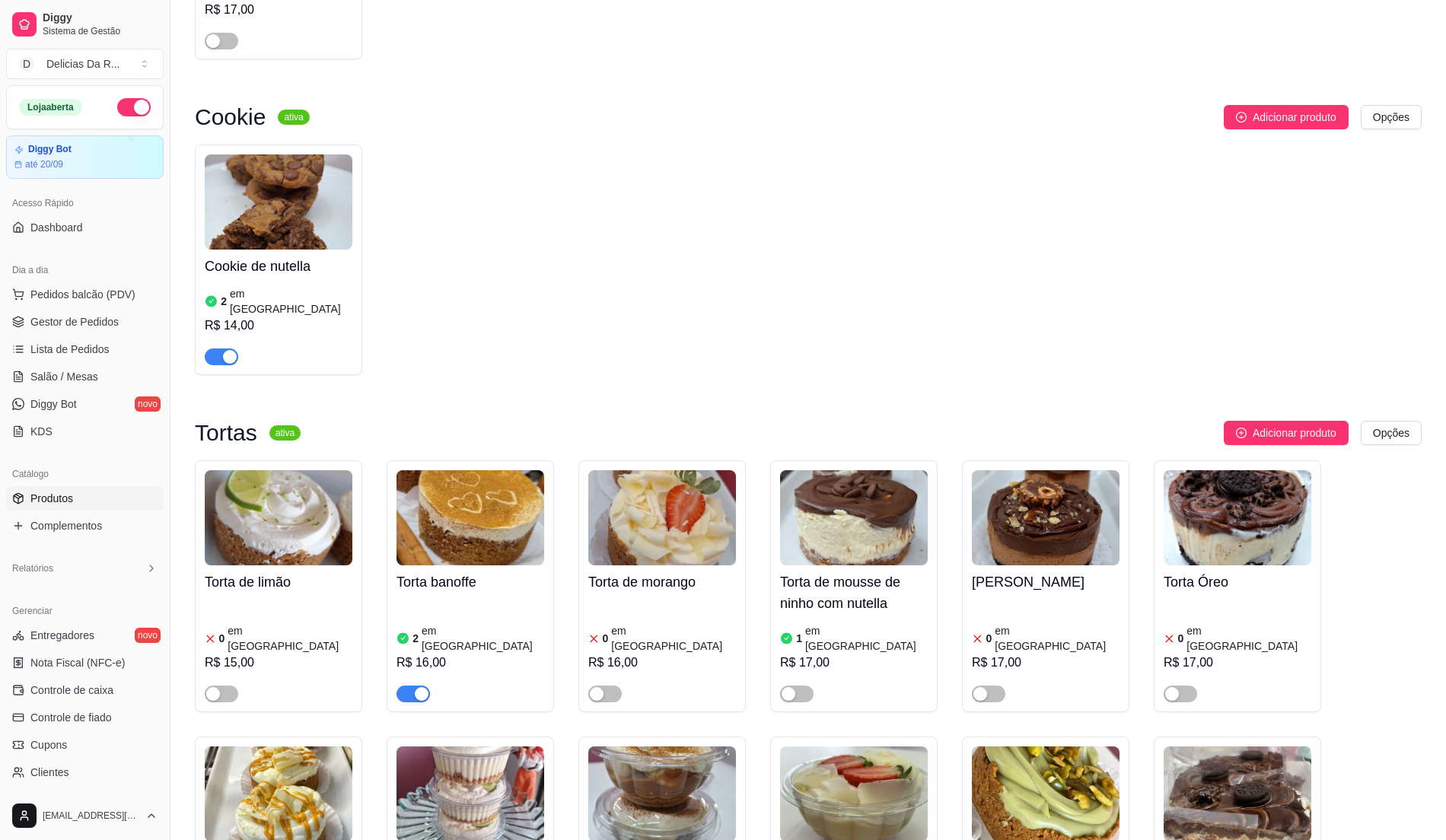
scroll to position [8828, 0]
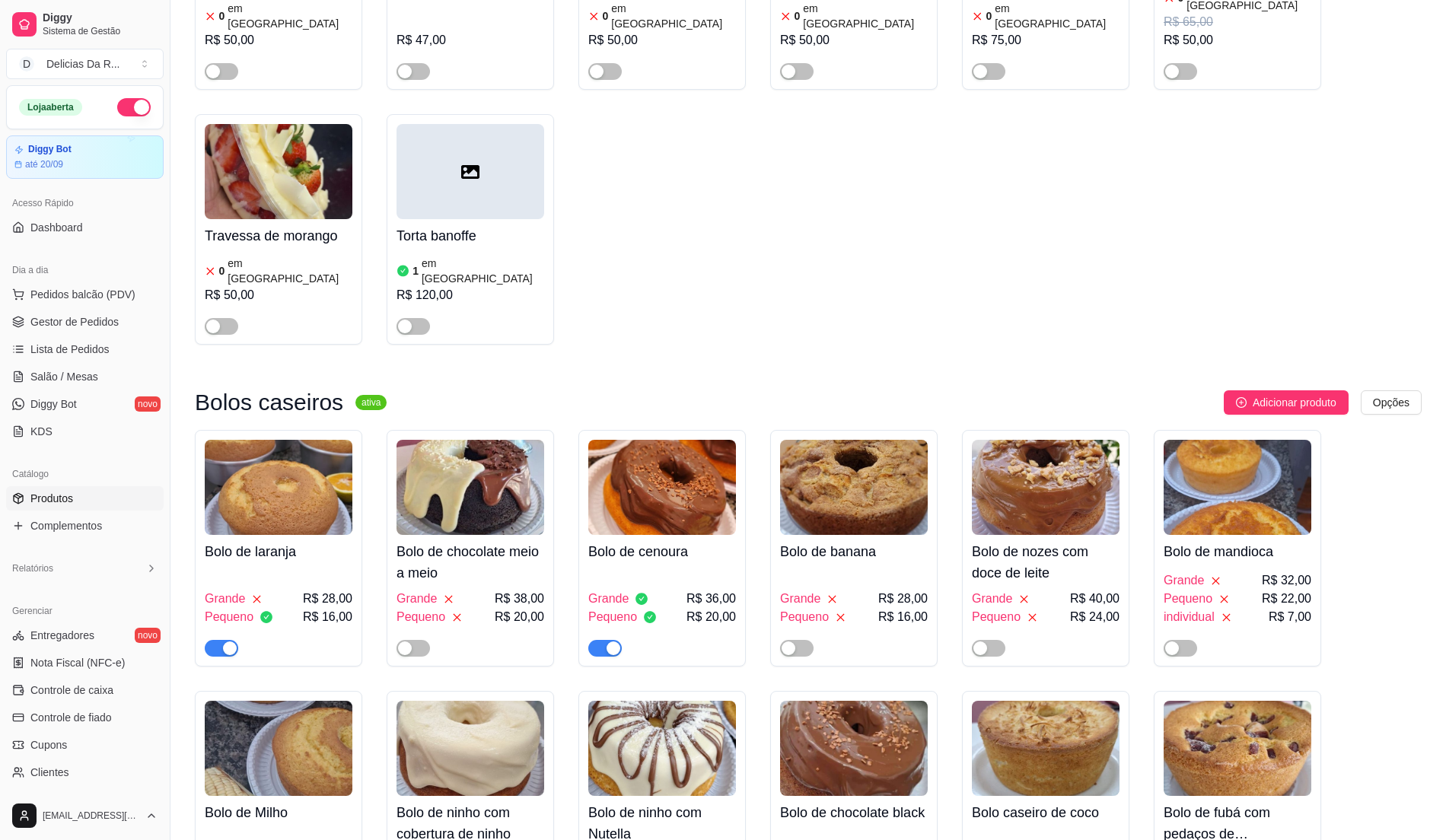
scroll to position [2740, 0]
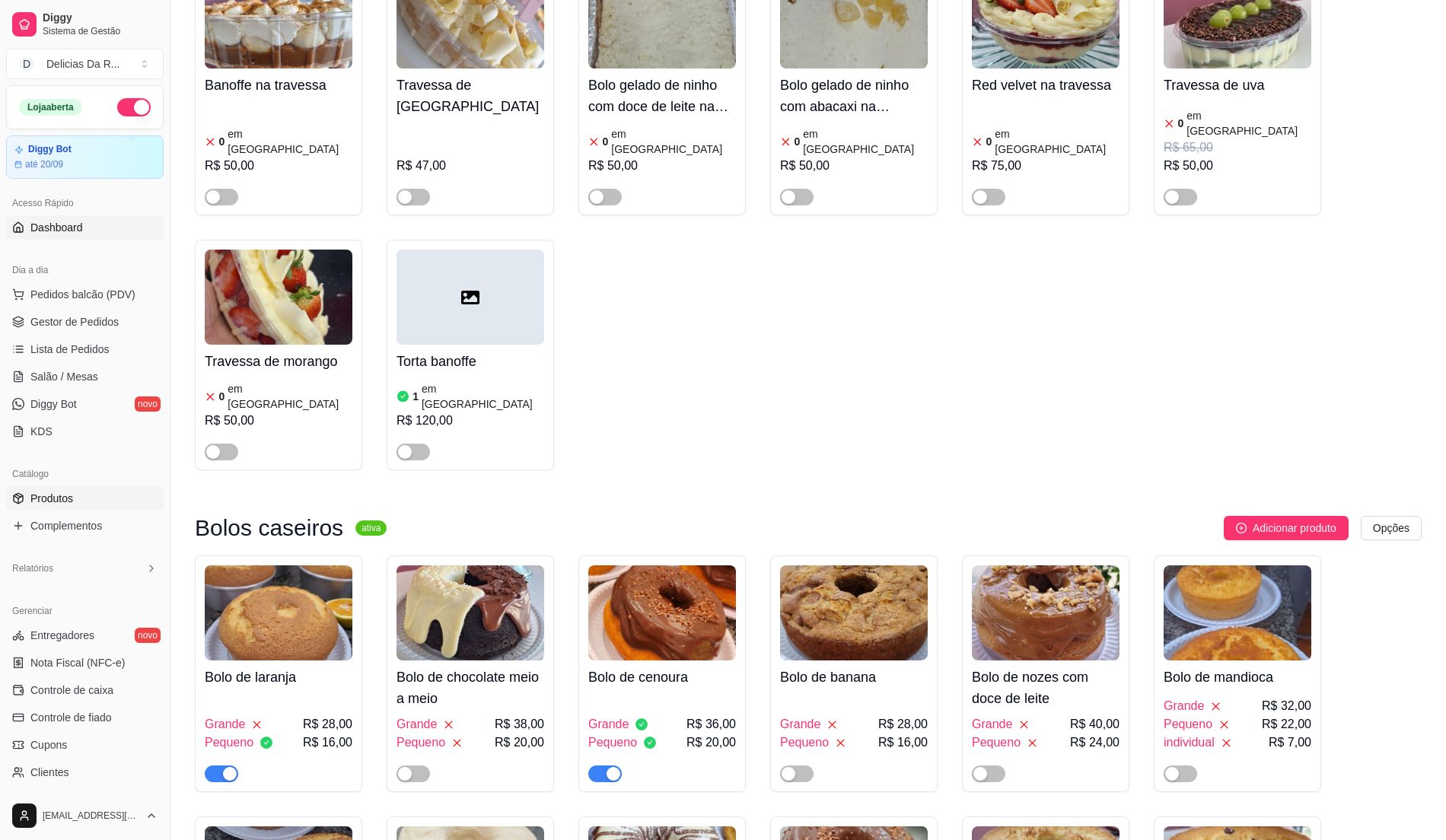
drag, startPoint x: 55, startPoint y: 232, endPoint x: 66, endPoint y: 227, distance: 12.1
click at [57, 232] on span "Dashboard" at bounding box center [57, 227] width 53 height 16
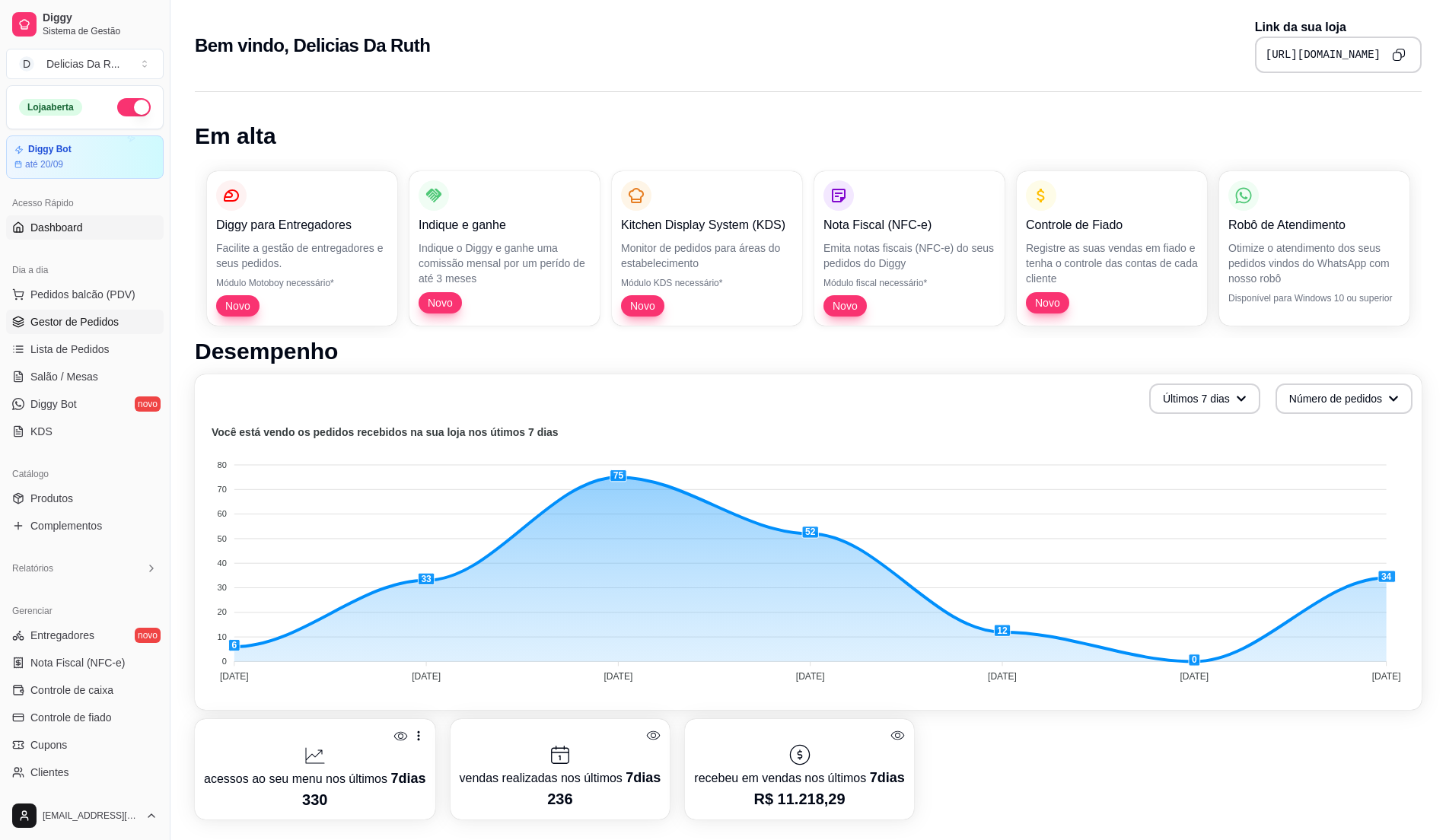
click at [125, 314] on link "Gestor de Pedidos" at bounding box center [85, 322] width 158 height 25
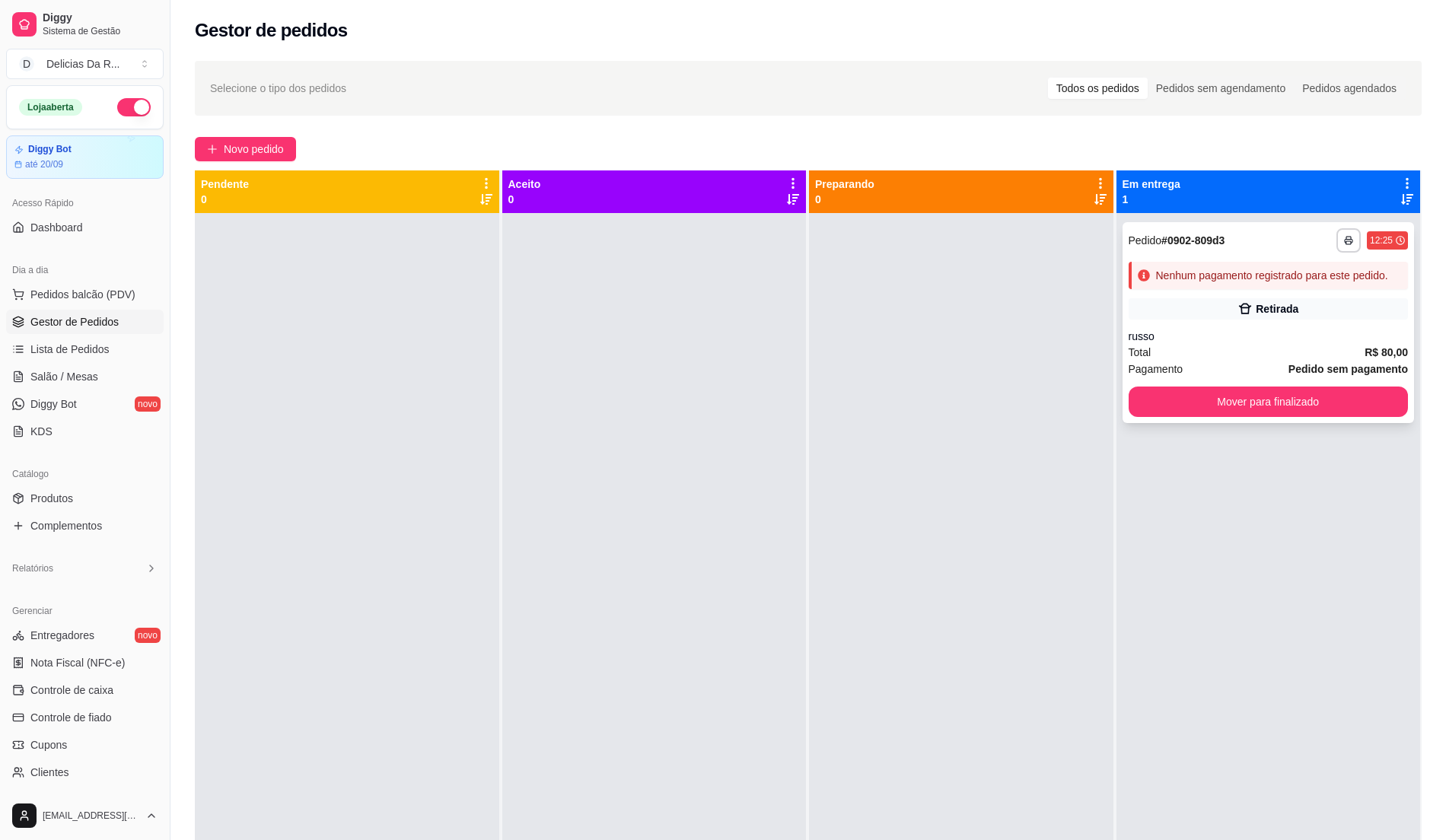
click at [1262, 257] on div "**********" at bounding box center [1269, 323] width 292 height 201
drag, startPoint x: 96, startPoint y: 627, endPoint x: 104, endPoint y: 633, distance: 10.0
click at [99, 628] on link "Entregadores novo" at bounding box center [85, 635] width 158 height 25
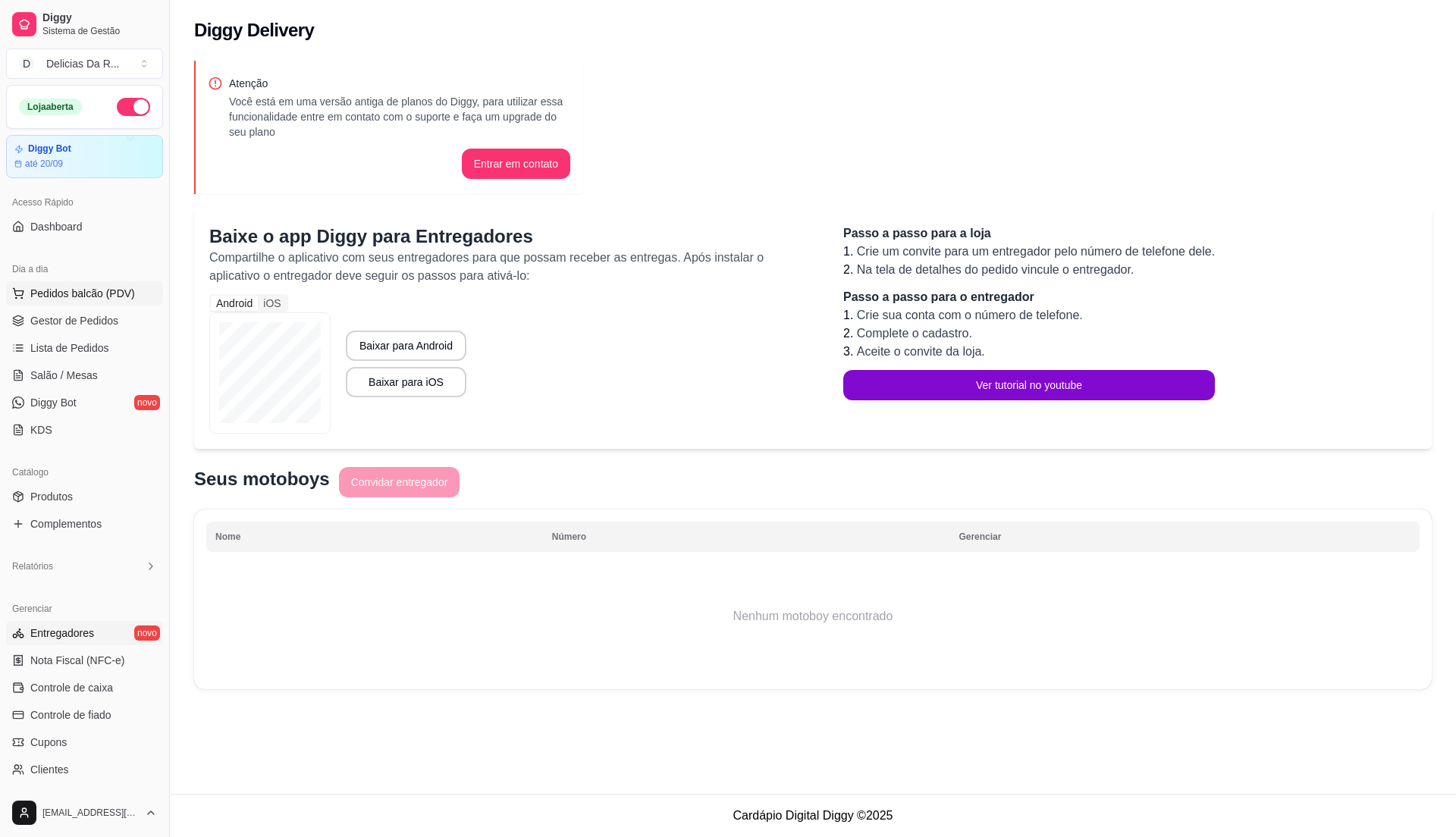
click at [85, 304] on button "Pedidos balcão (PDV)" at bounding box center [85, 294] width 157 height 25
click at [84, 315] on img at bounding box center [102, 290] width 144 height 97
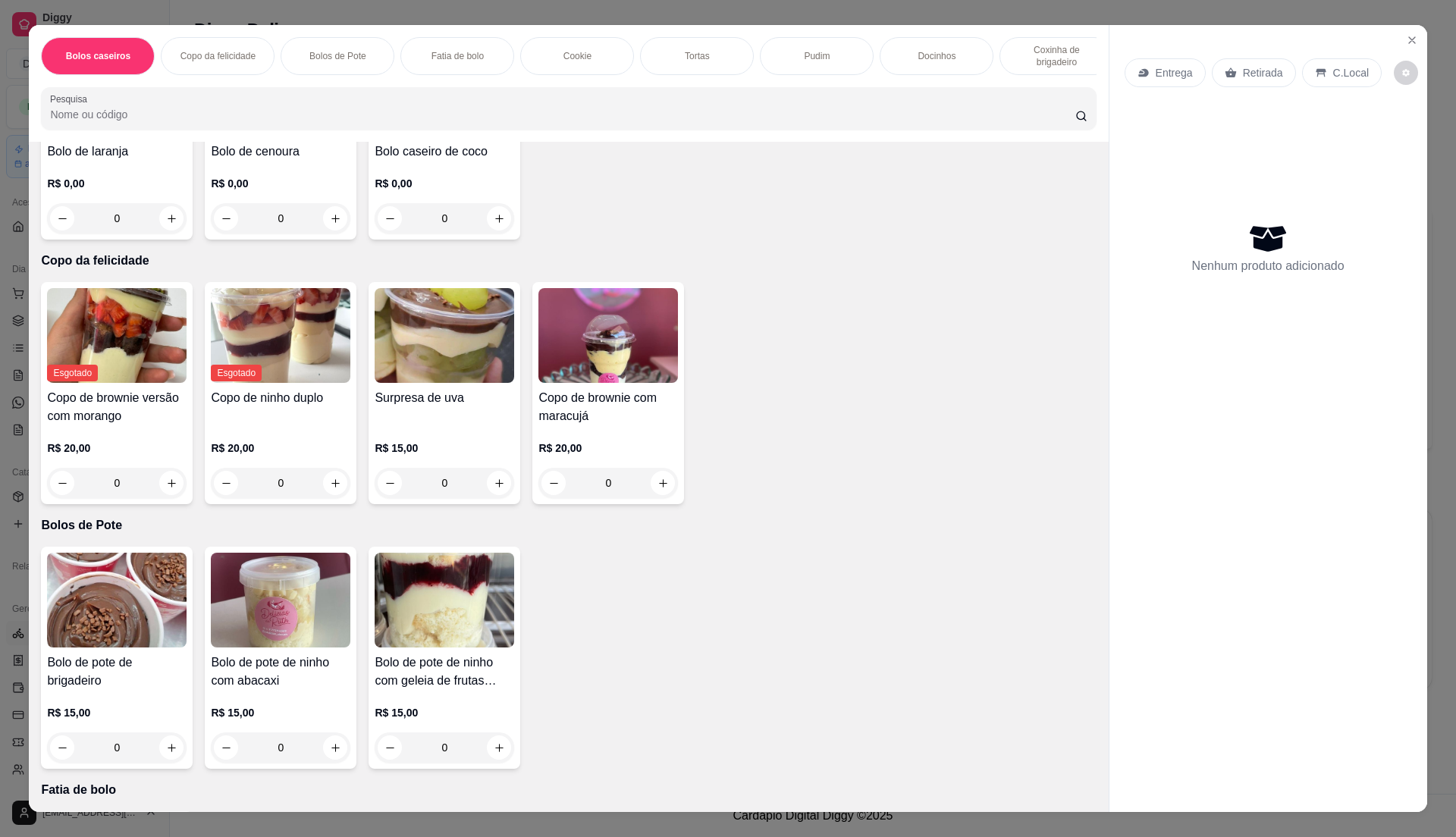
scroll to position [202, 0]
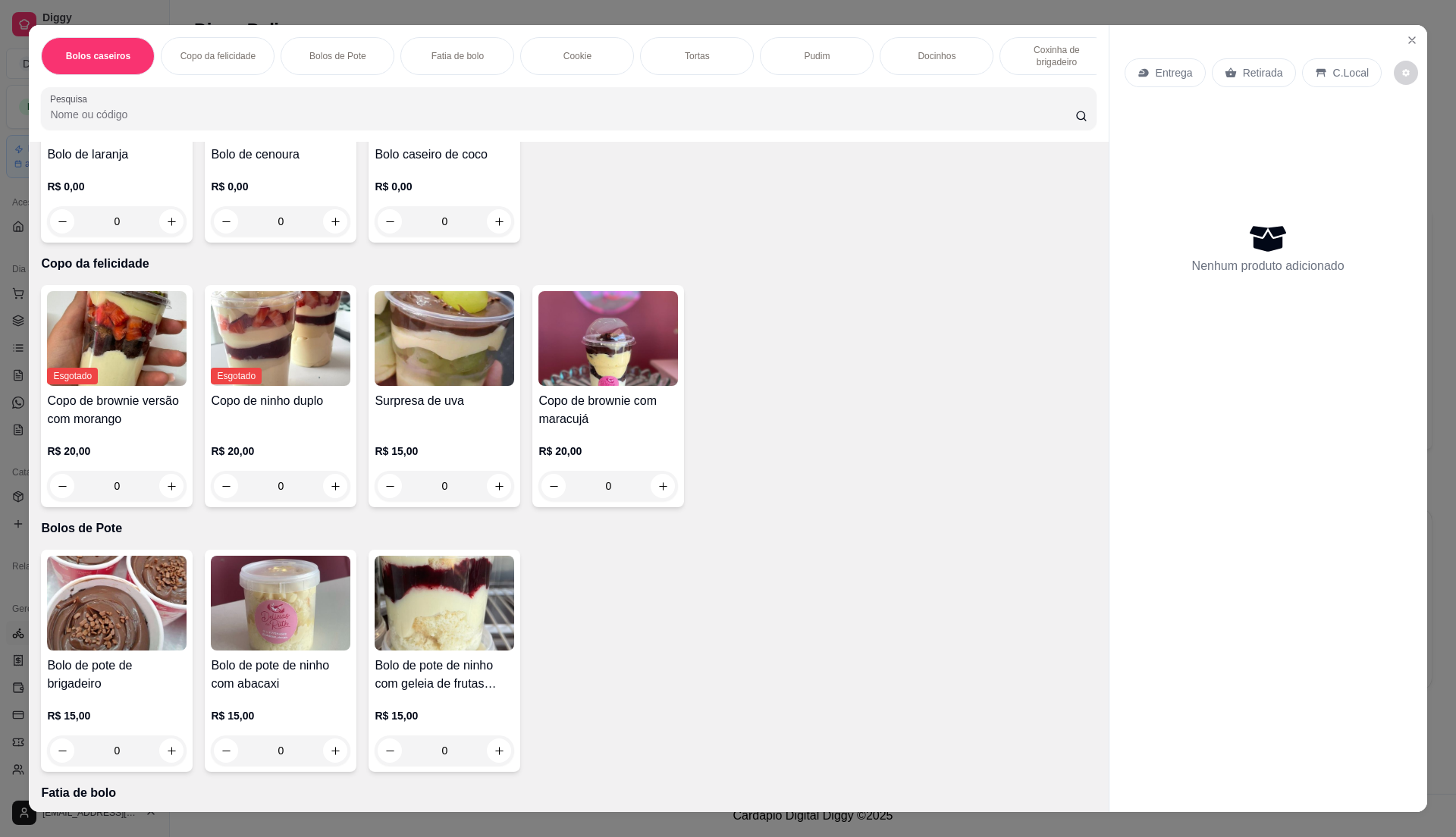
click at [474, 236] on div "0" at bounding box center [444, 221] width 140 height 30
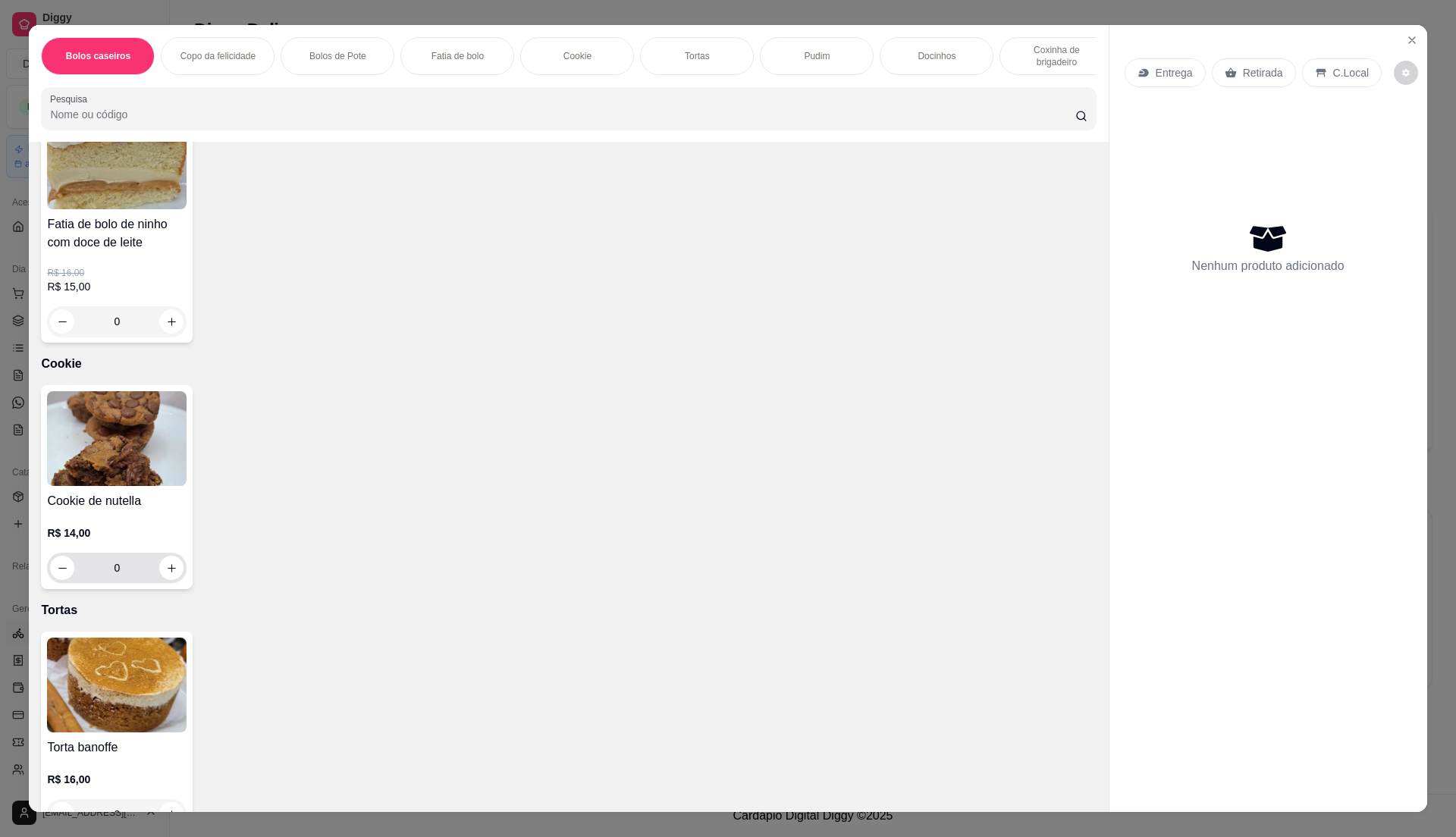
scroll to position [902, 0]
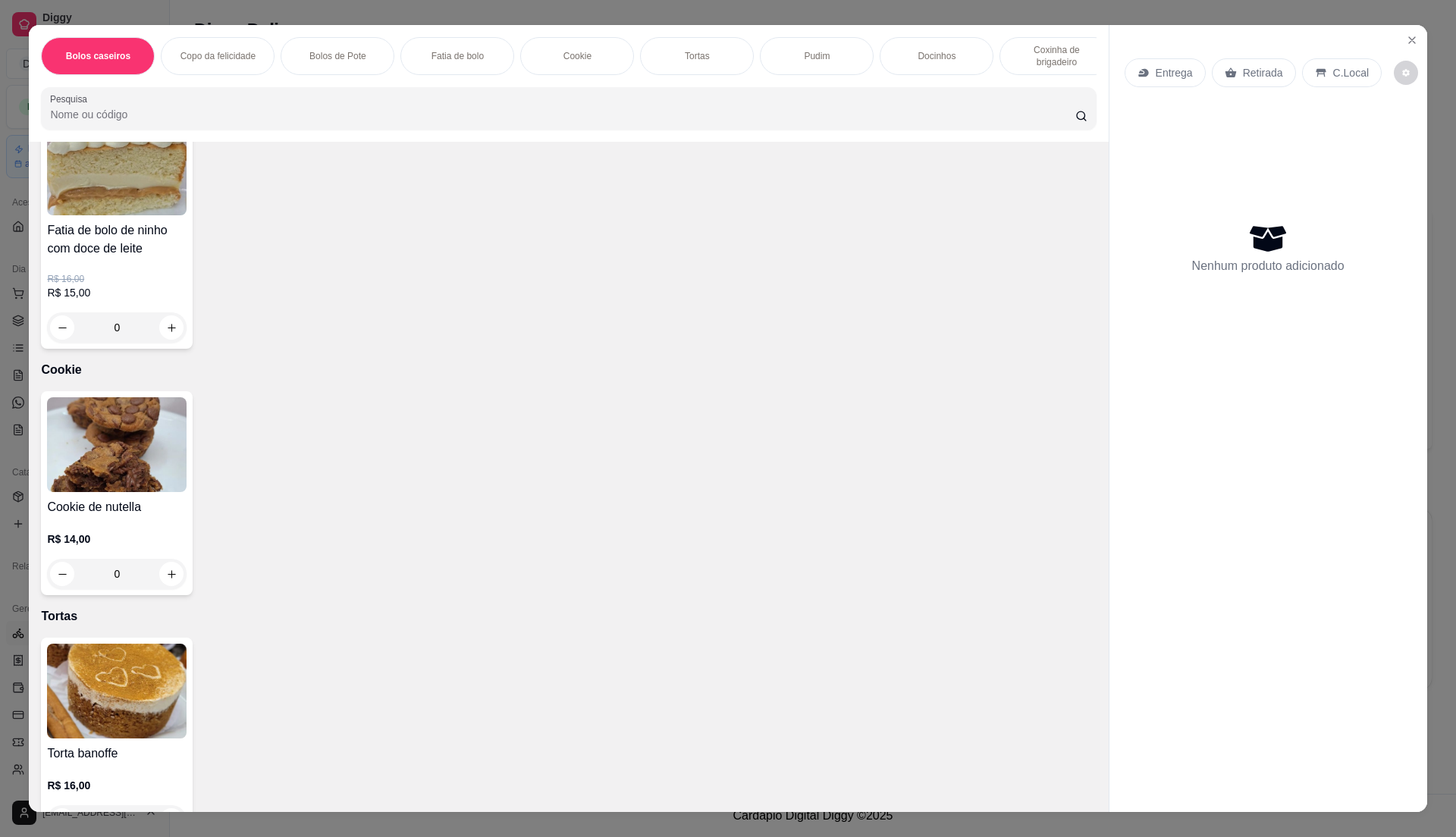
click at [145, 300] on p "R$ 15,00" at bounding box center [117, 293] width 140 height 15
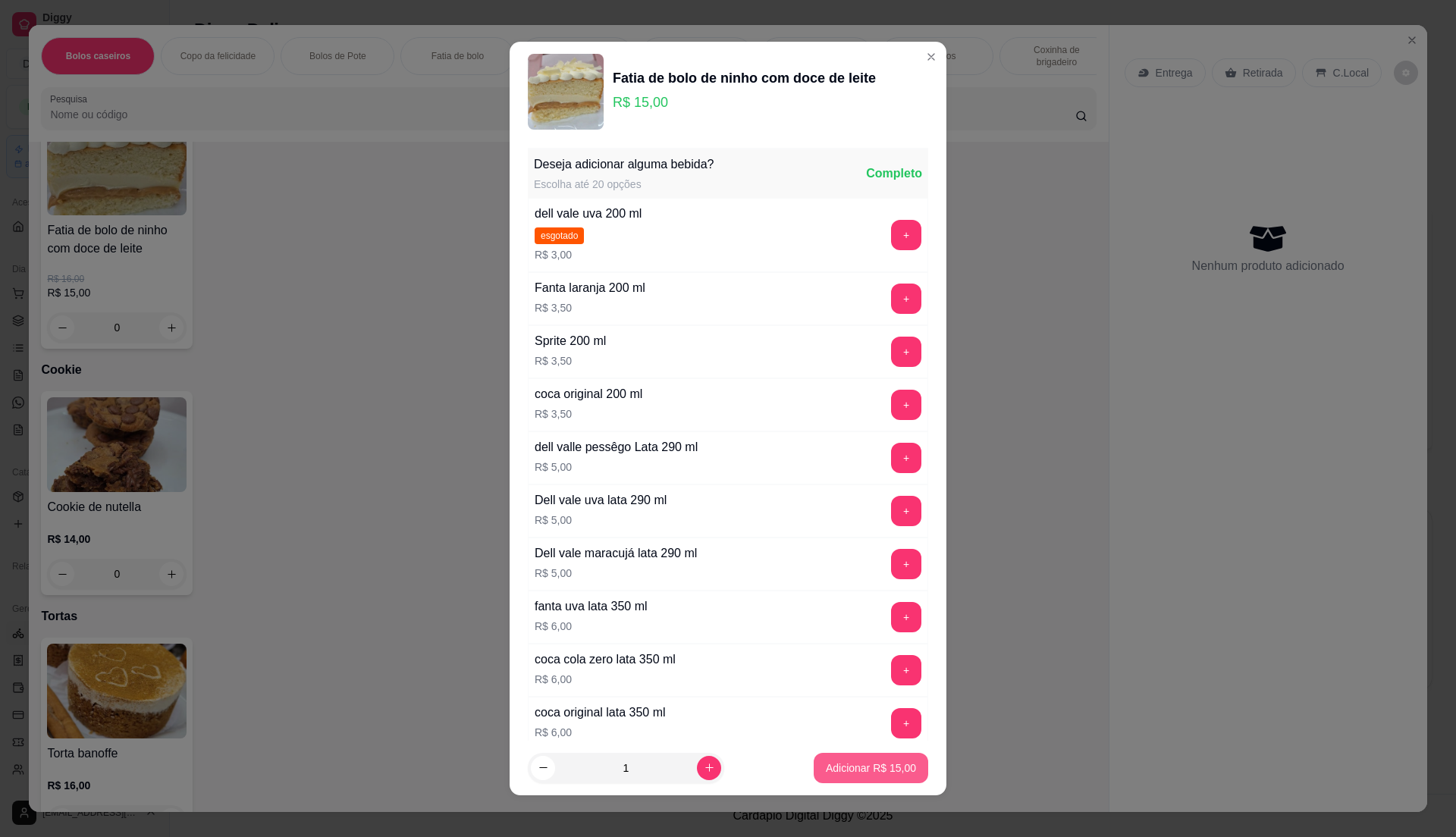
click at [826, 772] on p "Adicionar R$ 15,00" at bounding box center [871, 768] width 90 height 15
type input "1"
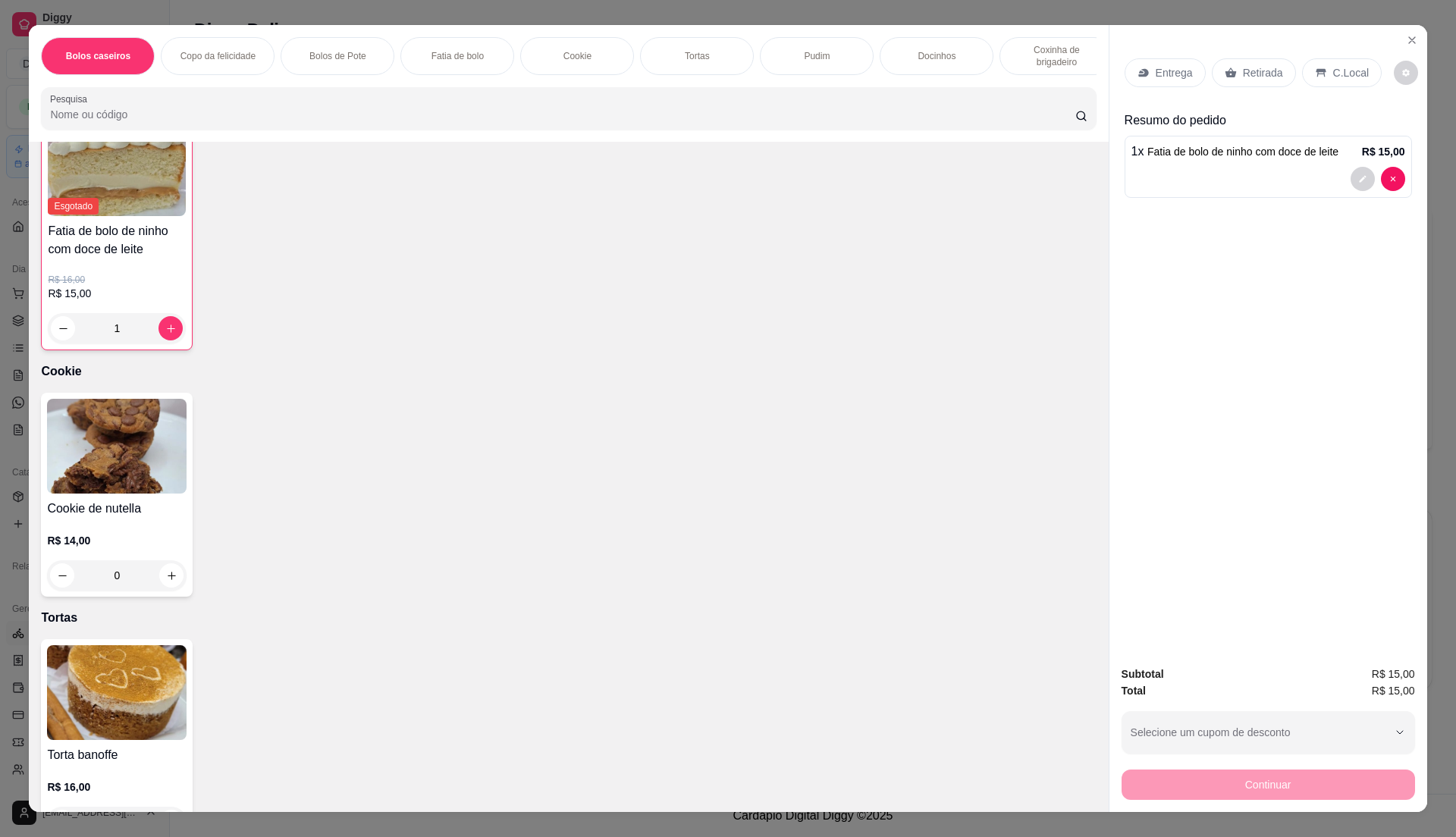
scroll to position [902, 0]
click at [1406, 53] on div "Entrega Retirada C.Local Resumo do pedido 1 x Fatia de bolo de ninho com doce d…" at bounding box center [1269, 340] width 318 height 629
click at [1405, 53] on div "Entrega Retirada C.Local Resumo do pedido 1 x Fatia de bolo de ninho com doce d…" at bounding box center [1269, 340] width 318 height 629
click at [1408, 43] on icon "Close" at bounding box center [1411, 40] width 12 height 12
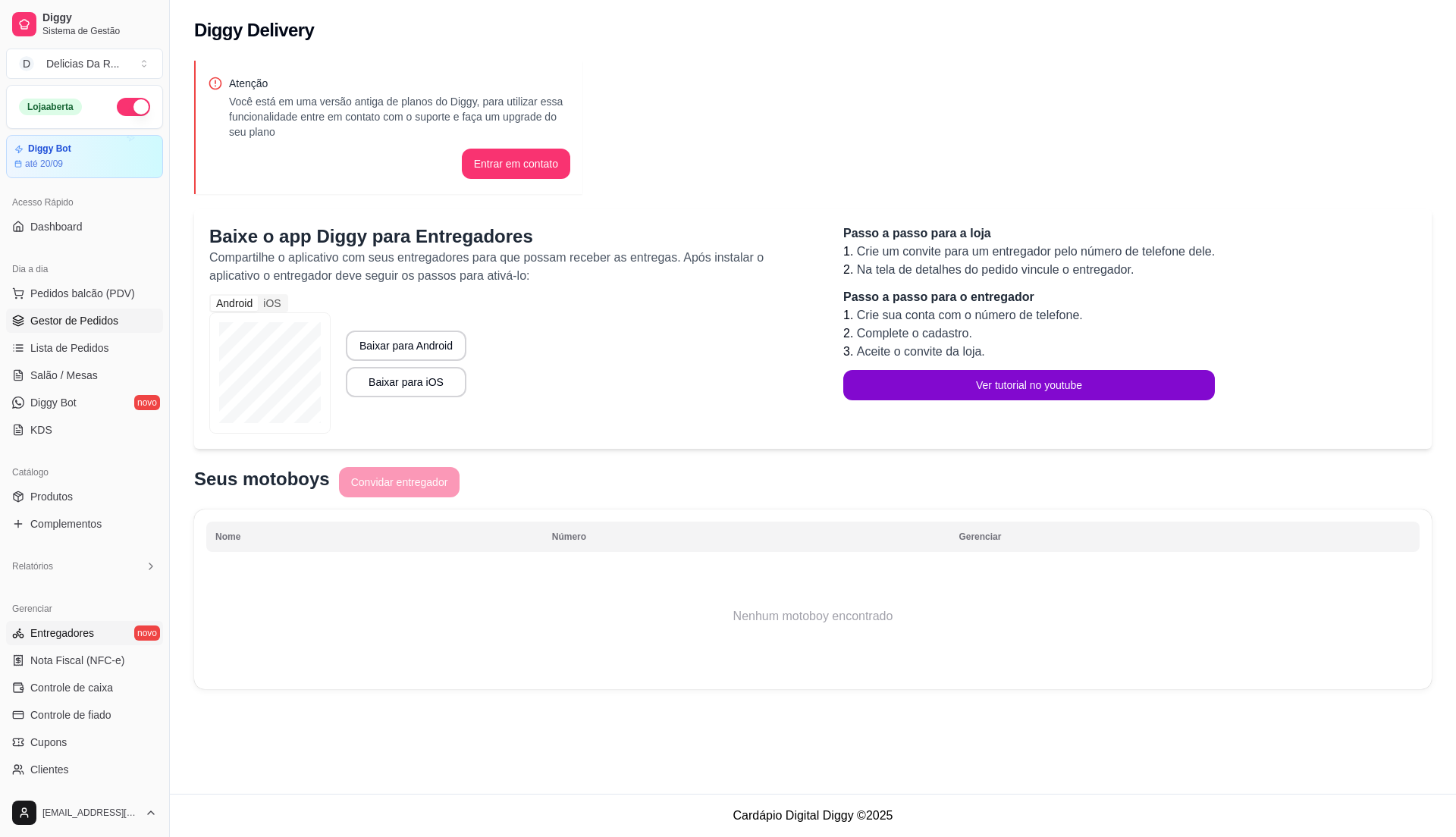
click at [89, 326] on span "Gestor de Pedidos" at bounding box center [74, 321] width 88 height 15
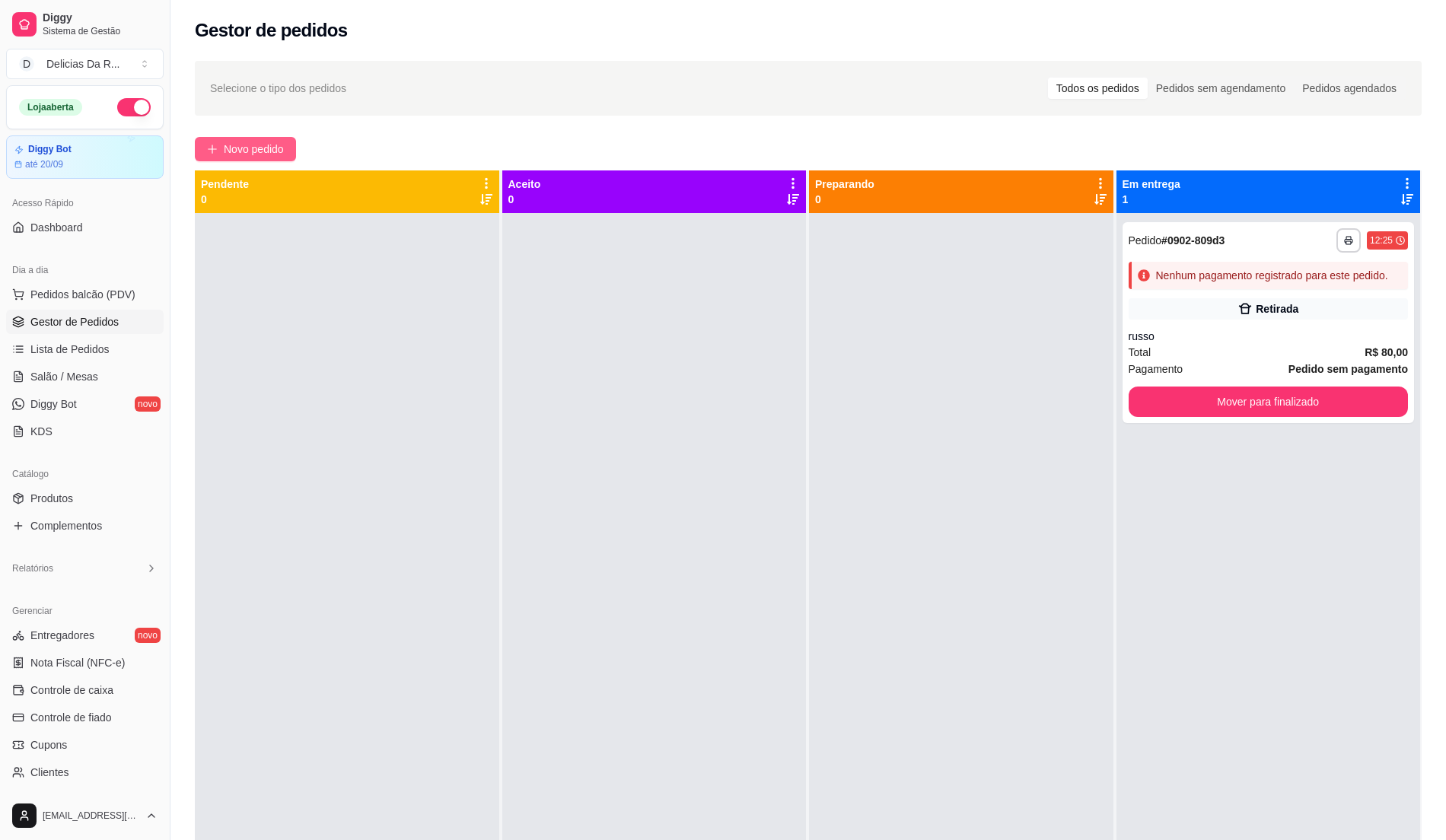
click at [251, 156] on span "Novo pedido" at bounding box center [254, 149] width 60 height 16
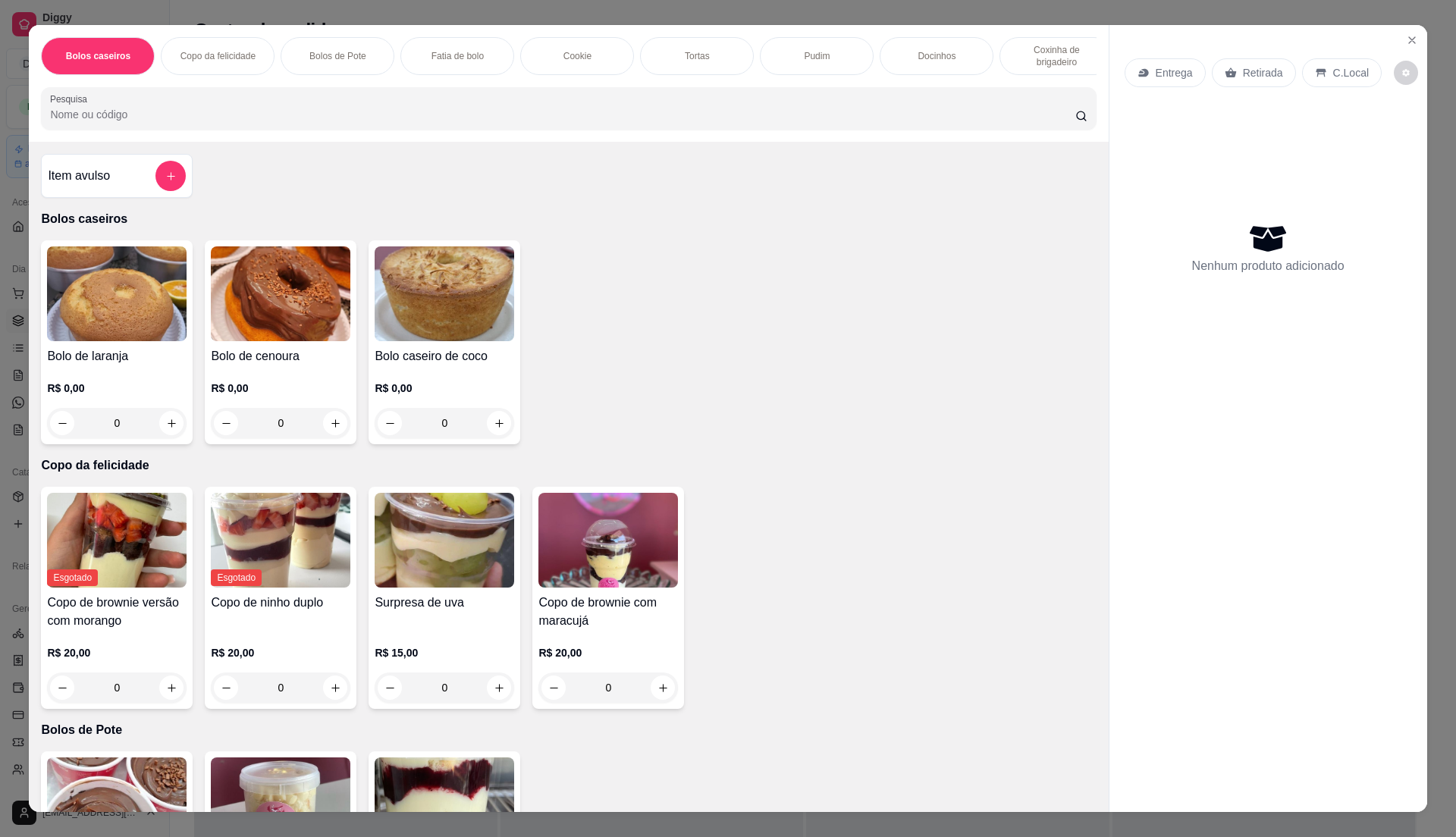
click at [165, 182] on icon "add-separate-item" at bounding box center [171, 176] width 12 height 12
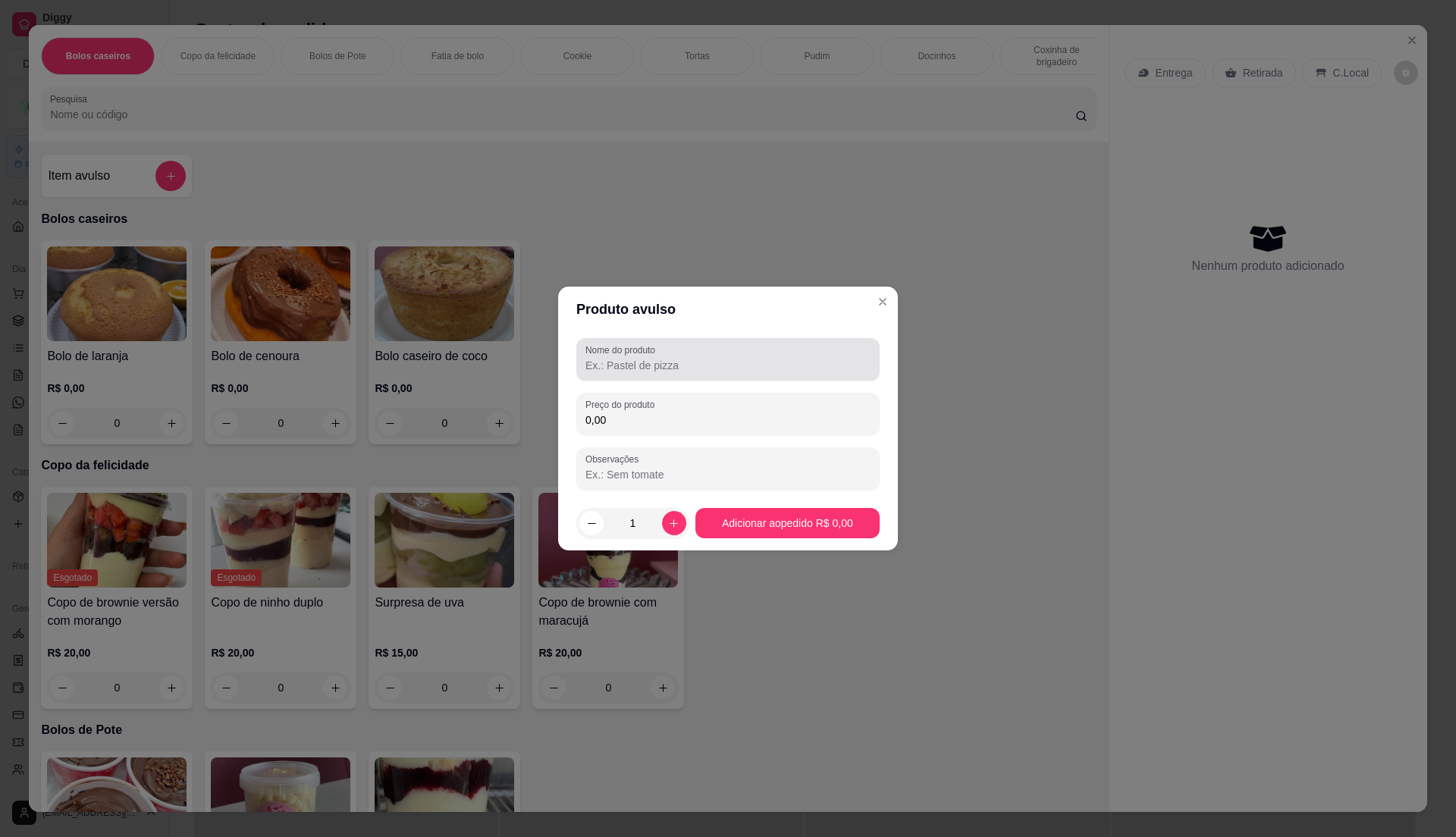
click at [685, 362] on input "Nome do produto" at bounding box center [728, 365] width 285 height 15
type input "c"
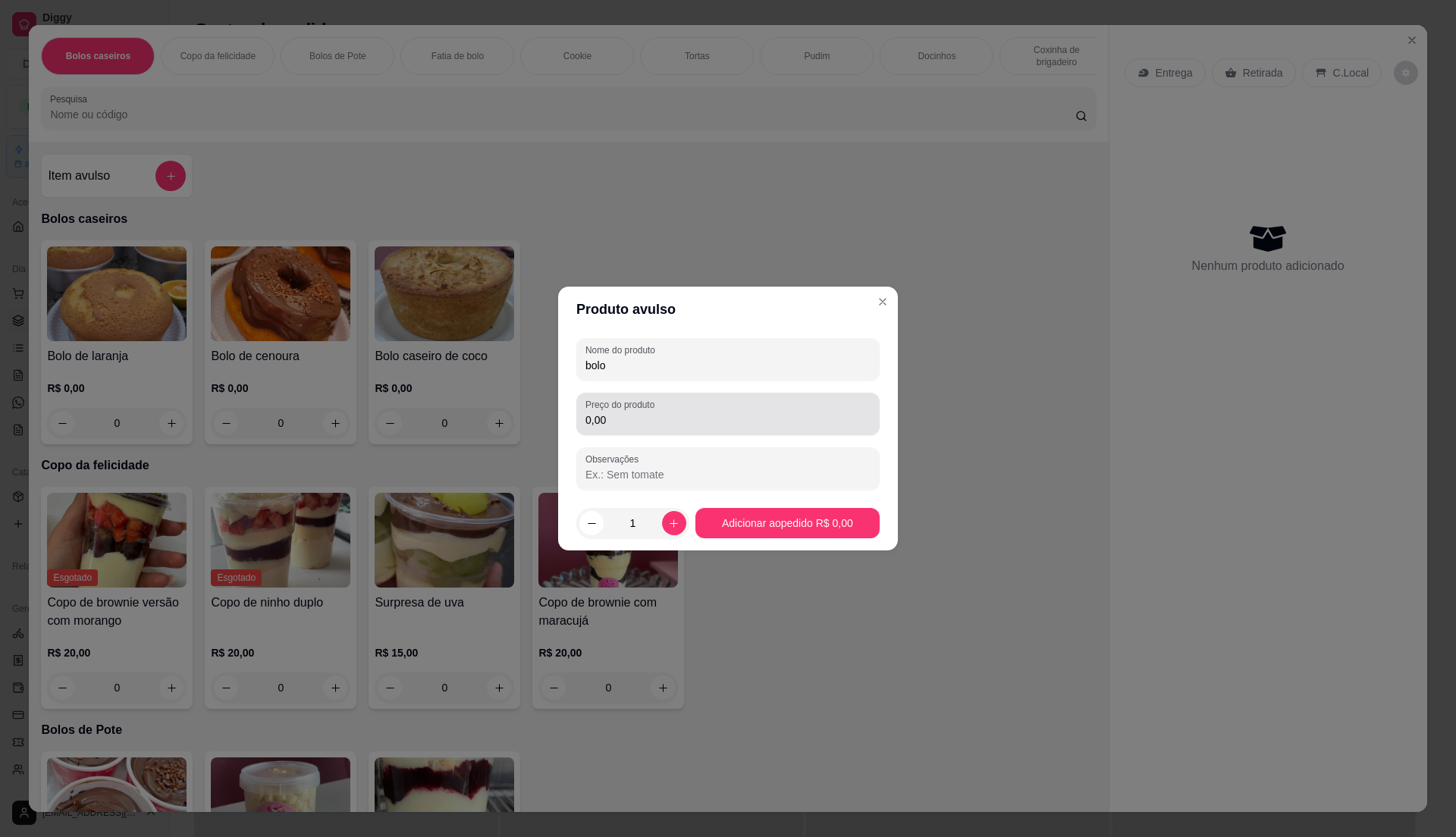
type input "bolo"
click at [716, 415] on input "0,00" at bounding box center [728, 420] width 285 height 15
type input "30,00"
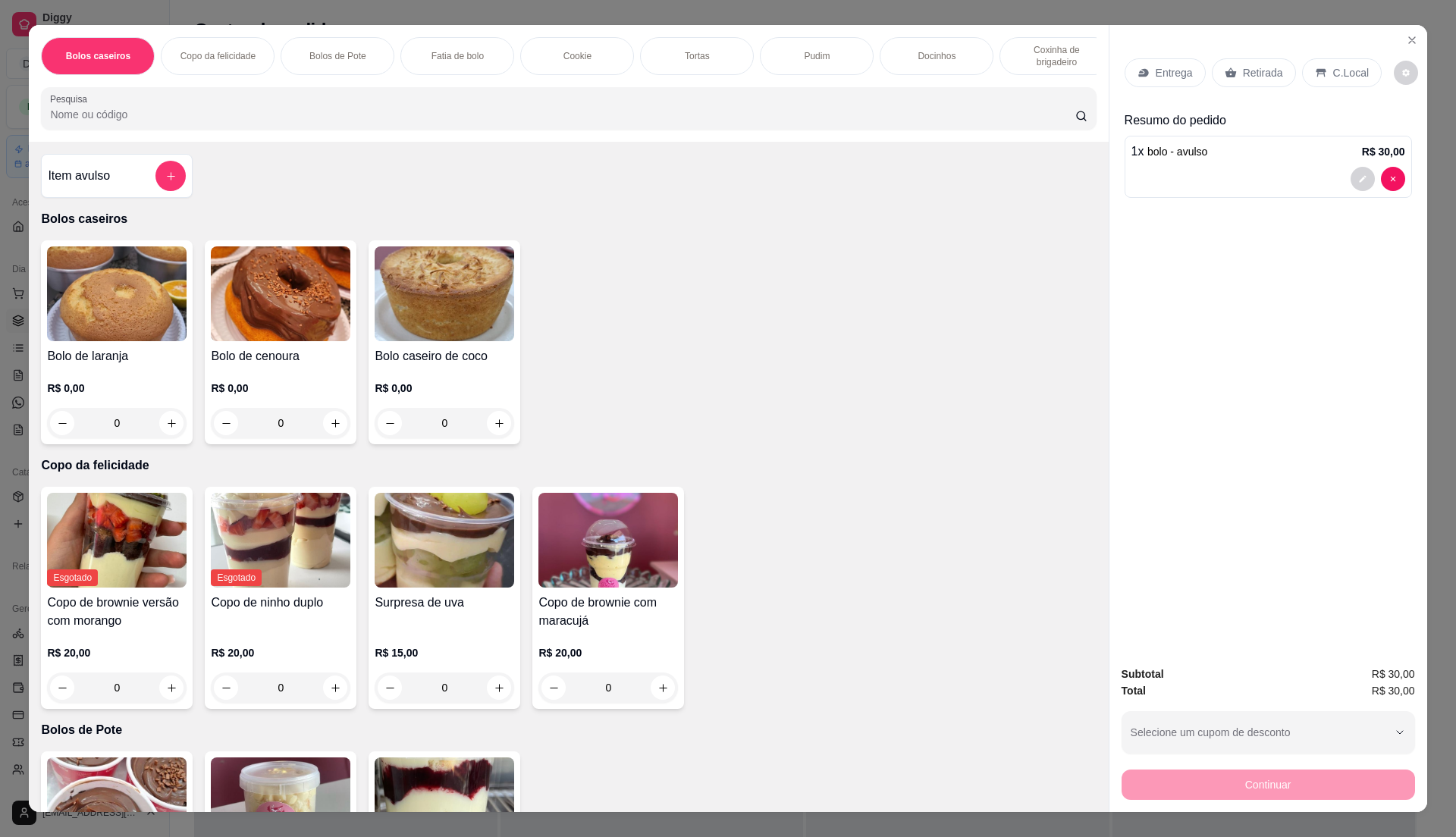
click at [176, 122] on input "Pesquisa" at bounding box center [562, 115] width 1024 height 15
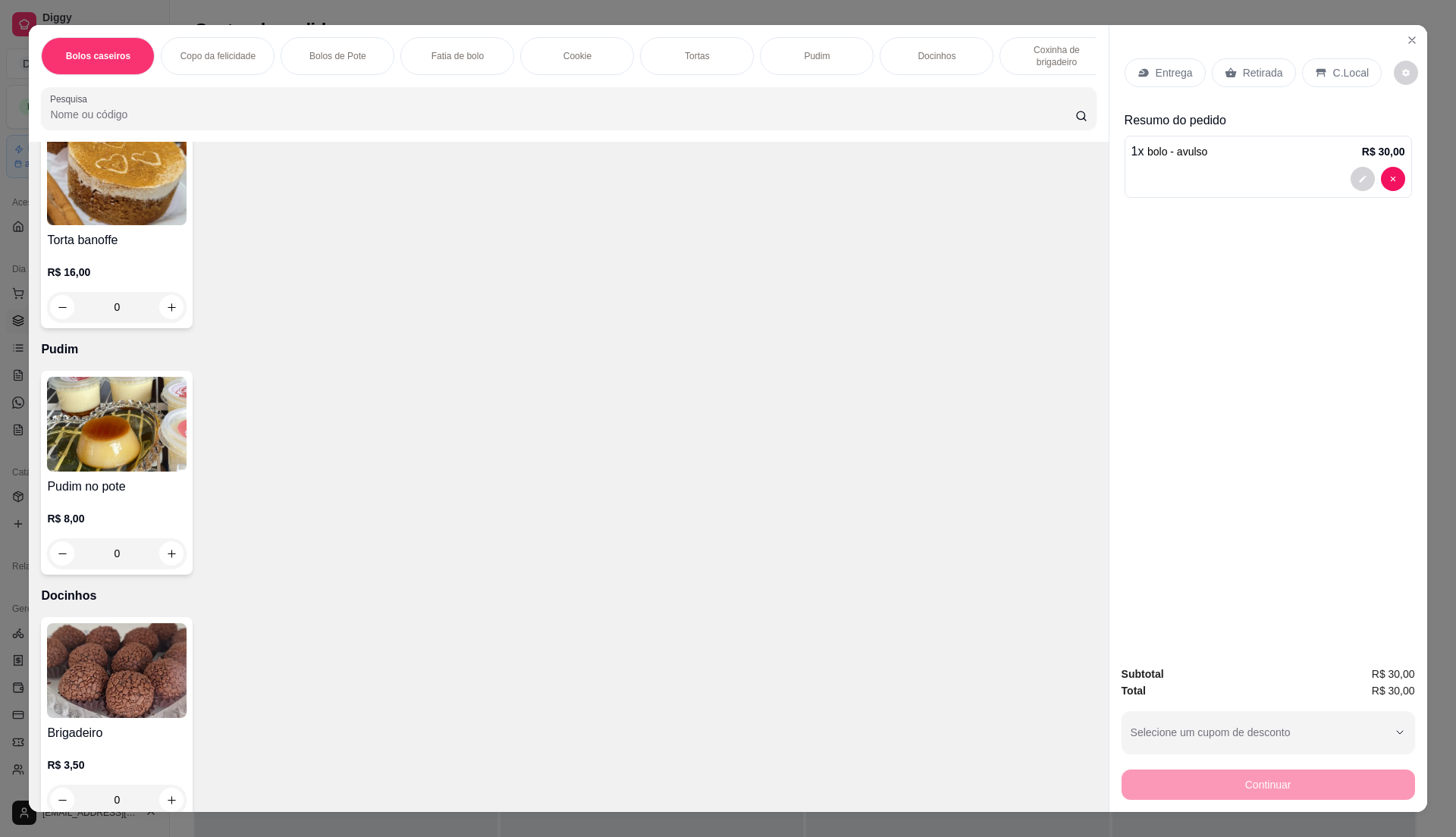
scroll to position [2216, 0]
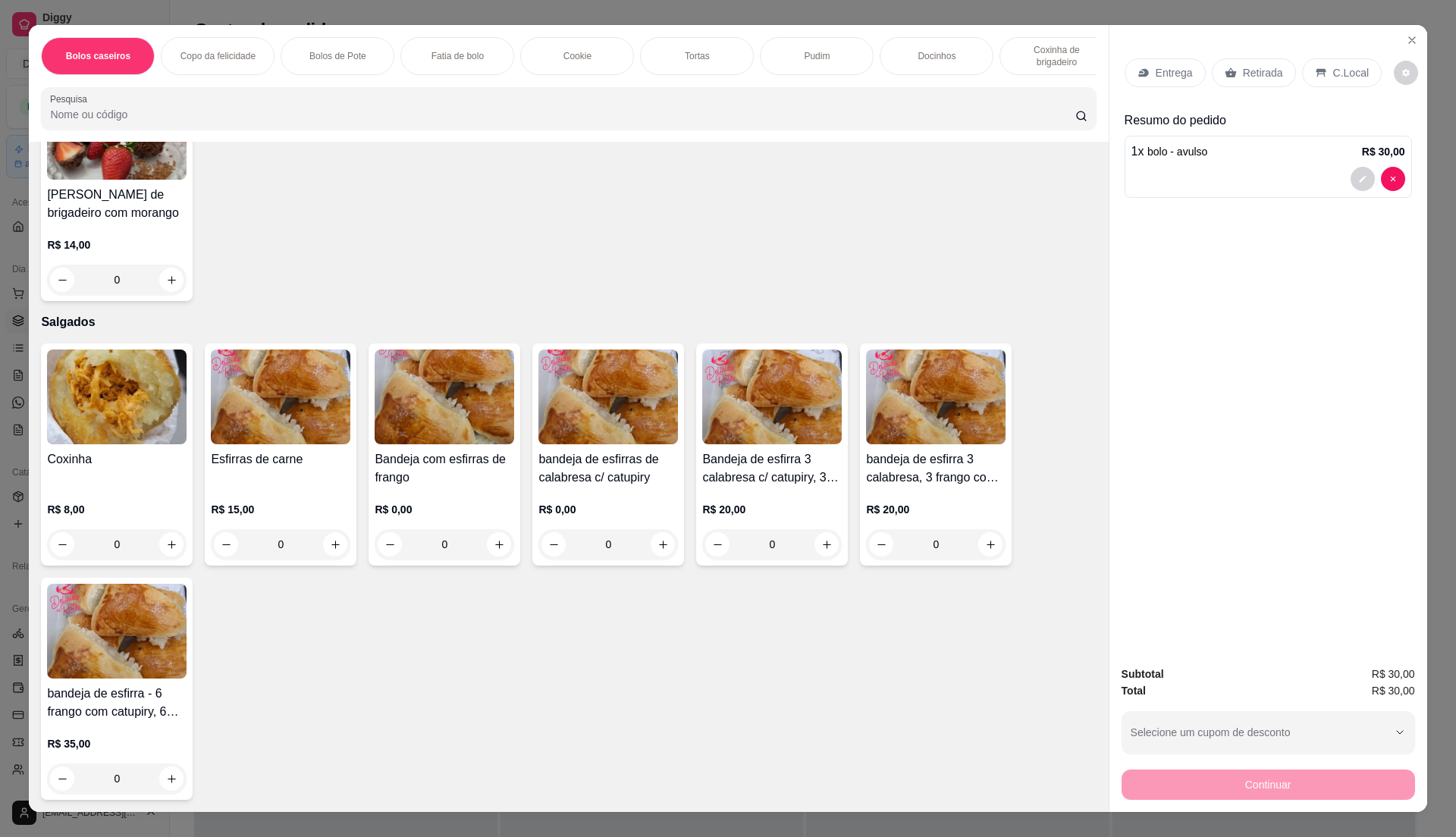
click at [470, 483] on h4 "Bandeja com esfirras de frango" at bounding box center [444, 469] width 140 height 36
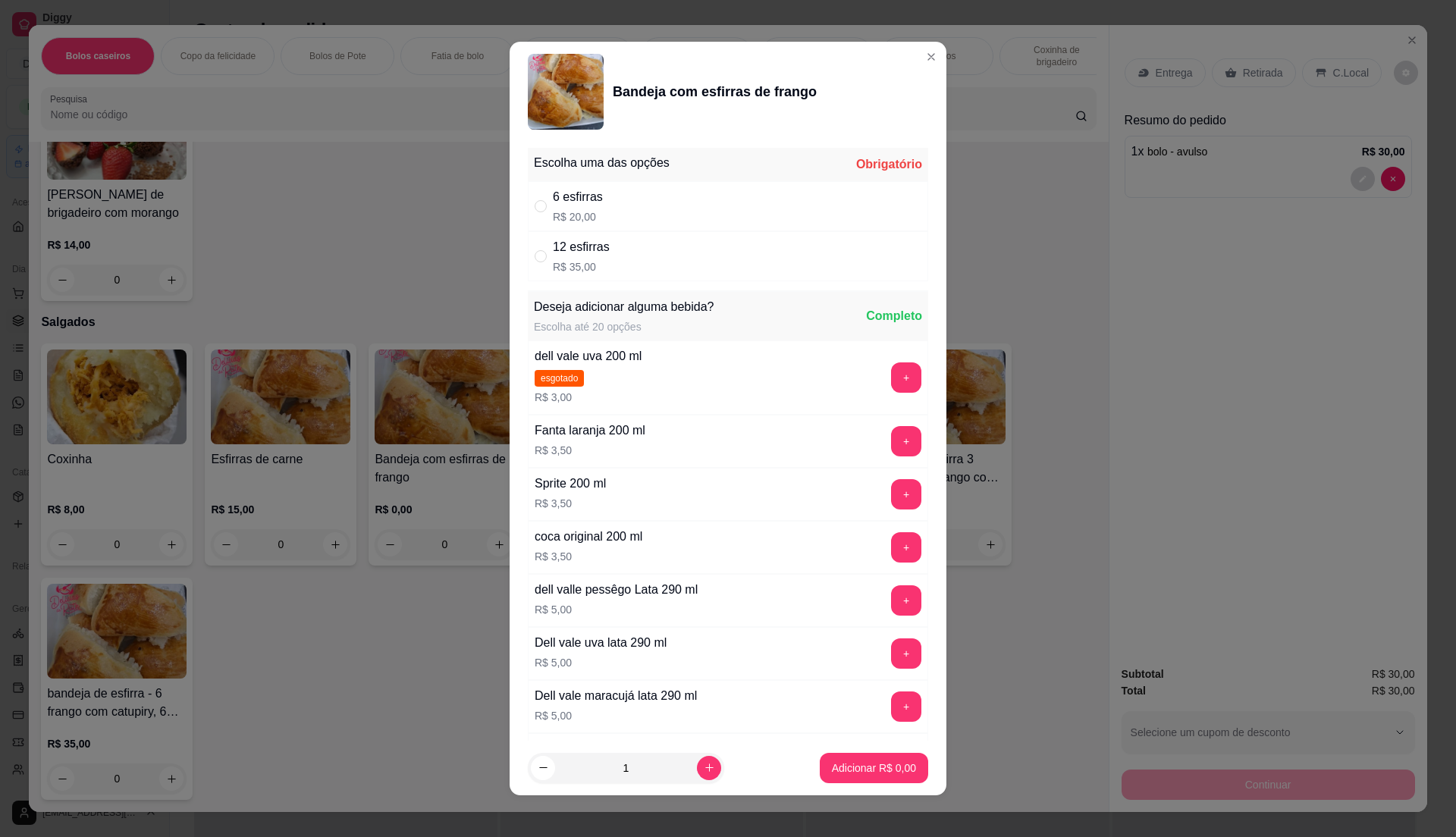
click at [590, 259] on p "R$ 35,00" at bounding box center [581, 266] width 57 height 15
radio input "true"
click at [860, 769] on p "Adicionar R$ 35,00" at bounding box center [871, 768] width 90 height 15
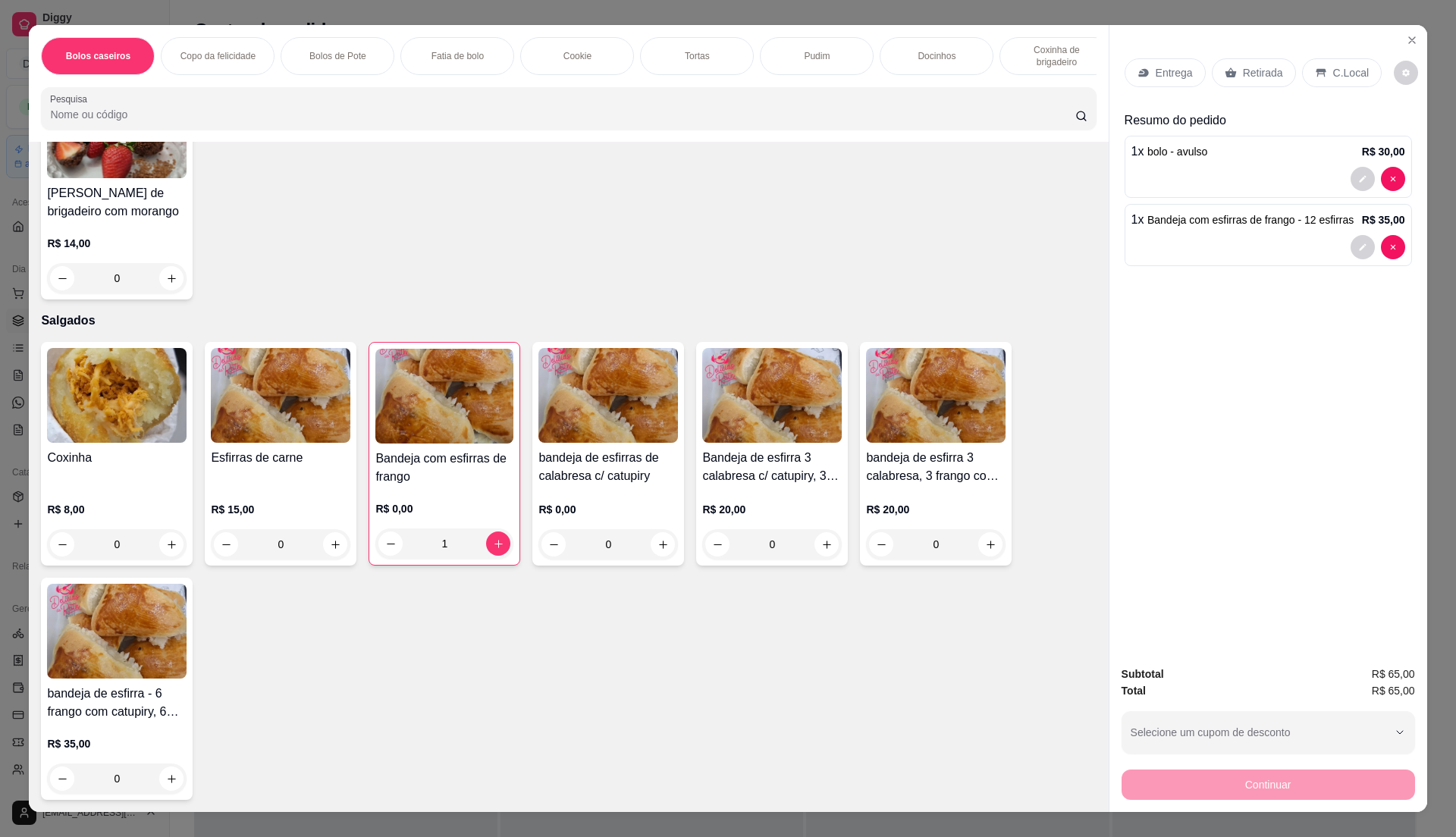
drag, startPoint x: 1239, startPoint y: 61, endPoint x: 1248, endPoint y: 67, distance: 10.8
click at [1239, 61] on div "Retirada" at bounding box center [1253, 73] width 85 height 29
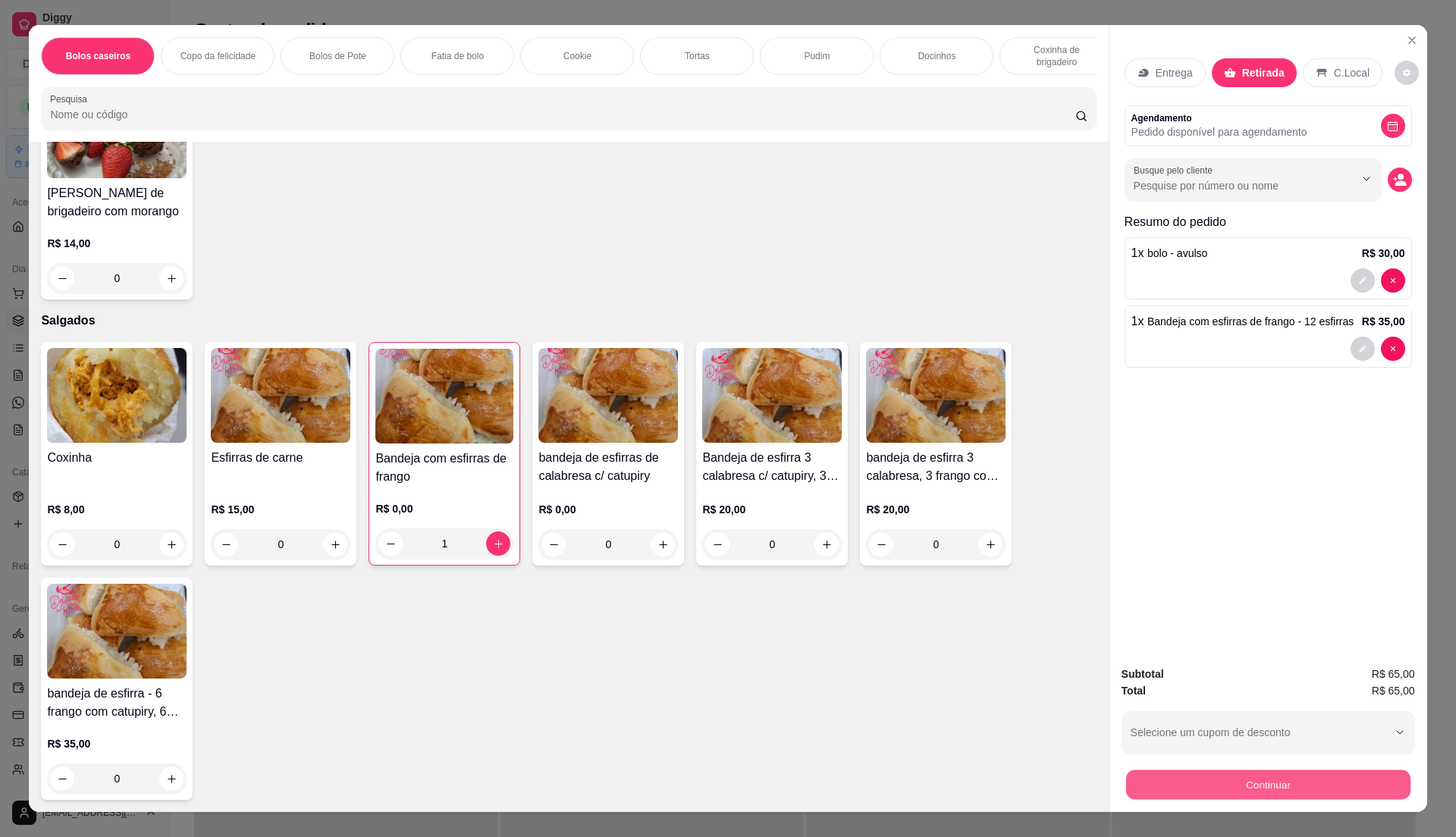
click at [1350, 776] on button "Continuar" at bounding box center [1267, 784] width 284 height 30
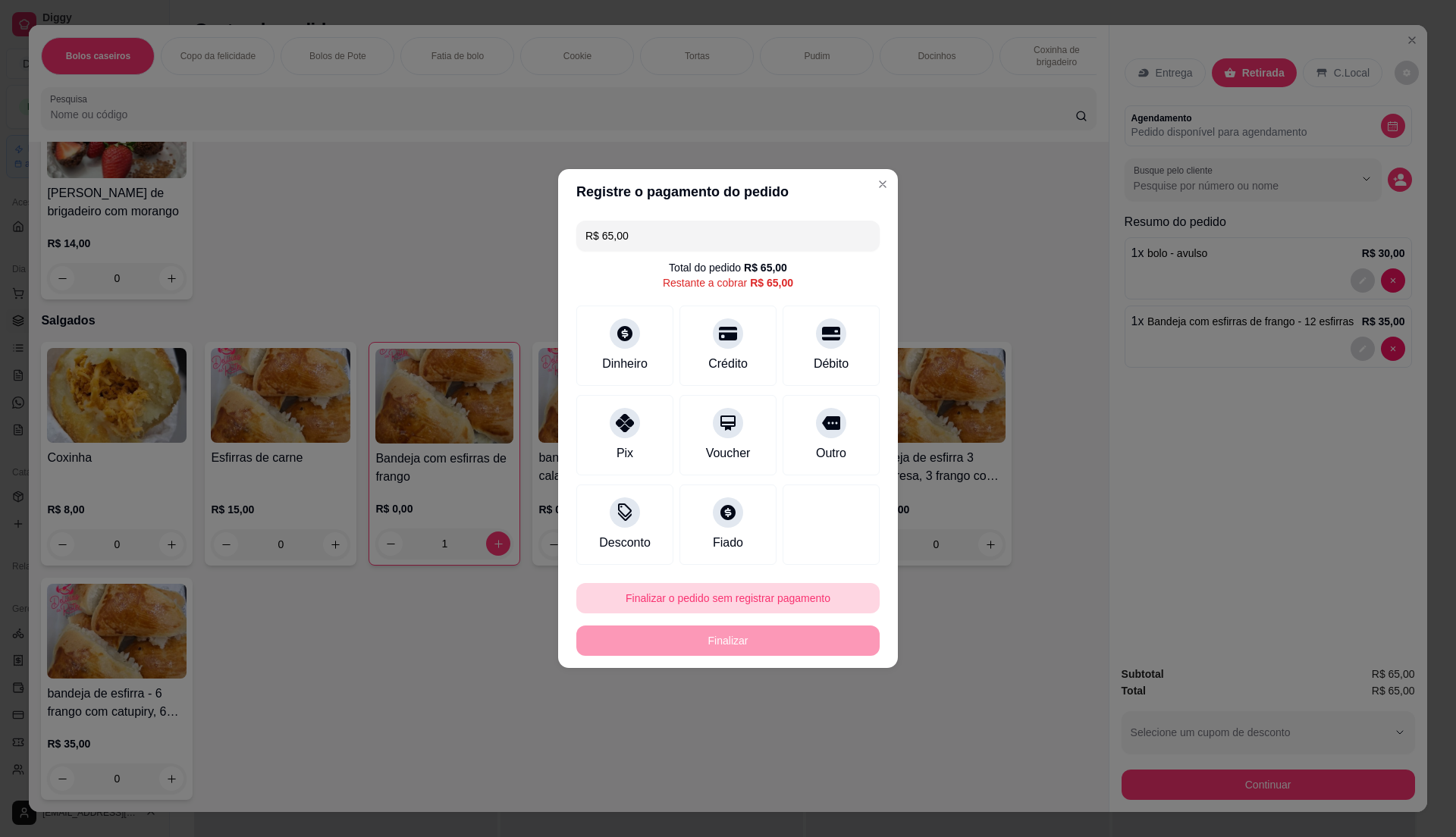
click at [783, 583] on button "Finalizar o pedido sem registrar pagamento" at bounding box center [728, 598] width 304 height 30
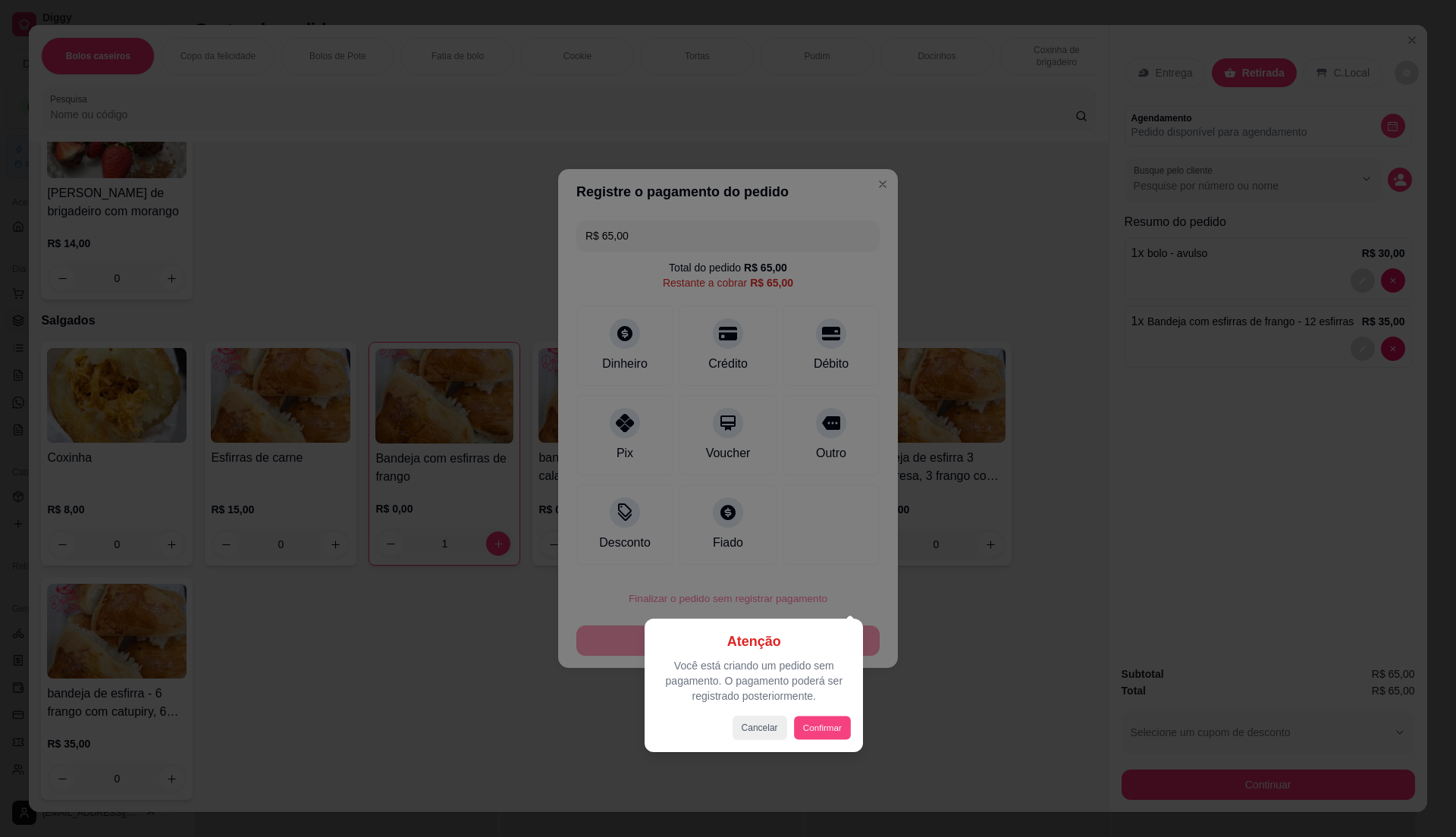
click at [858, 743] on div "Atenção Você está criando um pedido sem pagamento. O pagamento poderá ser regis…" at bounding box center [753, 685] width 218 height 134
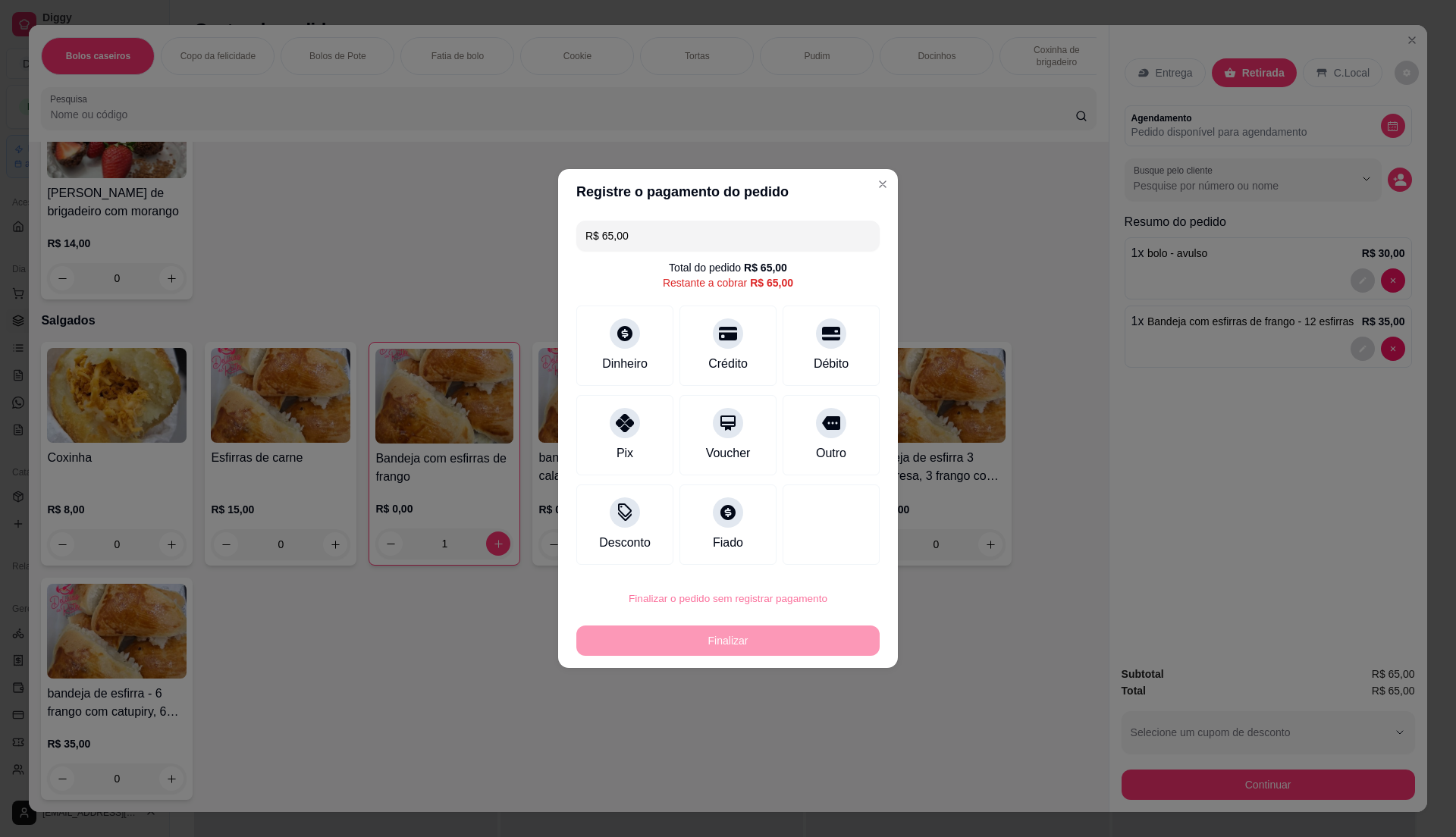
click at [834, 726] on button "Confirmar" at bounding box center [823, 722] width 54 height 23
type input "0"
type input "R$ 0,00"
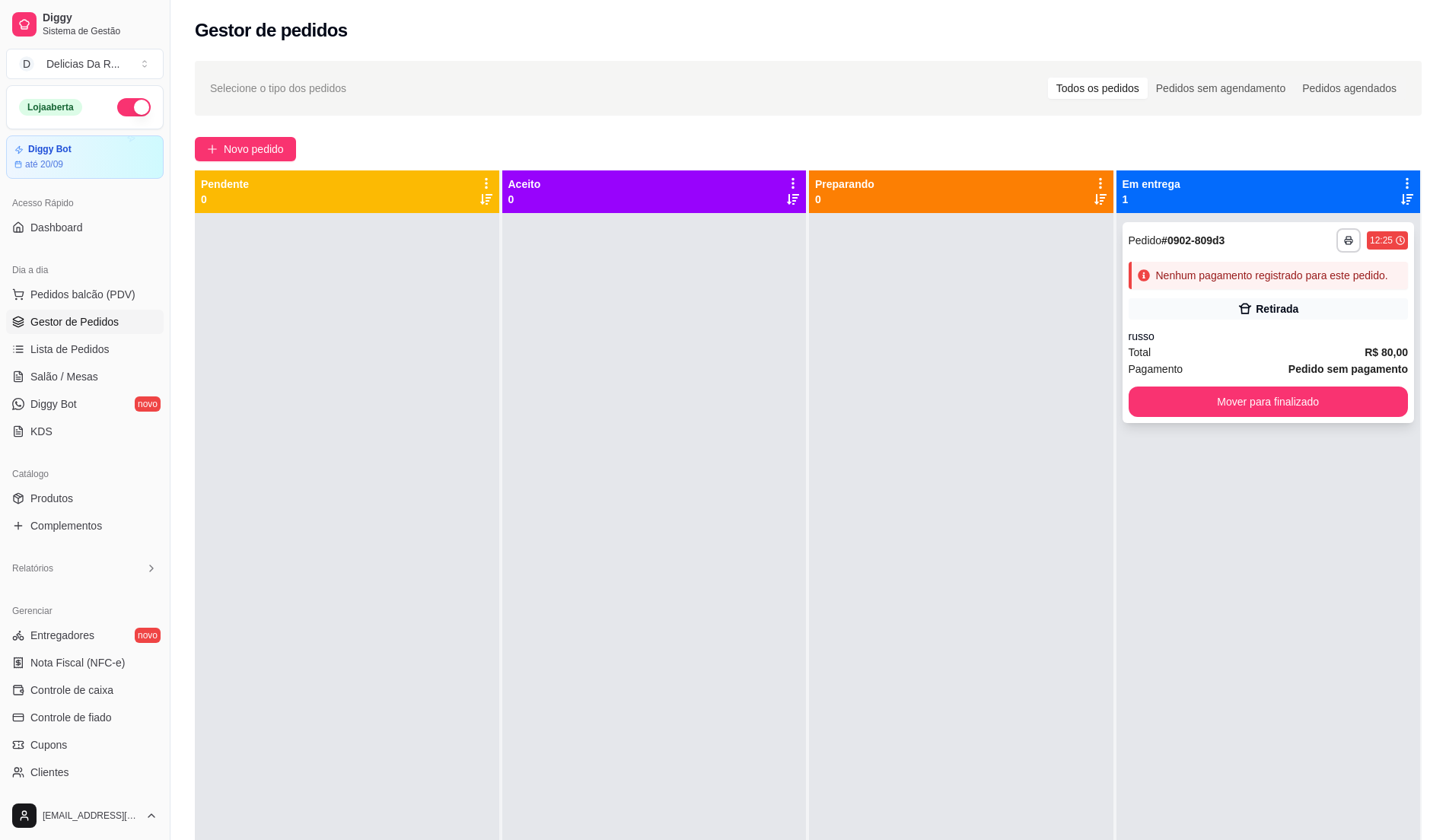
click at [1262, 328] on div "russo" at bounding box center [1268, 336] width 280 height 16
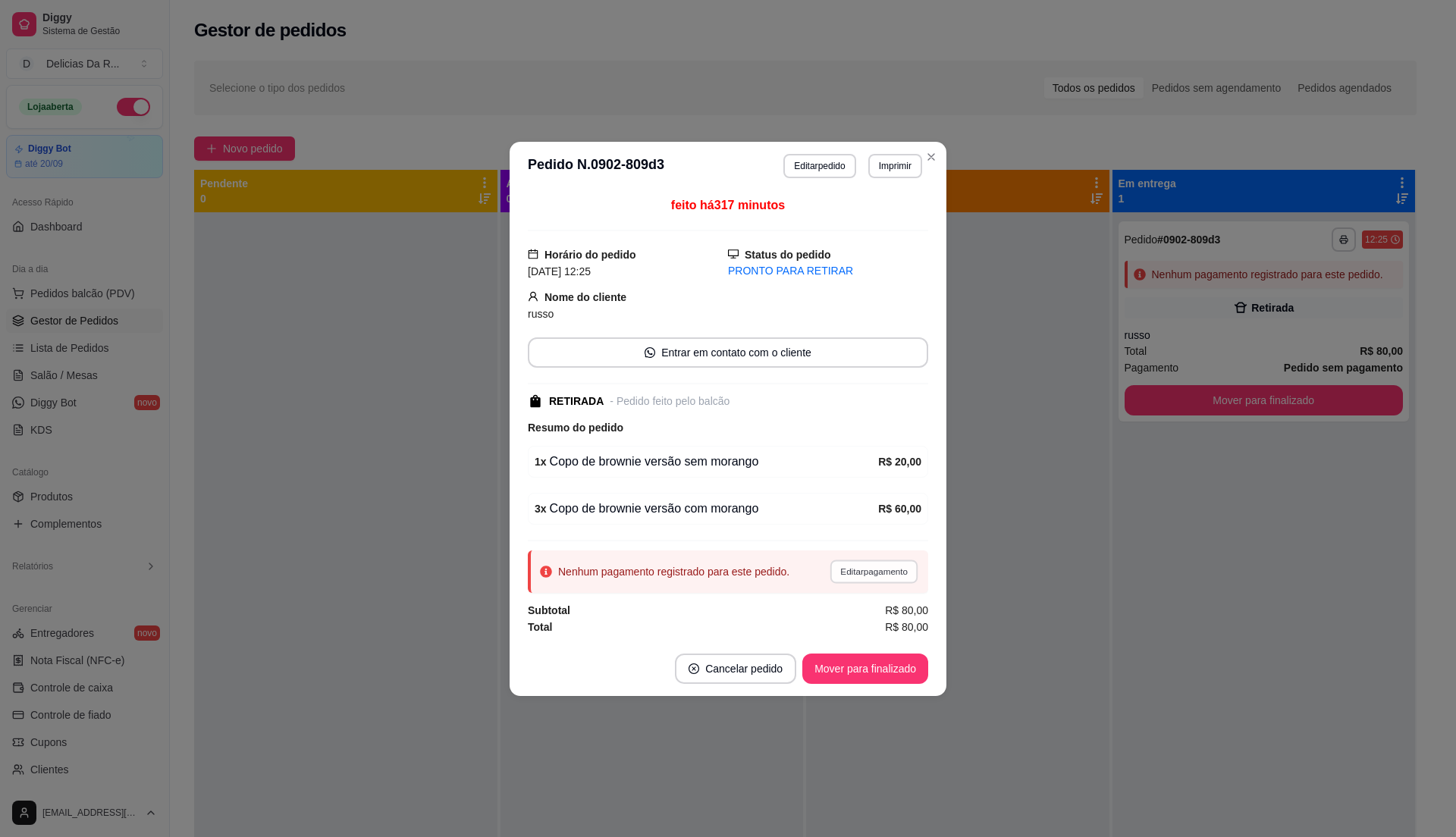
click at [840, 565] on button "Editar pagamento" at bounding box center [873, 572] width 88 height 24
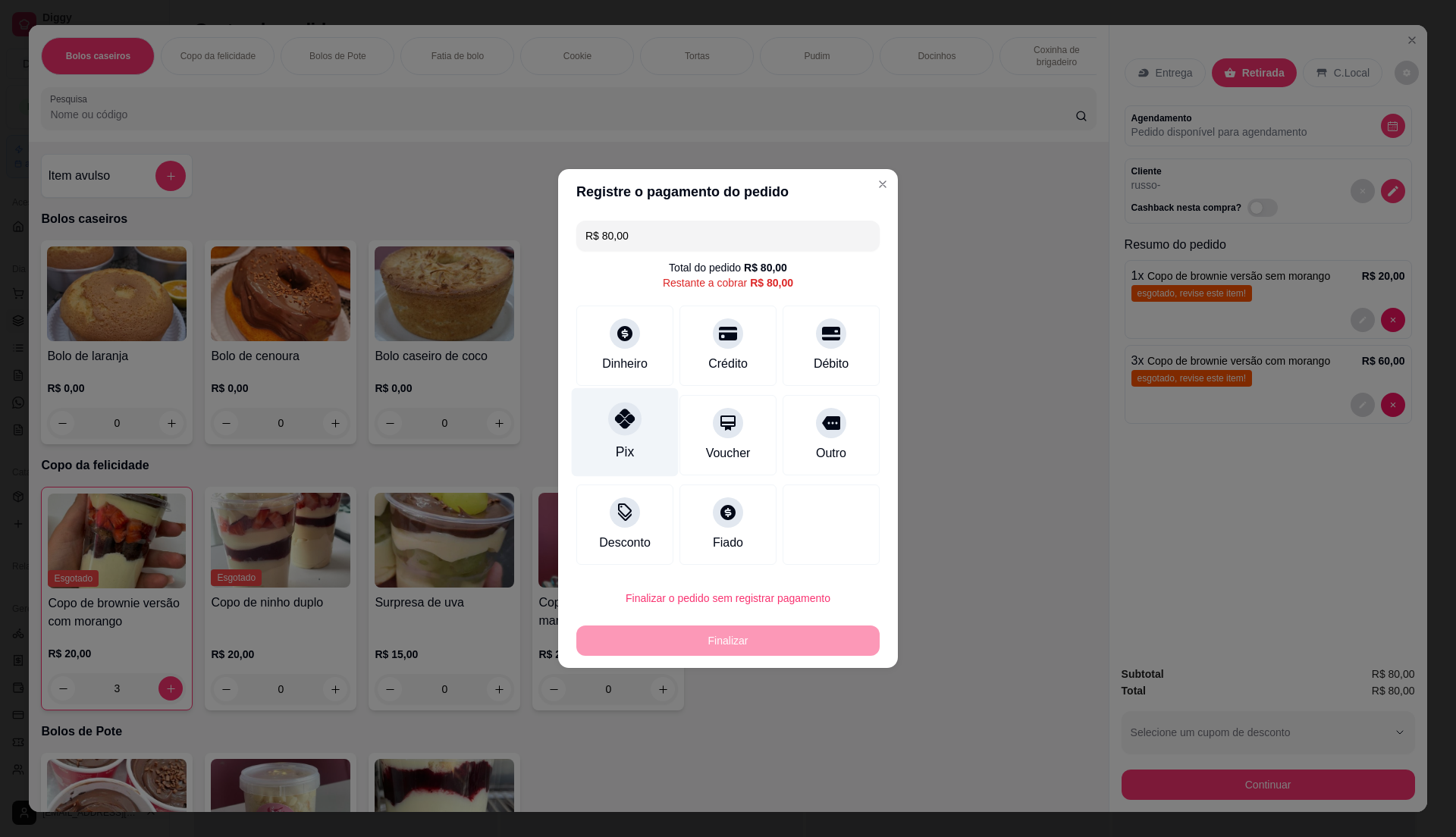
click at [625, 453] on div "Pix" at bounding box center [624, 452] width 18 height 20
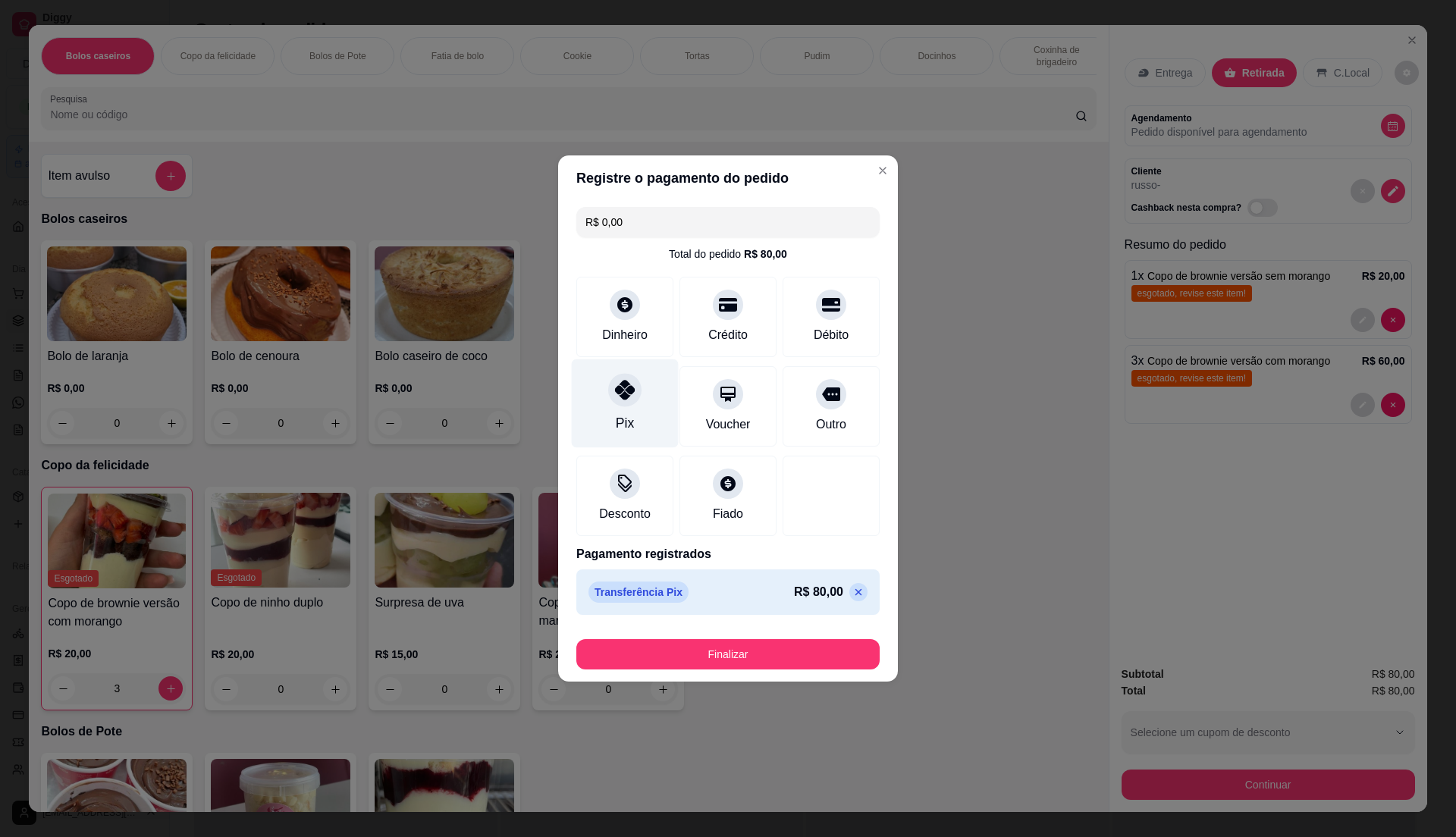
type input "R$ 0,00"
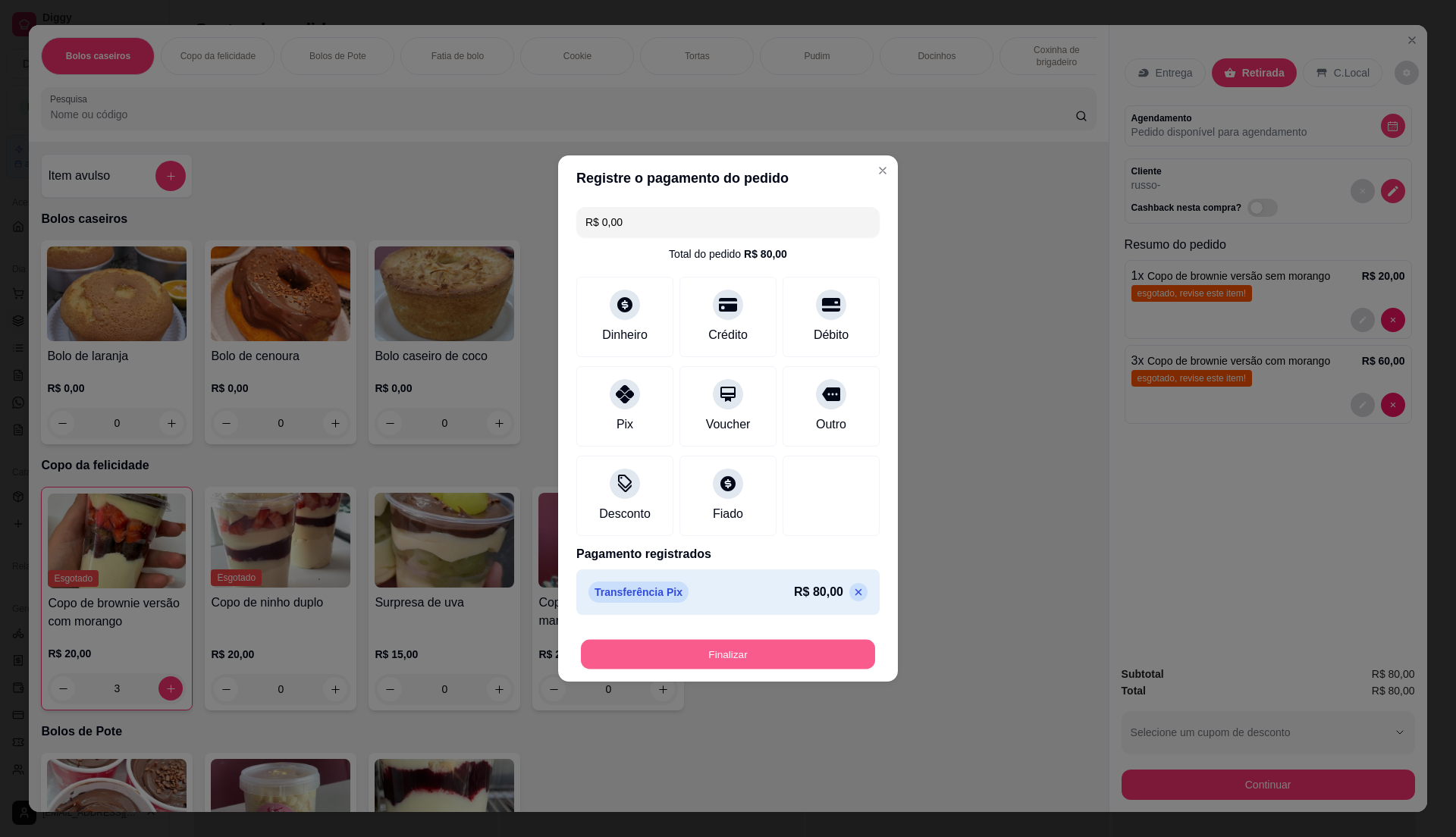
click at [725, 656] on button "Finalizar" at bounding box center [728, 654] width 294 height 30
type input "0"
type input "-R$ 80,00"
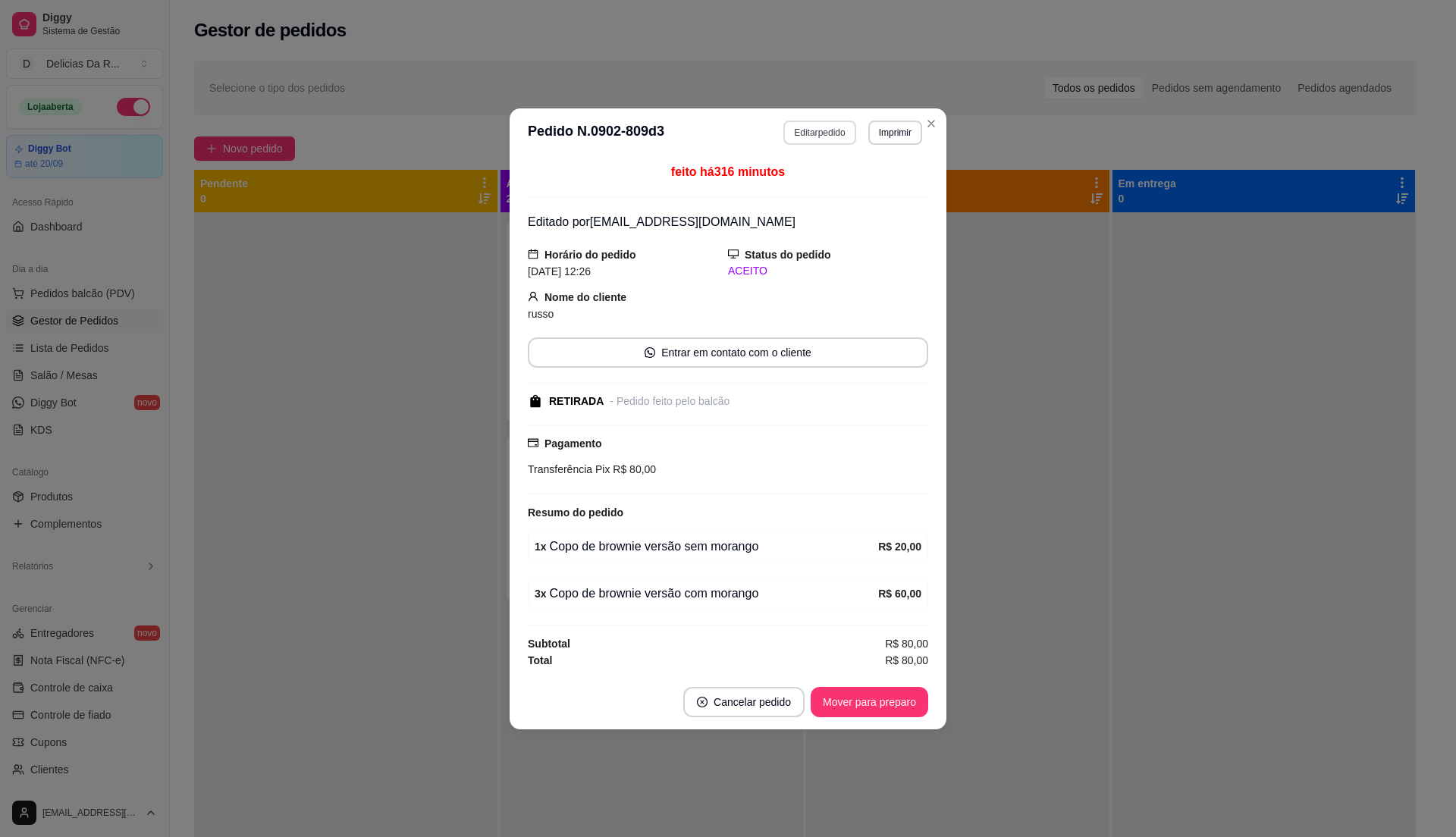
click at [822, 122] on button "Editar pedido" at bounding box center [819, 133] width 72 height 25
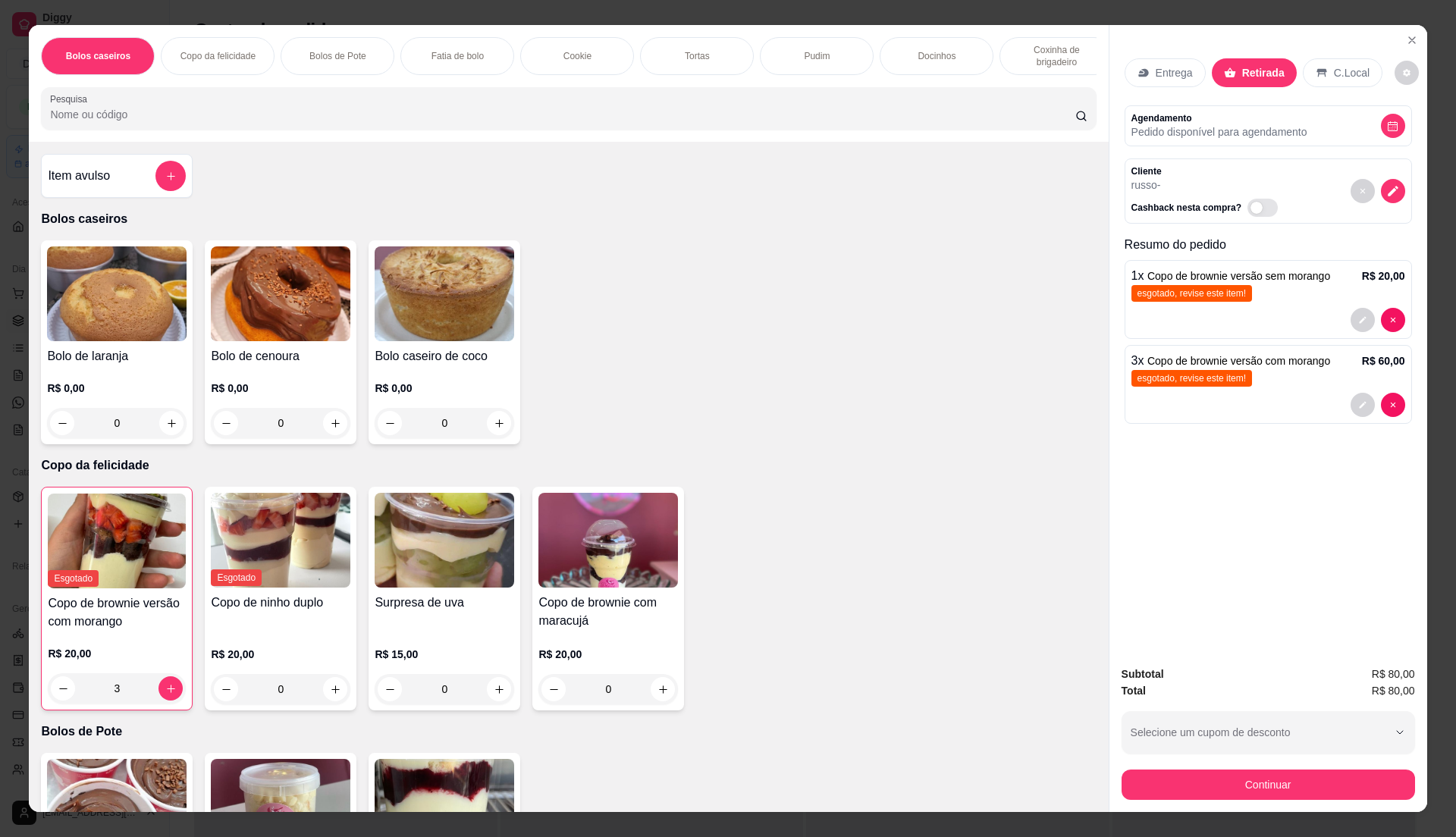
click at [71, 191] on div "Item avulso" at bounding box center [117, 175] width 138 height 30
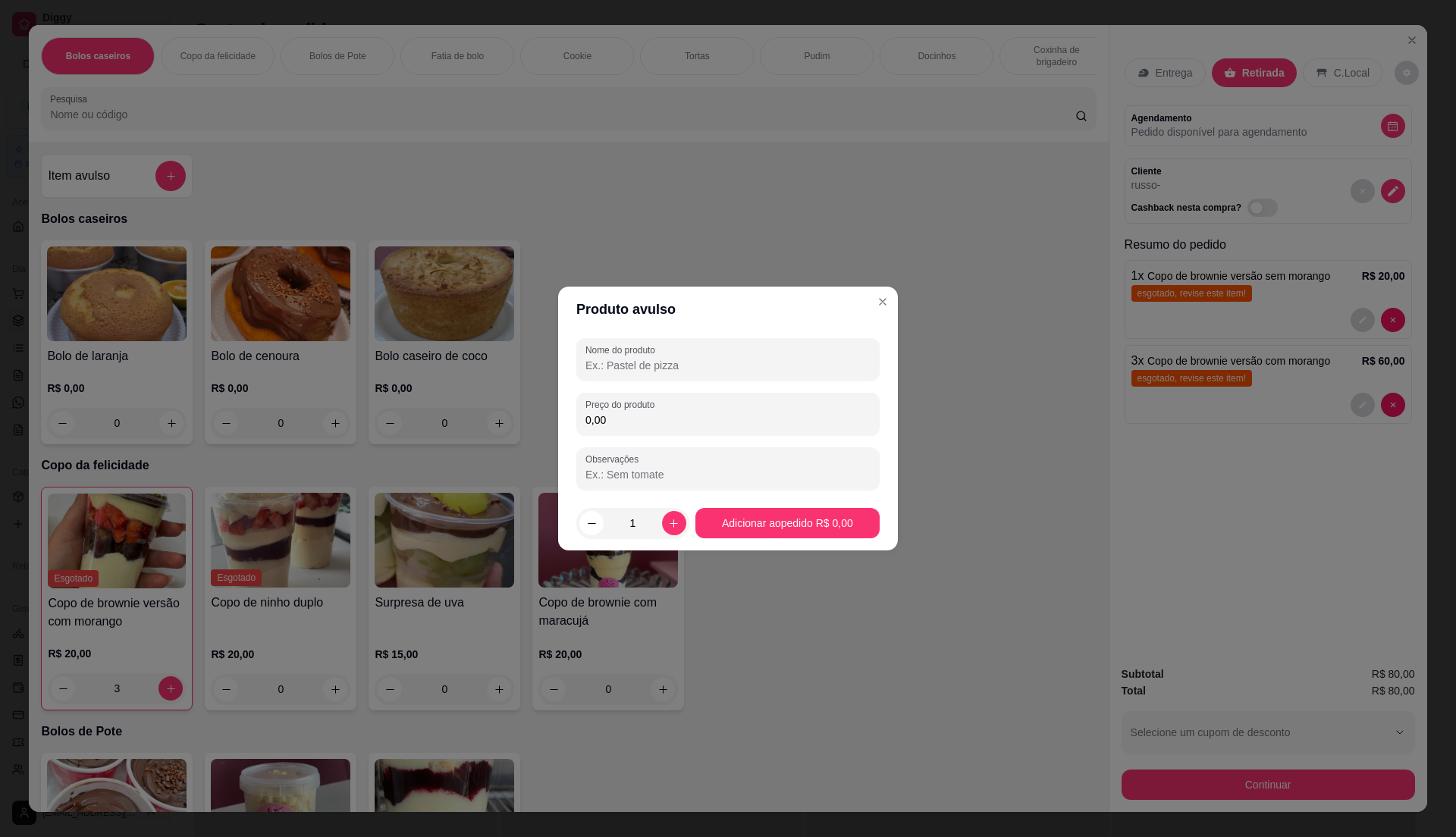
click at [613, 358] on input "Nome do produto" at bounding box center [728, 365] width 285 height 15
type input "esfirras"
click at [714, 414] on input "0,00" at bounding box center [728, 420] width 285 height 15
type input "35,00"
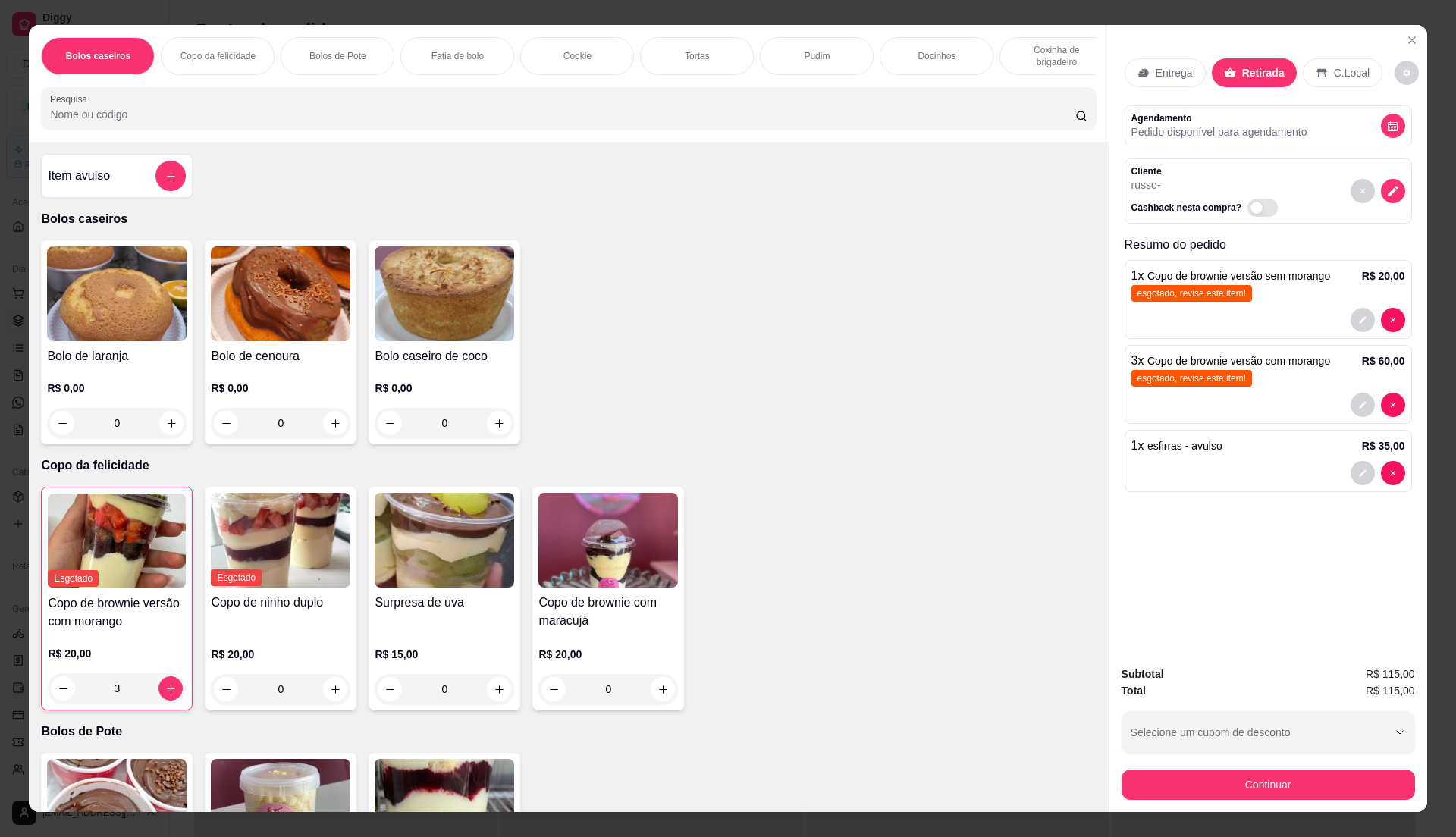
click at [1290, 801] on div "Subtotal R$ 115,00 Total R$ 115,00 Selecione um cupom de desconto Selecione um …" at bounding box center [1269, 732] width 318 height 158
click at [1214, 774] on button "Continuar" at bounding box center [1267, 784] width 284 height 30
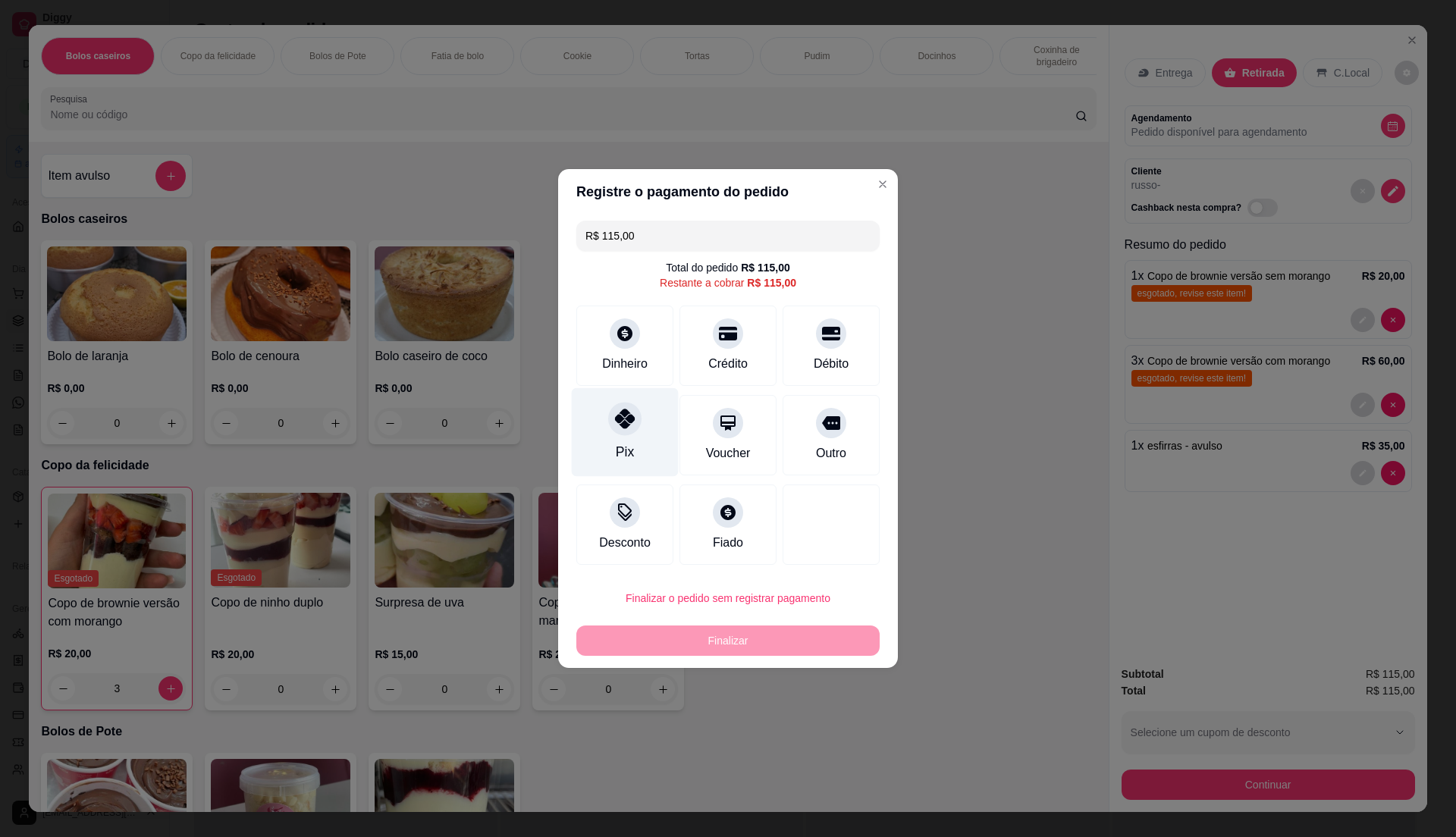
click at [631, 424] on icon at bounding box center [625, 419] width 20 height 20
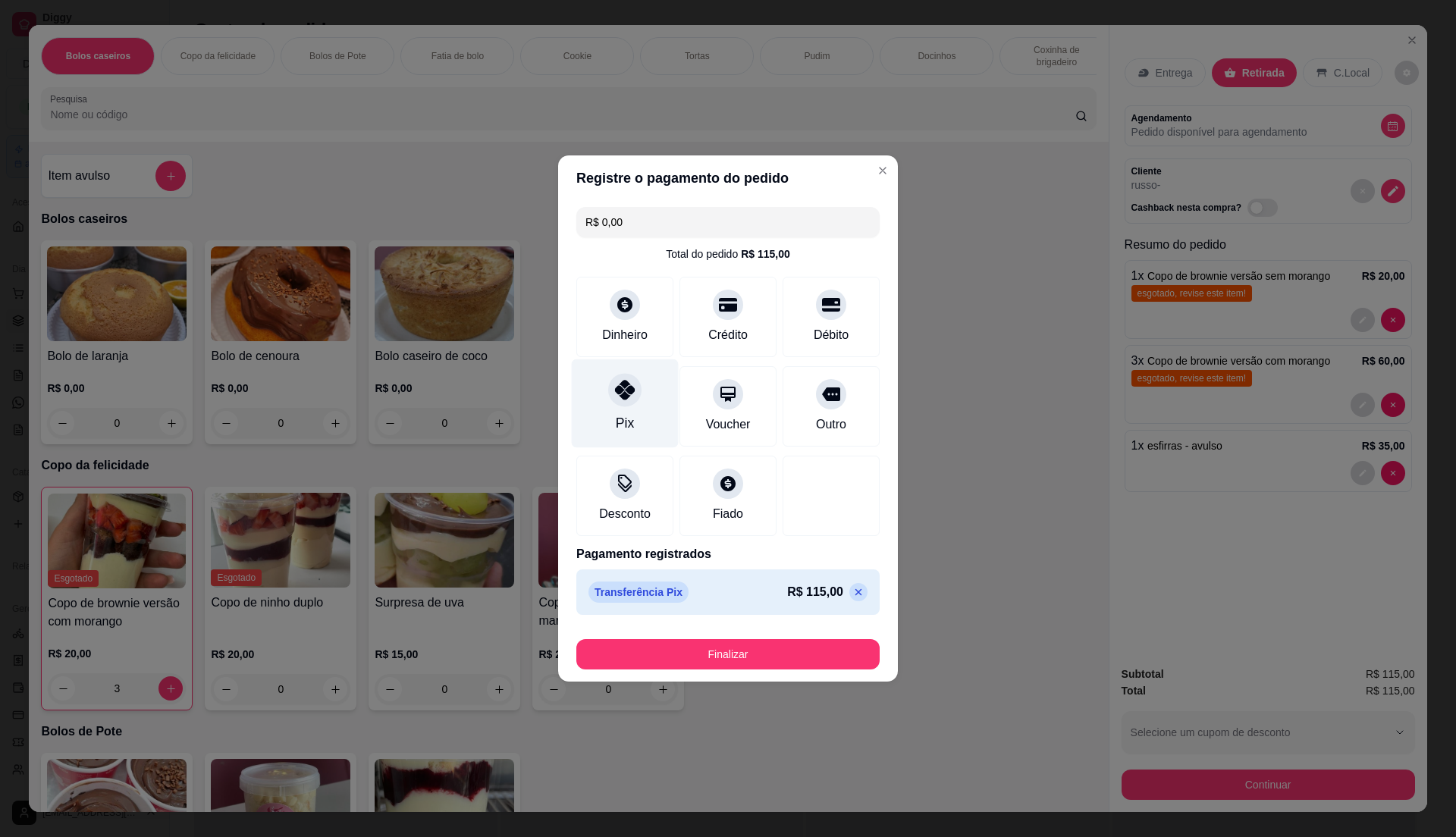
type input "R$ 0,00"
click at [721, 655] on button "Finalizar" at bounding box center [728, 653] width 304 height 30
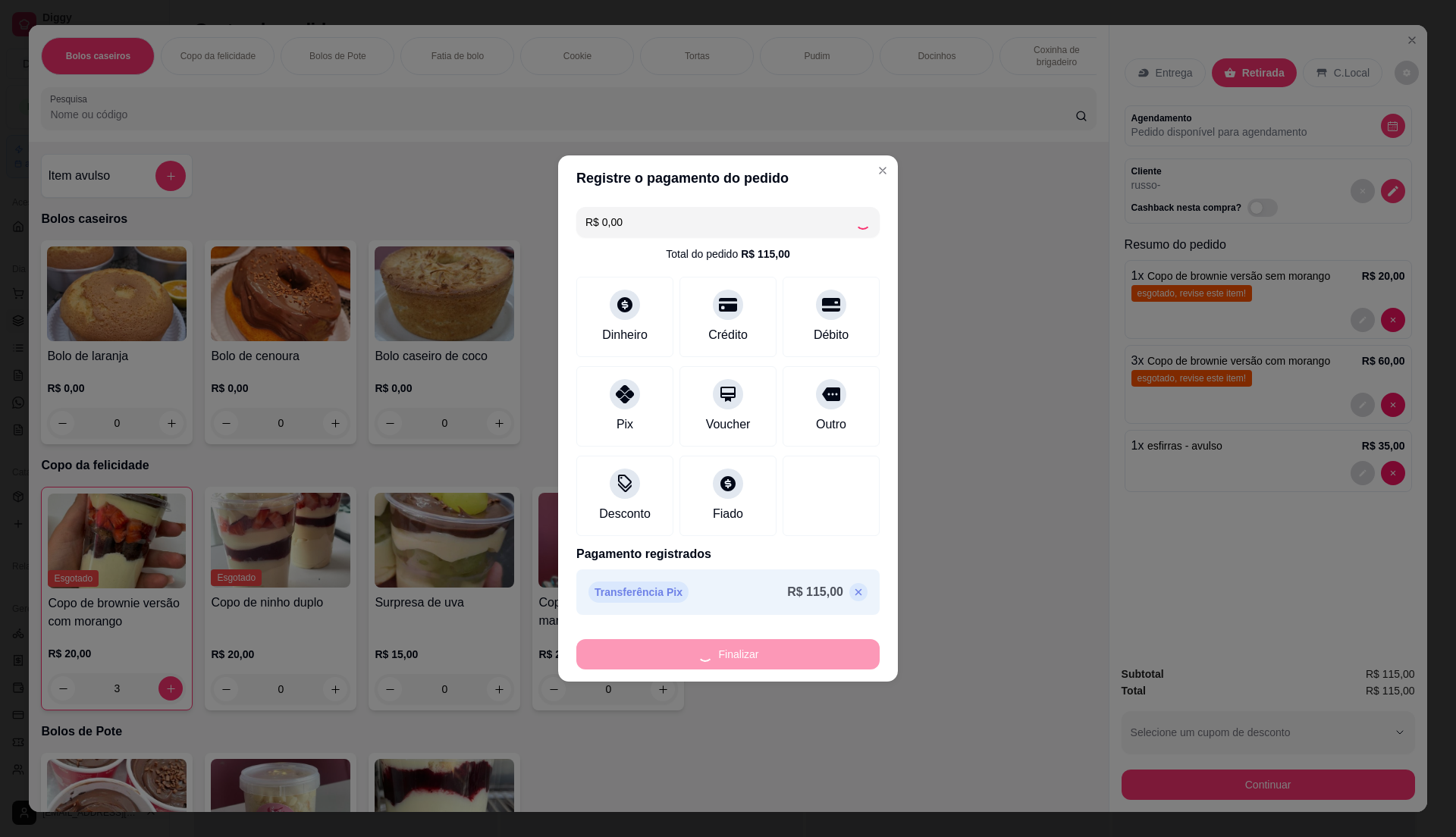
type input "0"
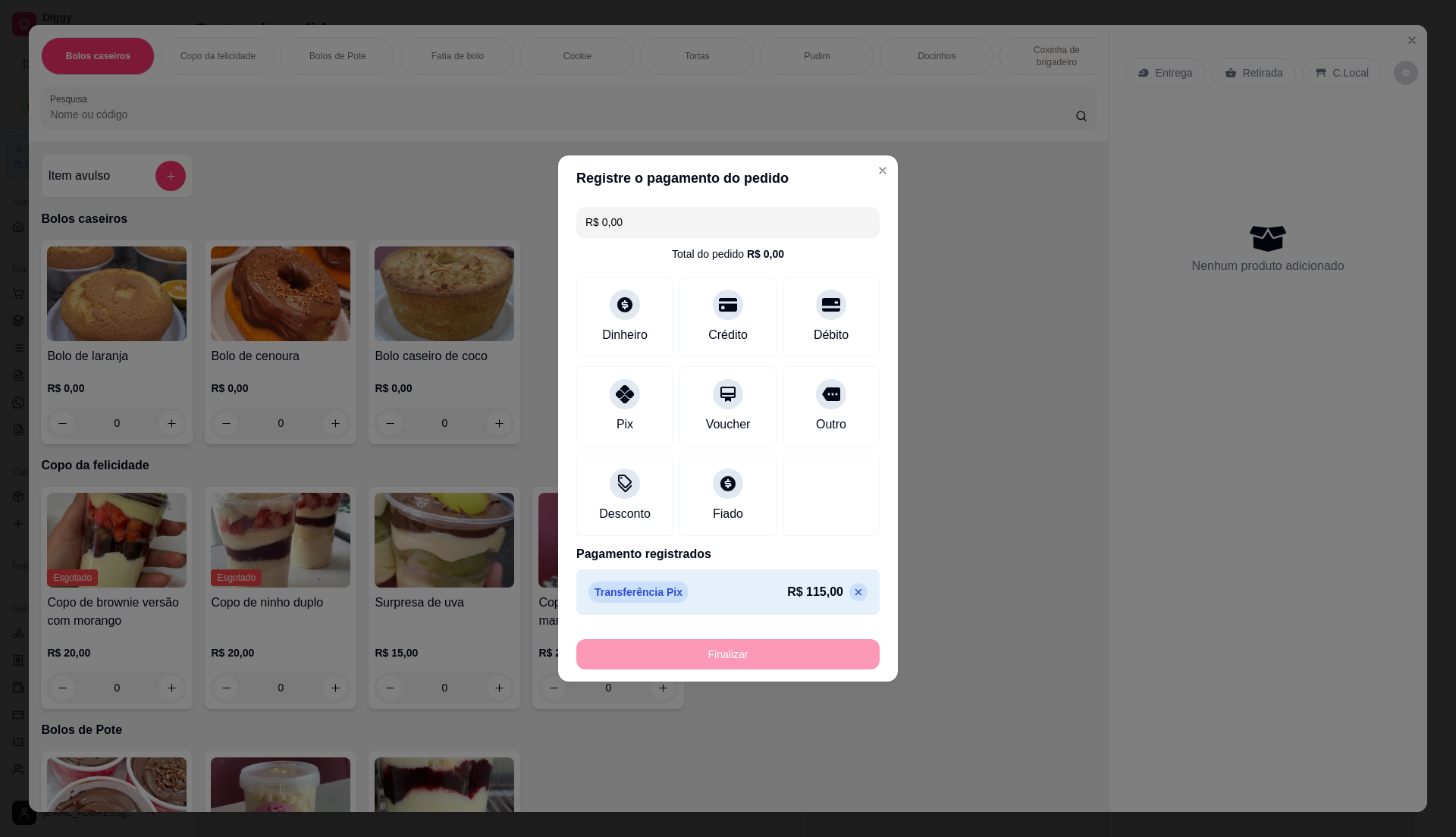
type input "-R$ 115,00"
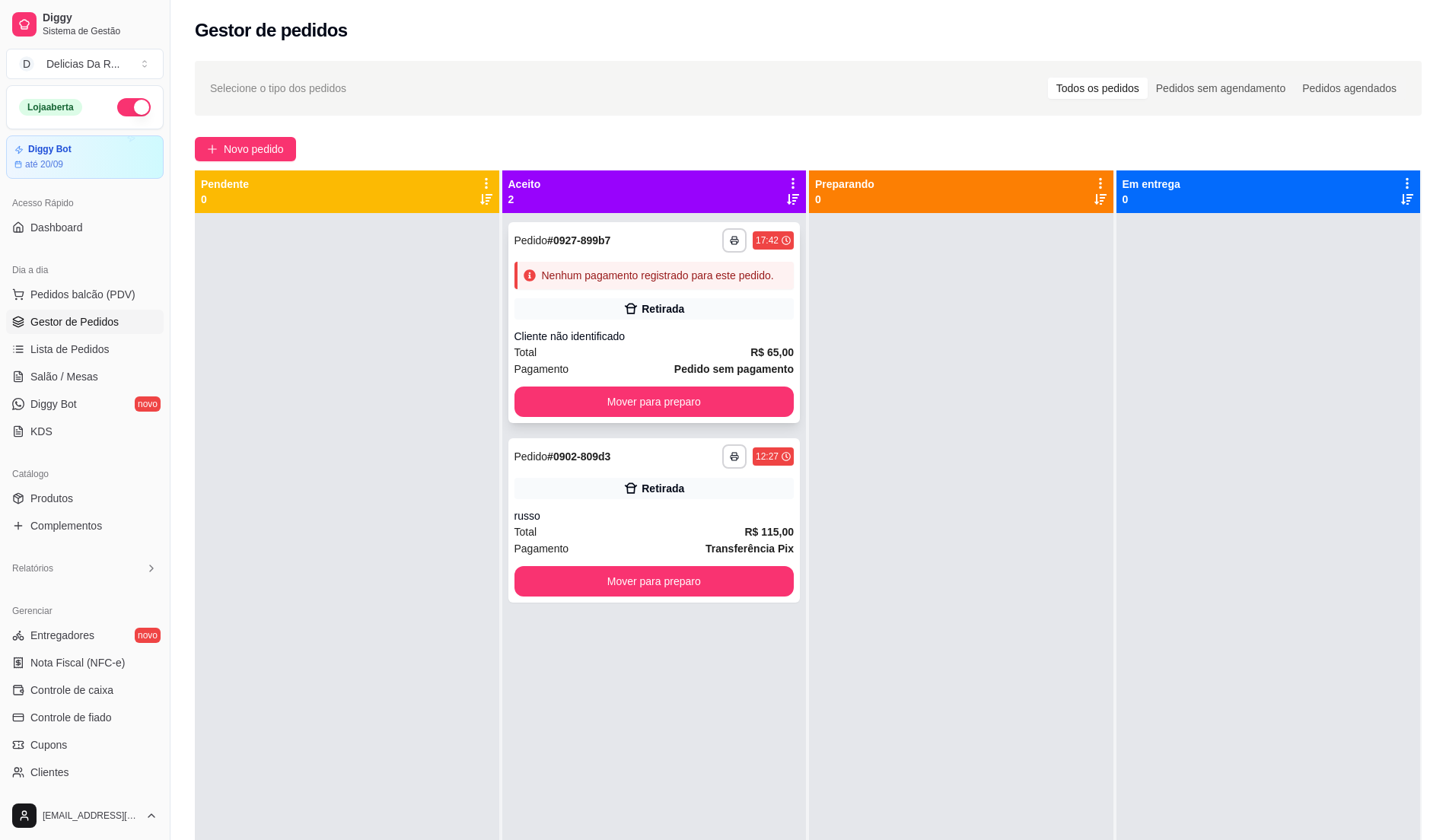
click at [619, 303] on div "Retirada" at bounding box center [654, 308] width 280 height 21
click at [669, 491] on div "Retirada" at bounding box center [662, 488] width 43 height 16
click at [661, 268] on div "Nenhum pagamento registrado para este pedido." at bounding box center [654, 275] width 280 height 27
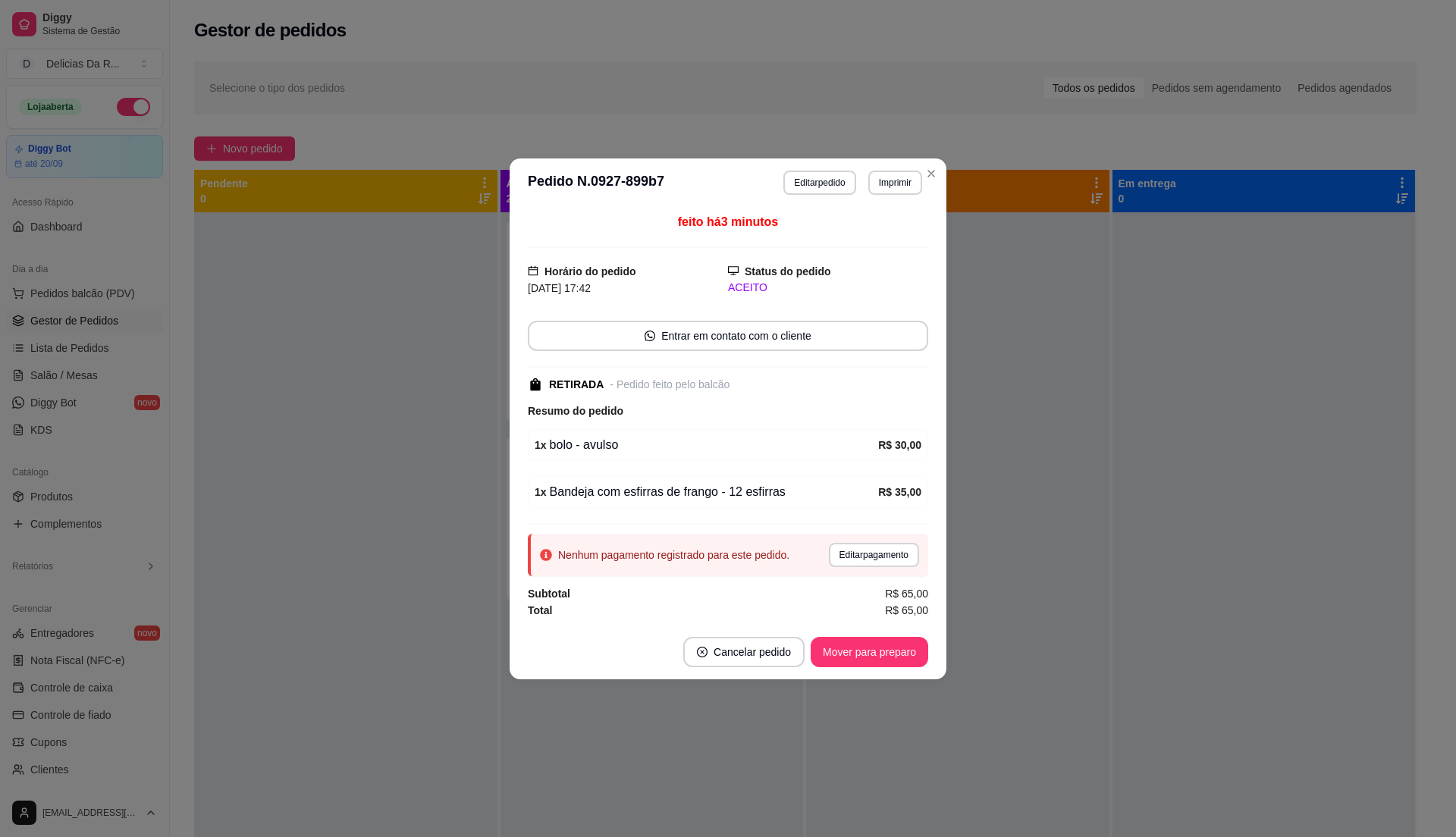
click at [891, 573] on div "Nenhum pagamento registrado para este pedido. Editar pagamento" at bounding box center [728, 554] width 401 height 43
click at [886, 563] on button "Editar pagamento" at bounding box center [873, 554] width 90 height 25
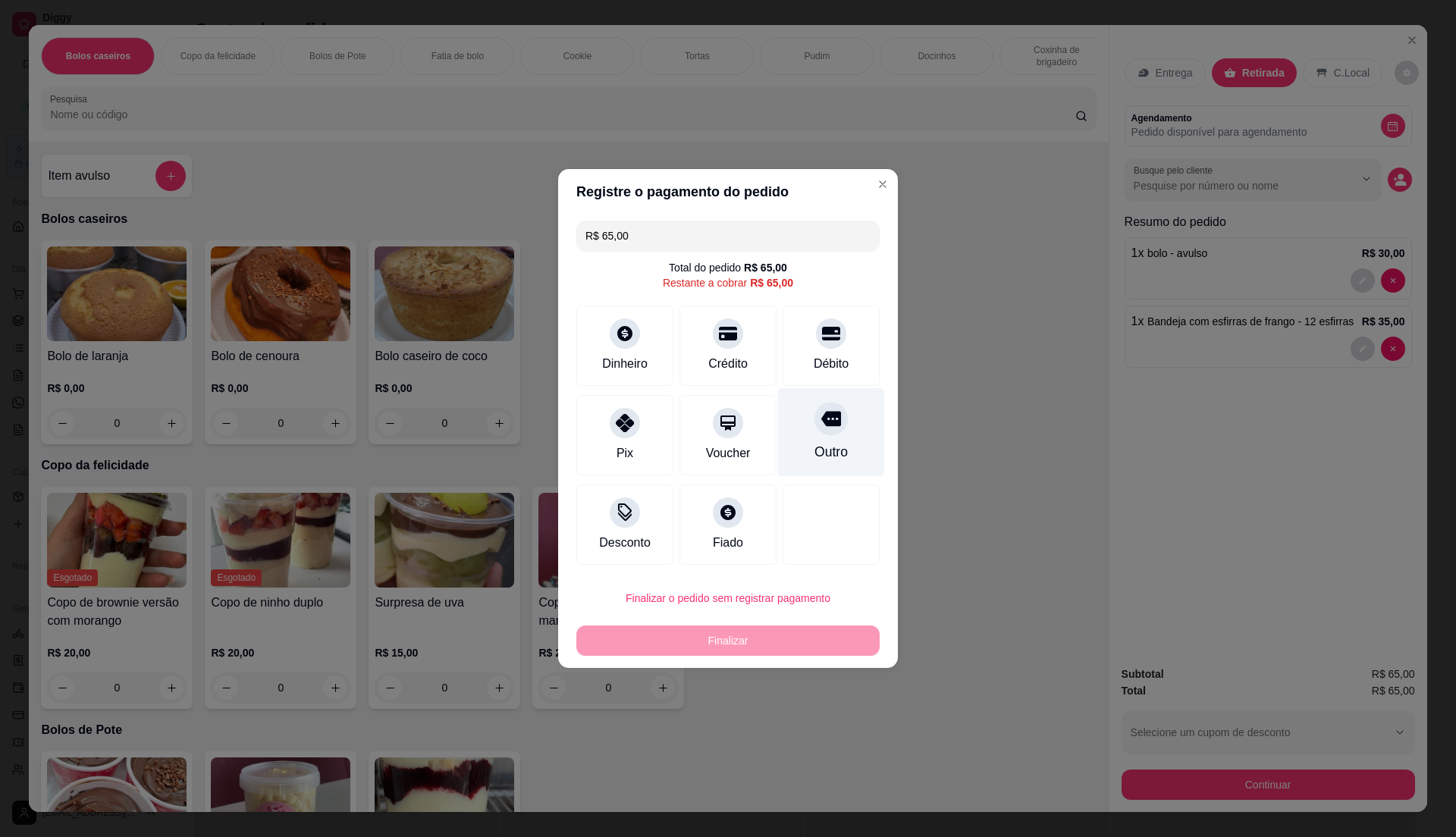
click at [817, 368] on div "Débito" at bounding box center [831, 364] width 35 height 18
type input "R$ 0,00"
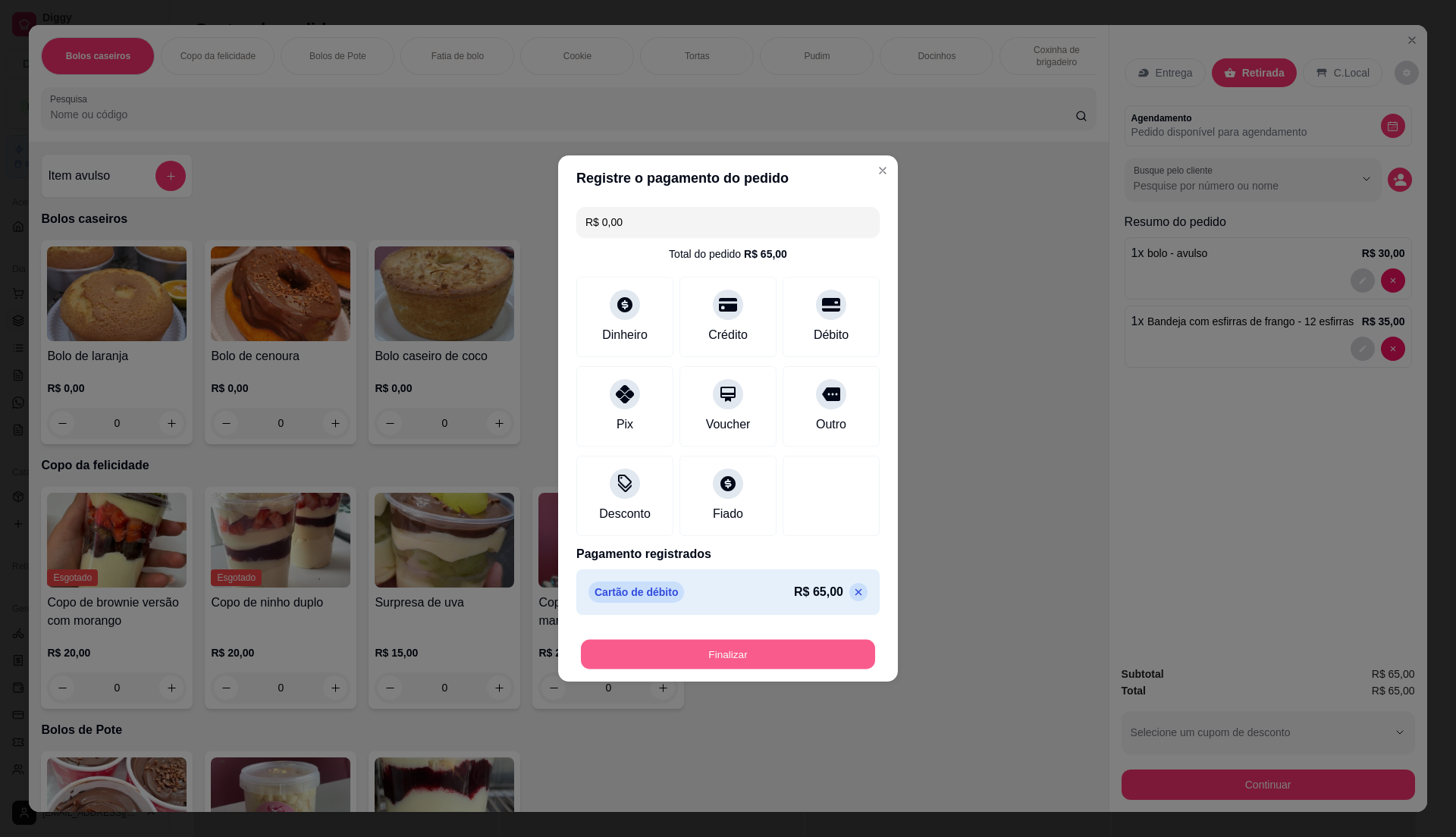
click at [813, 653] on button "Finalizar" at bounding box center [728, 654] width 294 height 30
type input "0"
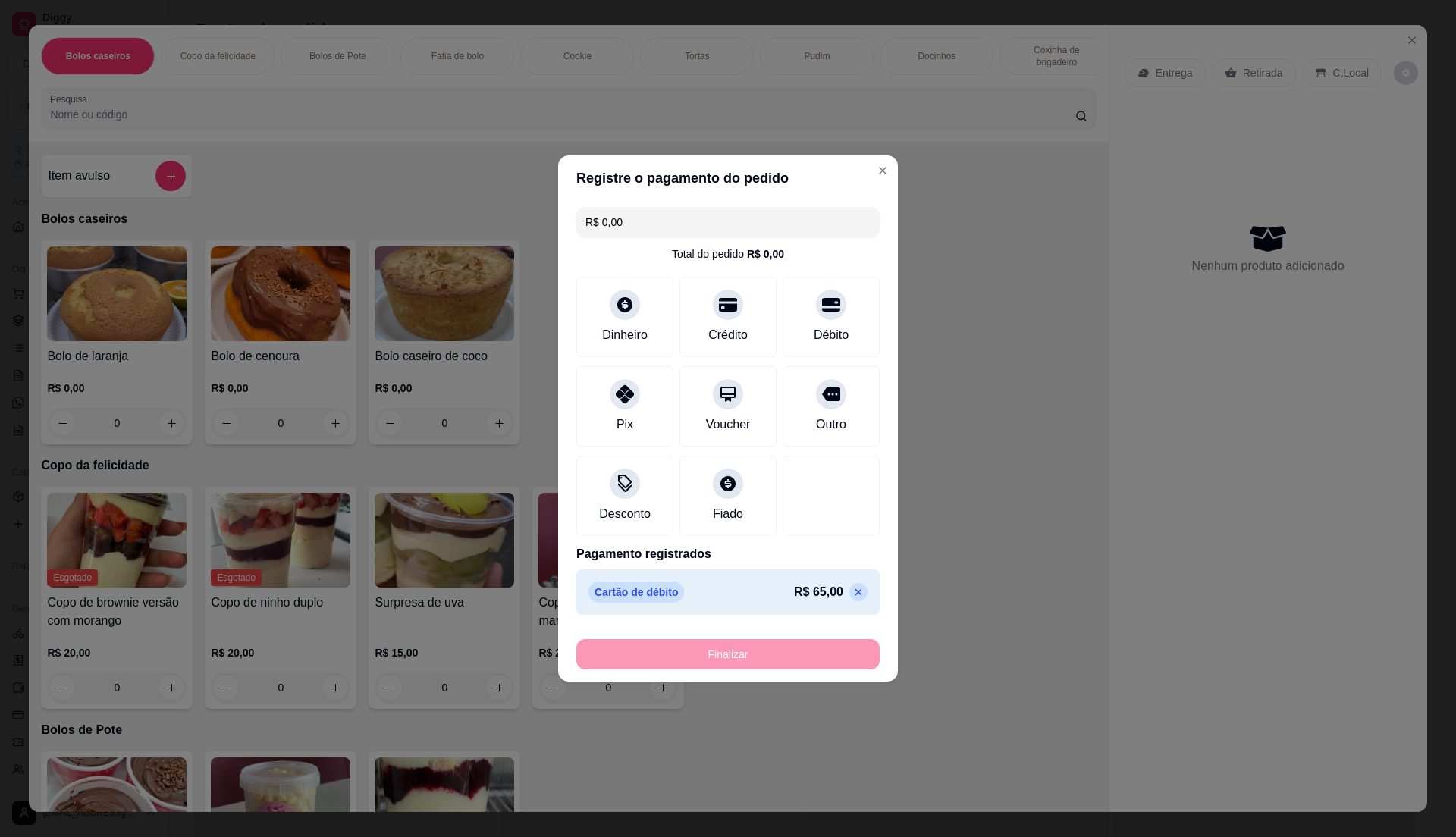
type input "-R$ 65,00"
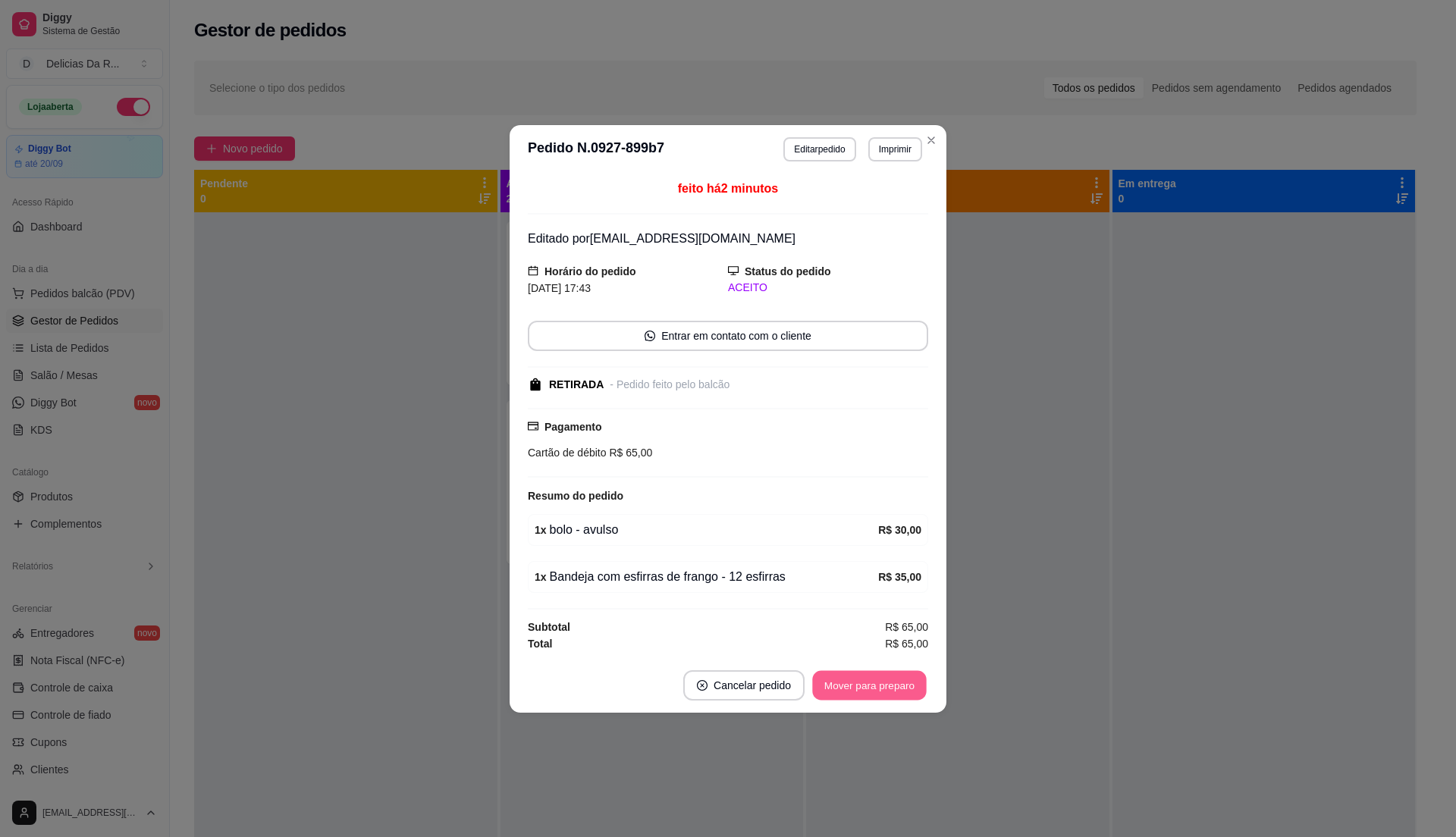
click at [864, 685] on button "Mover para preparo" at bounding box center [869, 685] width 114 height 30
click at [864, 685] on div "Mover para preparo" at bounding box center [869, 685] width 117 height 30
click at [863, 685] on div "Mover para preparo" at bounding box center [859, 685] width 139 height 30
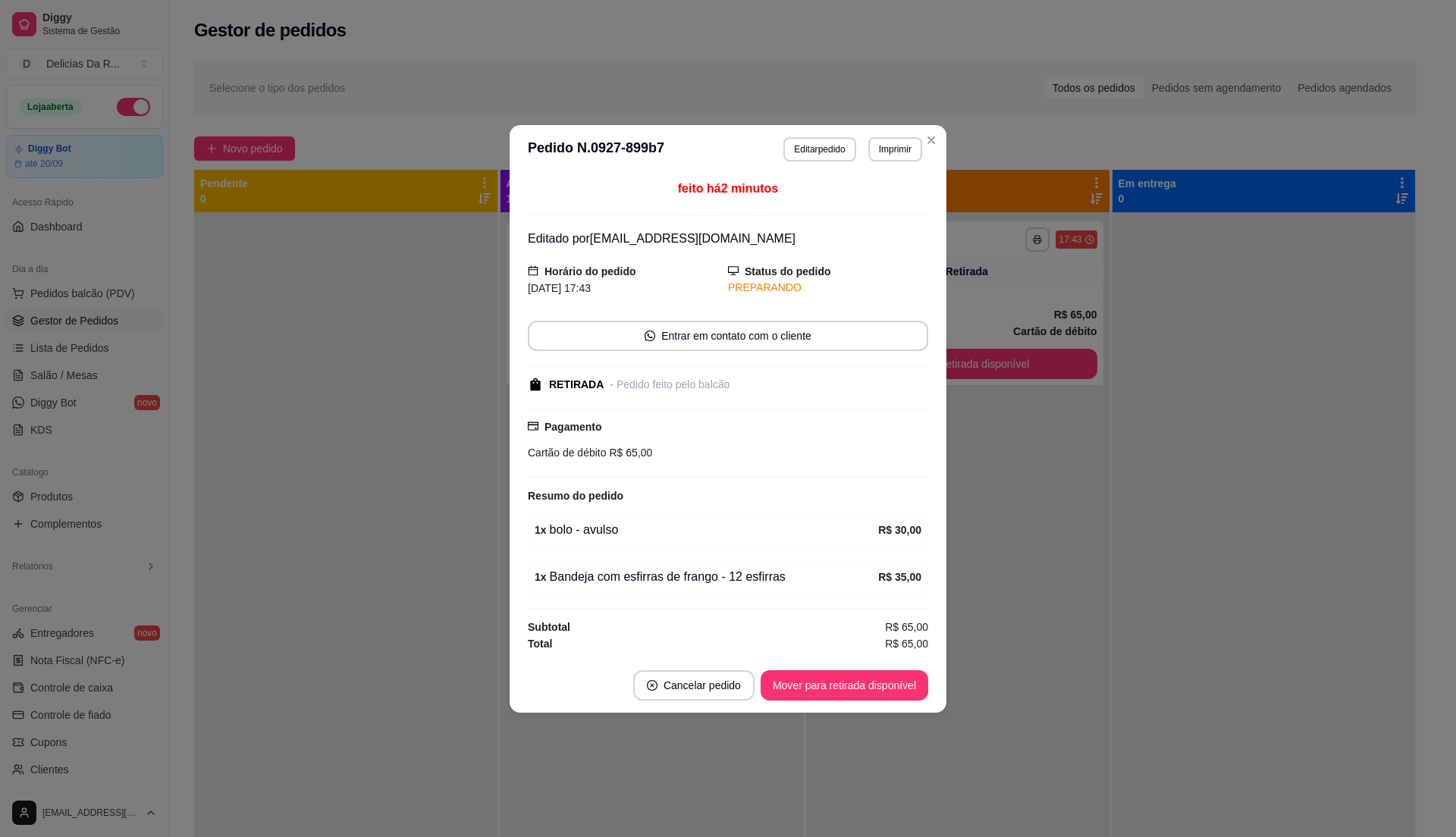
click at [863, 685] on button "Mover para retirada disponível" at bounding box center [844, 685] width 167 height 30
click at [863, 685] on div "Mover para retirada disponível" at bounding box center [833, 685] width 189 height 30
click at [862, 685] on div "Mover para retirada disponível" at bounding box center [833, 685] width 189 height 30
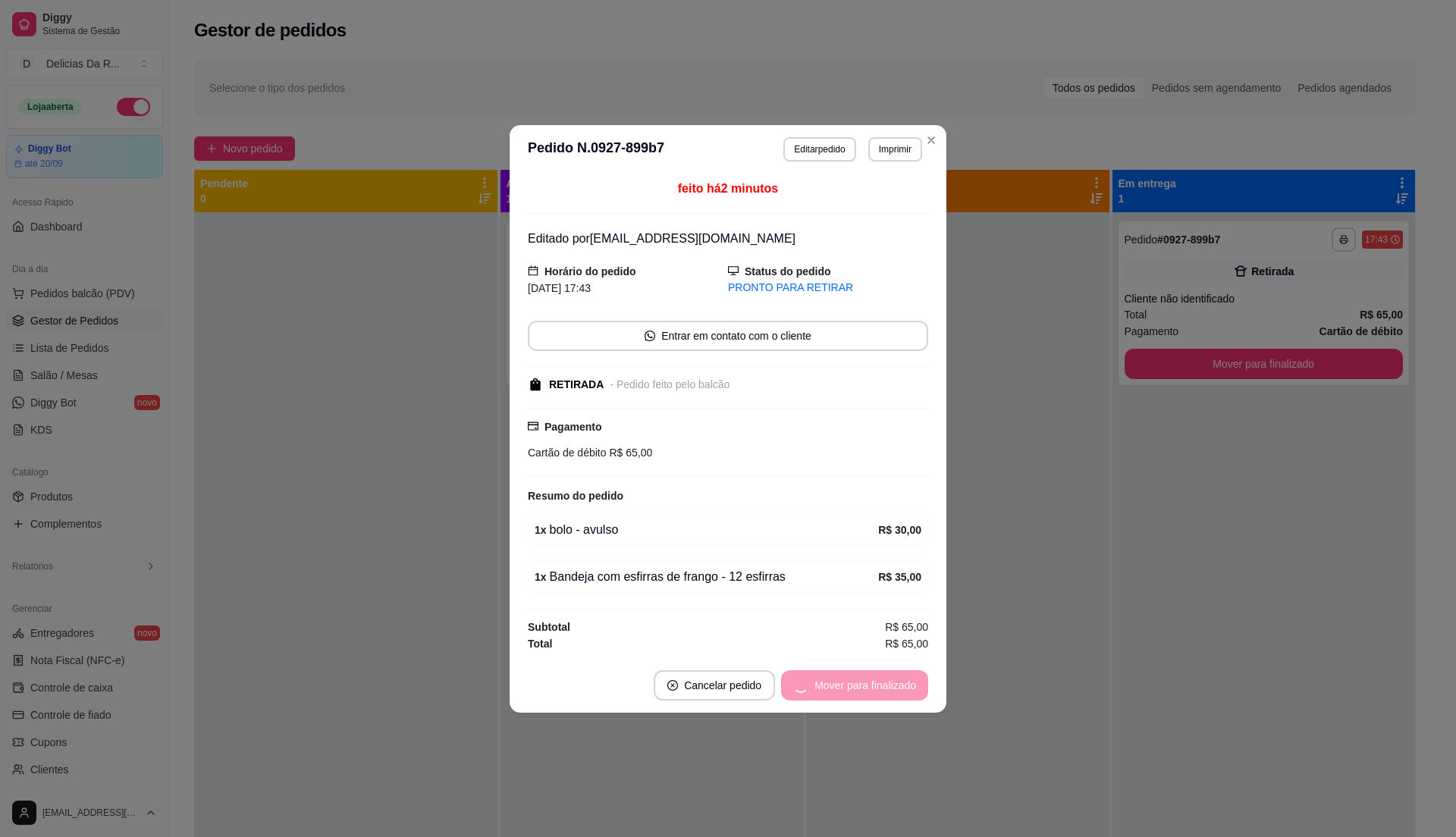
click at [860, 689] on div "Mover para finalizado" at bounding box center [854, 685] width 147 height 30
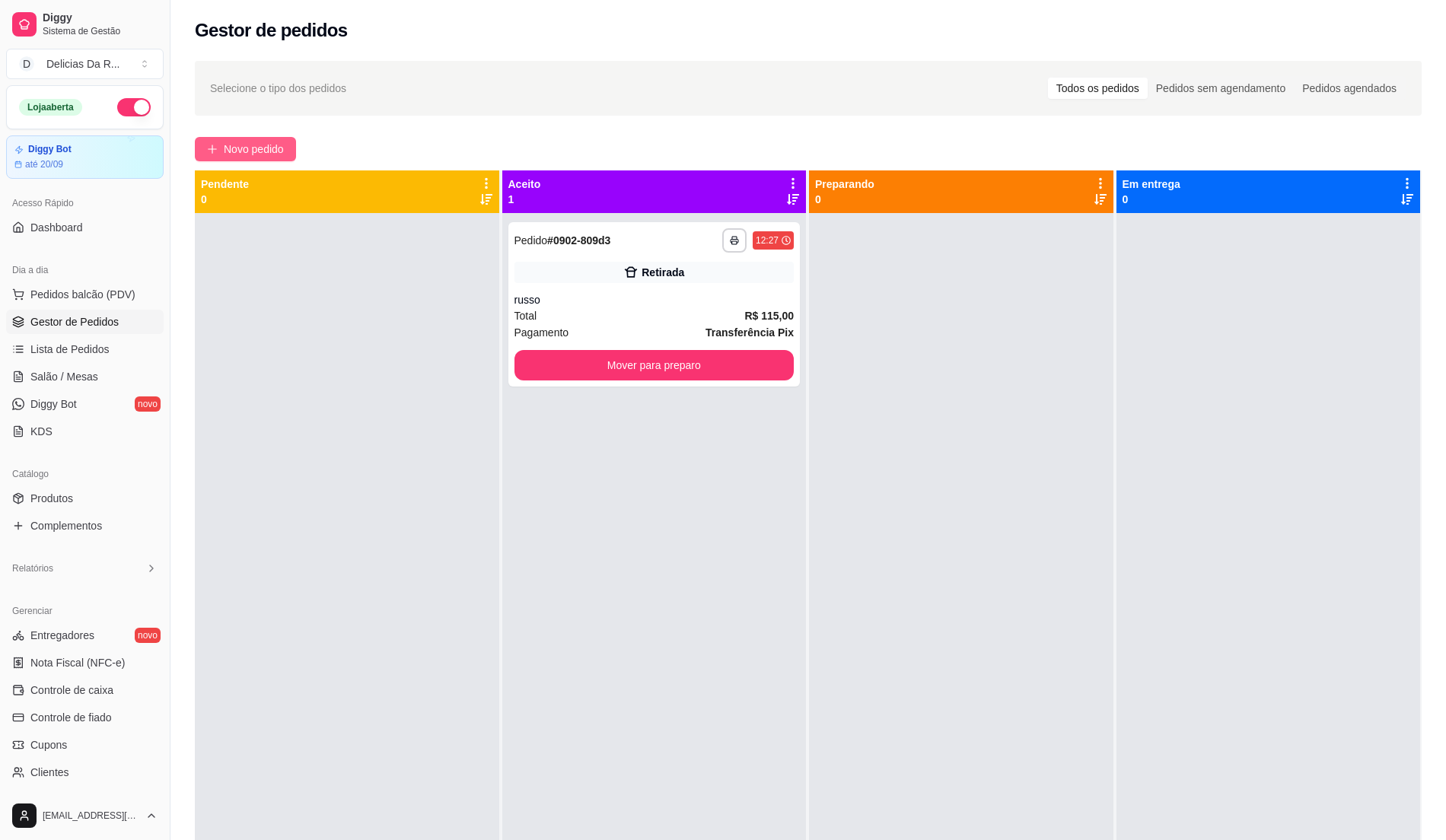
click at [265, 148] on span "Novo pedido" at bounding box center [254, 149] width 60 height 16
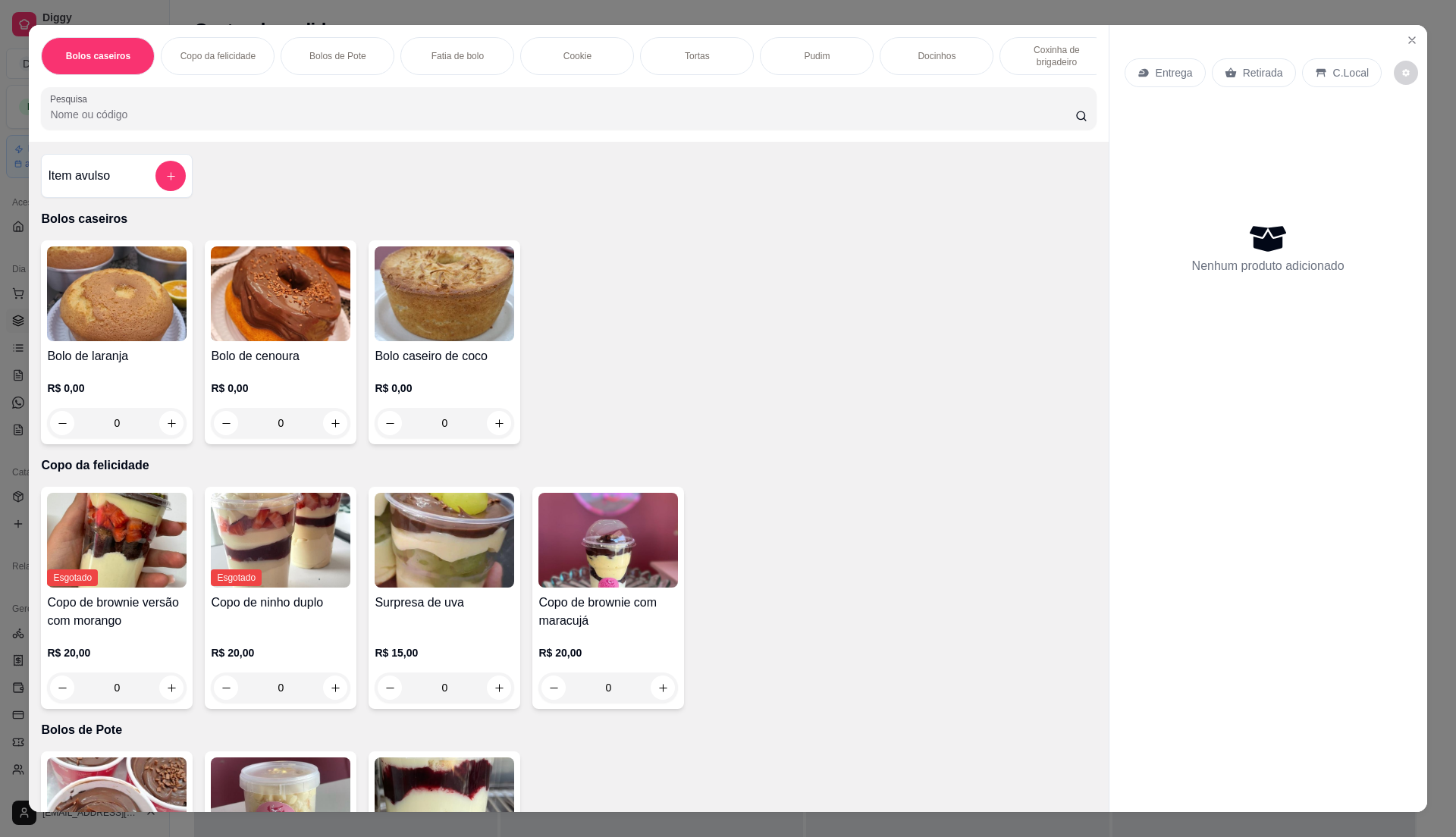
click at [165, 182] on icon "add-separate-item" at bounding box center [171, 176] width 12 height 12
click at [158, 323] on img at bounding box center [117, 294] width 140 height 95
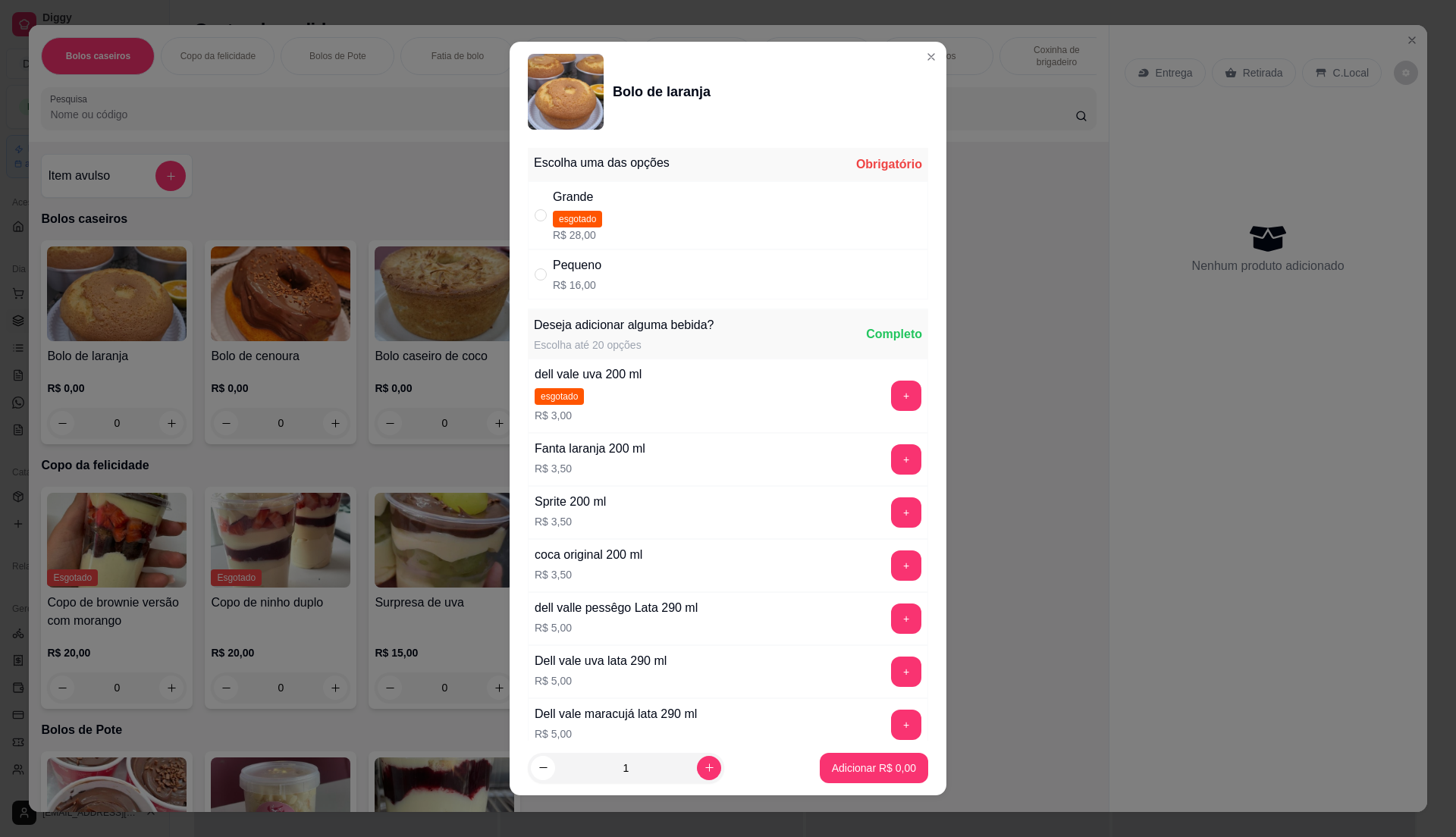
click at [596, 295] on div "Pequeno R$ 16,00" at bounding box center [728, 274] width 401 height 50
radio input "true"
click at [826, 769] on p "Adicionar R$ 16,00" at bounding box center [871, 768] width 90 height 15
type input "1"
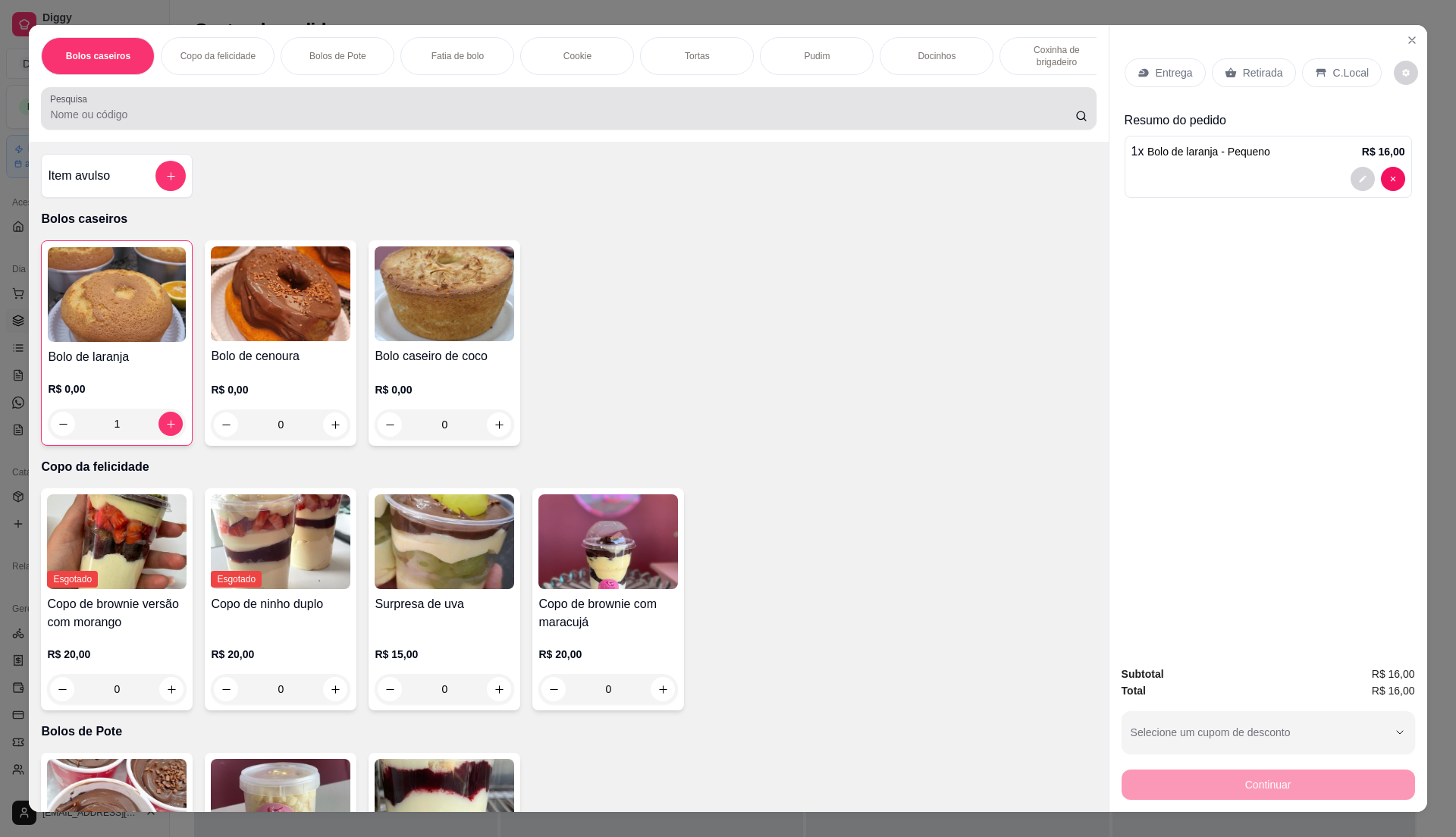
click at [349, 107] on div at bounding box center [568, 108] width 1037 height 30
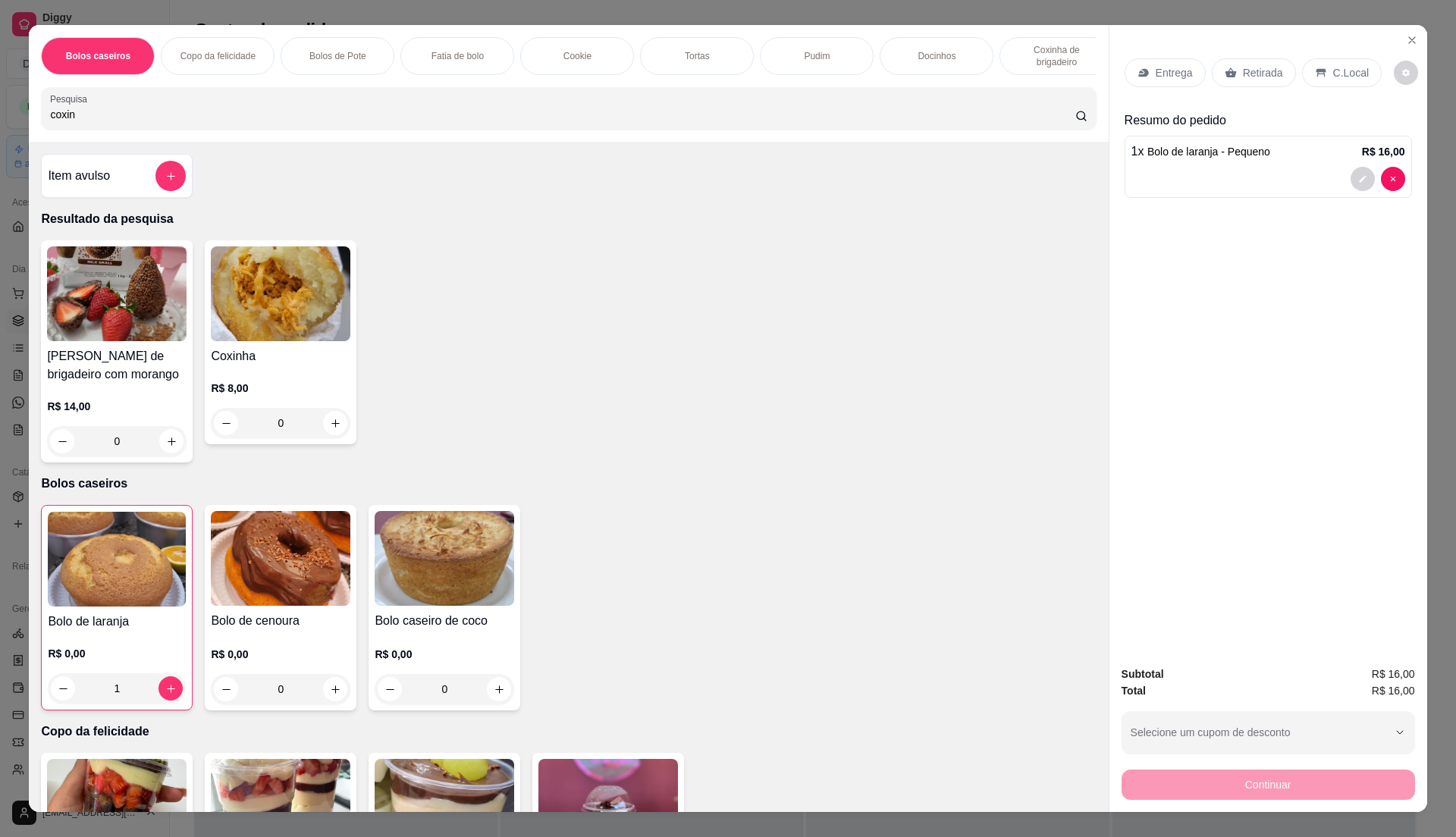
type input "coxin"
click at [262, 358] on div "Coxinha R$ 8,00 0" at bounding box center [280, 342] width 152 height 204
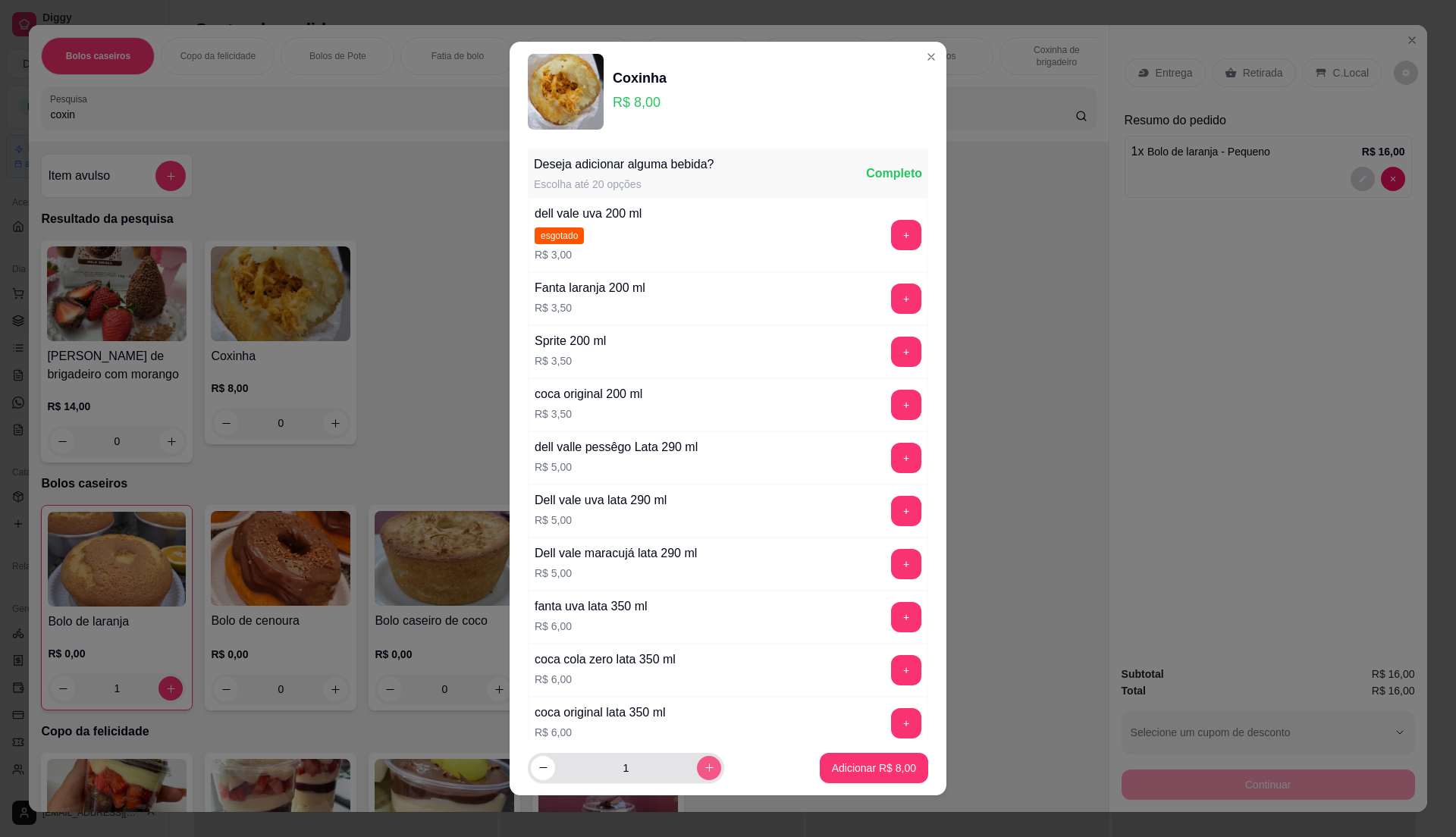
click at [699, 765] on button "increase-product-quantity" at bounding box center [709, 768] width 25 height 25
type input "2"
click at [848, 767] on p "Adicionar R$ 16,00" at bounding box center [871, 768] width 90 height 15
type input "2"
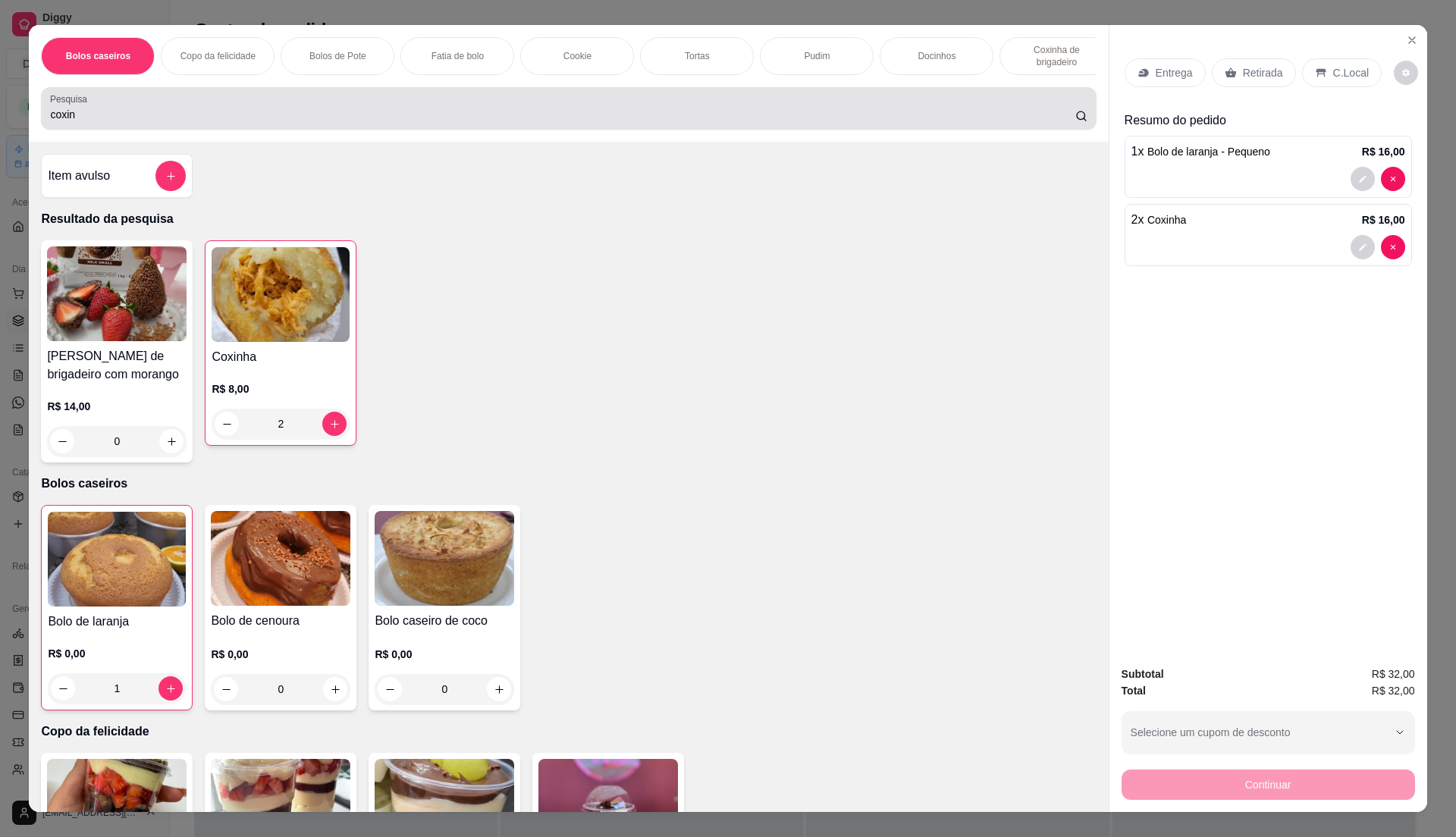
click at [320, 122] on input "coxin" at bounding box center [562, 115] width 1024 height 15
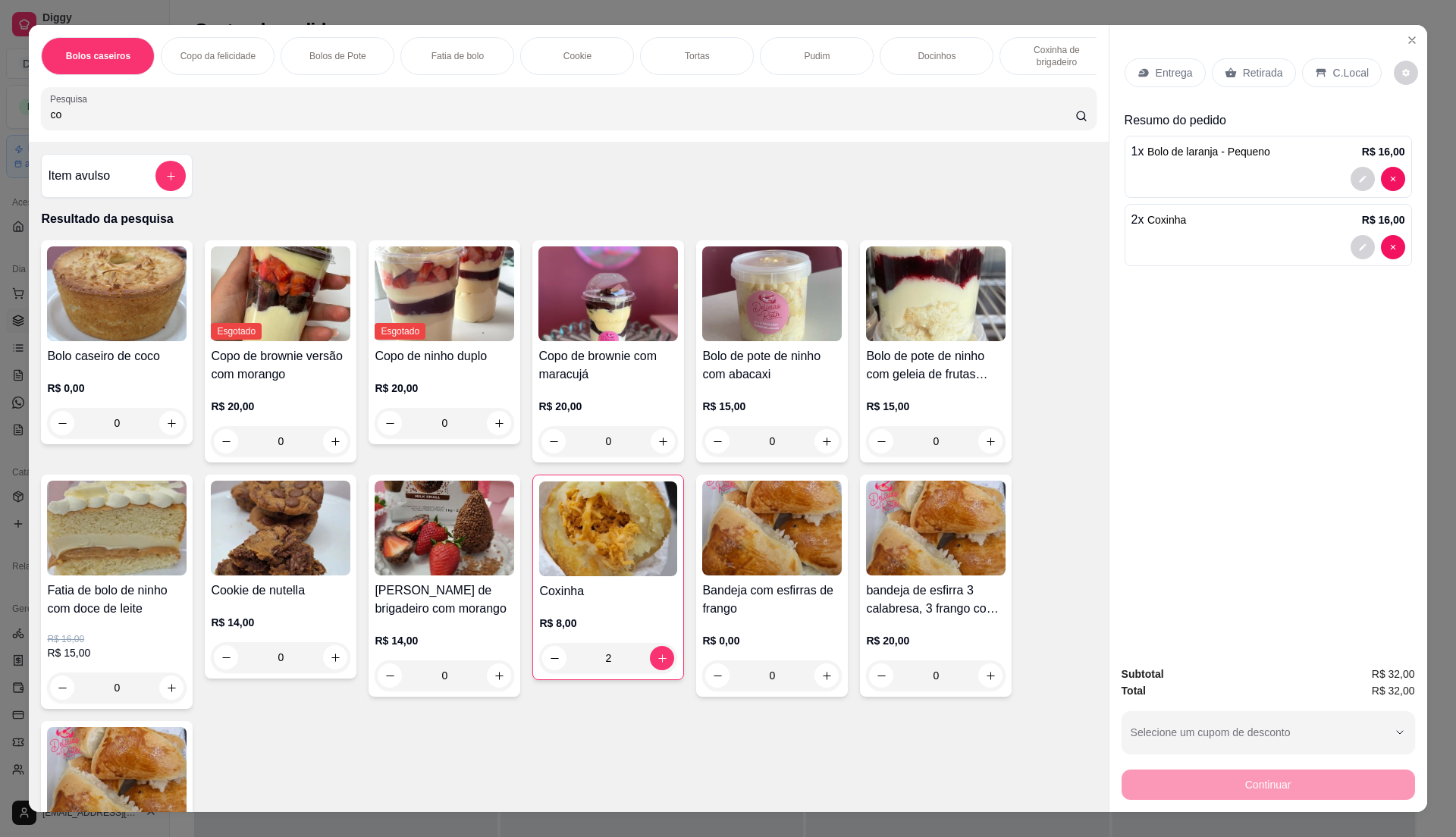
type input "c"
type input "co"
click at [583, 374] on h4 "Copo de brownie com maracujá" at bounding box center [608, 365] width 140 height 36
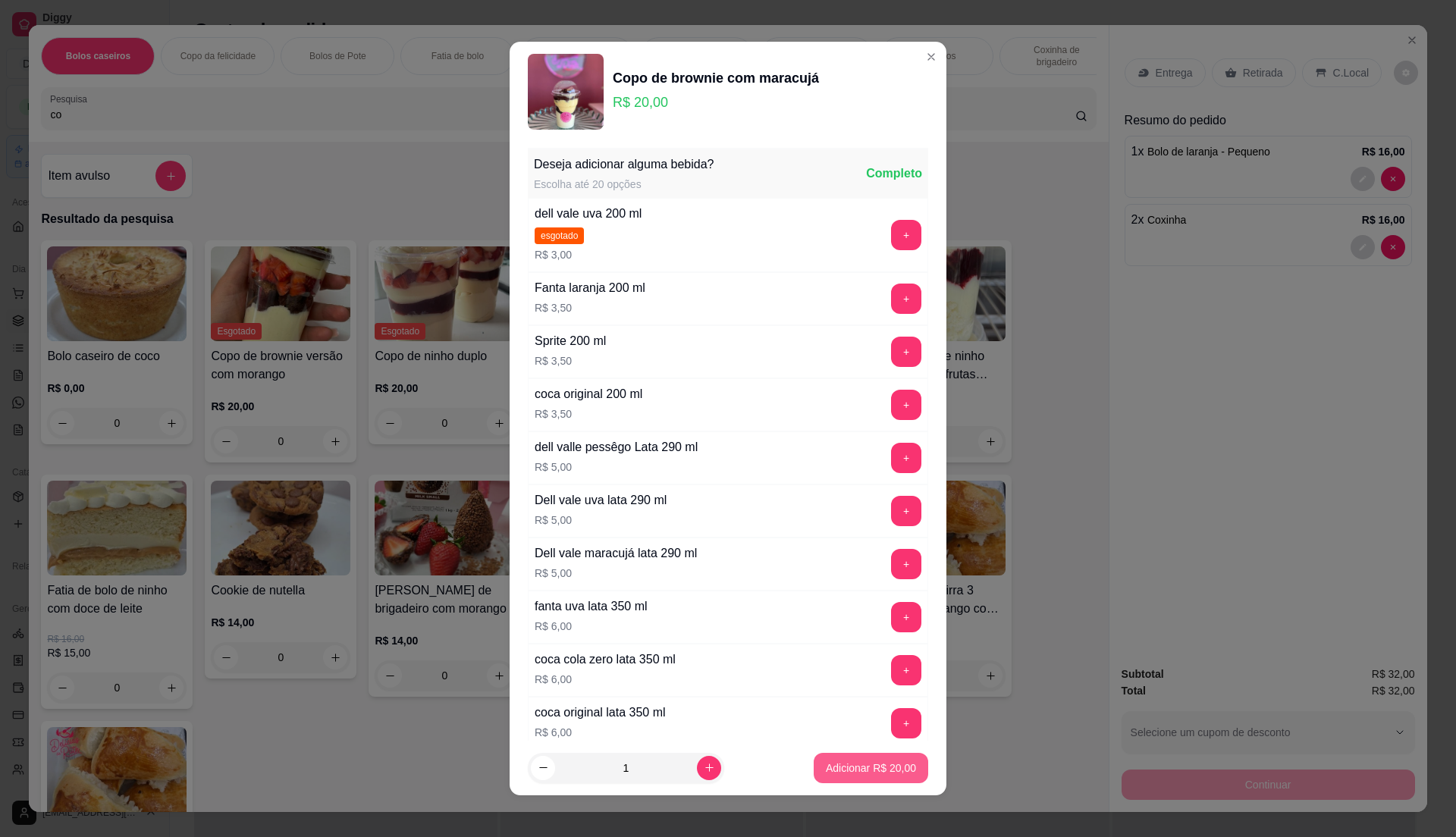
click at [856, 783] on footer "1 Adicionar R$ 20,00" at bounding box center [728, 768] width 437 height 55
click at [856, 772] on p "Adicionar R$ 20,00" at bounding box center [871, 768] width 90 height 15
type input "1"
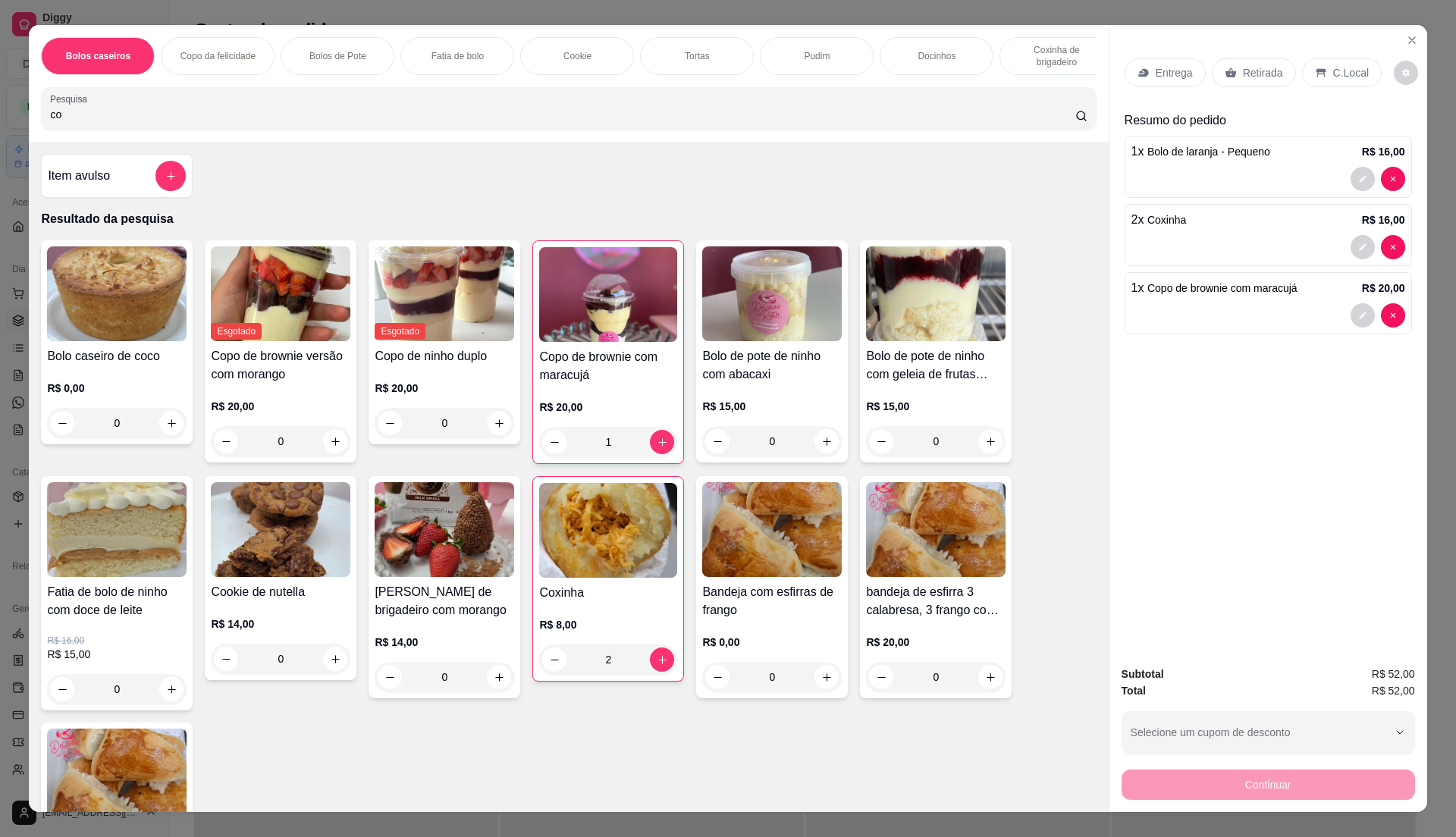
click at [1233, 75] on div "Retirada" at bounding box center [1253, 73] width 85 height 29
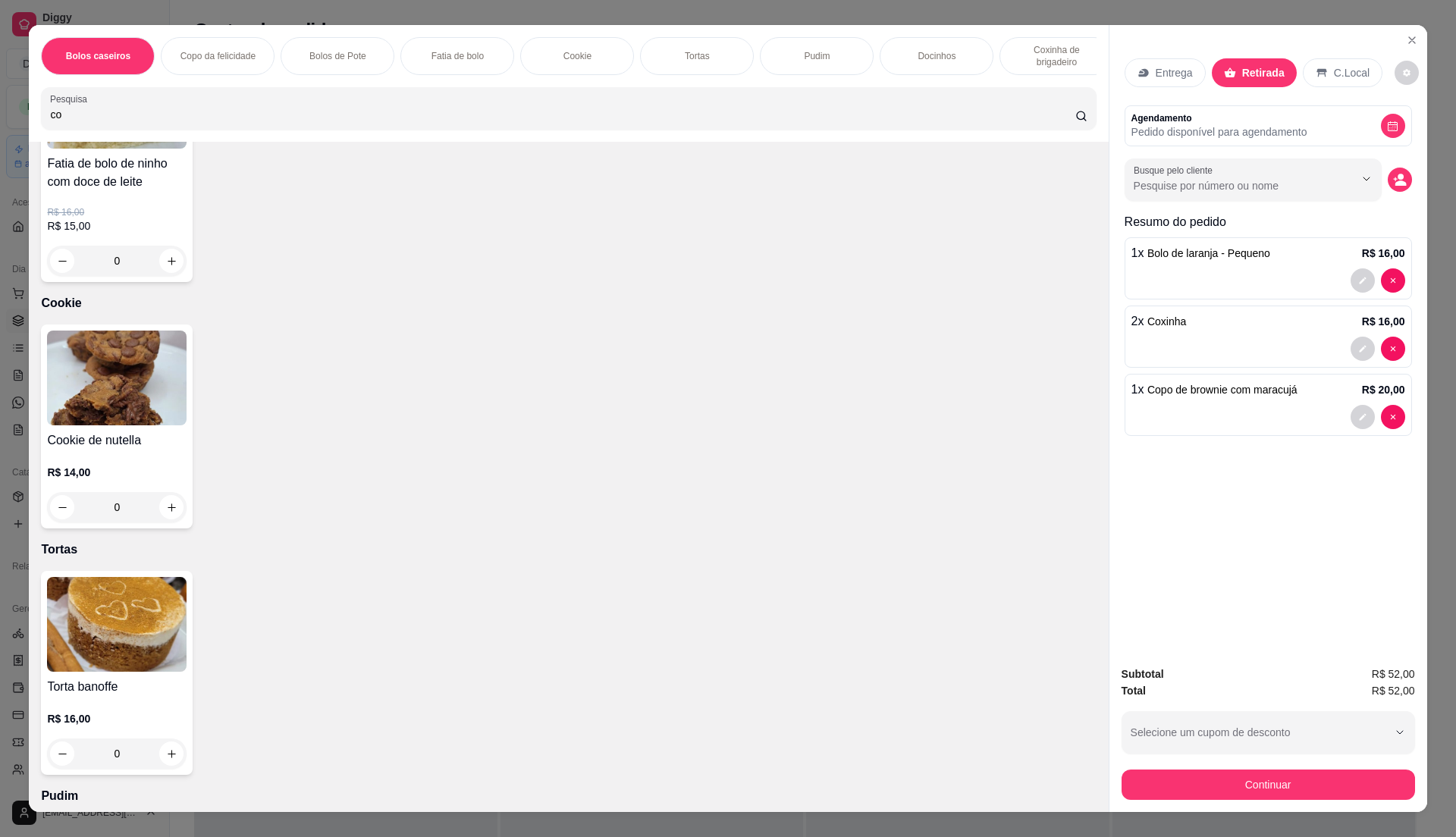
scroll to position [2967, 0]
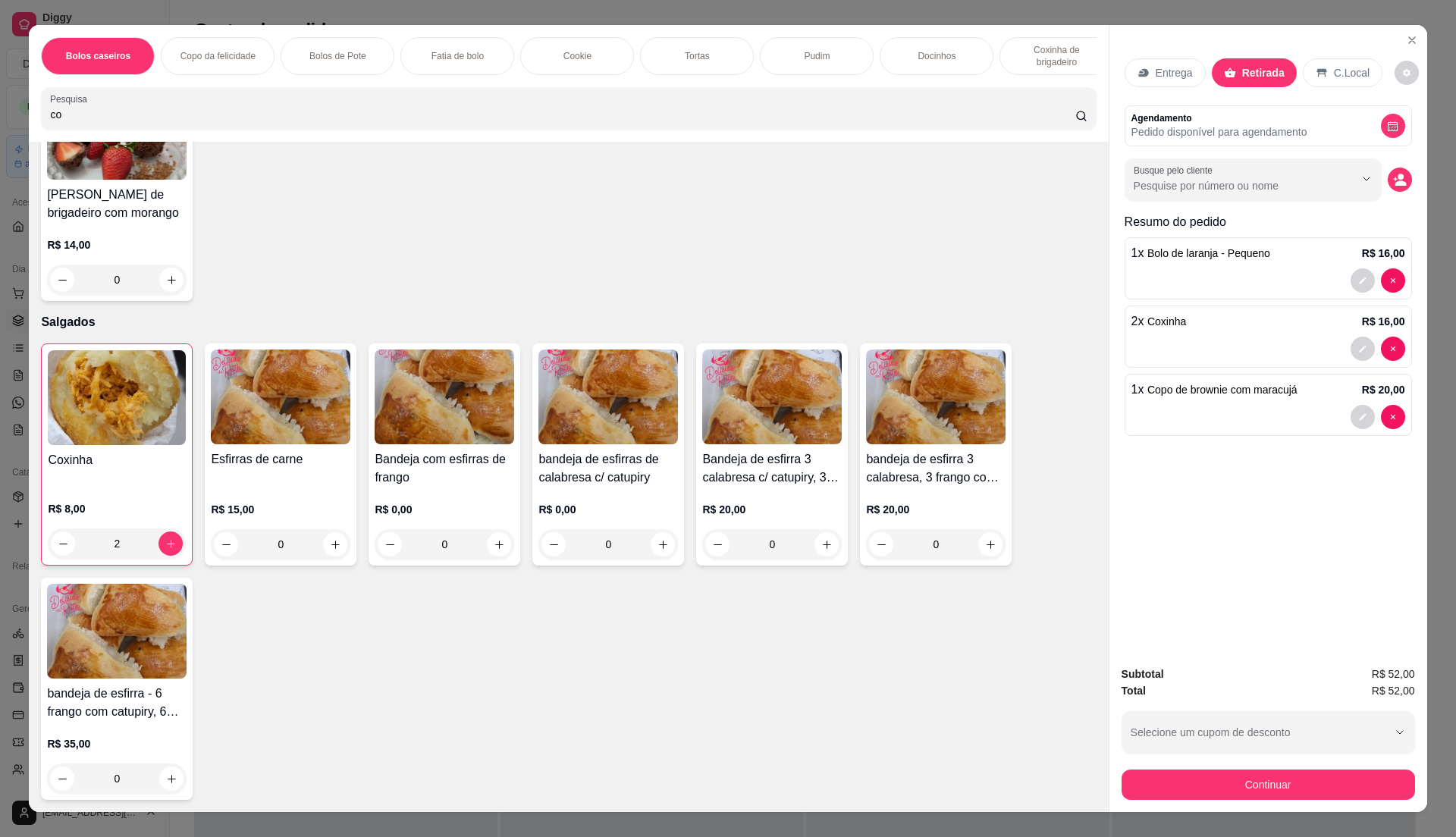
click at [470, 505] on p "R$ 0,00" at bounding box center [444, 509] width 140 height 15
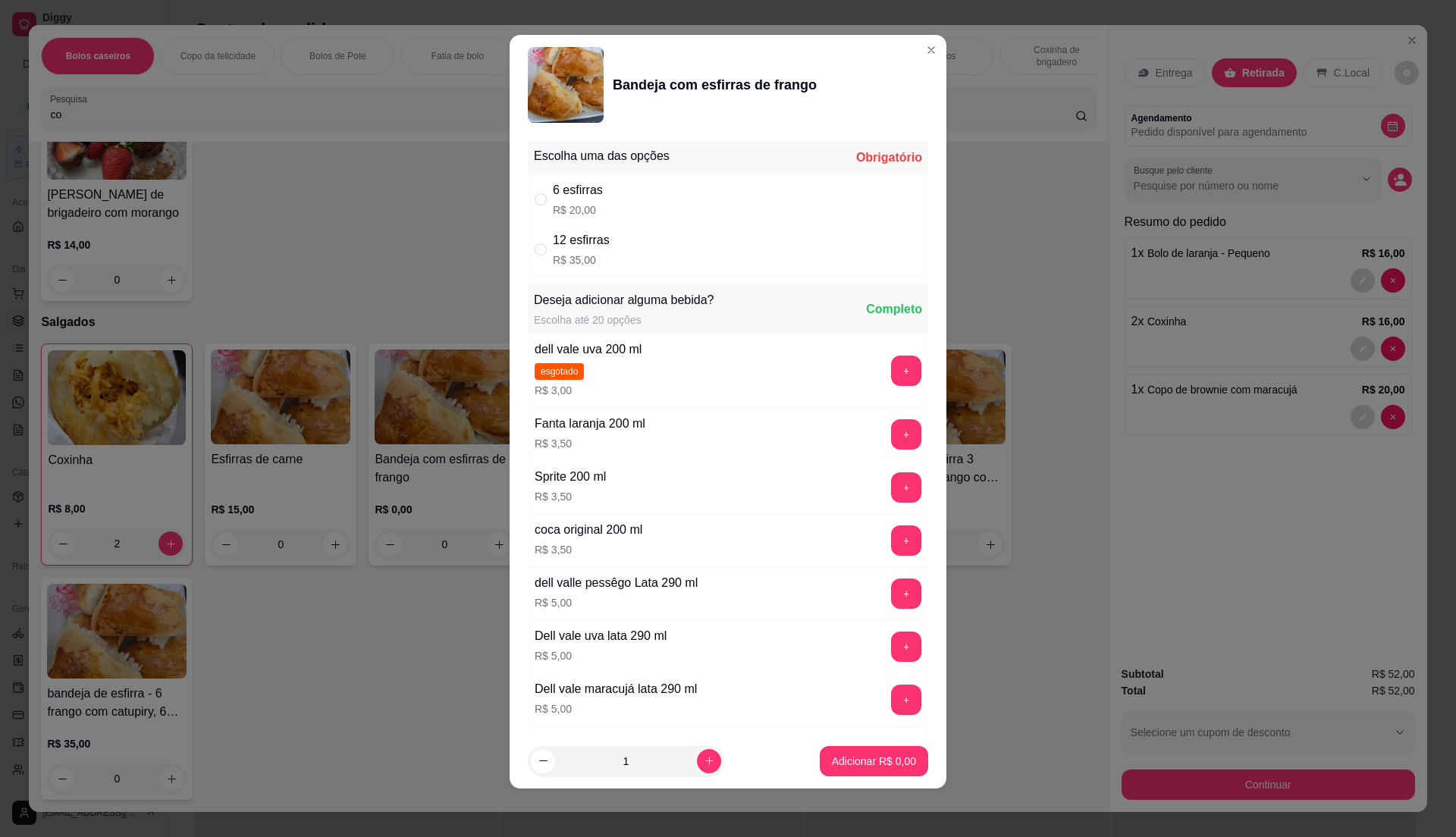
scroll to position [799, 0]
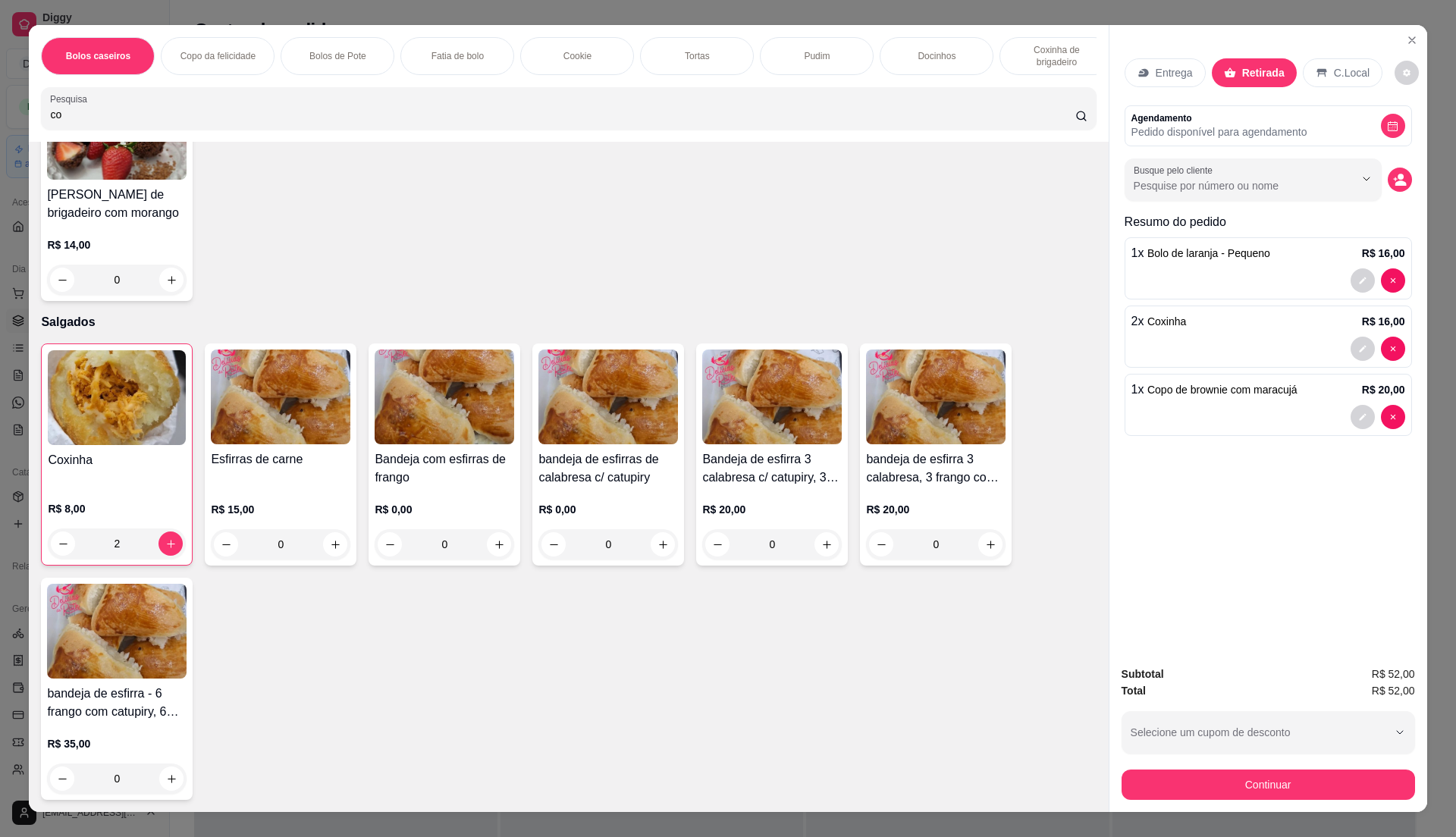
click at [556, 470] on h4 "bandeja de esfirras de calabresa c/ catupiry" at bounding box center [608, 469] width 140 height 36
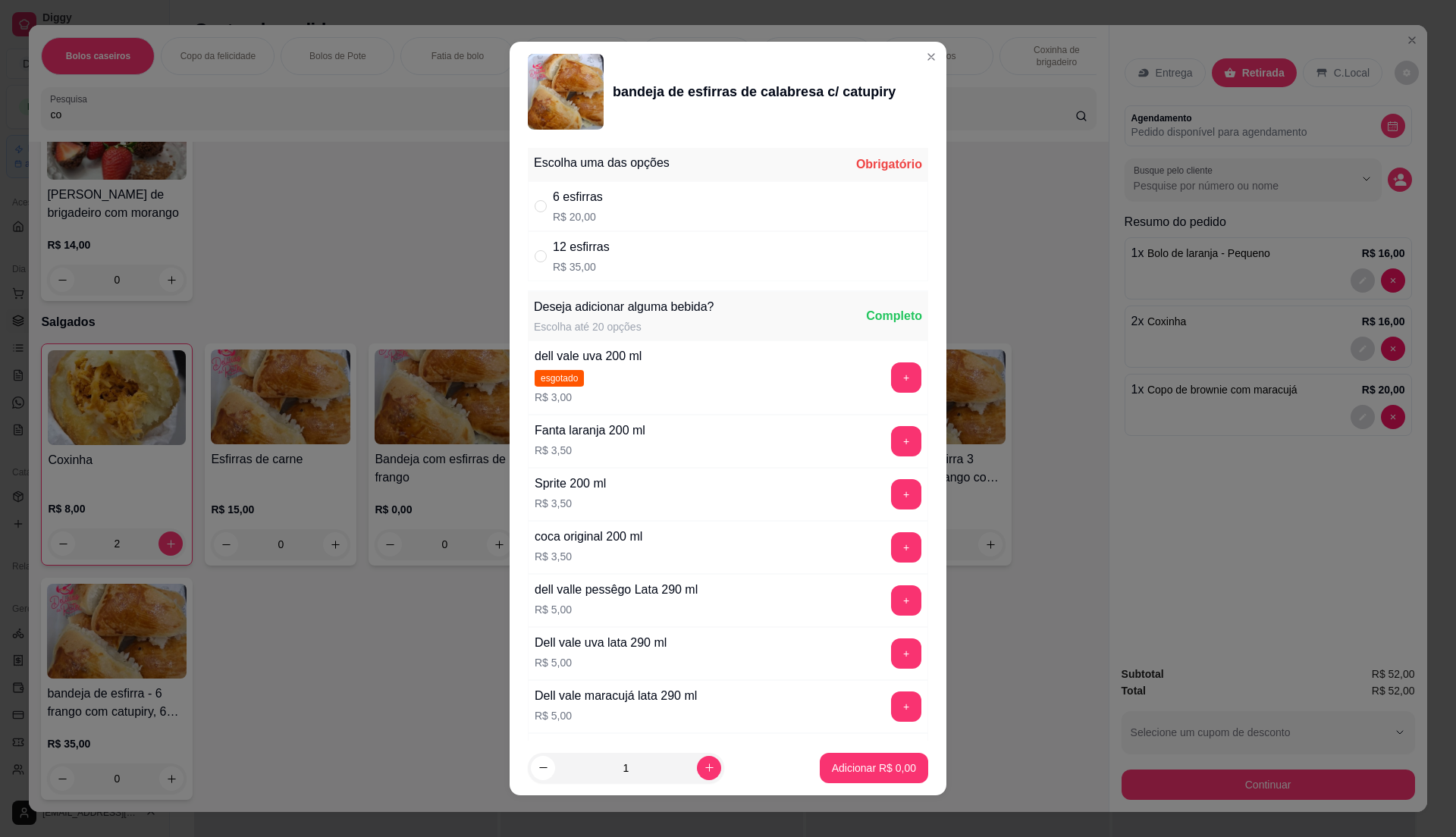
click at [614, 204] on div "6 esfirras R$ 20,00" at bounding box center [728, 205] width 401 height 50
radio input "true"
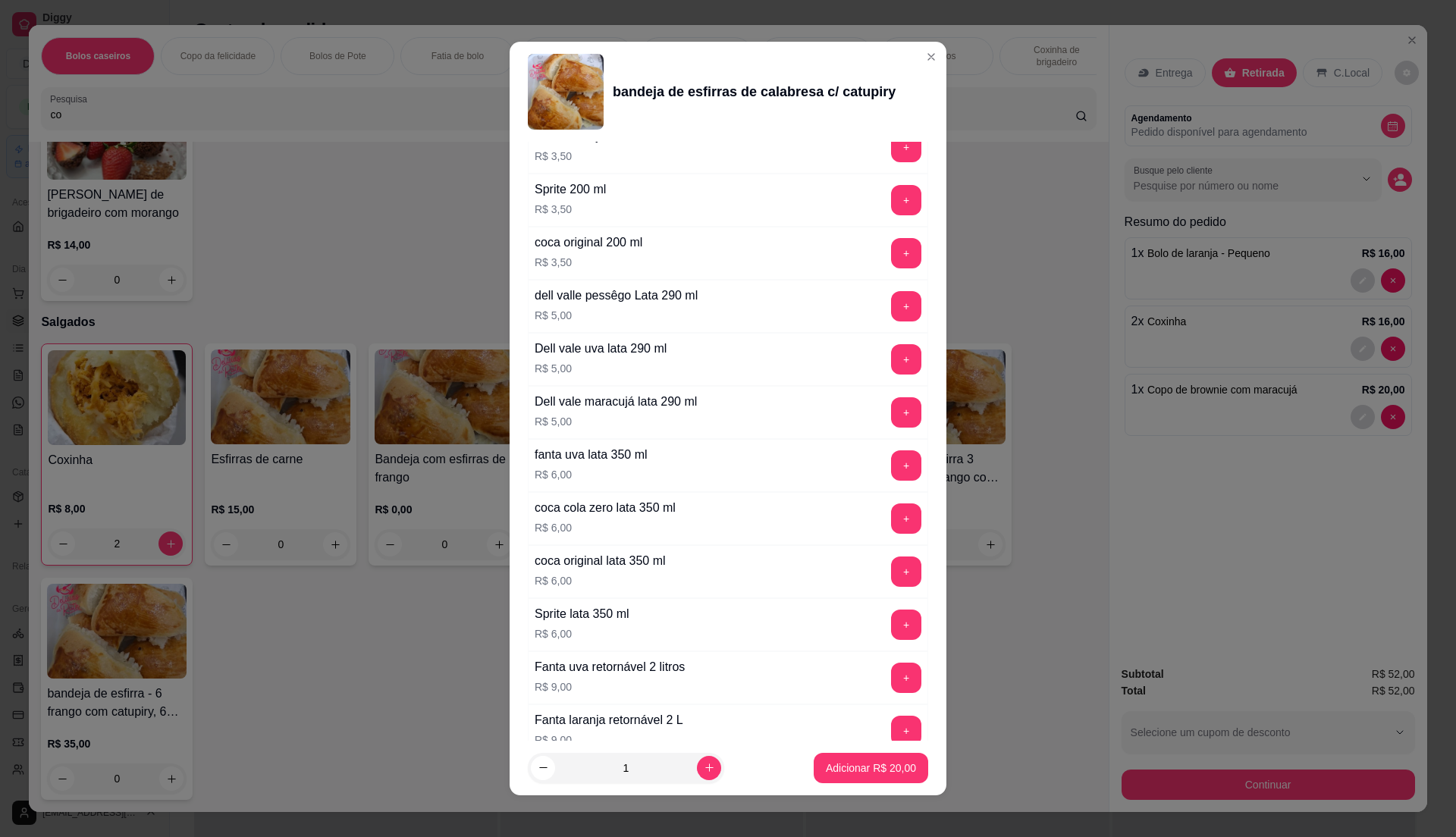
scroll to position [0, 0]
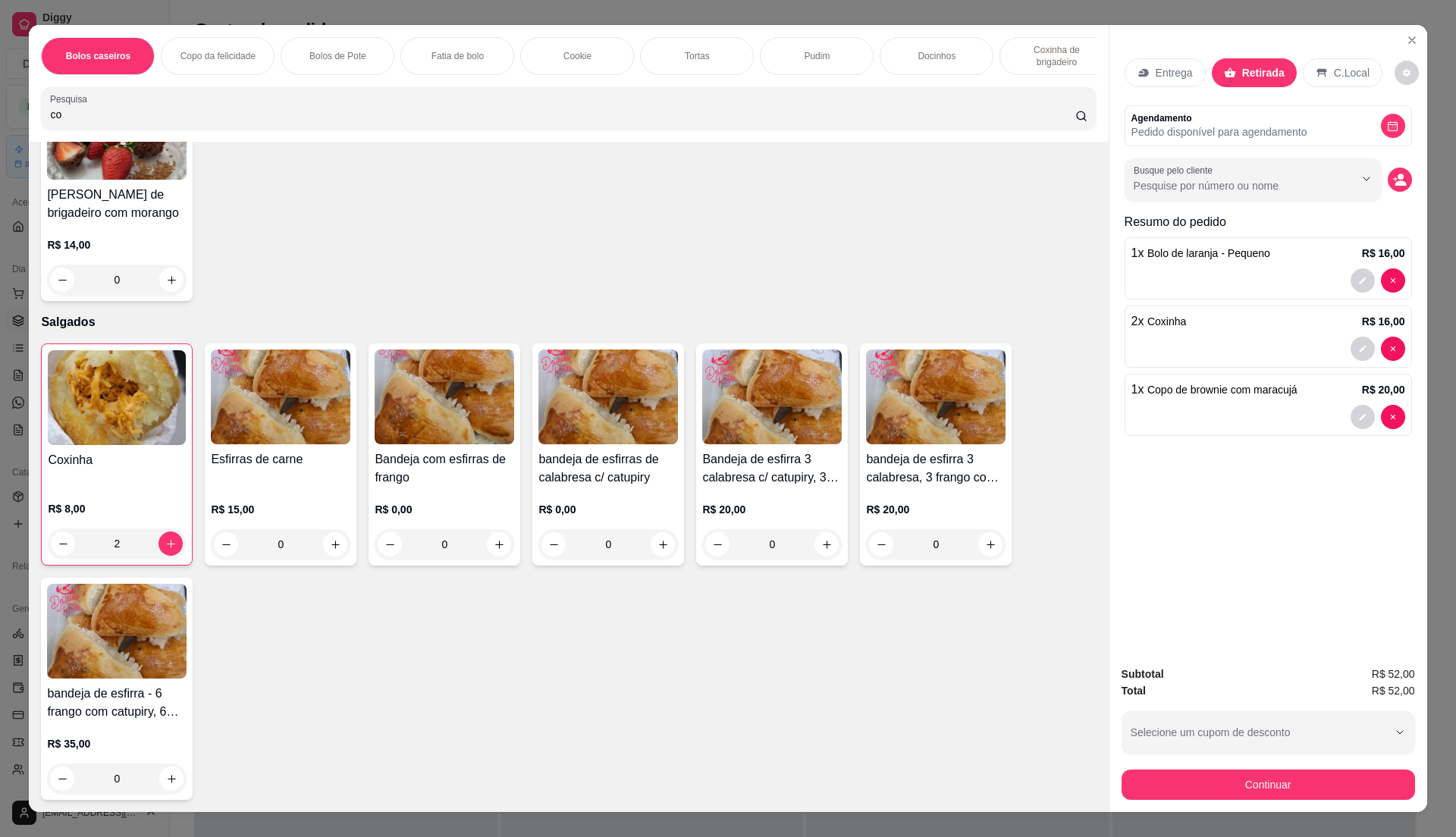
click at [593, 492] on div "R$ 0,00 0" at bounding box center [608, 523] width 140 height 73
click at [274, 510] on p "R$ 15,00" at bounding box center [281, 509] width 140 height 15
click at [446, 455] on h4 "Bandeja com esfirras de frango" at bounding box center [444, 469] width 140 height 36
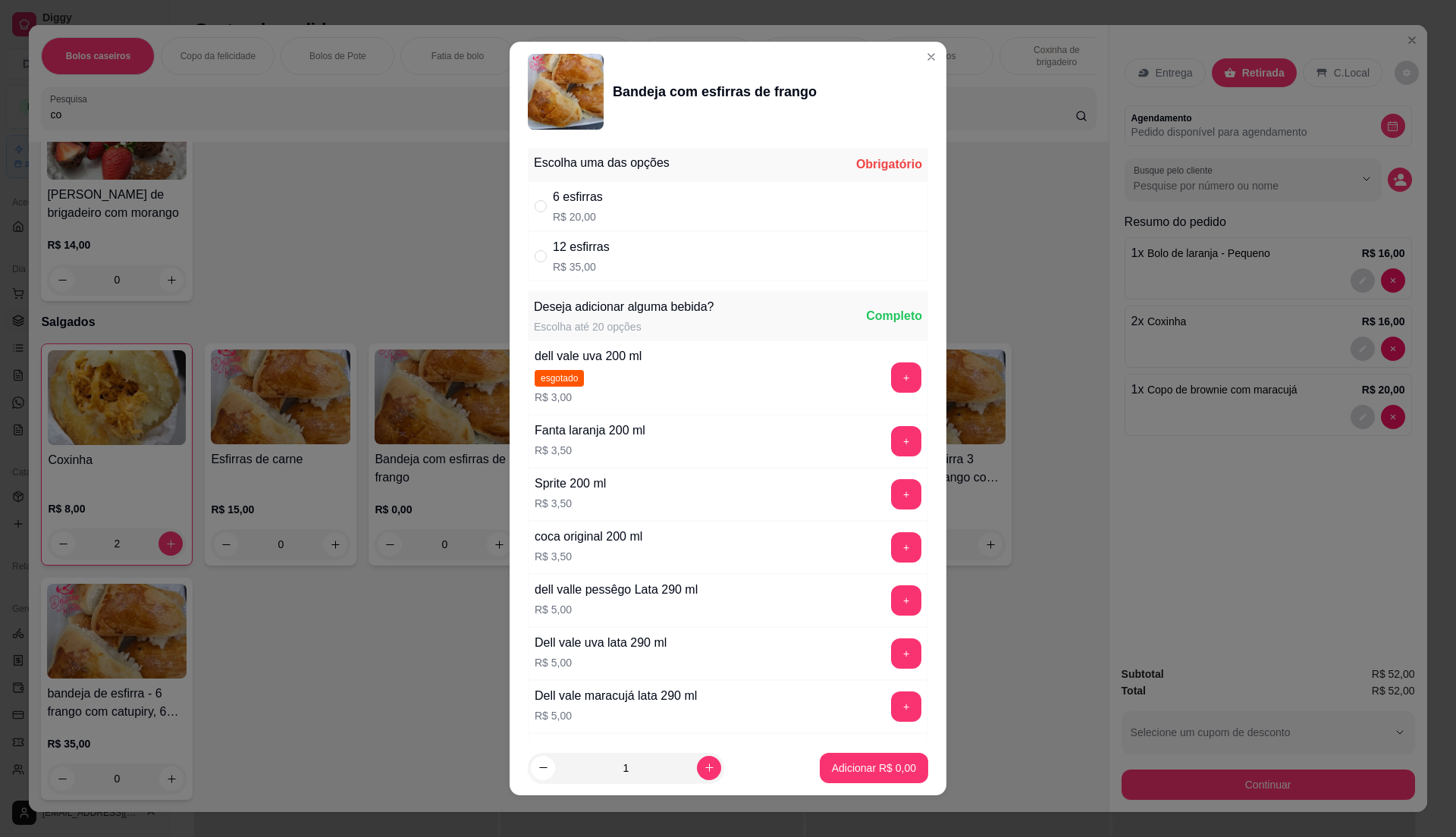
click at [577, 206] on div "6 esfirras" at bounding box center [577, 197] width 50 height 18
radio input "true"
click at [868, 764] on p "Adicionar R$ 20,00" at bounding box center [871, 768] width 90 height 15
type input "1"
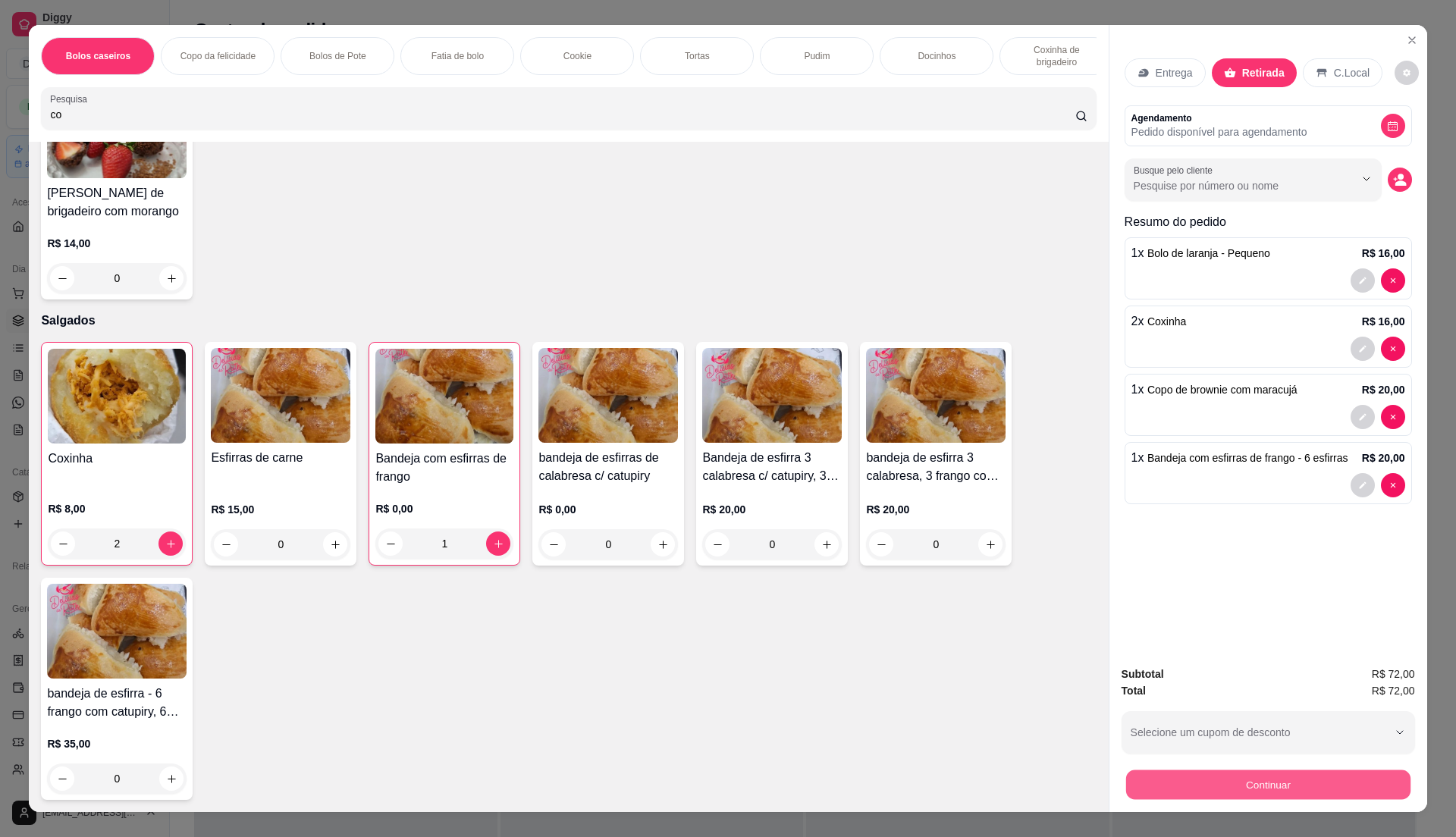
click at [1289, 781] on button "Continuar" at bounding box center [1267, 784] width 284 height 30
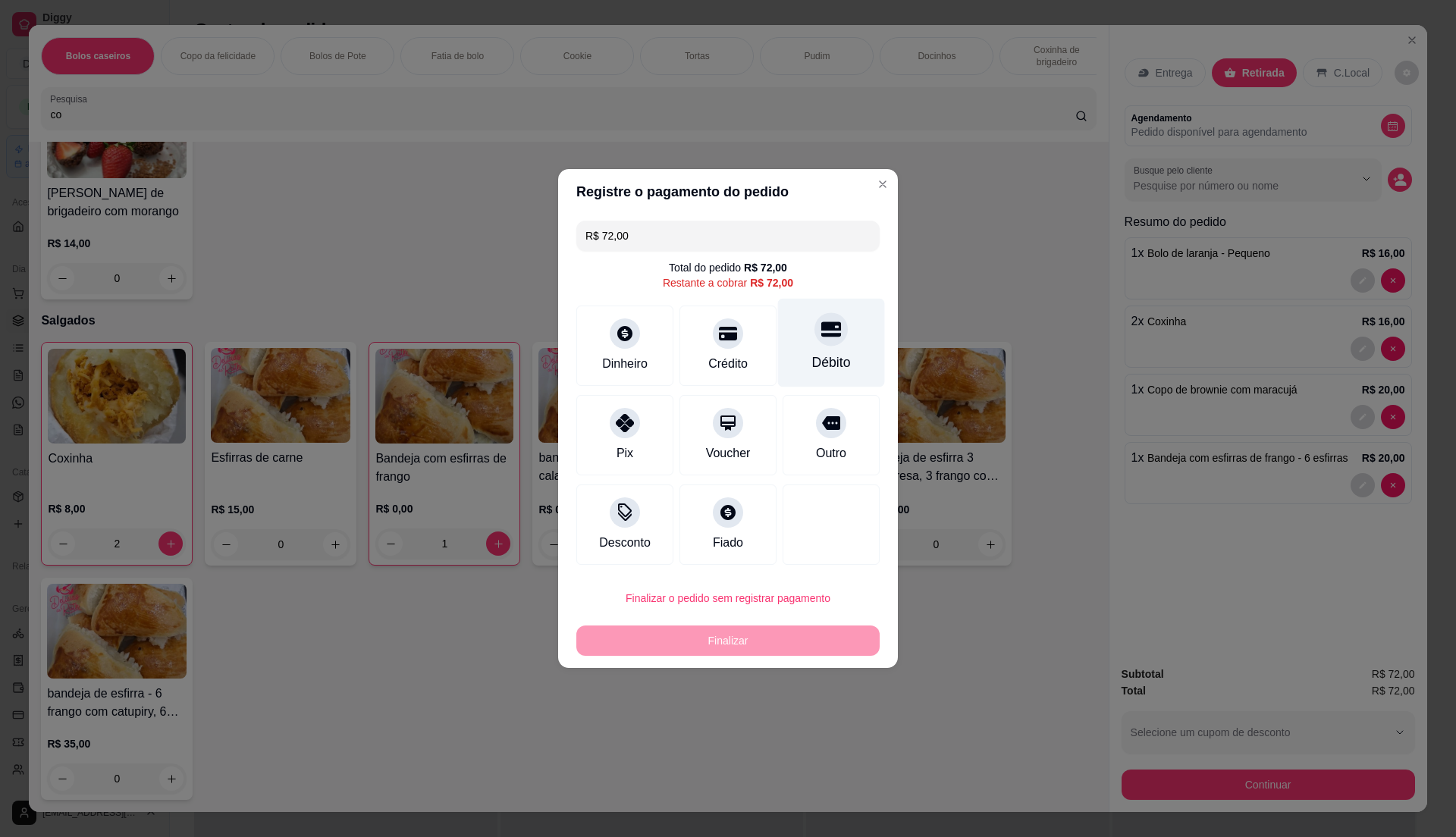
click at [823, 350] on div "Débito" at bounding box center [832, 344] width 107 height 89
type input "R$ 0,00"
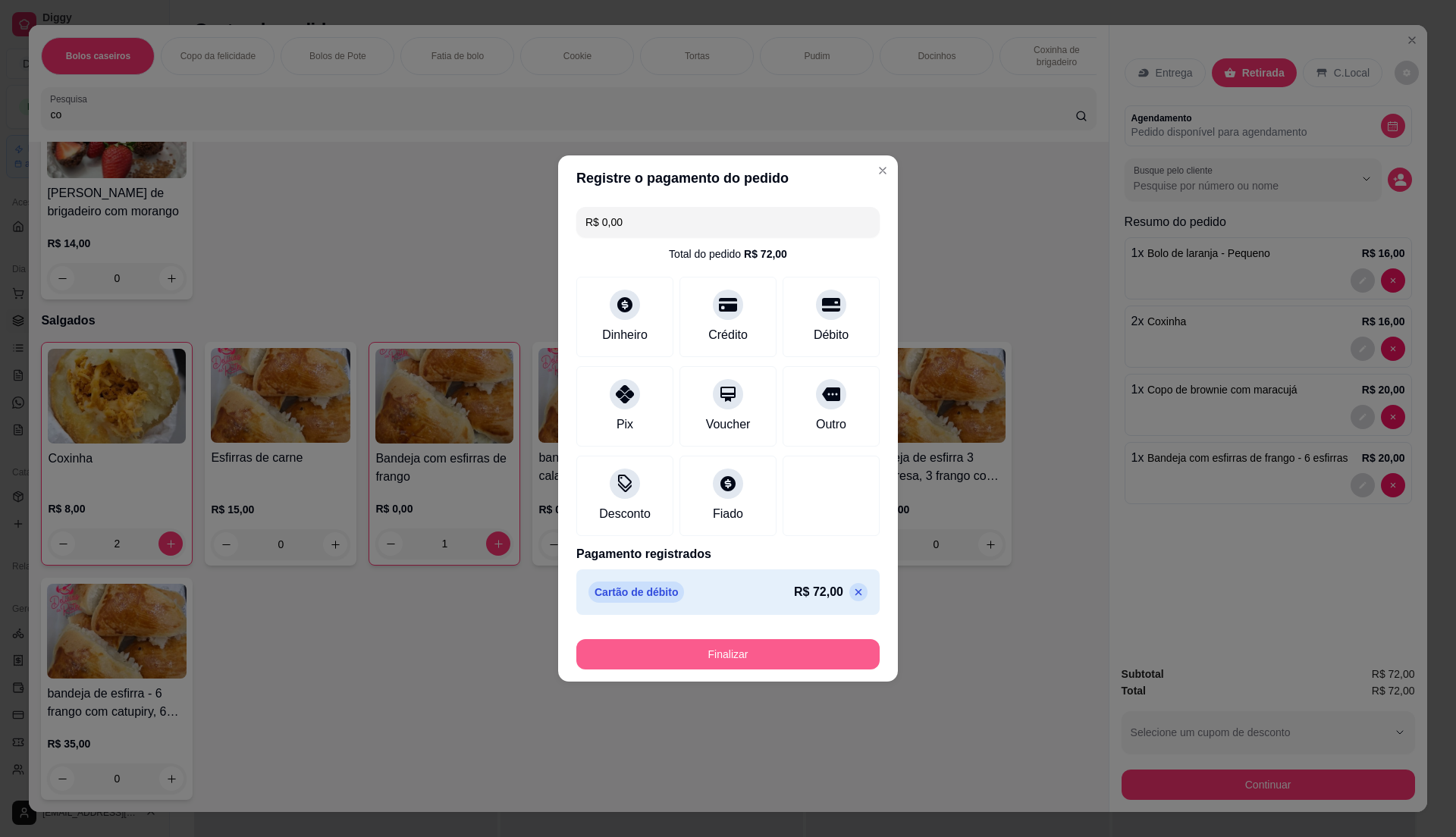
click at [769, 664] on button "Finalizar" at bounding box center [728, 653] width 304 height 30
type input "0"
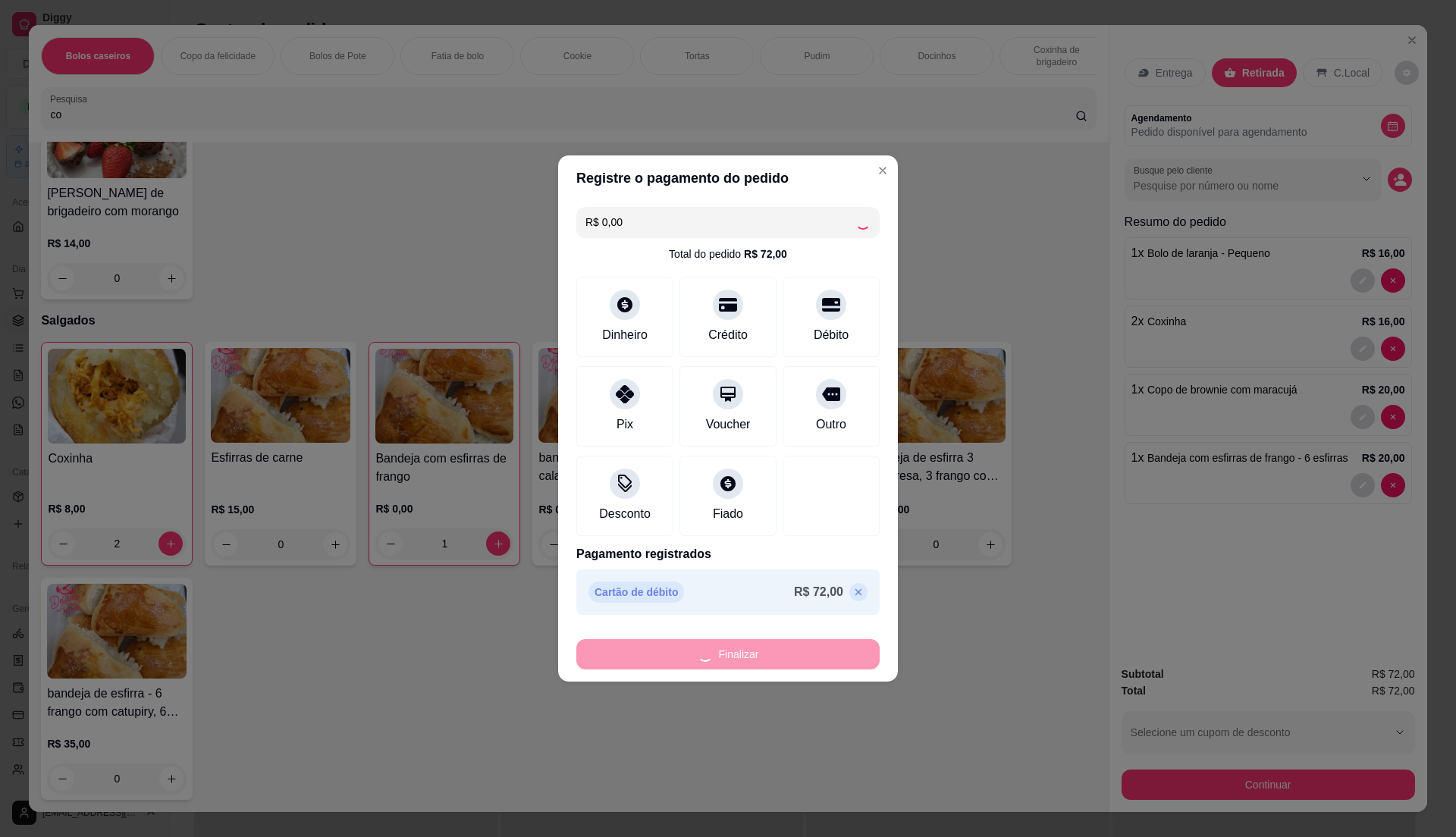
type input "0"
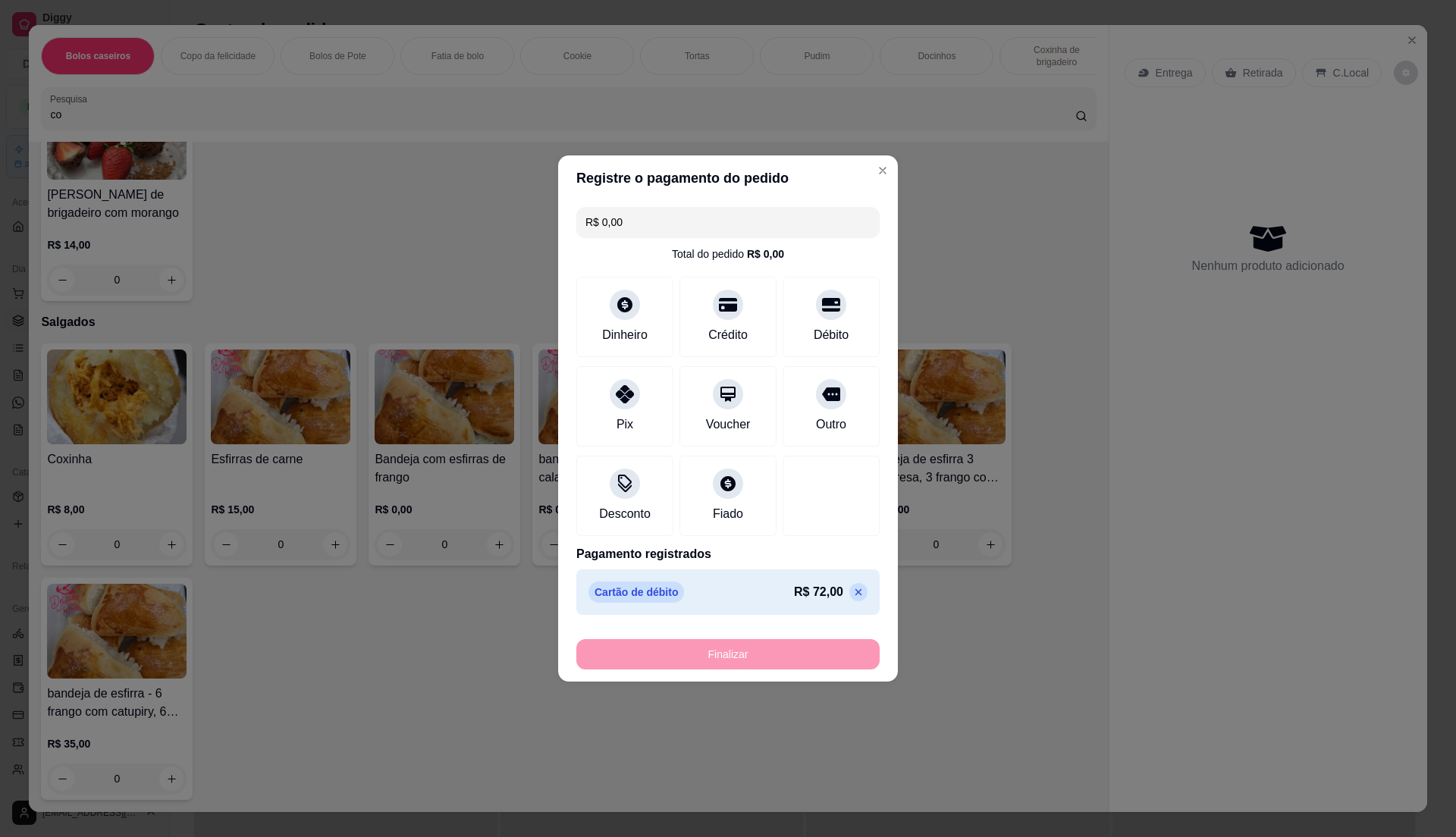
type input "-R$ 72,00"
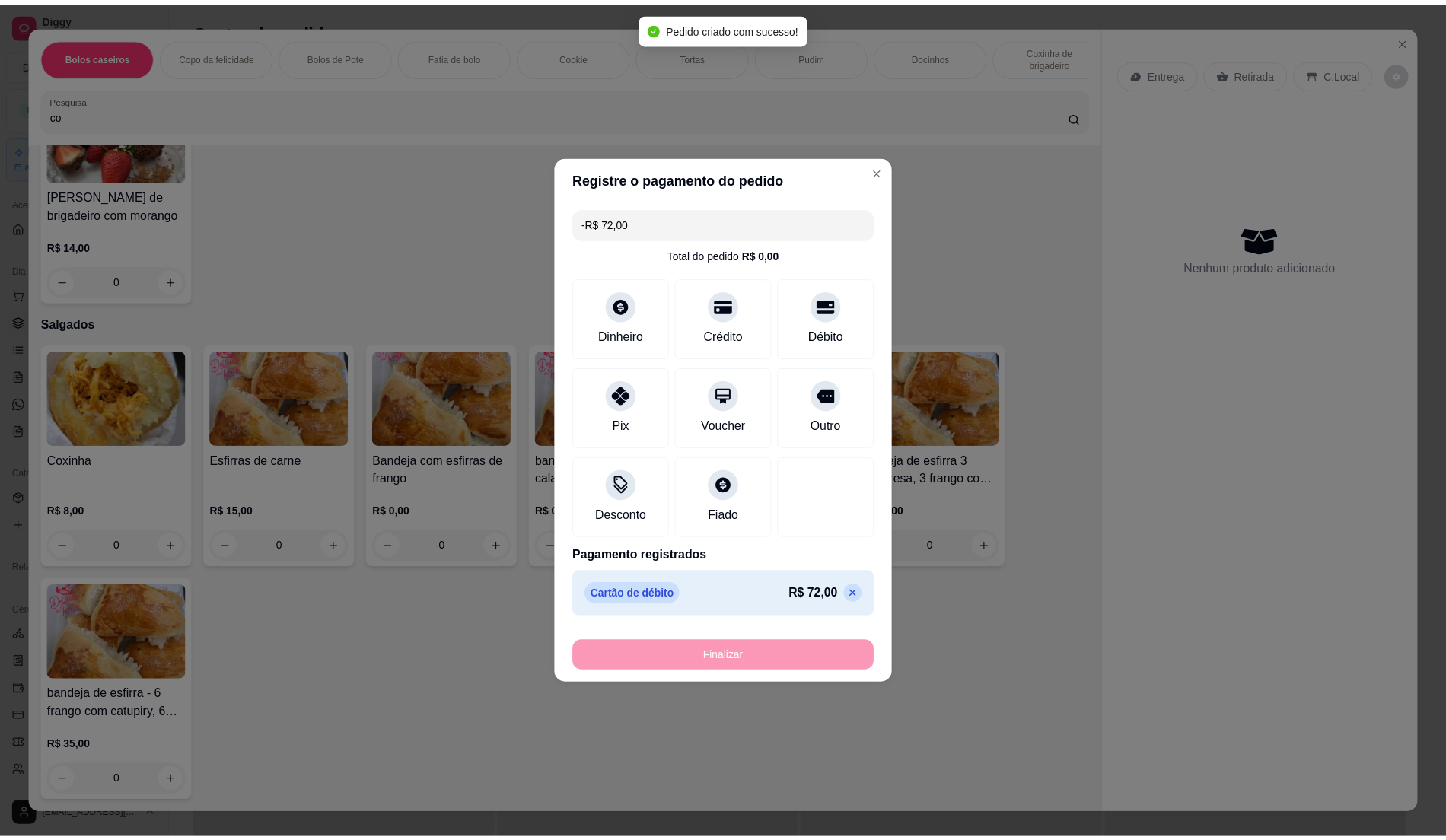
scroll to position [2971, 0]
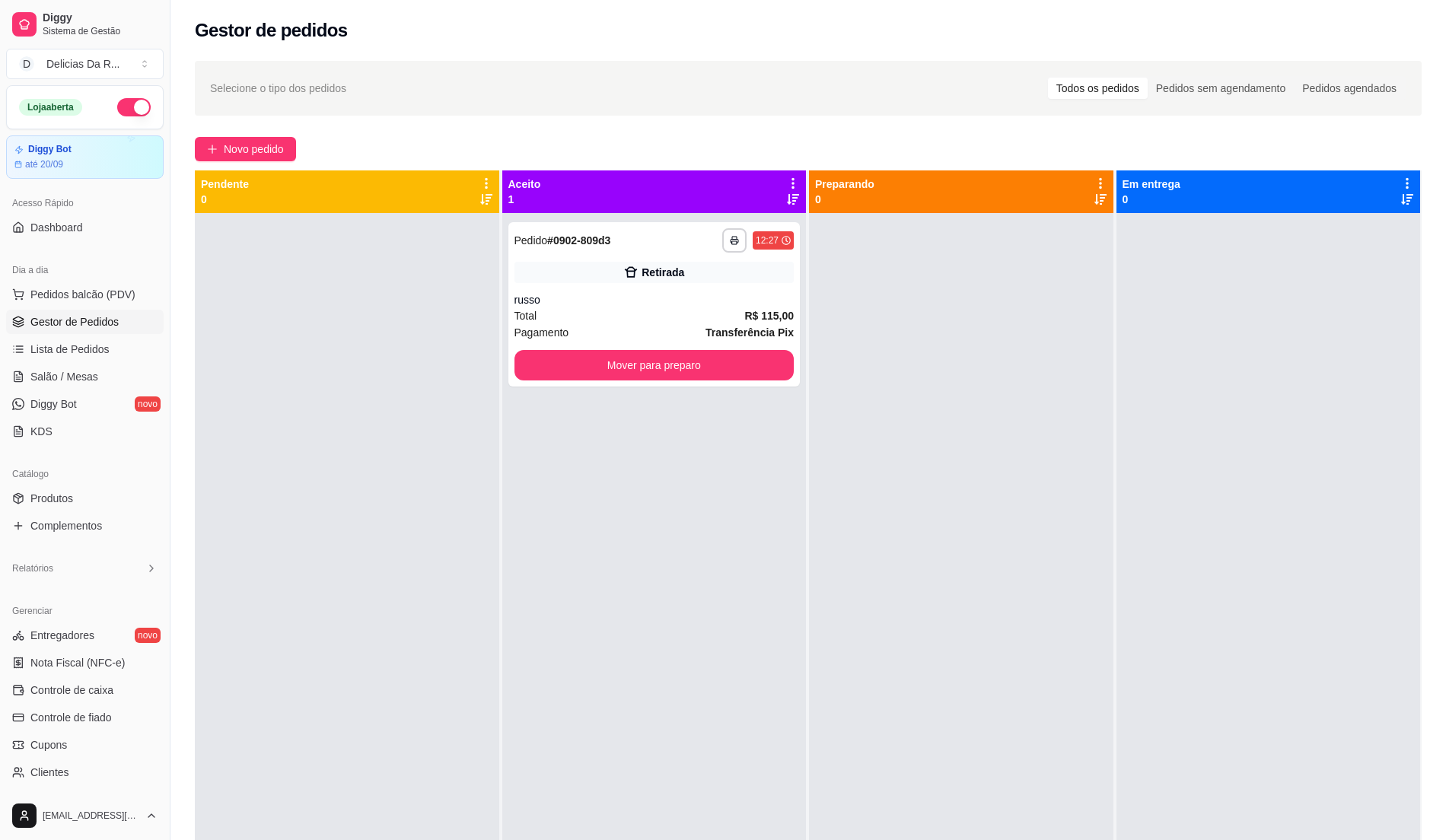
drag, startPoint x: 82, startPoint y: 496, endPoint x: 87, endPoint y: 473, distance: 23.5
click at [82, 496] on link "Produtos" at bounding box center [85, 498] width 158 height 25
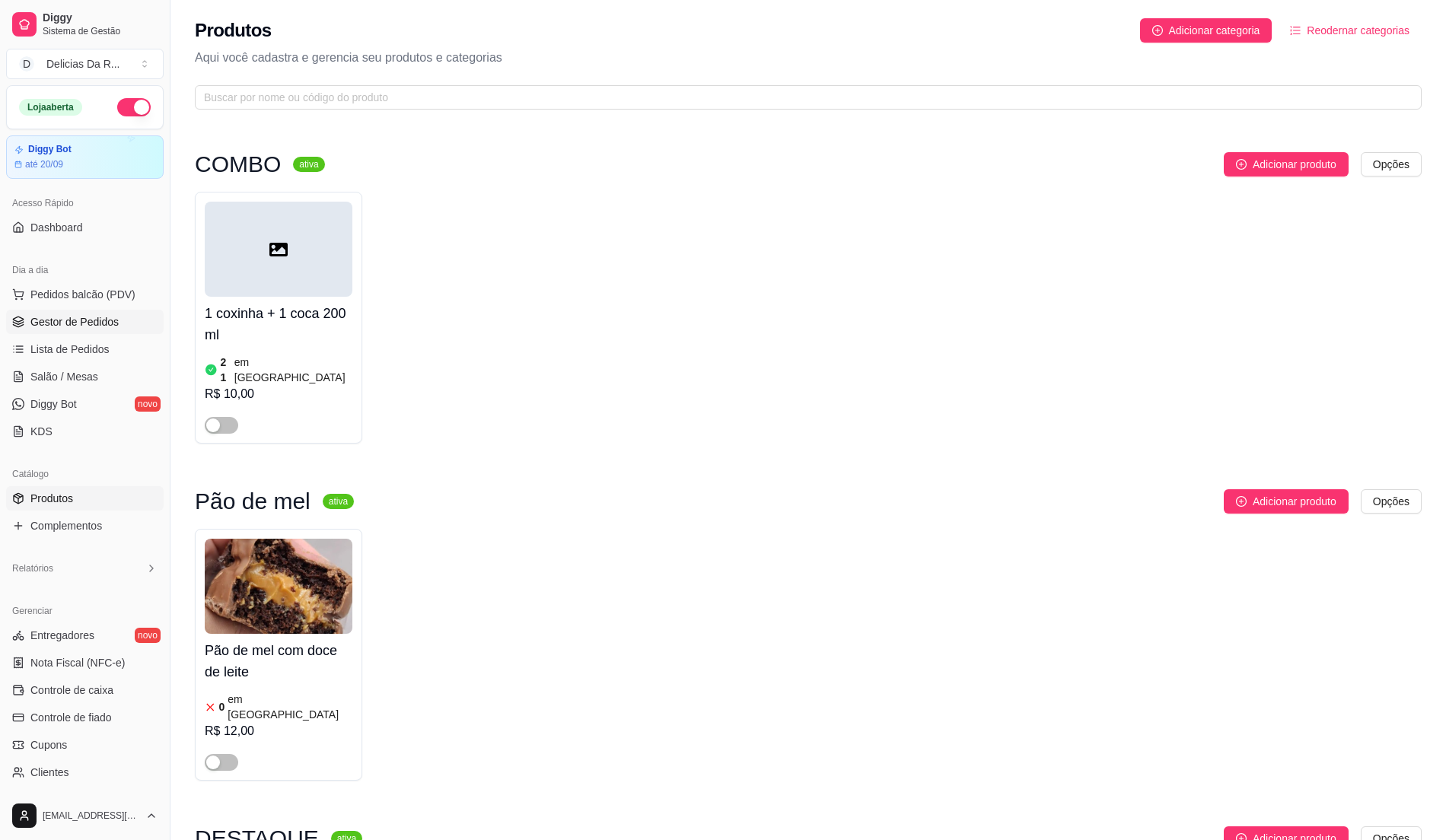
click at [99, 318] on span "Gestor de Pedidos" at bounding box center [74, 322] width 88 height 16
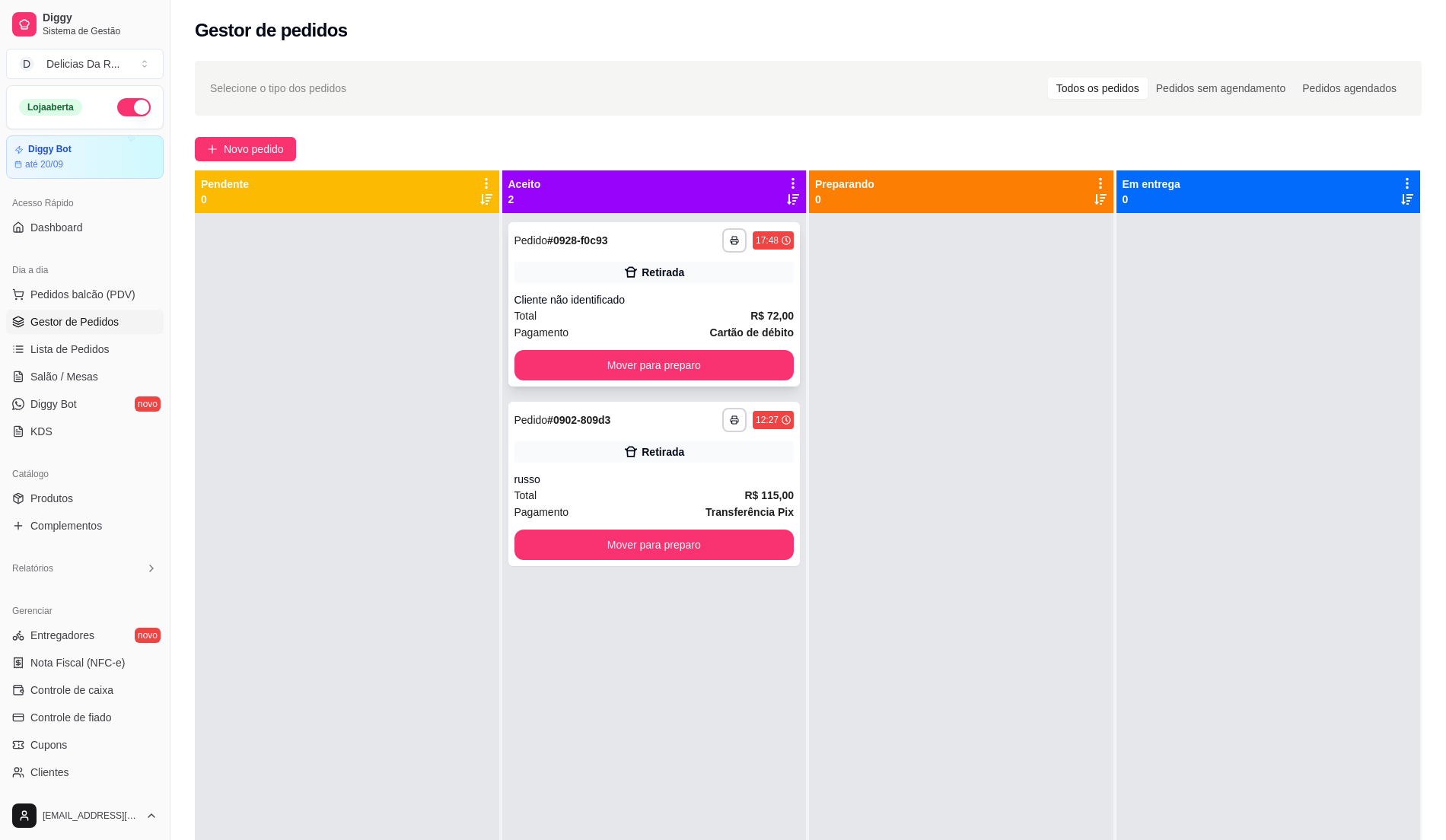
click at [542, 278] on div "Retirada" at bounding box center [654, 272] width 280 height 21
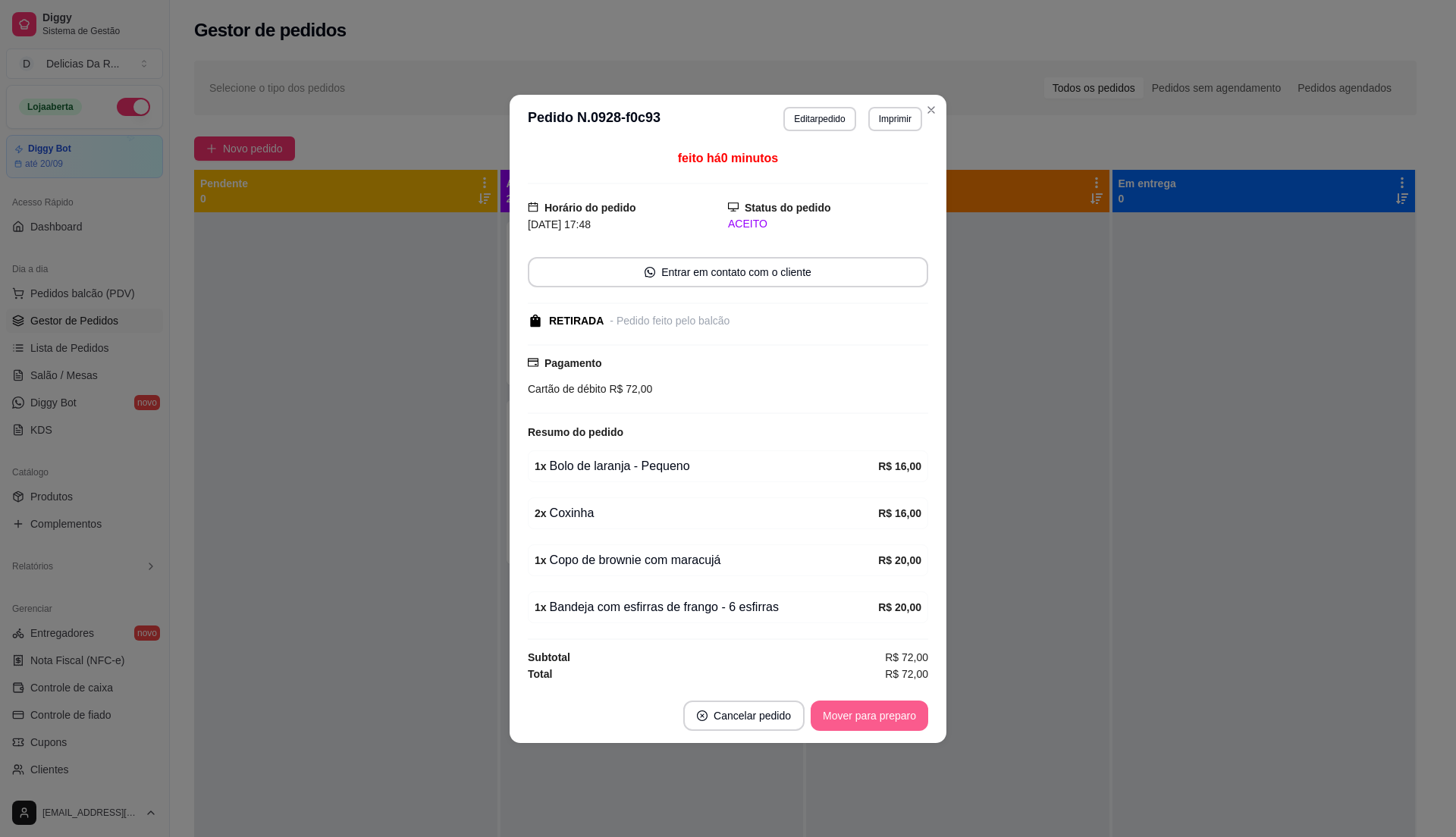
click at [877, 731] on button "Mover para preparo" at bounding box center [869, 715] width 117 height 30
click at [873, 719] on div "Mover para preparo" at bounding box center [859, 715] width 139 height 30
click at [873, 717] on div "Mover para preparo" at bounding box center [859, 715] width 139 height 30
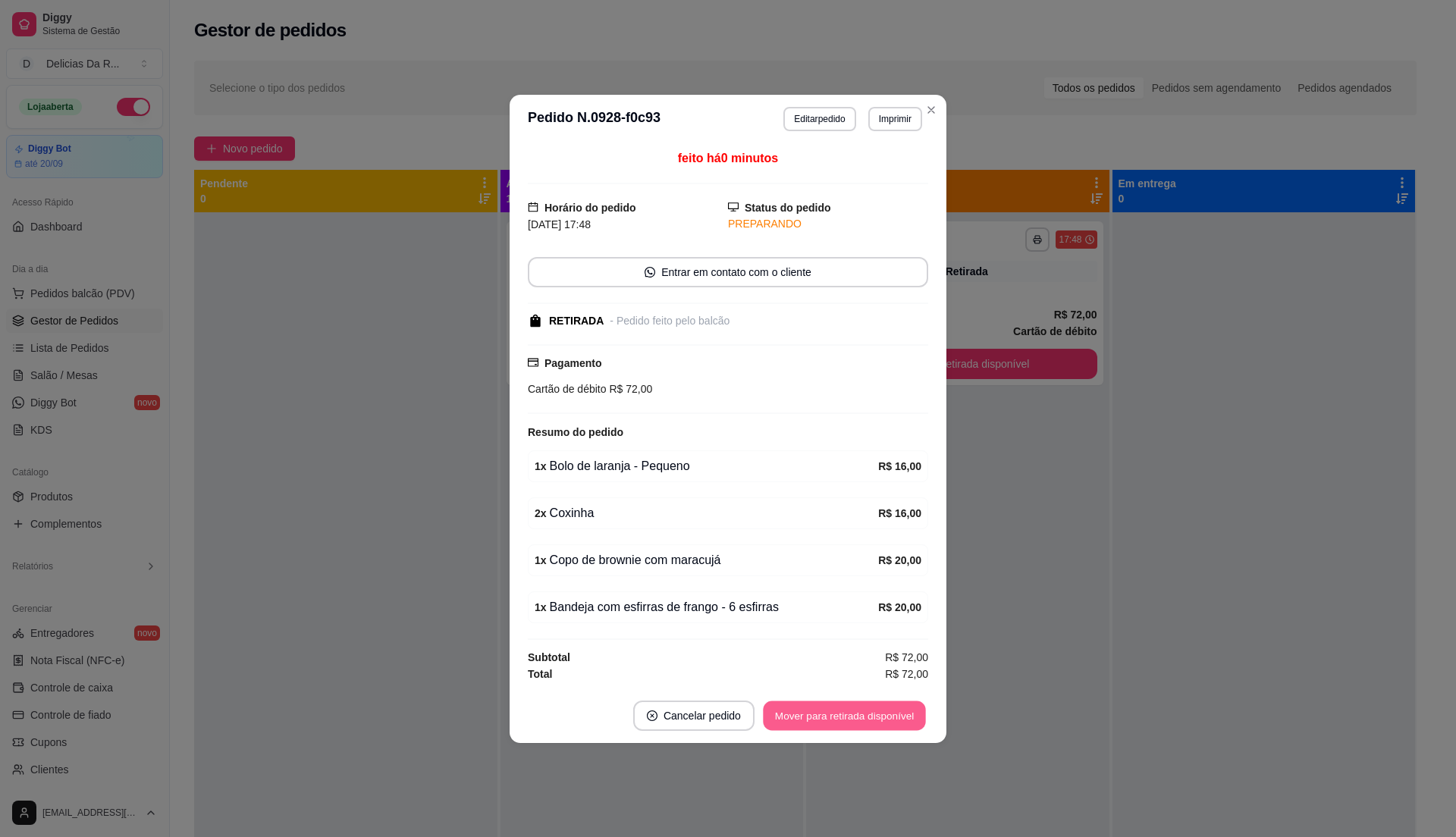
click at [872, 716] on button "Mover para retirada disponível" at bounding box center [843, 715] width 163 height 30
click at [872, 716] on div "Mover para retirada disponível" at bounding box center [844, 715] width 167 height 30
click at [873, 716] on div "Mover para retirada disponível" at bounding box center [833, 715] width 189 height 30
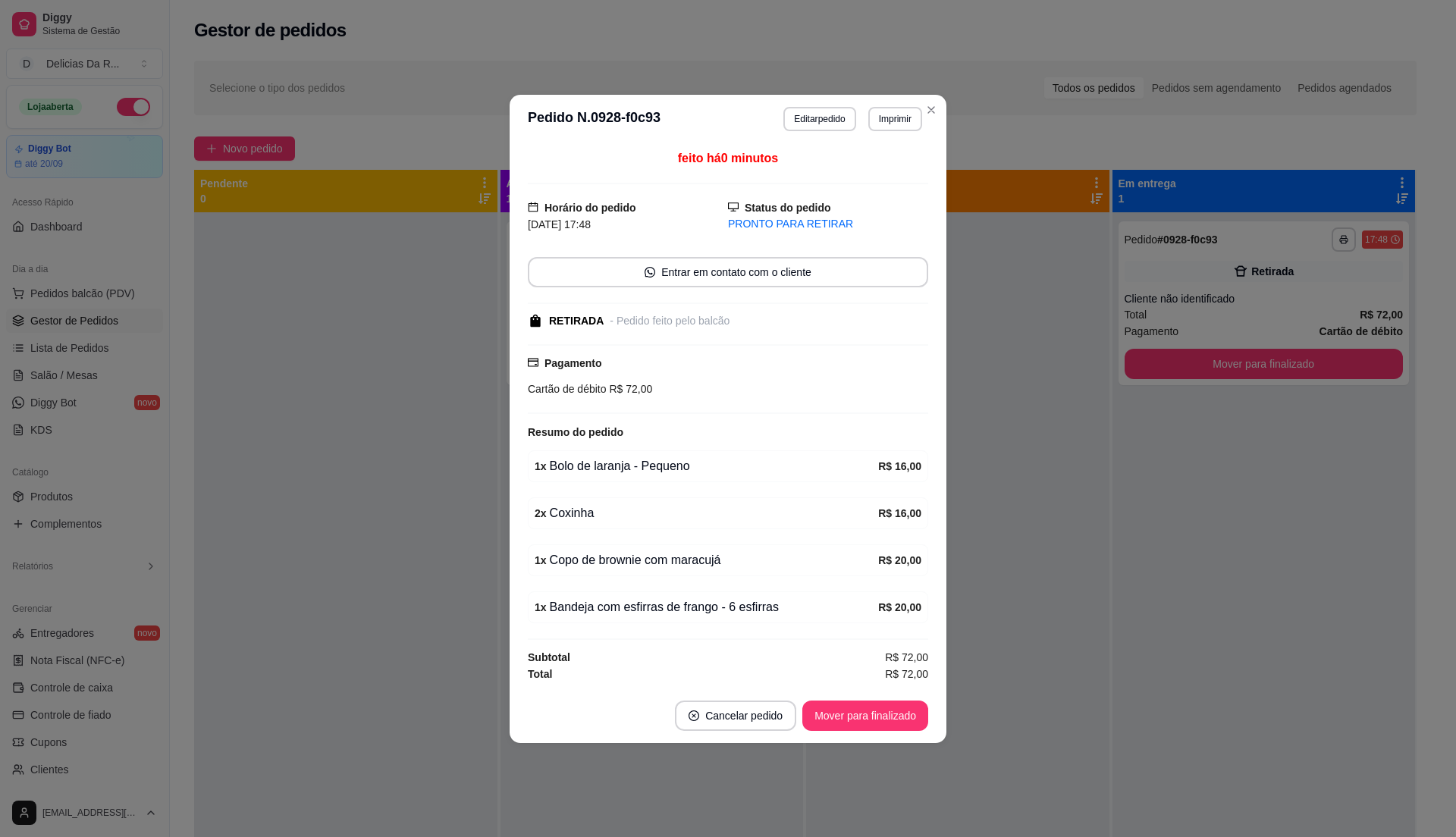
click at [873, 716] on button "Mover para finalizado" at bounding box center [865, 715] width 126 height 30
click at [874, 716] on div "Mover para finalizado" at bounding box center [854, 715] width 147 height 30
click at [874, 720] on div "Mover para finalizado" at bounding box center [854, 715] width 147 height 30
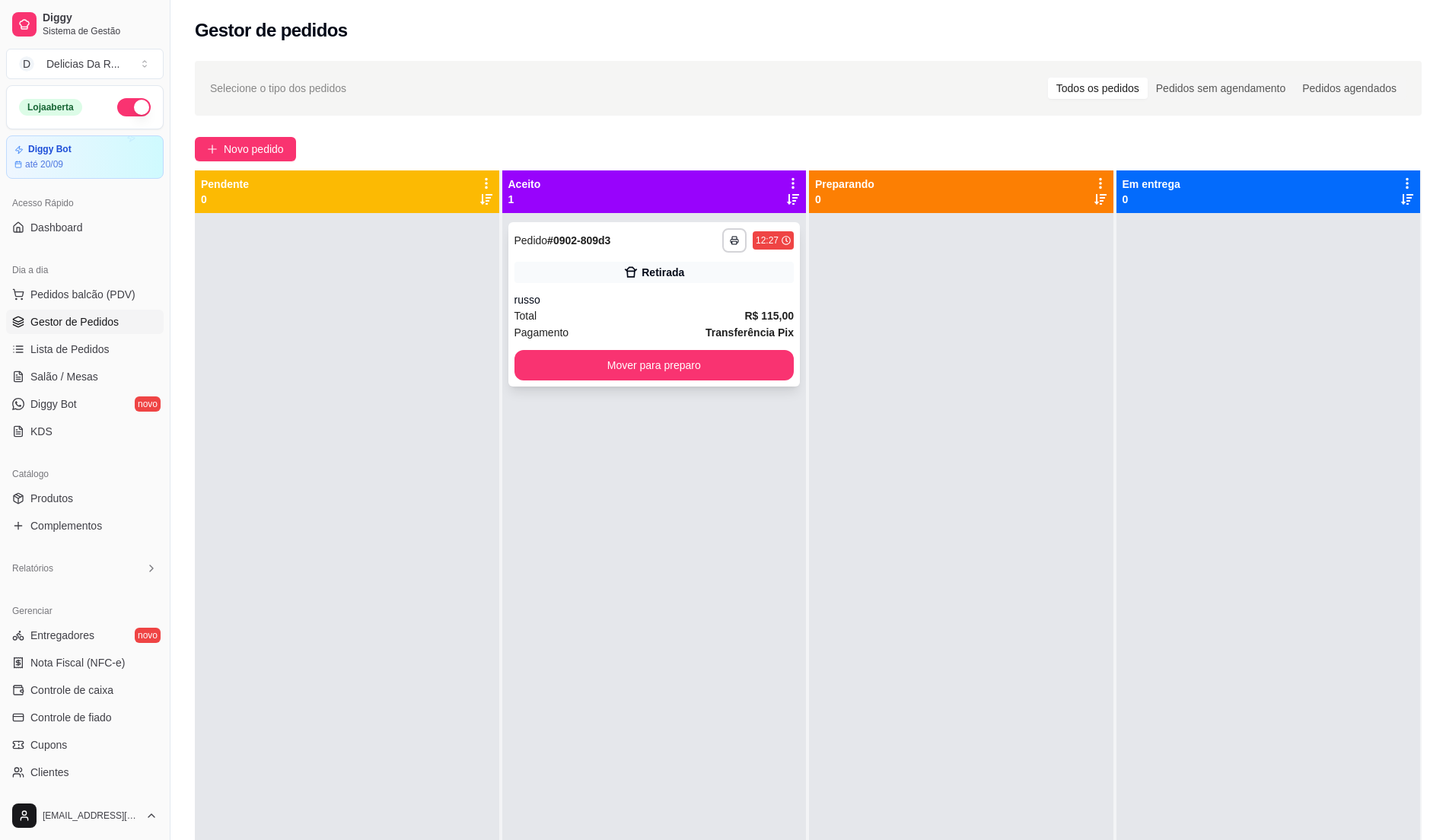
click at [674, 296] on div "russo" at bounding box center [654, 299] width 280 height 16
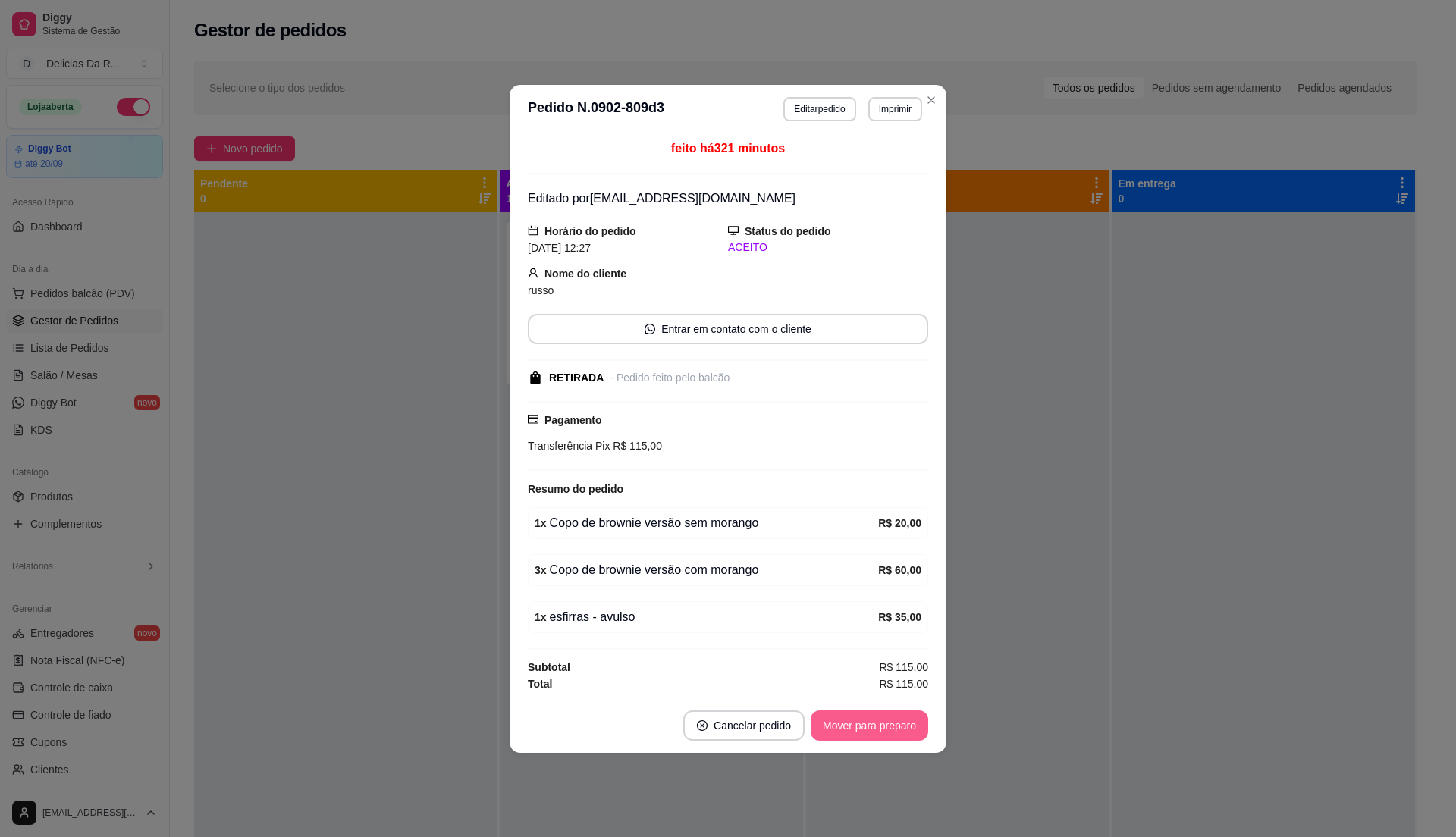
click at [878, 732] on button "Mover para preparo" at bounding box center [869, 725] width 117 height 30
click at [878, 732] on div "Mover para preparo" at bounding box center [869, 725] width 117 height 30
click at [875, 732] on div "Mover para preparo" at bounding box center [859, 725] width 139 height 30
click at [875, 731] on button "Mover para preparo" at bounding box center [859, 725] width 139 height 30
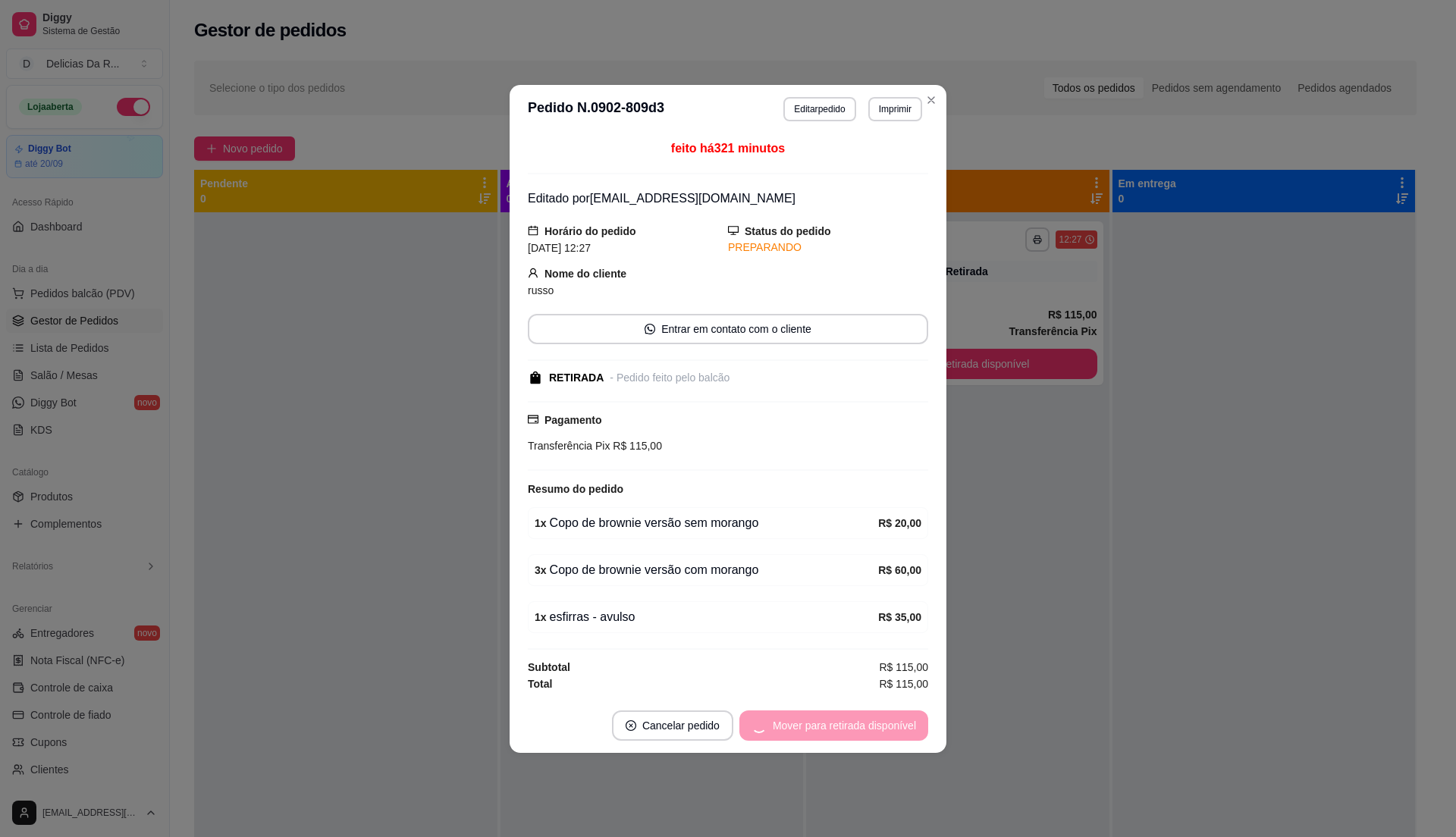
click at [874, 729] on div "Mover para retirada disponível" at bounding box center [833, 725] width 189 height 30
click at [874, 729] on button "Mover para retirada disponível" at bounding box center [844, 725] width 167 height 30
click at [875, 725] on div "Mover para retirada disponível" at bounding box center [833, 725] width 189 height 30
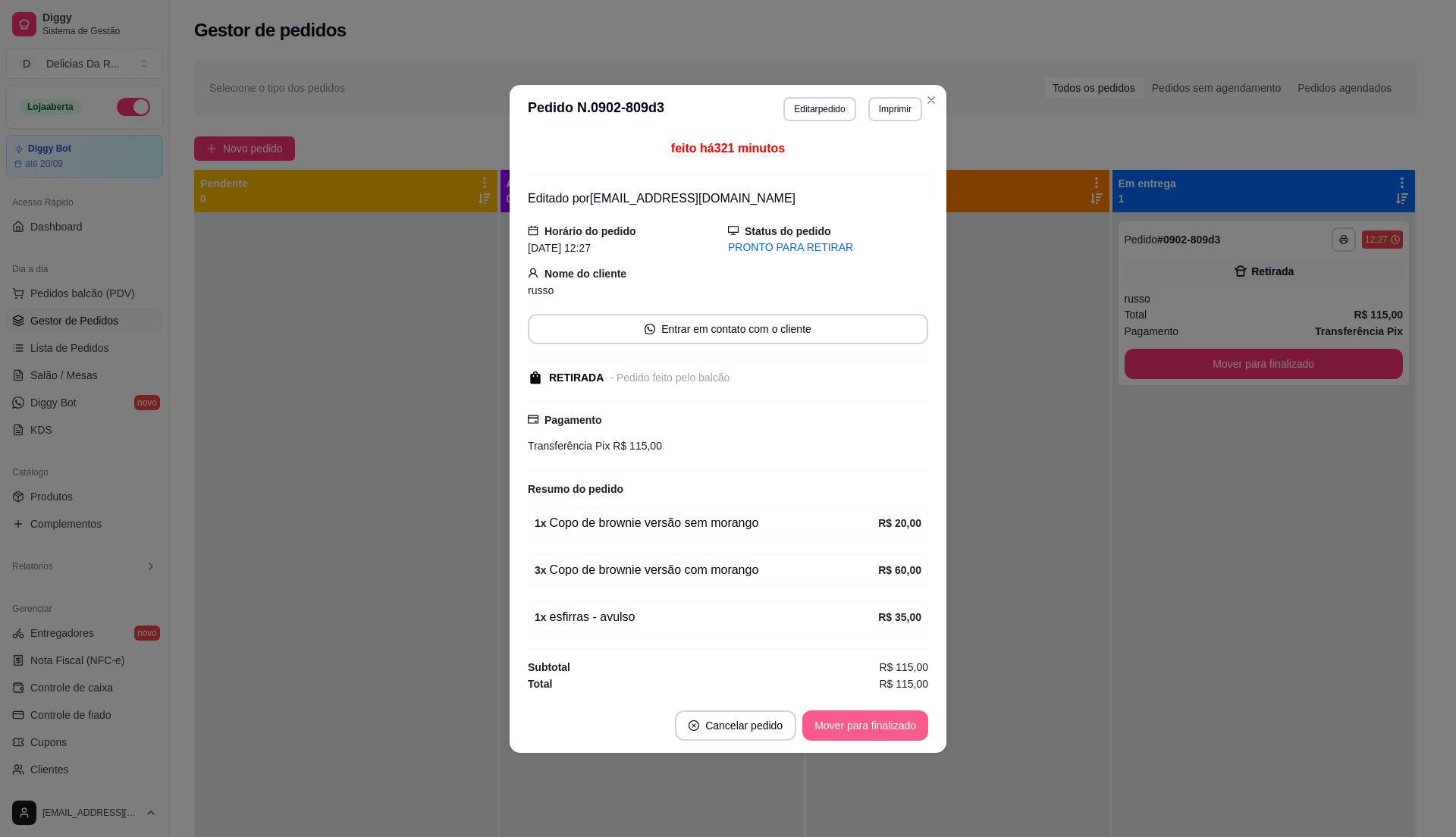
click at [880, 725] on button "Mover para finalizado" at bounding box center [865, 725] width 126 height 30
click at [880, 725] on div "Mover para finalizado" at bounding box center [865, 725] width 126 height 30
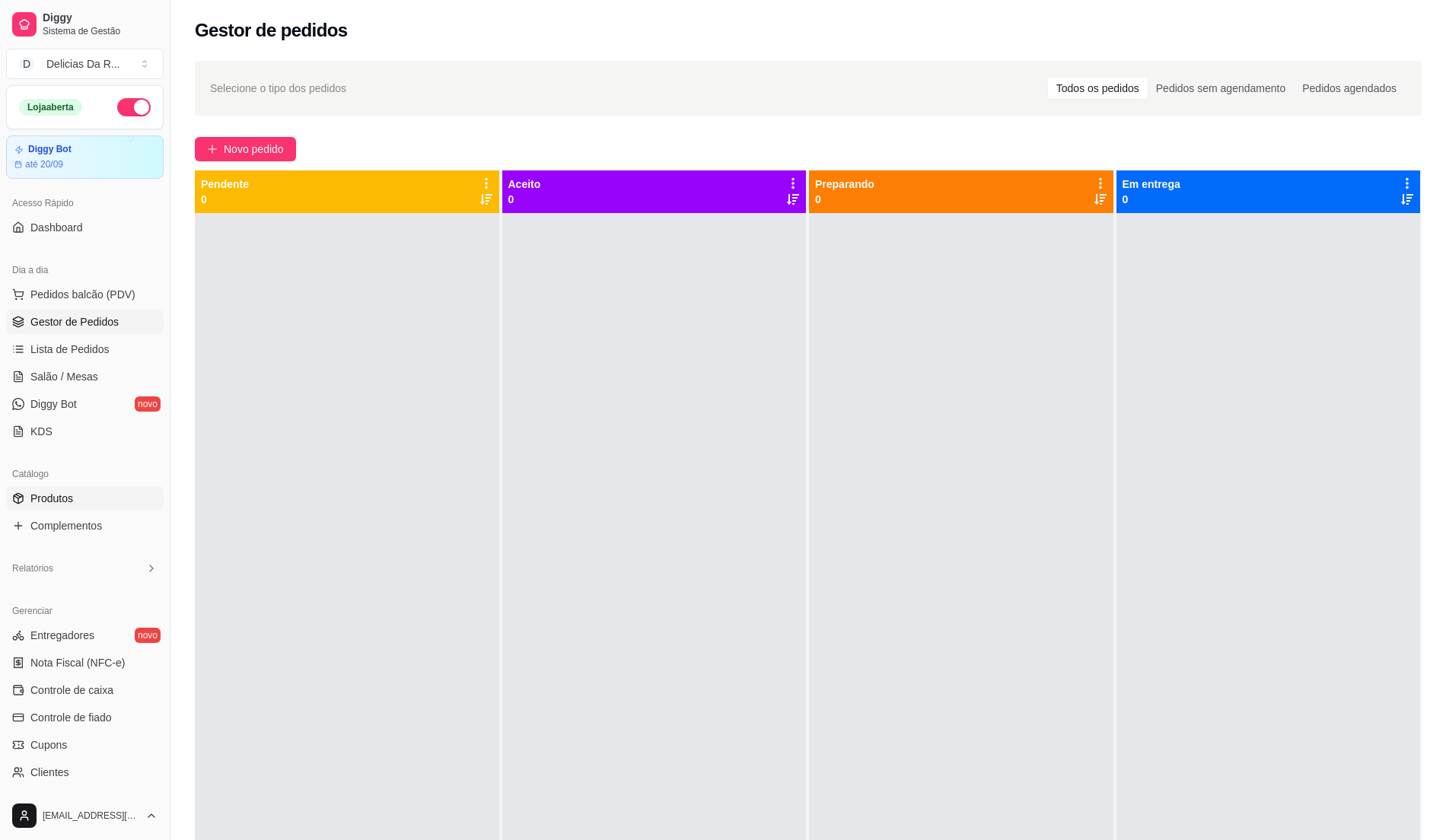
click at [71, 499] on span "Produtos" at bounding box center [51, 498] width 43 height 16
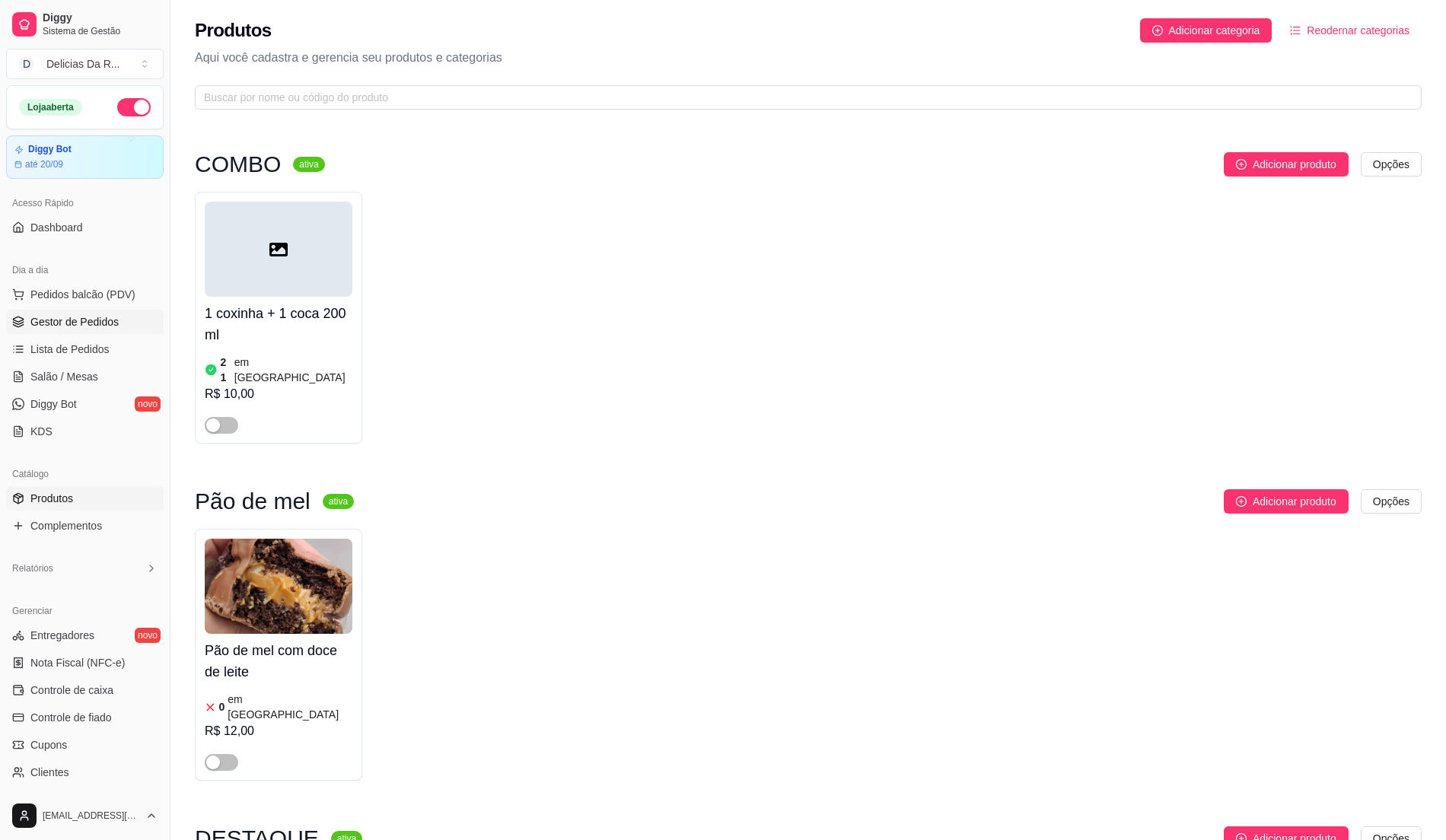
click at [114, 323] on span "Gestor de Pedidos" at bounding box center [74, 322] width 88 height 16
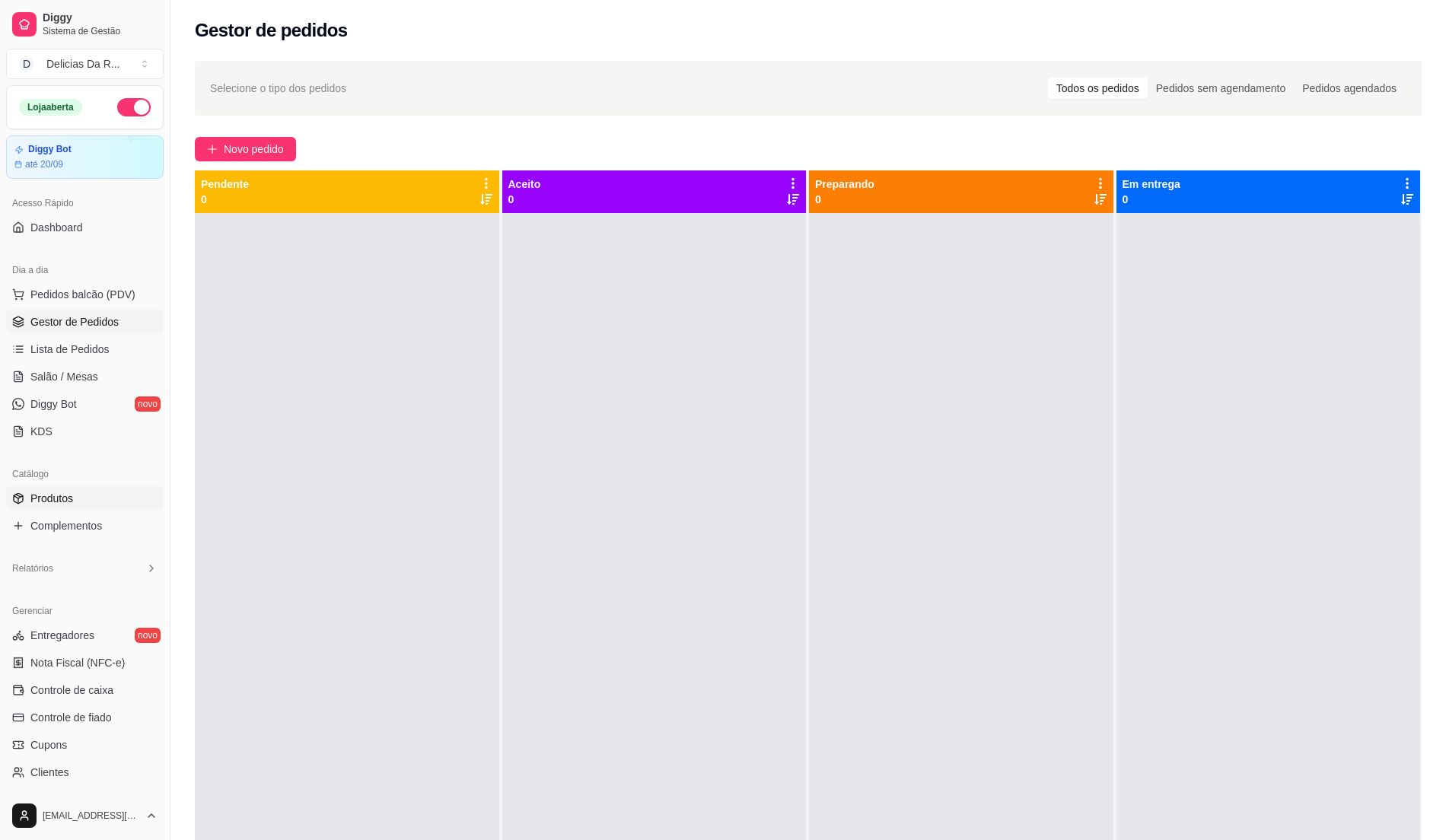
click at [73, 488] on link "Produtos" at bounding box center [85, 498] width 158 height 25
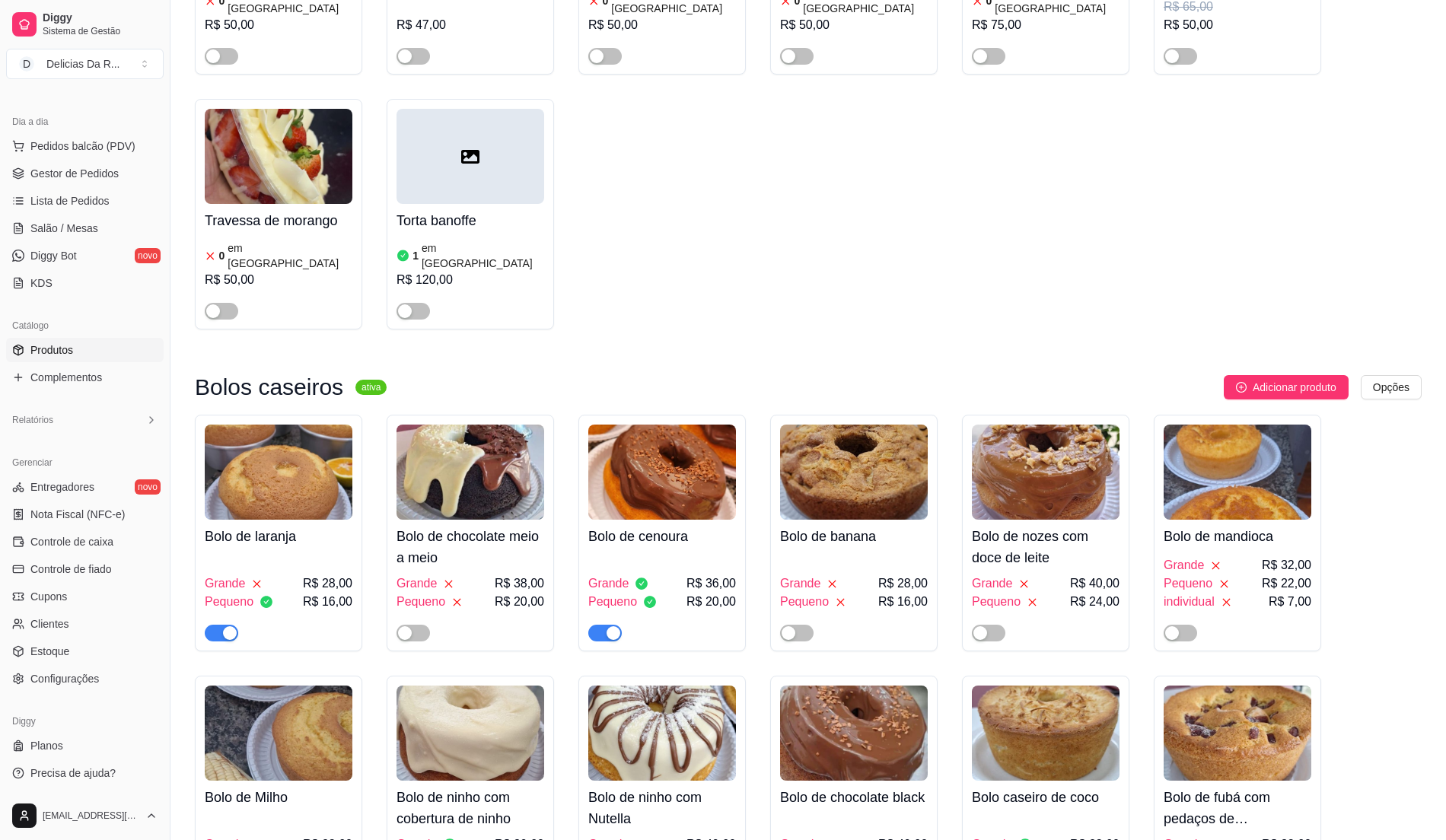
scroll to position [2841, 0]
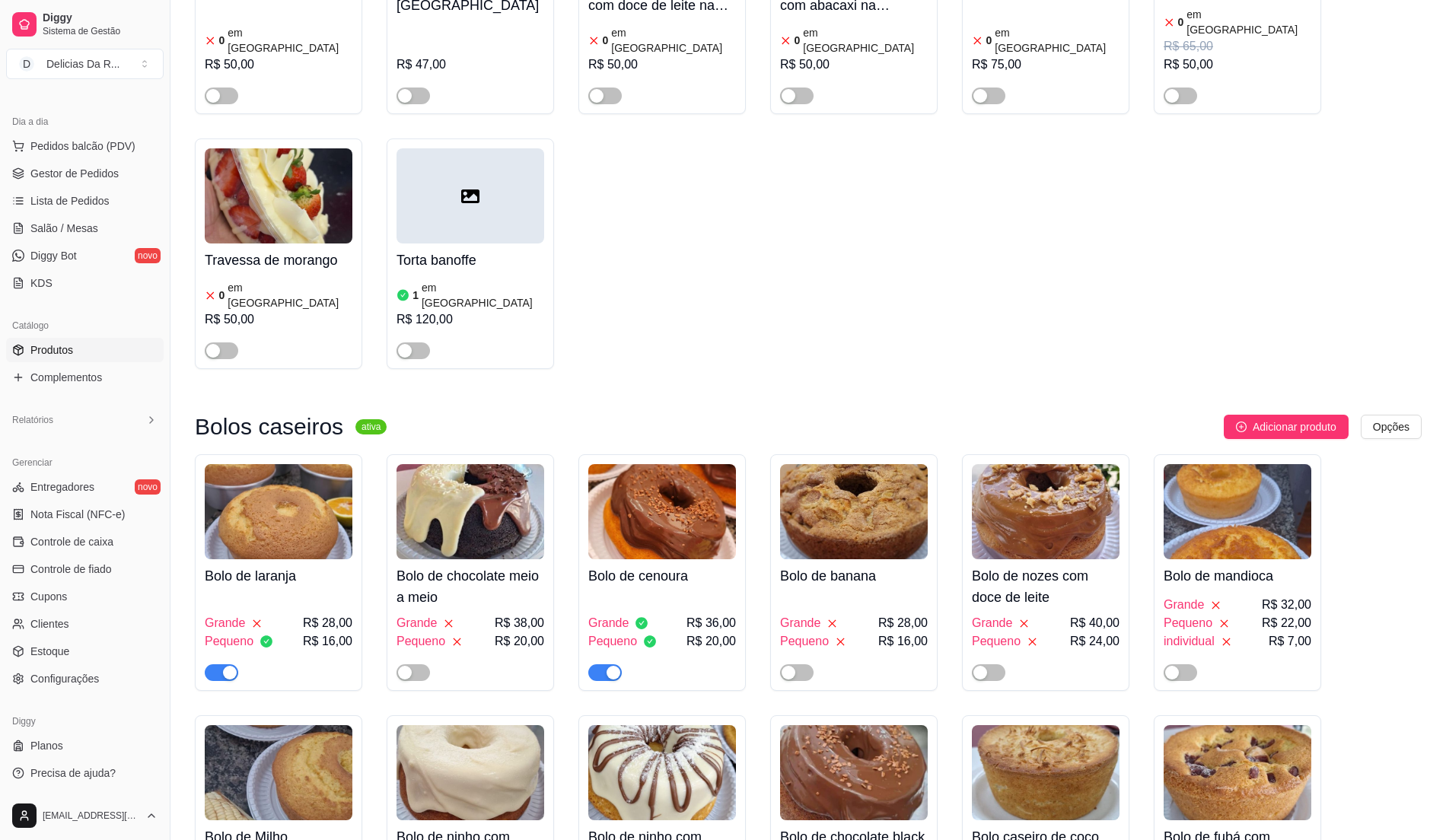
click at [265, 593] on div "Grande R$ 28,00 Pequeno R$ 16,00" at bounding box center [278, 637] width 148 height 88
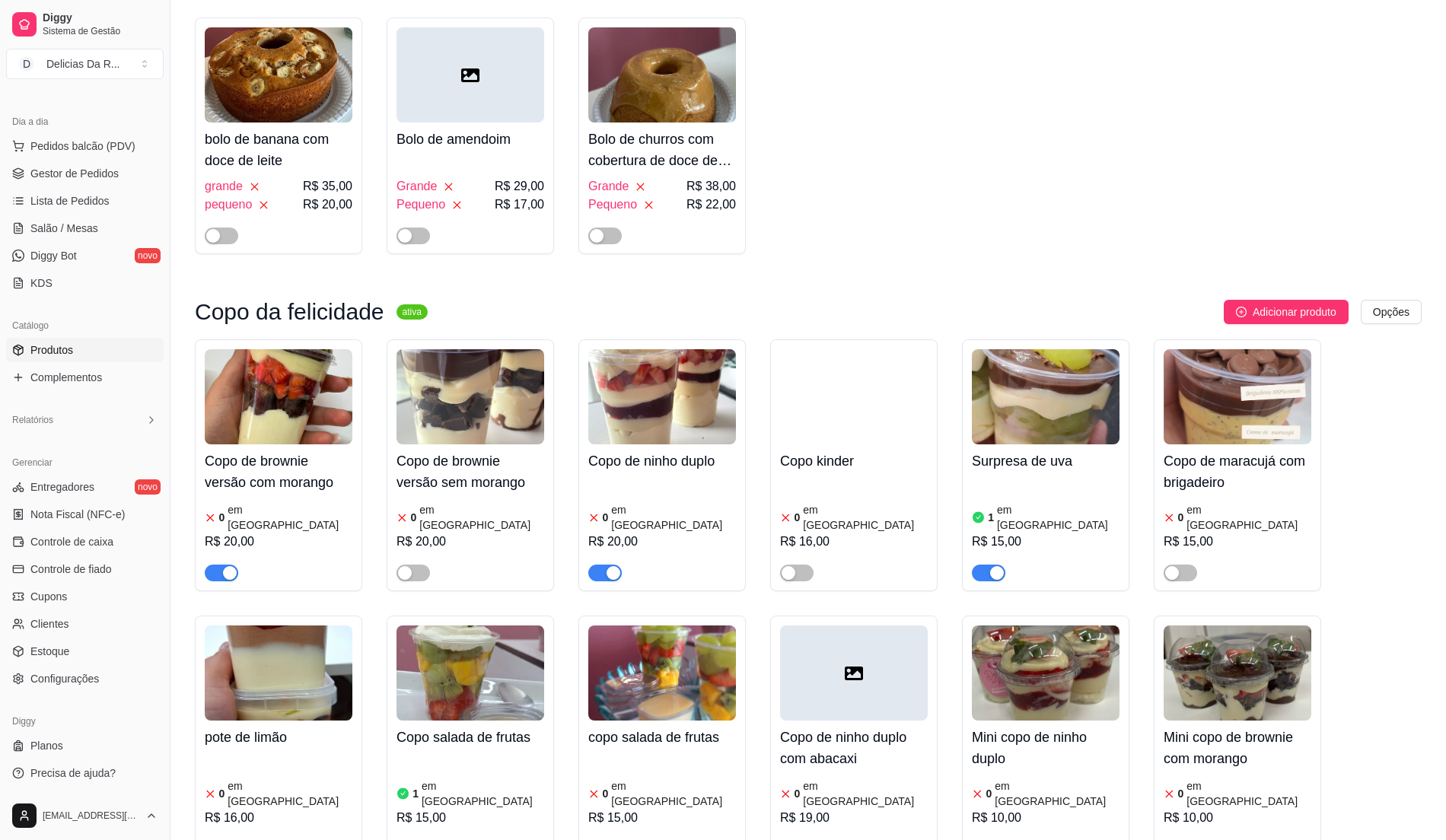
scroll to position [4059, 0]
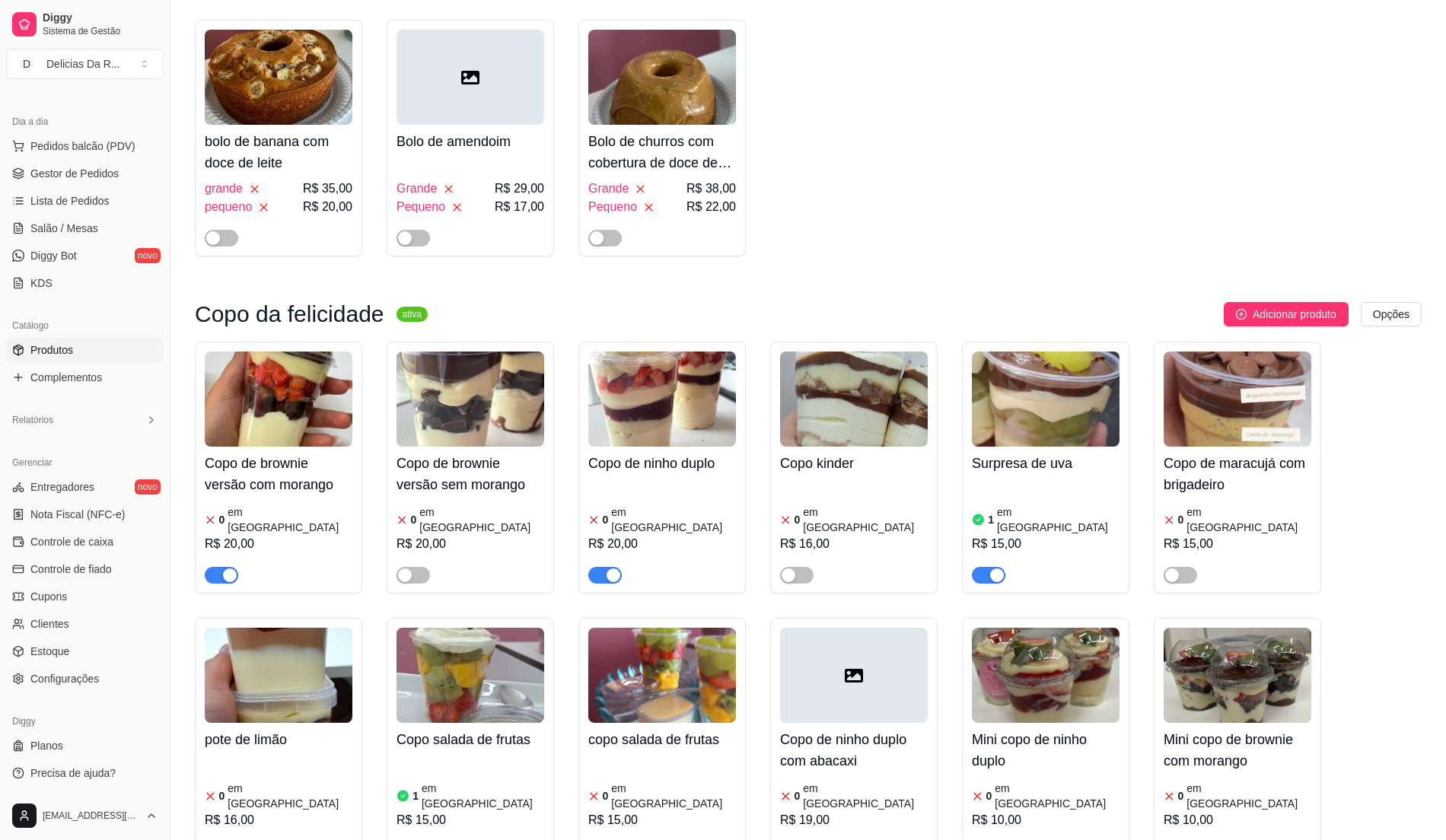
click at [619, 568] on div "button" at bounding box center [613, 575] width 14 height 14
click at [232, 568] on div "button" at bounding box center [229, 575] width 14 height 14
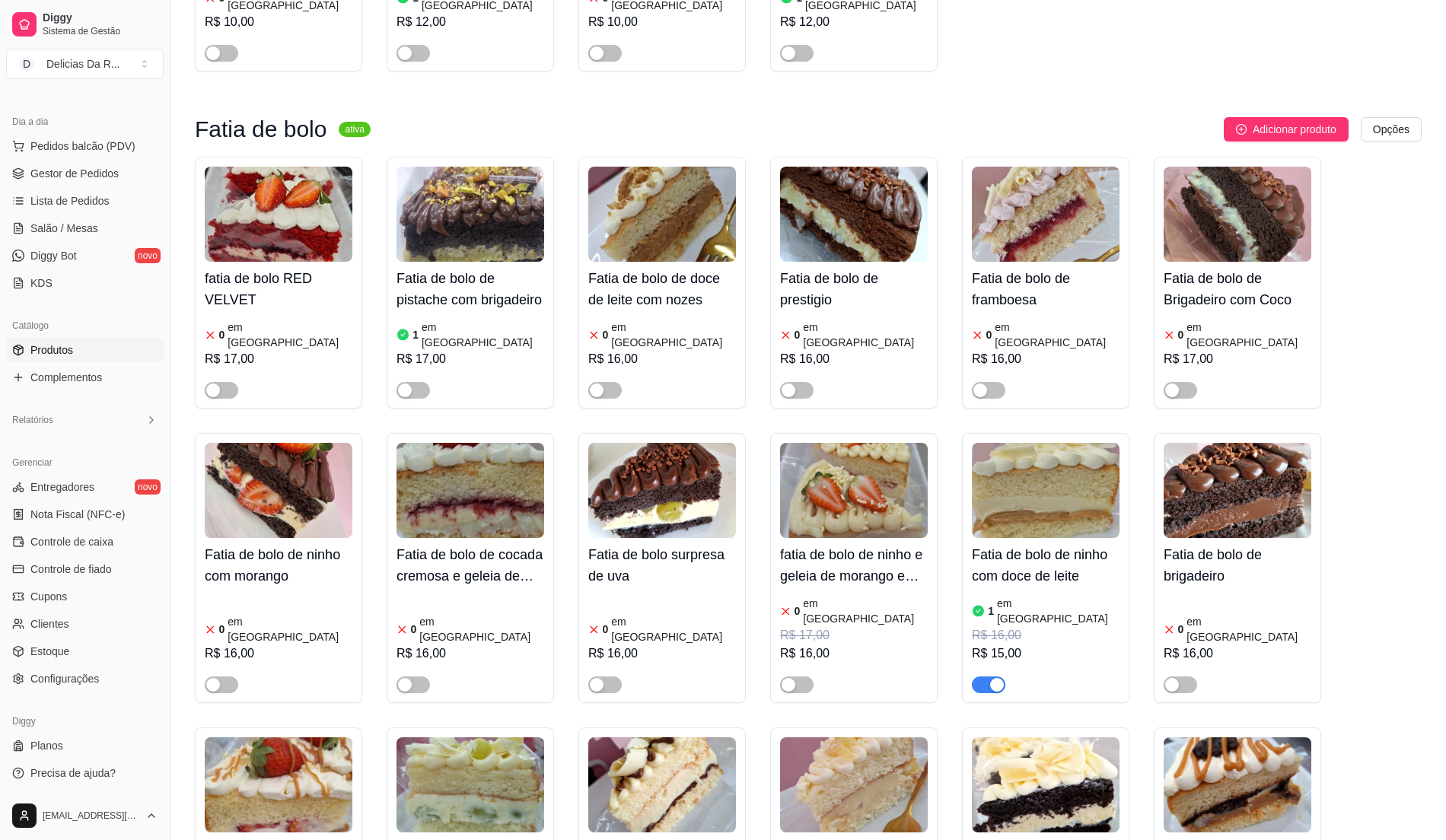
scroll to position [6393, 0]
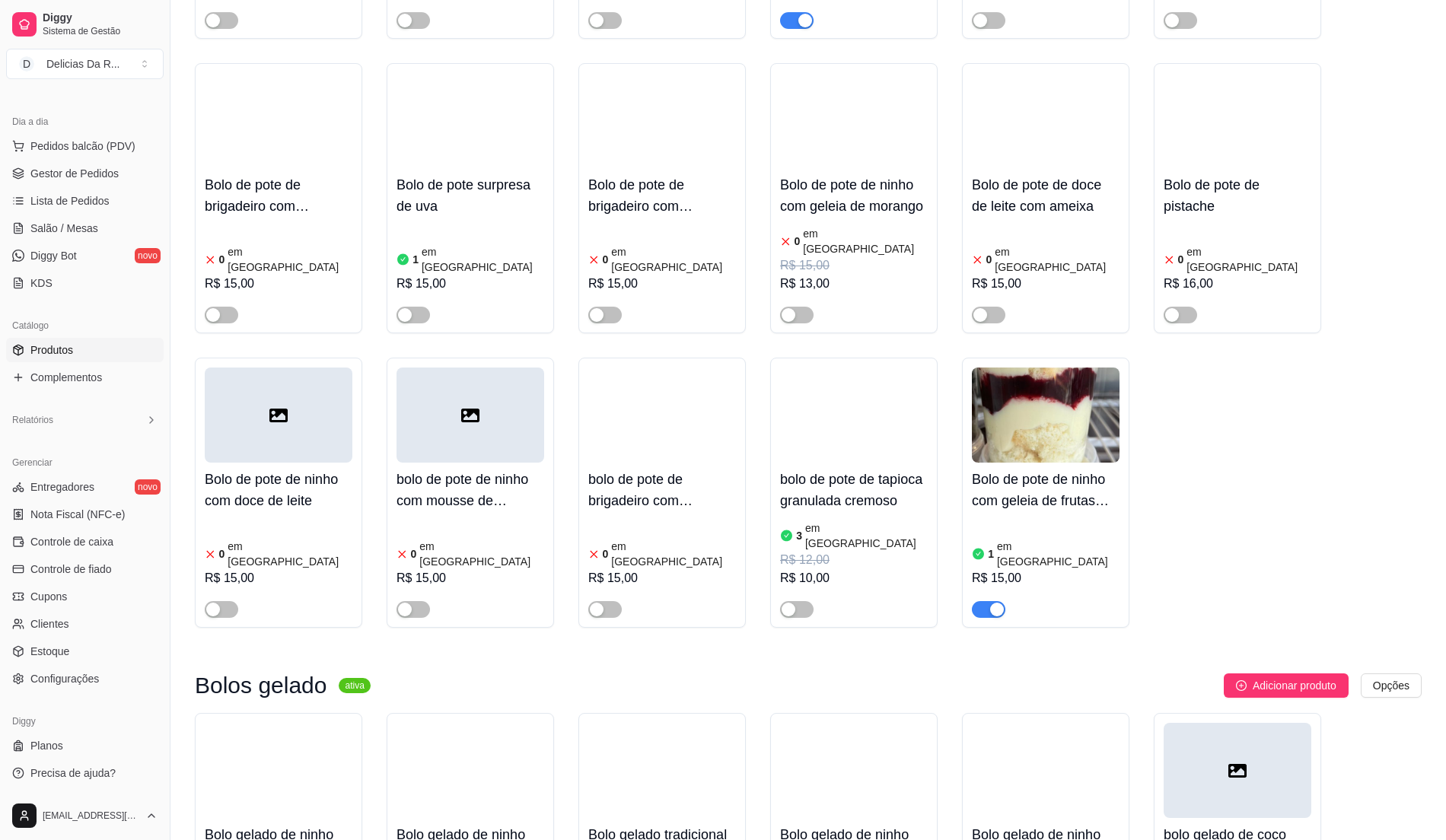
click at [29, 186] on ul "Pedidos balcão (PDV) Gestor de Pedidos Lista de Pedidos Salão / Mesas Diggy Bot…" at bounding box center [85, 214] width 158 height 161
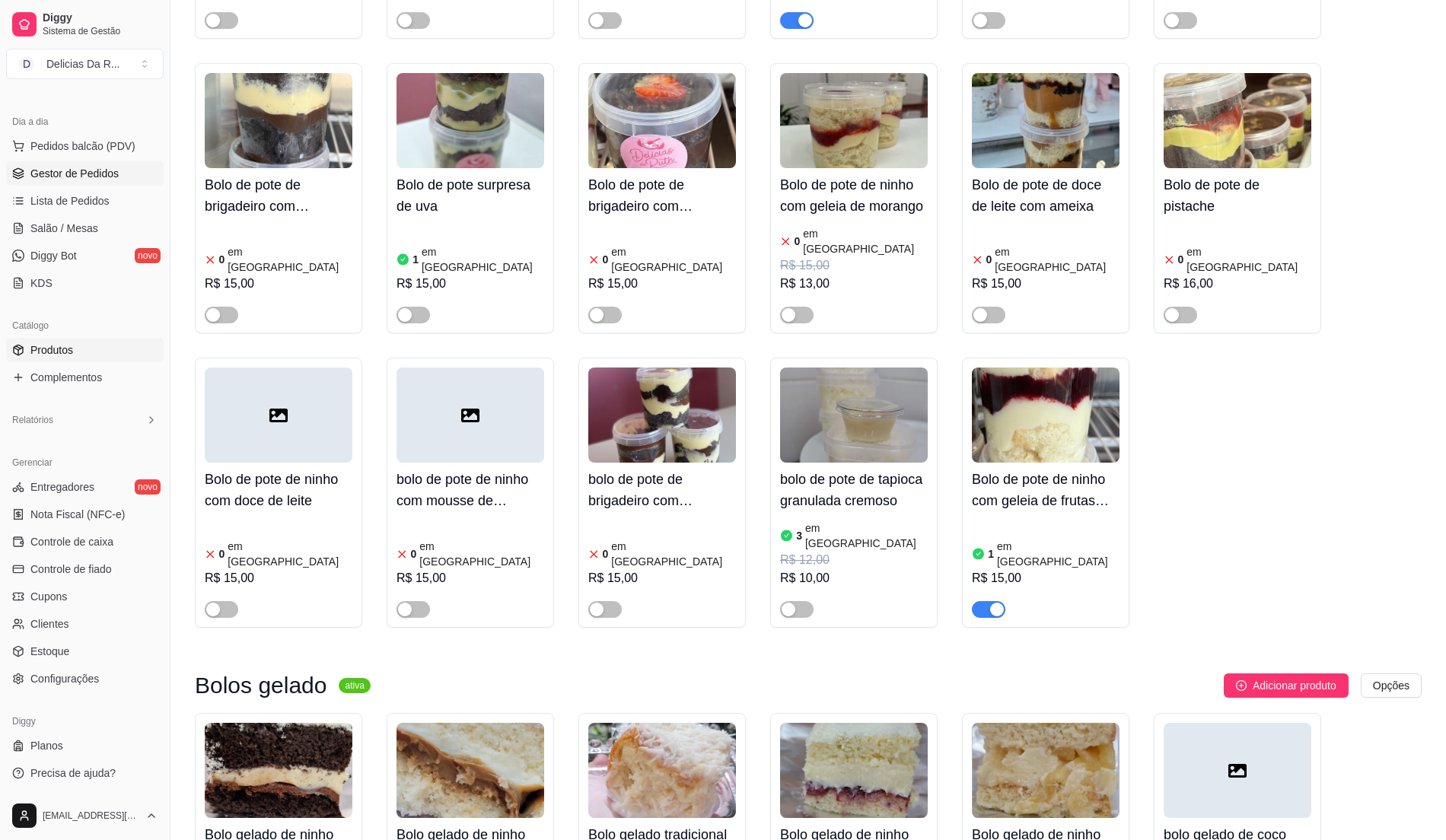
drag, startPoint x: 44, startPoint y: 171, endPoint x: 50, endPoint y: 168, distance: 6.7
click at [44, 172] on span "Gestor de Pedidos" at bounding box center [74, 173] width 88 height 16
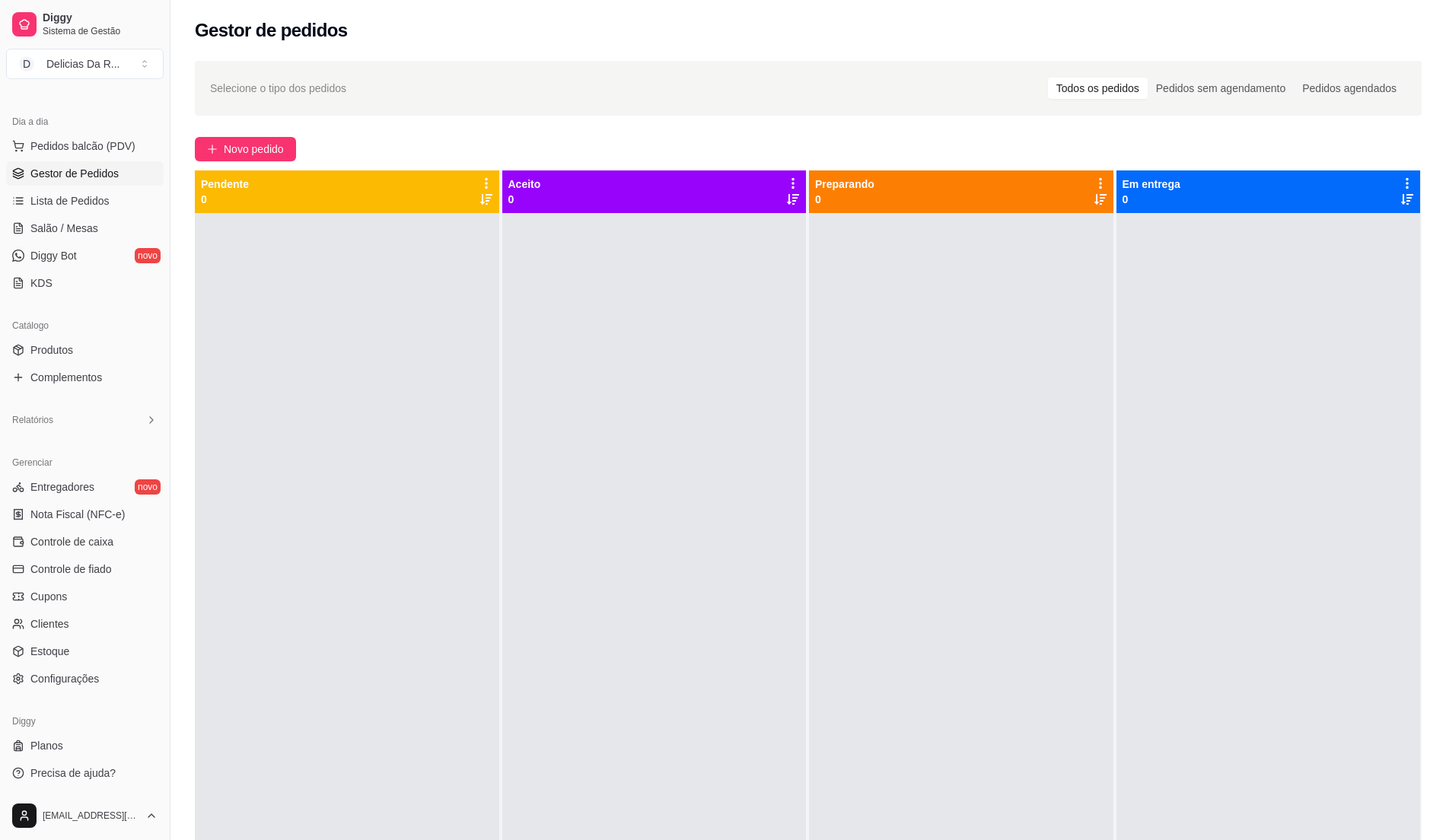
drag, startPoint x: 848, startPoint y: 305, endPoint x: 802, endPoint y: 307, distance: 46.0
click at [847, 305] on div at bounding box center [962, 633] width 305 height 840
drag, startPoint x: 166, startPoint y: 379, endPoint x: 162, endPoint y: 402, distance: 23.3
click at [165, 388] on button "Toggle Sidebar" at bounding box center [169, 420] width 12 height 840
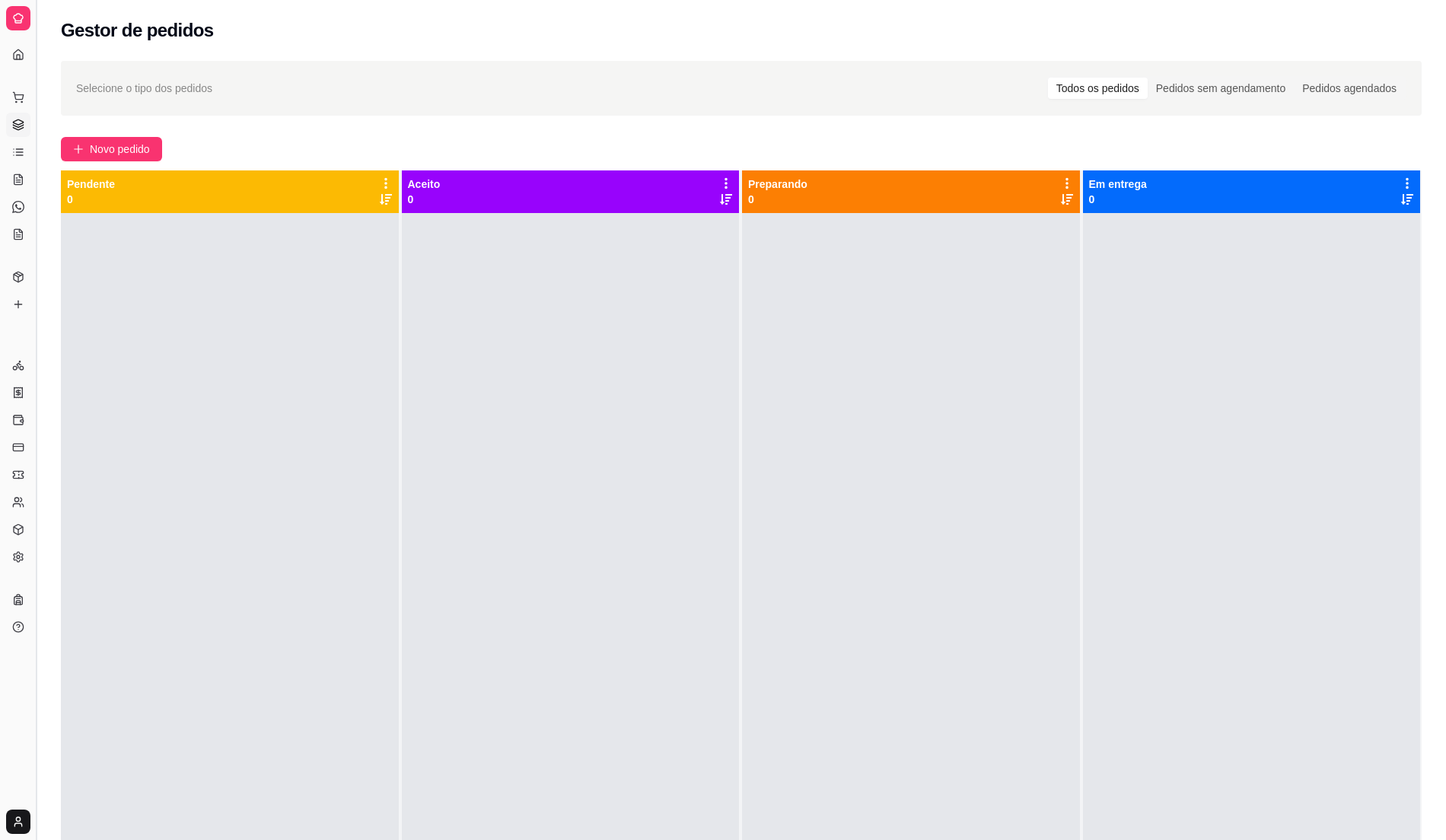
click at [32, 316] on button "Toggle Sidebar" at bounding box center [36, 420] width 12 height 840
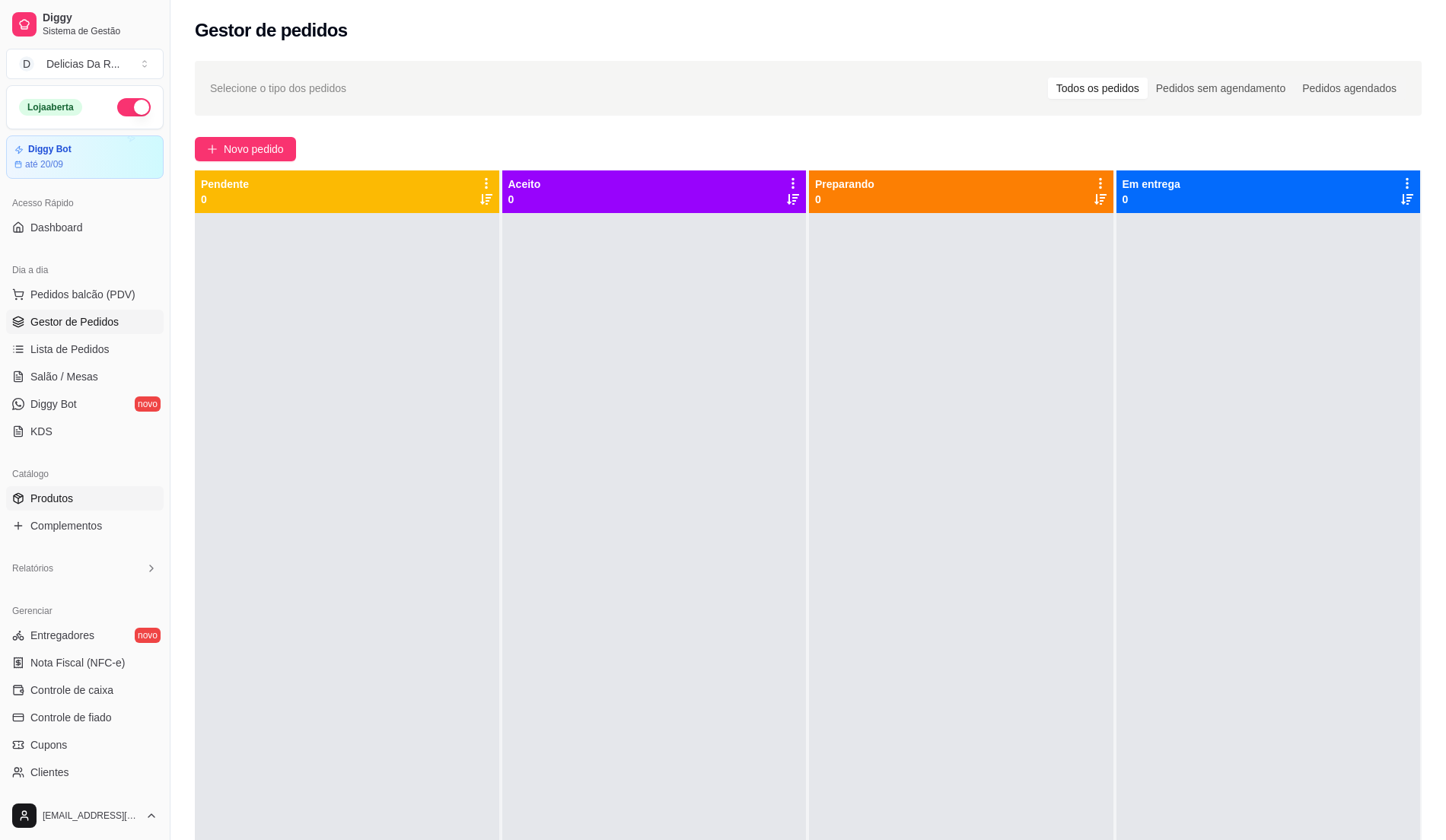
click at [77, 491] on link "Produtos" at bounding box center [85, 498] width 158 height 25
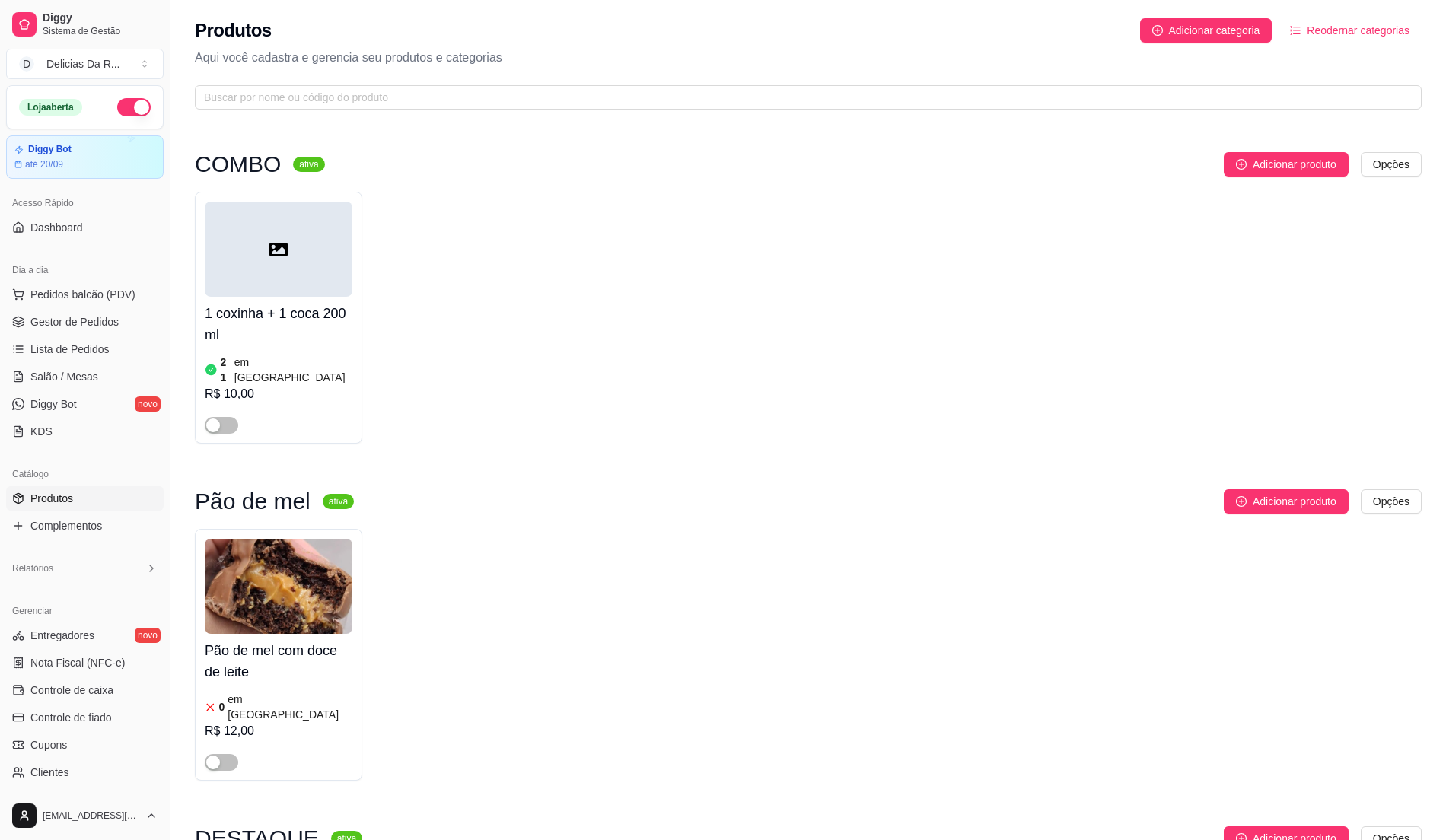
click at [80, 510] on link "Produtos" at bounding box center [85, 498] width 158 height 25
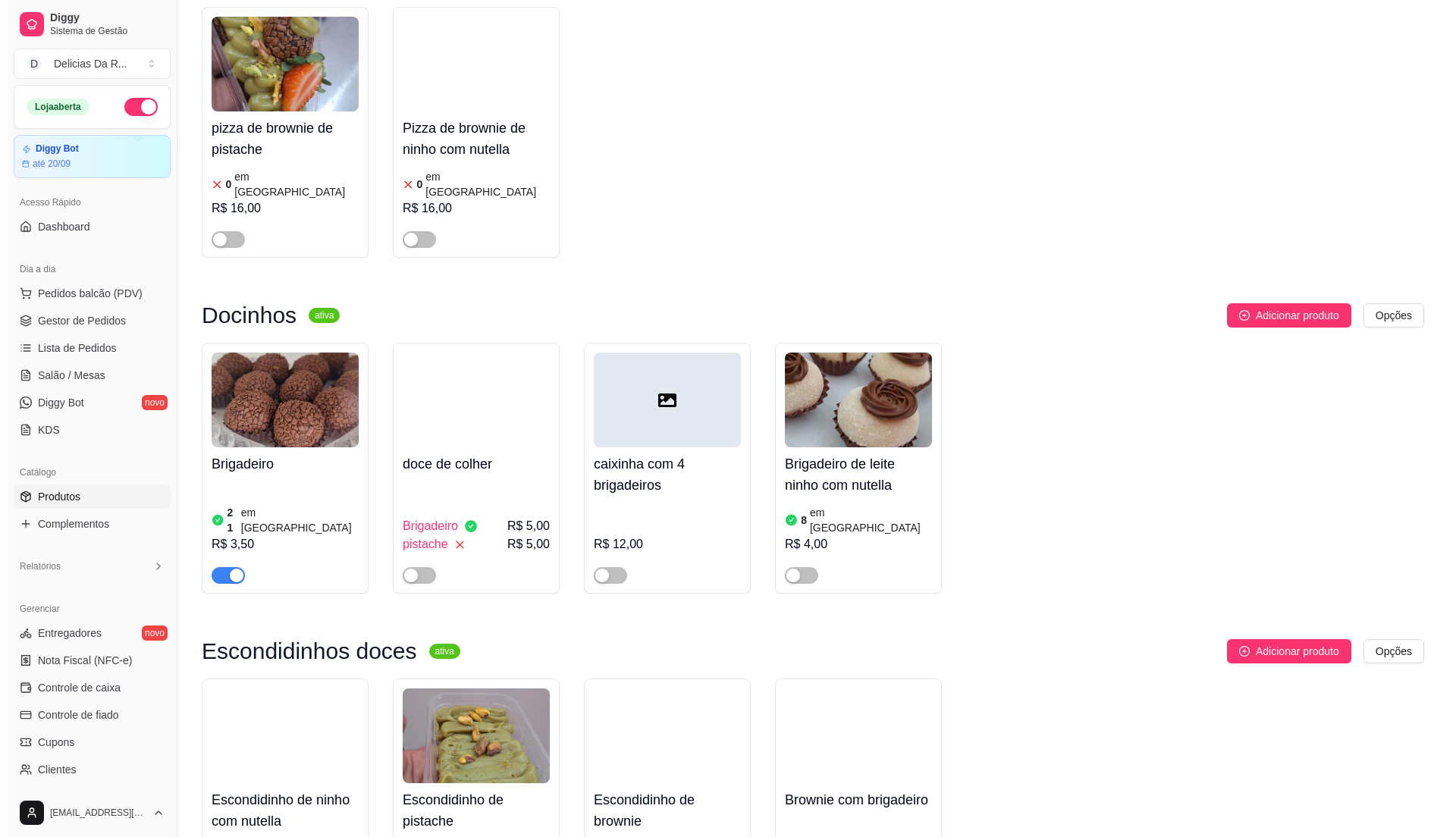
scroll to position [11323, 0]
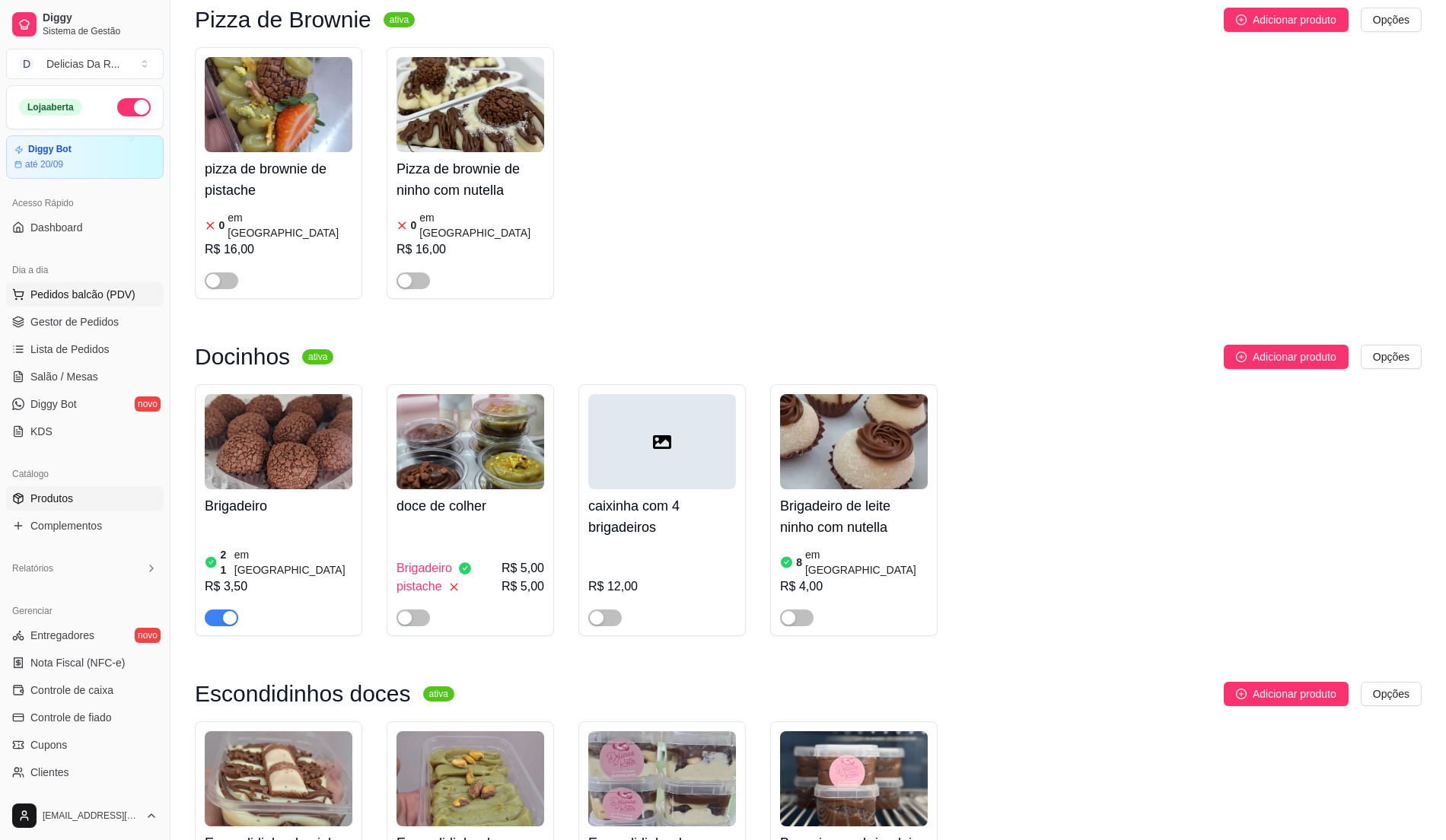
click at [35, 306] on button "Pedidos balcão (PDV)" at bounding box center [85, 295] width 158 height 25
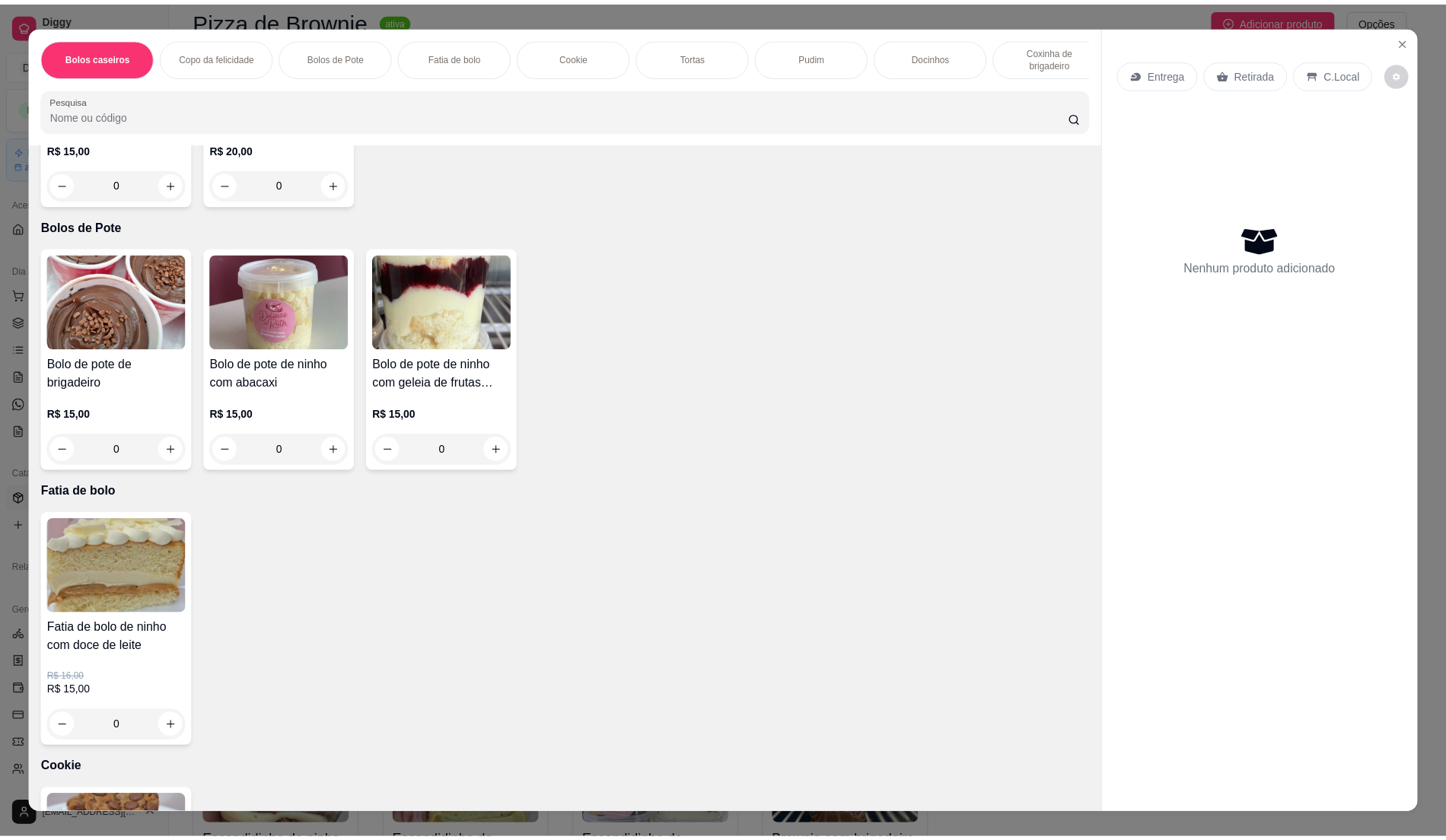
scroll to position [608, 0]
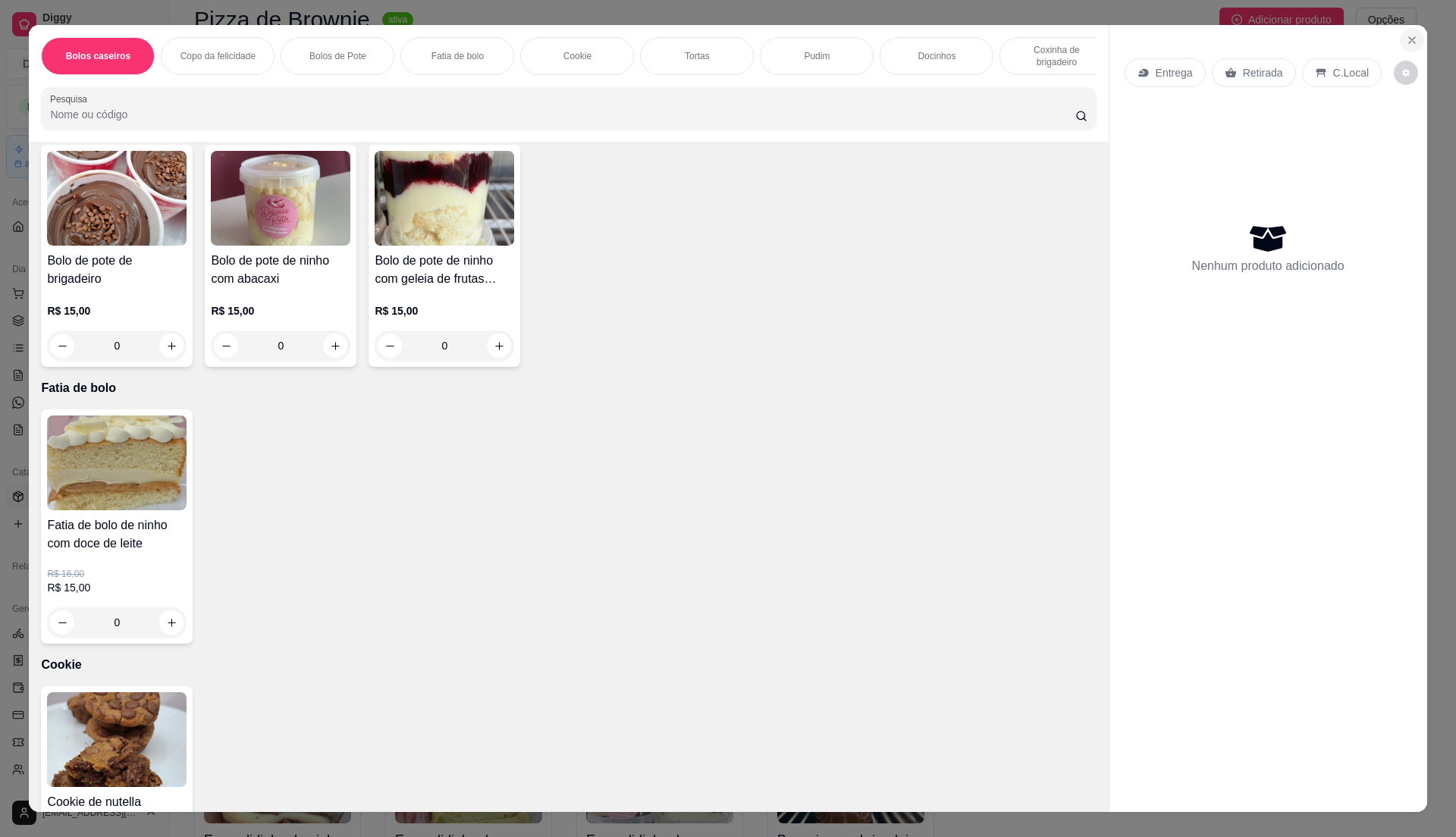
click at [1406, 38] on icon "Close" at bounding box center [1411, 40] width 12 height 12
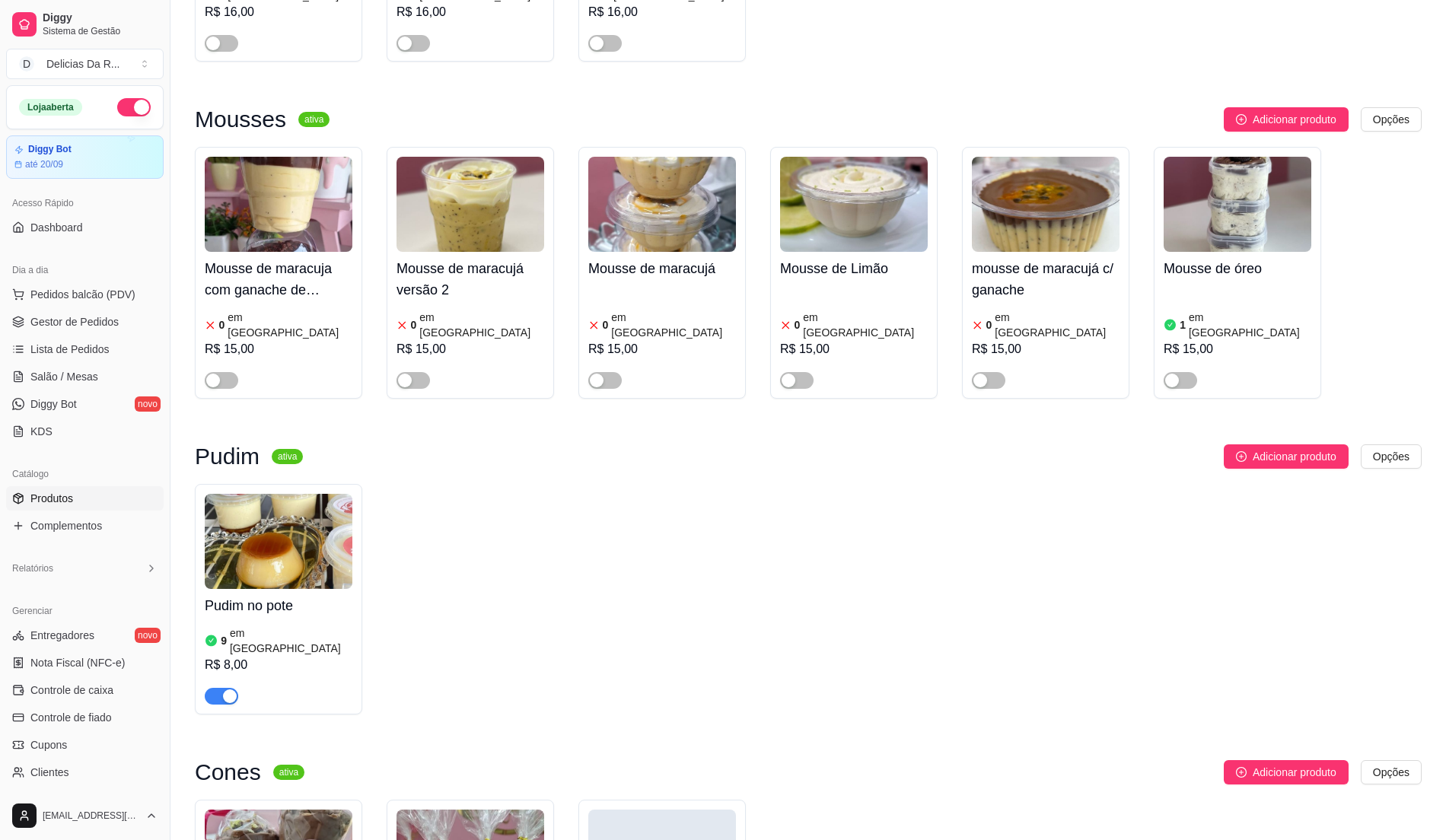
scroll to position [10247, 0]
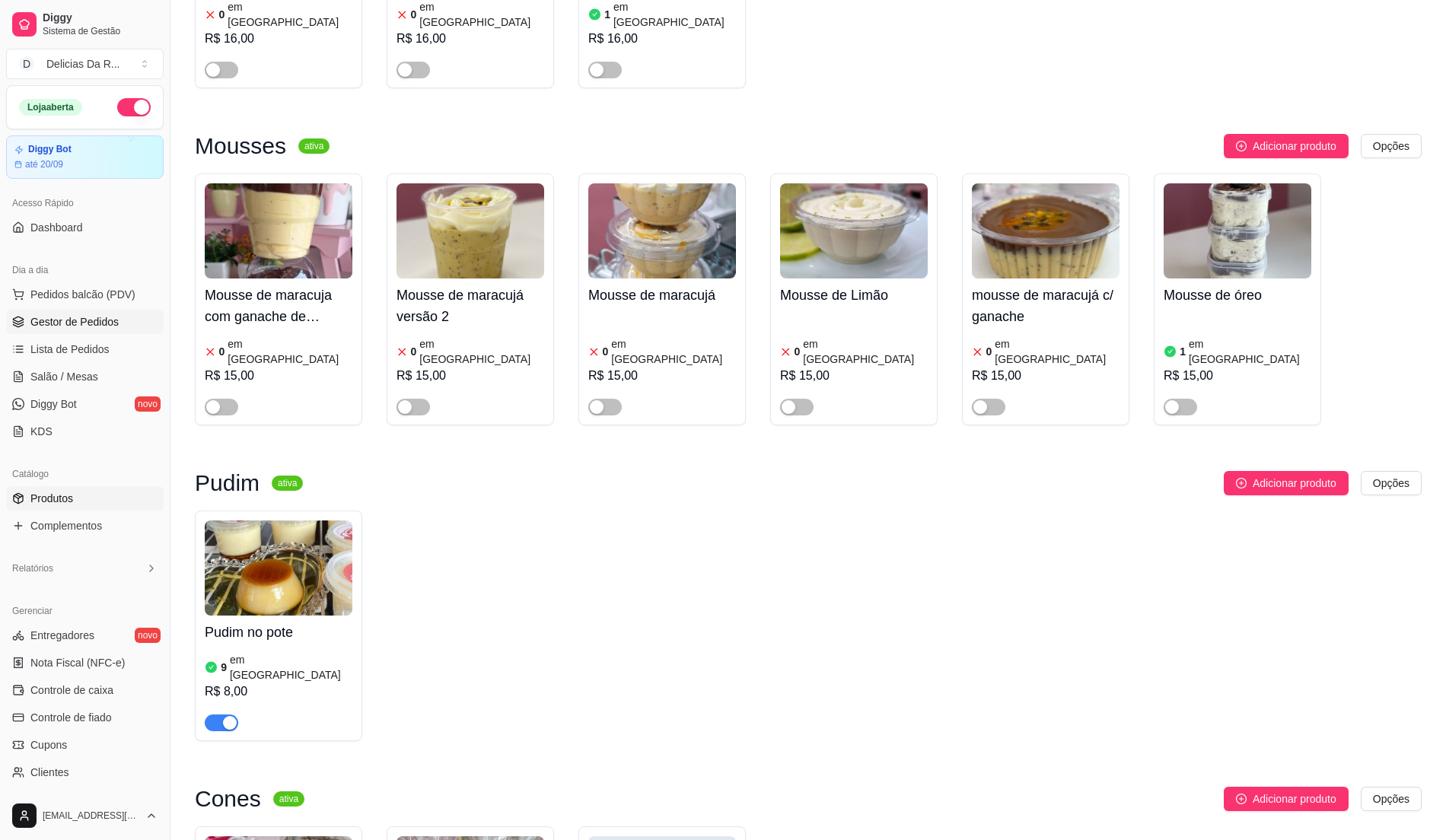
click at [71, 330] on link "Gestor de Pedidos" at bounding box center [85, 322] width 158 height 25
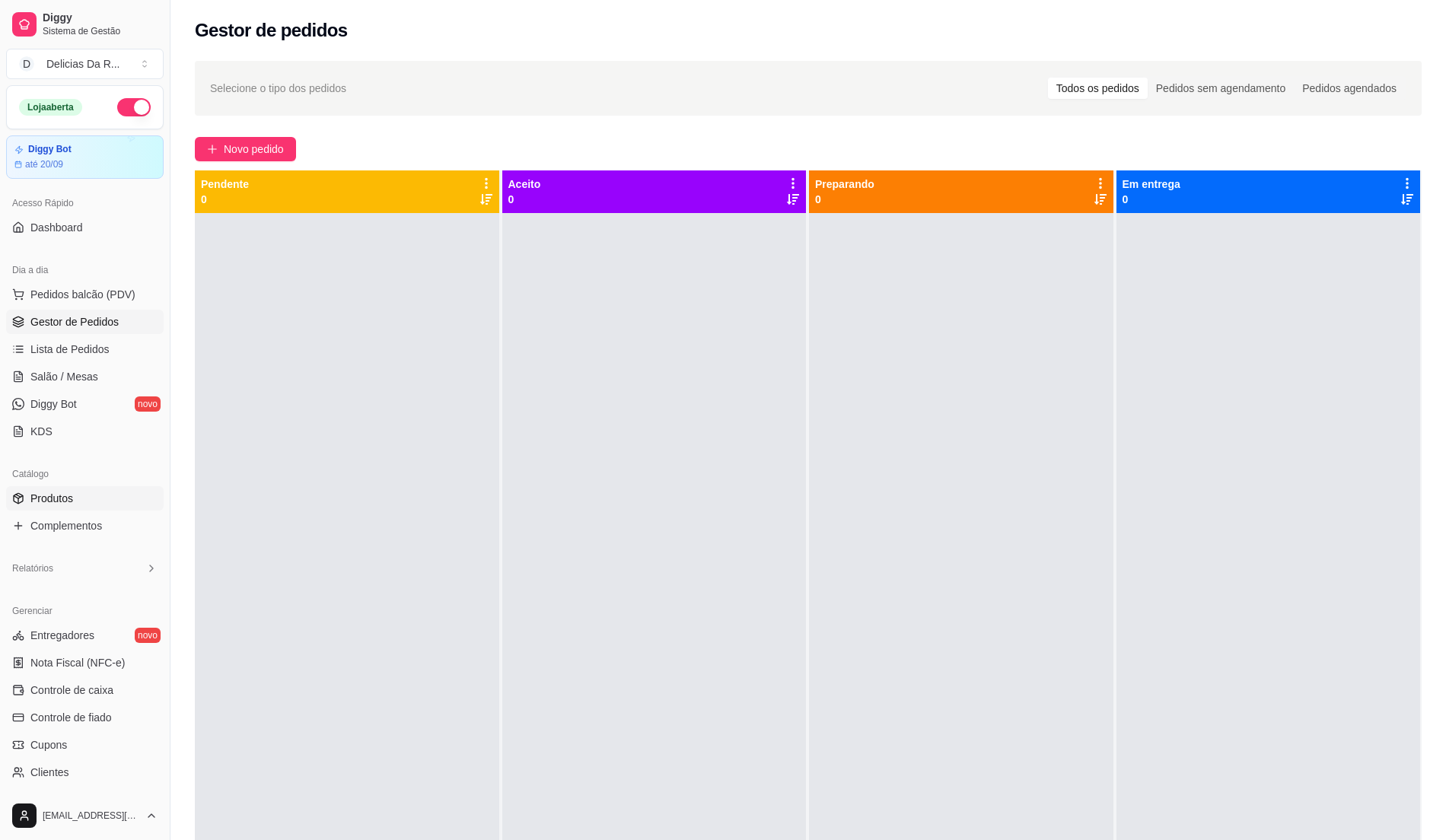
click at [74, 503] on link "Produtos" at bounding box center [85, 498] width 158 height 25
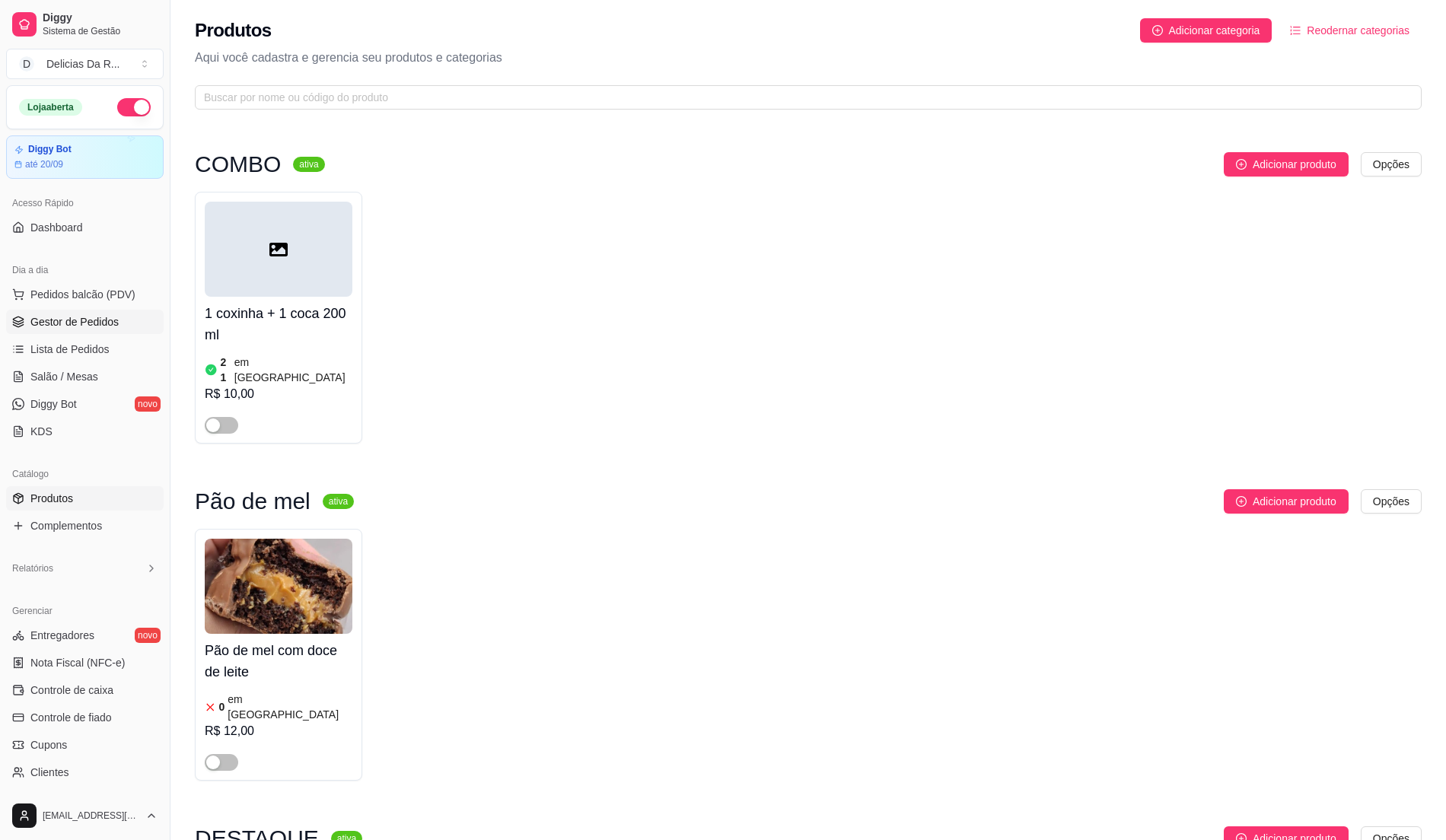
click at [105, 316] on span "Gestor de Pedidos" at bounding box center [74, 322] width 88 height 16
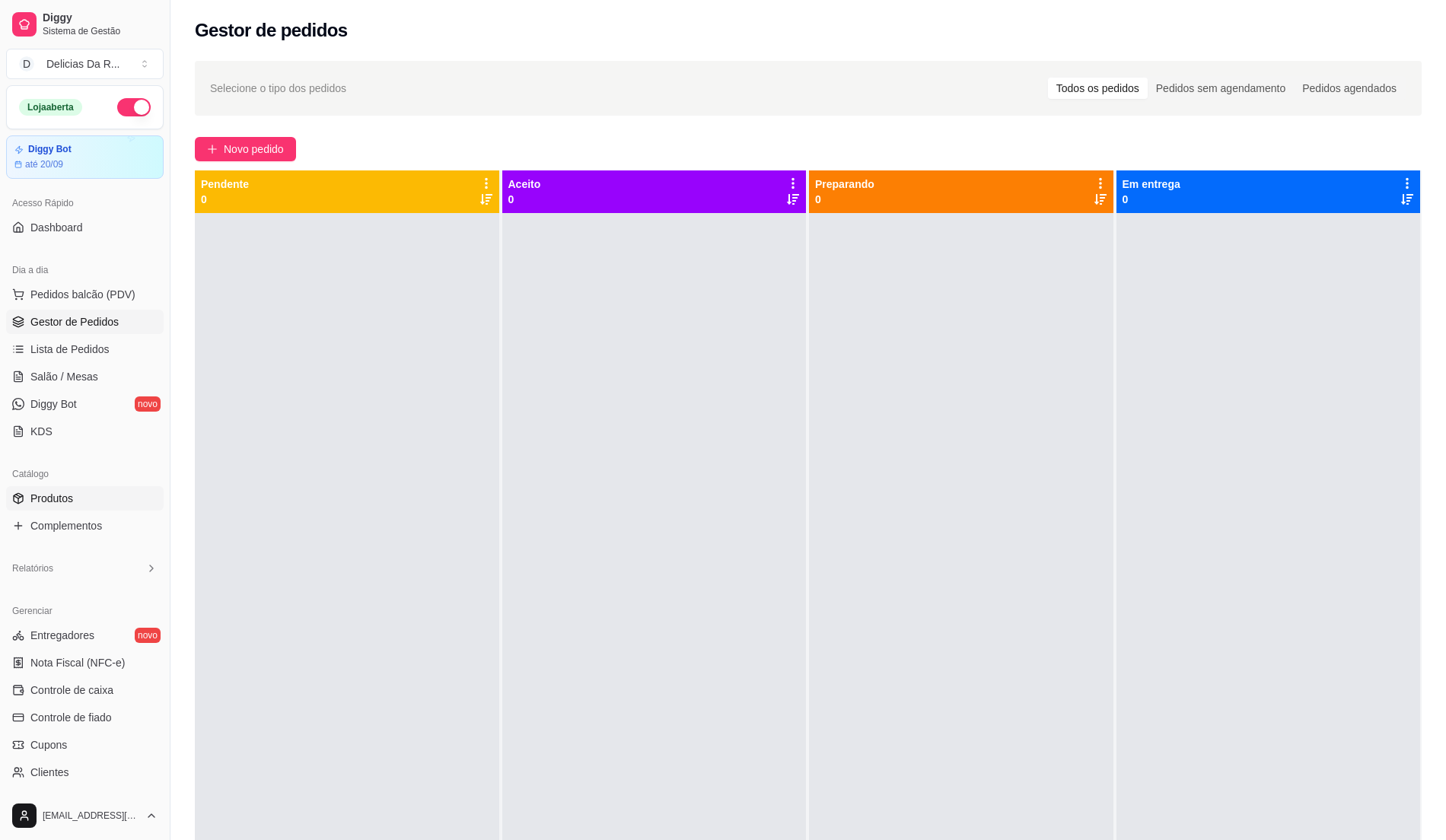
click at [82, 500] on link "Produtos" at bounding box center [85, 498] width 158 height 25
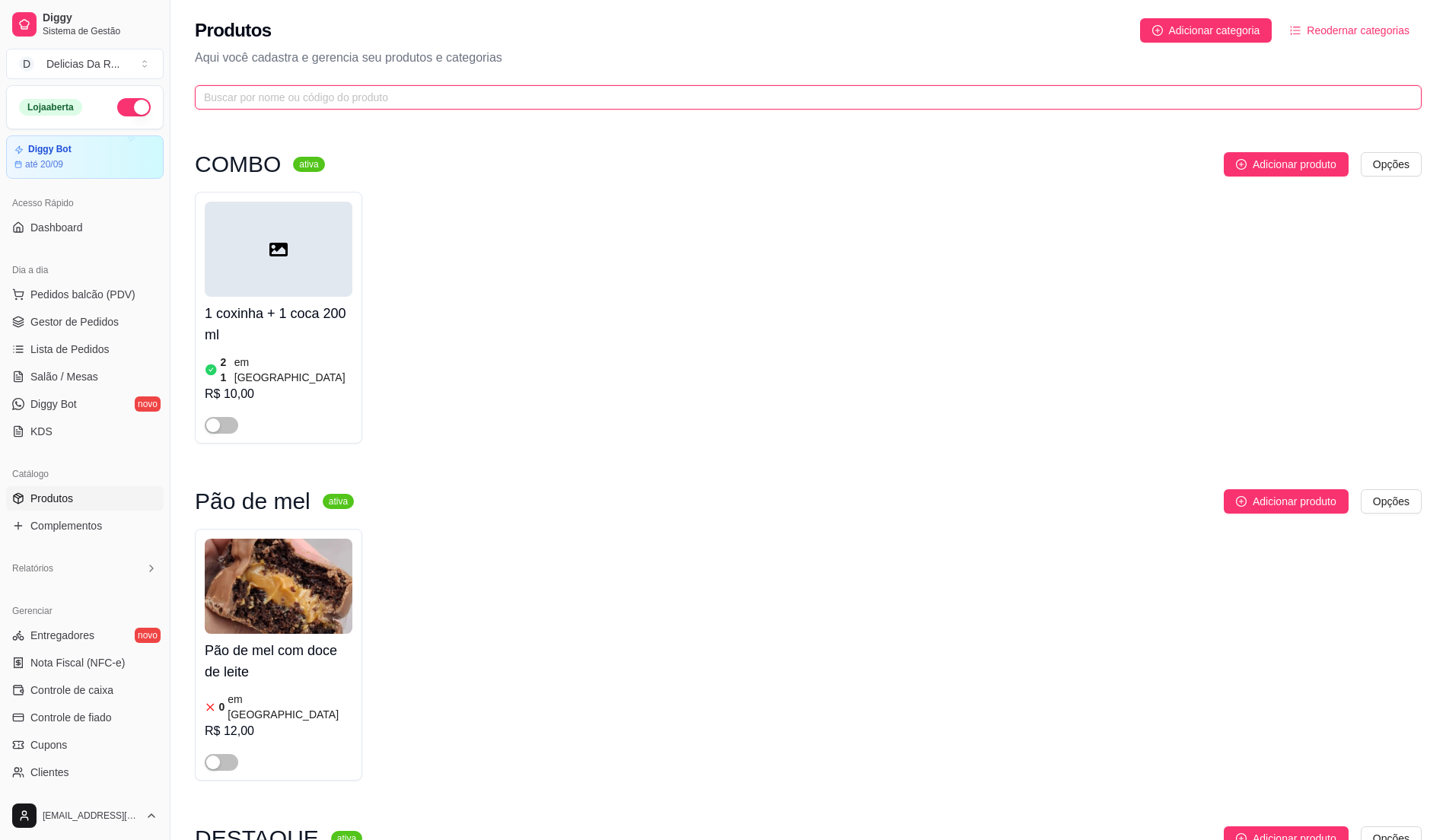
click at [626, 93] on input "text" at bounding box center [803, 98] width 1197 height 16
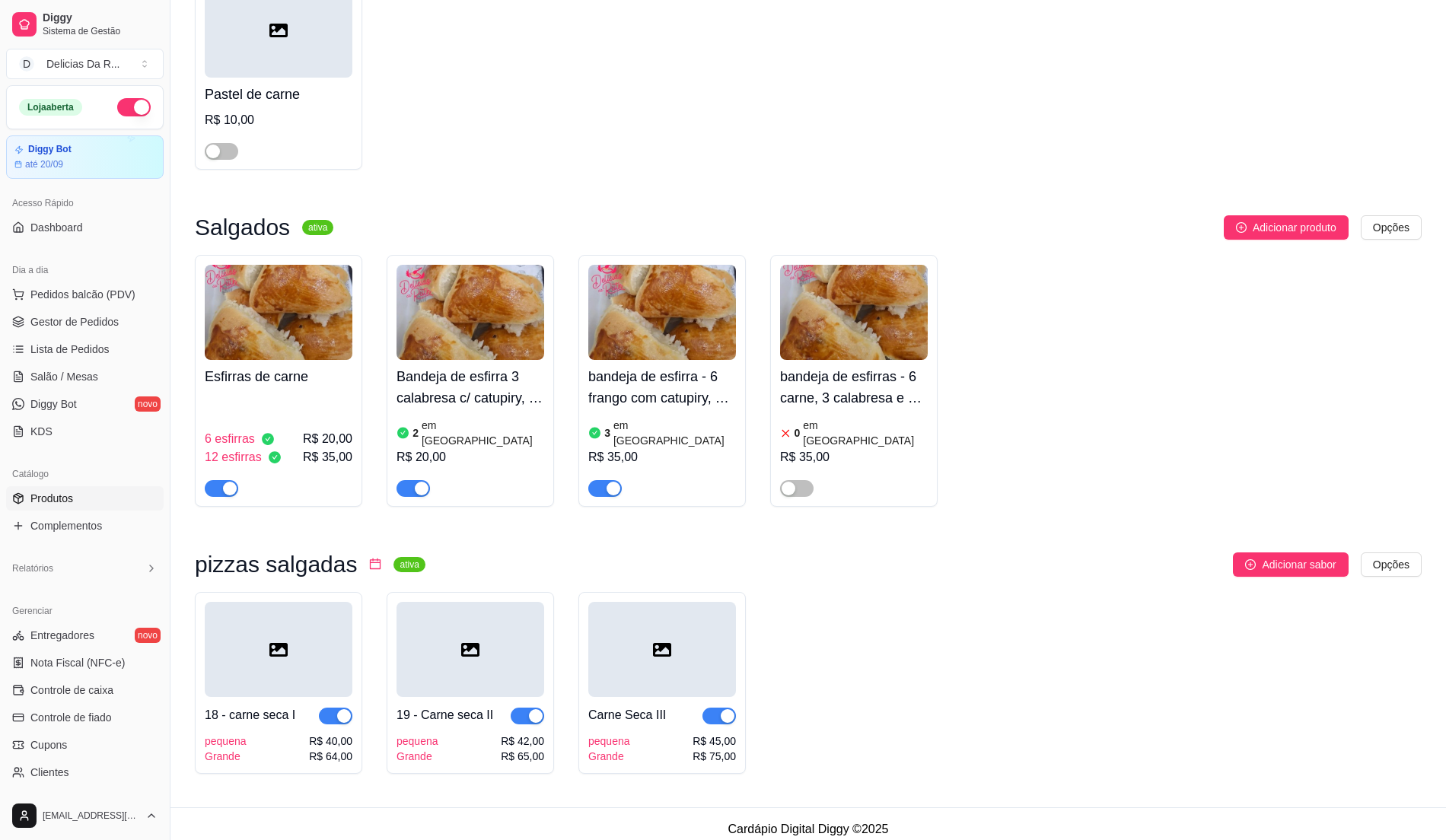
scroll to position [221, 0]
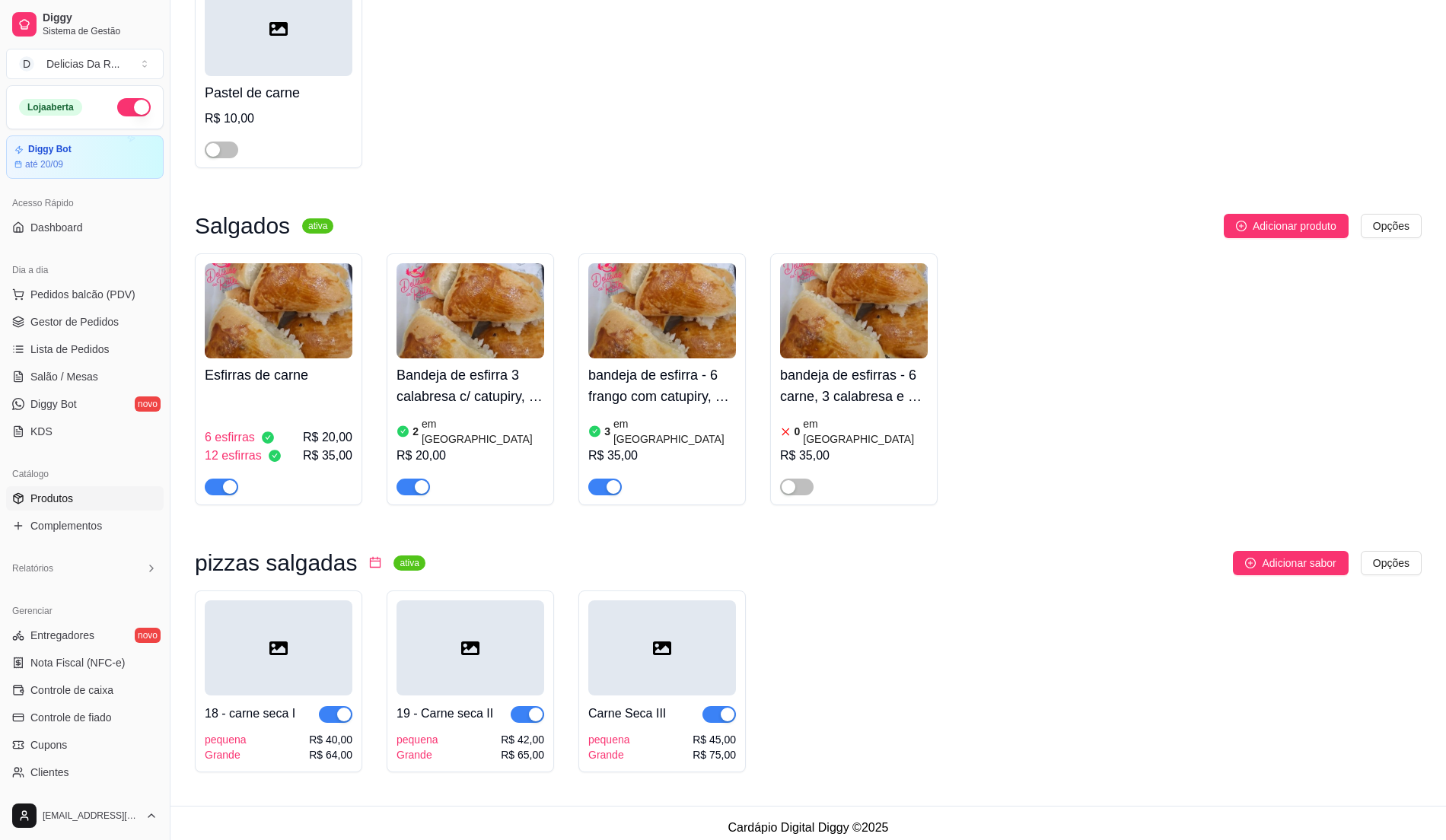
click at [207, 479] on span "button" at bounding box center [221, 487] width 34 height 16
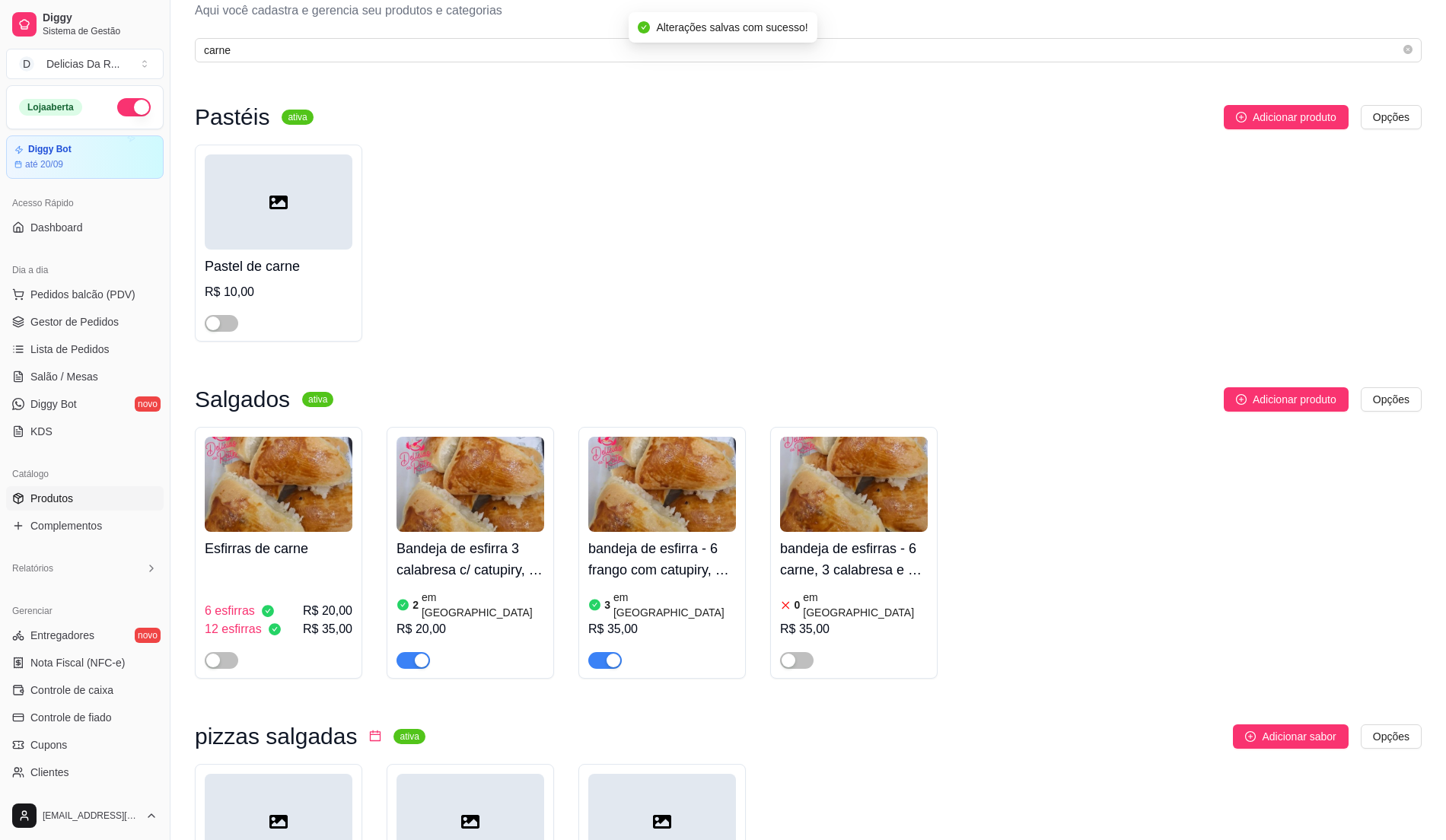
scroll to position [0, 0]
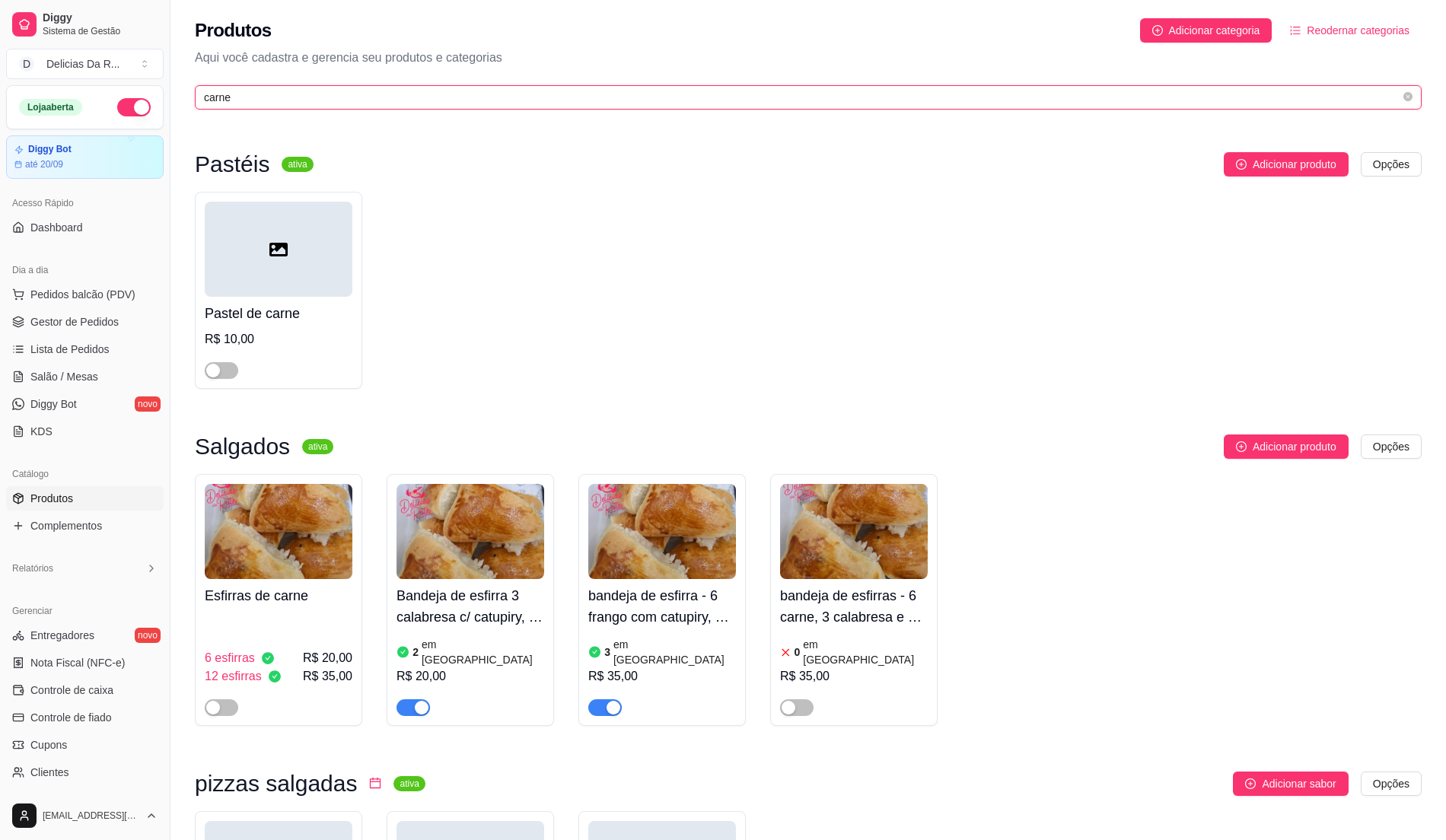
click at [242, 104] on input "carne" at bounding box center [803, 98] width 1197 height 16
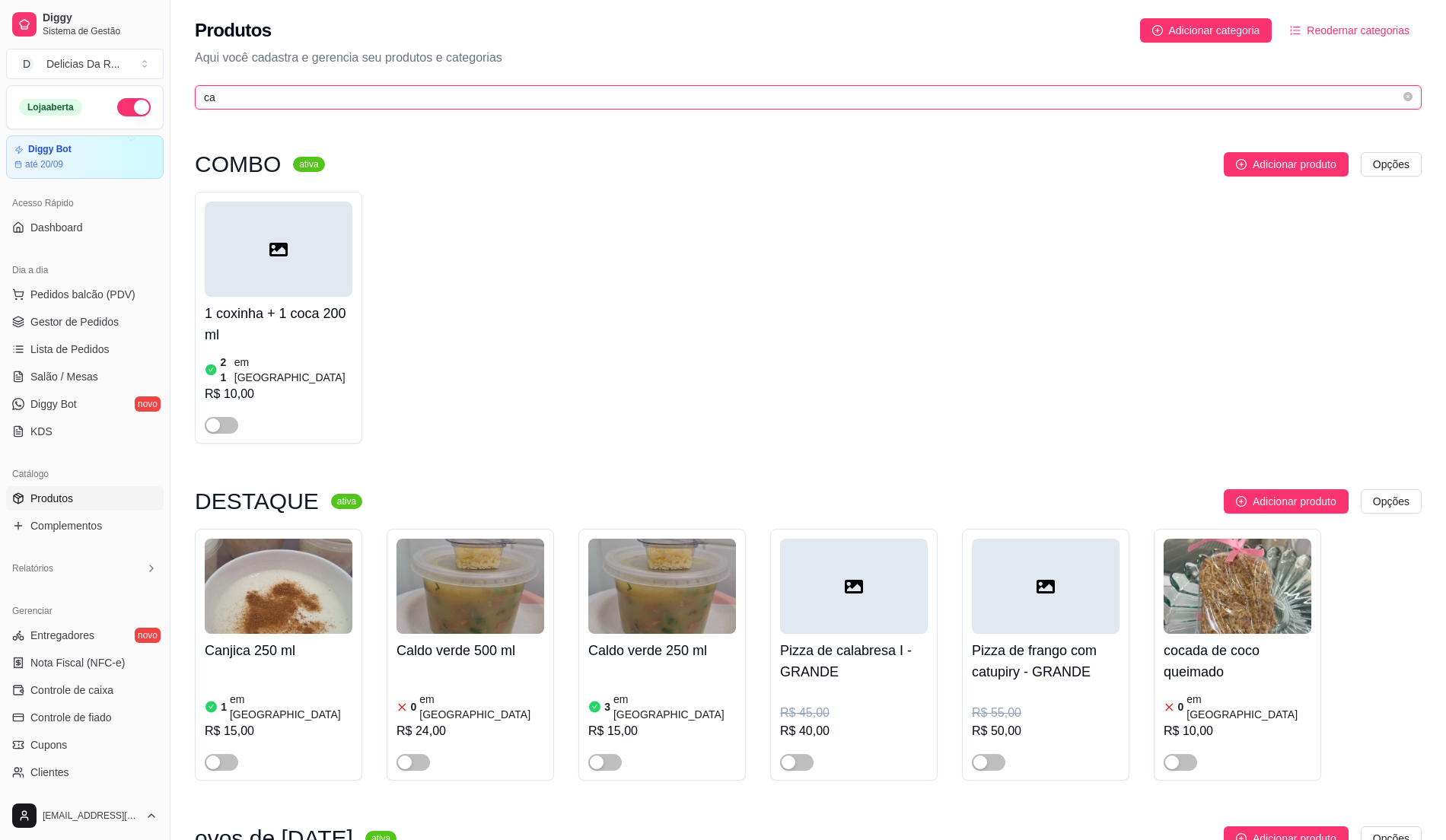
type input "c"
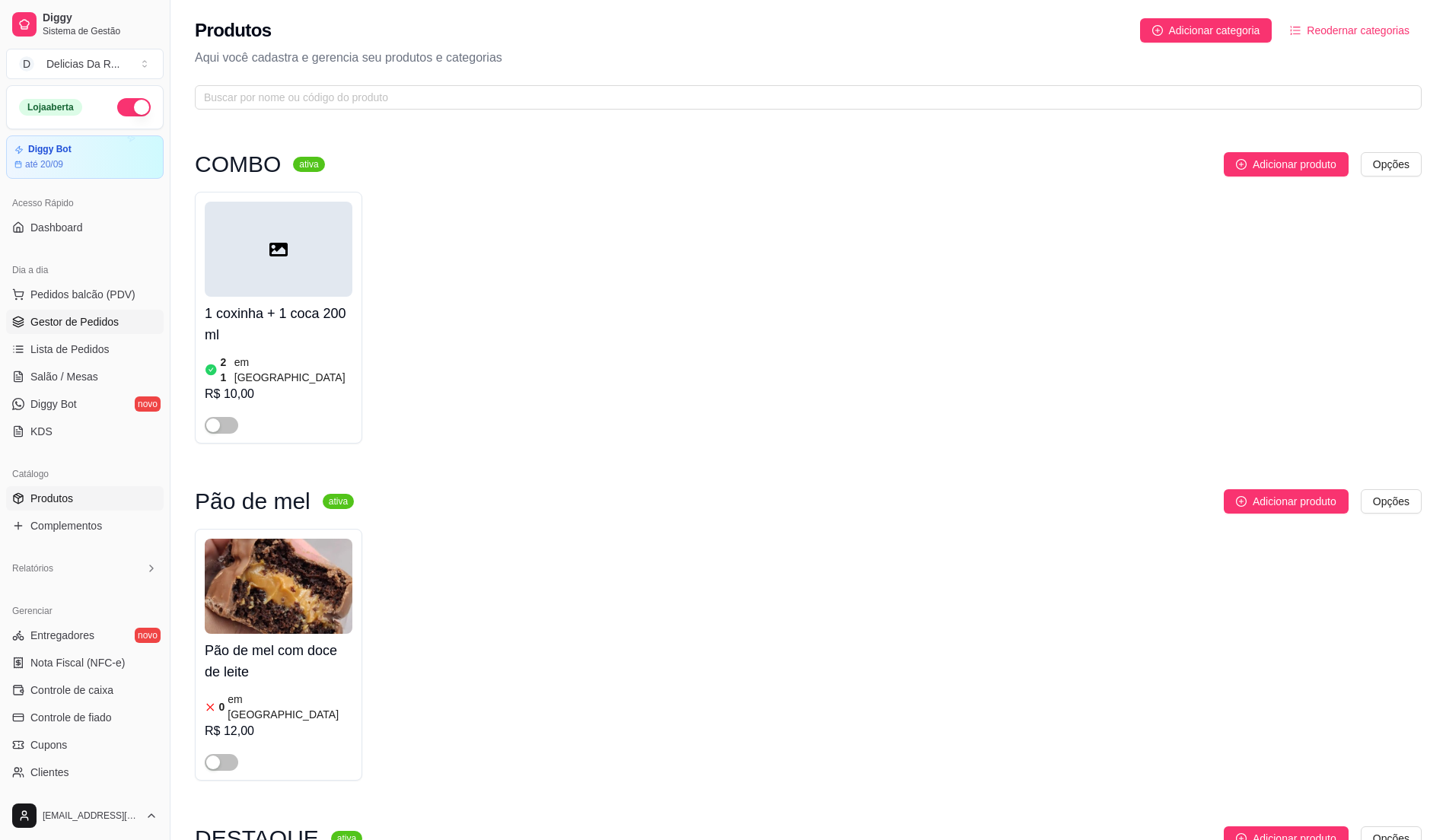
click at [89, 318] on span "Gestor de Pedidos" at bounding box center [74, 322] width 88 height 16
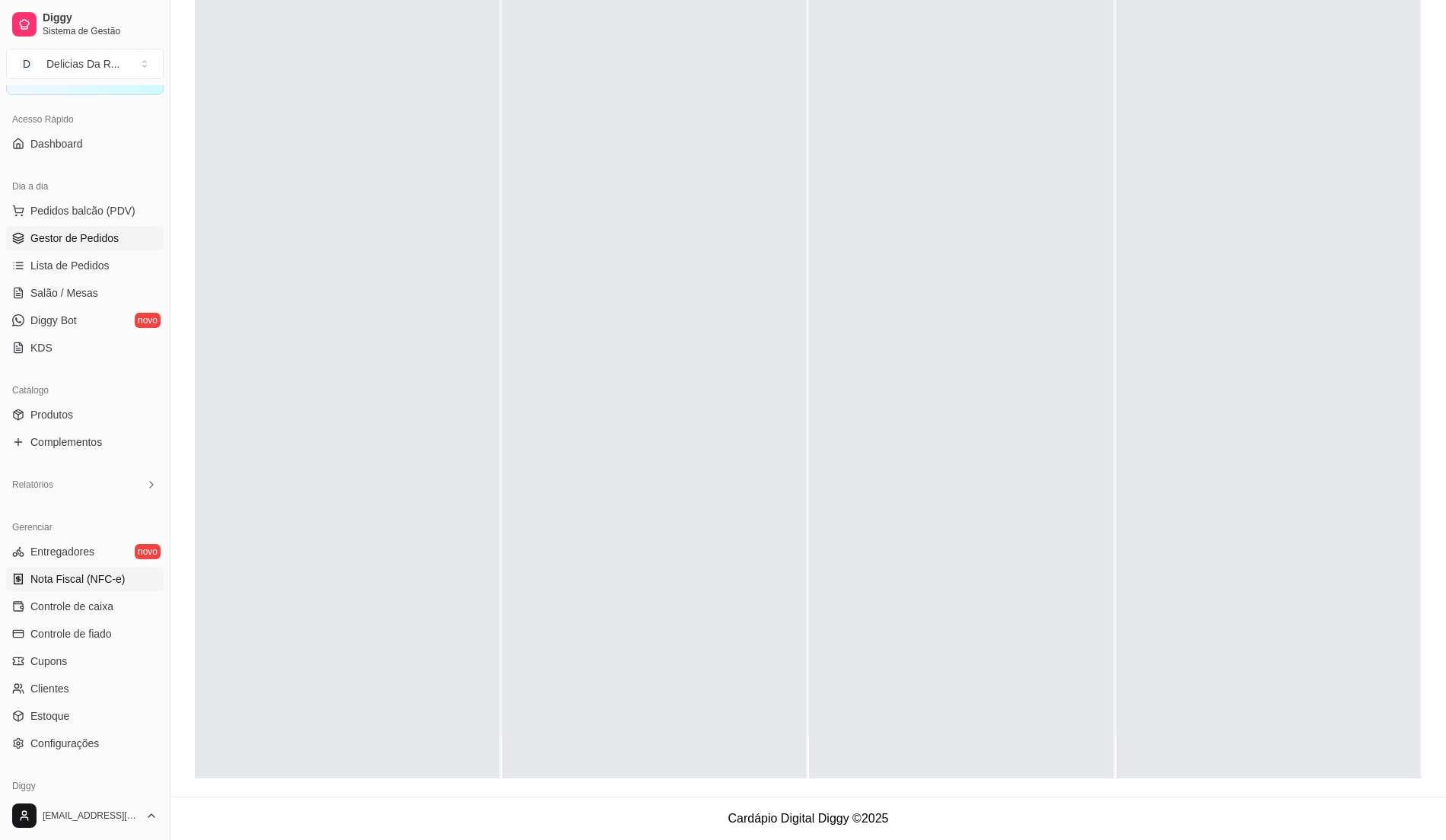
scroll to position [150, 0]
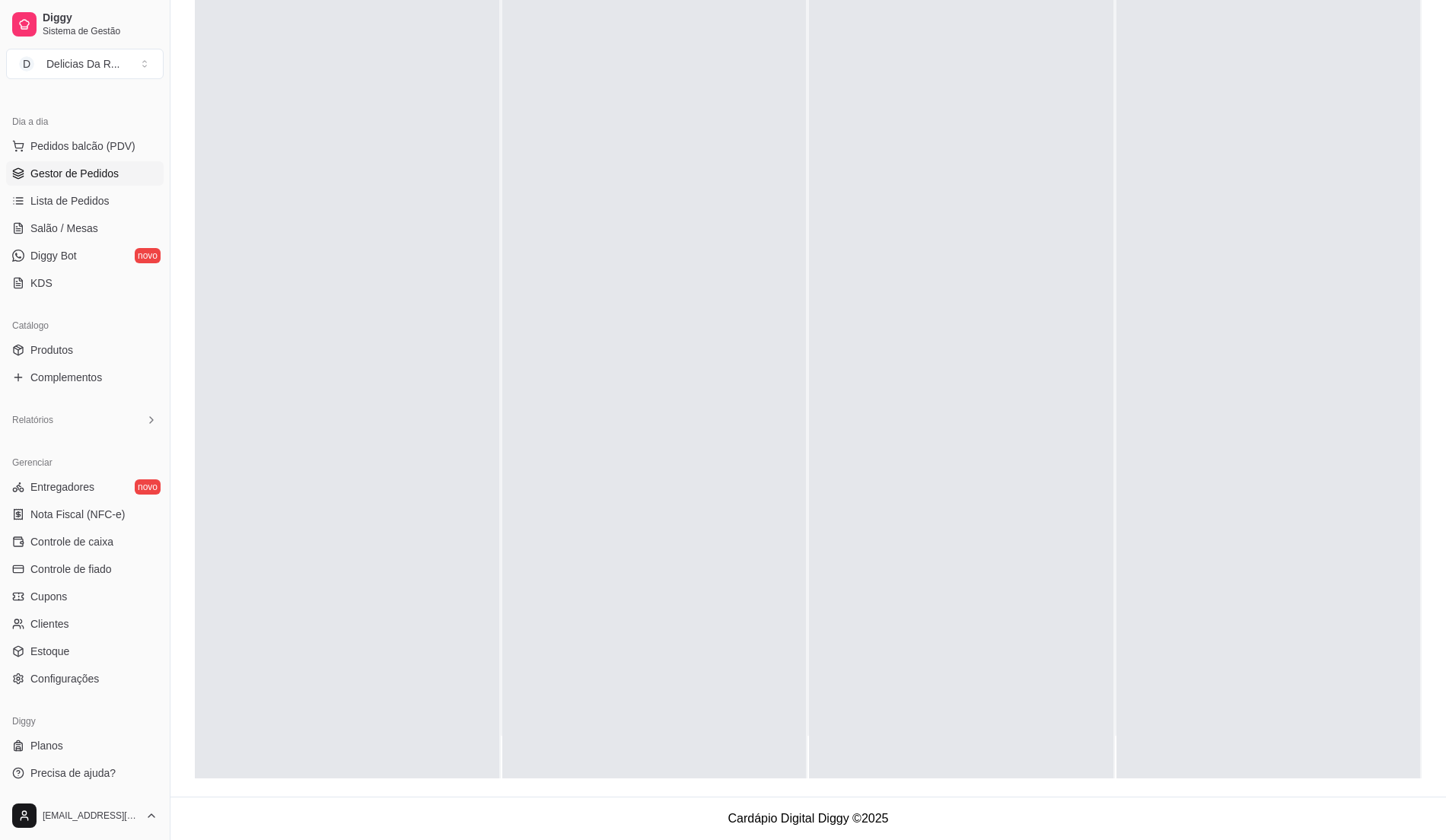
click at [85, 336] on div "Catálogo" at bounding box center [85, 326] width 158 height 25
click at [82, 353] on link "Produtos" at bounding box center [85, 349] width 158 height 25
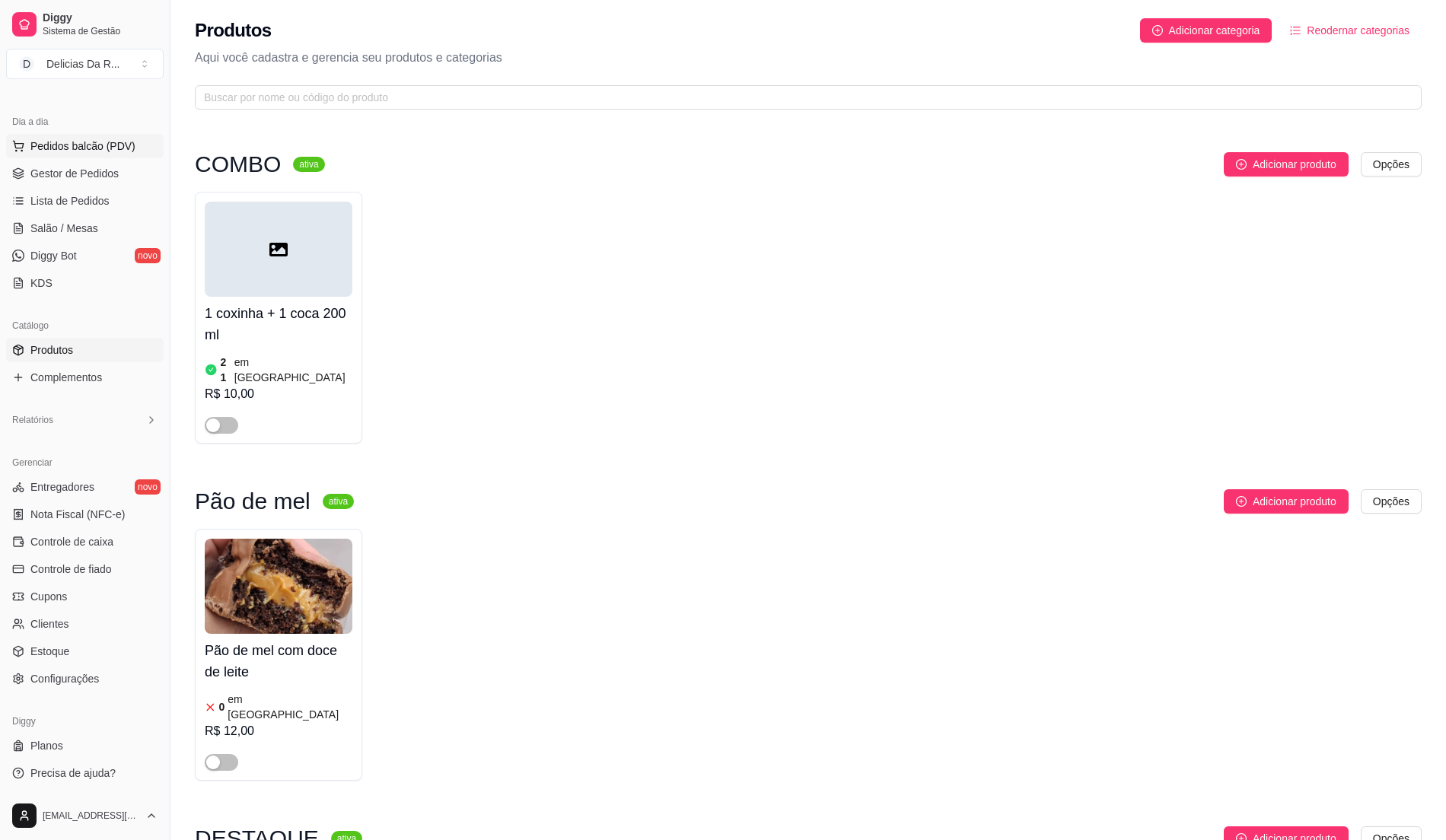
click at [91, 134] on button "Pedidos balcão (PDV)" at bounding box center [85, 146] width 158 height 25
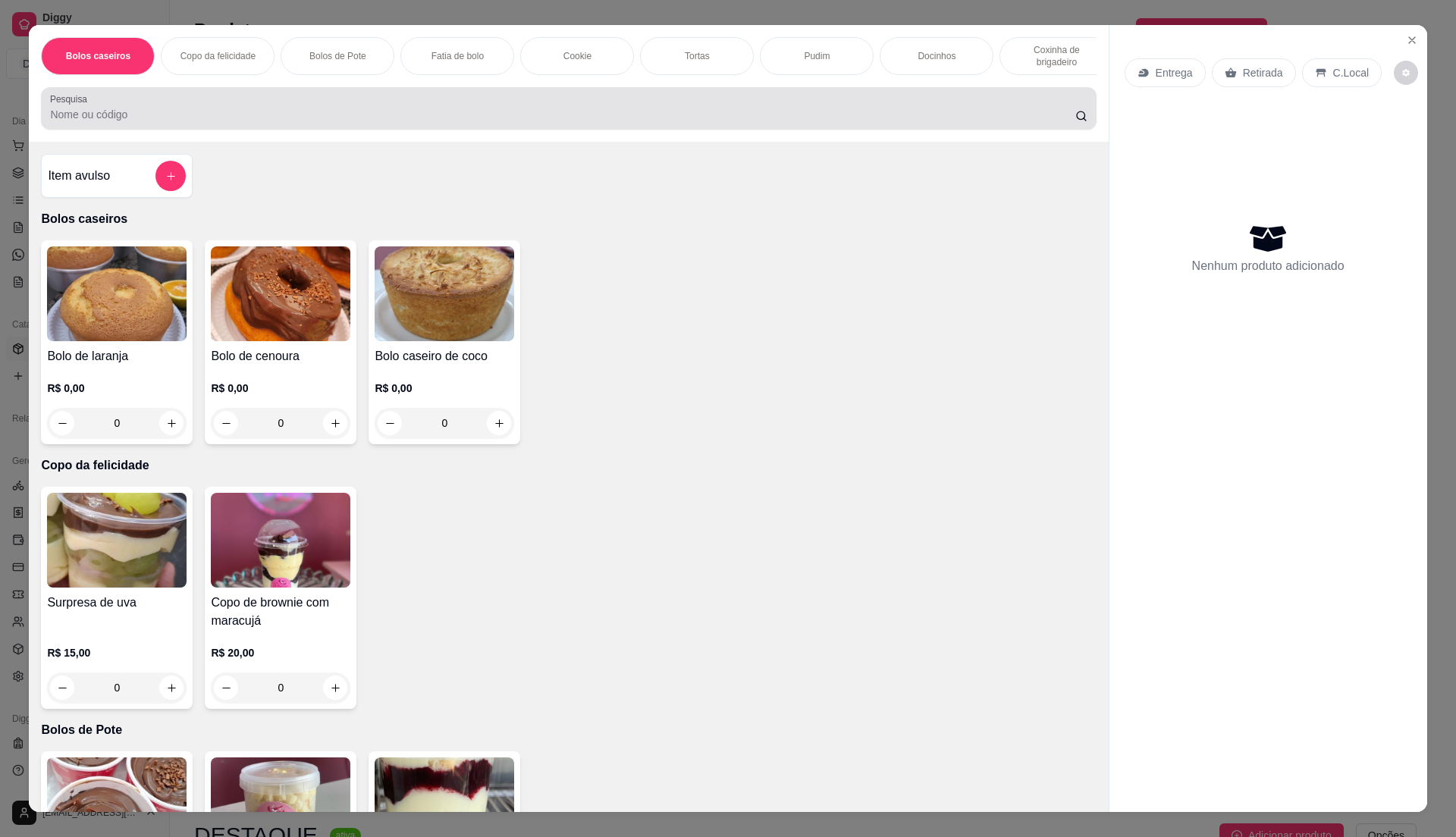
click at [362, 111] on div at bounding box center [568, 108] width 1037 height 30
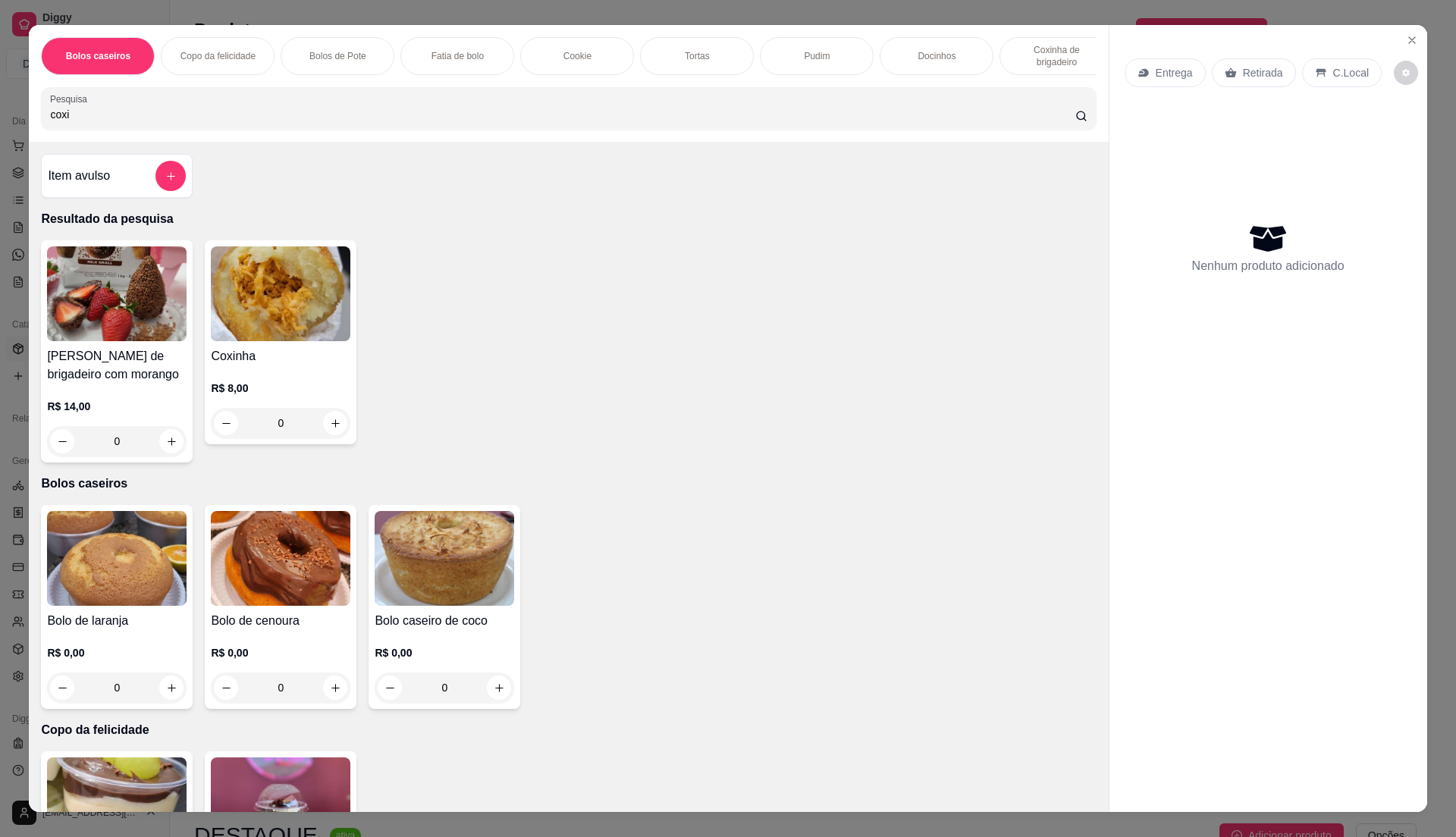
type input "coxi"
click at [101, 406] on div "R$ 14,00 0" at bounding box center [117, 420] width 140 height 73
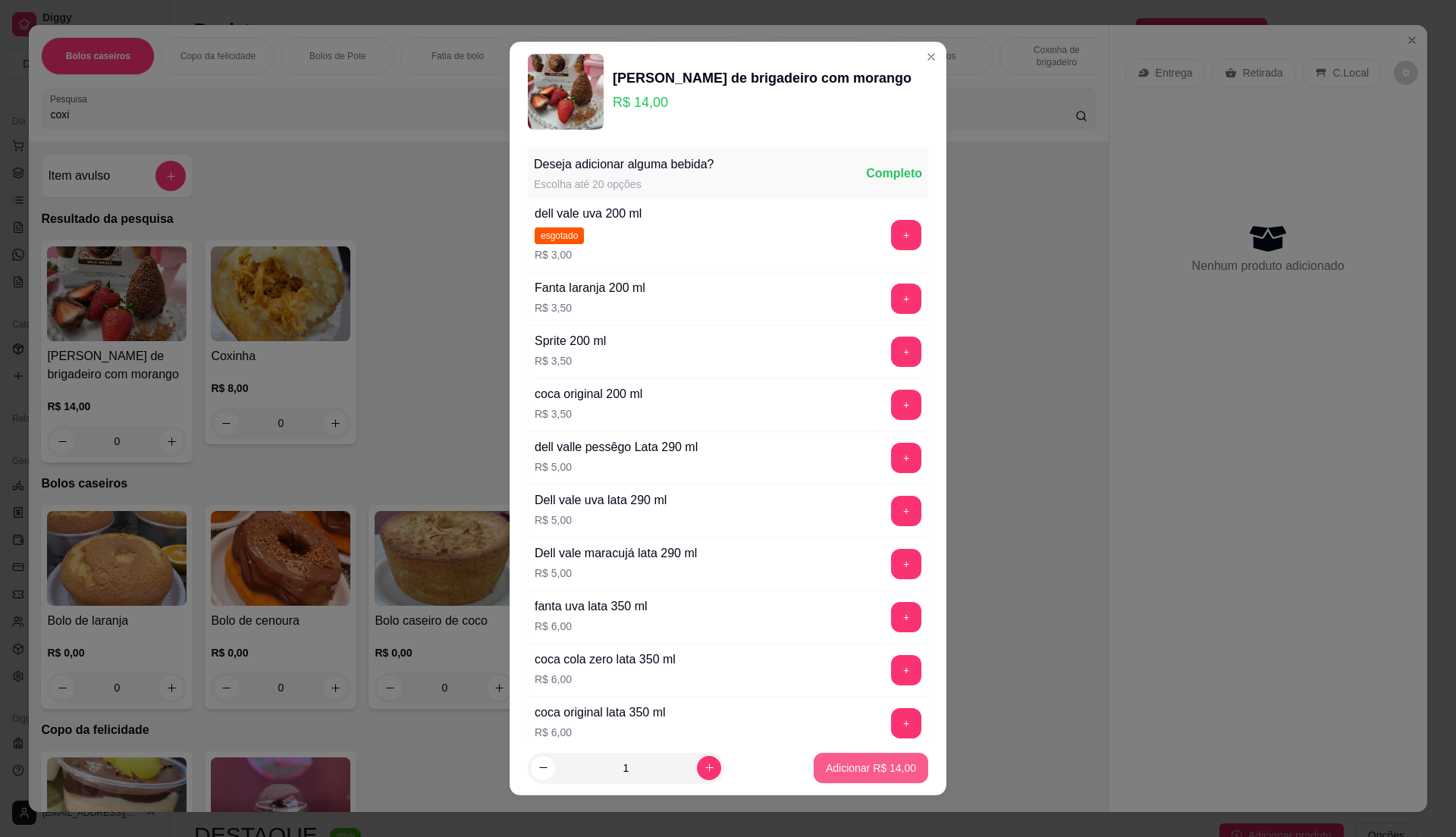
click at [850, 764] on p "Adicionar R$ 14,00" at bounding box center [871, 768] width 90 height 15
type input "1"
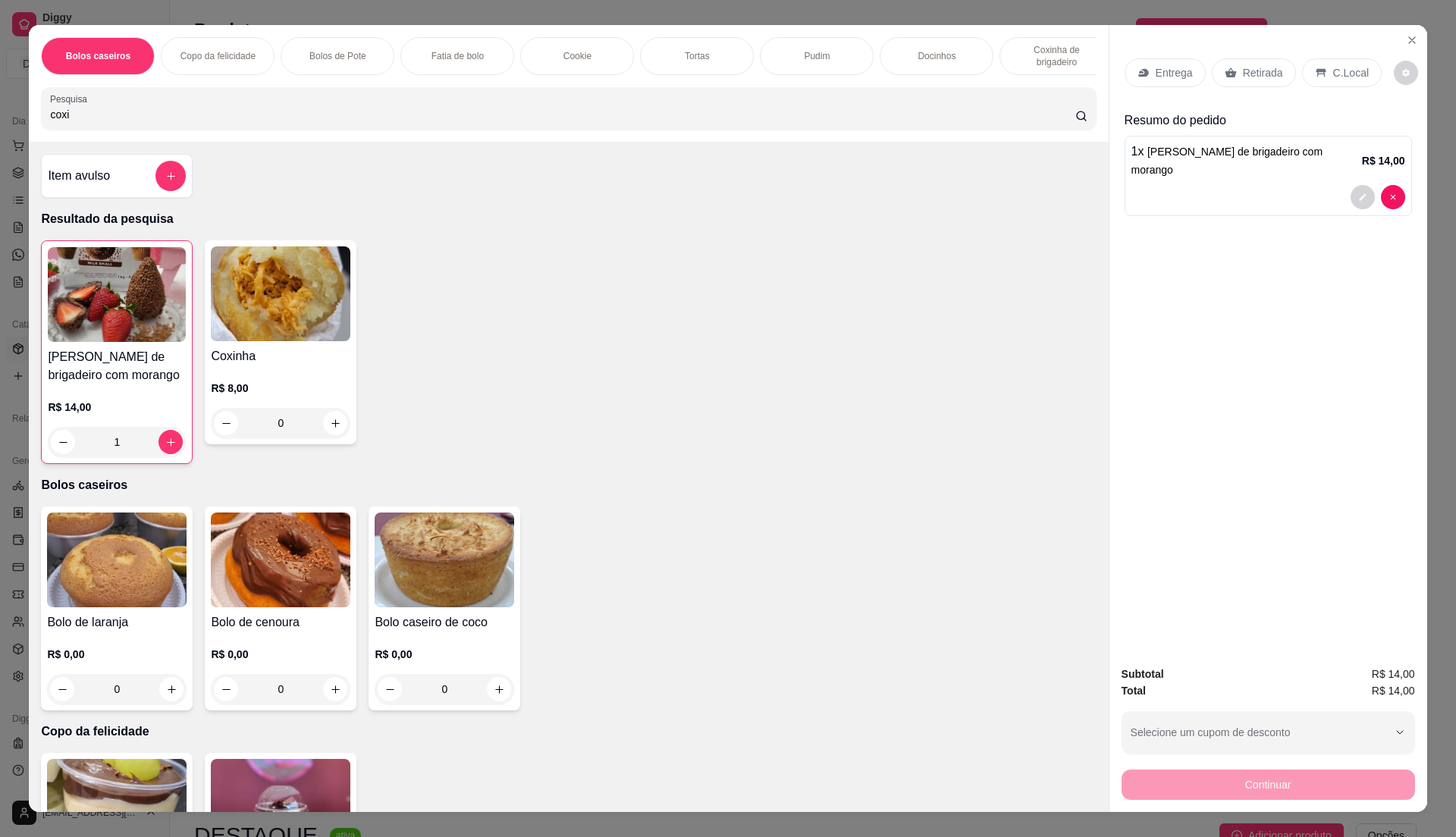
click at [1243, 76] on p "Retirada" at bounding box center [1263, 73] width 40 height 15
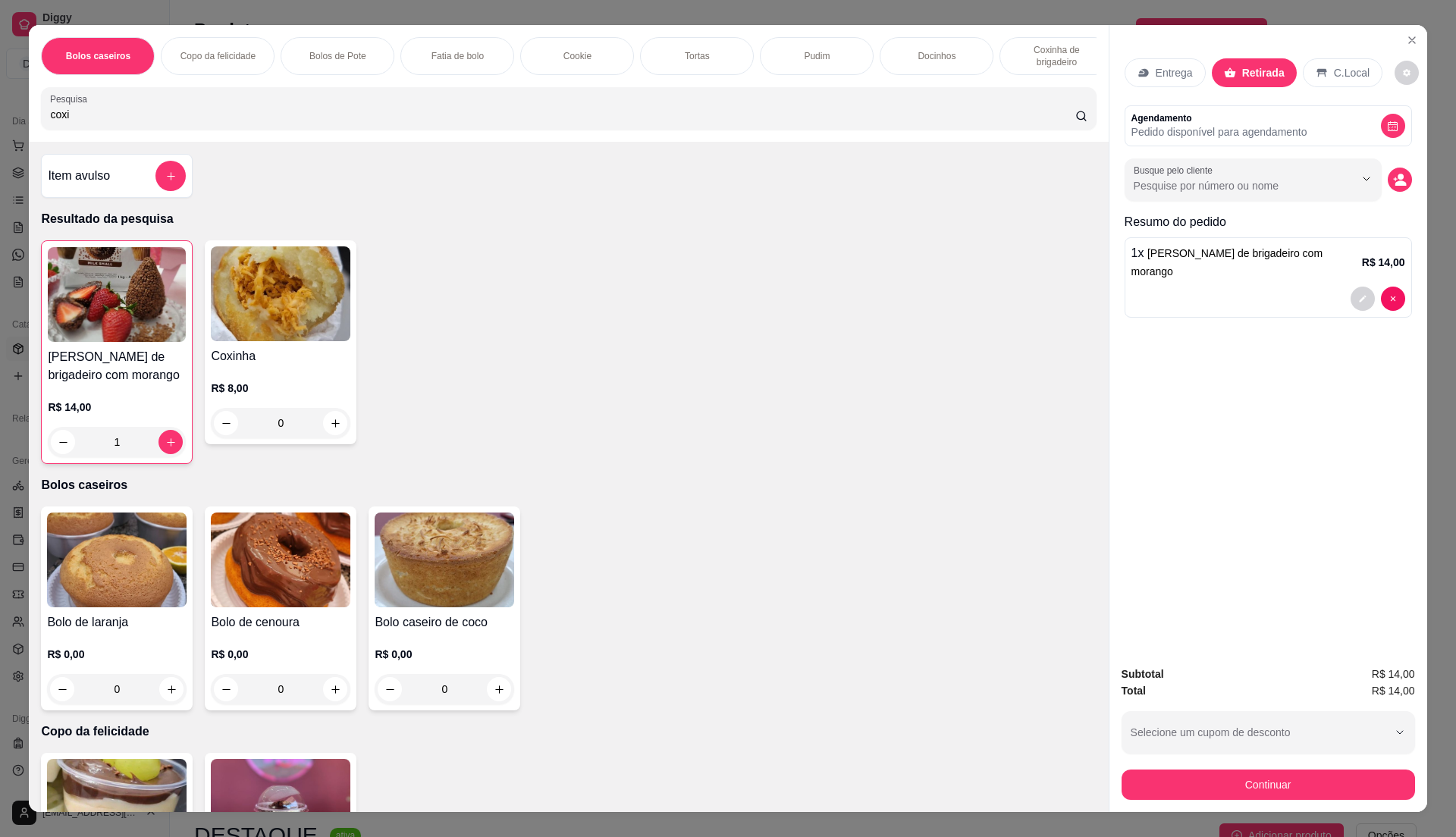
click at [1269, 766] on div "Continuar" at bounding box center [1268, 783] width 294 height 35
click at [1269, 782] on button "Continuar" at bounding box center [1268, 784] width 294 height 30
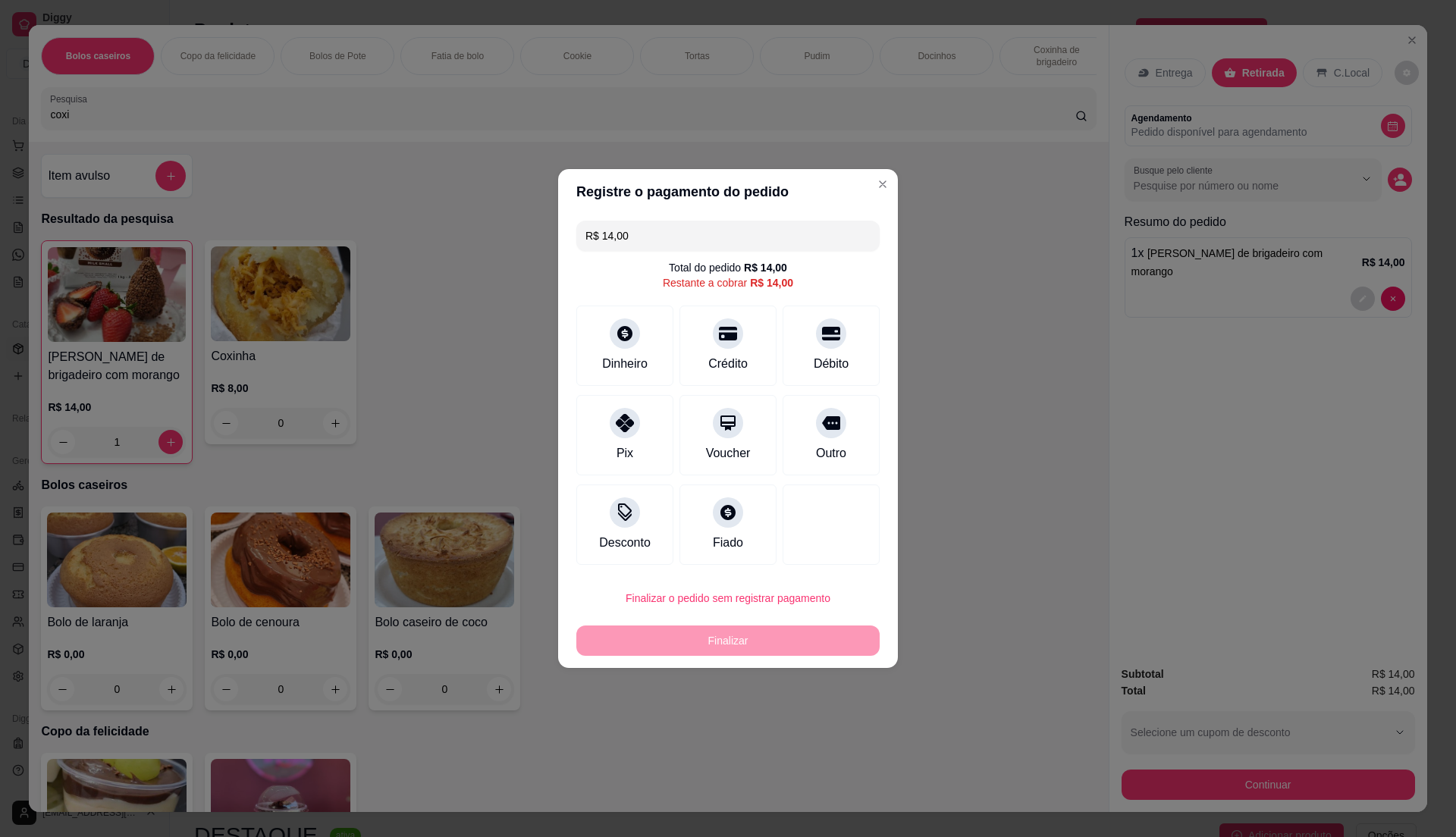
click at [713, 241] on input "R$ 14,00" at bounding box center [728, 235] width 285 height 30
click at [613, 431] on div at bounding box center [624, 418] width 34 height 34
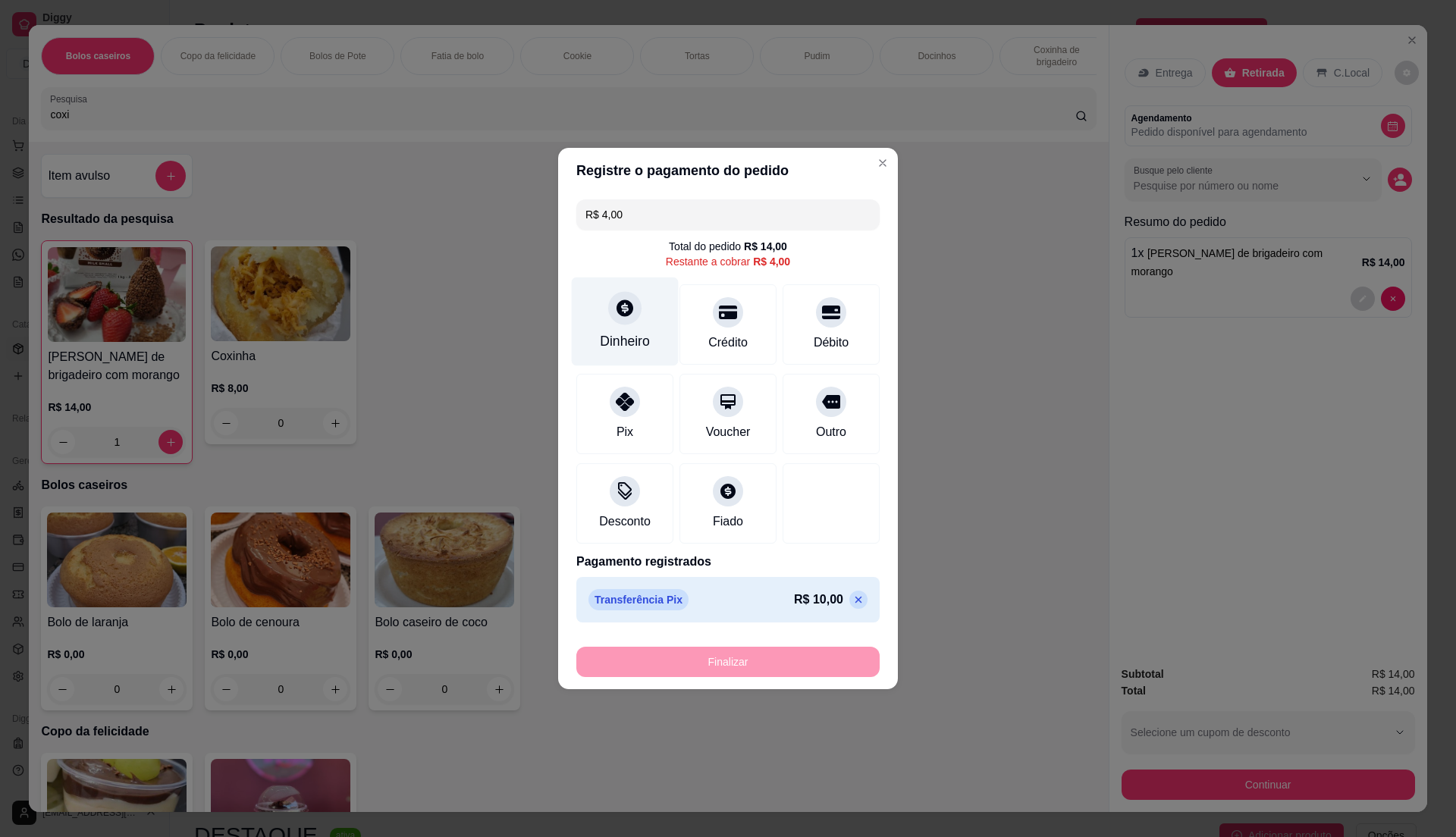
click at [613, 327] on div "Dinheiro" at bounding box center [625, 322] width 107 height 89
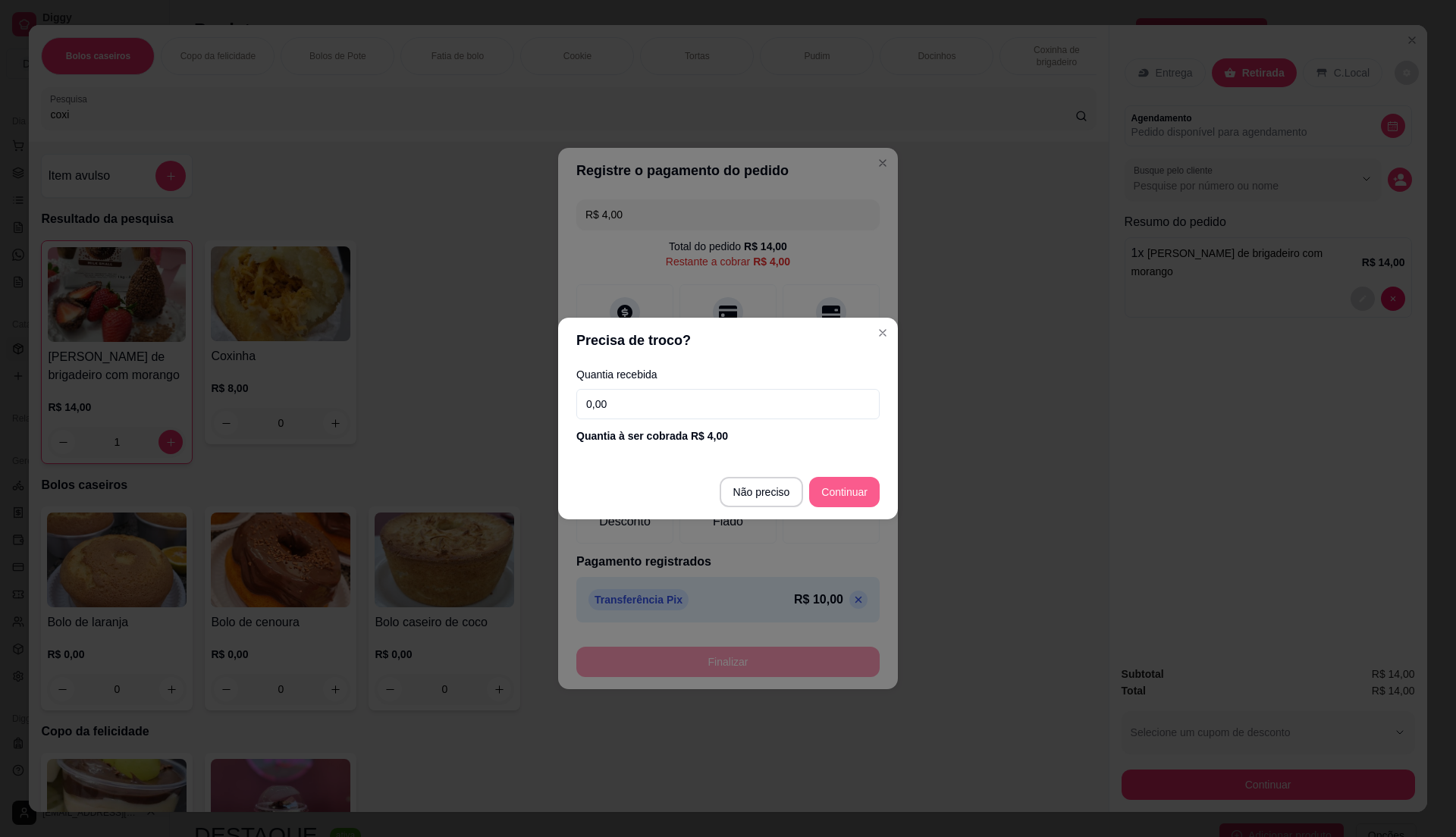
type input "R$ 0,00"
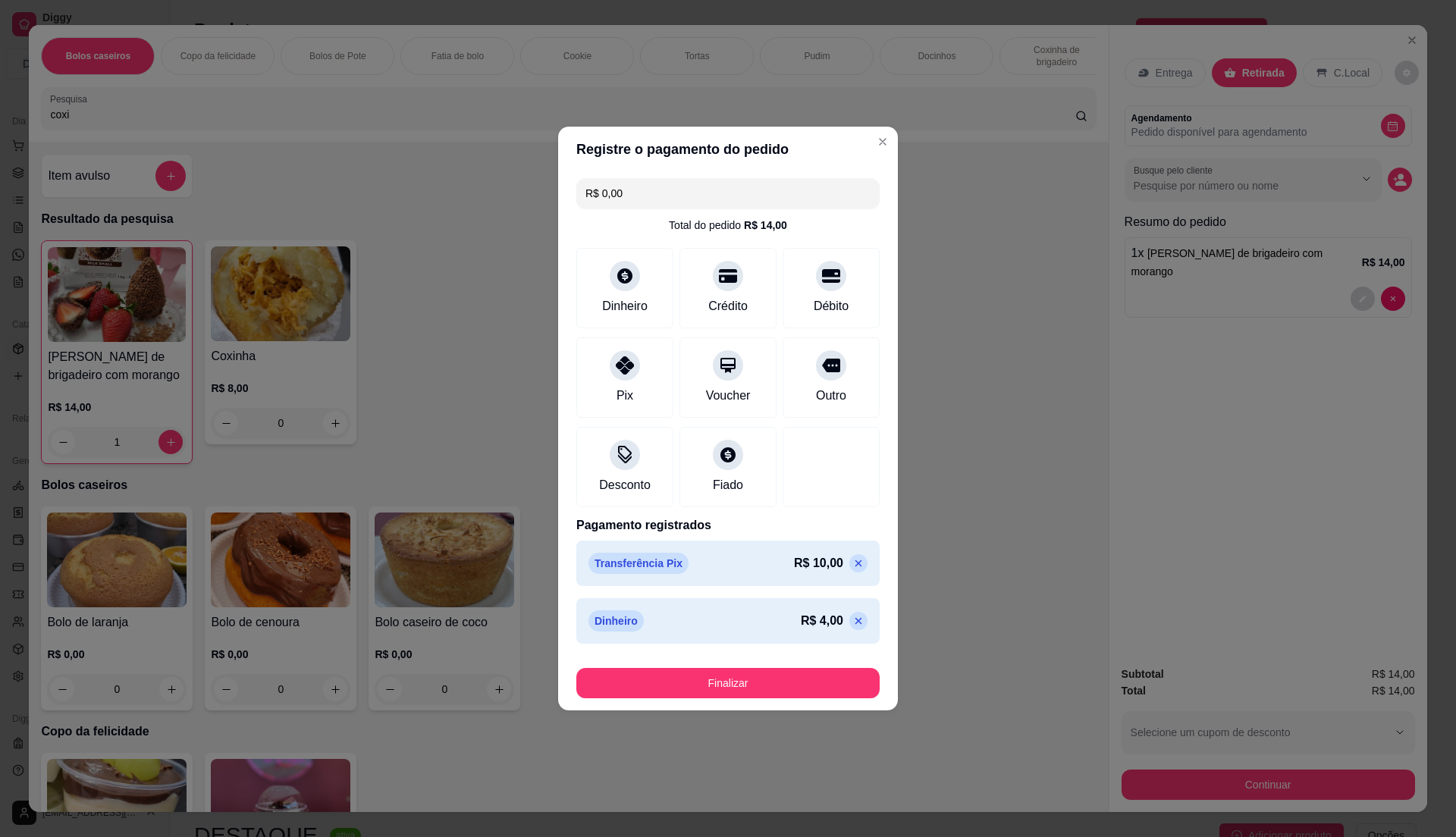
click at [808, 671] on div "Finalizar" at bounding box center [728, 680] width 304 height 36
click at [821, 680] on button "Finalizar" at bounding box center [728, 683] width 304 height 30
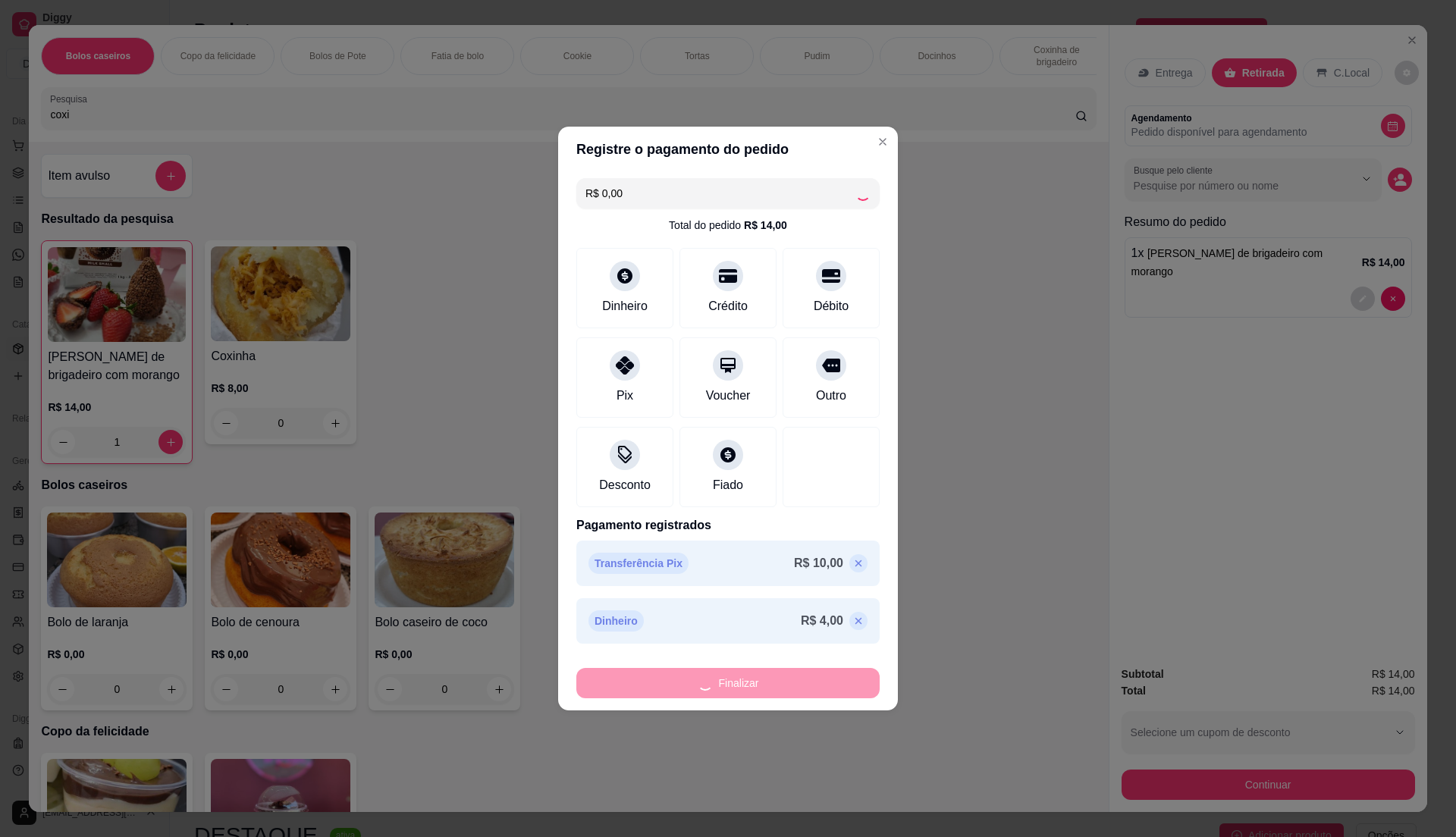
type input "0"
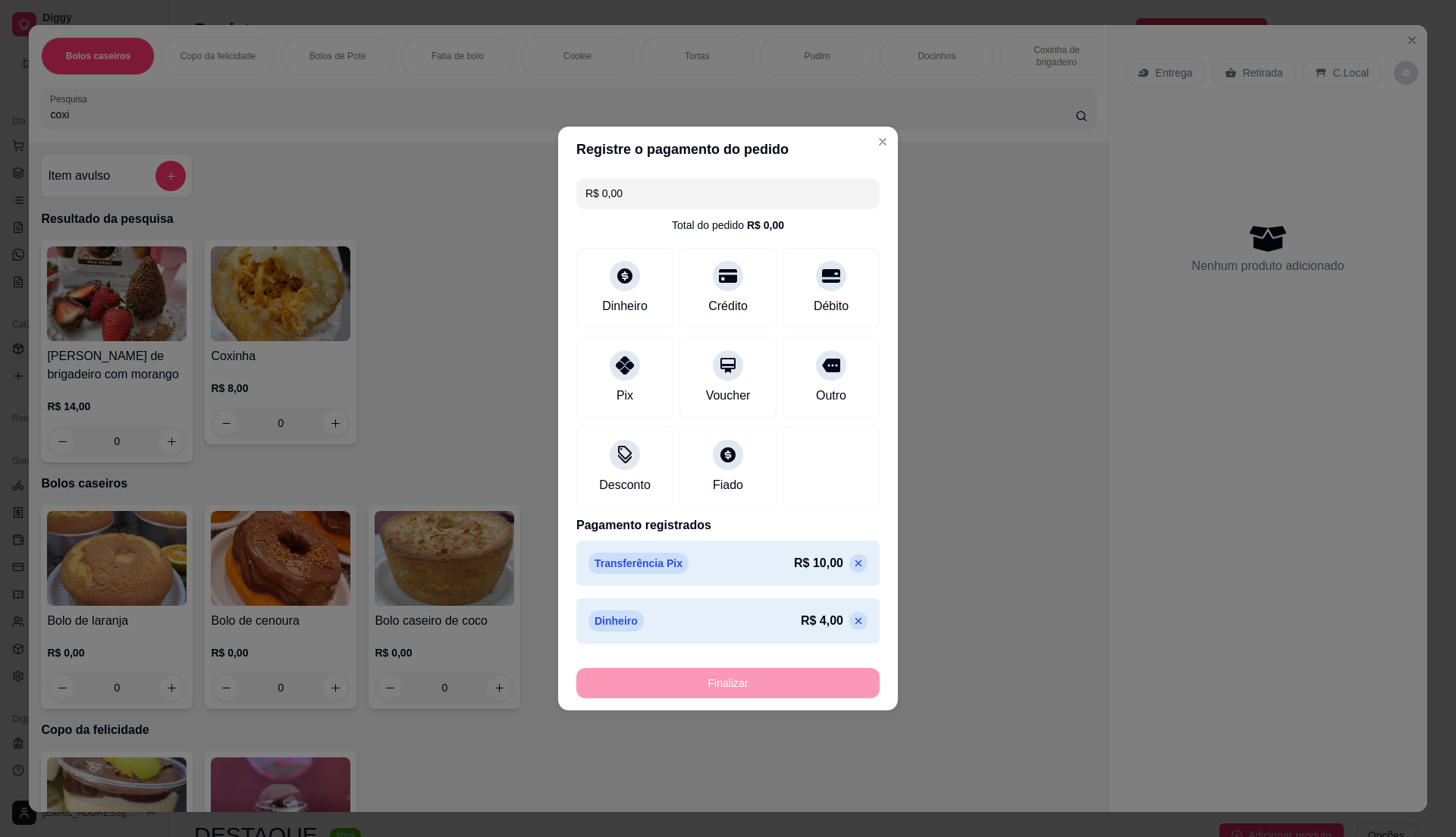
type input "-R$ 14,00"
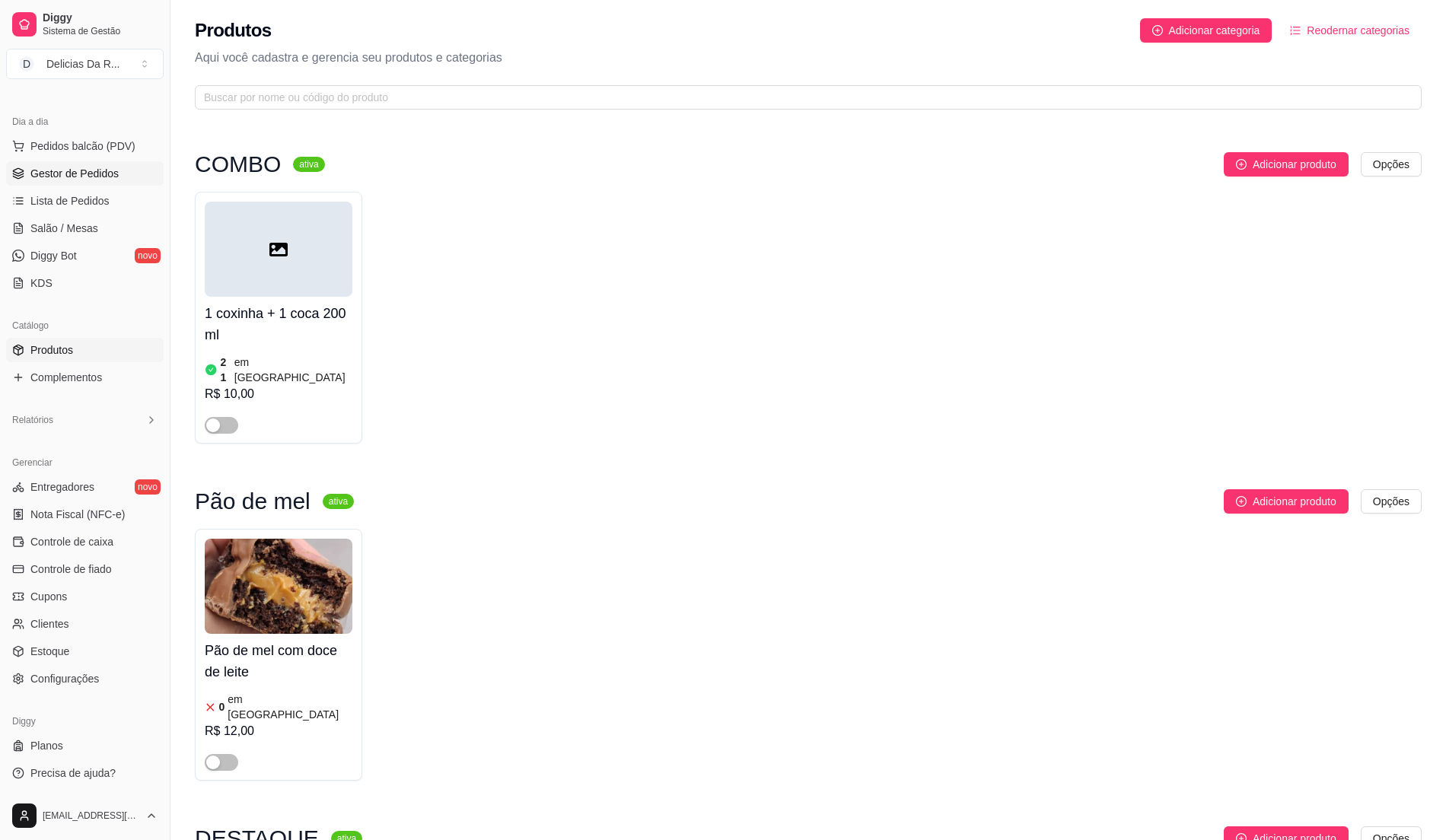
click at [99, 169] on span "Gestor de Pedidos" at bounding box center [74, 173] width 88 height 16
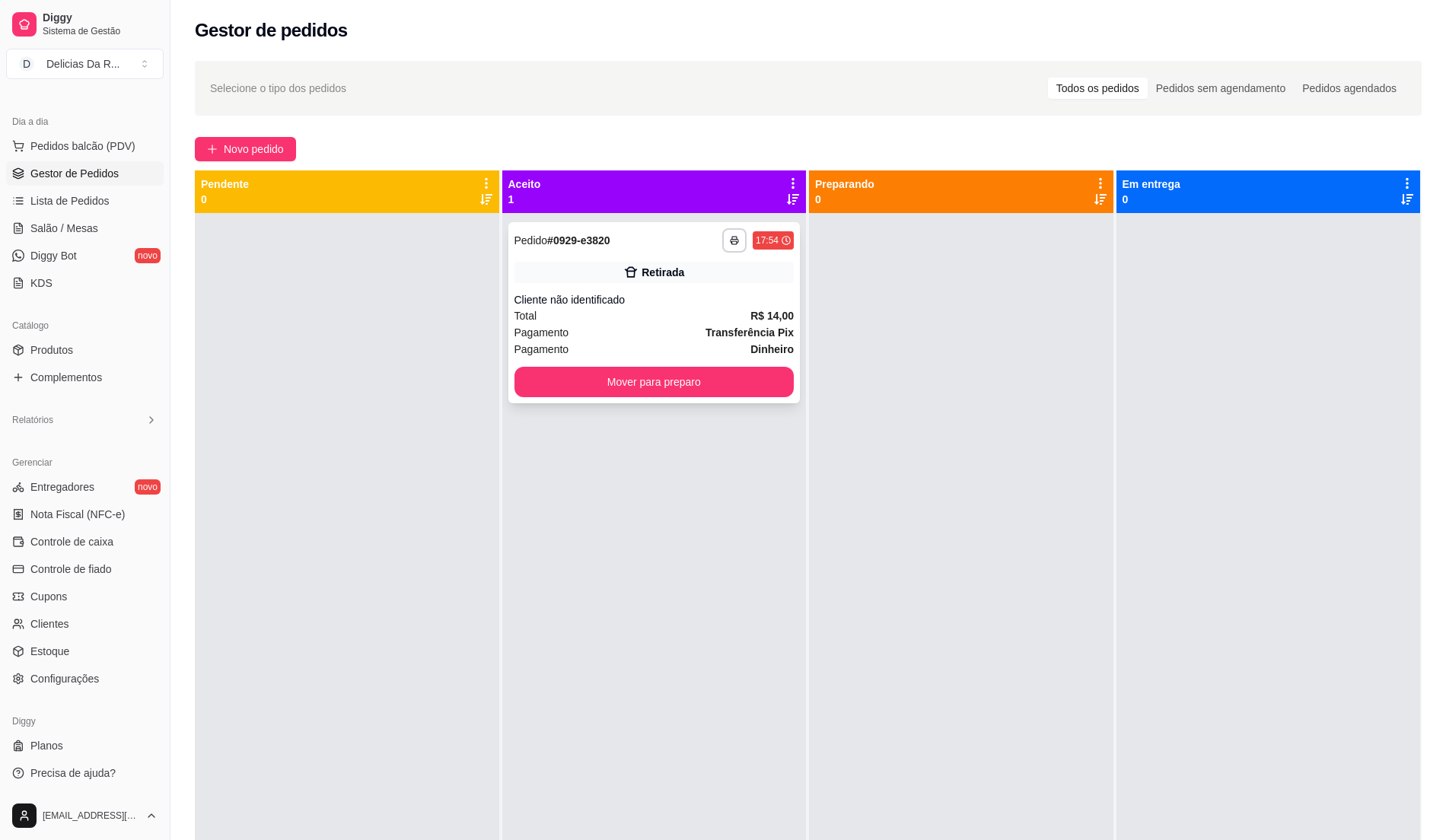
click at [560, 294] on div "Cliente não identificado" at bounding box center [654, 299] width 280 height 16
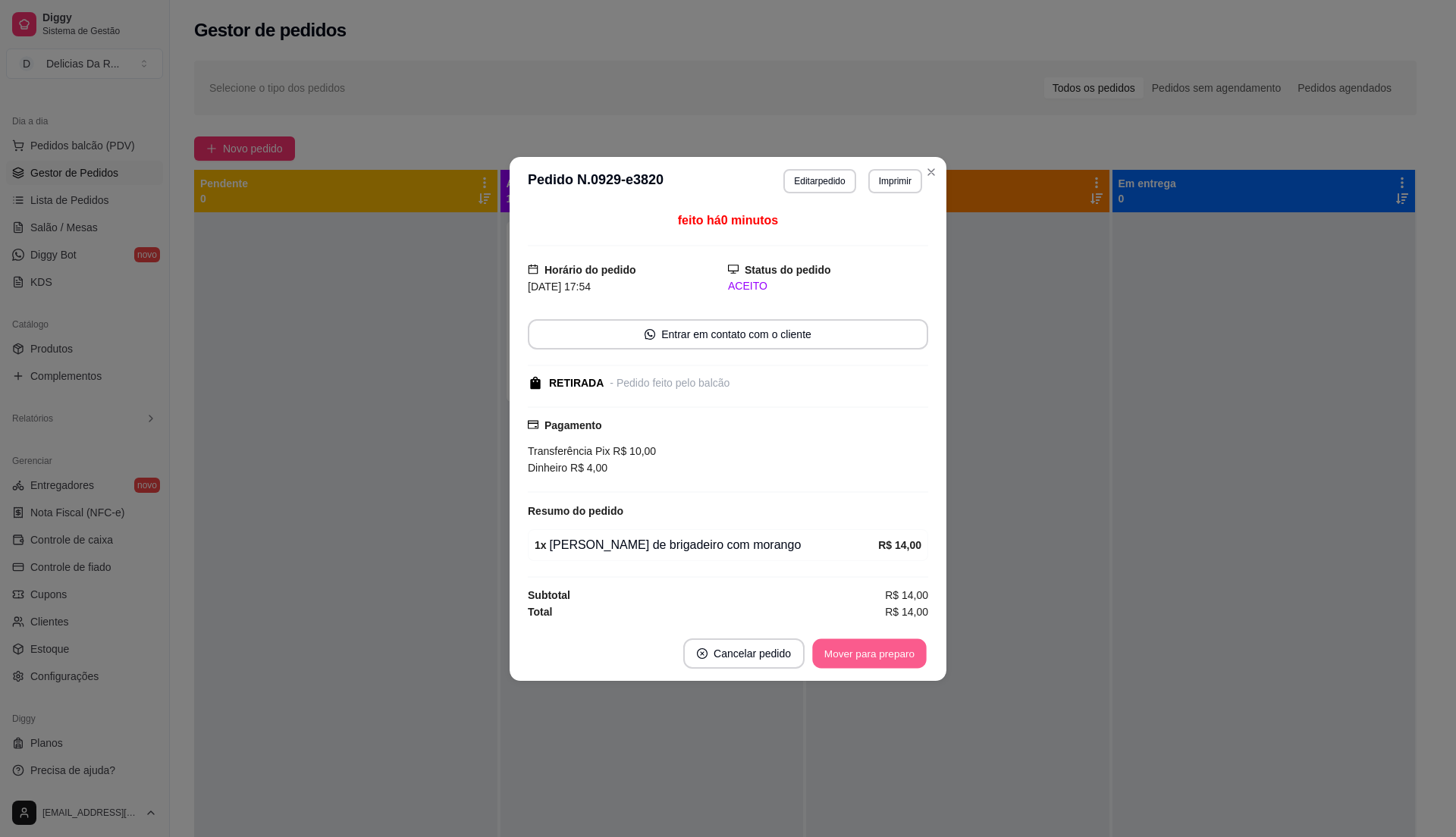
click at [881, 658] on button "Mover para preparo" at bounding box center [869, 653] width 114 height 30
click at [877, 656] on div "Mover para preparo" at bounding box center [869, 653] width 117 height 30
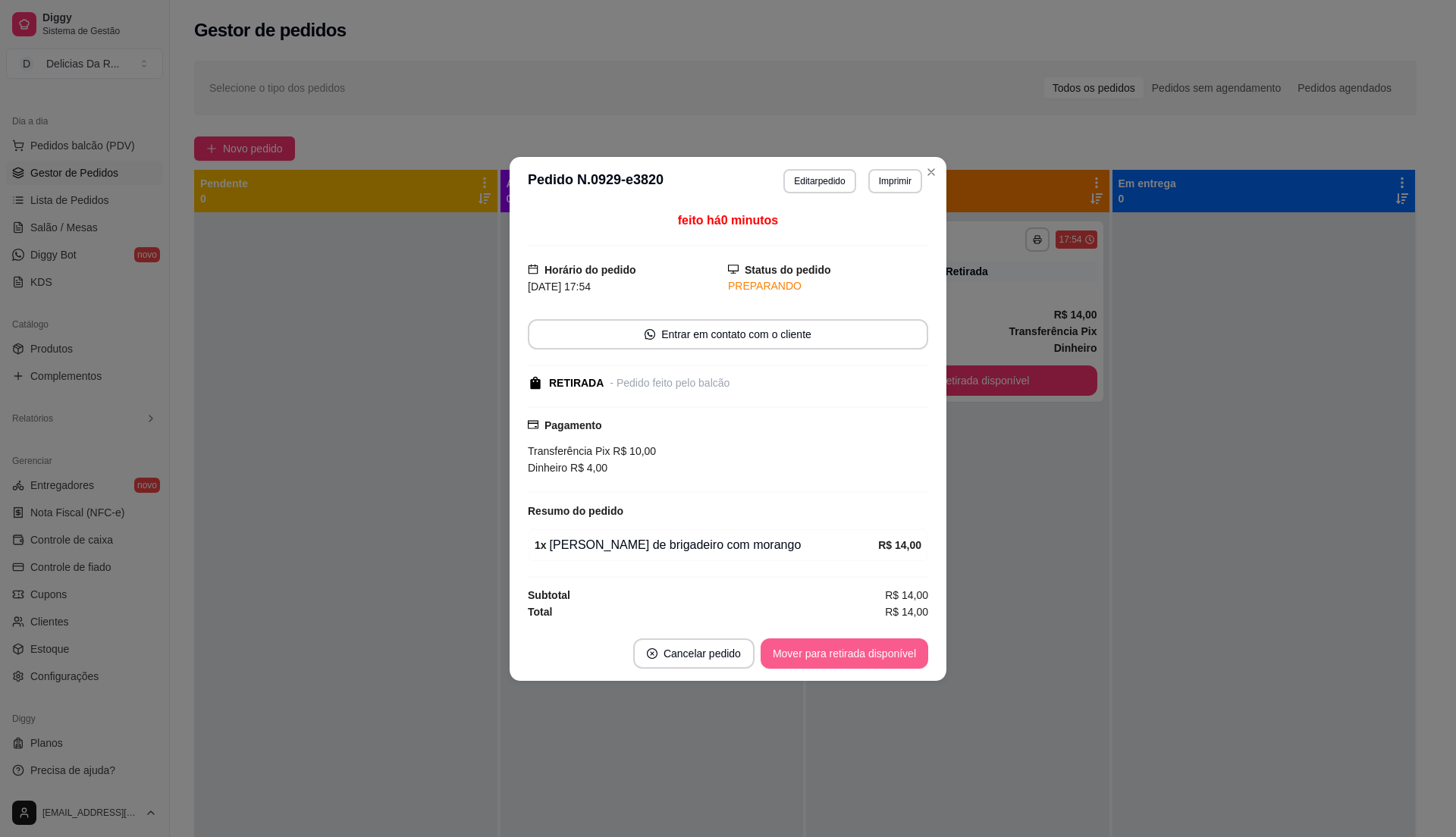
click at [875, 653] on button "Mover para retirada disponível" at bounding box center [844, 653] width 167 height 30
click at [877, 650] on div "Mover para retirada disponível" at bounding box center [833, 653] width 189 height 30
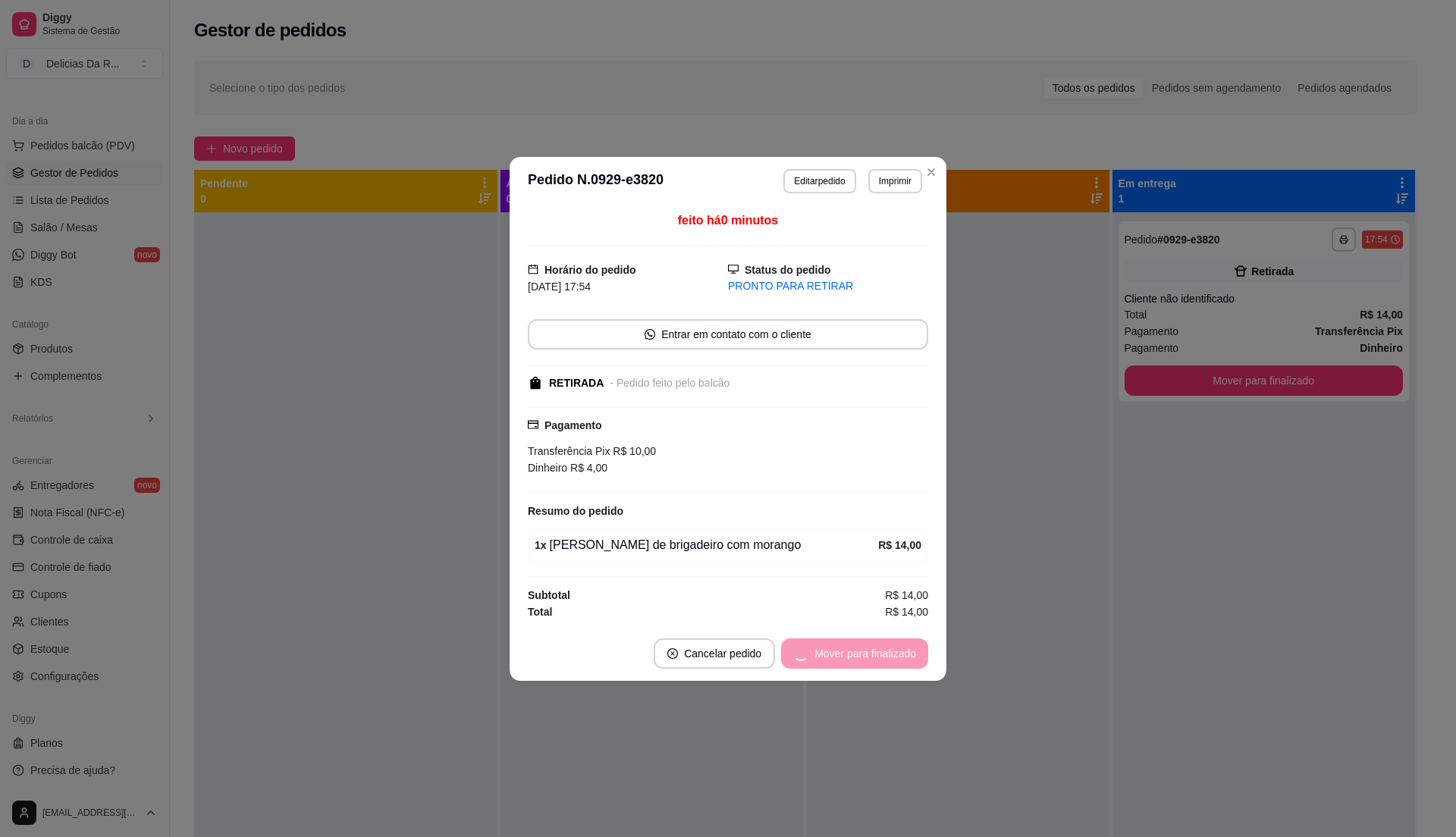
click at [877, 650] on div "Mover para finalizado" at bounding box center [854, 653] width 147 height 30
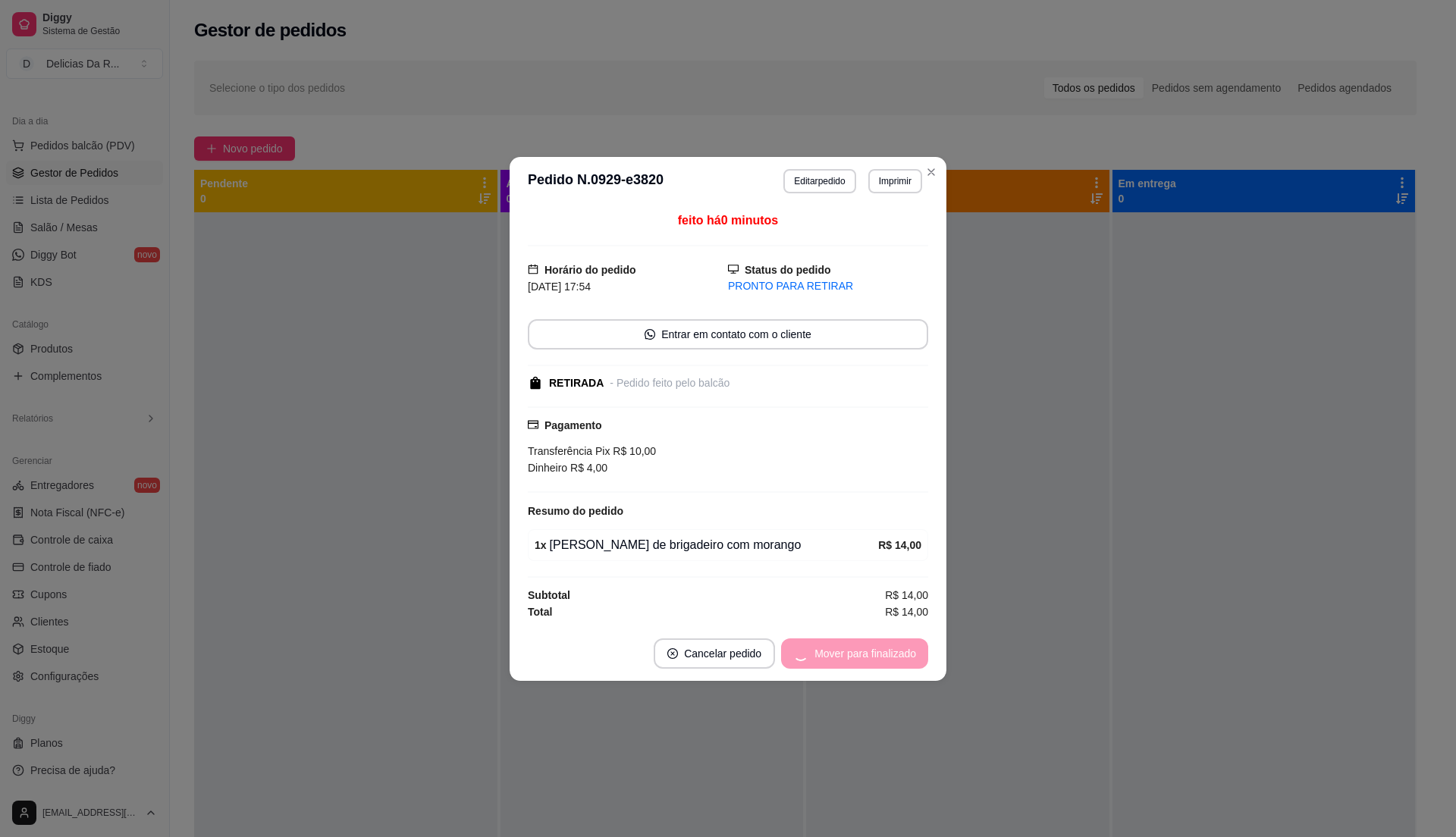
click at [877, 649] on div "Mover para finalizado" at bounding box center [854, 653] width 147 height 30
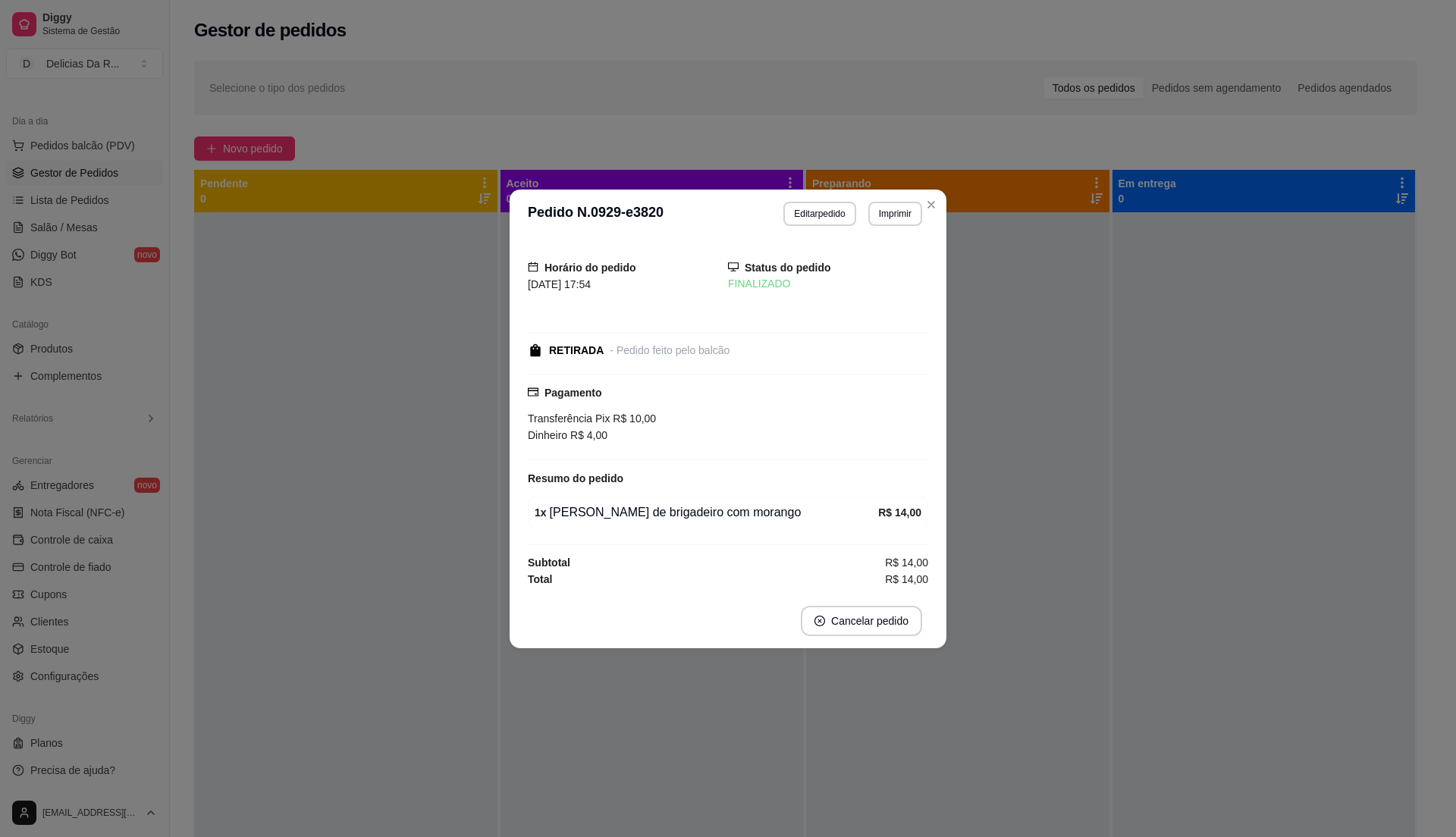
drag, startPoint x: 877, startPoint y: 649, endPoint x: 869, endPoint y: 644, distance: 9.4
click at [875, 648] on footer "Cancelar pedido" at bounding box center [728, 621] width 437 height 55
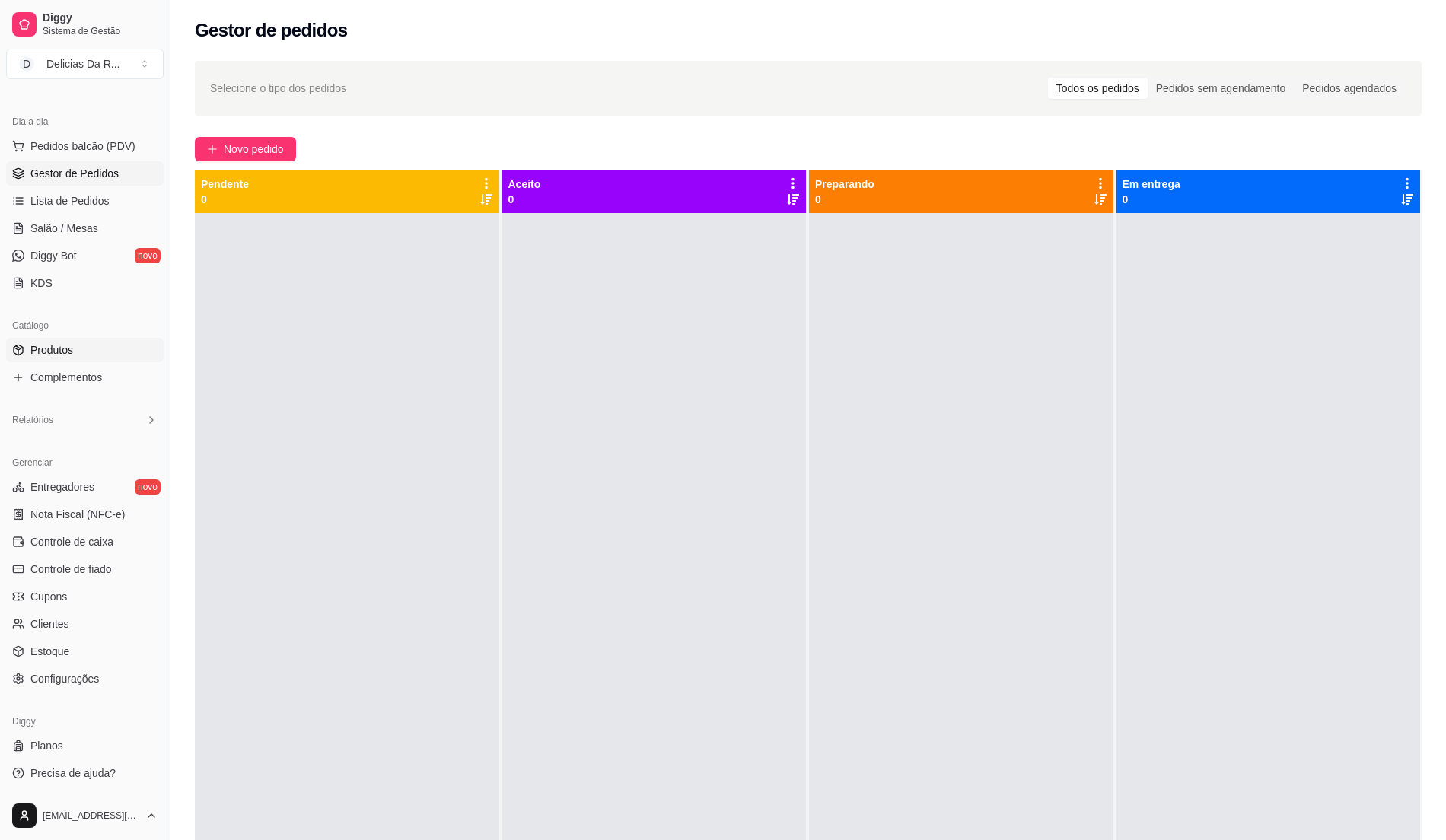
click at [108, 354] on link "Produtos" at bounding box center [85, 349] width 158 height 25
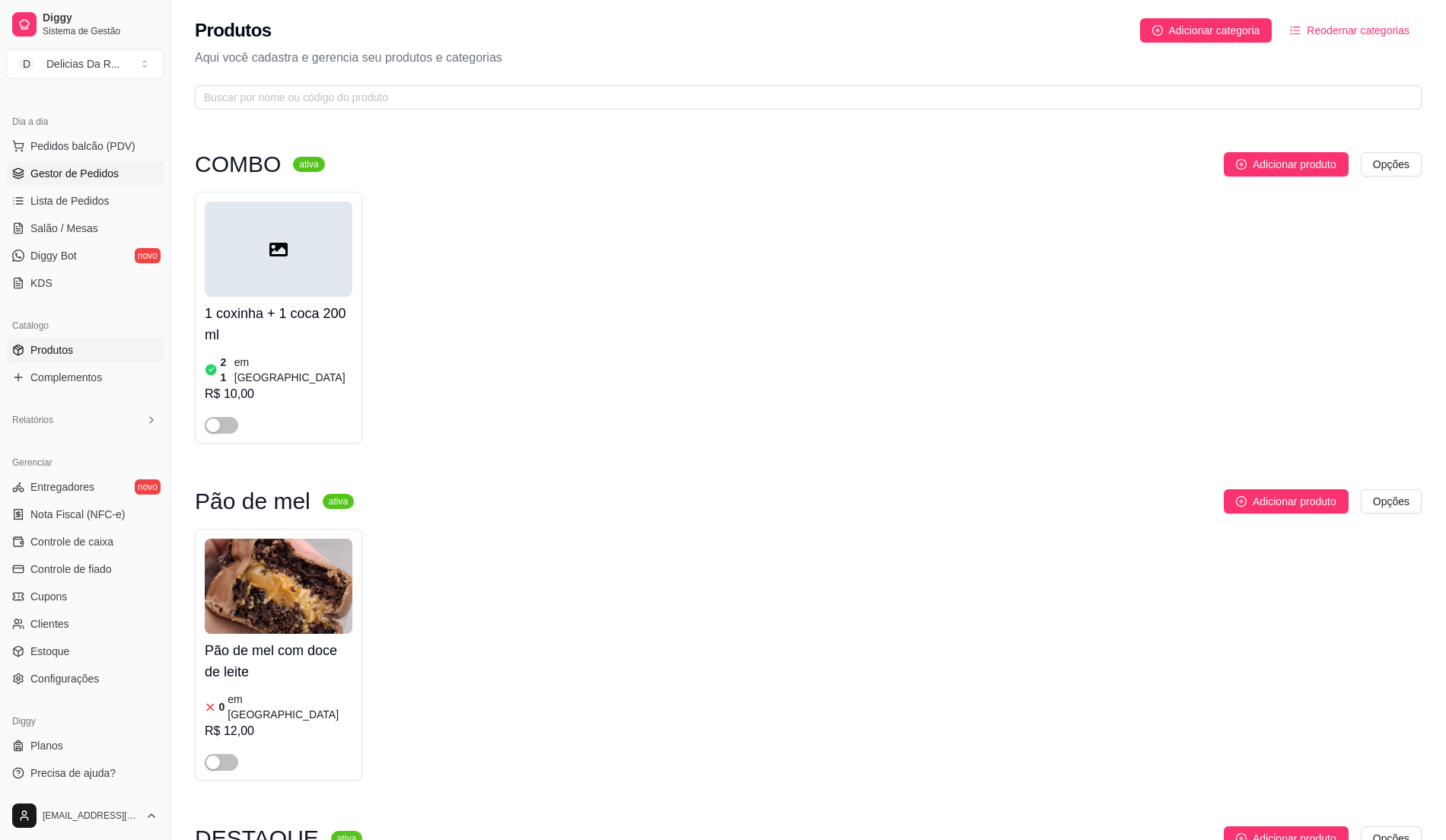
click at [89, 175] on span "Gestor de Pedidos" at bounding box center [74, 173] width 88 height 16
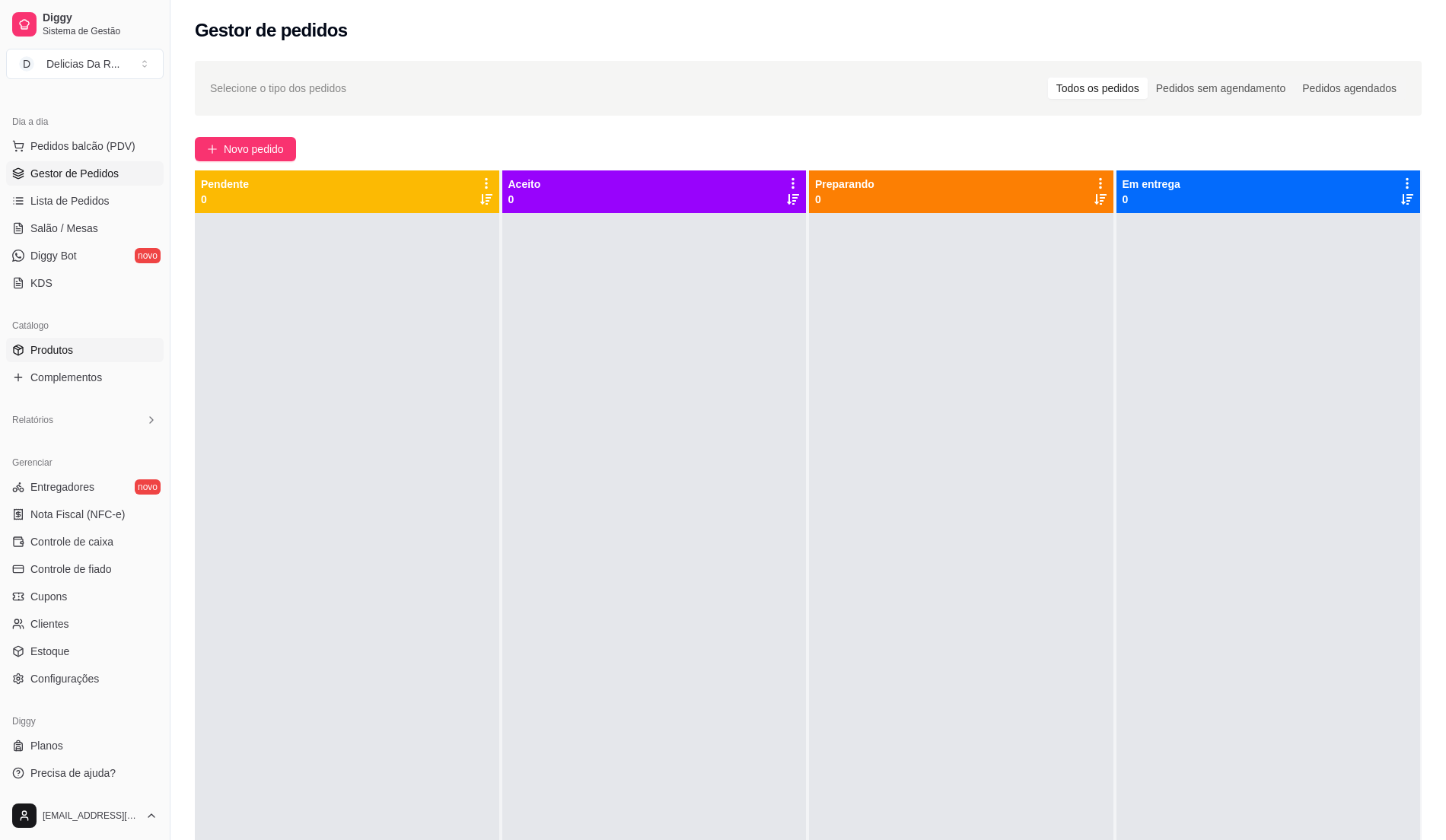
click at [53, 357] on span "Produtos" at bounding box center [51, 349] width 43 height 16
click at [62, 347] on span "Produtos" at bounding box center [51, 349] width 43 height 16
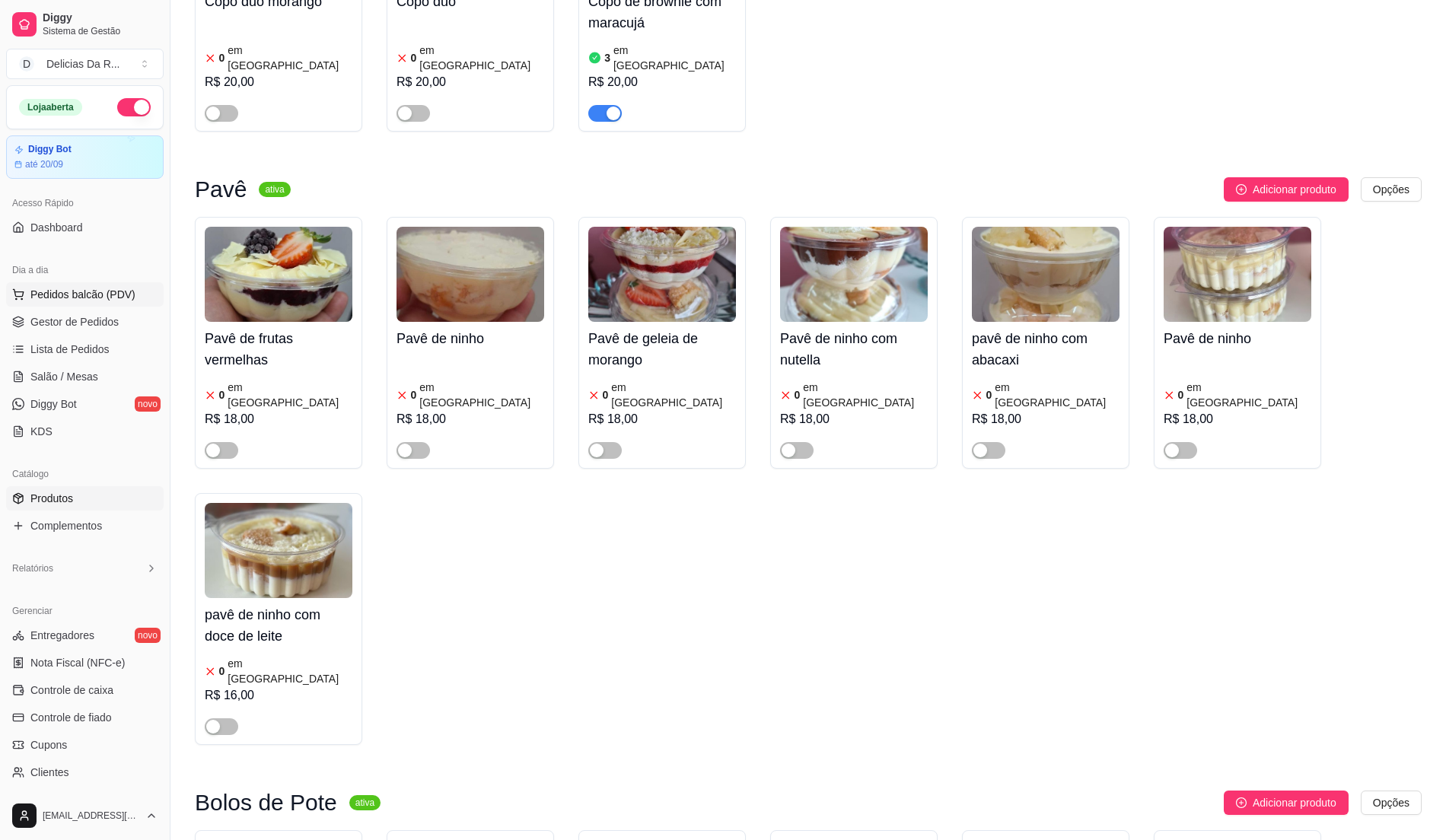
click at [91, 287] on button "Pedidos balcão (PDV)" at bounding box center [85, 295] width 158 height 25
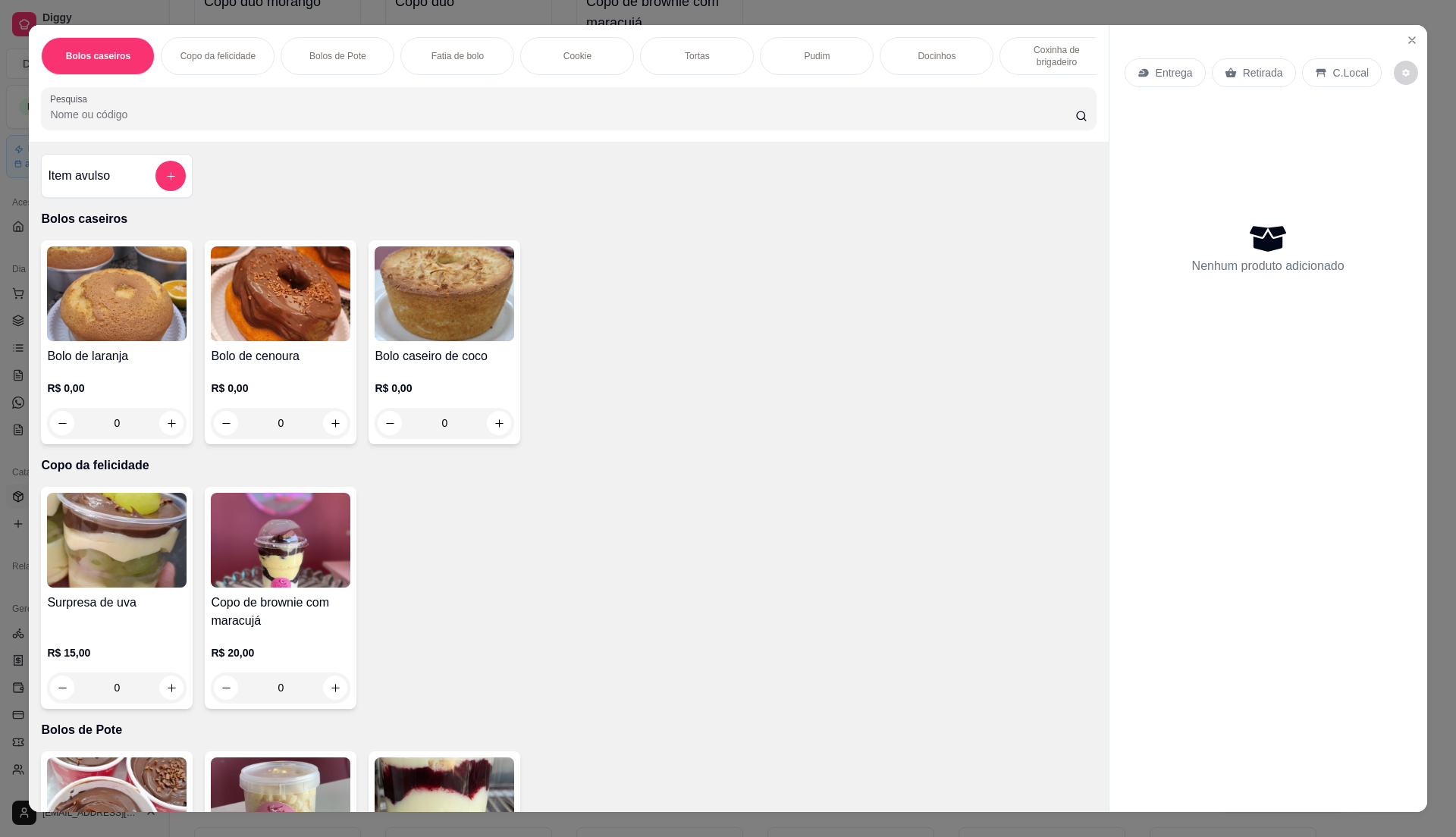
click at [291, 395] on div "R$ 0,00 0" at bounding box center [281, 402] width 140 height 73
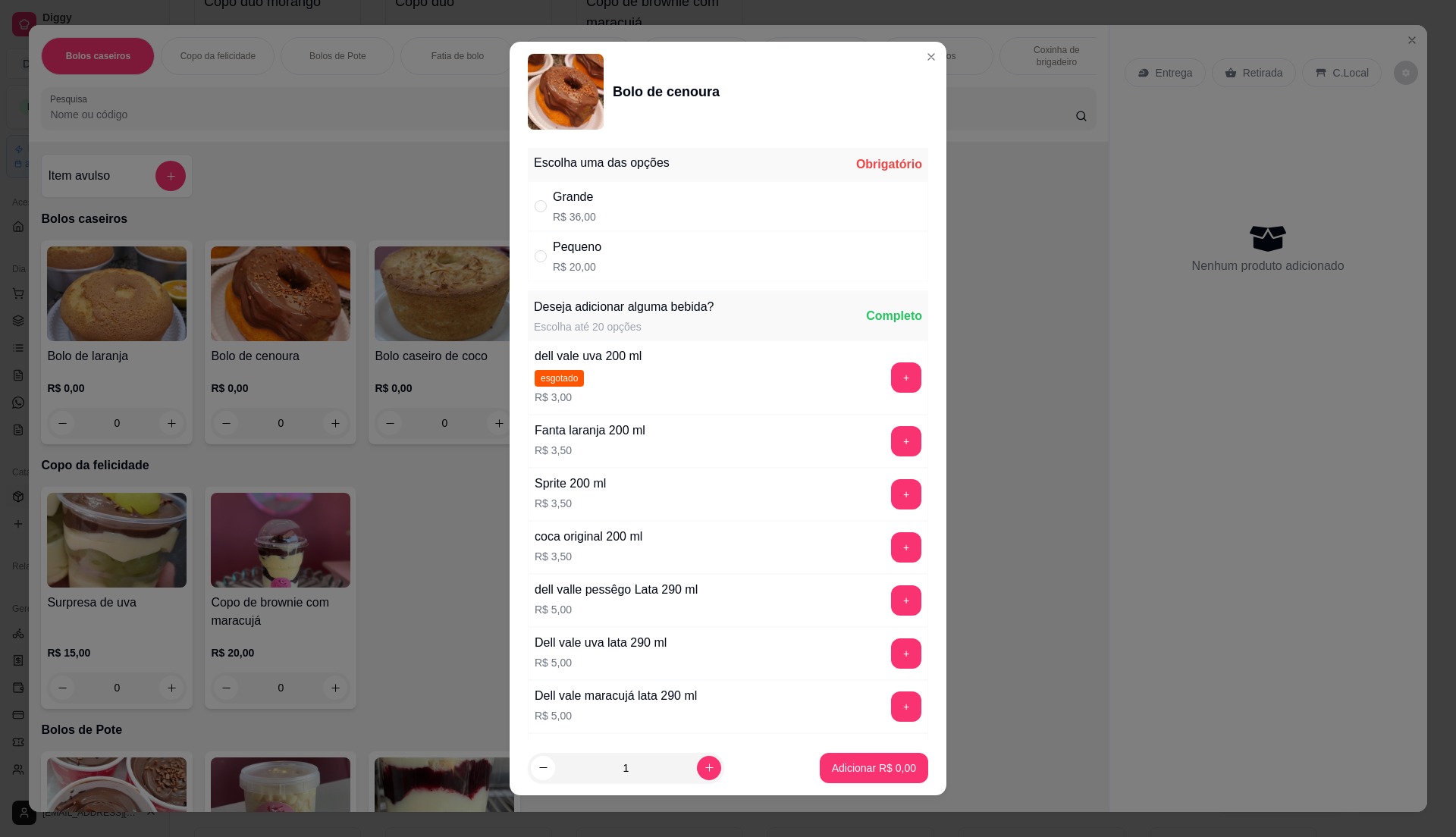
click at [623, 267] on div "Pequeno R$ 20,00" at bounding box center [728, 255] width 401 height 50
radio input "true"
click at [882, 772] on p "Adicionar R$ 20,00" at bounding box center [871, 768] width 90 height 15
type input "1"
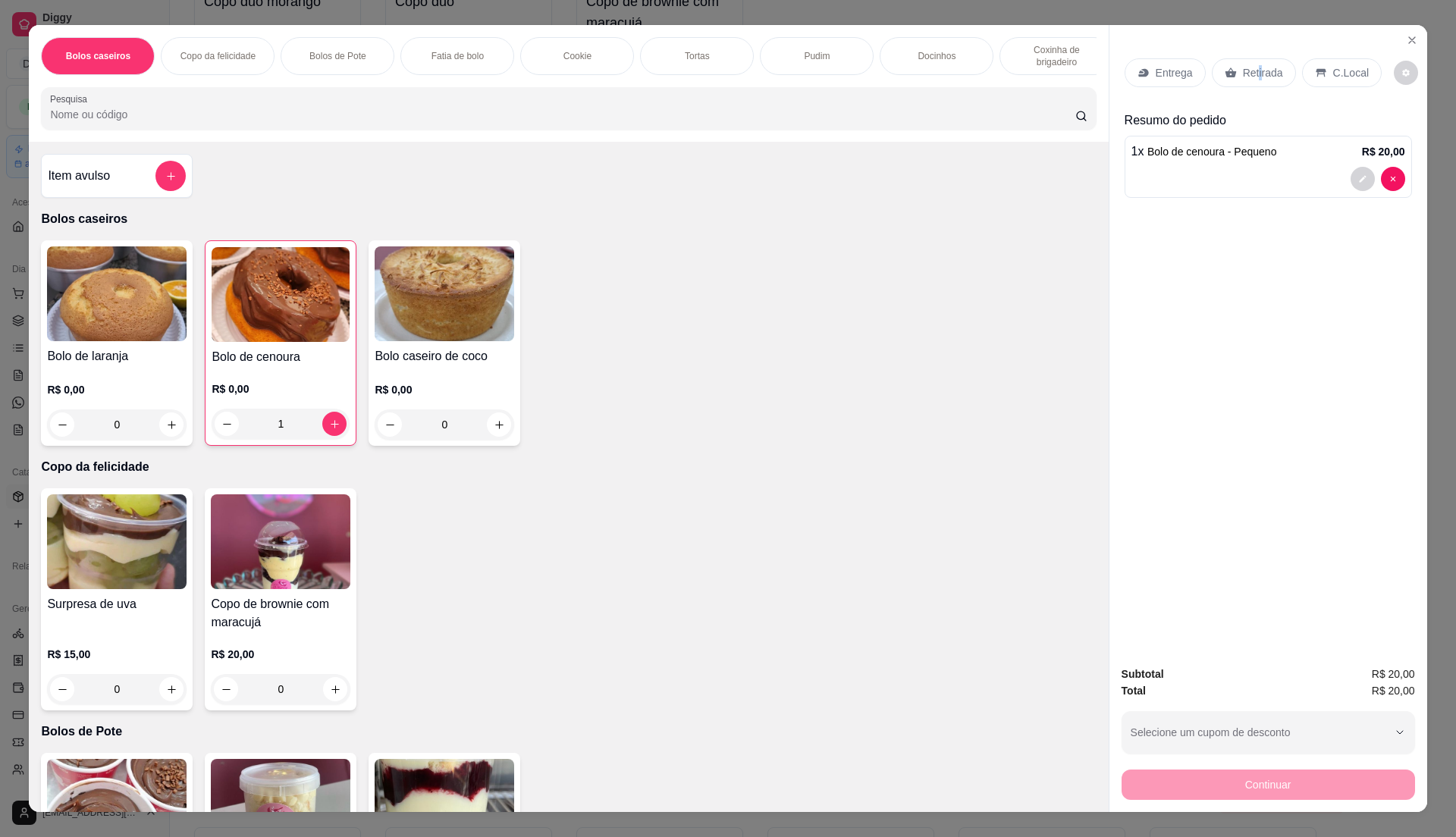
drag, startPoint x: 1252, startPoint y: 74, endPoint x: 1253, endPoint y: 89, distance: 15.0
click at [1247, 71] on p "Retirada" at bounding box center [1263, 73] width 40 height 15
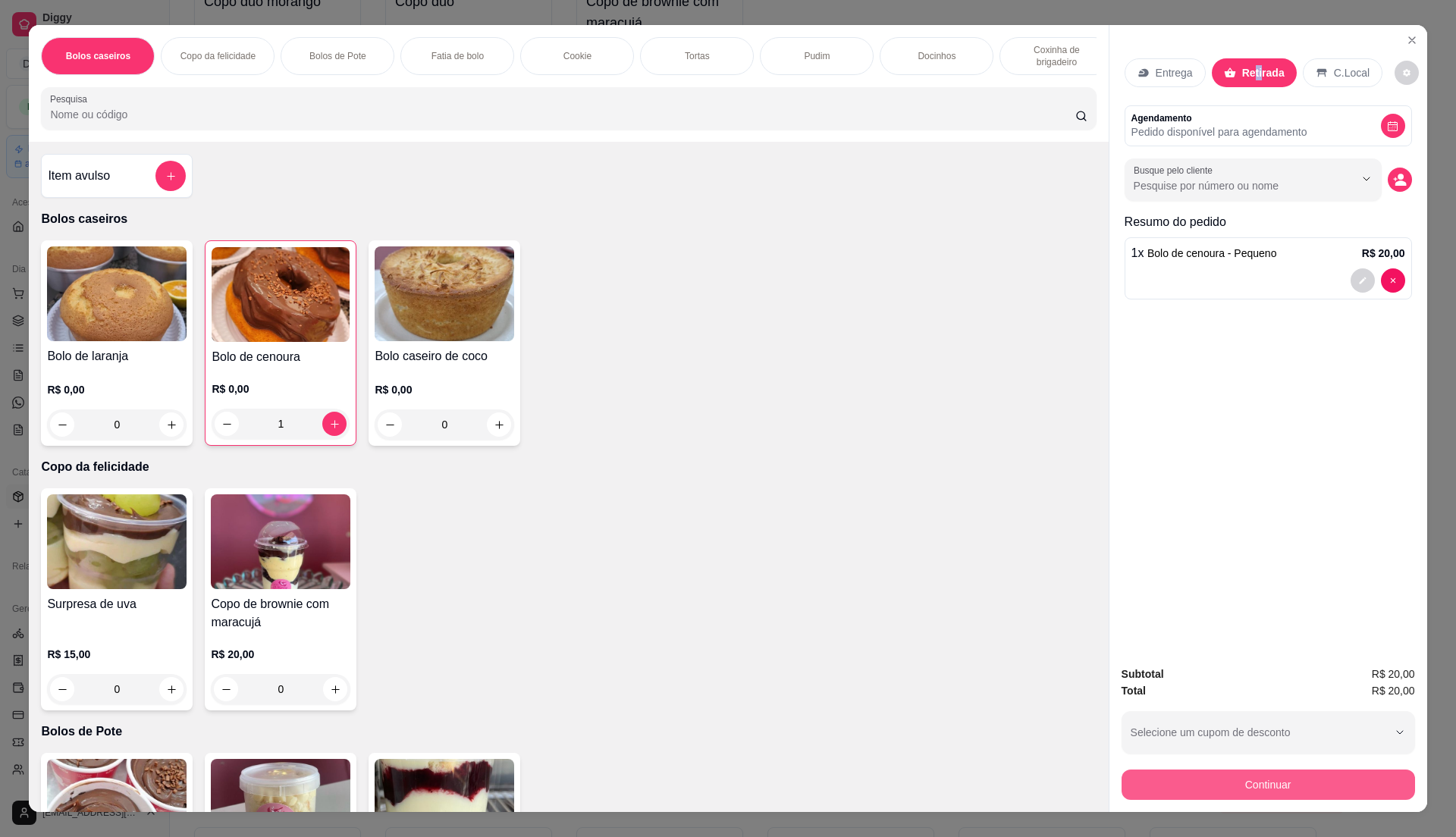
click at [1299, 786] on button "Continuar" at bounding box center [1268, 784] width 294 height 30
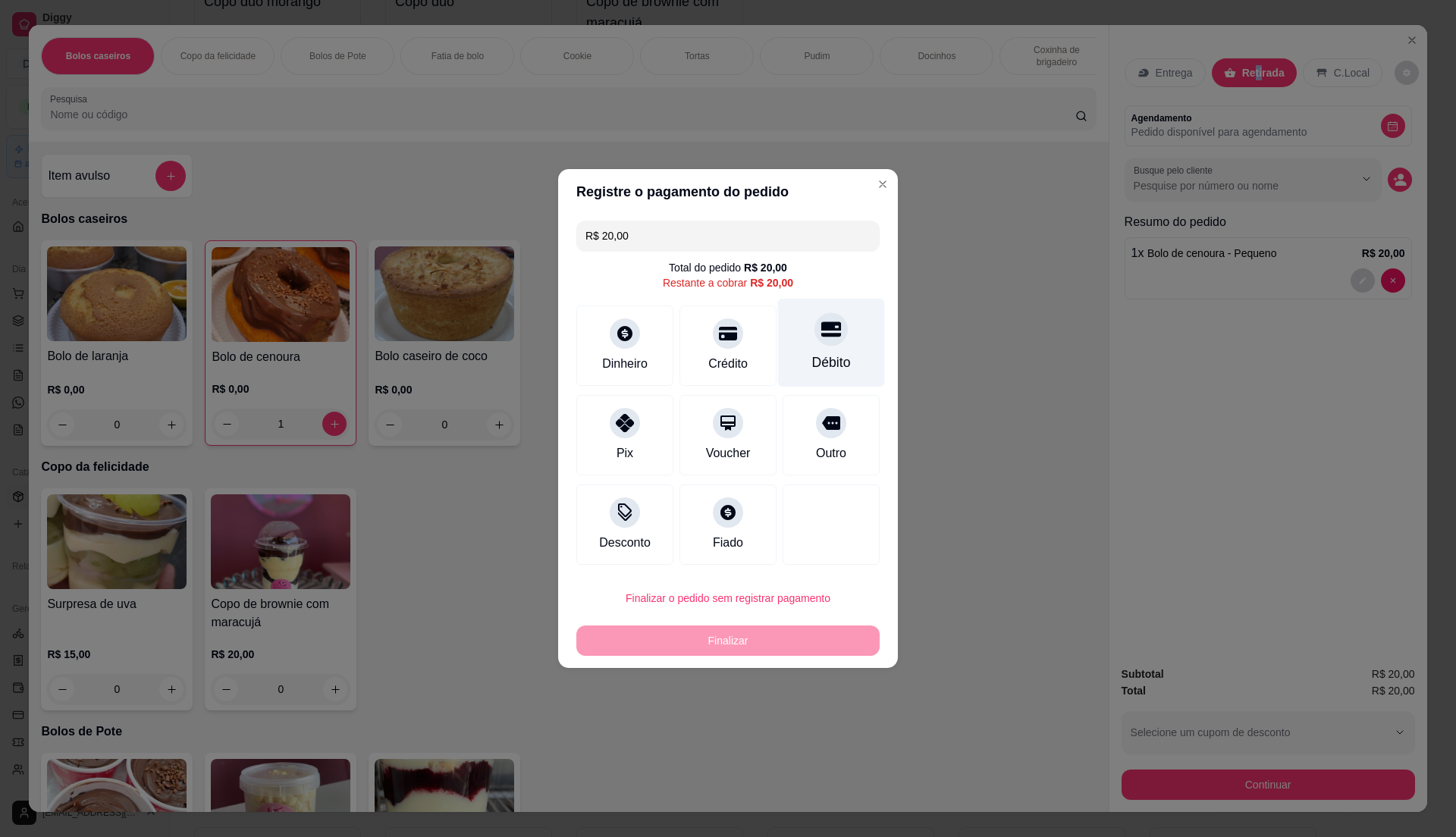
click at [817, 359] on div "Débito" at bounding box center [832, 363] width 39 height 20
type input "R$ 0,00"
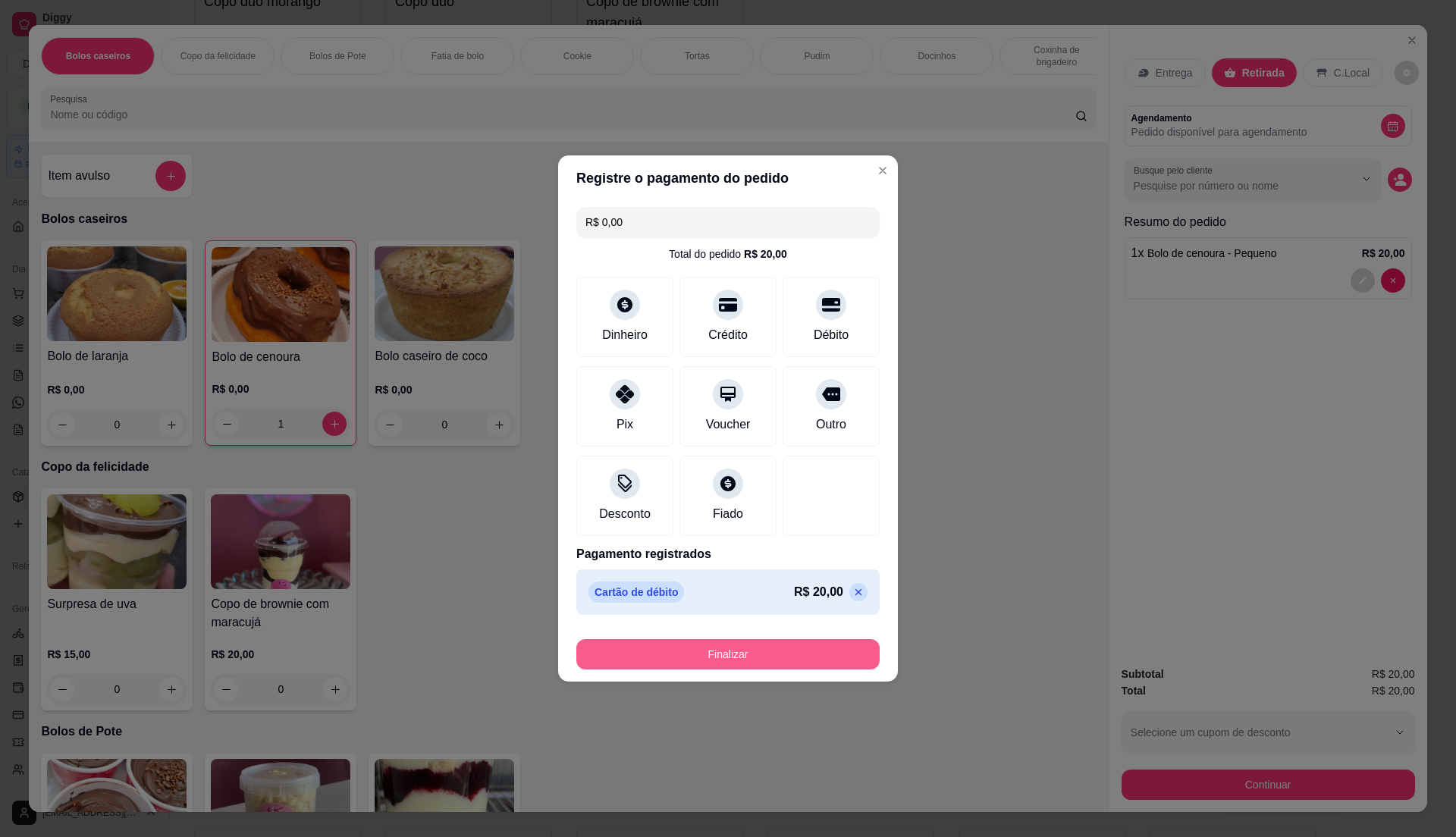
click at [777, 657] on button "Finalizar" at bounding box center [728, 653] width 304 height 30
type input "0"
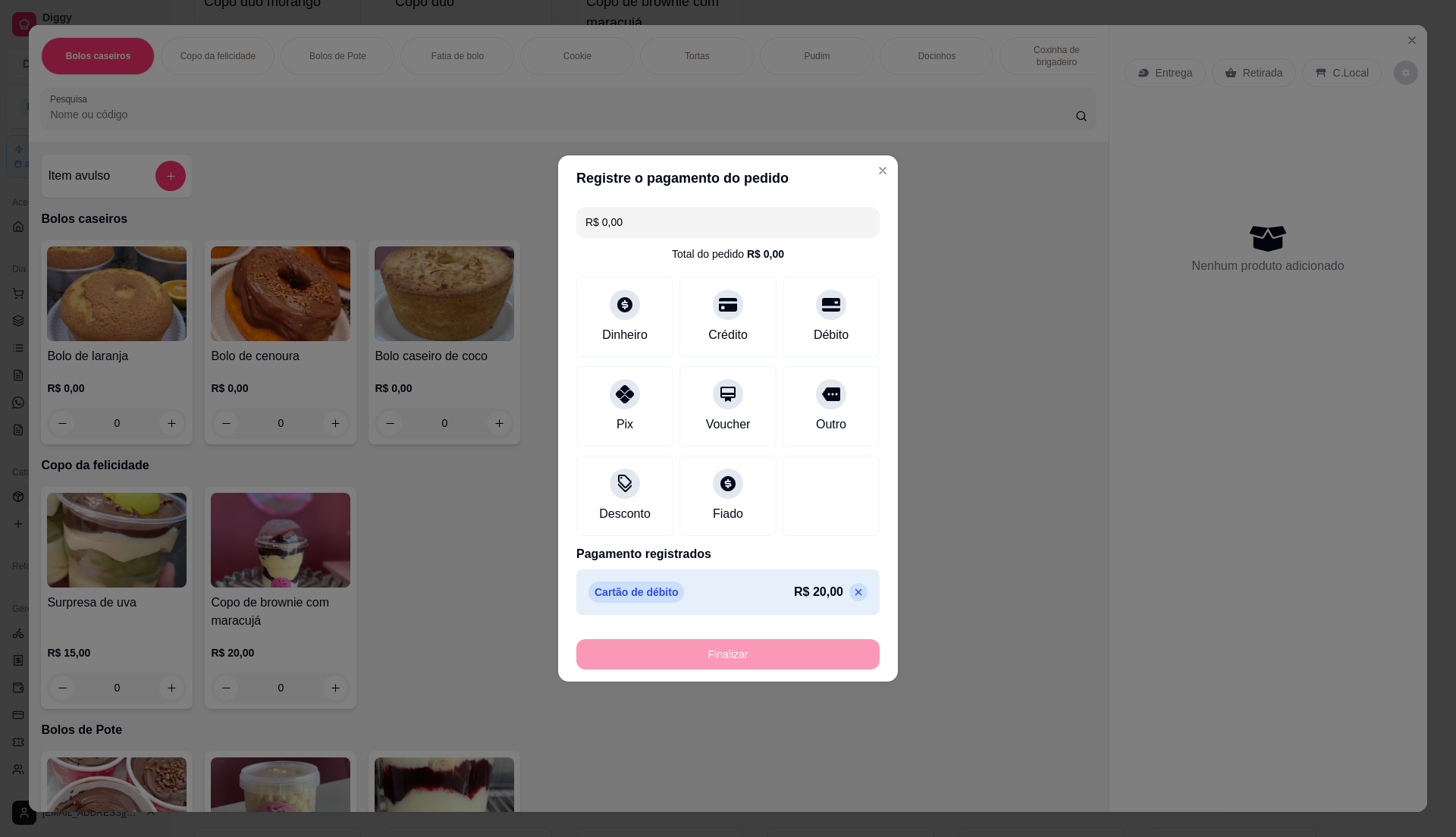
type input "-R$ 20,00"
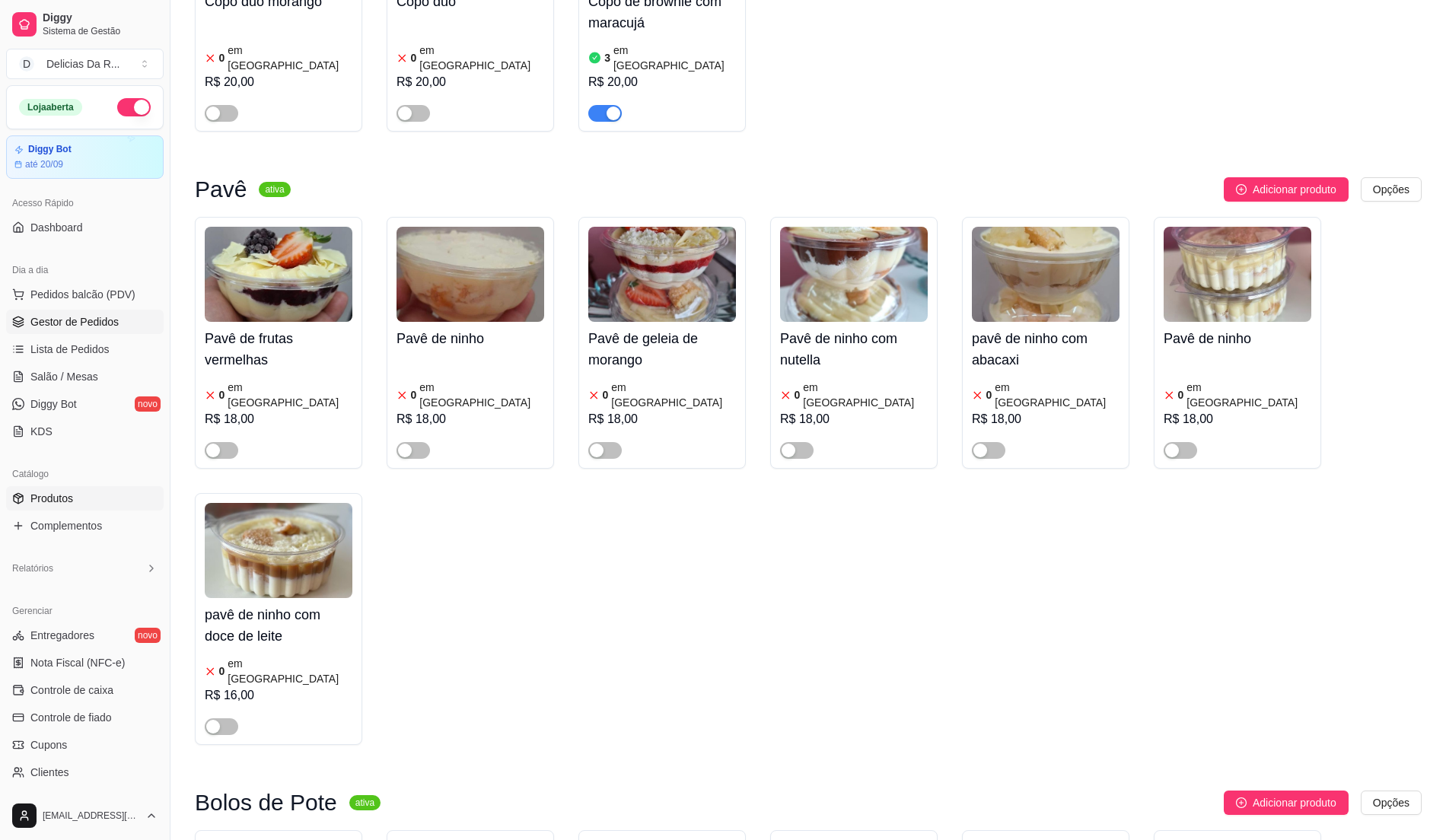
click at [94, 320] on span "Gestor de Pedidos" at bounding box center [74, 322] width 88 height 16
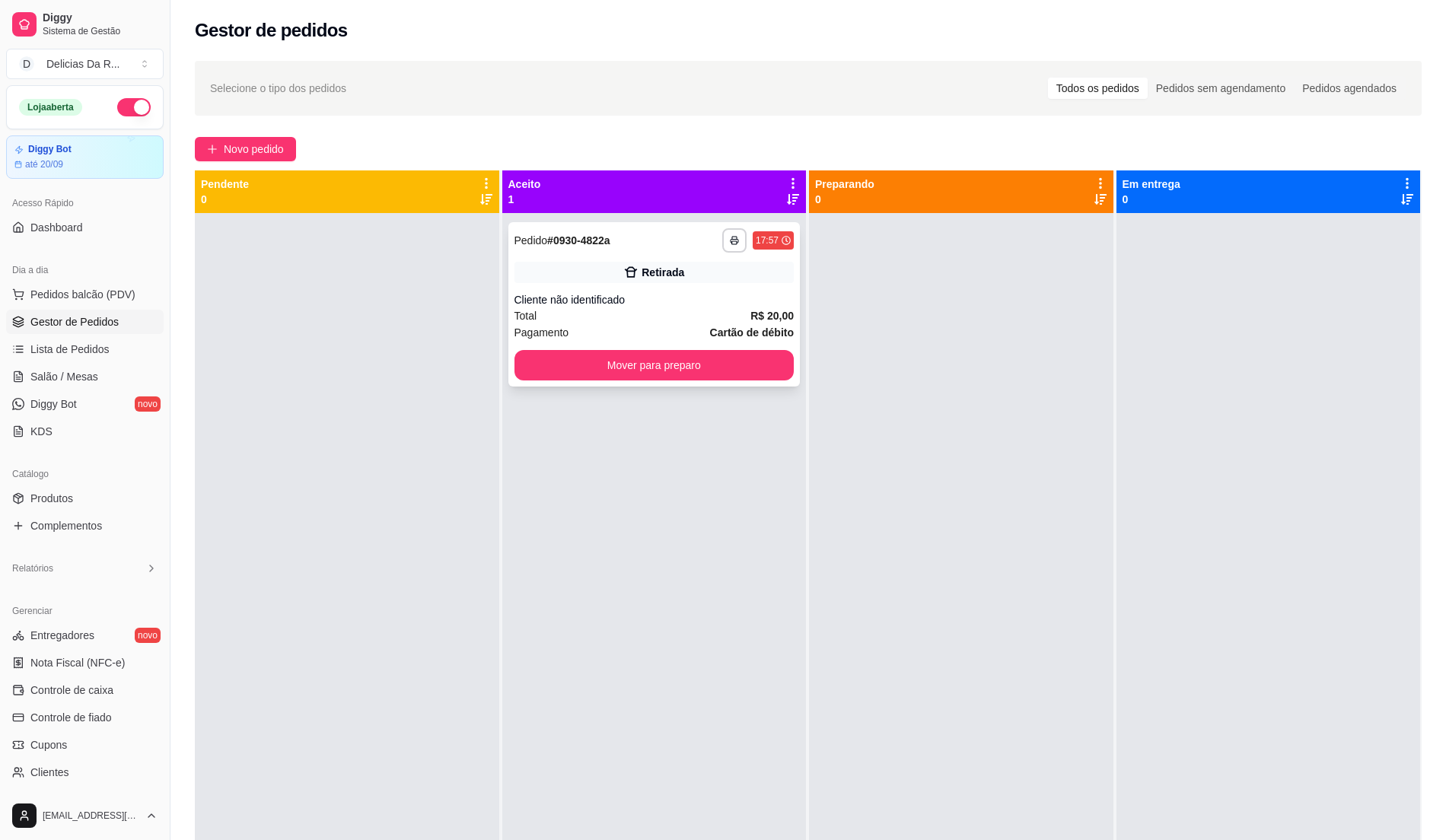
click at [604, 296] on div "Cliente não identificado" at bounding box center [654, 299] width 280 height 16
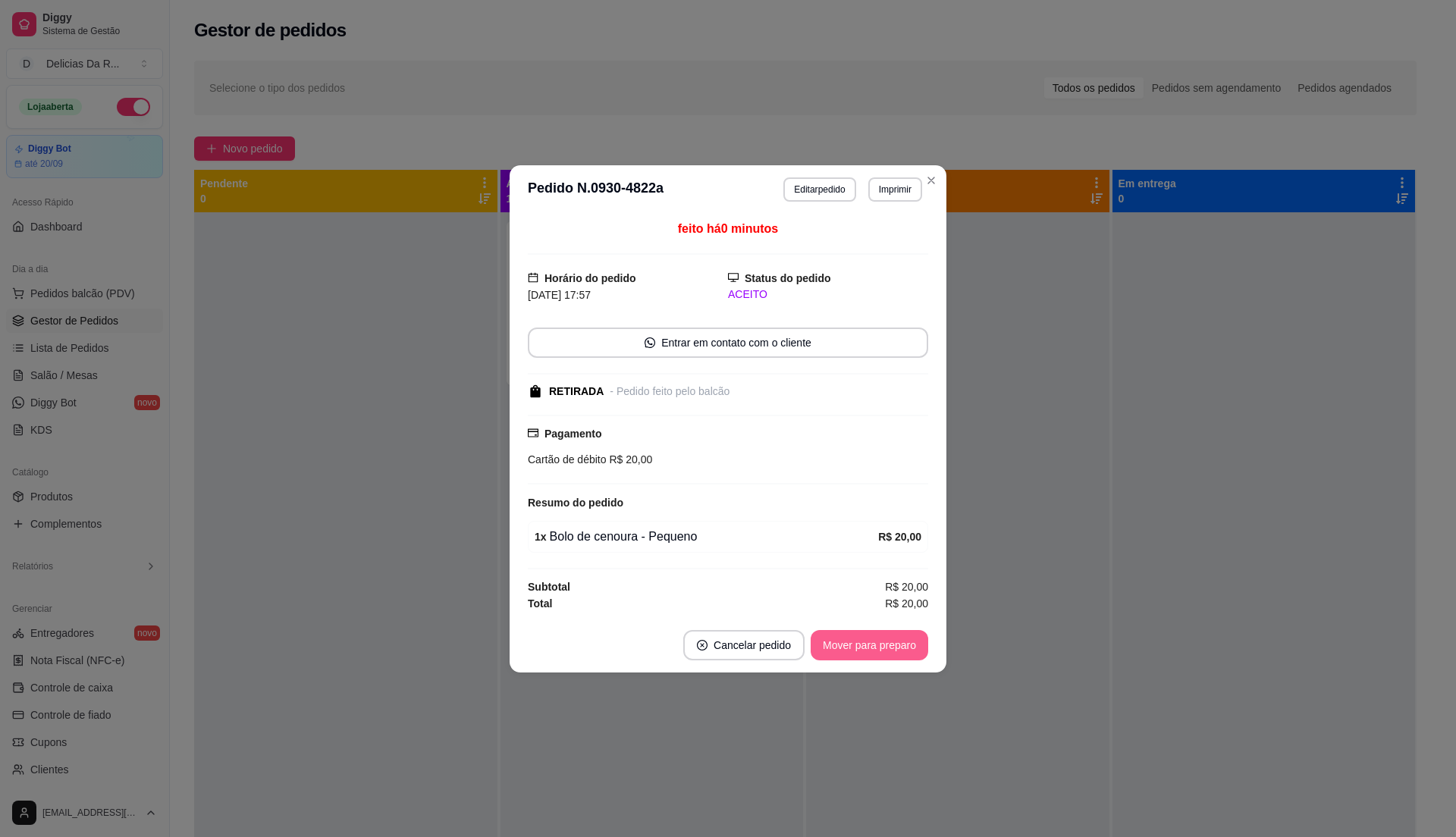
click at [893, 651] on button "Mover para preparo" at bounding box center [869, 644] width 117 height 30
click at [893, 650] on div "Mover para preparo" at bounding box center [859, 644] width 139 height 30
click at [892, 649] on div "Mover para preparo" at bounding box center [859, 644] width 139 height 30
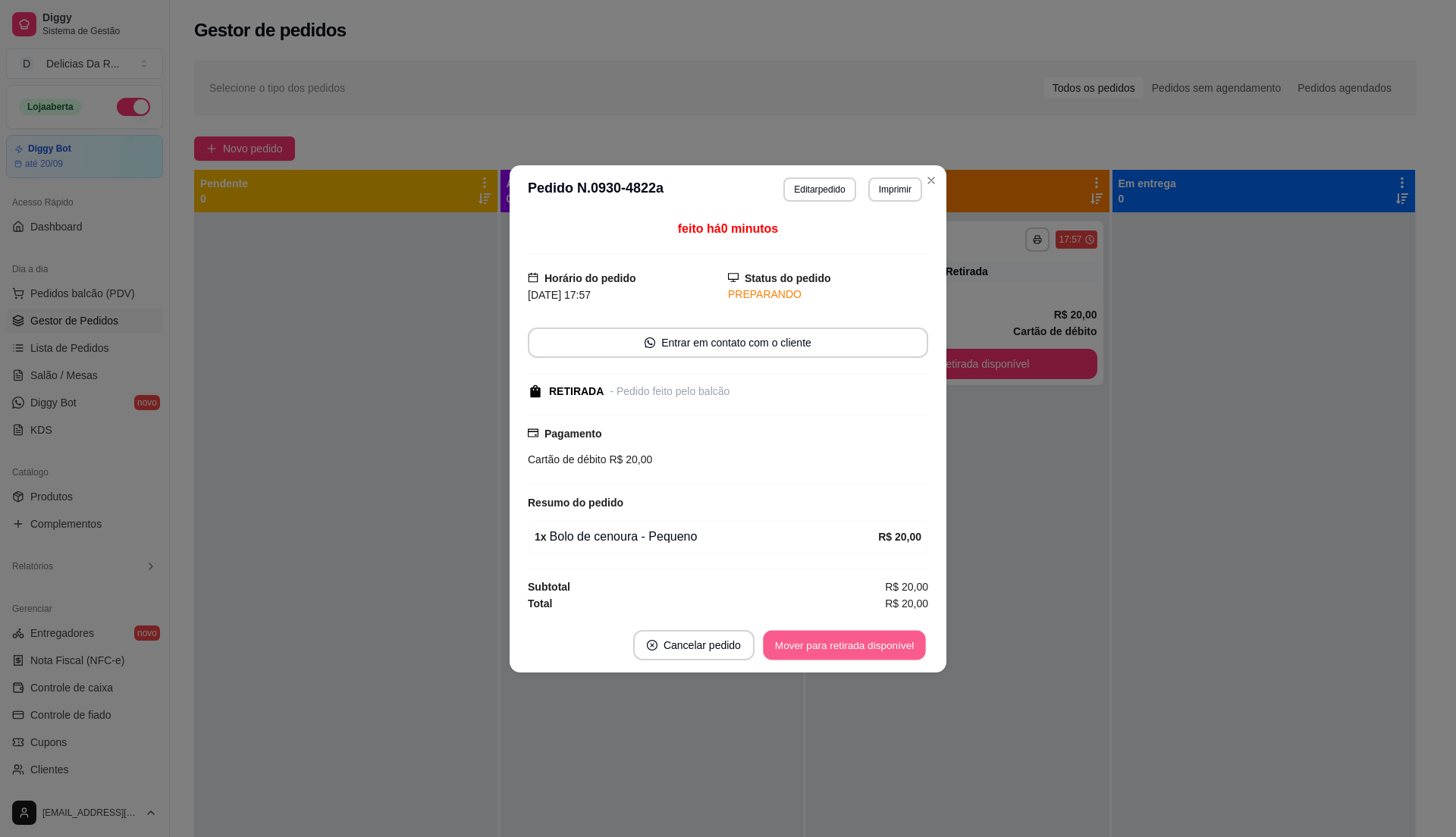
click at [890, 647] on button "Mover para retirada disponível" at bounding box center [843, 644] width 163 height 30
click at [890, 647] on div "Mover para retirada disponível" at bounding box center [844, 644] width 167 height 30
click at [892, 648] on div "Mover para retirada disponível" at bounding box center [833, 644] width 189 height 30
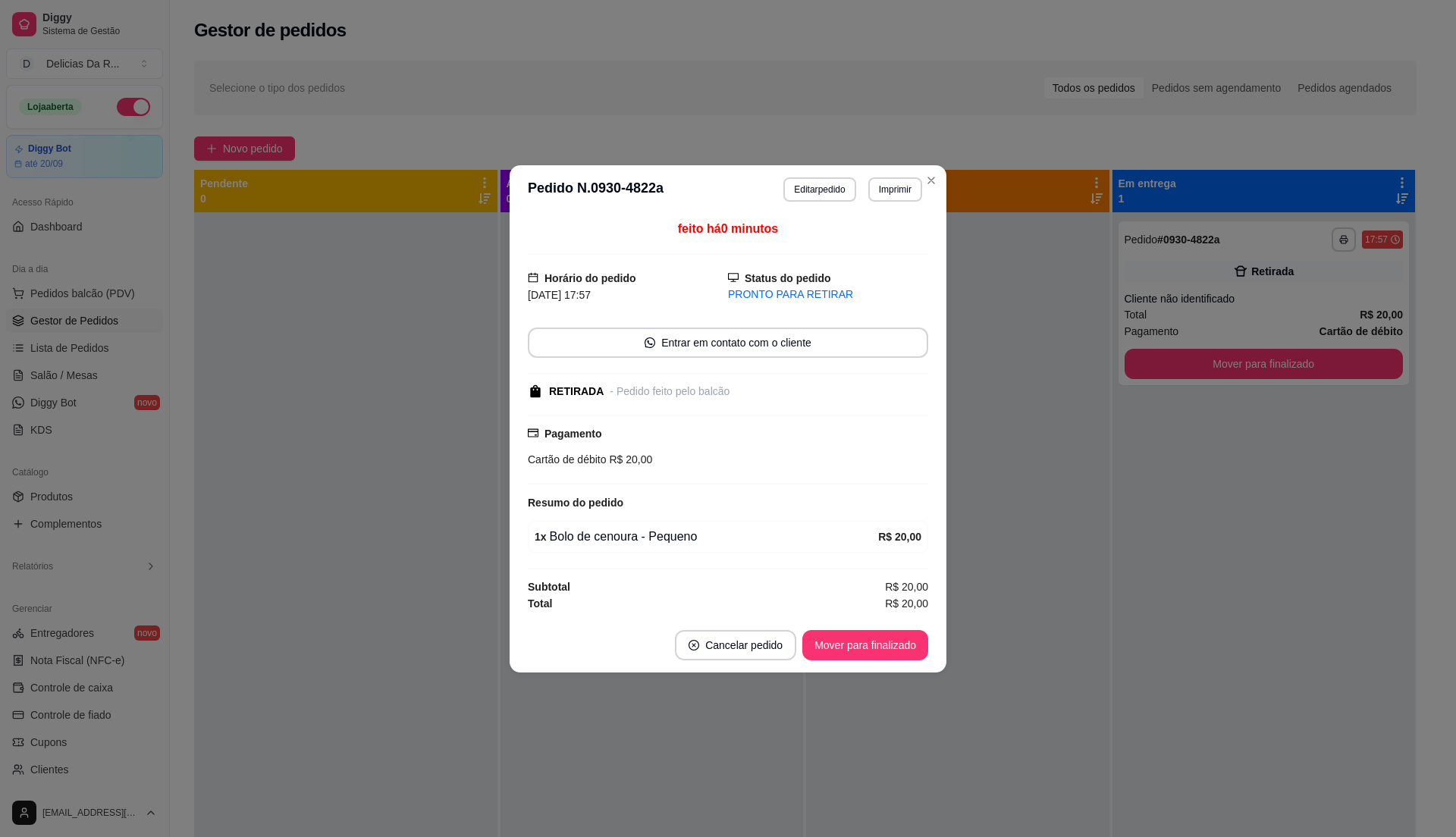
click at [892, 648] on button "Mover para finalizado" at bounding box center [865, 644] width 126 height 30
click at [892, 648] on div "Mover para finalizado" at bounding box center [854, 644] width 147 height 30
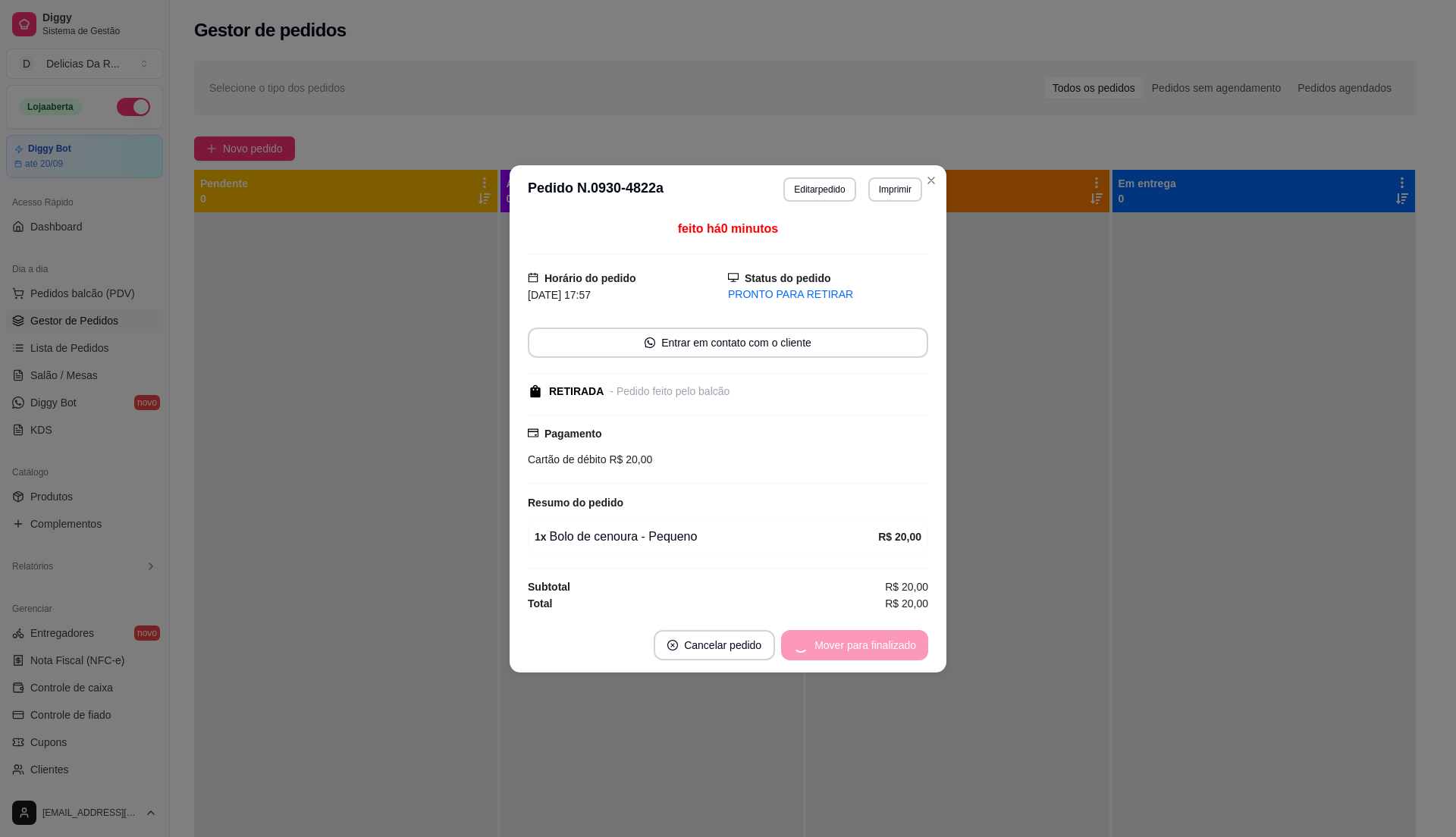
click at [892, 648] on div "Mover para finalizado" at bounding box center [854, 644] width 147 height 30
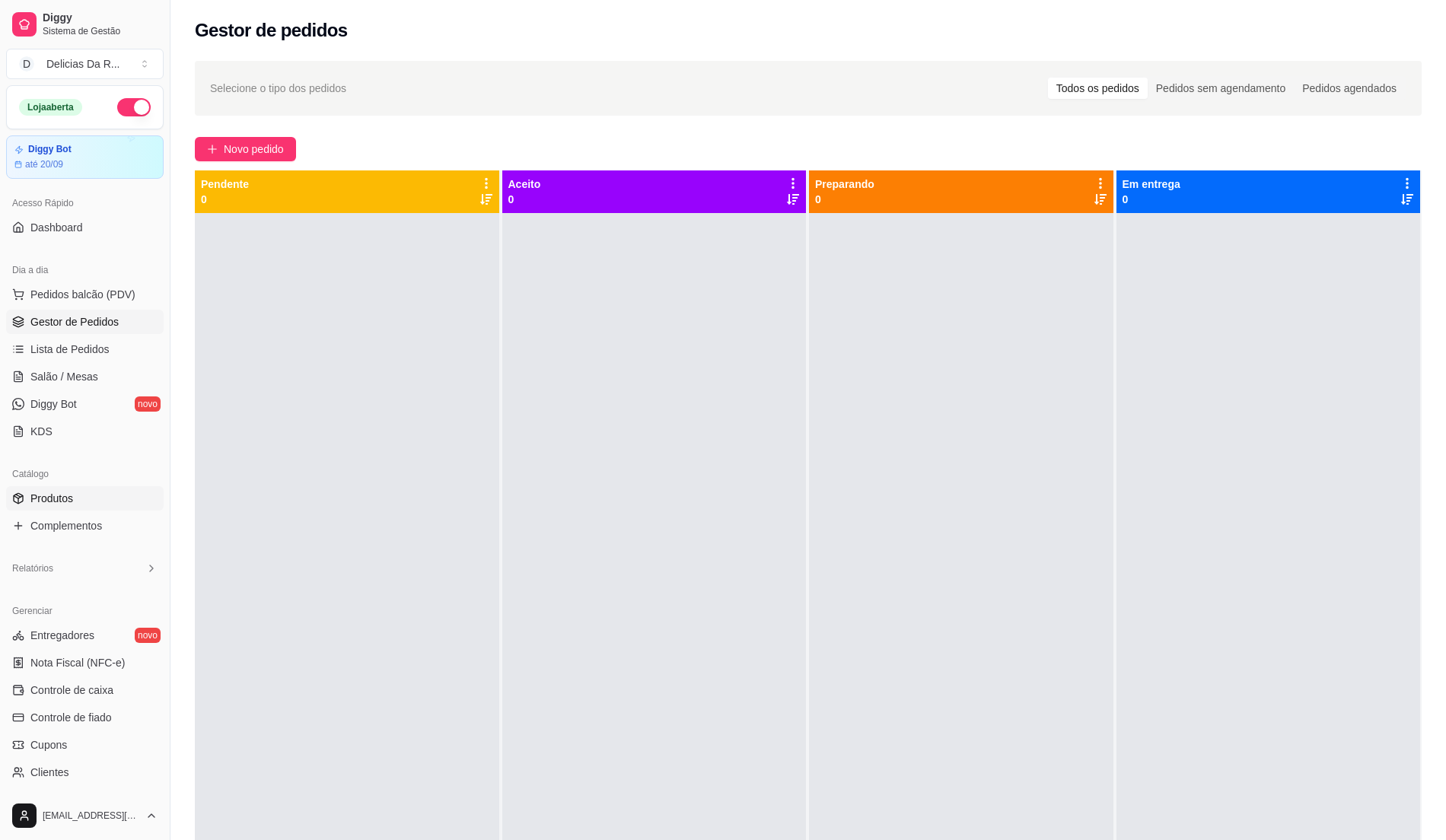
click at [29, 497] on link "Produtos" at bounding box center [85, 498] width 158 height 25
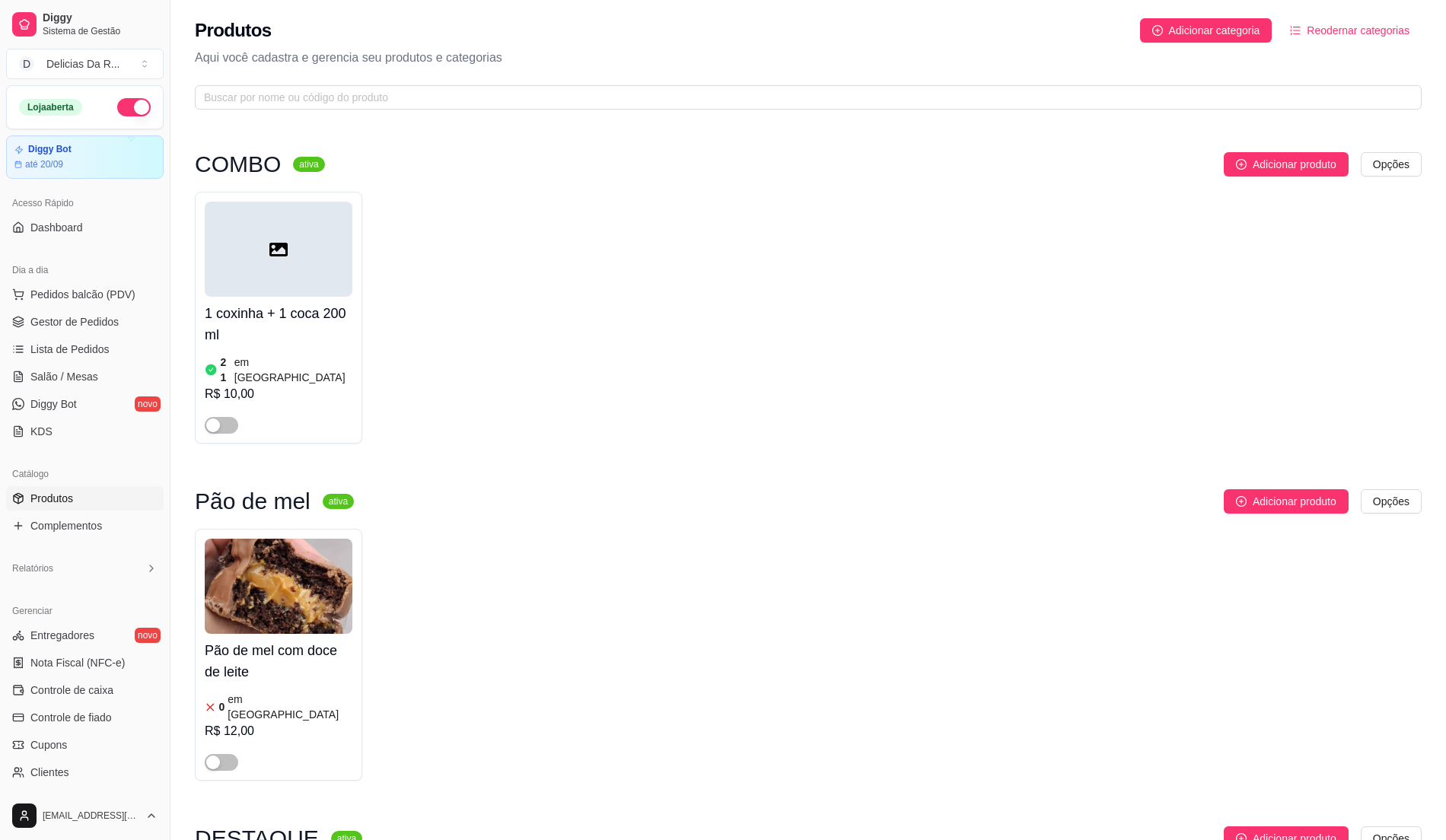
click at [29, 497] on link "Produtos" at bounding box center [85, 498] width 158 height 25
click at [102, 310] on link "Gestor de Pedidos" at bounding box center [85, 322] width 158 height 25
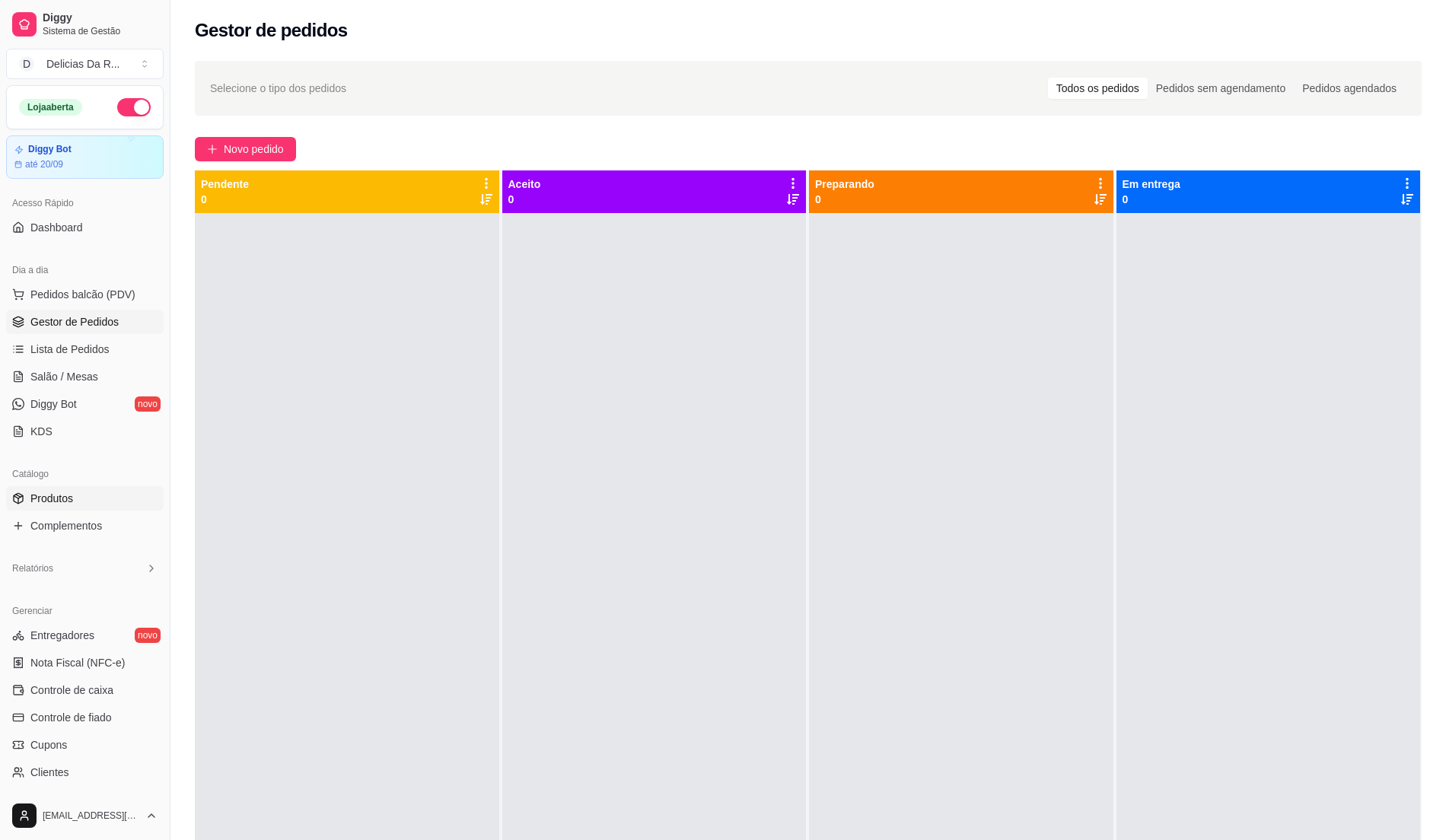
click at [30, 494] on span "Produtos" at bounding box center [51, 498] width 43 height 16
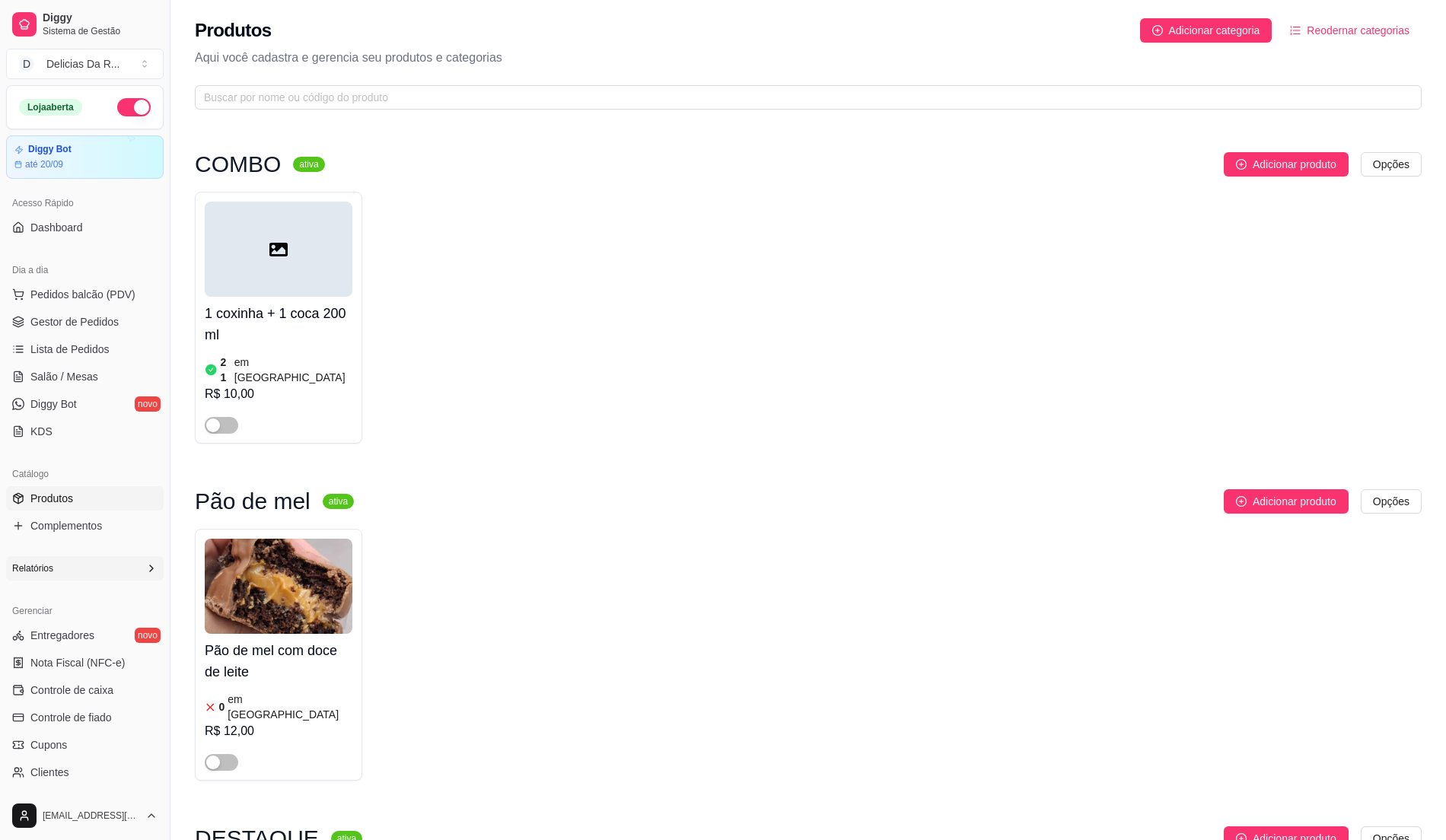
click at [102, 570] on div "Relatórios" at bounding box center [85, 568] width 158 height 25
click at [131, 565] on div "Relatórios" at bounding box center [85, 568] width 158 height 25
click at [121, 330] on link "Gestor de Pedidos" at bounding box center [85, 322] width 158 height 25
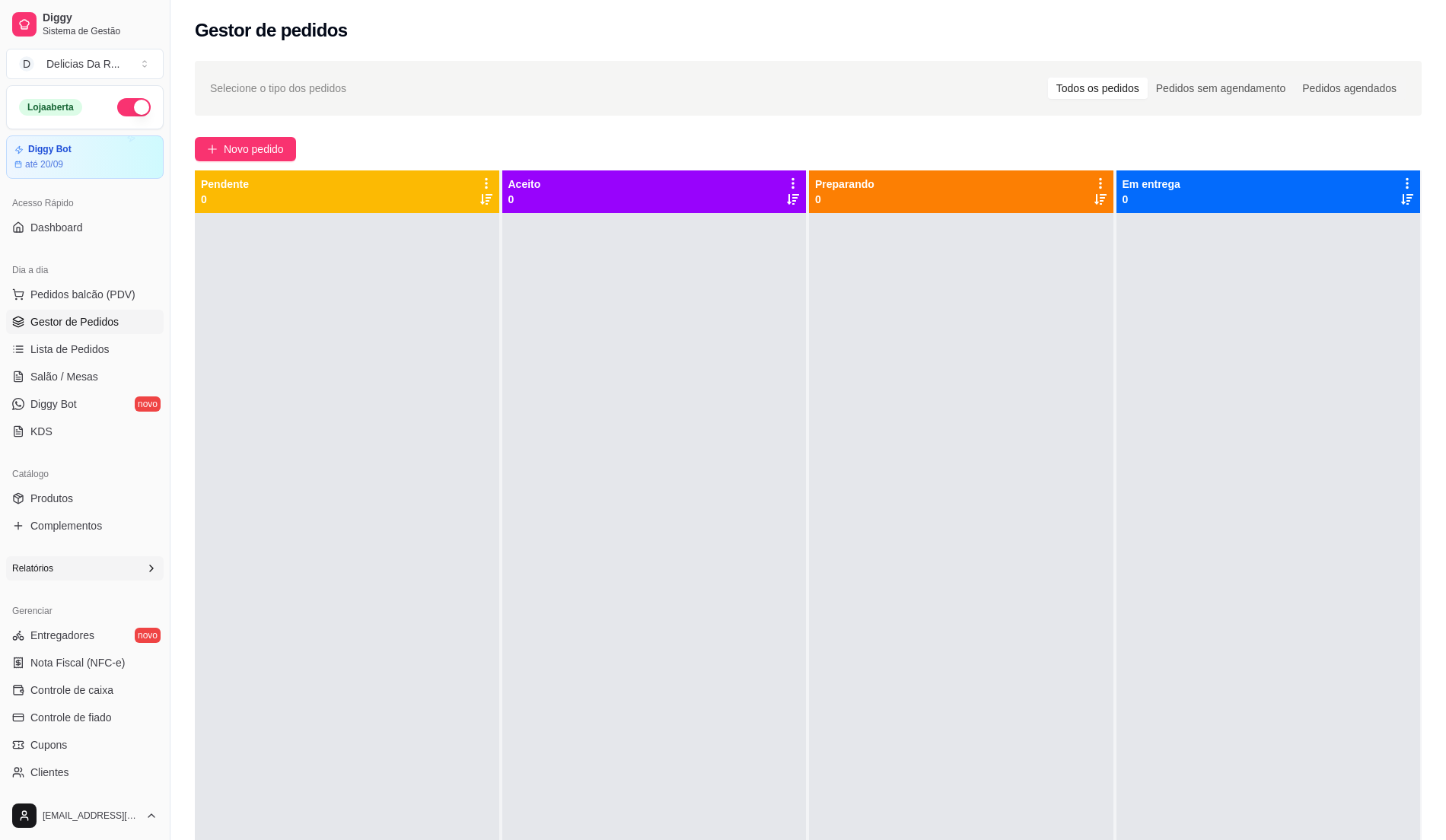
click at [933, 303] on div at bounding box center [962, 633] width 305 height 840
click at [884, 237] on div at bounding box center [962, 633] width 305 height 840
click at [220, 153] on button "Novo pedido" at bounding box center [245, 149] width 101 height 25
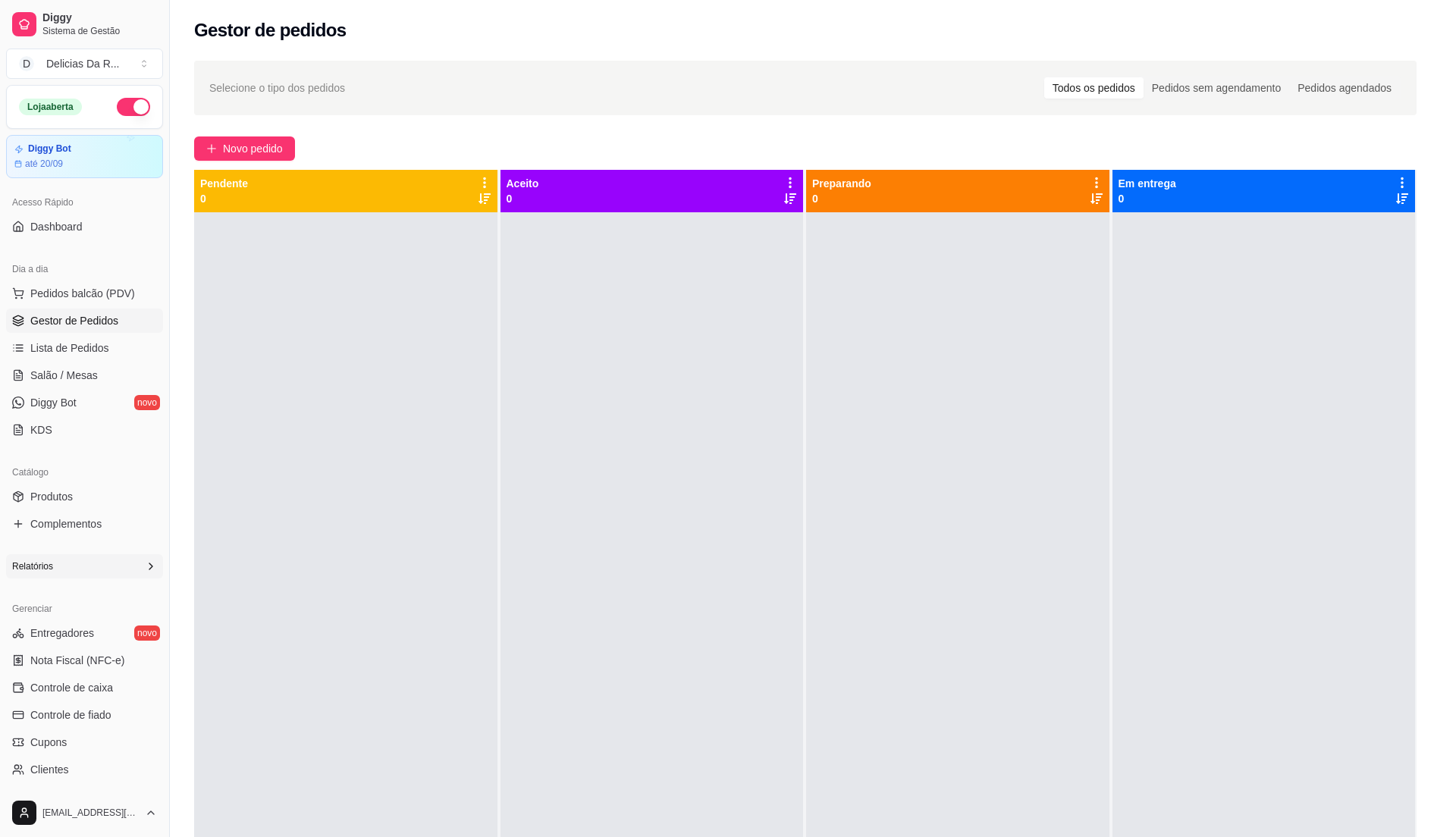
click at [228, 107] on div at bounding box center [568, 108] width 1037 height 30
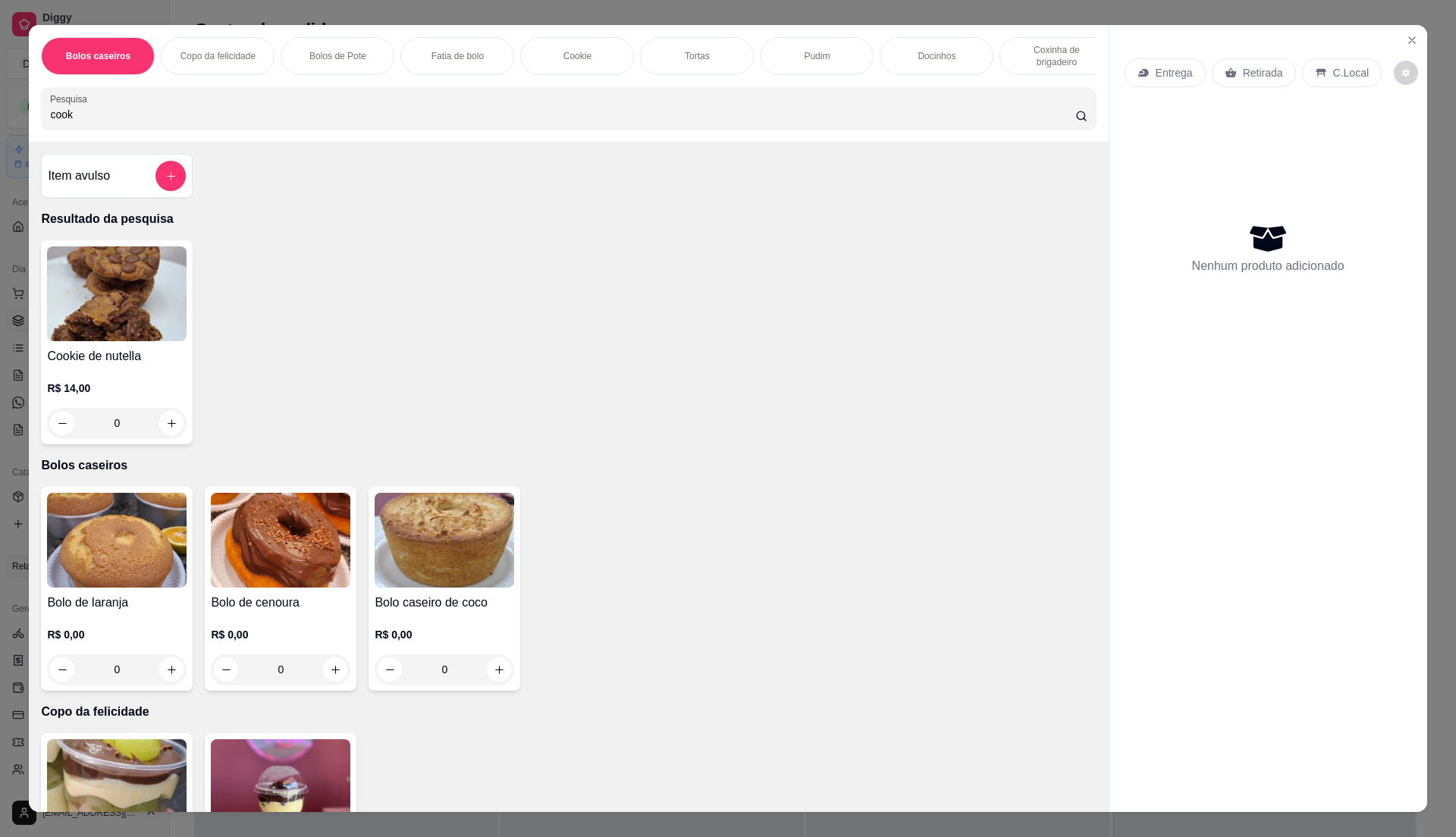
type input "cook"
click at [110, 392] on div "R$ 14,00 0" at bounding box center [117, 402] width 140 height 73
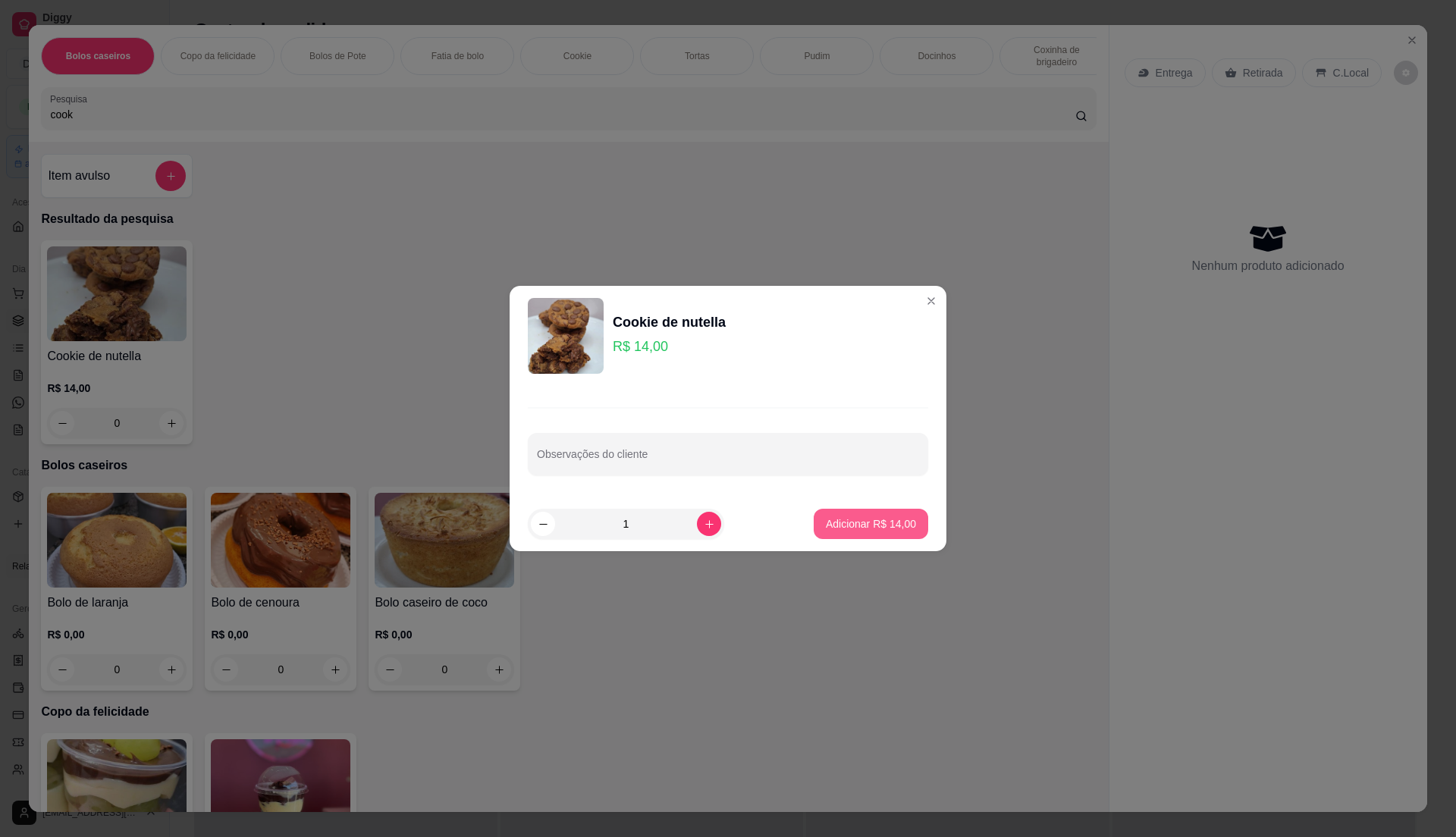
click at [866, 516] on p "Adicionar R$ 14,00" at bounding box center [871, 523] width 90 height 15
type input "1"
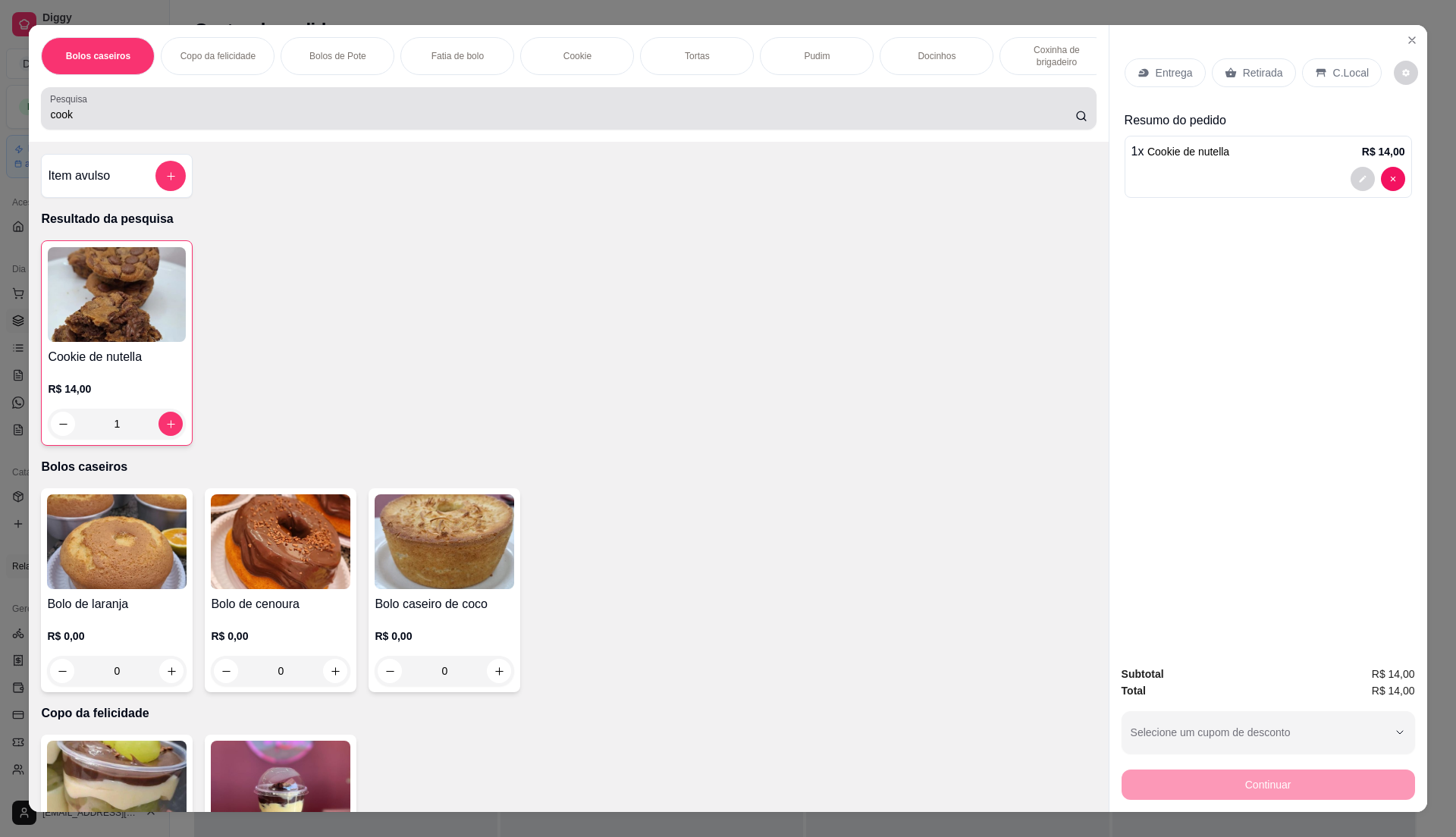
click at [222, 122] on input "cook" at bounding box center [562, 115] width 1024 height 15
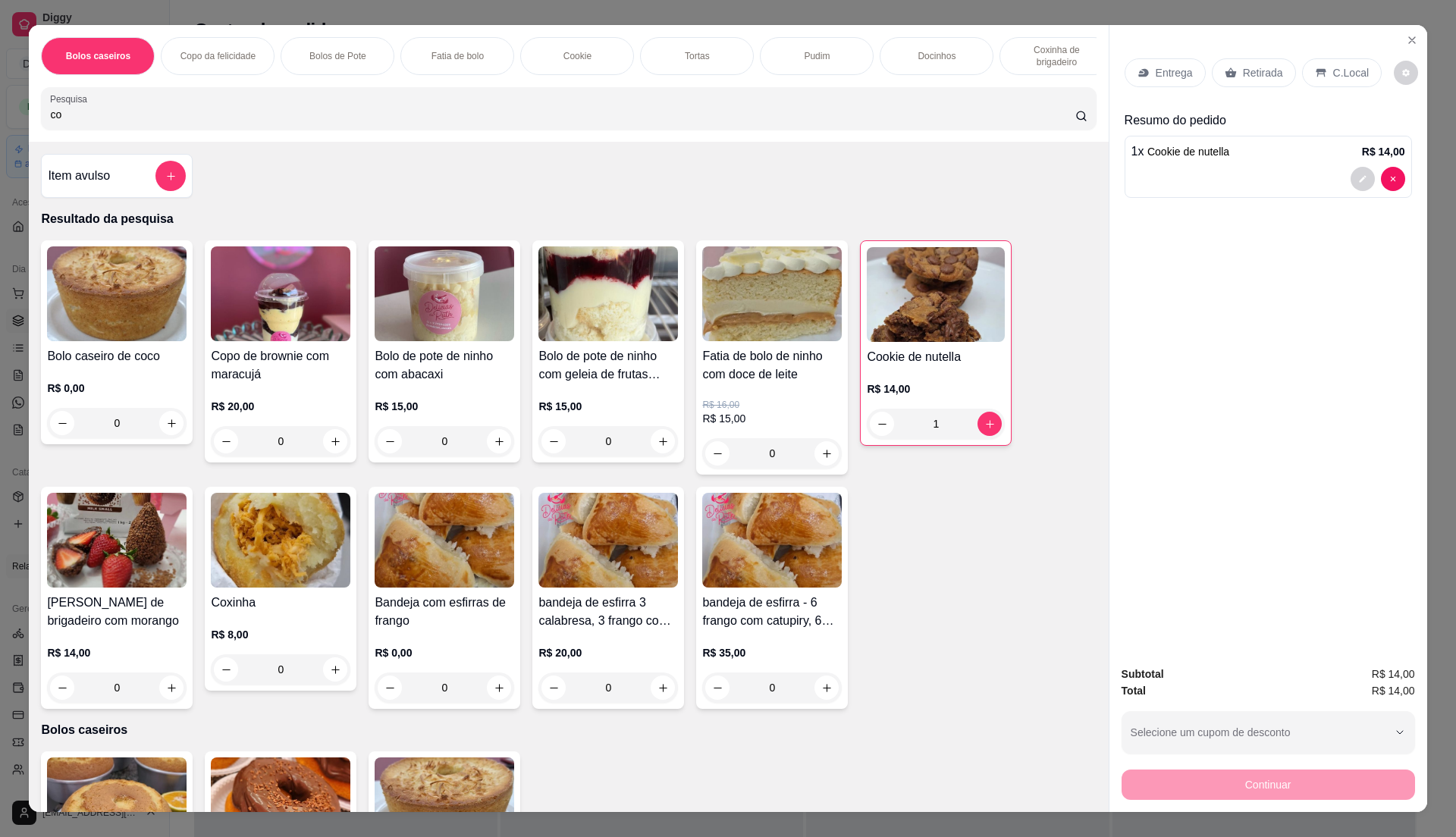
type input "c"
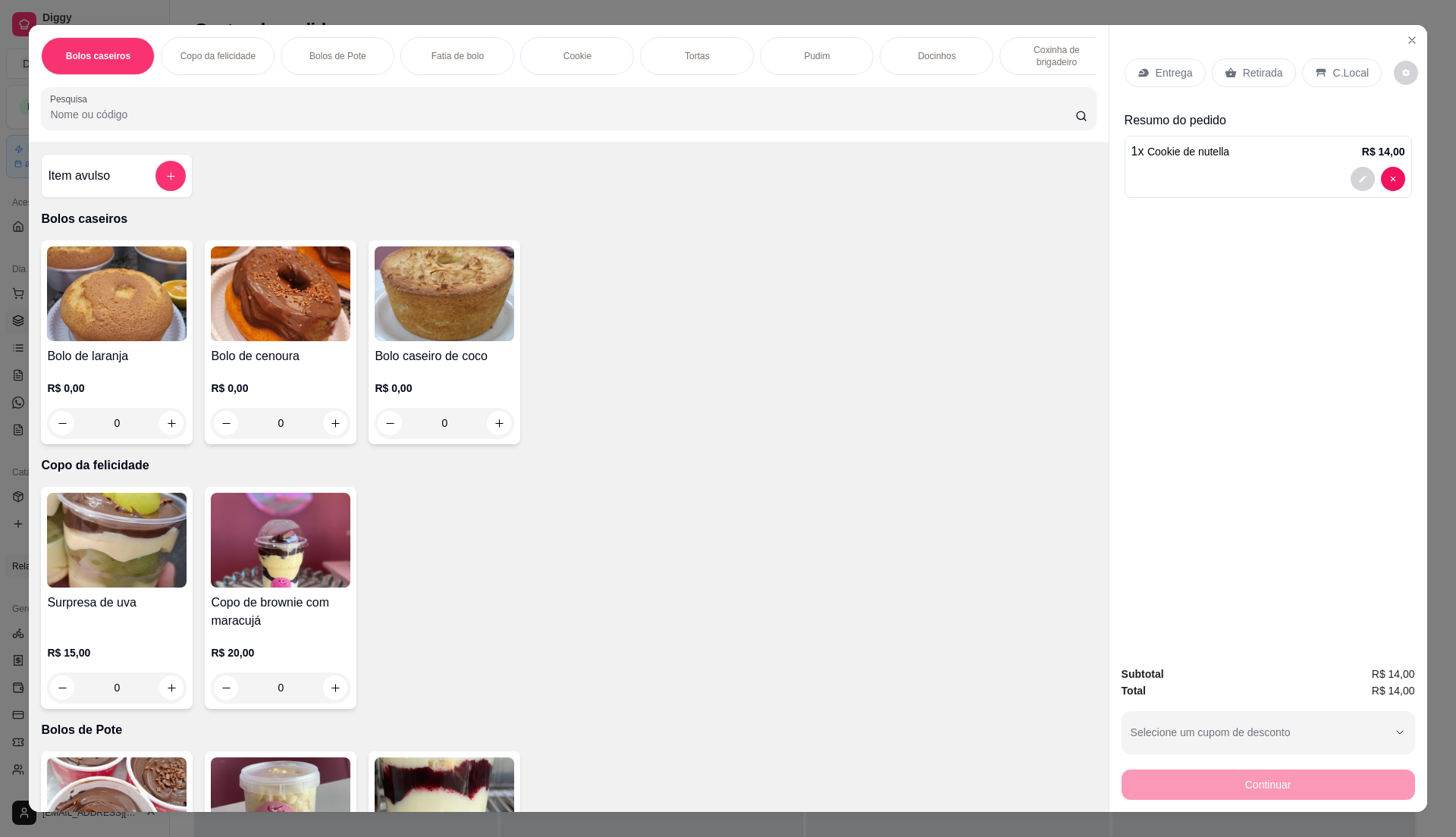
click at [234, 119] on div at bounding box center [568, 108] width 1037 height 30
drag, startPoint x: 1272, startPoint y: 83, endPoint x: 1251, endPoint y: 67, distance: 26.4
click at [1269, 79] on div "Retirada" at bounding box center [1253, 73] width 85 height 29
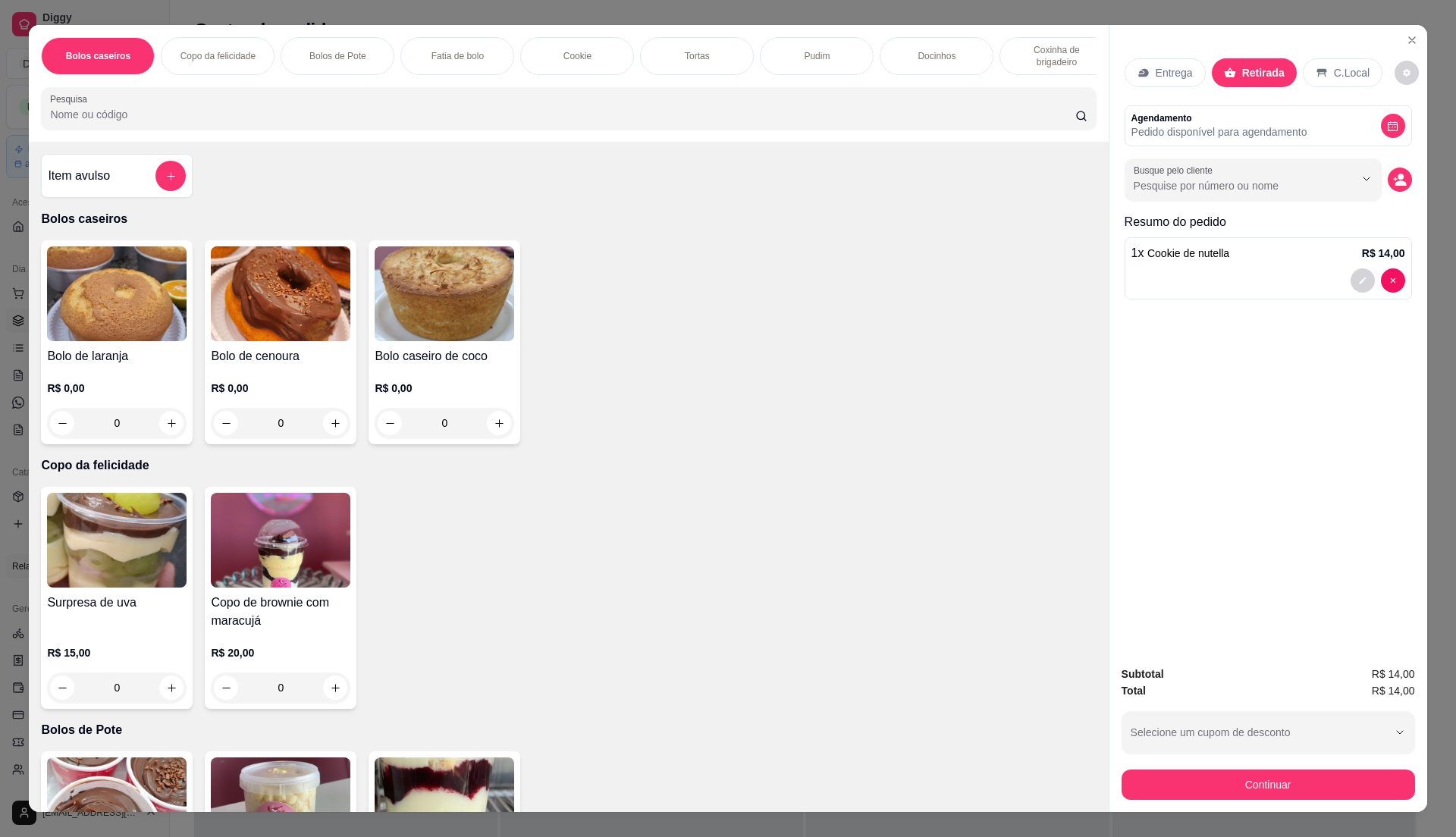
click at [401, 122] on input "Pesquisa" at bounding box center [562, 115] width 1024 height 15
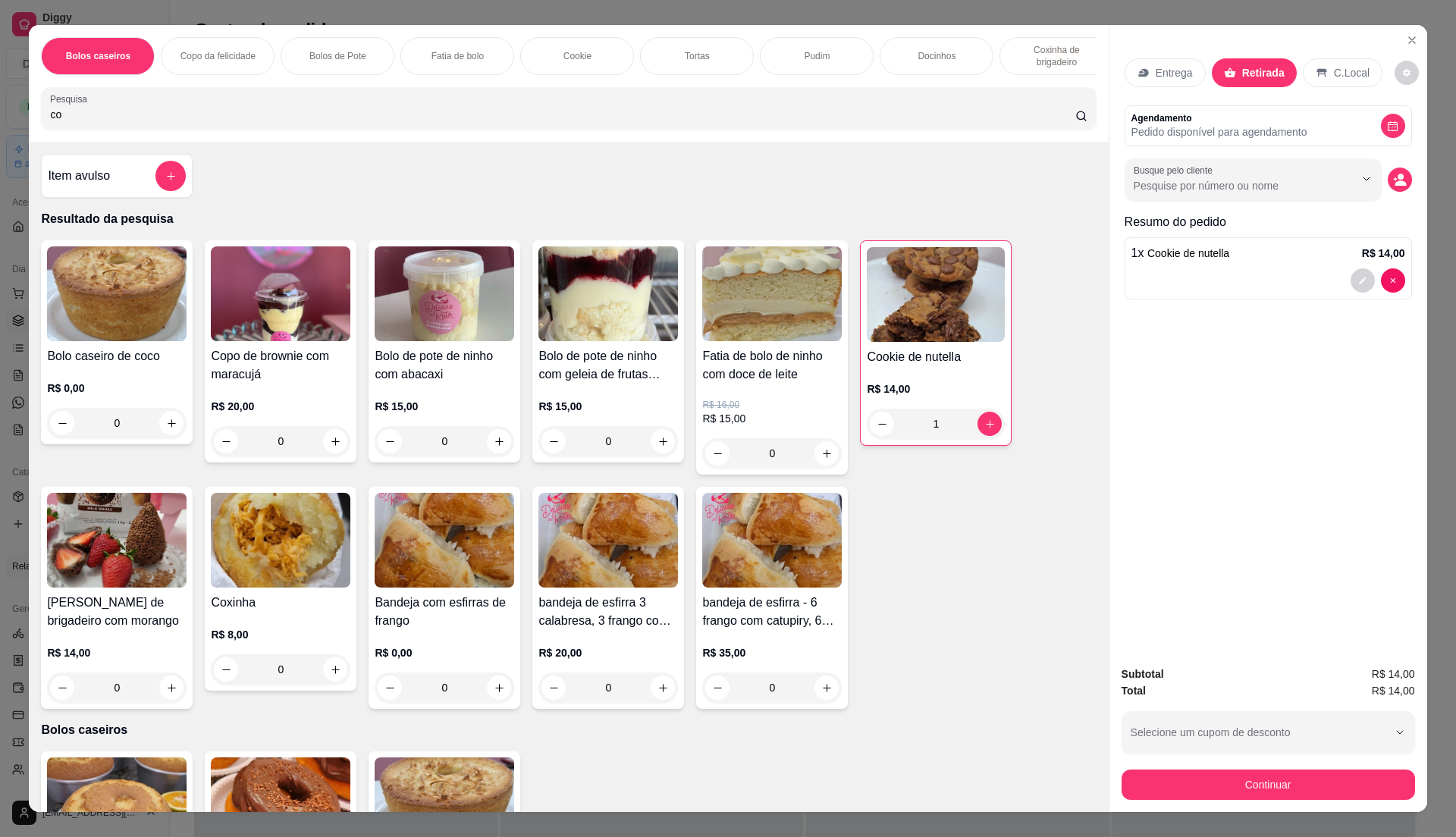
type input "co"
click at [338, 315] on img at bounding box center [281, 294] width 140 height 95
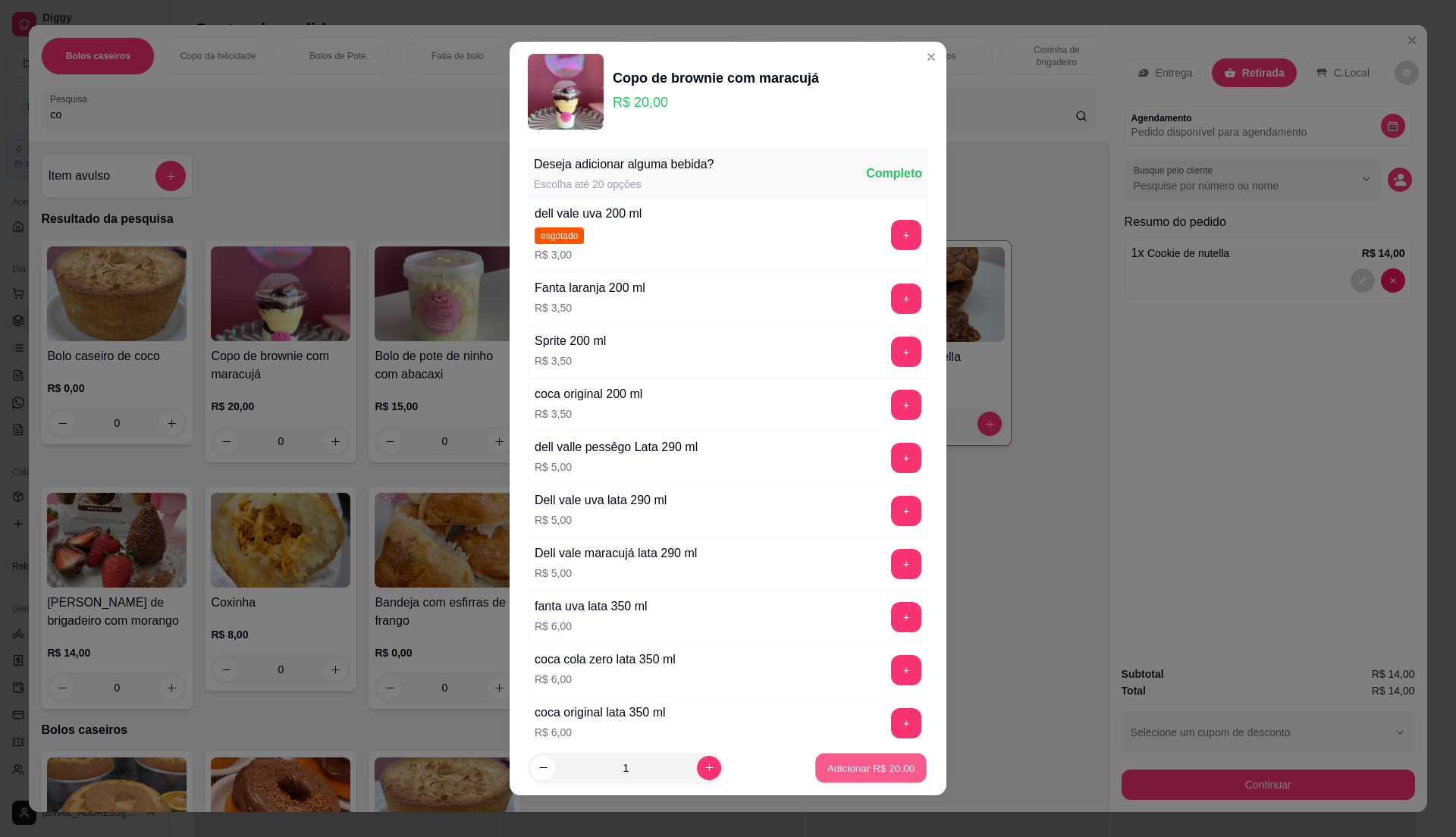
click at [862, 773] on p "Adicionar R$ 20,00" at bounding box center [871, 768] width 88 height 15
type input "1"
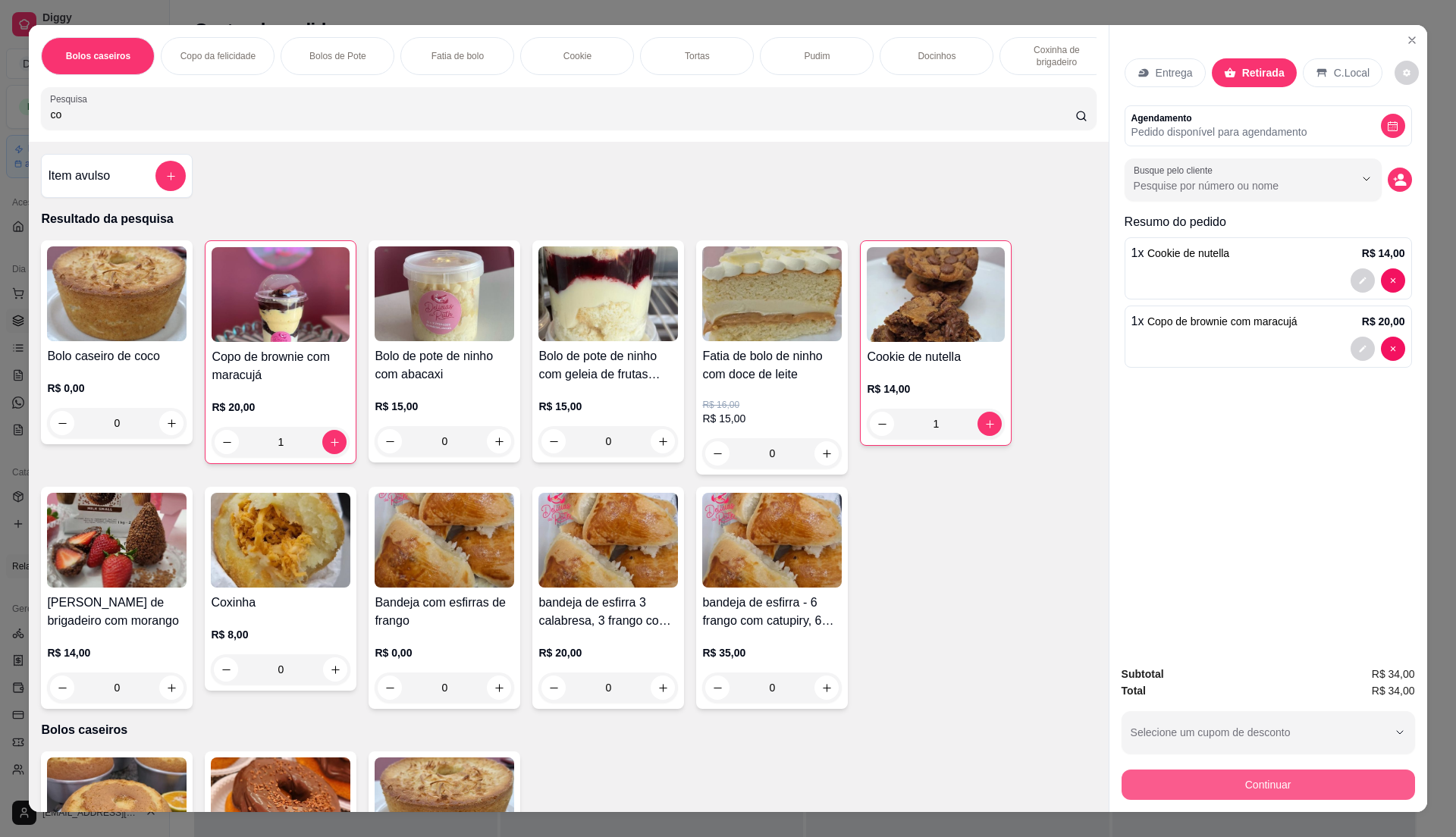
click at [1261, 796] on button "Continuar" at bounding box center [1268, 784] width 294 height 30
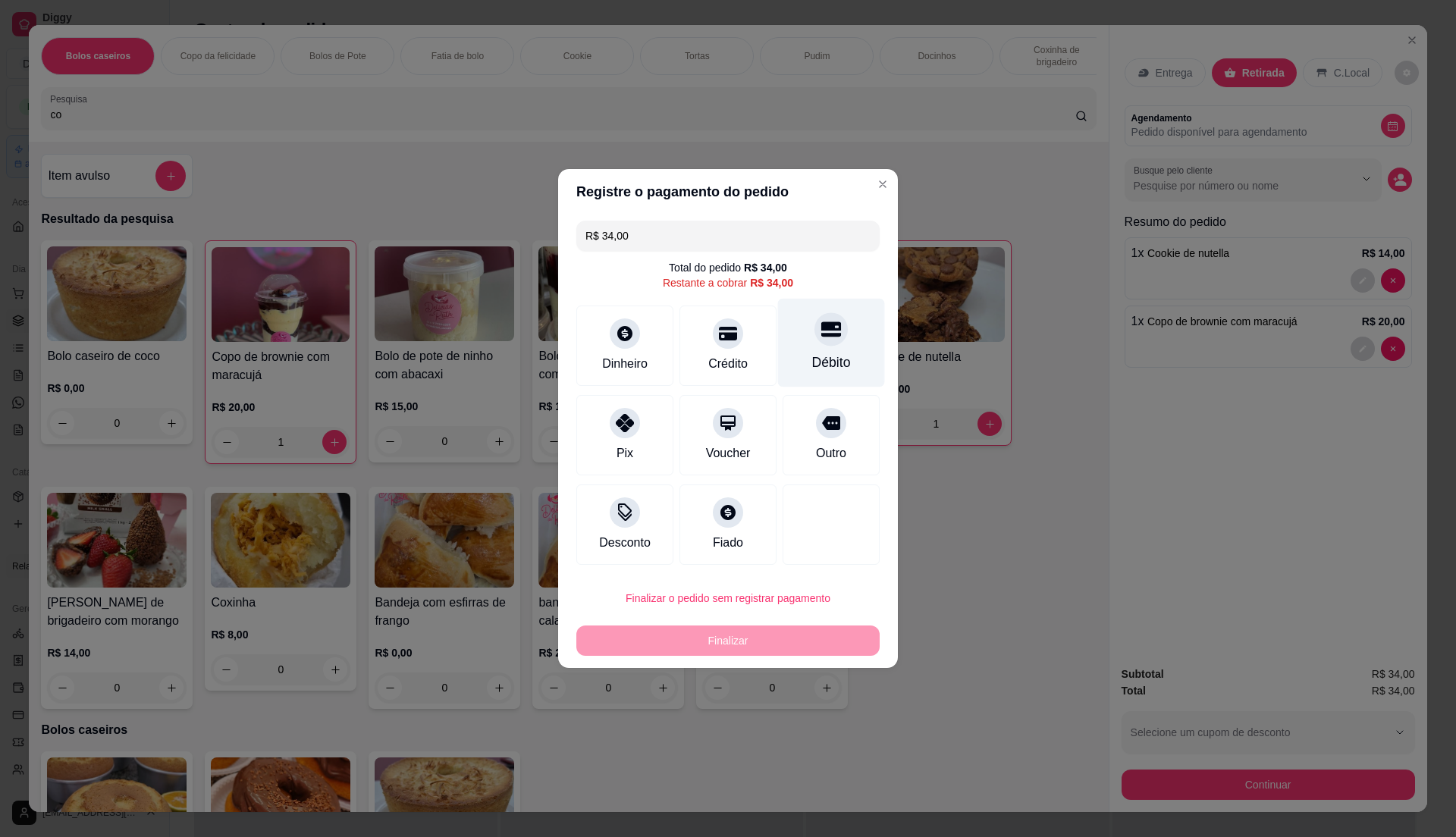
click at [816, 361] on div "Débito" at bounding box center [832, 363] width 39 height 20
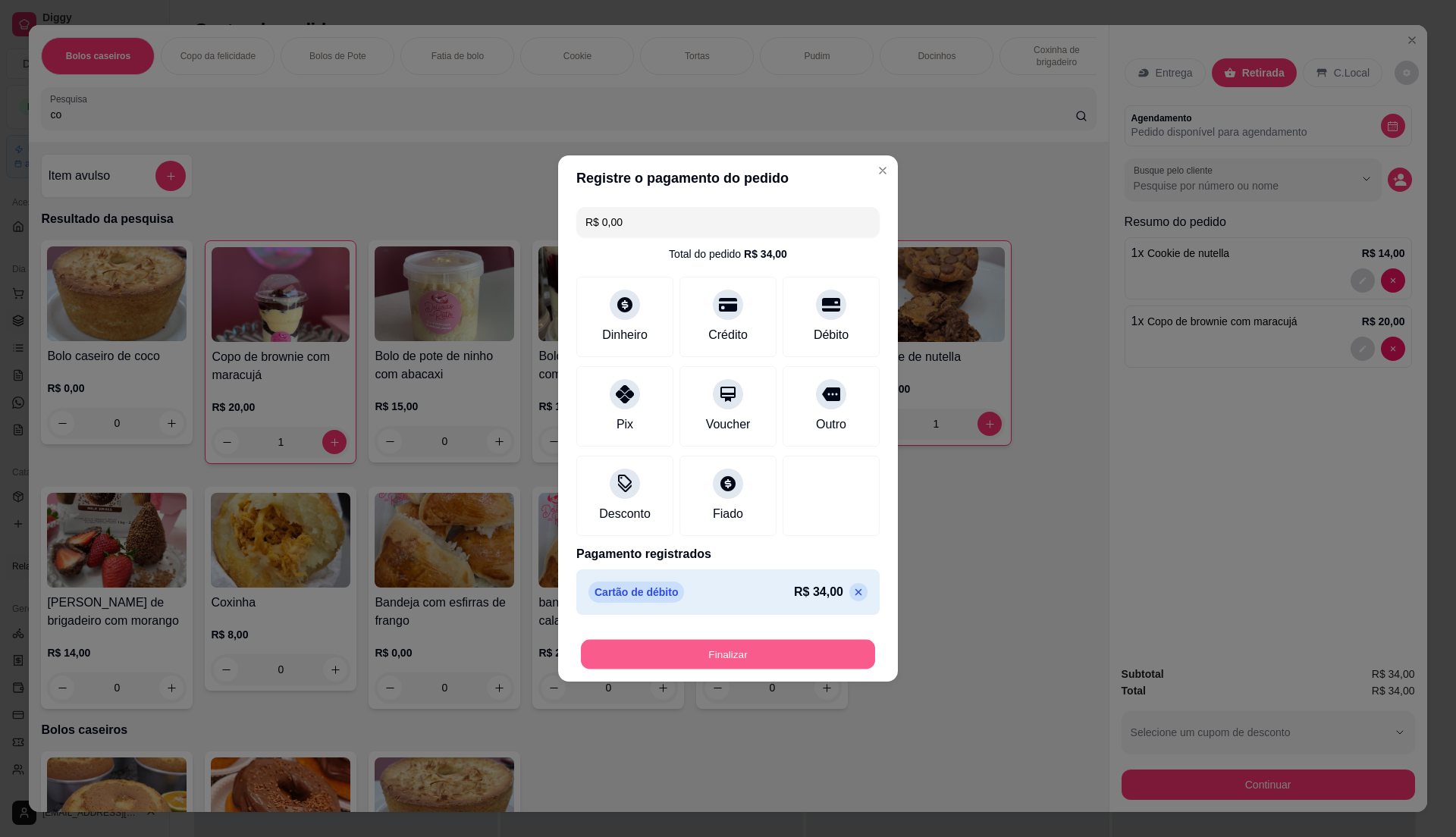
click at [808, 649] on button "Finalizar" at bounding box center [728, 654] width 294 height 30
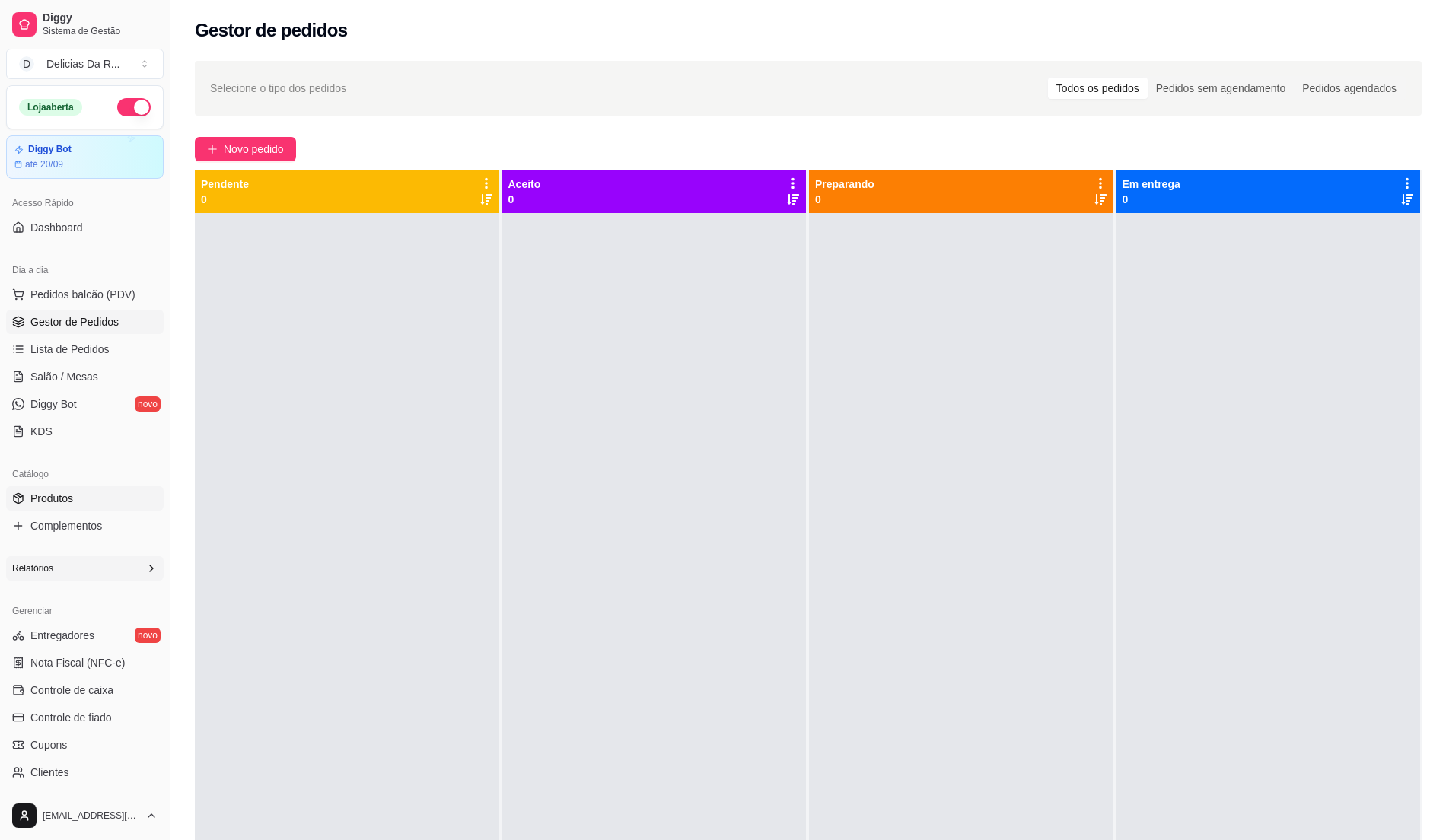
click at [74, 493] on link "Produtos" at bounding box center [85, 498] width 158 height 25
click at [78, 324] on span "Gestor de Pedidos" at bounding box center [74, 322] width 88 height 16
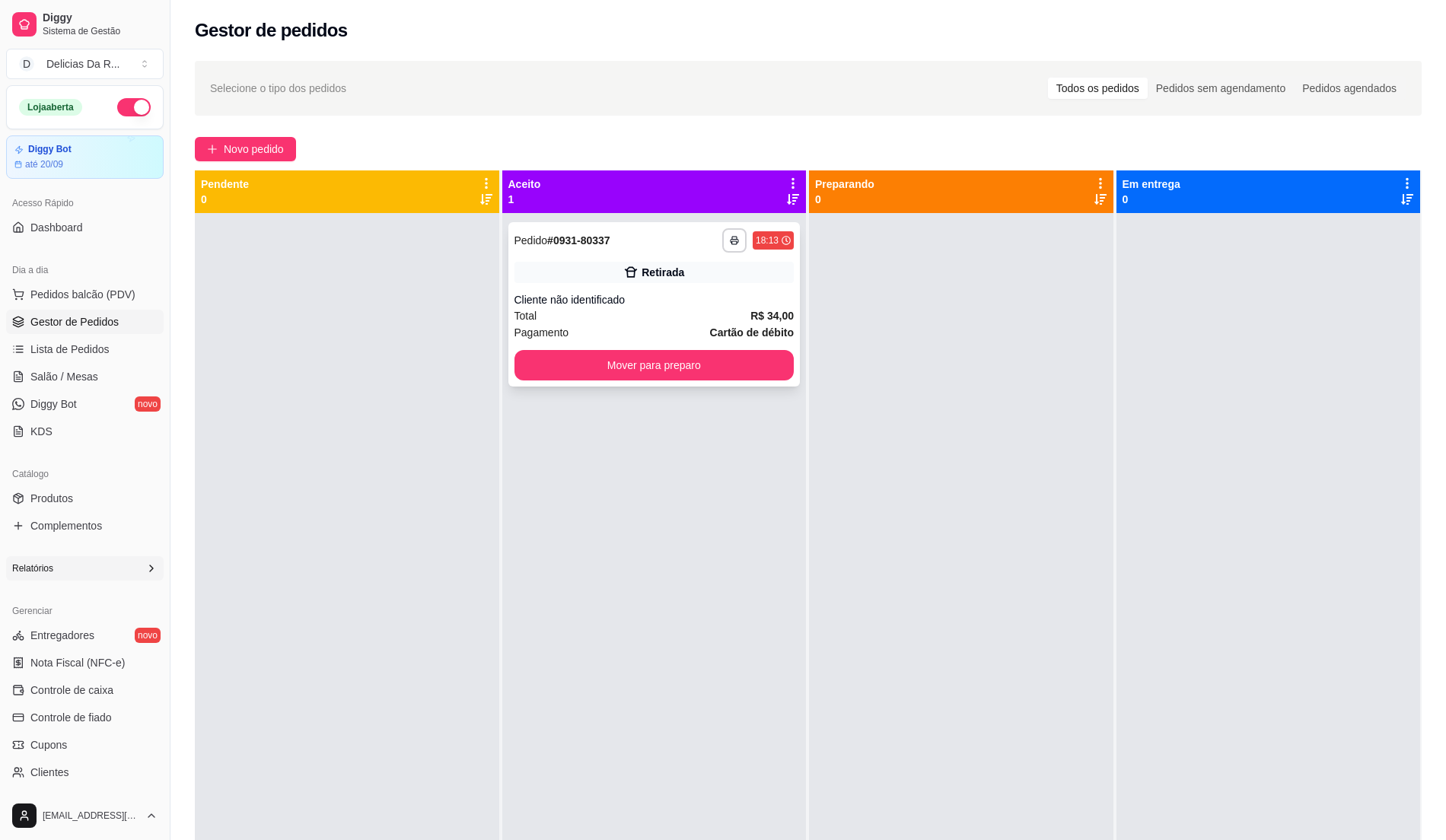
drag, startPoint x: 737, startPoint y: 296, endPoint x: 750, endPoint y: 301, distance: 13.9
click at [750, 301] on div "Cliente não identificado" at bounding box center [654, 299] width 280 height 16
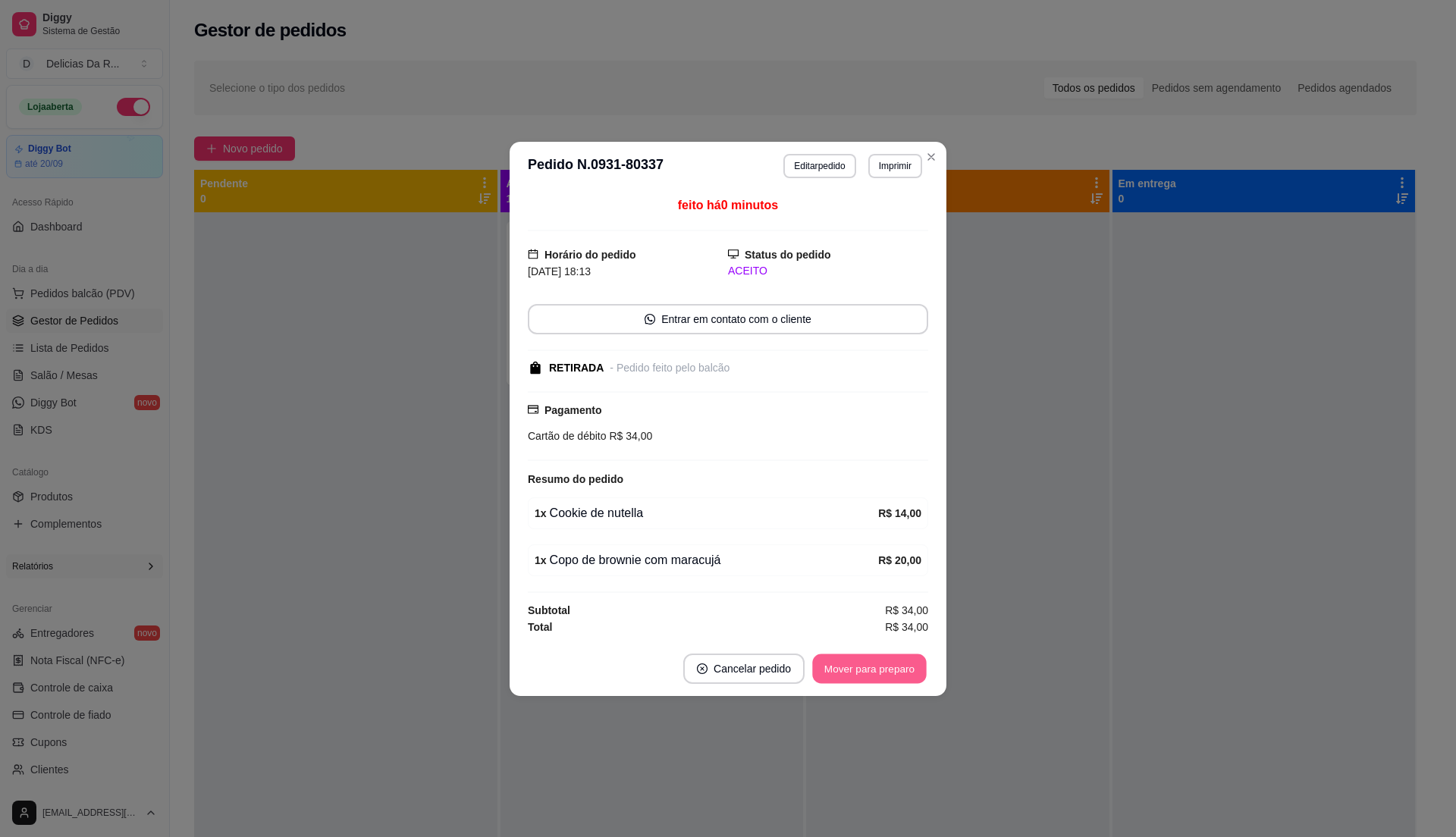
click at [905, 677] on button "Mover para preparo" at bounding box center [869, 668] width 114 height 30
click at [905, 677] on div "Mover para preparo" at bounding box center [869, 668] width 117 height 30
click at [905, 677] on div "Mover para preparo" at bounding box center [859, 668] width 139 height 30
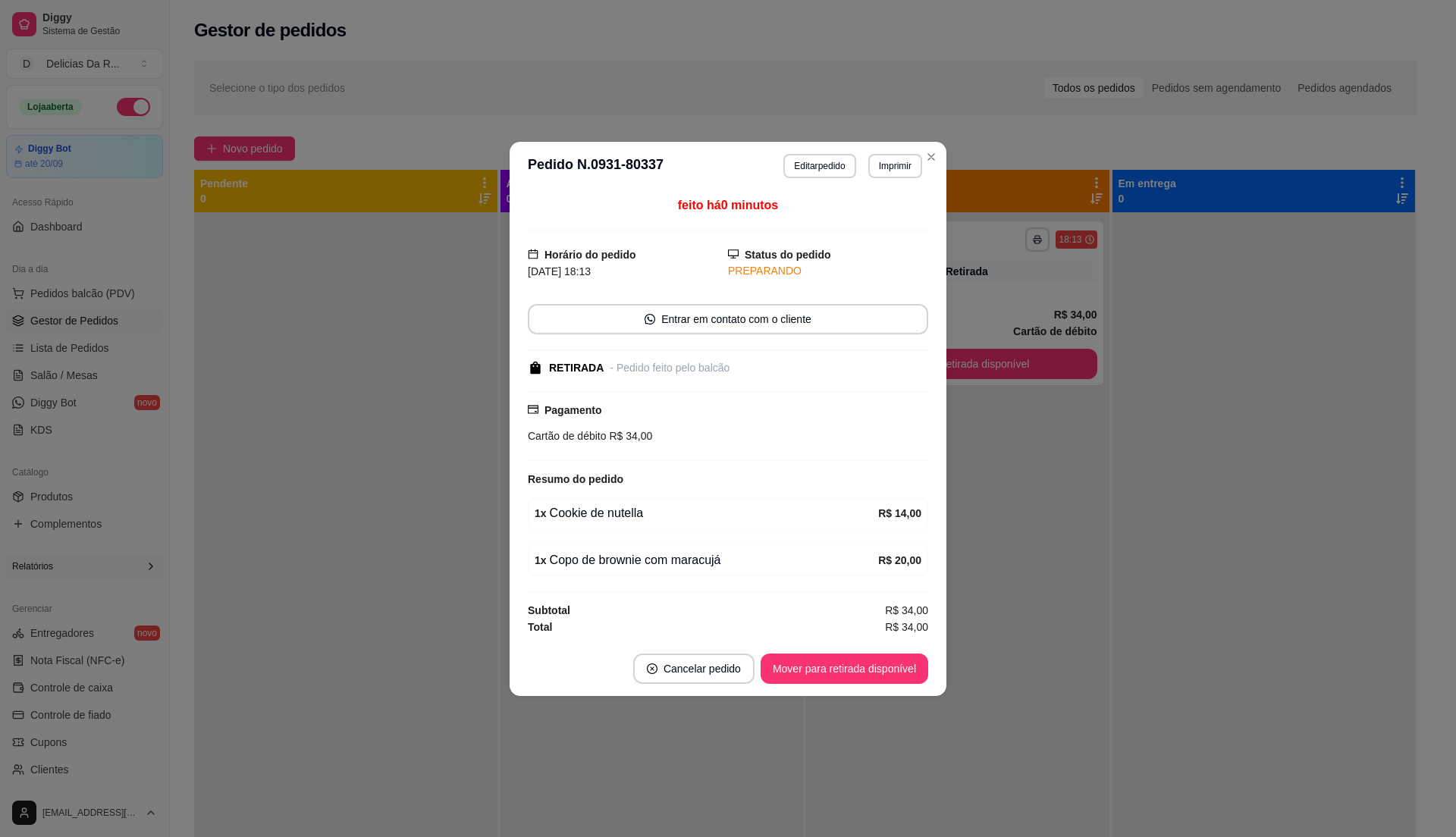
click at [905, 677] on button "Mover para retirada disponível" at bounding box center [844, 668] width 167 height 30
click at [903, 676] on div "Mover para retirada disponível" at bounding box center [833, 668] width 189 height 30
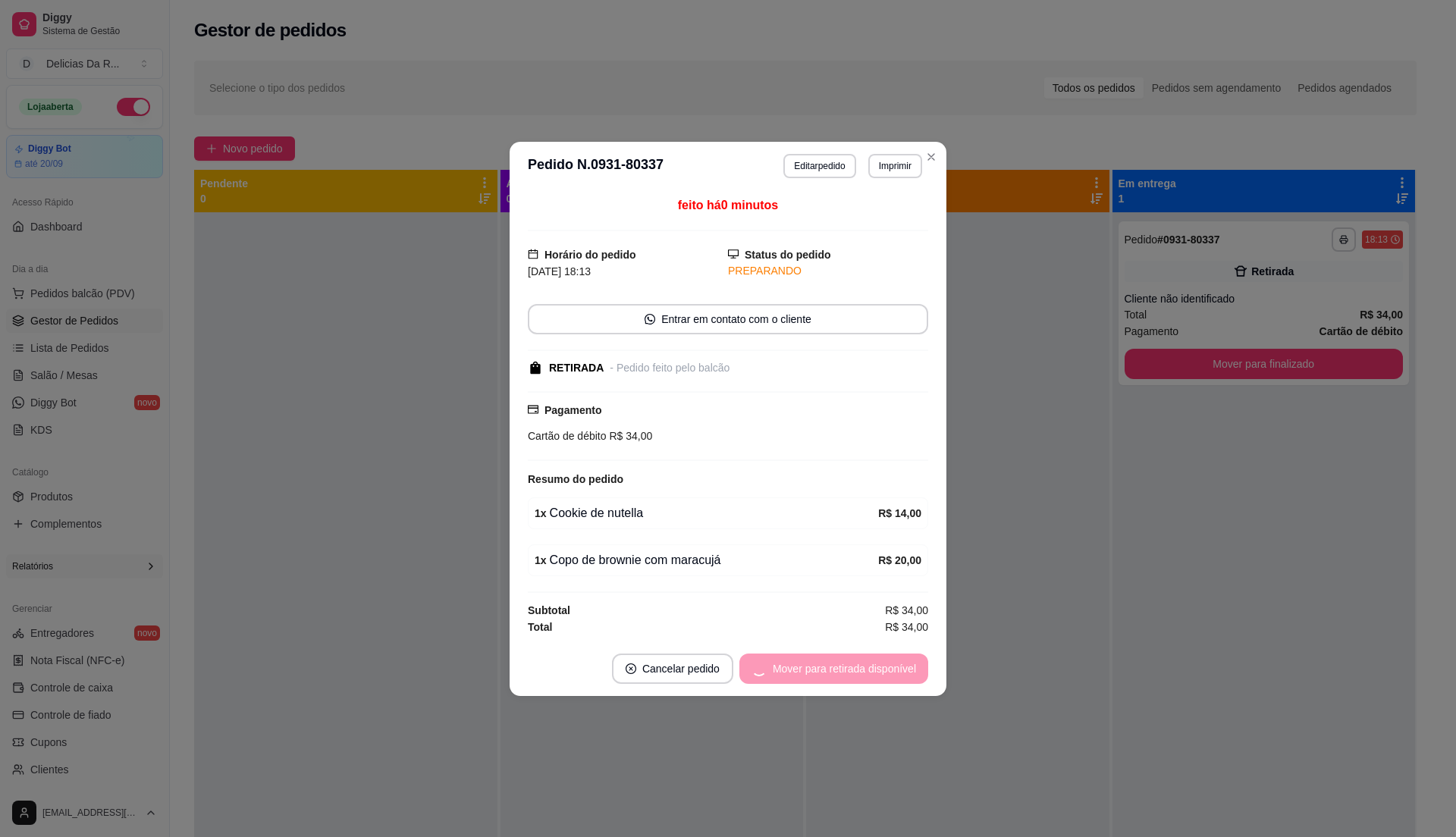
click at [902, 674] on div "Mover para retirada disponível" at bounding box center [833, 668] width 189 height 30
drag, startPoint x: 901, startPoint y: 674, endPoint x: 887, endPoint y: 666, distance: 16.1
click at [889, 666] on div "Mover para finalizado" at bounding box center [854, 668] width 147 height 30
click at [886, 666] on div "Mover para finalizado" at bounding box center [854, 668] width 147 height 30
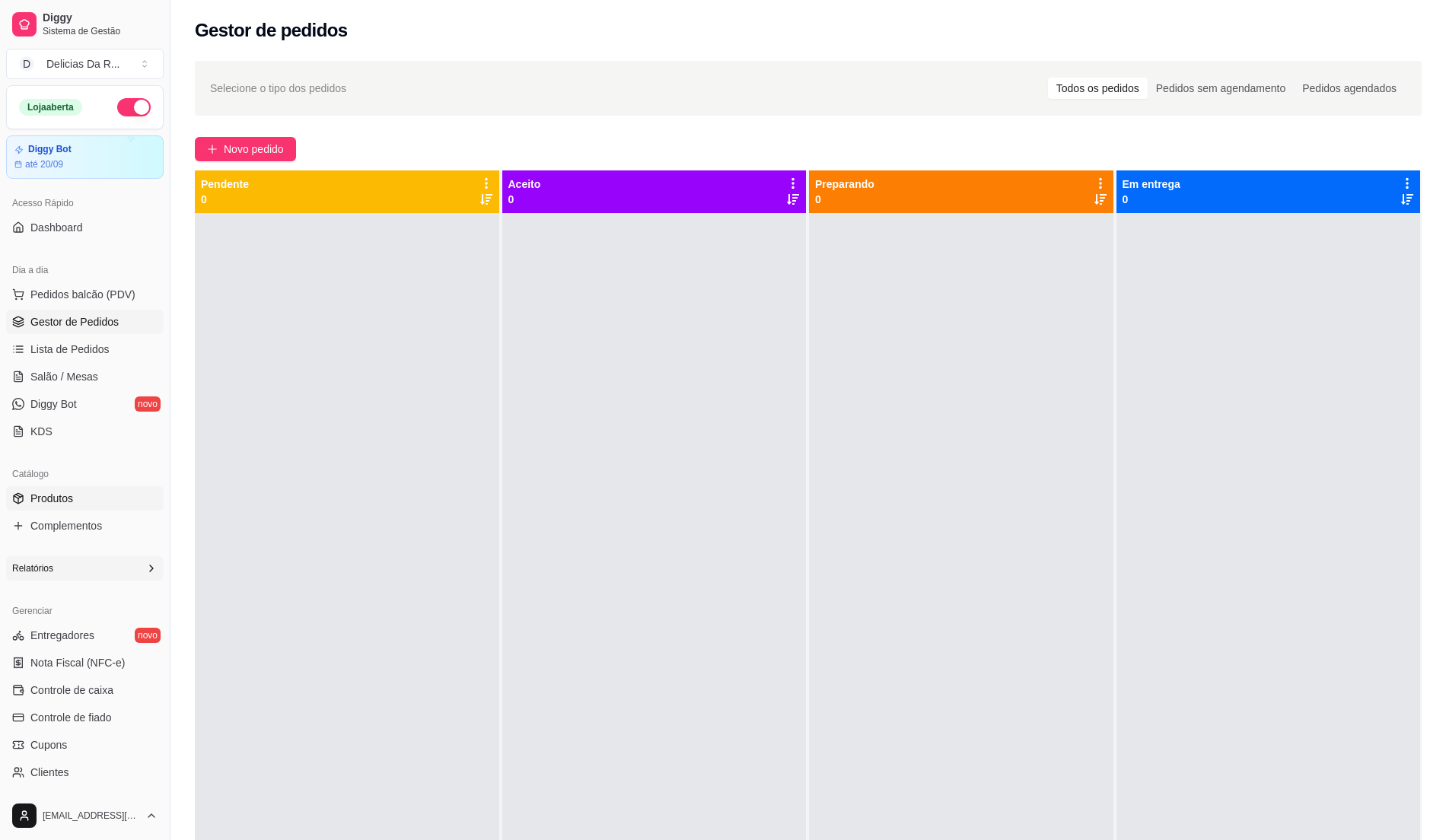
click at [74, 496] on link "Produtos" at bounding box center [85, 498] width 158 height 25
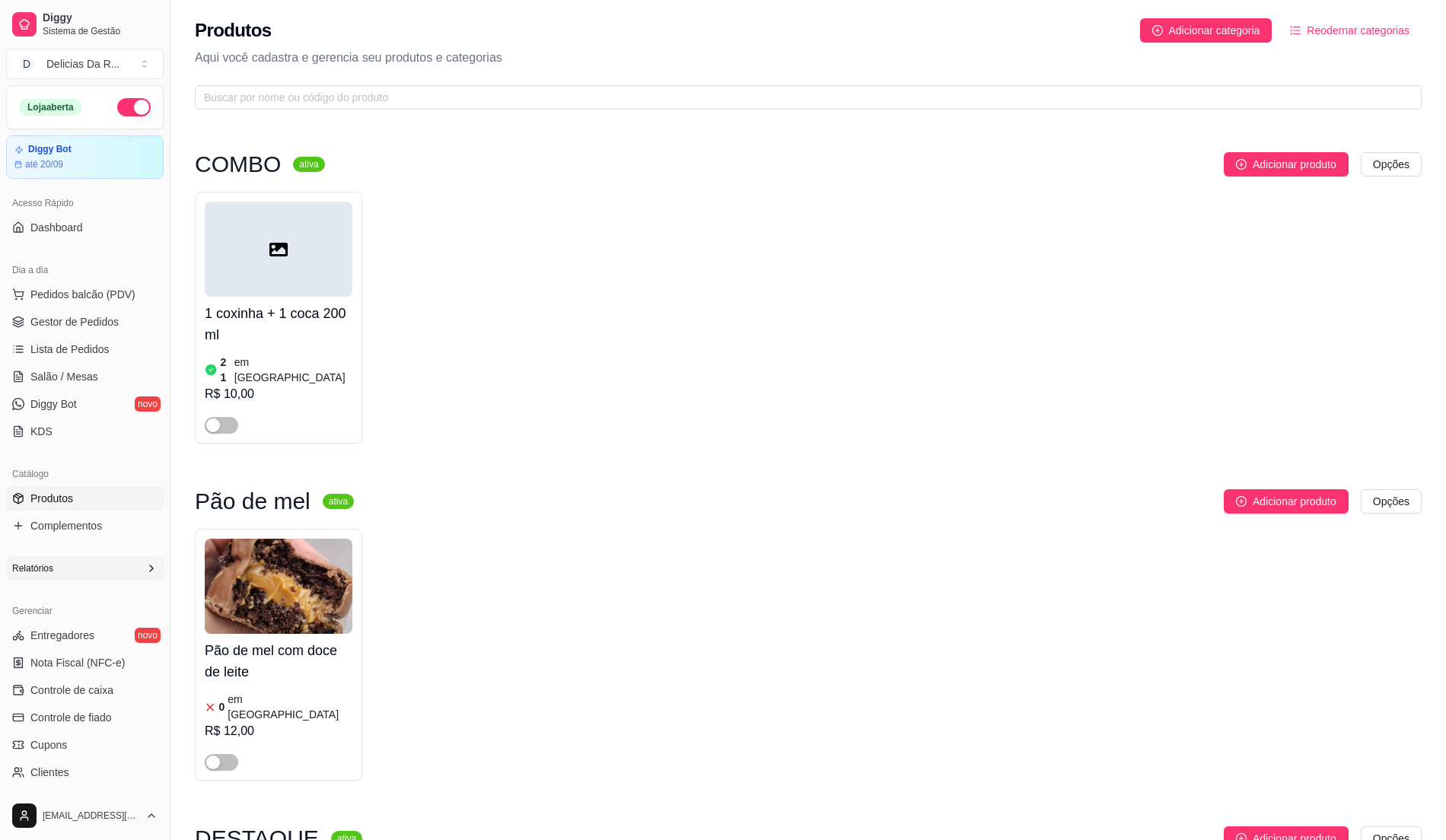
click at [73, 499] on span "Produtos" at bounding box center [51, 498] width 43 height 16
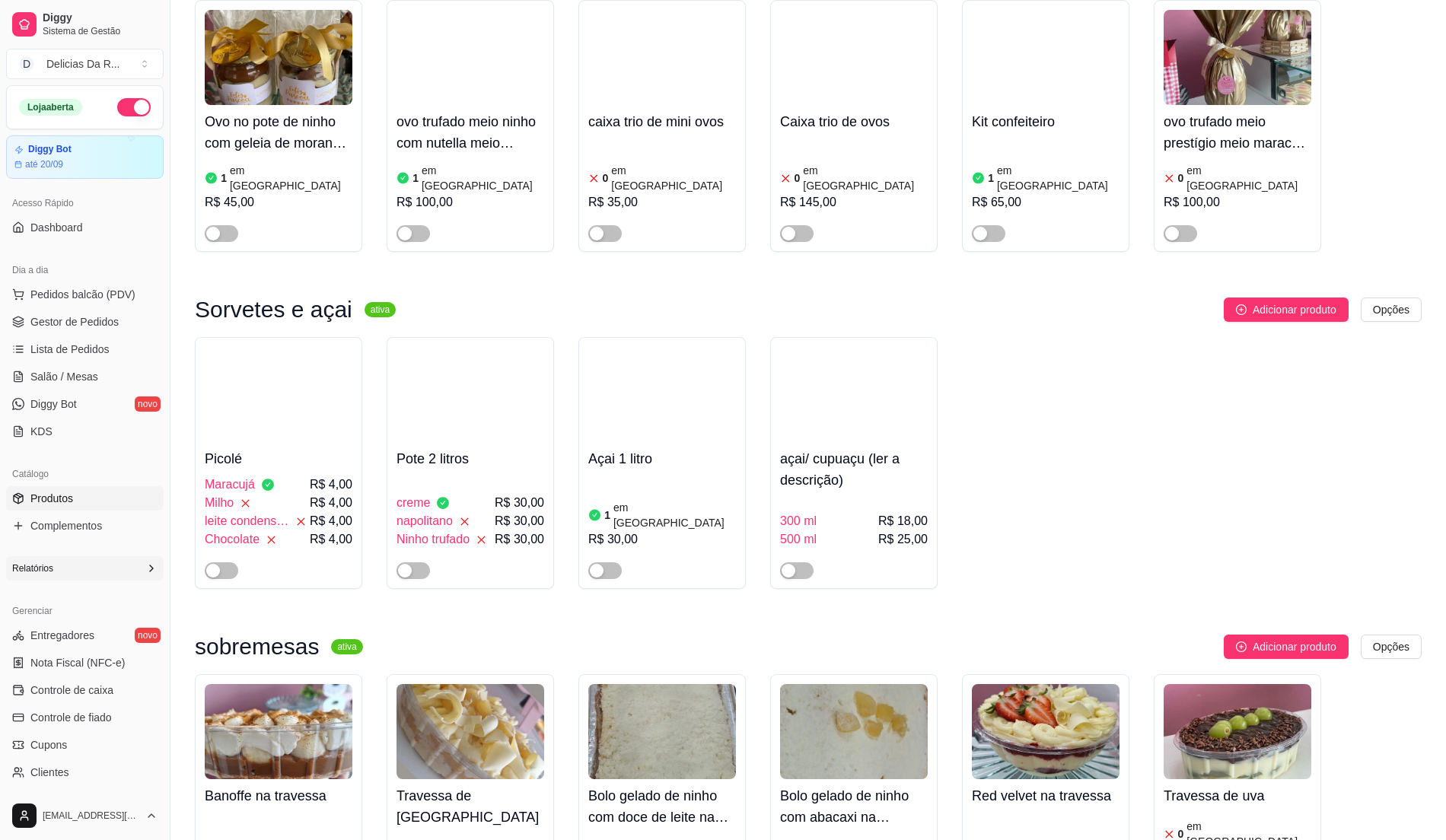
scroll to position [710, 0]
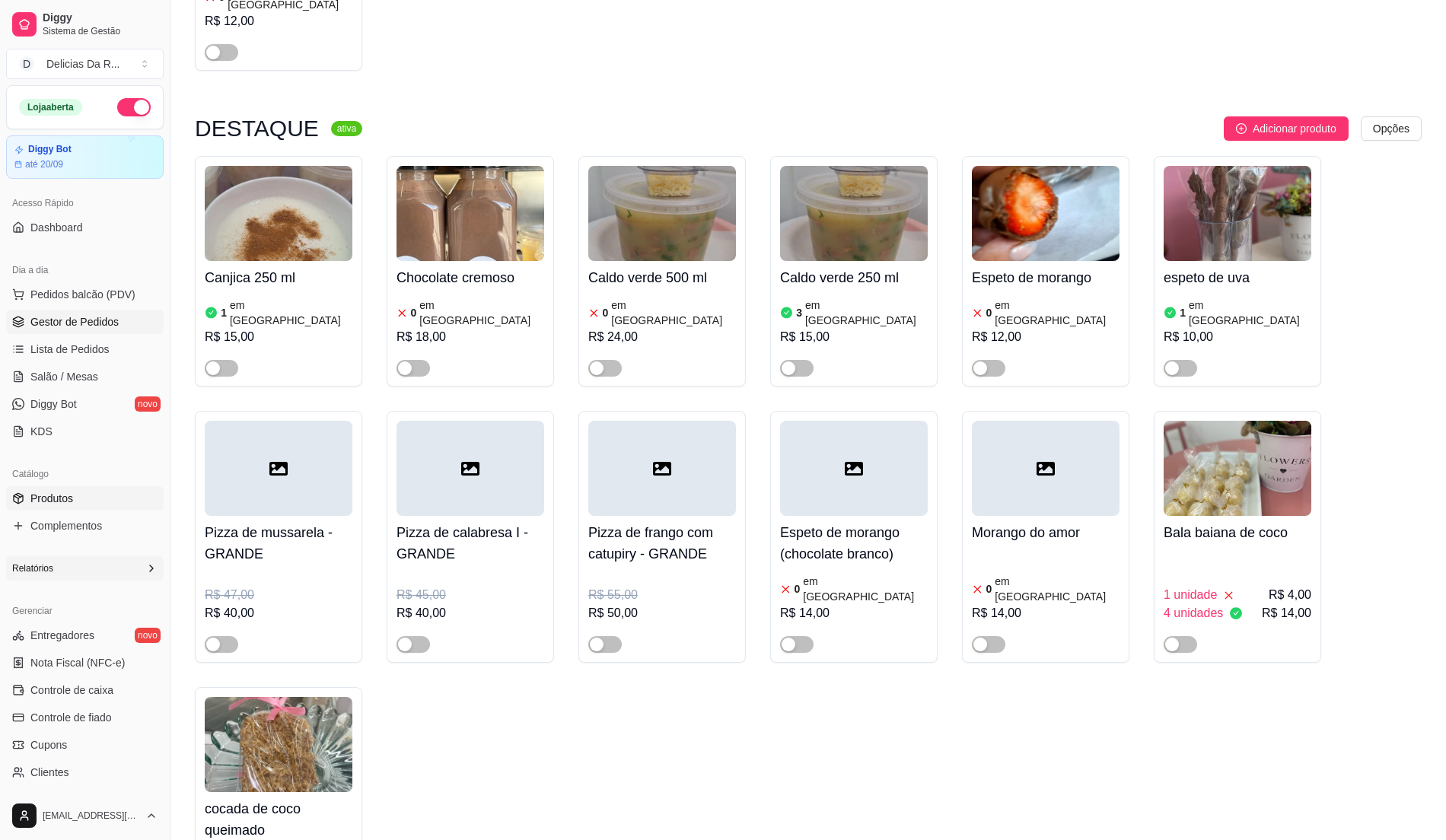
click at [111, 326] on span "Gestor de Pedidos" at bounding box center [74, 322] width 88 height 16
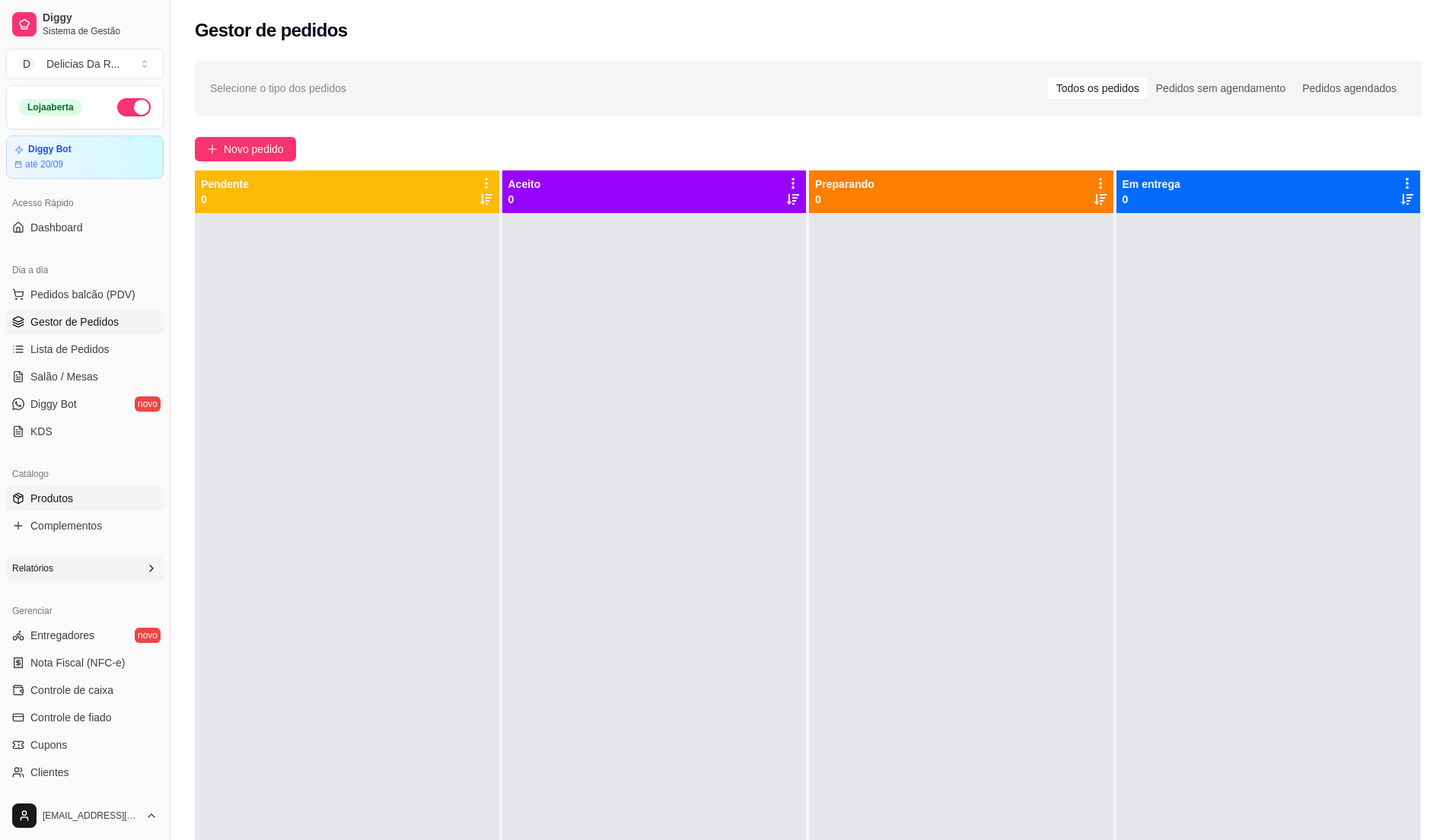
click at [64, 488] on div "Catálogo Produtos Complementos" at bounding box center [85, 500] width 170 height 88
click at [64, 488] on link "Produtos" at bounding box center [85, 498] width 158 height 25
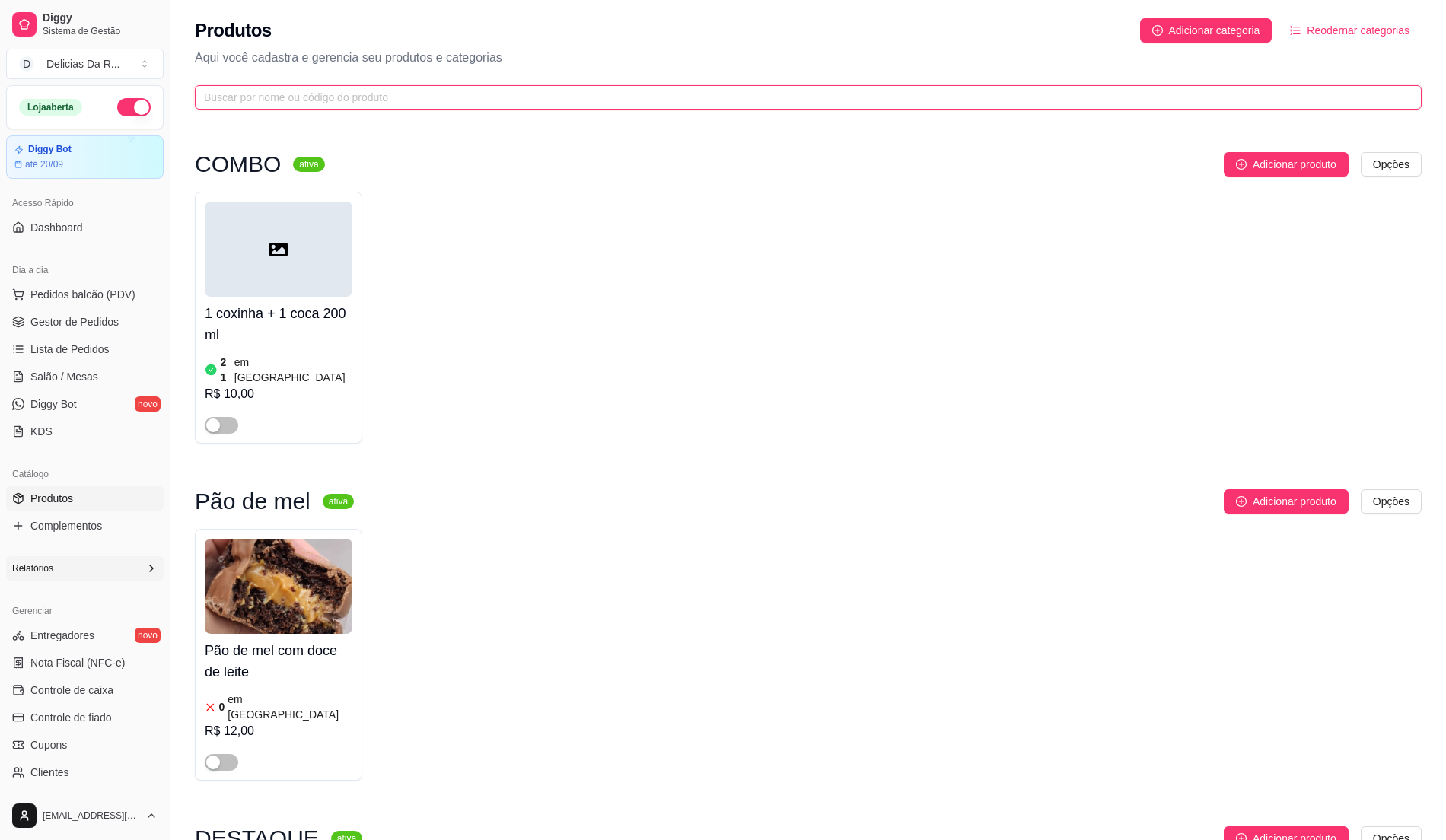
click at [326, 95] on input "text" at bounding box center [803, 98] width 1197 height 16
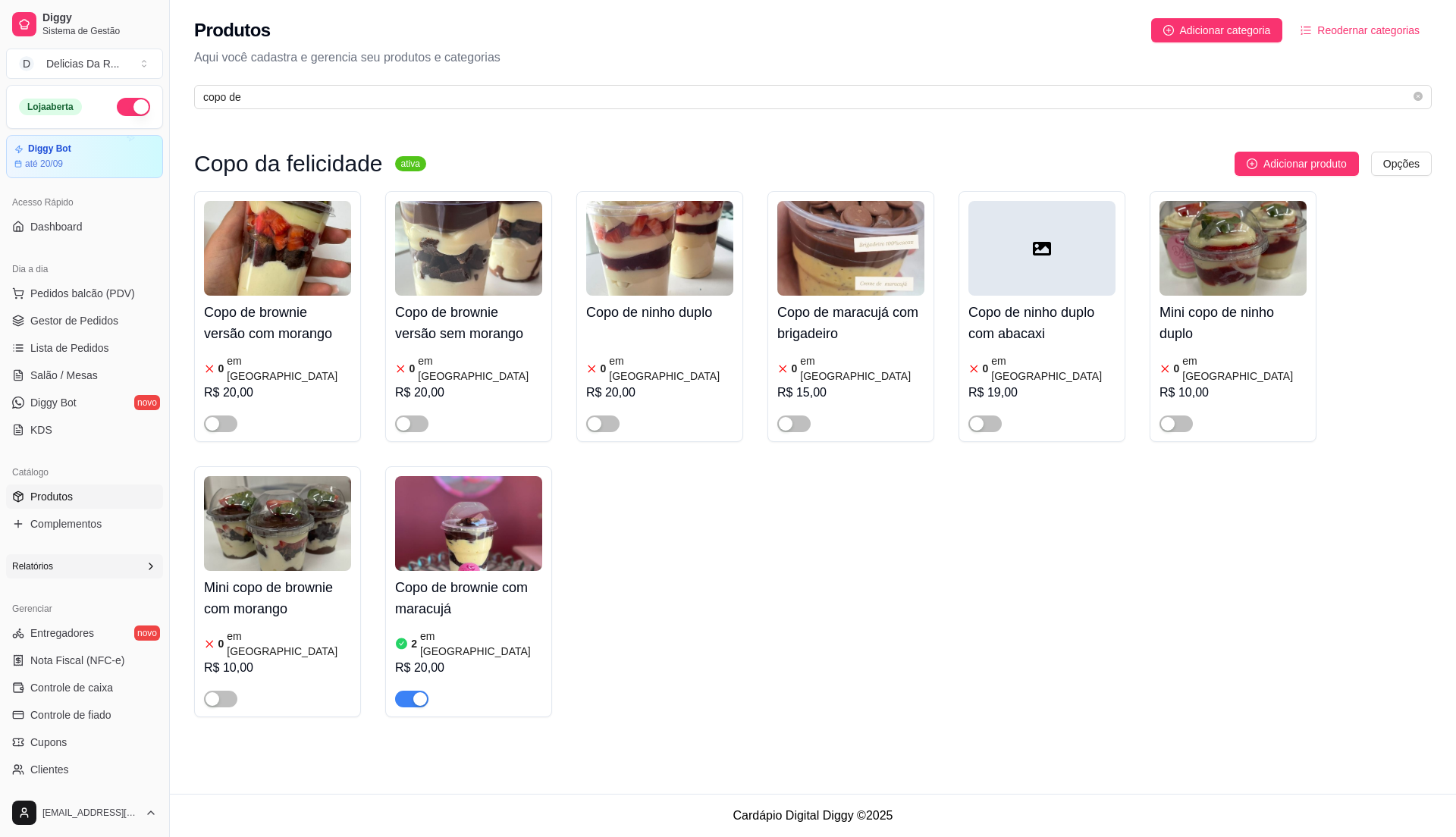
click at [447, 625] on div "2 em estoque R$ 20,00" at bounding box center [469, 666] width 147 height 82
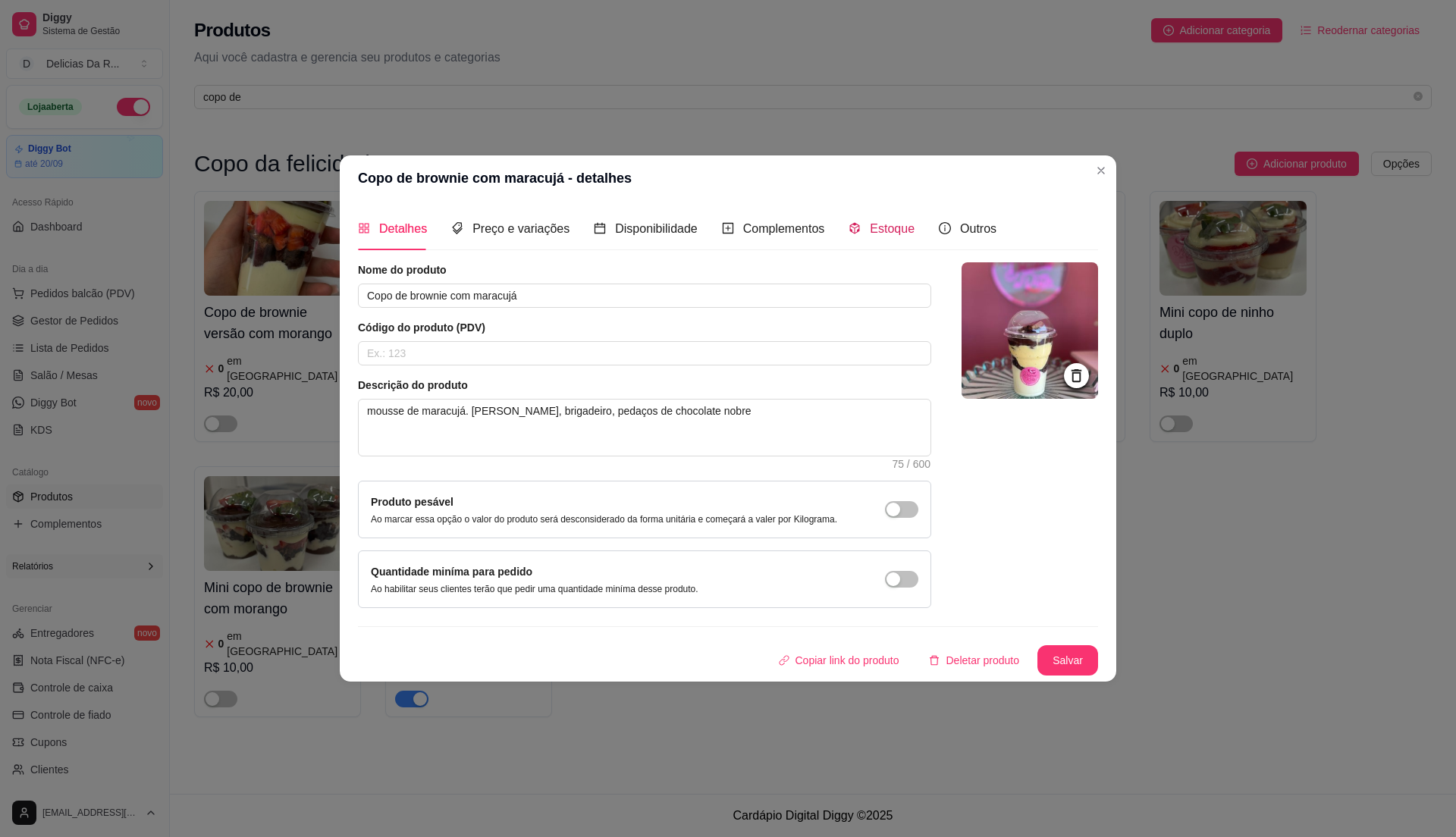
click at [883, 226] on span "Estoque" at bounding box center [892, 228] width 45 height 13
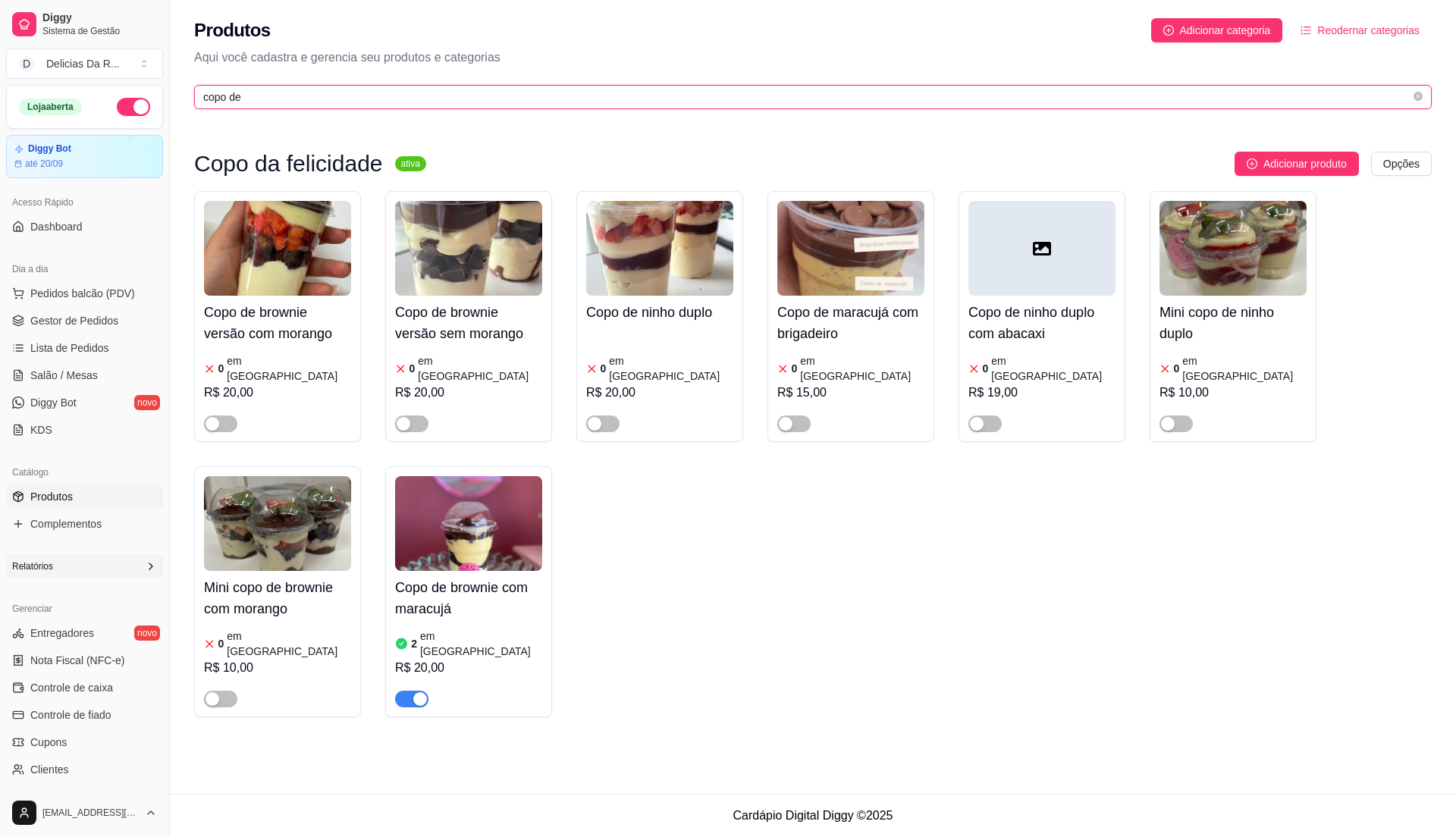
click at [250, 92] on input "copo de" at bounding box center [807, 97] width 1207 height 16
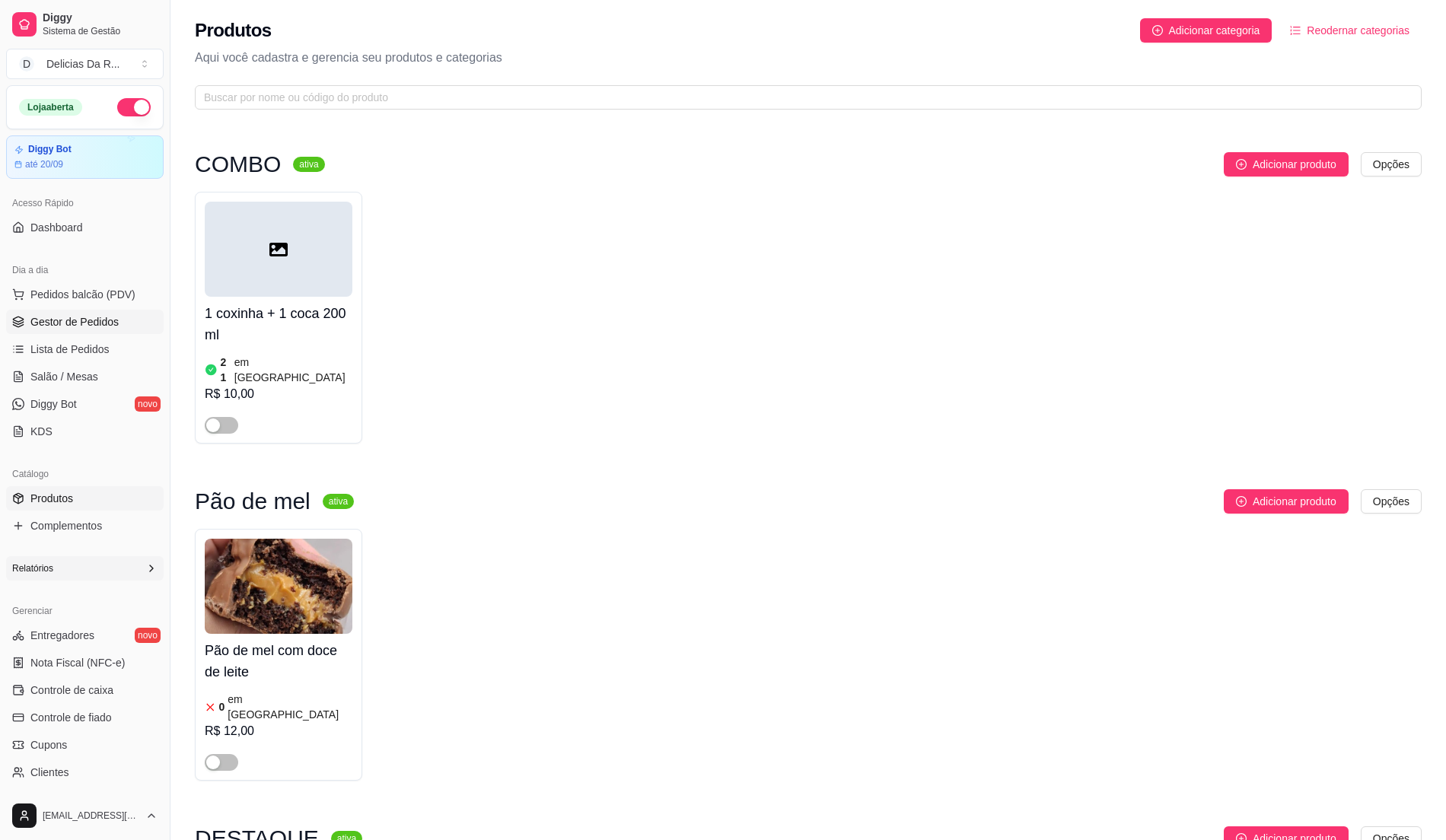
click at [77, 327] on span "Gestor de Pedidos" at bounding box center [74, 322] width 88 height 16
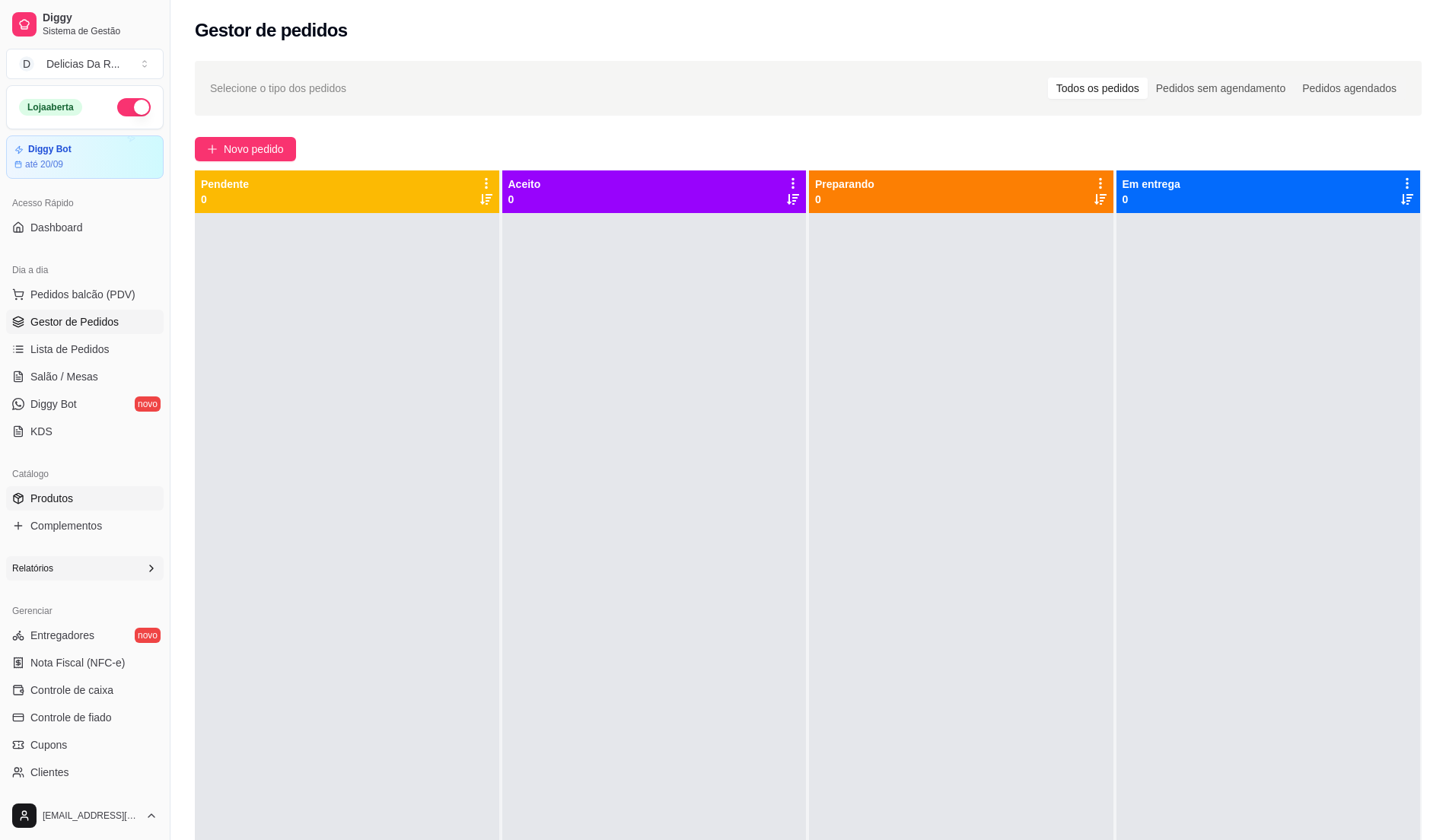
click at [57, 498] on span "Produtos" at bounding box center [51, 498] width 43 height 16
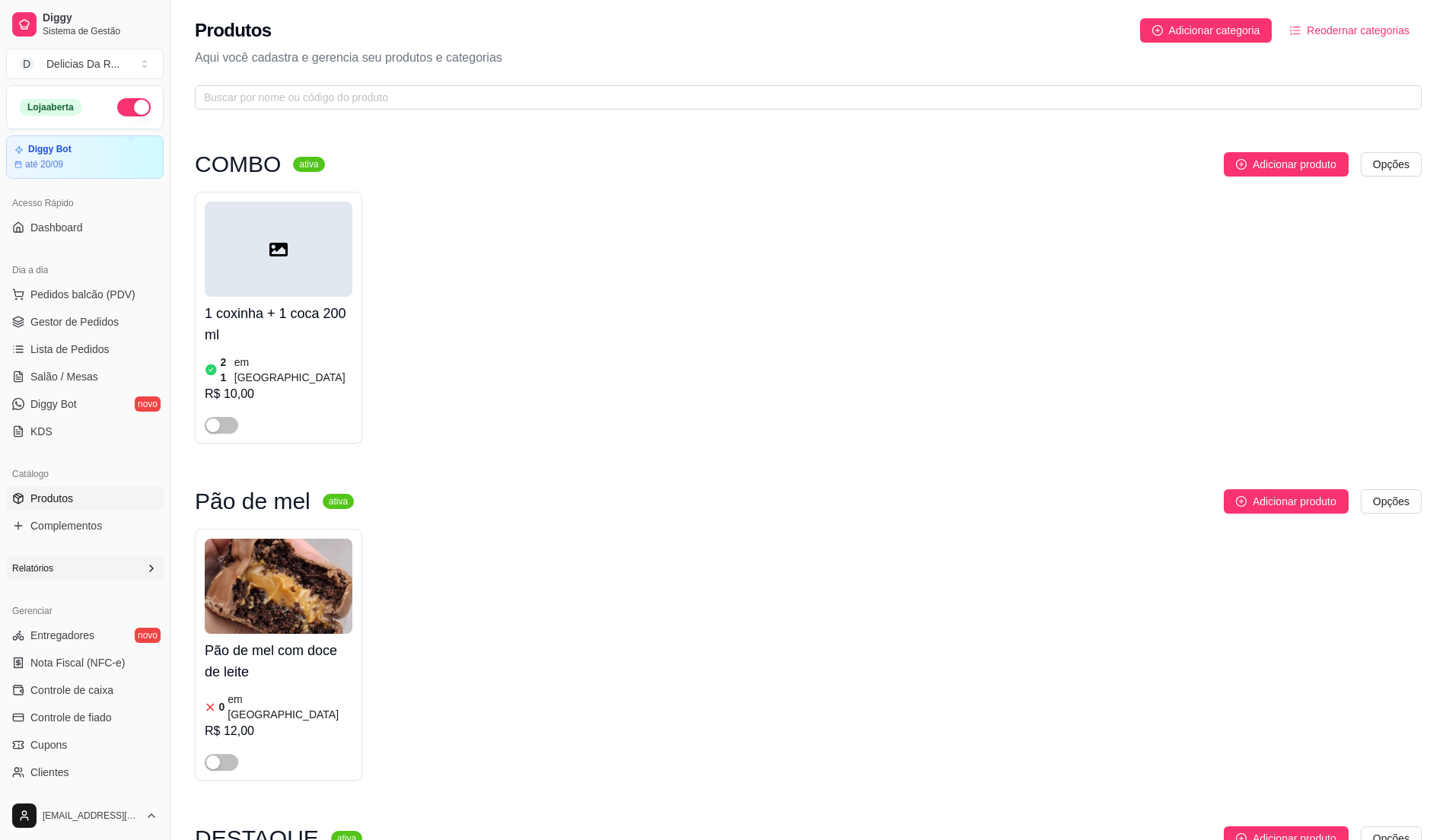
drag, startPoint x: 485, startPoint y: 129, endPoint x: 411, endPoint y: 174, distance: 86.6
click at [57, 289] on span "Pedidos balcão (PDV)" at bounding box center [82, 295] width 105 height 16
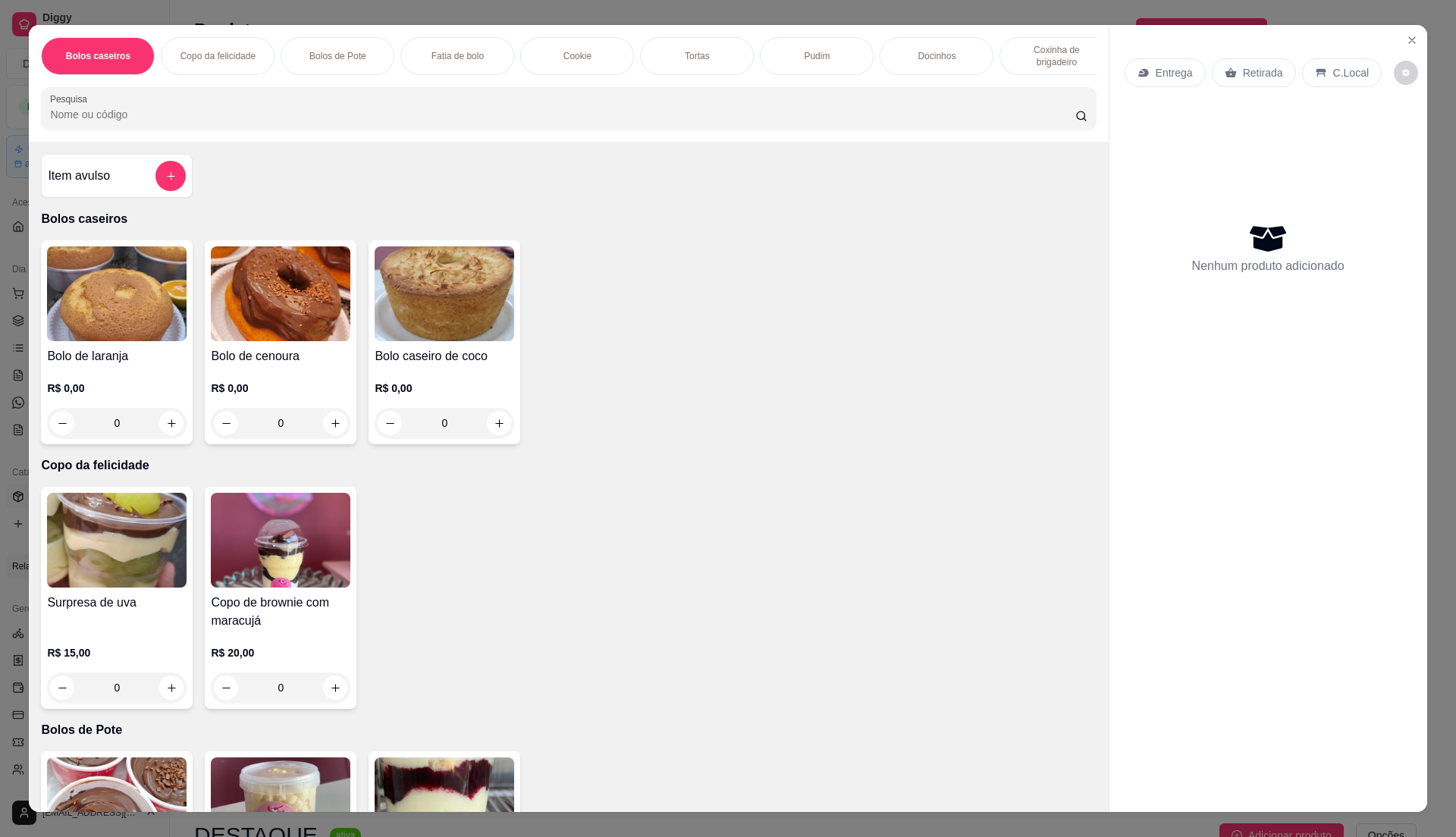
click at [263, 396] on p "R$ 0,00" at bounding box center [281, 388] width 140 height 15
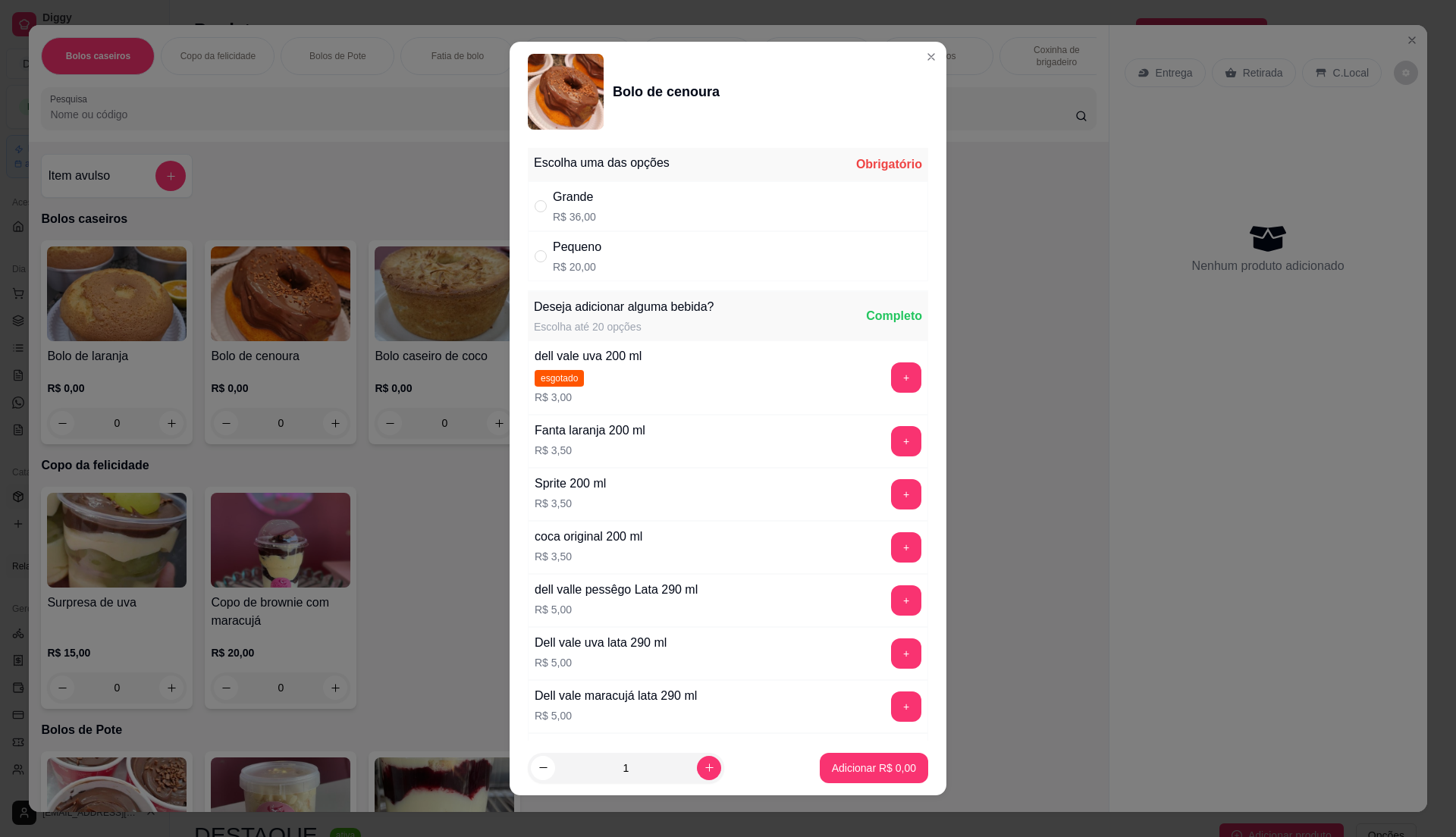
click at [607, 204] on div "Grande R$ 36,00" at bounding box center [728, 205] width 401 height 50
click at [873, 762] on p "Adicionar R$ 36,00" at bounding box center [871, 768] width 88 height 15
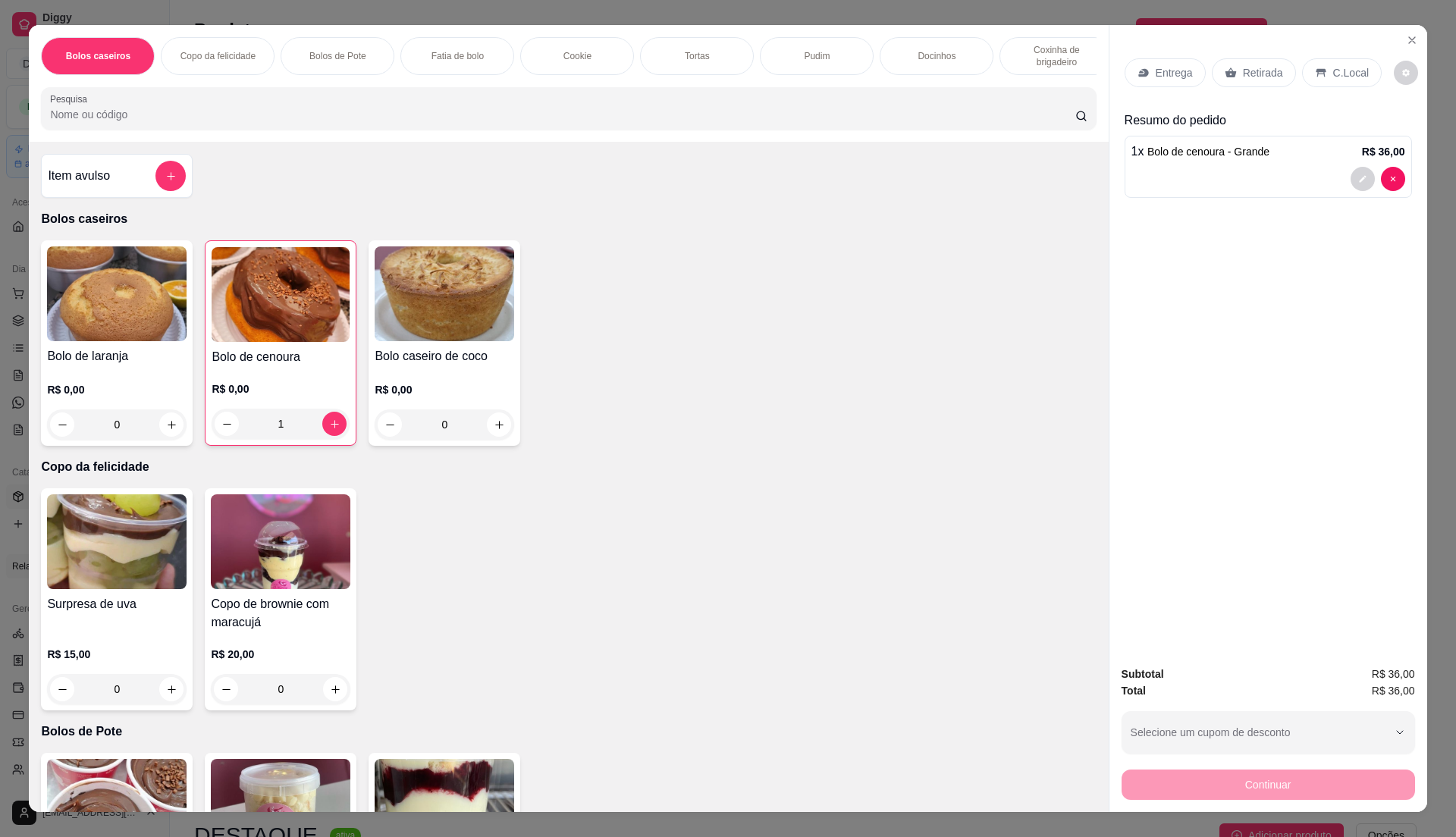
click at [1243, 70] on p "Retirada" at bounding box center [1263, 73] width 40 height 15
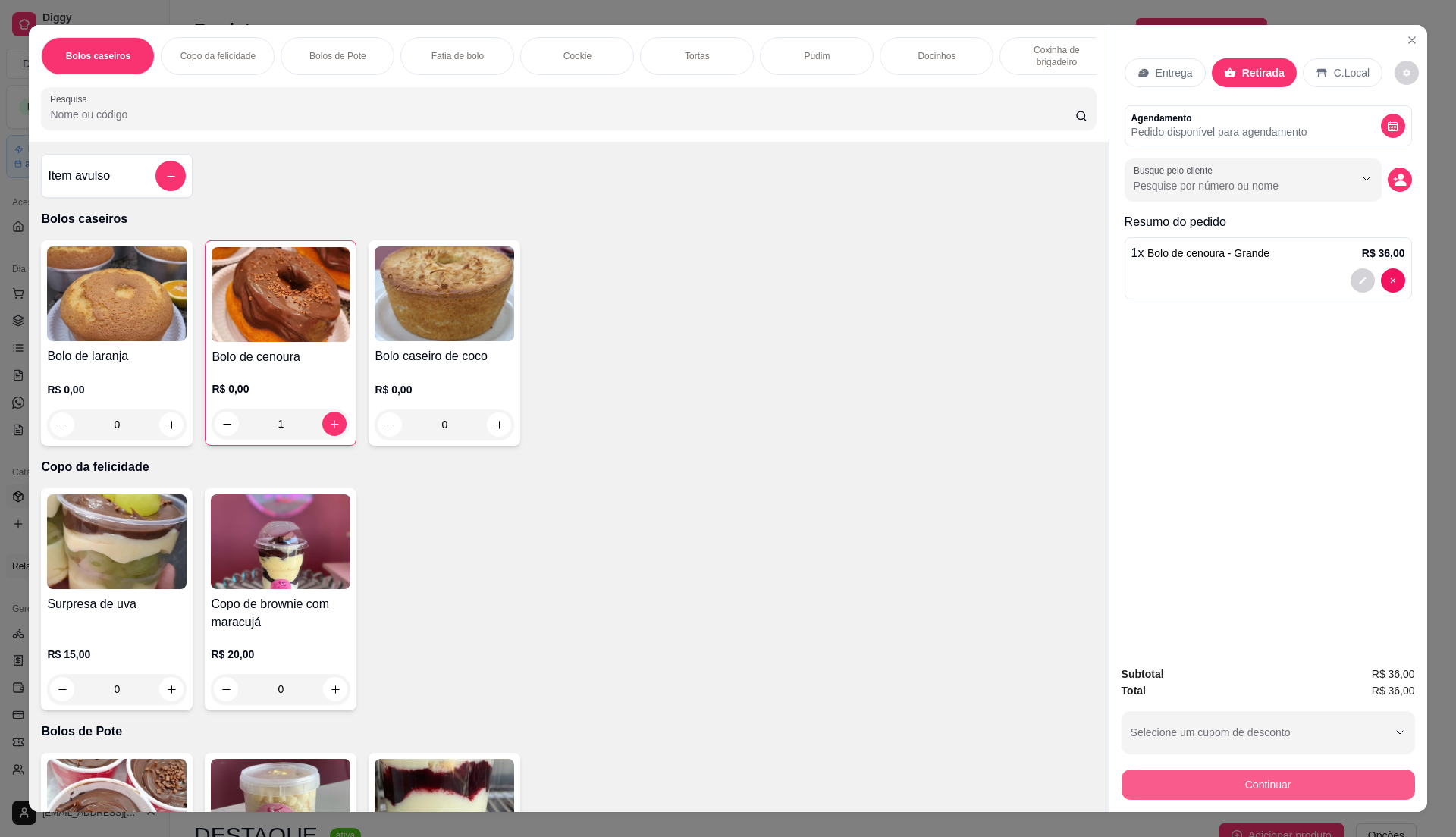
click at [1305, 790] on button "Continuar" at bounding box center [1268, 784] width 294 height 30
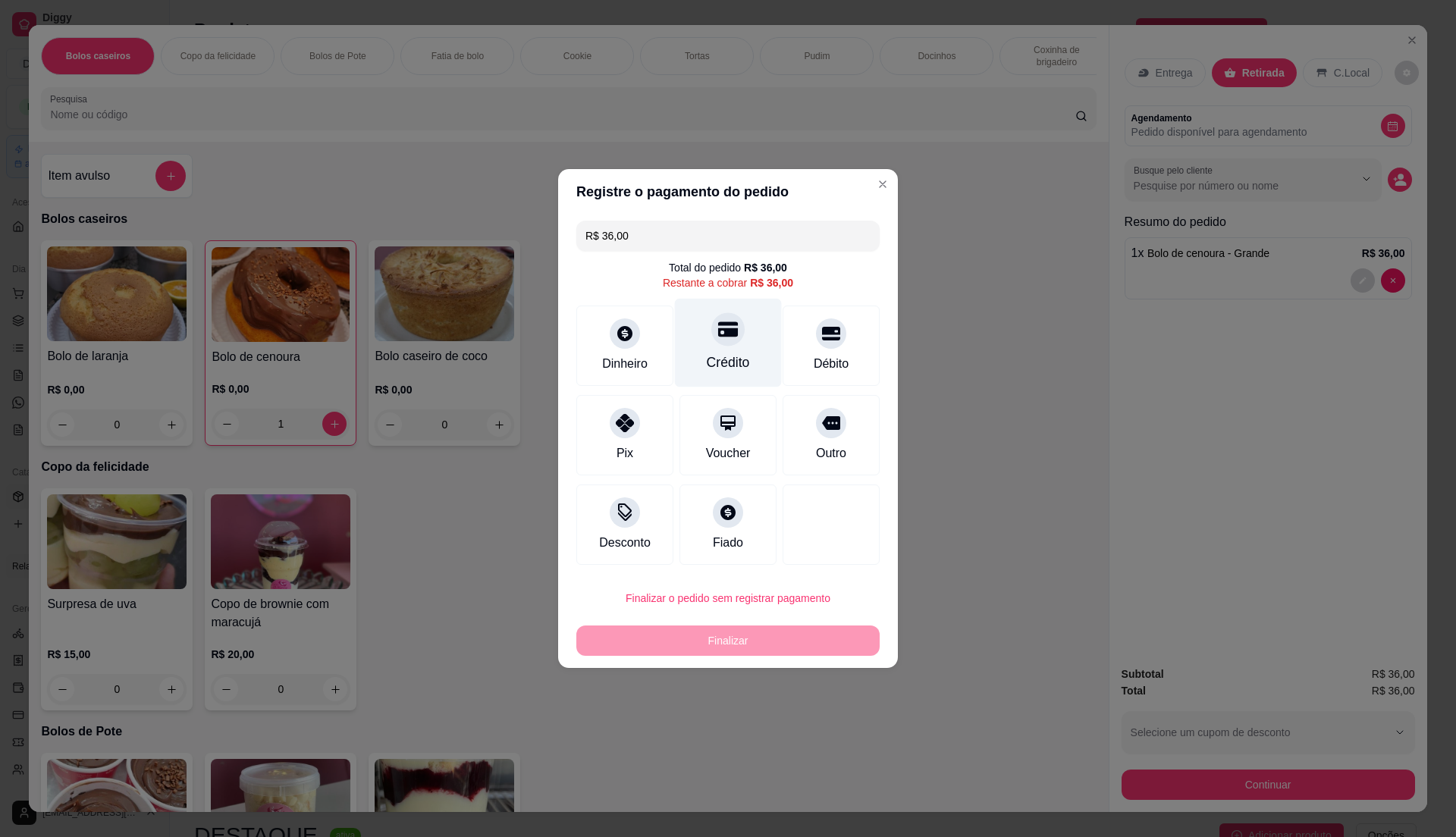
click at [744, 332] on div "Crédito" at bounding box center [729, 344] width 107 height 89
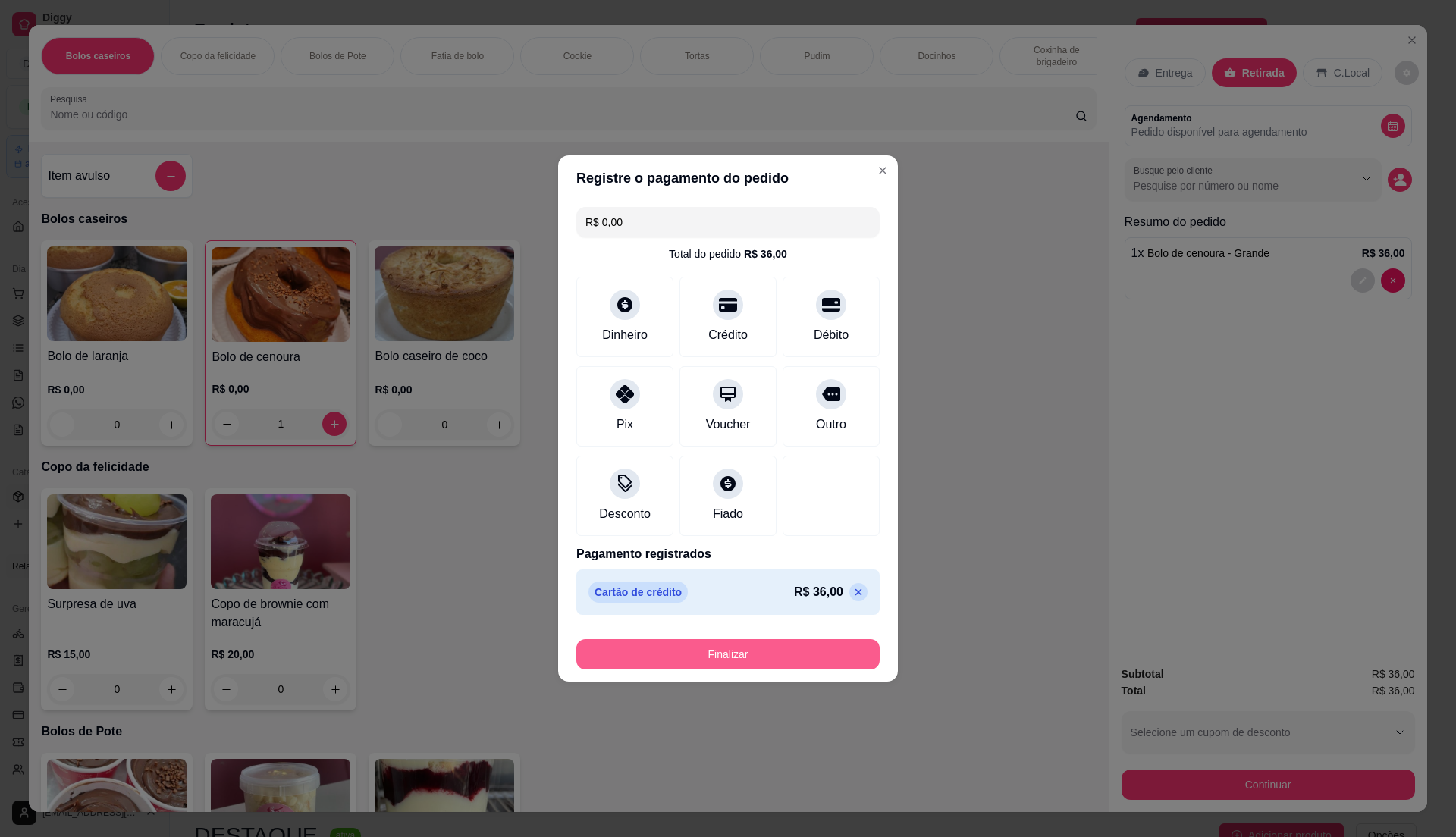
click at [784, 664] on button "Finalizar" at bounding box center [728, 653] width 304 height 30
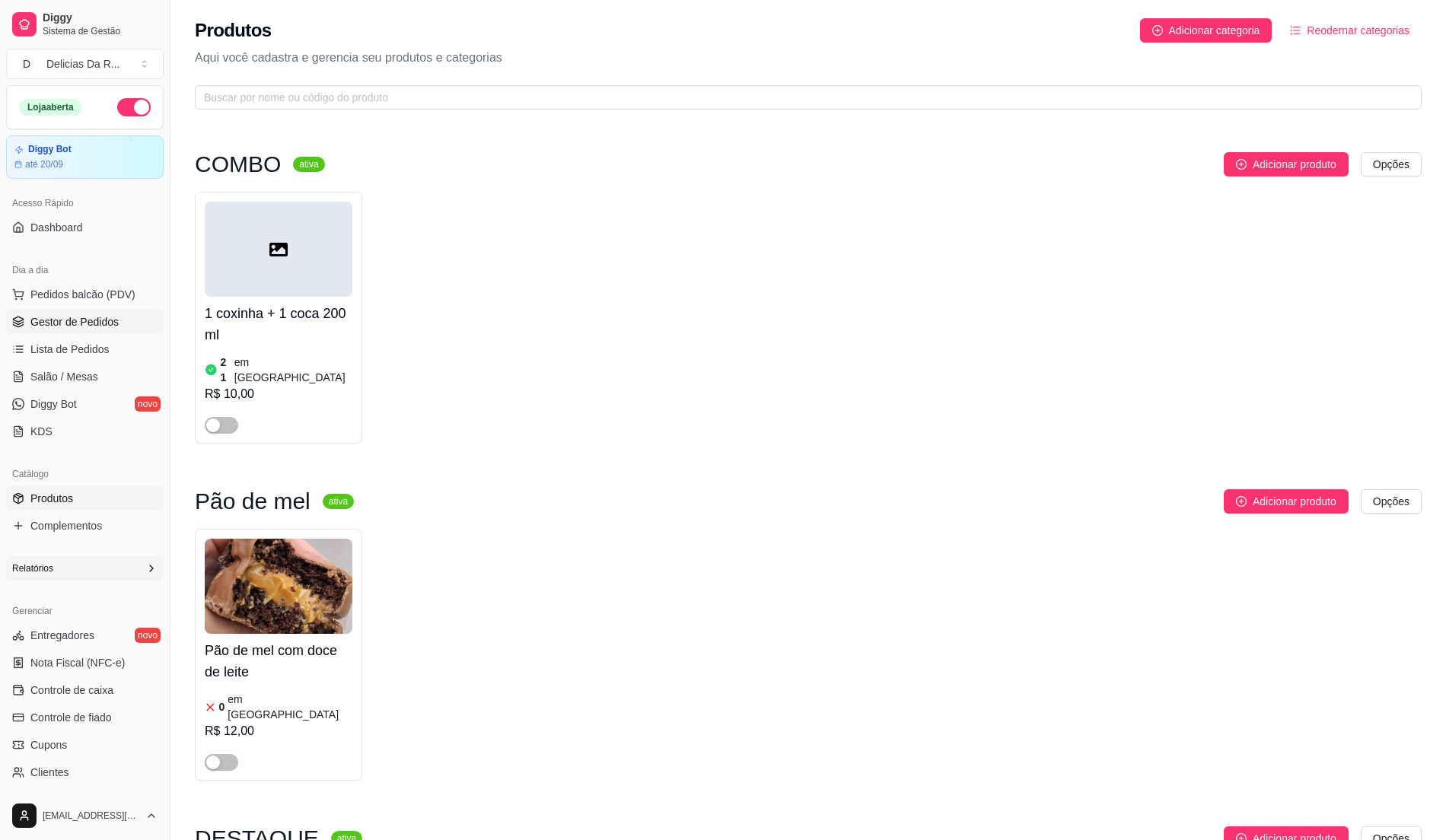
click at [34, 329] on span "Gestor de Pedidos" at bounding box center [74, 322] width 88 height 16
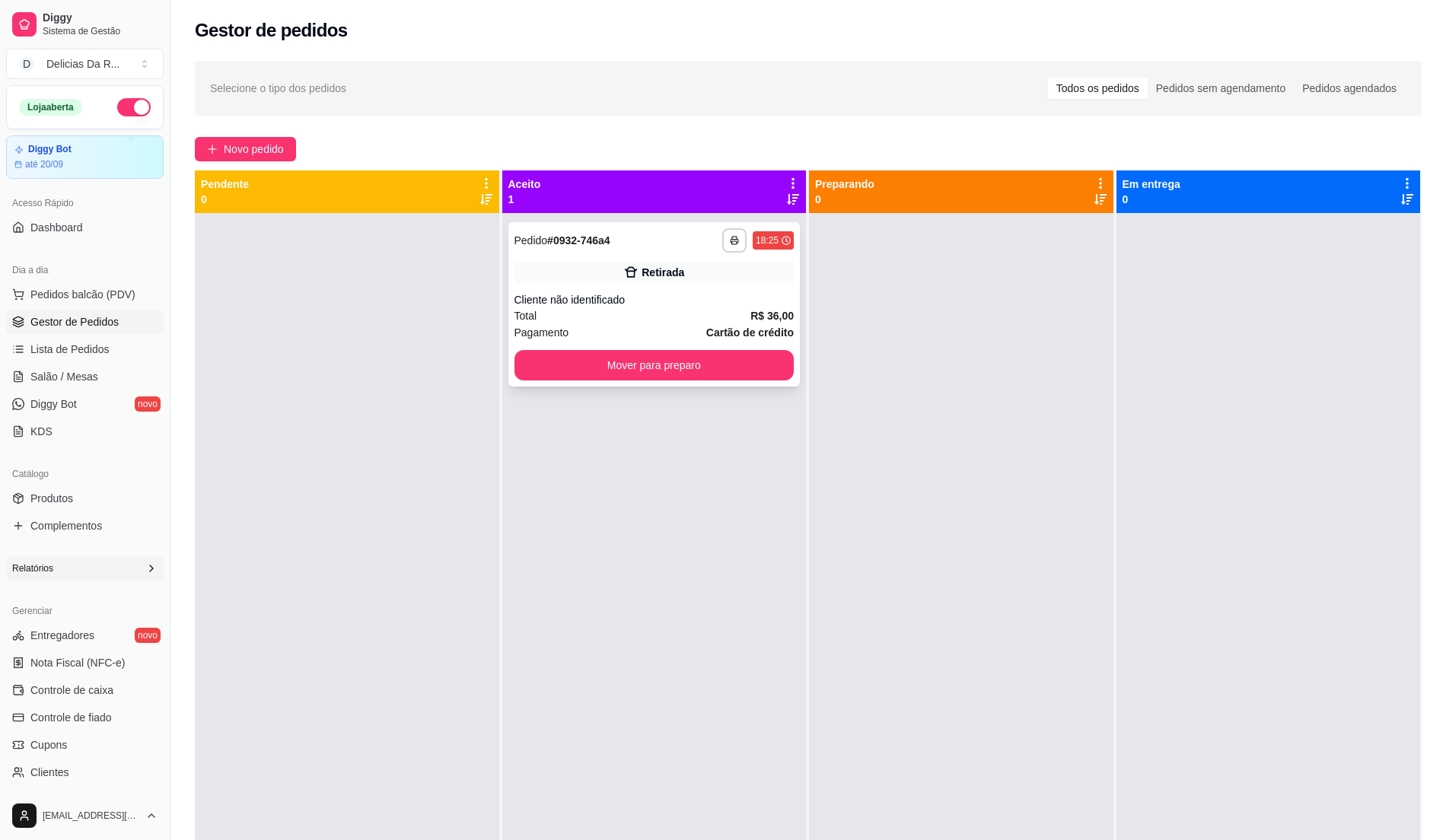
click at [696, 307] on div "**********" at bounding box center [654, 305] width 292 height 164
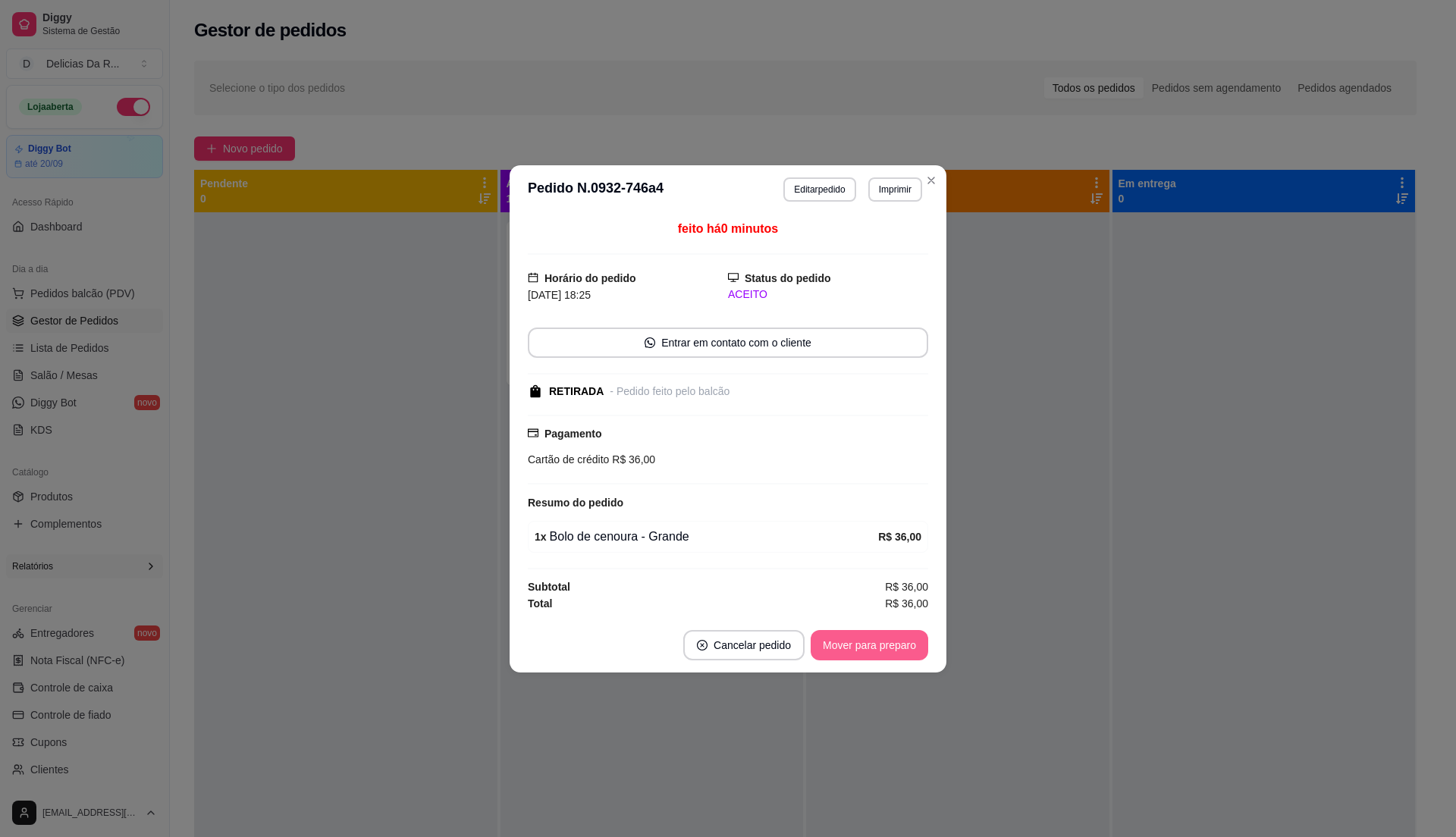
click at [863, 640] on button "Mover para preparo" at bounding box center [869, 644] width 117 height 30
click at [862, 640] on div "Mover para preparo" at bounding box center [859, 644] width 139 height 30
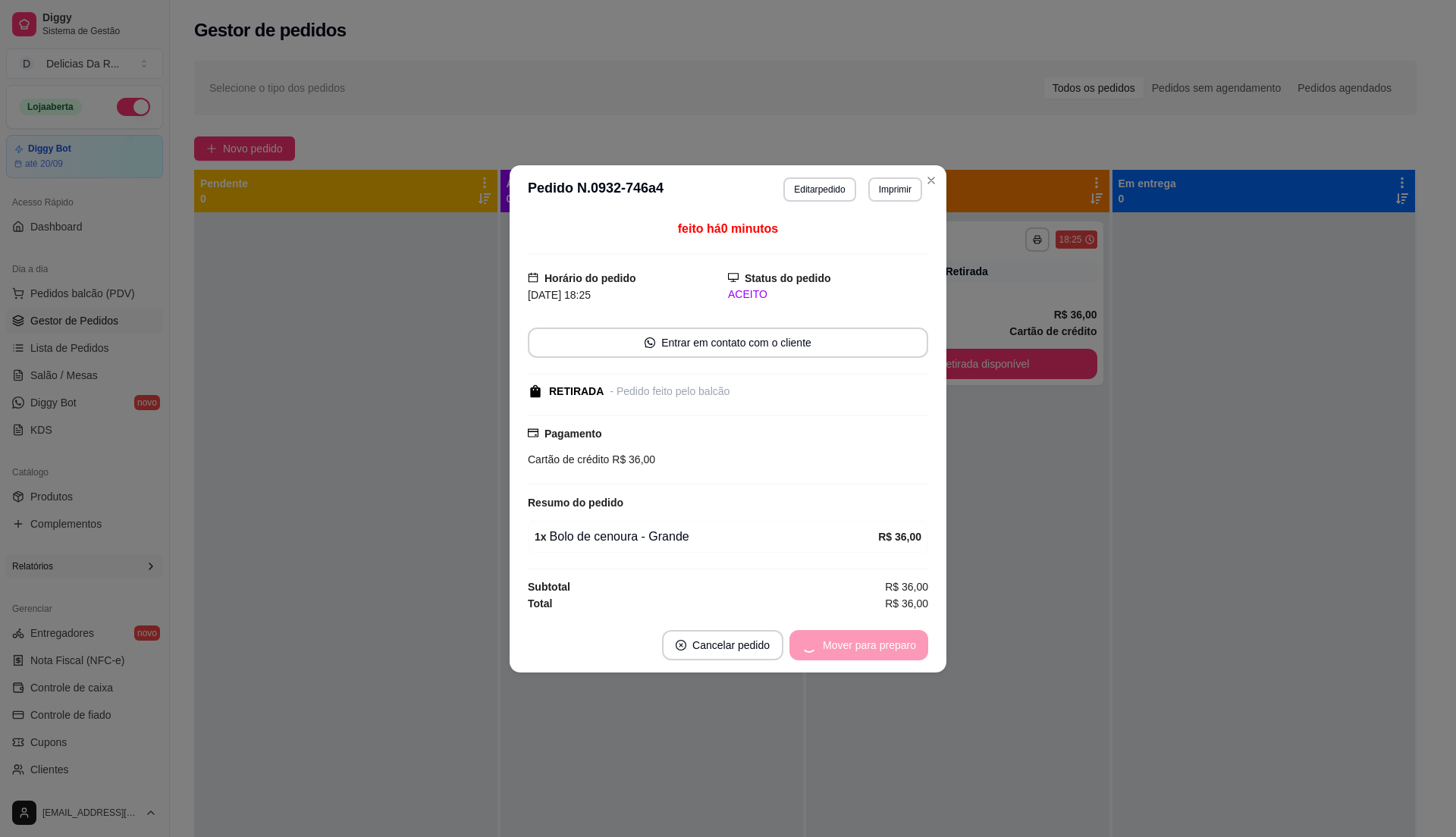
click at [865, 643] on div "Mover para preparo" at bounding box center [859, 644] width 139 height 30
click at [865, 651] on div "Mover para retirada disponível" at bounding box center [833, 644] width 189 height 30
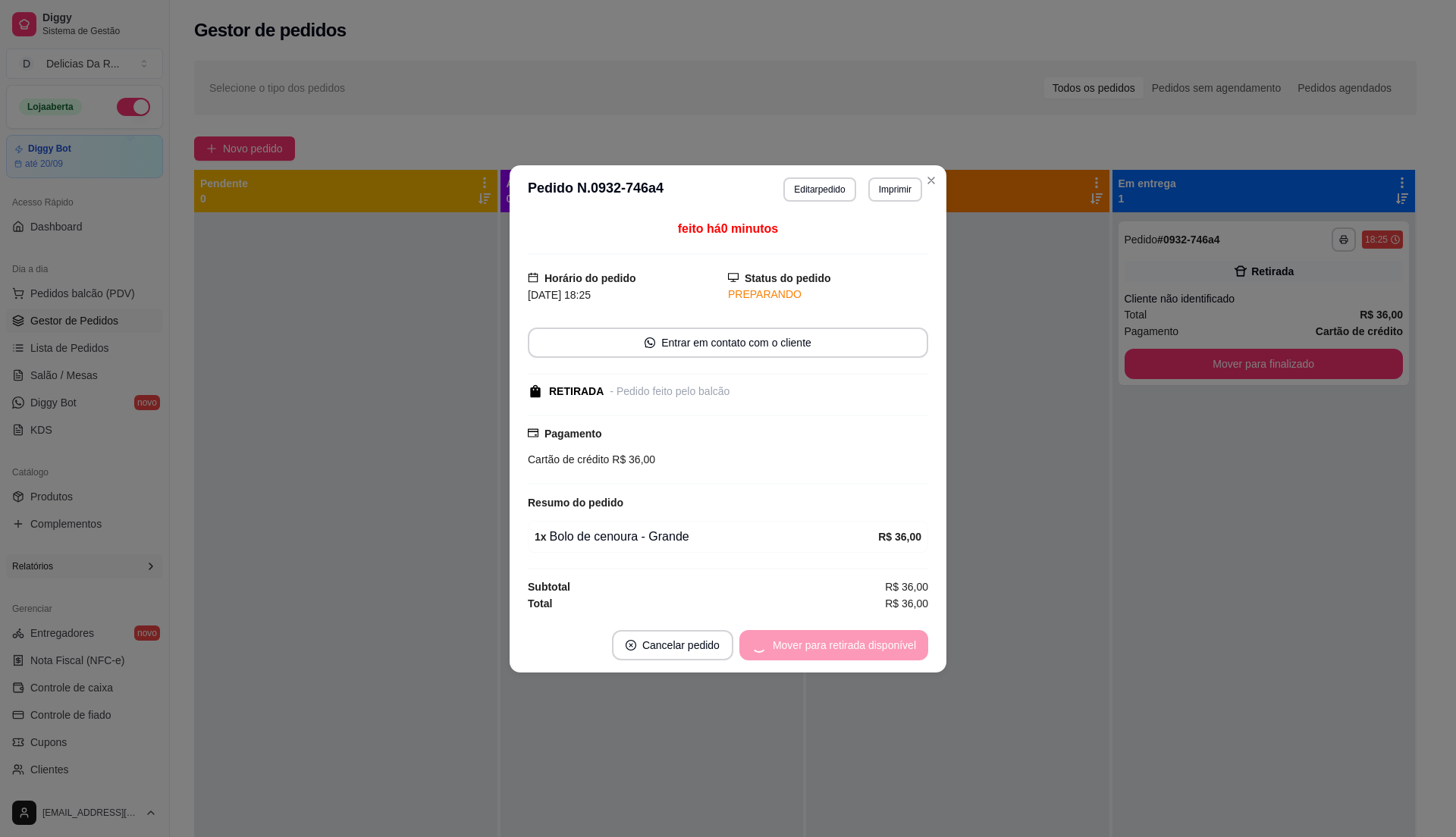
click at [857, 650] on div "Mover para retirada disponível" at bounding box center [833, 644] width 189 height 30
click at [856, 651] on div "Mover para finalizado" at bounding box center [854, 644] width 147 height 30
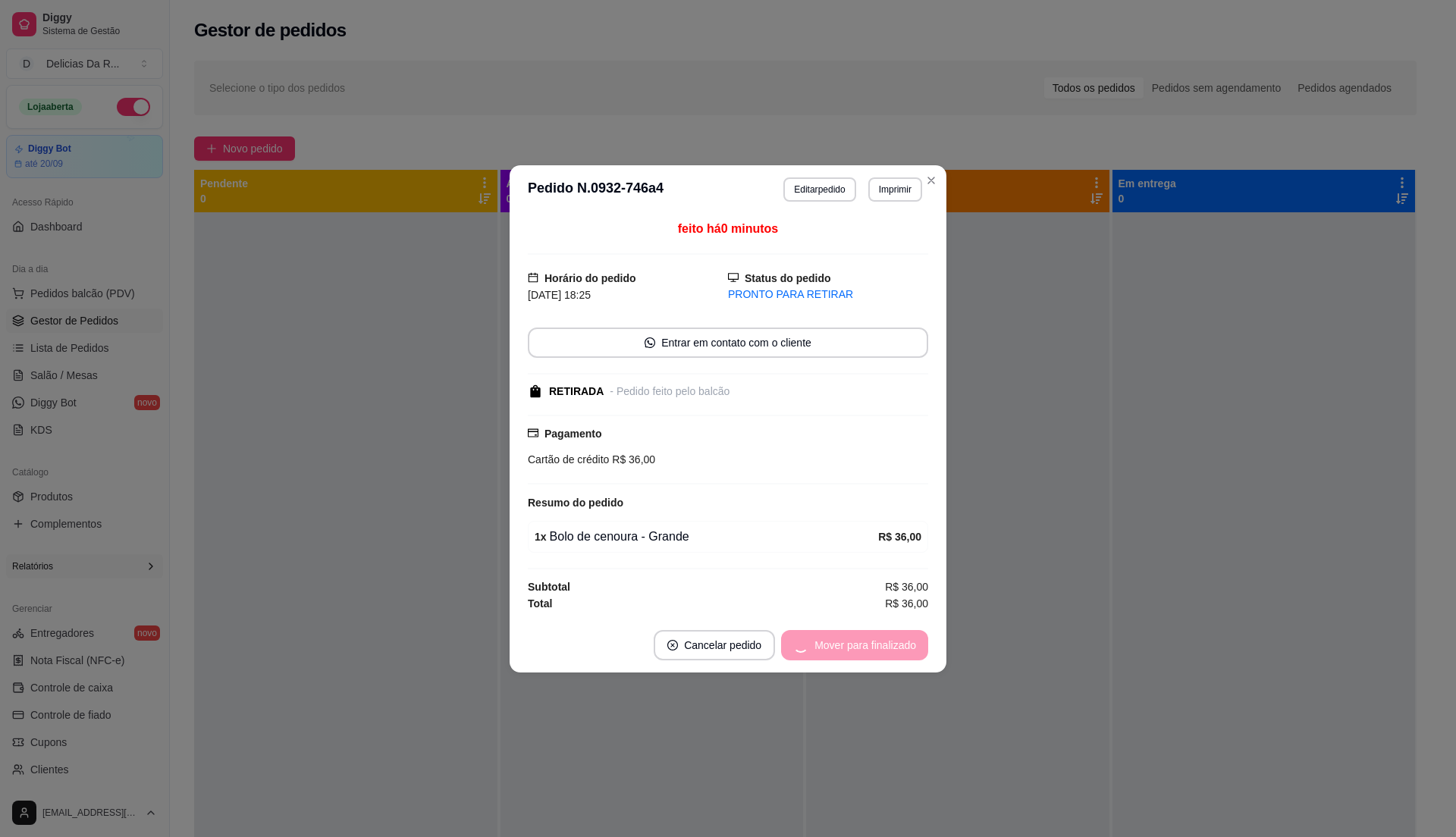
click at [856, 651] on div "Mover para finalizado" at bounding box center [854, 644] width 147 height 30
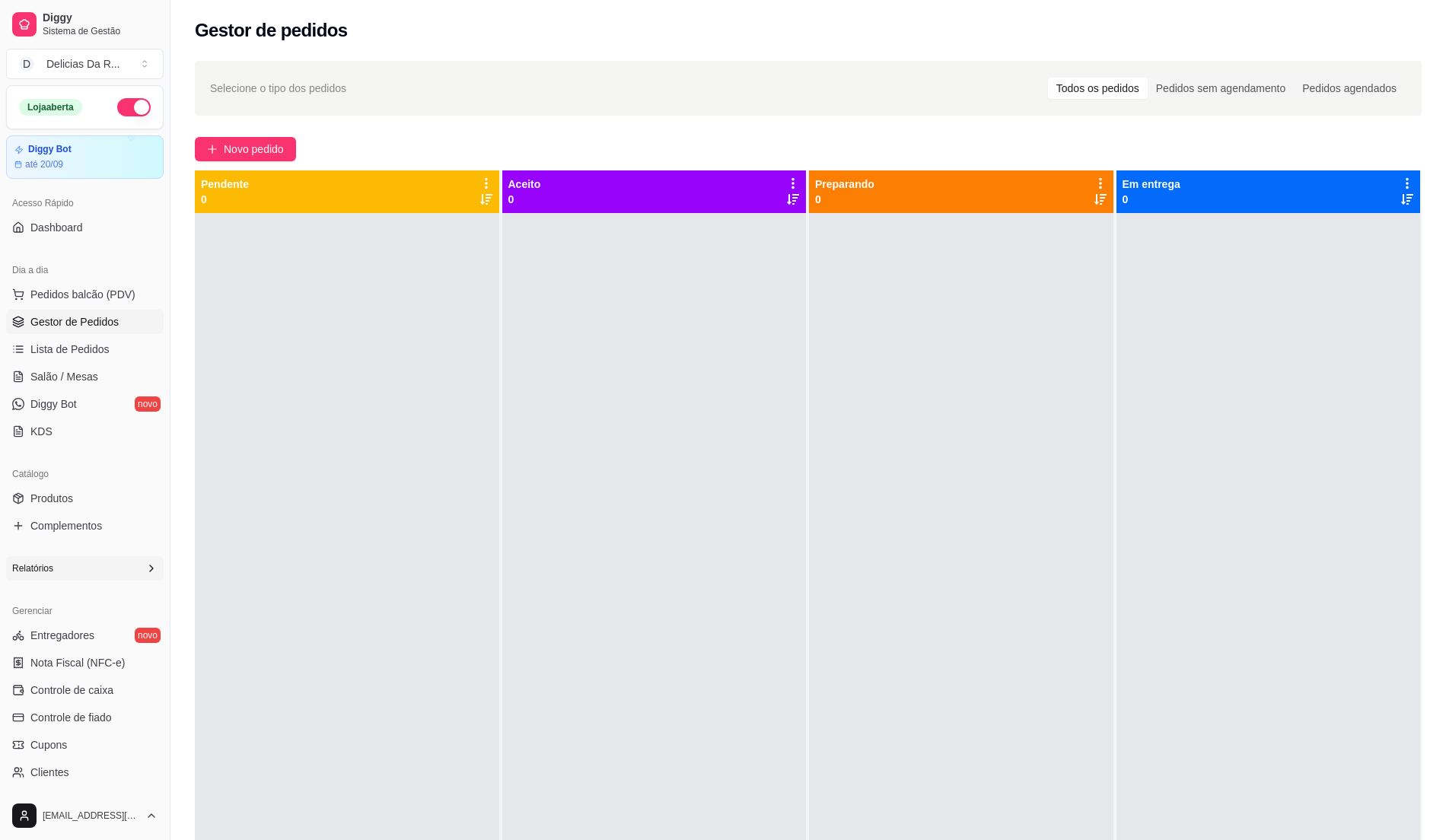
click at [289, 134] on div "Selecione o tipo dos pedidos Todos os pedidos Pedidos sem agendamento Pedidos a…" at bounding box center [808, 540] width 1275 height 977
click at [289, 140] on button "Novo pedido" at bounding box center [245, 149] width 101 height 25
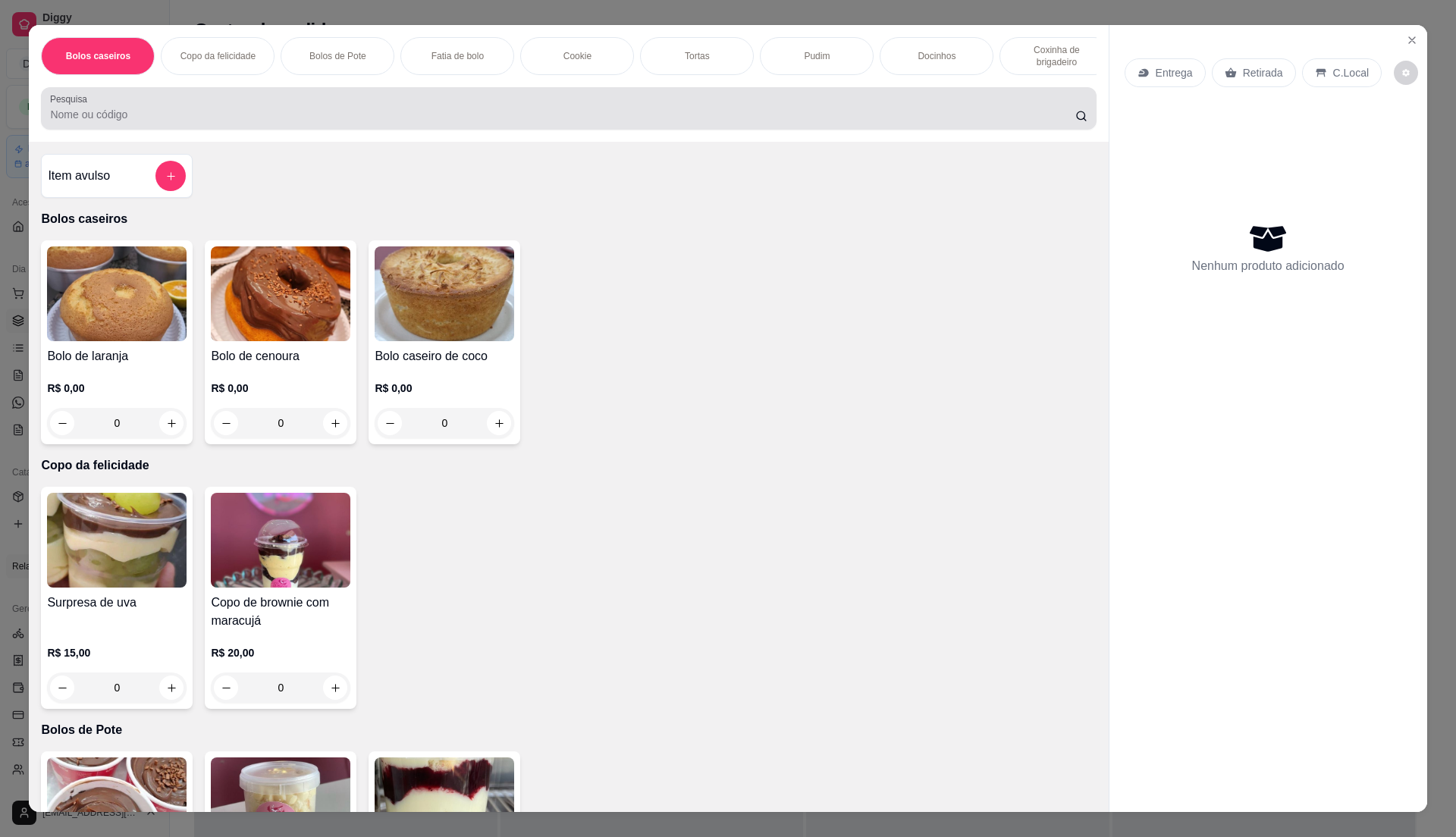
click at [422, 121] on div at bounding box center [568, 108] width 1037 height 30
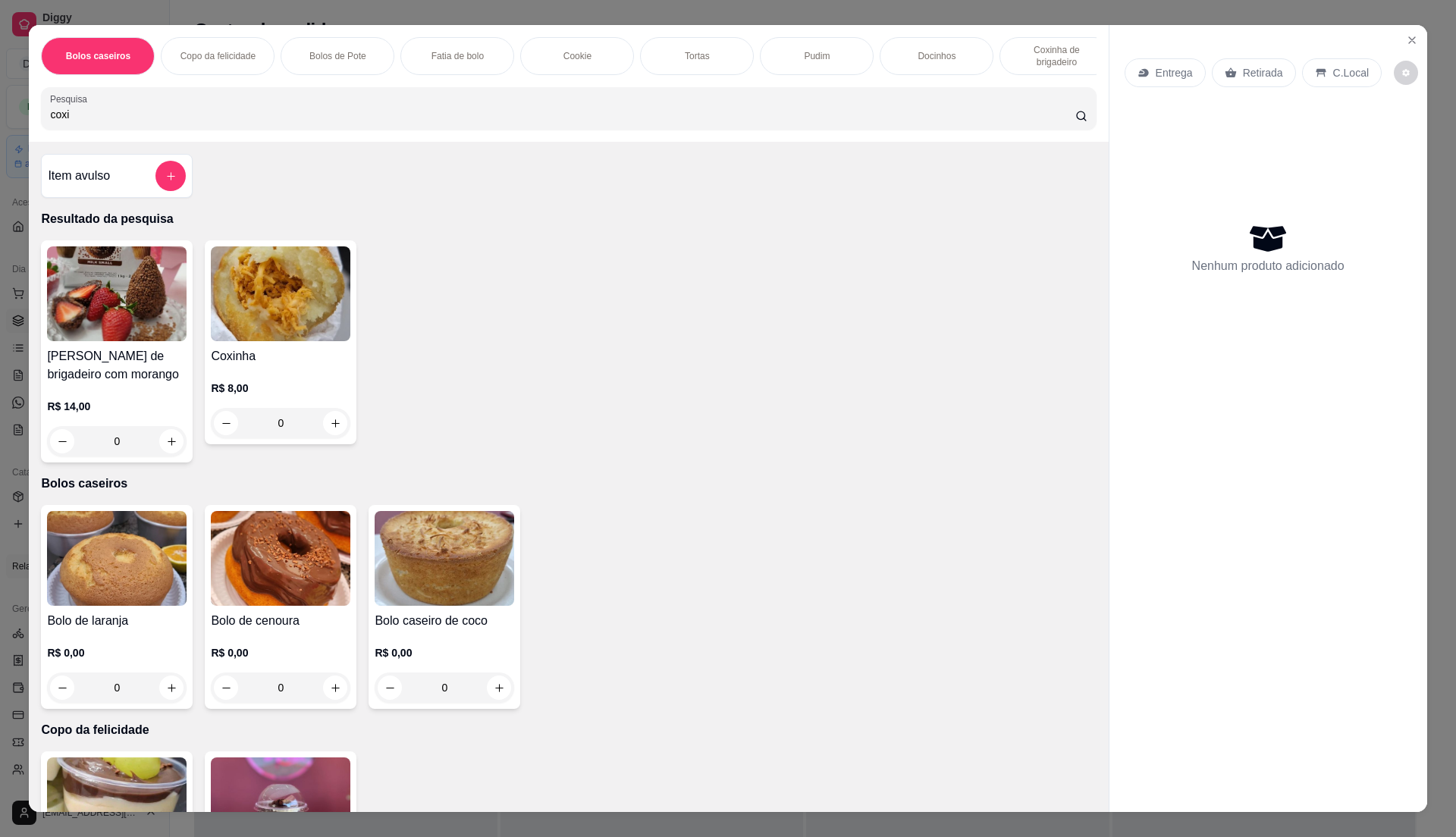
click at [149, 368] on h4 "[PERSON_NAME] de brigadeiro com morango" at bounding box center [117, 365] width 140 height 36
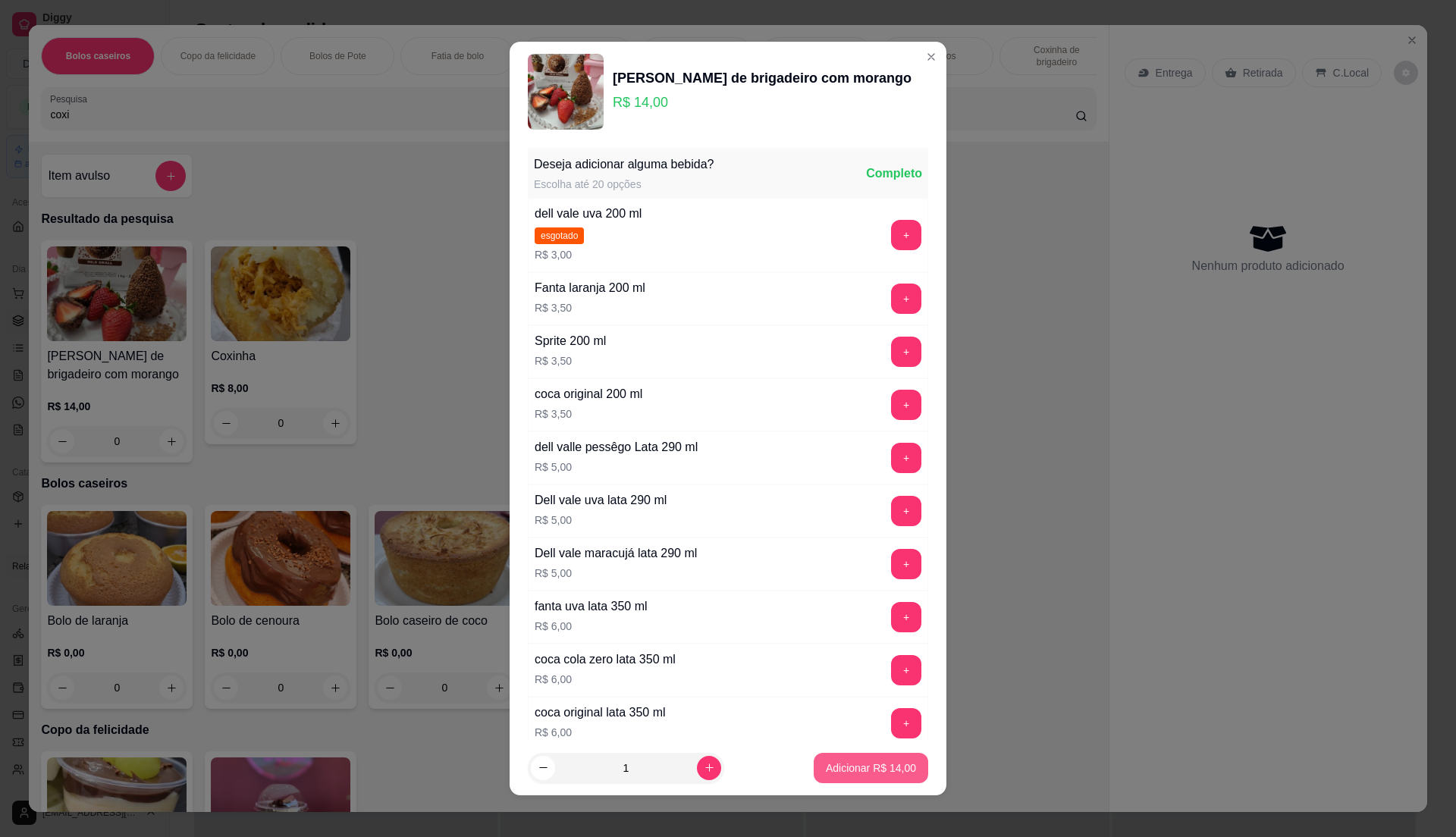
click at [875, 775] on p "Adicionar R$ 14,00" at bounding box center [871, 768] width 90 height 15
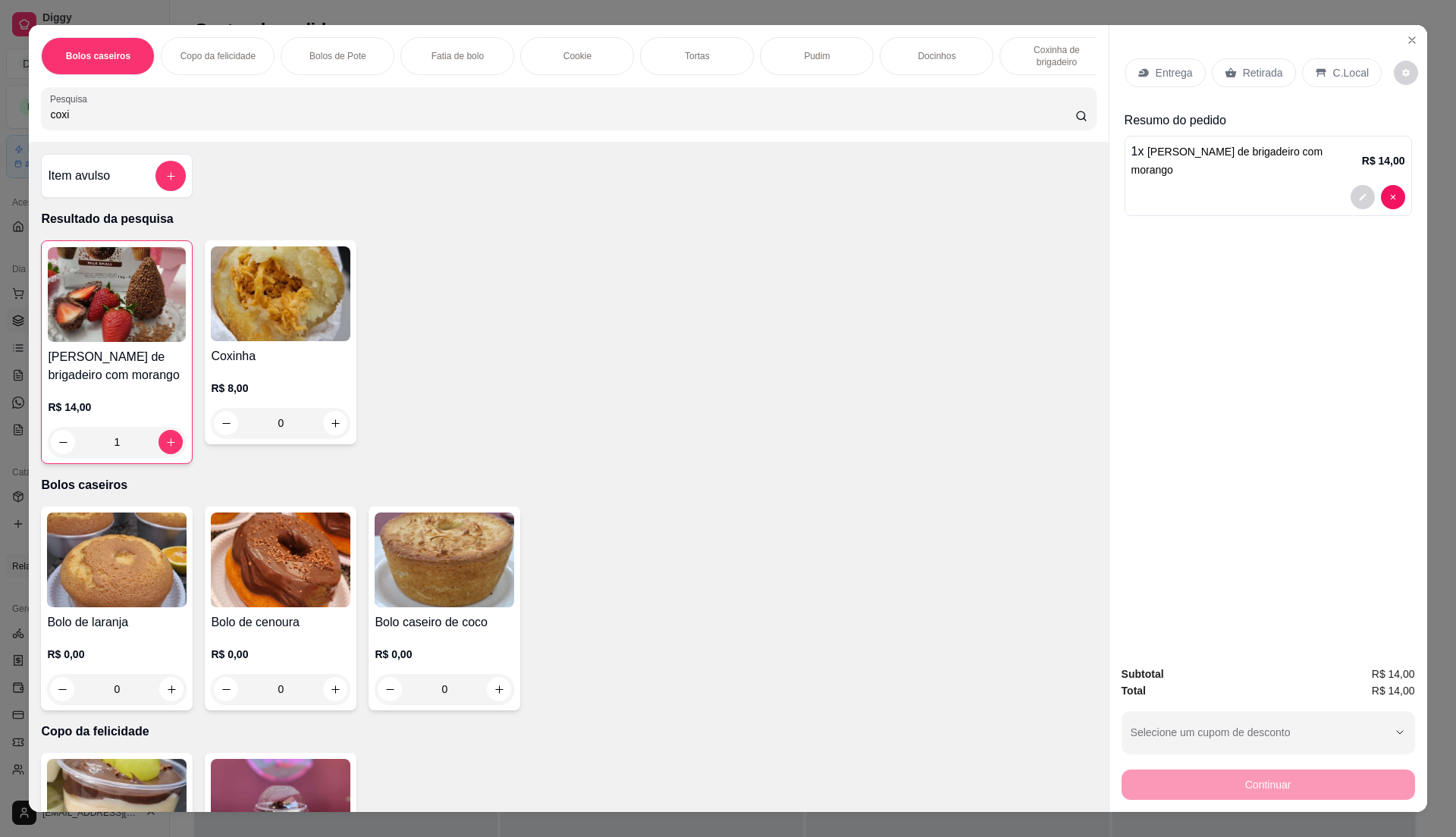
click at [1223, 58] on div "Retirada" at bounding box center [1253, 73] width 85 height 29
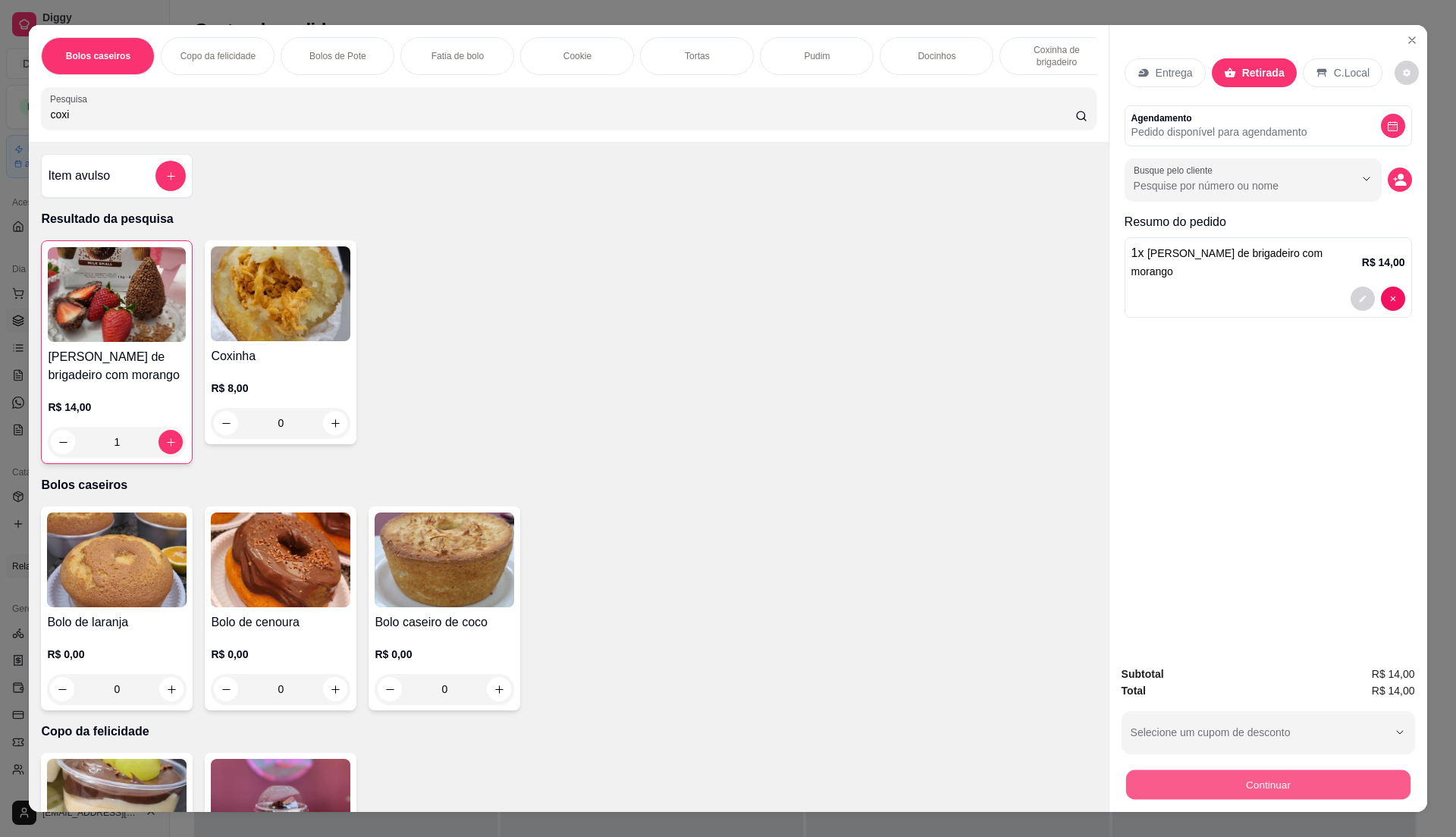
click at [1292, 790] on button "Continuar" at bounding box center [1267, 784] width 284 height 30
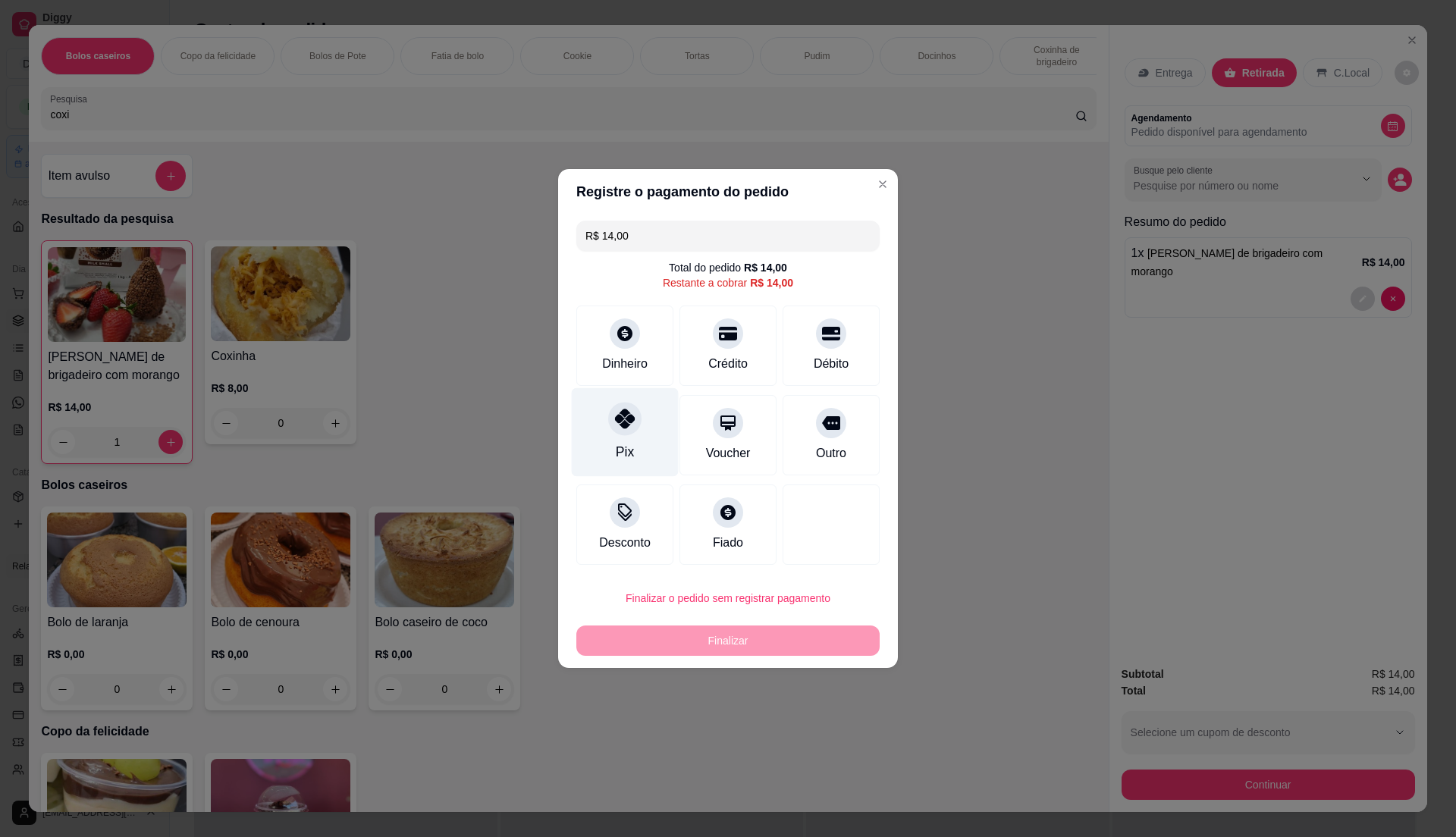
click at [616, 437] on div "Pix" at bounding box center [625, 433] width 107 height 89
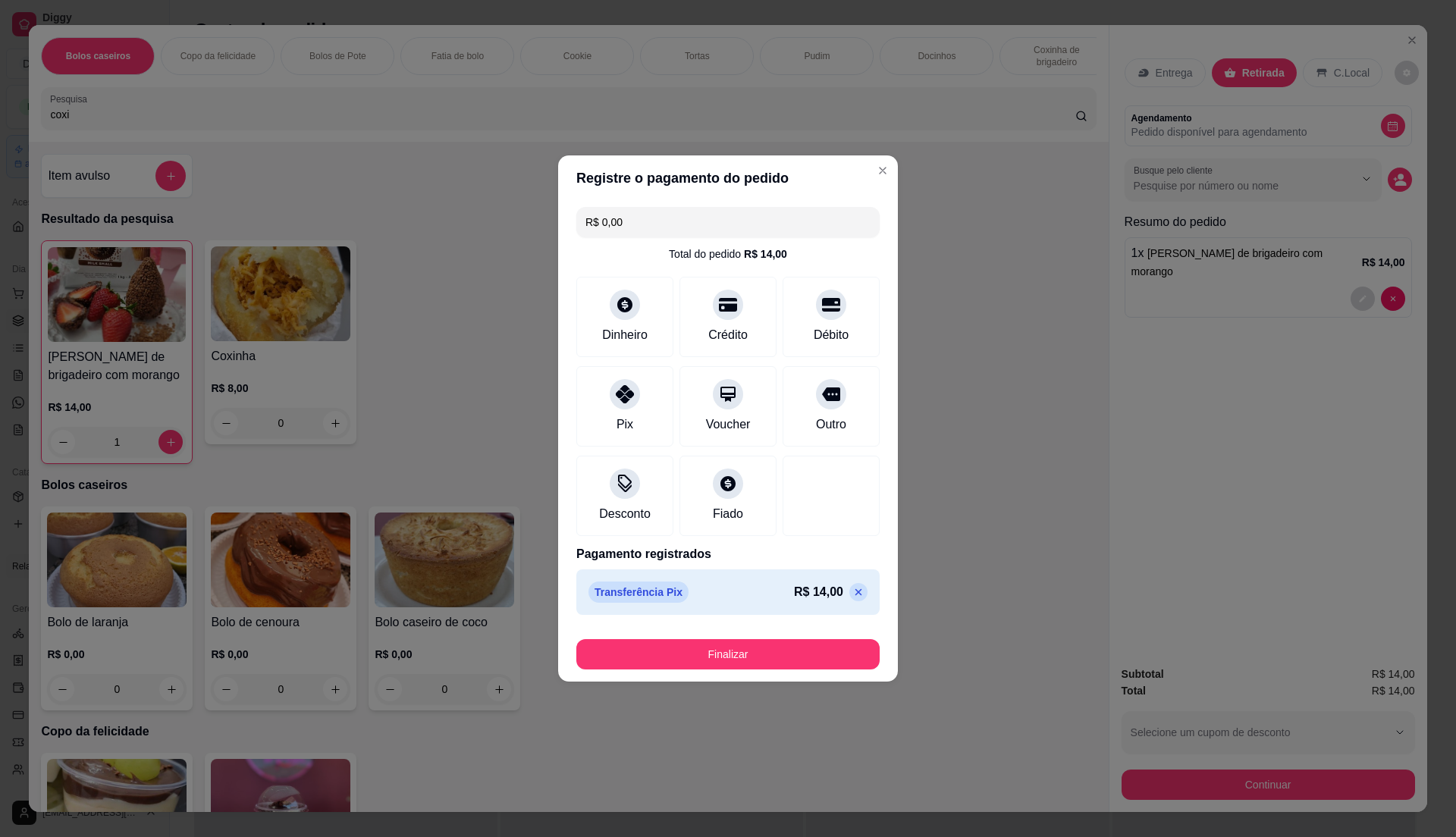
click at [853, 594] on icon at bounding box center [858, 592] width 12 height 12
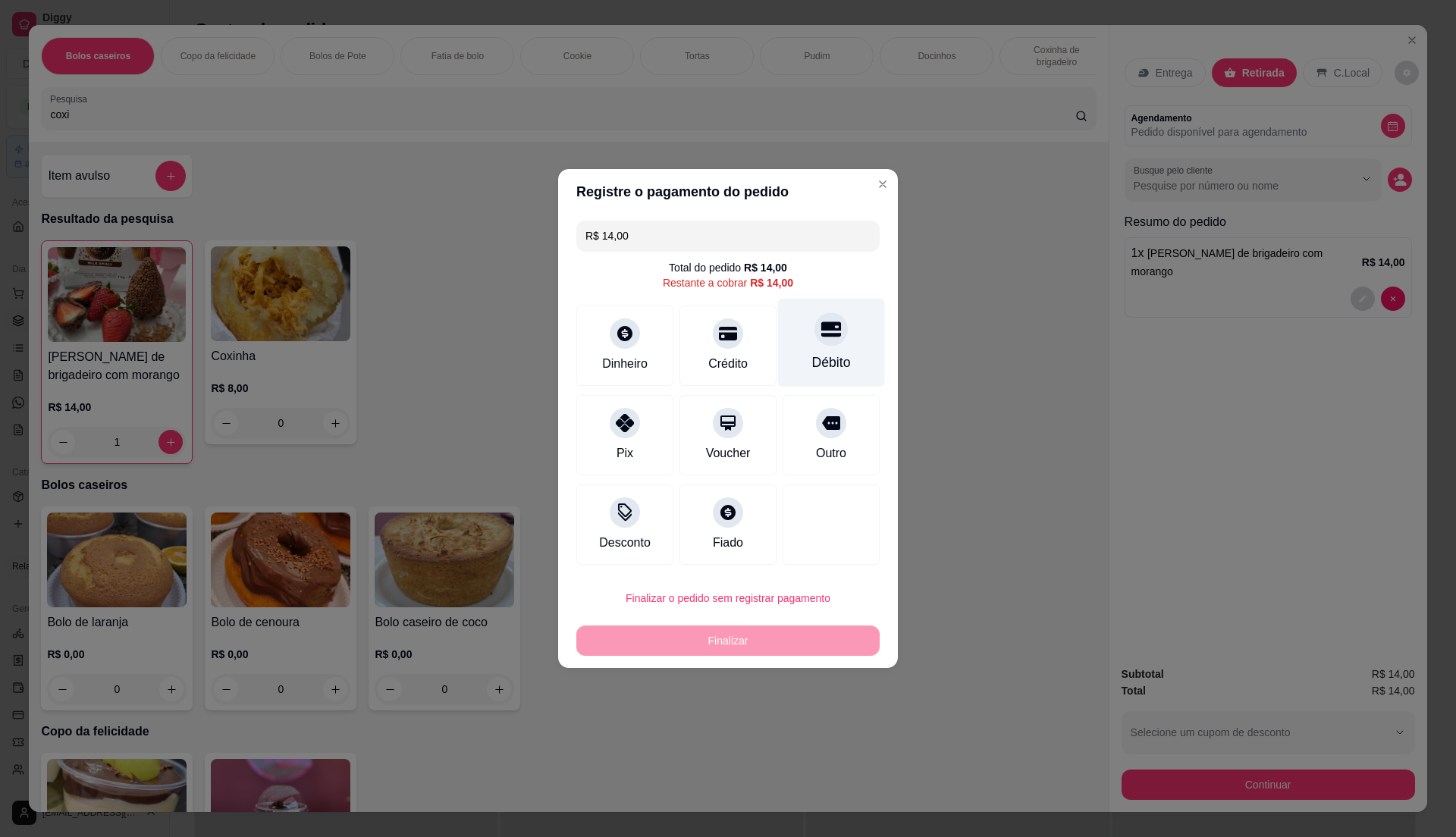
click at [832, 331] on div at bounding box center [831, 329] width 34 height 34
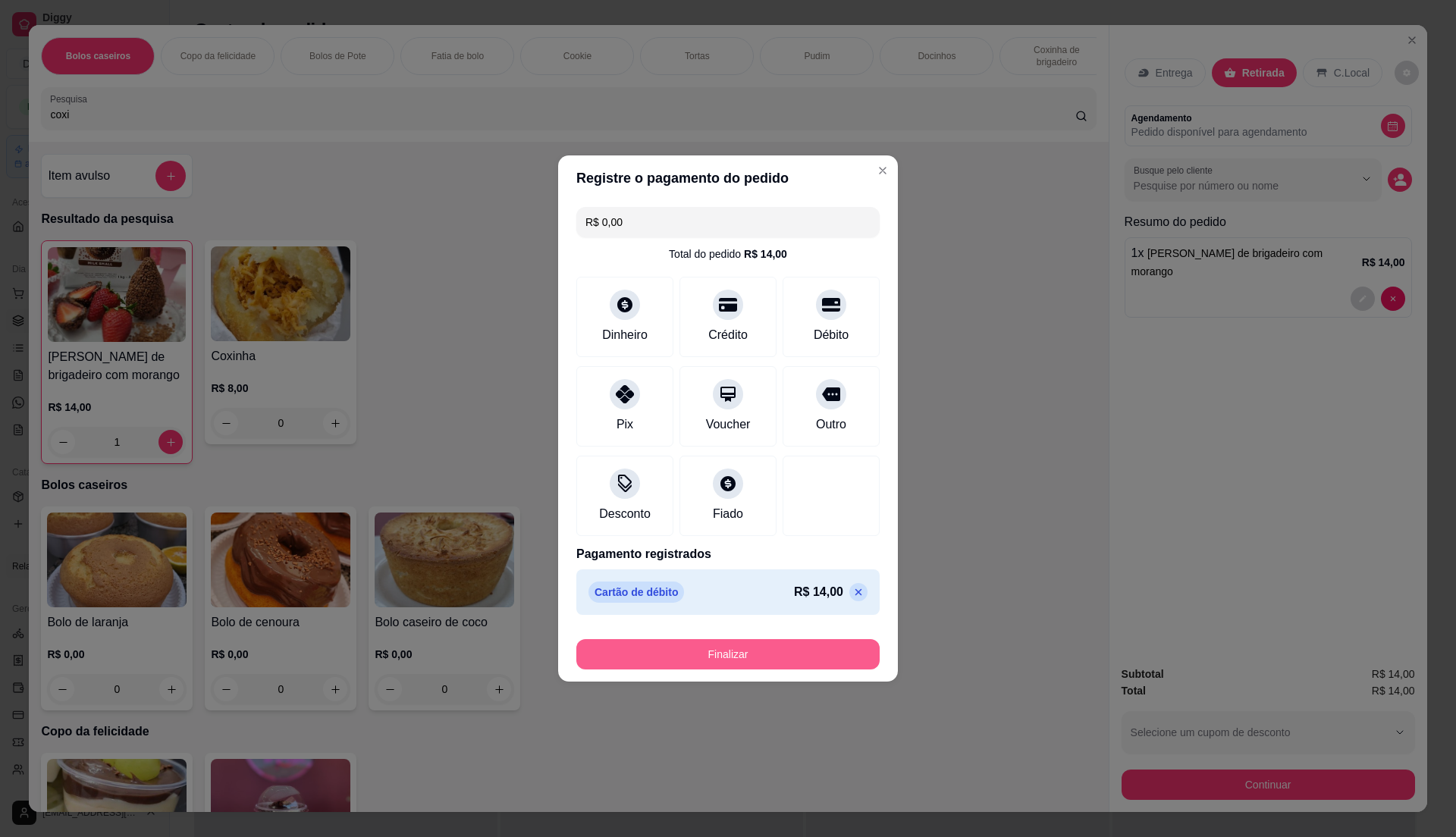
click at [837, 653] on button "Finalizar" at bounding box center [728, 653] width 304 height 30
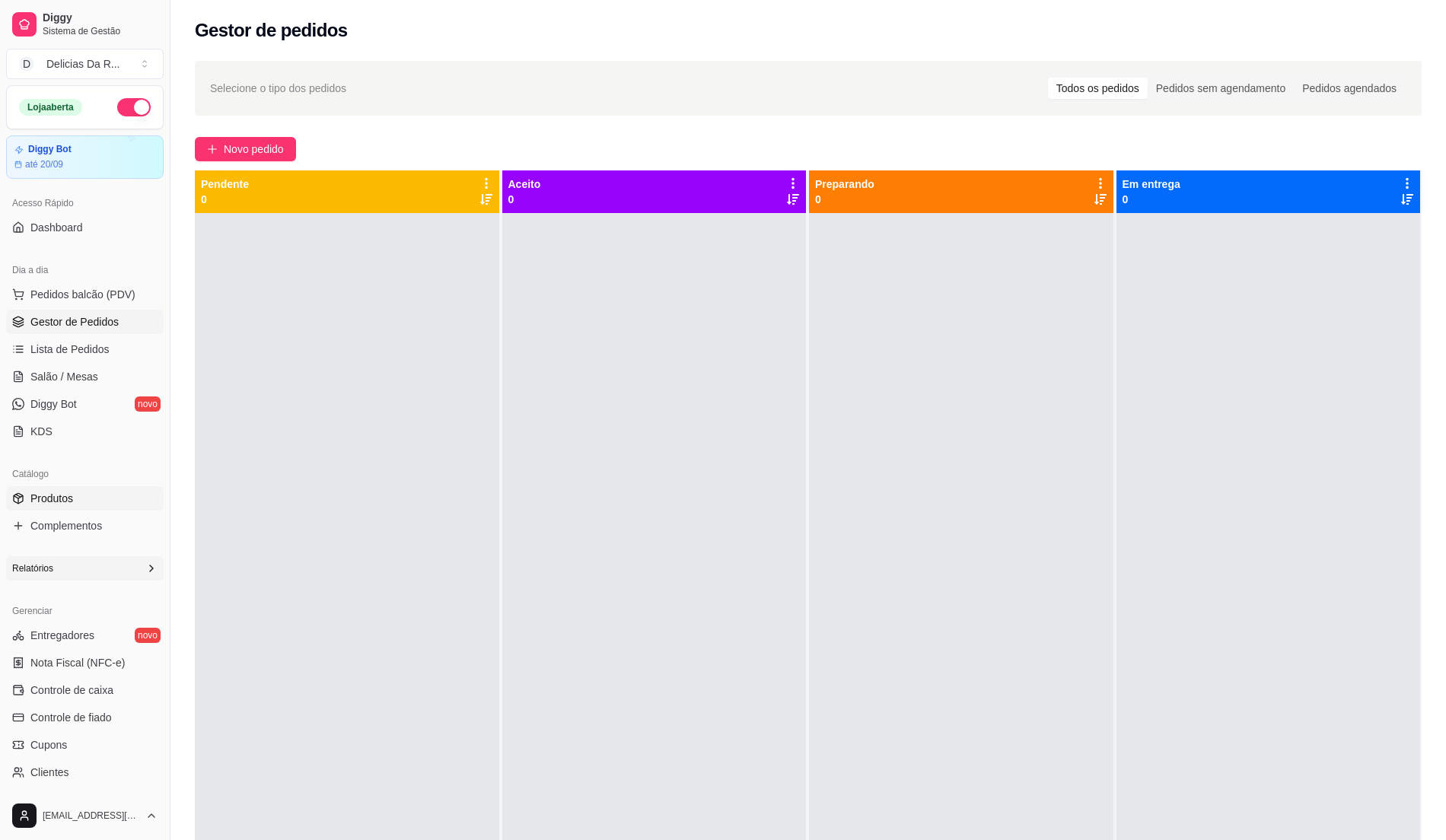
click at [120, 500] on link "Produtos" at bounding box center [85, 498] width 158 height 25
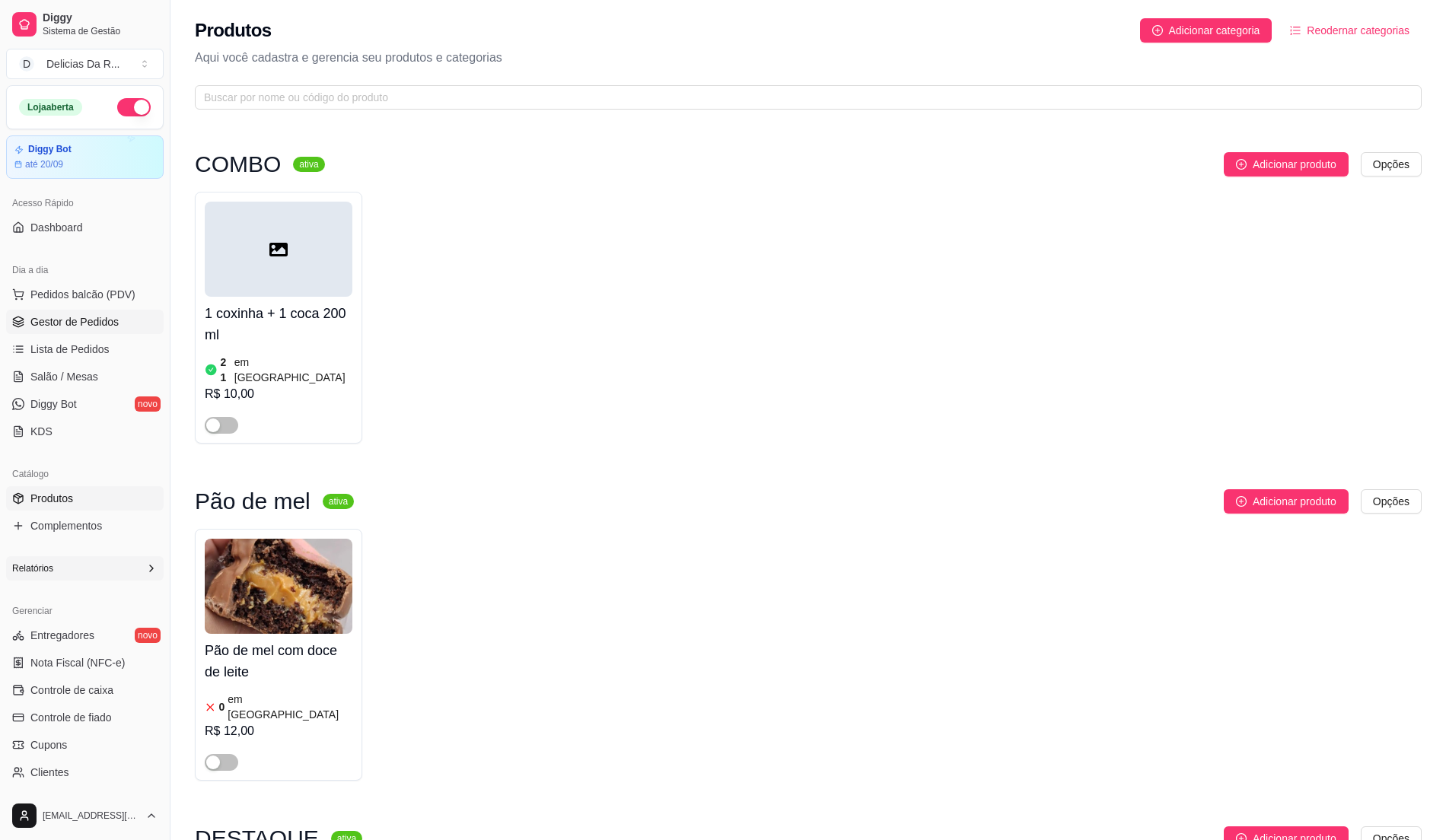
click at [86, 316] on span "Gestor de Pedidos" at bounding box center [74, 322] width 88 height 16
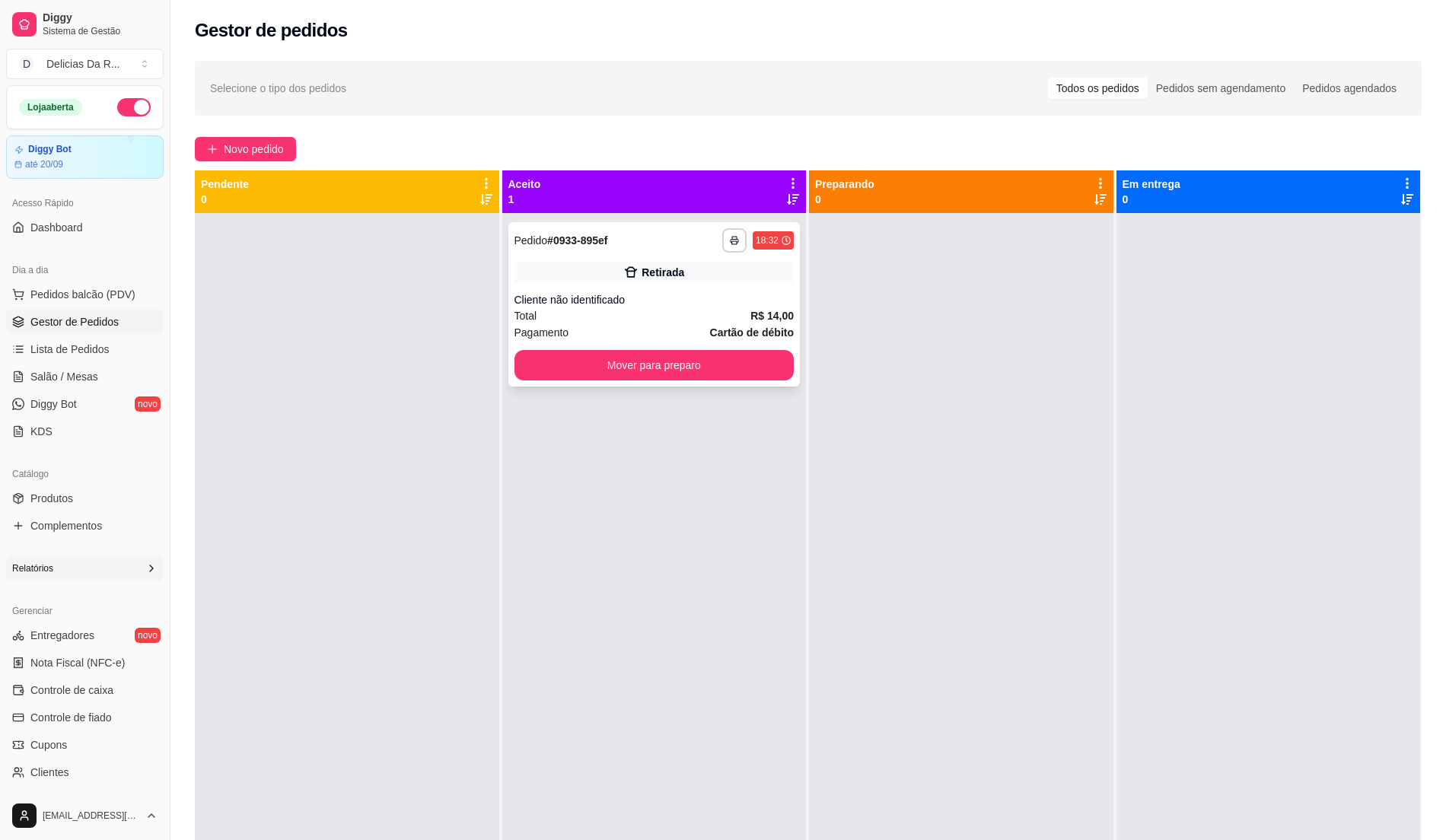
click at [692, 283] on div "**********" at bounding box center [654, 305] width 292 height 164
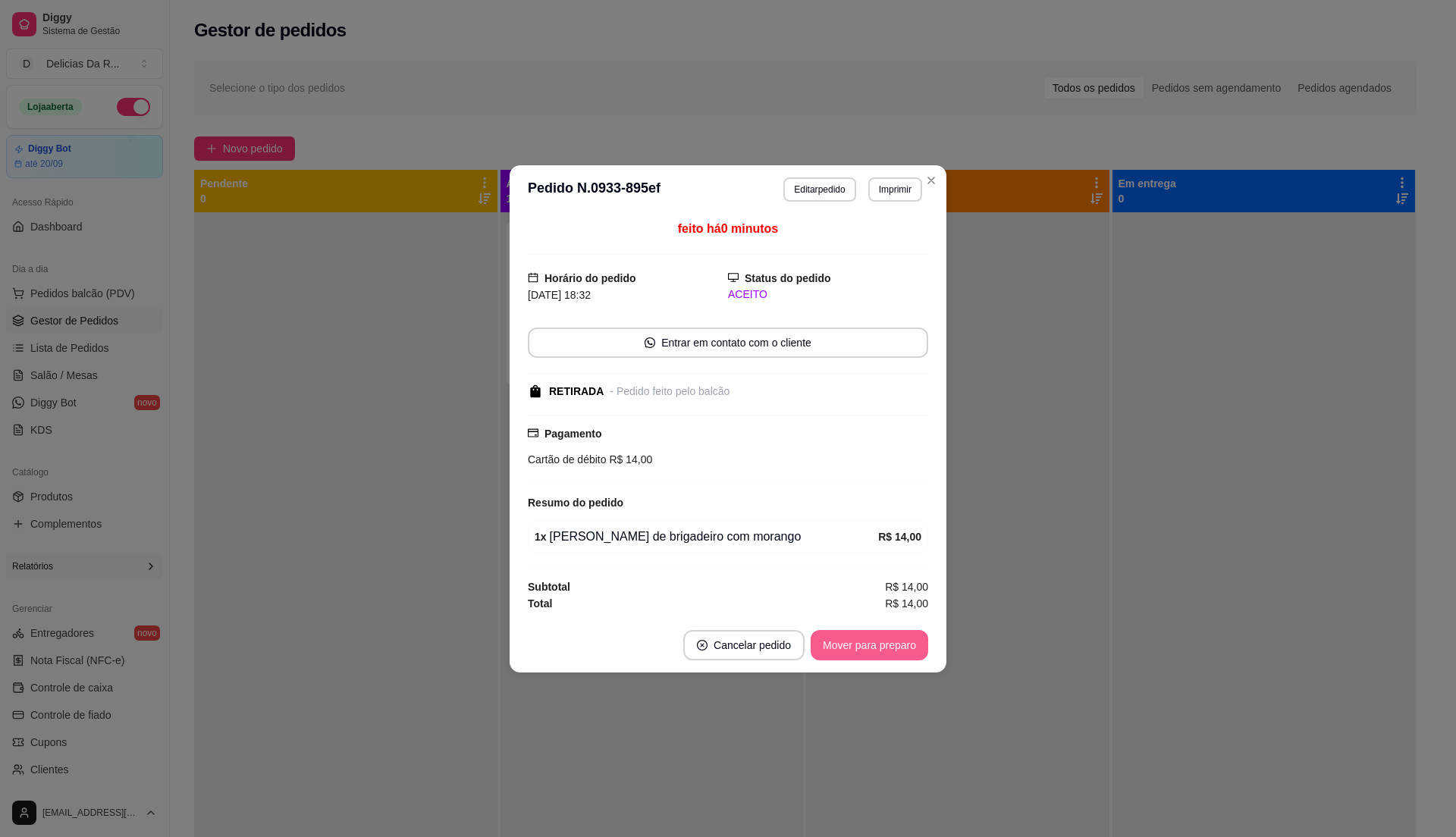
click at [904, 641] on button "Mover para preparo" at bounding box center [869, 644] width 117 height 30
click at [911, 641] on div "Mover para preparo" at bounding box center [859, 644] width 139 height 30
click at [903, 641] on div "Mover para preparo" at bounding box center [859, 644] width 139 height 30
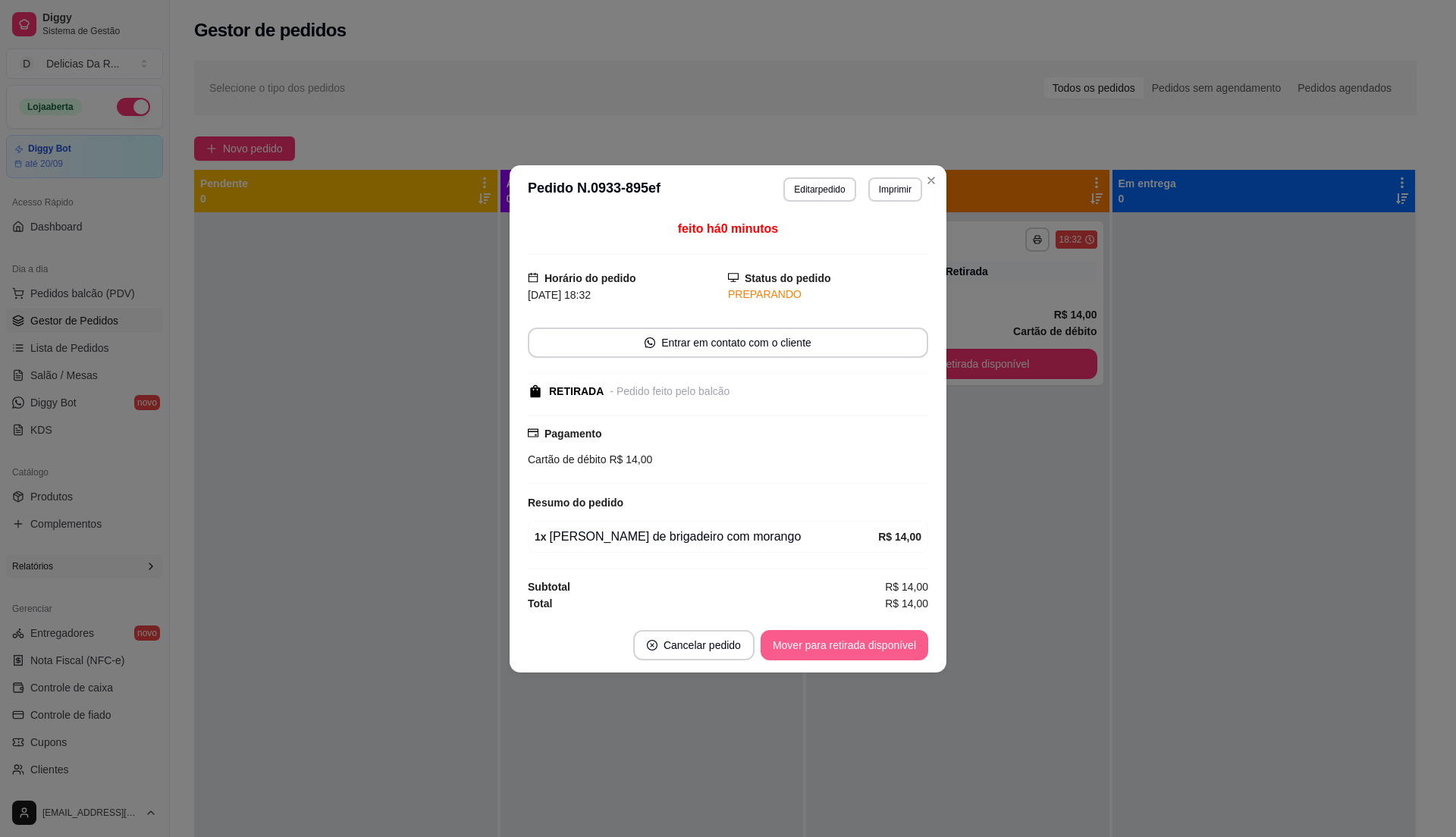
click at [903, 641] on button "Mover para retirada disponível" at bounding box center [844, 644] width 167 height 30
click at [903, 641] on div "Mover para retirada disponível" at bounding box center [833, 644] width 189 height 30
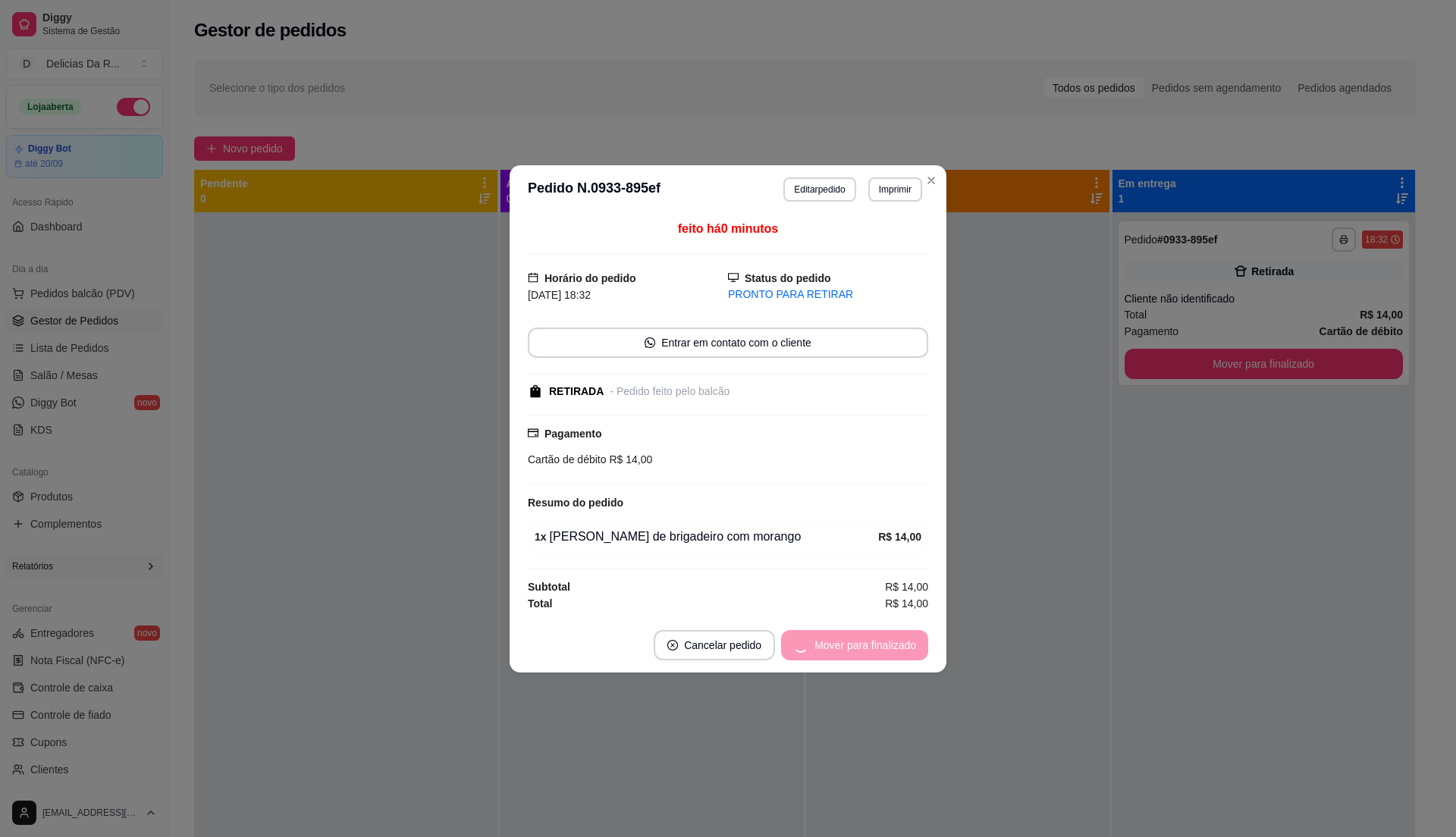
click at [903, 641] on div "Mover para finalizado" at bounding box center [854, 644] width 147 height 30
click at [902, 641] on div "Mover para finalizado" at bounding box center [854, 644] width 147 height 30
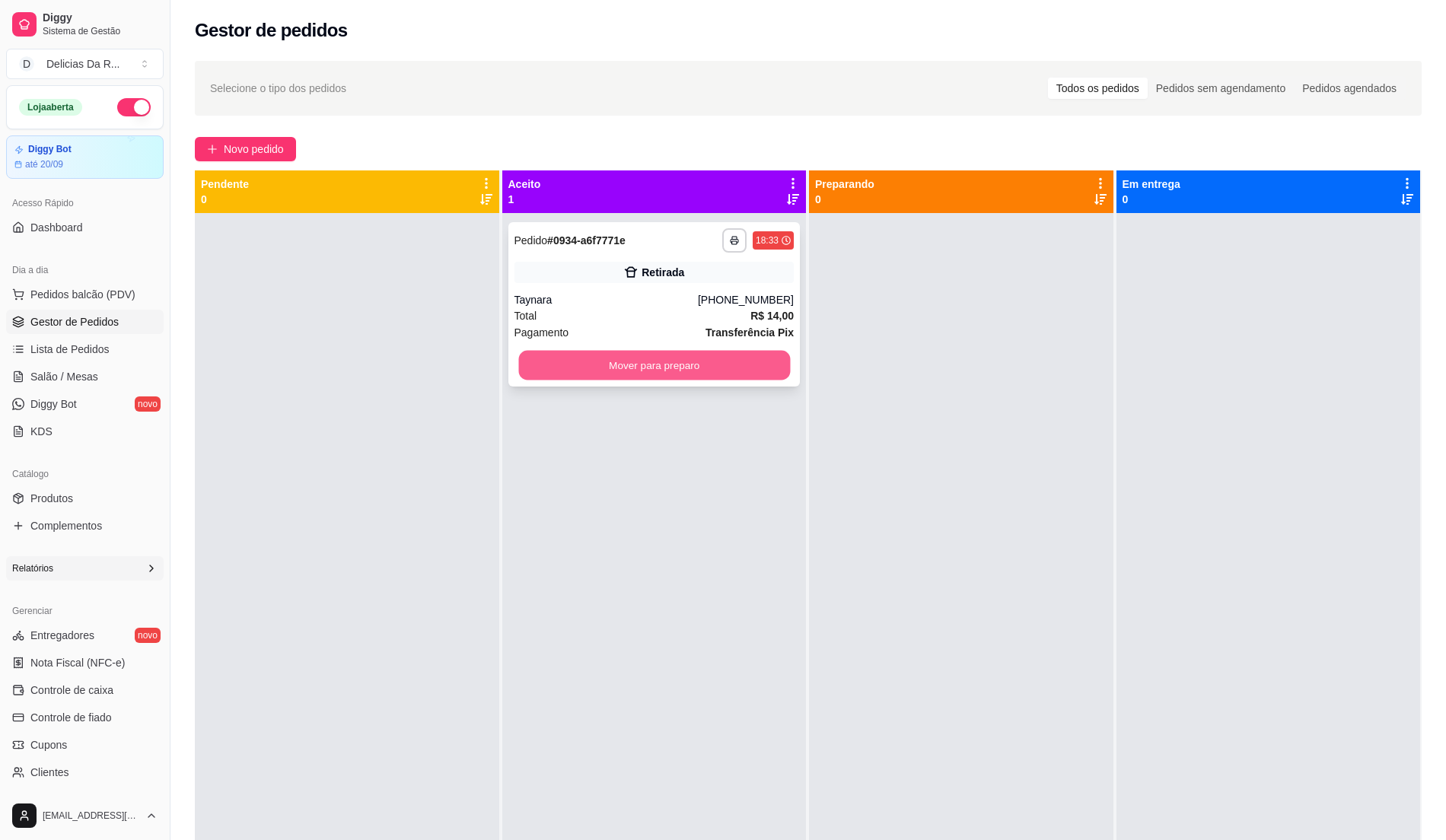
click at [759, 371] on button "Mover para preparo" at bounding box center [653, 366] width 271 height 30
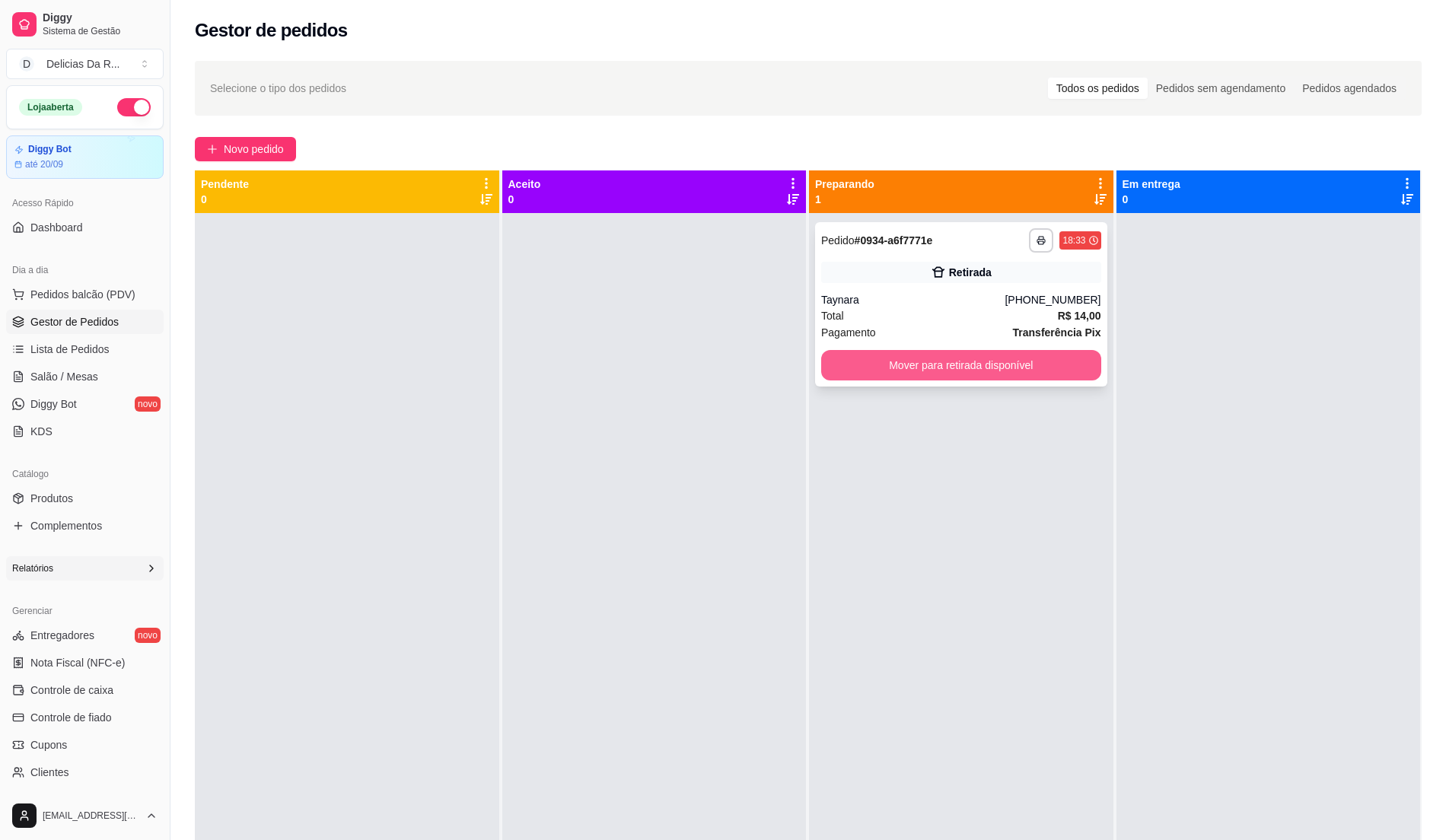
click at [883, 371] on button "Mover para retirada disponível" at bounding box center [961, 365] width 280 height 30
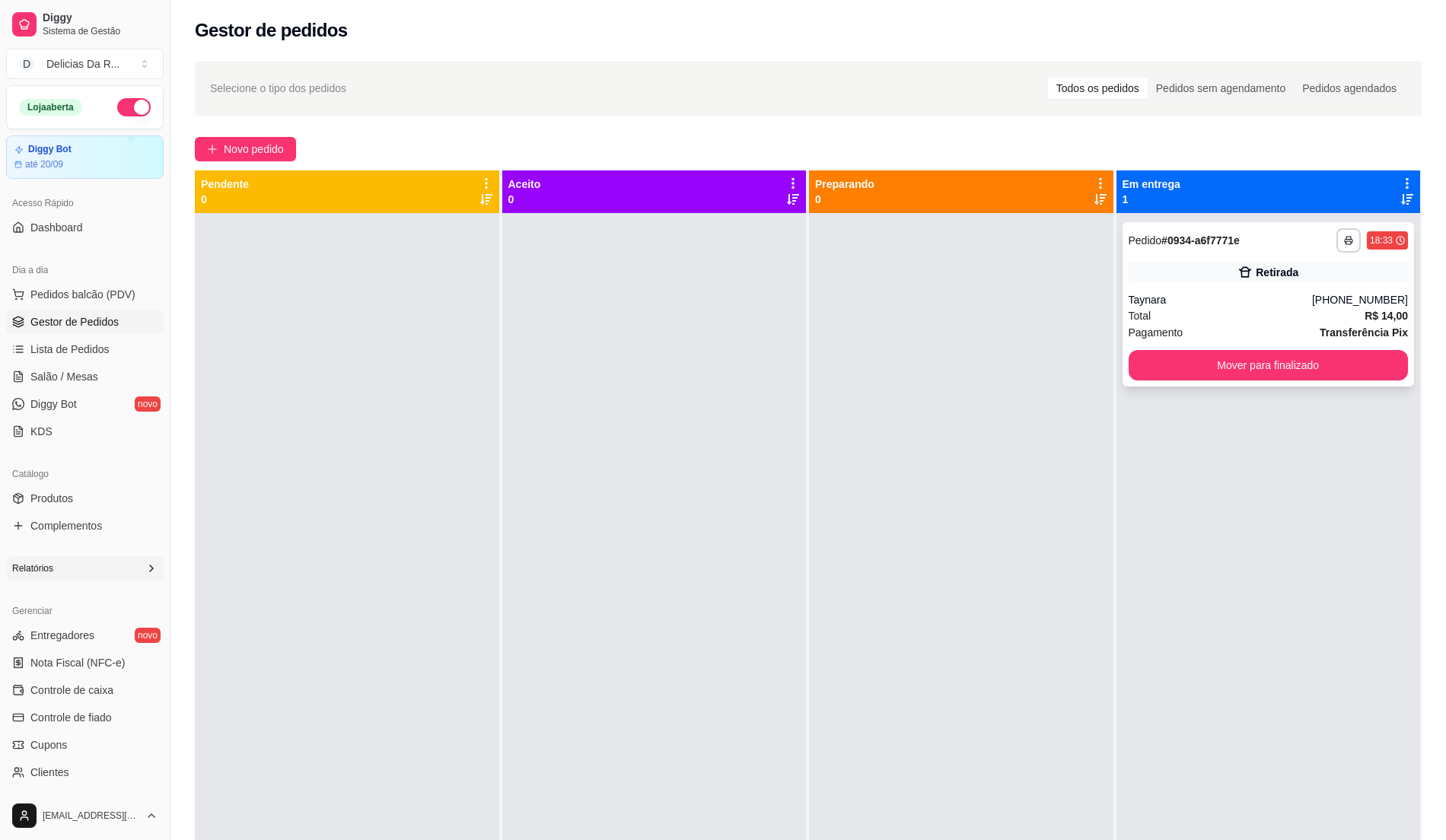
click at [1298, 230] on div "**********" at bounding box center [1268, 240] width 280 height 25
click at [103, 496] on link "Produtos" at bounding box center [85, 498] width 158 height 25
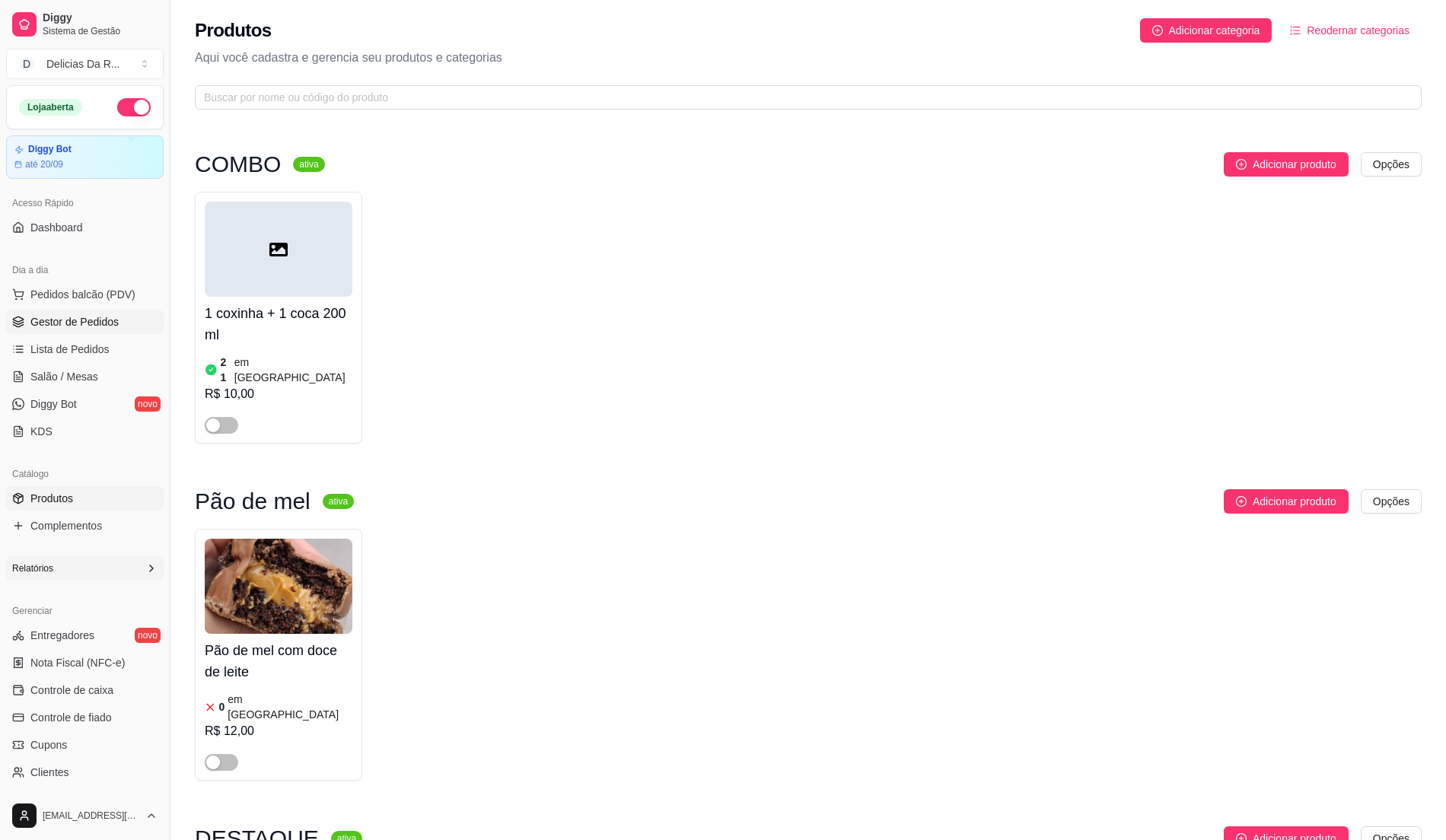
click at [79, 317] on span "Gestor de Pedidos" at bounding box center [74, 322] width 88 height 16
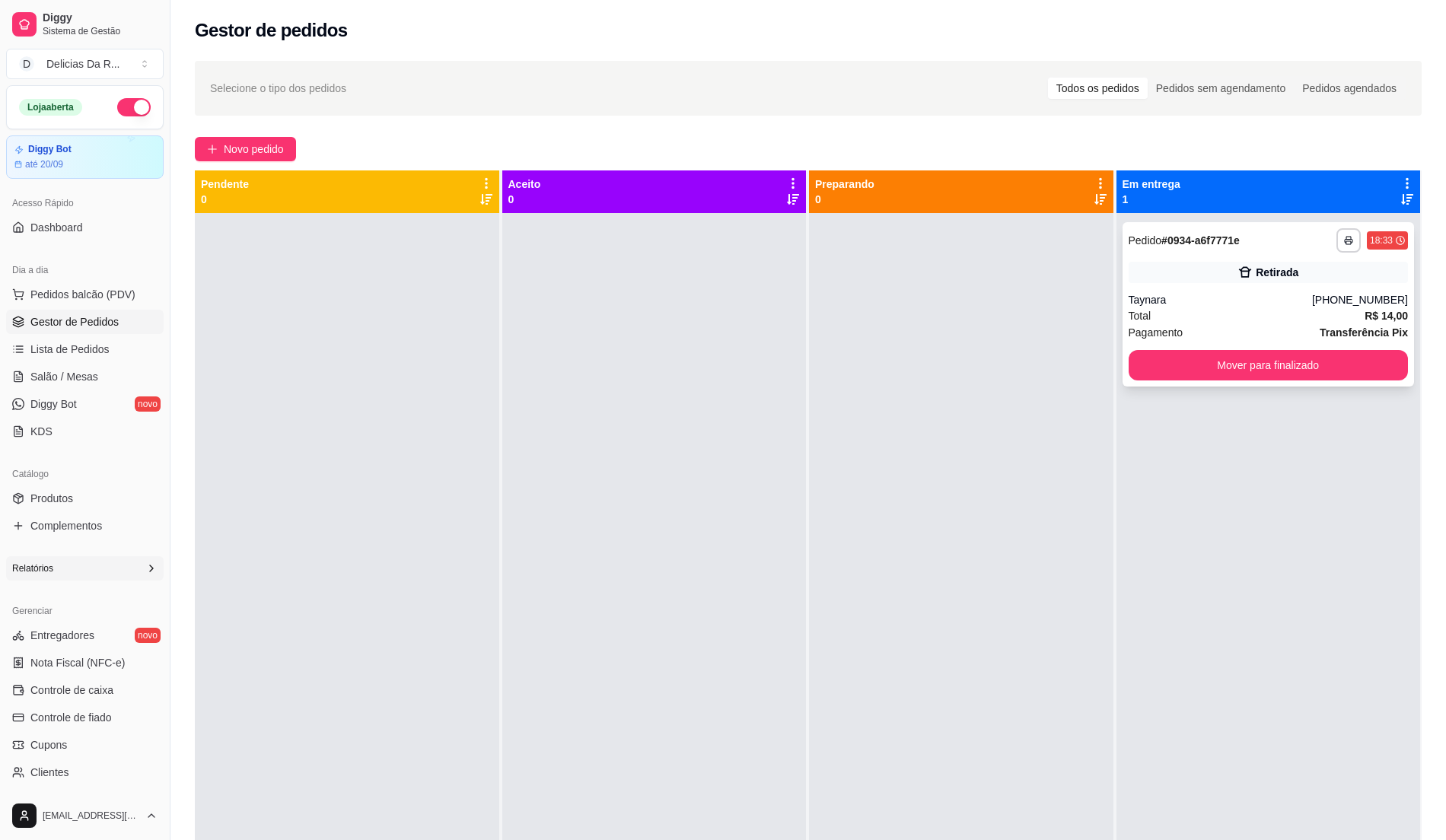
click at [1330, 278] on div "Retirada" at bounding box center [1268, 272] width 280 height 21
click at [61, 503] on span "Produtos" at bounding box center [51, 498] width 43 height 16
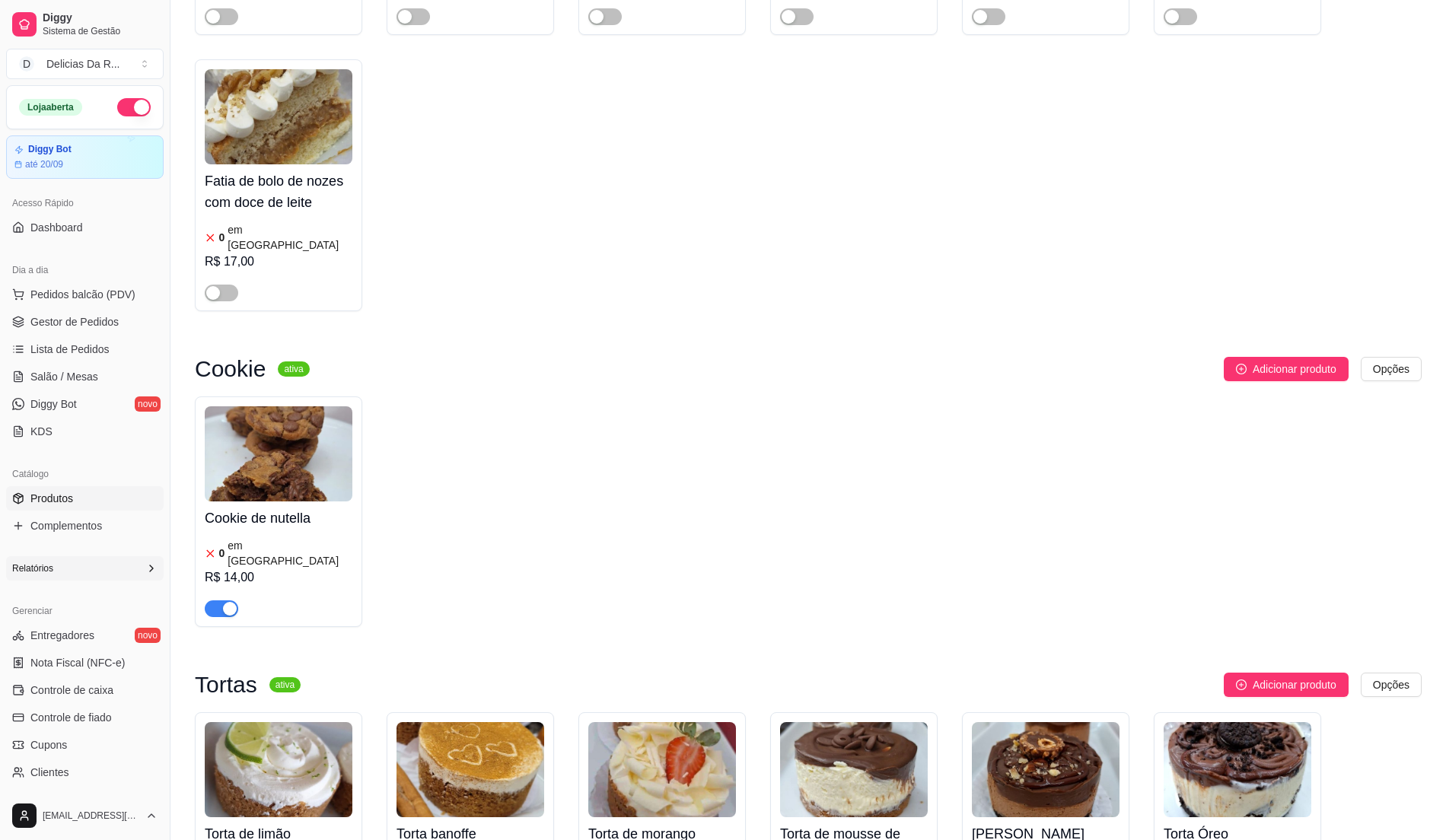
scroll to position [8929, 0]
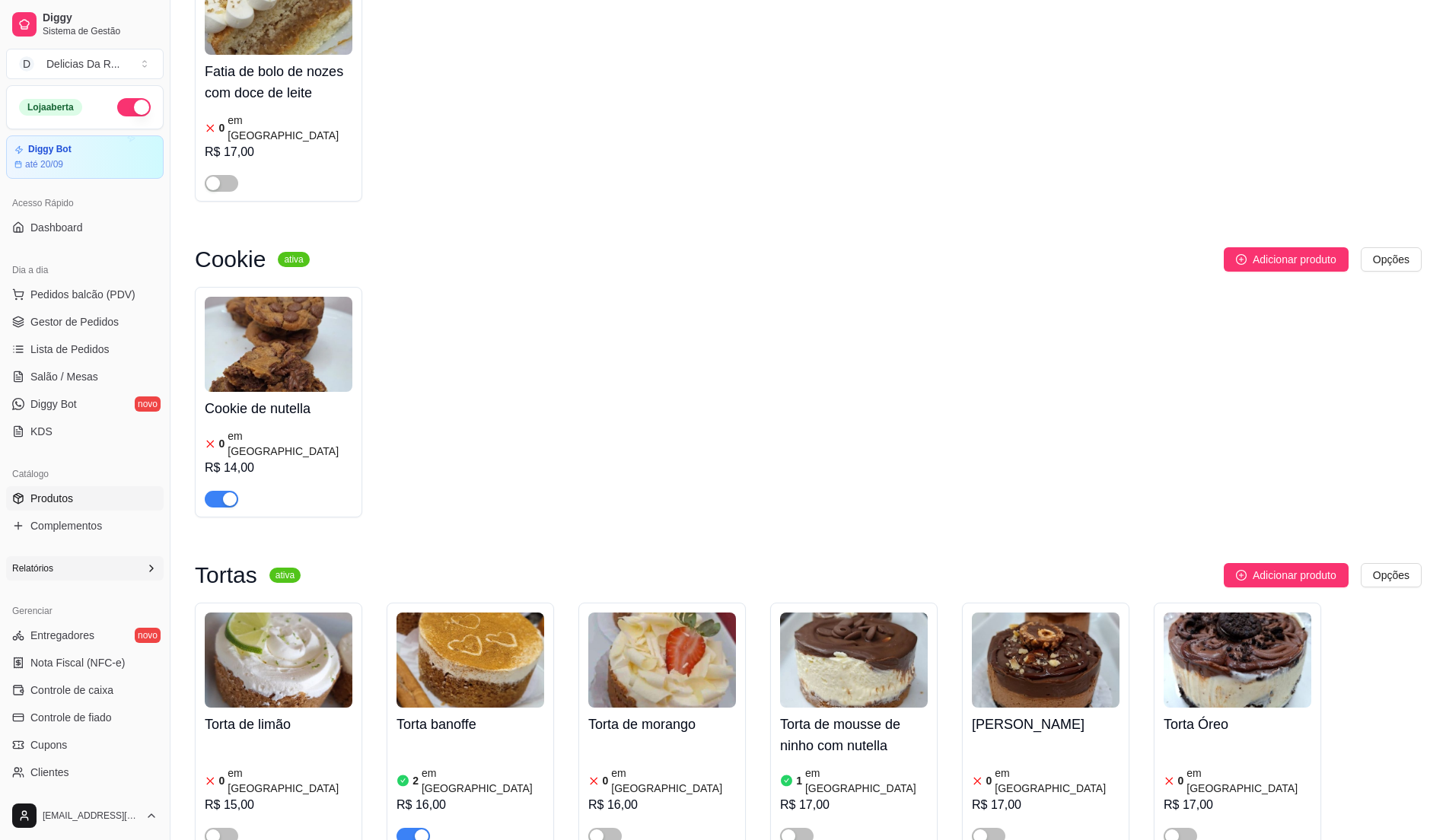
click at [213, 491] on span "button" at bounding box center [221, 499] width 34 height 16
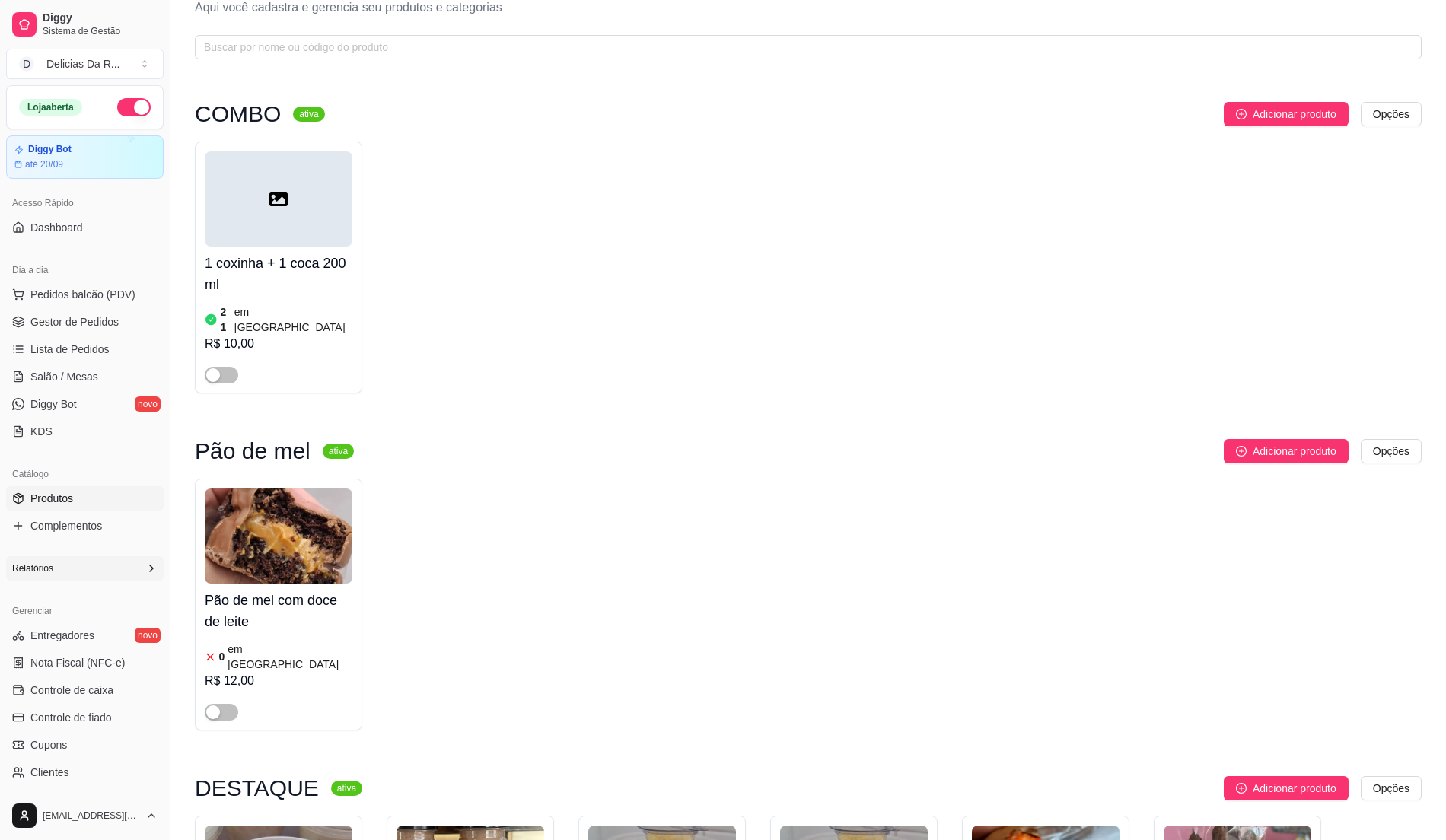
scroll to position [0, 0]
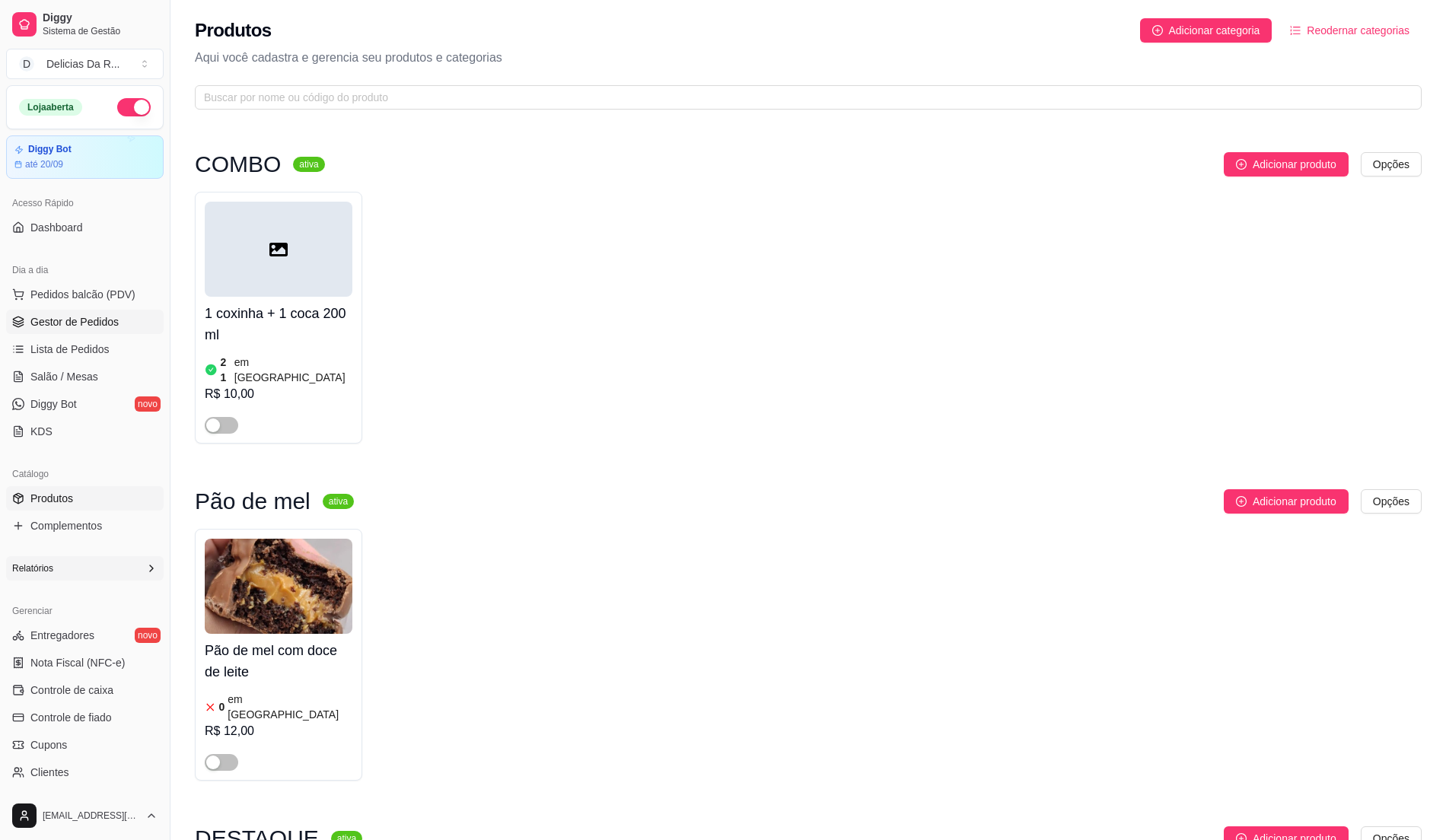
click at [114, 326] on span "Gestor de Pedidos" at bounding box center [74, 322] width 88 height 16
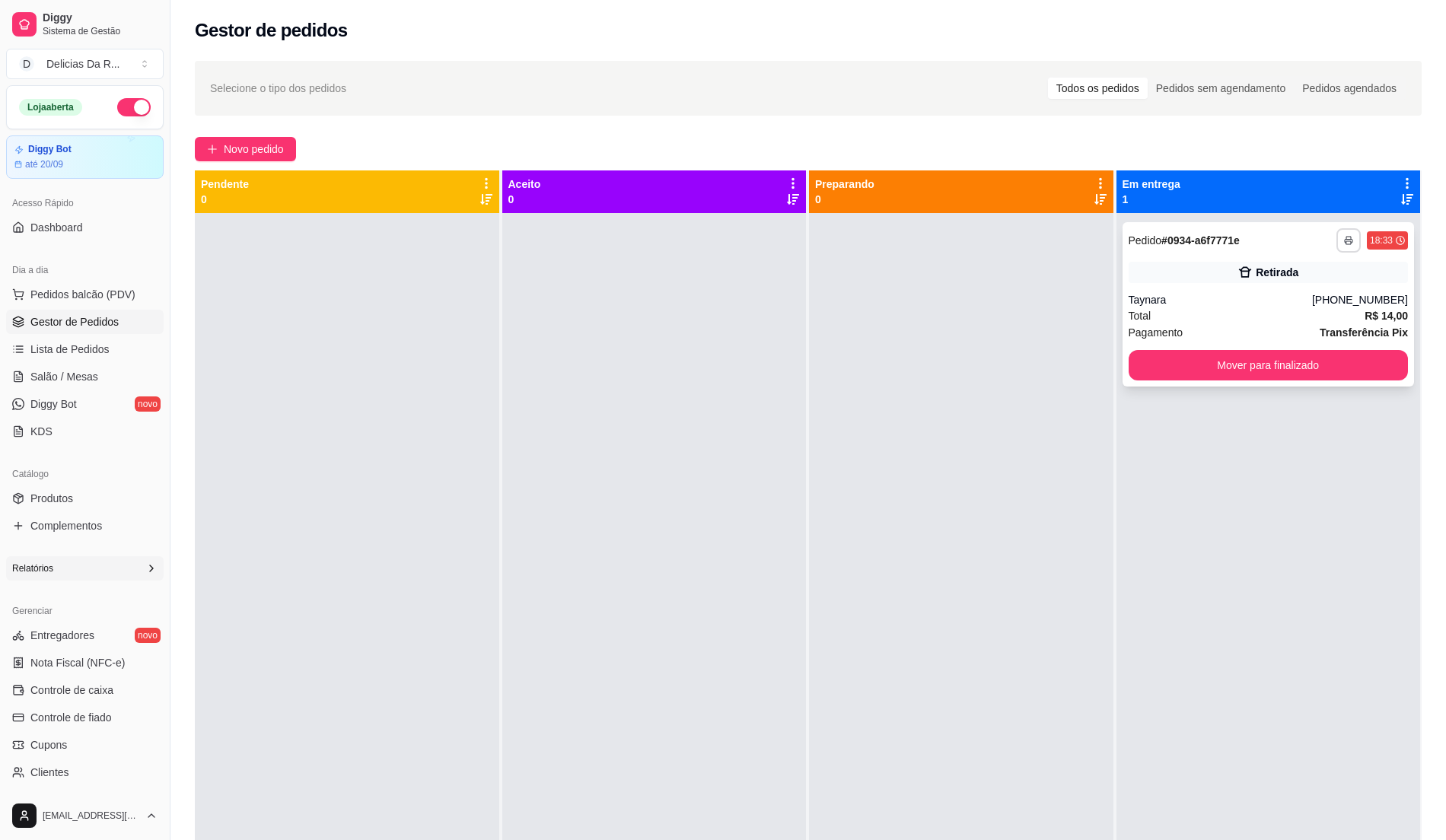
click at [1332, 257] on div "**********" at bounding box center [1269, 305] width 292 height 164
click at [1264, 364] on button "Mover para finalizado" at bounding box center [1268, 365] width 280 height 30
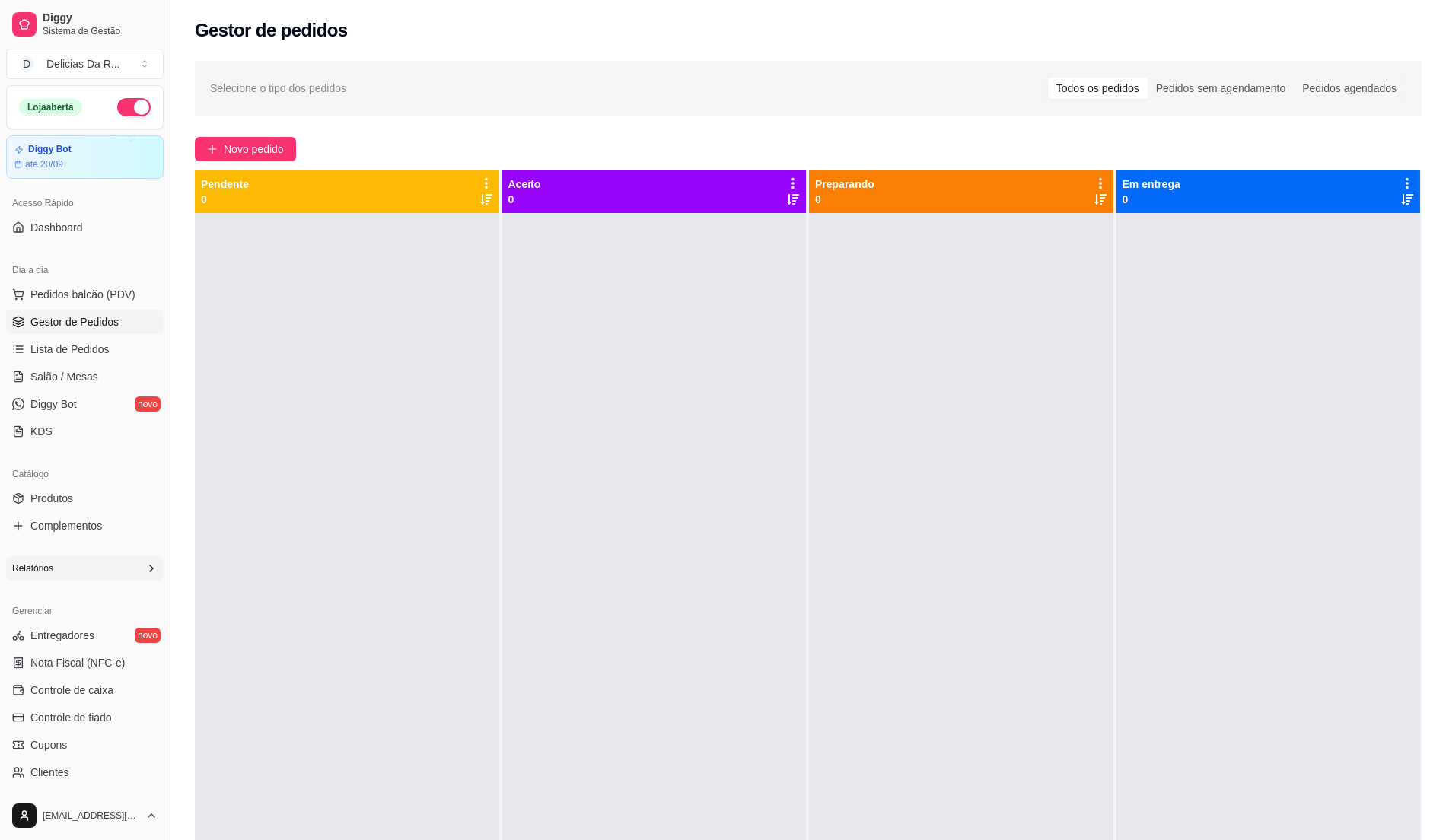
drag, startPoint x: 255, startPoint y: 156, endPoint x: 255, endPoint y: 174, distance: 18.0
click at [255, 168] on div "Selecione o tipo dos pedidos Todos os pedidos Pedidos sem agendamento Pedidos a…" at bounding box center [808, 540] width 1275 height 977
click at [253, 150] on span "Novo pedido" at bounding box center [254, 149] width 60 height 16
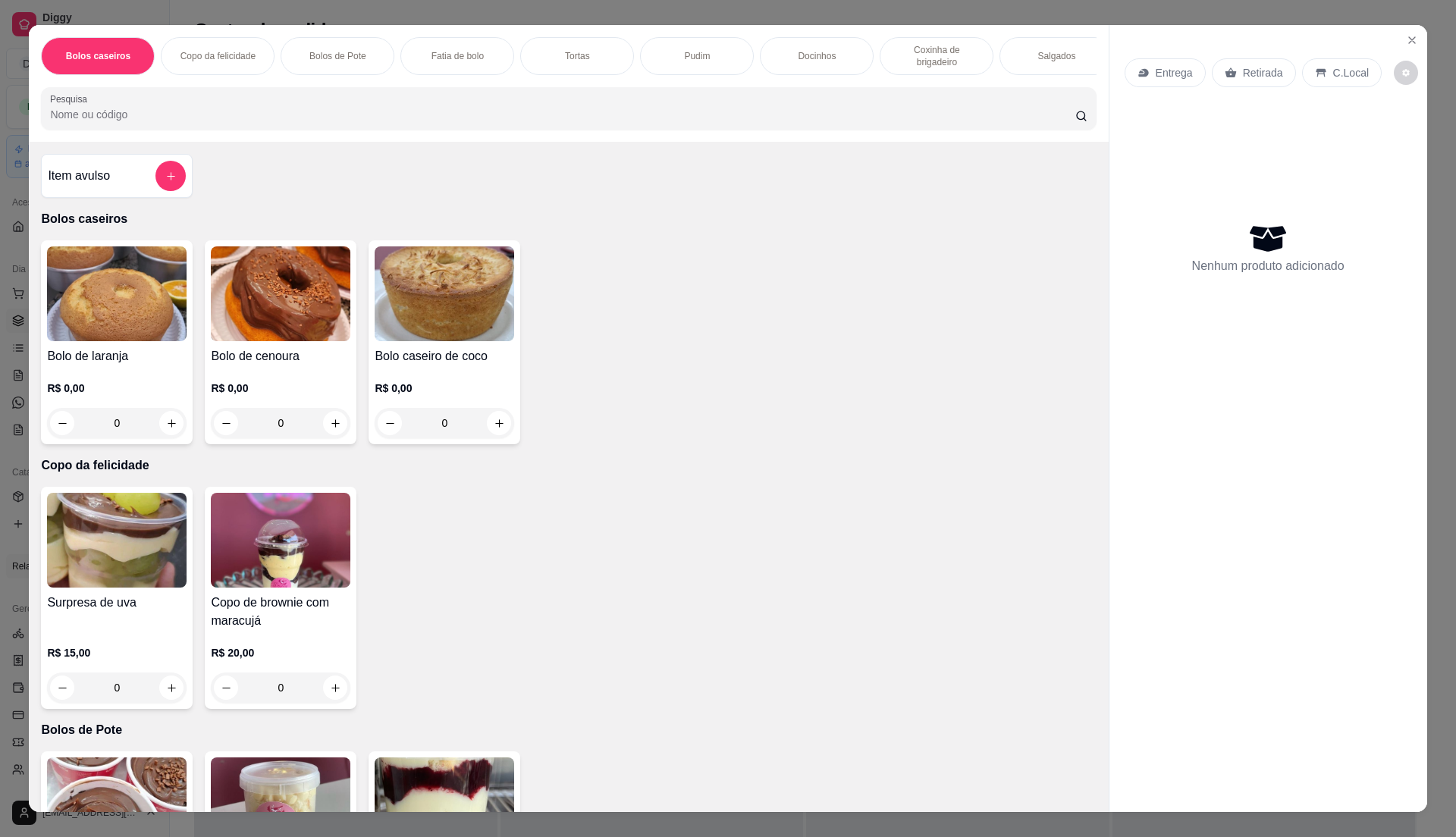
click at [118, 191] on div "Item avulso" at bounding box center [117, 175] width 138 height 30
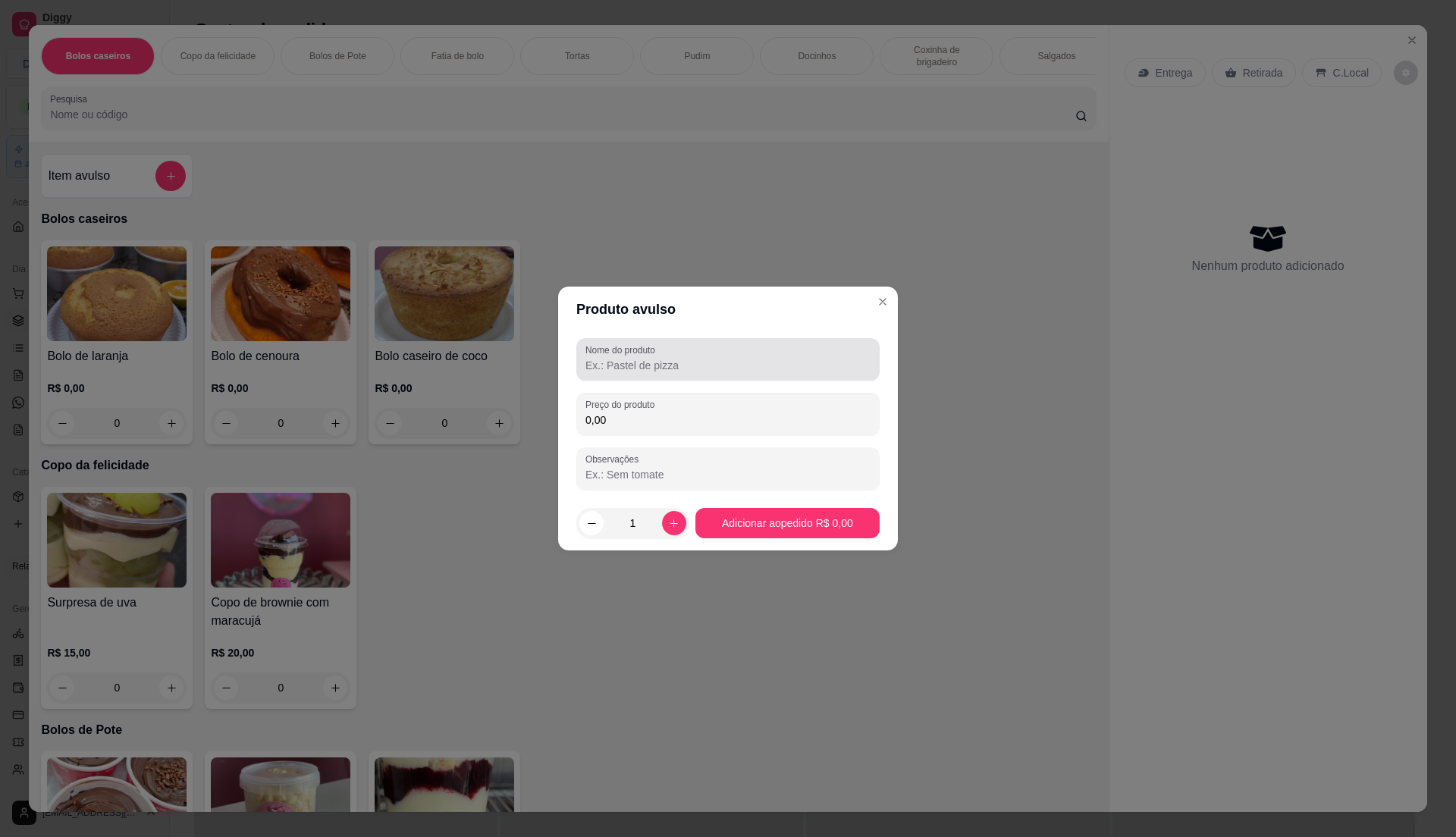
click at [613, 354] on label "Nome do produto" at bounding box center [623, 350] width 75 height 13
click at [744, 353] on div "Nome do produto" at bounding box center [728, 359] width 304 height 43
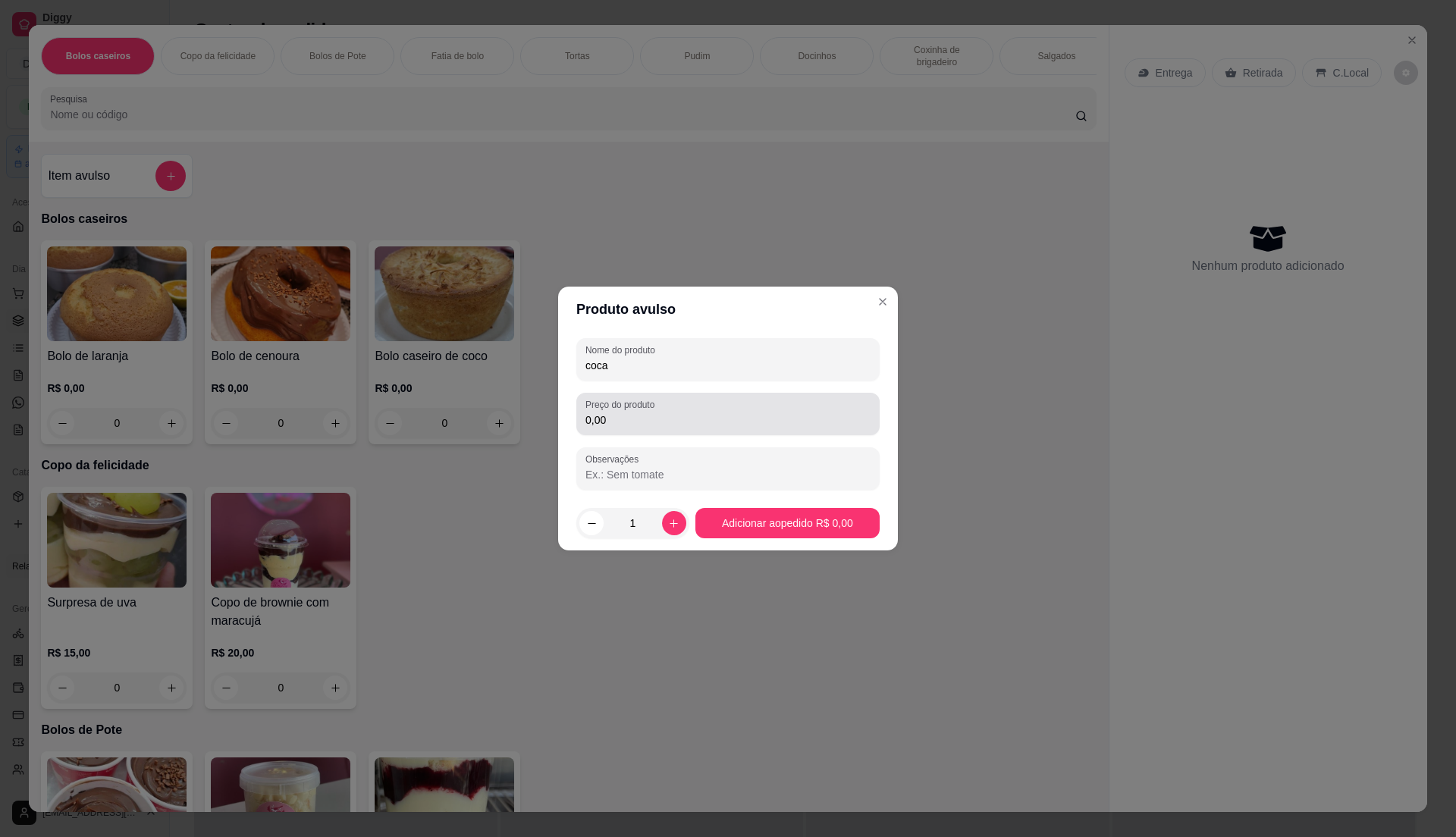
click at [713, 410] on div "0,00" at bounding box center [728, 414] width 285 height 30
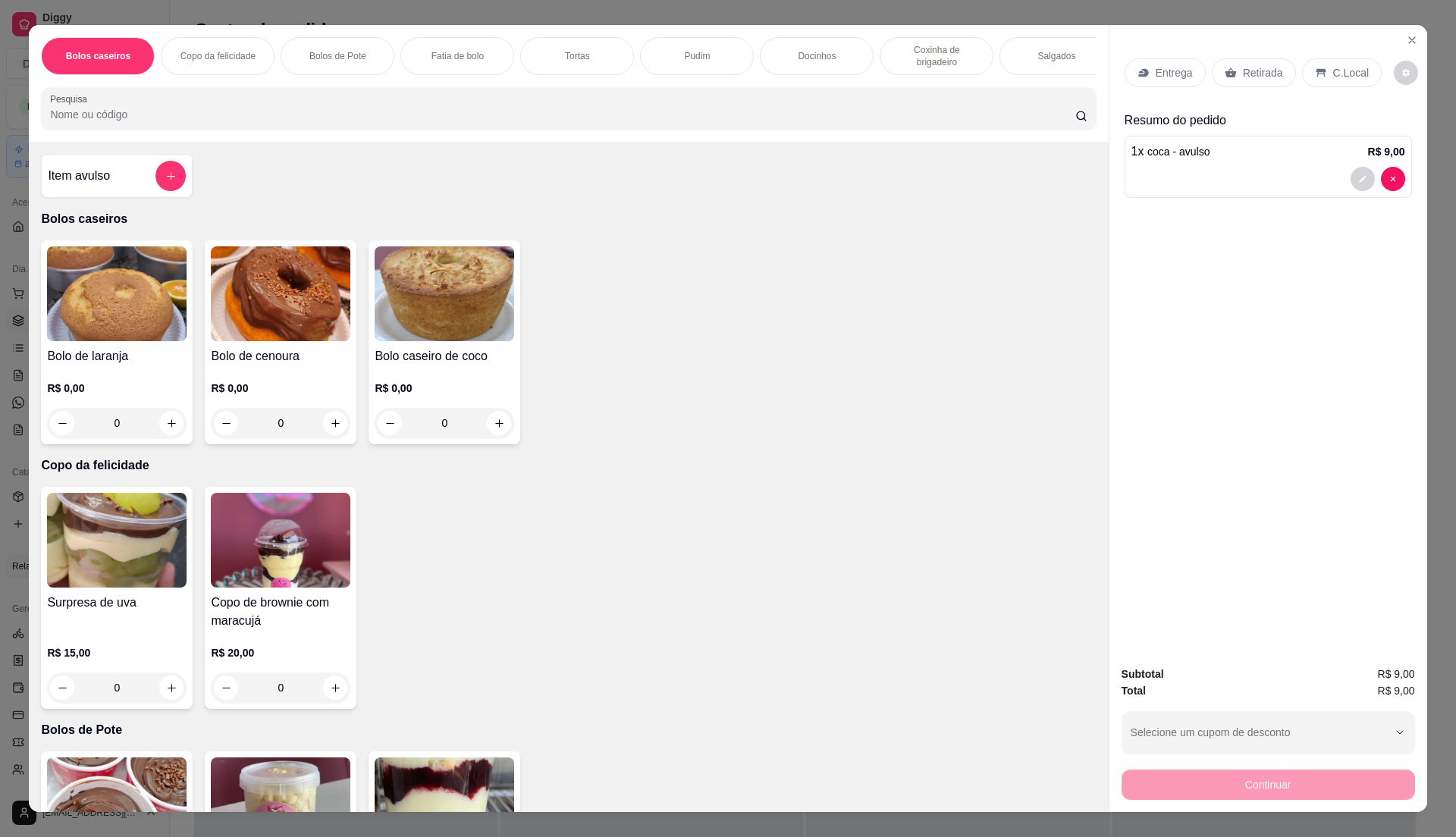
click at [1224, 74] on icon at bounding box center [1230, 72] width 12 height 10
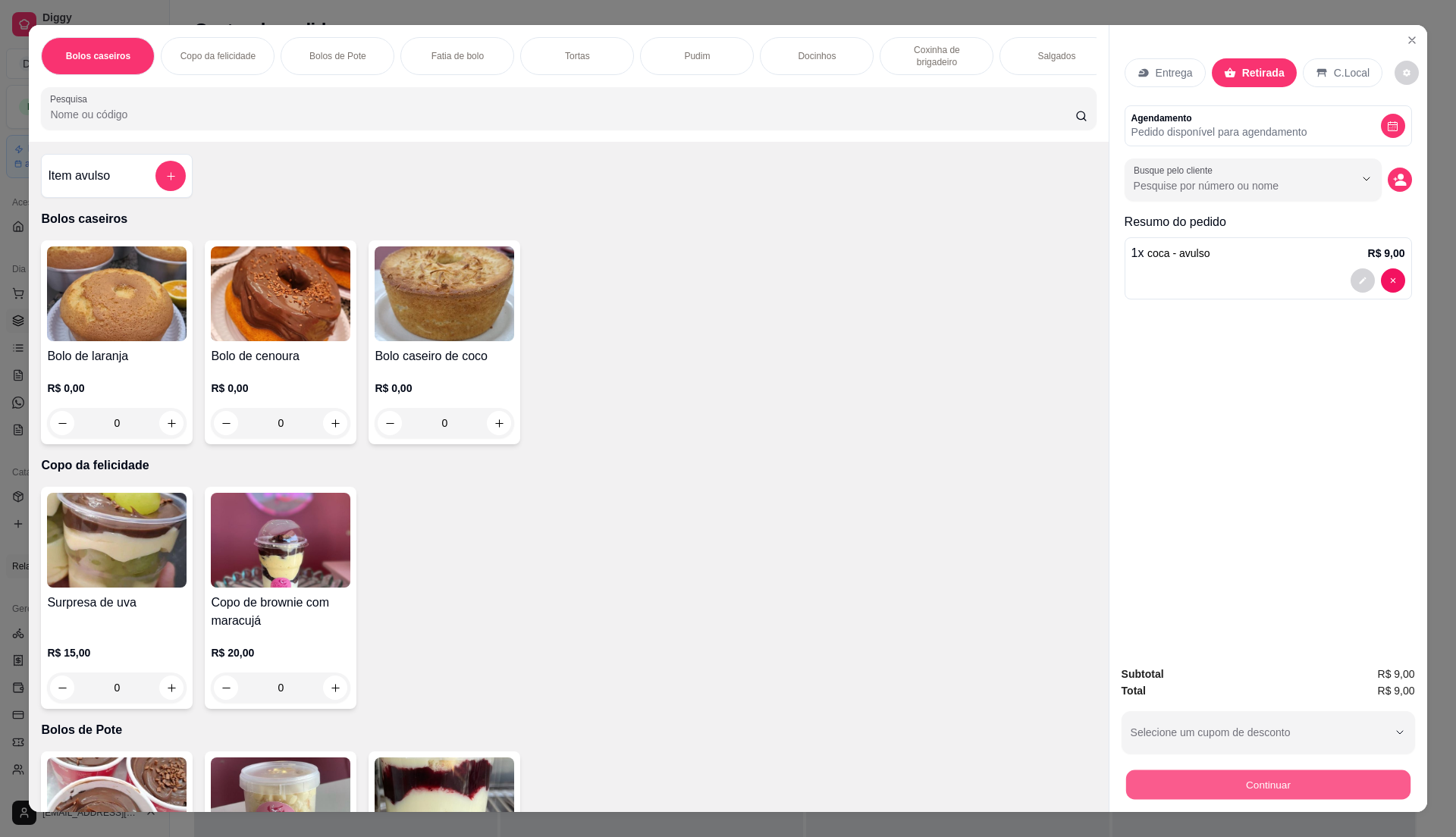
click at [1369, 786] on button "Continuar" at bounding box center [1267, 784] width 284 height 30
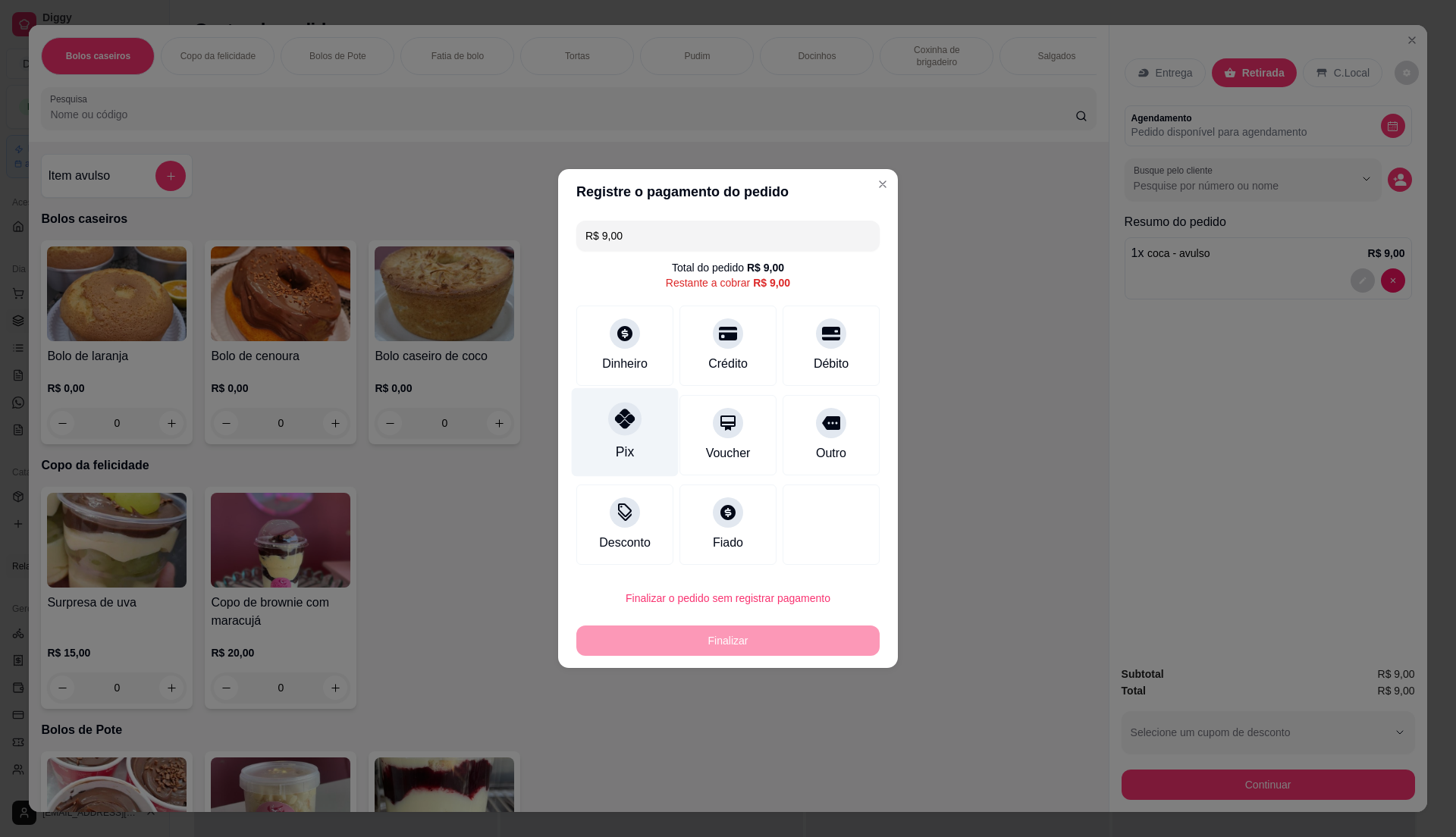
click at [630, 422] on icon at bounding box center [625, 419] width 20 height 20
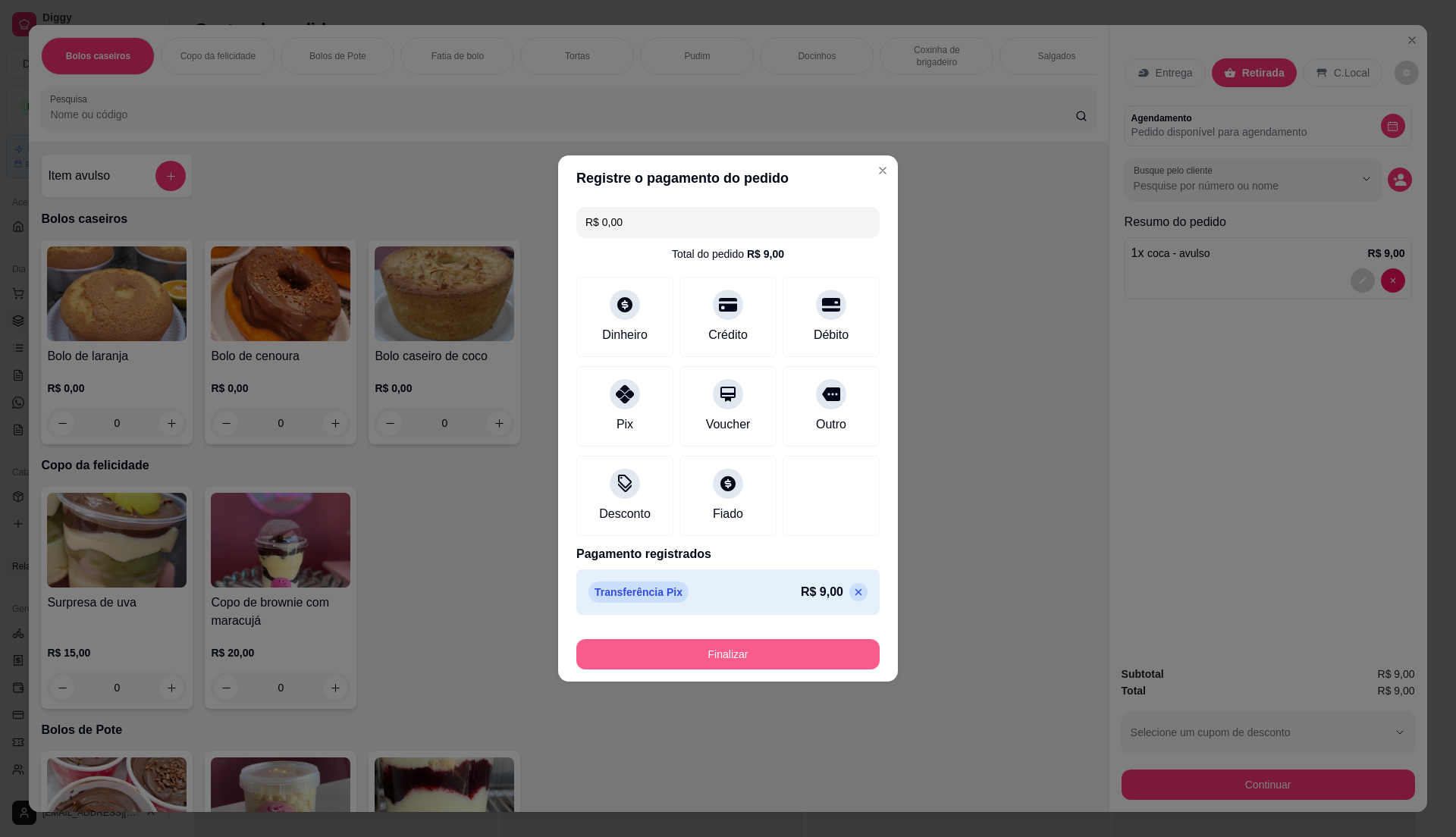
click at [763, 650] on button "Finalizar" at bounding box center [728, 653] width 304 height 30
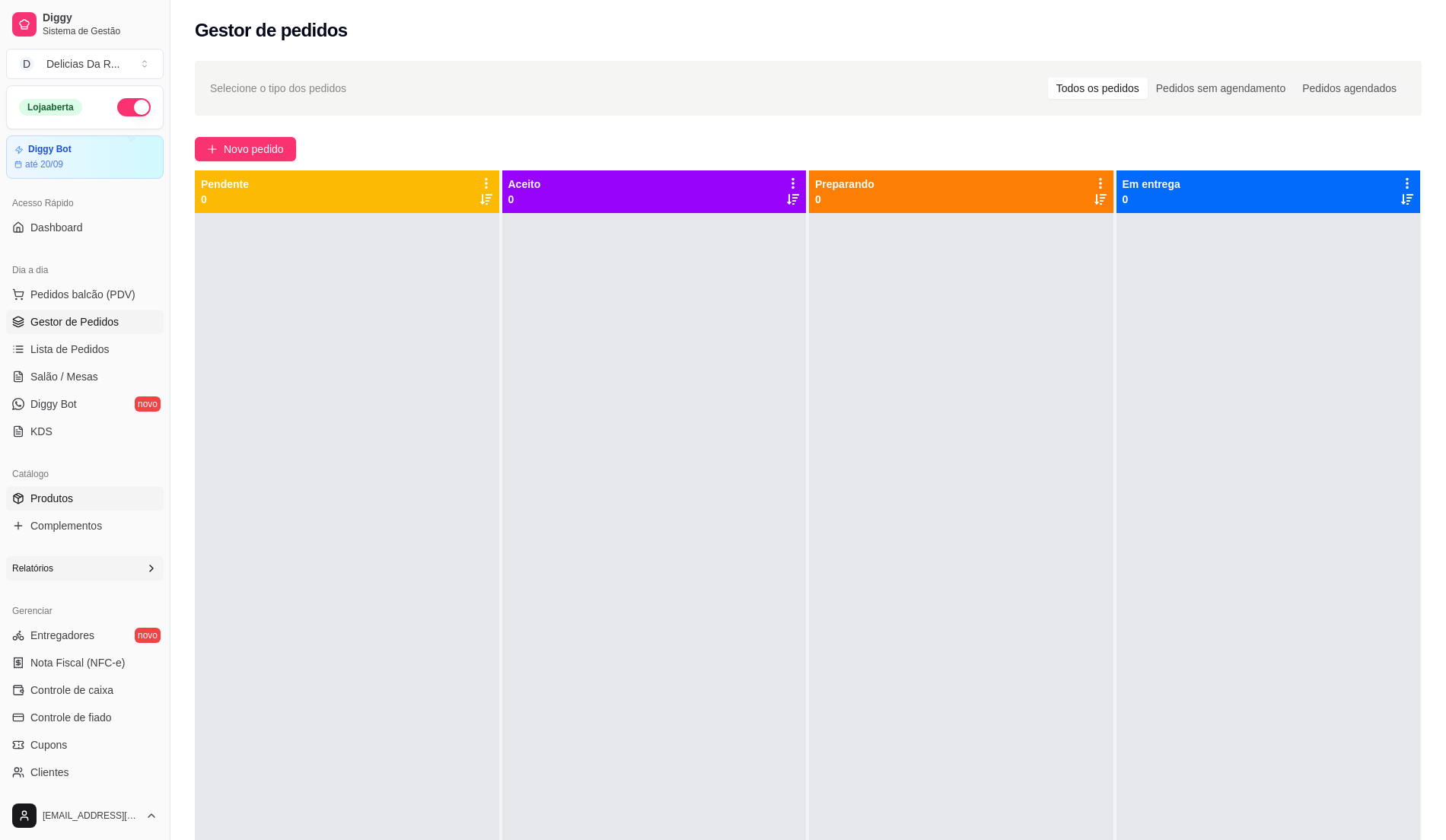
click at [98, 493] on link "Produtos" at bounding box center [85, 498] width 158 height 25
click at [99, 309] on ul "Pedidos balcão (PDV) Gestor de Pedidos Lista de Pedidos Salão / Mesas Diggy Bot…" at bounding box center [85, 363] width 158 height 161
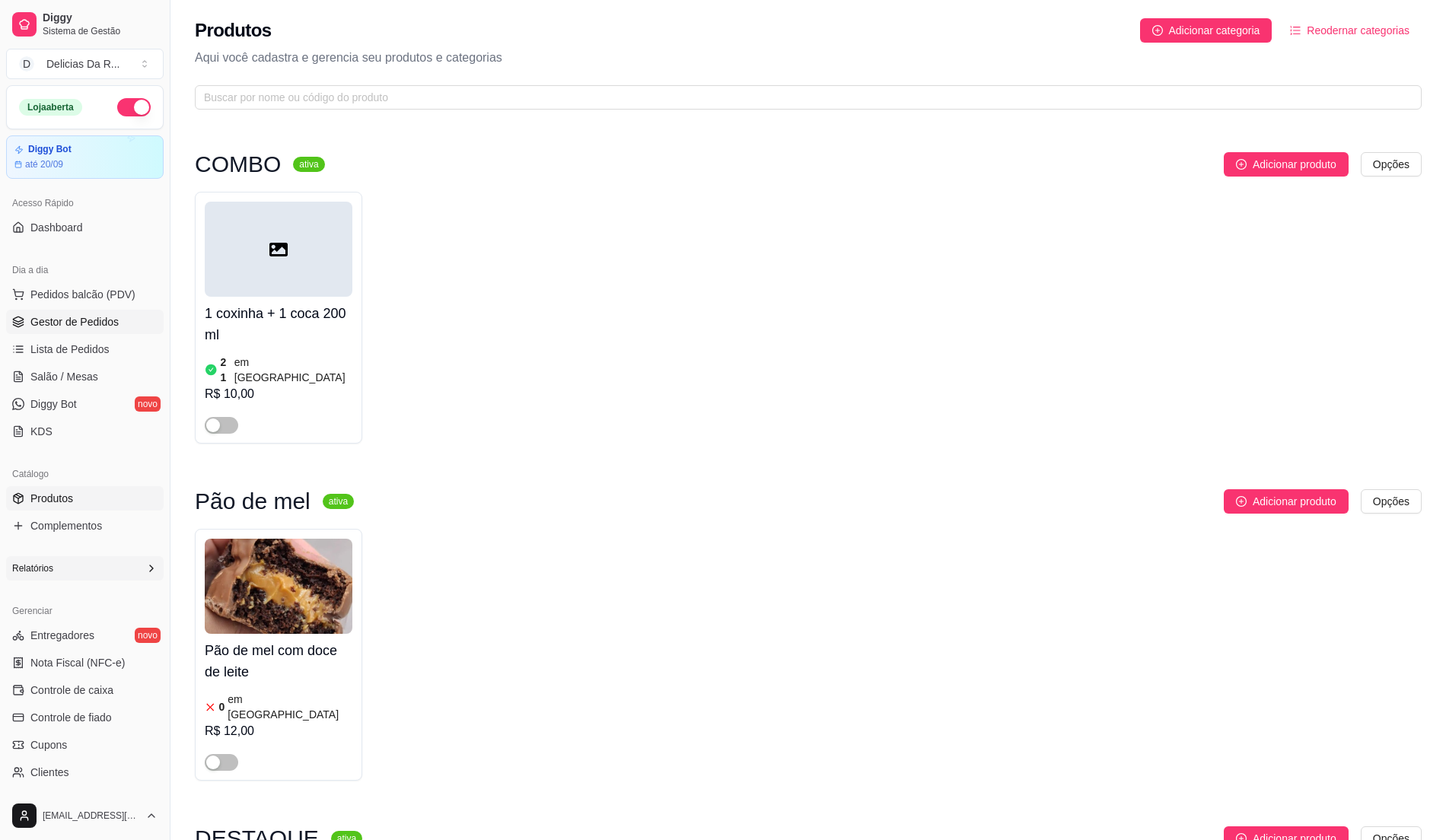
click at [83, 314] on link "Gestor de Pedidos" at bounding box center [85, 322] width 158 height 25
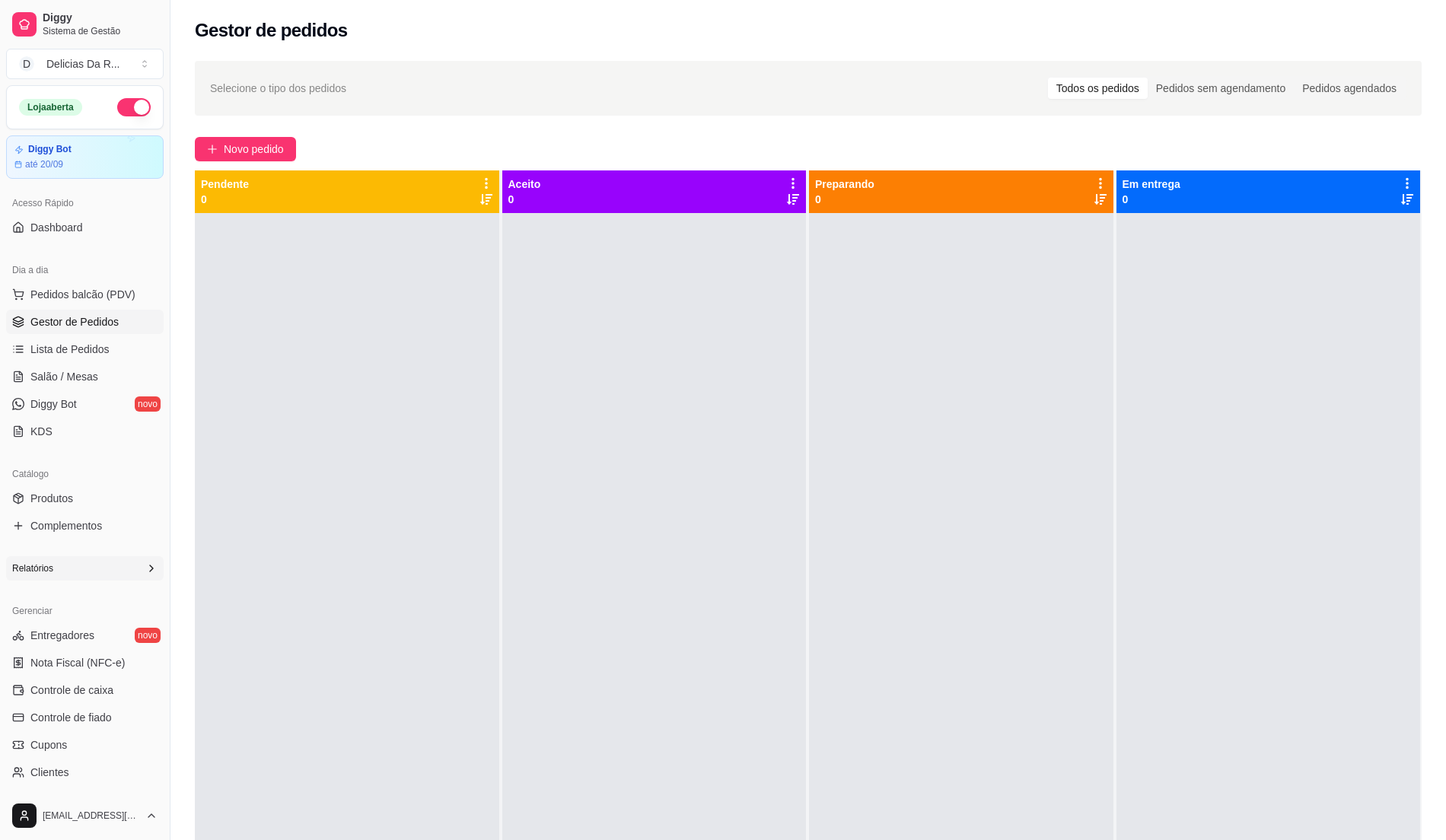
click at [687, 296] on div at bounding box center [655, 633] width 305 height 840
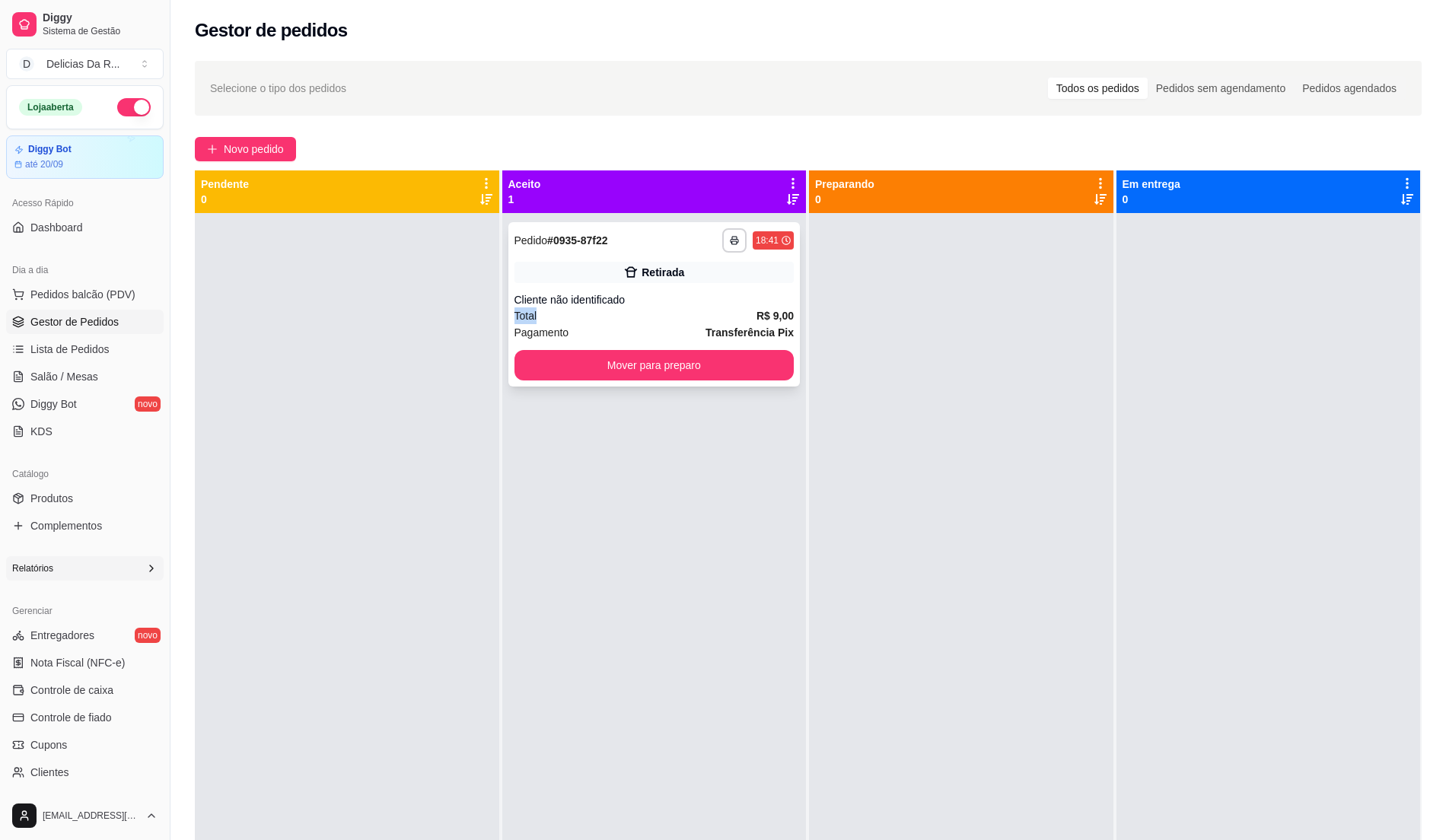
click at [701, 307] on div "**********" at bounding box center [654, 305] width 292 height 164
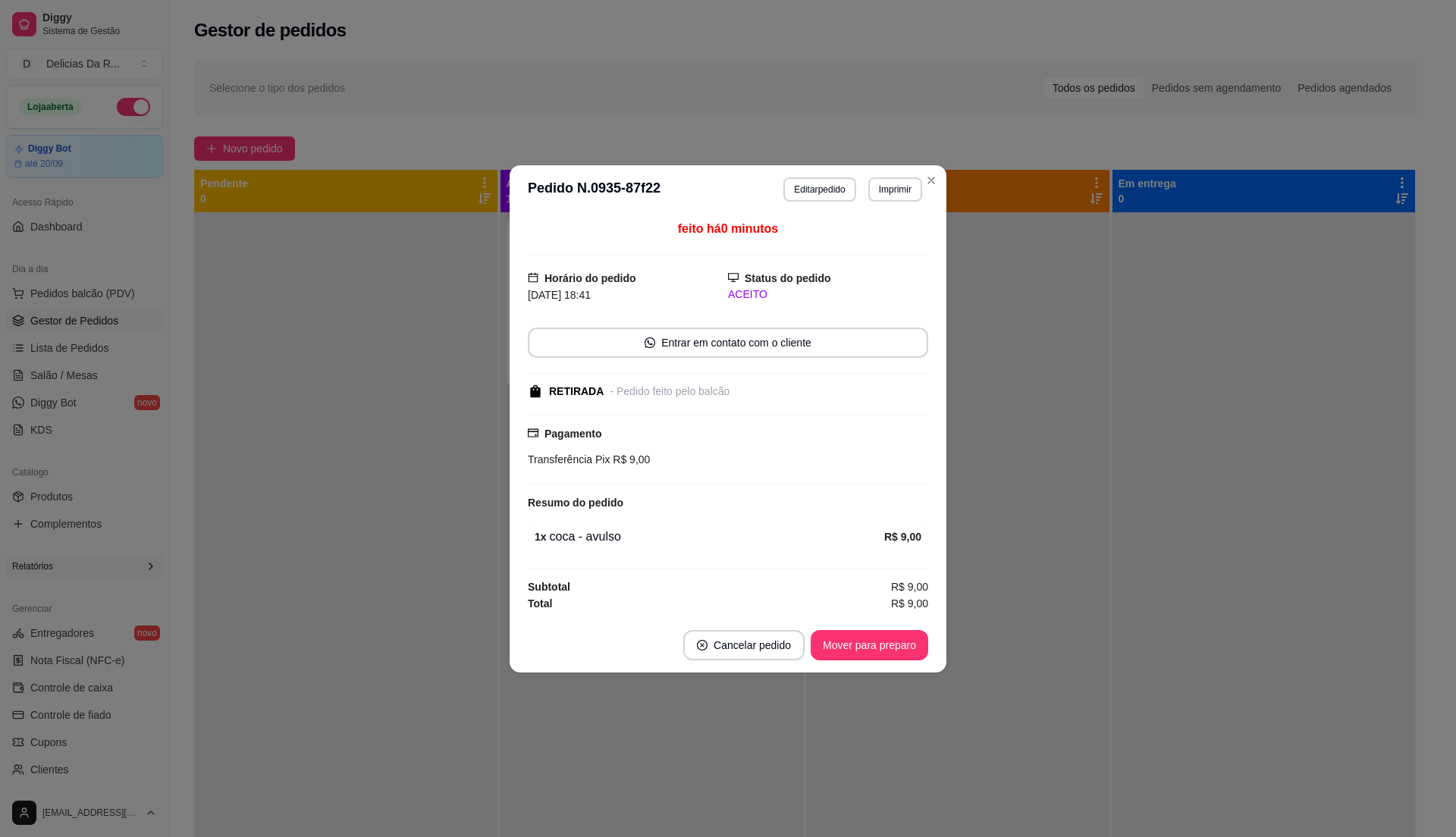
click at [851, 631] on footer "Cancelar pedido Mover para preparo" at bounding box center [728, 645] width 437 height 55
click at [857, 638] on button "Mover para preparo" at bounding box center [869, 644] width 114 height 30
click at [856, 641] on div "Mover para preparo" at bounding box center [859, 644] width 139 height 30
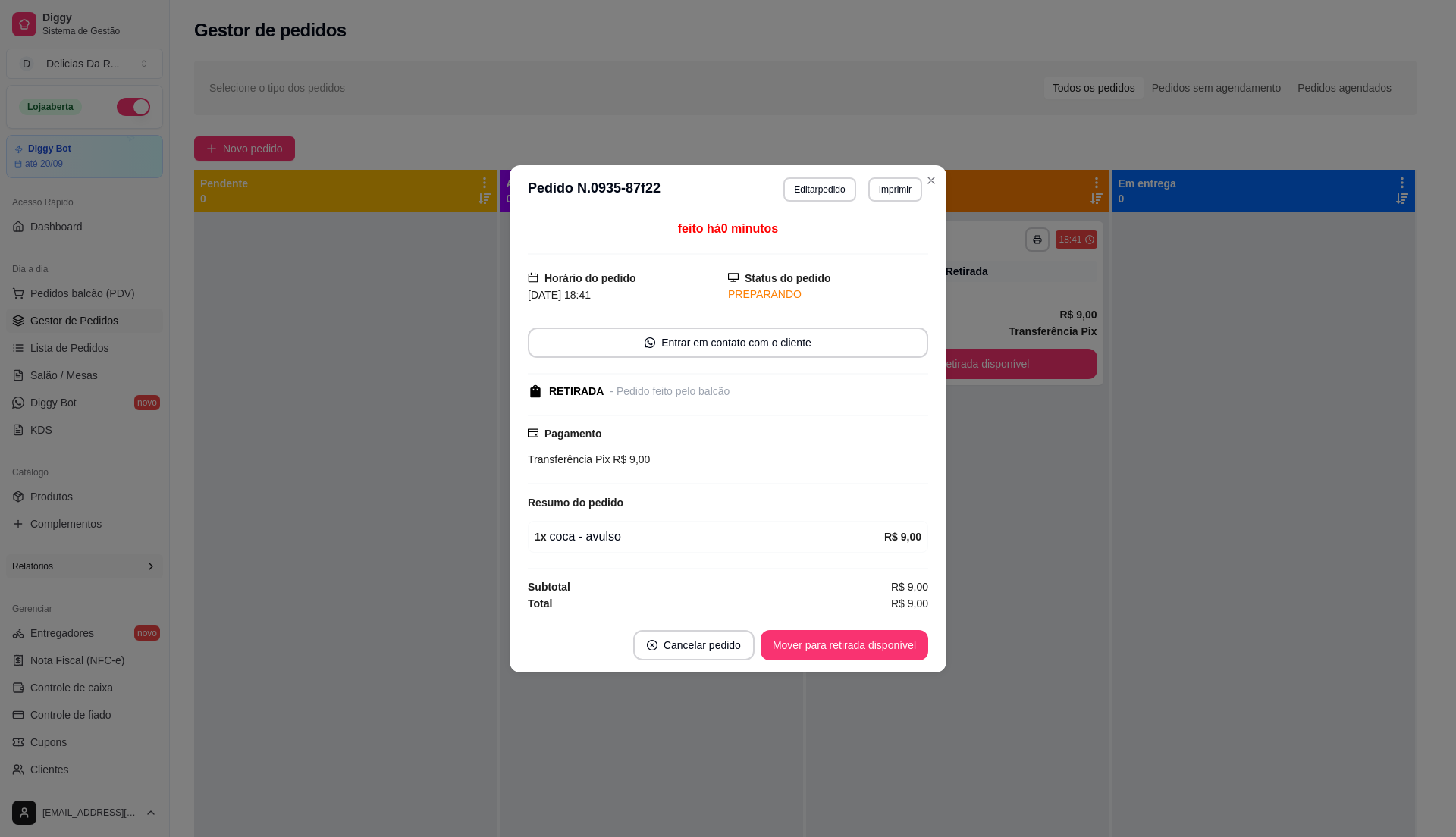
drag, startPoint x: 857, startPoint y: 642, endPoint x: 868, endPoint y: 653, distance: 15.6
click at [868, 653] on button "Mover para retirada disponível" at bounding box center [843, 644] width 163 height 30
click at [871, 653] on div "Mover para retirada disponível" at bounding box center [844, 644] width 167 height 30
click at [874, 651] on div "Mover para retirada disponível" at bounding box center [833, 644] width 189 height 30
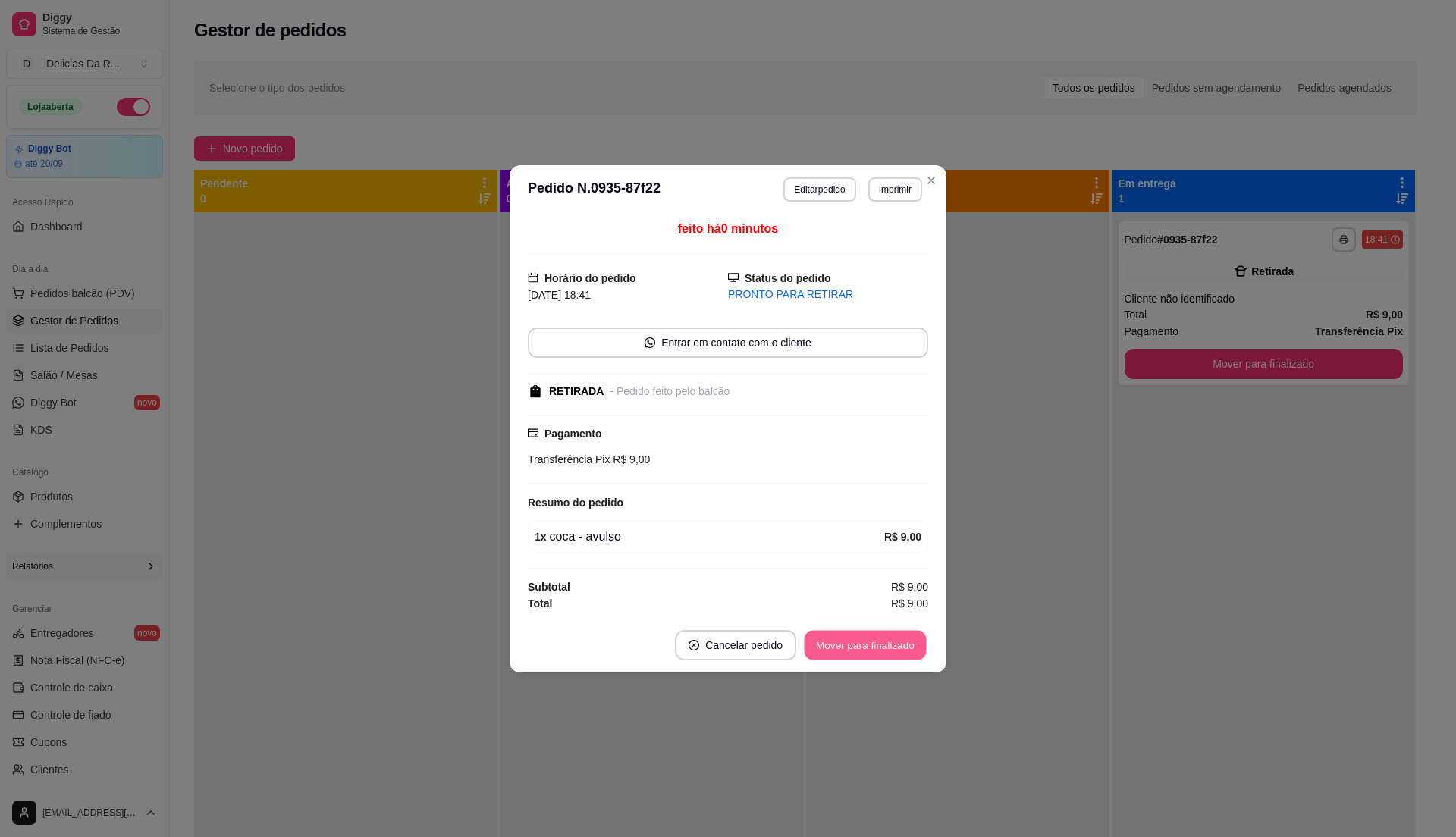
click at [873, 650] on button "Mover para finalizado" at bounding box center [865, 644] width 122 height 30
click at [873, 650] on div "Mover para finalizado" at bounding box center [865, 644] width 126 height 30
click at [872, 650] on div "Mover para finalizado" at bounding box center [854, 644] width 147 height 30
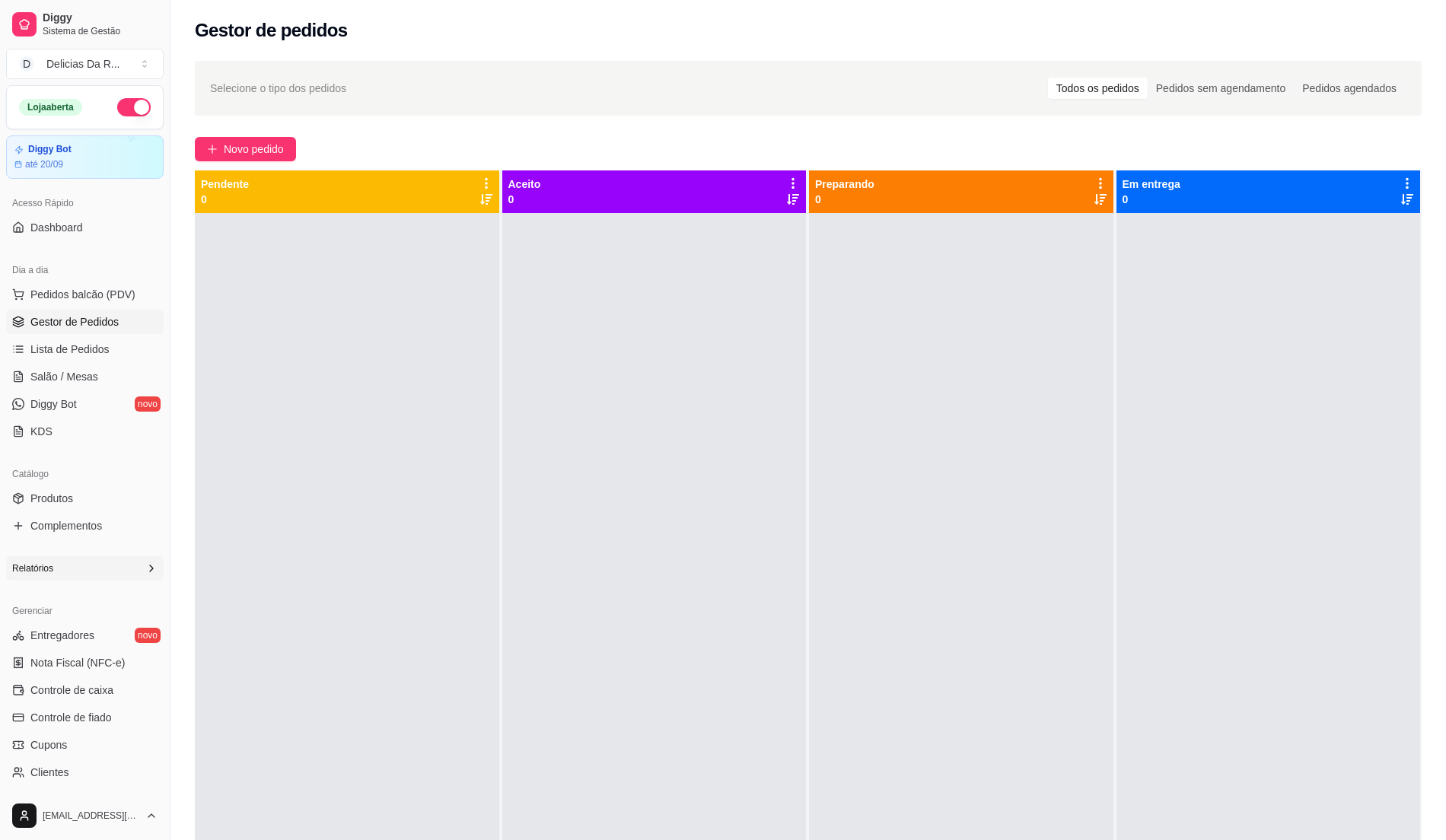
click at [103, 484] on div "Catálogo" at bounding box center [85, 473] width 158 height 25
click at [94, 493] on link "Produtos" at bounding box center [85, 498] width 158 height 25
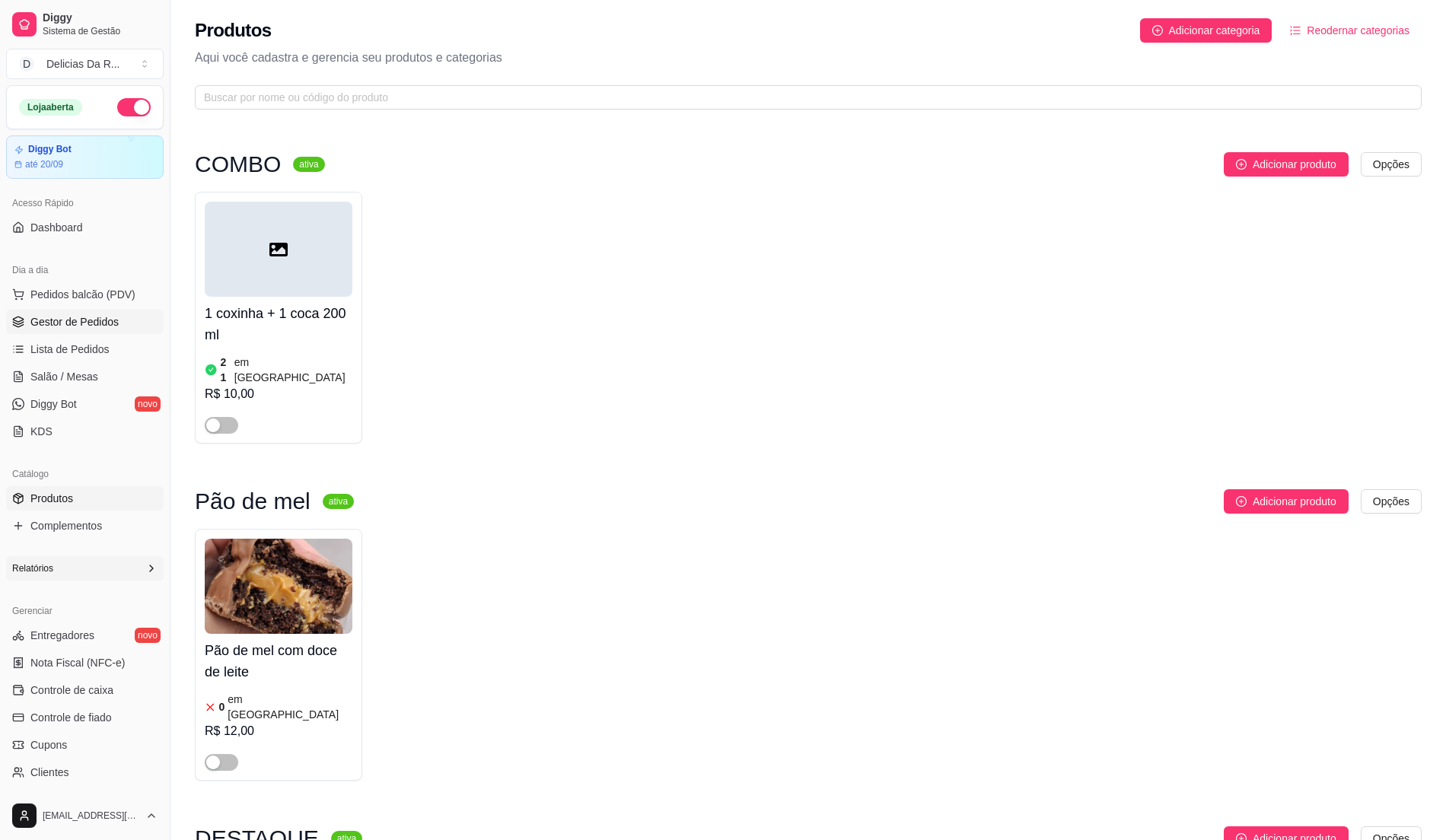
click at [86, 330] on link "Gestor de Pedidos" at bounding box center [85, 322] width 158 height 25
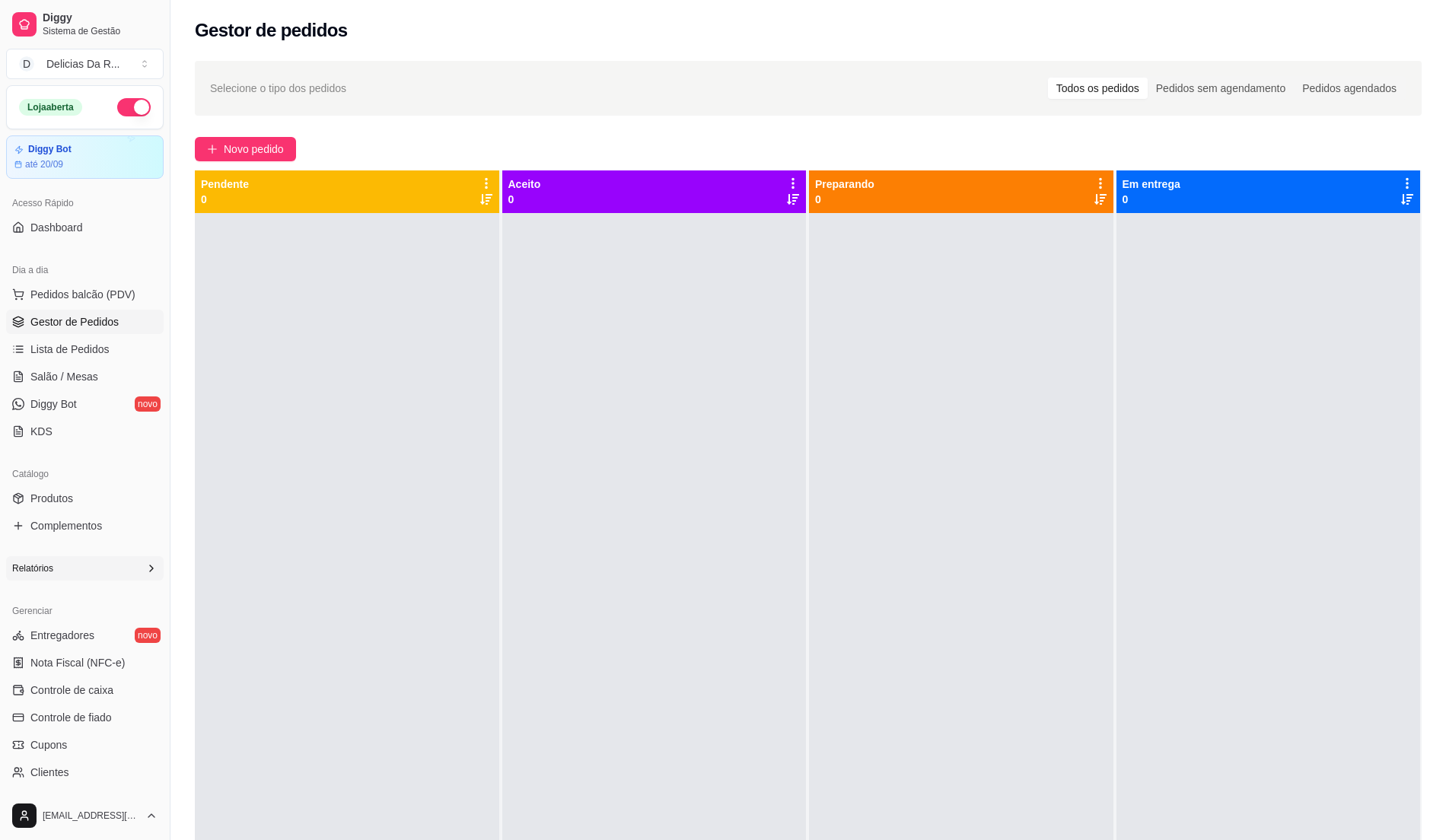
click at [117, 107] on button "button" at bounding box center [133, 108] width 34 height 18
drag, startPoint x: 917, startPoint y: 433, endPoint x: 890, endPoint y: 414, distance: 33.0
click at [918, 432] on div at bounding box center [962, 633] width 305 height 840
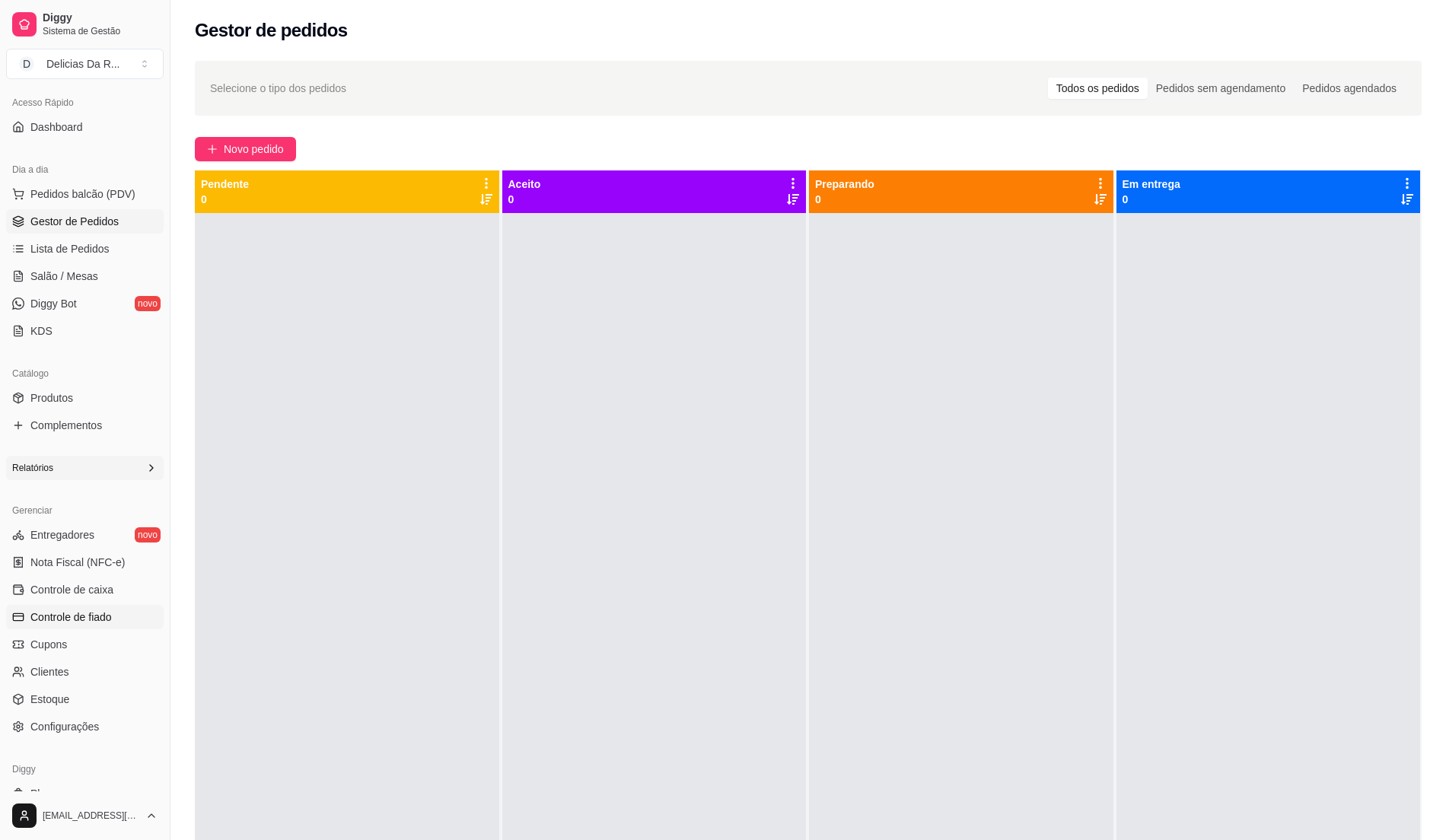
scroll to position [150, 0]
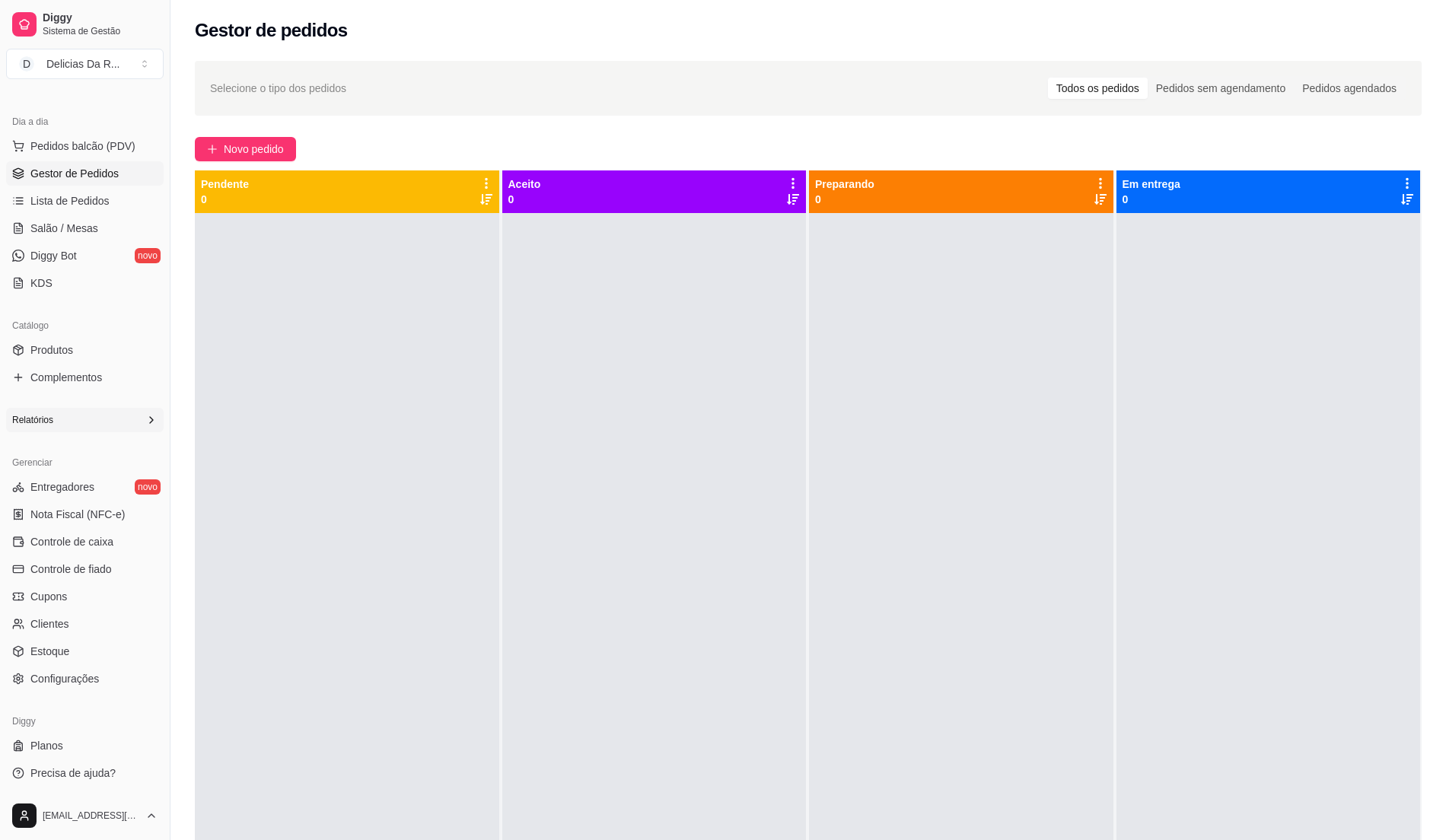
click at [84, 430] on div "Relatórios" at bounding box center [85, 420] width 158 height 25
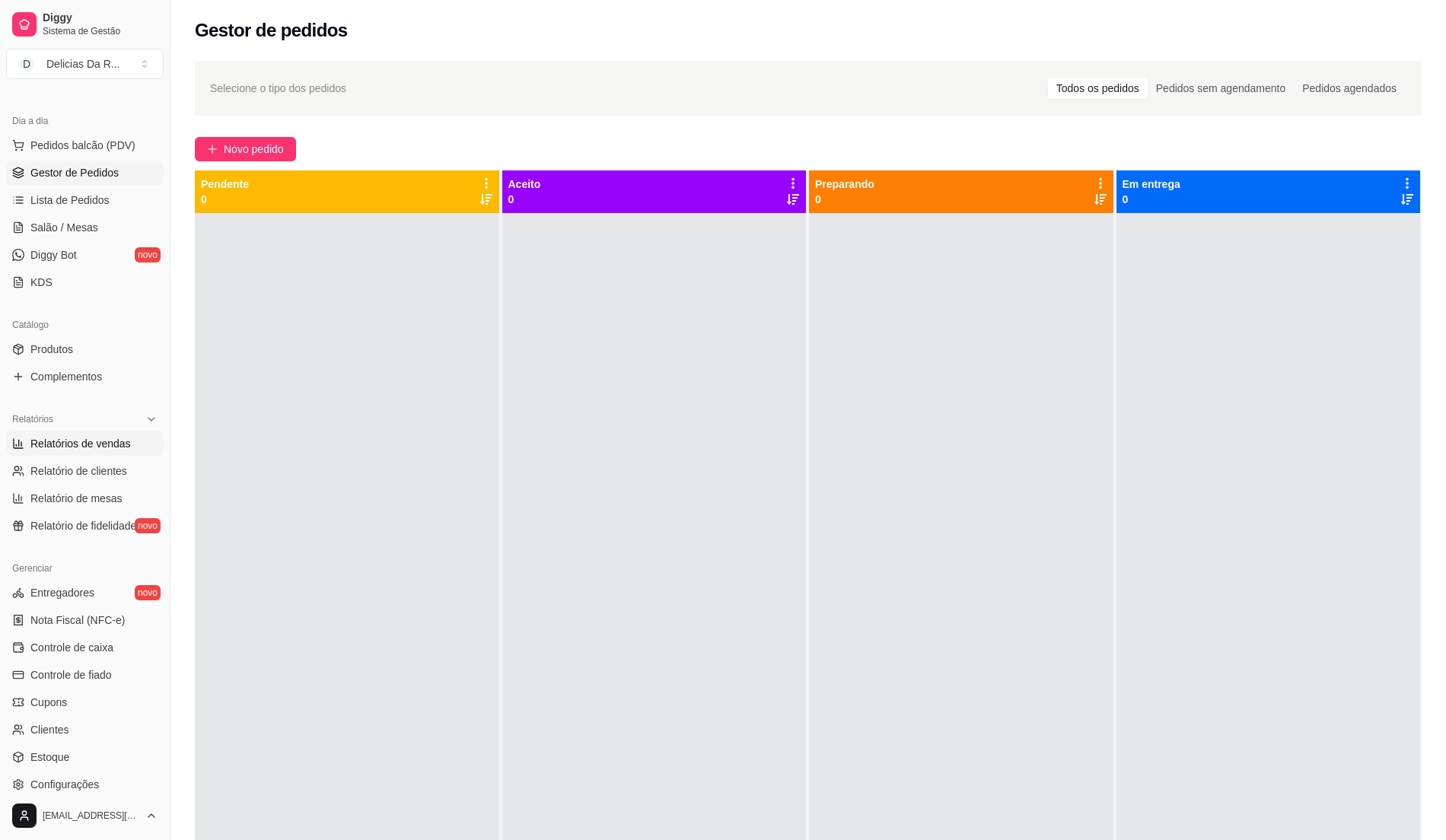
click at [112, 443] on span "Relatórios de vendas" at bounding box center [80, 443] width 100 height 16
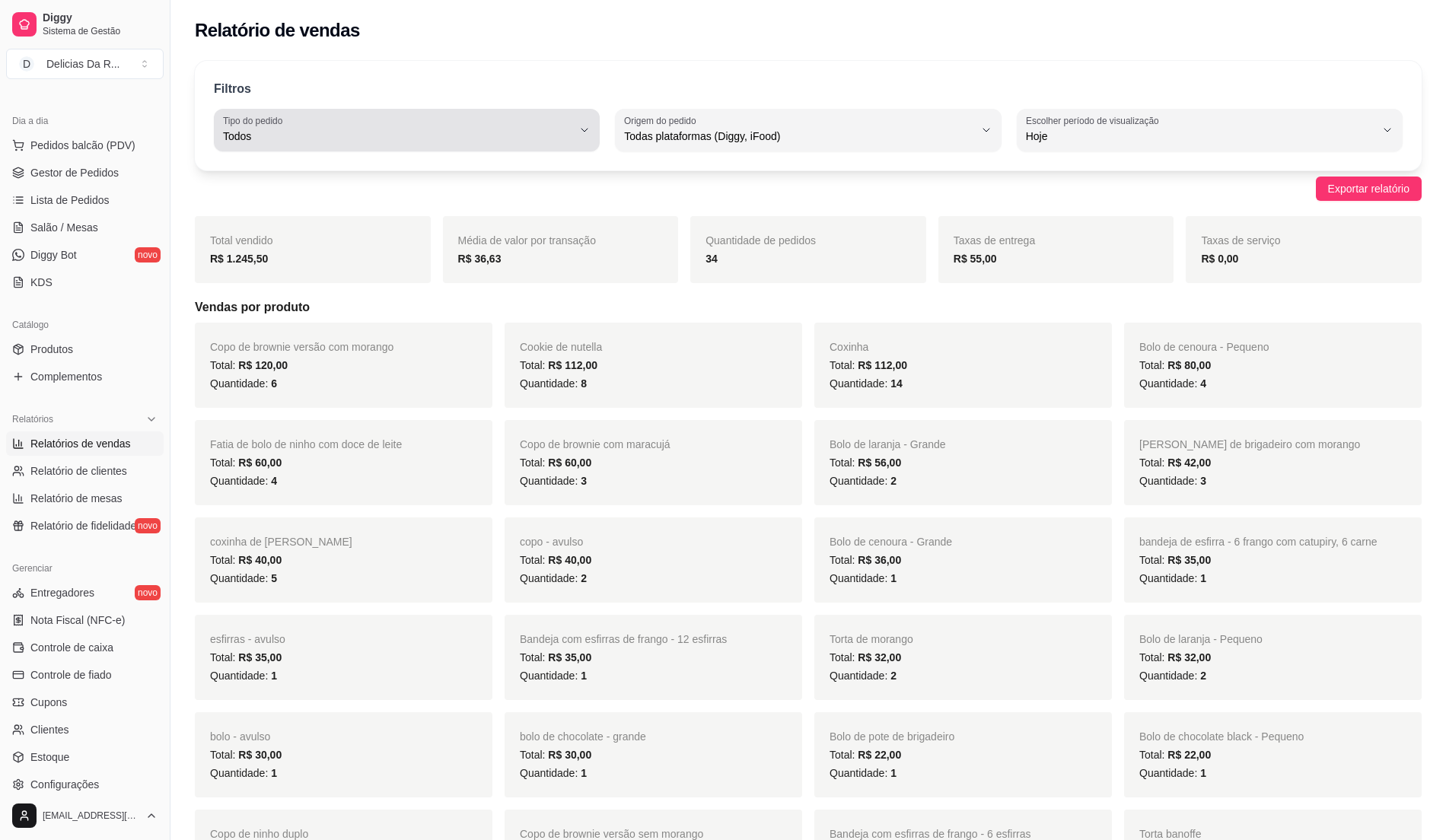
click at [407, 148] on button "Tipo do pedido Todos" at bounding box center [406, 130] width 386 height 43
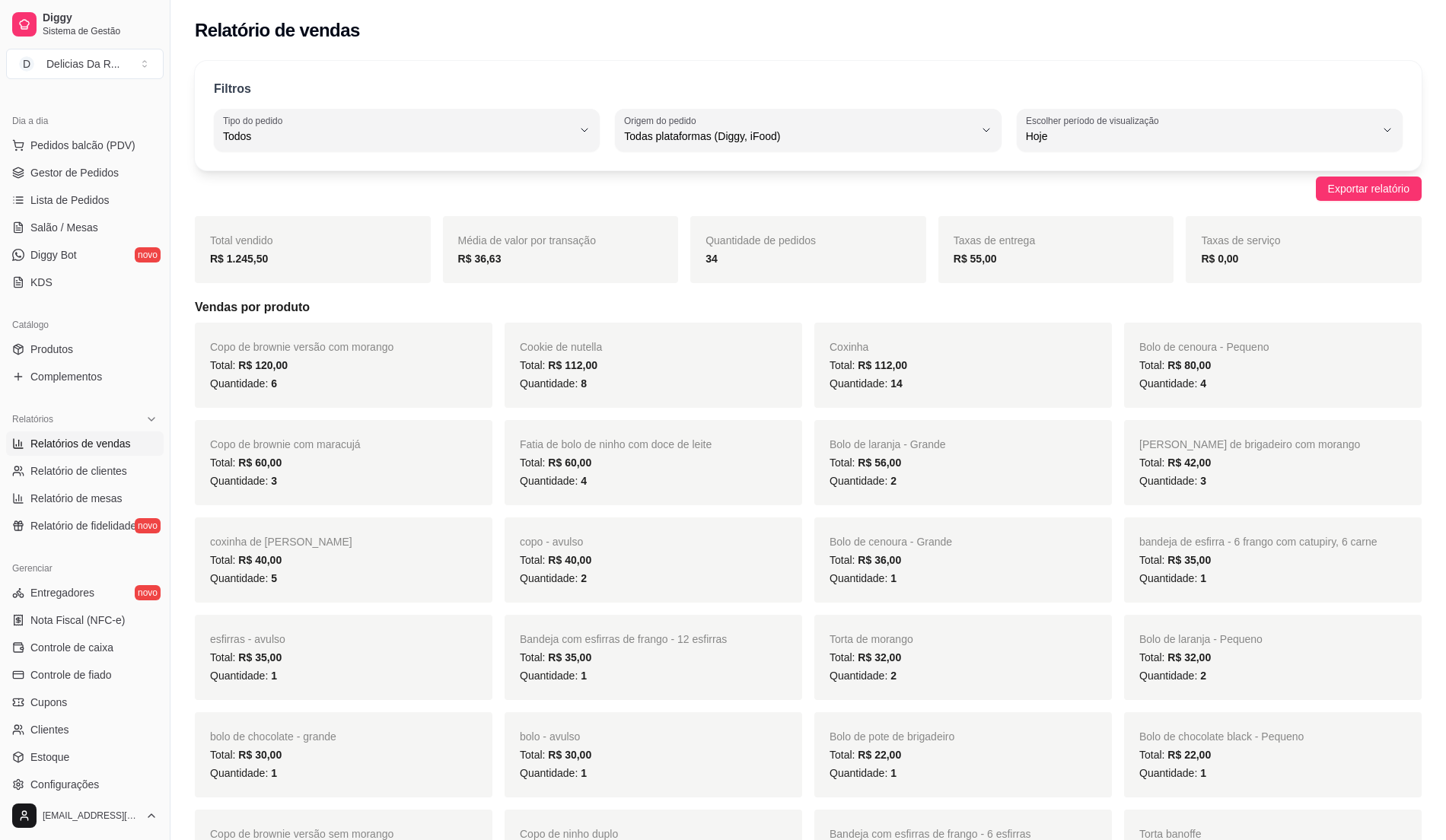
click at [137, 110] on div "Dia a dia" at bounding box center [85, 120] width 158 height 25
